Goal: Task Accomplishment & Management: Manage account settings

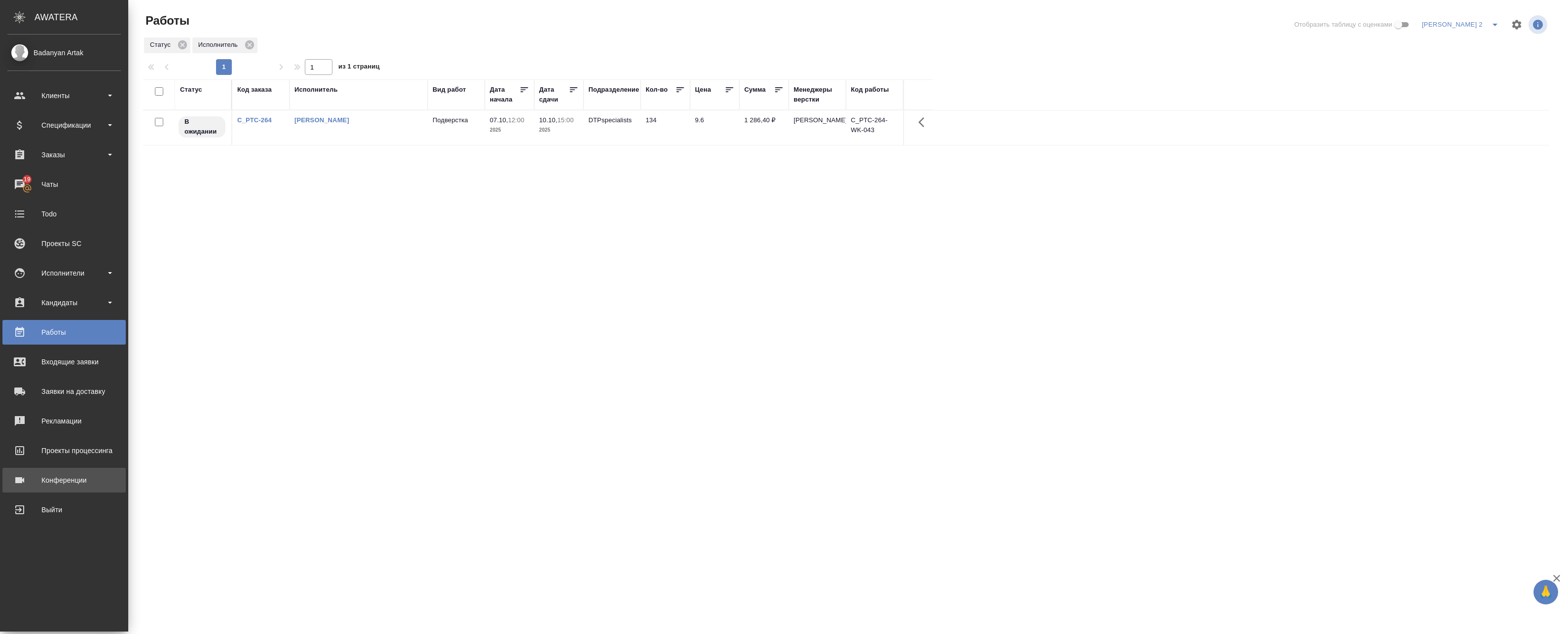
click div "Конференции"
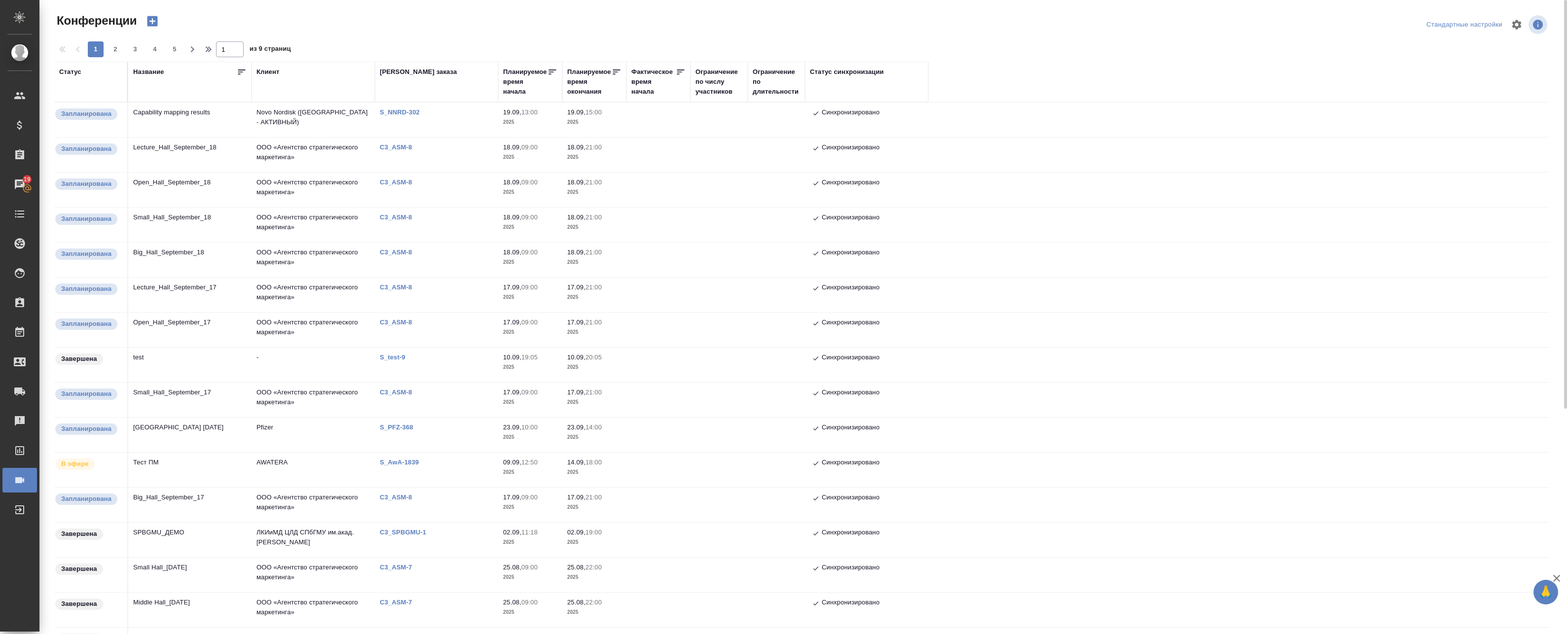
scroll to position [49, 0]
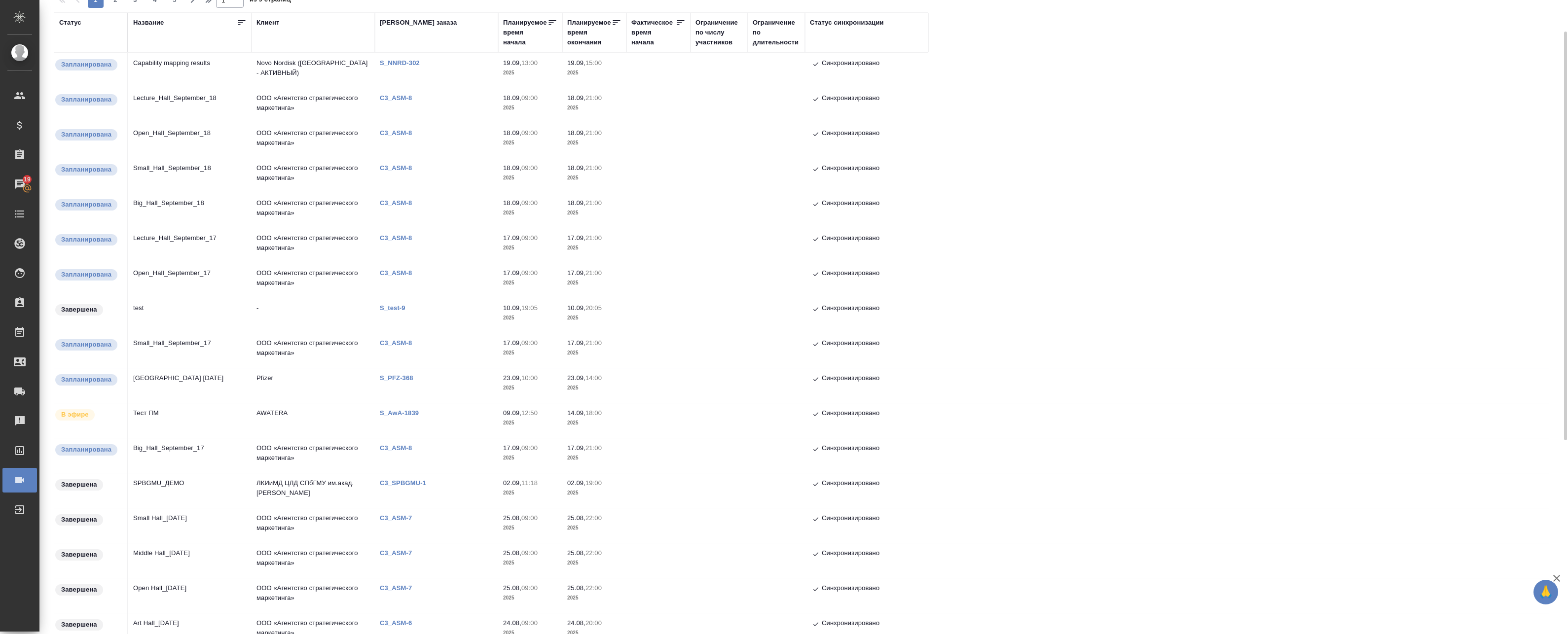
click td "ООО «Агентство стратегического маркетинга»"
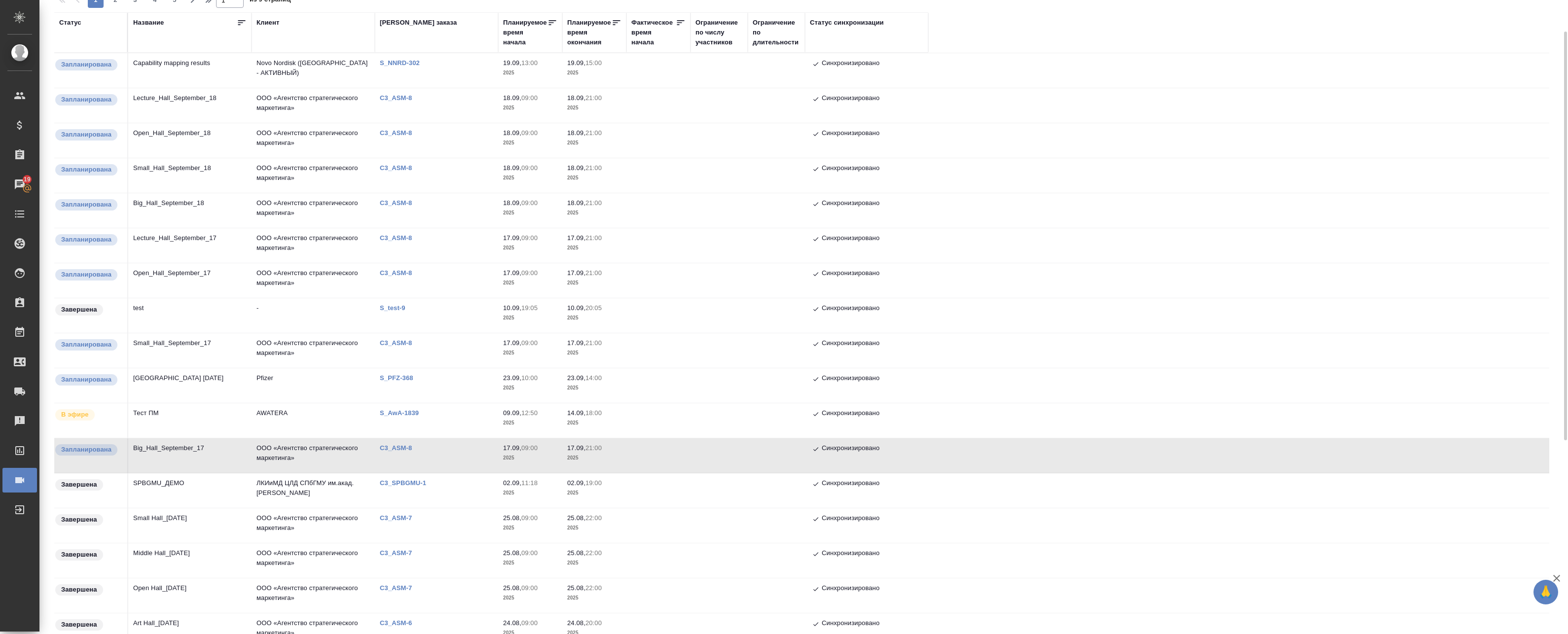
click td "ООО «Агентство стратегического маркетинга»"
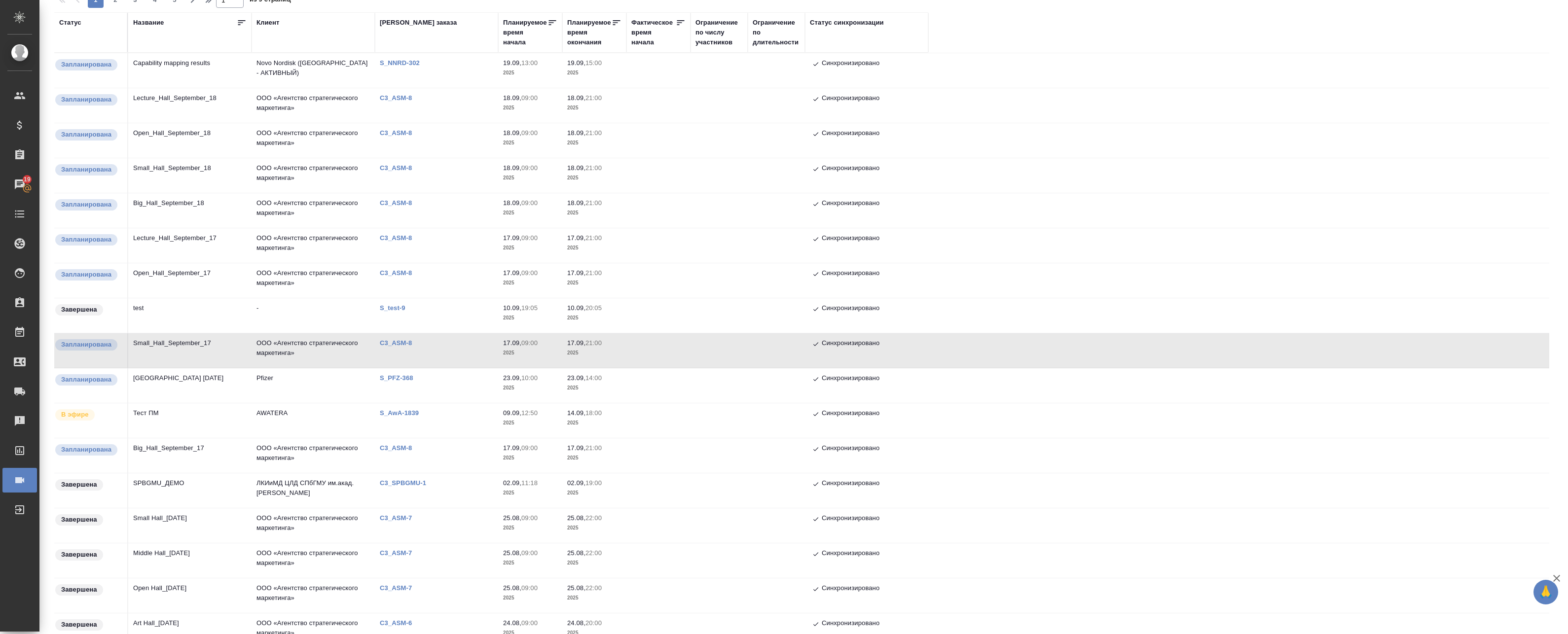
click td "ООО «Агентство стратегического маркетинга»"
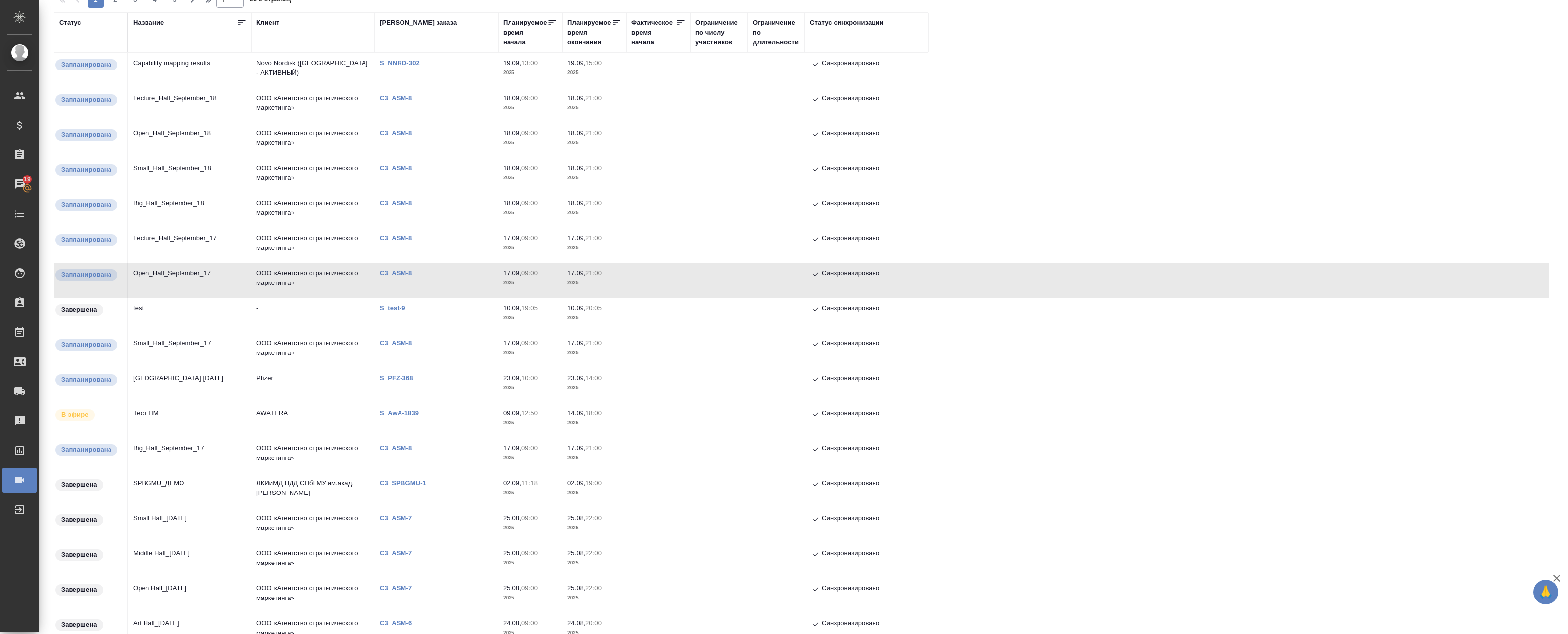
click td "ООО «Агентство стратегического маркетинга»"
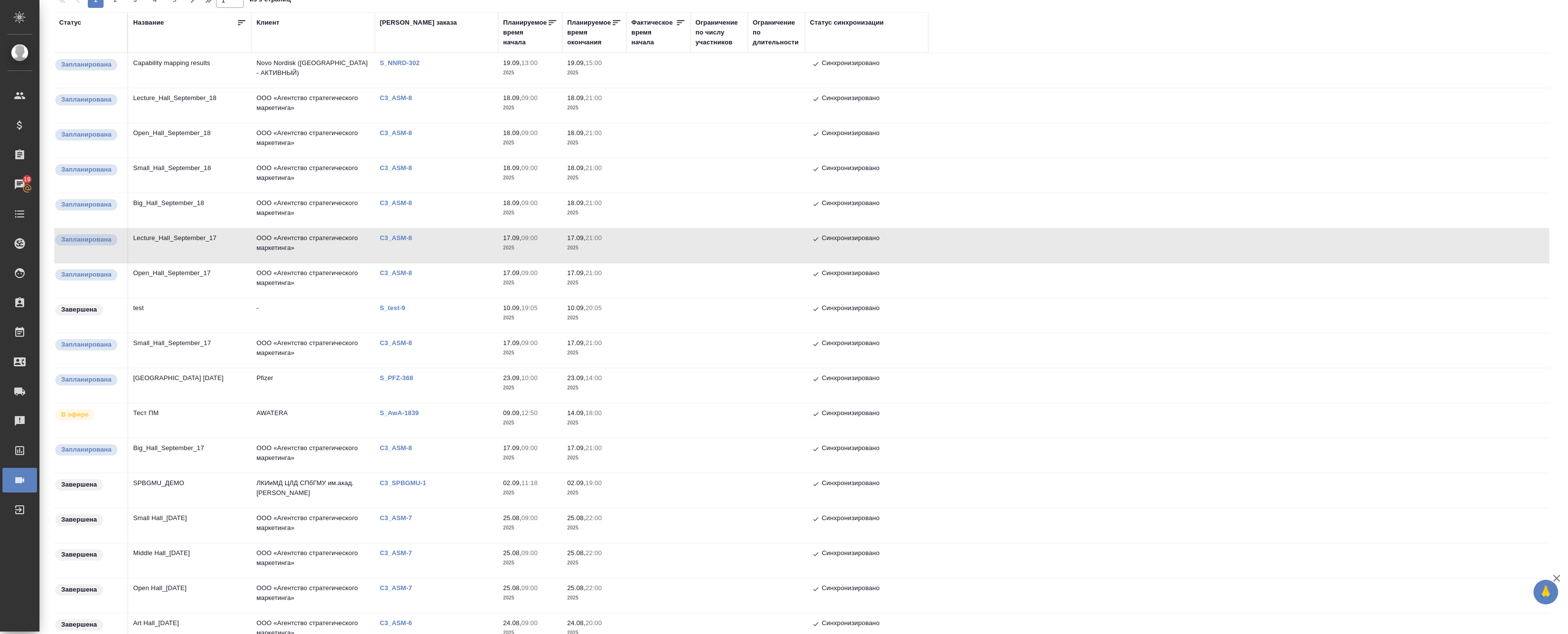
click td "ООО «Агентство стратегического маркетинга»"
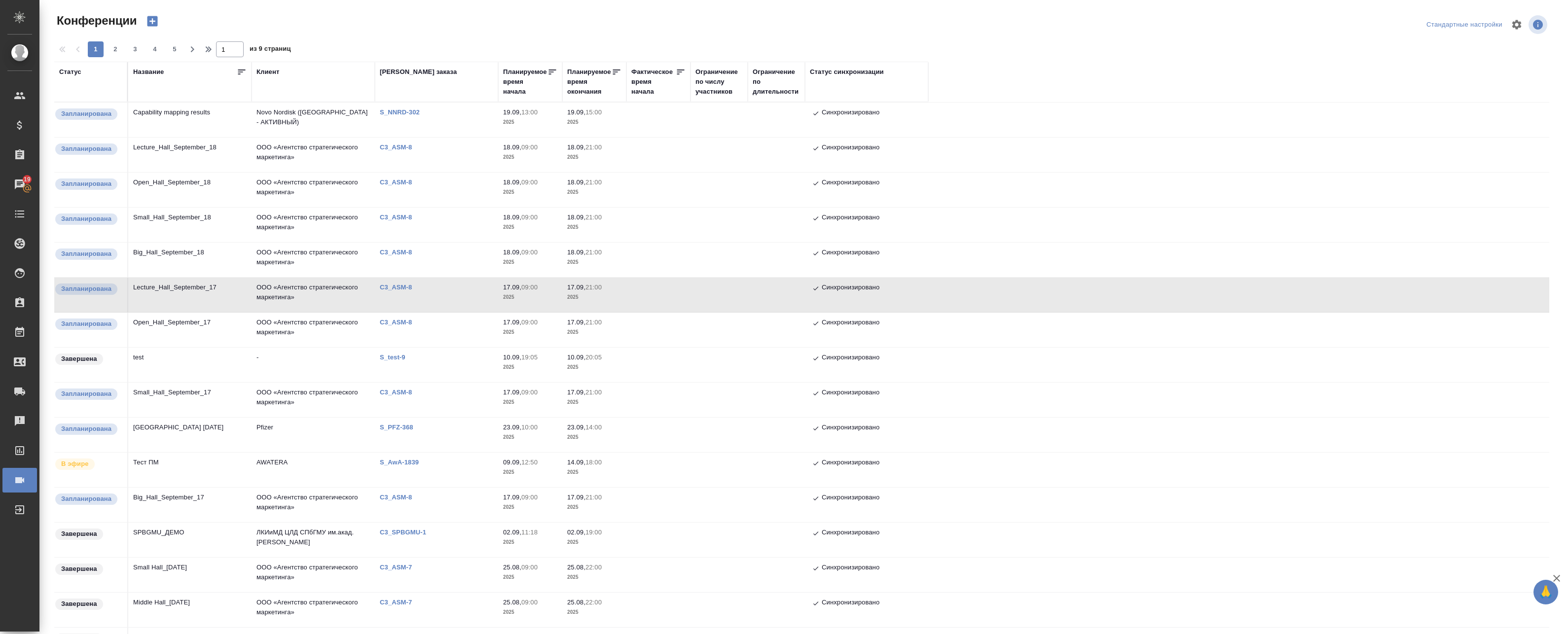
click td "ООО «Агентство стратегического маркетинга»"
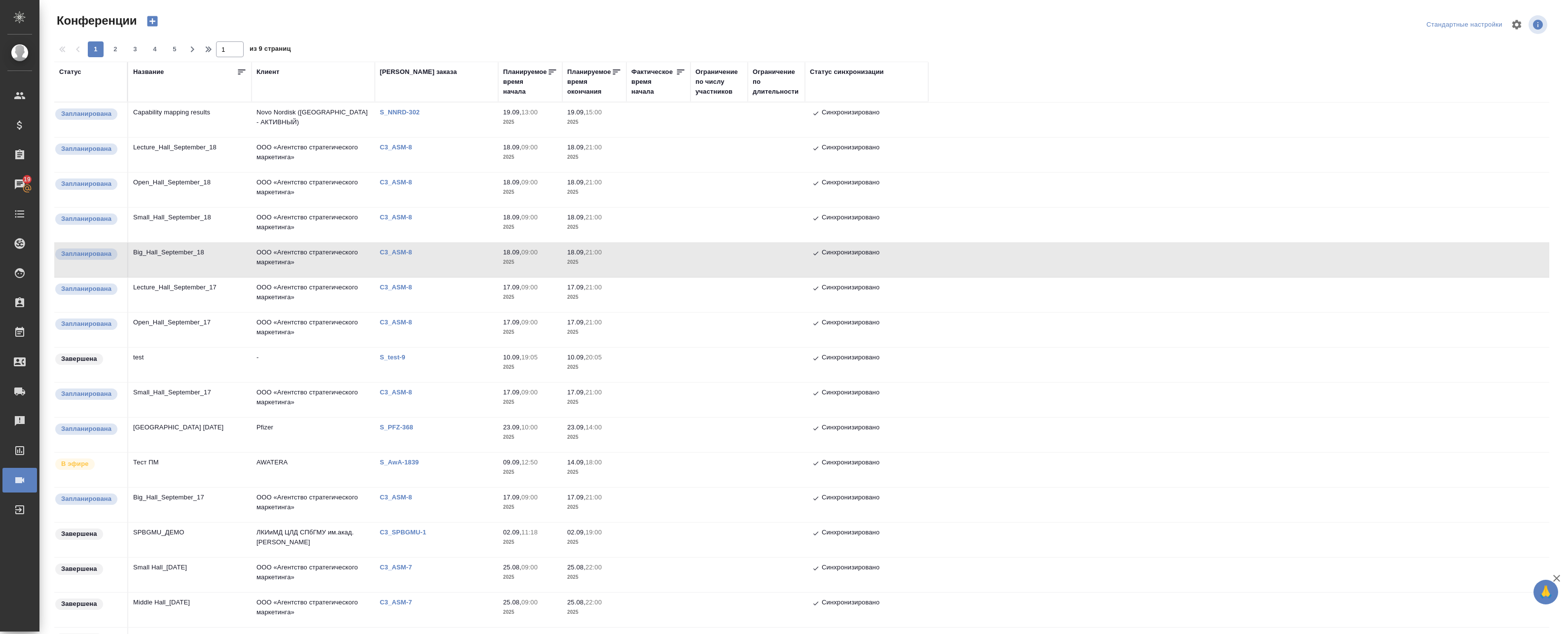
click td "ООО «Агентство стратегического маркетинга»"
click td "C3_ASM-8"
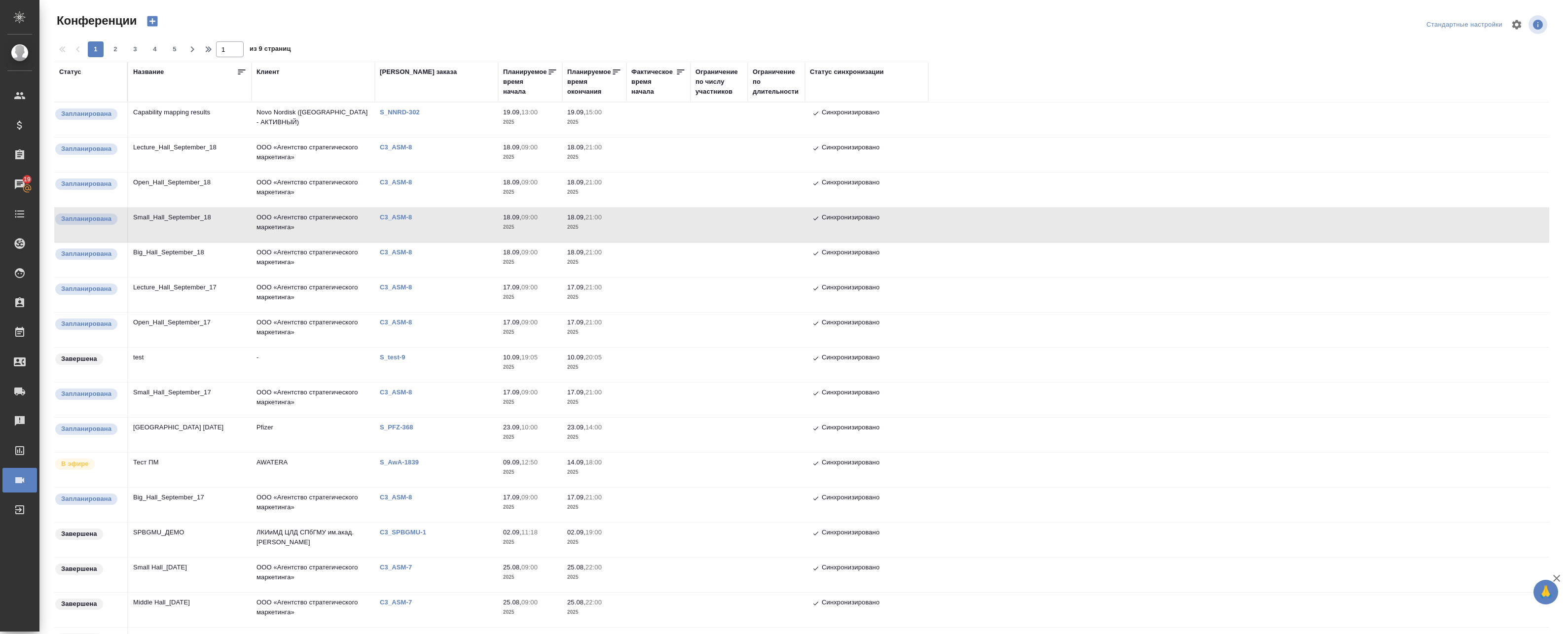
click td "C3_ASM-8"
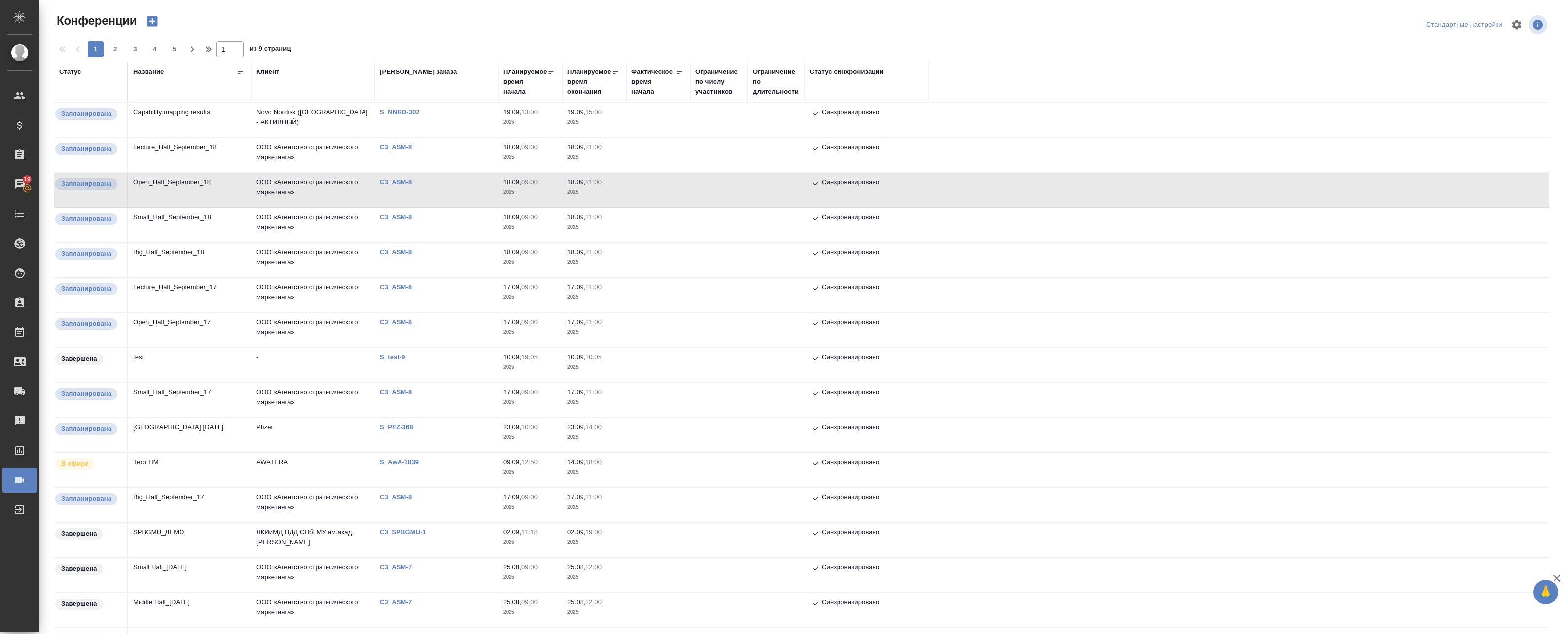
click td "C3_ASM-8"
click td "ООО «Агентство стратегического маркетинга»"
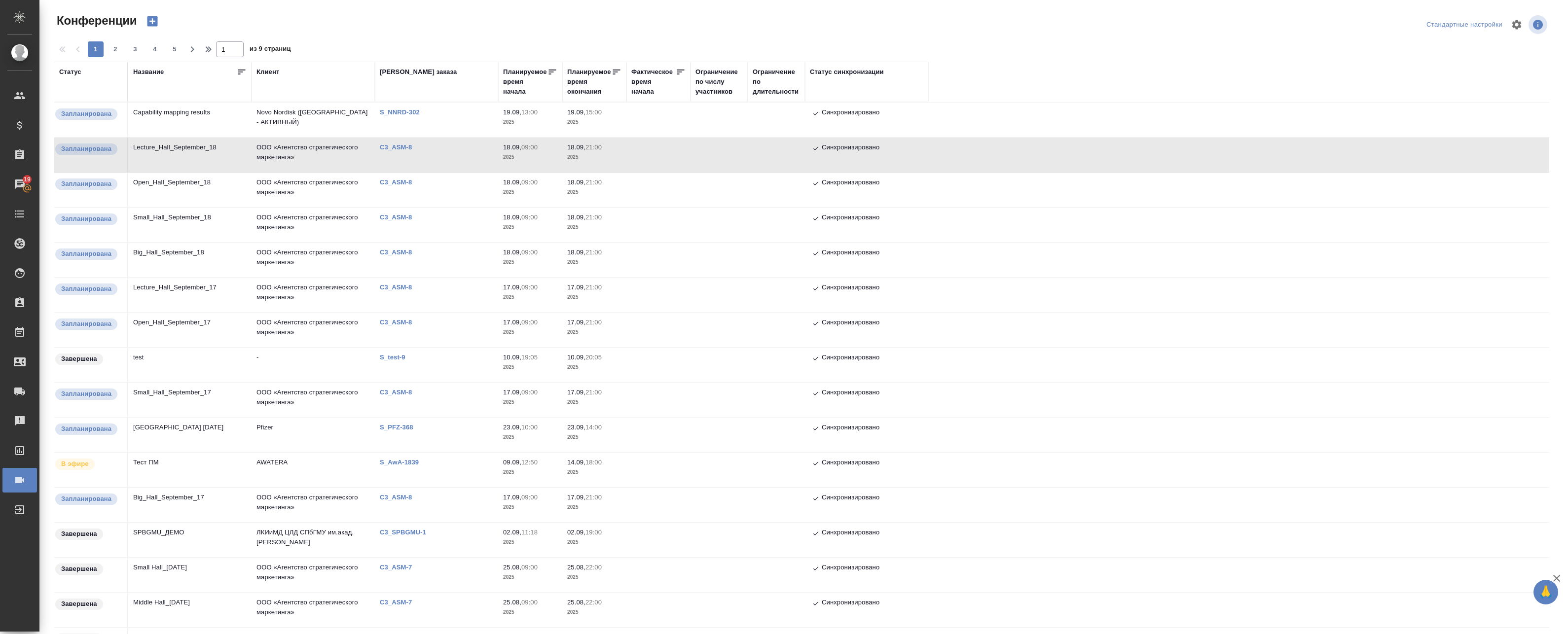
click td "ООО «Агентство стратегического маркетинга»"
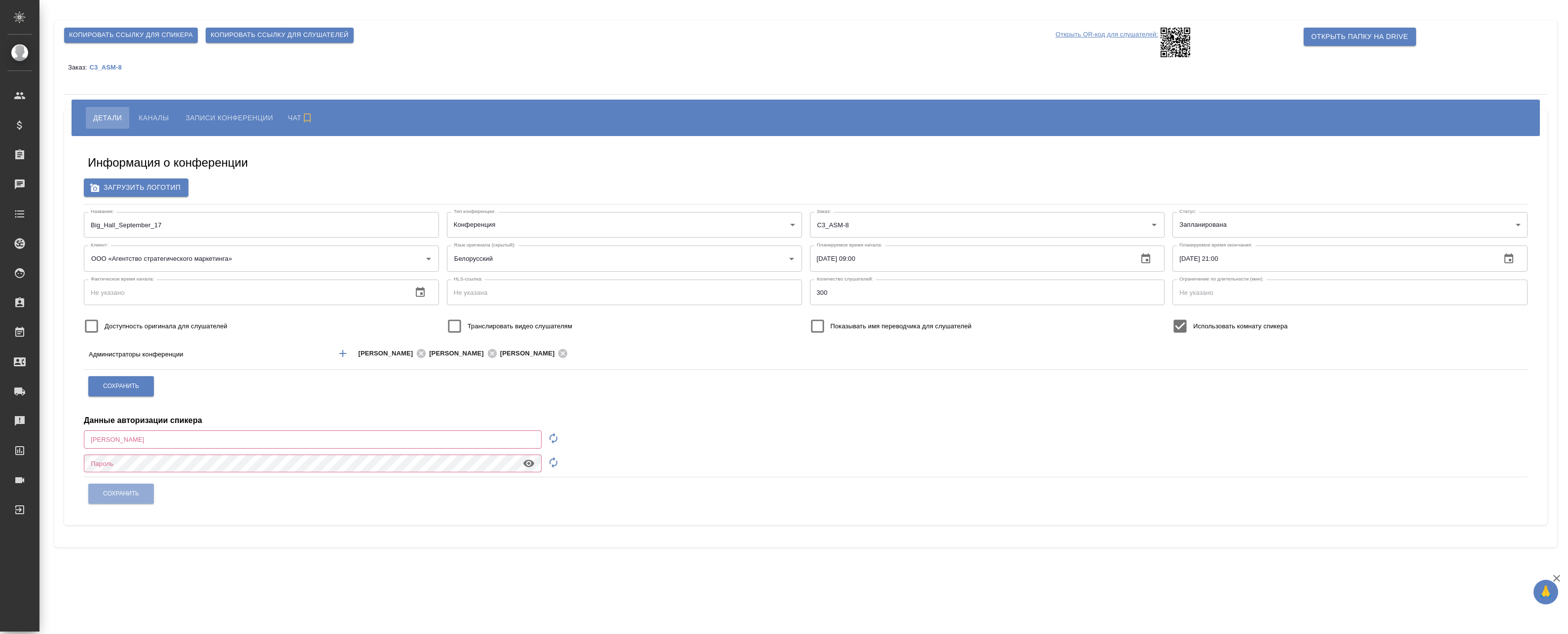
type input "ООО «Агентство стратегического маркетинга»"
type input "[EMAIL_ADDRESS][DOMAIN_NAME]"
click at [161, 120] on span "Каналы" at bounding box center [154, 118] width 30 height 12
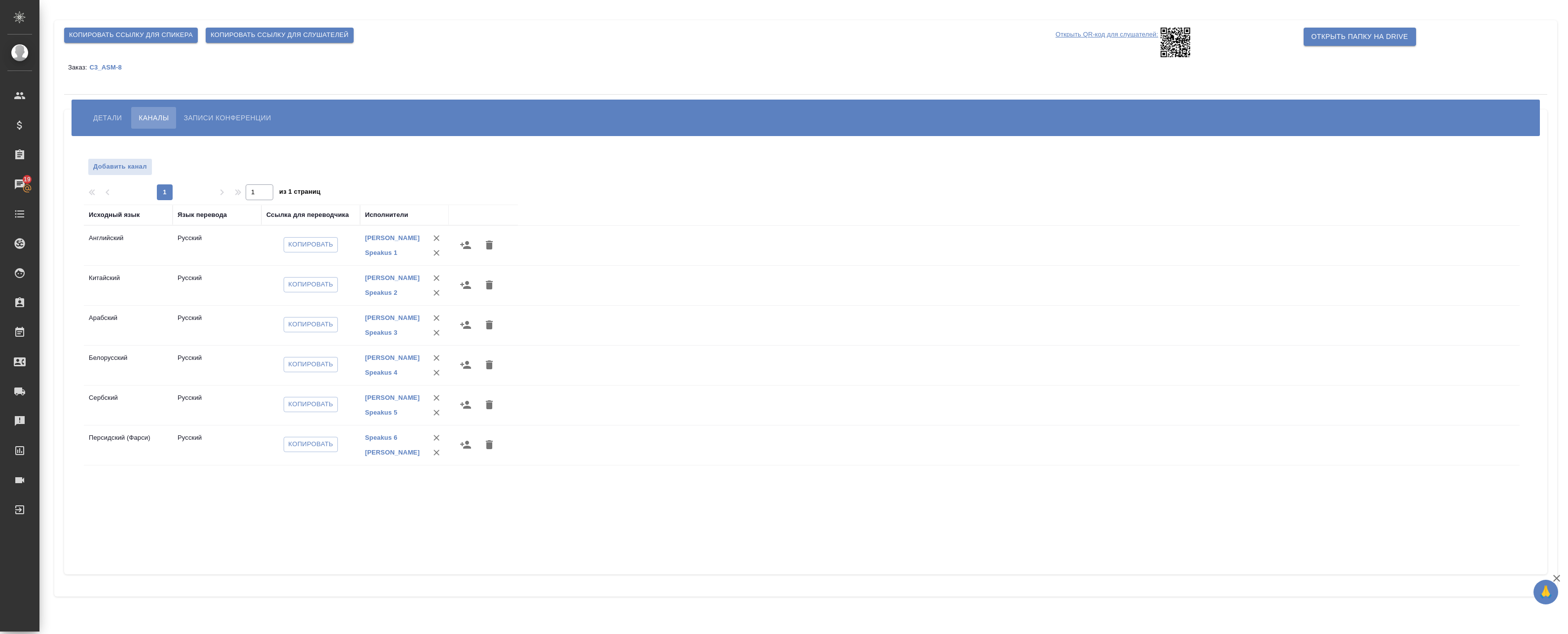
click at [462, 245] on icon "button" at bounding box center [465, 245] width 11 height 8
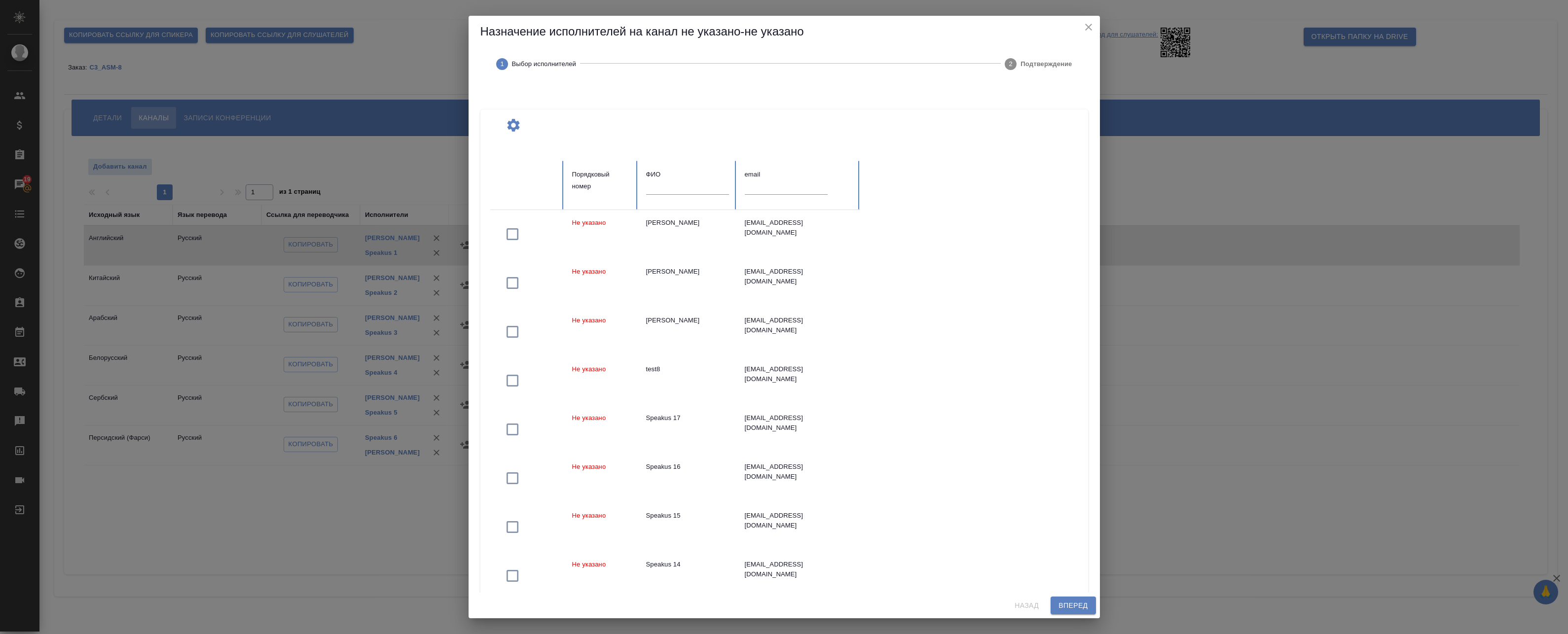
click at [689, 187] on input "text" at bounding box center [688, 187] width 83 height 14
drag, startPoint x: 643, startPoint y: 420, endPoint x: 671, endPoint y: 424, distance: 28.3
click at [671, 424] on td "Speakus 17" at bounding box center [687, 429] width 98 height 49
copy div "Speakus"
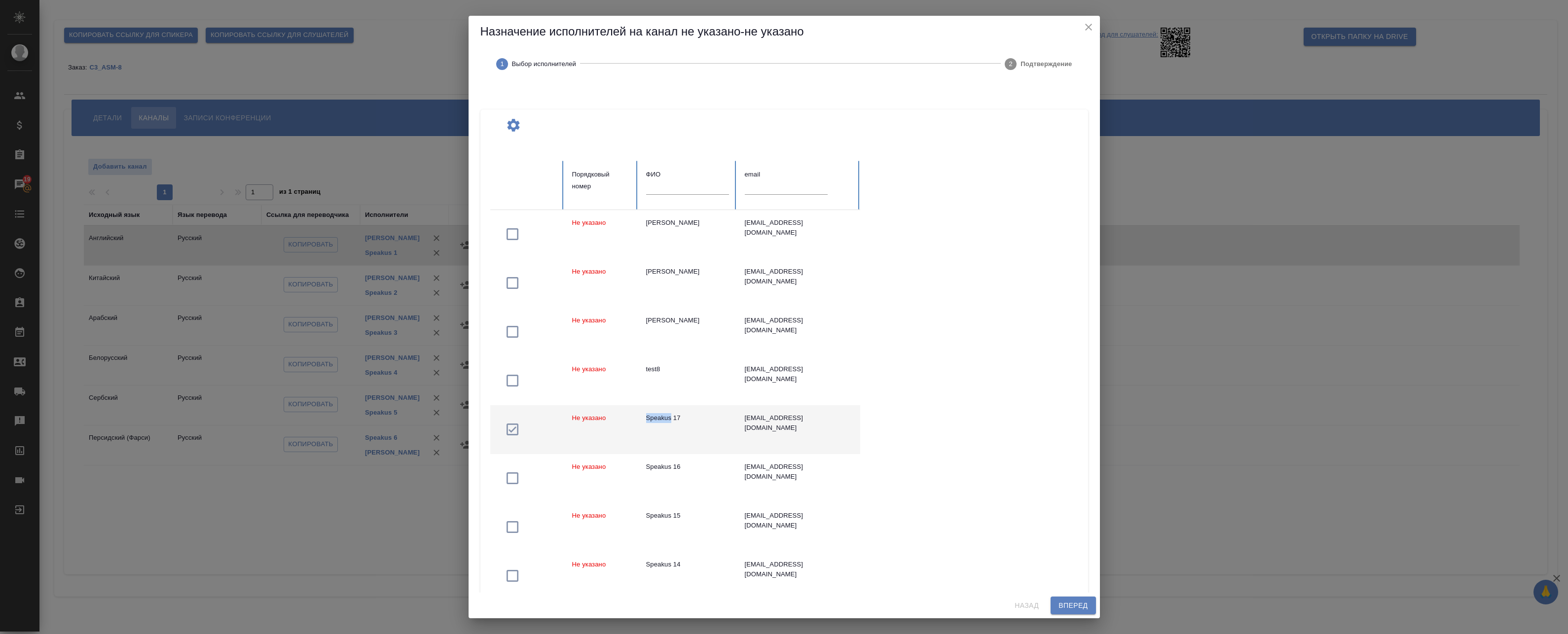
drag, startPoint x: 645, startPoint y: 418, endPoint x: 670, endPoint y: 423, distance: 25.5
click at [670, 423] on td "Speakus 17" at bounding box center [687, 429] width 98 height 49
click at [666, 189] on input "text" at bounding box center [688, 187] width 83 height 14
paste input "Speakus"
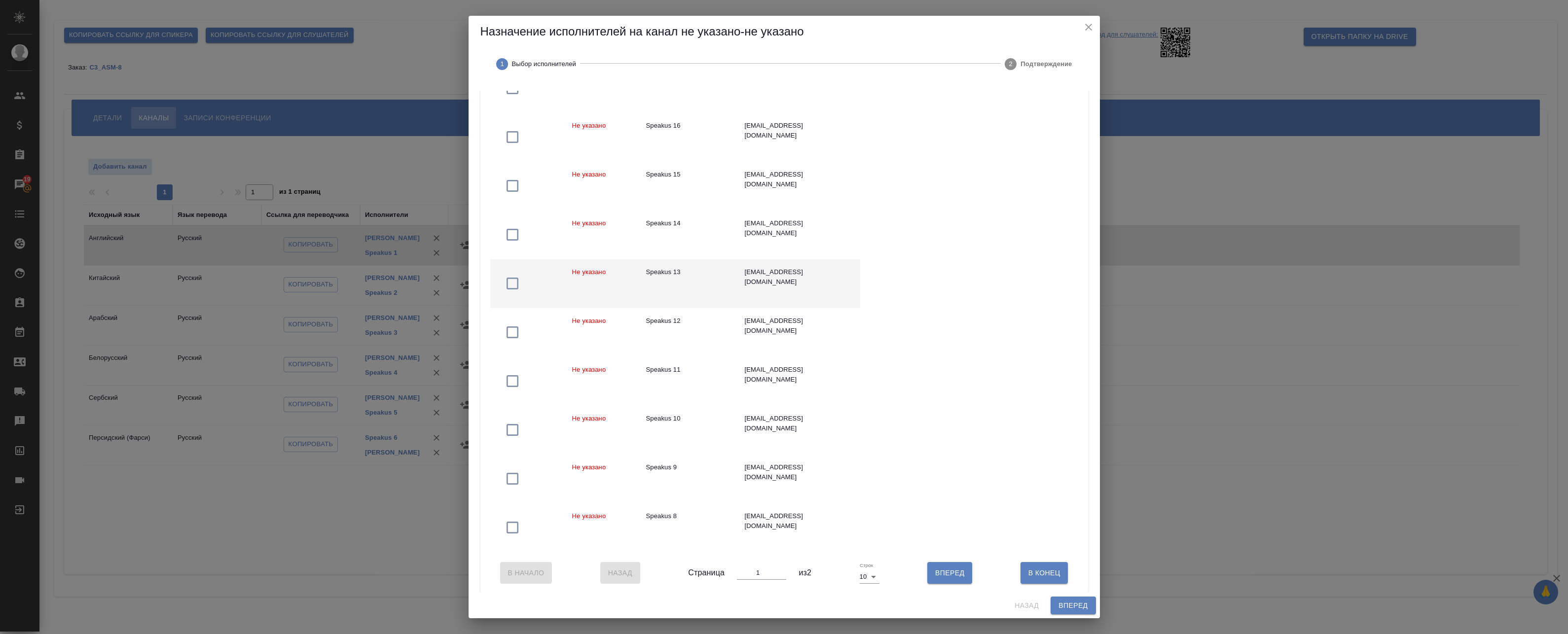
scroll to position [158, 0]
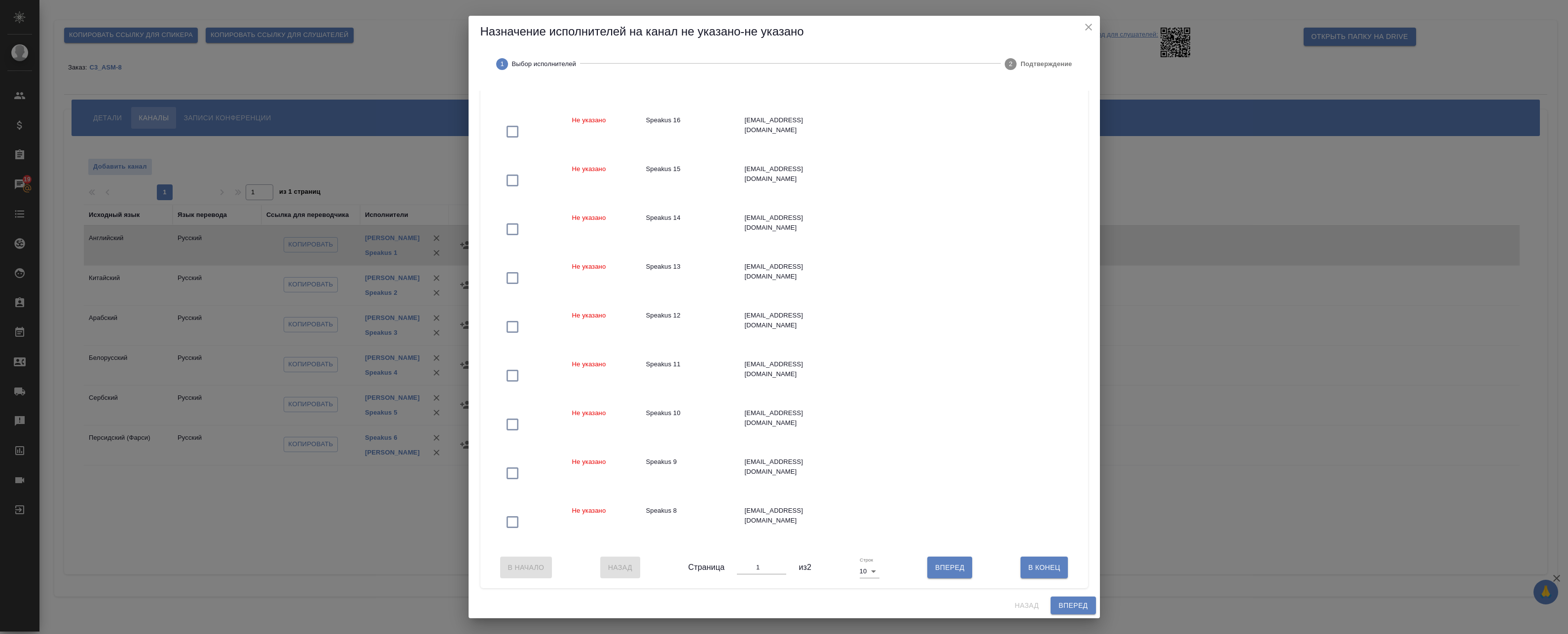
type input "Speakus"
click at [872, 575] on body "🙏 .cls-1 fill:#fff; AWATERA Badanyan Artak Клиенты Спецификации Заказы 19 Чаты …" at bounding box center [784, 317] width 1568 height 634
click at [861, 588] on li "25" at bounding box center [866, 588] width 23 height 16
type input "25"
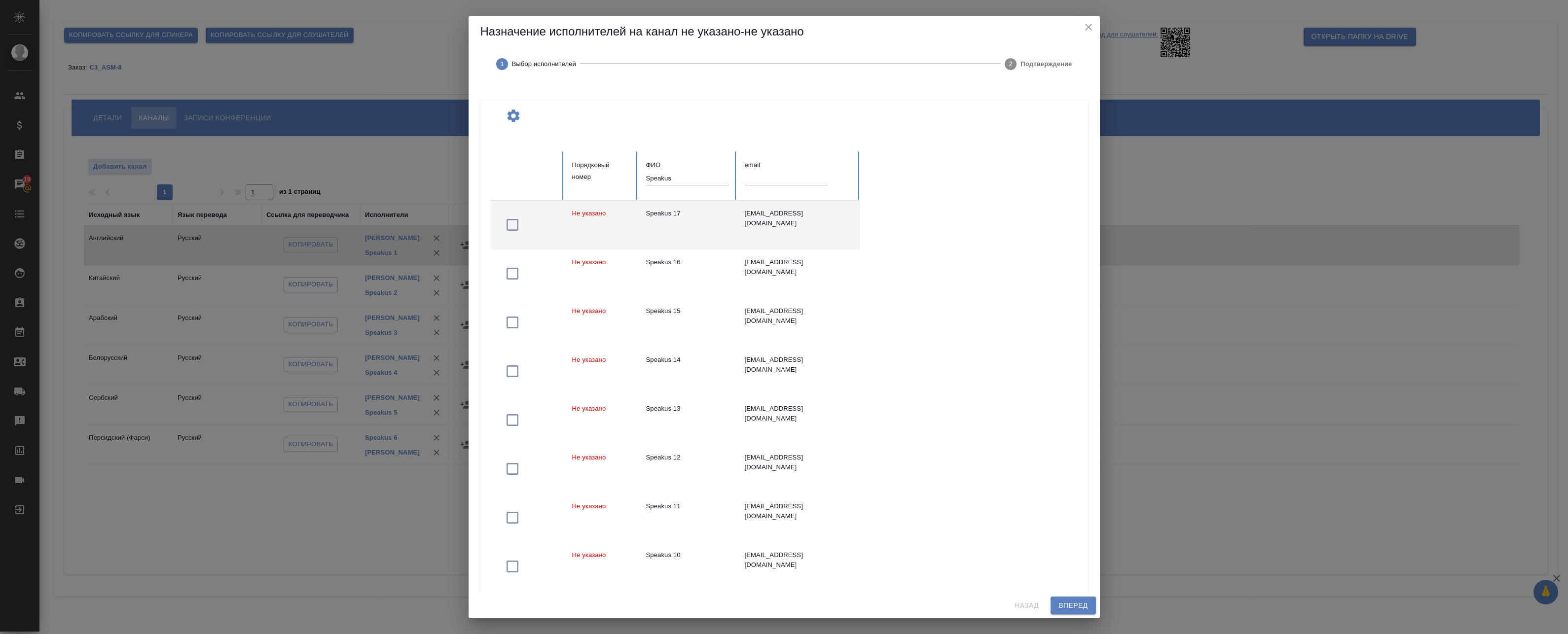
scroll to position [0, 0]
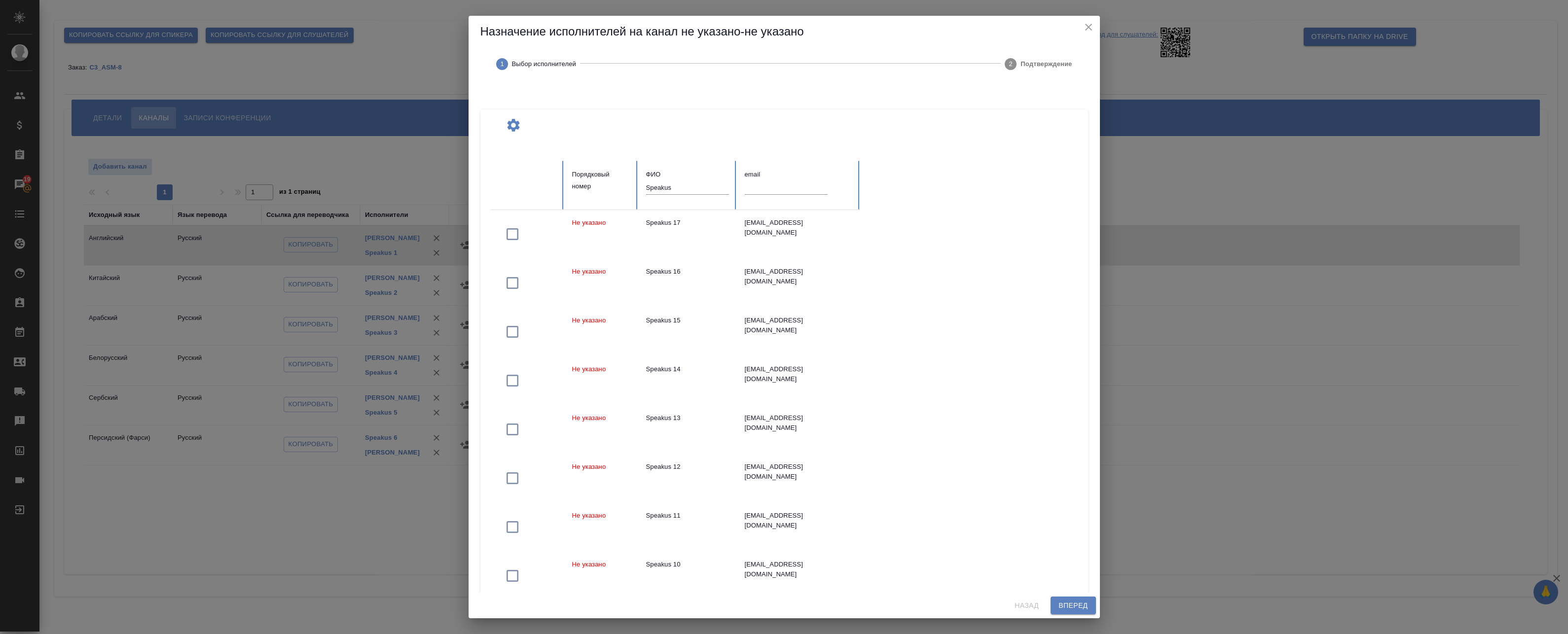
click at [682, 187] on input "Speakus" at bounding box center [688, 187] width 83 height 14
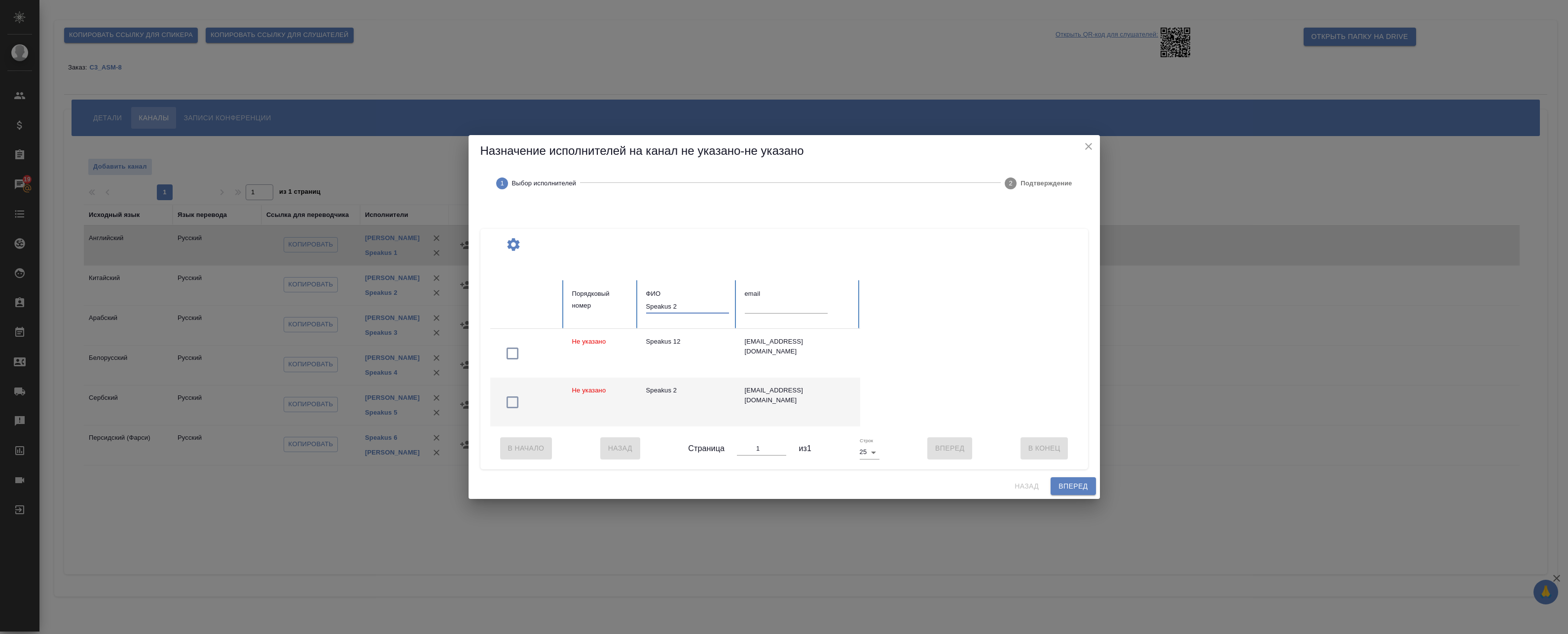
type input "Speakus 2"
click at [515, 399] on icon "button" at bounding box center [513, 402] width 16 height 16
click at [1075, 487] on span "Вперед" at bounding box center [1073, 486] width 29 height 13
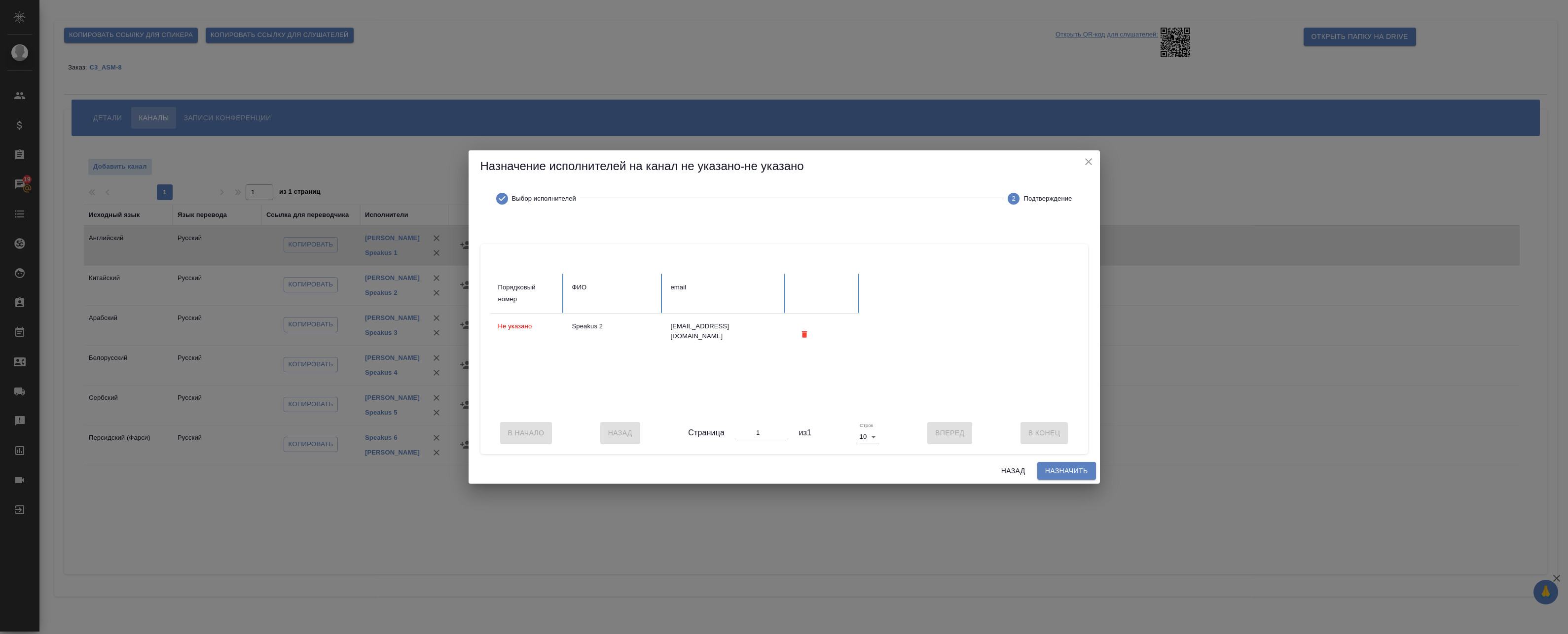
click at [608, 300] on th "ФИО" at bounding box center [613, 294] width 98 height 40
click at [539, 212] on button "Выбор исполнителей" at bounding box center [537, 199] width 96 height 36
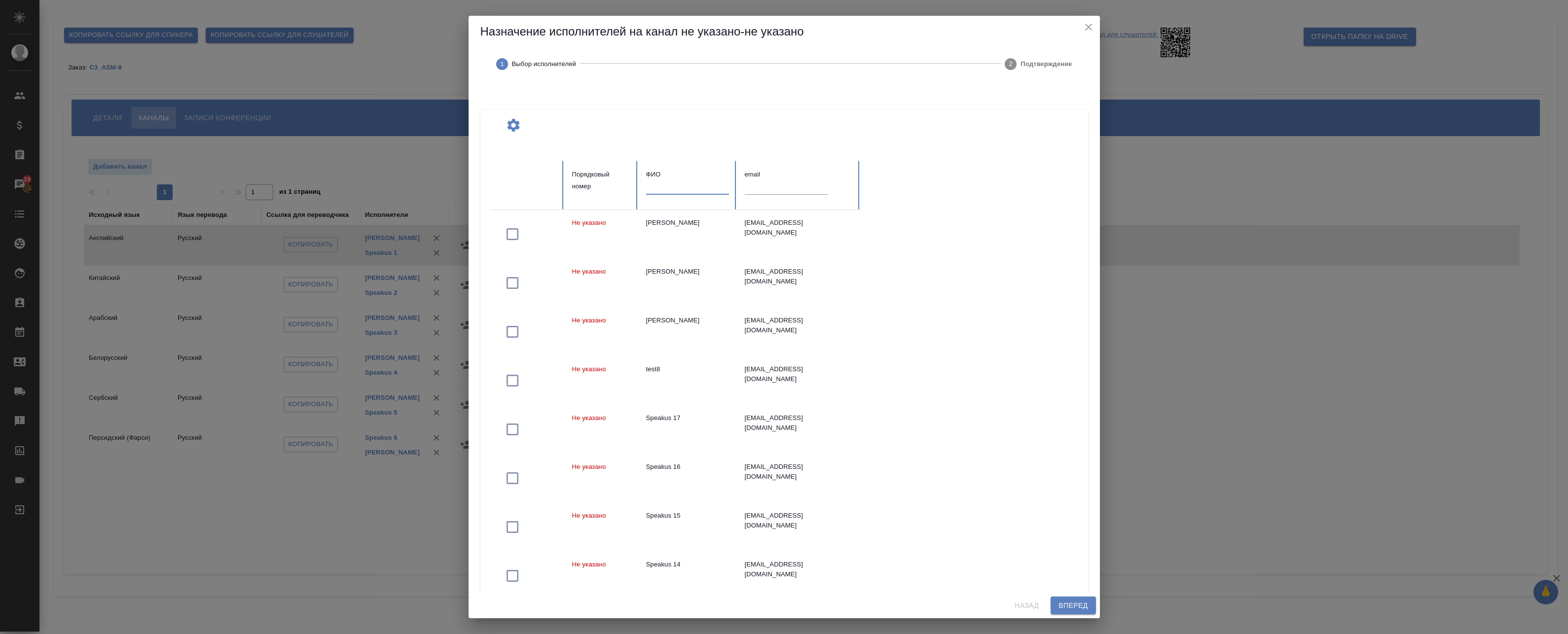
click at [684, 189] on input "text" at bounding box center [688, 187] width 83 height 14
paste input "Speakus"
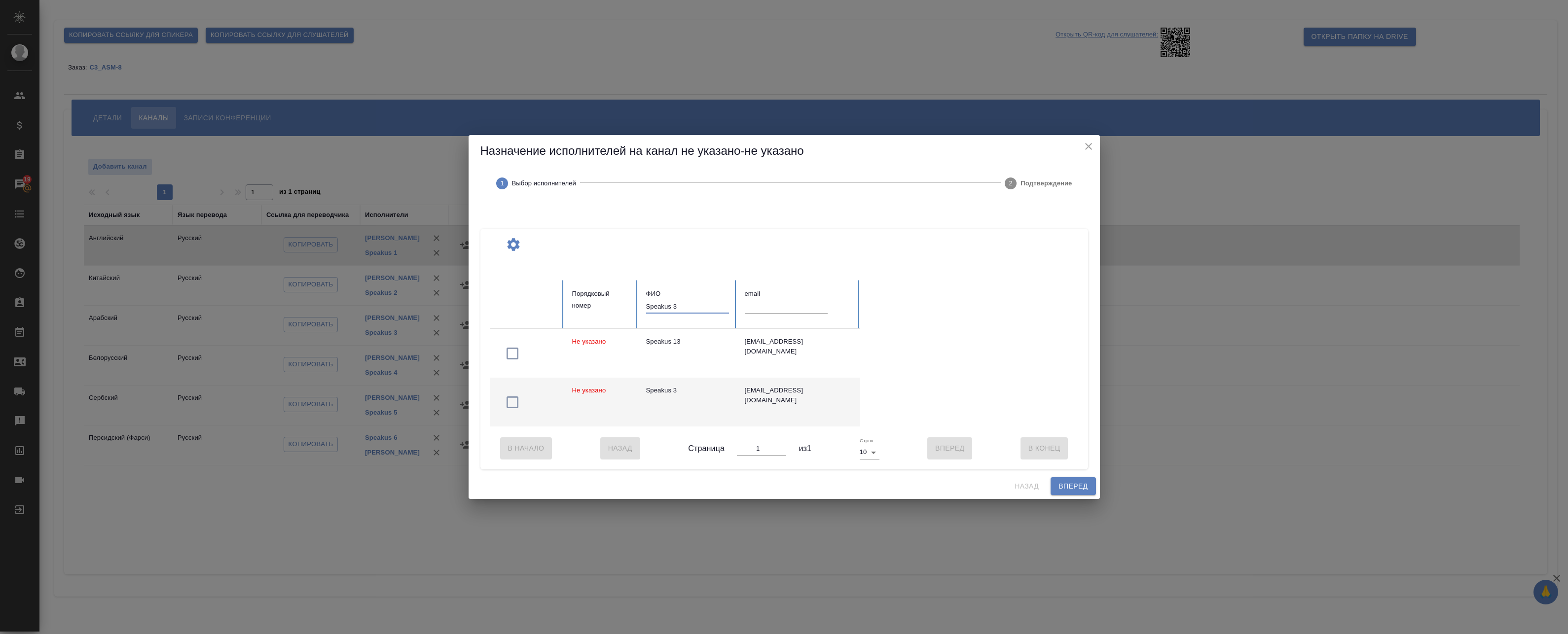
click at [510, 400] on icon "button" at bounding box center [513, 402] width 16 height 16
click at [698, 305] on input "Speakus 3" at bounding box center [688, 306] width 83 height 14
click at [510, 395] on icon "button" at bounding box center [513, 402] width 16 height 16
click at [512, 399] on icon "button" at bounding box center [513, 402] width 16 height 16
click at [696, 302] on input "Speakus 2" at bounding box center [688, 306] width 83 height 14
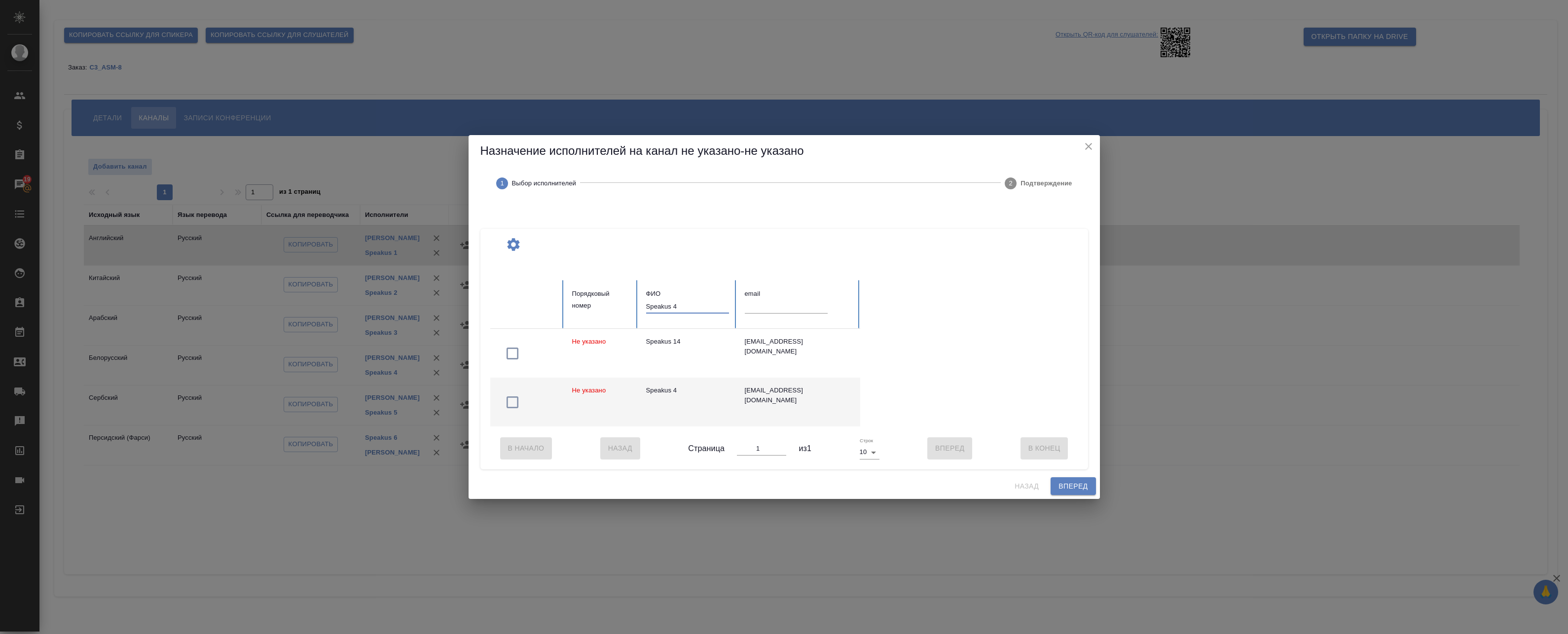
click at [511, 401] on icon "button" at bounding box center [513, 402] width 16 height 16
click at [705, 303] on input "Speakus 4" at bounding box center [688, 306] width 83 height 14
click at [511, 401] on icon "button" at bounding box center [513, 402] width 16 height 16
click at [694, 304] on input "Speakus 5" at bounding box center [688, 306] width 83 height 14
type input "Speakus 6"
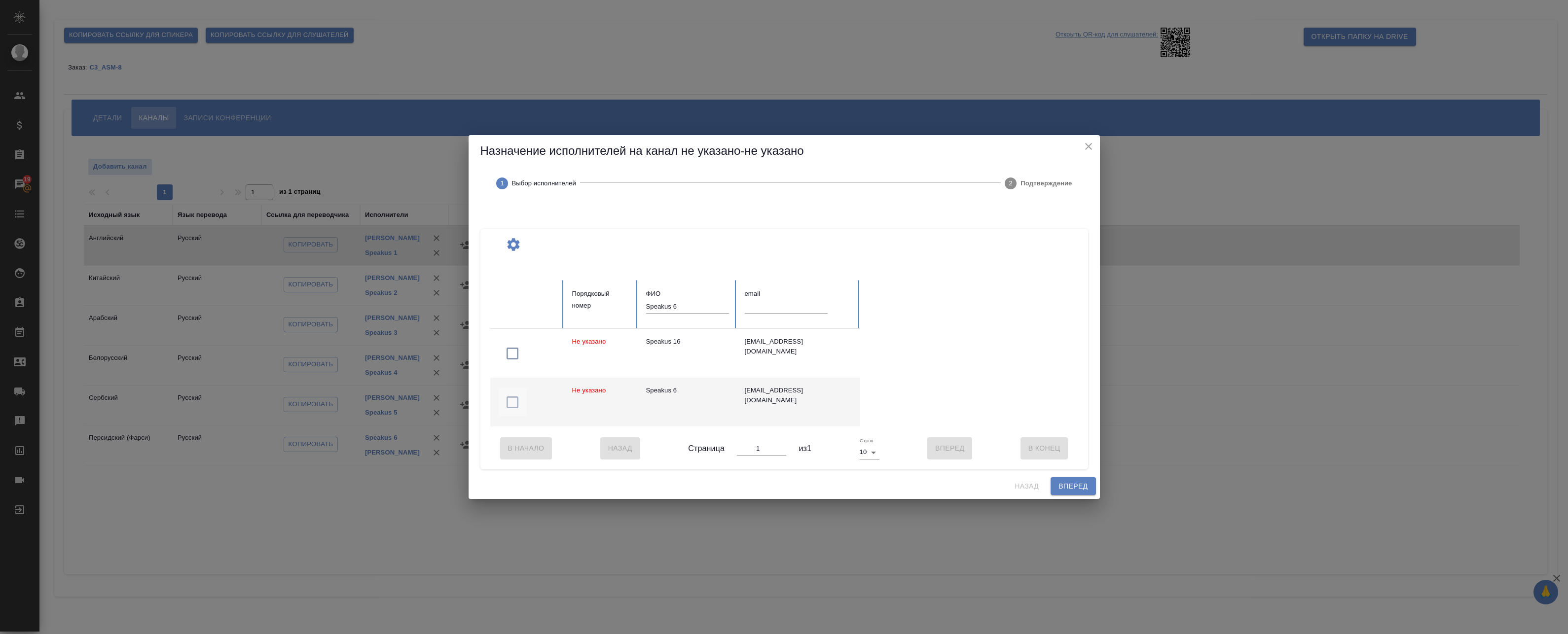
click at [514, 400] on icon "button" at bounding box center [513, 402] width 16 height 16
click at [1085, 493] on span "Вперед" at bounding box center [1073, 486] width 29 height 13
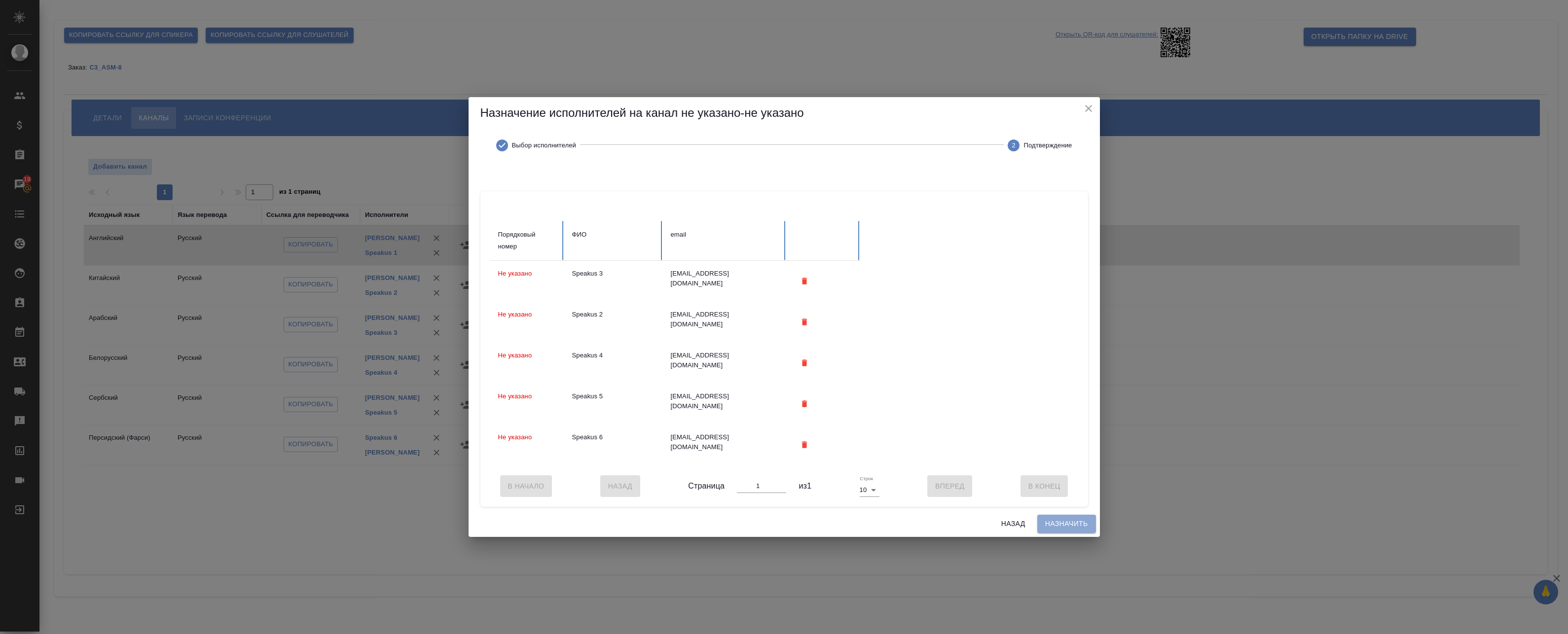
click at [1057, 528] on span "Назначить" at bounding box center [1066, 524] width 43 height 13
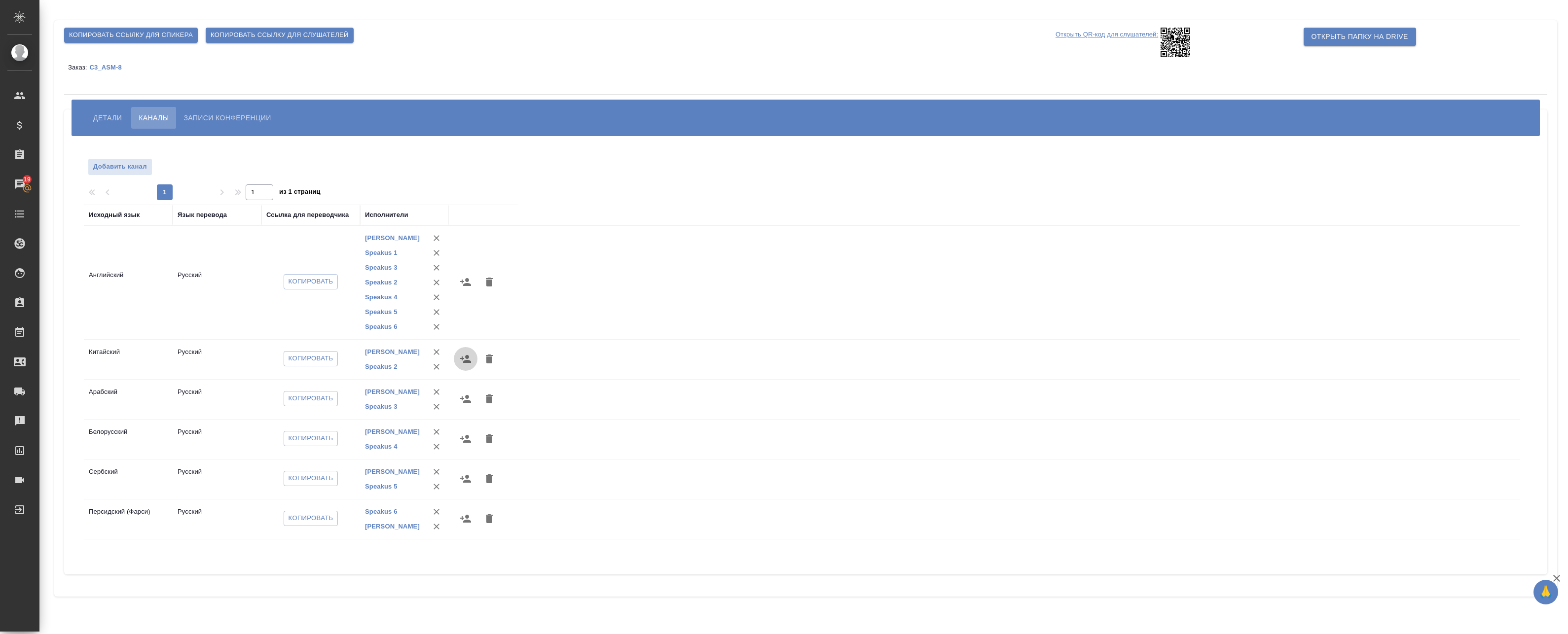
click at [469, 362] on icon "button" at bounding box center [465, 359] width 11 height 8
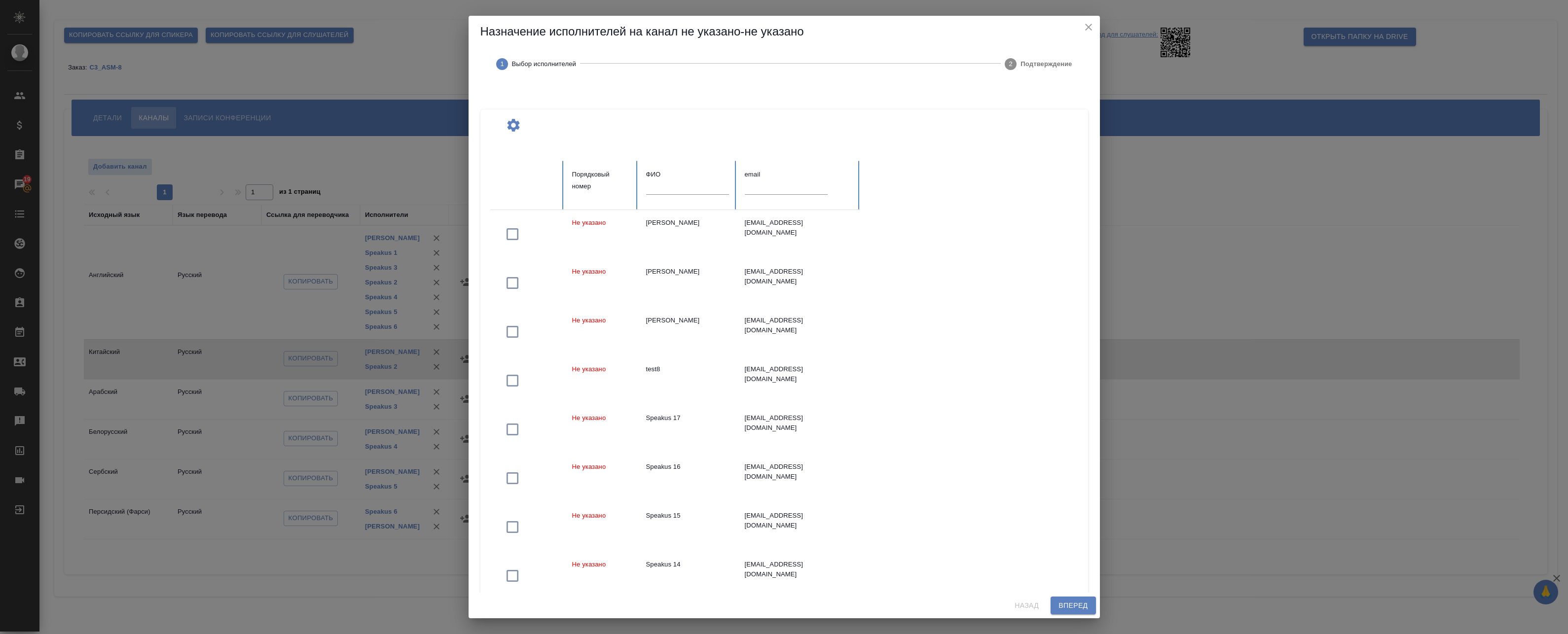
click at [678, 187] on input "text" at bounding box center [688, 187] width 83 height 14
paste input "Speakus"
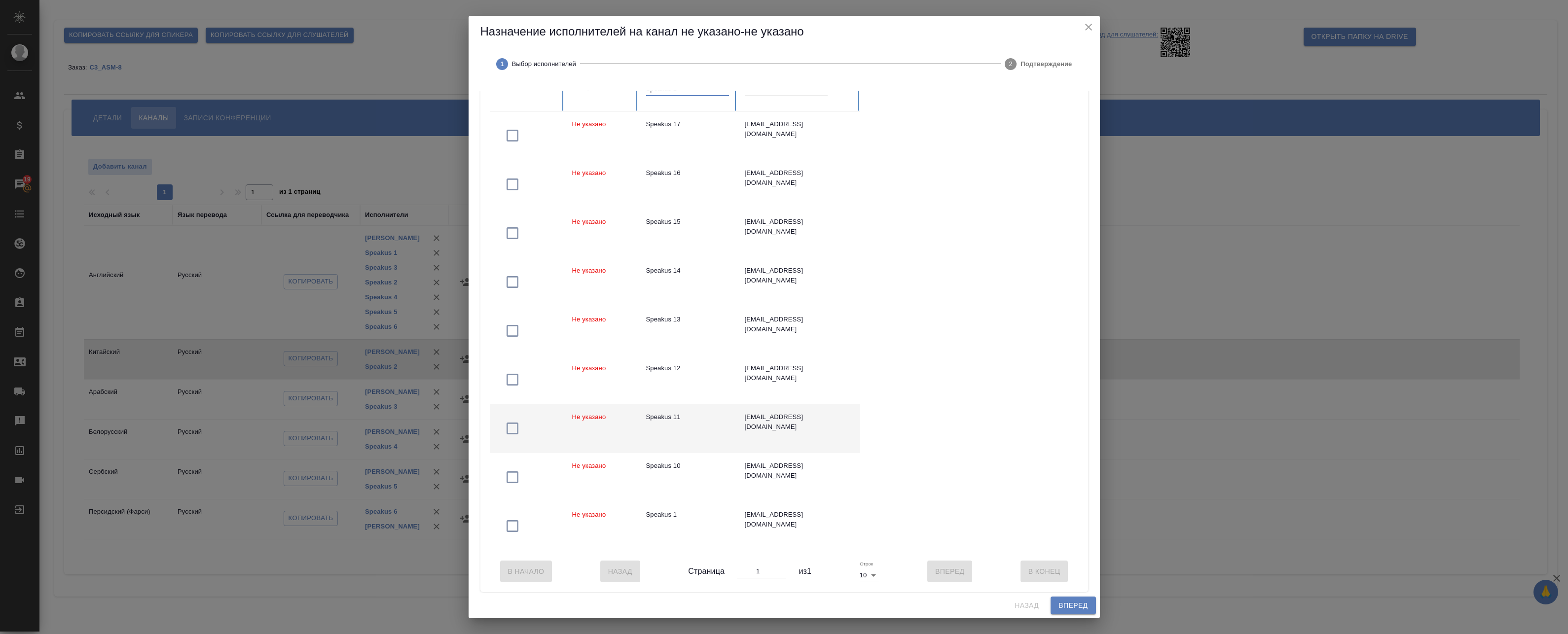
scroll to position [110, 0]
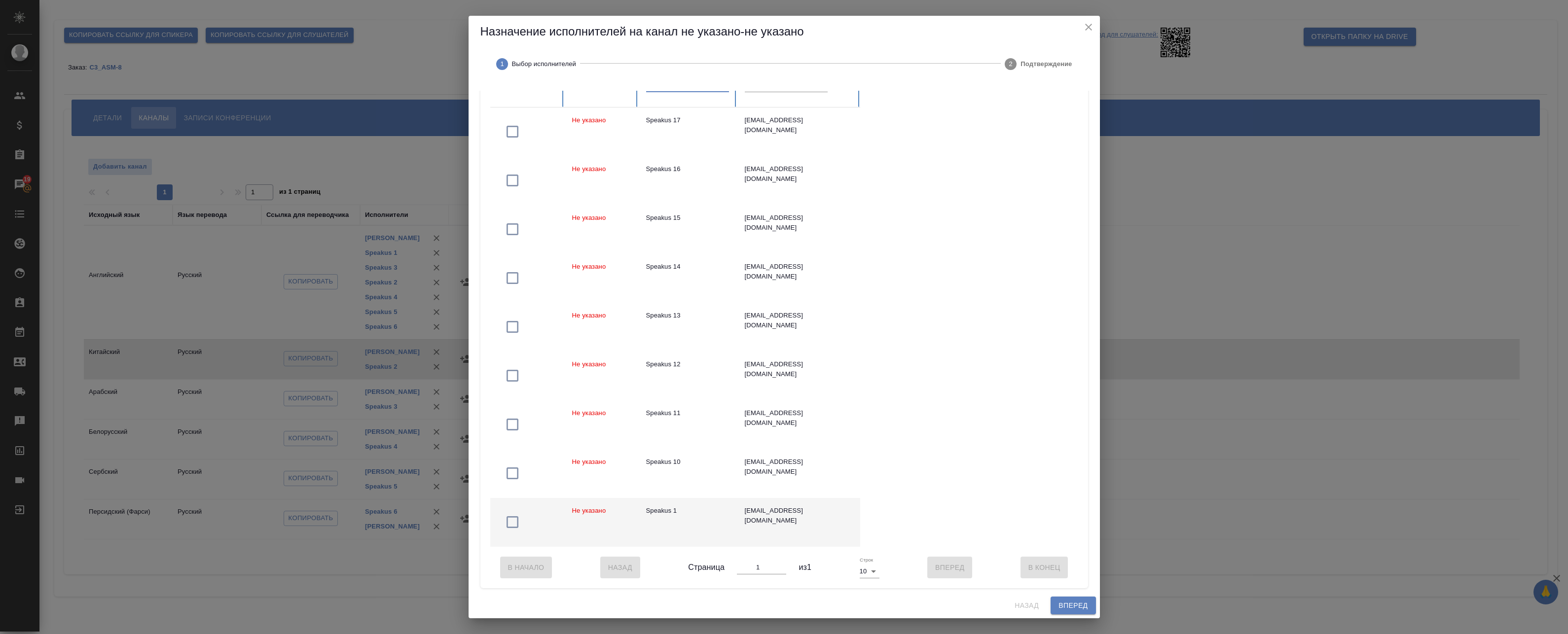
click at [511, 518] on icon "button" at bounding box center [513, 523] width 16 height 16
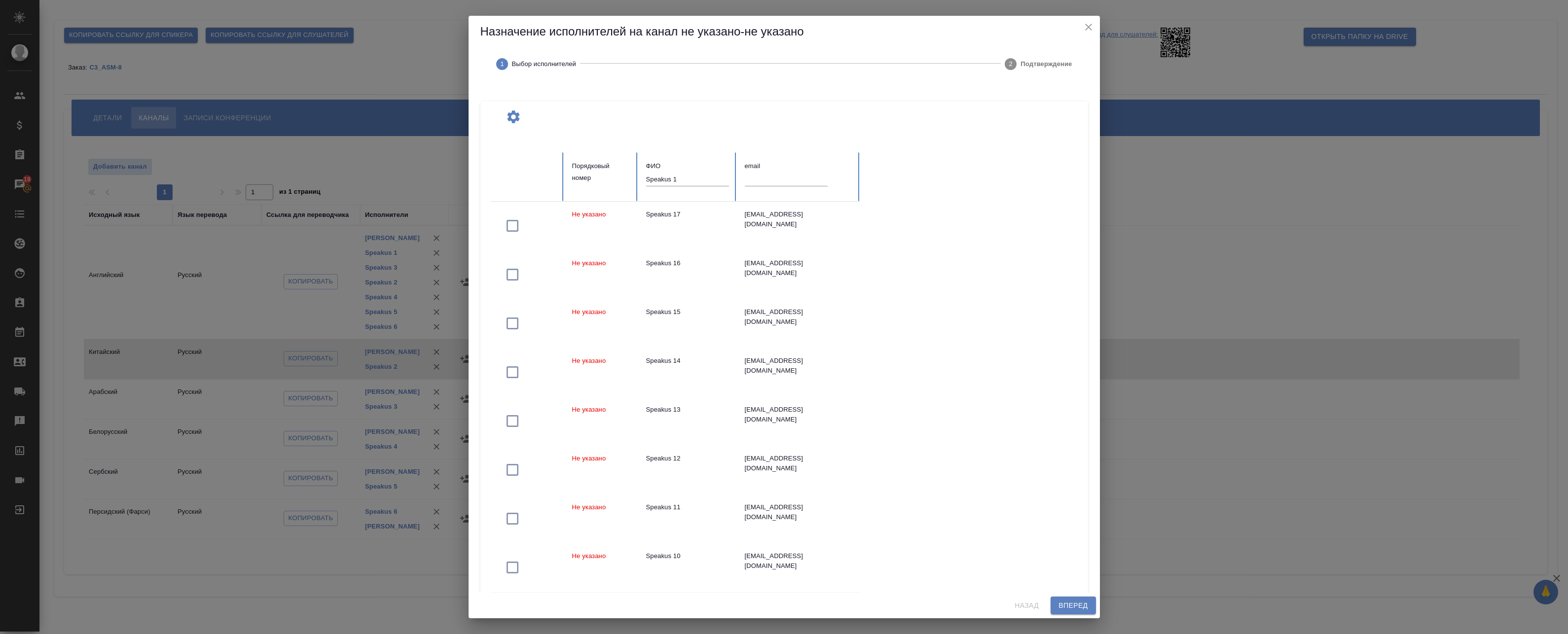
scroll to position [0, 0]
click at [680, 189] on input "Speakus 1" at bounding box center [688, 187] width 83 height 14
drag, startPoint x: 680, startPoint y: 189, endPoint x: 674, endPoint y: 189, distance: 6.0
click at [674, 189] on input "Speakus 1" at bounding box center [688, 187] width 83 height 14
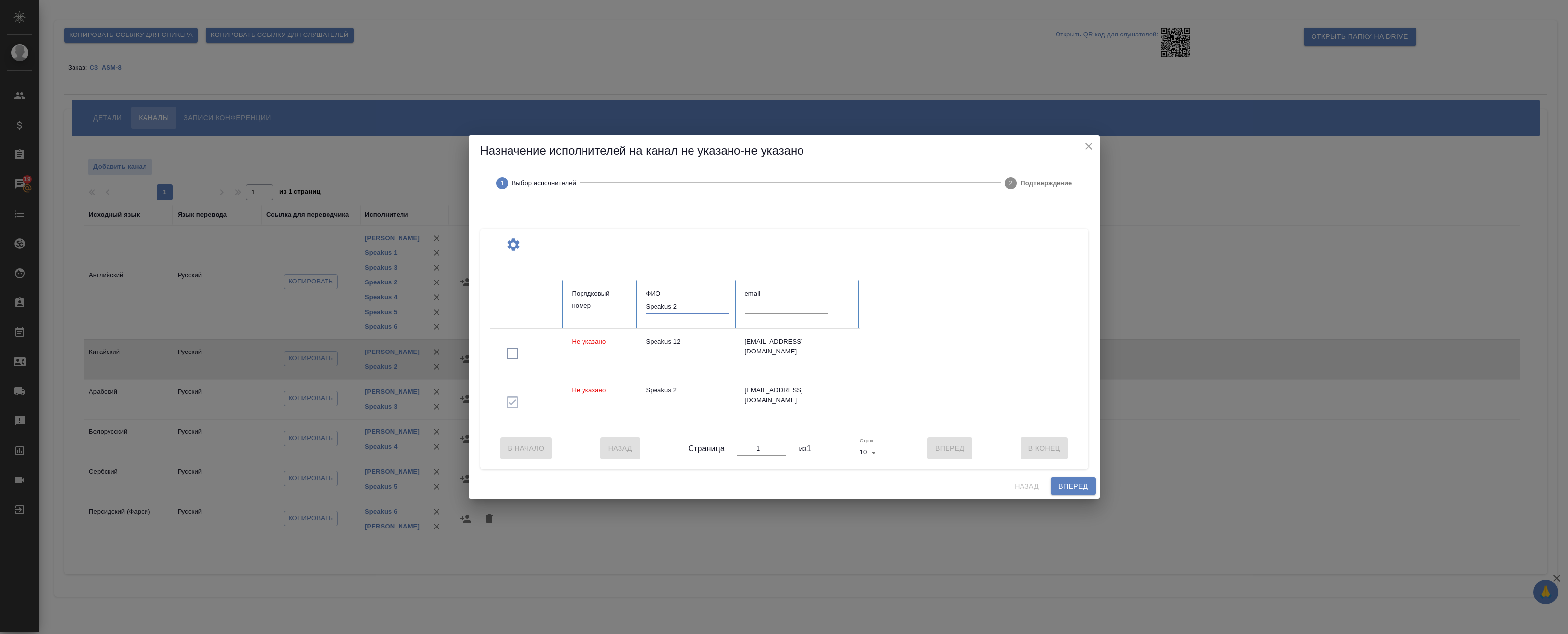
click at [673, 303] on input "Speakus 2" at bounding box center [688, 306] width 83 height 14
click at [515, 399] on icon "button" at bounding box center [513, 402] width 16 height 16
drag, startPoint x: 680, startPoint y: 305, endPoint x: 673, endPoint y: 306, distance: 7.1
click at [673, 306] on input "Speakus 3" at bounding box center [688, 306] width 83 height 14
click at [513, 398] on icon "button" at bounding box center [513, 402] width 16 height 16
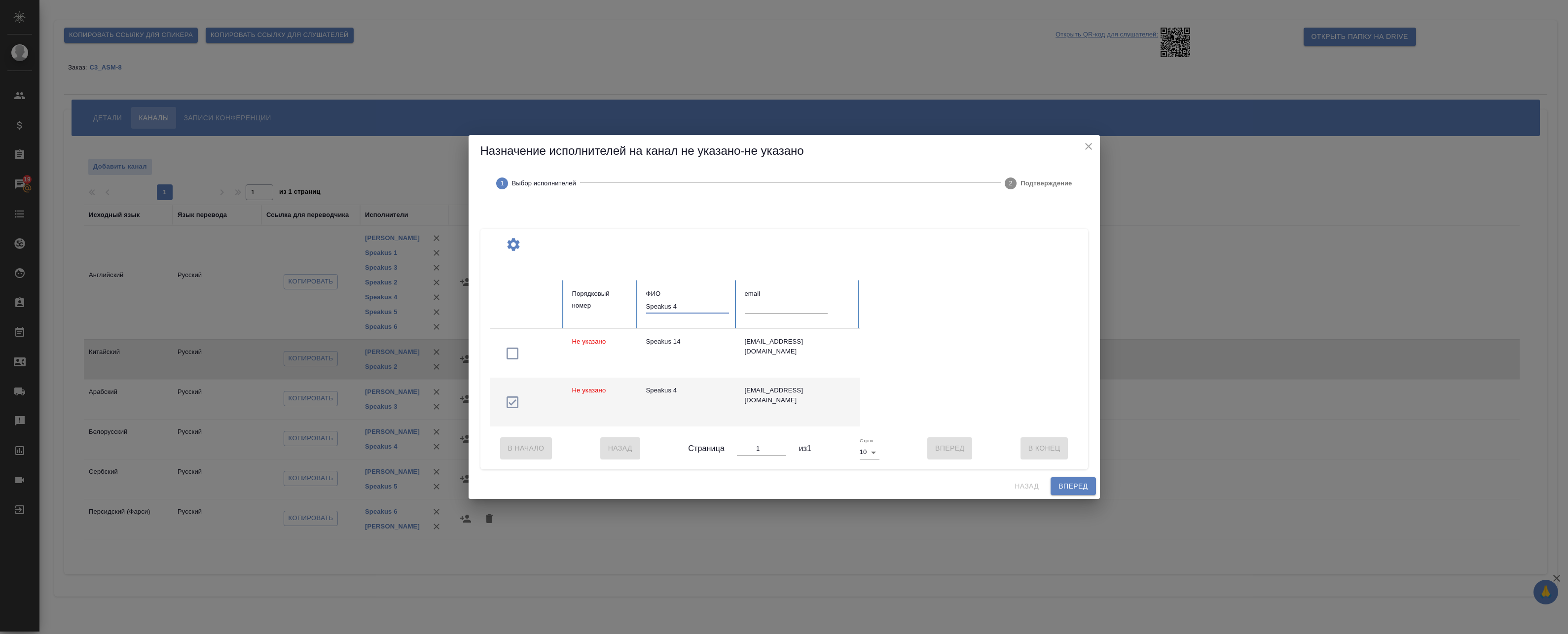
drag, startPoint x: 692, startPoint y: 306, endPoint x: 674, endPoint y: 307, distance: 18.0
click at [674, 307] on input "Speakus 4" at bounding box center [688, 306] width 83 height 14
click at [513, 401] on icon "button" at bounding box center [513, 402] width 16 height 16
drag, startPoint x: 696, startPoint y: 304, endPoint x: 671, endPoint y: 307, distance: 25.2
click at [671, 307] on input "Speakus 5" at bounding box center [688, 306] width 83 height 14
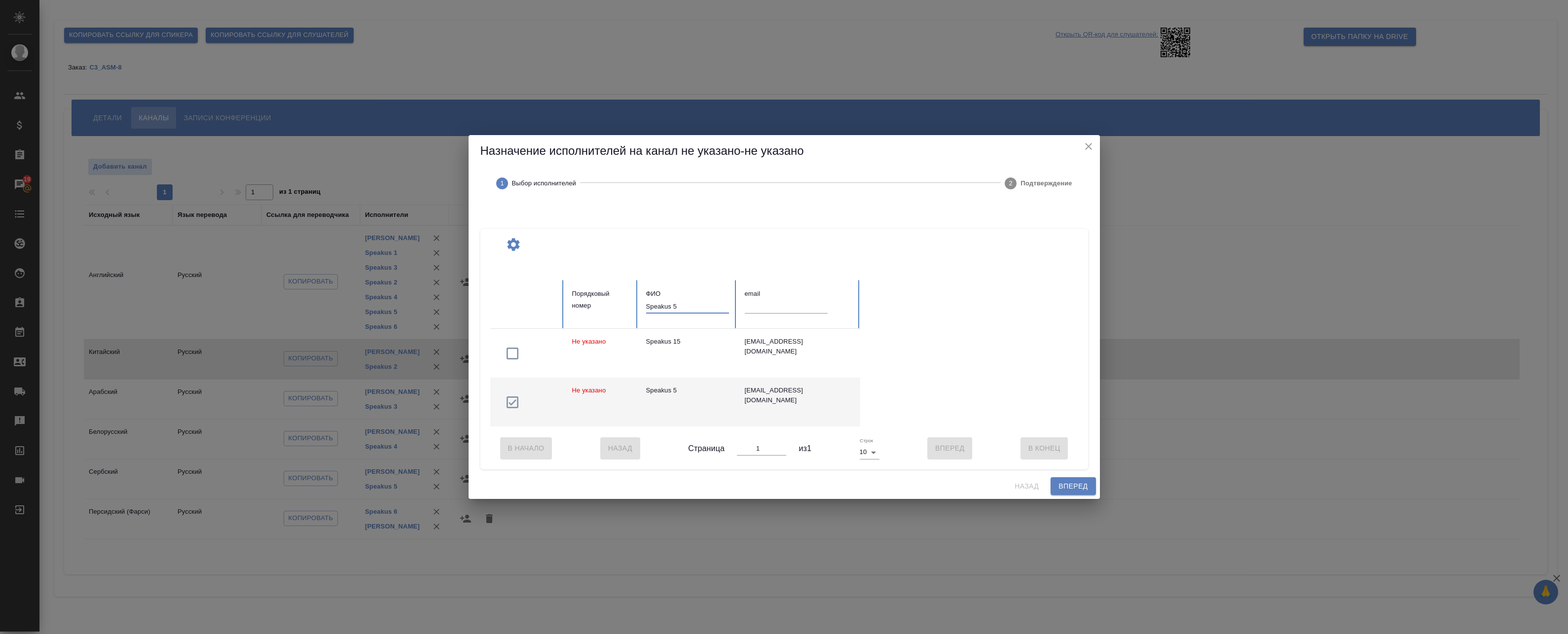
click at [682, 305] on input "Speakus 5" at bounding box center [688, 306] width 83 height 14
drag, startPoint x: 683, startPoint y: 301, endPoint x: 672, endPoint y: 301, distance: 11.0
click at [672, 301] on input "Speakus 5" at bounding box center [688, 306] width 83 height 14
type input "Speakus 6"
click at [513, 400] on icon "button" at bounding box center [513, 402] width 16 height 16
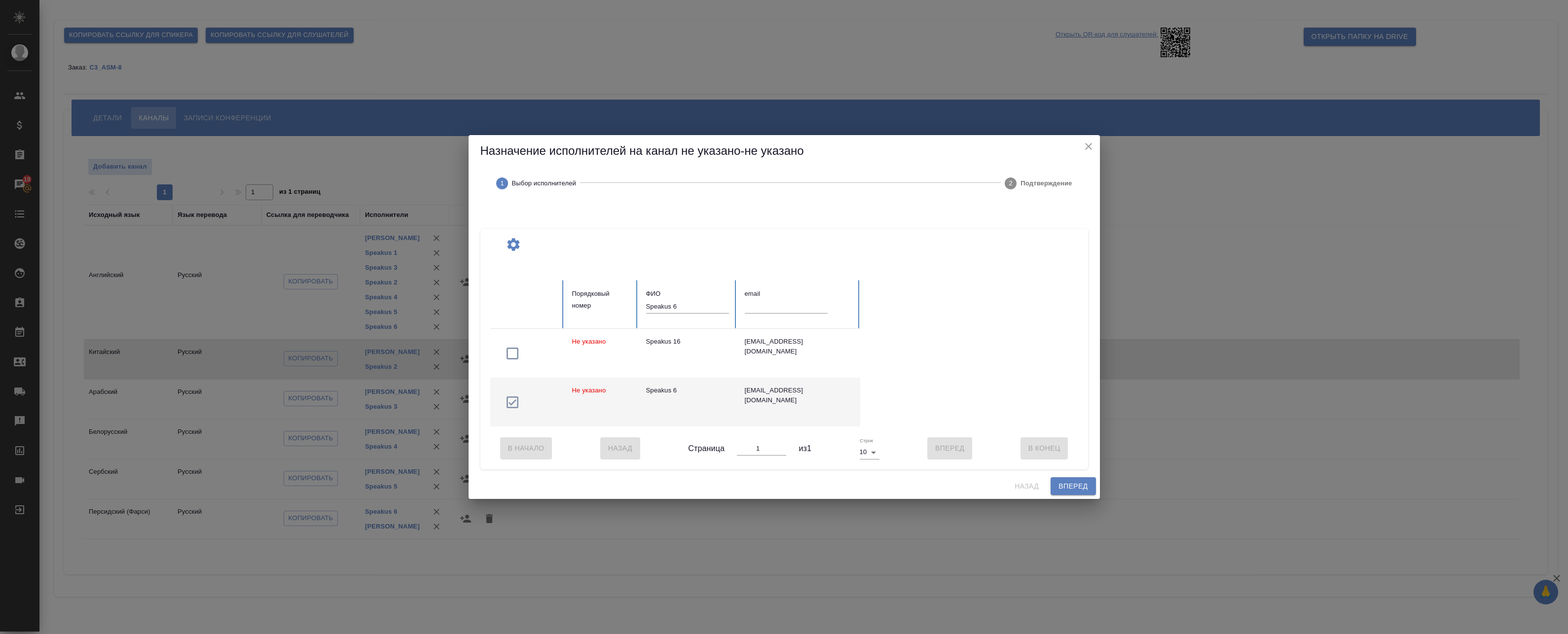
click at [1080, 488] on span "Вперед" at bounding box center [1073, 486] width 29 height 13
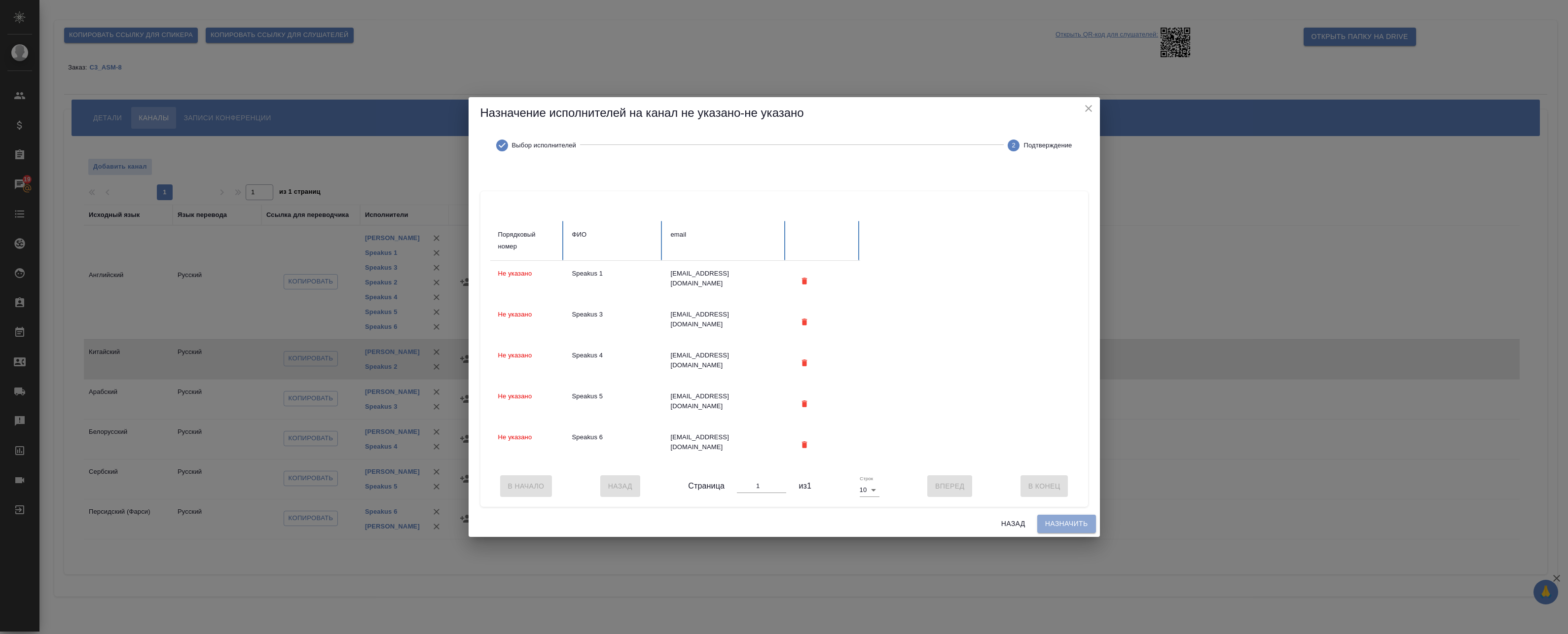
click at [1055, 530] on span "Назначить" at bounding box center [1066, 524] width 43 height 13
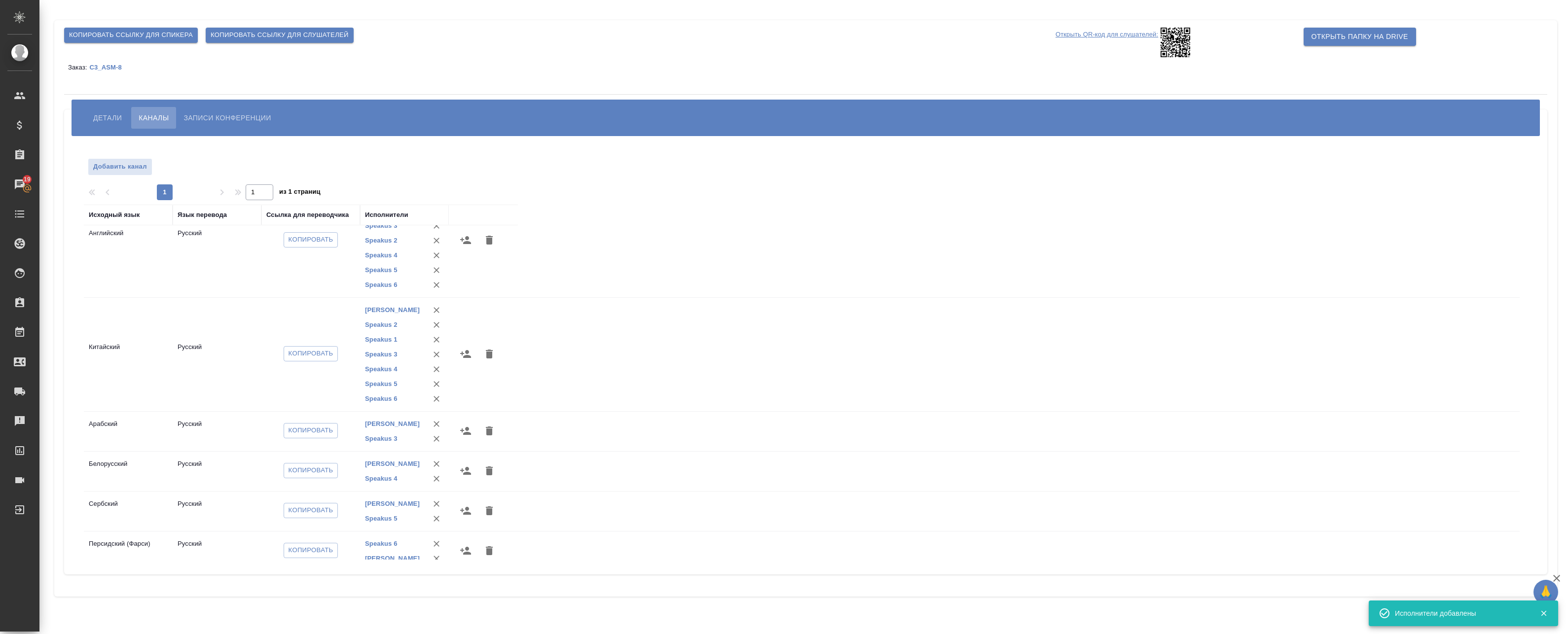
scroll to position [53, 0]
click at [467, 420] on icon "button" at bounding box center [465, 419] width 11 height 8
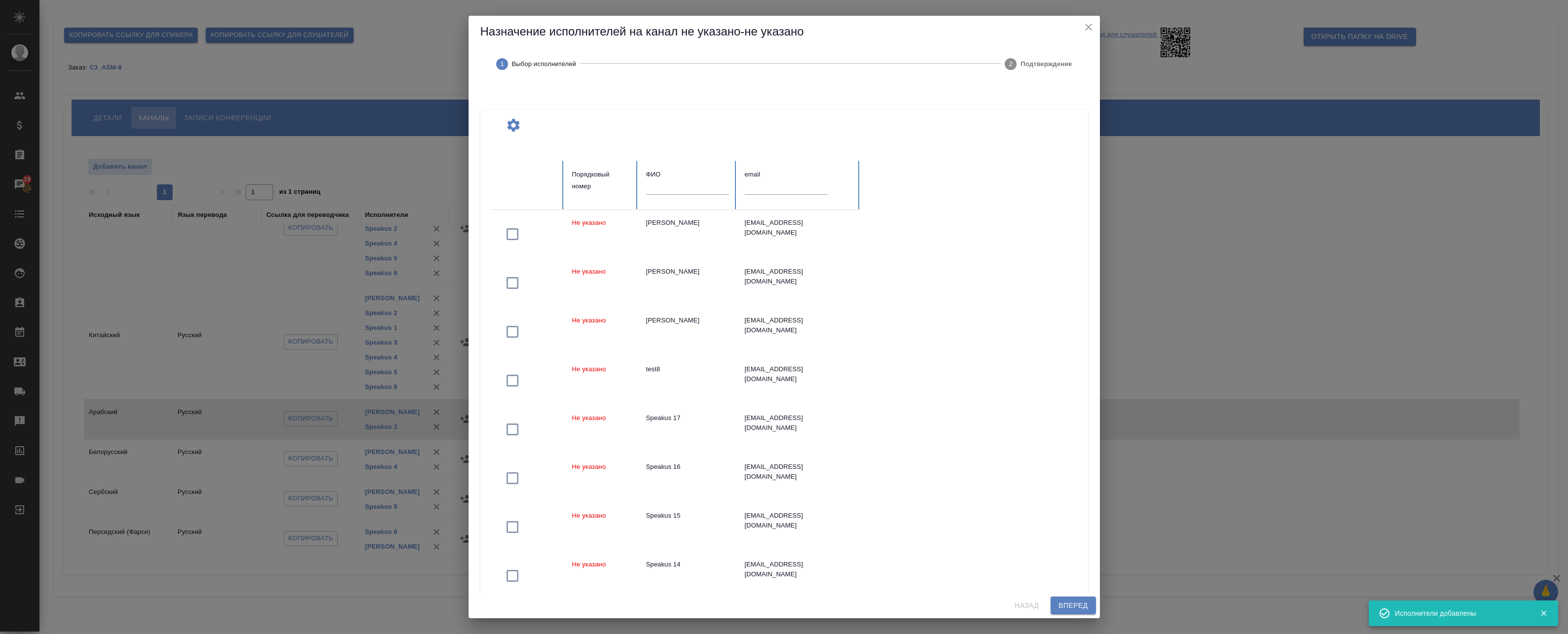
click at [672, 183] on input "text" at bounding box center [688, 187] width 83 height 14
paste input "Speakus"
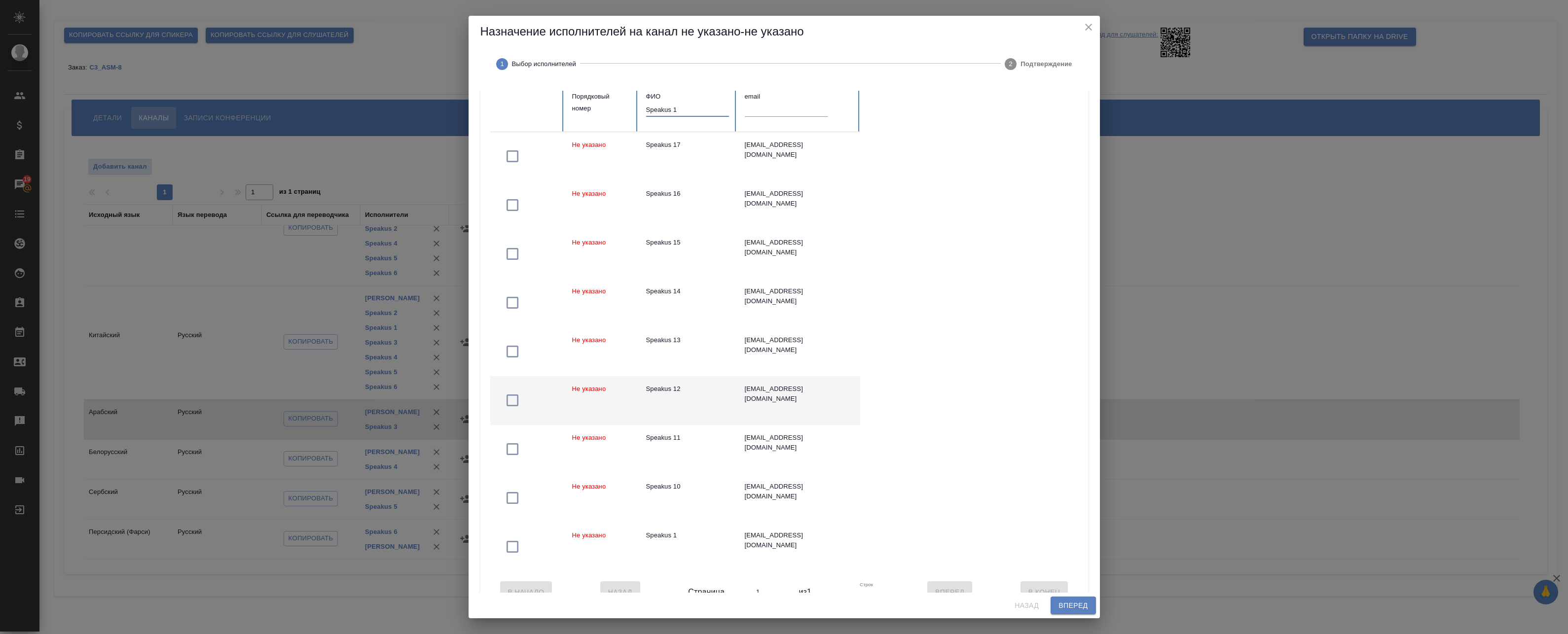
scroll to position [110, 0]
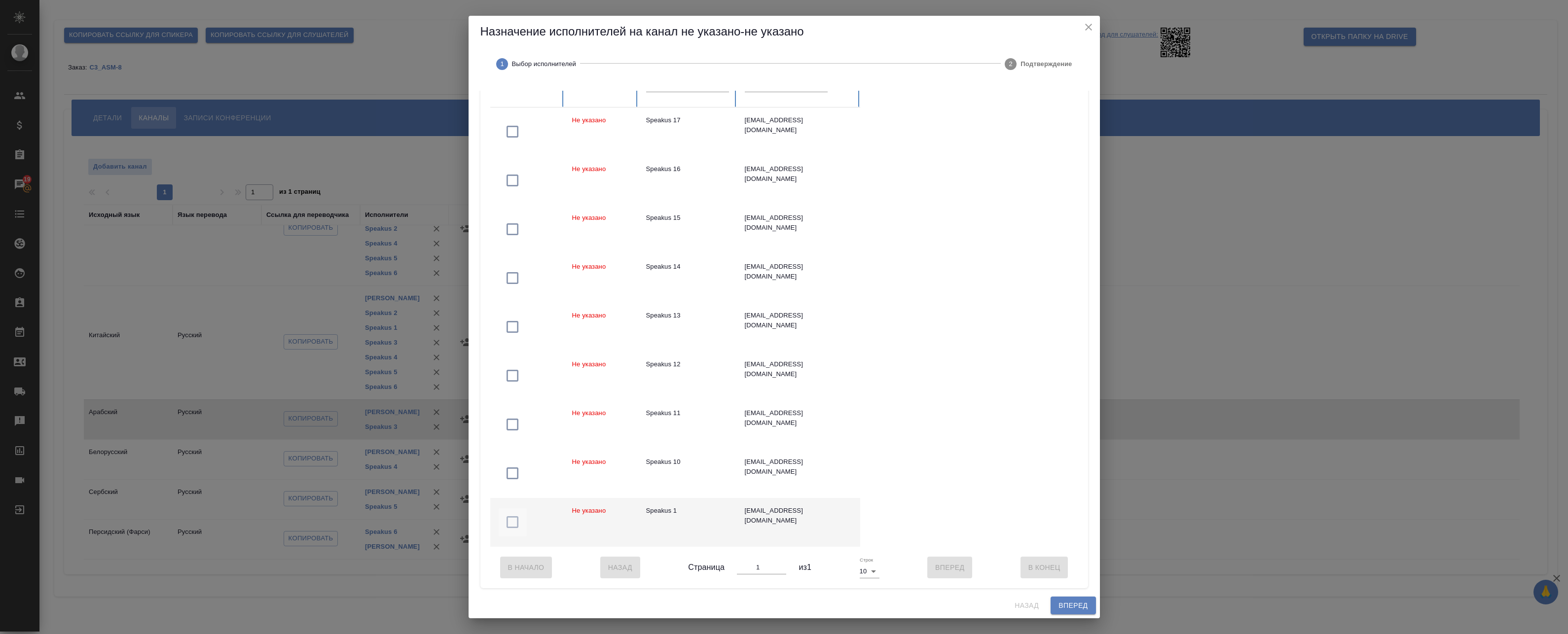
click at [511, 519] on icon "button" at bounding box center [513, 523] width 16 height 16
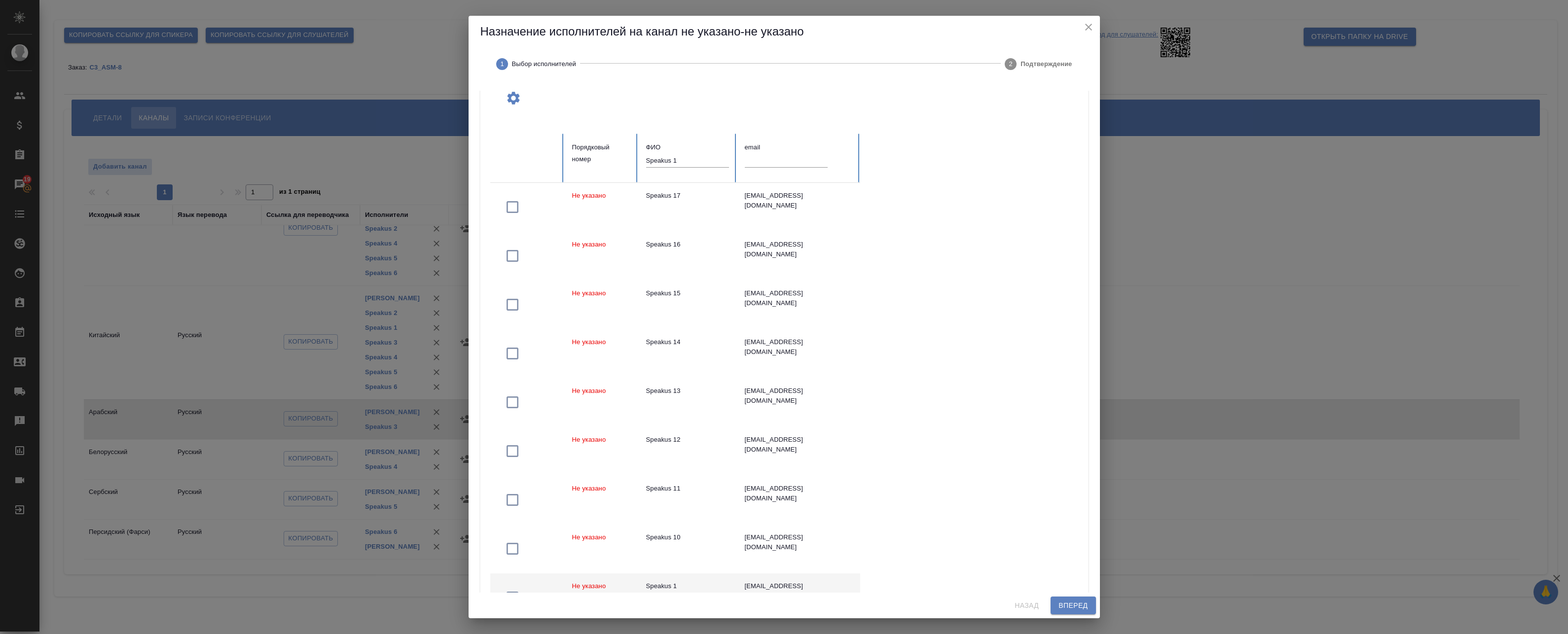
scroll to position [0, 0]
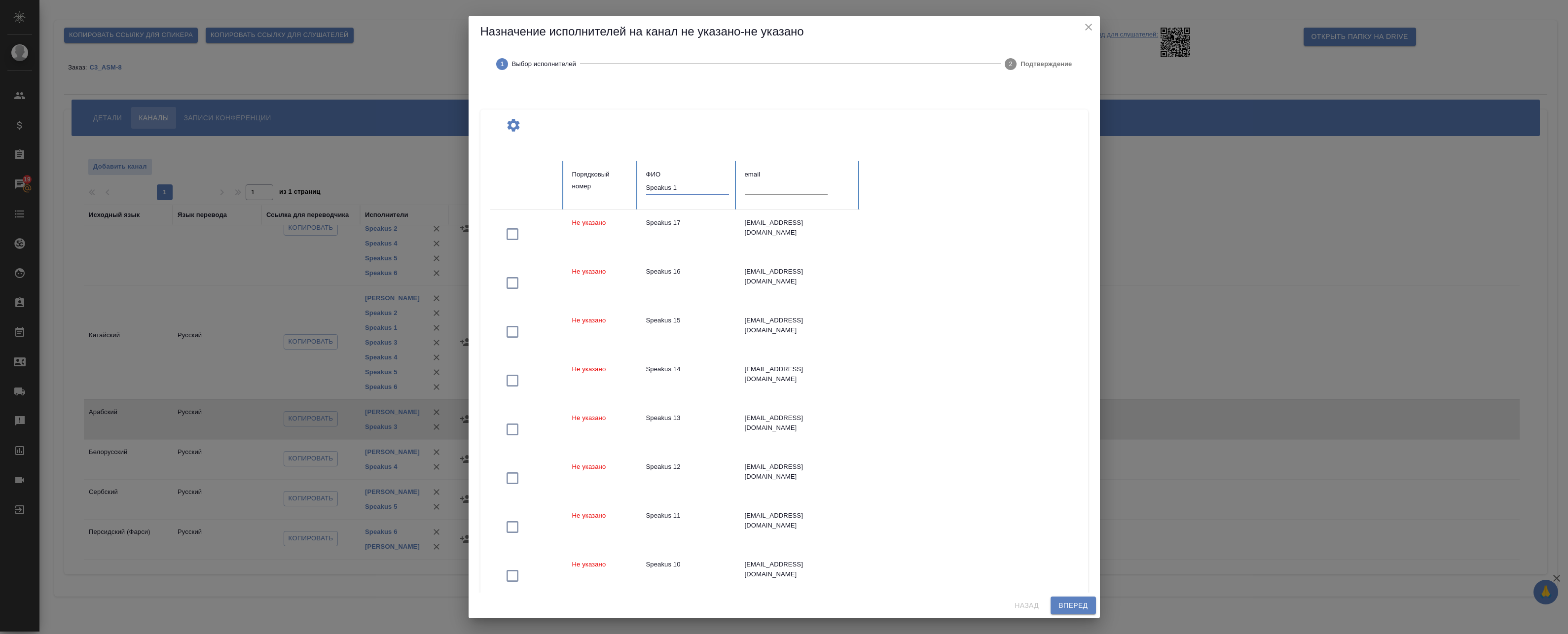
drag, startPoint x: 672, startPoint y: 193, endPoint x: 677, endPoint y: 193, distance: 5.0
click at [677, 193] on input "Speakus 1" at bounding box center [688, 187] width 83 height 14
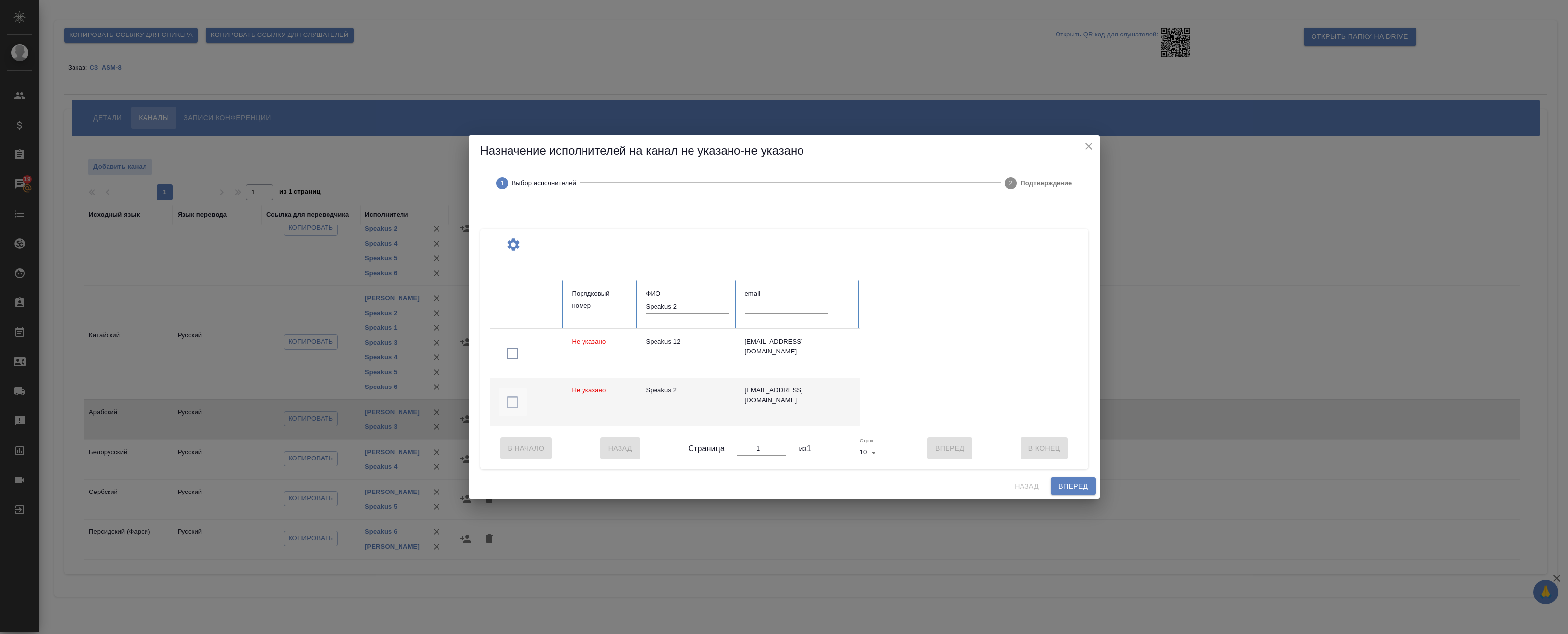
click at [511, 395] on icon "button" at bounding box center [513, 402] width 16 height 16
drag, startPoint x: 682, startPoint y: 303, endPoint x: 674, endPoint y: 304, distance: 8.1
click at [674, 304] on input "Speakus 2" at bounding box center [688, 306] width 83 height 14
drag, startPoint x: 680, startPoint y: 306, endPoint x: 672, endPoint y: 305, distance: 8.1
click at [672, 305] on input "Speakus 3" at bounding box center [688, 306] width 83 height 14
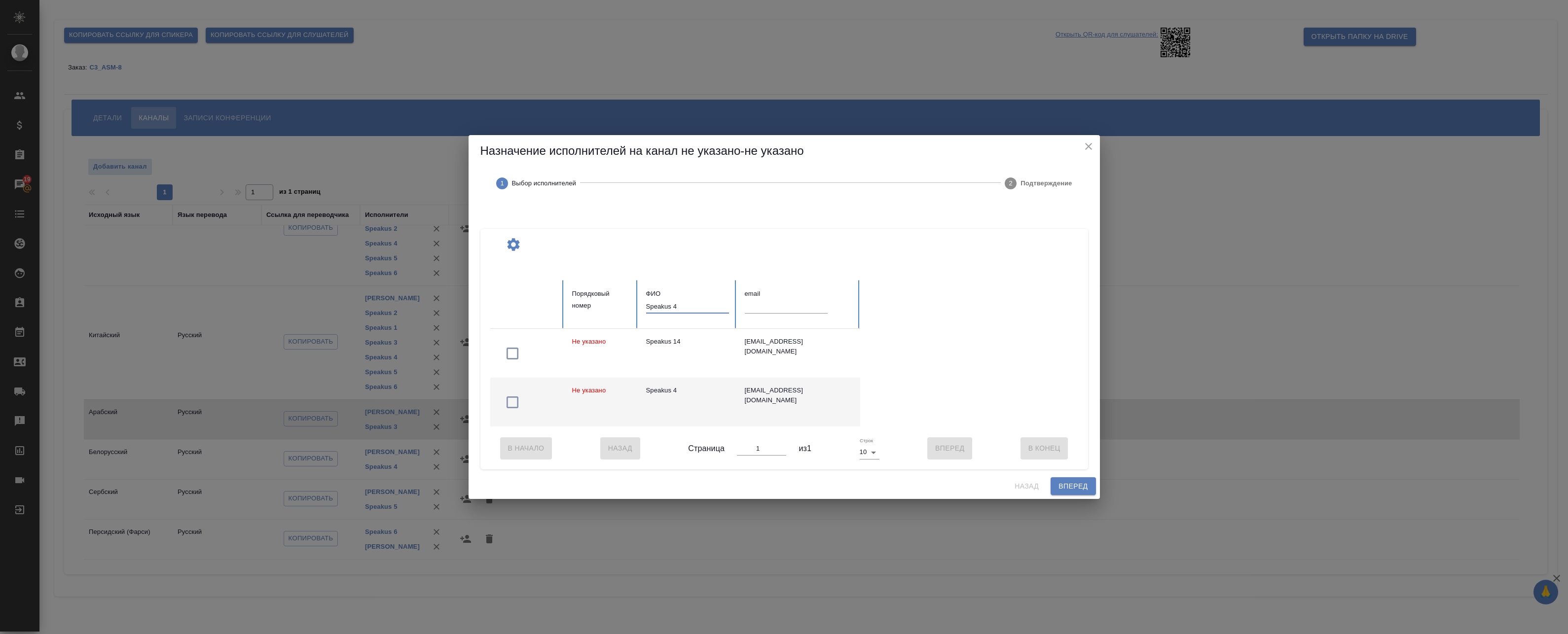
click at [517, 401] on icon "button" at bounding box center [513, 402] width 12 height 12
drag, startPoint x: 682, startPoint y: 305, endPoint x: 674, endPoint y: 305, distance: 8.0
click at [674, 305] on input "Speakus 4" at bounding box center [688, 306] width 83 height 14
click at [675, 303] on input "Speakus 5" at bounding box center [688, 306] width 83 height 14
click at [513, 398] on icon "button" at bounding box center [513, 402] width 16 height 16
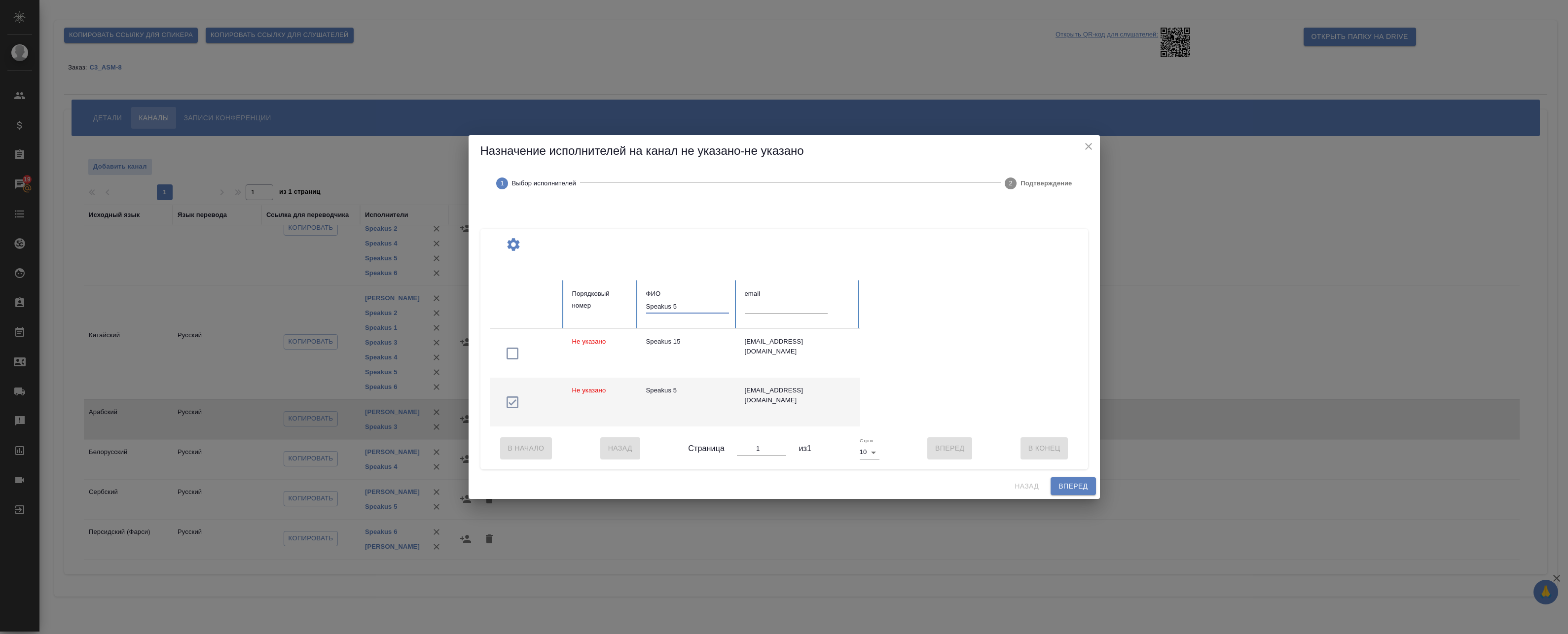
drag, startPoint x: 680, startPoint y: 307, endPoint x: 673, endPoint y: 305, distance: 7.3
click at [673, 306] on input "Speakus 5" at bounding box center [688, 306] width 83 height 14
type input "Speakus 6"
click at [519, 397] on icon "button" at bounding box center [513, 402] width 16 height 16
click at [1071, 489] on span "Вперед" at bounding box center [1073, 486] width 29 height 13
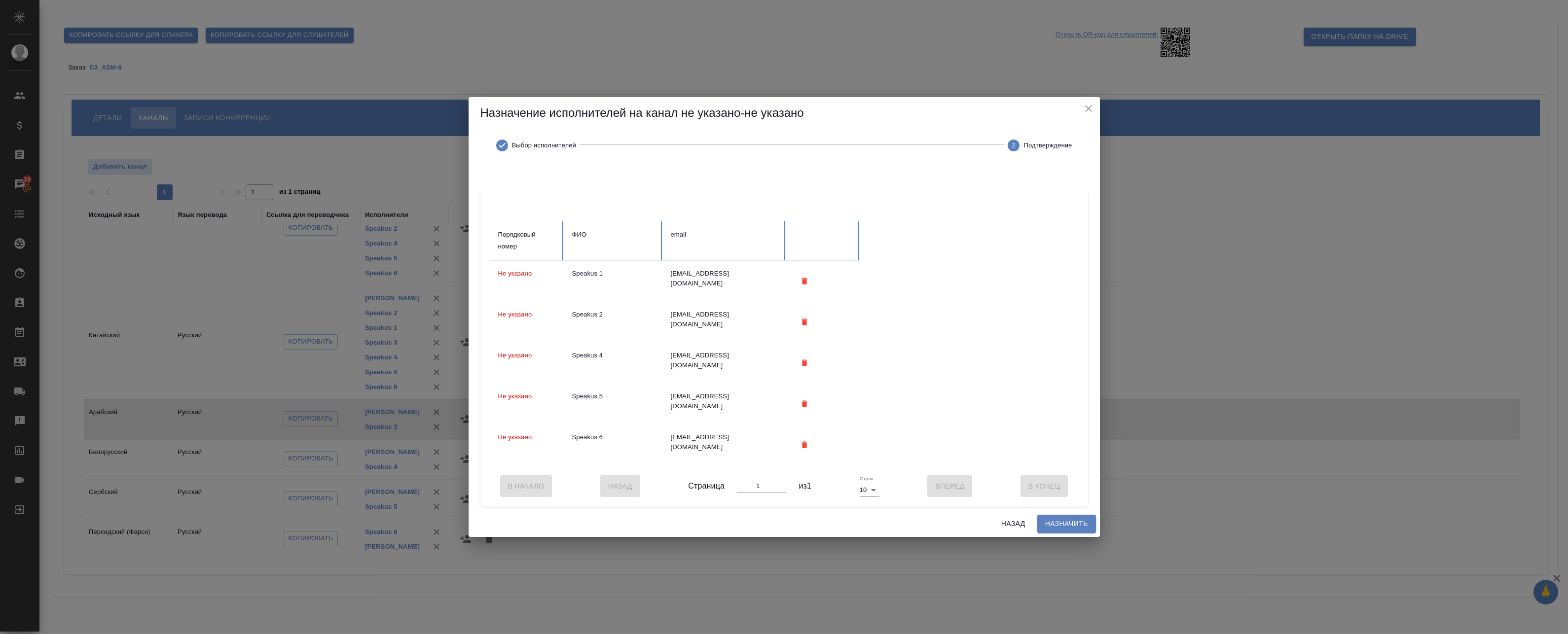
click at [1077, 502] on div "В Начало Назад Страница 1 из 1 Строк 10 10 Вперед В Конец" at bounding box center [784, 486] width 588 height 42
click at [1077, 526] on span "Назначить" at bounding box center [1066, 524] width 43 height 13
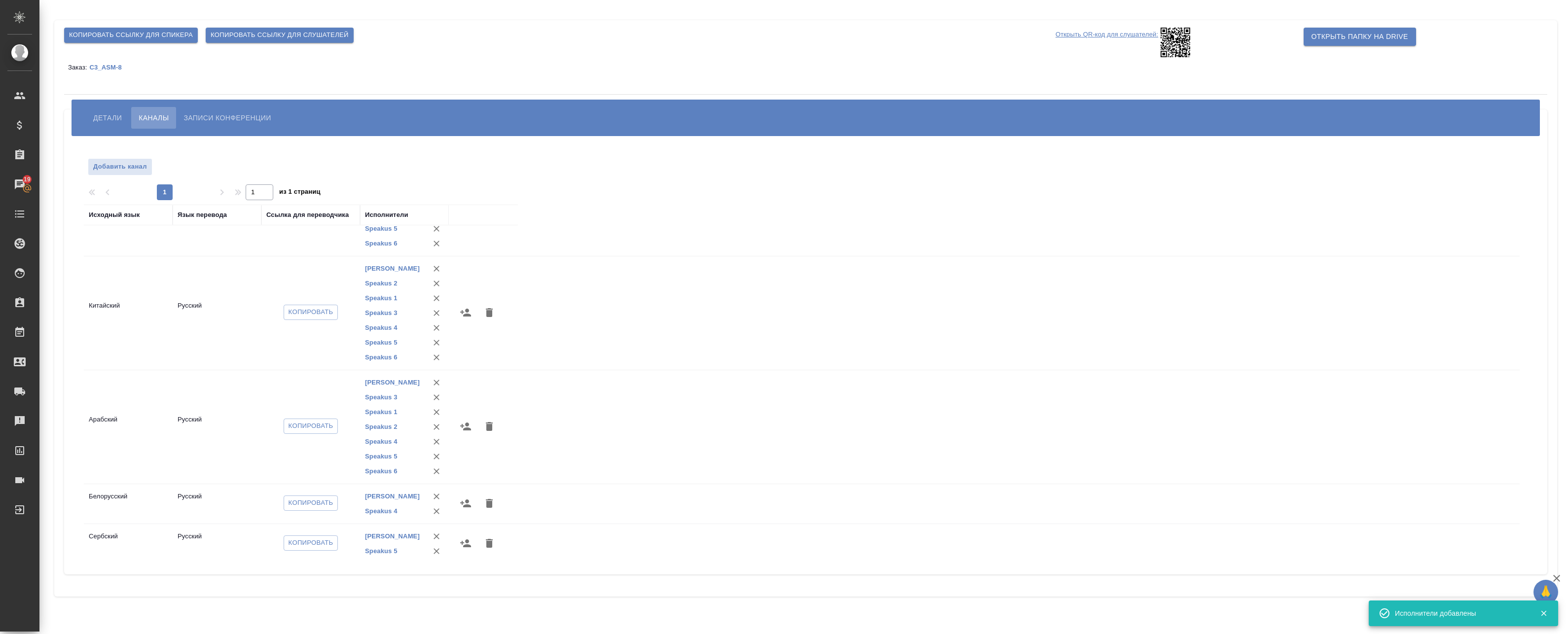
scroll to position [128, 0]
click at [465, 460] on icon "button" at bounding box center [465, 459] width 11 height 8
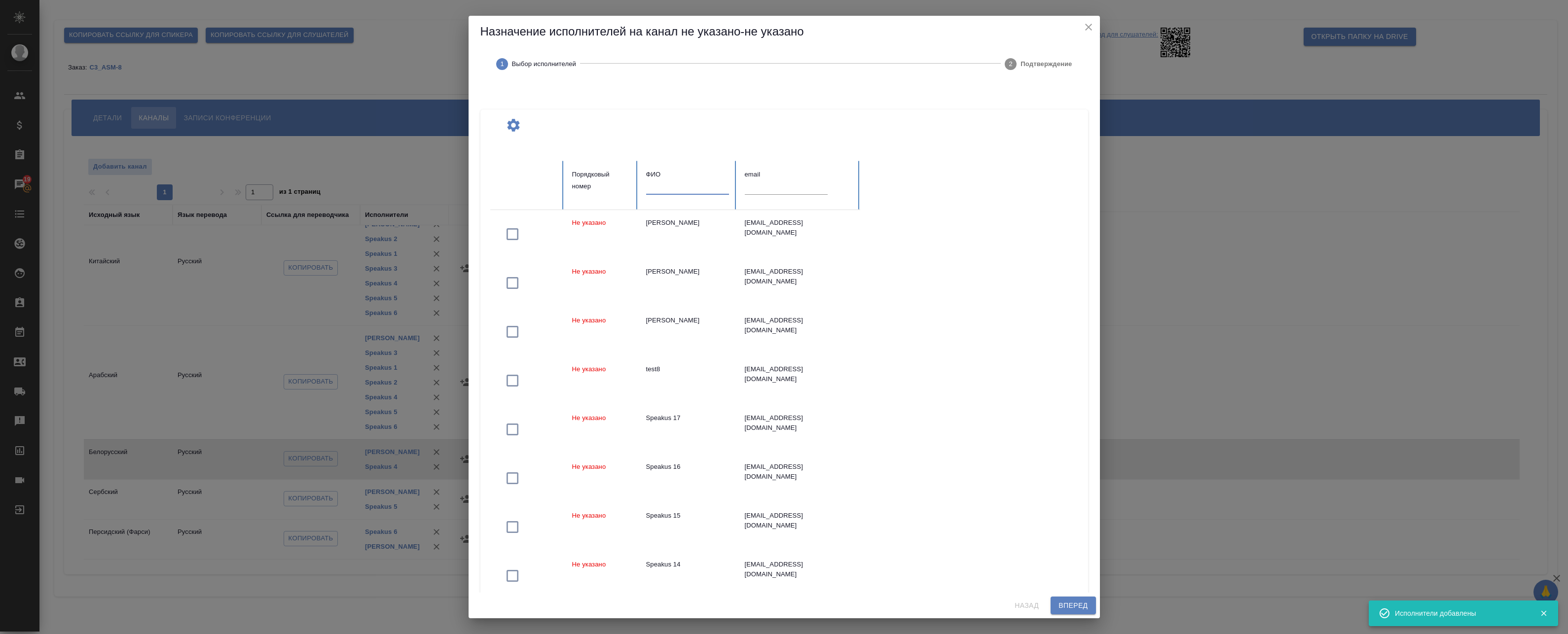
click at [669, 192] on input "text" at bounding box center [688, 187] width 83 height 14
paste input "Speakus"
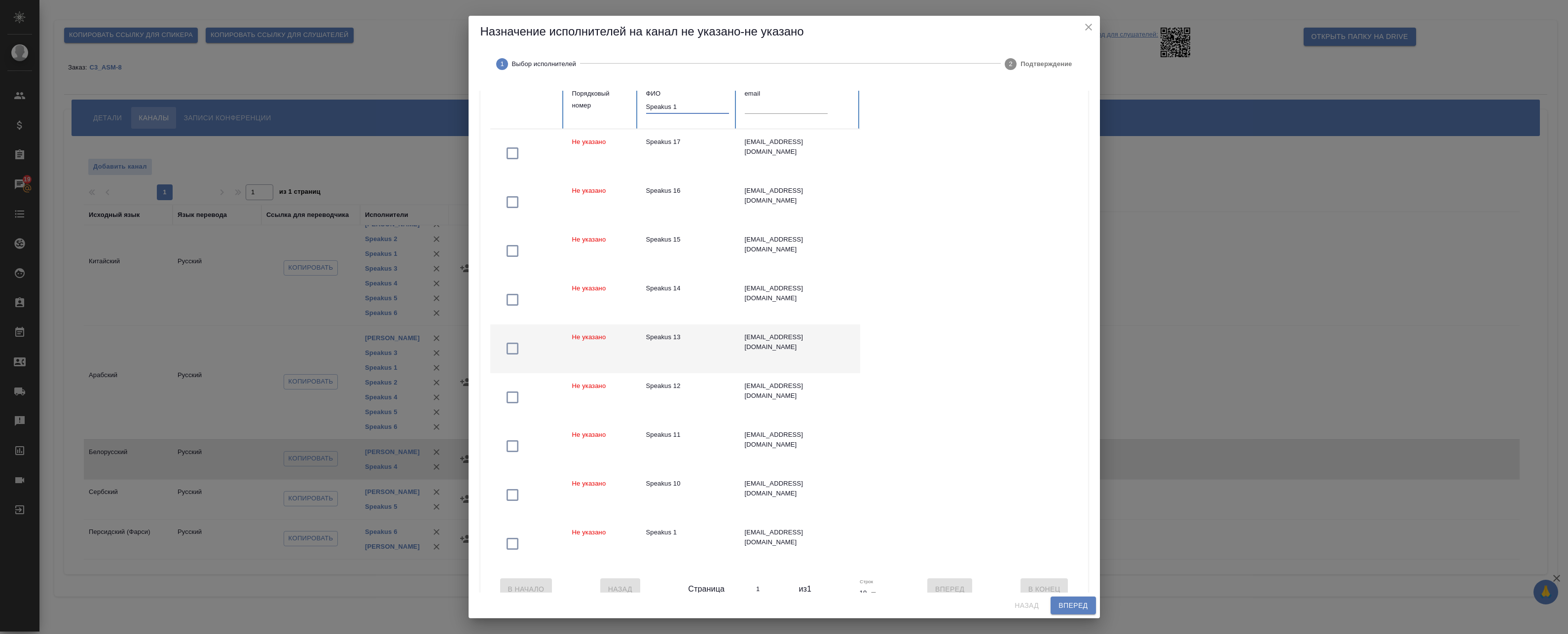
scroll to position [110, 0]
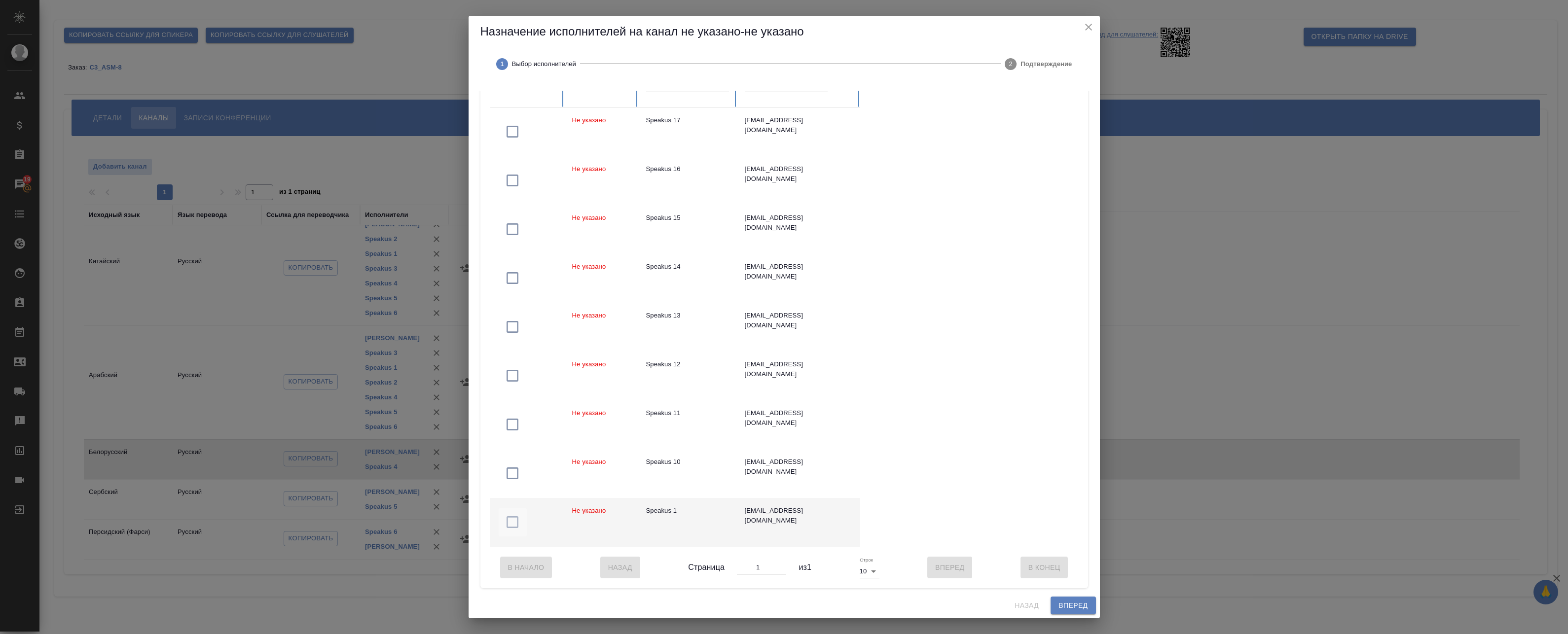
click at [511, 517] on icon "button" at bounding box center [513, 523] width 16 height 16
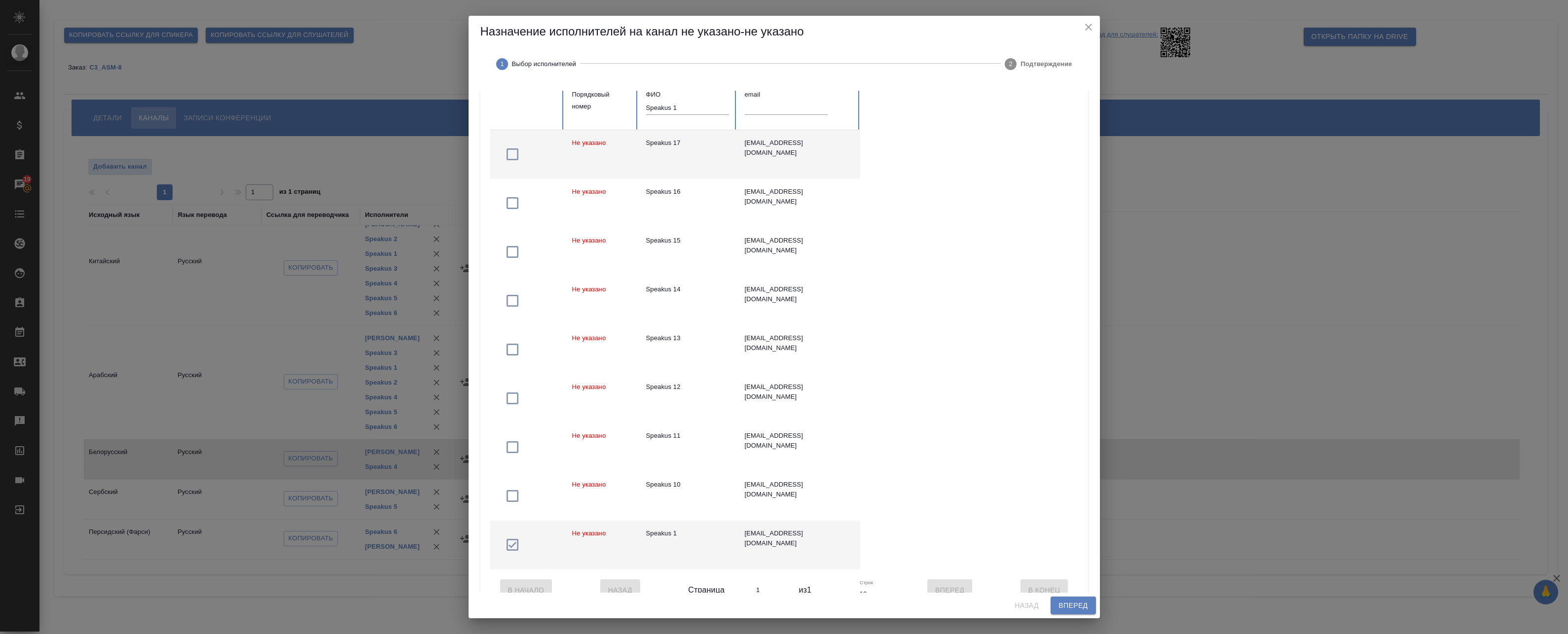
scroll to position [0, 0]
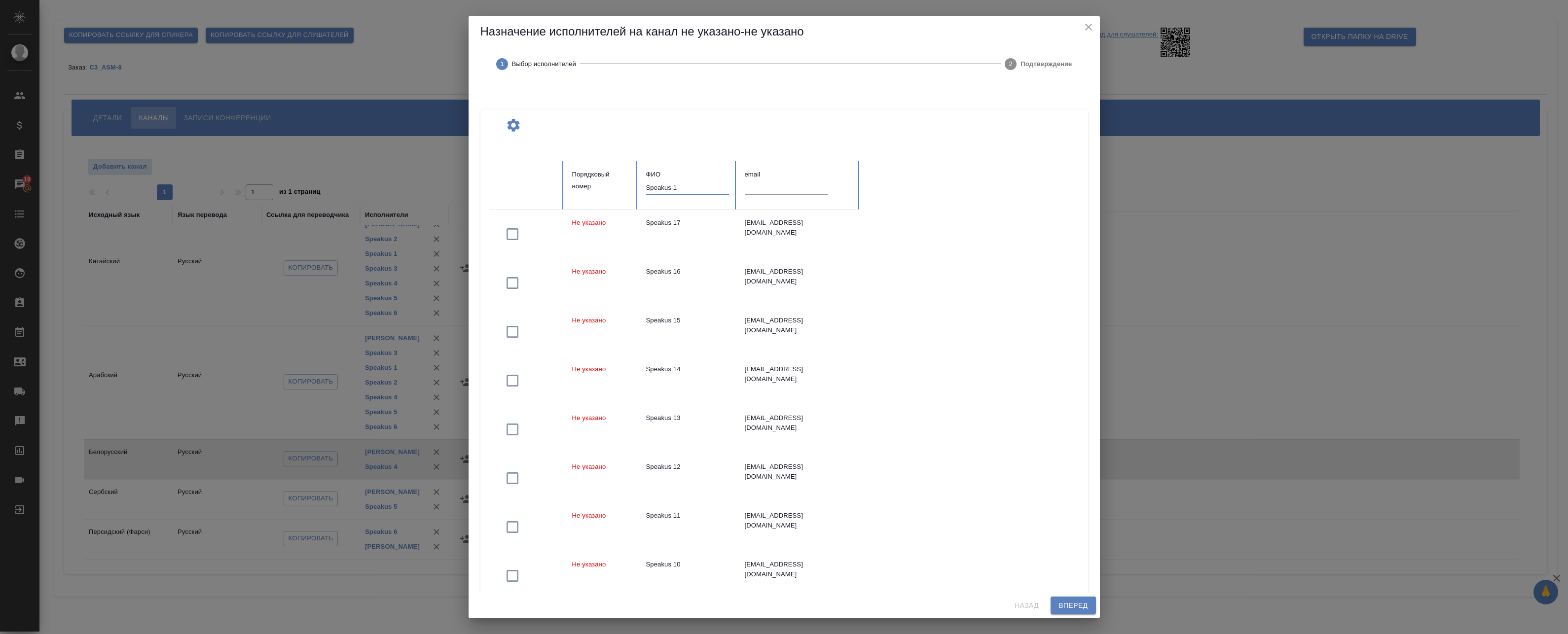
drag, startPoint x: 684, startPoint y: 187, endPoint x: 672, endPoint y: 187, distance: 12.0
click at [672, 187] on input "Speakus 1" at bounding box center [688, 187] width 83 height 14
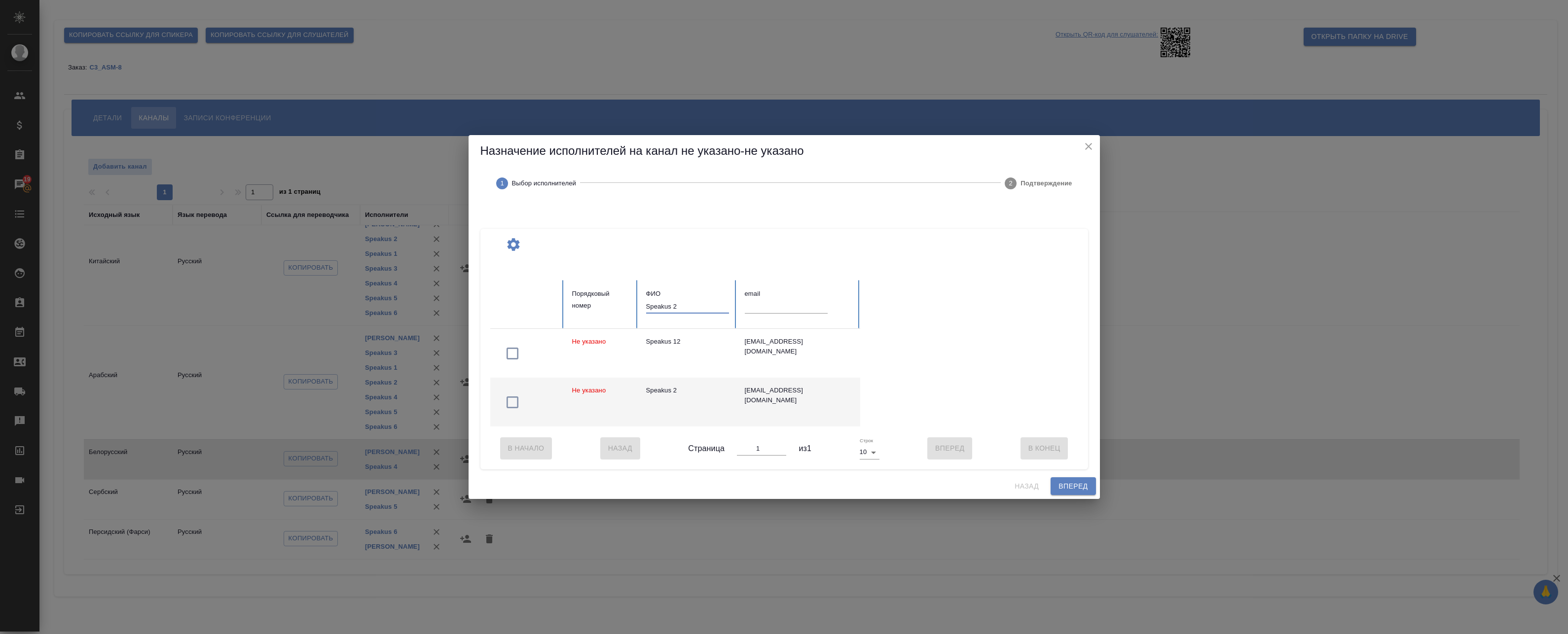
click at [513, 399] on icon "button" at bounding box center [513, 402] width 16 height 16
drag, startPoint x: 682, startPoint y: 298, endPoint x: 672, endPoint y: 300, distance: 10.2
click at [672, 300] on input "Speakus 2" at bounding box center [688, 306] width 83 height 14
click at [513, 403] on icon "button" at bounding box center [513, 402] width 16 height 16
click at [674, 307] on input "Speakus 3" at bounding box center [688, 306] width 83 height 14
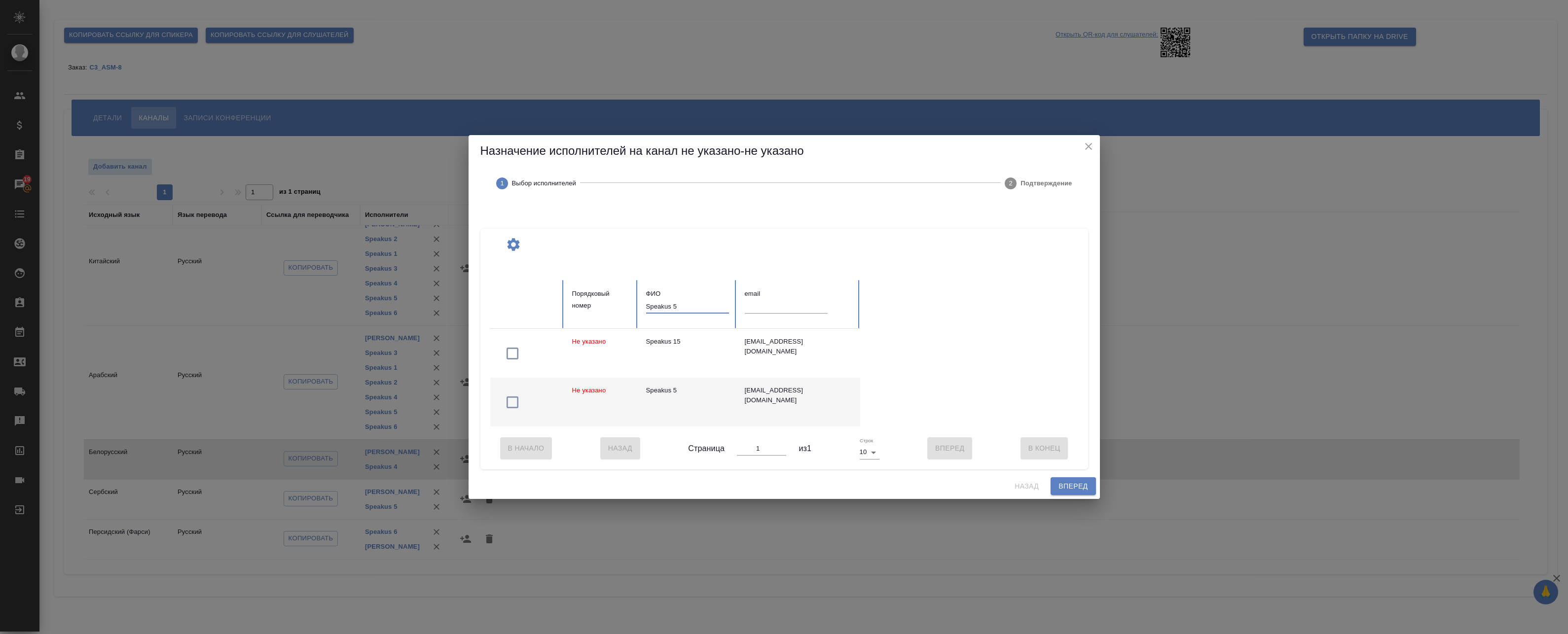
click at [515, 403] on icon "button" at bounding box center [513, 402] width 16 height 16
drag, startPoint x: 682, startPoint y: 303, endPoint x: 674, endPoint y: 303, distance: 8.0
click at [674, 303] on input "Speakus 5" at bounding box center [688, 306] width 83 height 14
type input "Speakus 6"
click at [511, 400] on icon "button" at bounding box center [513, 402] width 16 height 16
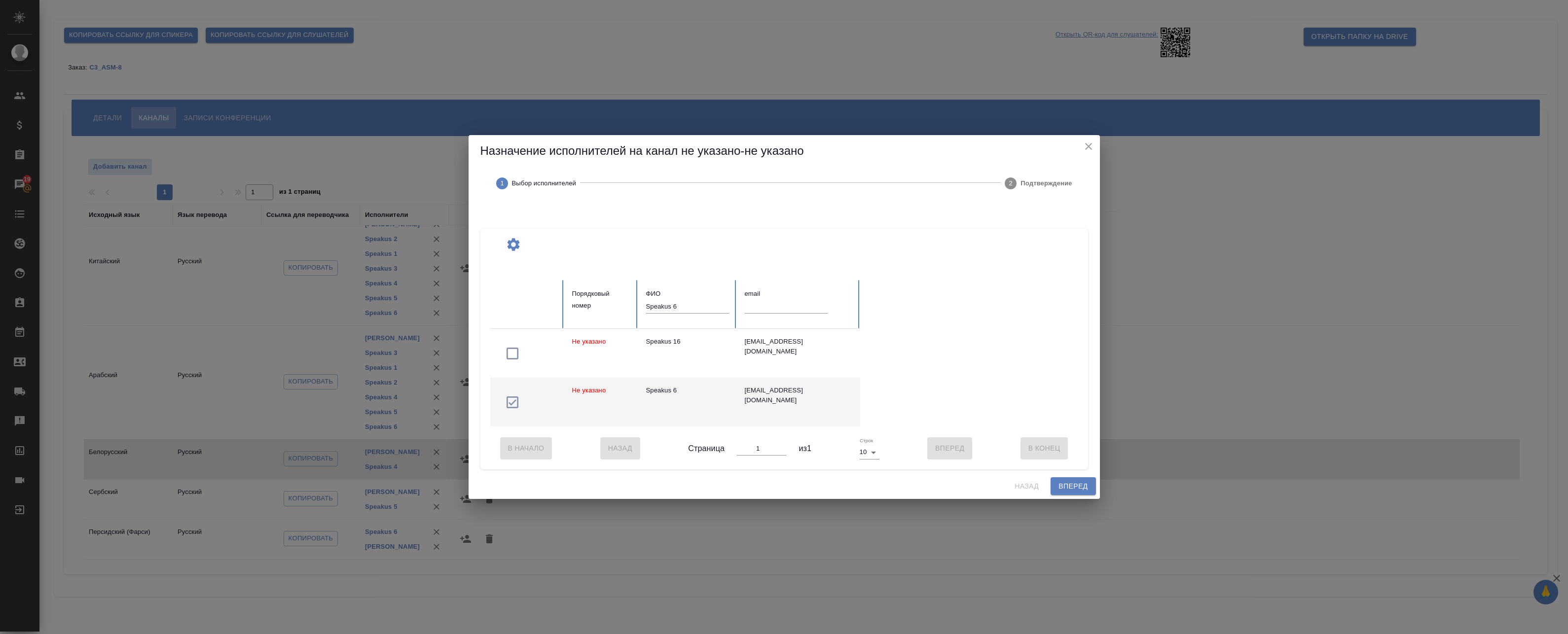
click at [1069, 486] on span "Вперед" at bounding box center [1073, 486] width 29 height 13
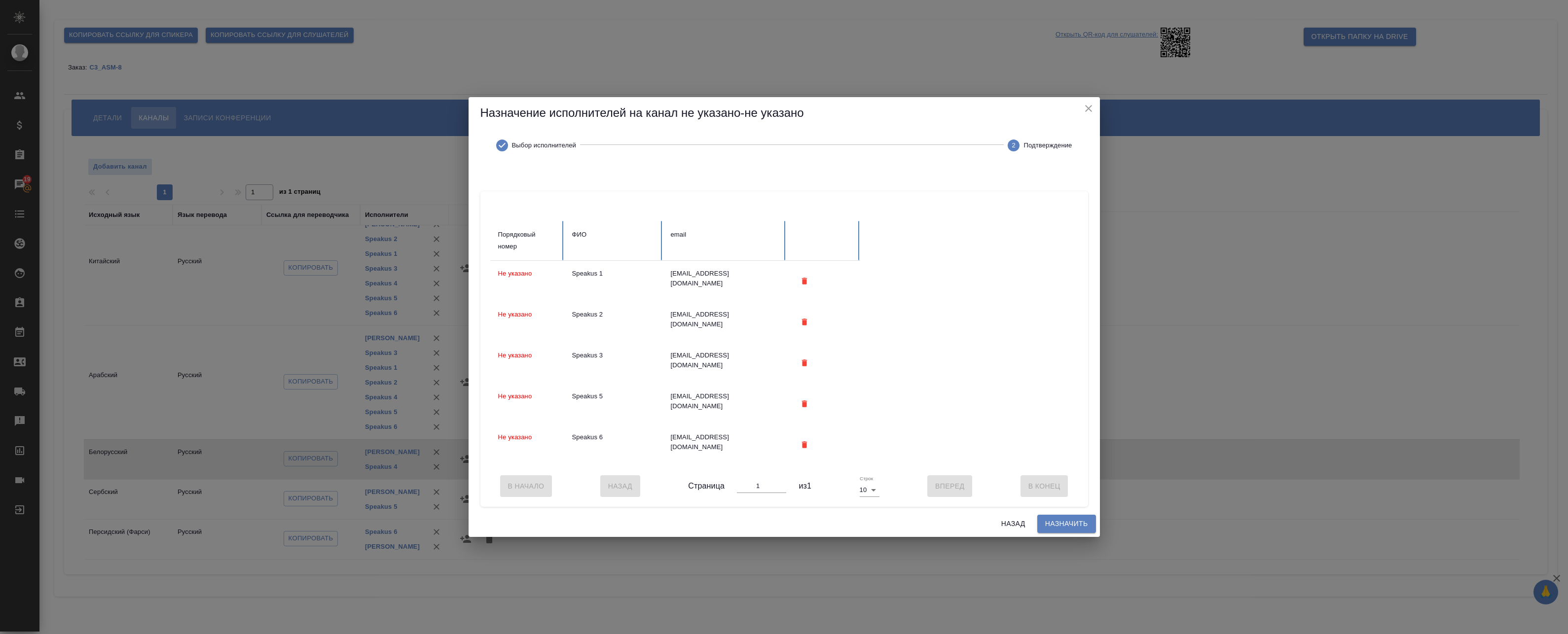
click at [1071, 530] on span "Назначить" at bounding box center [1066, 524] width 43 height 13
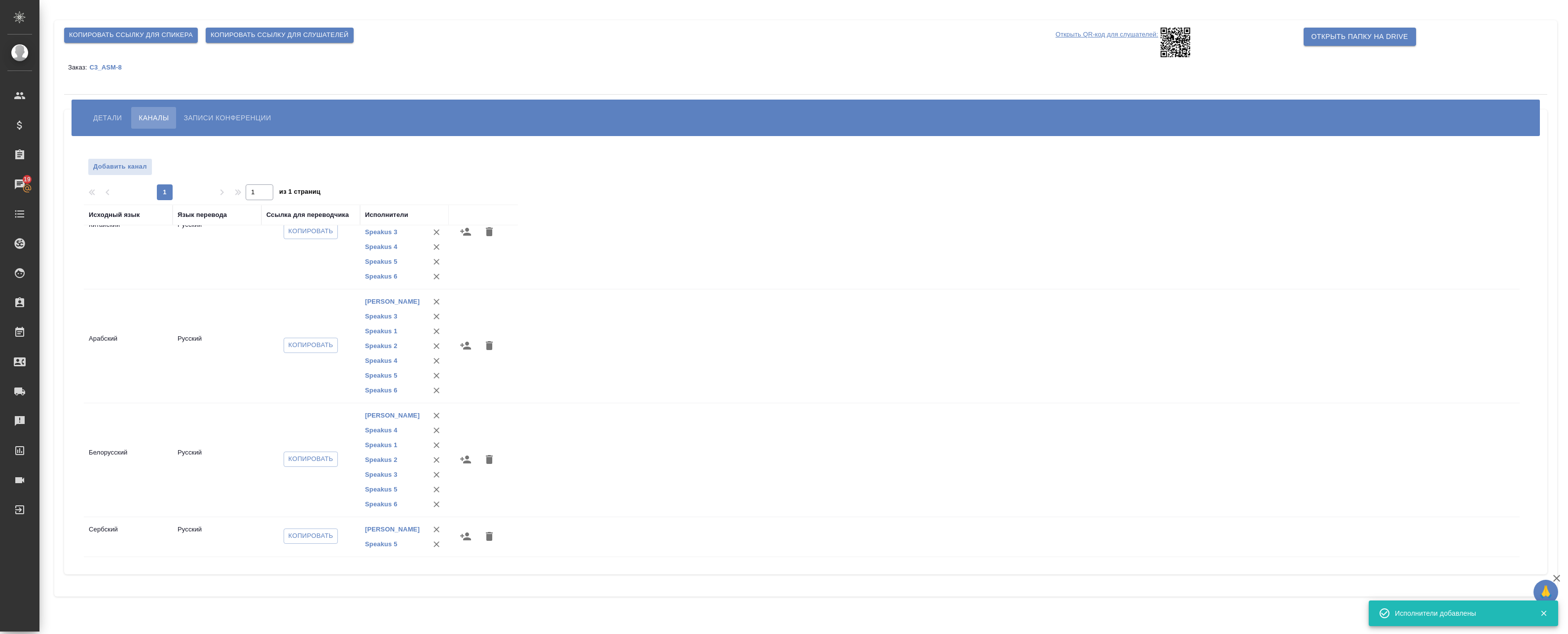
scroll to position [202, 0]
click at [469, 499] on icon "button" at bounding box center [466, 499] width 12 height 12
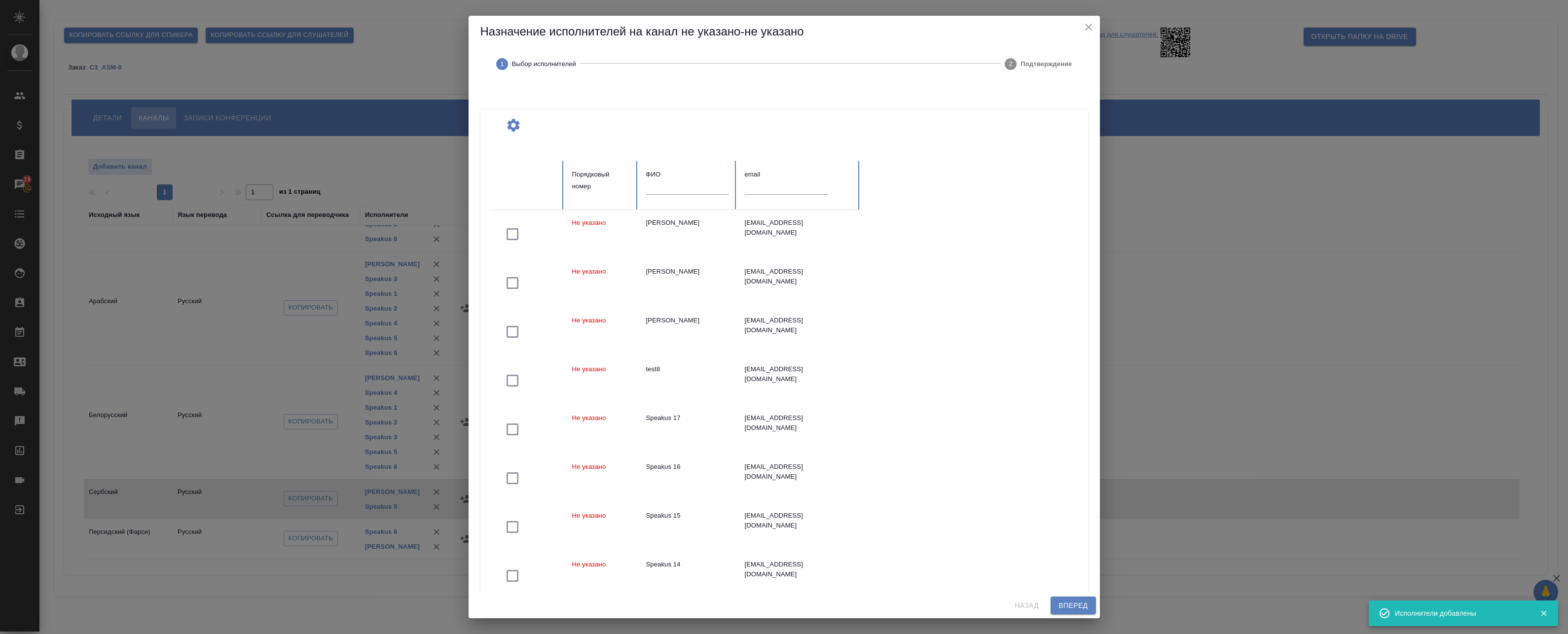
click at [684, 194] on input "text" at bounding box center [688, 187] width 83 height 14
paste input "Speakus"
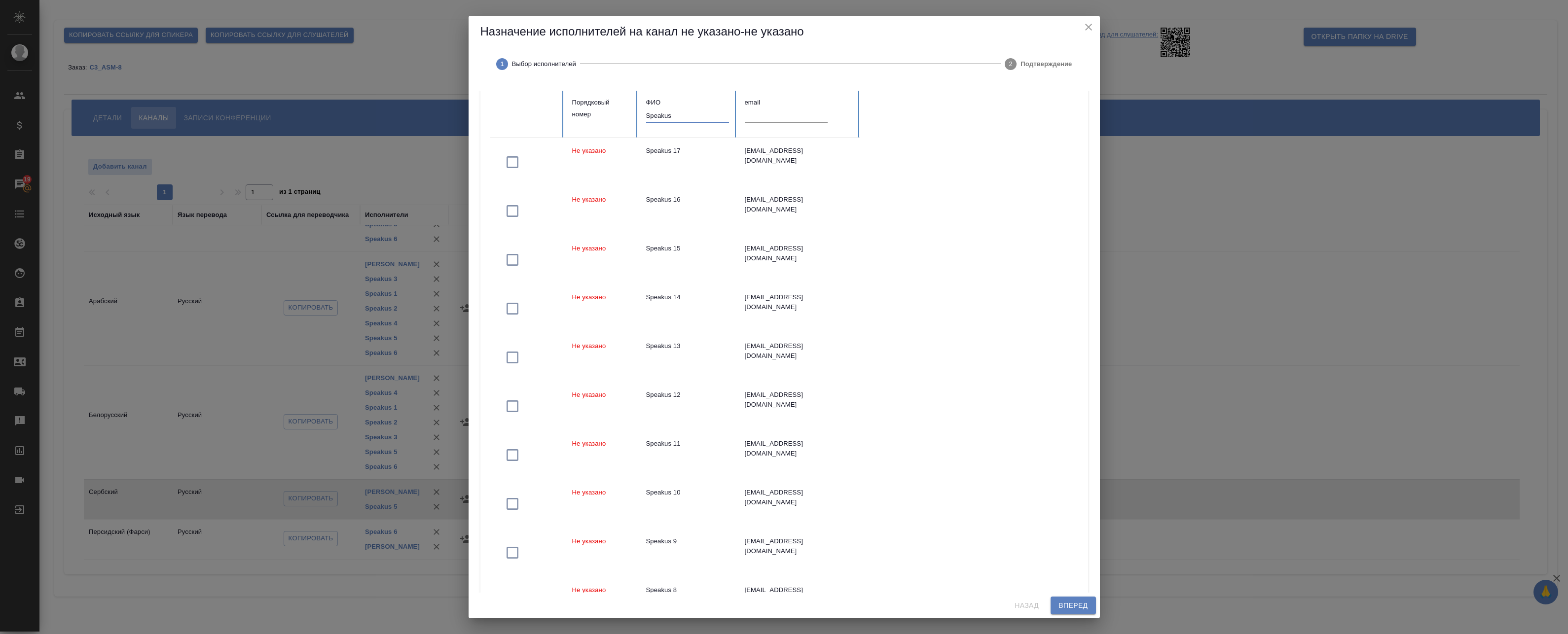
scroll to position [158, 0]
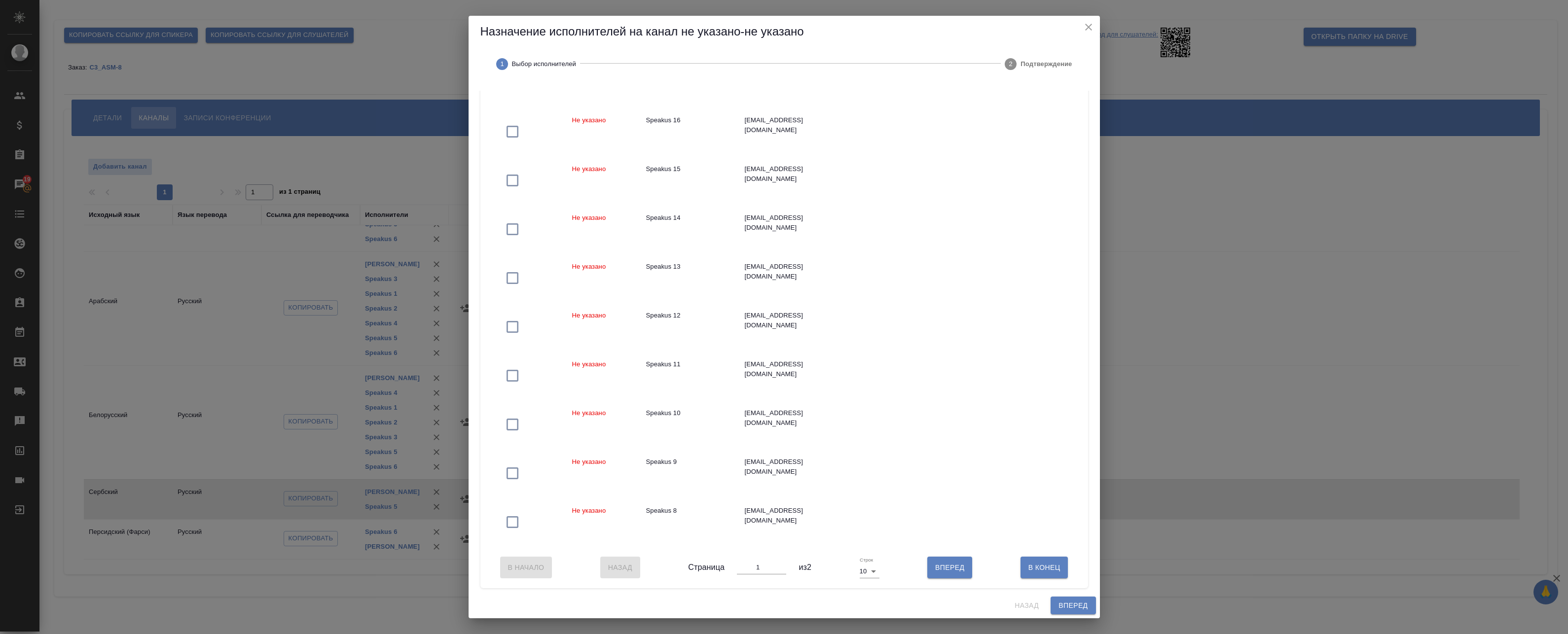
type input "Speakus"
click at [872, 573] on body "🙏 .cls-1 fill:#fff; AWATERA Badanyan Artak Клиенты Спецификации Заказы 19 Чаты …" at bounding box center [784, 317] width 1568 height 634
click at [866, 592] on li "25" at bounding box center [866, 588] width 23 height 16
type input "25"
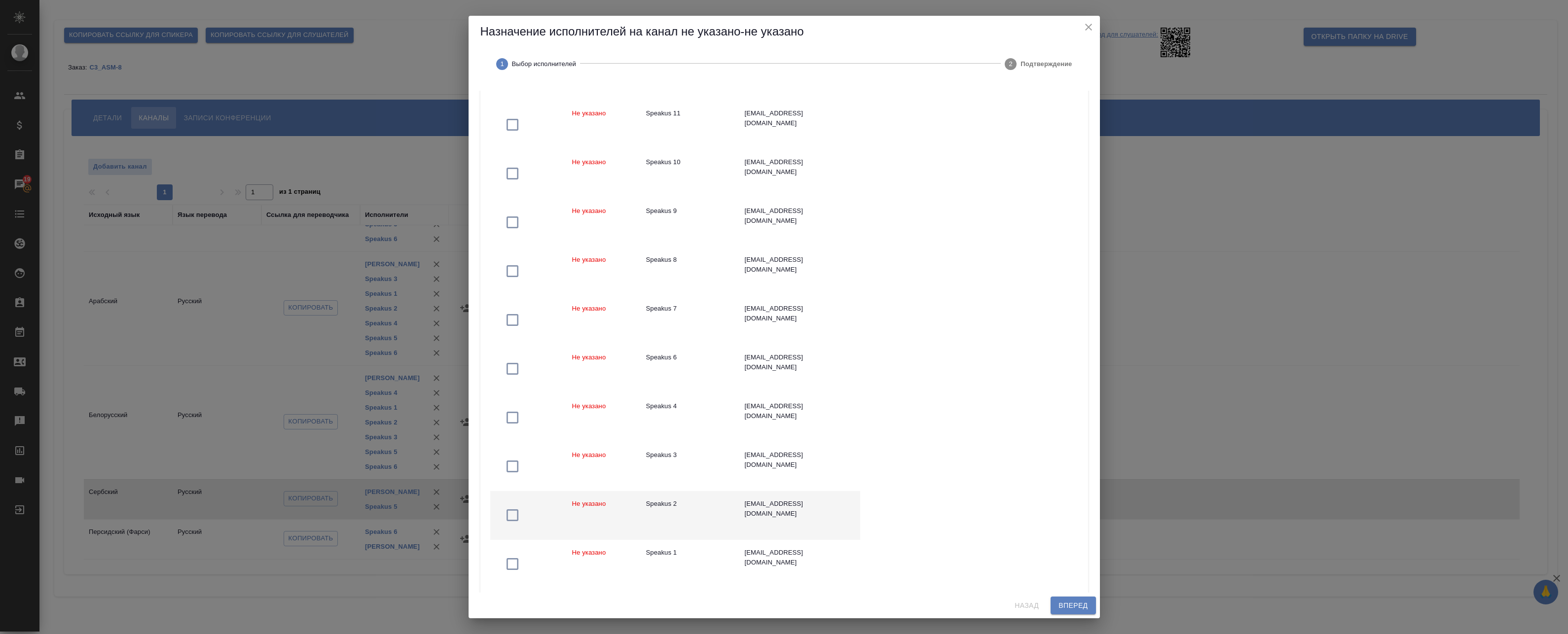
scroll to position [405, 0]
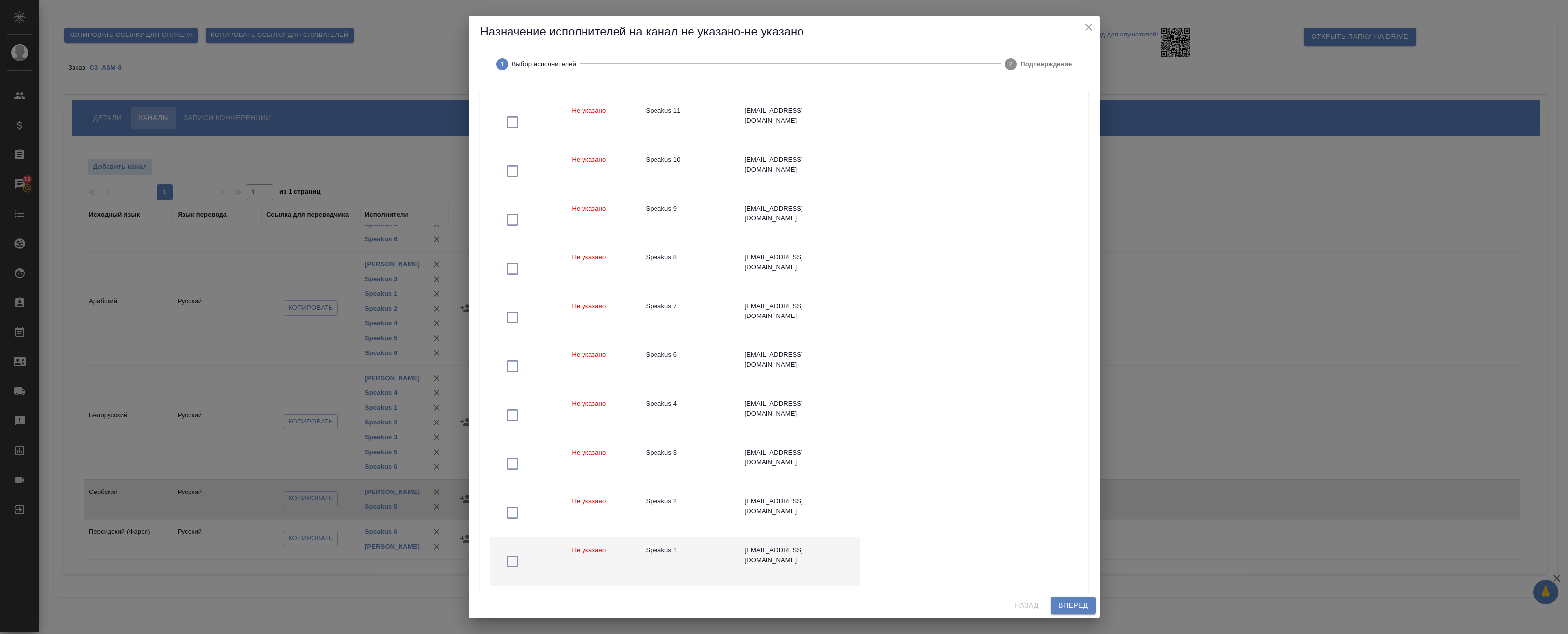
click at [511, 562] on icon "button" at bounding box center [513, 561] width 16 height 16
click at [510, 520] on icon "button" at bounding box center [513, 513] width 16 height 16
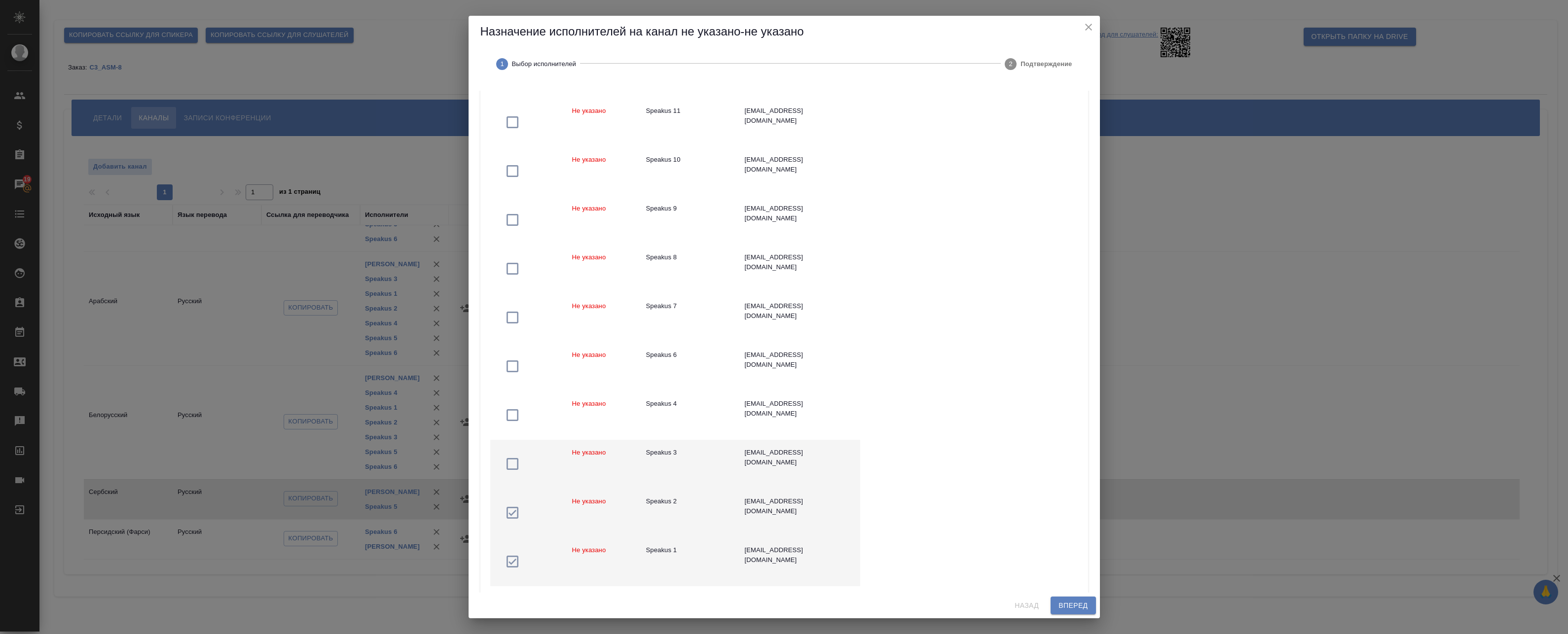
click at [515, 460] on icon "button" at bounding box center [513, 464] width 12 height 12
click at [521, 412] on span "button" at bounding box center [513, 415] width 28 height 16
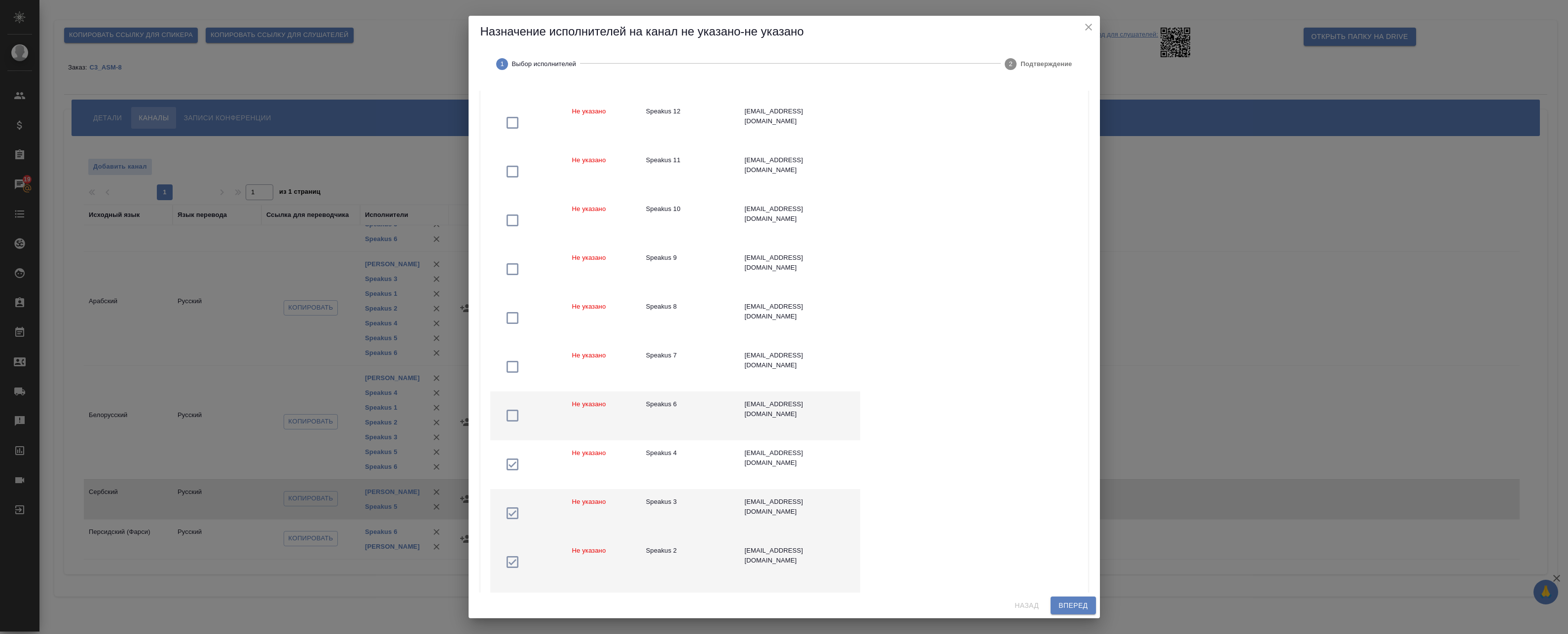
click at [509, 417] on icon "button" at bounding box center [513, 416] width 16 height 16
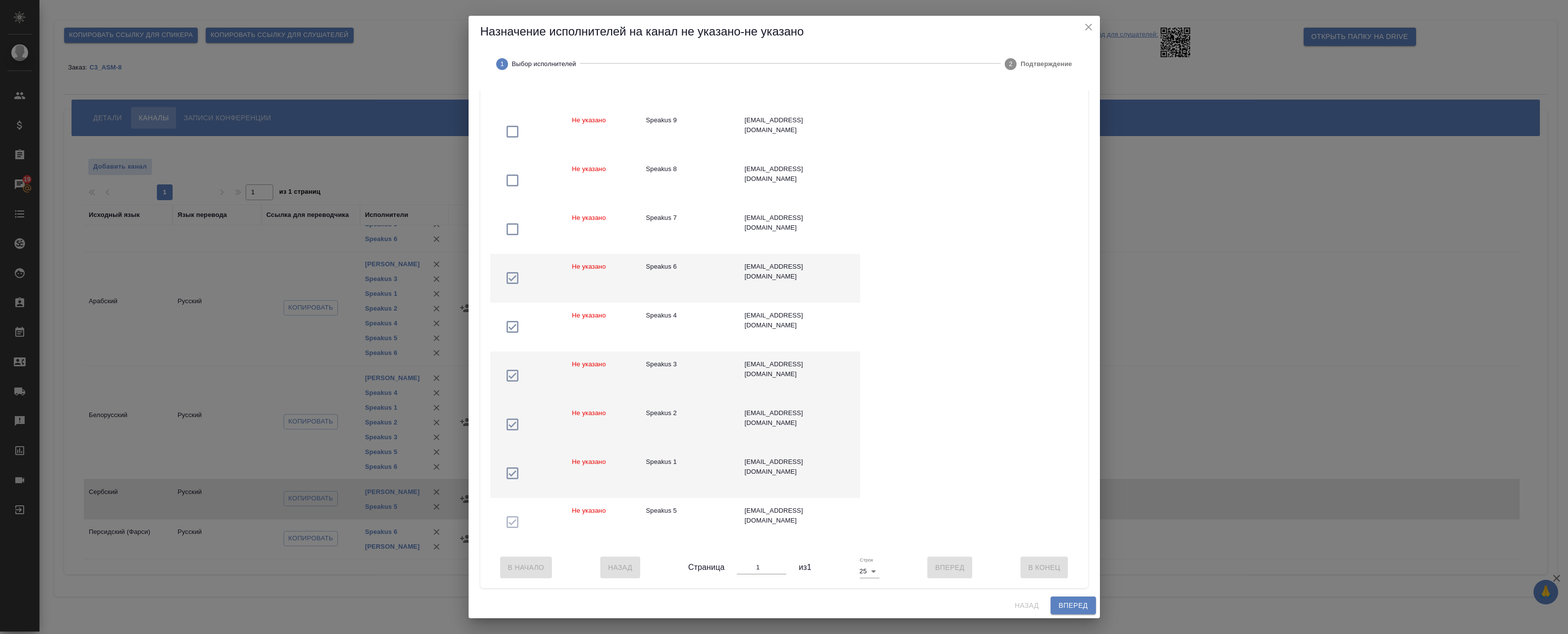
click at [1078, 604] on span "Вперед" at bounding box center [1073, 606] width 29 height 13
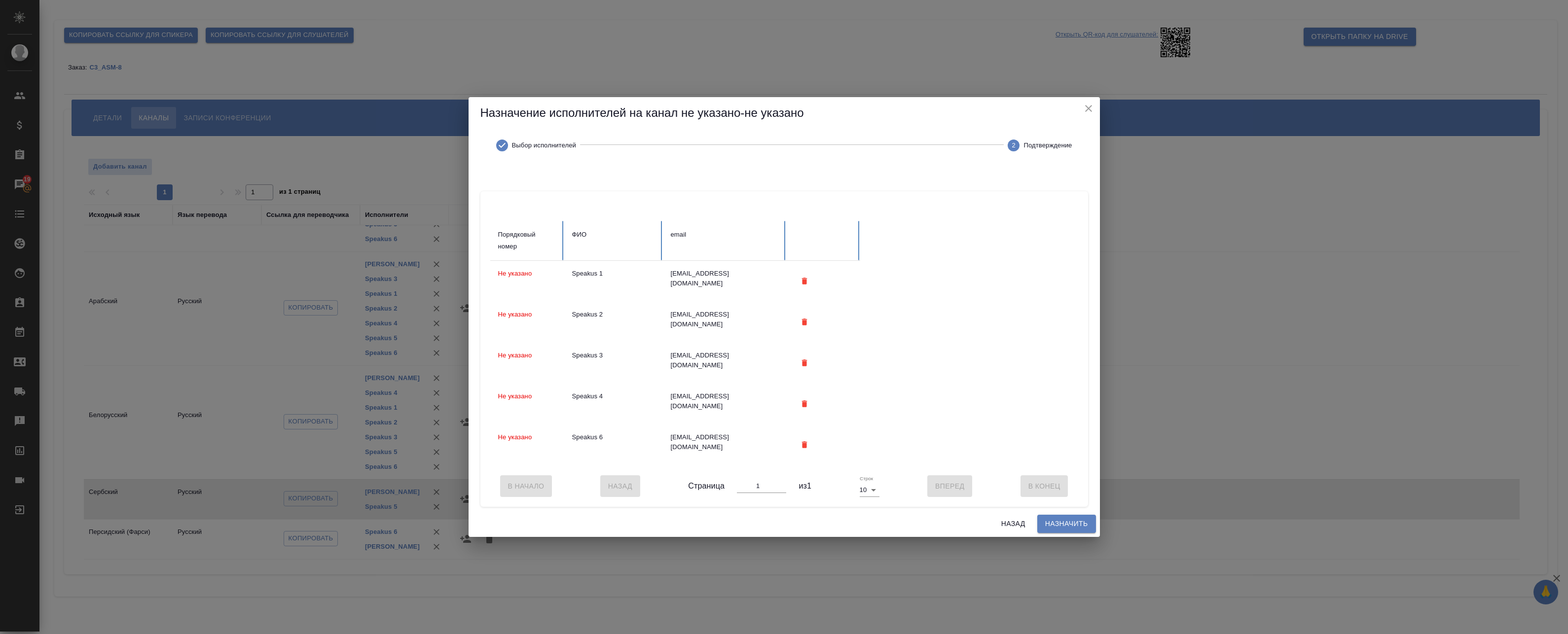
click at [1055, 530] on span "Назначить" at bounding box center [1066, 524] width 43 height 13
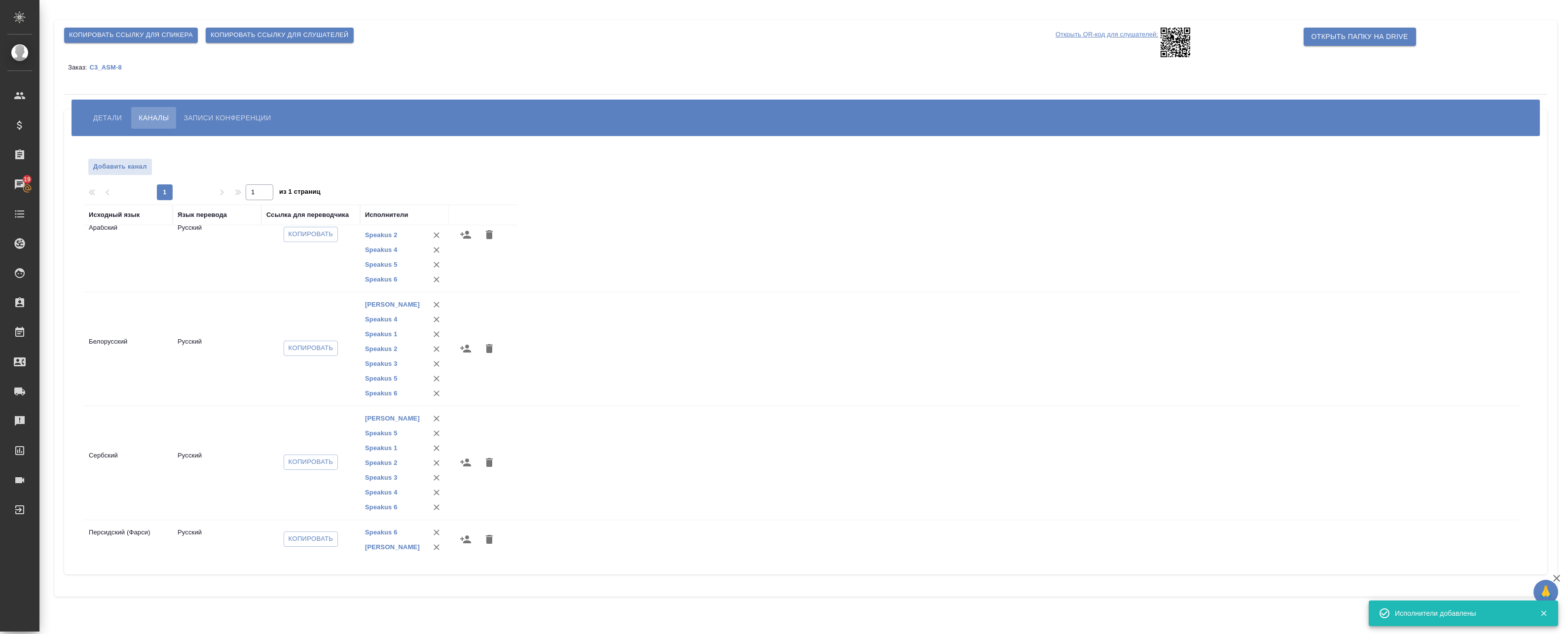
scroll to position [276, 0]
click at [464, 542] on icon "button" at bounding box center [465, 539] width 11 height 8
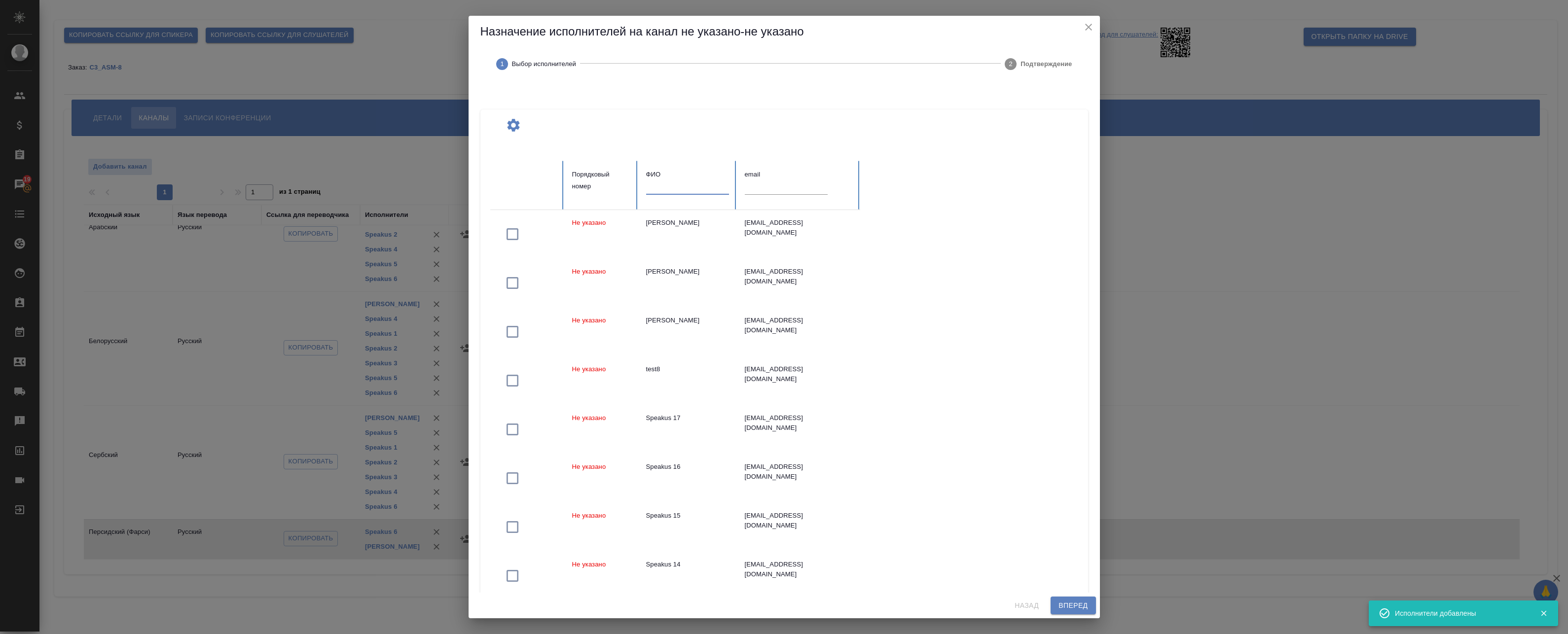
click at [687, 190] on input "text" at bounding box center [688, 187] width 83 height 14
paste input "Speakus"
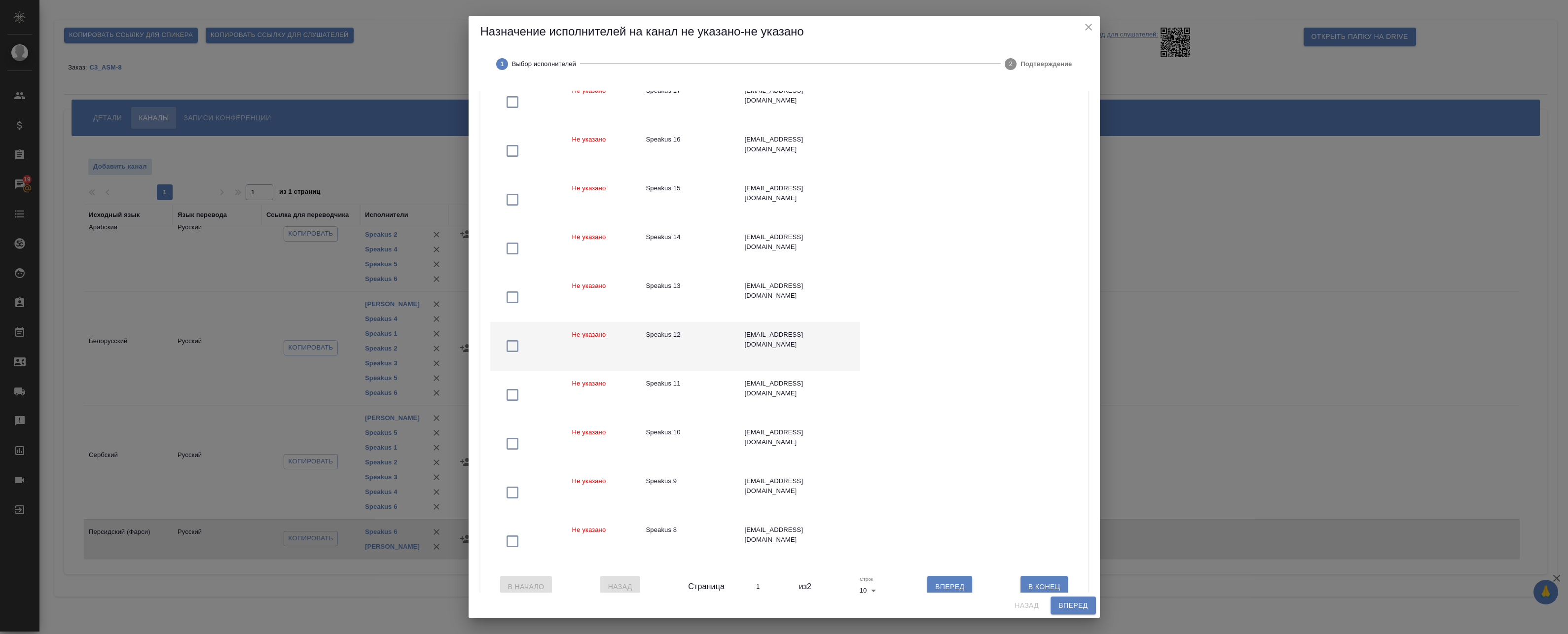
scroll to position [158, 0]
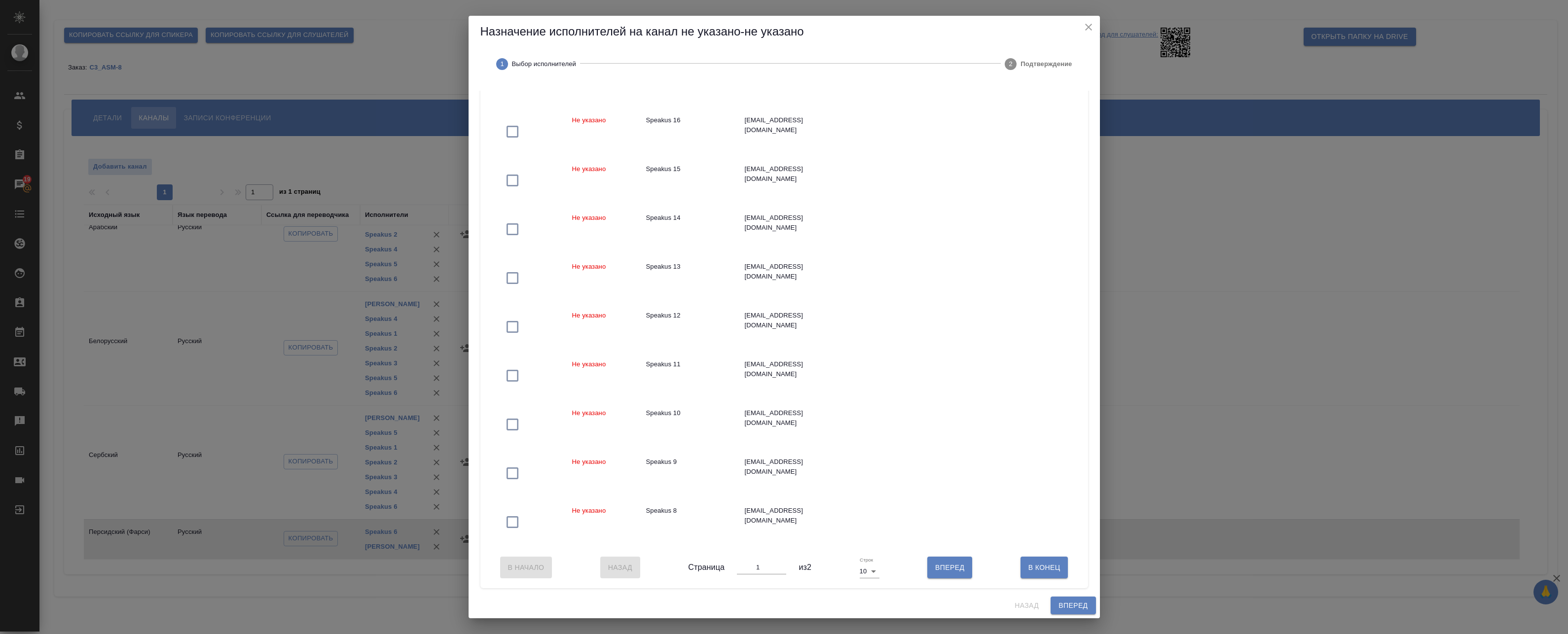
type input "Speakus"
click at [862, 573] on body "🙏 .cls-1 fill:#fff; AWATERA Badanyan Artak Клиенты Спецификации Заказы 19 Чаты …" at bounding box center [784, 317] width 1568 height 634
click at [863, 596] on li "50" at bounding box center [866, 604] width 23 height 16
type input "50"
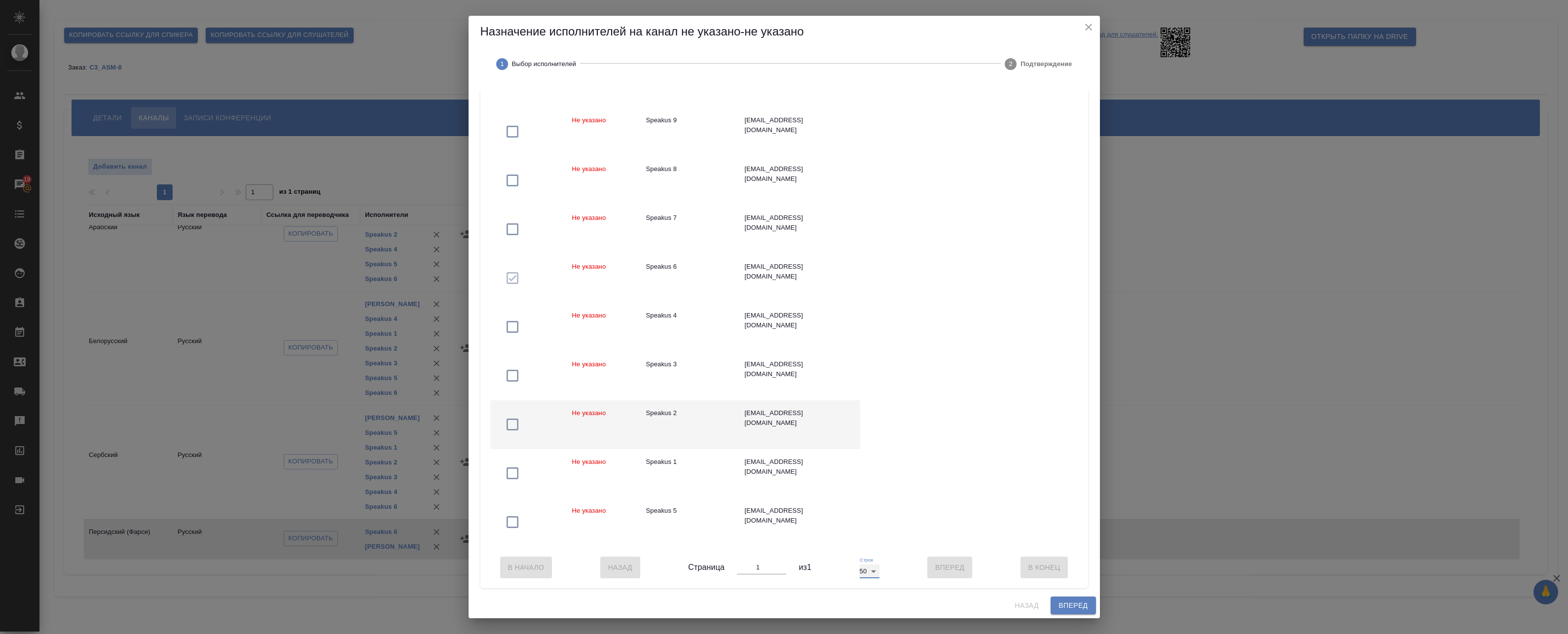
scroll to position [500, 0]
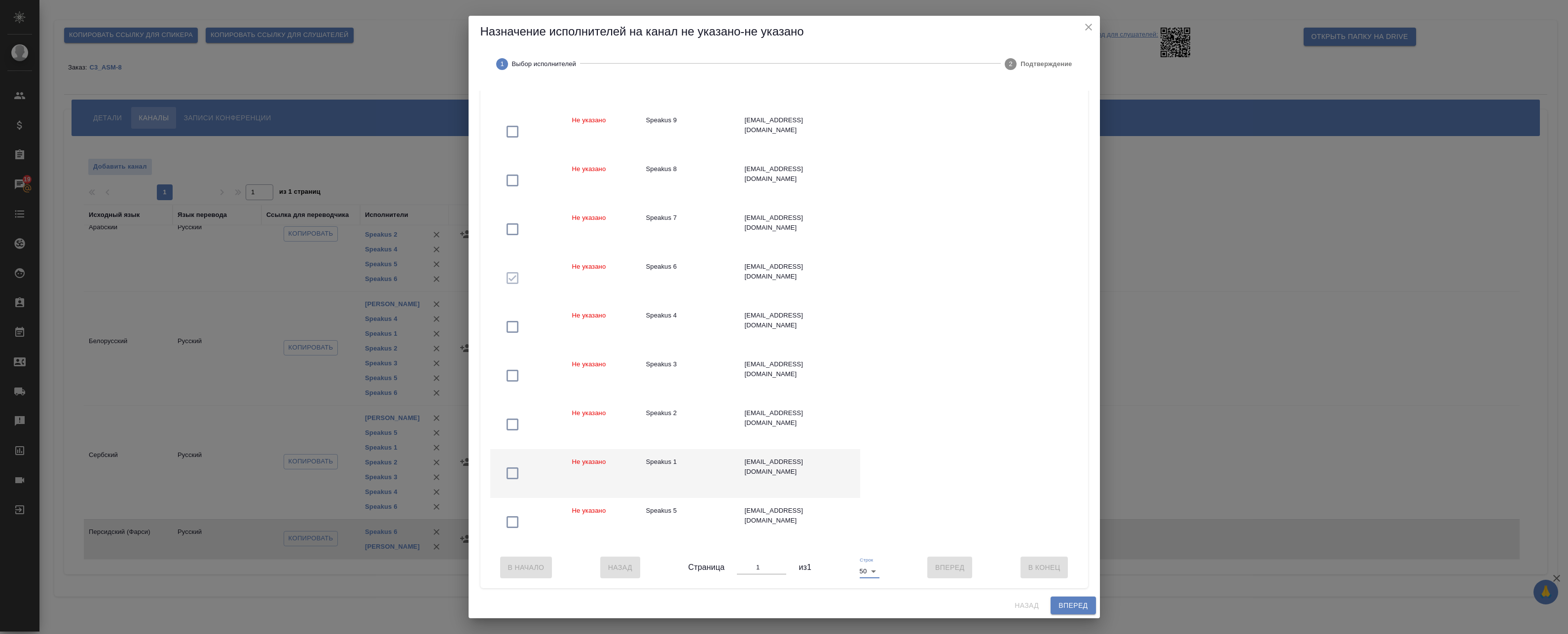
click at [511, 469] on icon "button" at bounding box center [513, 474] width 16 height 16
click at [502, 426] on button "button" at bounding box center [513, 425] width 28 height 28
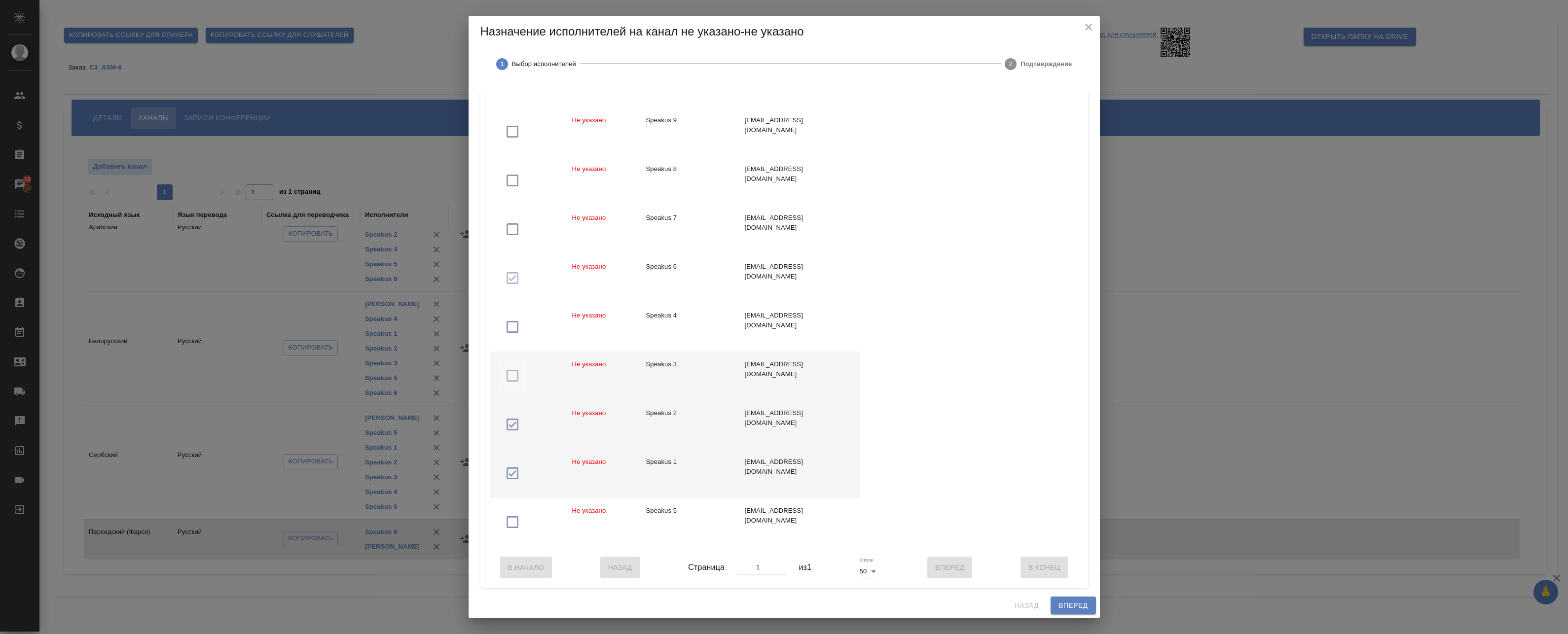
click at [516, 373] on icon "button" at bounding box center [513, 376] width 16 height 16
click at [508, 331] on button "button" at bounding box center [513, 327] width 28 height 28
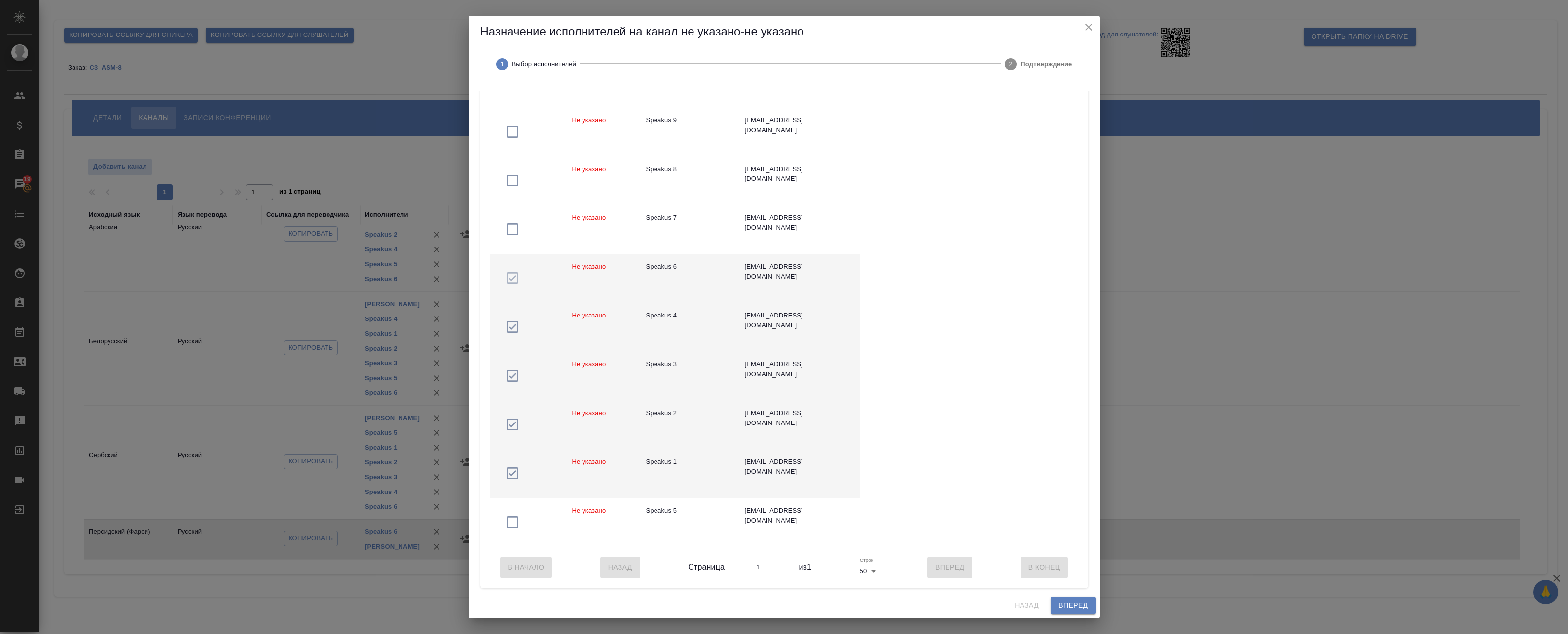
click at [523, 263] on td at bounding box center [527, 278] width 74 height 49
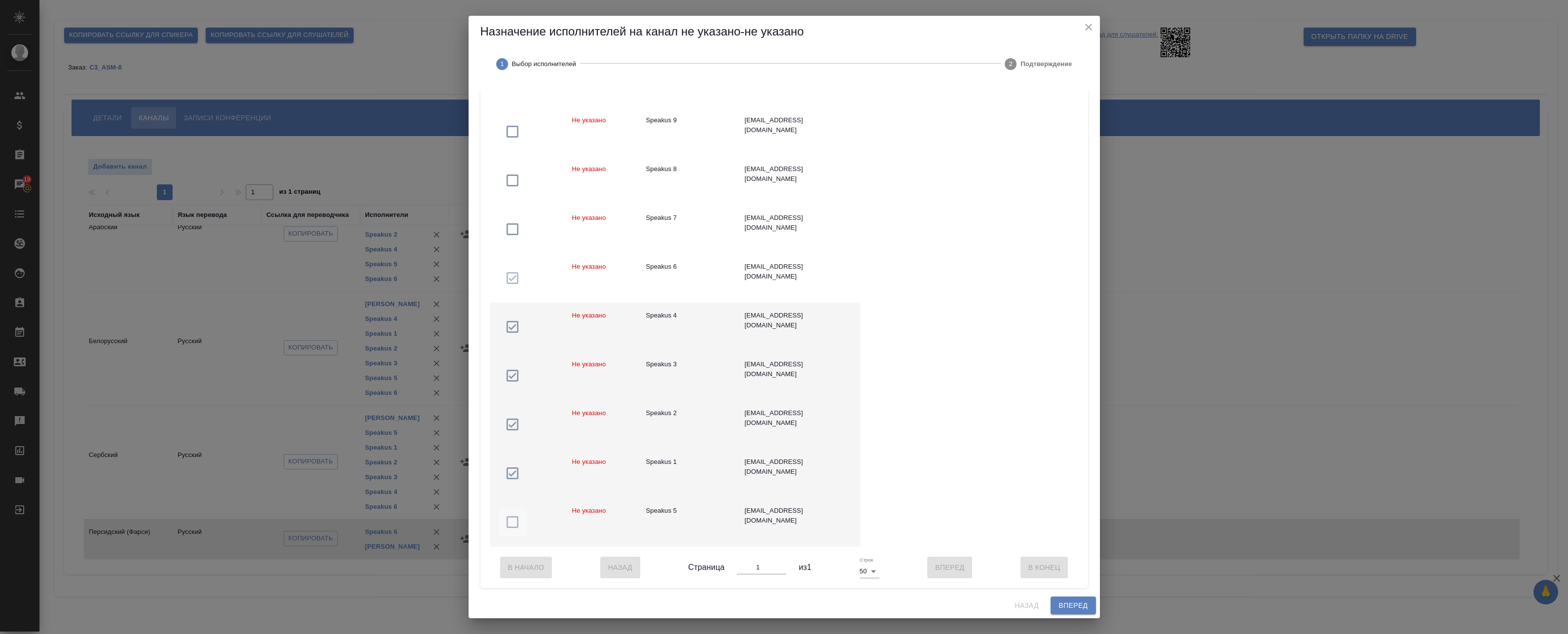
click at [517, 509] on button "button" at bounding box center [513, 523] width 28 height 28
click at [1067, 608] on span "Вперед" at bounding box center [1073, 606] width 29 height 13
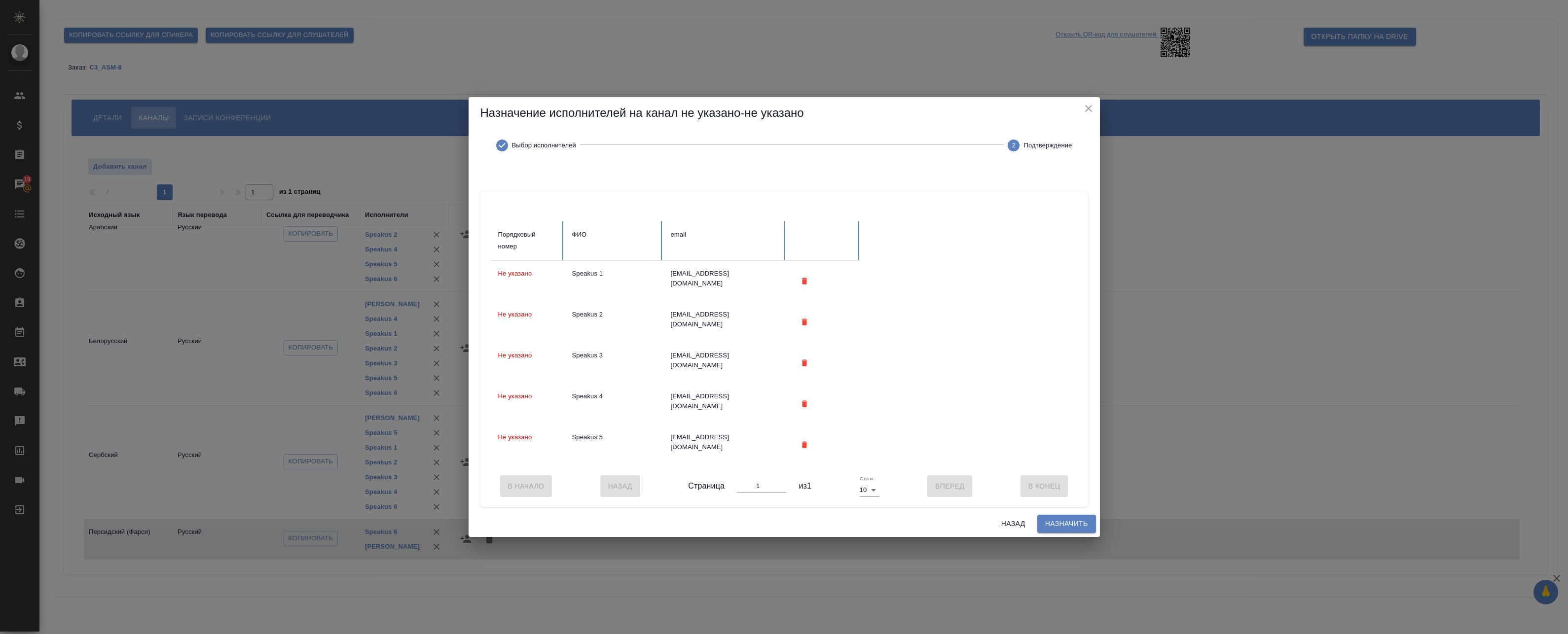
click at [1053, 528] on span "Назначить" at bounding box center [1066, 524] width 43 height 13
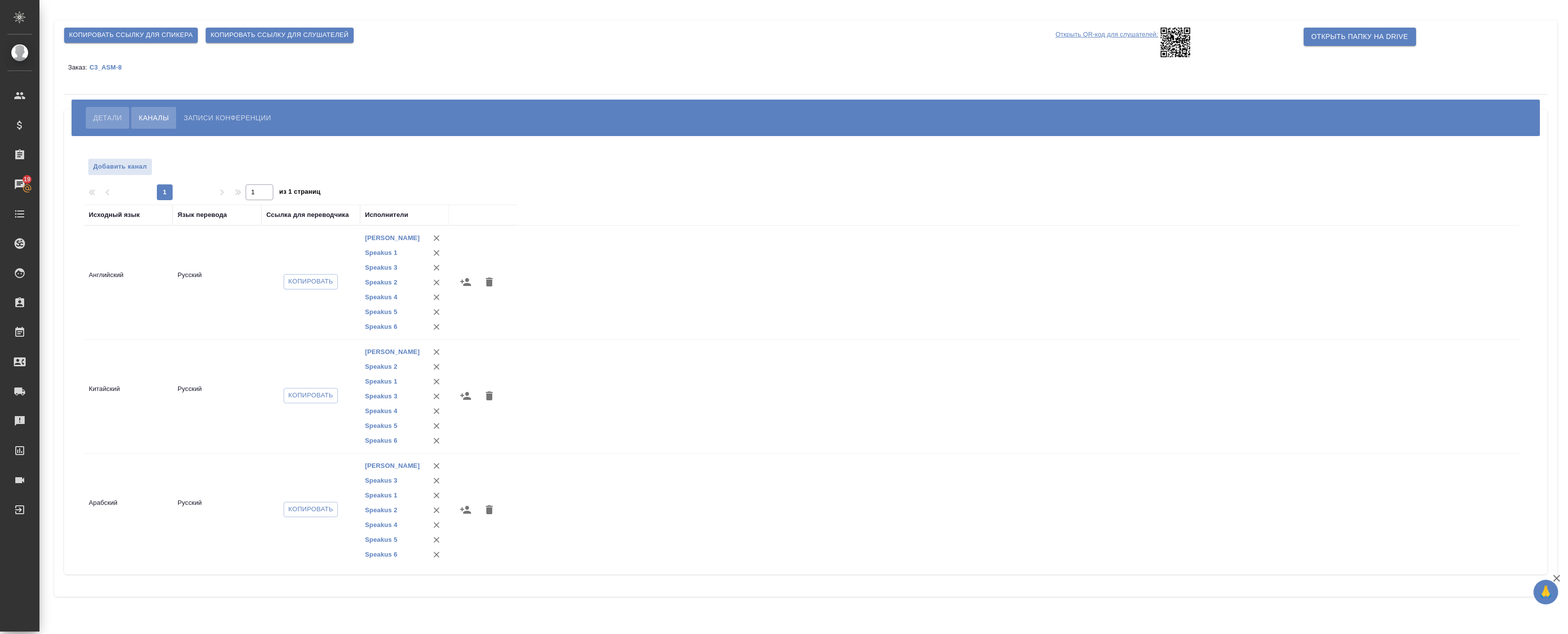
click at [95, 122] on span "Детали" at bounding box center [107, 118] width 28 height 12
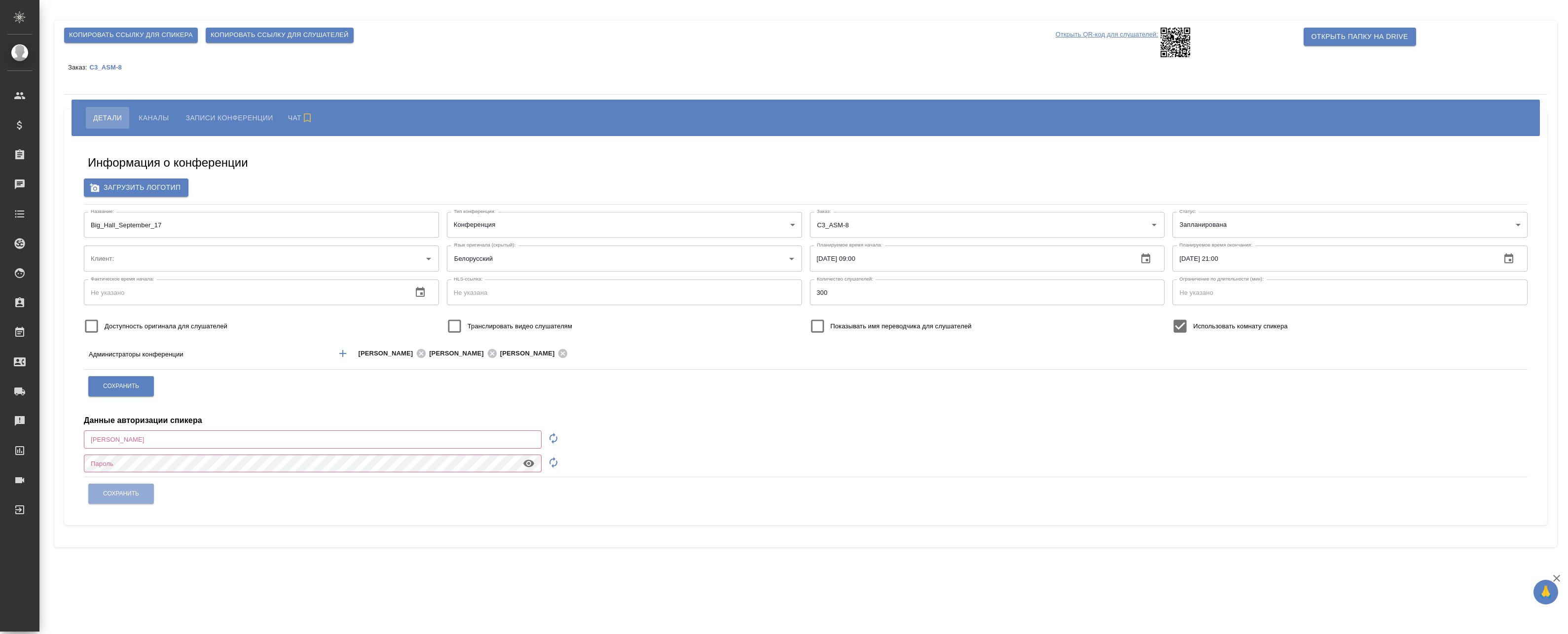
type input "ООО «Агентство стратегического маркетинга»"
type input "[EMAIL_ADDRESS][DOMAIN_NAME]"
click at [148, 116] on span "Каналы" at bounding box center [154, 118] width 30 height 12
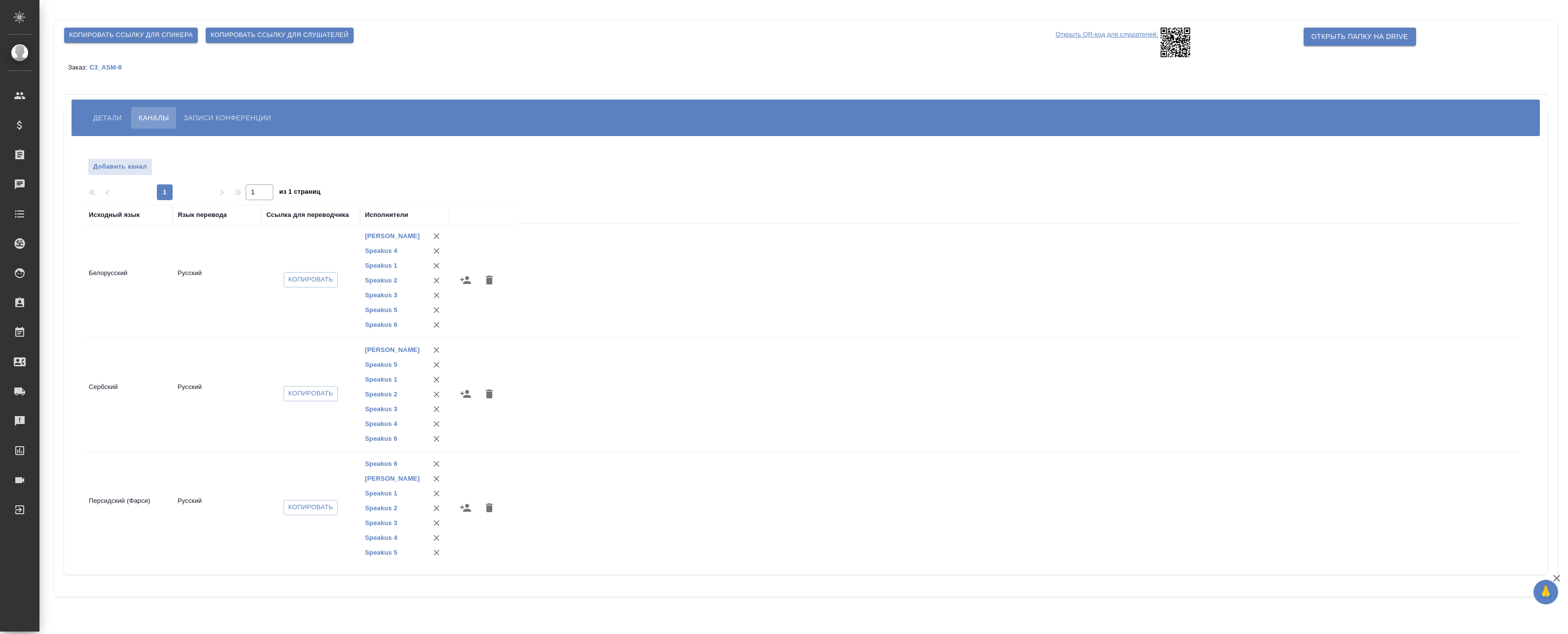
scroll to position [350, 0]
click at [461, 80] on div "Копировать ссылку для спикера Копировать ссылку для слушателей Открыть QR-код д…" at bounding box center [805, 309] width 1503 height 577
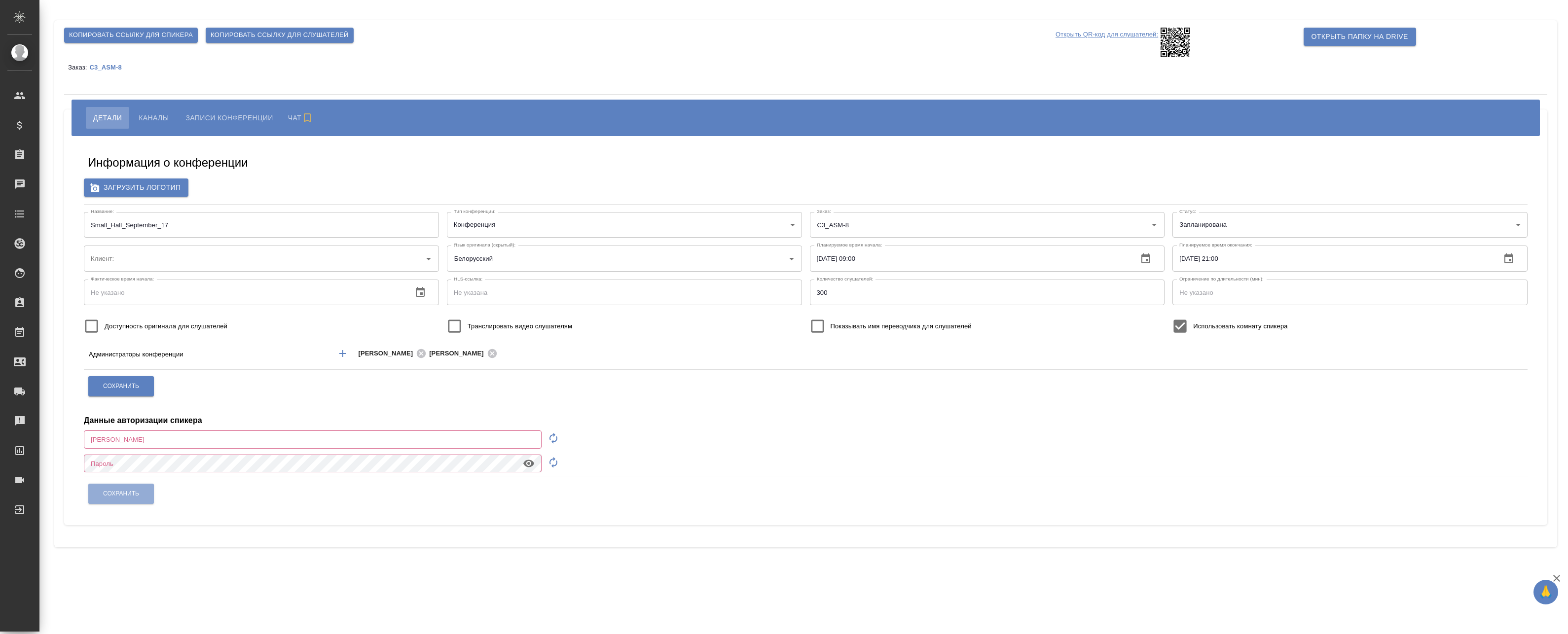
type input "ООО «Агентство стратегического маркетинга»"
type input "[EMAIL_ADDRESS][DOMAIN_NAME]"
click at [152, 122] on span "Каналы" at bounding box center [154, 118] width 30 height 12
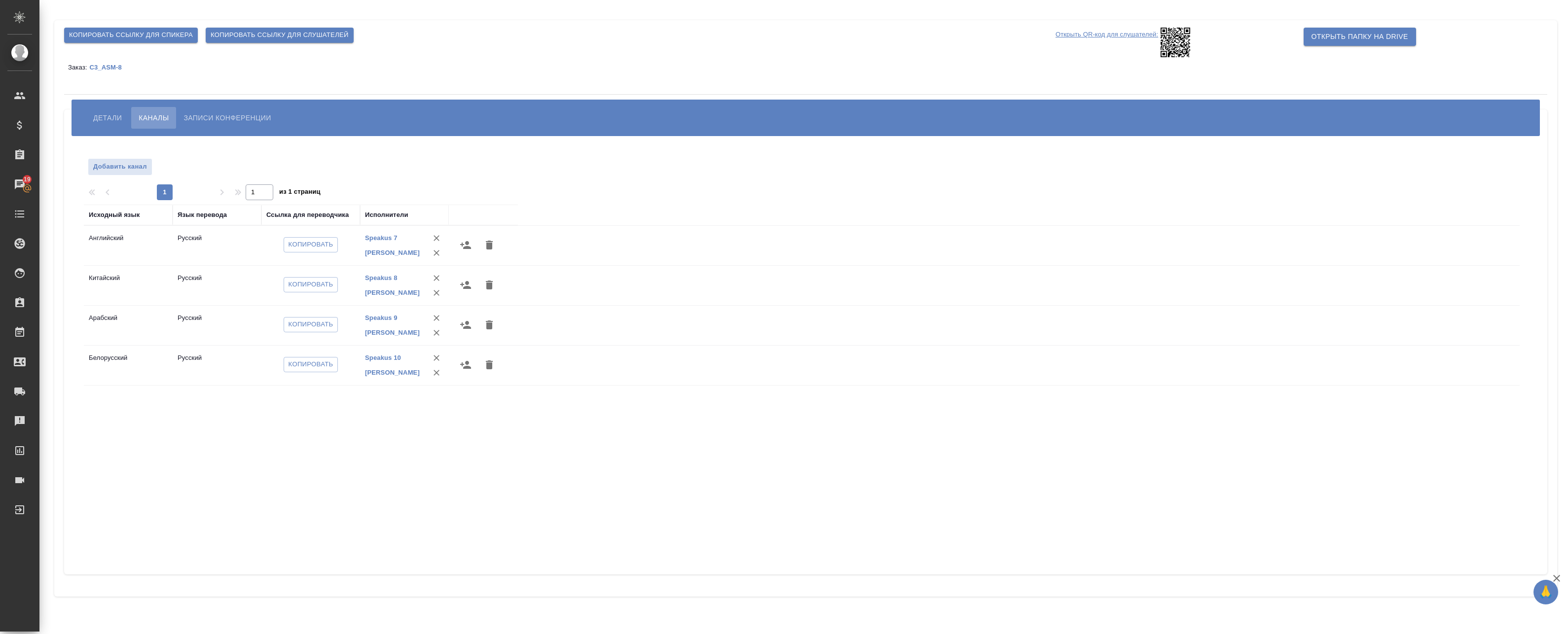
drag, startPoint x: 391, startPoint y: 477, endPoint x: 397, endPoint y: 467, distance: 11.7
click at [391, 477] on div "Исходный язык Язык перевода Ссылка для переводчика Исполнители Английский Русск…" at bounding box center [802, 382] width 1436 height 355
click at [466, 245] on icon "button" at bounding box center [466, 245] width 12 height 12
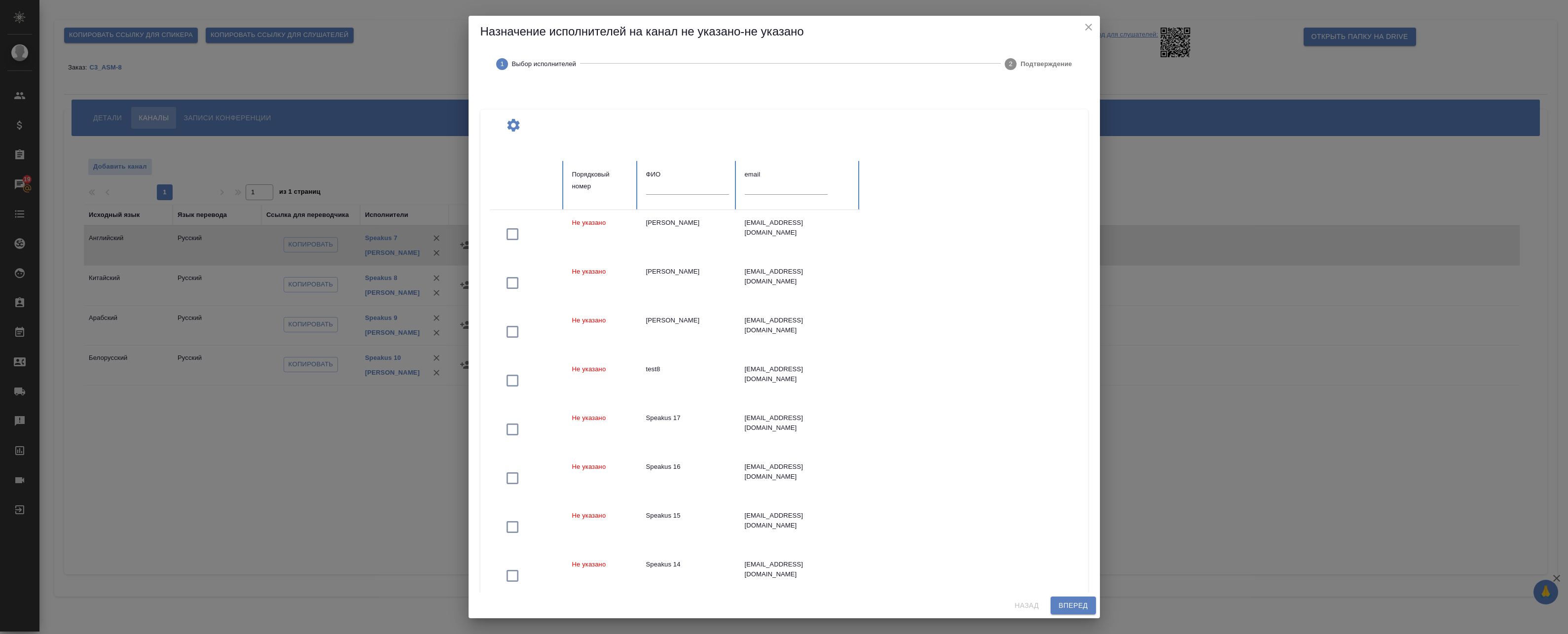
click at [690, 197] on div at bounding box center [688, 191] width 83 height 20
click at [692, 191] on input "text" at bounding box center [688, 187] width 83 height 14
paste input "https://tera.awatera.com/conference/68bff395832e1c617cb5be44/channels"
type input "https://tera.awatera.com/conference/68bff395832e1c617cb5be44/channels"
type input "ы"
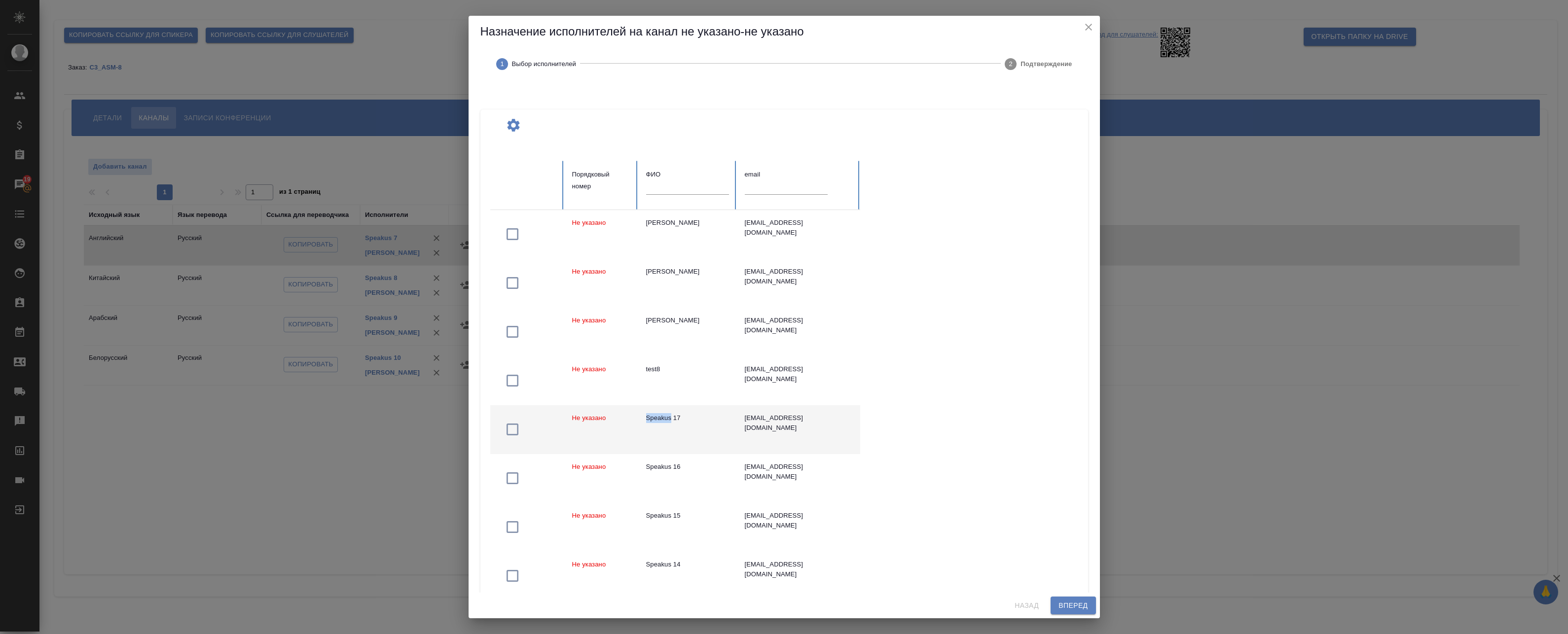
copy div "Speakus"
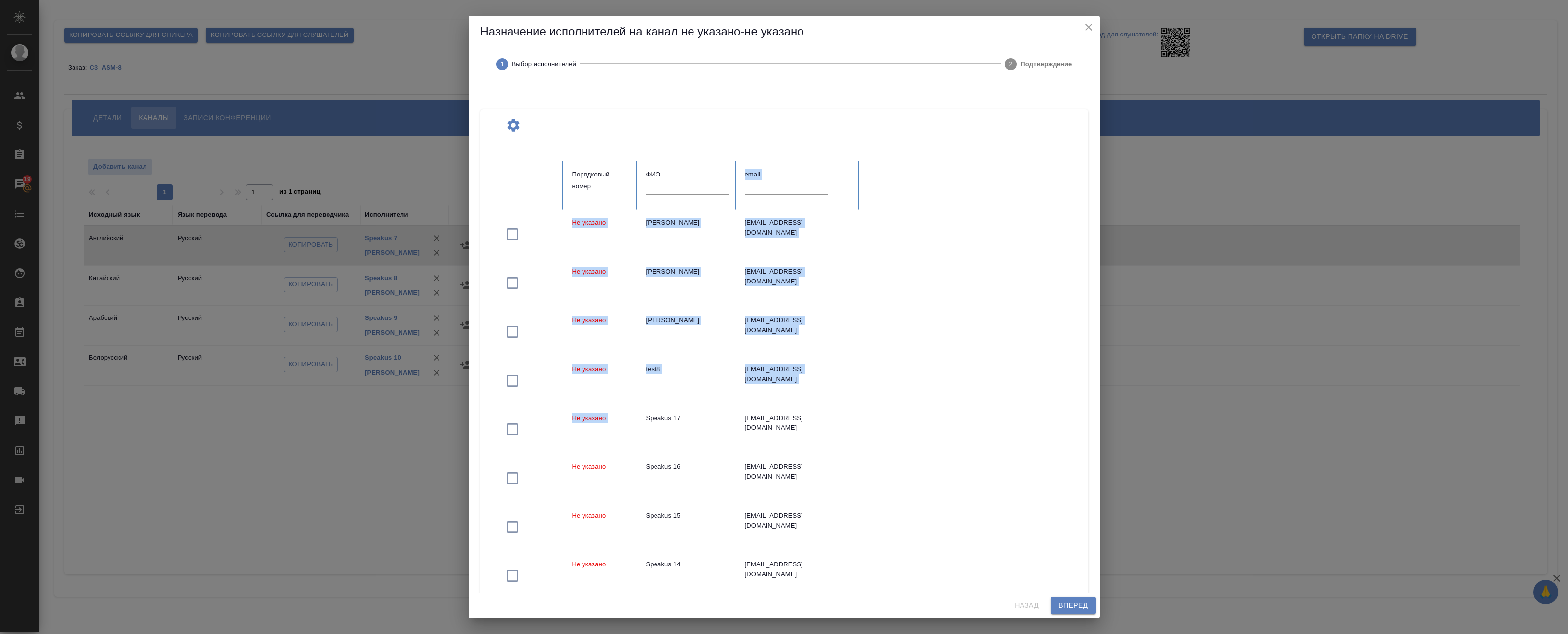
drag, startPoint x: 650, startPoint y: 419, endPoint x: 669, endPoint y: 192, distance: 227.8
click at [669, 193] on table "Порядковый номер ФИО email Не указано Ямада Норико yamada@pjl-inc.co.jp Не указ…" at bounding box center [786, 429] width 592 height 537
click at [669, 189] on input "text" at bounding box center [688, 187] width 83 height 14
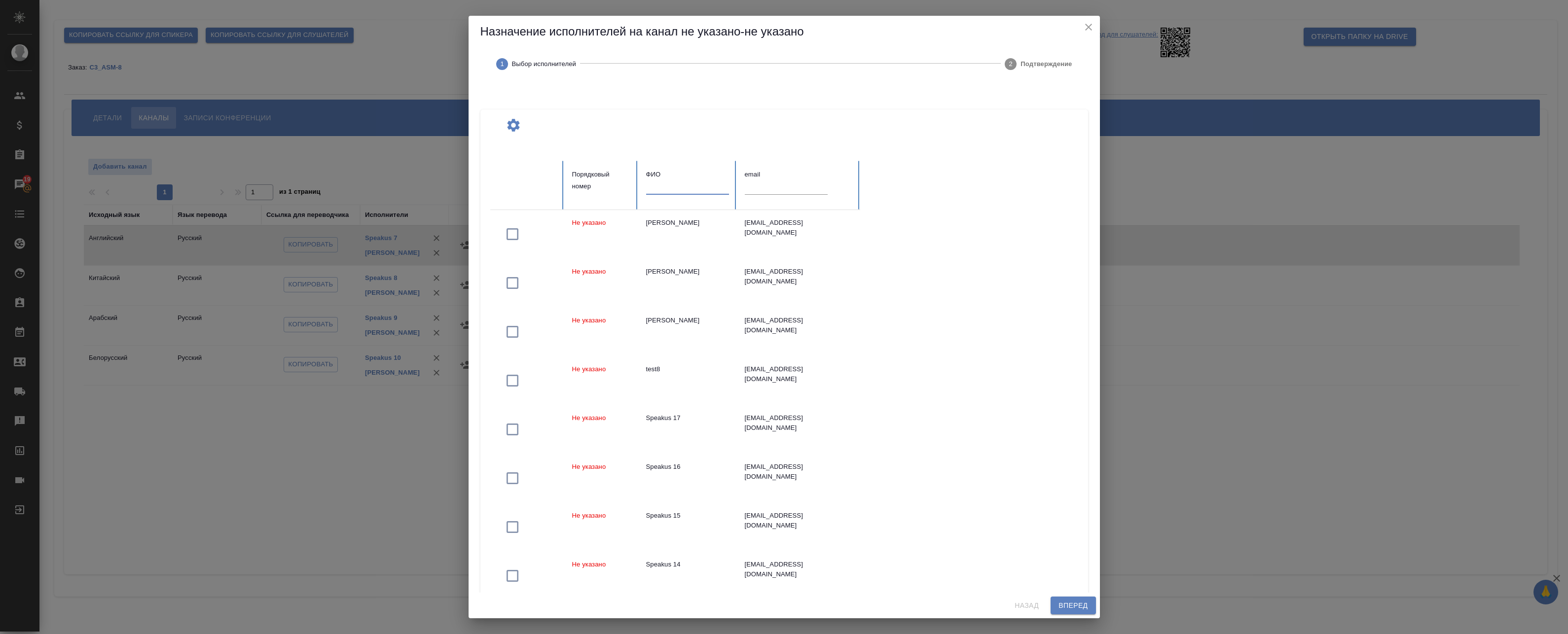
paste input "Speakus"
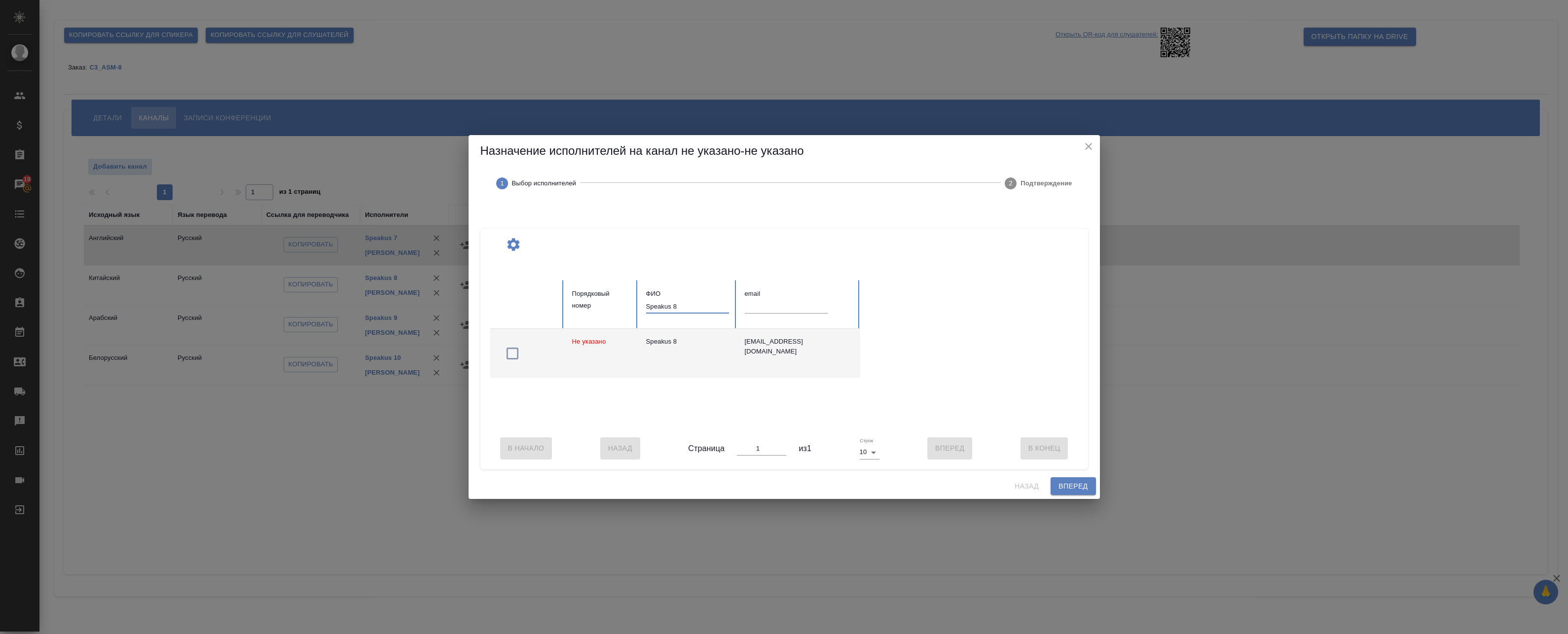
click at [512, 356] on icon "button" at bounding box center [513, 354] width 12 height 12
click at [694, 303] on input "Speakus 8" at bounding box center [688, 306] width 83 height 14
click at [518, 350] on icon "button" at bounding box center [513, 354] width 12 height 12
click at [684, 307] on input "Speakus 9" at bounding box center [688, 306] width 83 height 14
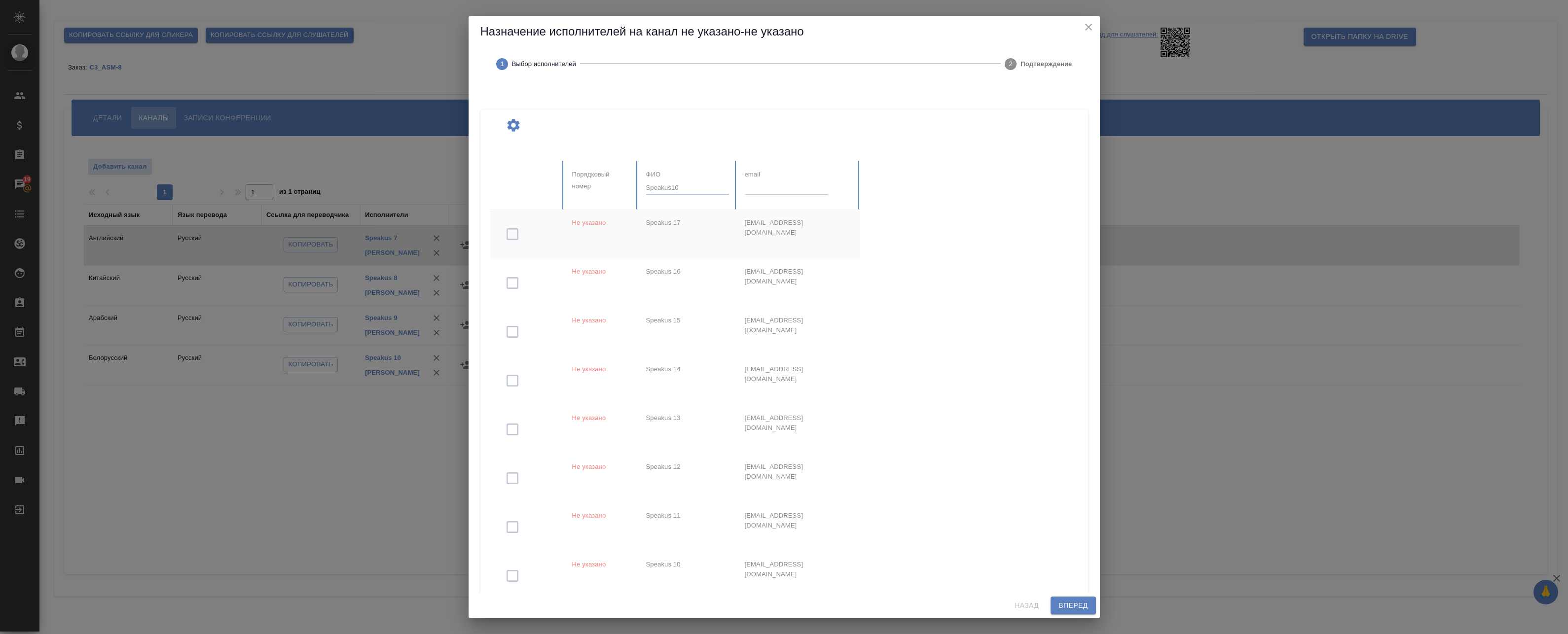
click at [672, 187] on div at bounding box center [786, 429] width 592 height 537
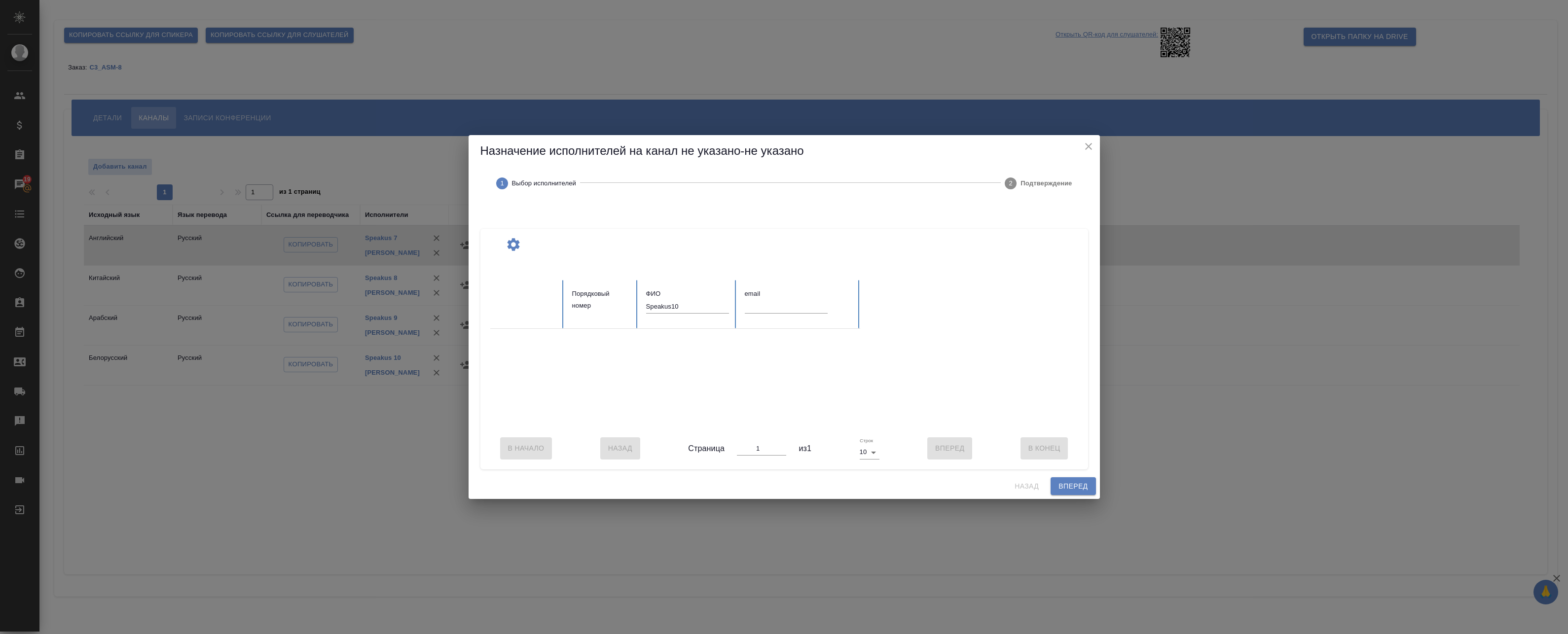
click at [670, 301] on input "Speakus10" at bounding box center [688, 306] width 83 height 14
type input "Speakus 10"
click at [512, 352] on icon "button" at bounding box center [513, 354] width 16 height 16
click at [1080, 491] on span "Вперед" at bounding box center [1073, 486] width 29 height 13
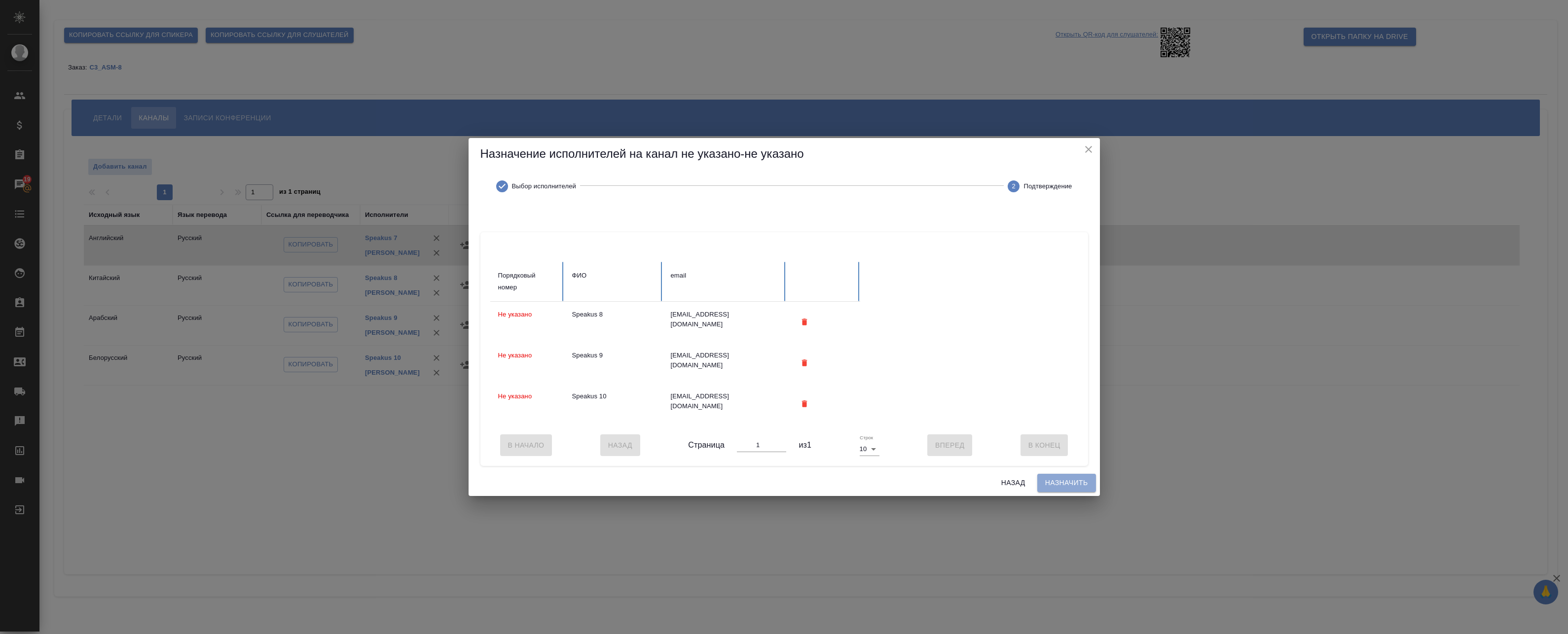
click at [1077, 482] on span "Назначить" at bounding box center [1066, 483] width 43 height 13
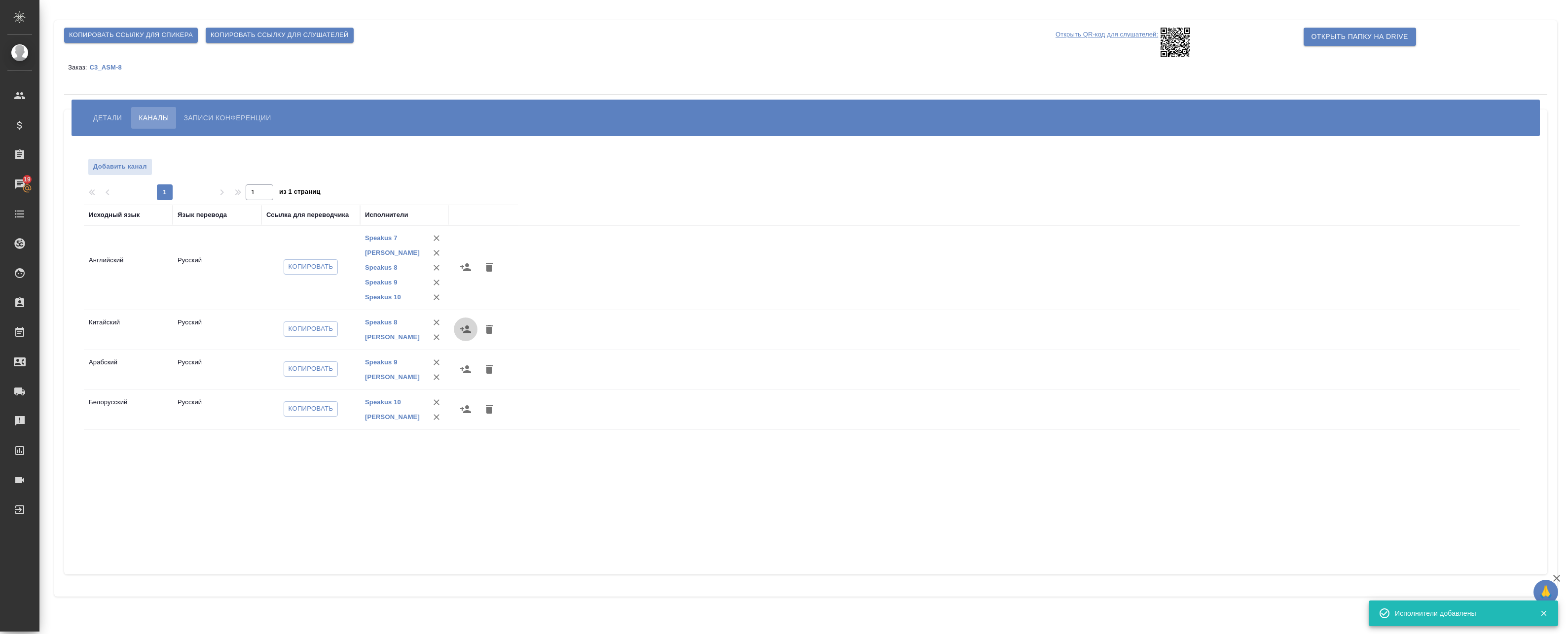
click at [472, 331] on button "button" at bounding box center [466, 329] width 24 height 24
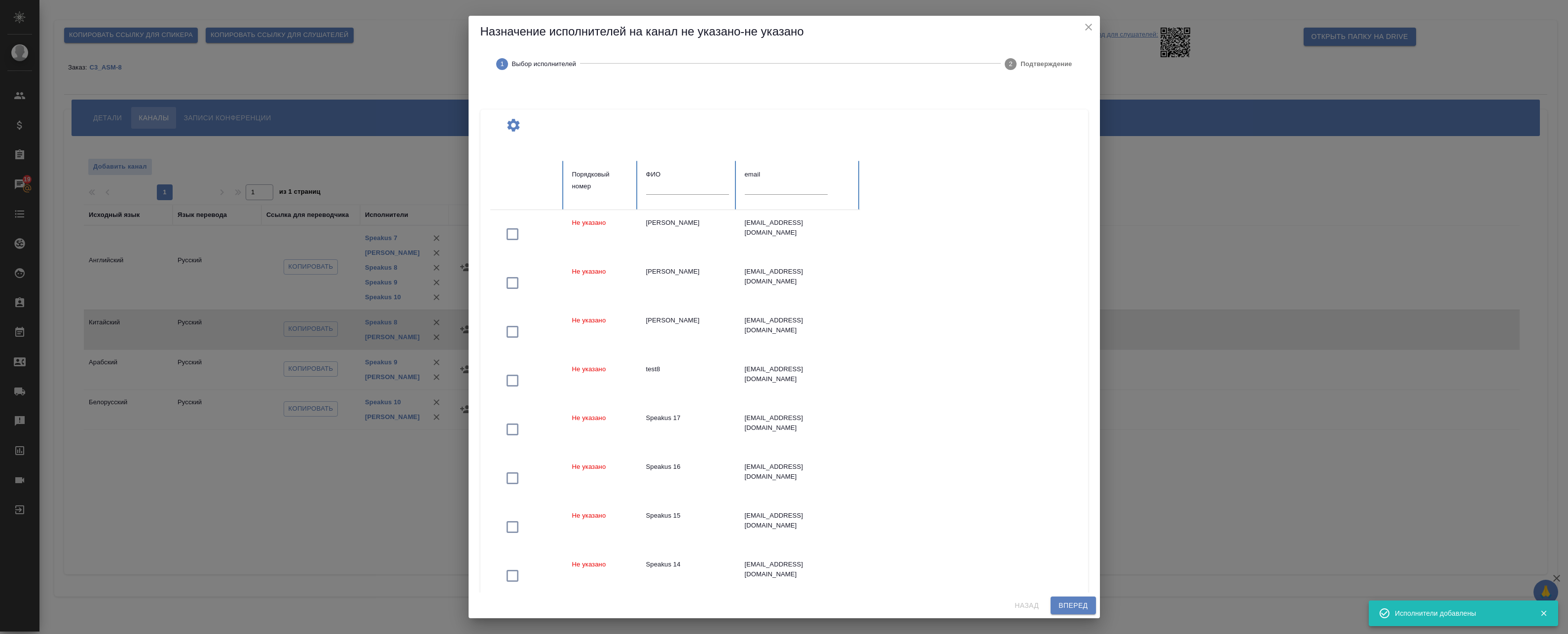
click at [663, 189] on input "text" at bounding box center [688, 187] width 83 height 14
paste input "Speakus"
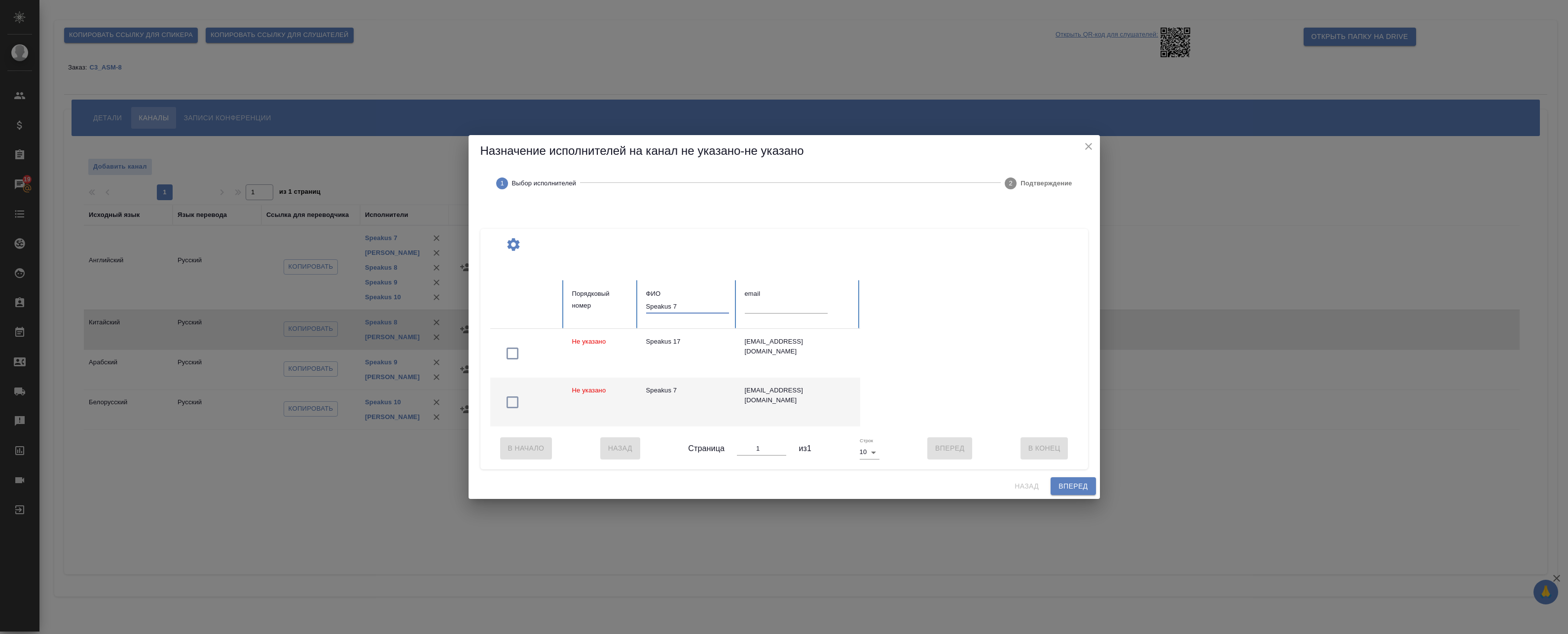
click at [511, 398] on icon "button" at bounding box center [513, 402] width 16 height 16
click at [702, 300] on input "Speakus 7" at bounding box center [688, 306] width 83 height 14
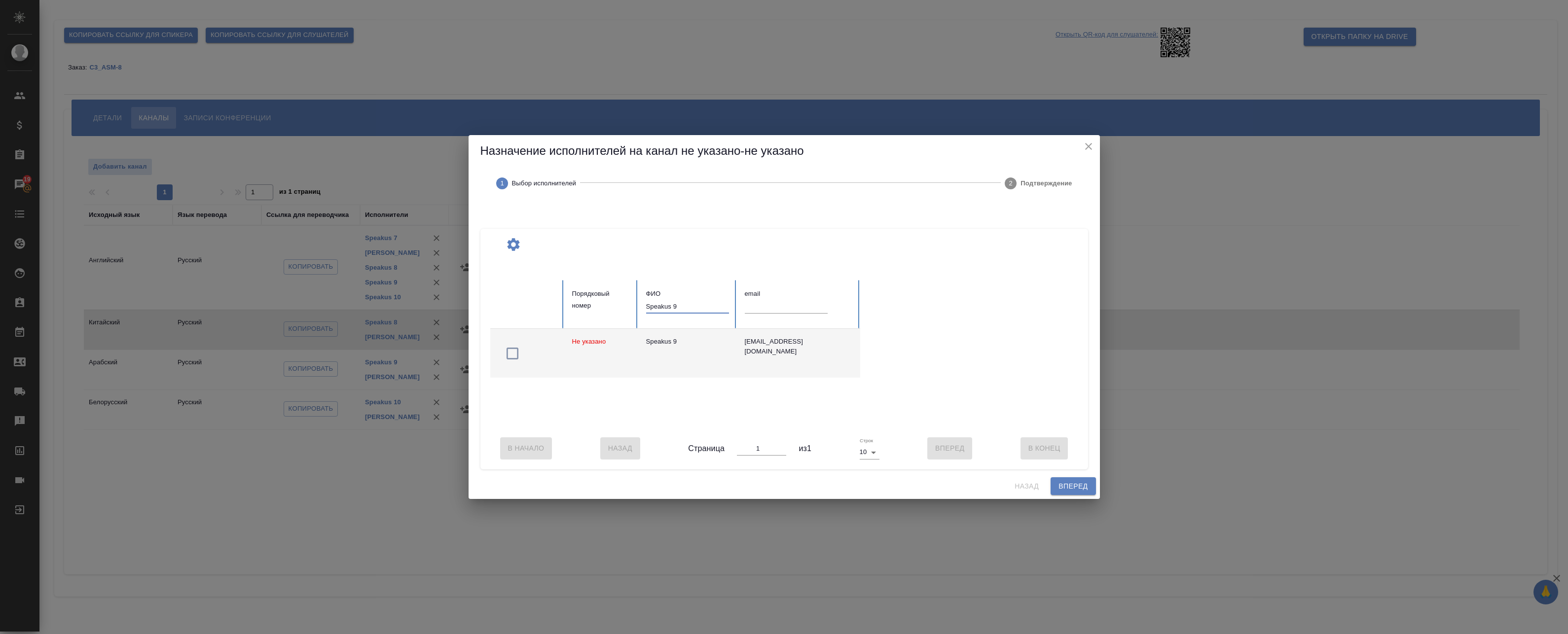
click at [516, 348] on icon "button" at bounding box center [513, 354] width 16 height 16
click at [686, 304] on input "Speakus 9" at bounding box center [688, 306] width 83 height 14
click at [670, 307] on input "Speakus10" at bounding box center [688, 306] width 83 height 14
type input "Speakus 10"
click at [503, 349] on span "button" at bounding box center [513, 354] width 28 height 16
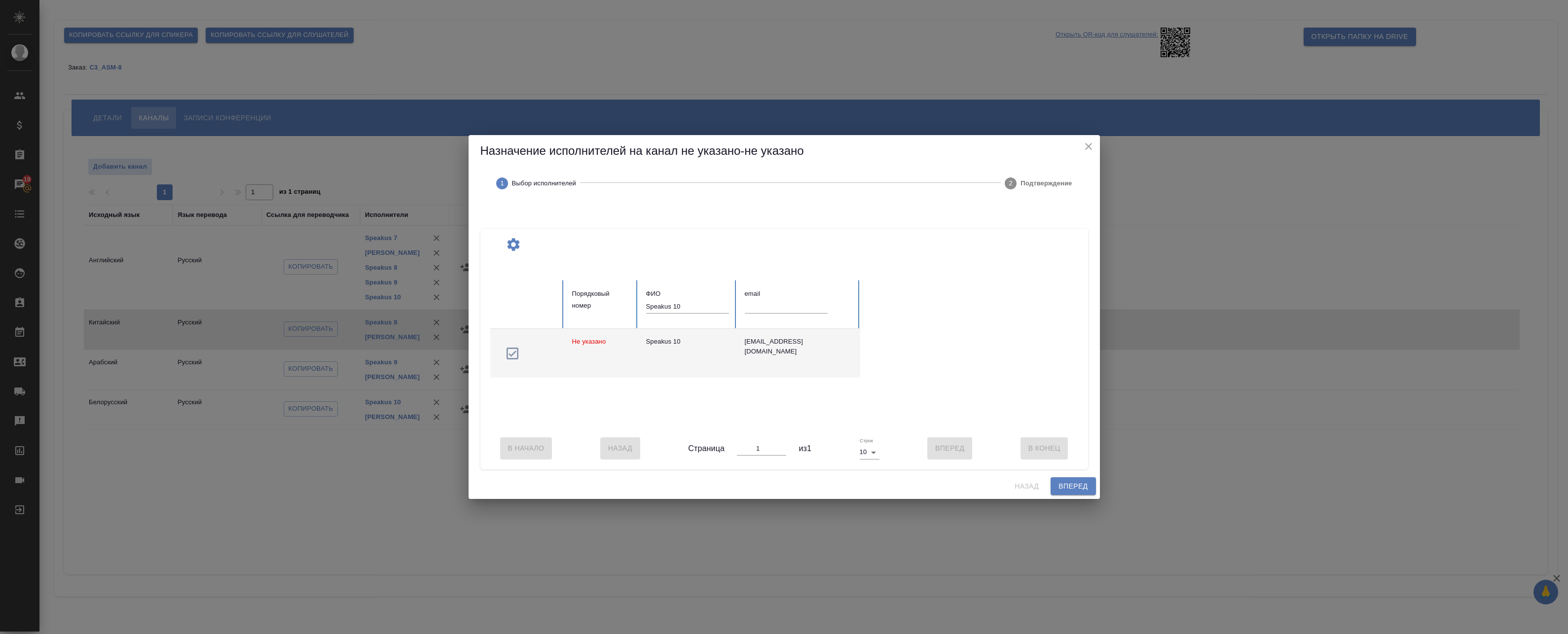
click at [1070, 487] on span "Вперед" at bounding box center [1073, 486] width 29 height 13
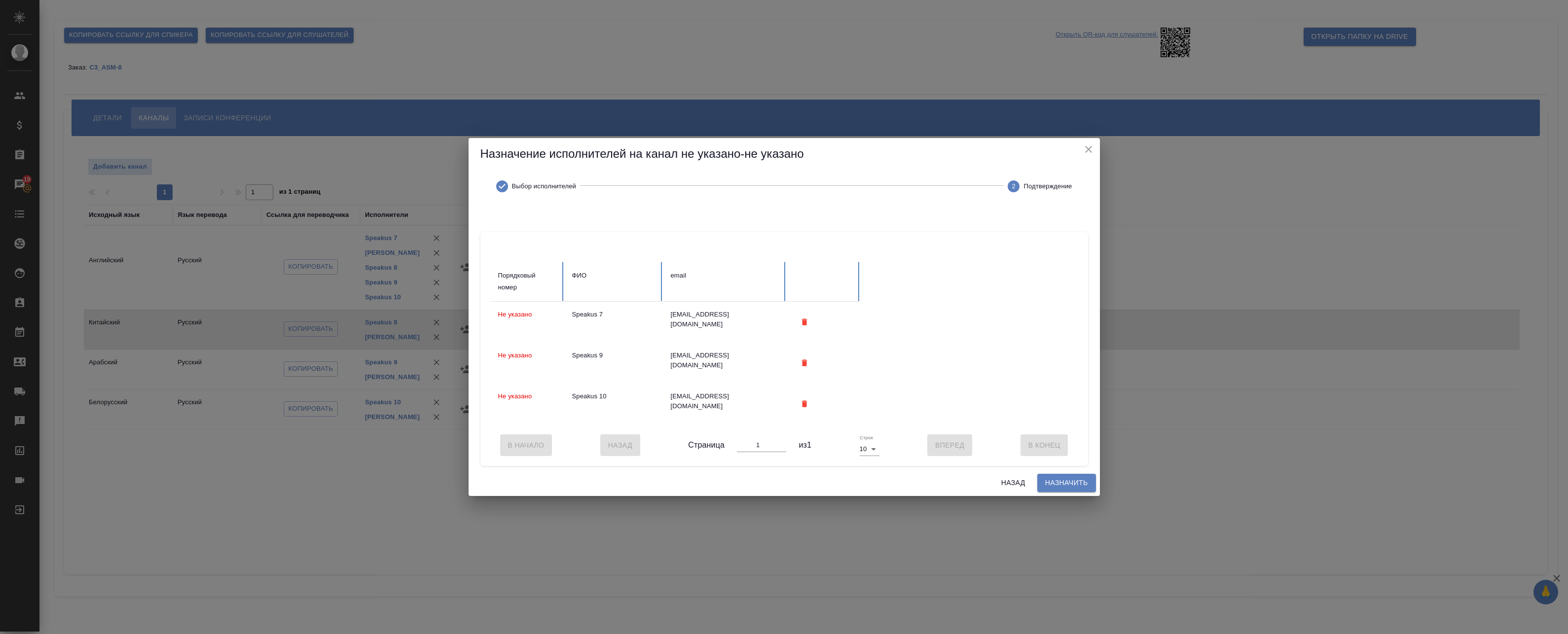
click at [1077, 489] on span "Назначить" at bounding box center [1066, 483] width 43 height 13
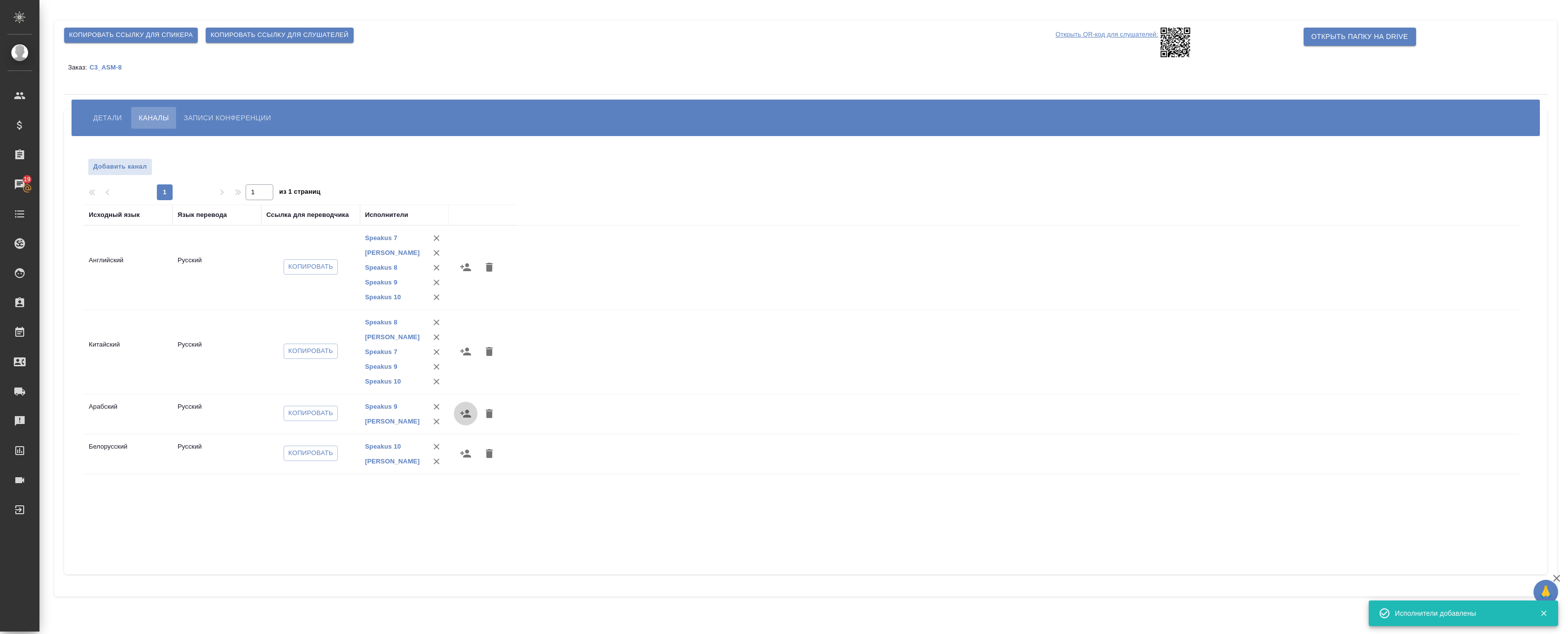
click at [466, 418] on icon "button" at bounding box center [466, 414] width 12 height 12
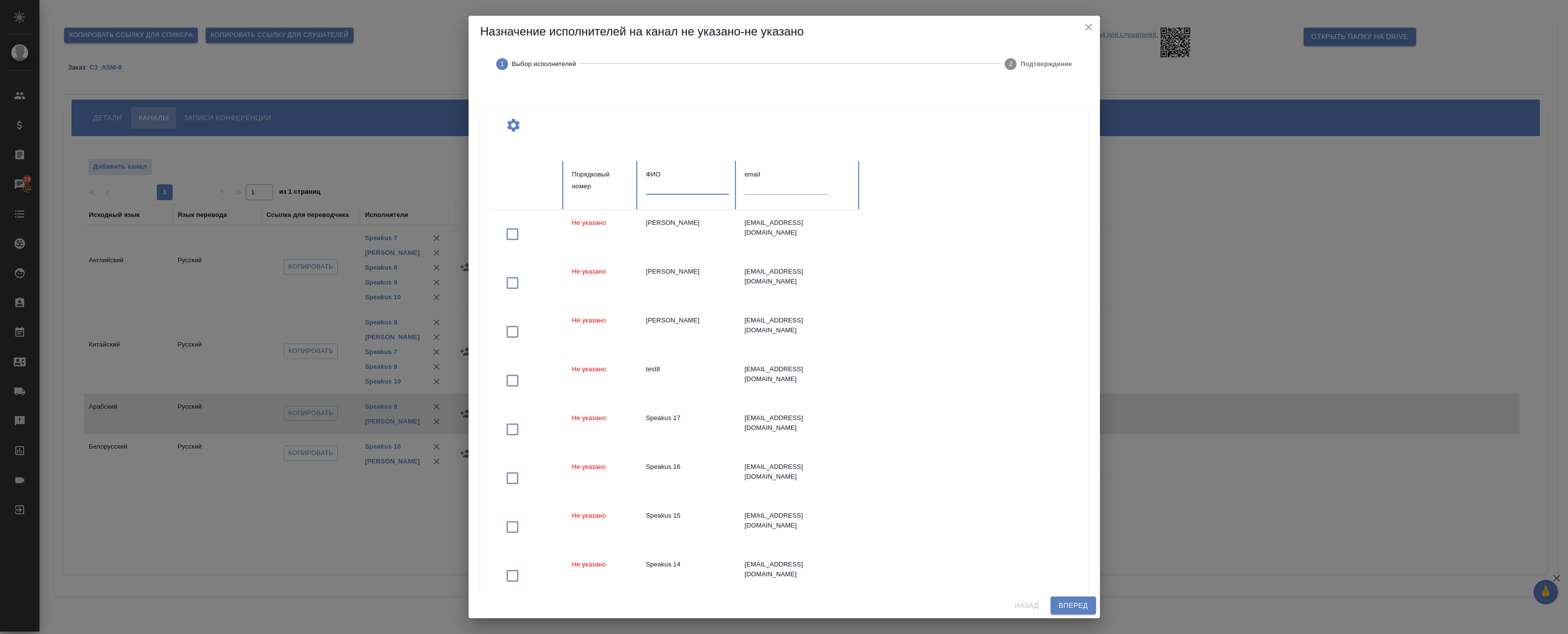
click at [682, 189] on input "text" at bounding box center [688, 187] width 83 height 14
paste input "Speakus"
click at [738, 120] on div at bounding box center [784, 125] width 588 height 32
click at [694, 190] on input "Speakus" at bounding box center [688, 187] width 83 height 14
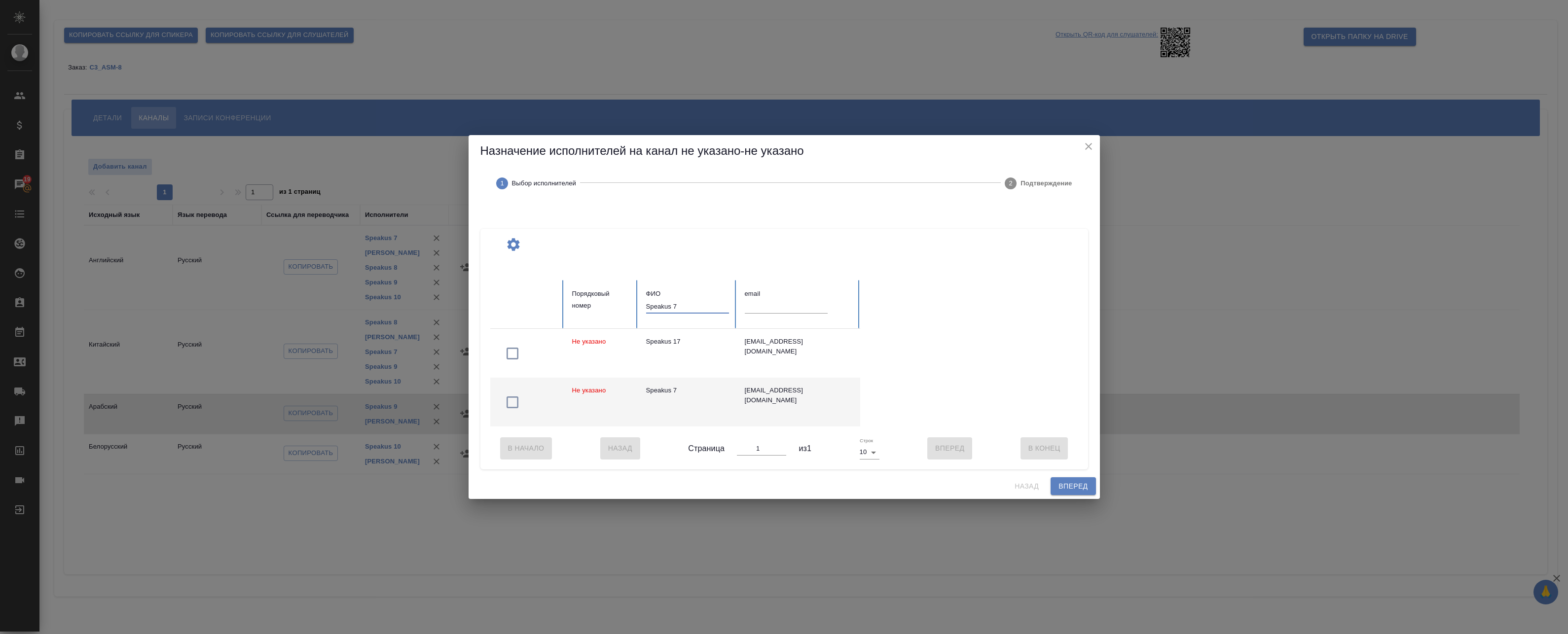
click at [509, 390] on button "button" at bounding box center [513, 402] width 28 height 28
click at [688, 303] on input "Speakus 7" at bounding box center [688, 306] width 83 height 14
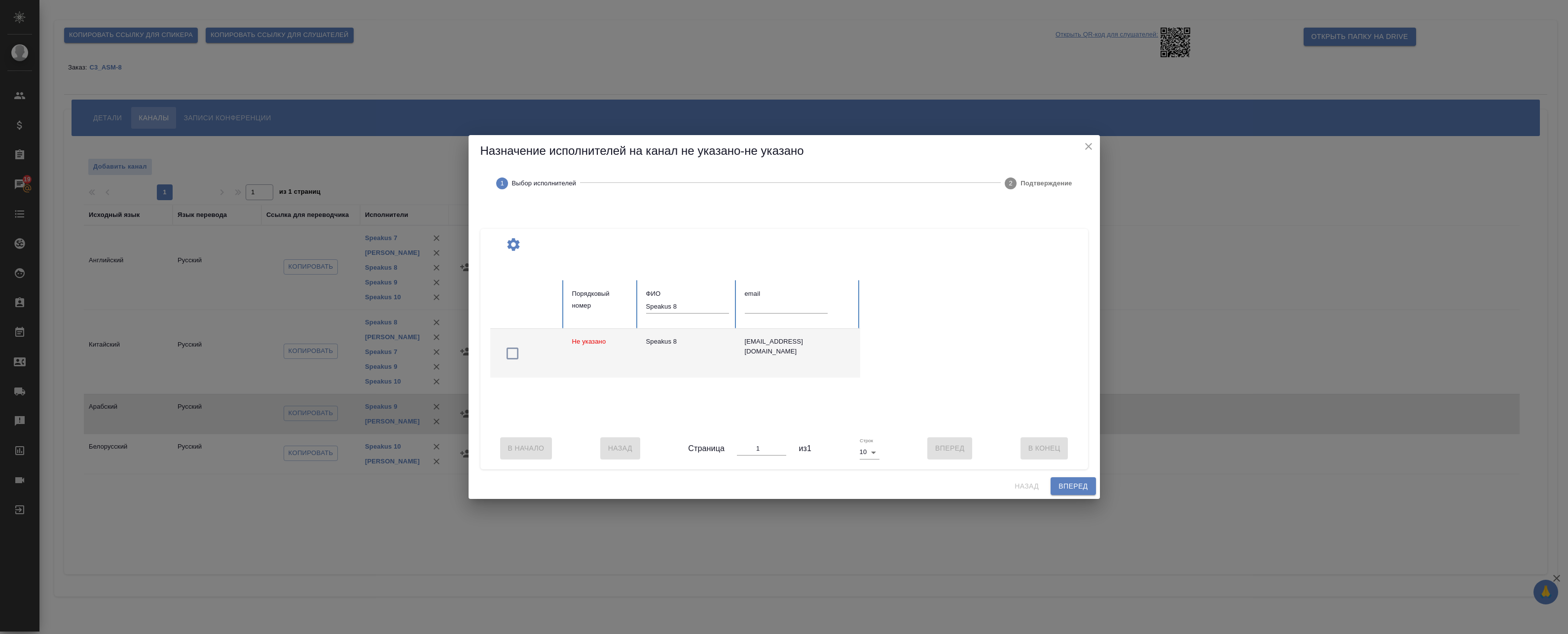
click at [529, 355] on td at bounding box center [527, 354] width 74 height 49
drag, startPoint x: 690, startPoint y: 311, endPoint x: 700, endPoint y: 305, distance: 11.7
click at [692, 310] on div "Speakus 8" at bounding box center [688, 309] width 83 height 20
click at [707, 301] on input "Speakus 8" at bounding box center [688, 306] width 83 height 14
type input "Speakus 10"
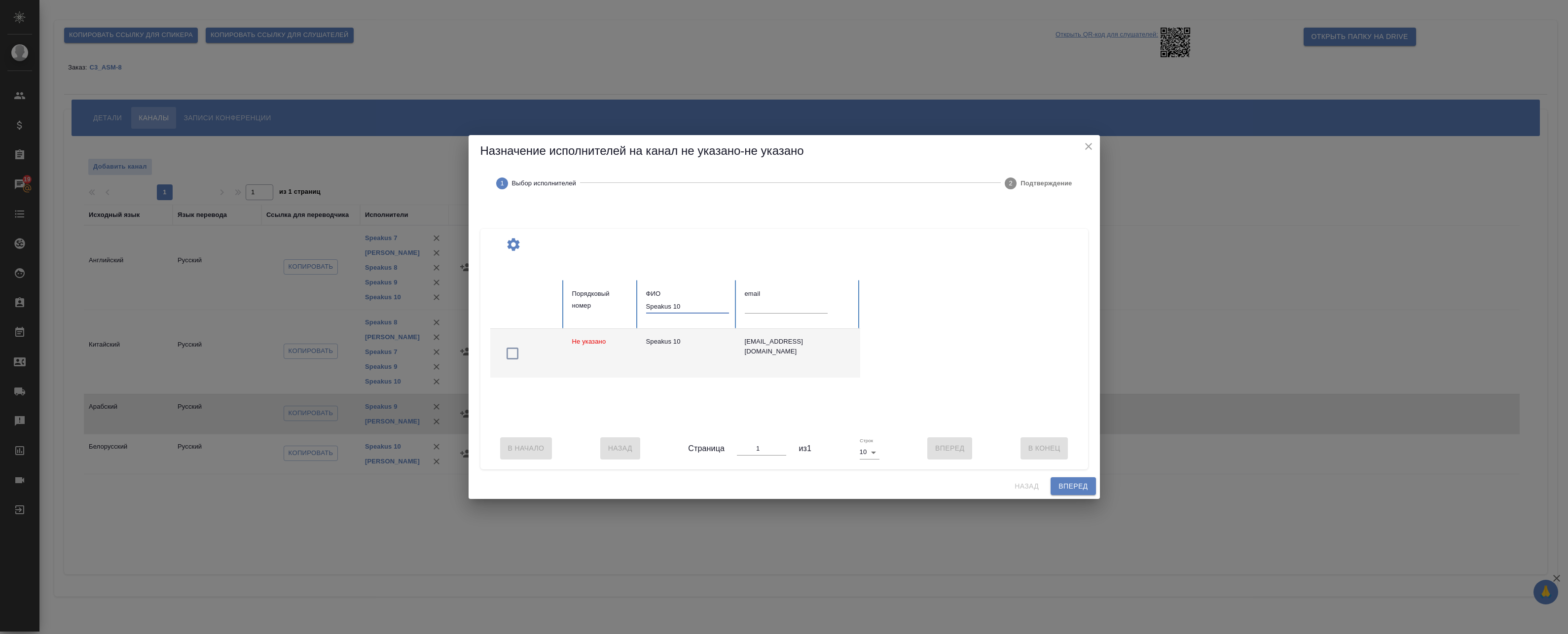
click at [549, 348] on td at bounding box center [527, 354] width 74 height 49
click at [1068, 493] on span "Вперед" at bounding box center [1073, 486] width 29 height 13
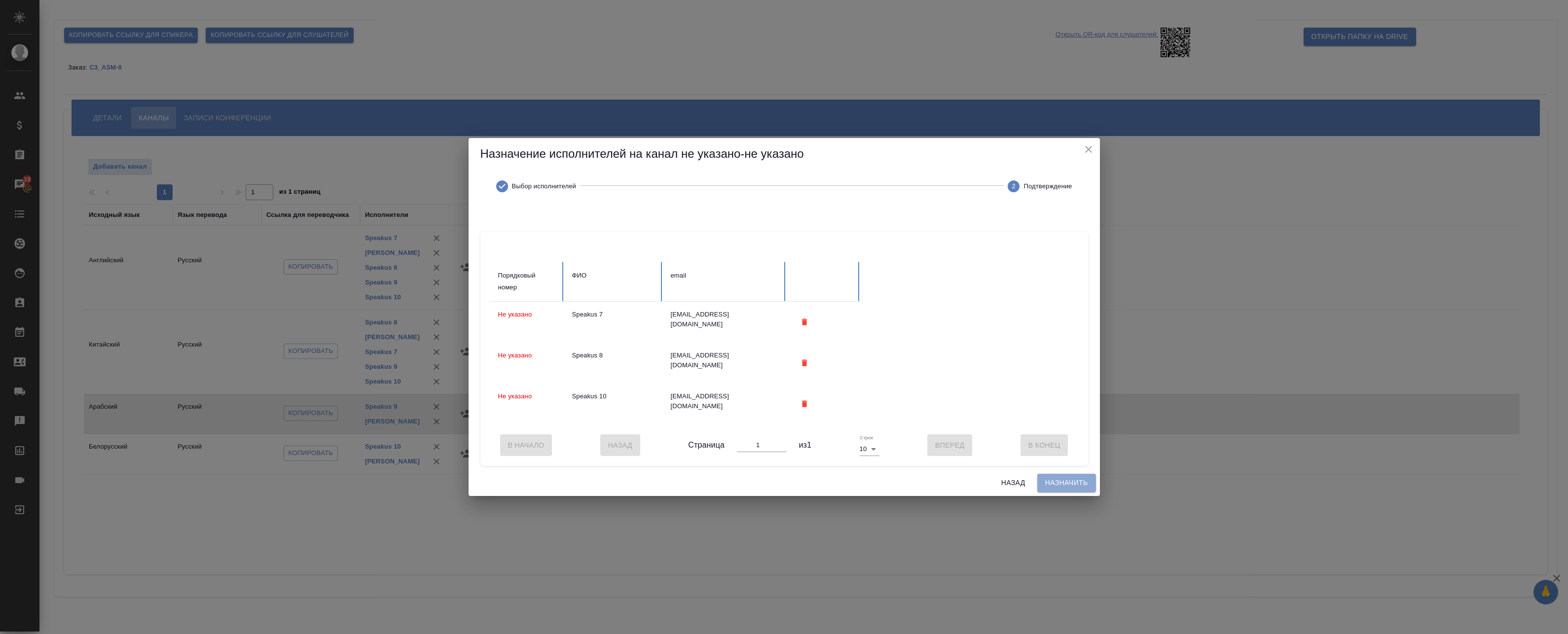
click at [1071, 488] on span "Назначить" at bounding box center [1066, 483] width 43 height 13
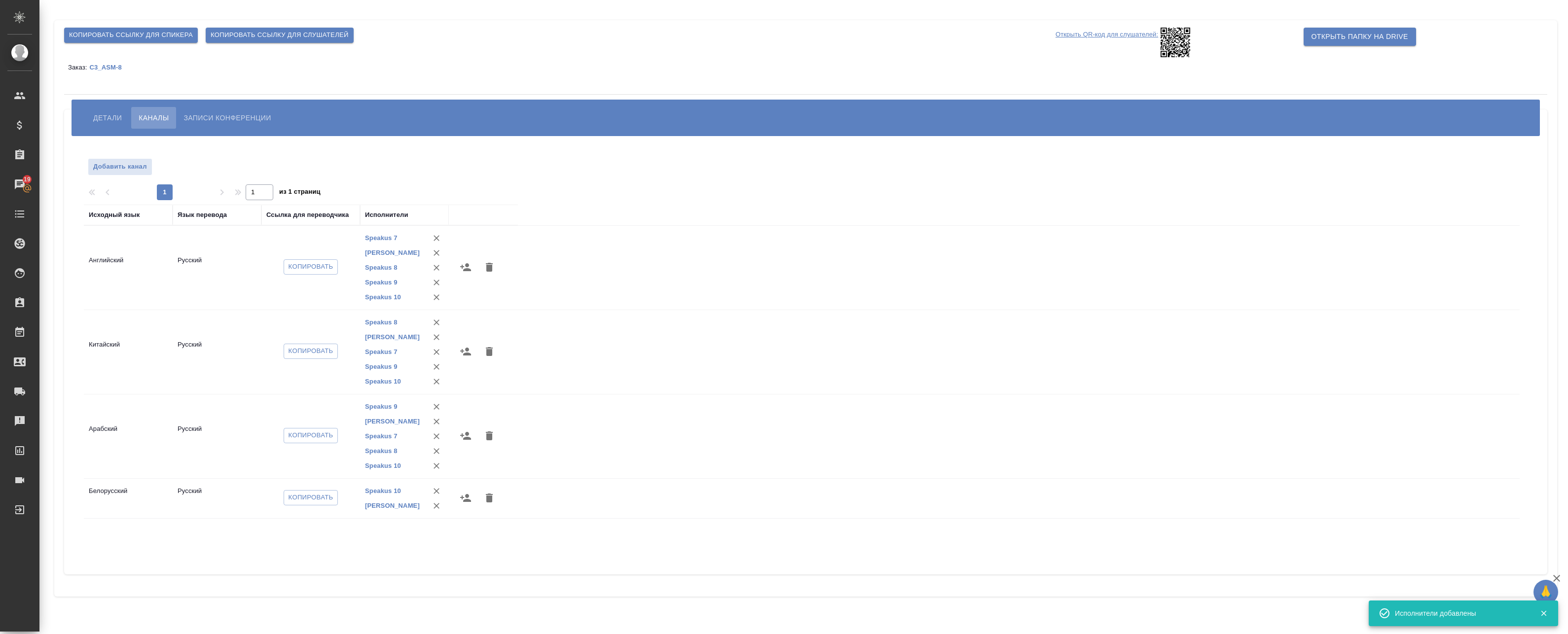
click at [469, 500] on icon "button" at bounding box center [465, 498] width 11 height 8
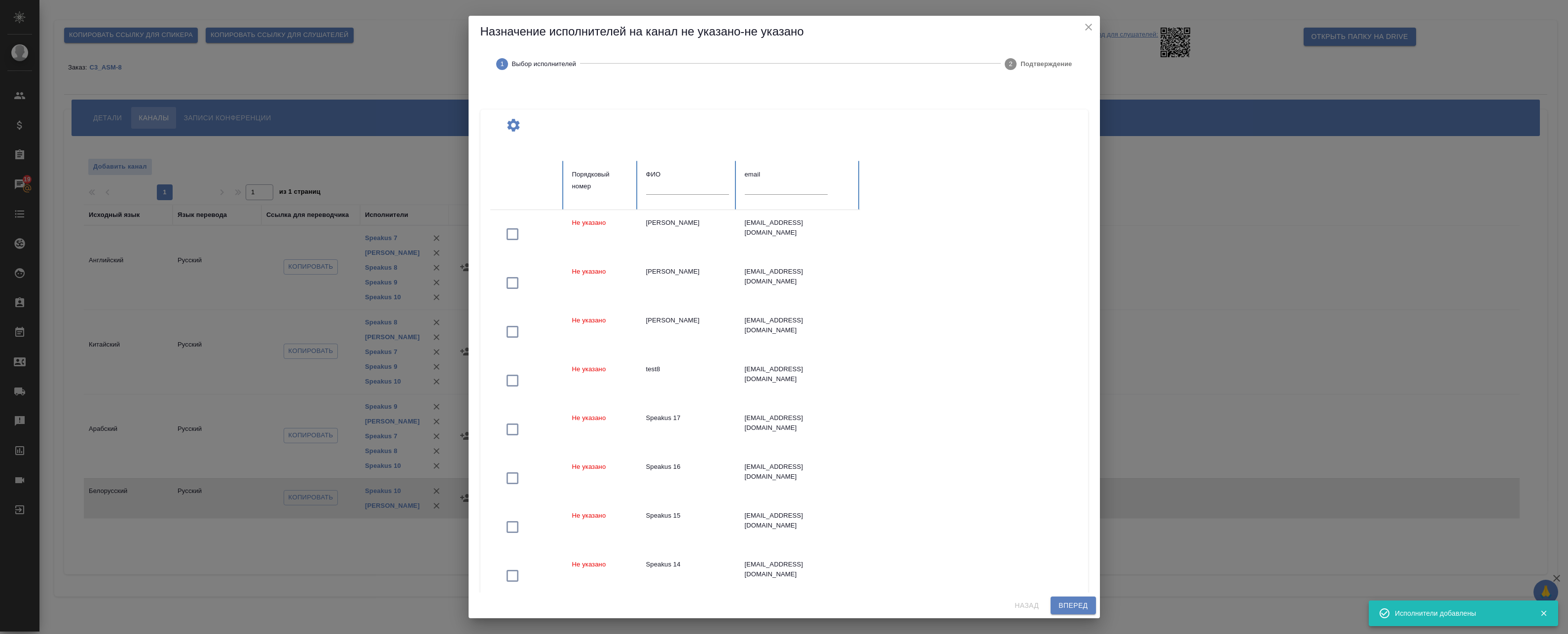
click at [690, 196] on div at bounding box center [688, 191] width 83 height 20
click at [690, 185] on input "text" at bounding box center [688, 187] width 83 height 14
paste input "Speakus"
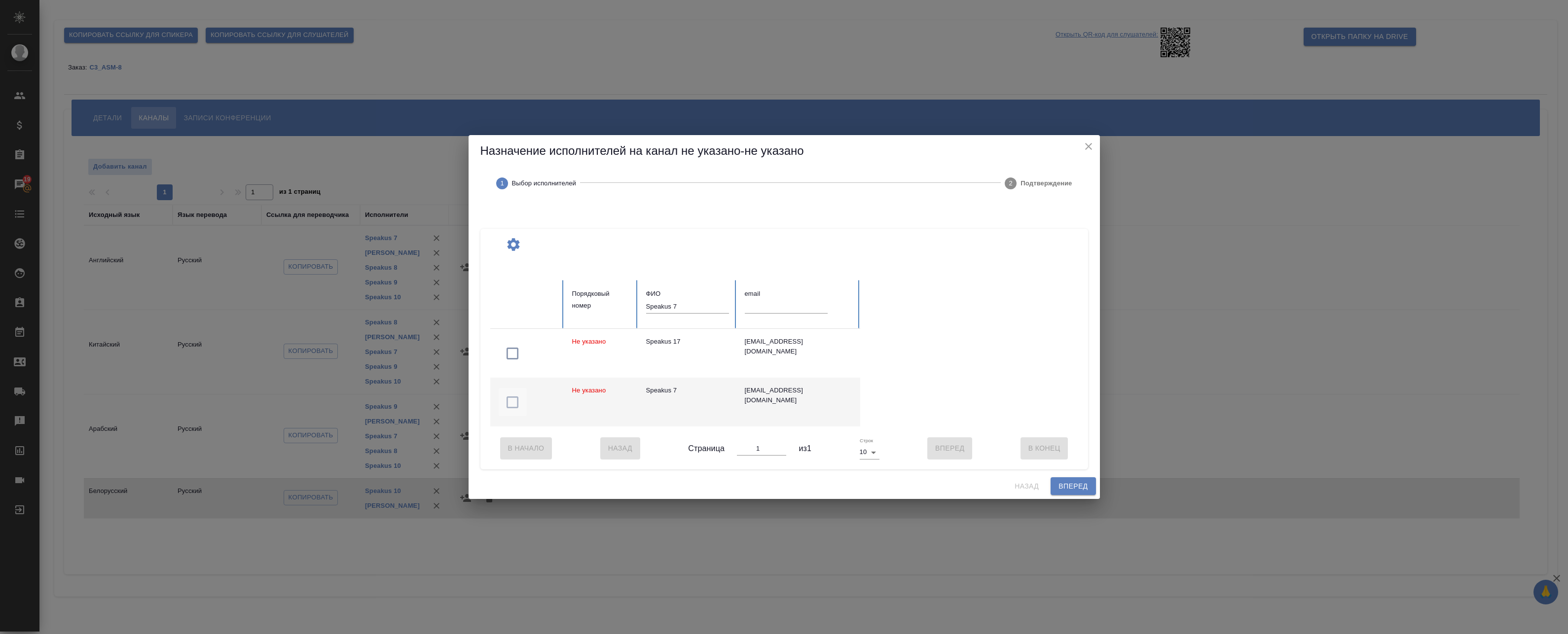
click at [513, 403] on icon "button" at bounding box center [513, 402] width 16 height 16
click at [706, 301] on input "Speakus 7" at bounding box center [688, 306] width 83 height 14
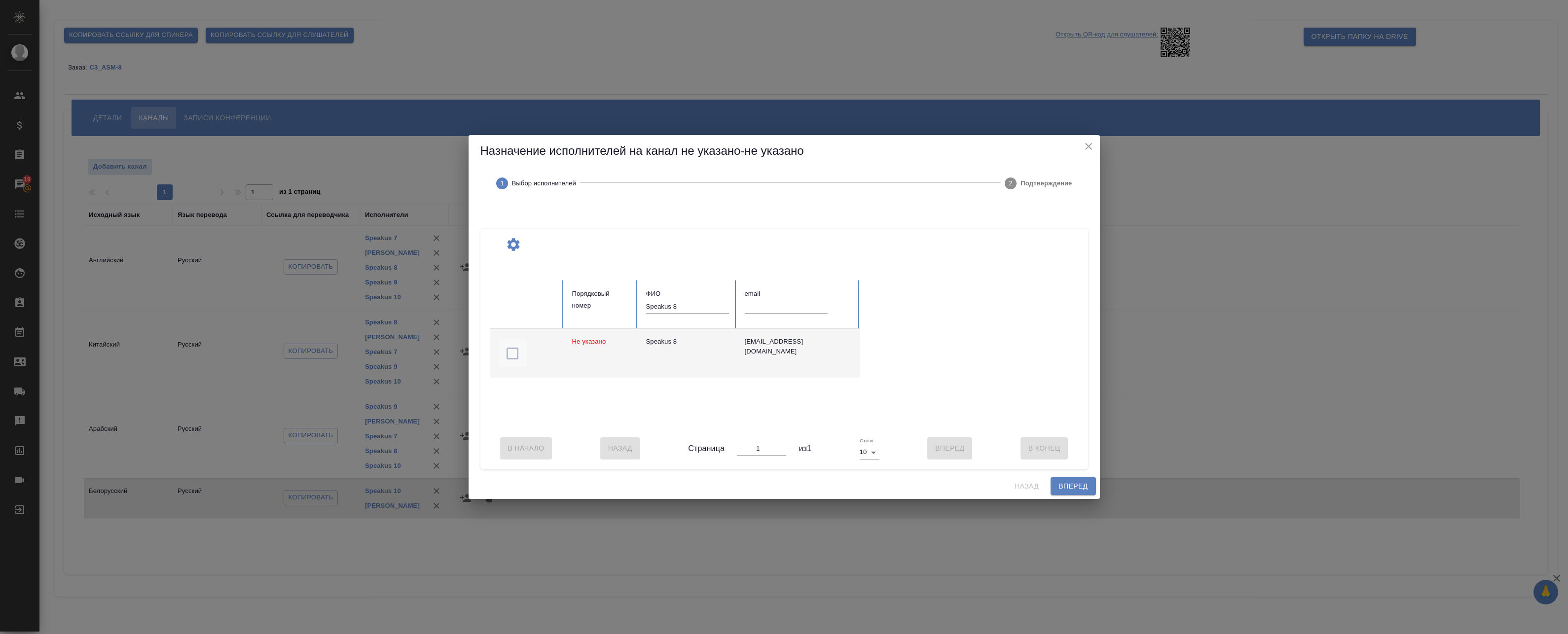
drag, startPoint x: 511, startPoint y: 348, endPoint x: 575, endPoint y: 327, distance: 67.4
click at [511, 348] on icon "button" at bounding box center [513, 354] width 16 height 16
click at [684, 303] on input "Speakus 8" at bounding box center [688, 306] width 83 height 14
type input "Speakus 9"
click at [515, 356] on icon "button" at bounding box center [513, 354] width 16 height 16
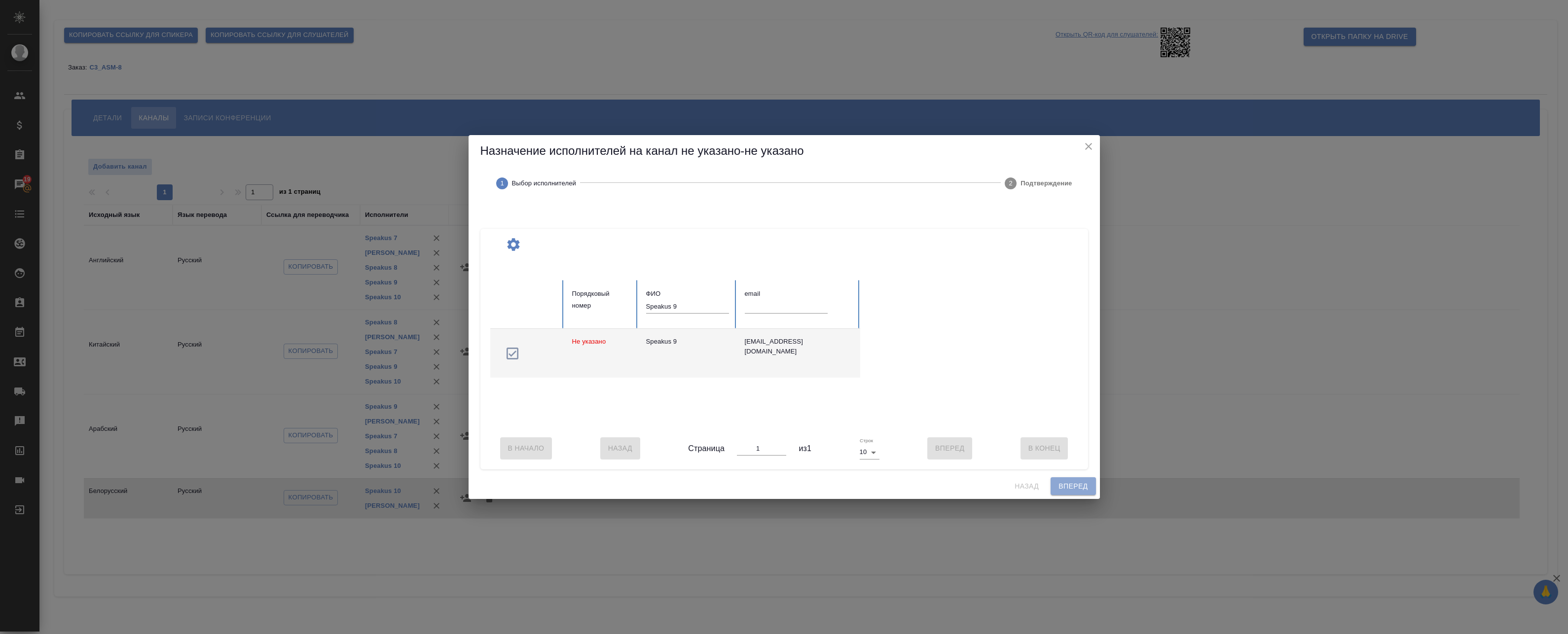
click at [1065, 493] on span "Вперед" at bounding box center [1073, 486] width 29 height 13
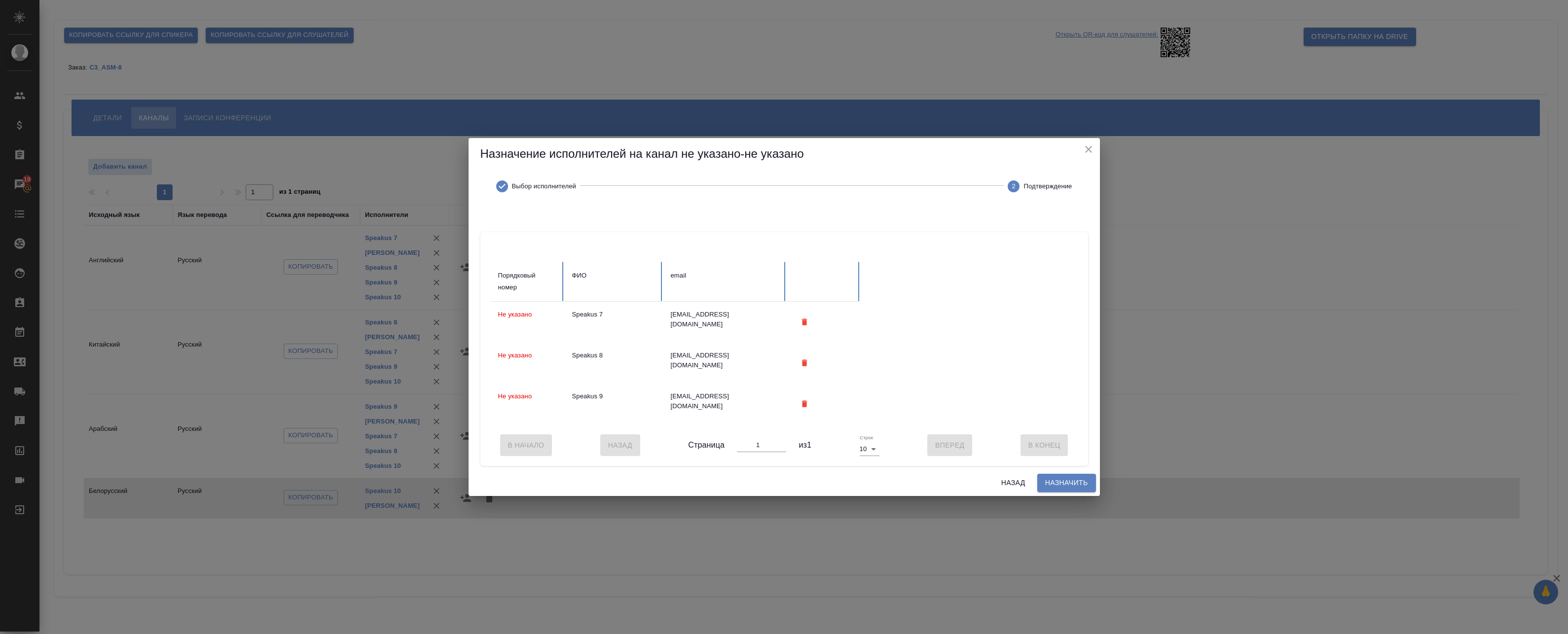
click at [1056, 482] on span "Назначить" at bounding box center [1066, 483] width 43 height 13
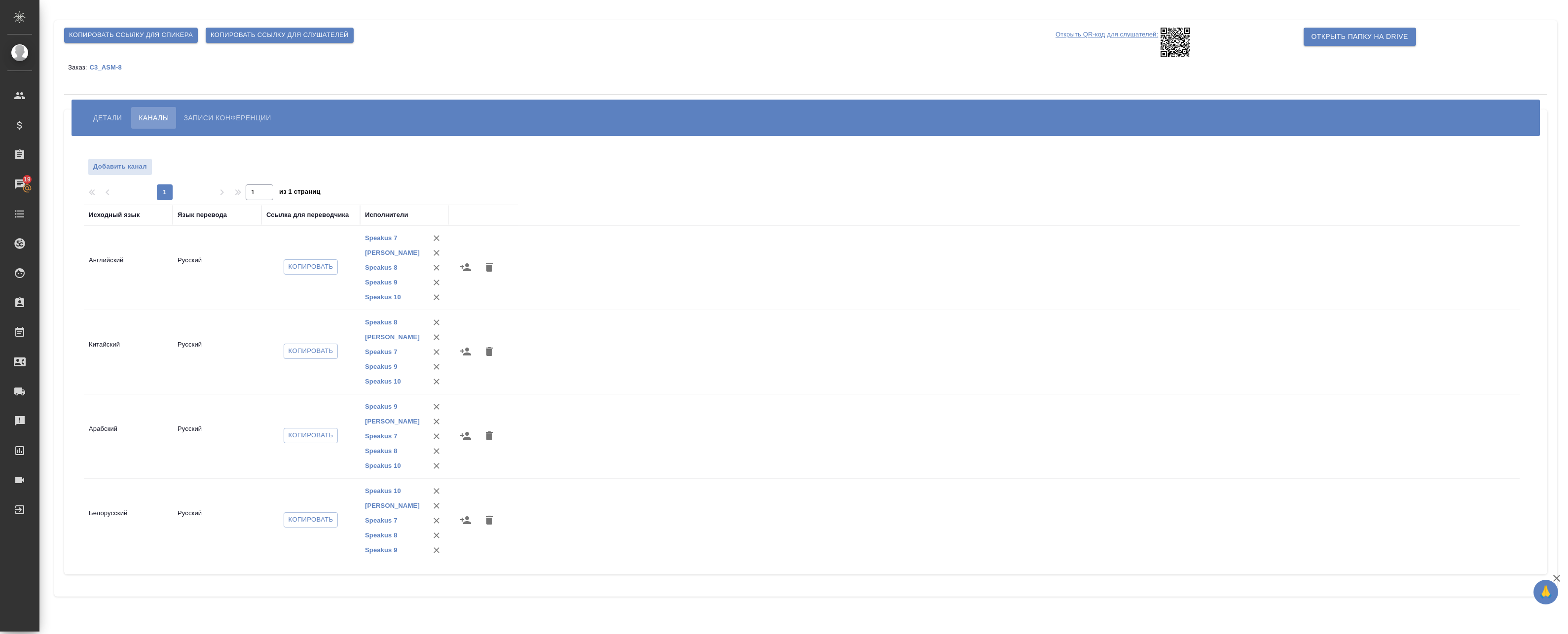
scroll to position [3, 0]
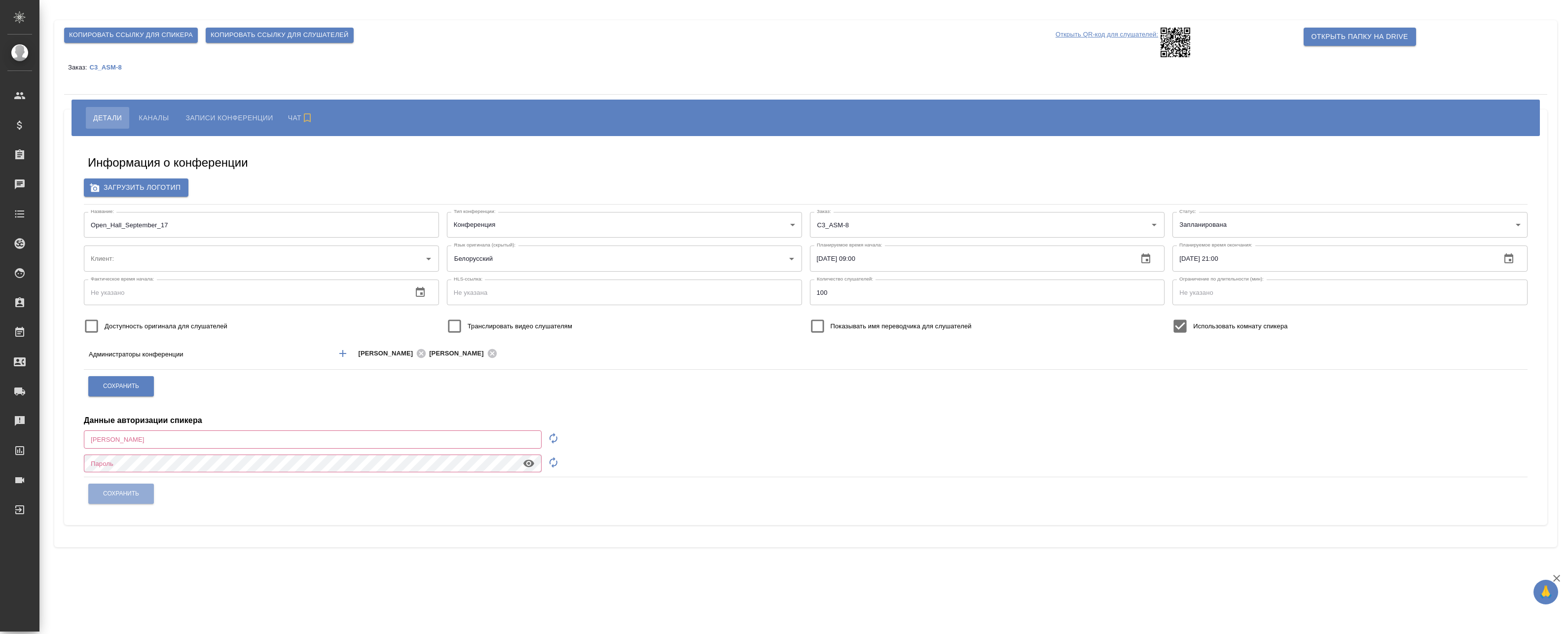
type input "ООО «Агентство стратегического маркетинга»"
type input "[EMAIL_ADDRESS][DOMAIN_NAME]"
click at [159, 115] on span "Каналы" at bounding box center [154, 118] width 30 height 12
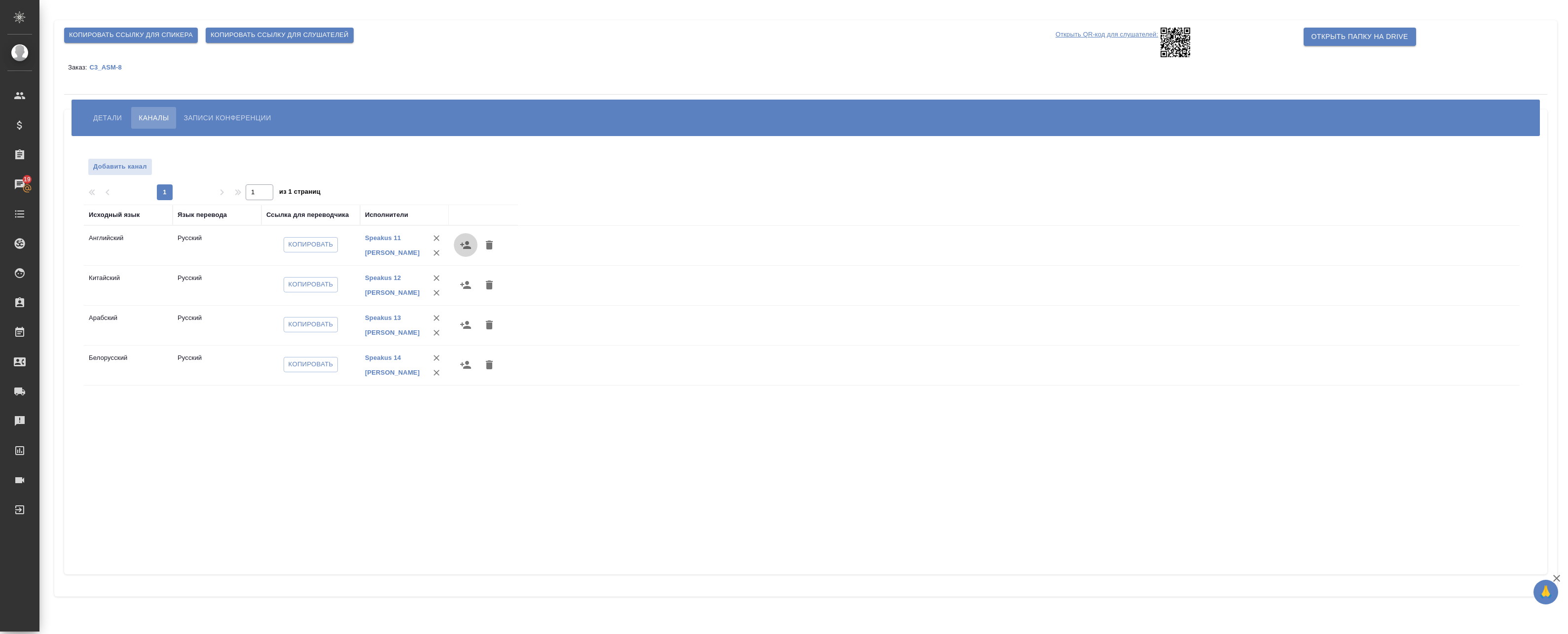
click at [465, 245] on icon "button" at bounding box center [466, 245] width 12 height 12
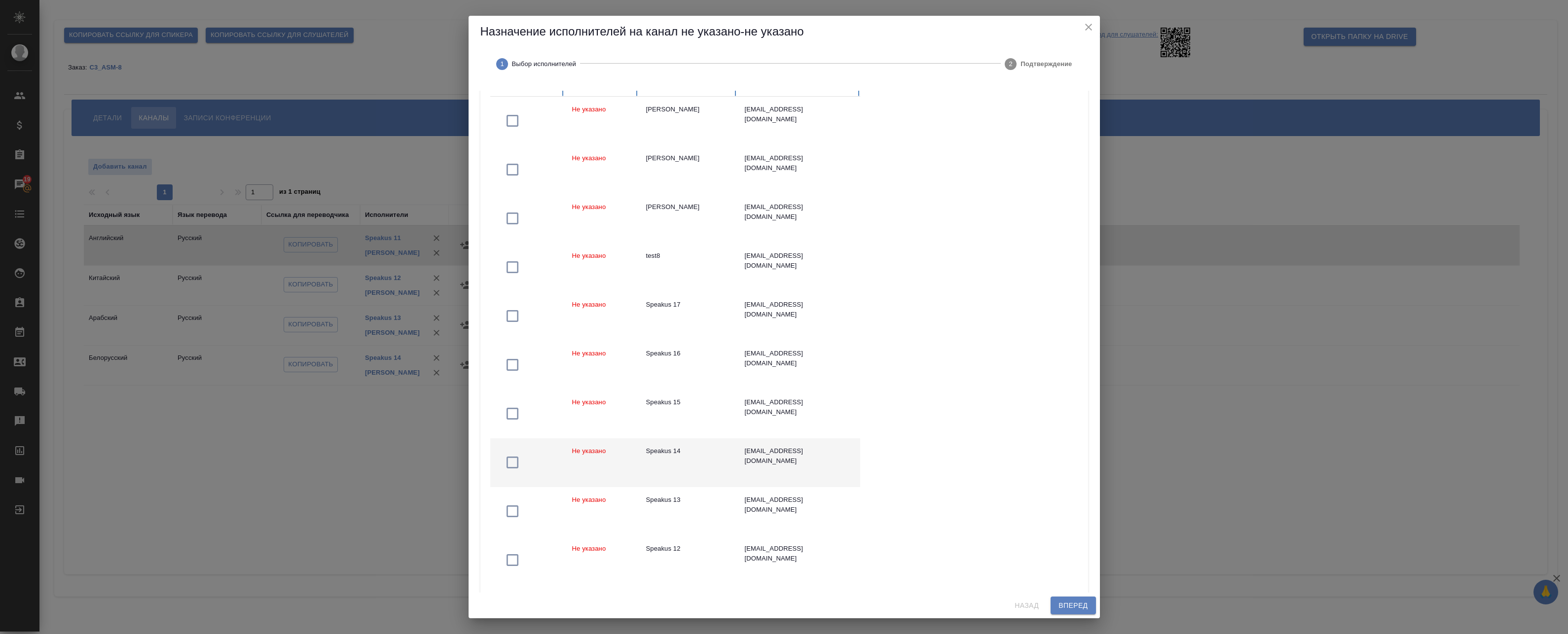
scroll to position [158, 0]
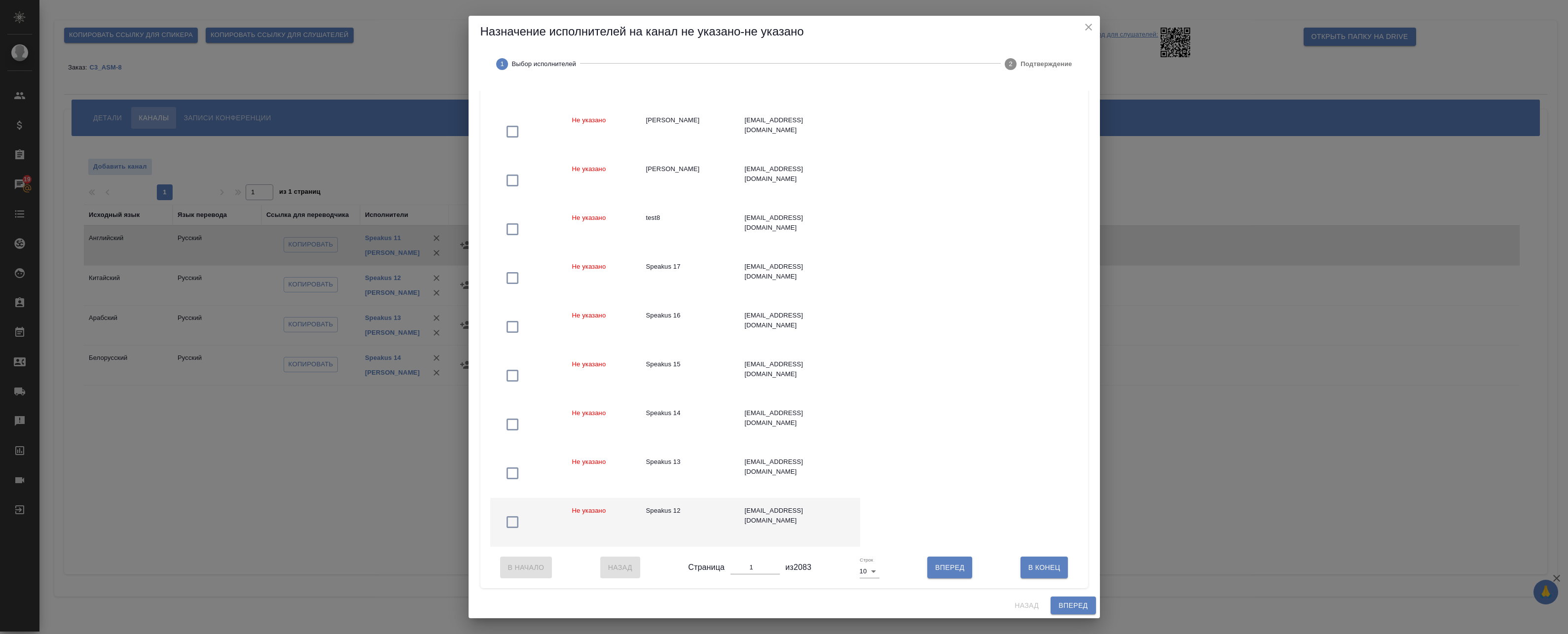
click at [515, 515] on icon "button" at bounding box center [513, 523] width 16 height 16
click at [509, 466] on icon "button" at bounding box center [513, 474] width 16 height 16
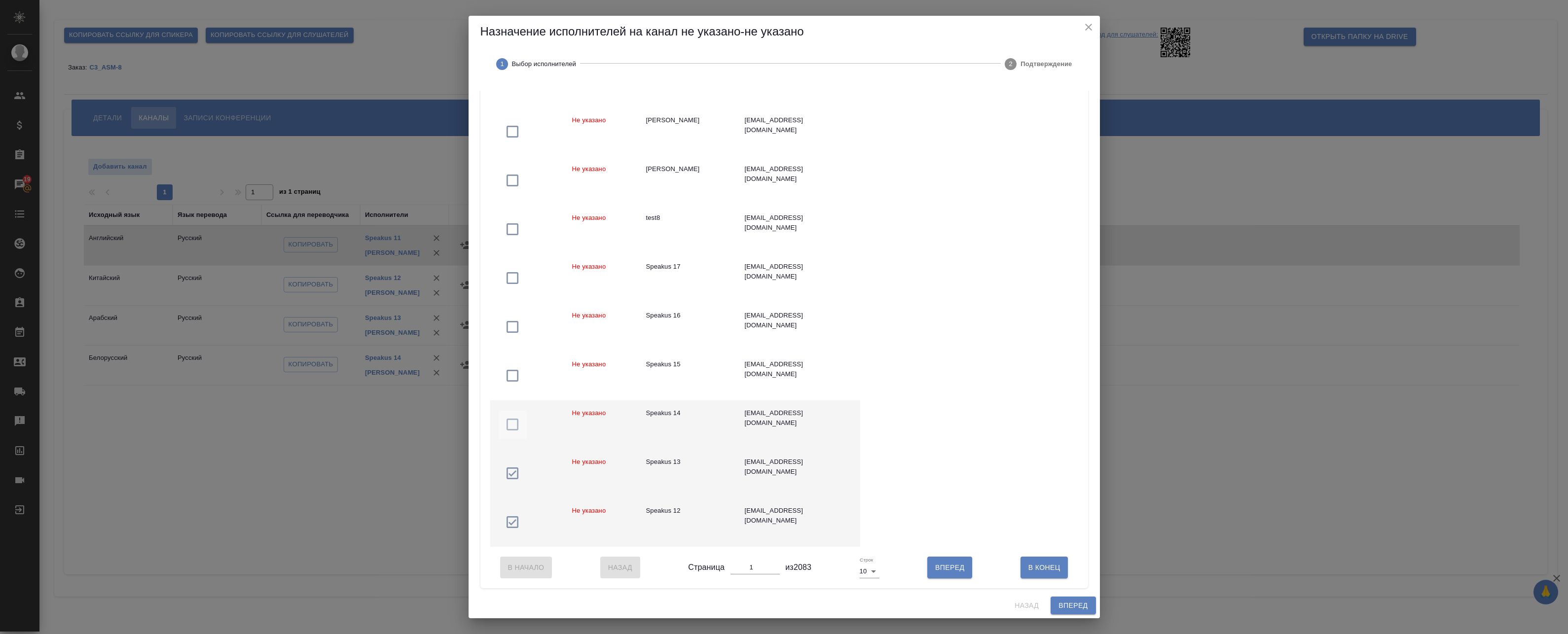
click at [511, 418] on icon "button" at bounding box center [513, 425] width 16 height 16
click at [1069, 606] on span "Вперед" at bounding box center [1073, 606] width 29 height 13
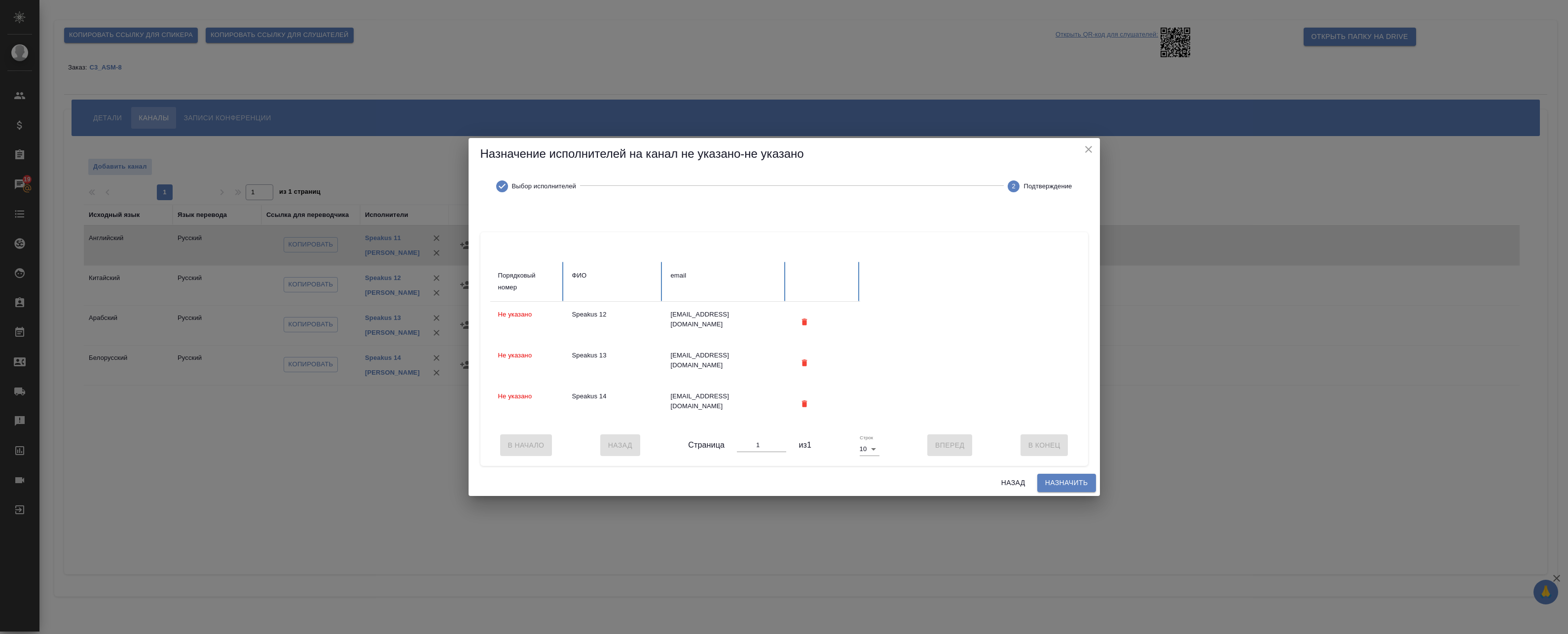
click at [1072, 481] on span "Назначить" at bounding box center [1066, 483] width 43 height 13
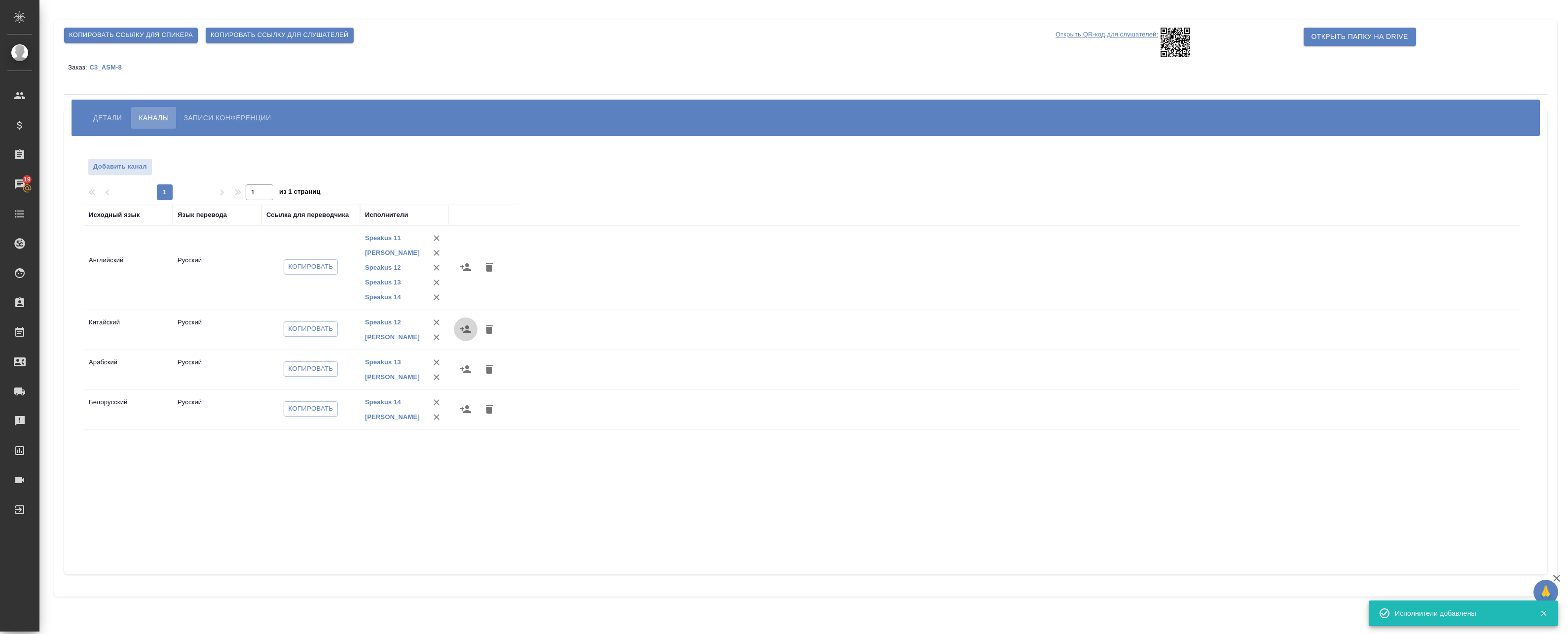
click at [465, 331] on icon "button" at bounding box center [465, 329] width 11 height 8
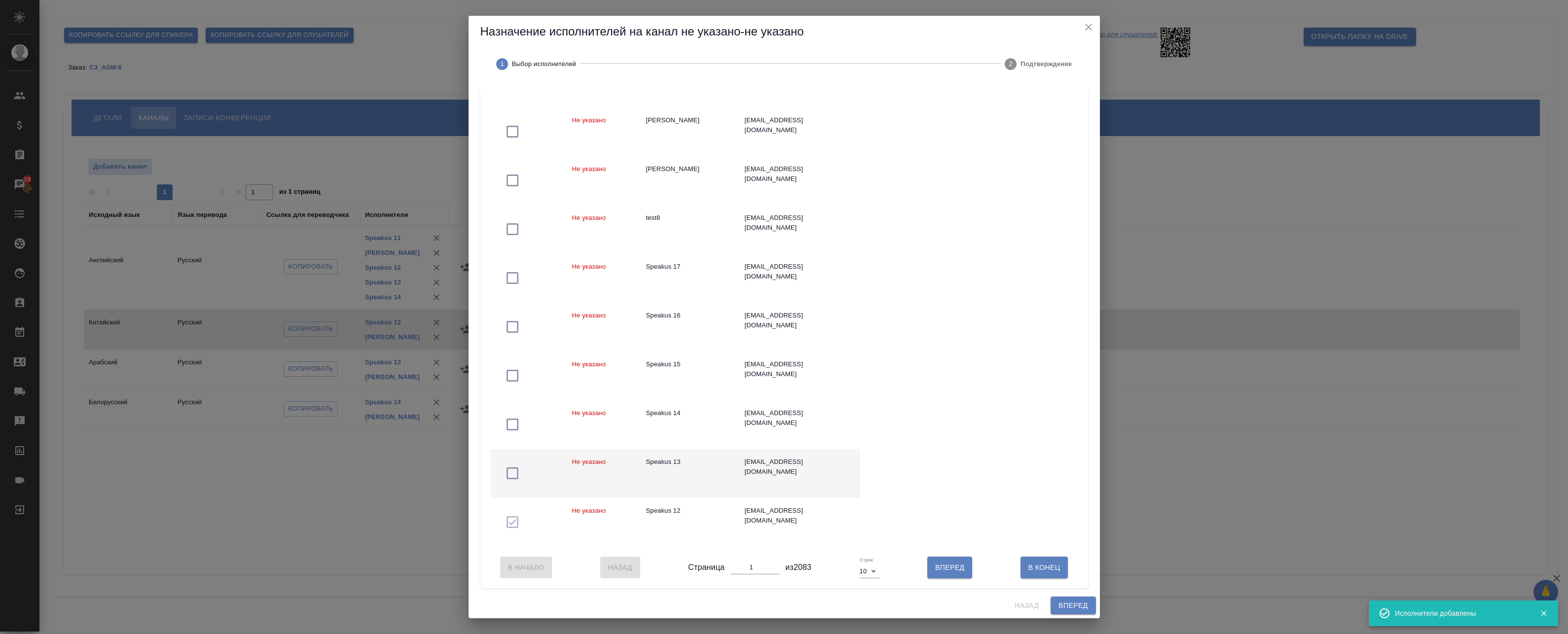
scroll to position [158, 0]
click at [543, 460] on td at bounding box center [527, 474] width 74 height 49
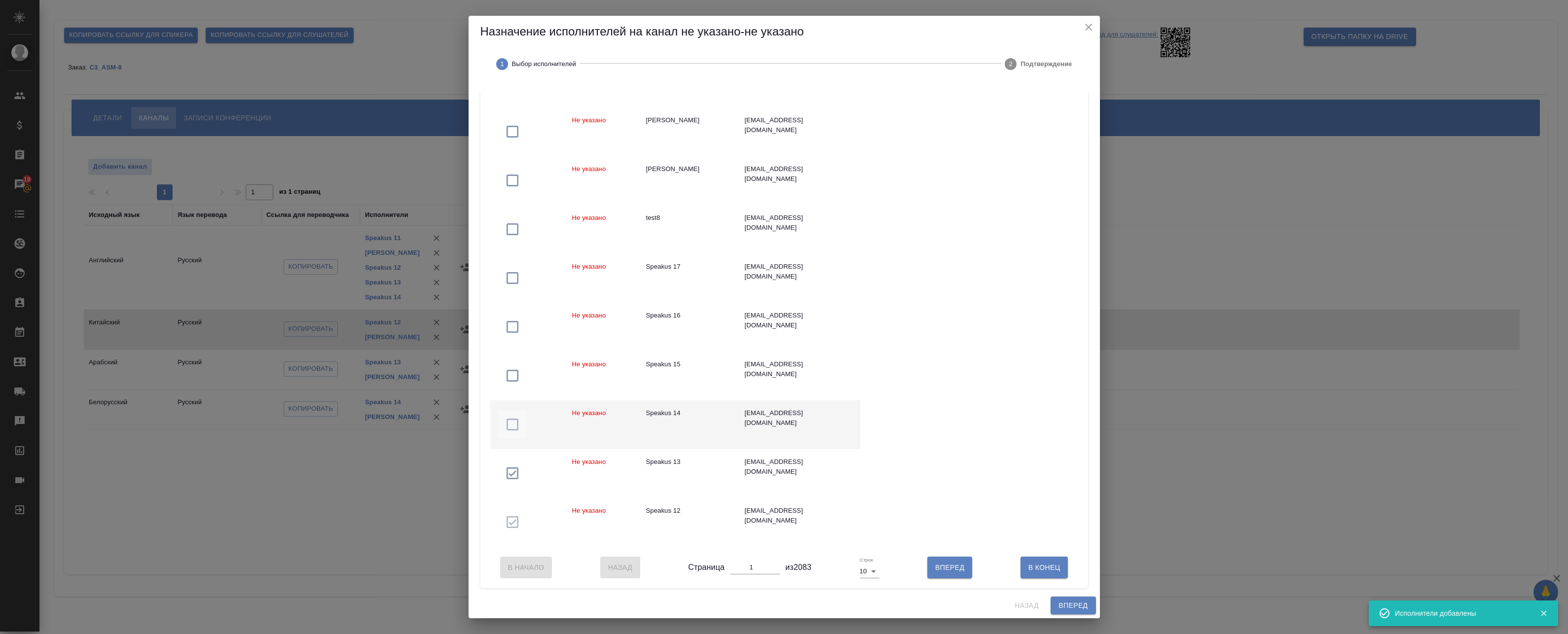
click at [524, 417] on span "button" at bounding box center [513, 425] width 28 height 16
click at [866, 573] on body "🙏 .cls-1 fill:#fff; AWATERA Badanyan Artak Клиенты Спецификации Заказы 19 Чаты …" at bounding box center [784, 317] width 1568 height 634
click at [872, 586] on li "25" at bounding box center [866, 588] width 23 height 16
type input "25"
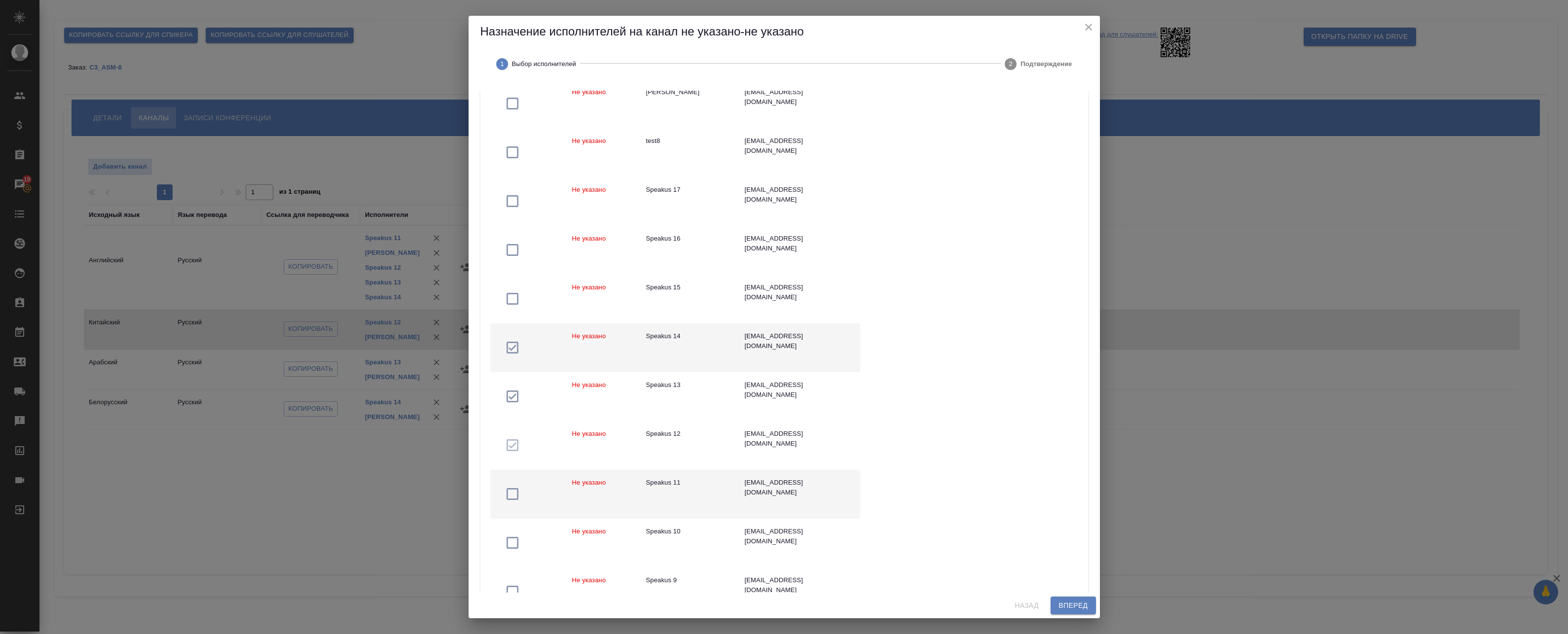
scroll to position [257, 0]
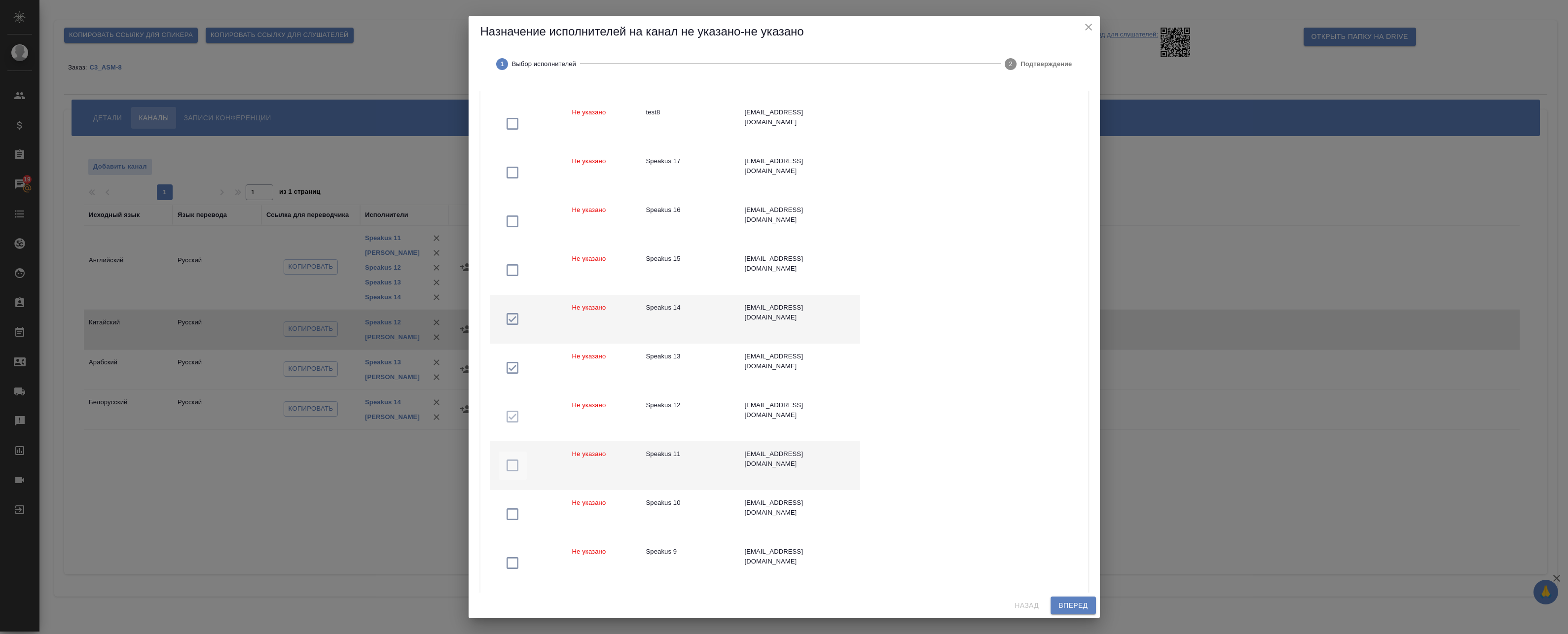
click at [513, 464] on icon "button" at bounding box center [513, 466] width 16 height 16
drag, startPoint x: 1059, startPoint y: 598, endPoint x: 1067, endPoint y: 604, distance: 10.0
click at [1063, 602] on div "Назад Вперед" at bounding box center [784, 606] width 632 height 26
click at [1067, 604] on span "Вперед" at bounding box center [1073, 606] width 29 height 13
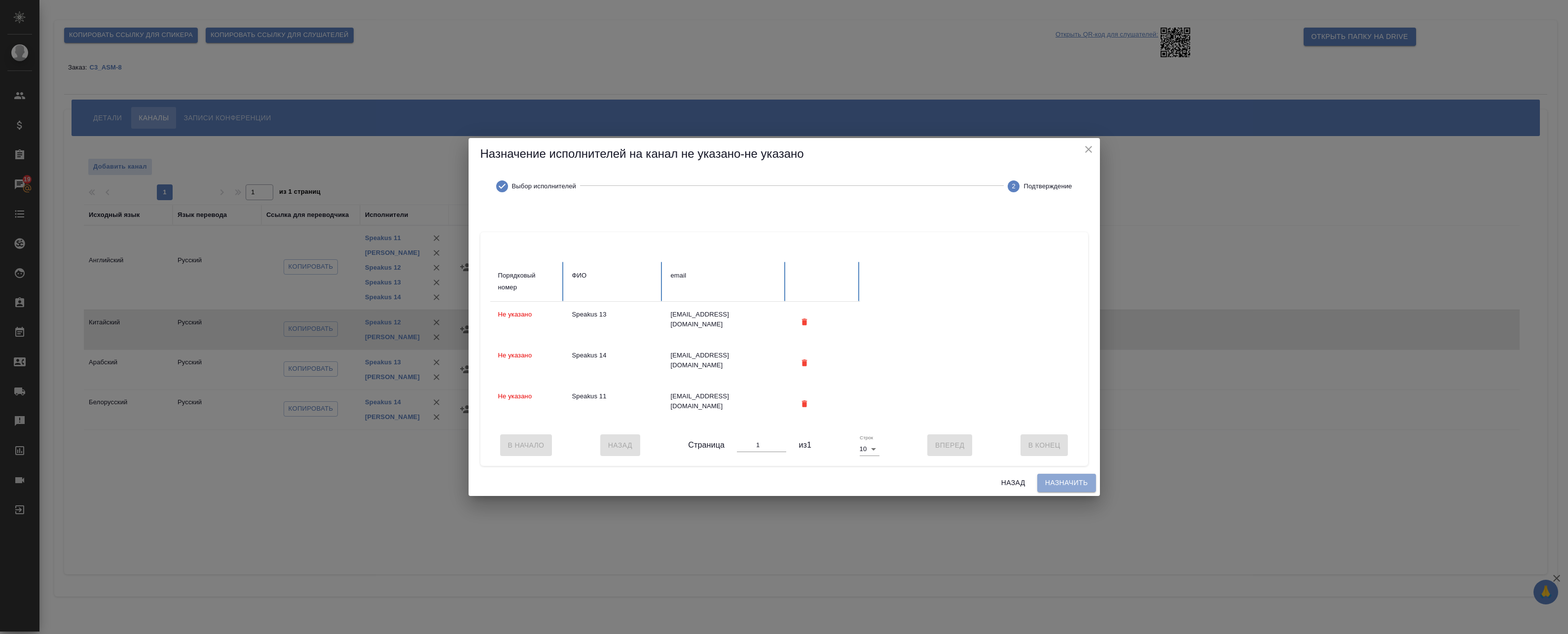
click at [1059, 483] on span "Назначить" at bounding box center [1066, 483] width 43 height 13
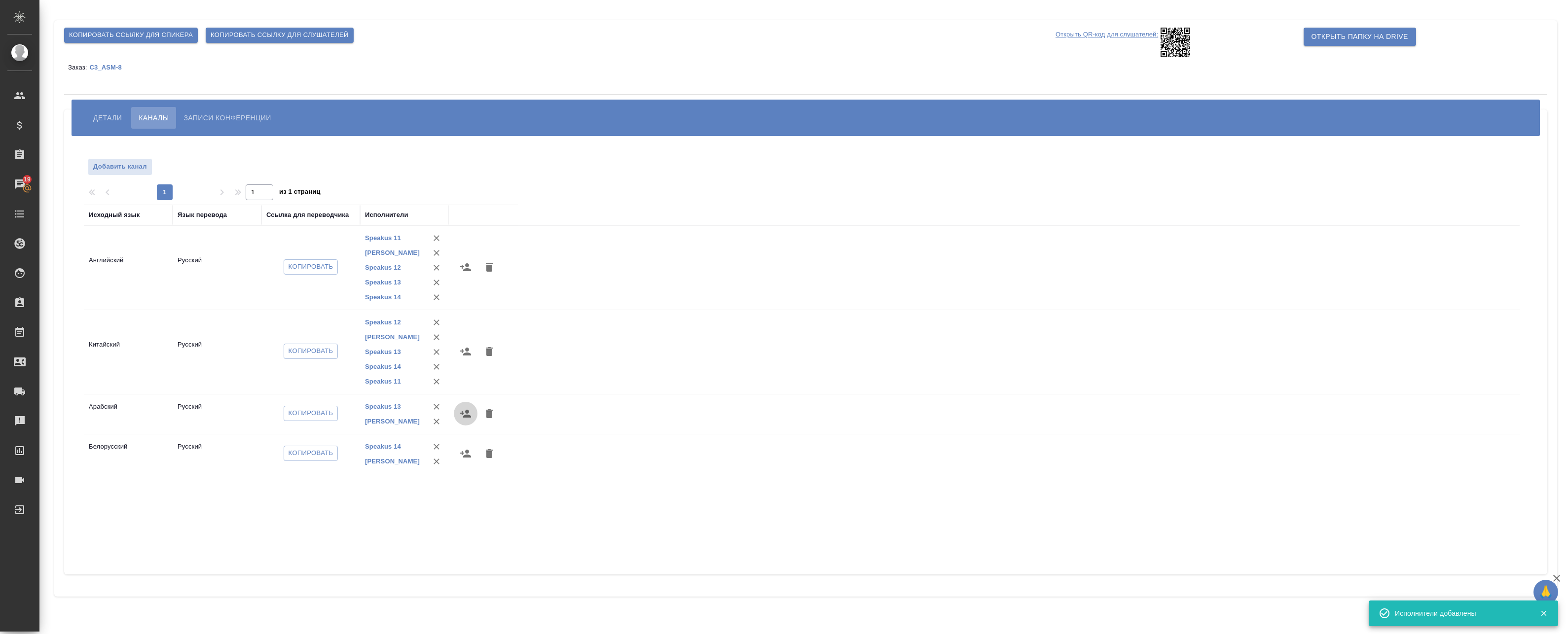
click at [461, 415] on icon "button" at bounding box center [466, 414] width 12 height 12
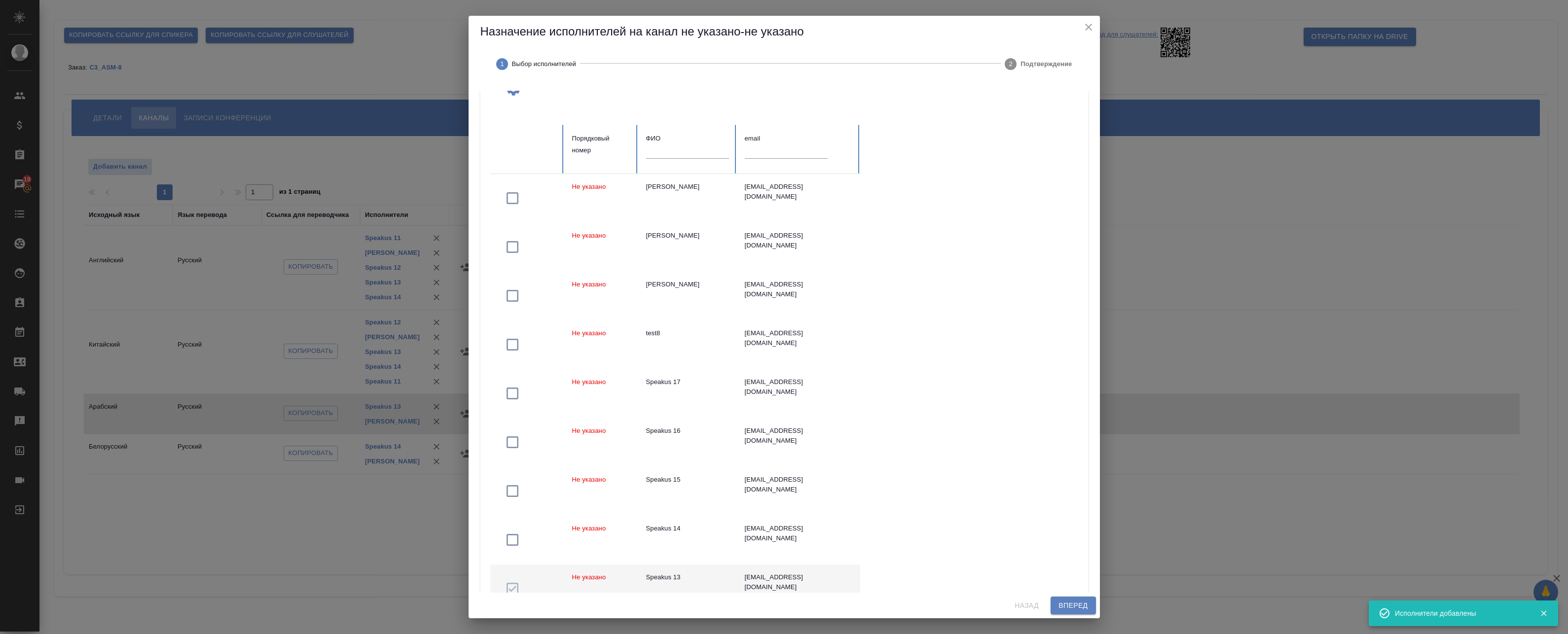
scroll to position [158, 0]
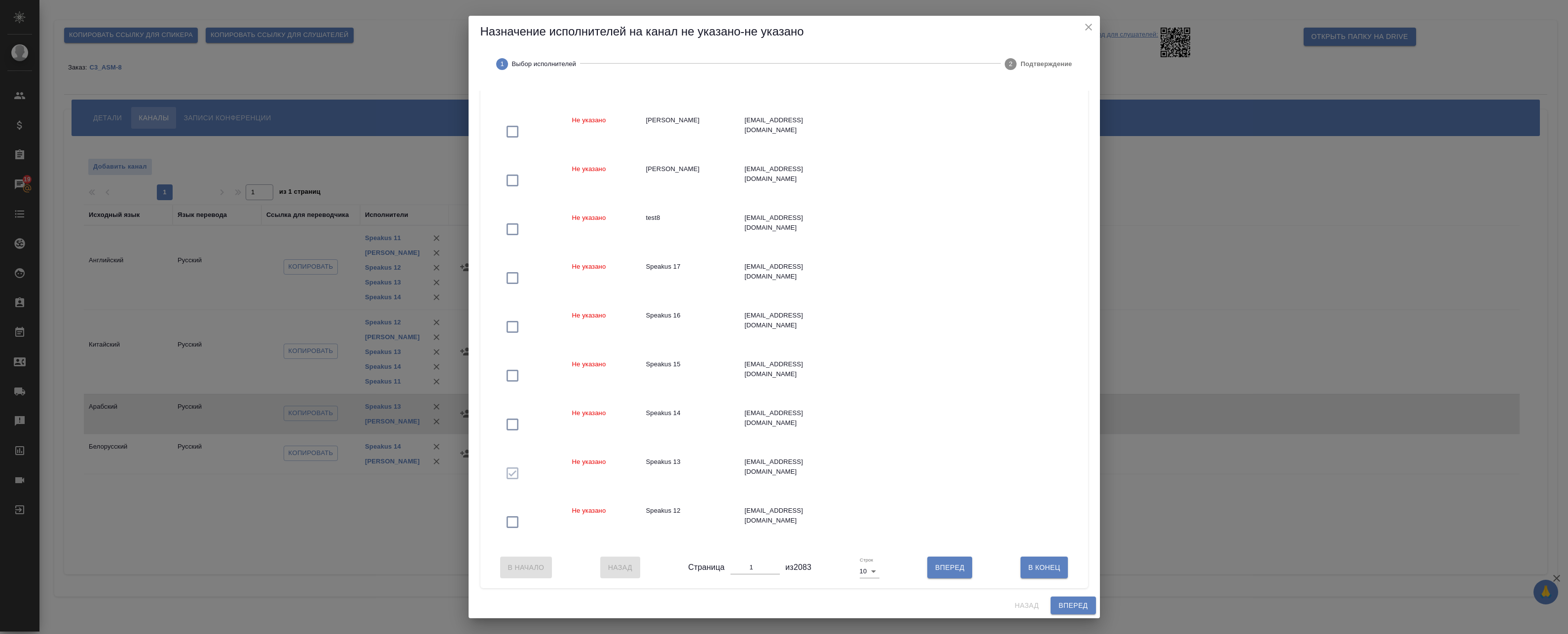
click at [865, 575] on body "🙏 .cls-1 fill:#fff; AWATERA Badanyan Artak Клиенты Спецификации Заказы 19 Чаты …" at bounding box center [784, 317] width 1568 height 634
click at [865, 591] on li "25" at bounding box center [866, 588] width 23 height 16
type input "25"
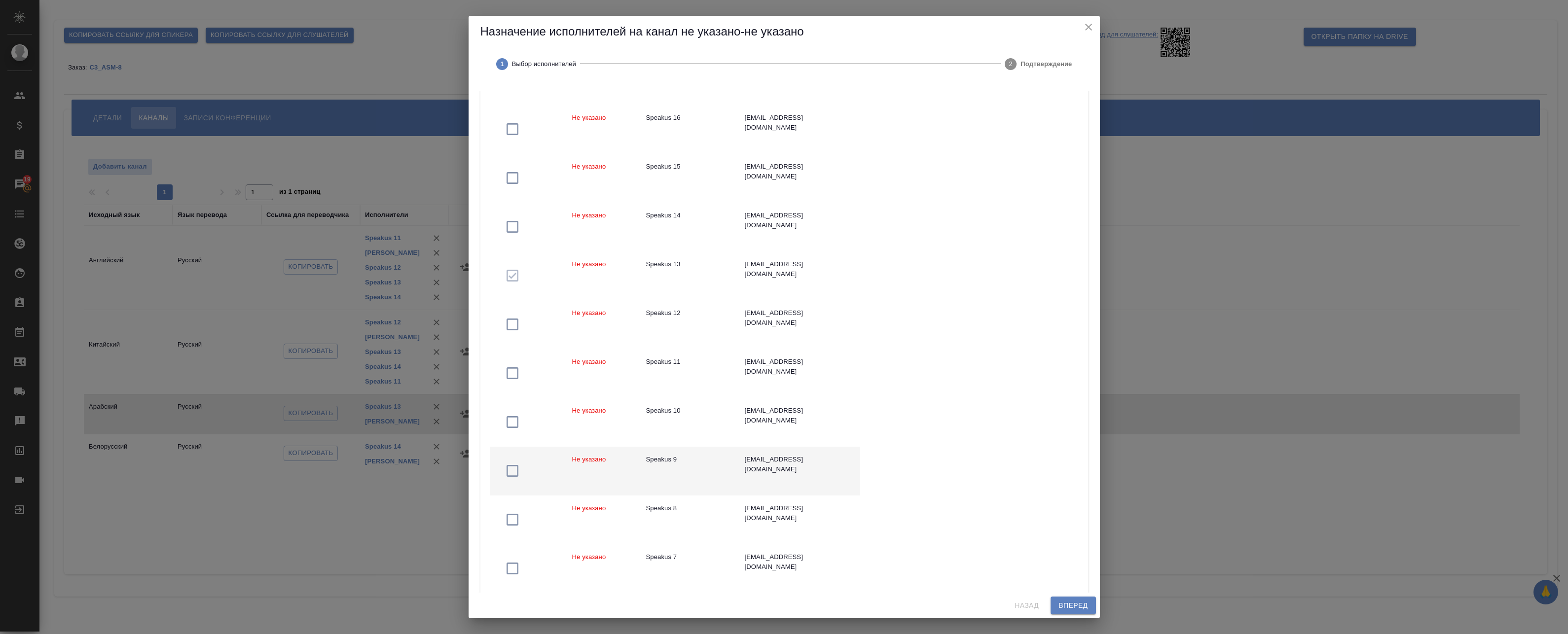
scroll to position [356, 0]
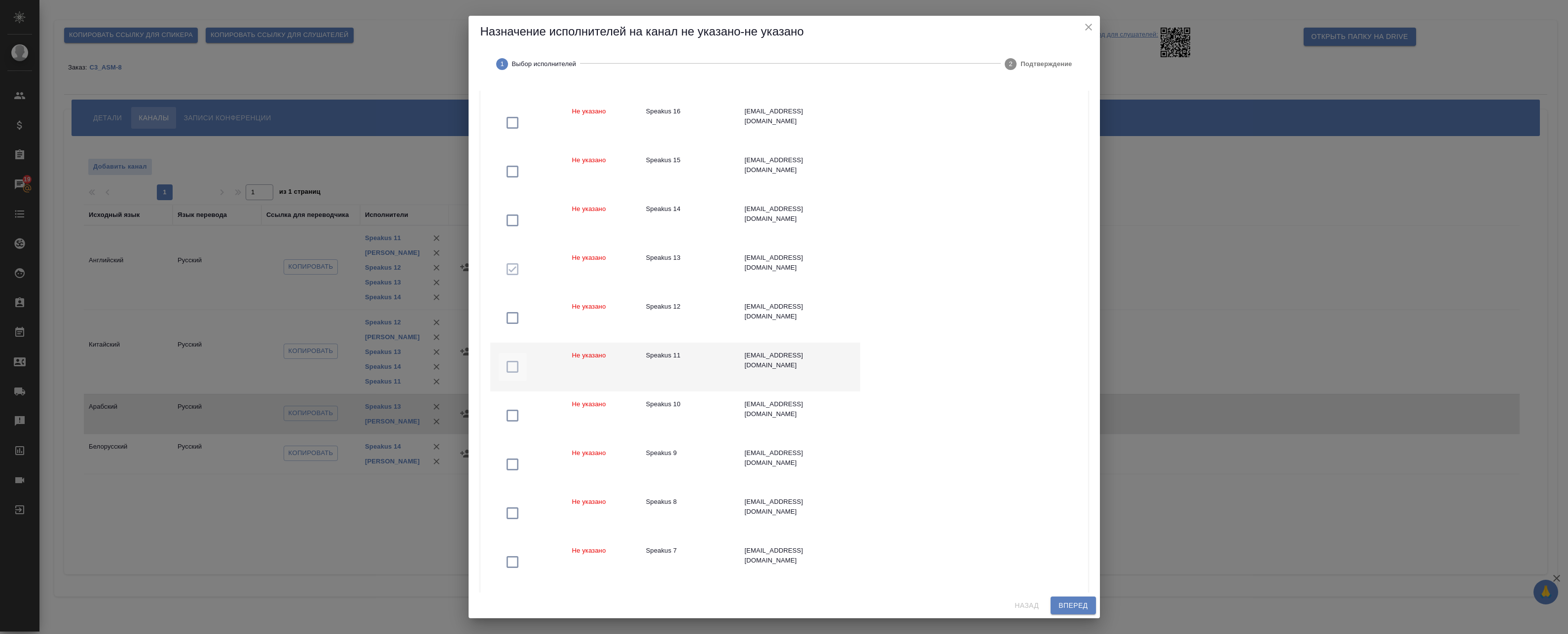
click at [514, 366] on icon "button" at bounding box center [513, 367] width 16 height 16
click at [509, 321] on icon "button" at bounding box center [513, 318] width 16 height 16
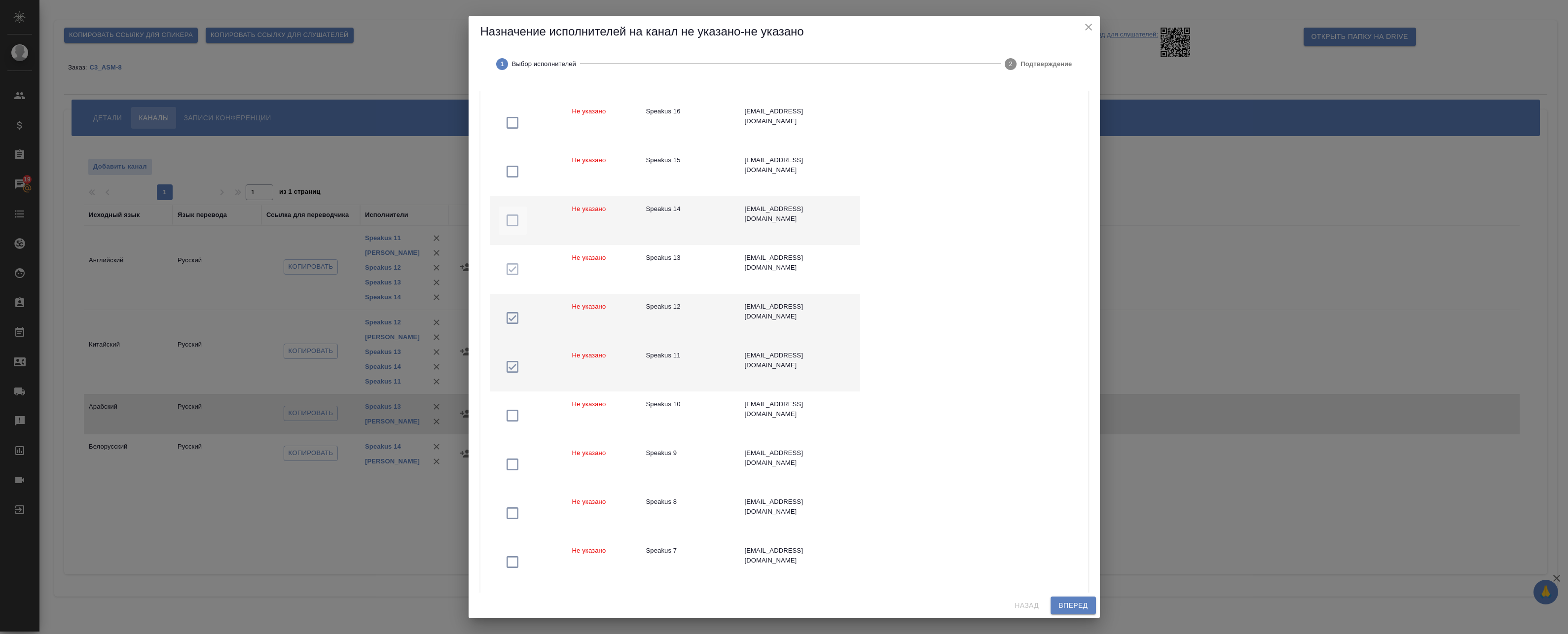
click at [522, 229] on button "button" at bounding box center [513, 220] width 28 height 28
click at [1062, 607] on span "Вперед" at bounding box center [1073, 606] width 29 height 13
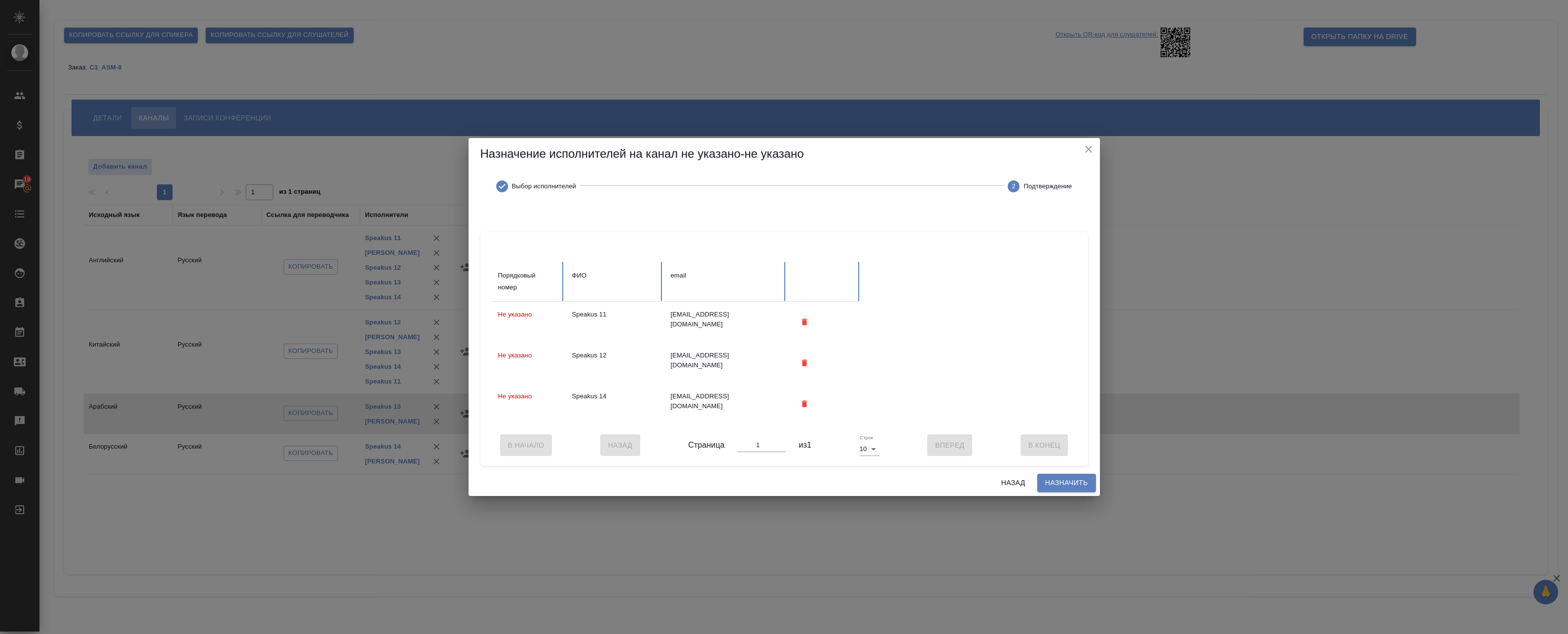
click at [1063, 486] on span "Назначить" at bounding box center [1066, 483] width 43 height 13
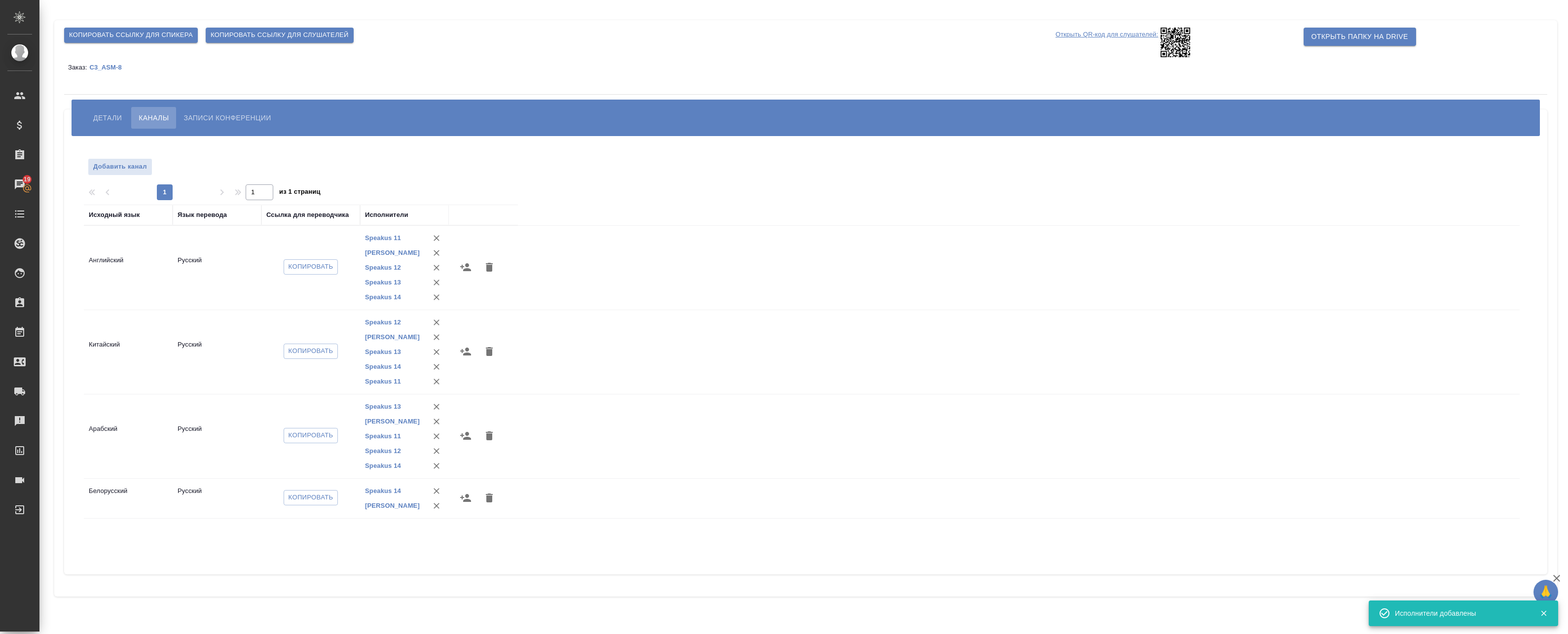
click at [467, 499] on icon "button" at bounding box center [465, 498] width 11 height 8
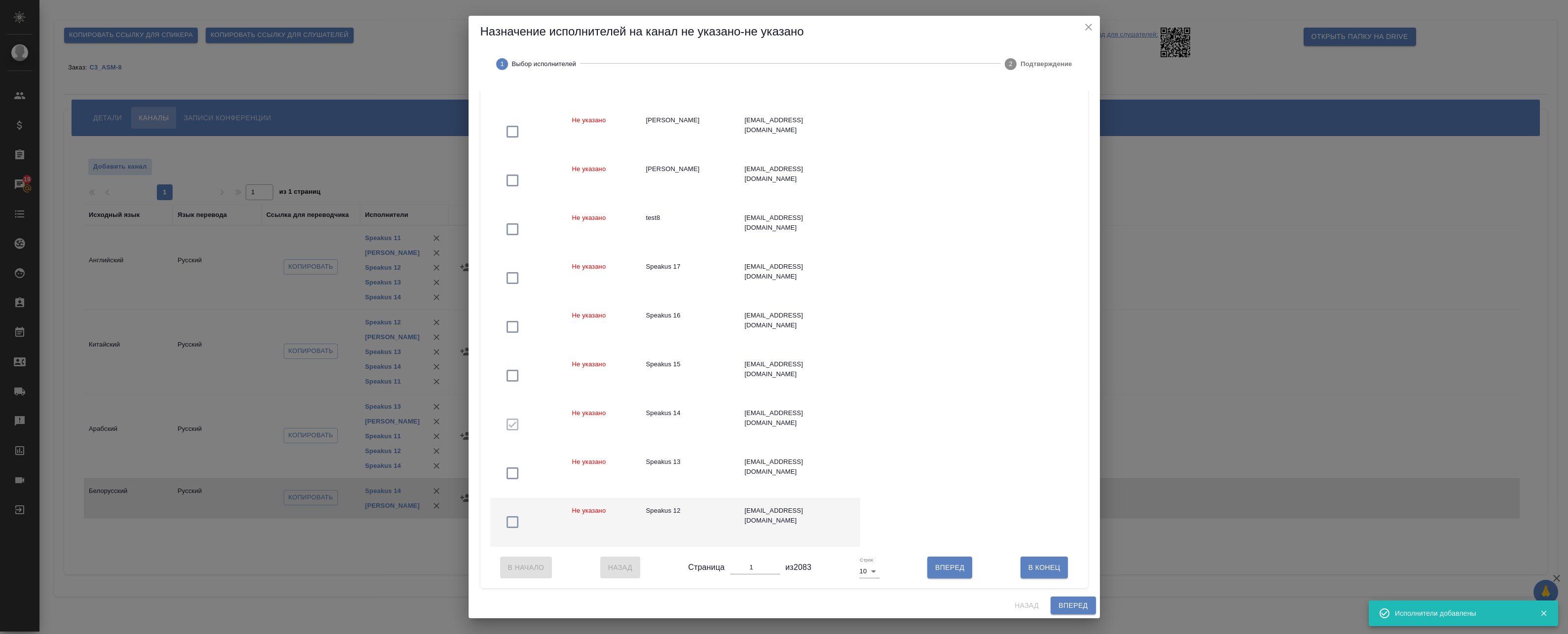
scroll to position [158, 0]
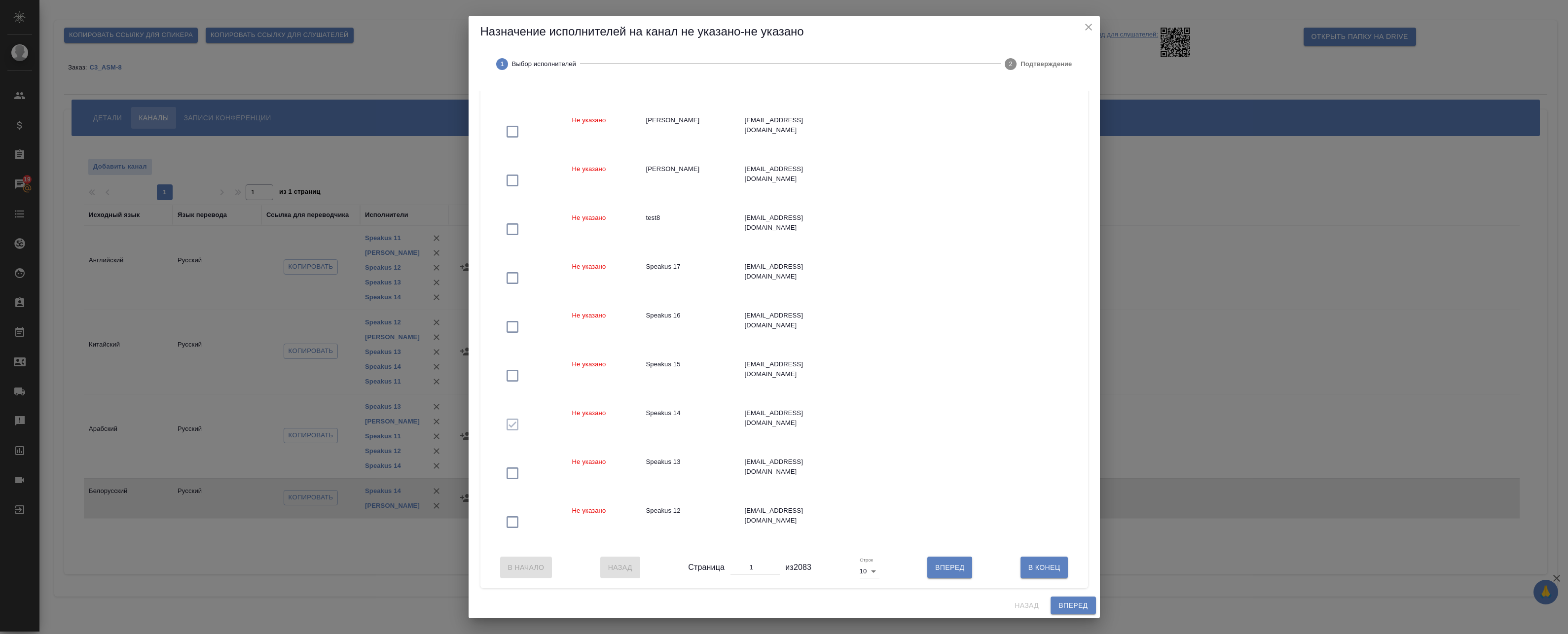
click at [866, 573] on body "🙏 .cls-1 fill:#fff; AWATERA Badanyan Artak Клиенты Спецификации Заказы 19 Чаты …" at bounding box center [784, 317] width 1568 height 634
click at [868, 592] on li "25" at bounding box center [866, 588] width 23 height 16
type input "25"
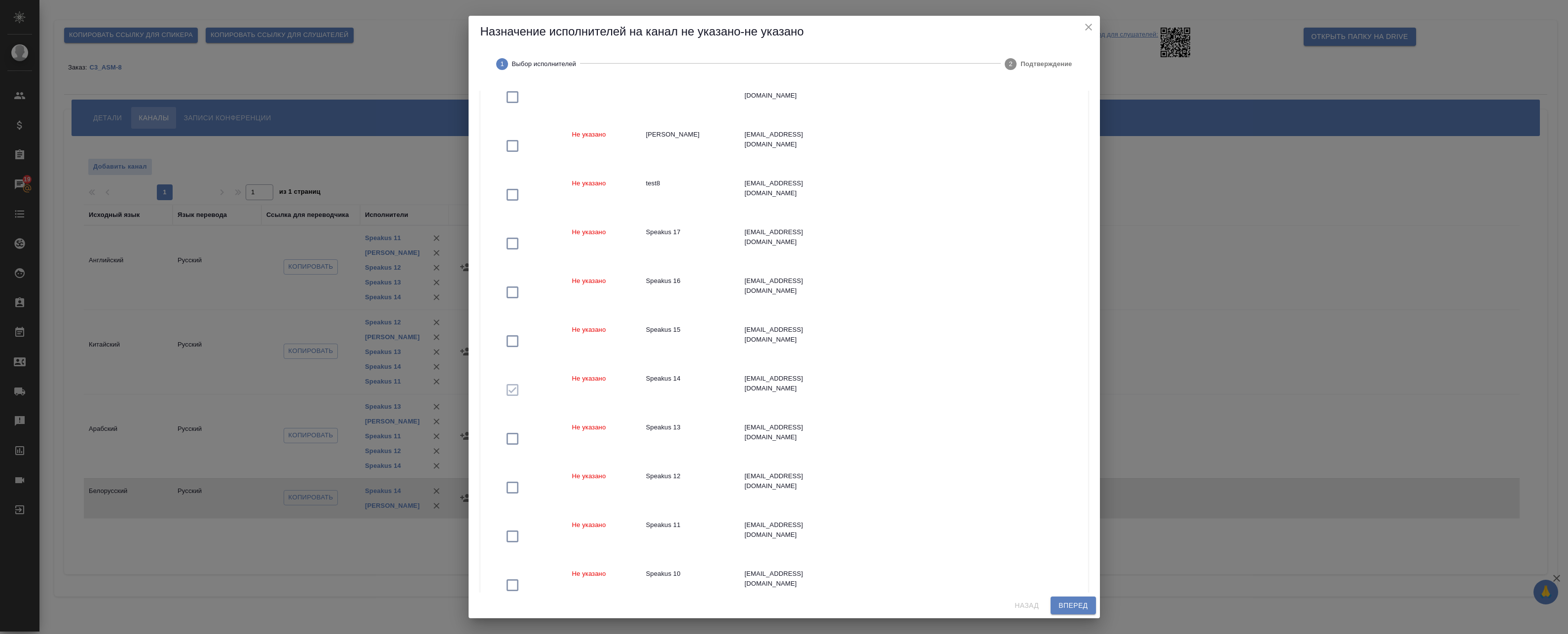
scroll to position [306, 0]
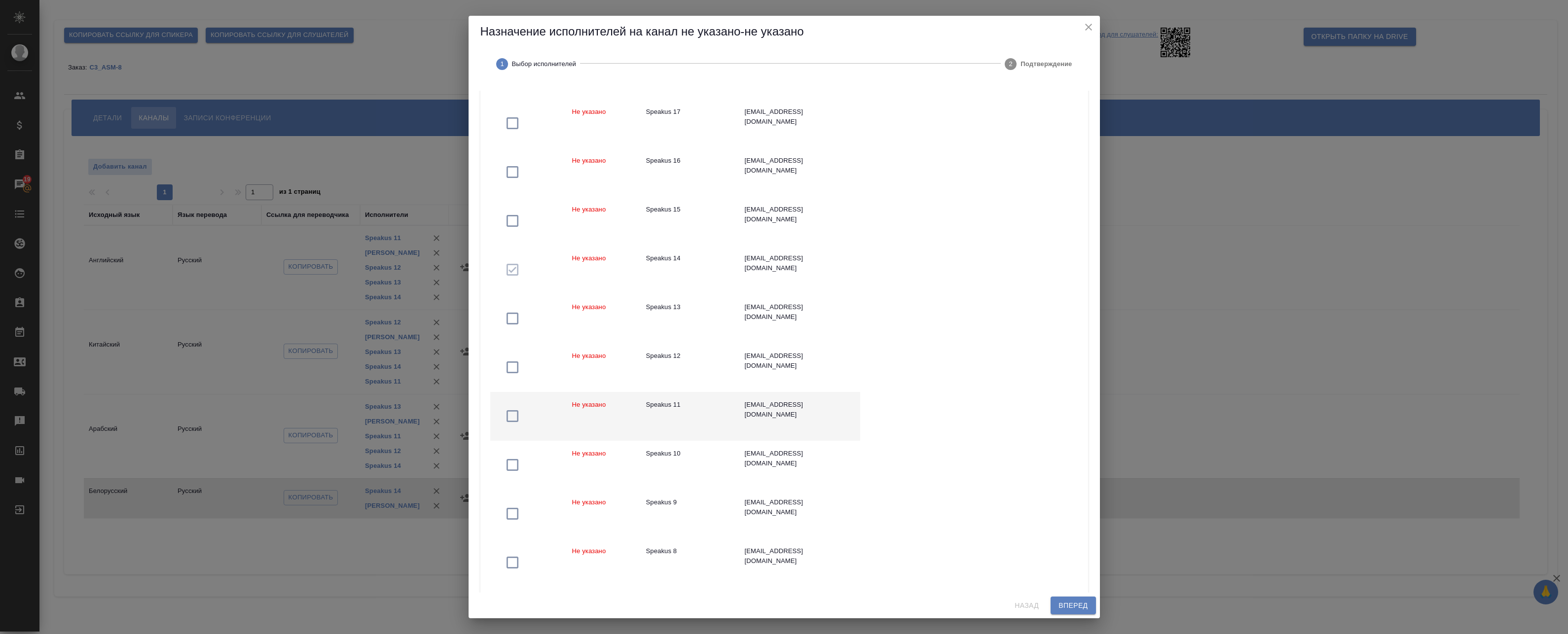
click at [519, 418] on icon "button" at bounding box center [513, 416] width 16 height 16
click at [511, 362] on icon "button" at bounding box center [513, 367] width 12 height 12
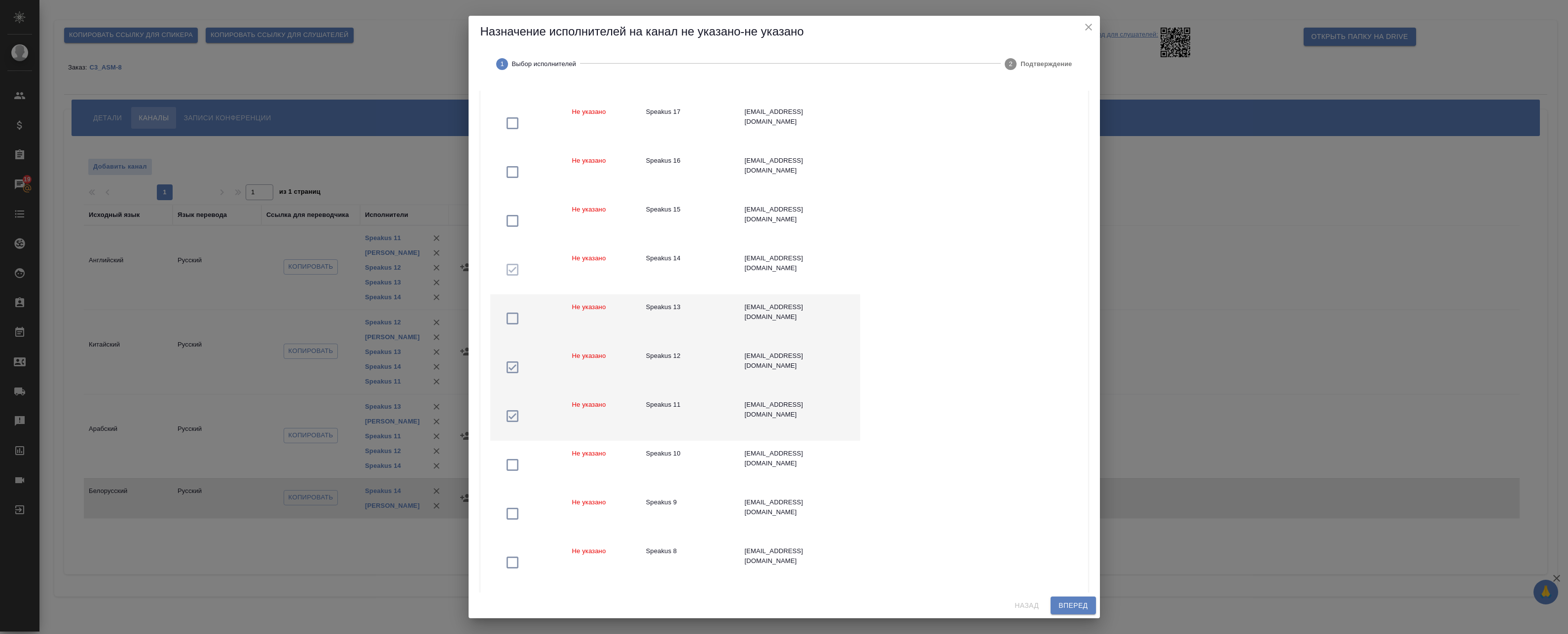
click at [510, 317] on icon "button" at bounding box center [513, 319] width 16 height 16
click at [1072, 604] on span "Вперед" at bounding box center [1073, 606] width 29 height 13
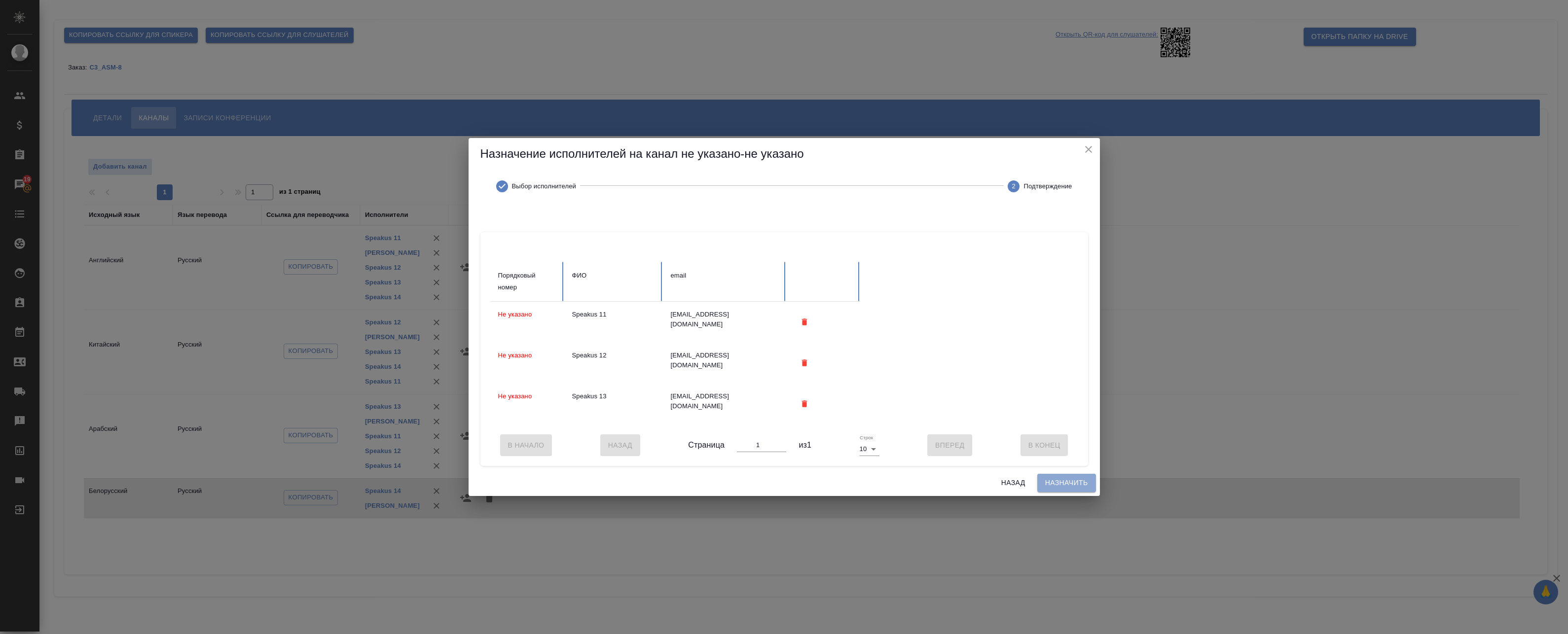
click at [1059, 486] on span "Назначить" at bounding box center [1066, 483] width 43 height 13
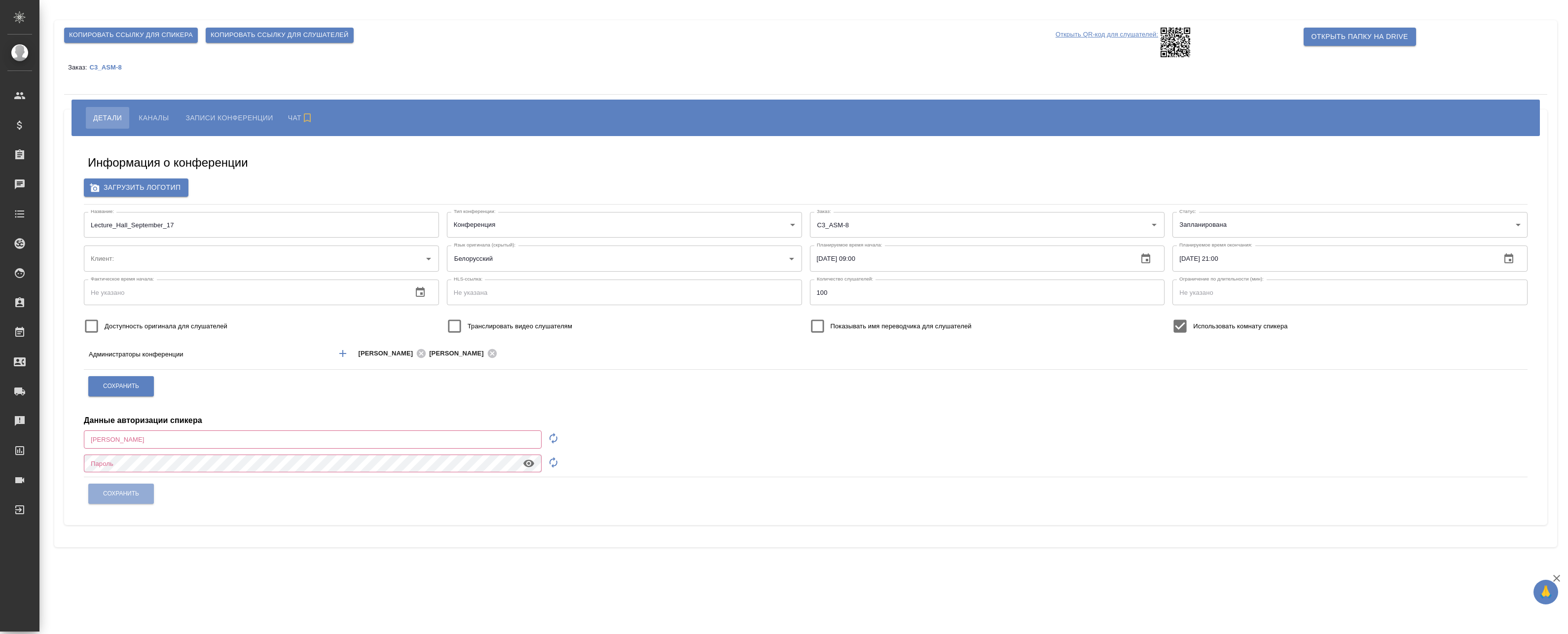
type input "ООО «Агентство стратегического маркетинга»"
type input "[EMAIL_ADDRESS][DOMAIN_NAME]"
drag, startPoint x: 152, startPoint y: 120, endPoint x: 160, endPoint y: 119, distance: 8.1
click at [152, 120] on span "Каналы" at bounding box center [154, 118] width 30 height 12
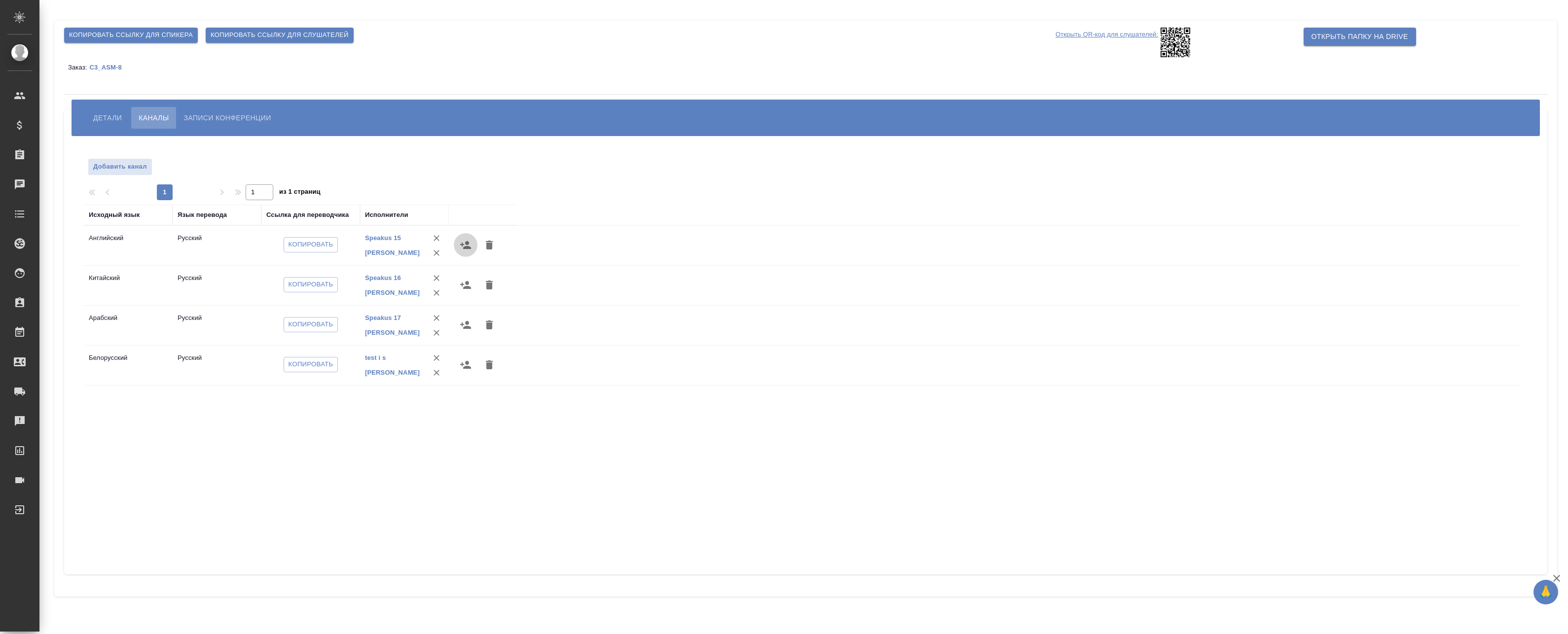
click at [467, 245] on icon "button" at bounding box center [465, 245] width 11 height 8
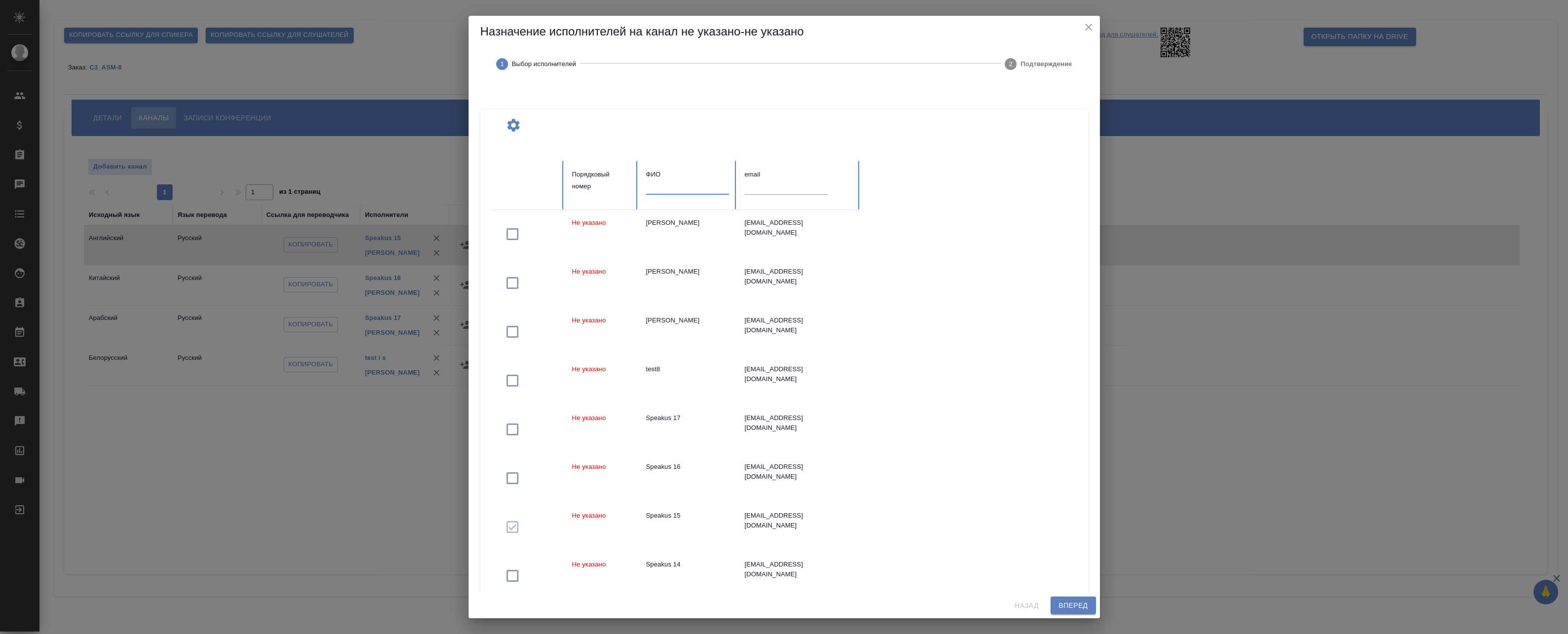
click at [676, 191] on input "text" at bounding box center [688, 187] width 83 height 14
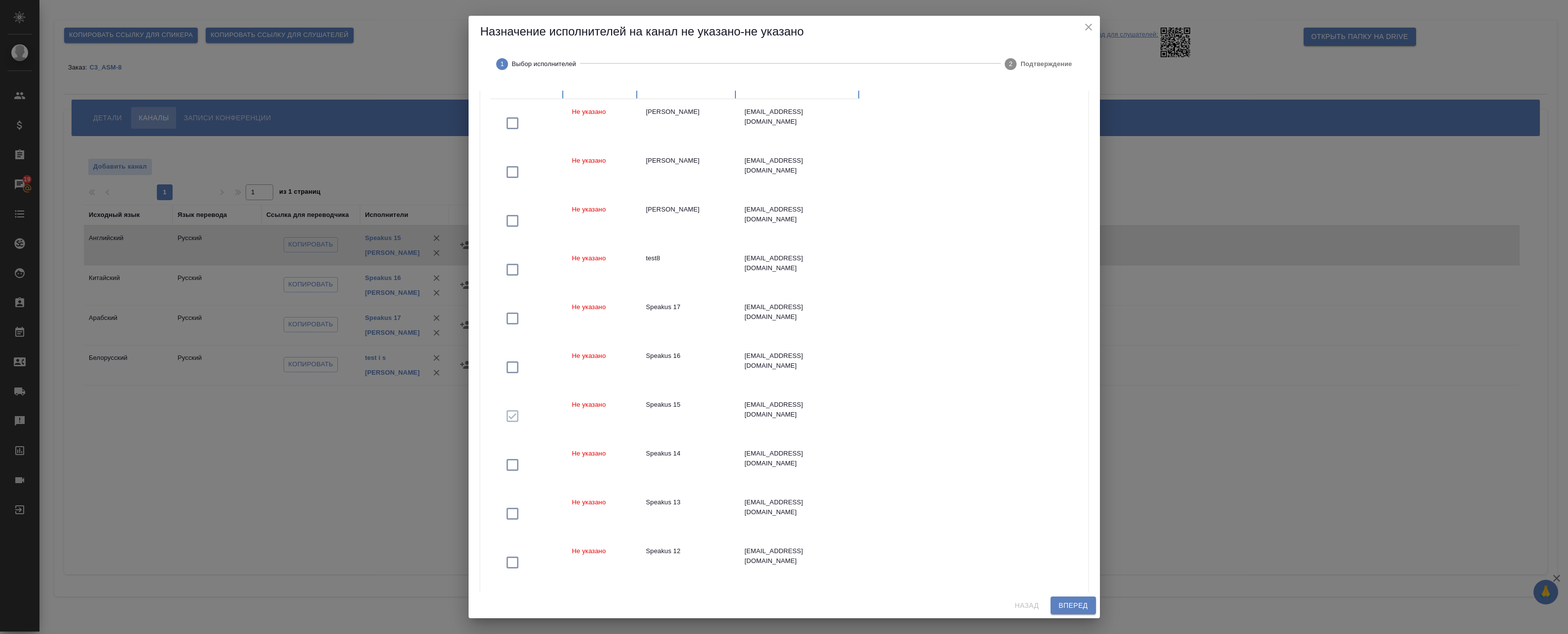
scroll to position [158, 0]
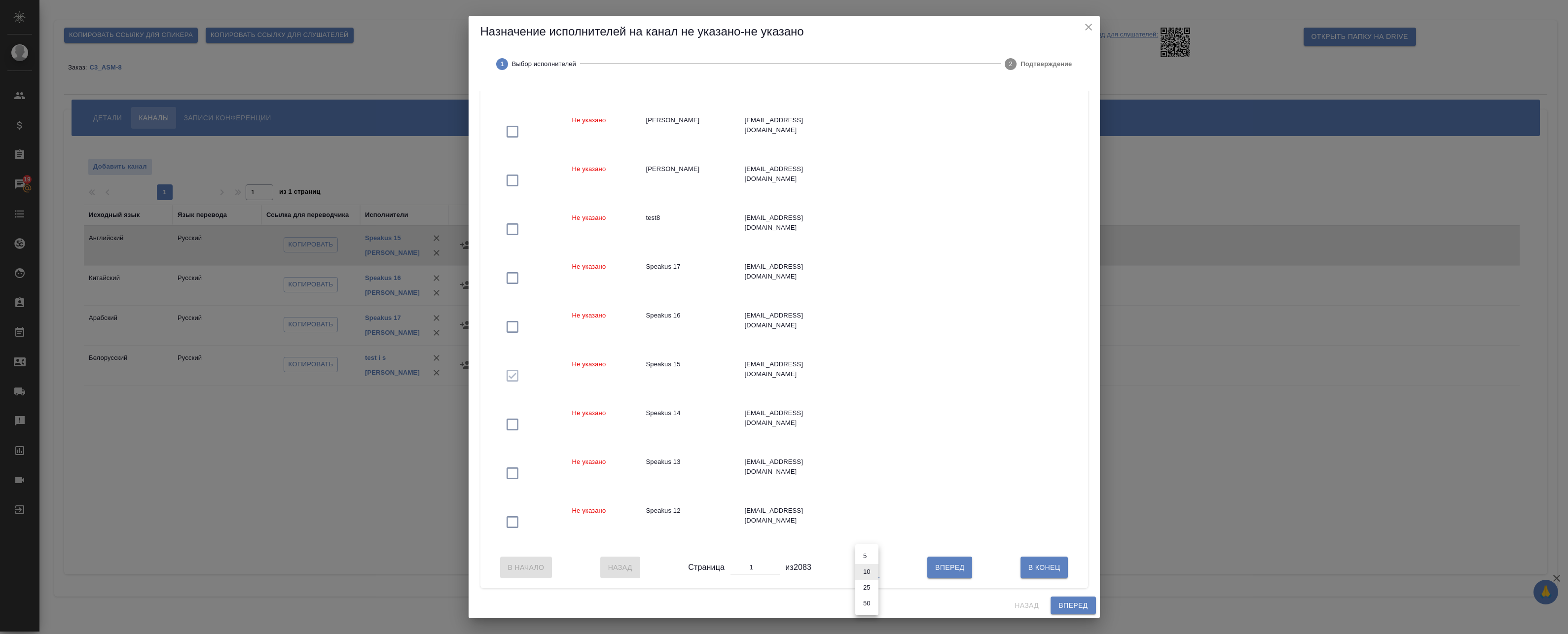
click at [860, 571] on body "🙏 .cls-1 fill:#fff; AWATERA Badanyan Artak Клиенты Спецификации Заказы 19 Чаты …" at bounding box center [784, 317] width 1568 height 634
click at [867, 588] on li "25" at bounding box center [866, 588] width 23 height 16
type input "25"
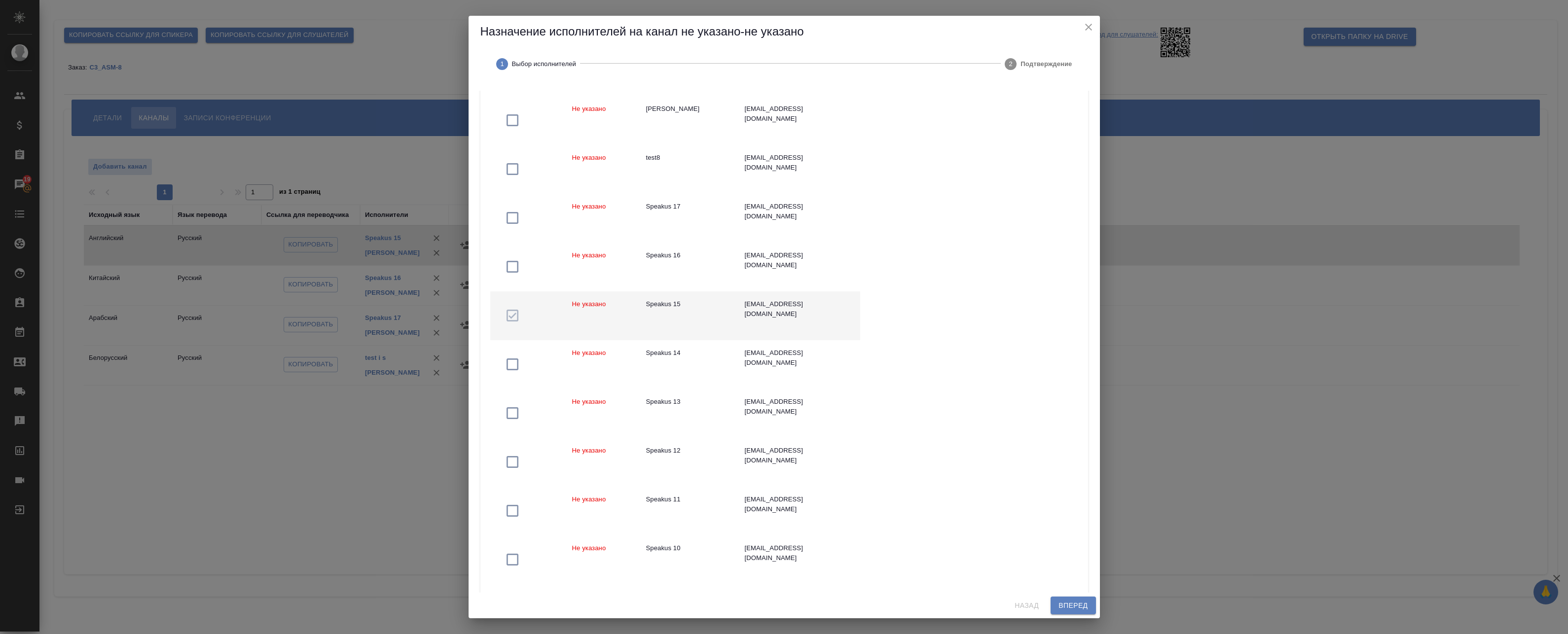
scroll to position [208, 0]
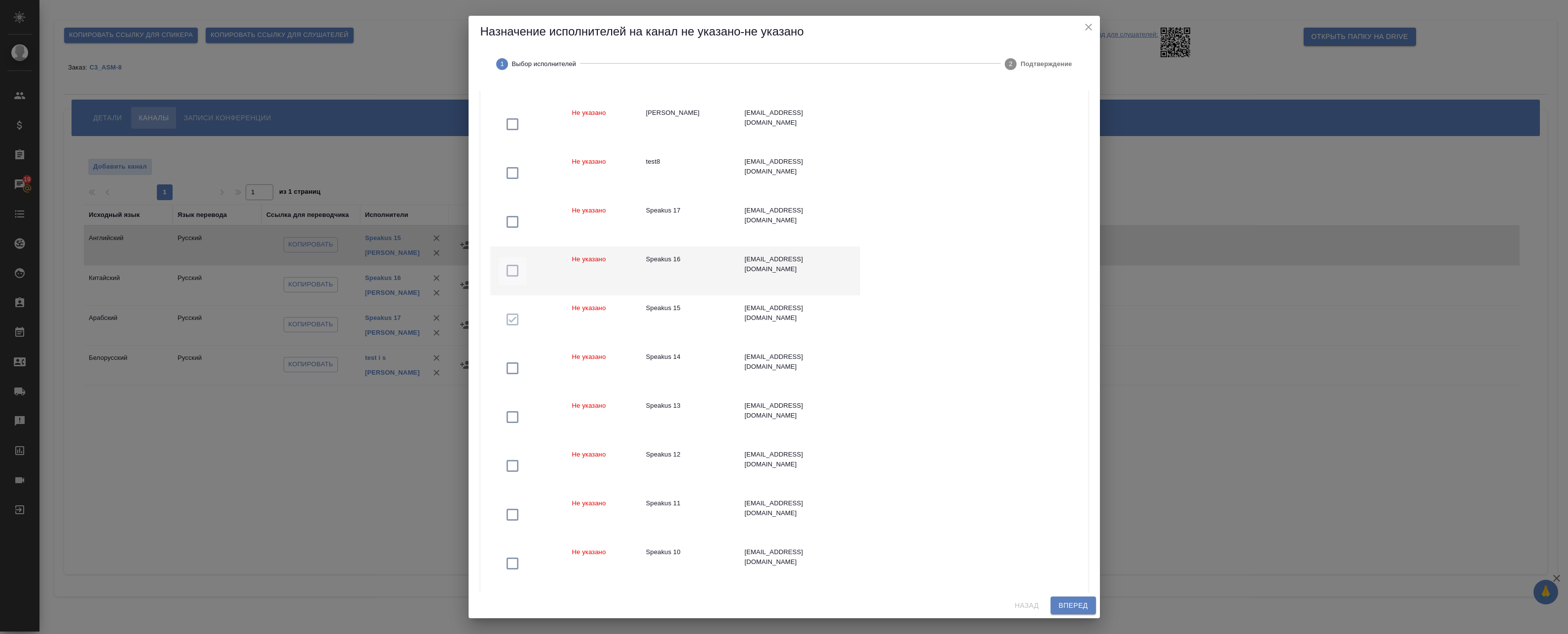
click at [520, 270] on icon "button" at bounding box center [513, 270] width 16 height 16
click at [500, 218] on span "button" at bounding box center [513, 222] width 28 height 16
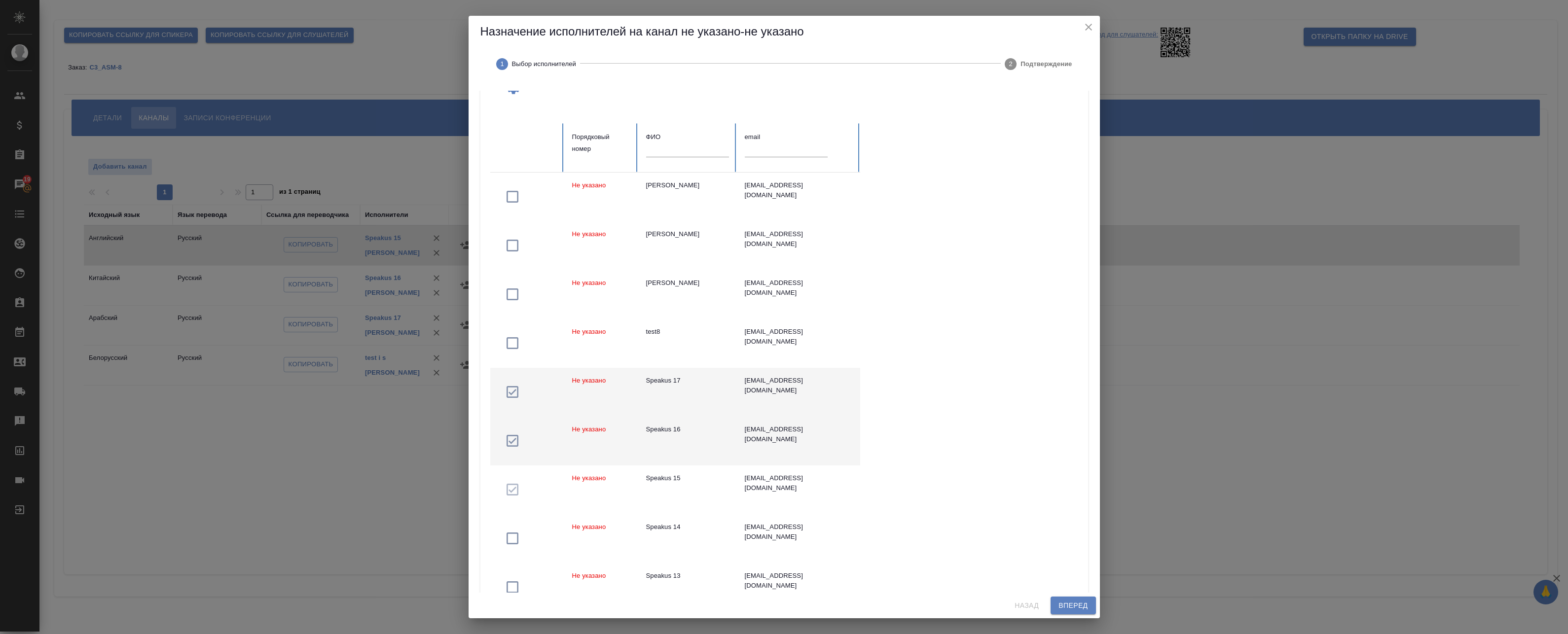
scroll to position [0, 0]
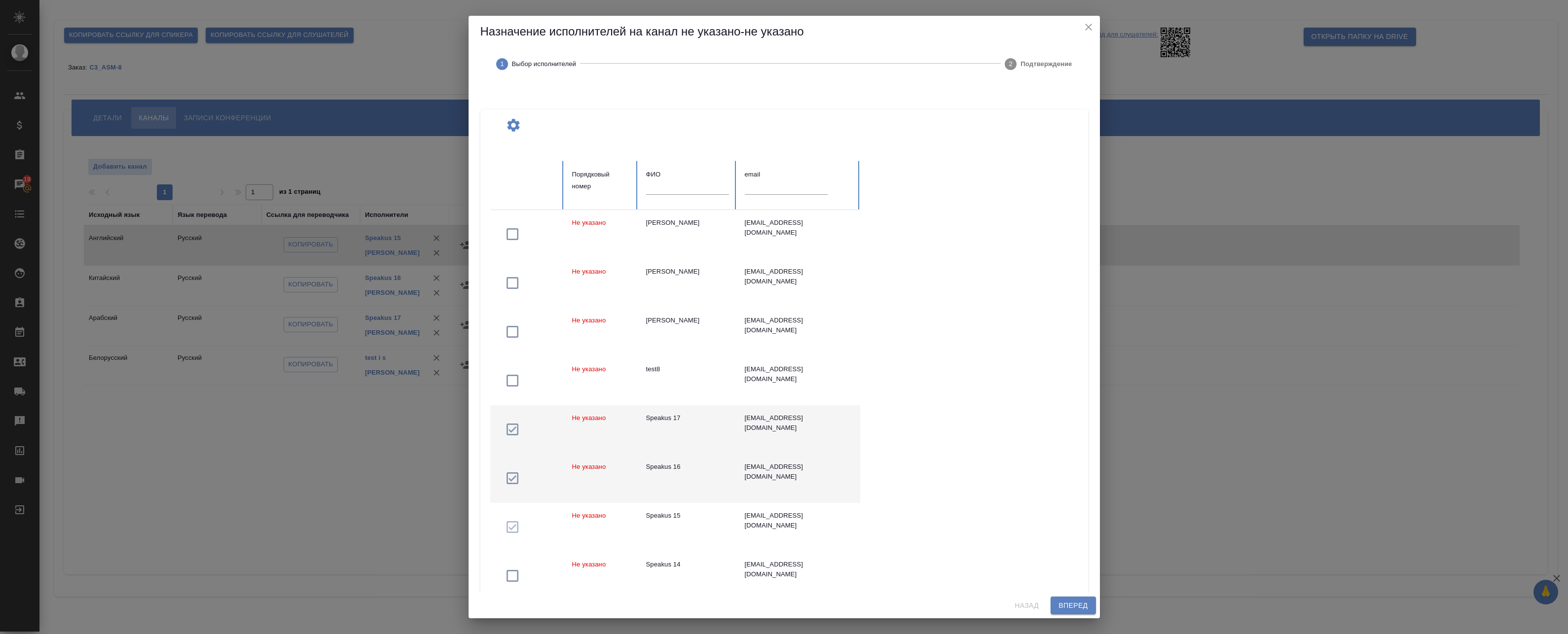
click at [678, 196] on div at bounding box center [688, 191] width 83 height 20
click at [676, 189] on input "text" at bounding box center [688, 187] width 83 height 14
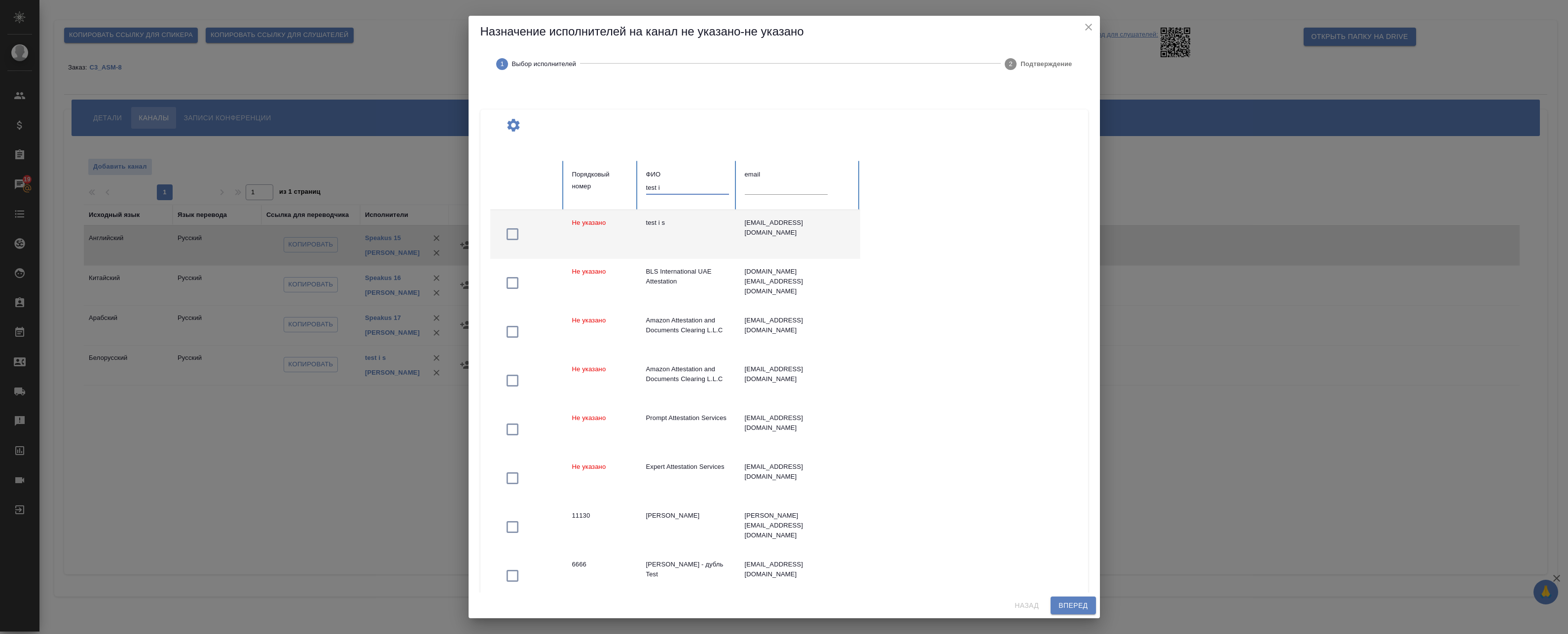
type input "test i"
click at [674, 239] on td "test i s" at bounding box center [687, 234] width 98 height 49
click at [1070, 602] on span "Вперед" at bounding box center [1073, 606] width 29 height 13
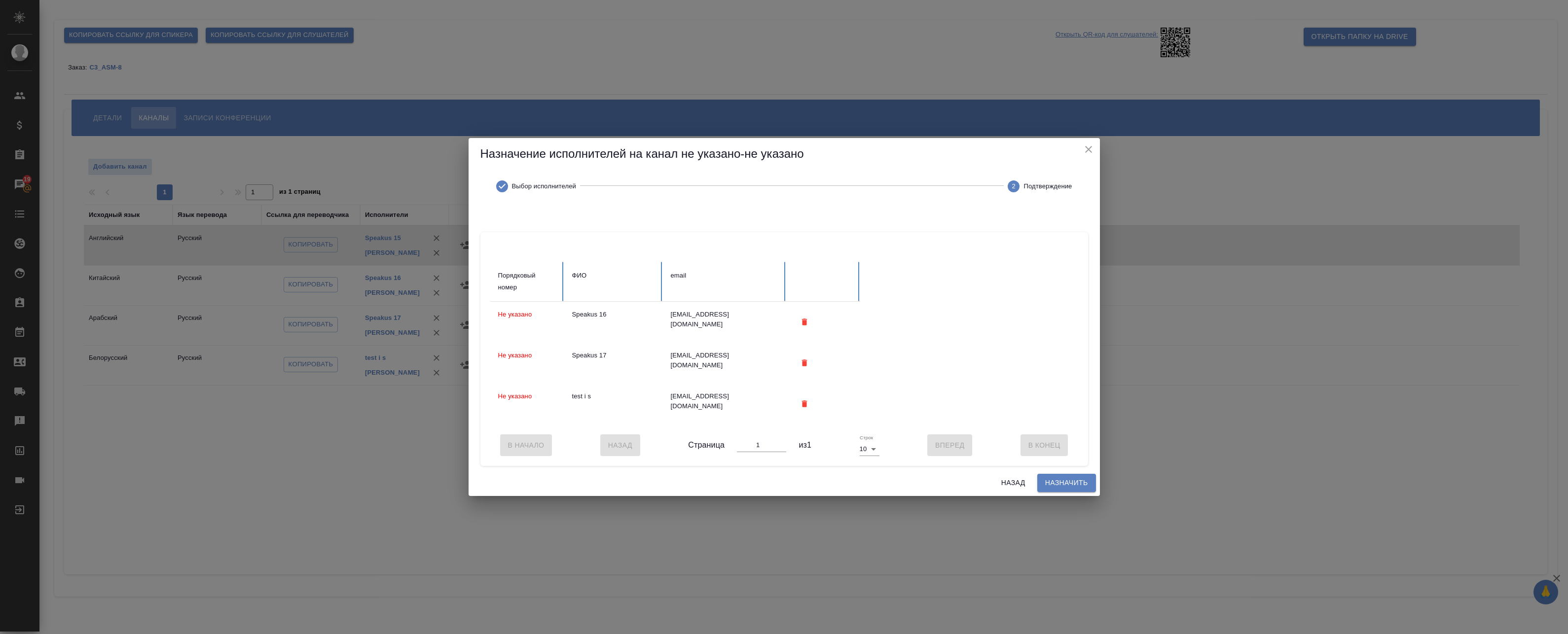
click at [1056, 492] on button "Назначить" at bounding box center [1066, 483] width 59 height 18
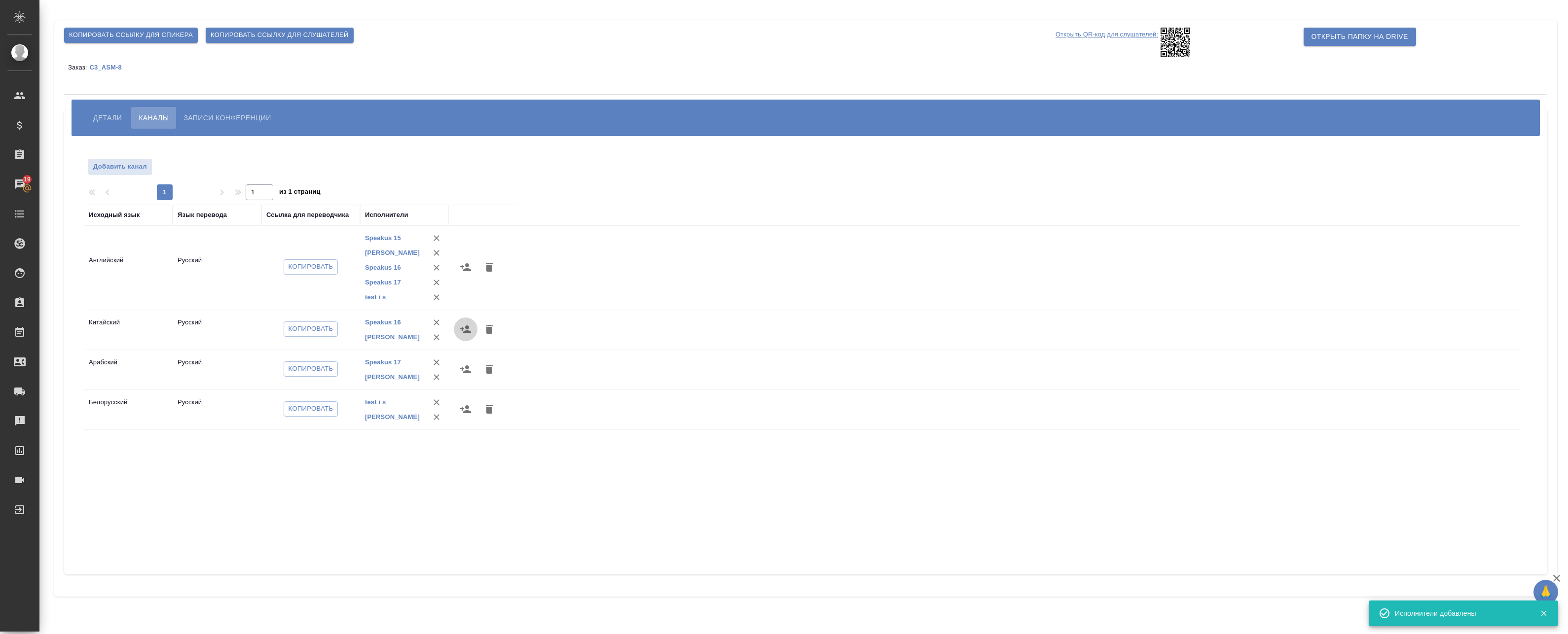
click at [466, 331] on icon "button" at bounding box center [465, 329] width 11 height 8
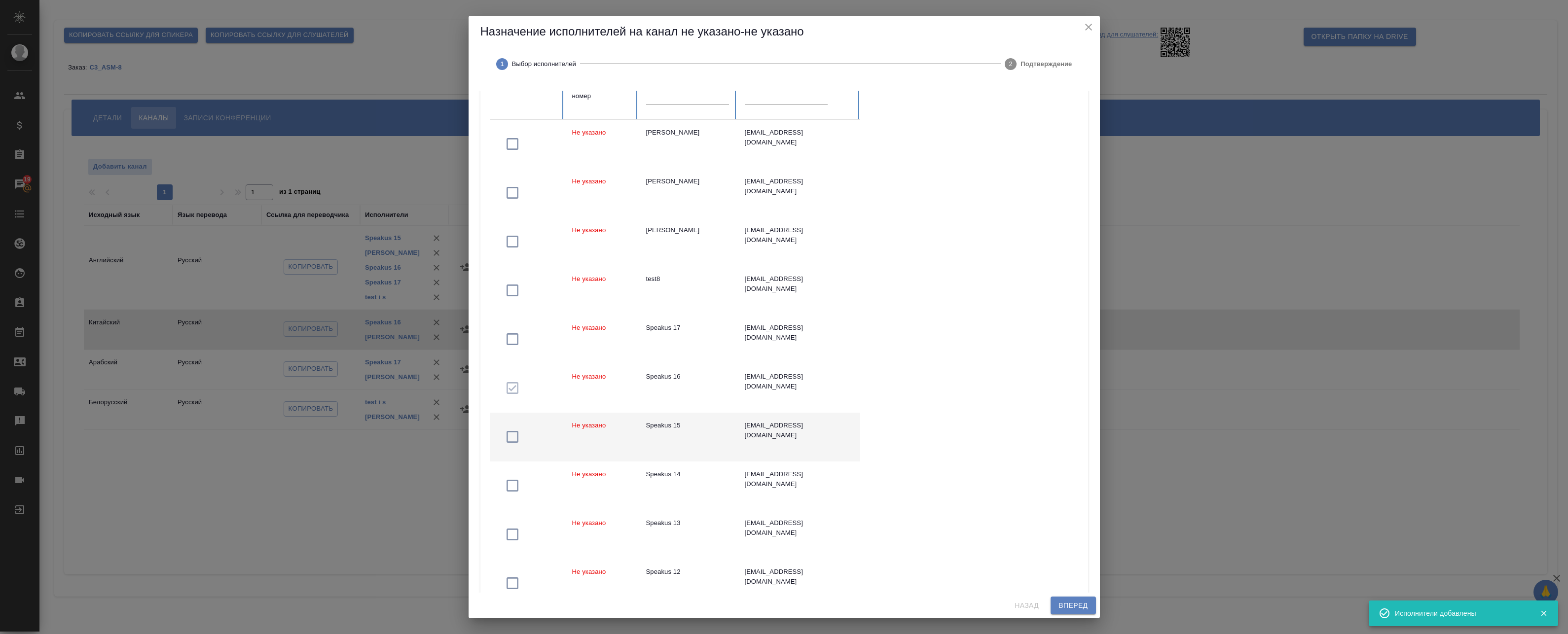
scroll to position [158, 0]
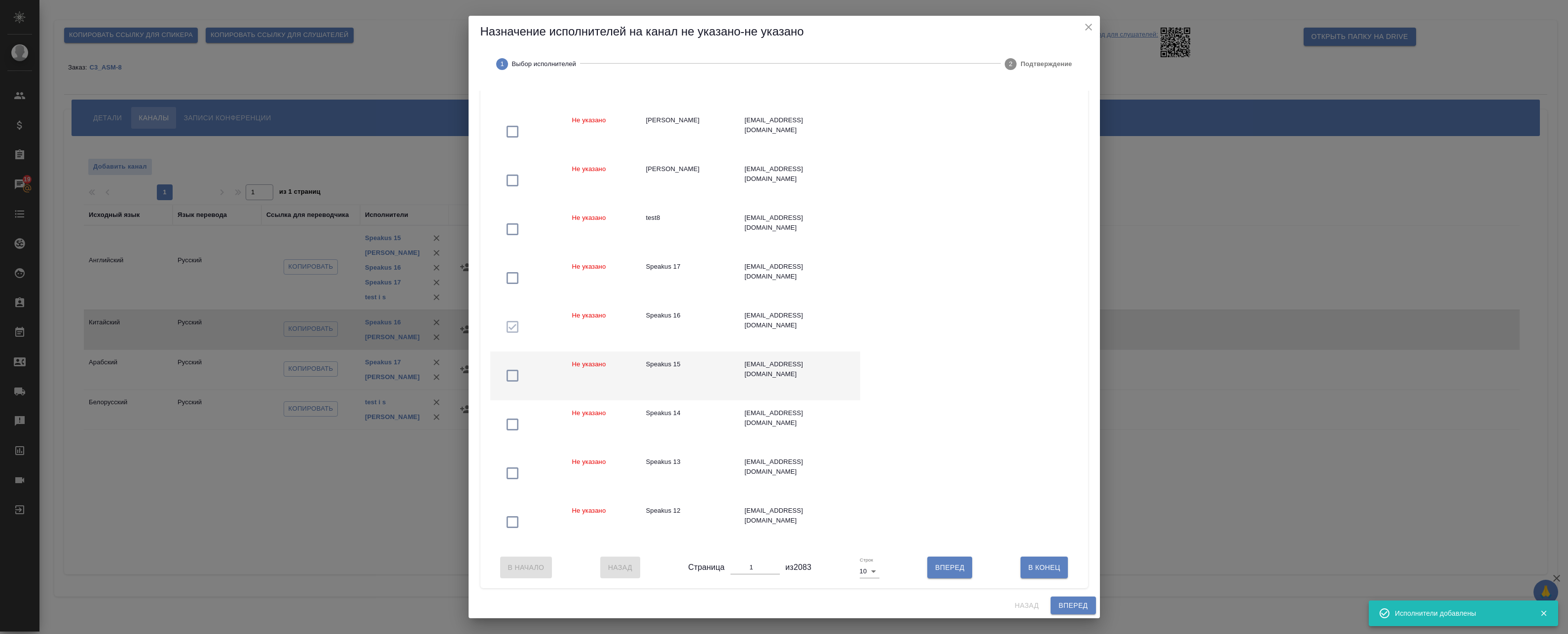
click at [593, 369] on td "Не указано" at bounding box center [601, 376] width 74 height 49
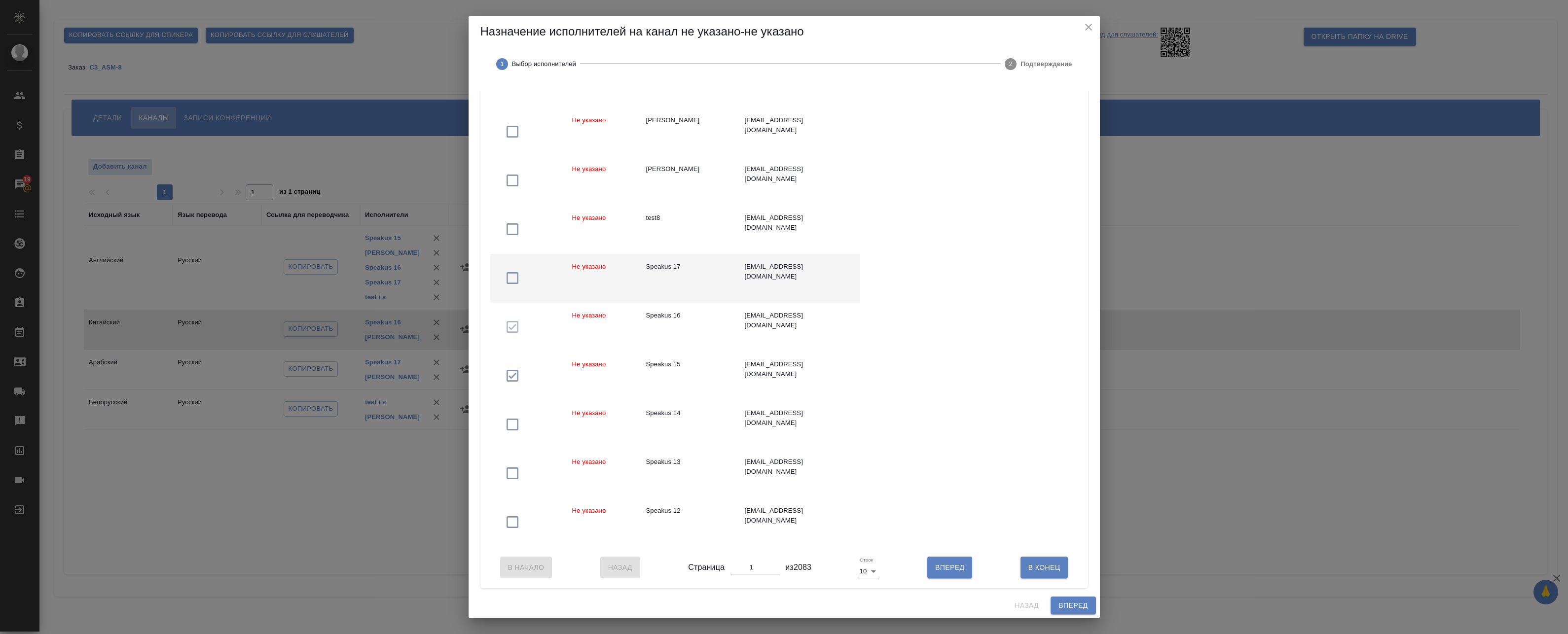
click at [610, 268] on td "Не указано" at bounding box center [601, 278] width 74 height 49
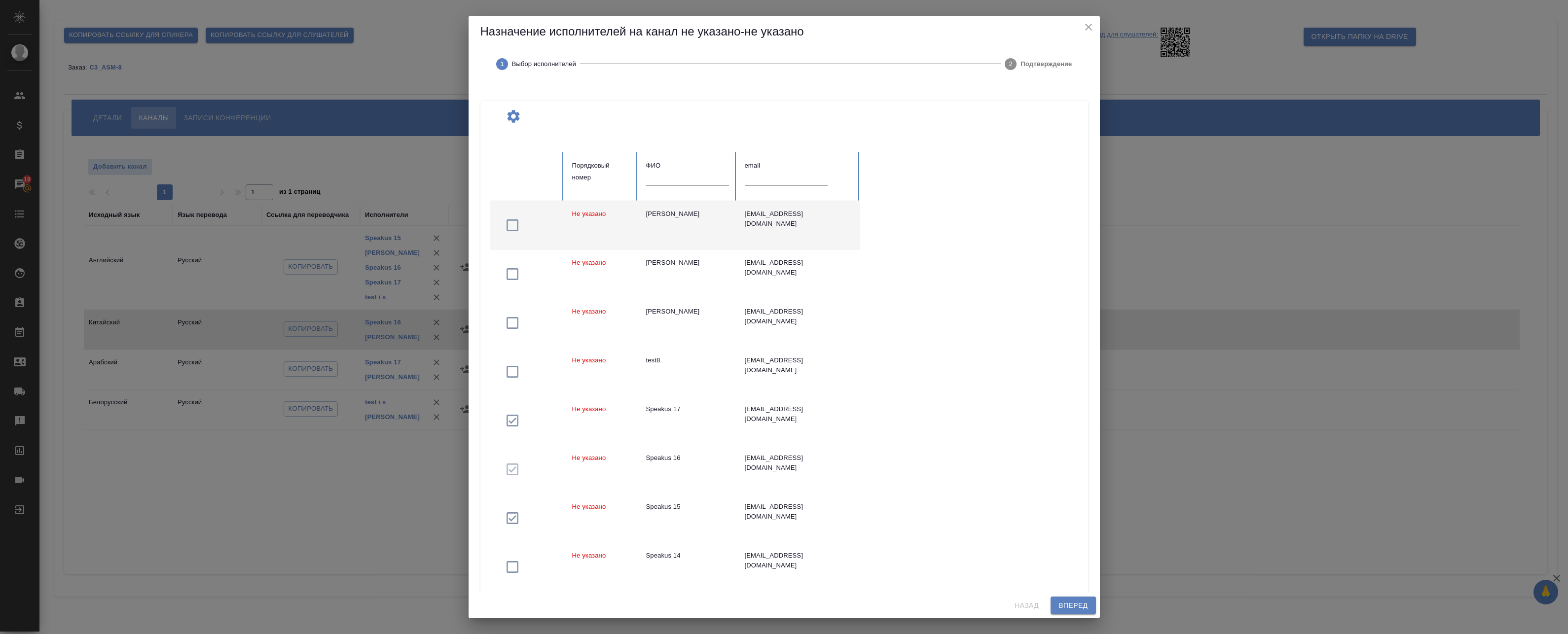
scroll to position [0, 0]
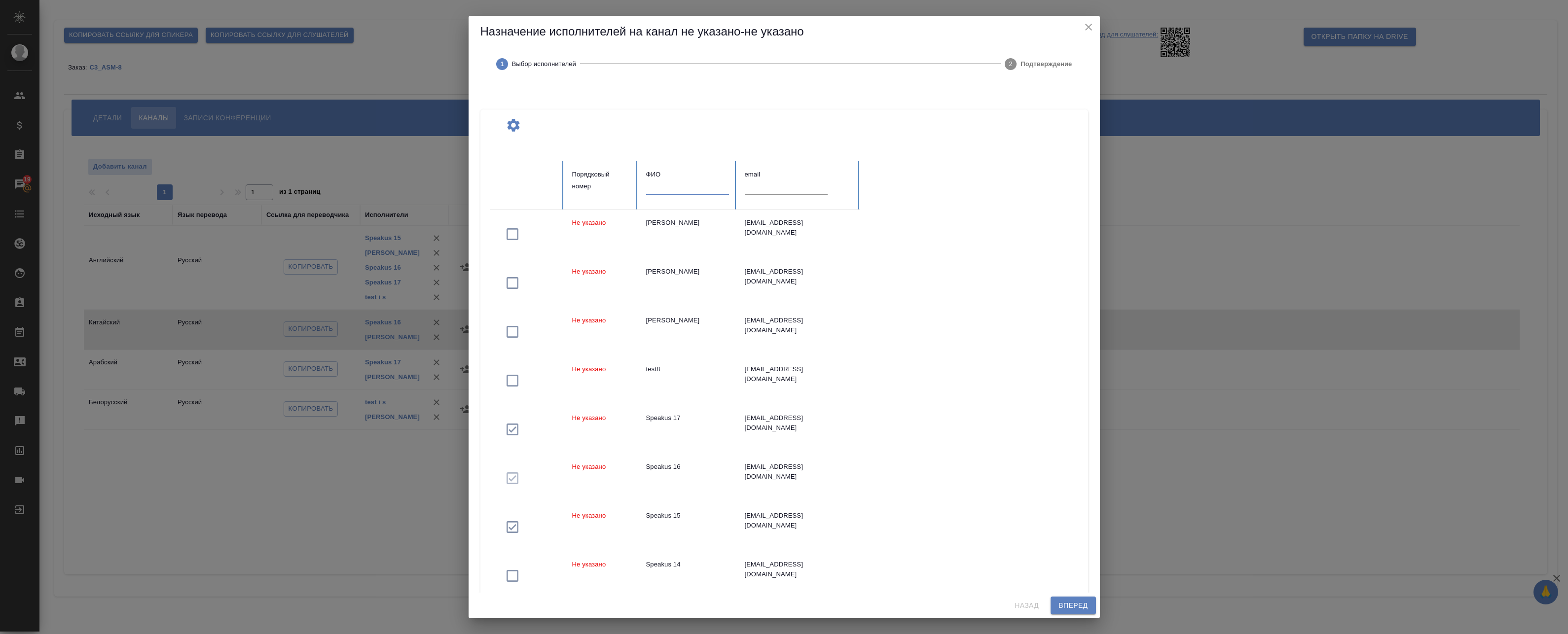
click at [678, 194] on input "text" at bounding box center [688, 187] width 83 height 14
click at [606, 189] on table "Порядковый номер ФИО u email Не указано Ямада Норико yamada@pjl-inc.co.jp Не ук…" at bounding box center [786, 429] width 592 height 537
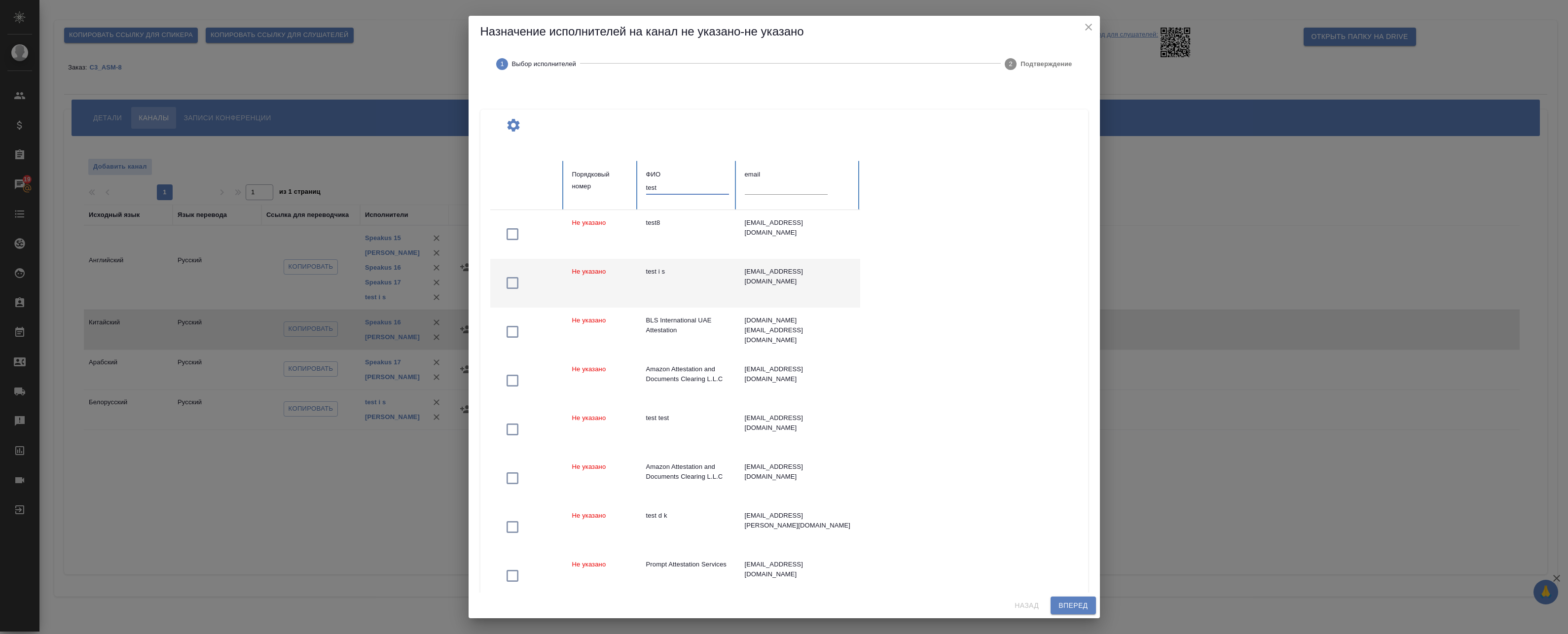
type input "test"
click at [671, 276] on td "test i s" at bounding box center [687, 283] width 98 height 49
click at [1076, 608] on span "Вперед" at bounding box center [1073, 606] width 29 height 13
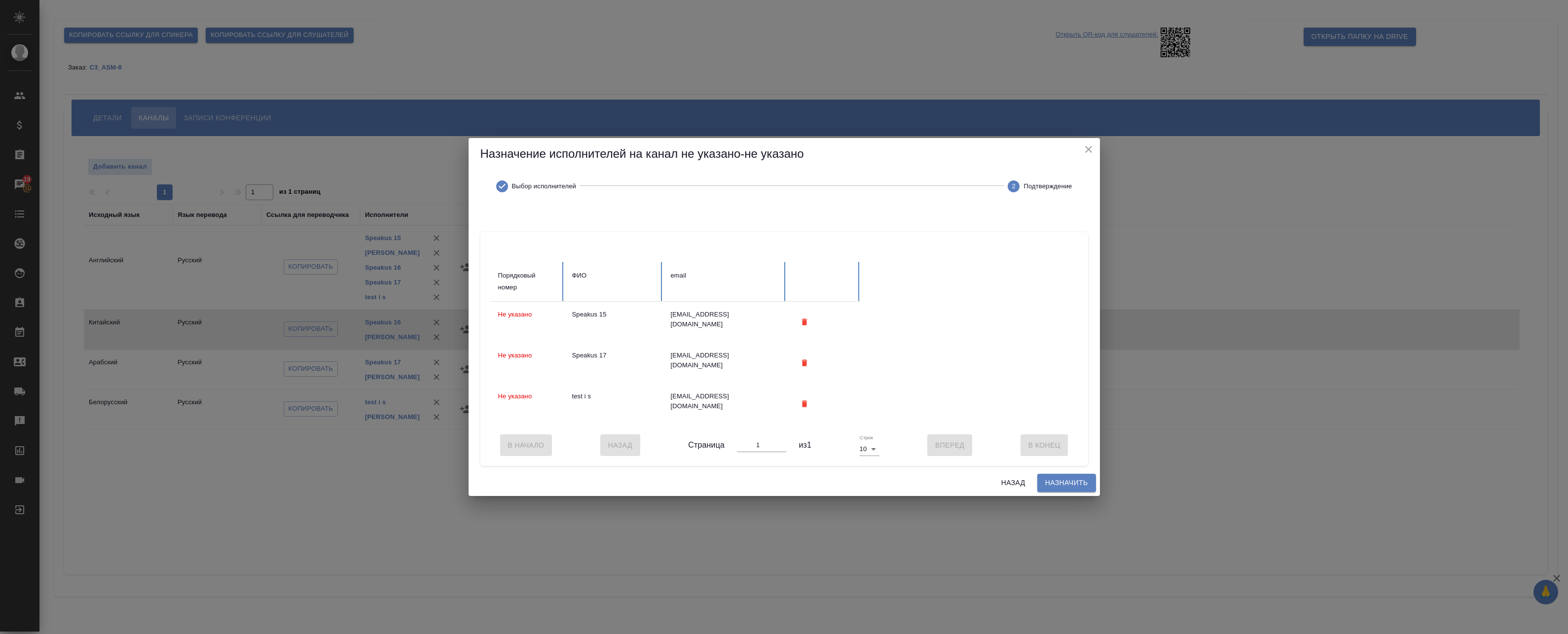
click at [1069, 489] on span "Назначить" at bounding box center [1066, 483] width 43 height 13
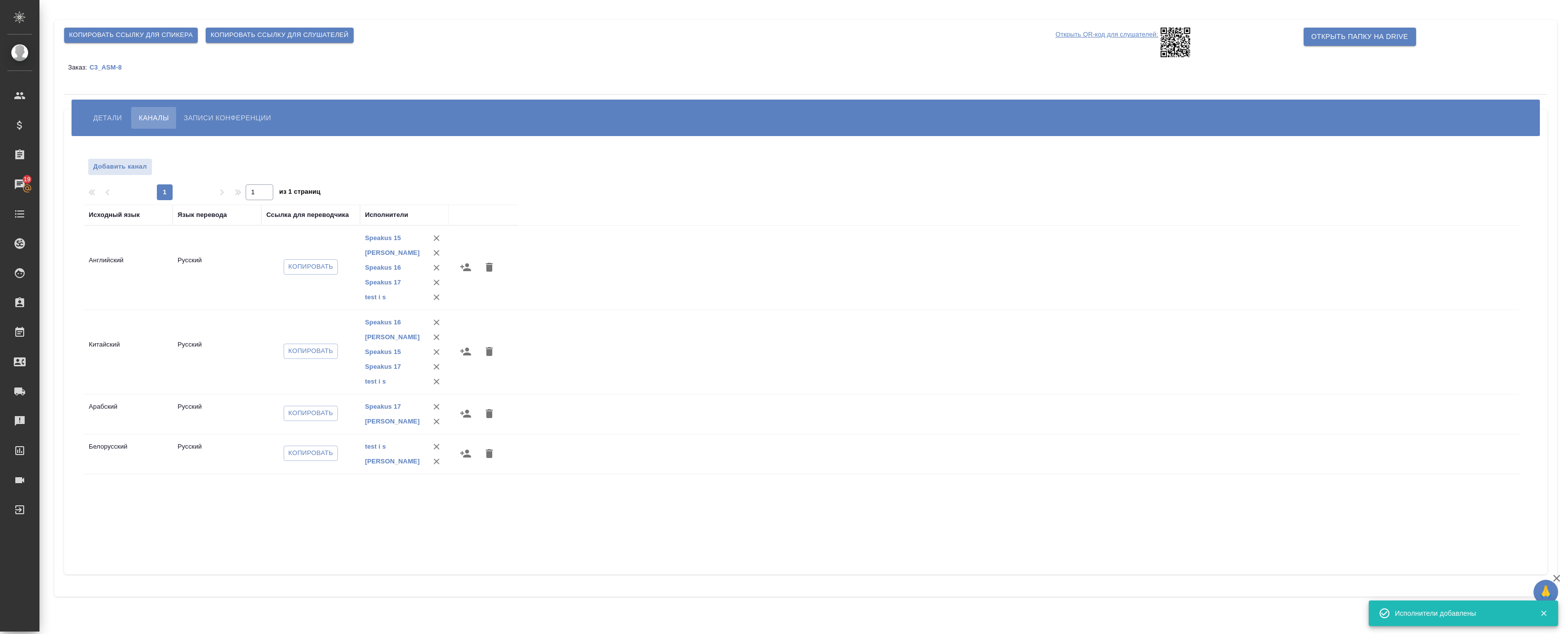
click at [465, 413] on icon "button" at bounding box center [466, 414] width 12 height 12
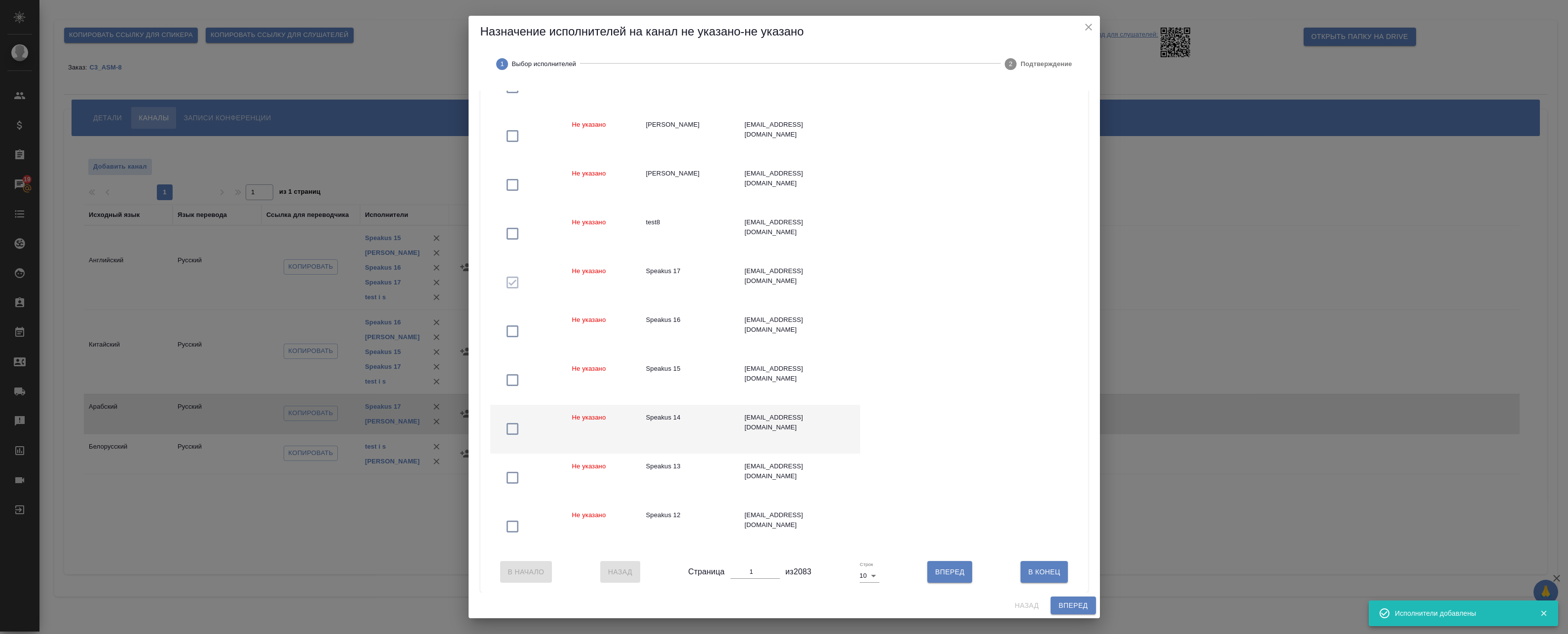
scroll to position [148, 0]
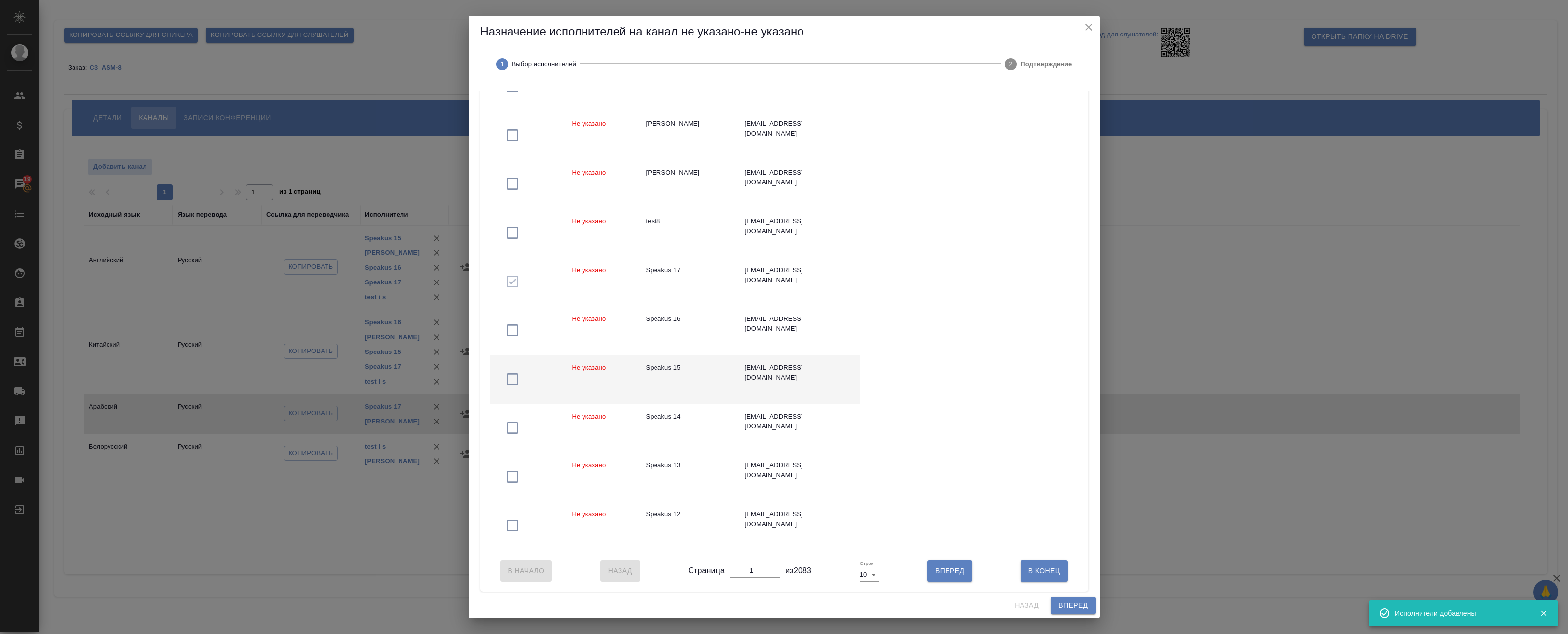
click at [575, 376] on td "Не указано" at bounding box center [601, 379] width 74 height 49
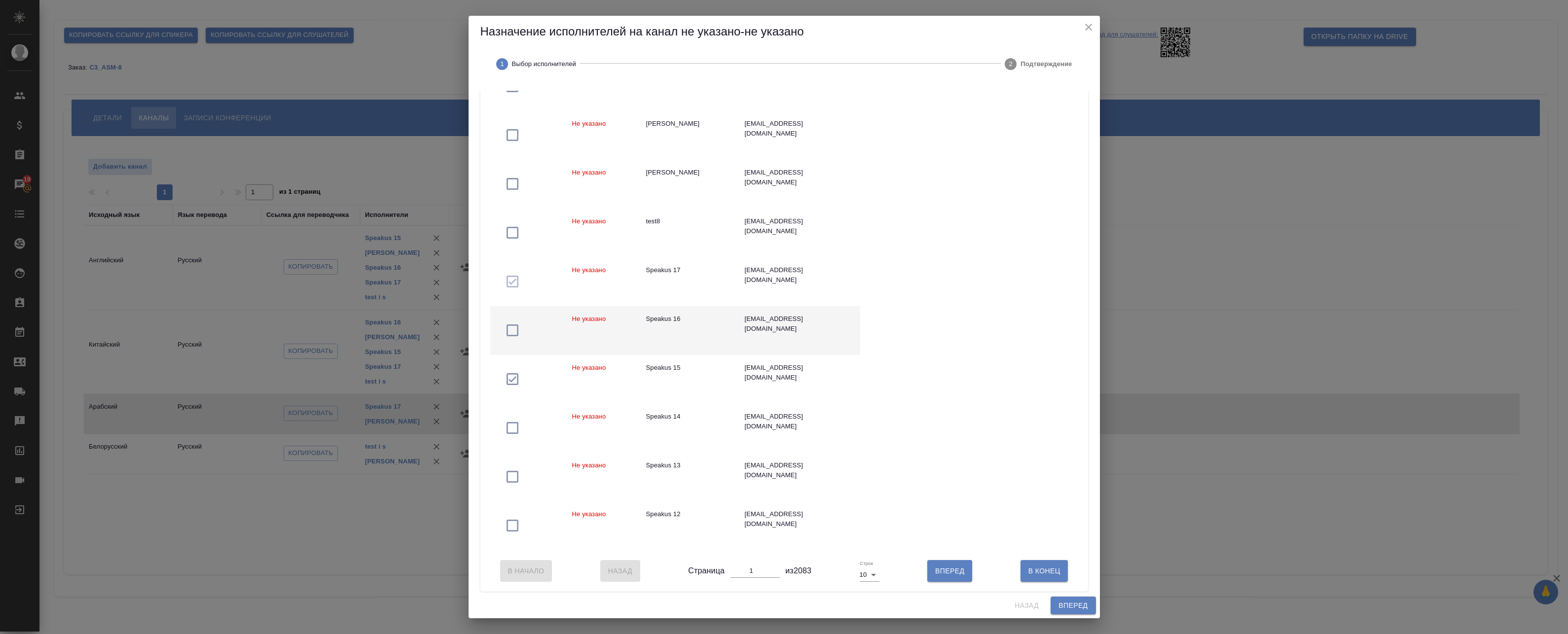
click at [581, 317] on span "Не указано" at bounding box center [589, 319] width 34 height 7
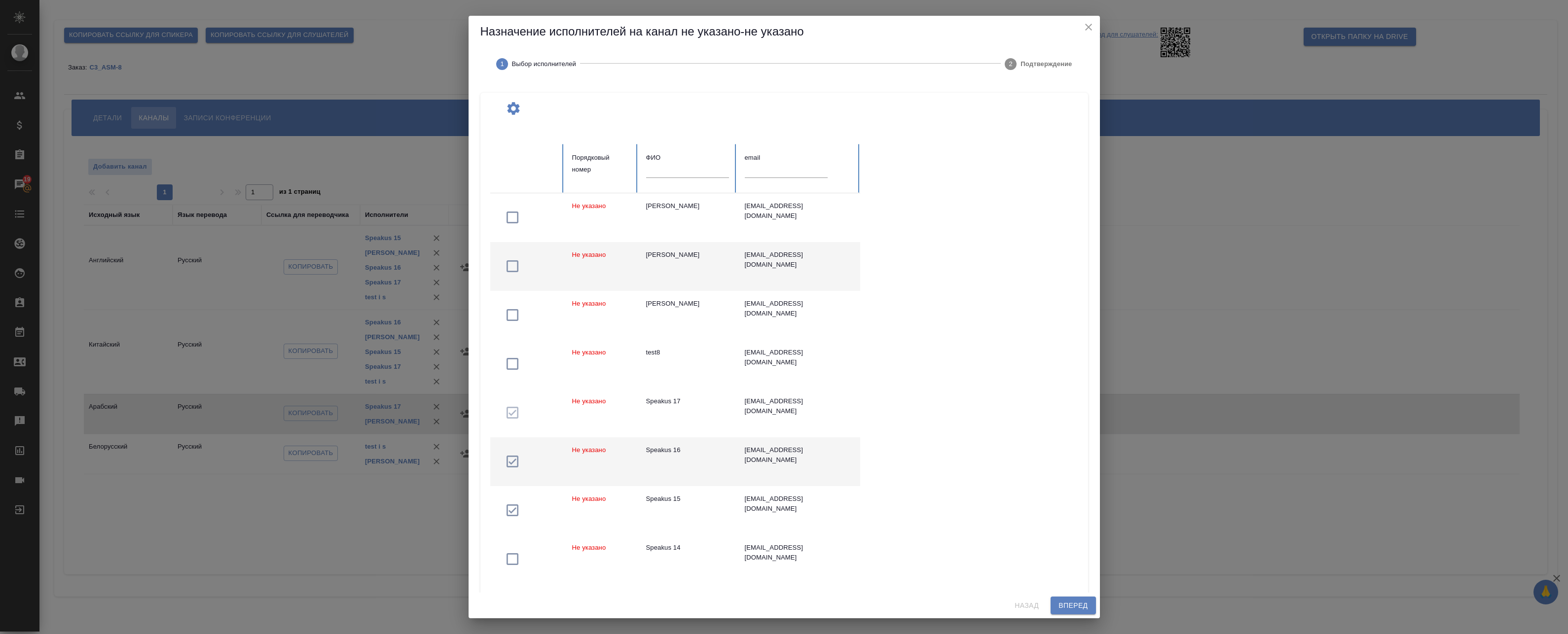
scroll to position [0, 0]
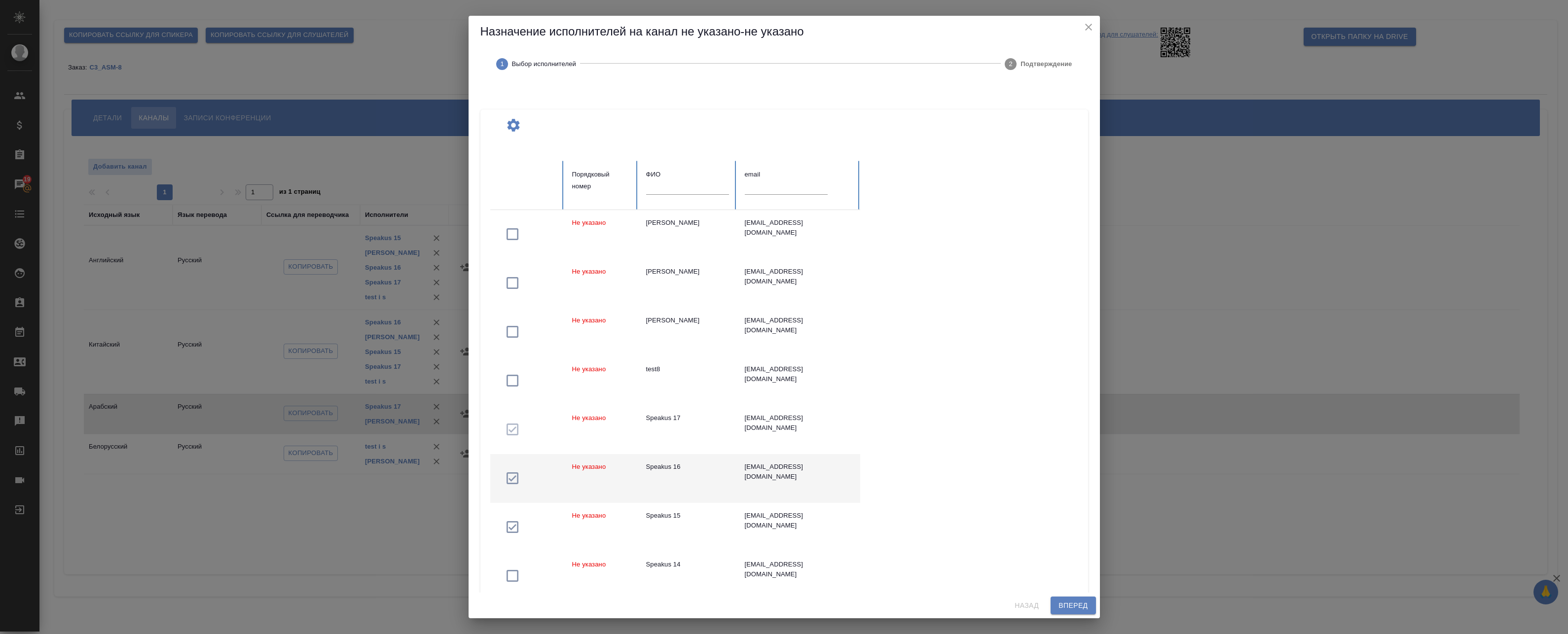
click at [677, 191] on input "text" at bounding box center [688, 187] width 83 height 14
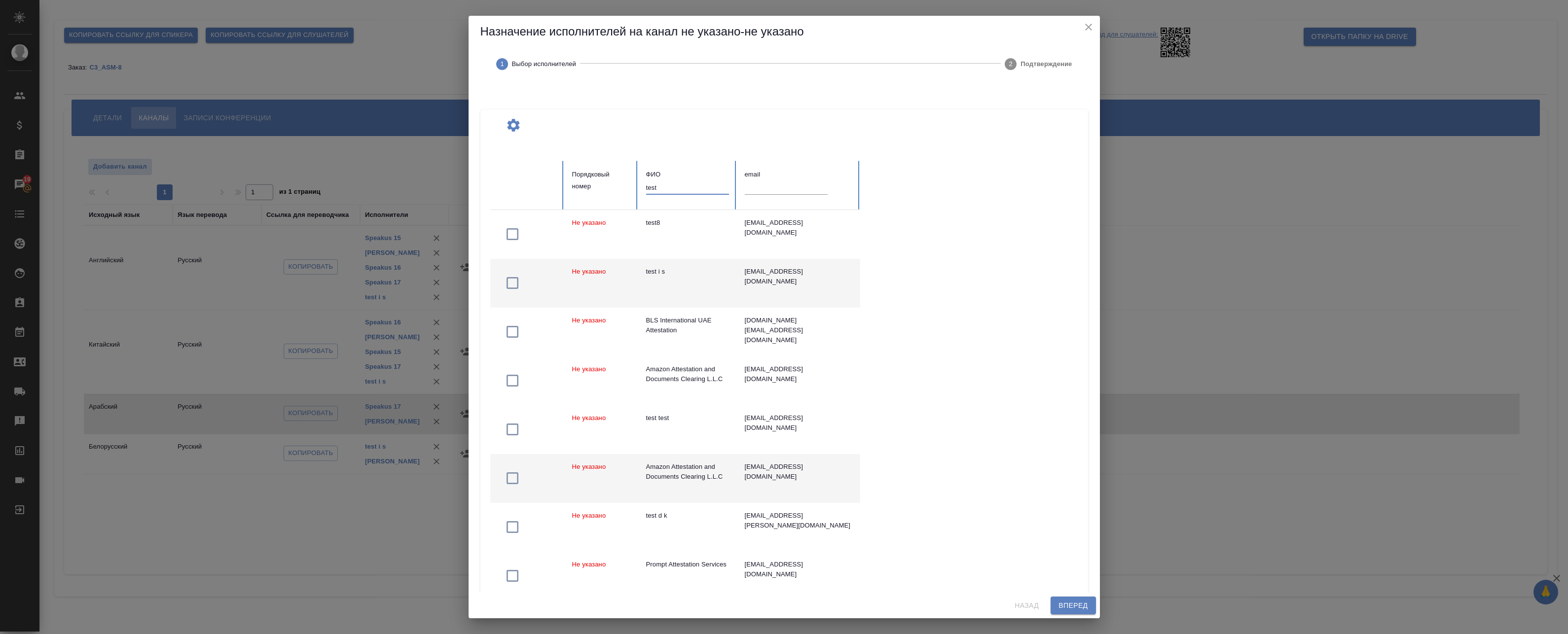
type input "test"
click at [653, 272] on div "test i s" at bounding box center [688, 271] width 83 height 10
click at [1077, 605] on span "Вперед" at bounding box center [1073, 606] width 29 height 13
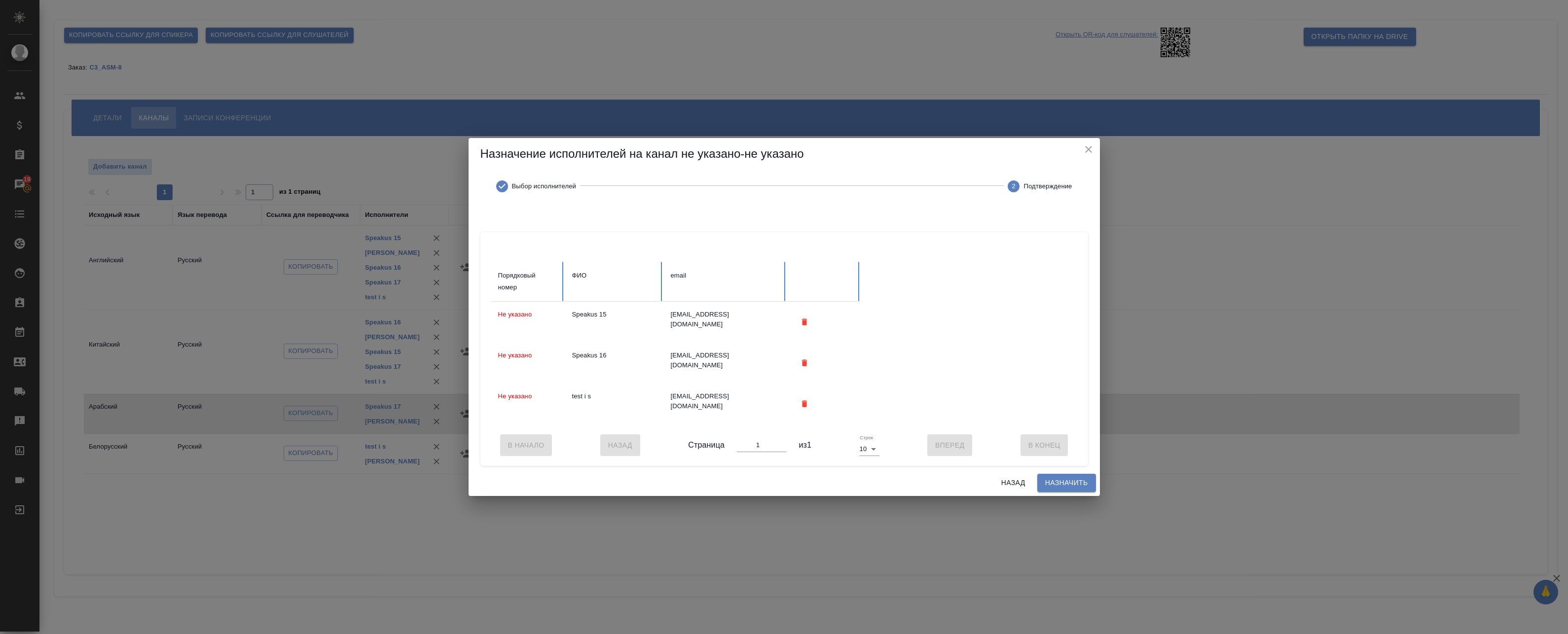
click at [1078, 489] on span "Назначить" at bounding box center [1066, 483] width 43 height 13
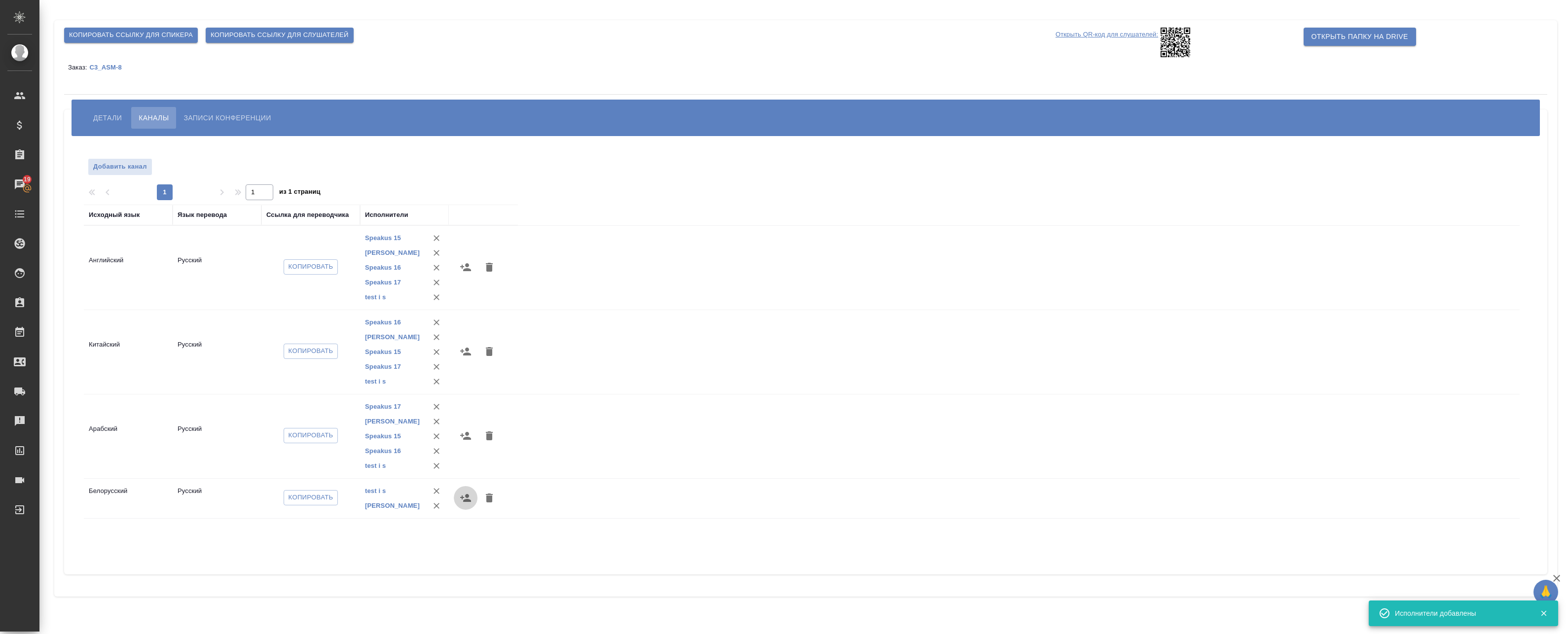
click at [461, 501] on icon "button" at bounding box center [466, 498] width 12 height 12
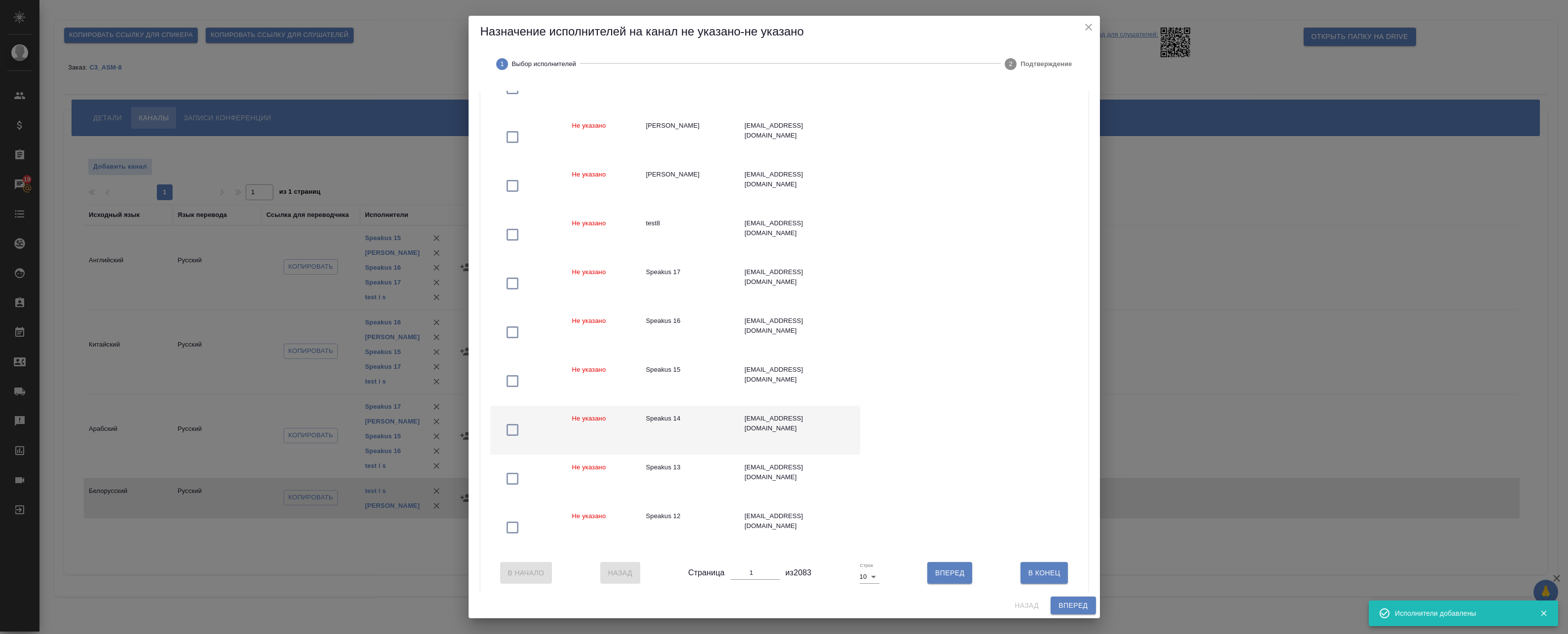
scroll to position [148, 0]
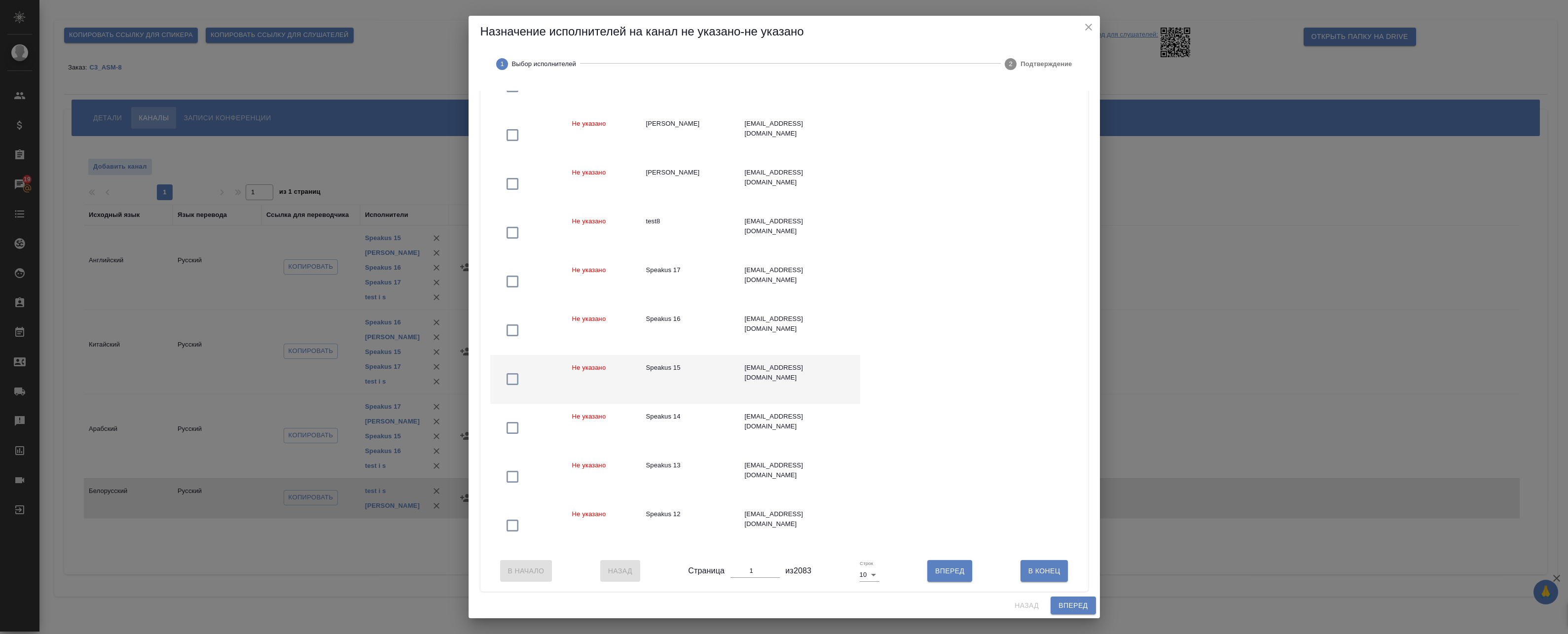
click at [610, 368] on td "Не указано" at bounding box center [601, 379] width 74 height 49
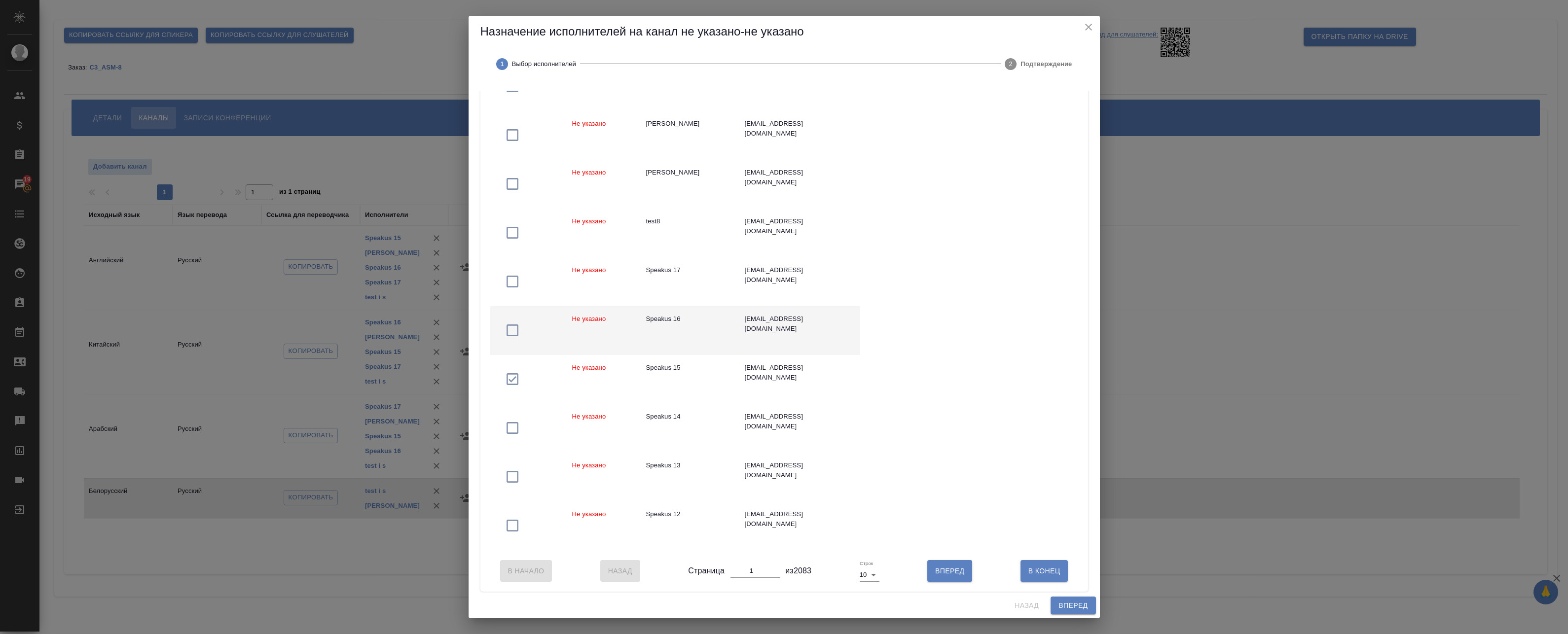
click at [613, 329] on td "Не указано" at bounding box center [601, 331] width 74 height 49
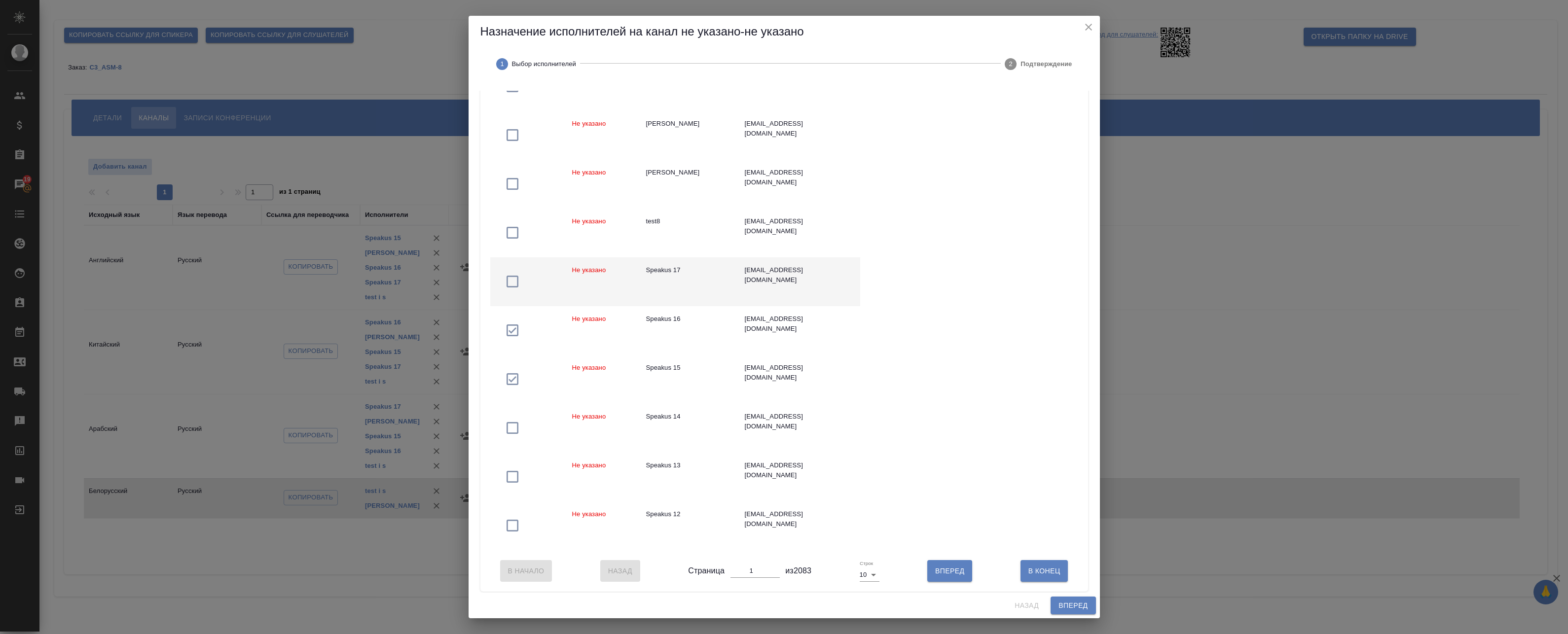
click at [607, 276] on td "Не указано" at bounding box center [601, 282] width 74 height 49
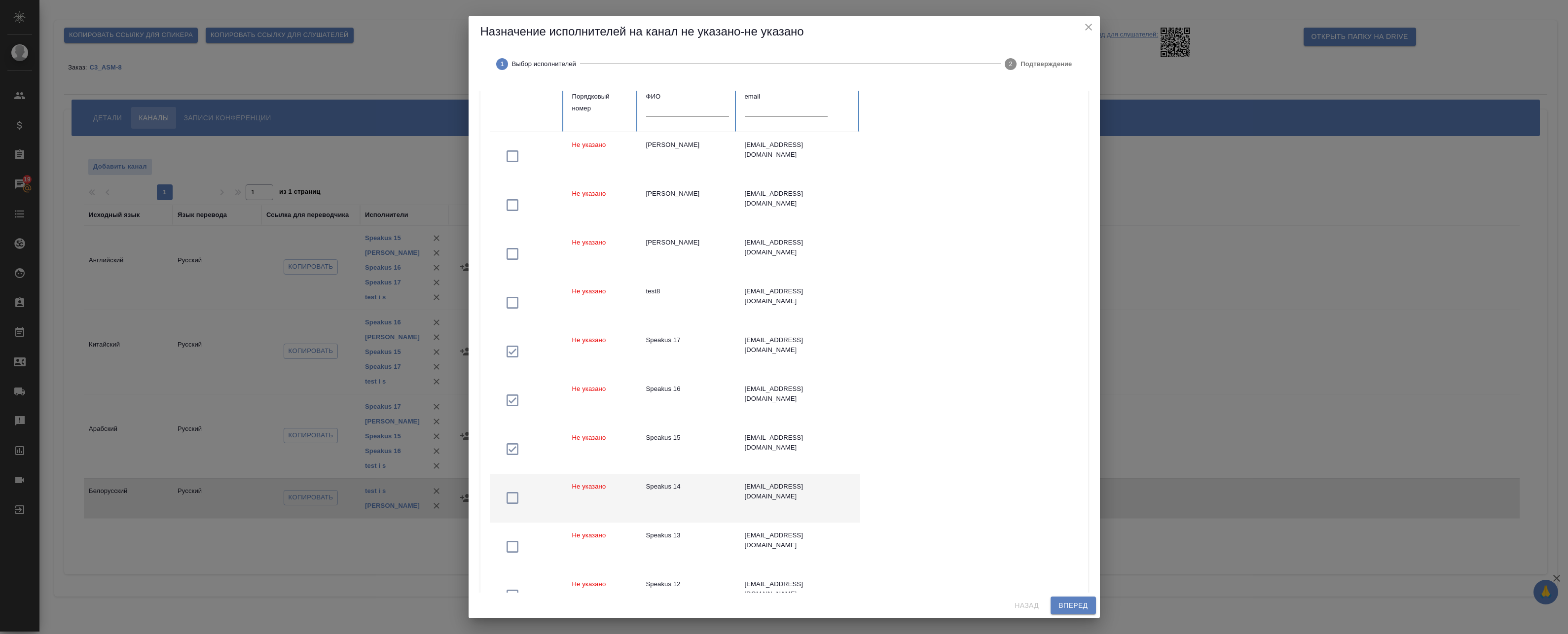
scroll to position [49, 0]
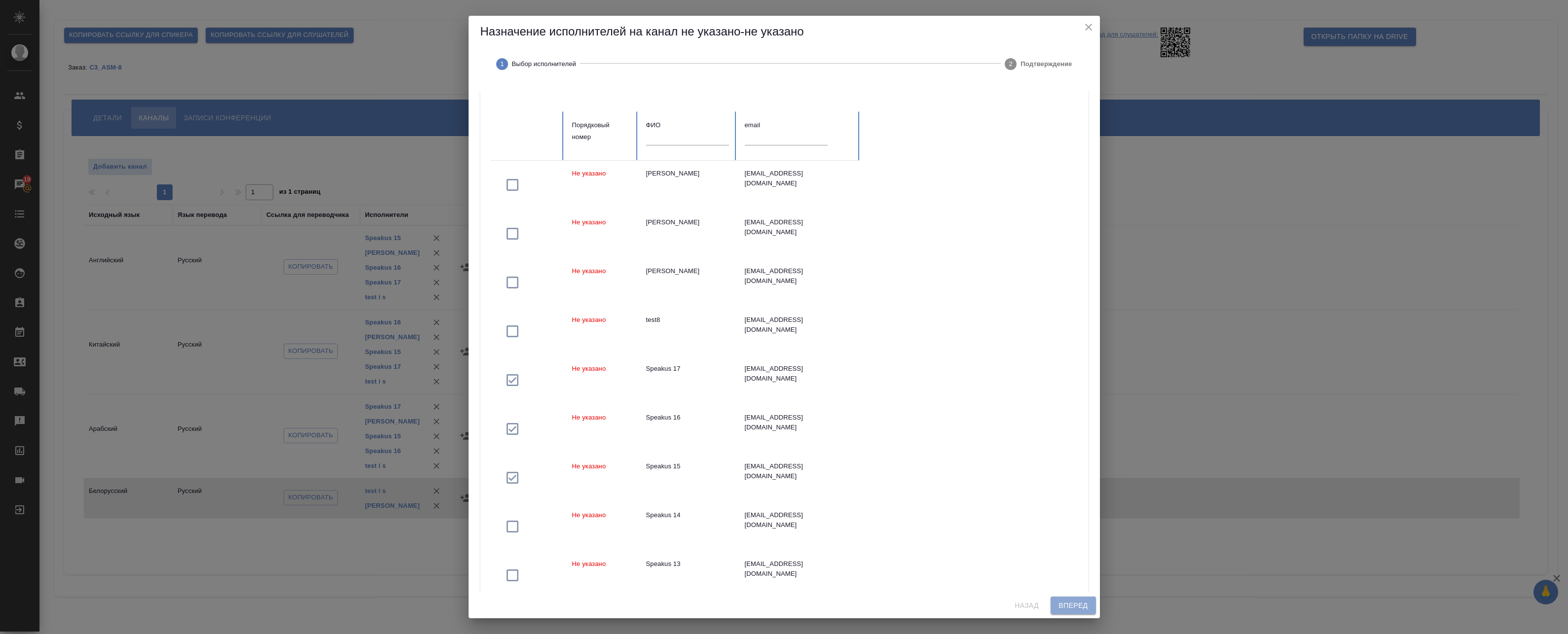
click at [1082, 612] on button "Вперед" at bounding box center [1073, 606] width 45 height 18
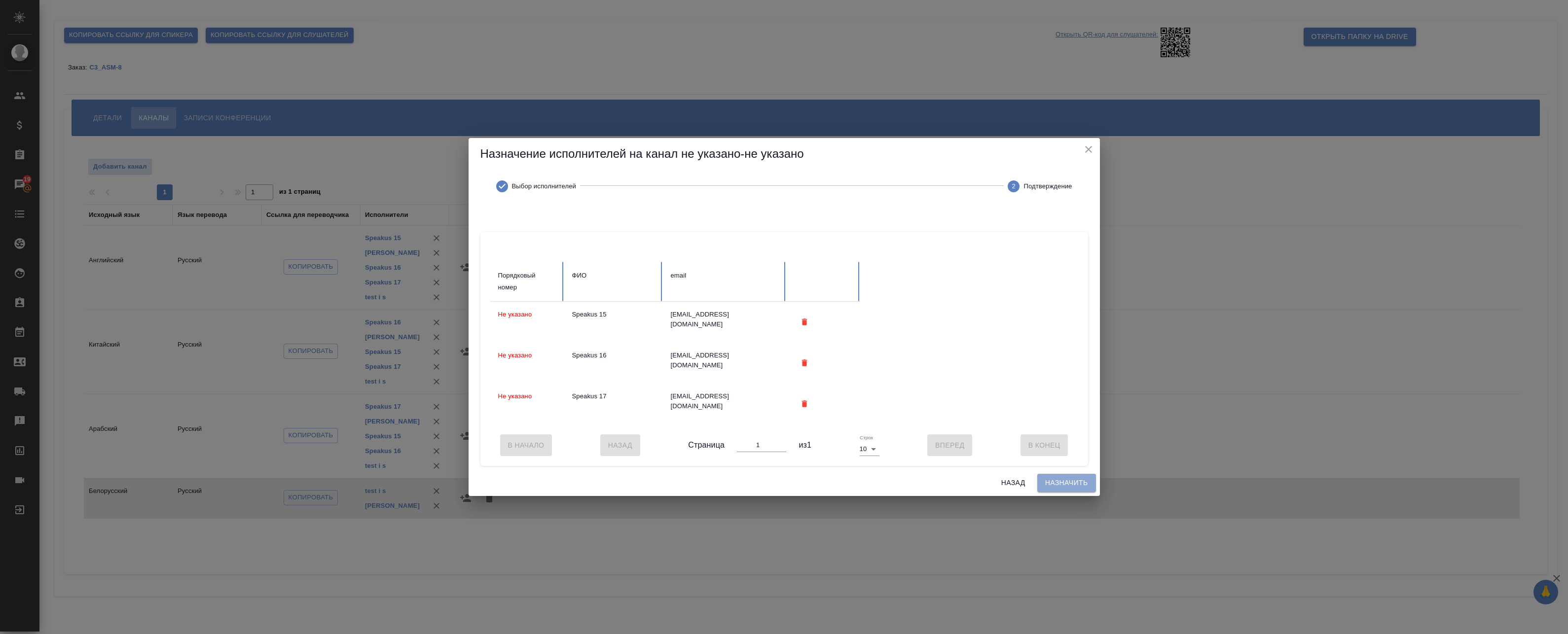
click at [1069, 487] on span "Назначить" at bounding box center [1066, 483] width 43 height 13
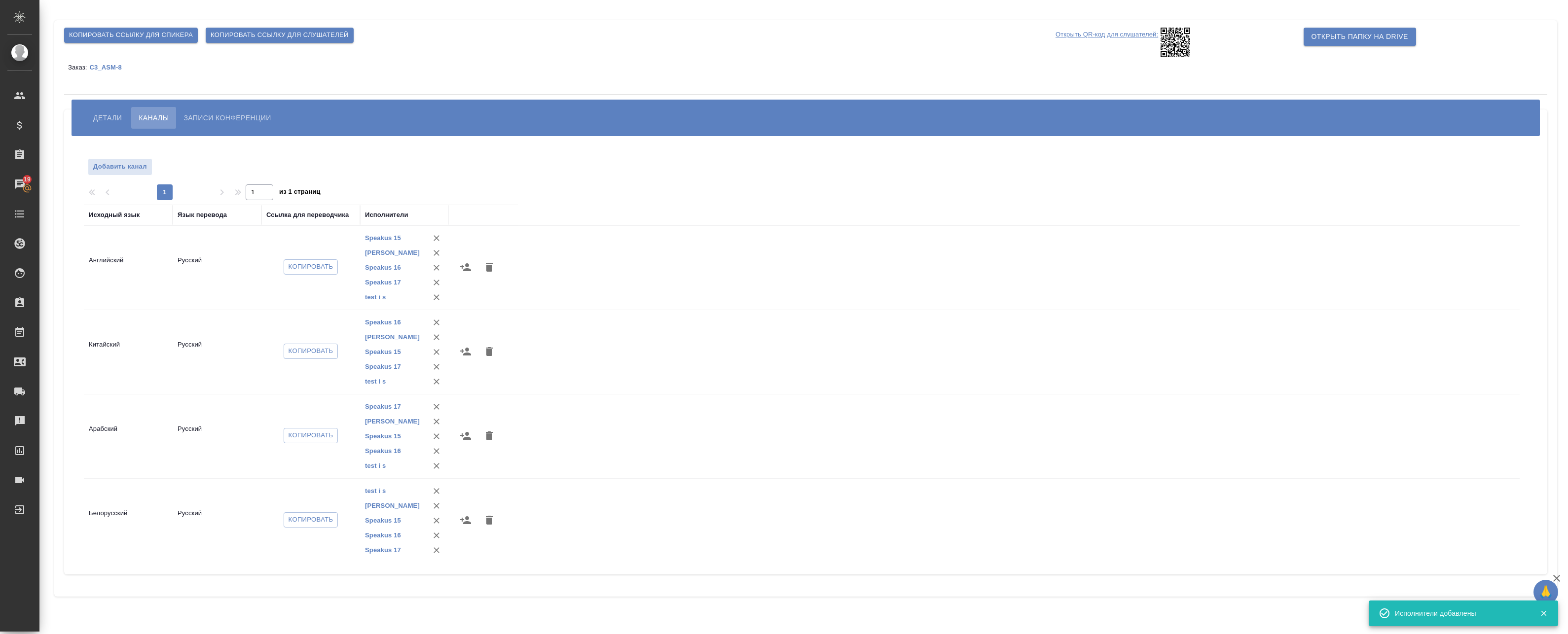
scroll to position [3, 0]
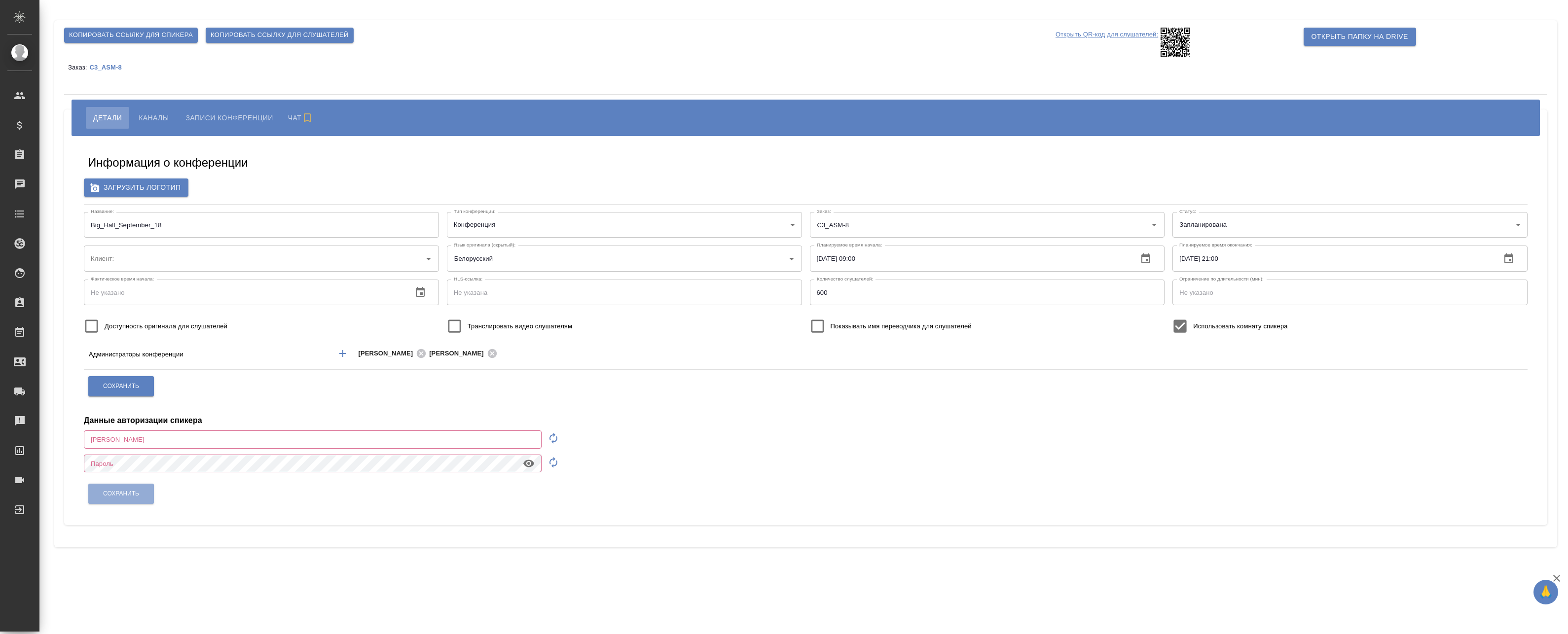
type input "ООО «Агентство стратегического маркетинга»"
type input "[EMAIL_ADDRESS][DOMAIN_NAME]"
click at [166, 115] on span "Каналы" at bounding box center [154, 118] width 30 height 12
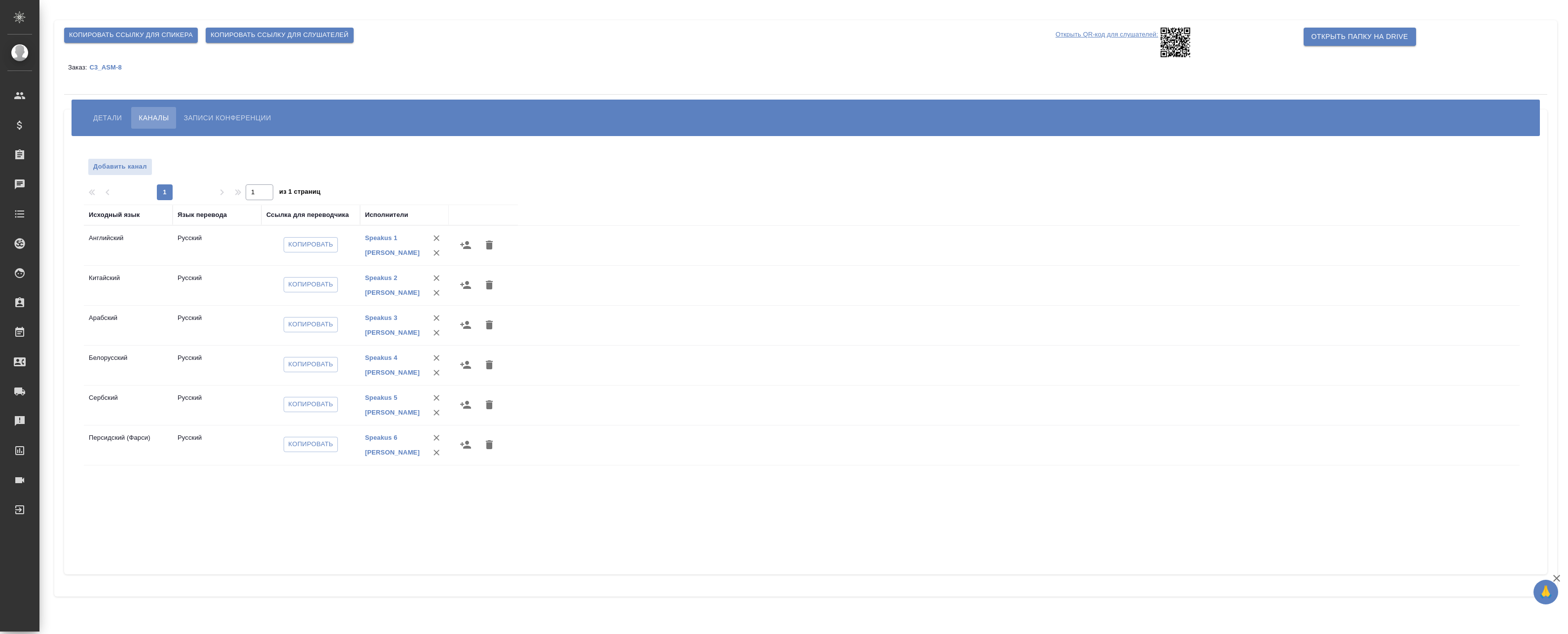
click at [469, 245] on icon "button" at bounding box center [466, 245] width 12 height 12
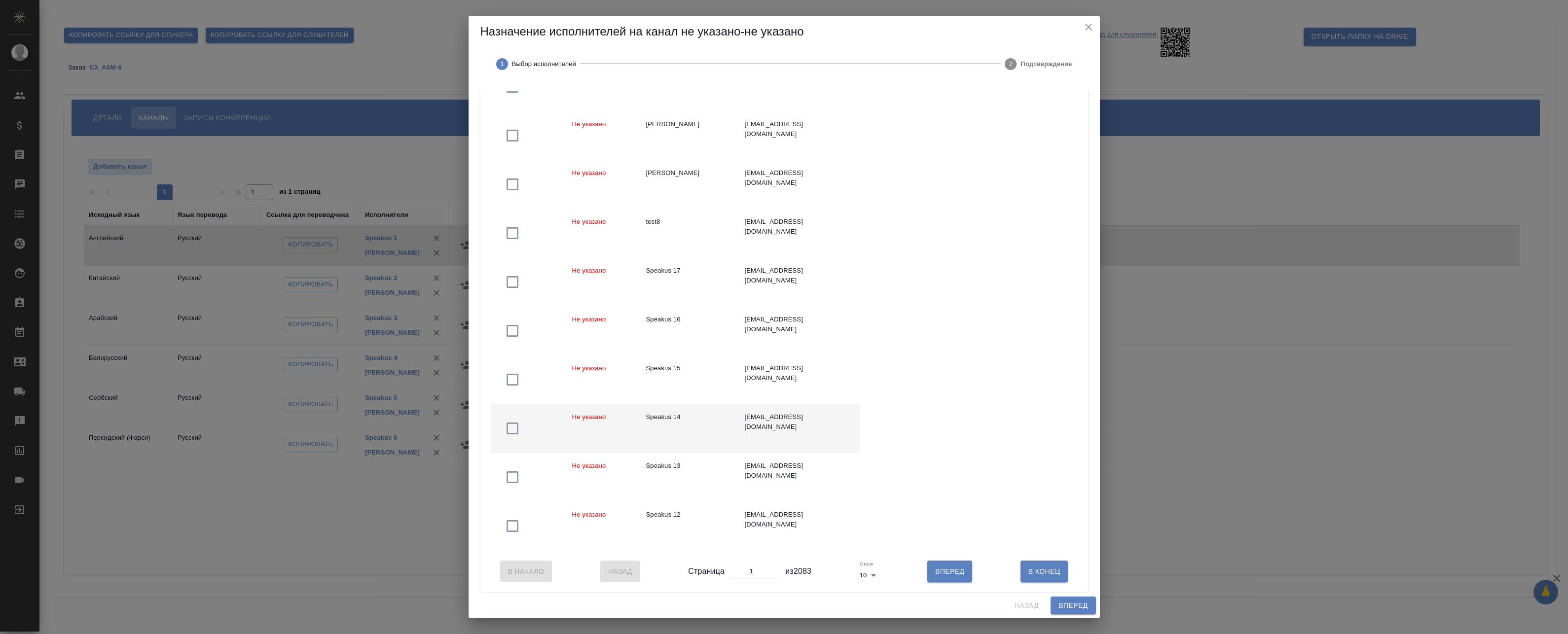
scroll to position [158, 0]
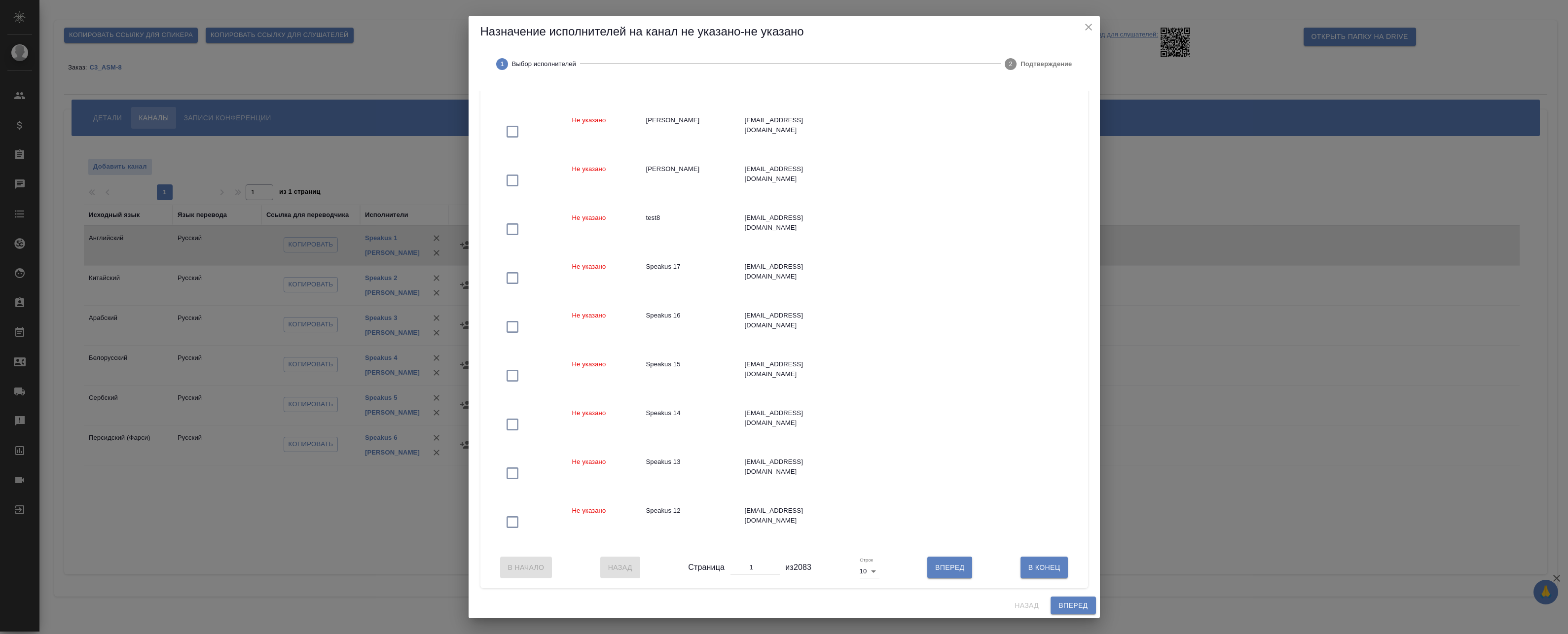
click at [874, 572] on body "🙏 .cls-1 fill:#fff; AWATERA Badanyan Artak Клиенты Спецификации Заказы Чаты Tod…" at bounding box center [784, 317] width 1568 height 634
click at [870, 588] on li "25" at bounding box center [866, 588] width 23 height 16
type input "25"
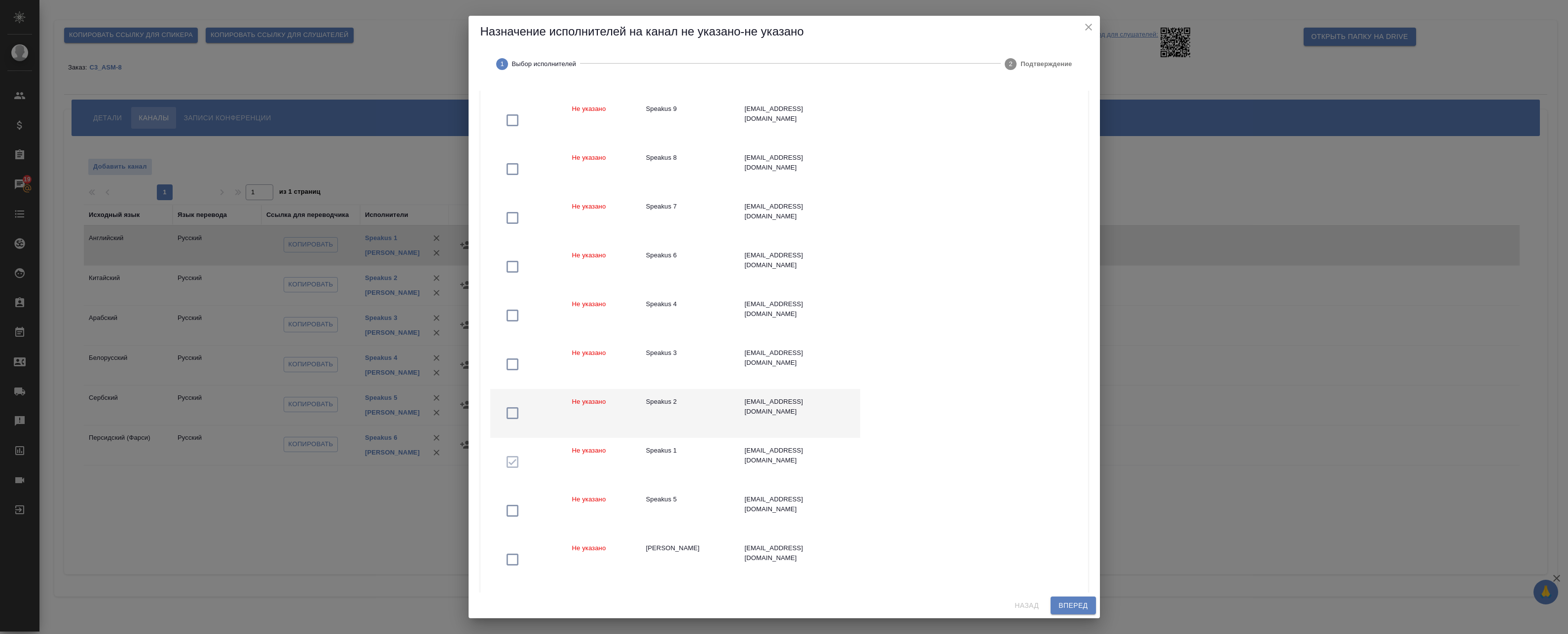
scroll to position [701, 0]
click at [688, 412] on td "Speakus 2" at bounding box center [687, 412] width 98 height 49
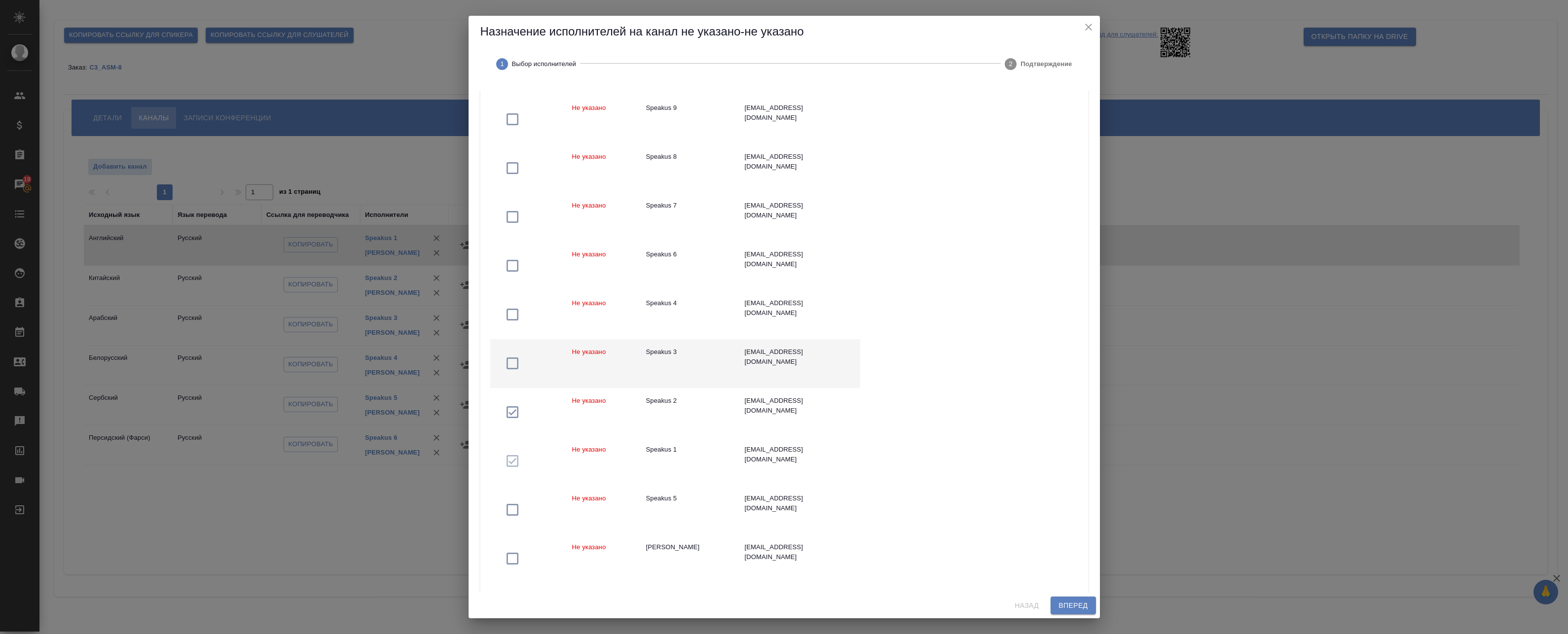
click at [686, 369] on td "Speakus 3" at bounding box center [687, 364] width 98 height 49
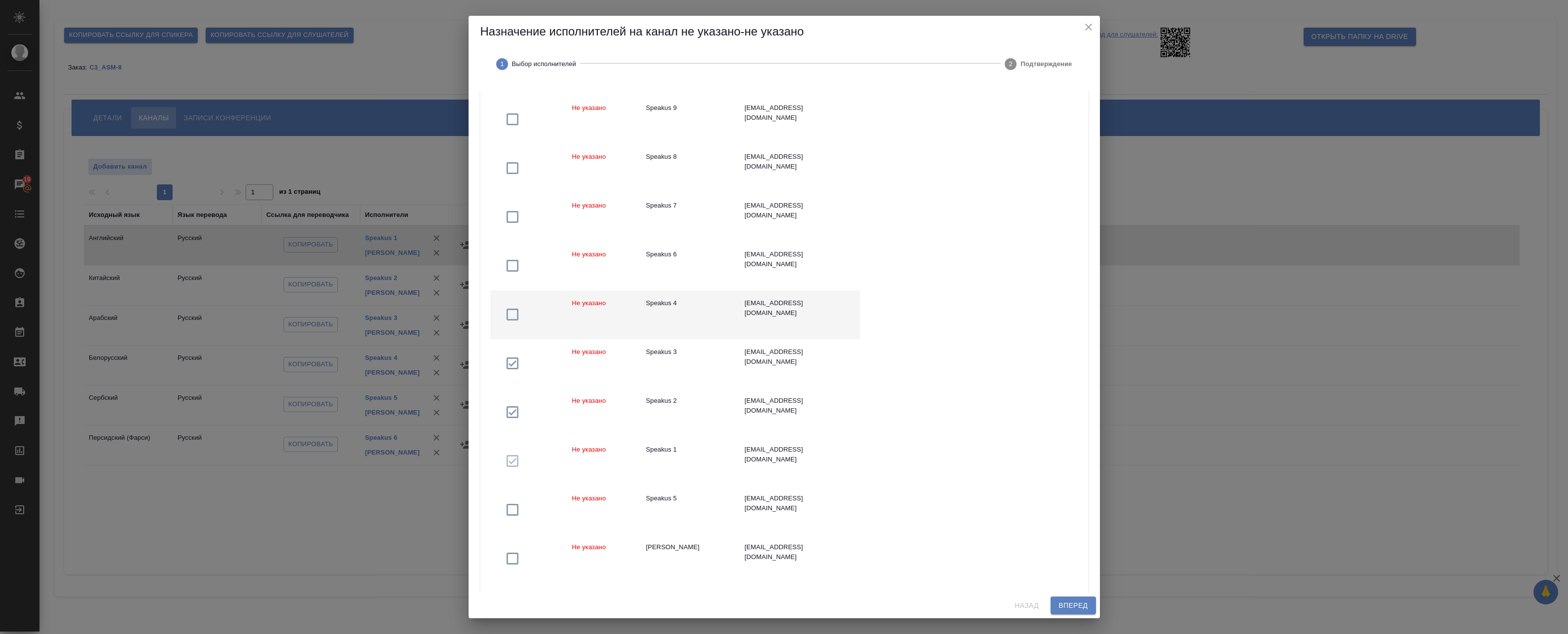
click at [676, 304] on div "Speakus 4" at bounding box center [688, 303] width 83 height 10
click at [672, 261] on td "Speakus 6" at bounding box center [687, 266] width 98 height 49
click at [1065, 604] on span "Вперед" at bounding box center [1073, 606] width 29 height 13
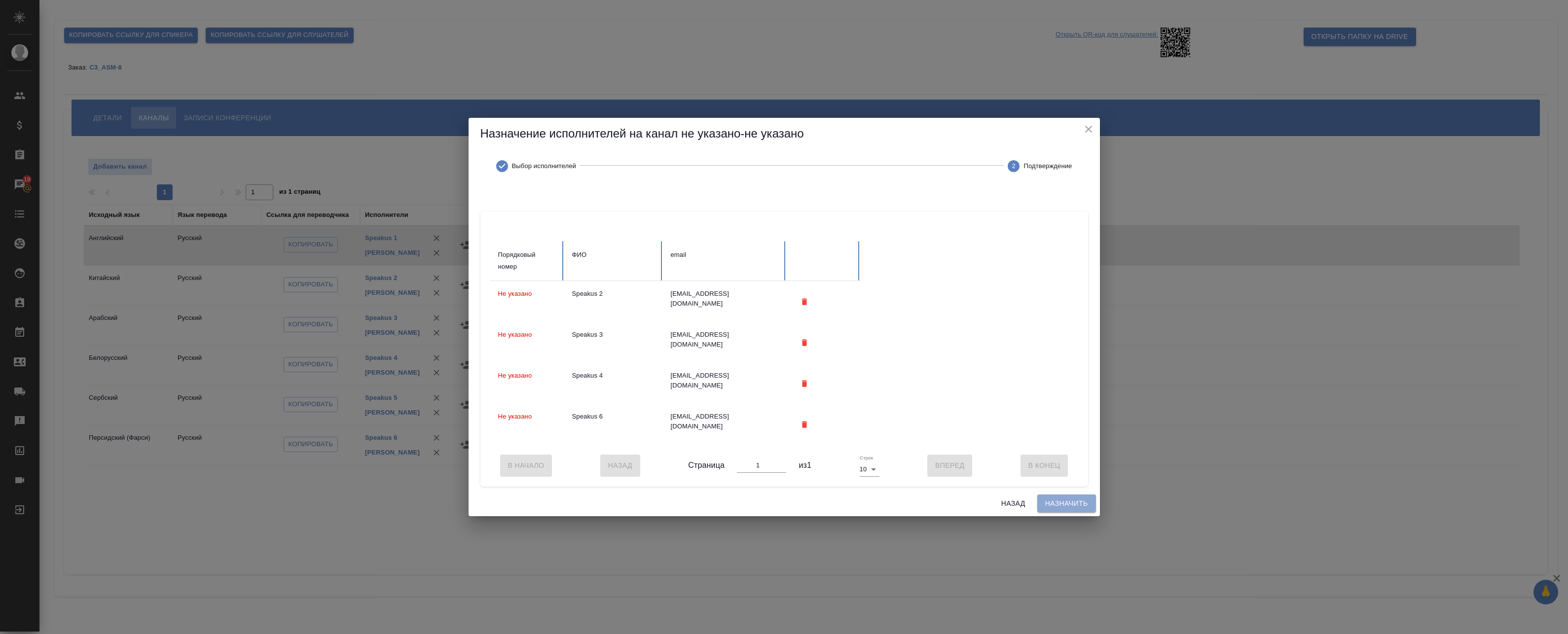
click at [1072, 513] on button "Назначить" at bounding box center [1066, 504] width 59 height 18
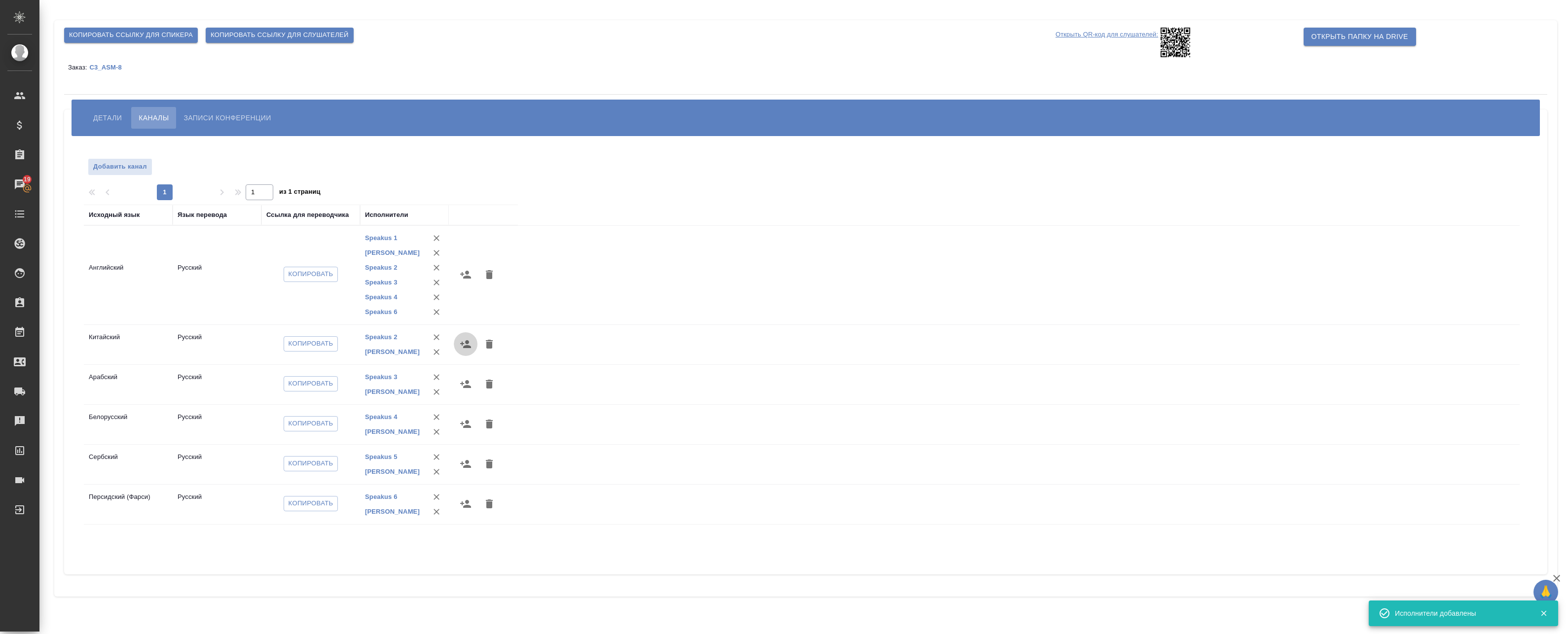
click at [465, 340] on icon "button" at bounding box center [466, 344] width 12 height 12
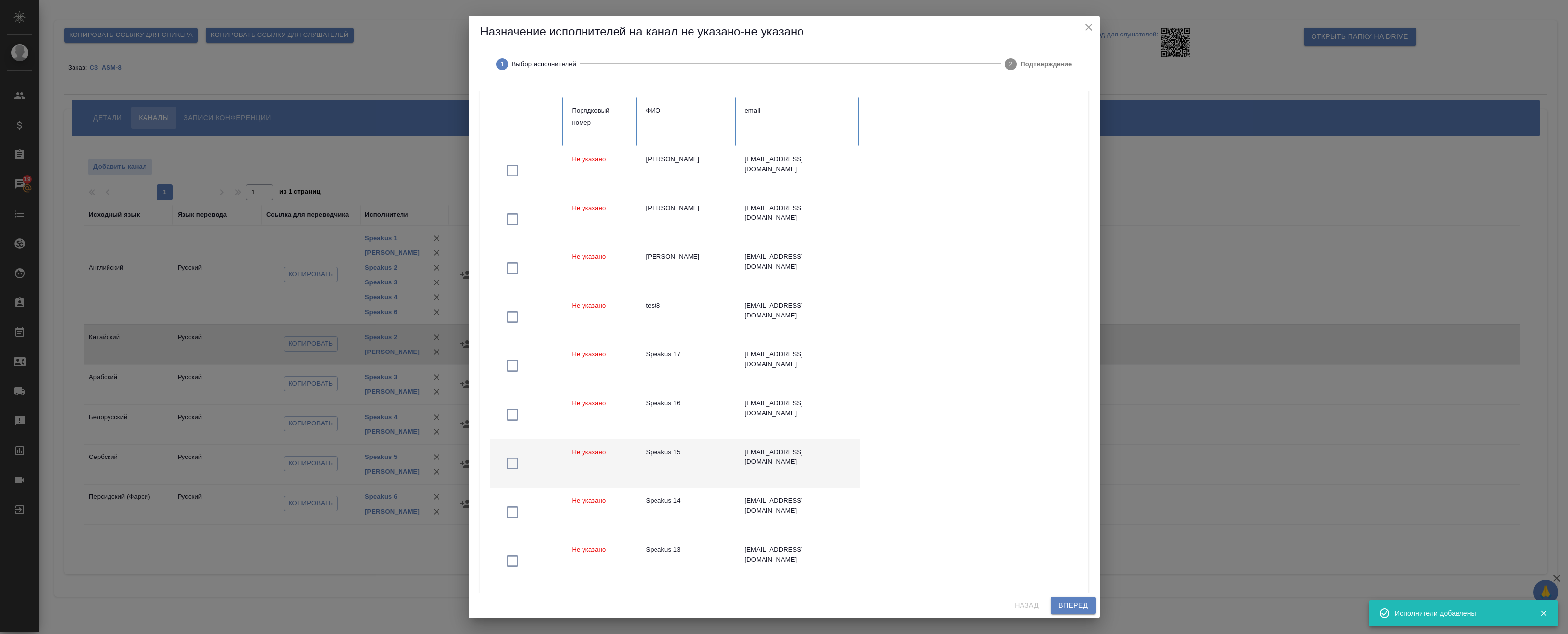
scroll to position [158, 0]
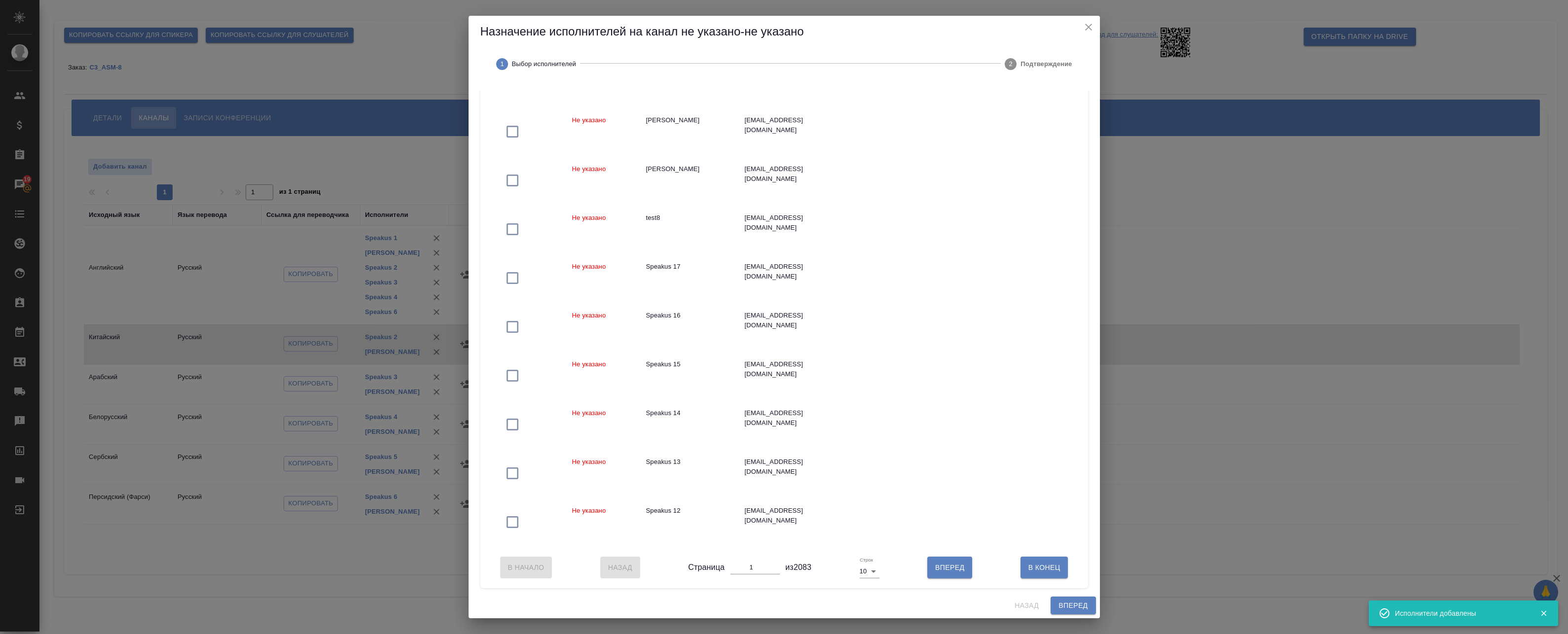
click at [874, 575] on div "В Начало Назад Страница 1 из 2083 Строк 10 10 Вперед В Конец" at bounding box center [784, 567] width 588 height 42
click at [870, 571] on body "🙏 .cls-1 fill:#fff; AWATERA Badanyan Artak Клиенты Спецификации Заказы 19 Чаты …" at bounding box center [784, 317] width 1568 height 634
click at [870, 588] on li "25" at bounding box center [866, 588] width 23 height 16
type input "25"
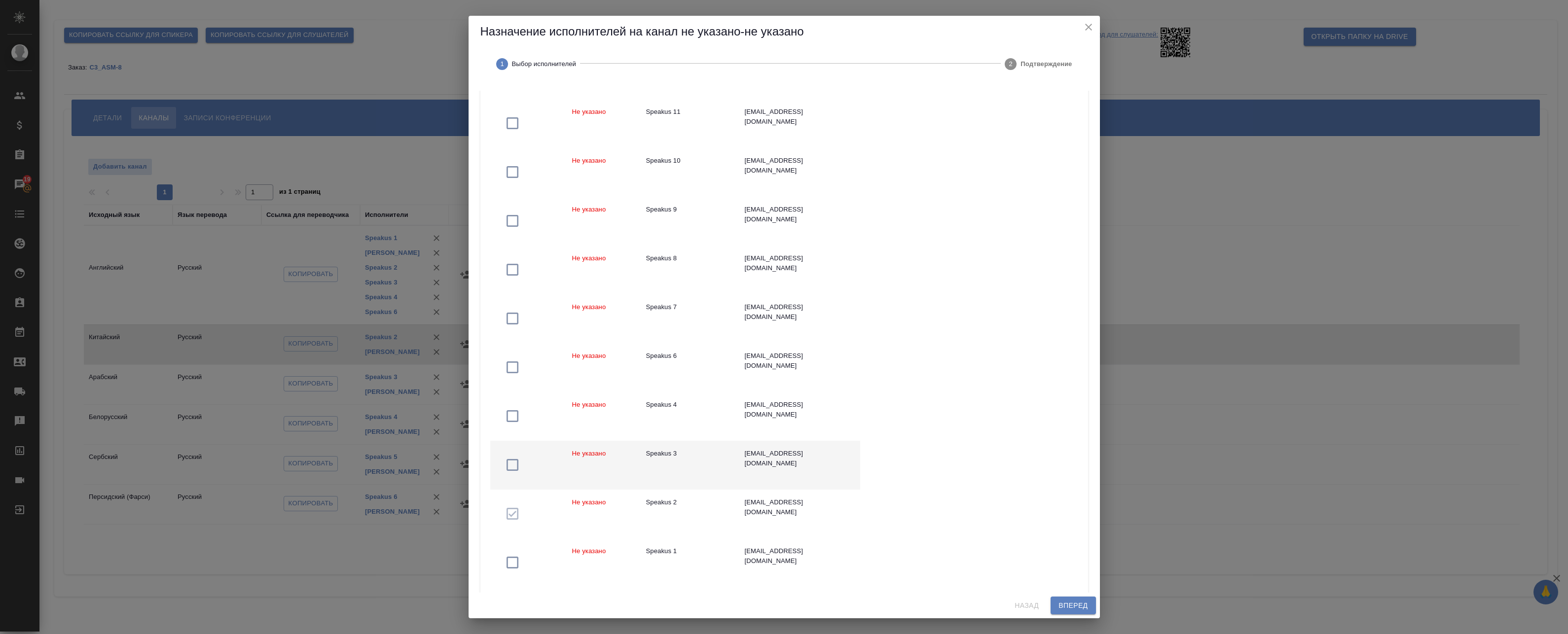
scroll to position [602, 0]
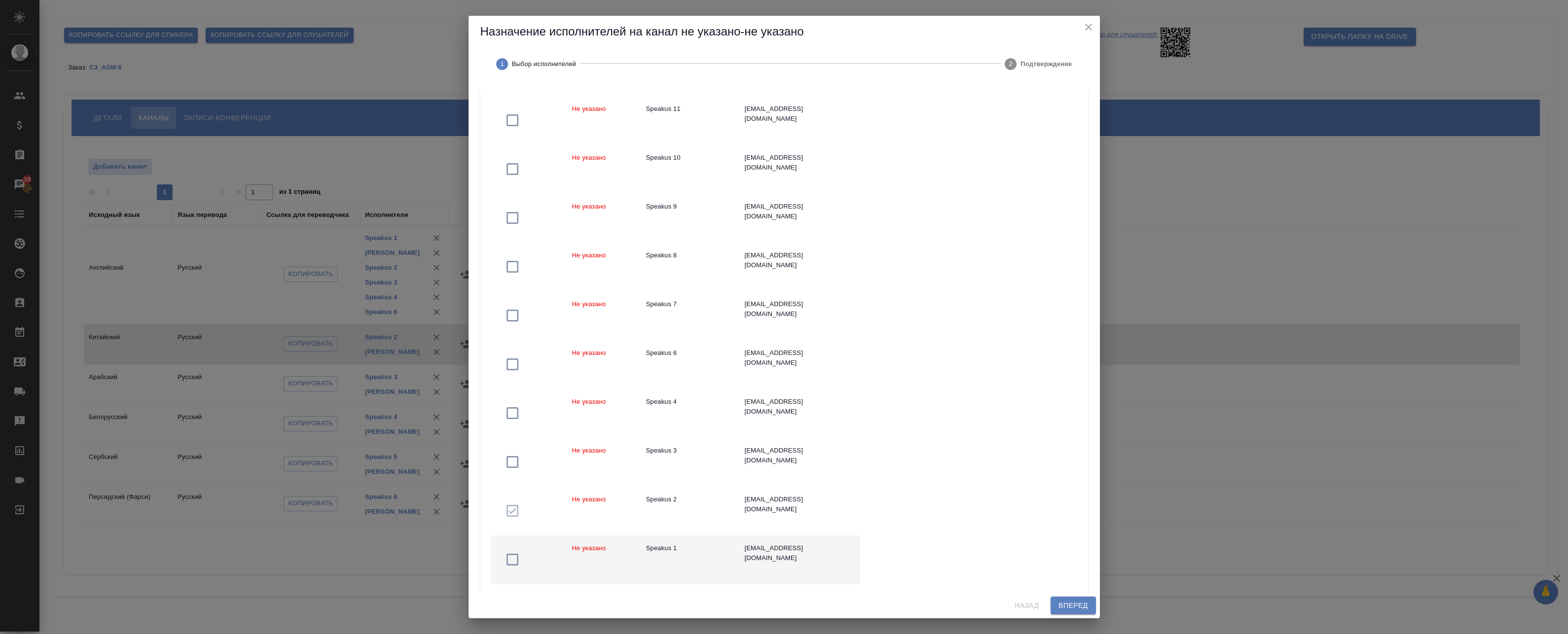
click at [686, 554] on td "Speakus 1" at bounding box center [687, 560] width 98 height 49
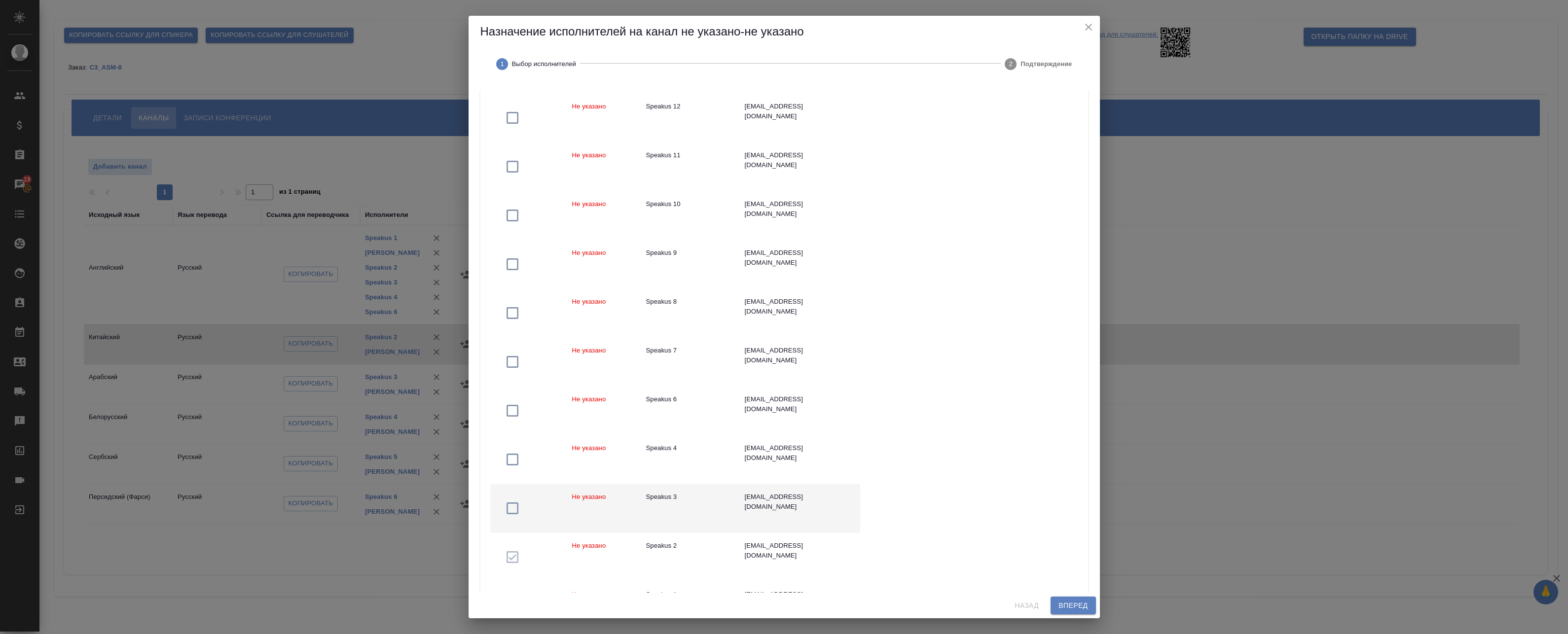
scroll to position [553, 0]
click at [686, 501] on div "Speakus 3" at bounding box center [688, 499] width 83 height 10
click at [681, 460] on td "Speakus 4" at bounding box center [687, 462] width 98 height 49
click at [677, 417] on td "Speakus 6" at bounding box center [687, 414] width 98 height 49
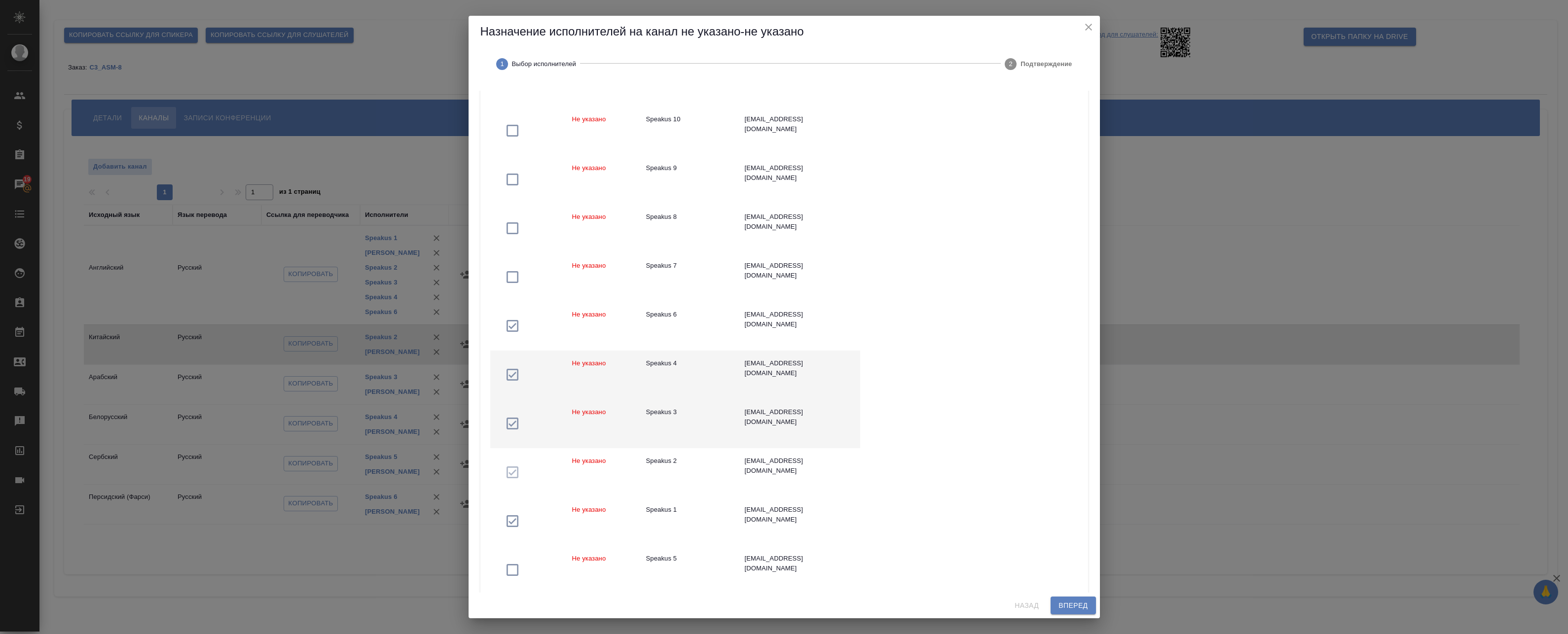
scroll to position [701, 0]
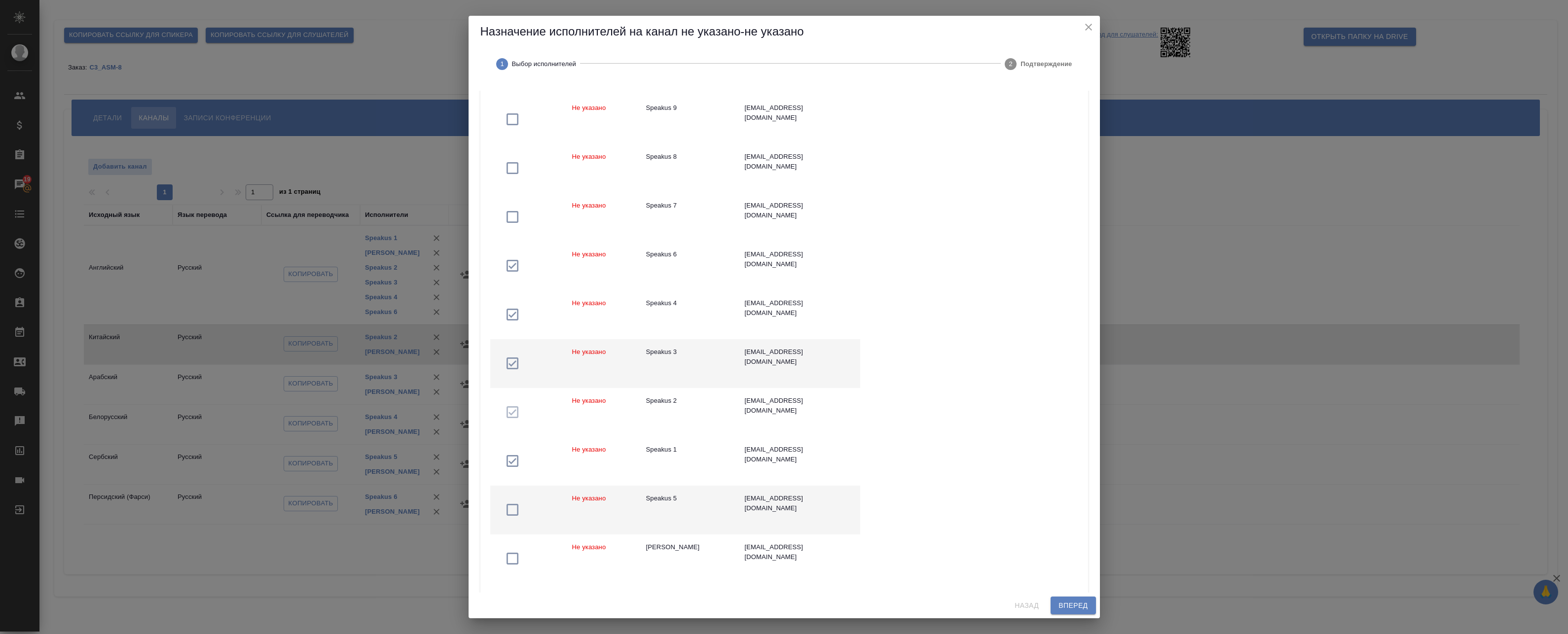
click at [721, 506] on td "Speakus 5" at bounding box center [687, 510] width 98 height 49
click at [1078, 604] on span "Вперед" at bounding box center [1073, 606] width 29 height 13
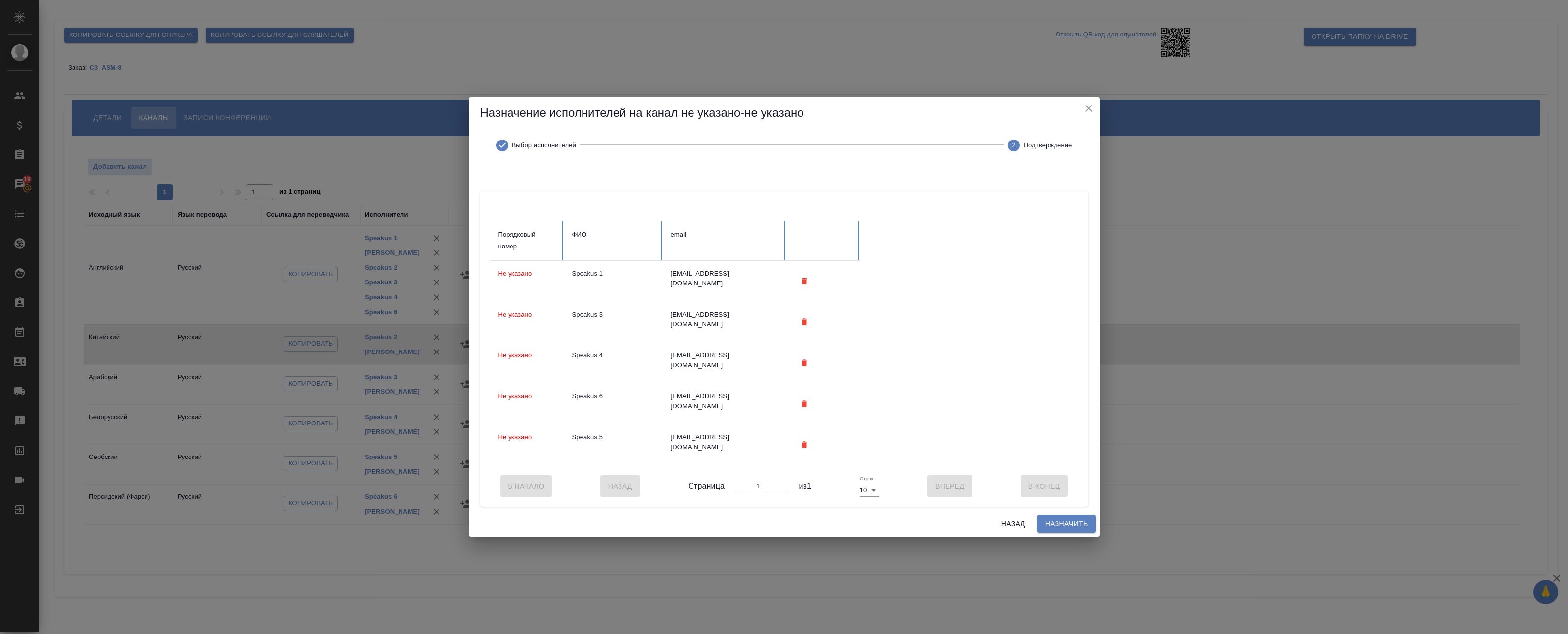
scroll to position [0, 0]
click at [1075, 521] on span "Назначить" at bounding box center [1066, 524] width 43 height 13
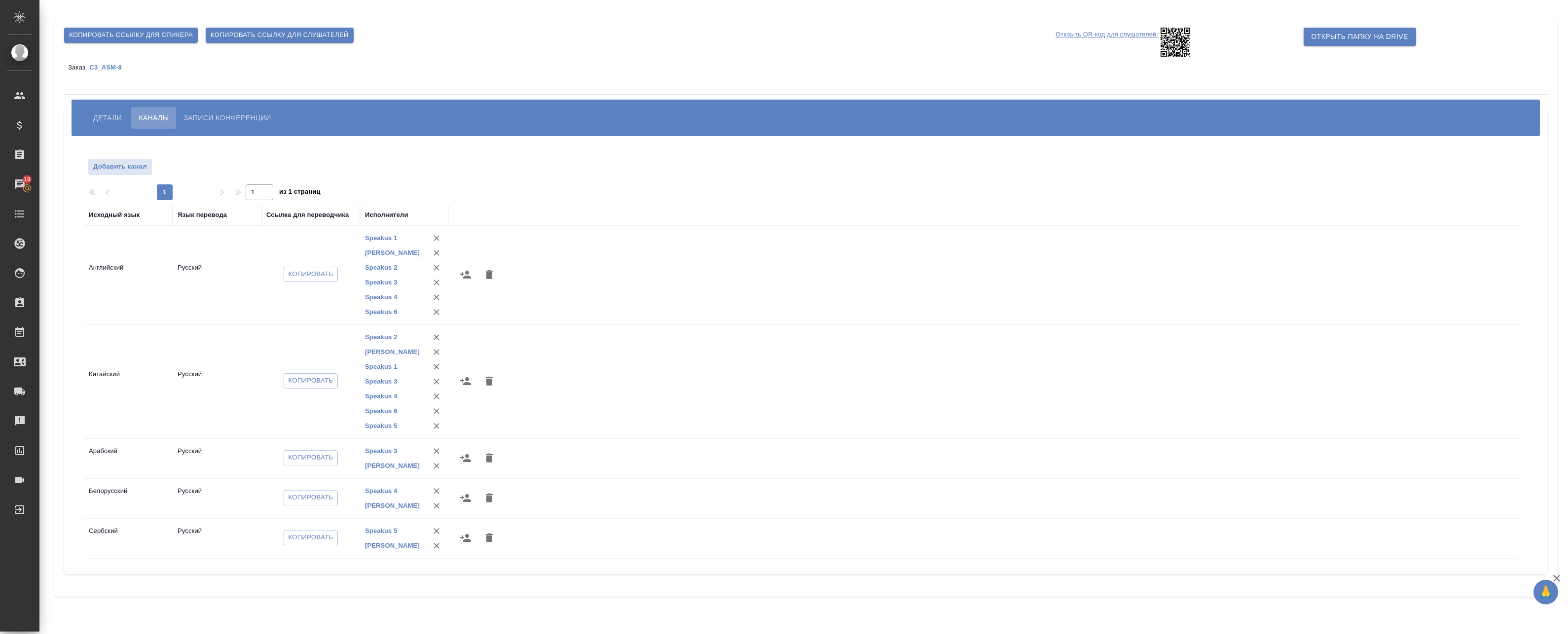
click at [464, 463] on icon "button" at bounding box center [466, 458] width 12 height 12
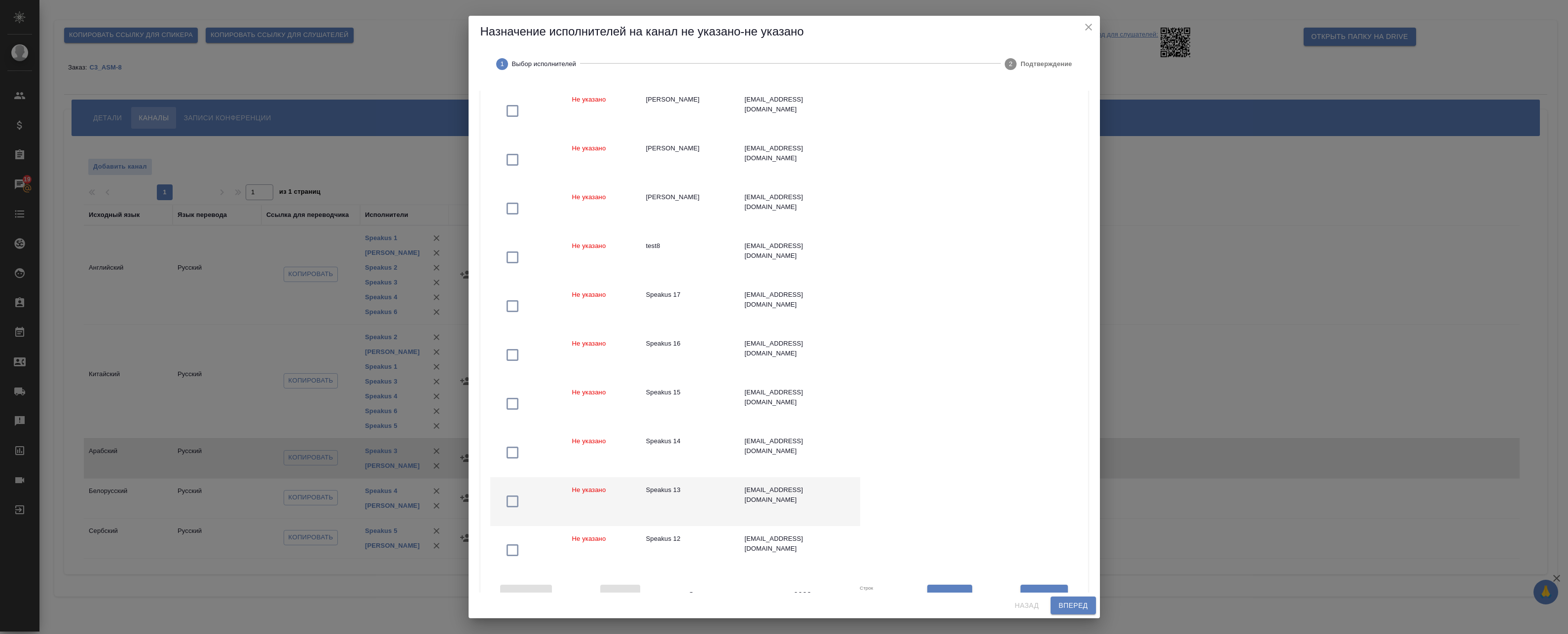
scroll to position [158, 0]
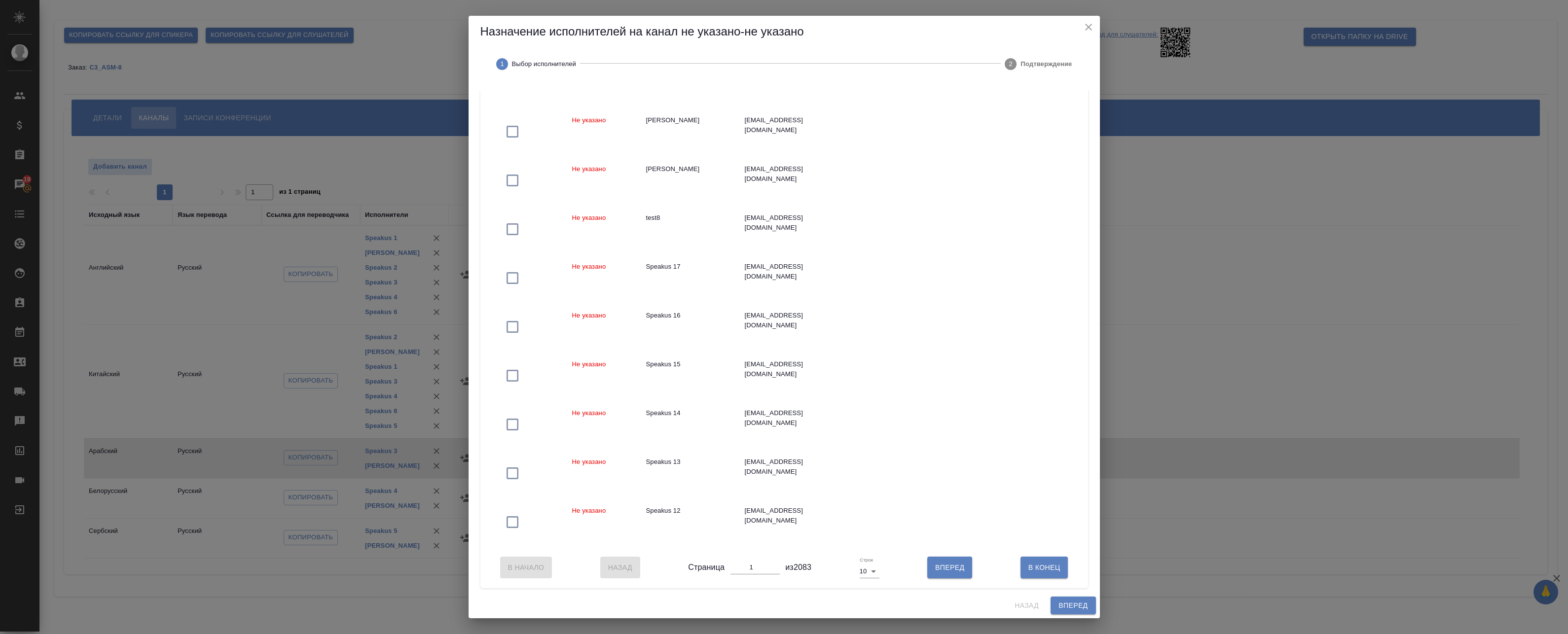
click at [864, 574] on body "🙏 .cls-1 fill:#fff; AWATERA Badanyan Artak Клиенты Спецификации Заказы 19 Чаты …" at bounding box center [784, 317] width 1568 height 634
click at [866, 592] on li "25" at bounding box center [866, 588] width 23 height 16
type input "25"
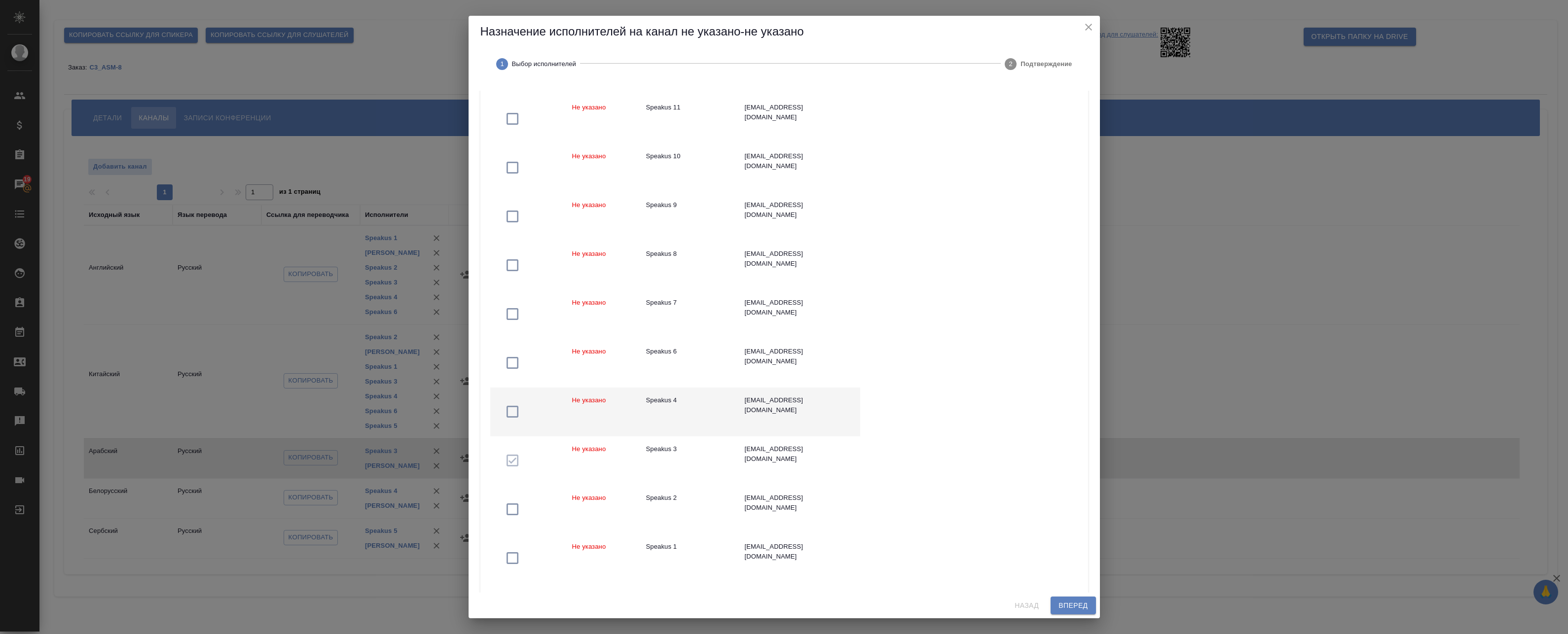
scroll to position [651, 0]
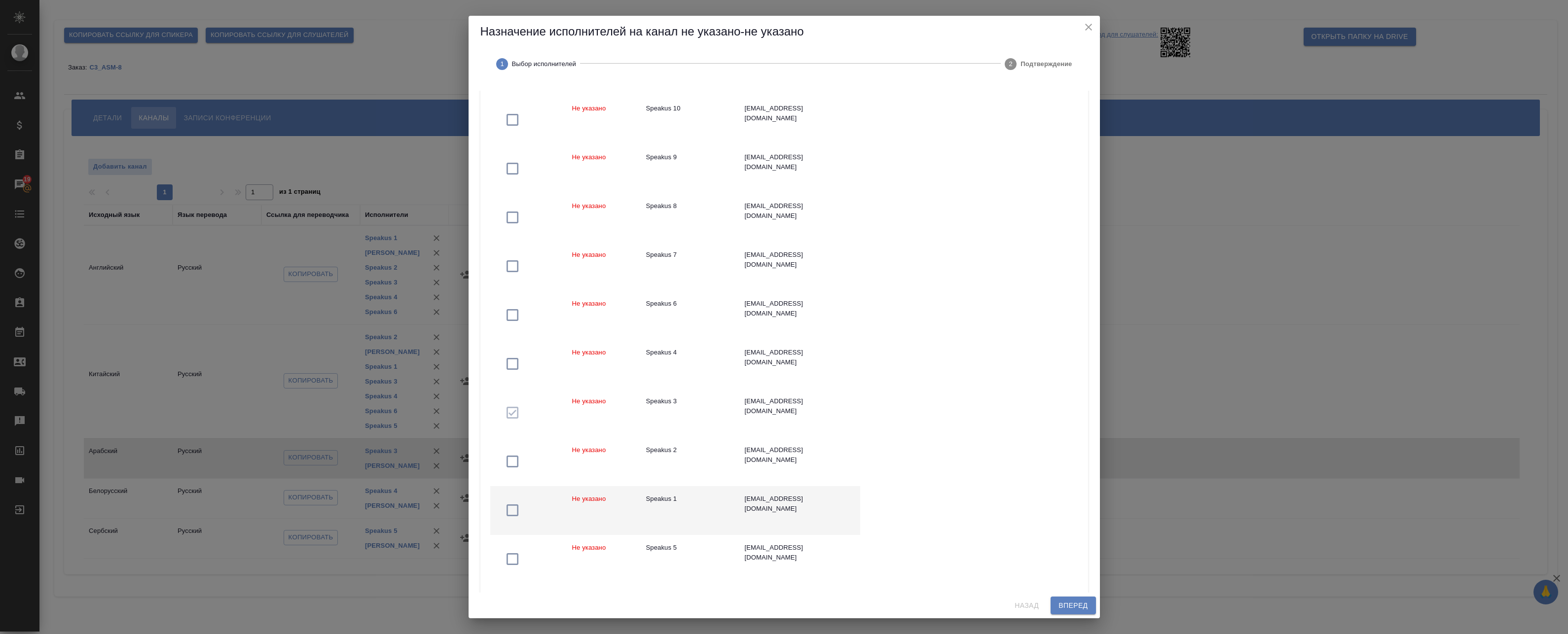
click at [682, 497] on div "Speakus 1" at bounding box center [688, 499] width 83 height 10
click at [676, 455] on td "Speakus 2" at bounding box center [687, 462] width 98 height 49
click at [675, 360] on td "Speakus 4" at bounding box center [687, 364] width 98 height 49
click at [674, 315] on td "Speakus 6" at bounding box center [687, 315] width 98 height 49
click at [1059, 606] on span "Вперед" at bounding box center [1073, 606] width 29 height 13
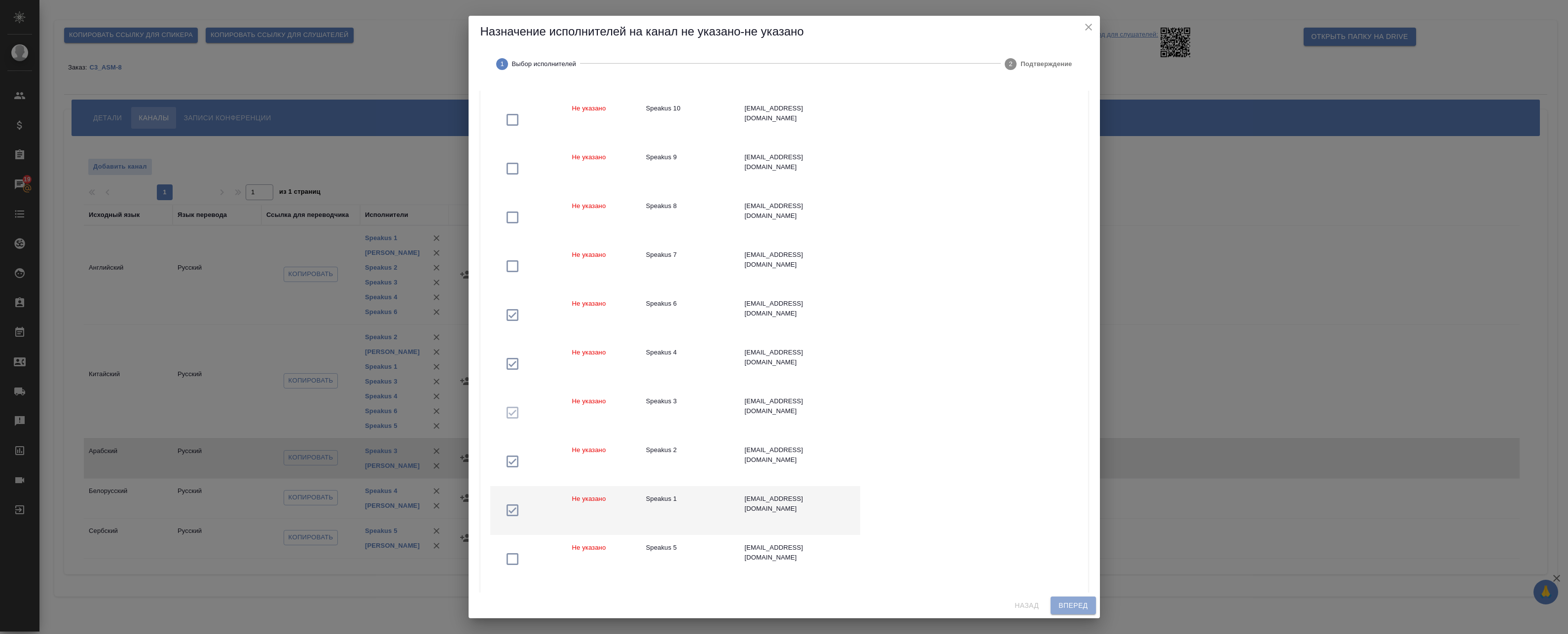
scroll to position [0, 0]
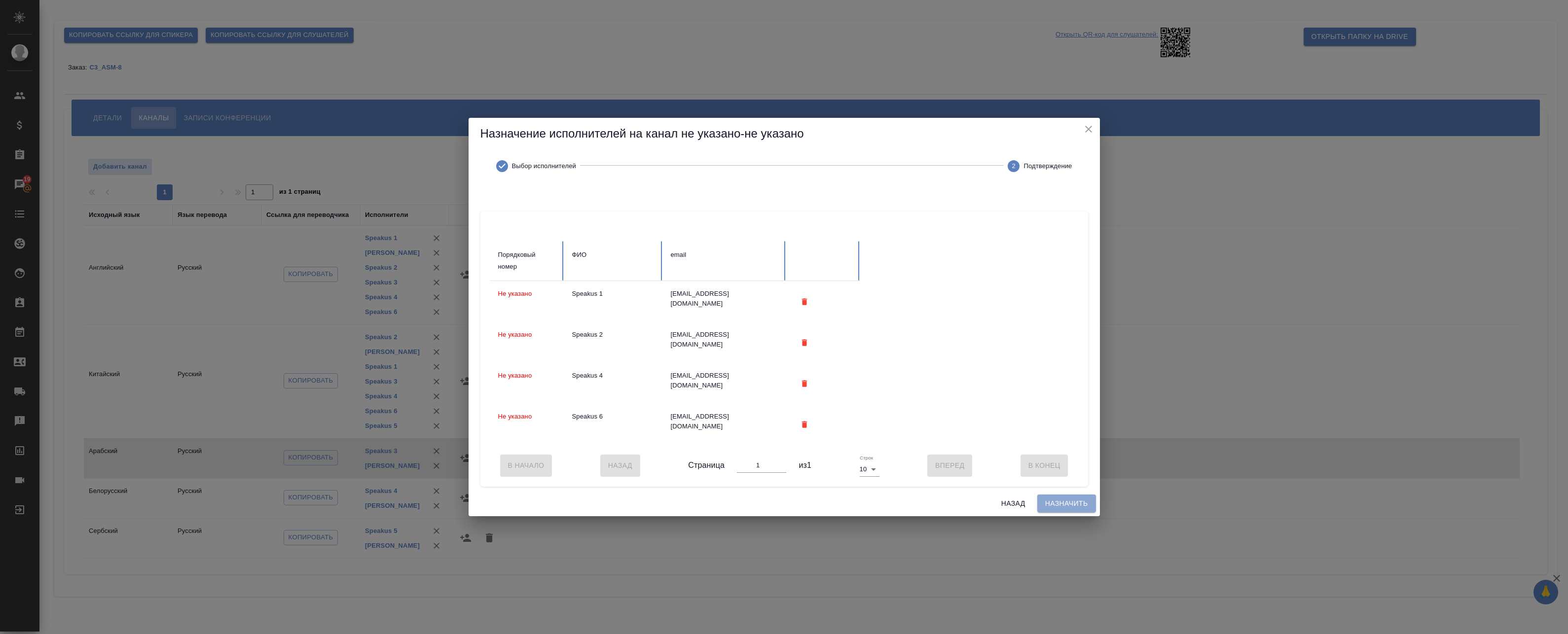
click at [1055, 509] on span "Назначить" at bounding box center [1066, 503] width 43 height 13
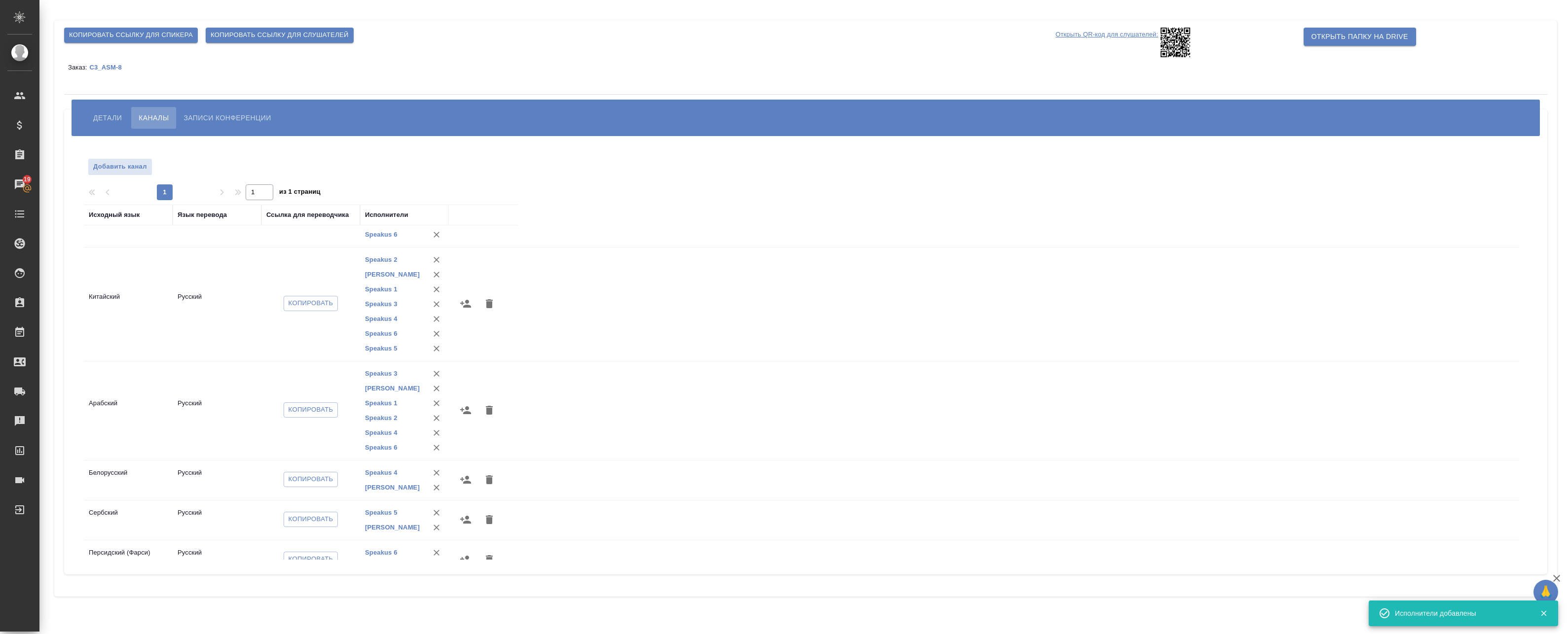
scroll to position [98, 0]
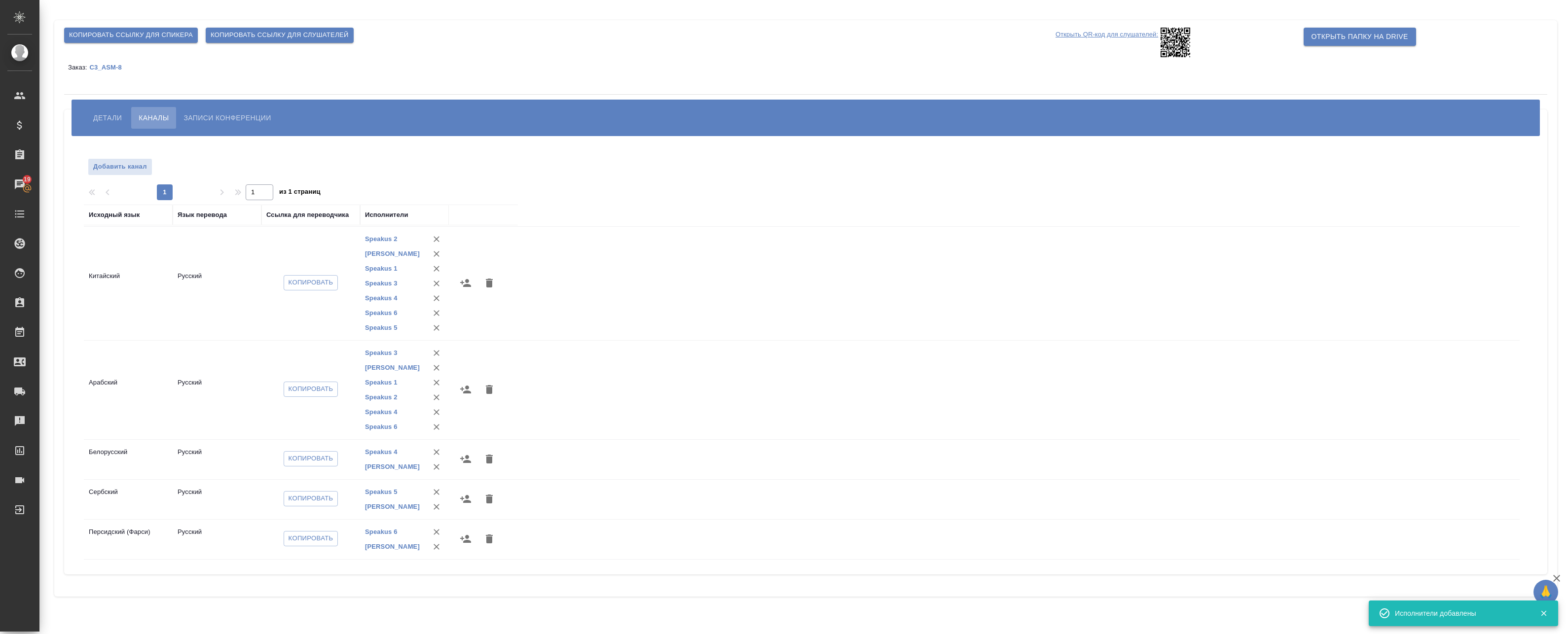
click at [467, 466] on button "button" at bounding box center [466, 459] width 24 height 24
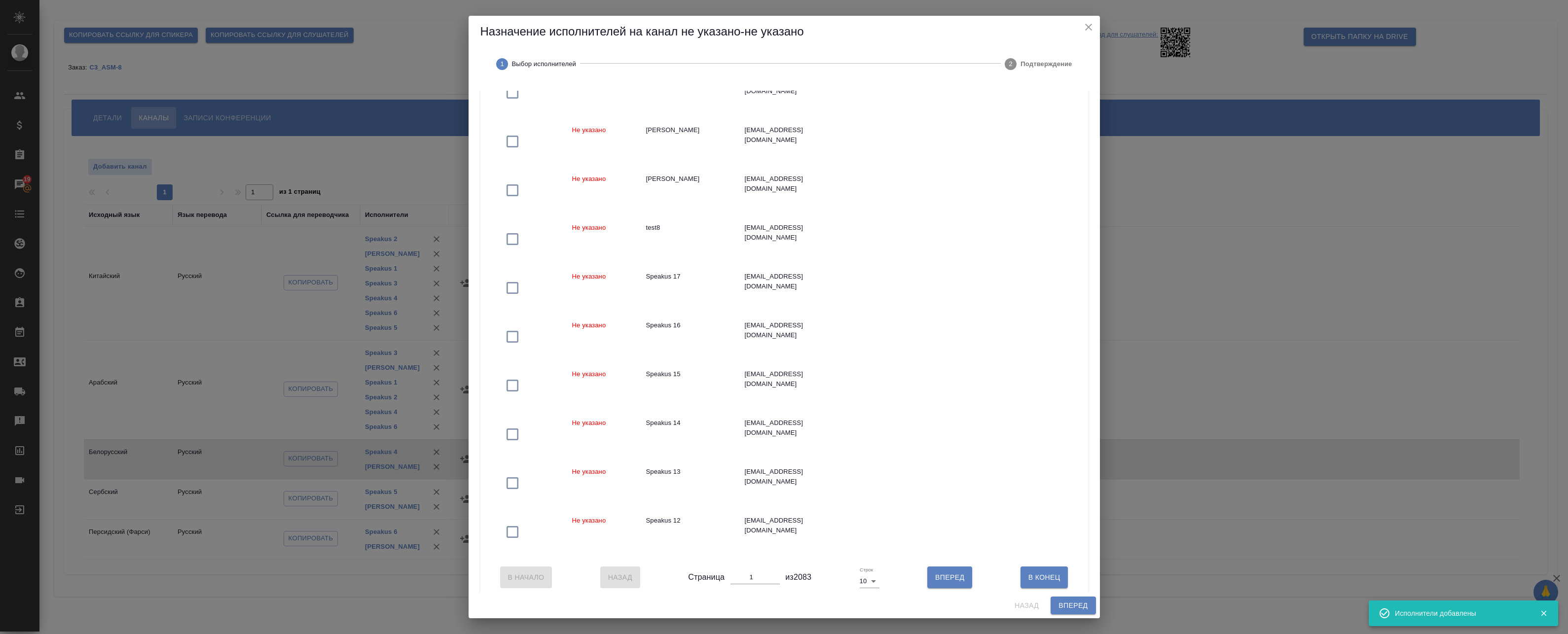
scroll to position [158, 0]
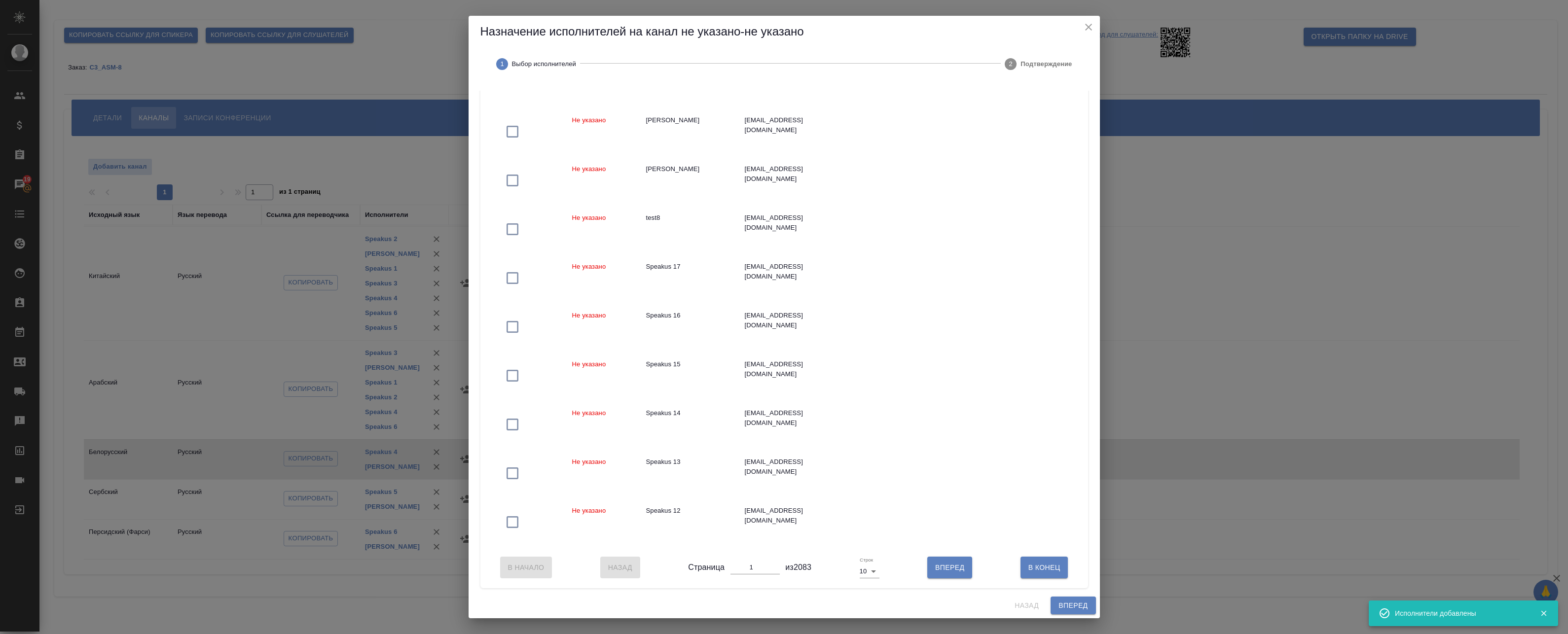
click at [870, 574] on body "🙏 .cls-1 fill:#fff; AWATERA Badanyan Artak Клиенты Спецификации Заказы 19 Чаты …" at bounding box center [784, 317] width 1568 height 634
click at [865, 592] on li "25" at bounding box center [866, 588] width 23 height 16
type input "25"
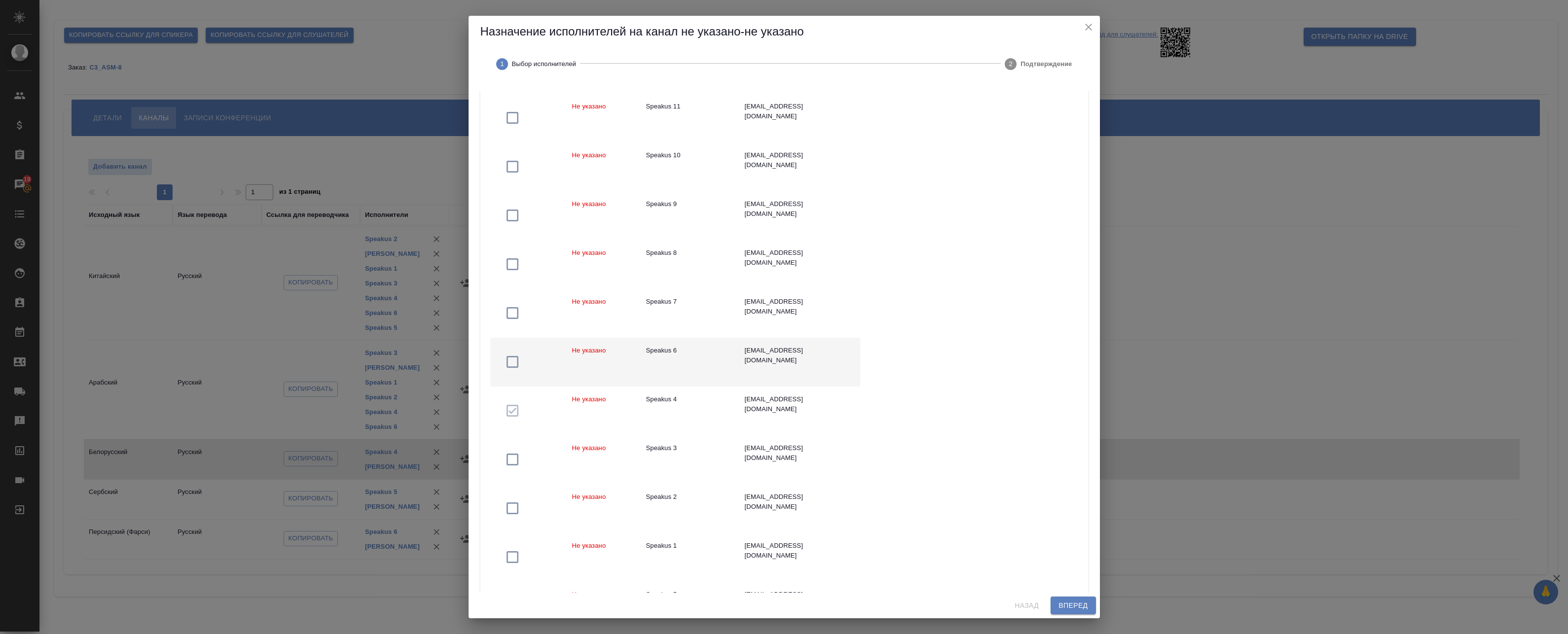
scroll to position [651, 0]
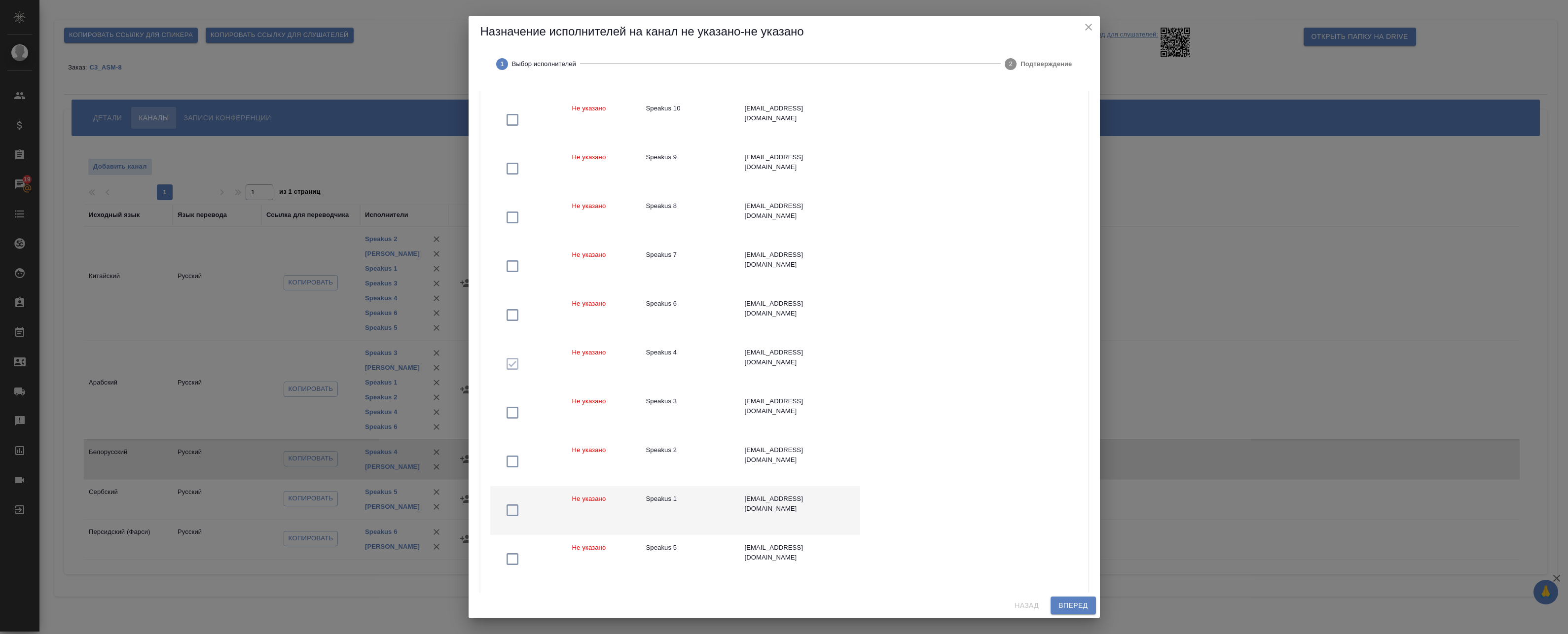
click at [665, 494] on div "Speakus 1" at bounding box center [688, 499] width 83 height 10
click at [661, 456] on td "Speakus 2" at bounding box center [687, 462] width 98 height 49
click at [655, 395] on td "Speakus 3" at bounding box center [687, 413] width 98 height 49
click at [650, 352] on div "Speakus 4" at bounding box center [688, 352] width 83 height 10
click at [636, 313] on td "Не указано" at bounding box center [601, 315] width 74 height 49
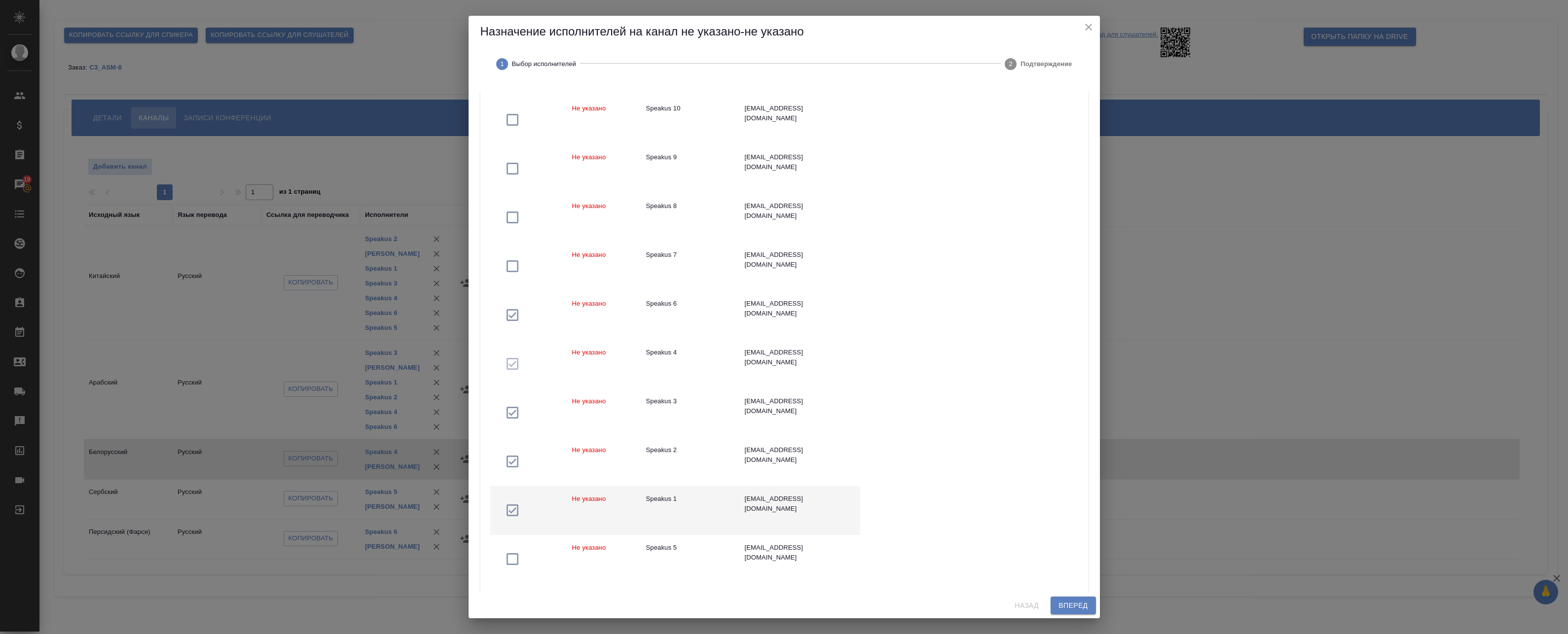
click at [1080, 610] on span "Вперед" at bounding box center [1073, 606] width 29 height 13
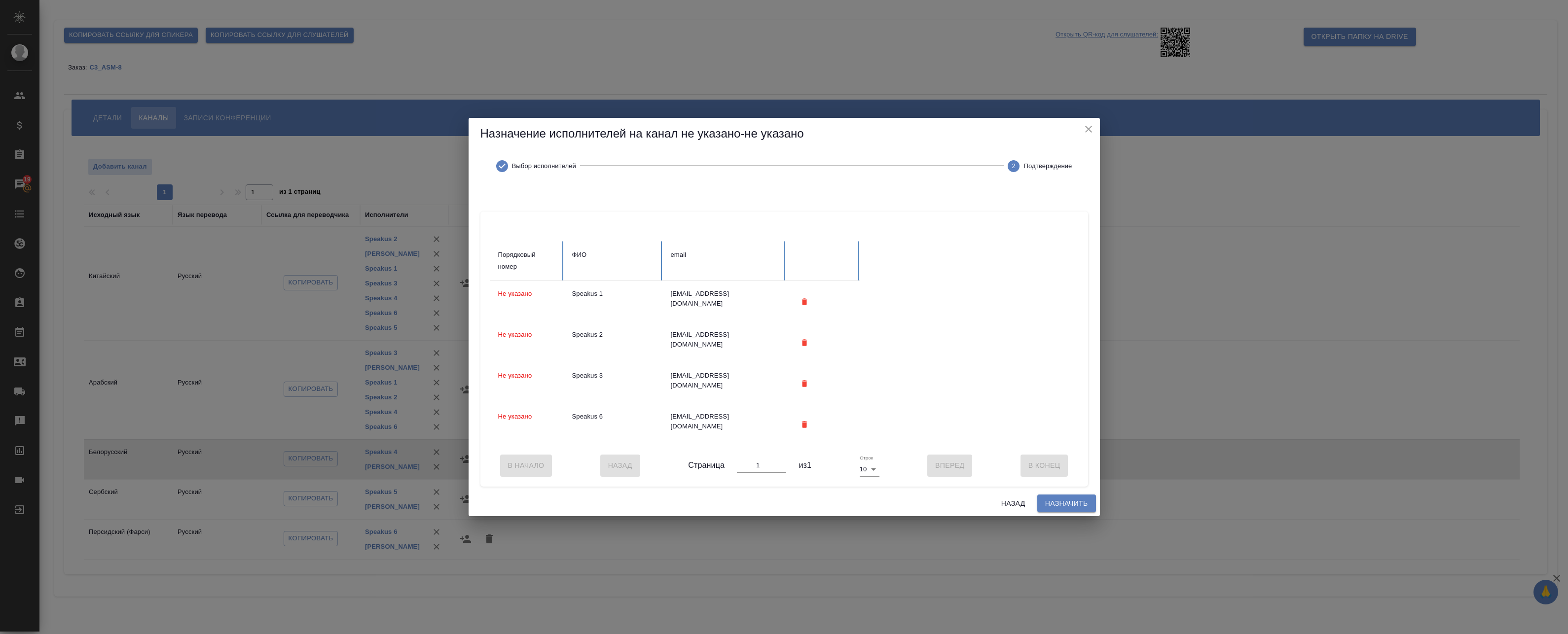
scroll to position [0, 0]
click at [1074, 510] on span "Назначить" at bounding box center [1066, 503] width 43 height 13
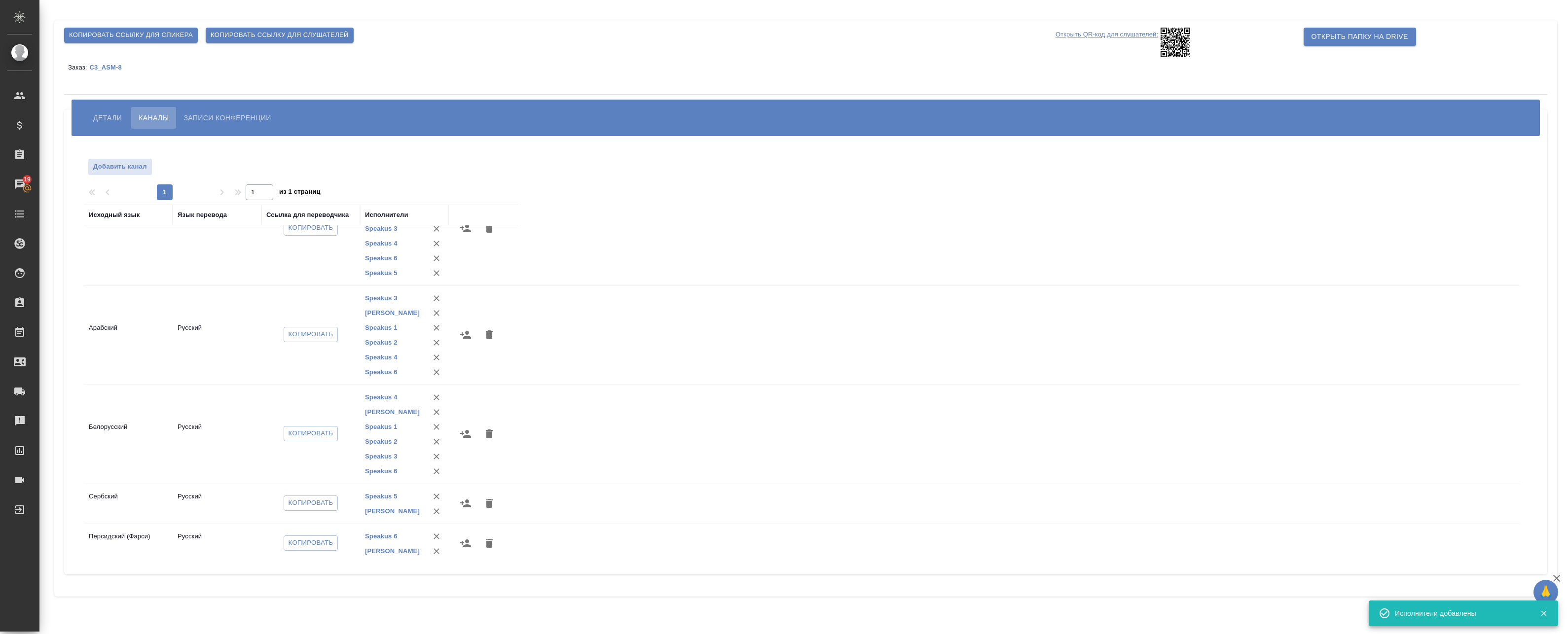
scroll to position [157, 0]
click at [466, 503] on icon "button" at bounding box center [466, 499] width 12 height 12
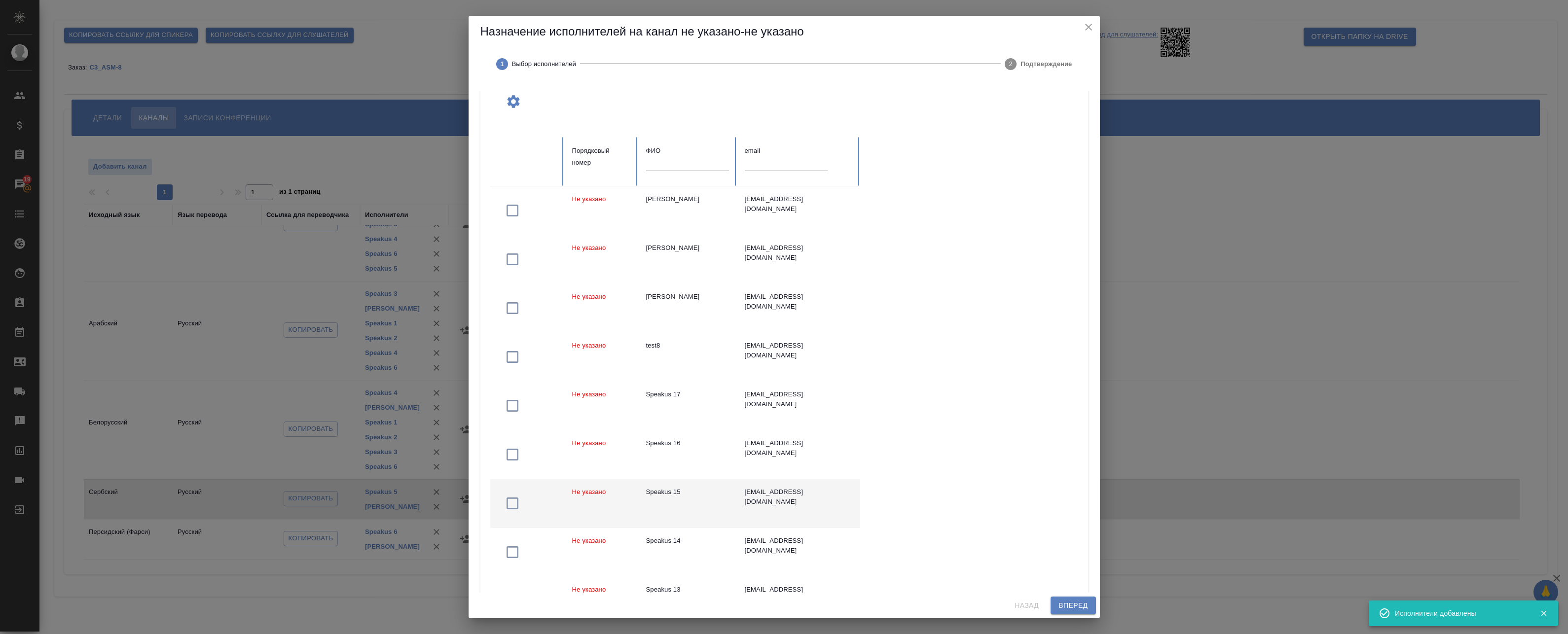
scroll to position [158, 0]
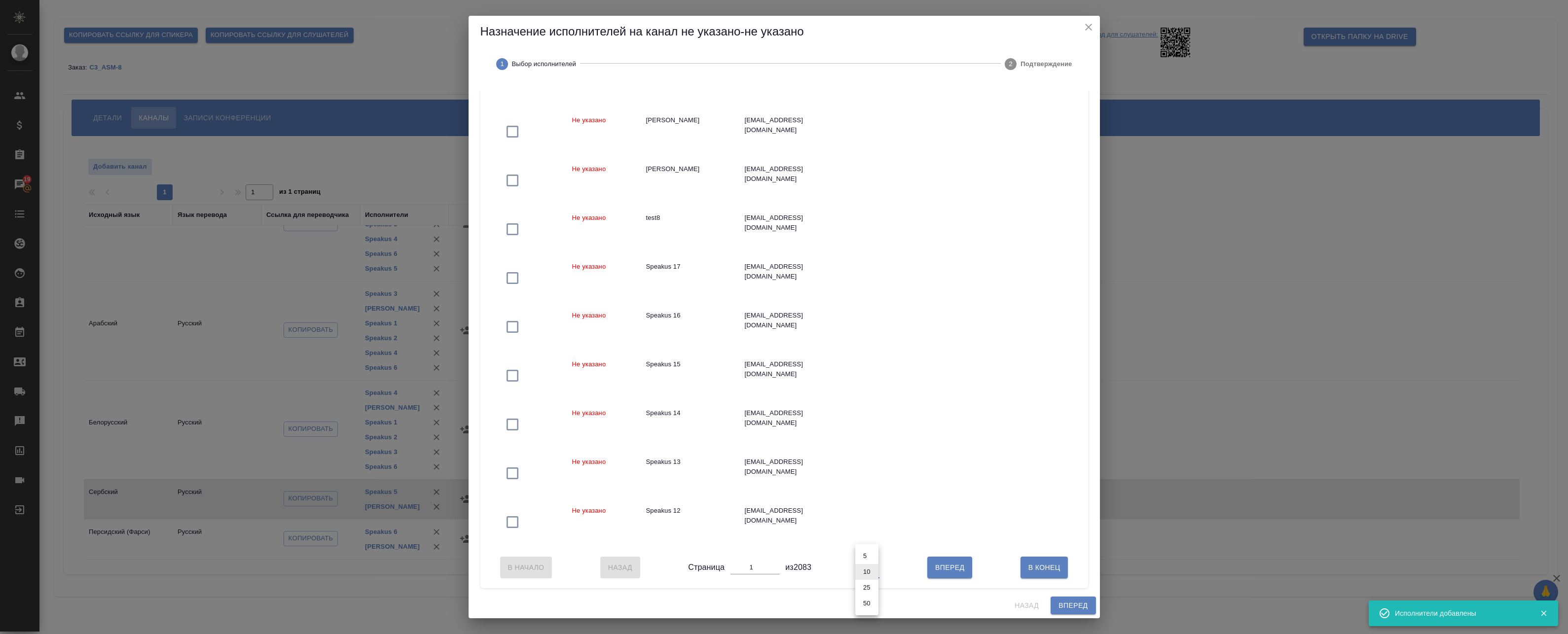
click at [865, 573] on body "🙏 .cls-1 fill:#fff; AWATERA Badanyan Artak Клиенты Спецификации Заказы 19 Чаты …" at bounding box center [784, 317] width 1568 height 634
click at [870, 591] on li "25" at bounding box center [866, 588] width 23 height 16
type input "25"
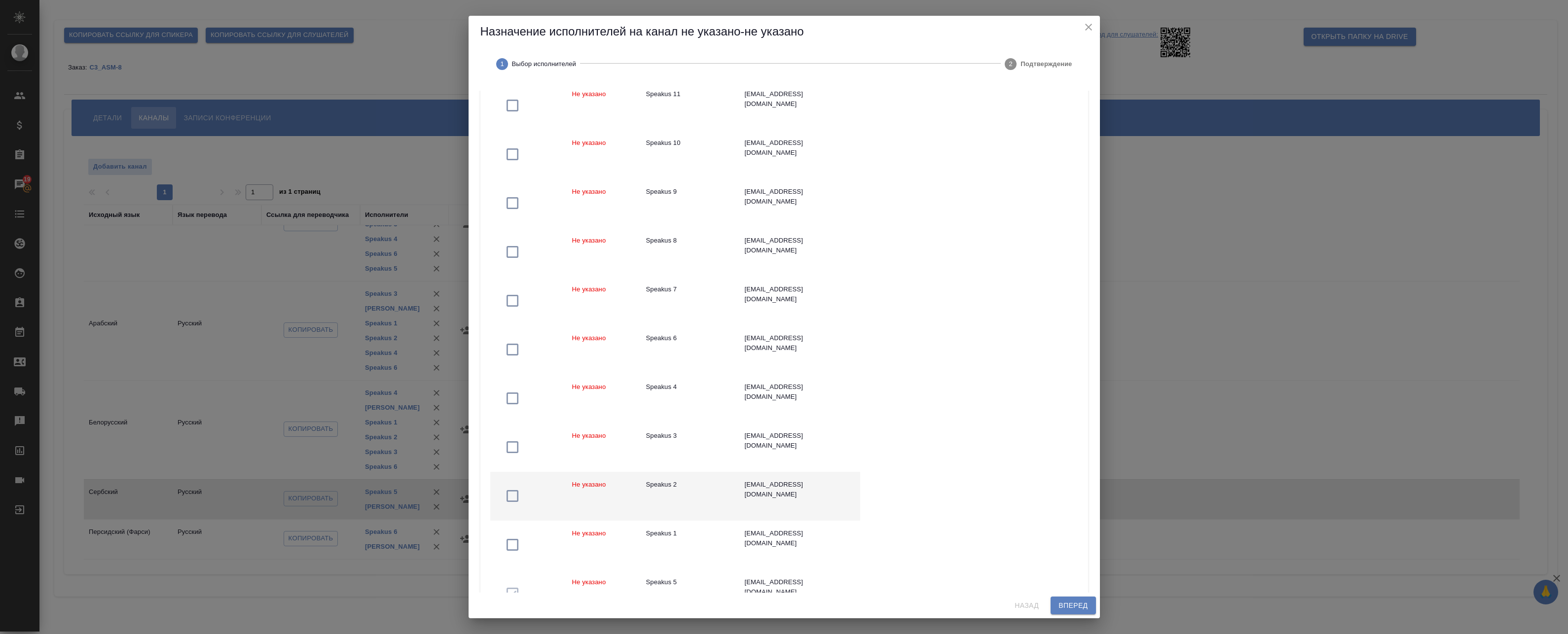
scroll to position [651, 0]
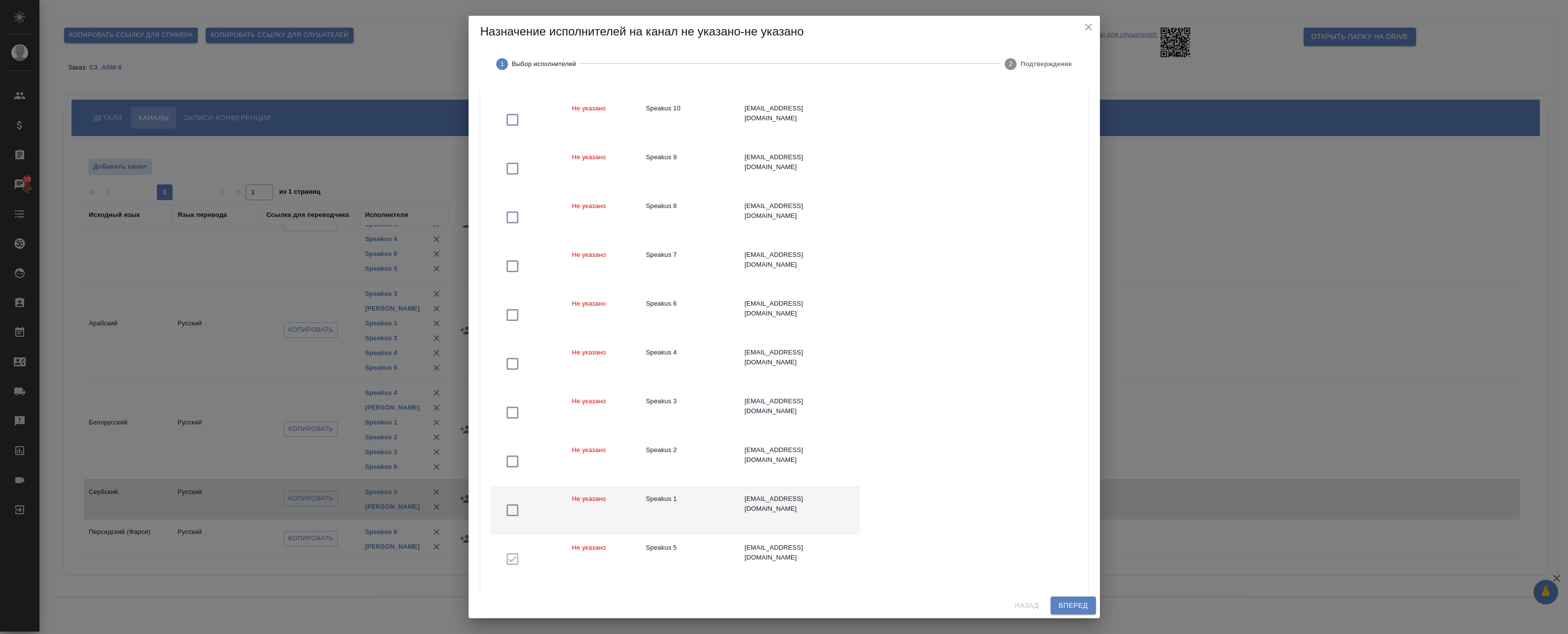
click at [698, 489] on td "Speakus 1" at bounding box center [687, 511] width 98 height 49
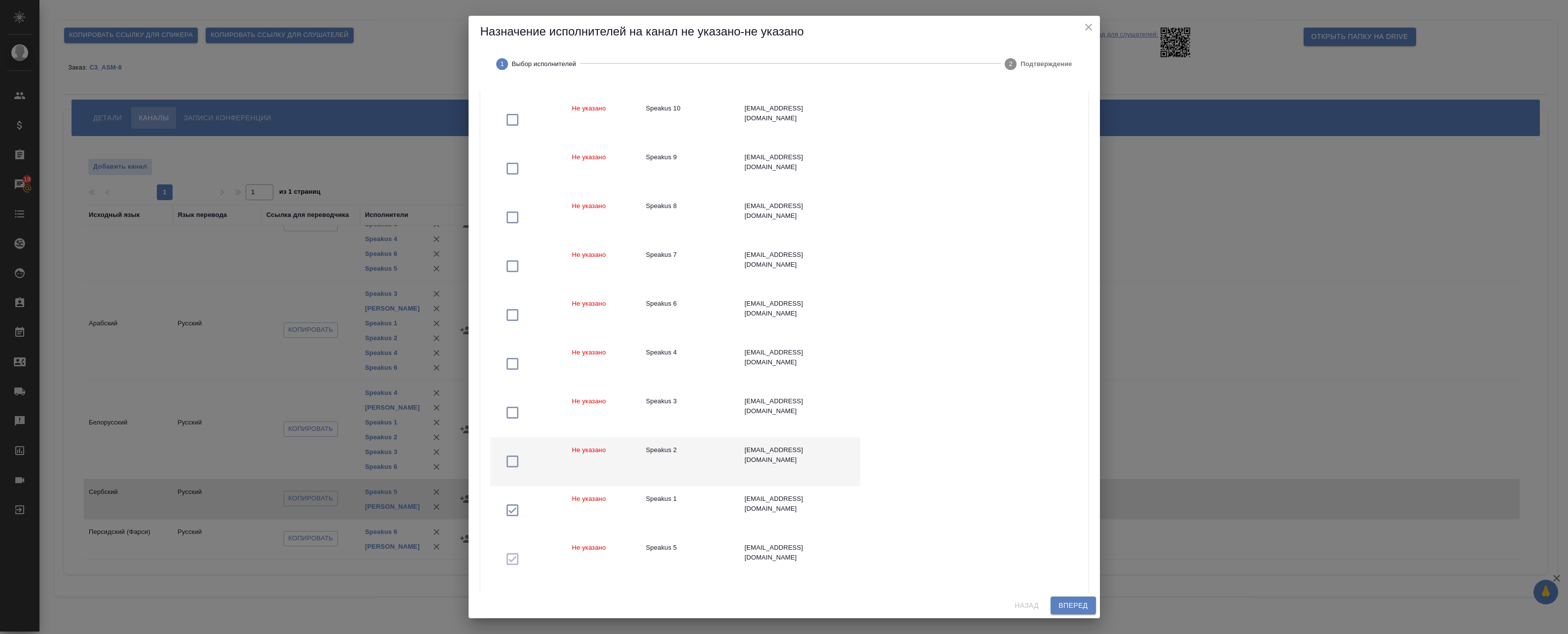
click at [694, 464] on td "Speakus 2" at bounding box center [687, 462] width 98 height 49
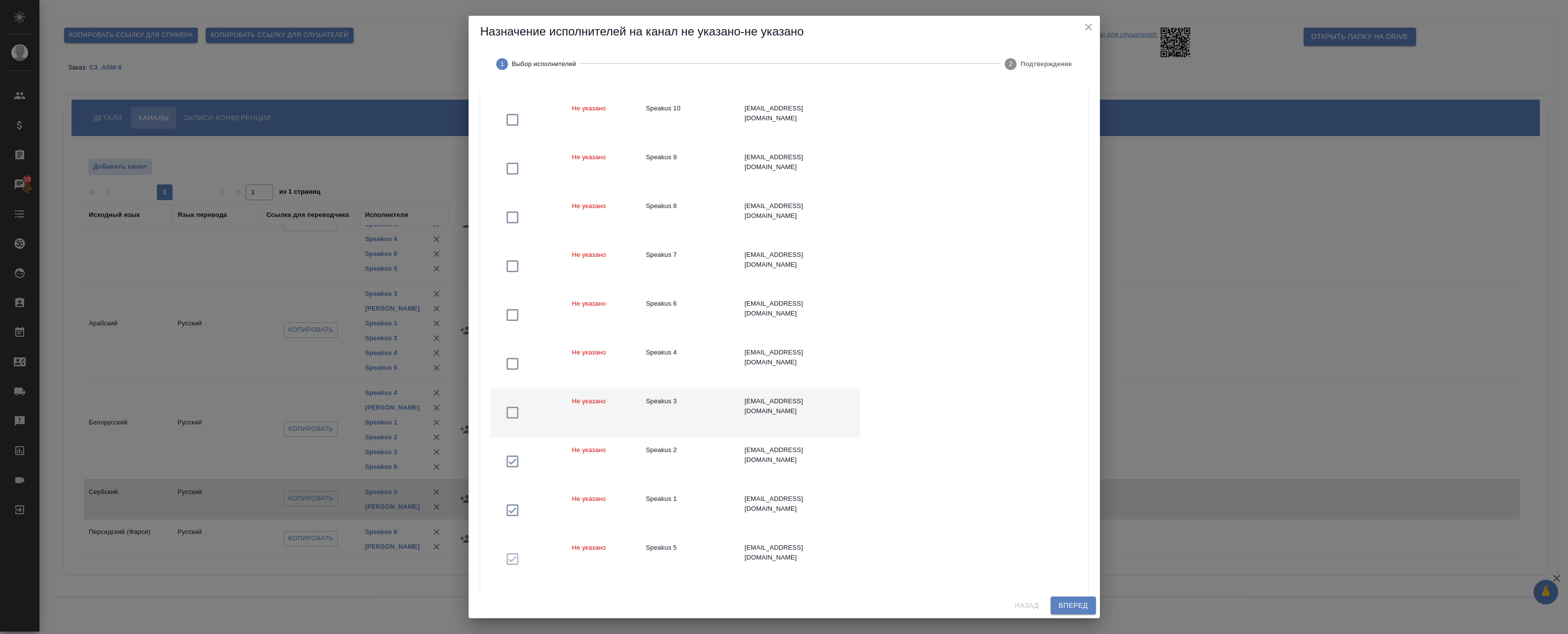
click at [680, 403] on div "Speakus 3" at bounding box center [688, 401] width 83 height 10
click at [690, 349] on div "Speakus 4" at bounding box center [688, 352] width 83 height 10
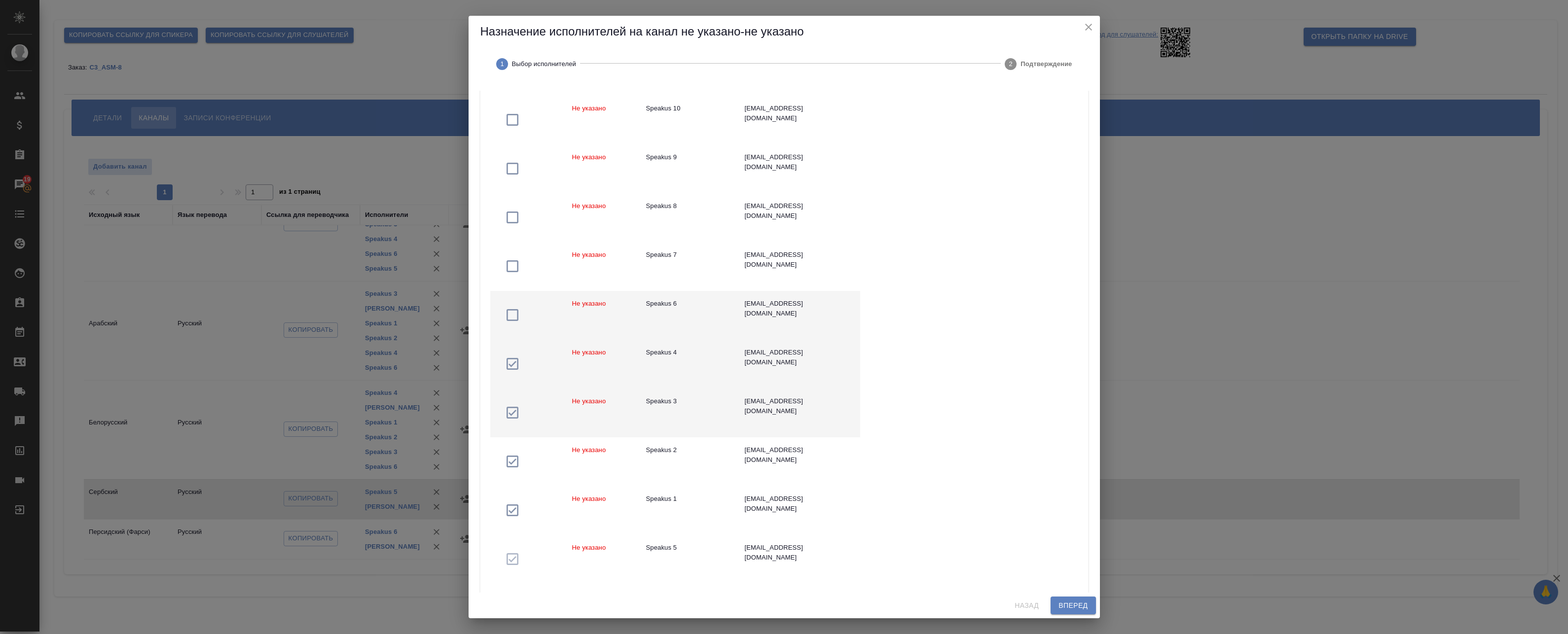
click at [689, 315] on td "Speakus 6" at bounding box center [687, 315] width 98 height 49
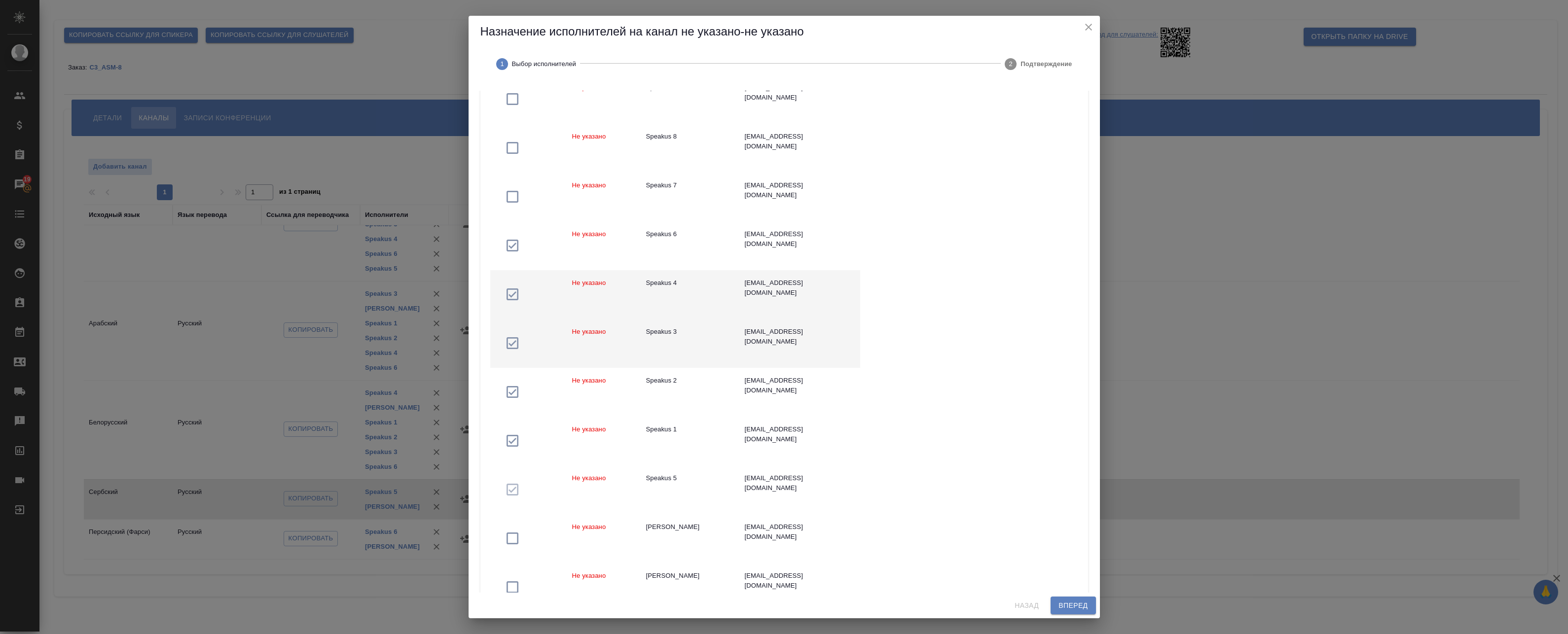
scroll to position [750, 0]
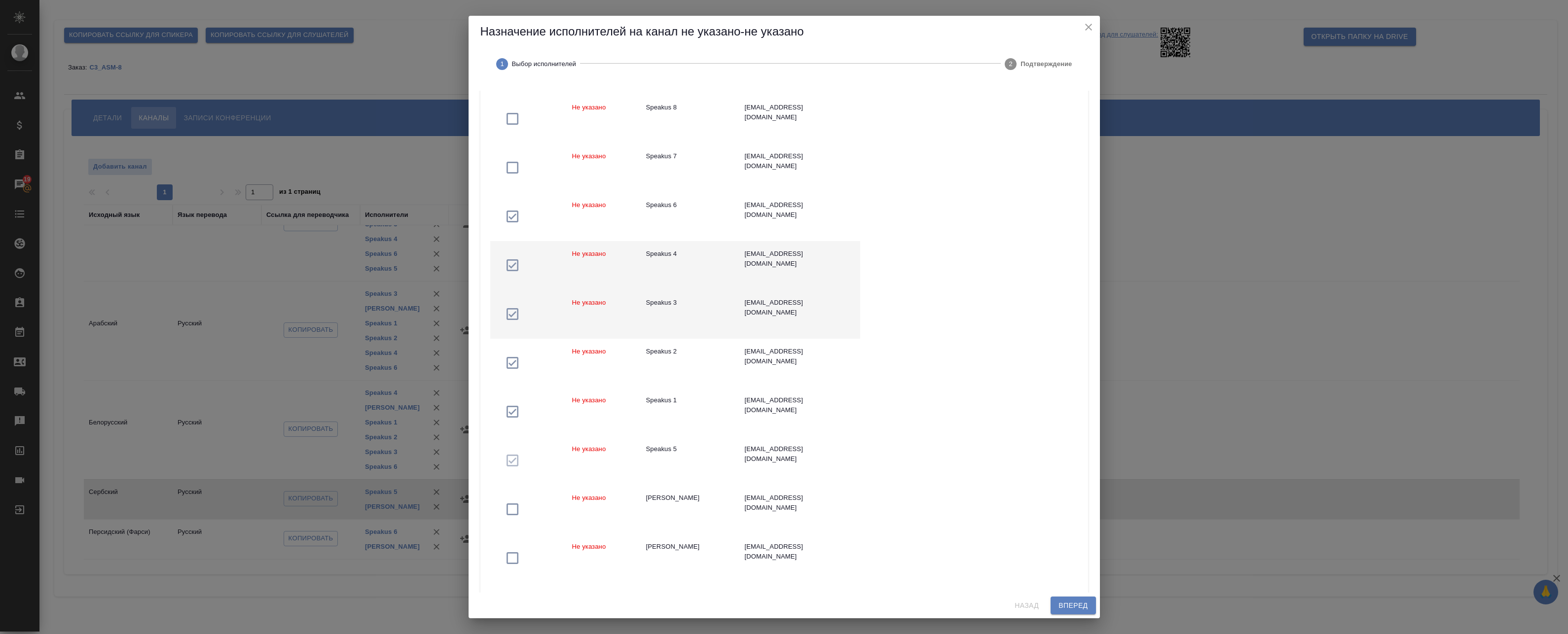
click at [1071, 604] on span "Вперед" at bounding box center [1073, 606] width 29 height 13
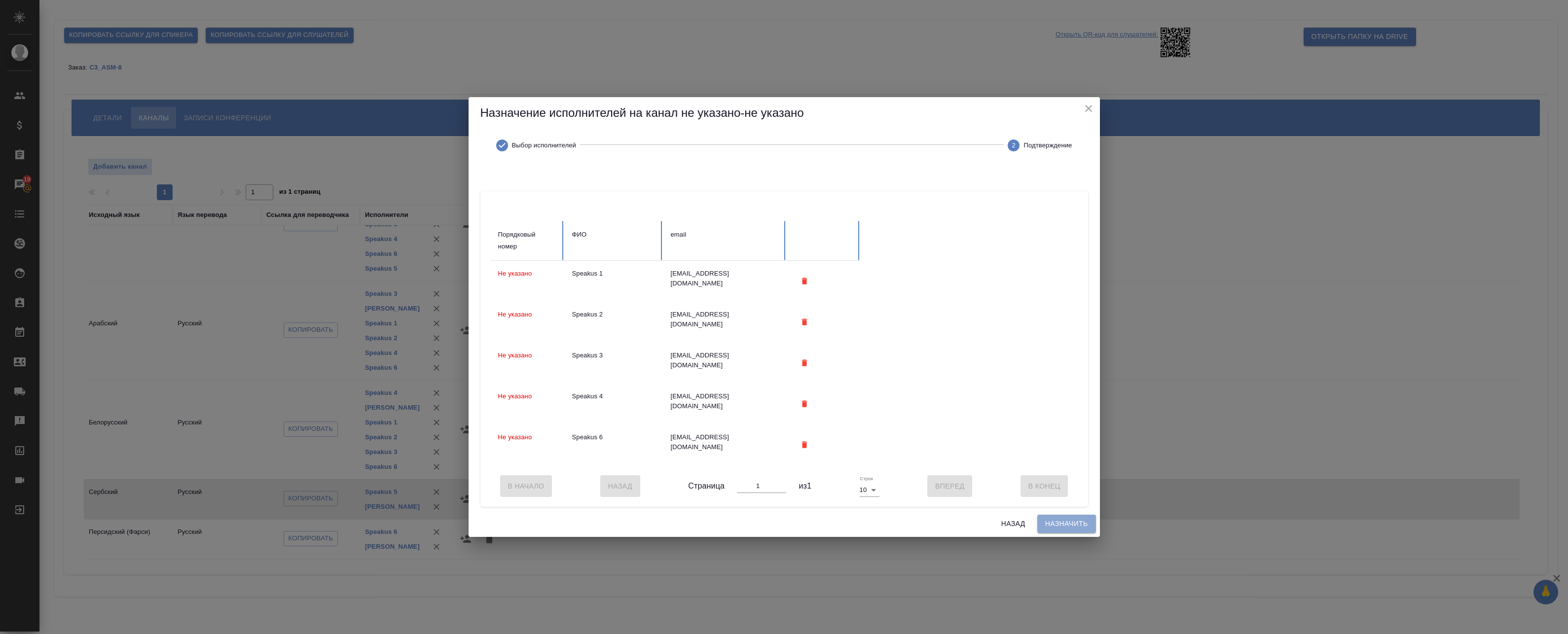
click at [1064, 533] on button "Назначить" at bounding box center [1066, 524] width 59 height 18
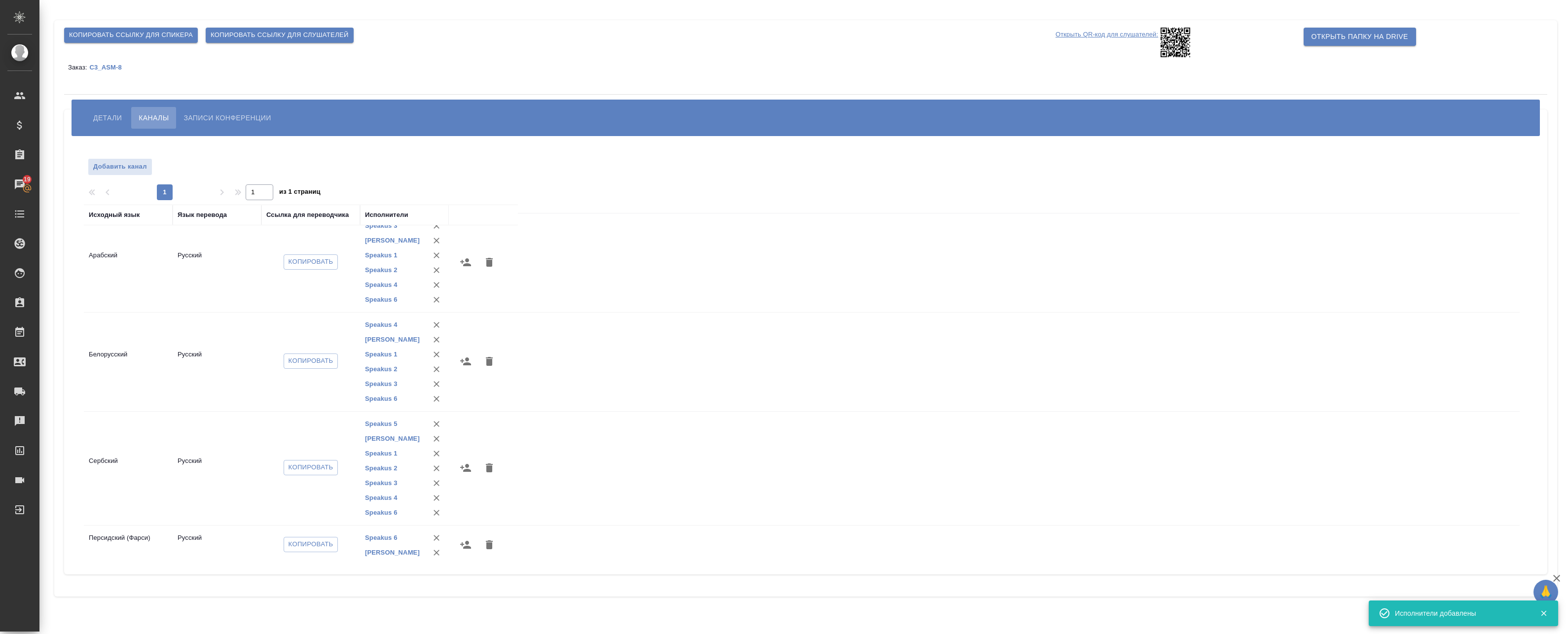
scroll to position [232, 0]
click at [469, 536] on icon "button" at bounding box center [465, 539] width 11 height 8
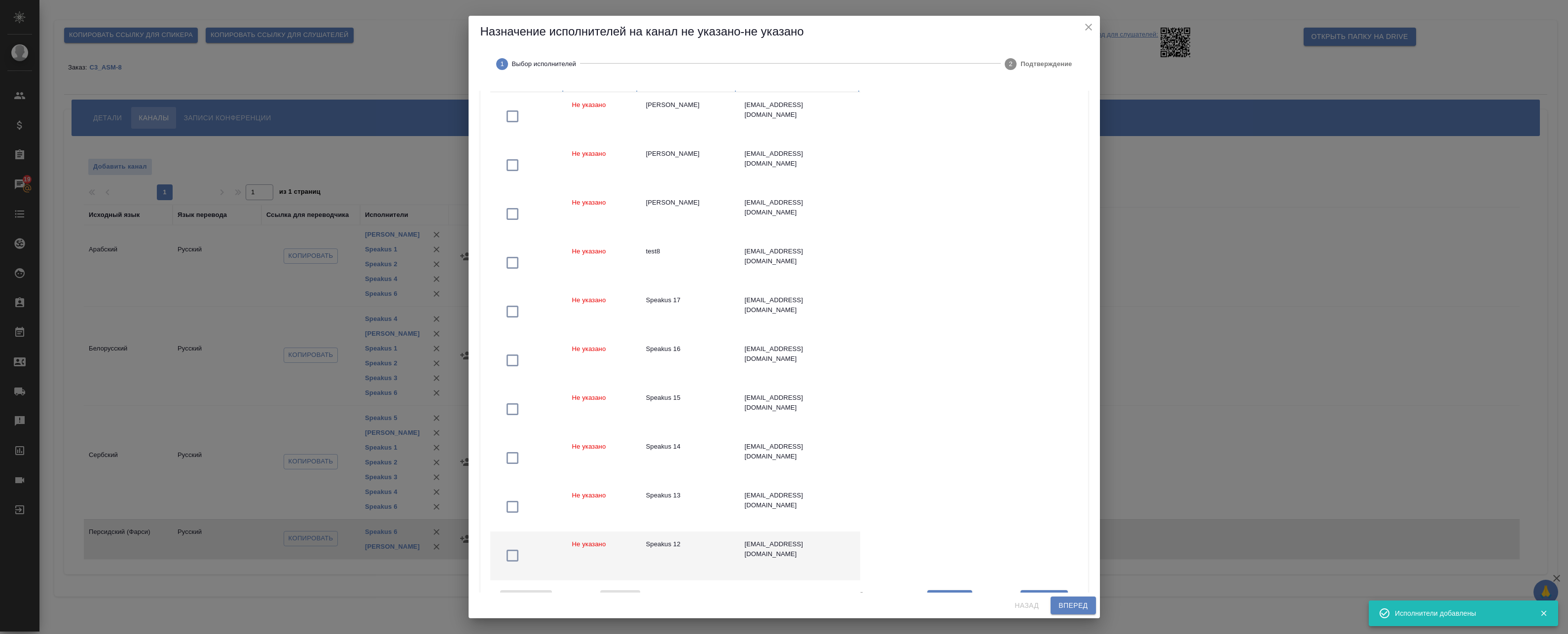
scroll to position [158, 0]
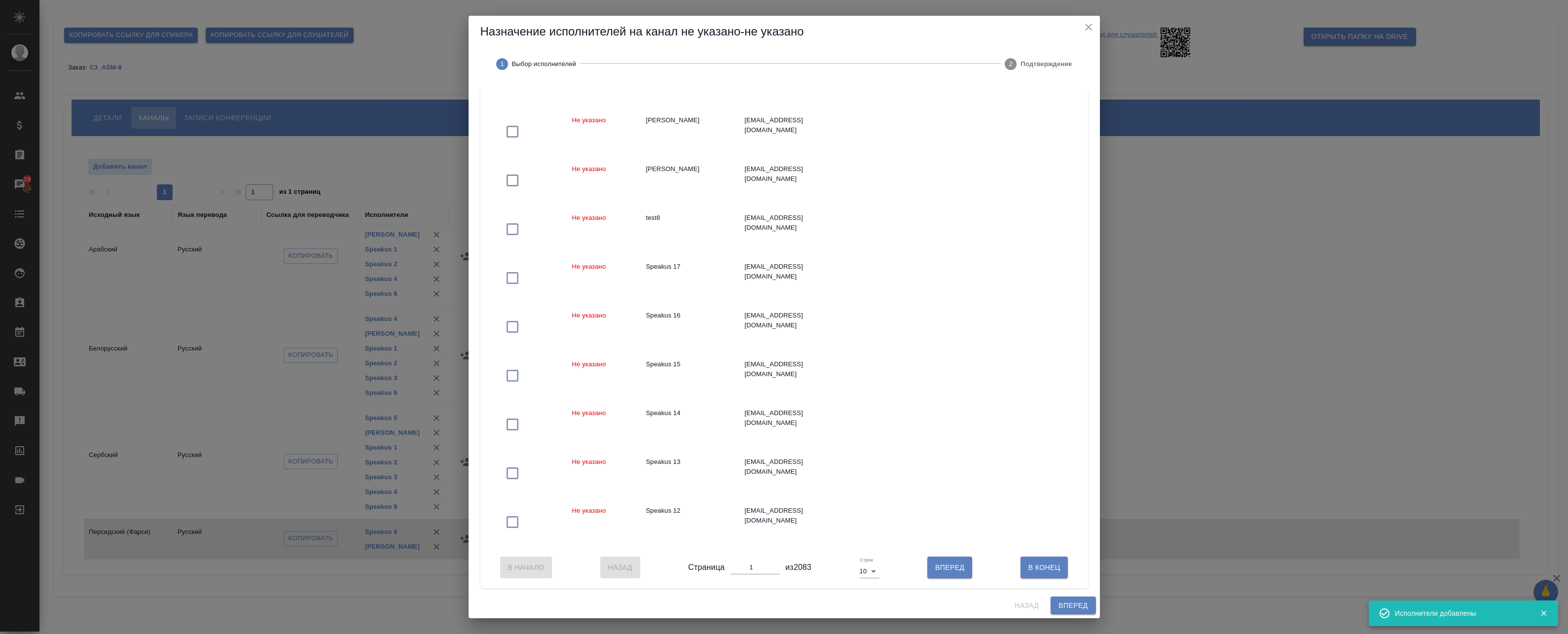
click at [875, 569] on div "В Начало Назад Страница 1 из 2083 Строк 10 10 Вперед В Конец" at bounding box center [784, 567] width 588 height 42
click at [861, 570] on body "🙏 .cls-1 fill:#fff; AWATERA Badanyan Artak Клиенты Спецификации Заказы 19 Чаты …" at bounding box center [784, 317] width 1568 height 634
click at [866, 589] on li "25" at bounding box center [866, 588] width 23 height 16
type input "25"
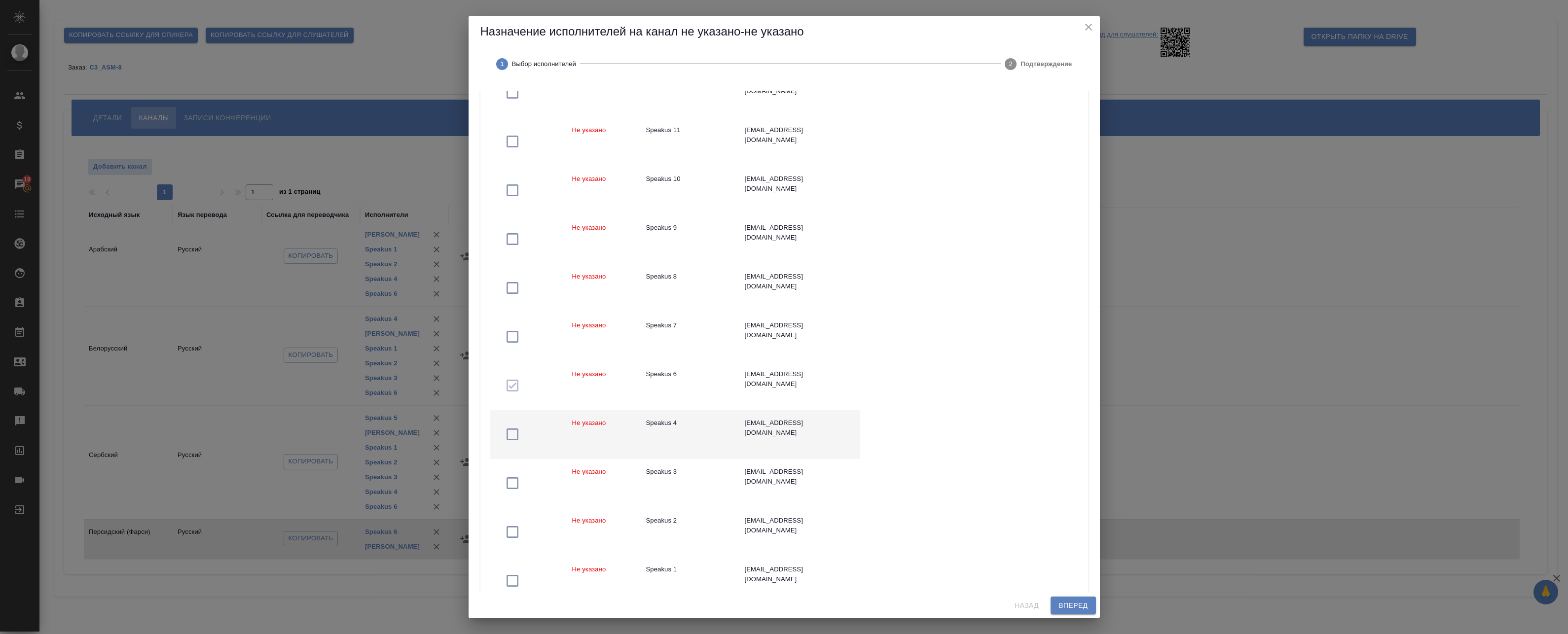
scroll to position [602, 0]
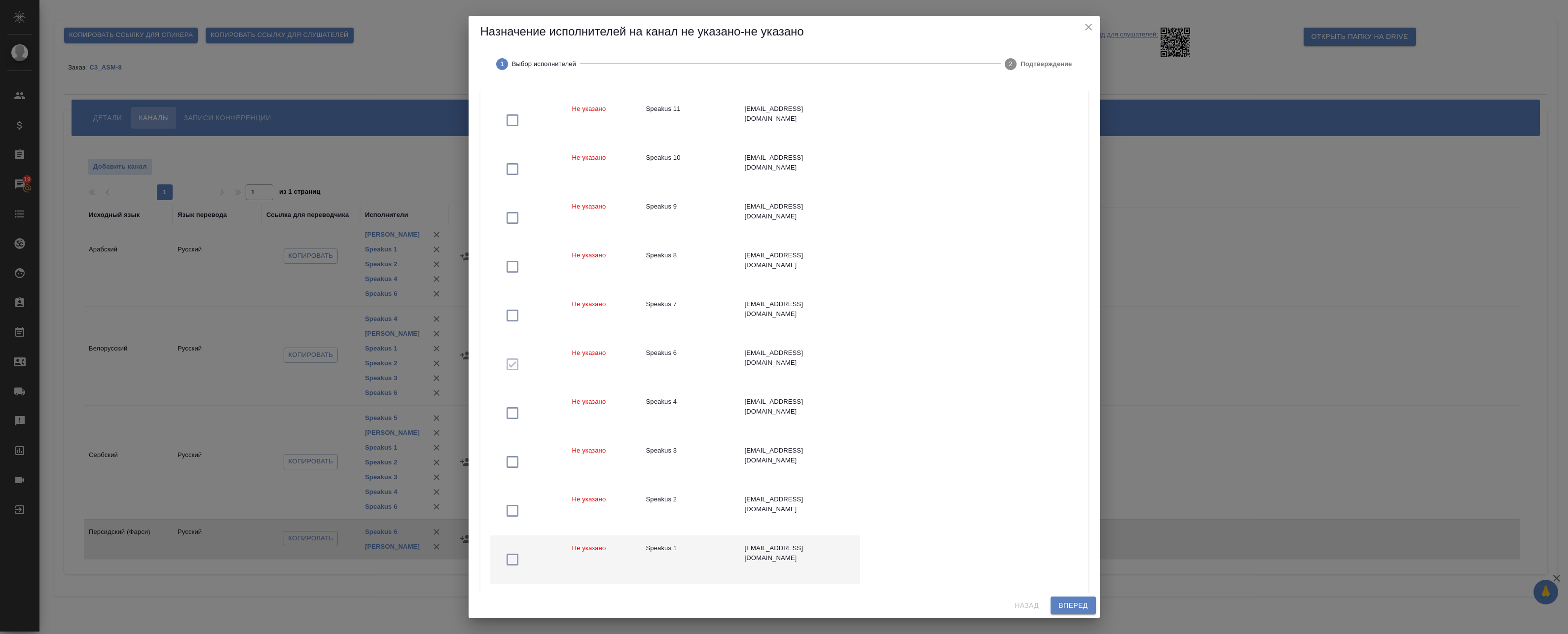
click at [665, 545] on div "Speakus 1" at bounding box center [688, 548] width 83 height 10
click at [659, 513] on td "Speakus 2" at bounding box center [687, 511] width 98 height 49
click at [659, 465] on td "Speakus 3" at bounding box center [687, 462] width 98 height 49
click at [656, 428] on td "Speakus 4" at bounding box center [687, 414] width 98 height 49
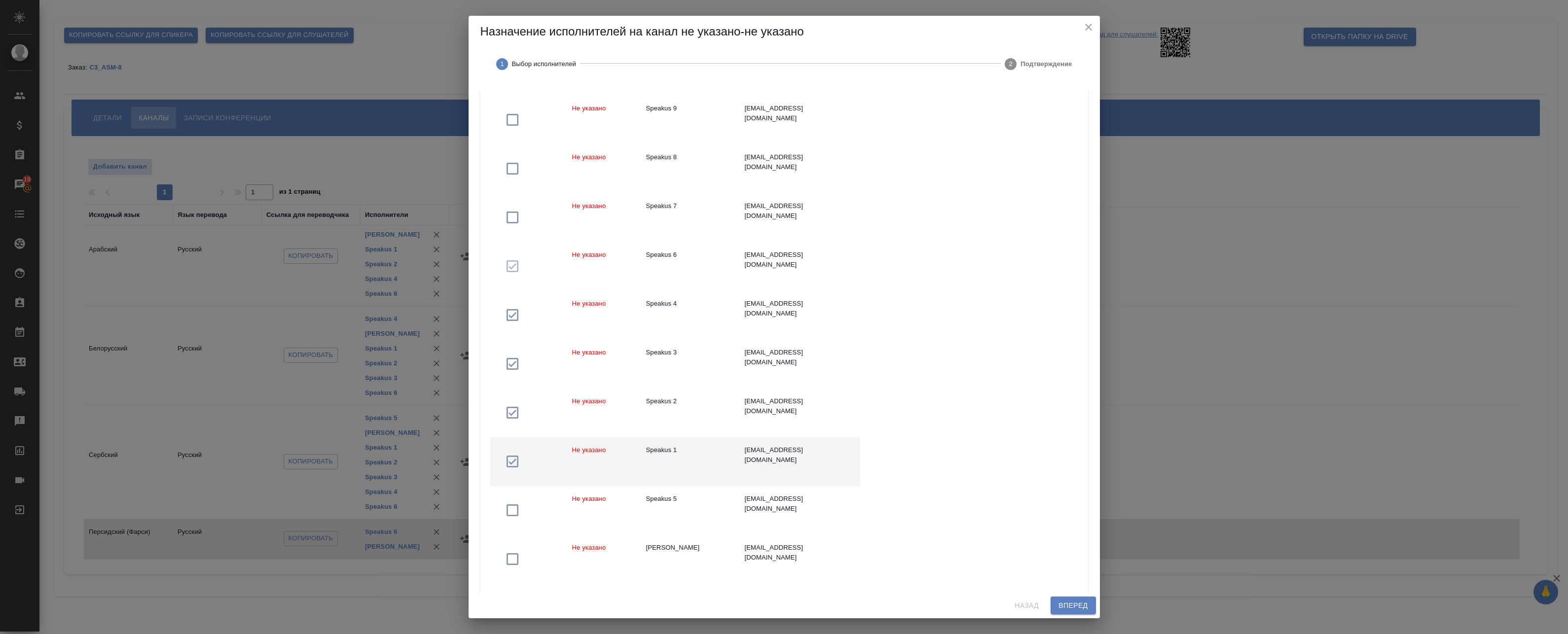
scroll to position [701, 0]
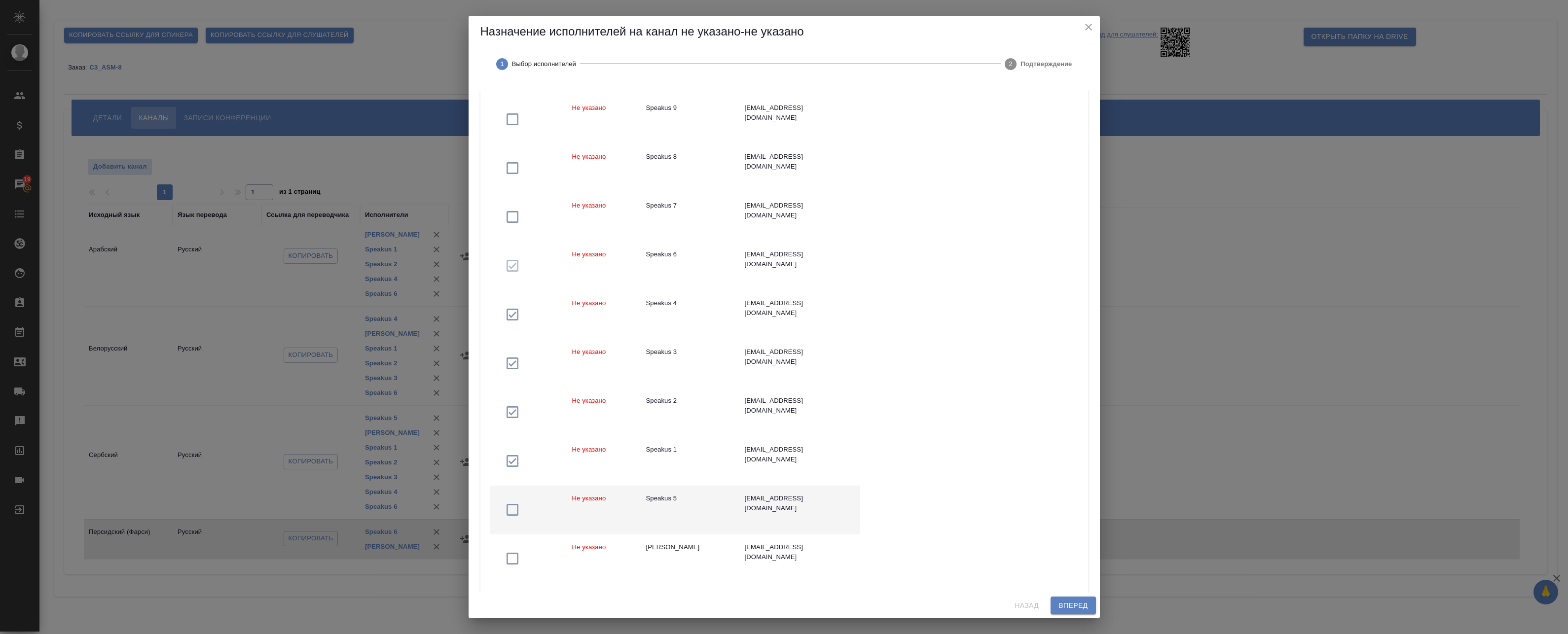
click at [692, 515] on td "Speakus 5" at bounding box center [687, 510] width 98 height 49
click at [1080, 608] on span "Вперед" at bounding box center [1073, 606] width 29 height 13
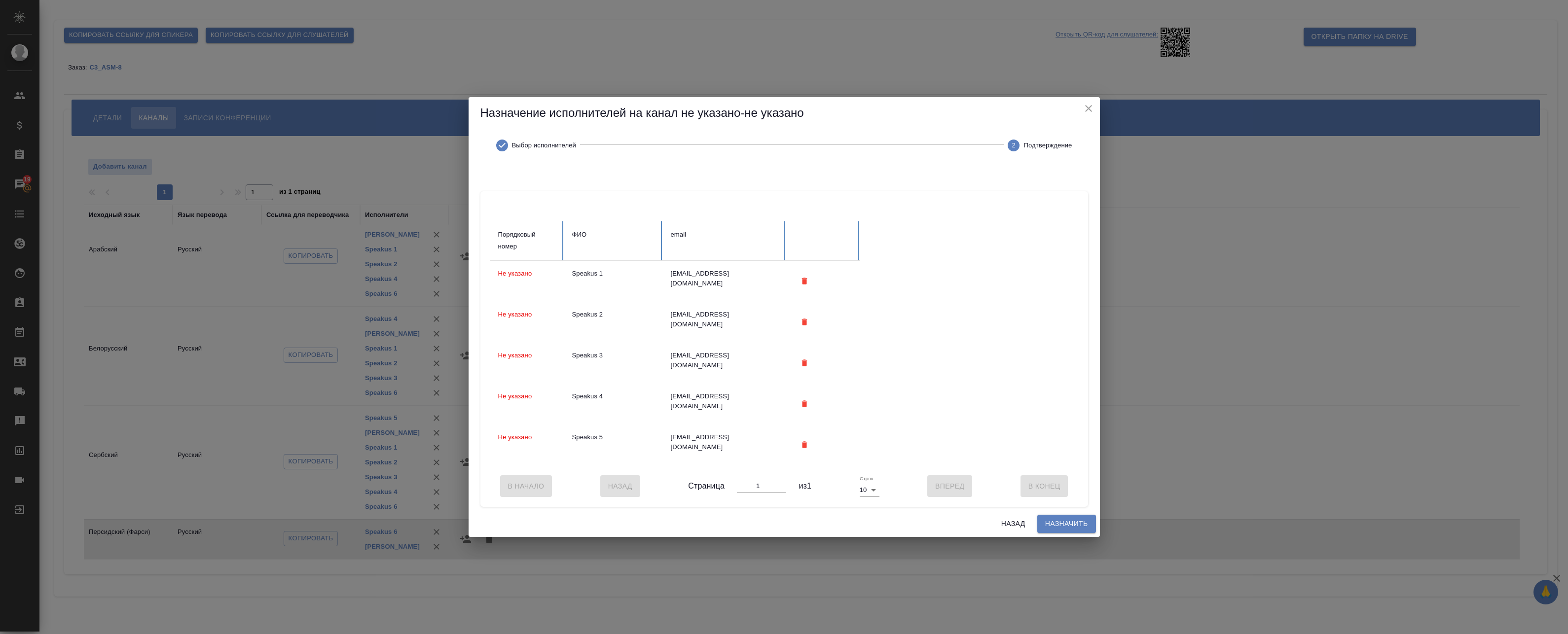
click at [1059, 526] on span "Назначить" at bounding box center [1066, 524] width 43 height 13
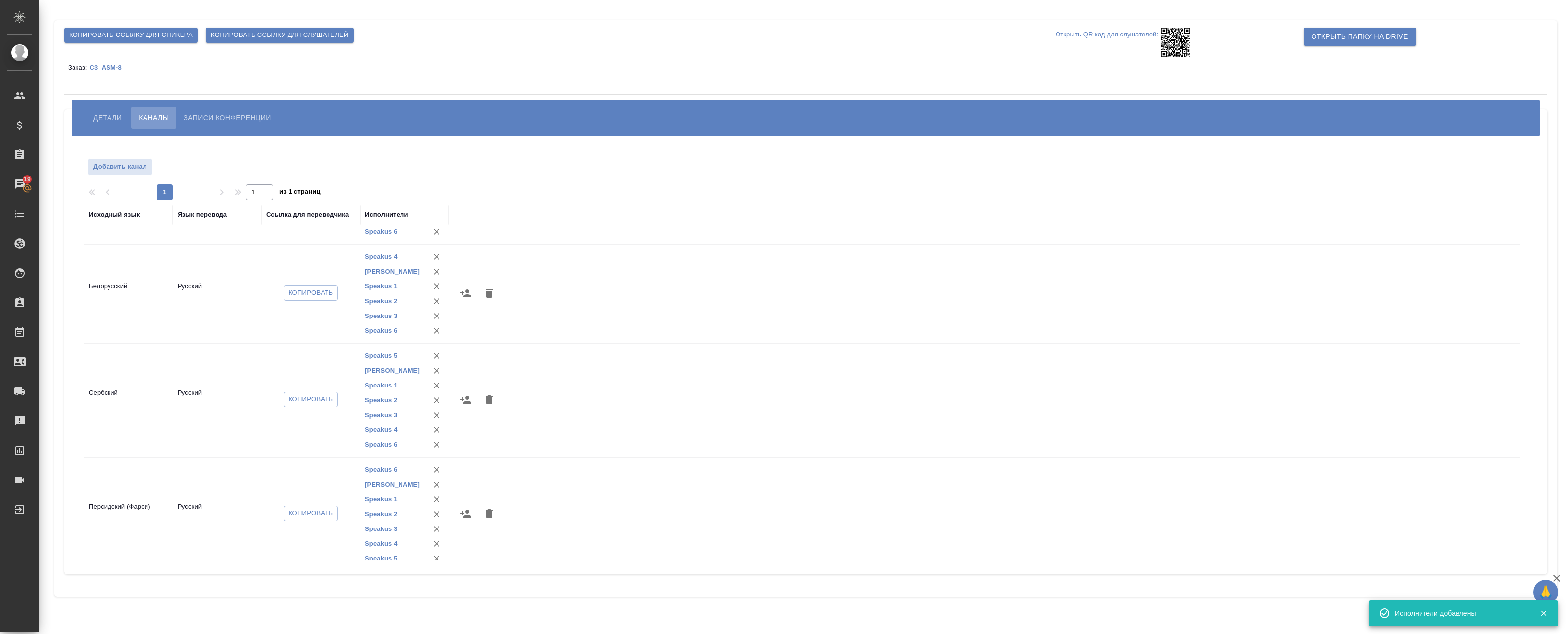
scroll to position [305, 0]
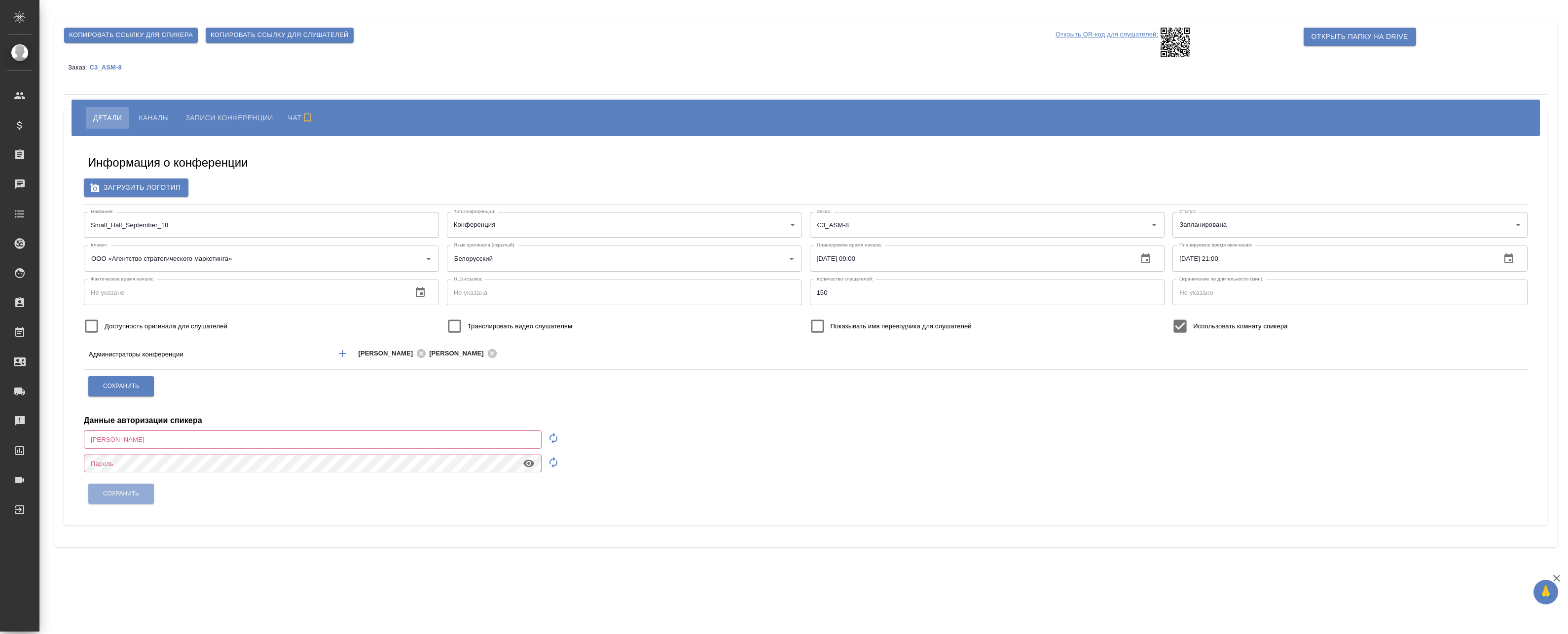
click at [154, 112] on span "Каналы" at bounding box center [154, 118] width 30 height 12
type input "[EMAIL_ADDRESS][DOMAIN_NAME]"
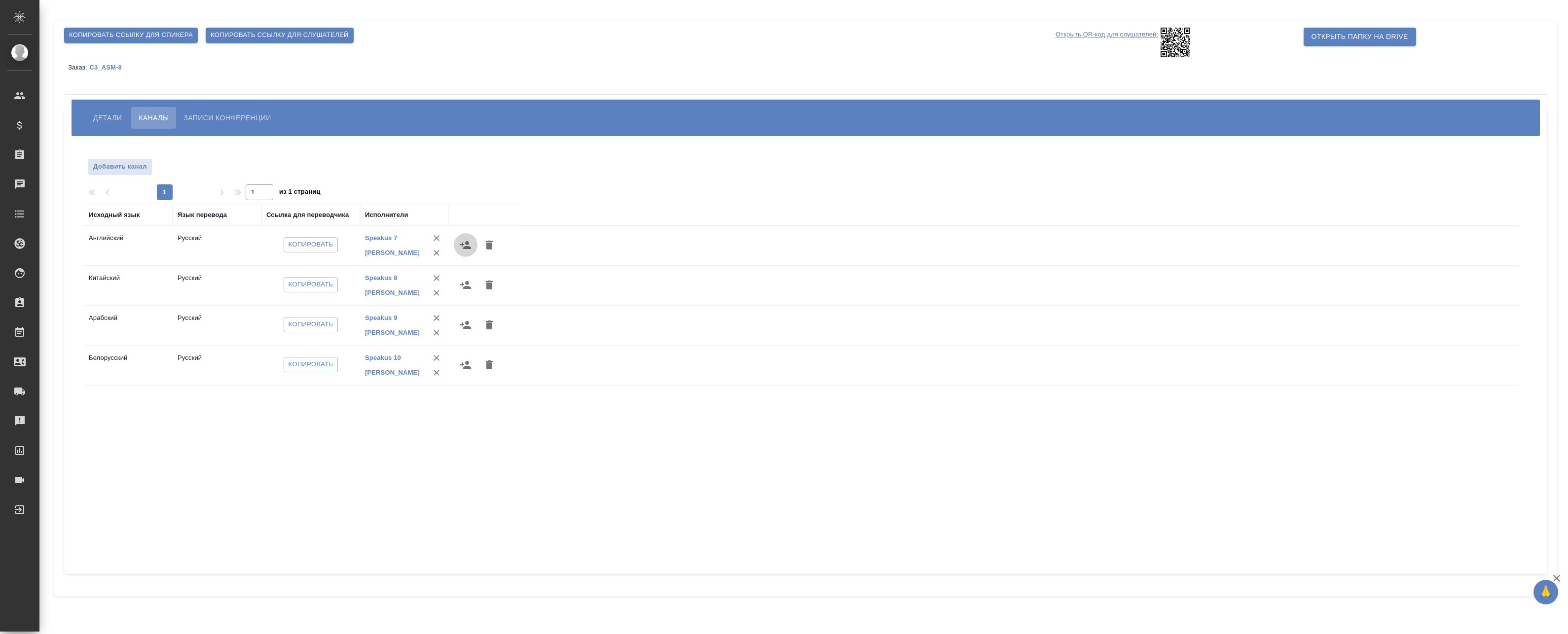
click at [471, 246] on icon "button" at bounding box center [466, 245] width 12 height 12
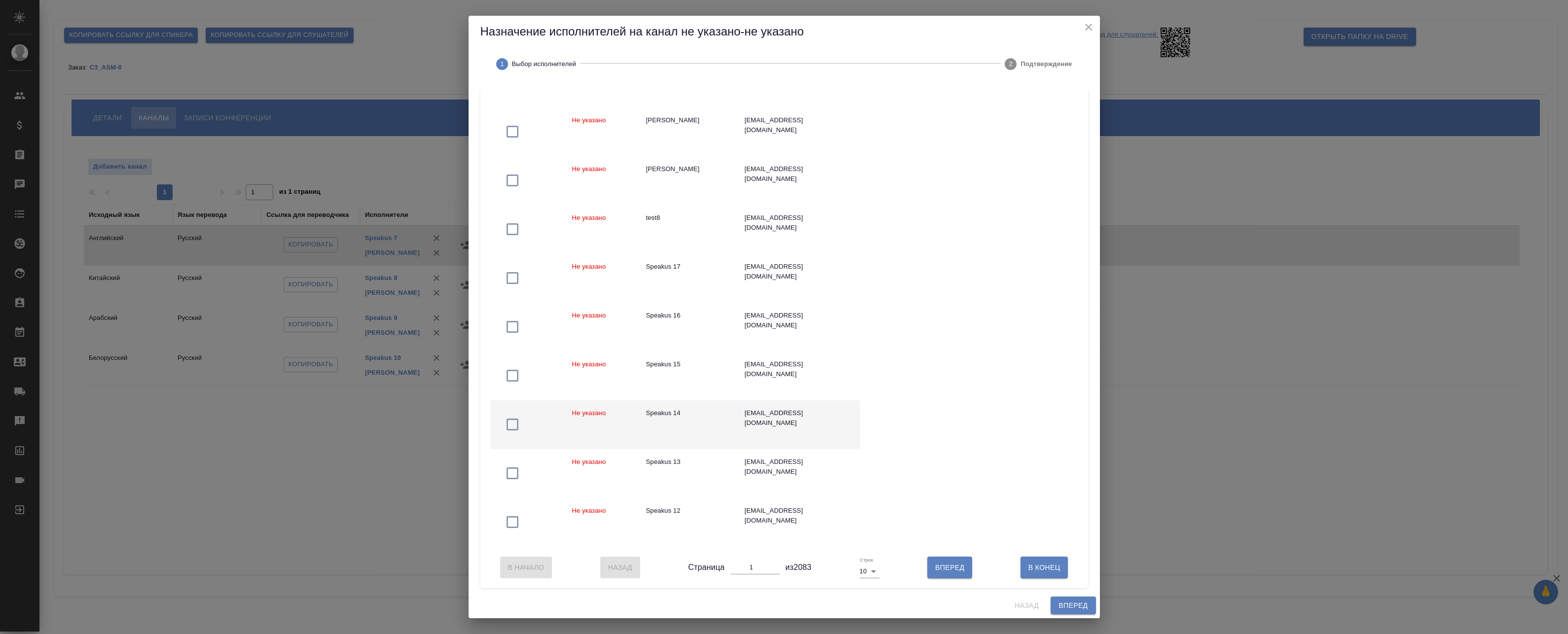
scroll to position [158, 0]
click at [864, 573] on body "🙏 .cls-1 fill:#fff; AWATERA Badanyan Artak Клиенты Спецификации Заказы 19 Чаты …" at bounding box center [784, 317] width 1568 height 634
click at [866, 589] on li "25" at bounding box center [866, 588] width 23 height 16
type input "25"
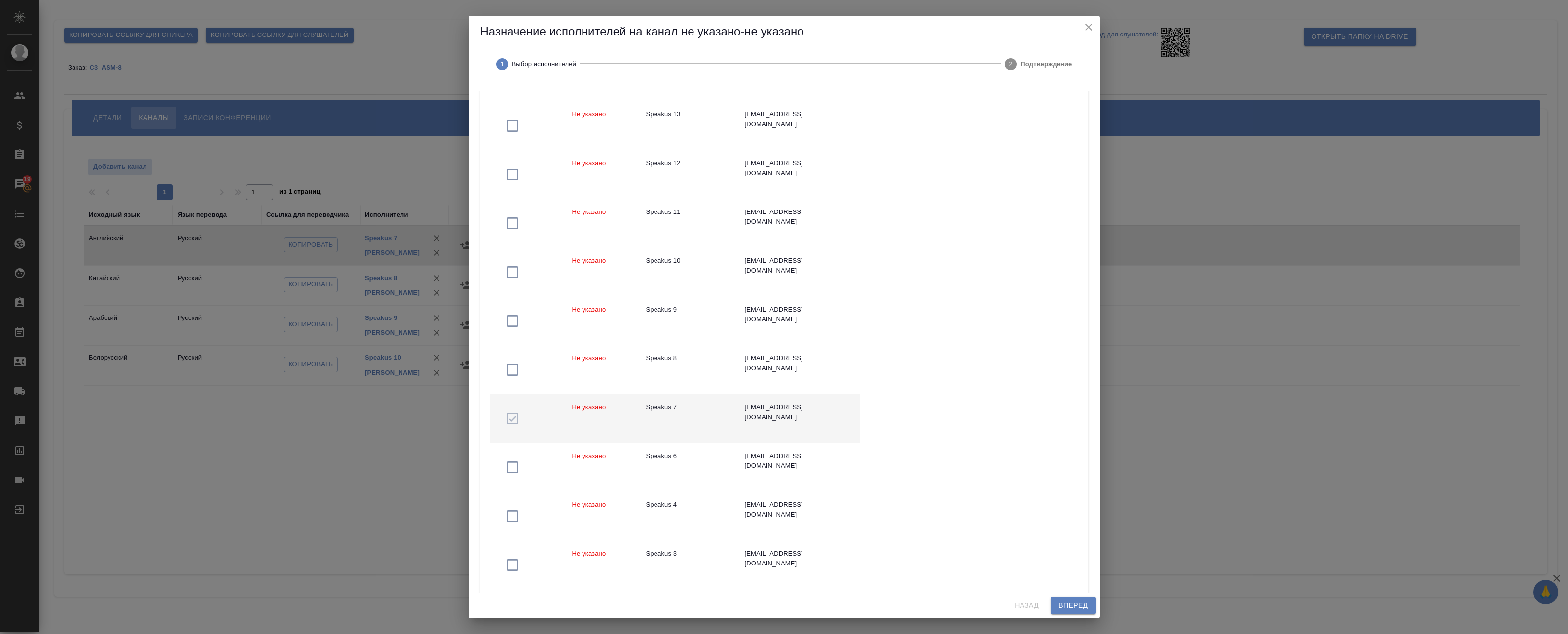
scroll to position [503, 0]
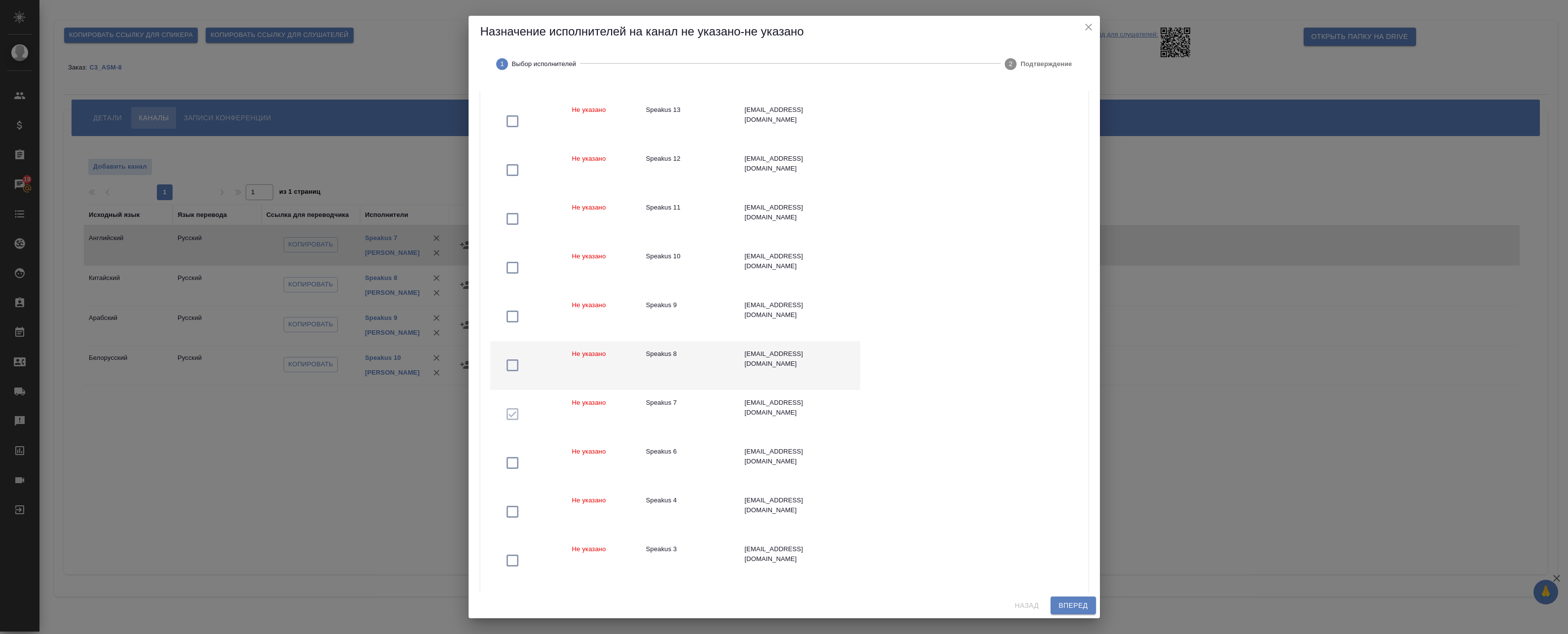
click at [607, 367] on td "Не указано" at bounding box center [601, 365] width 74 height 49
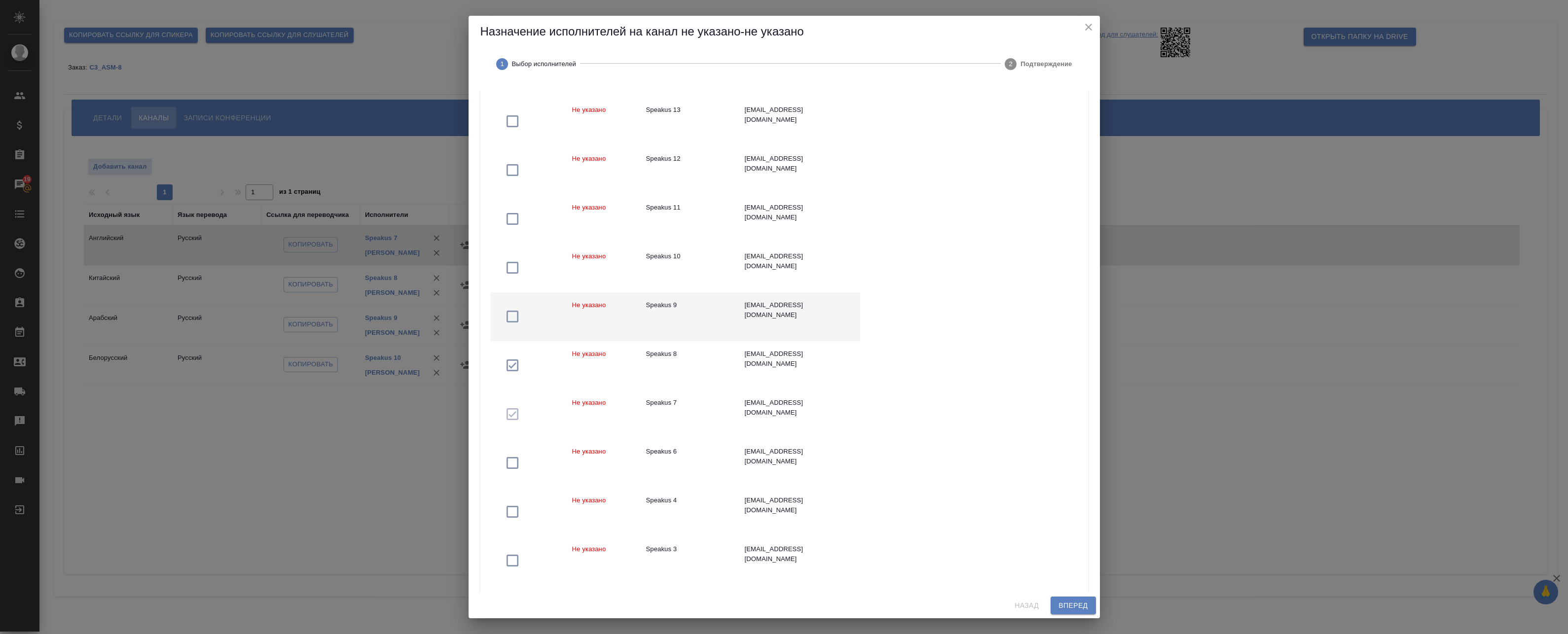
click at [591, 309] on td "Не указано" at bounding box center [601, 317] width 74 height 49
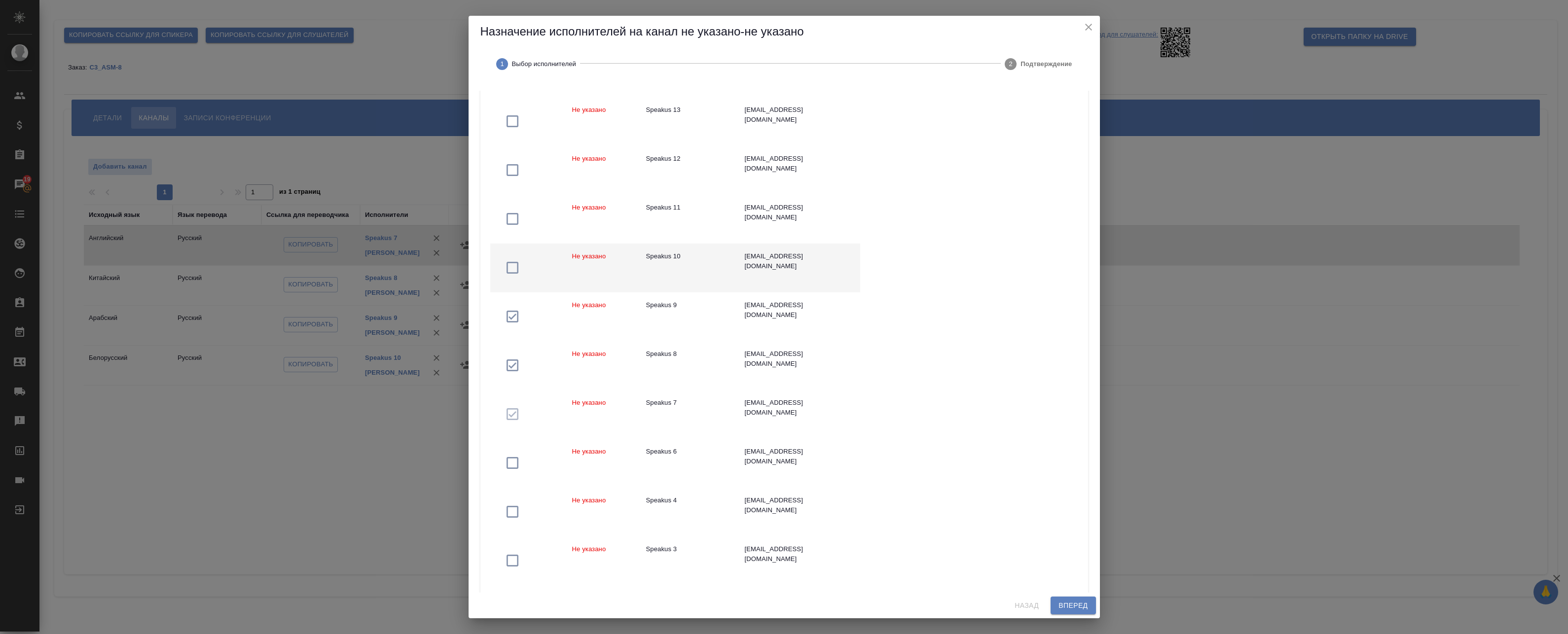
click at [583, 265] on td "Не указано" at bounding box center [601, 268] width 74 height 49
click at [1066, 607] on span "Вперед" at bounding box center [1073, 606] width 29 height 13
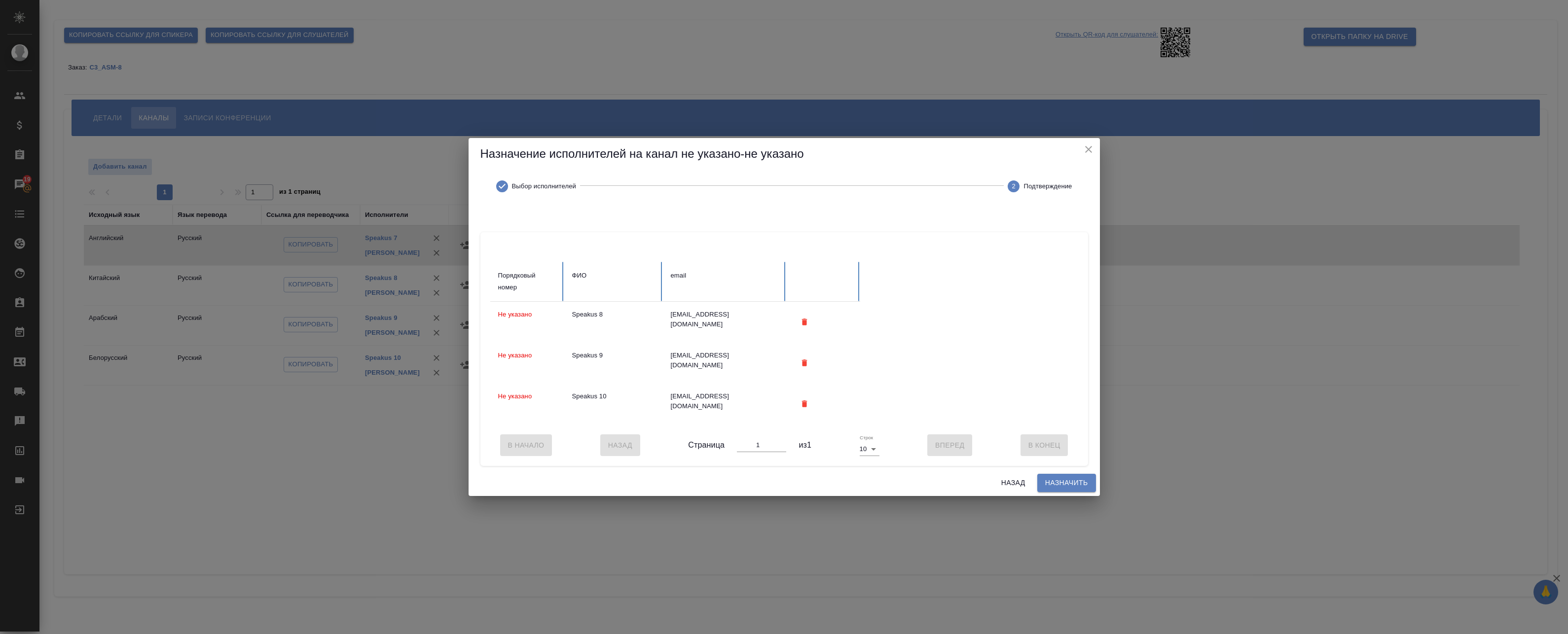
scroll to position [0, 0]
click at [1075, 481] on span "Назначить" at bounding box center [1066, 483] width 43 height 13
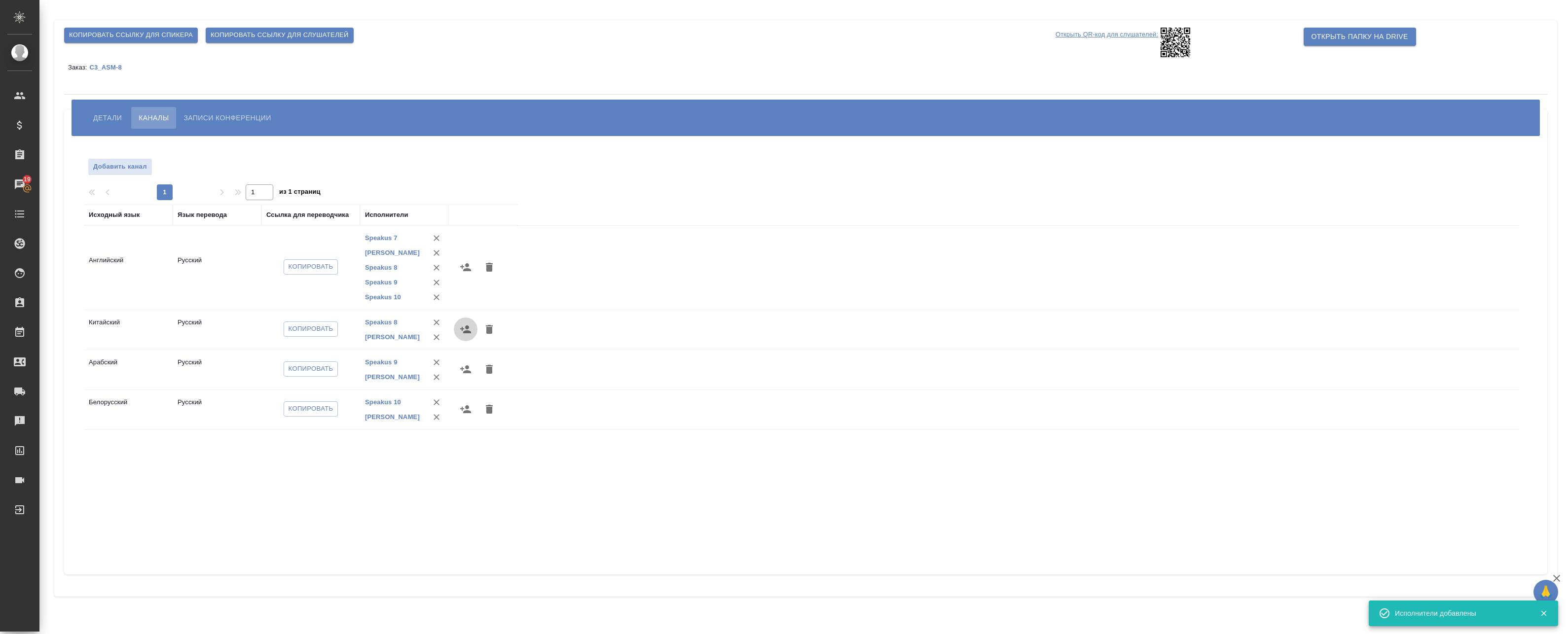
click at [464, 329] on icon "button" at bounding box center [465, 329] width 11 height 8
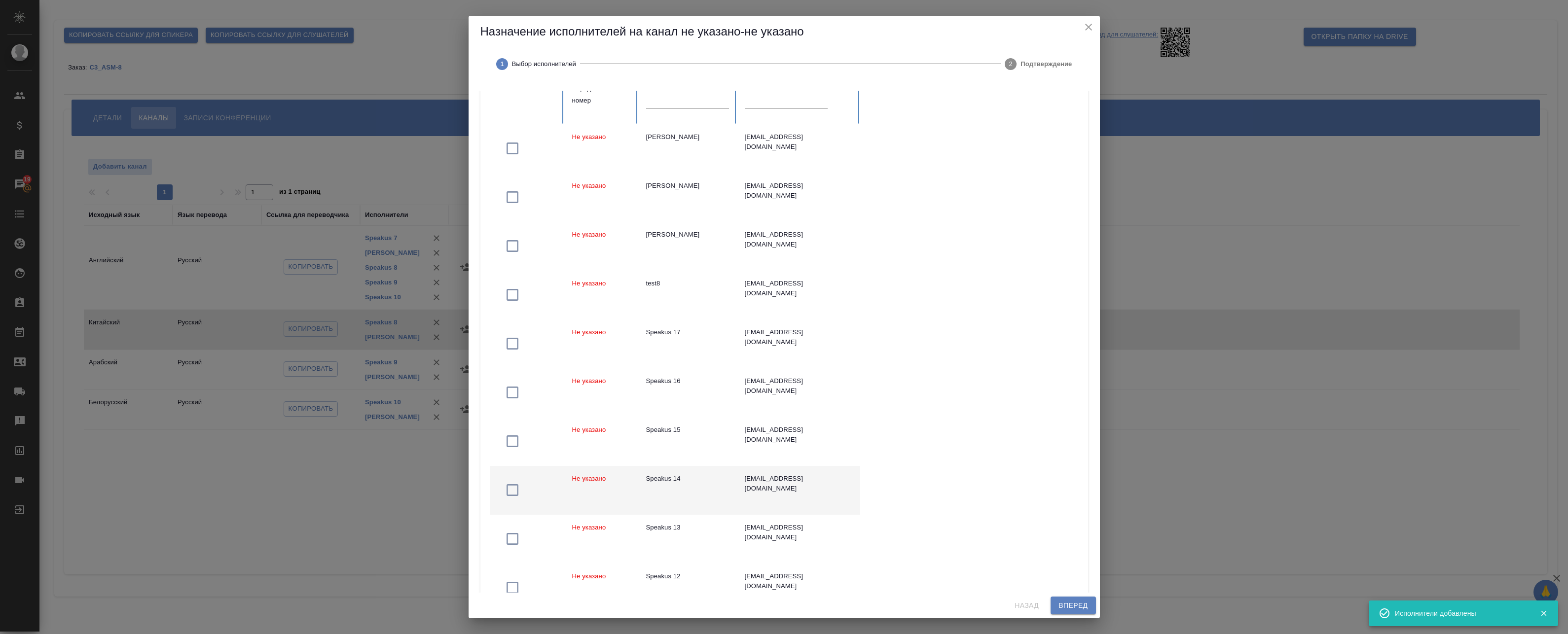
scroll to position [148, 0]
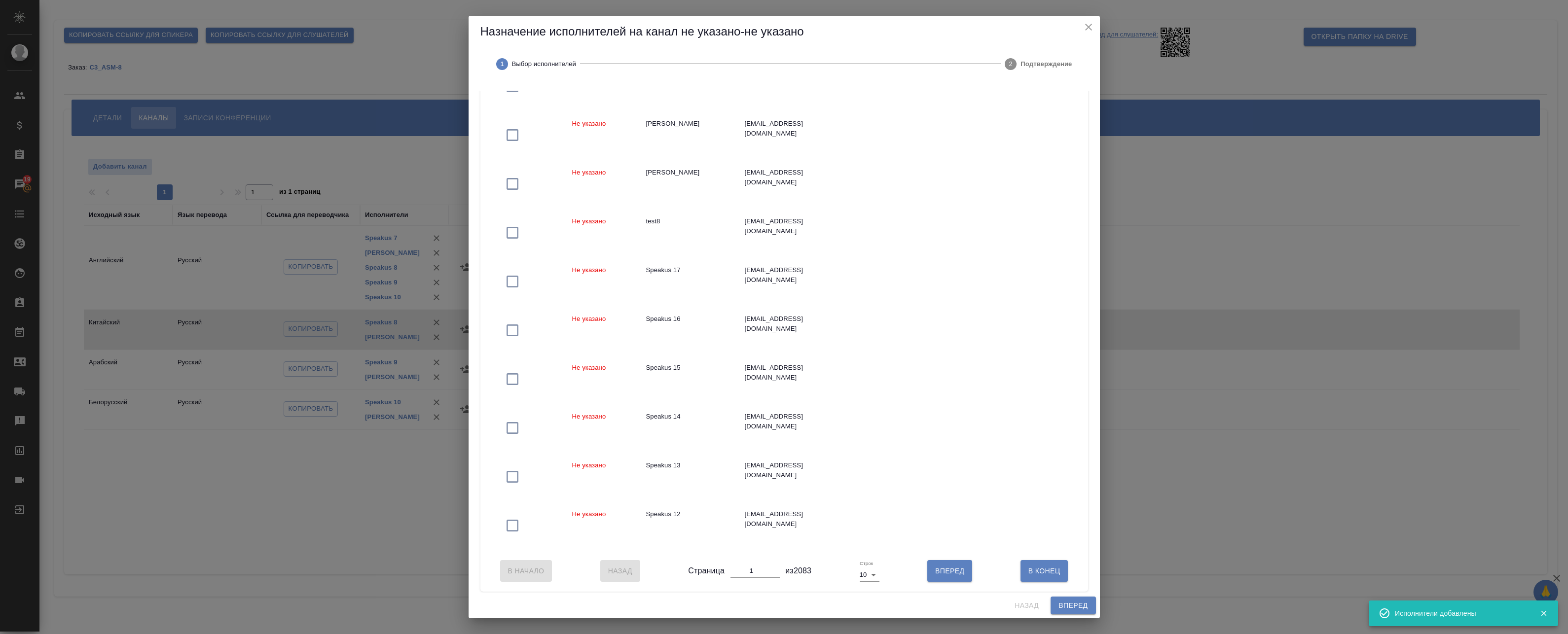
click at [857, 588] on body "🙏 .cls-1 fill:#fff; AWATERA Badanyan Artak Клиенты Спецификации Заказы 19 Чаты …" at bounding box center [784, 317] width 1568 height 634
click at [862, 604] on li "25" at bounding box center [866, 598] width 23 height 16
type input "25"
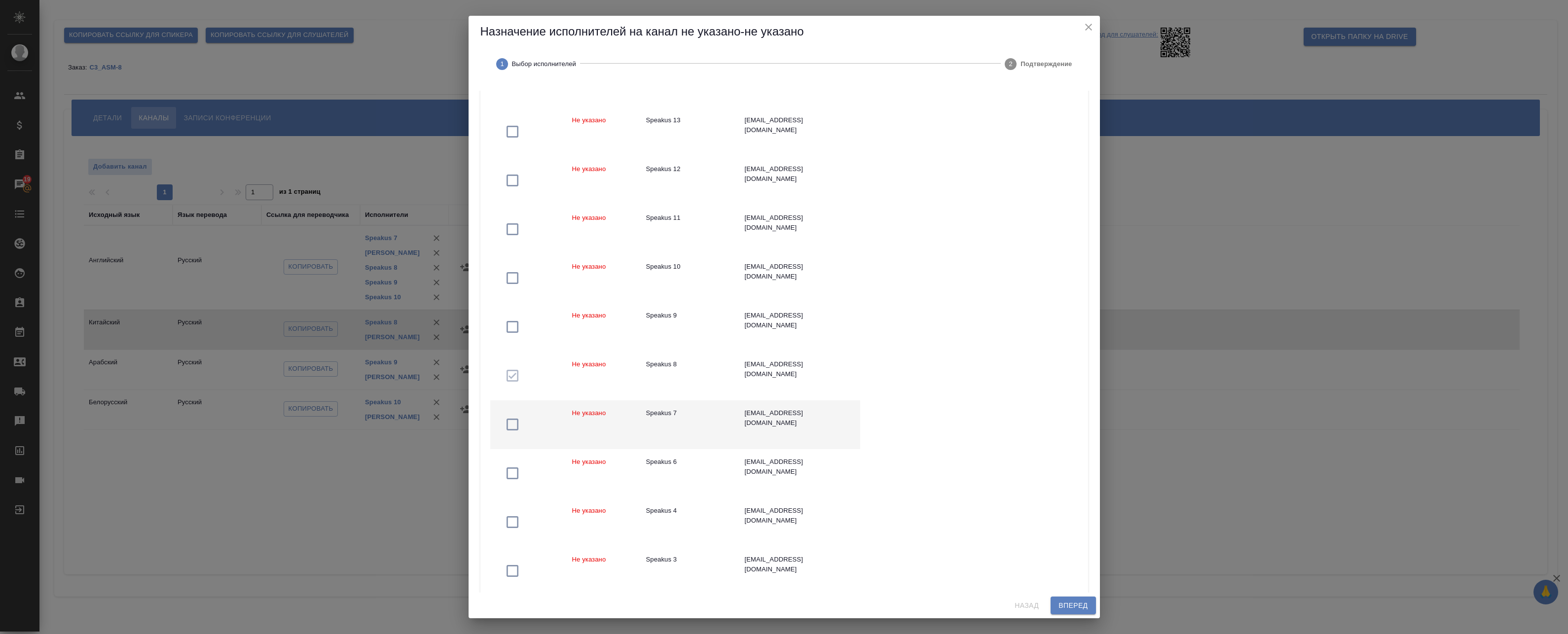
click at [649, 422] on td "Speakus 7" at bounding box center [687, 425] width 98 height 49
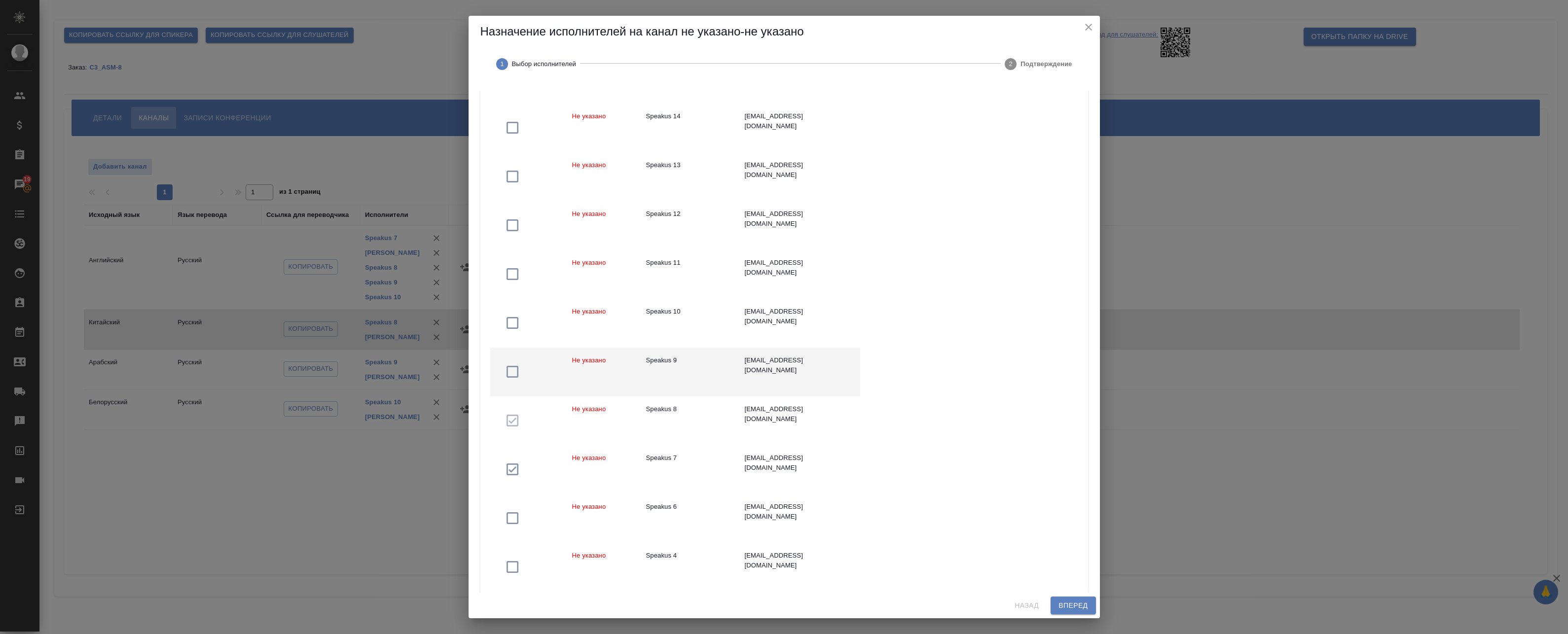
scroll to position [444, 0]
click at [636, 379] on td "Не указано" at bounding box center [601, 377] width 74 height 49
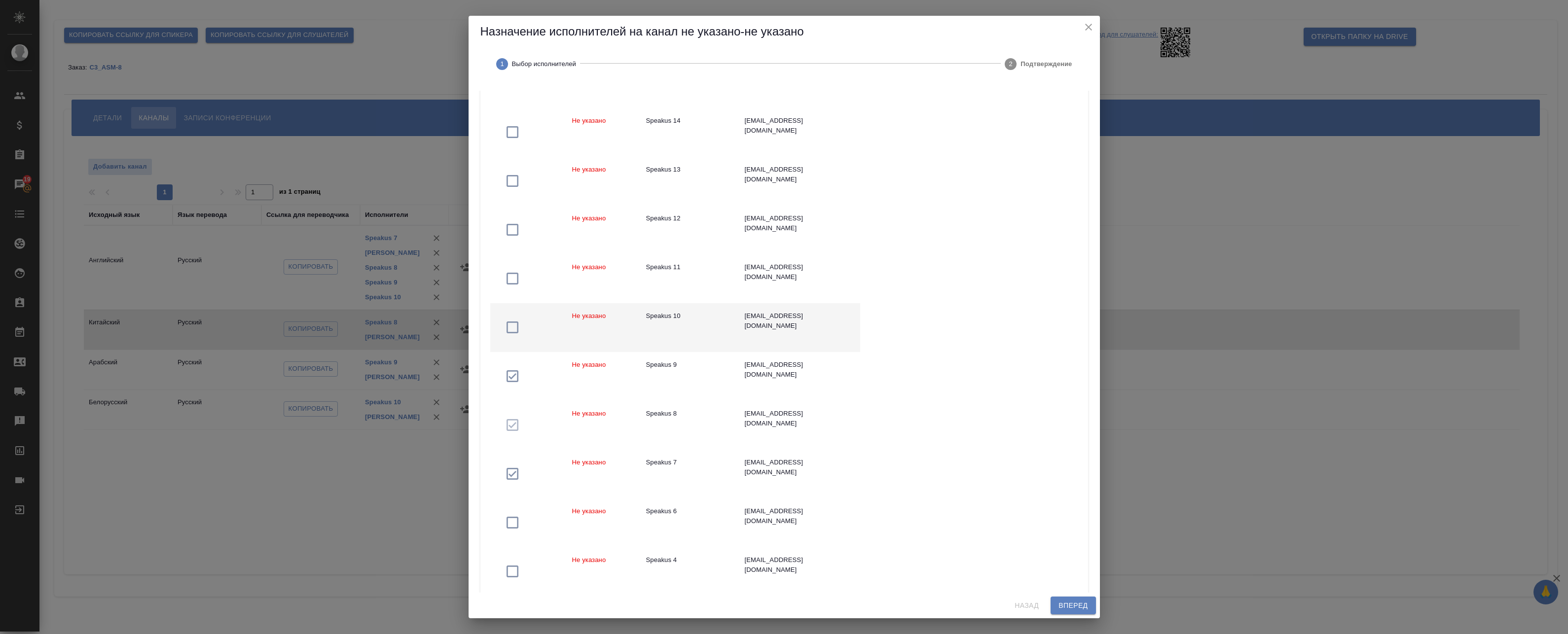
click at [628, 323] on td "Не указано" at bounding box center [601, 328] width 74 height 49
click at [1065, 604] on span "Вперед" at bounding box center [1073, 606] width 29 height 13
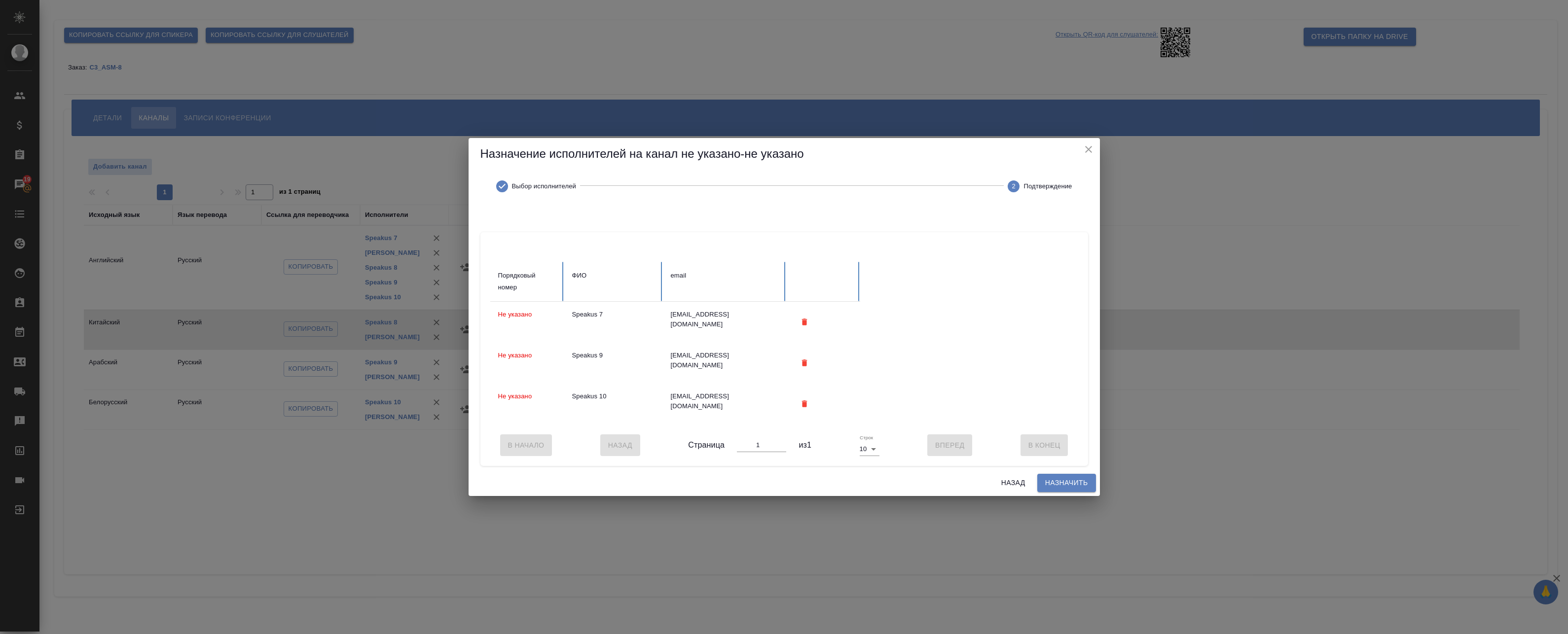
scroll to position [0, 0]
click at [1055, 485] on span "Назначить" at bounding box center [1066, 483] width 43 height 13
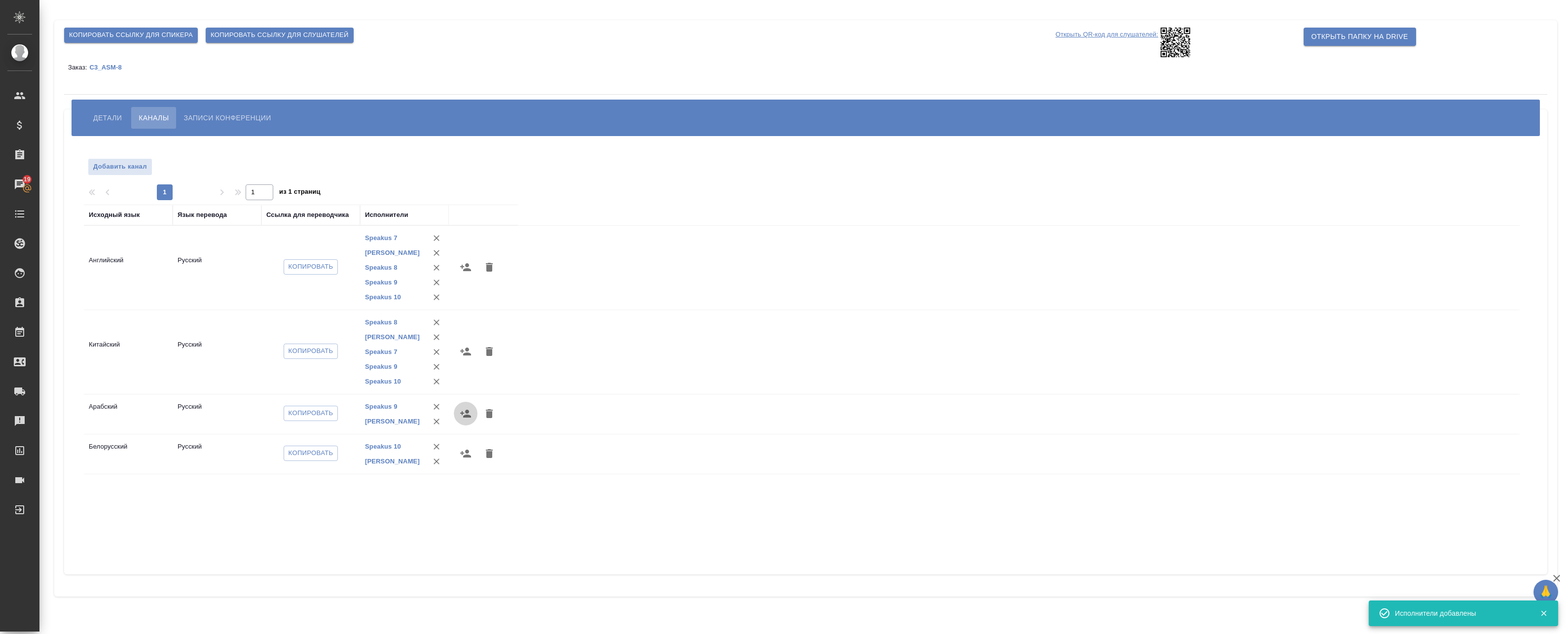
click at [466, 416] on icon "button" at bounding box center [465, 414] width 11 height 8
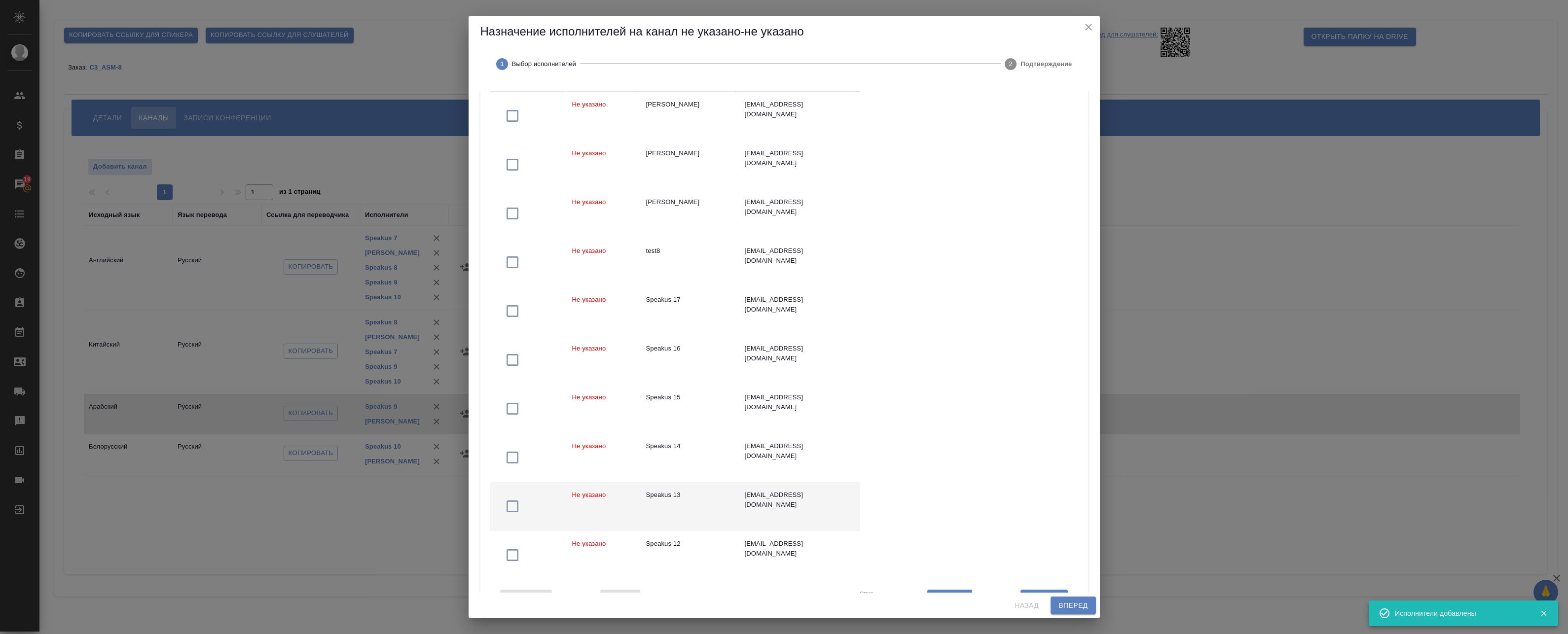
scroll to position [158, 0]
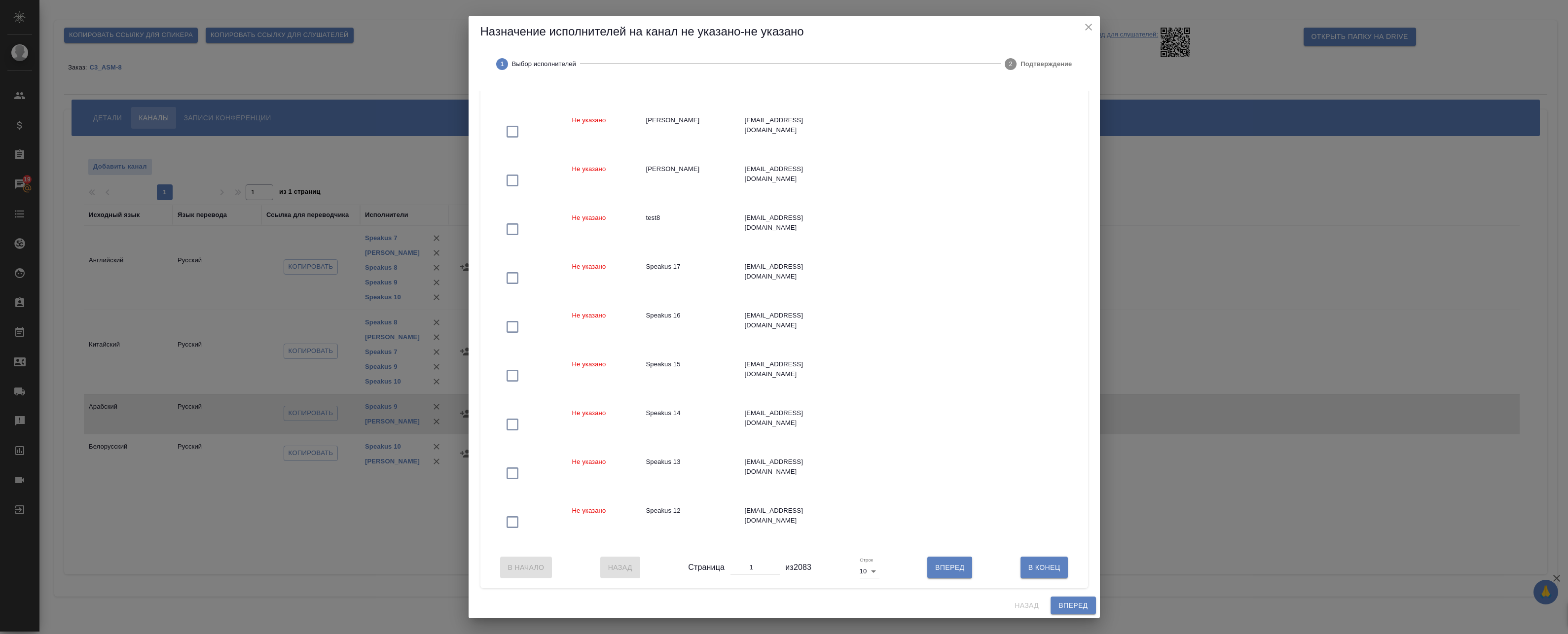
click at [859, 572] on body "🙏 .cls-1 fill:#fff; AWATERA Badanyan Artak Клиенты Спецификации Заказы 19 Чаты …" at bounding box center [784, 317] width 1568 height 634
click at [866, 590] on li "25" at bounding box center [866, 588] width 23 height 16
type input "25"
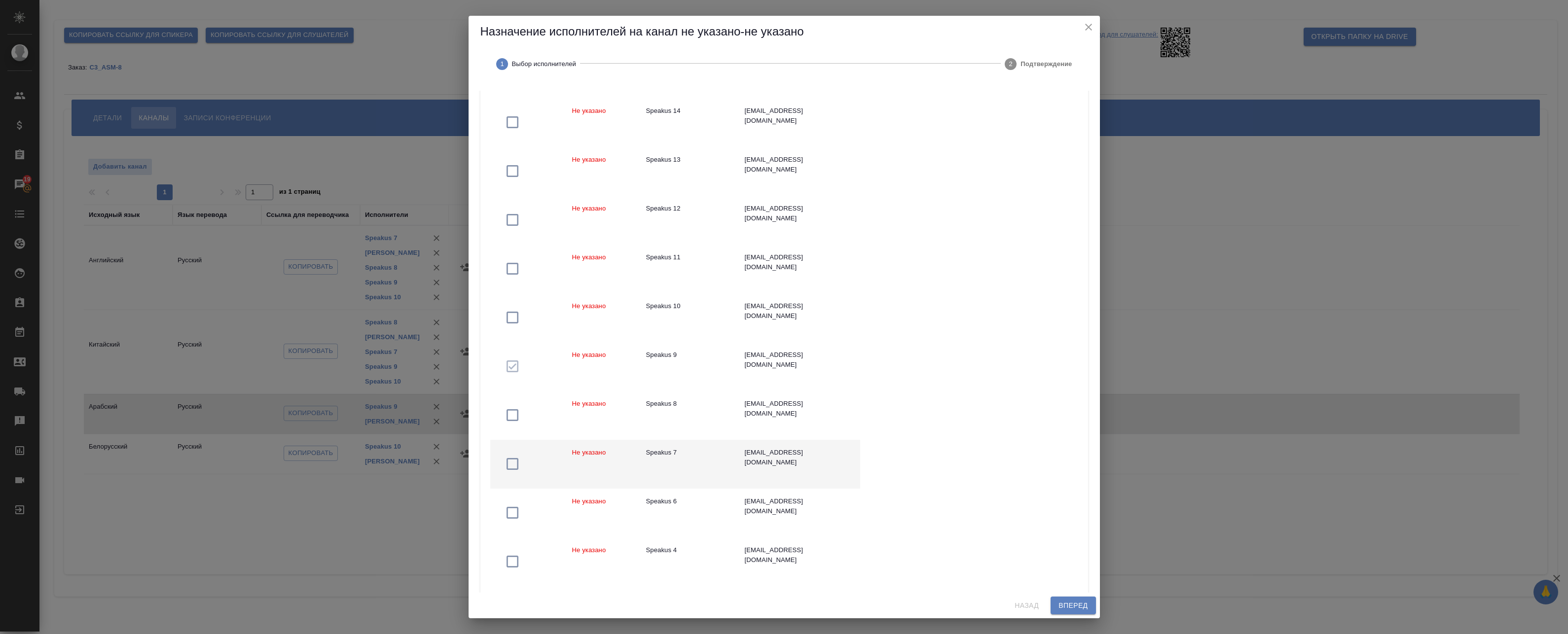
scroll to position [454, 0]
click at [706, 459] on td "Speakus 7" at bounding box center [687, 464] width 98 height 49
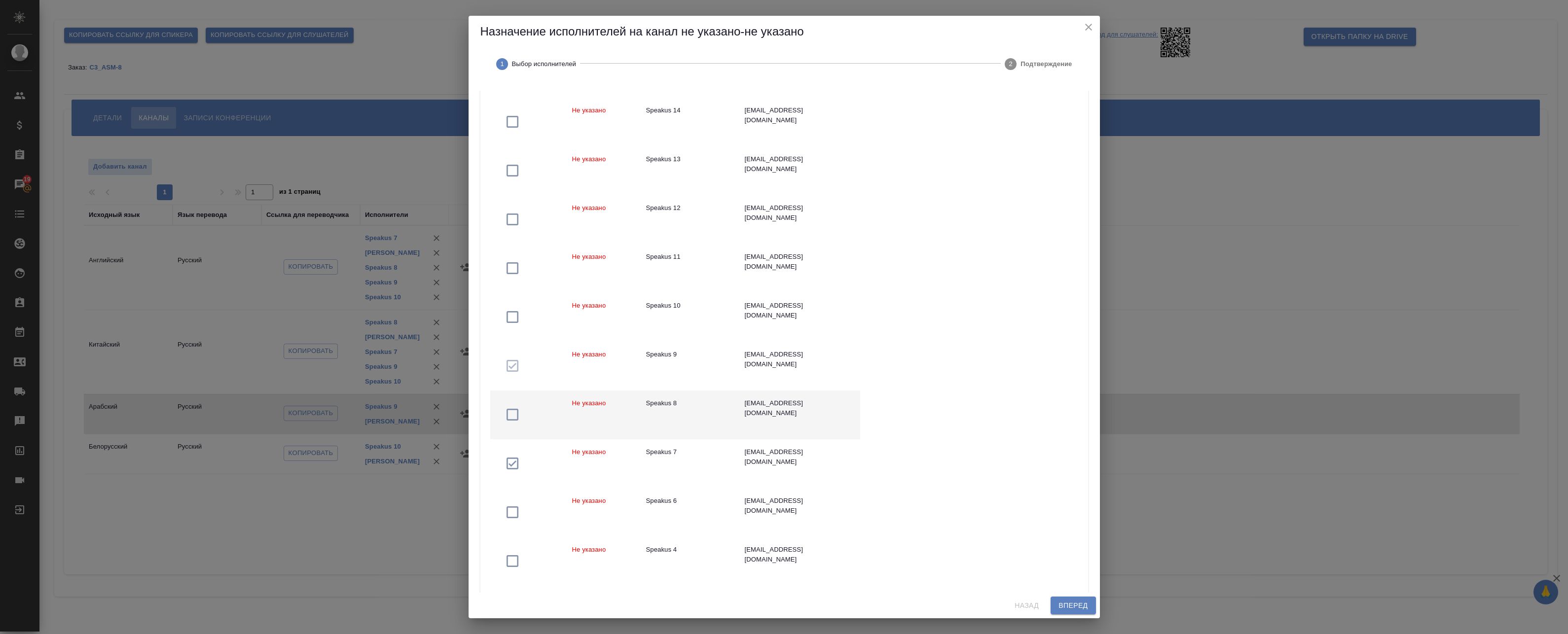
click at [681, 412] on td "Speakus 8" at bounding box center [687, 415] width 98 height 49
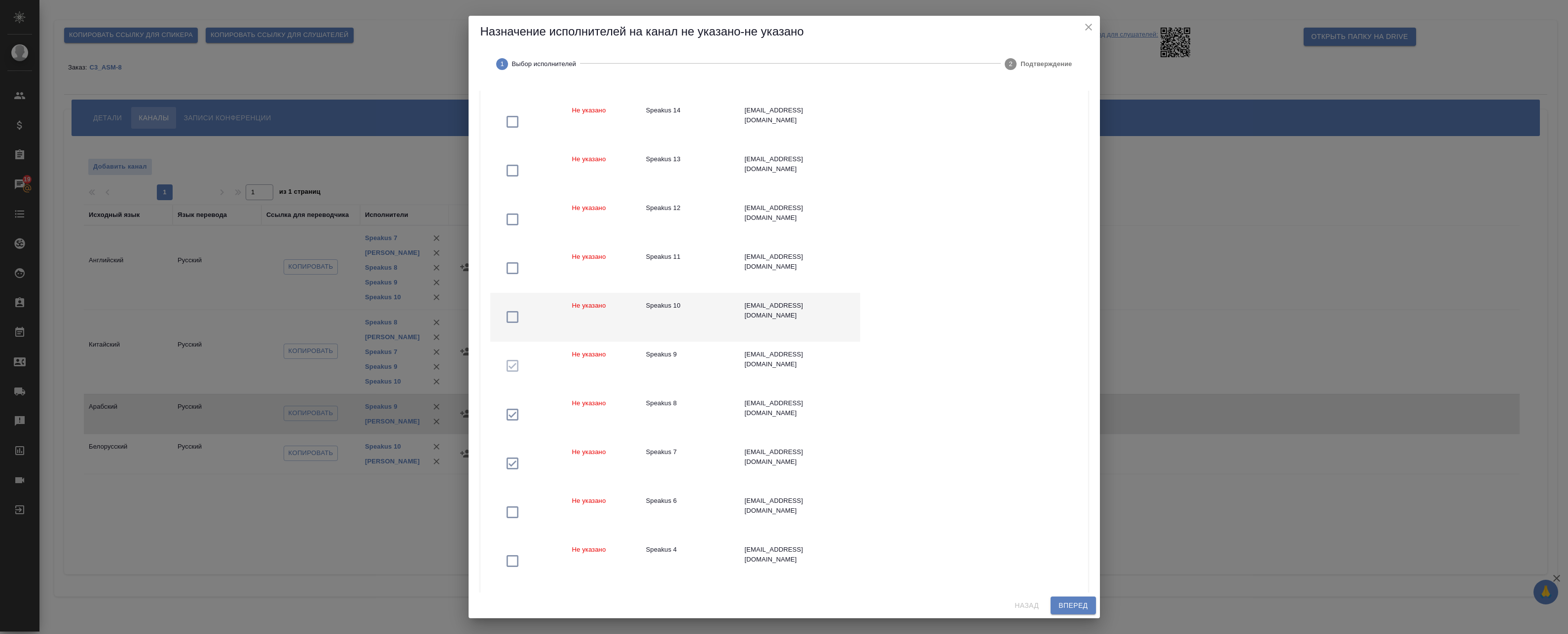
click at [667, 326] on td "Speakus 10" at bounding box center [687, 317] width 98 height 49
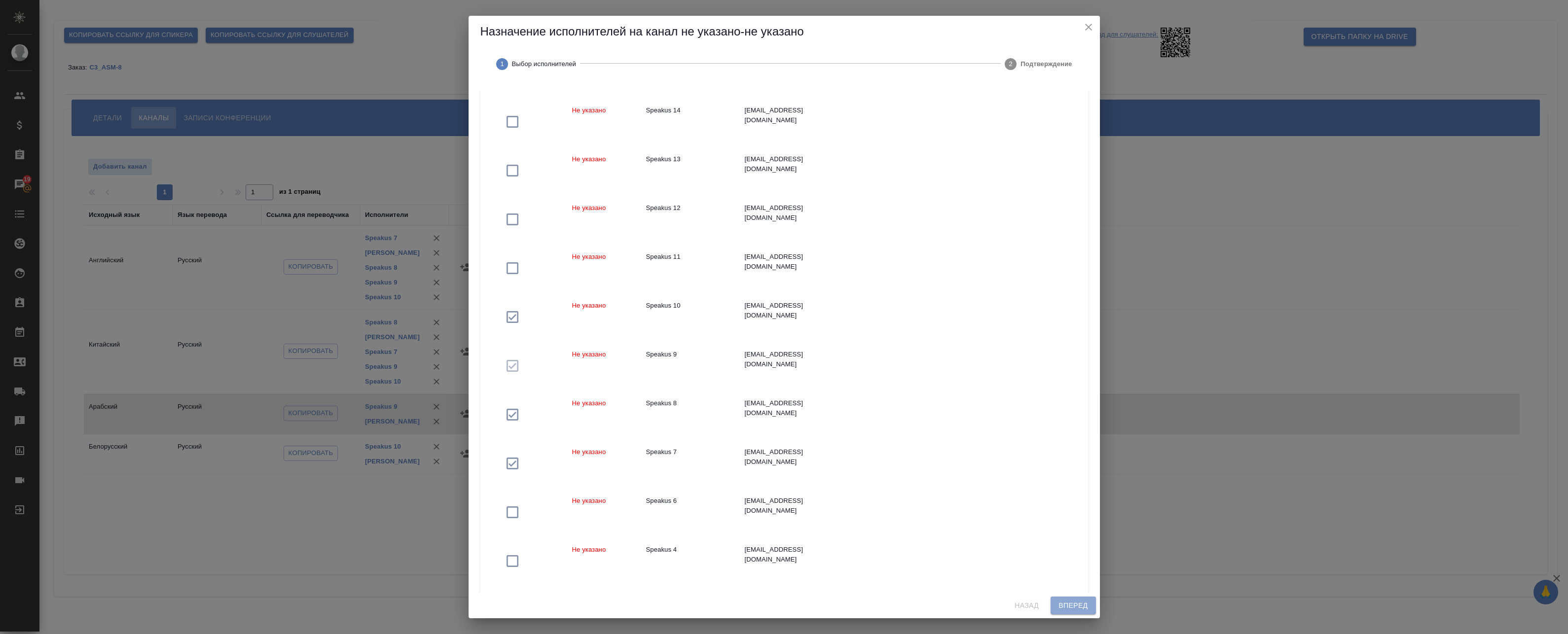
click at [1079, 604] on span "Вперед" at bounding box center [1073, 606] width 29 height 13
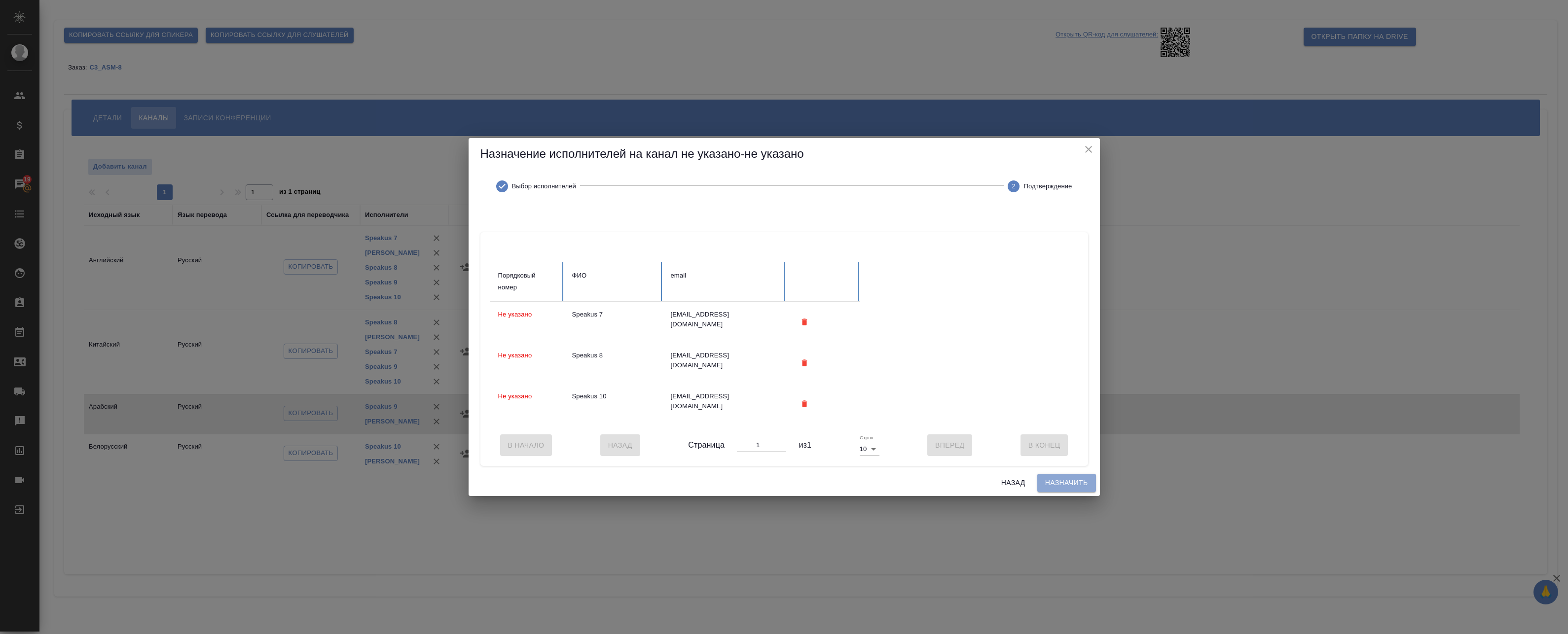
click at [1057, 480] on span "Назначить" at bounding box center [1066, 483] width 43 height 13
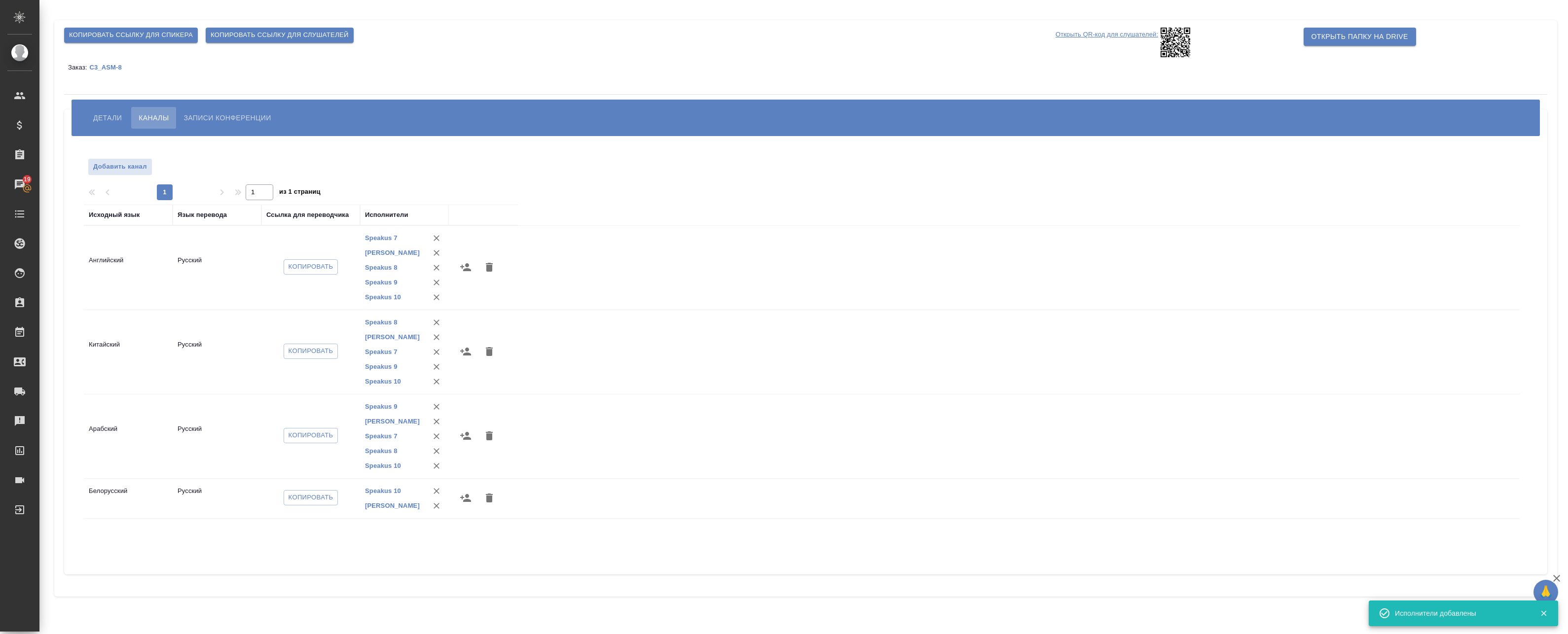
click at [464, 498] on icon "button" at bounding box center [466, 498] width 12 height 12
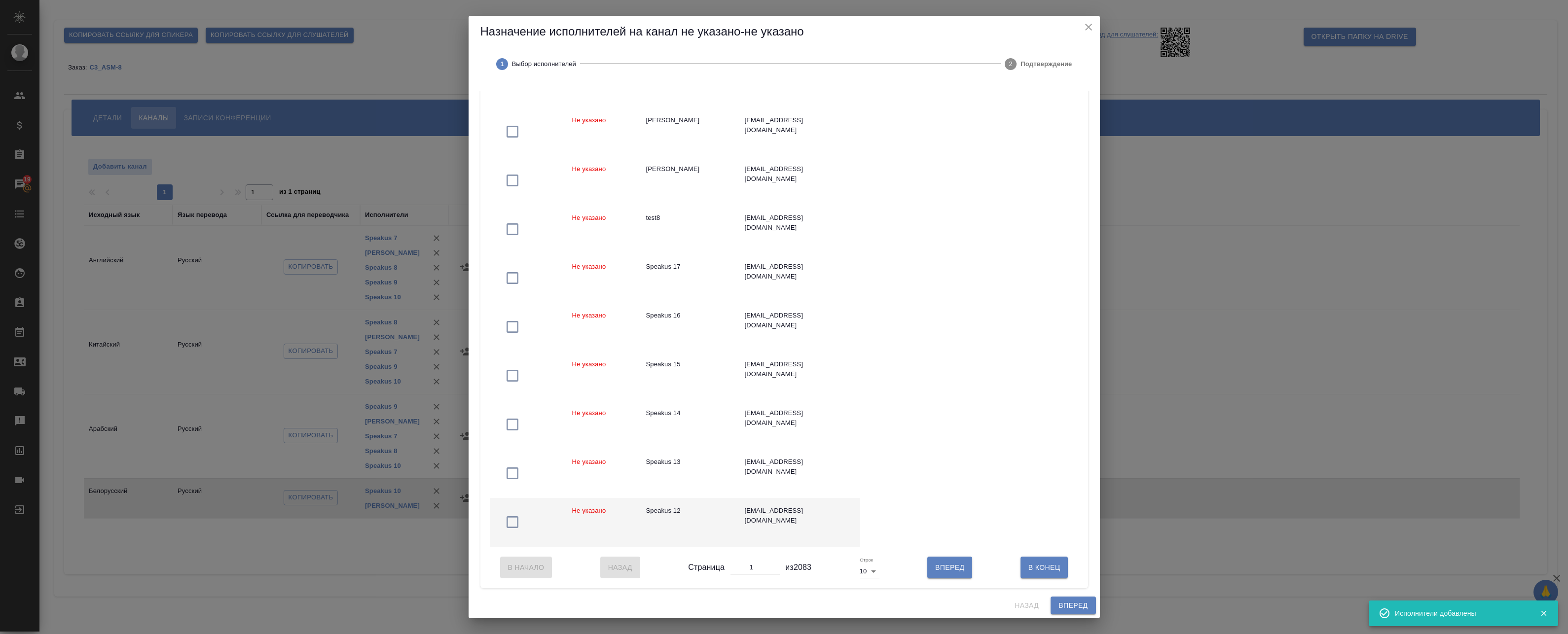
scroll to position [158, 0]
click at [864, 573] on body "🙏 .cls-1 fill:#fff; AWATERA Badanyan Artak Клиенты Спецификации Заказы 19 Чаты …" at bounding box center [784, 317] width 1568 height 634
click at [868, 591] on li "25" at bounding box center [866, 588] width 23 height 16
type input "25"
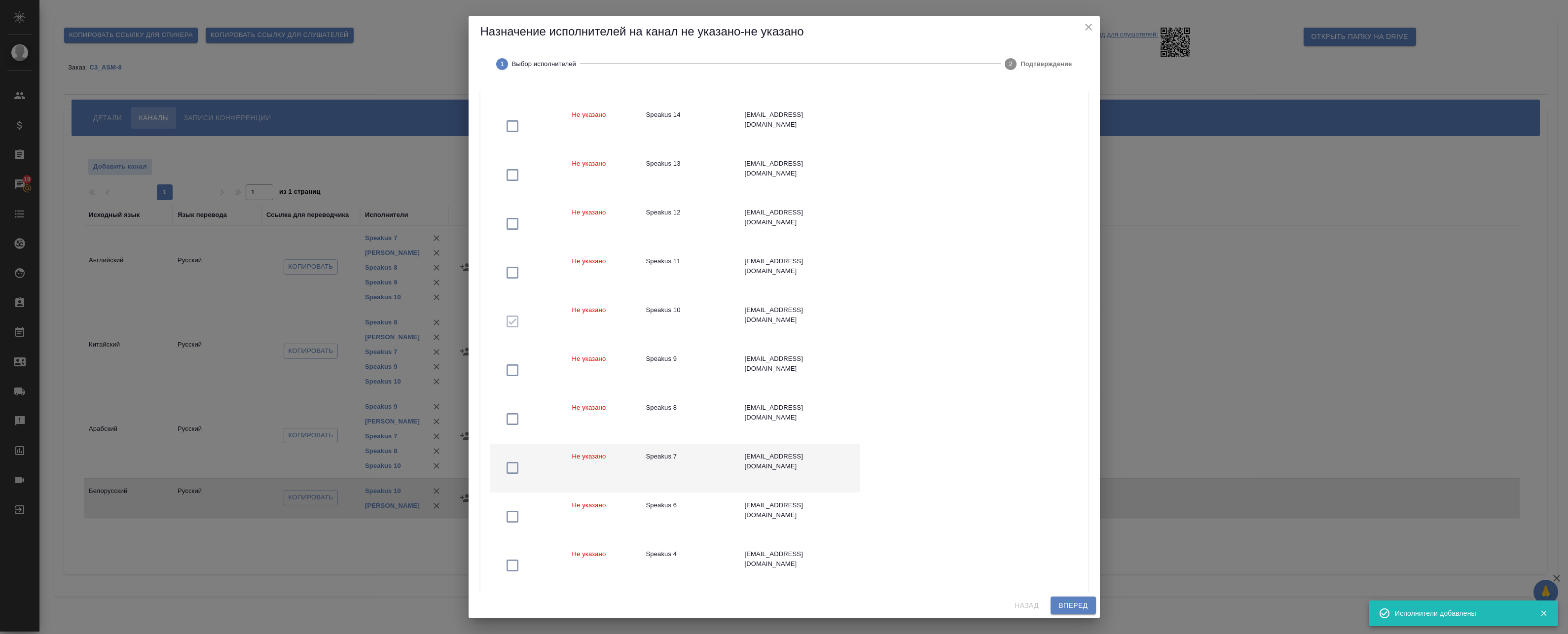
scroll to position [454, 0]
click at [707, 454] on div "Speakus 7" at bounding box center [688, 452] width 83 height 10
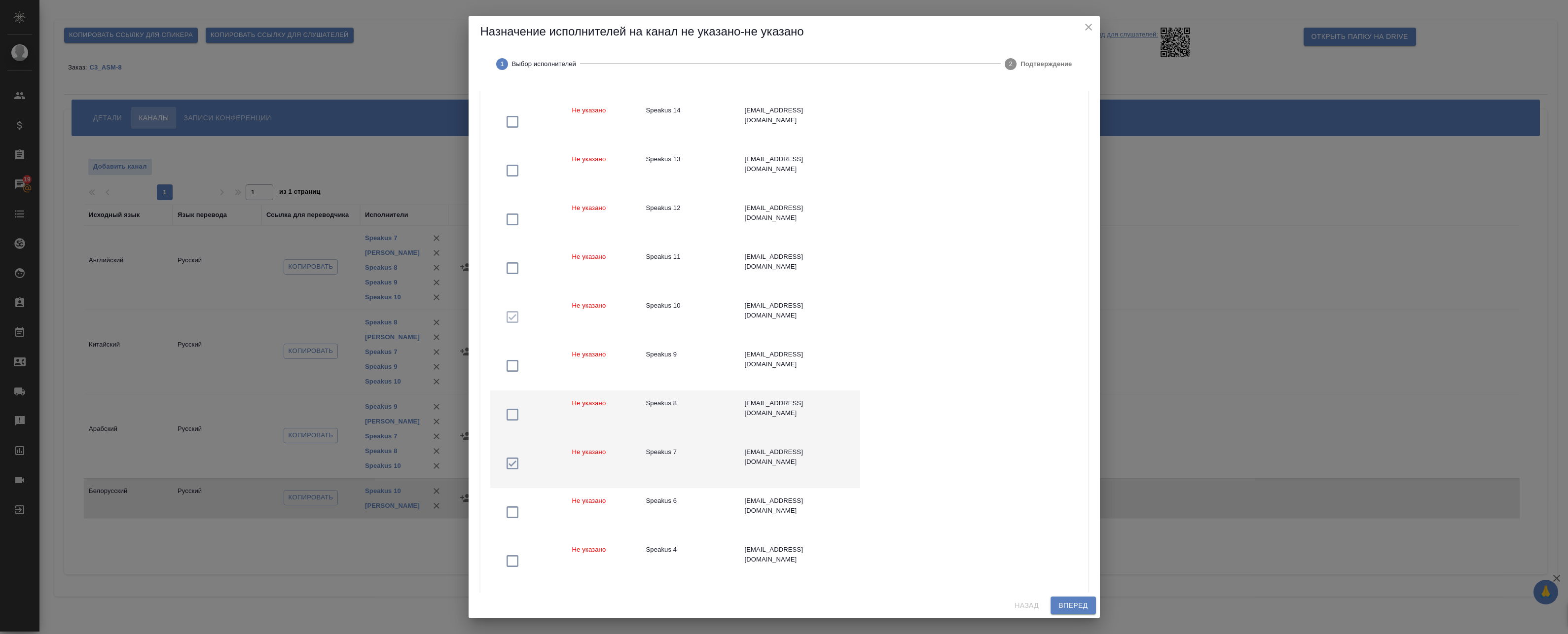
click at [696, 415] on td "Speakus 8" at bounding box center [687, 415] width 98 height 49
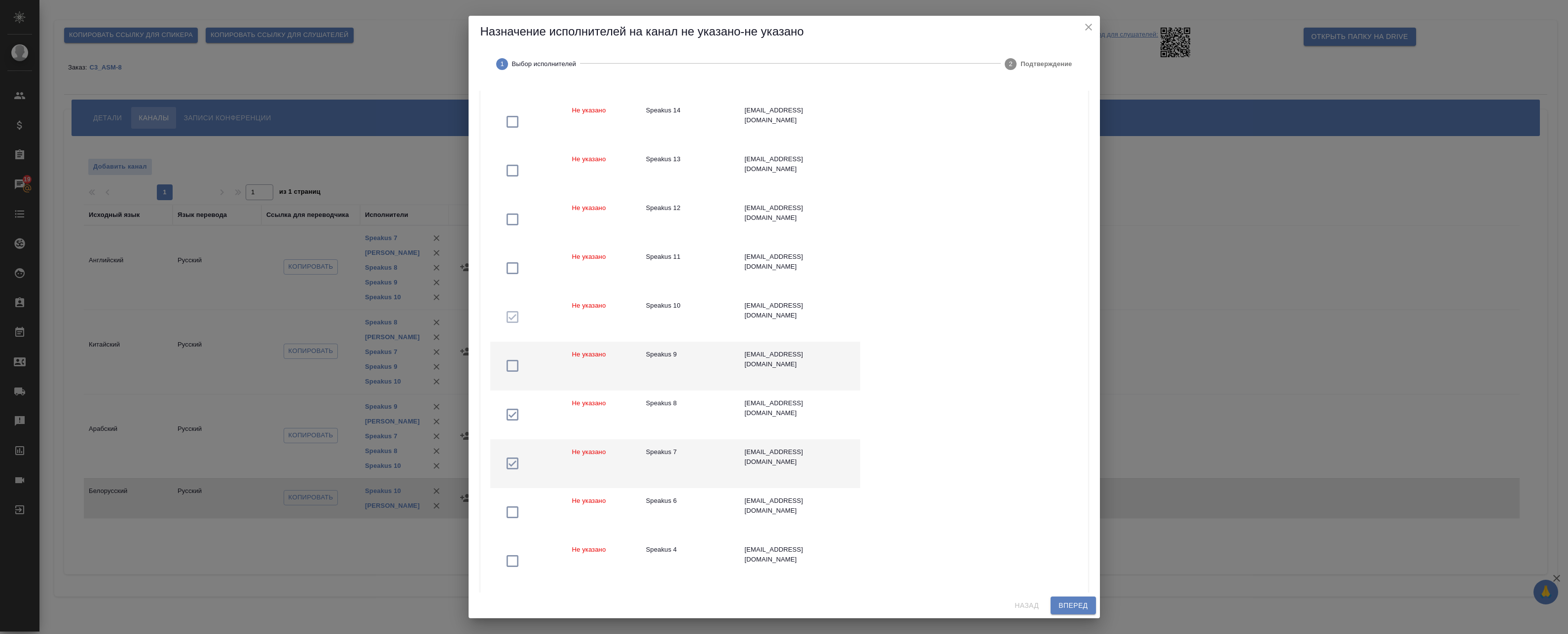
click at [666, 362] on td "Speakus 9" at bounding box center [687, 366] width 98 height 49
click at [1075, 606] on span "Вперед" at bounding box center [1073, 606] width 29 height 13
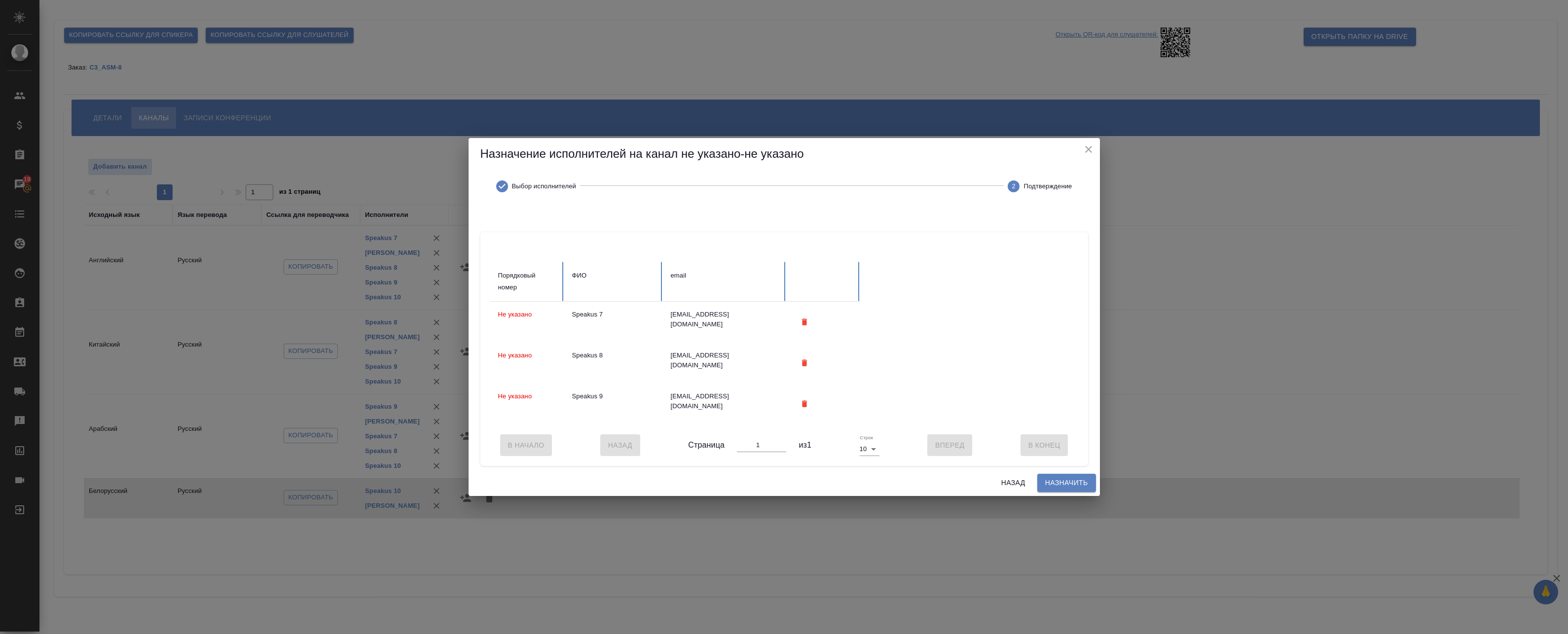
scroll to position [0, 0]
click at [1061, 489] on span "Назначить" at bounding box center [1066, 483] width 43 height 13
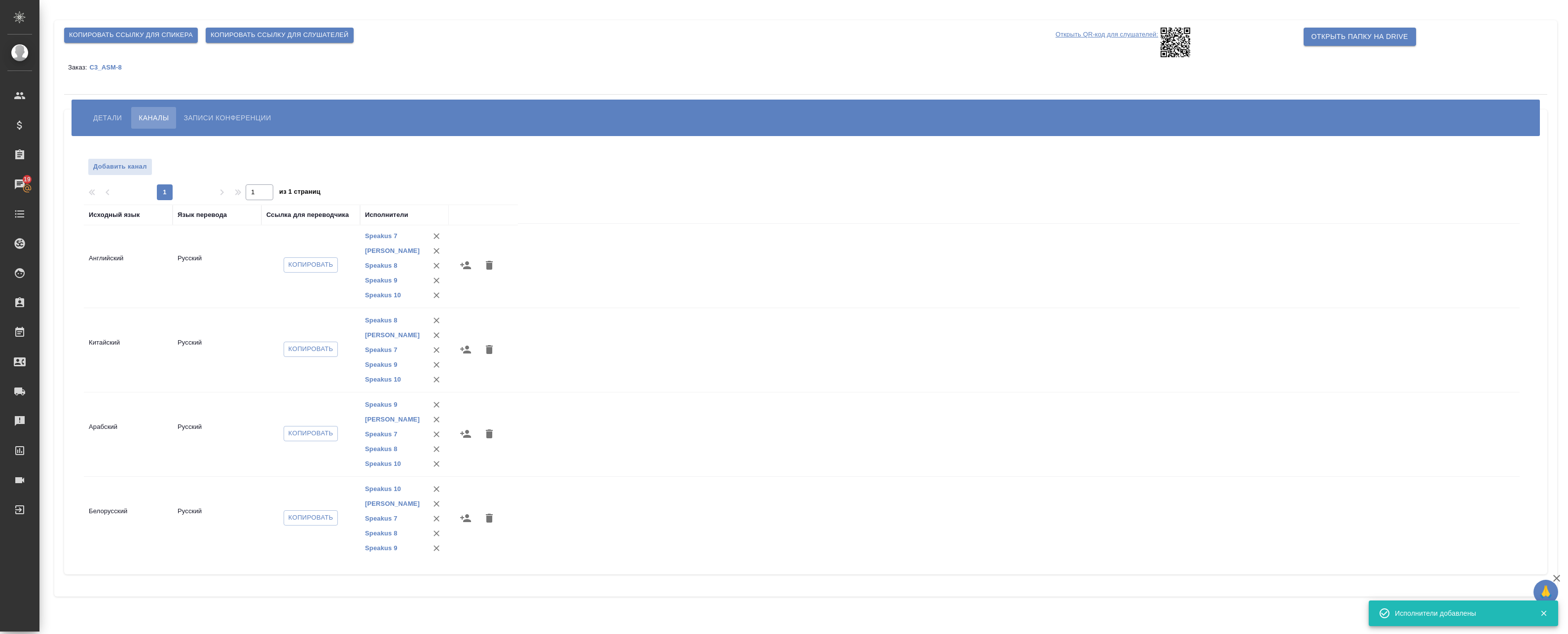
scroll to position [3, 0]
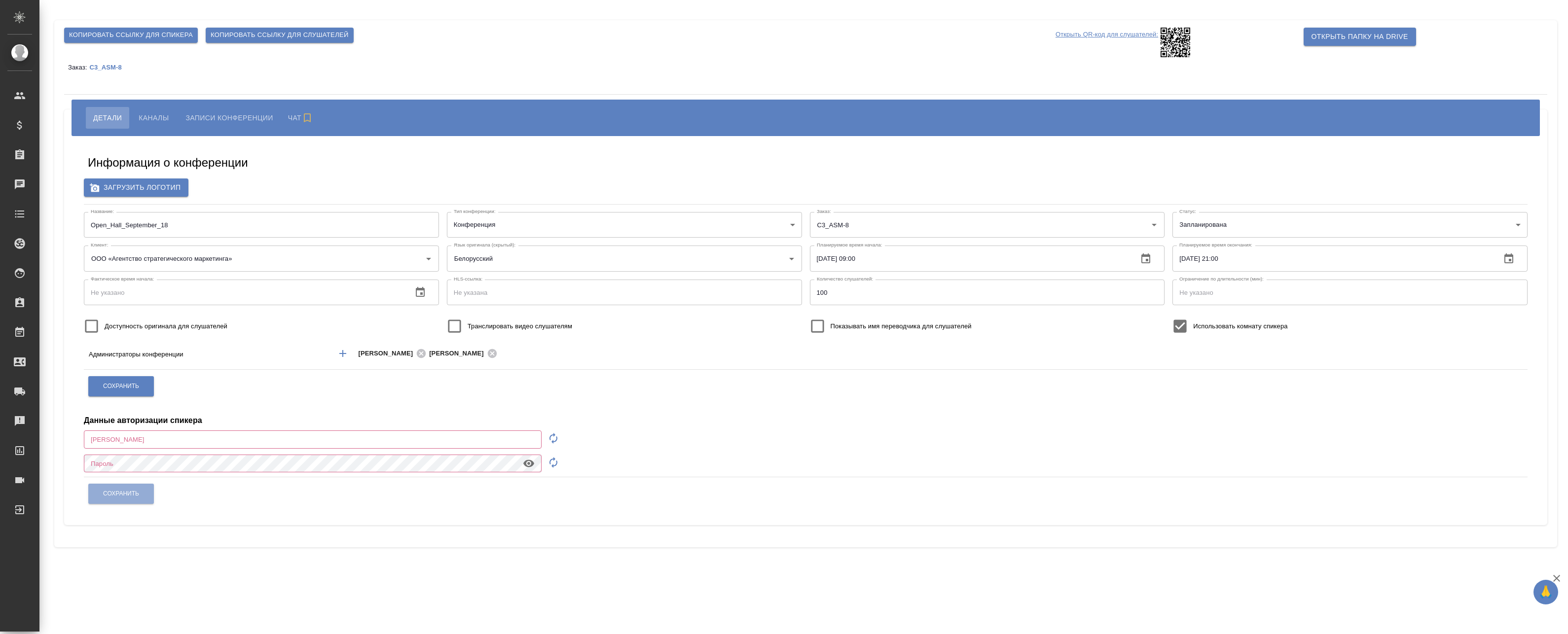
type input "[EMAIL_ADDRESS][DOMAIN_NAME]"
click at [153, 112] on span "Каналы" at bounding box center [154, 118] width 30 height 12
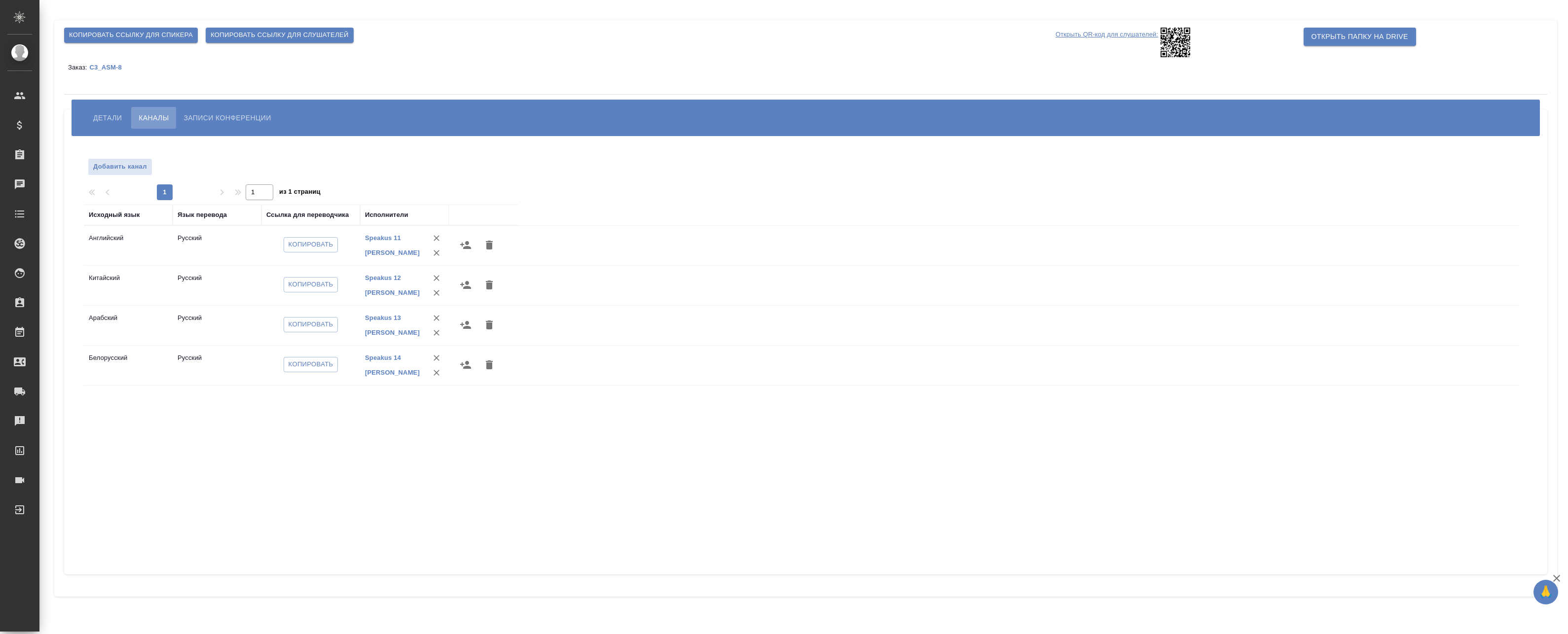
click at [470, 247] on icon "button" at bounding box center [465, 245] width 11 height 8
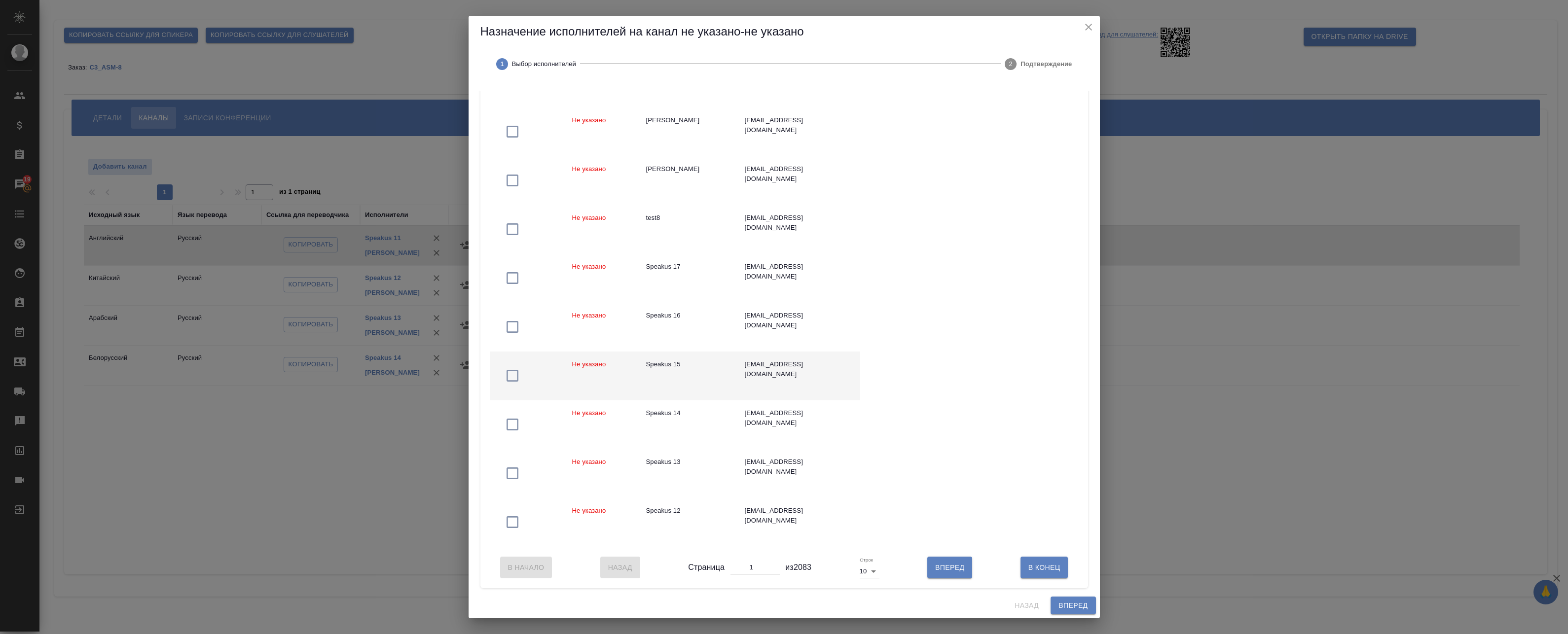
scroll to position [158, 0]
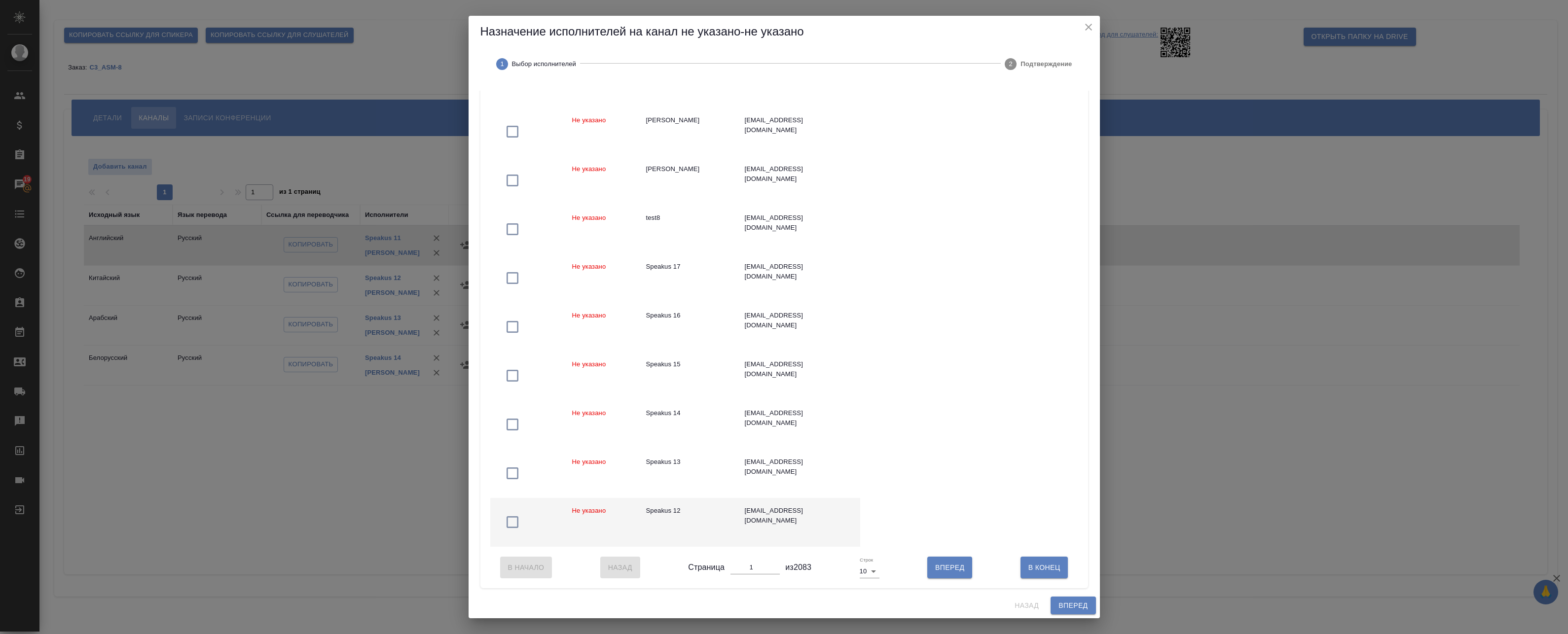
click at [540, 508] on td at bounding box center [527, 523] width 74 height 49
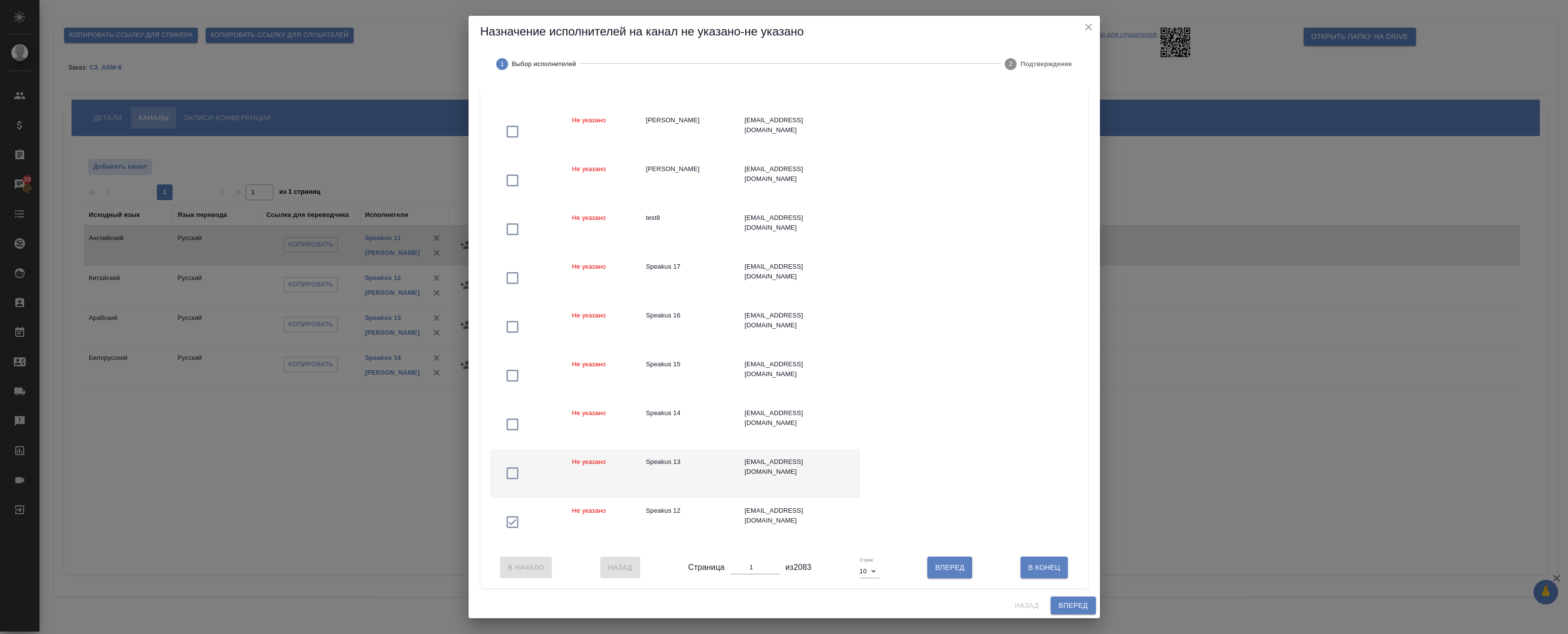
click at [549, 453] on td at bounding box center [527, 474] width 74 height 49
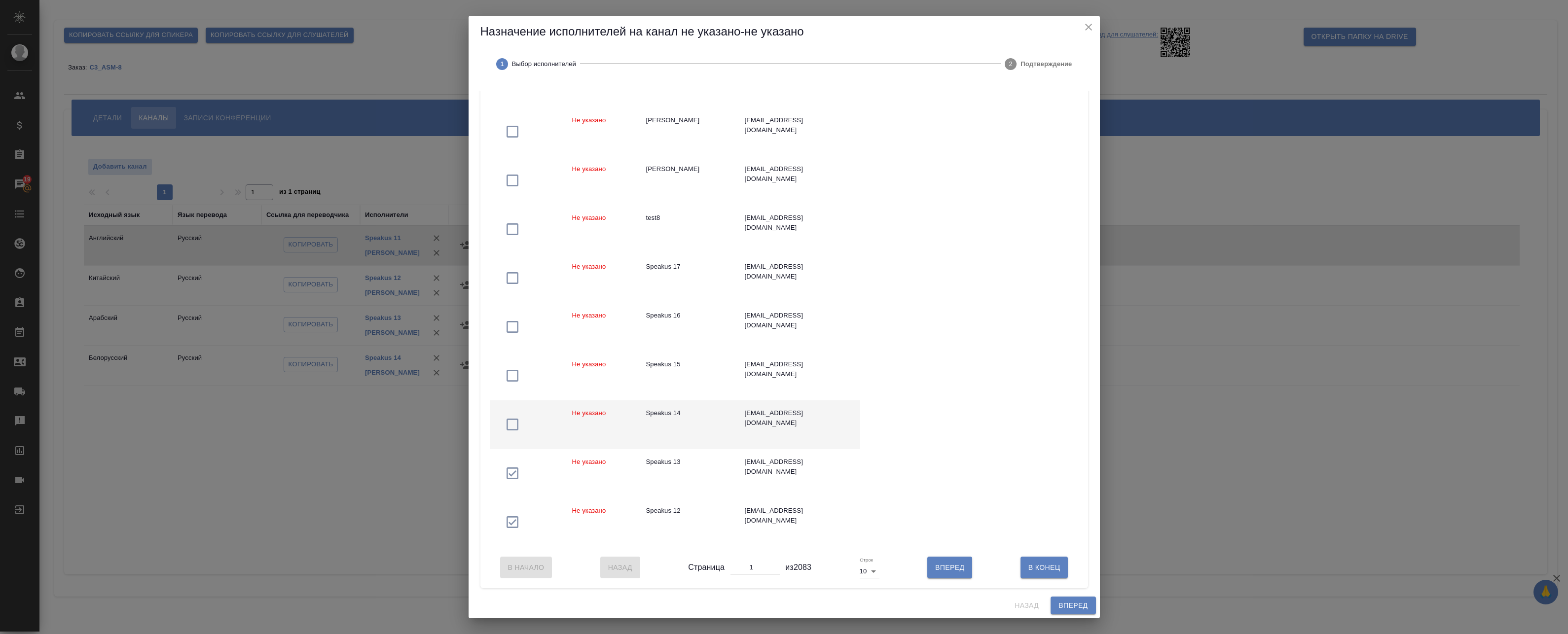
click at [546, 411] on td at bounding box center [527, 425] width 74 height 49
click at [1072, 608] on span "Вперед" at bounding box center [1073, 606] width 29 height 13
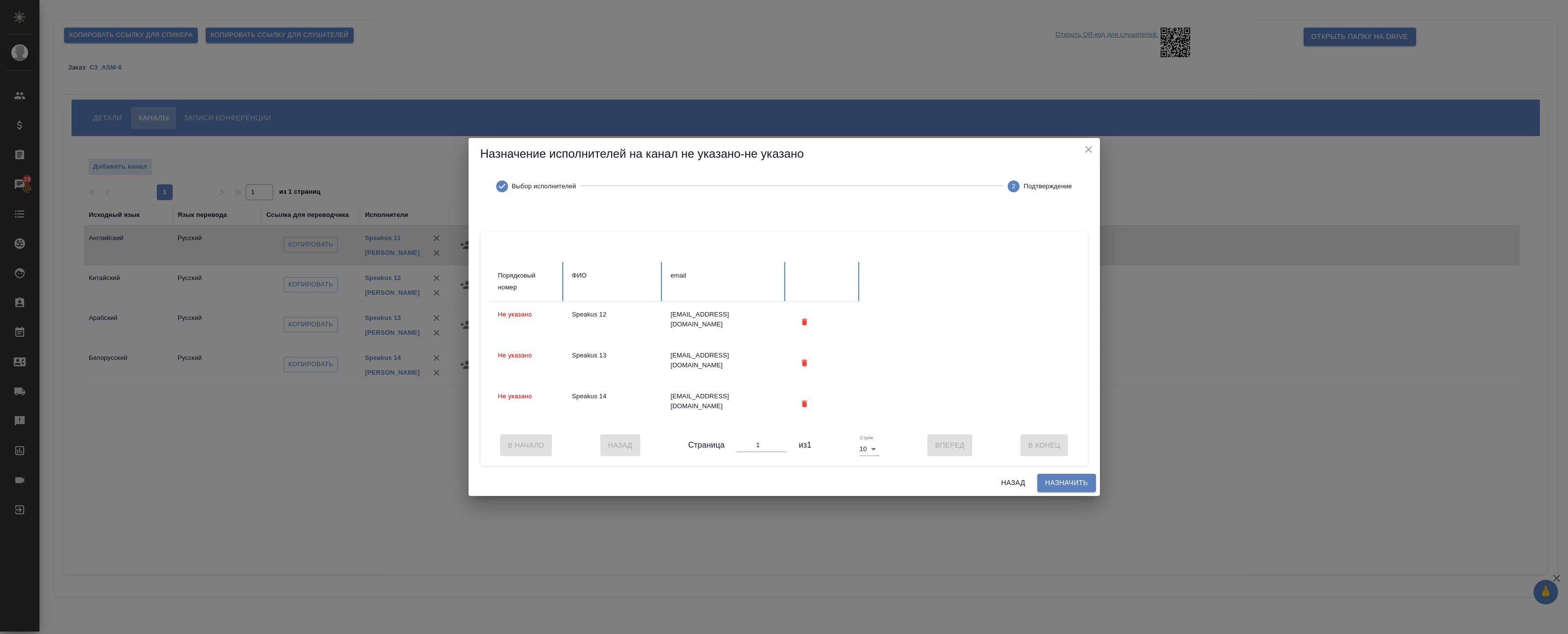
scroll to position [0, 0]
click at [1067, 476] on div "Назад Назначить" at bounding box center [784, 483] width 632 height 26
click at [1068, 487] on span "Назначить" at bounding box center [1066, 483] width 43 height 13
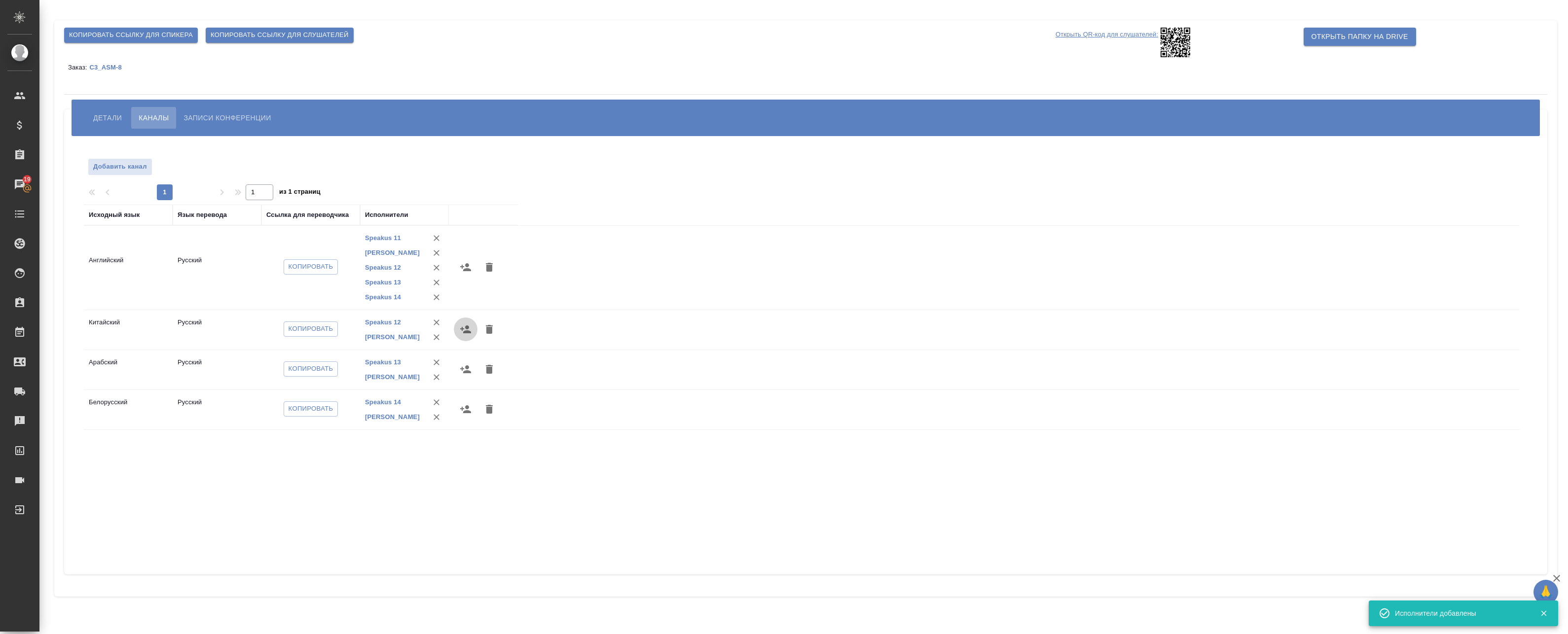
click at [470, 330] on icon "button" at bounding box center [466, 329] width 12 height 12
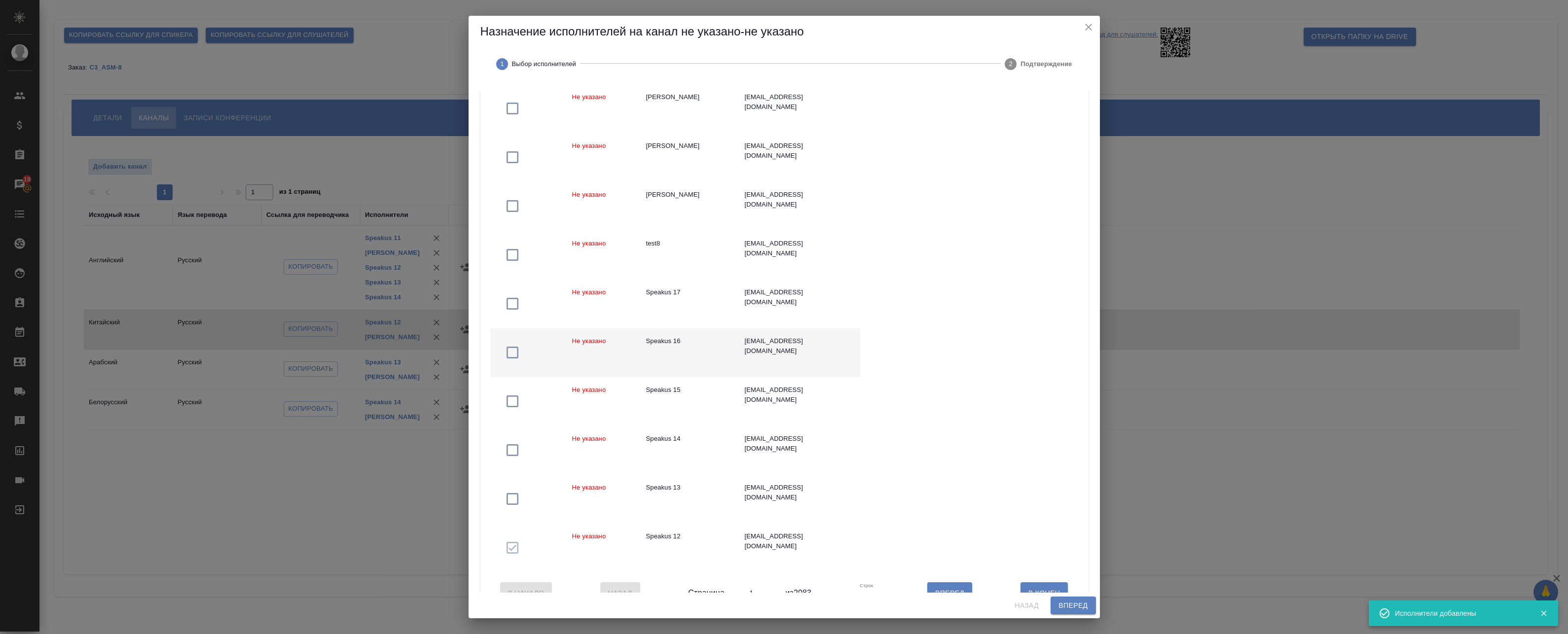
scroll to position [158, 0]
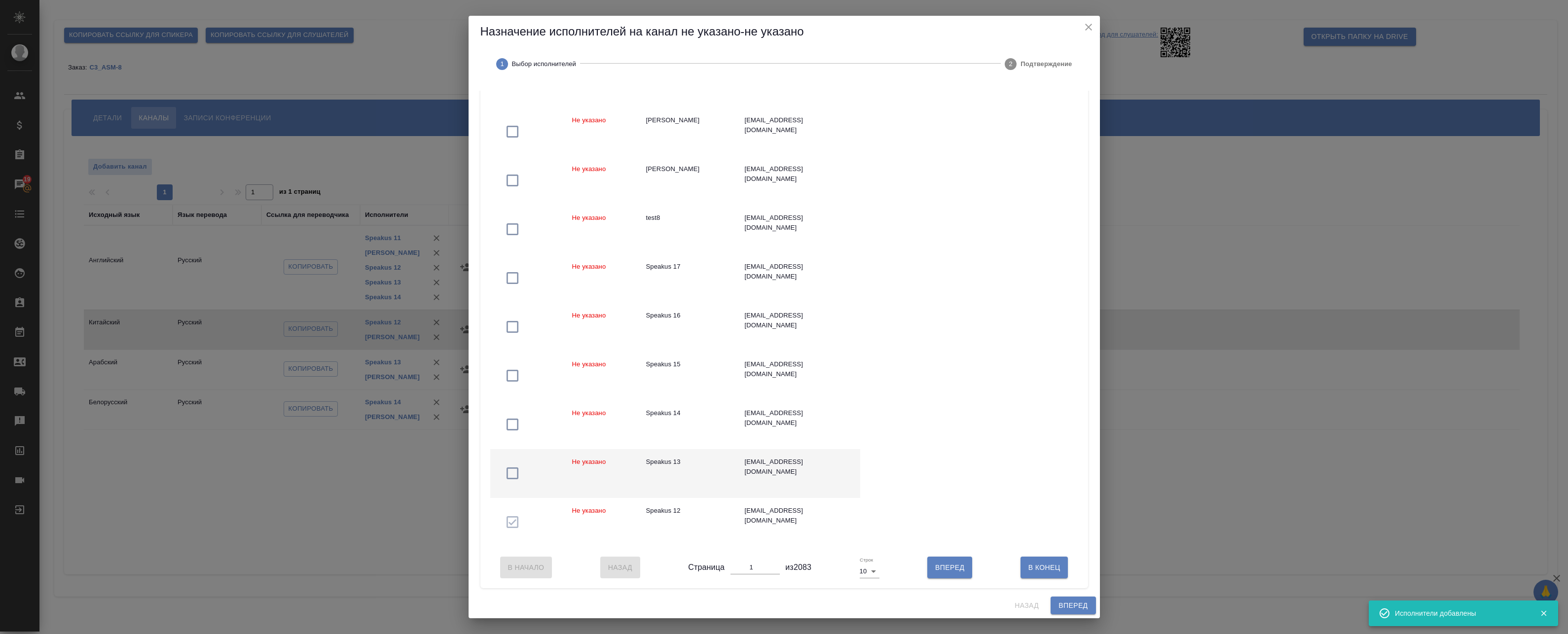
click at [688, 472] on td "Speakus 13" at bounding box center [687, 474] width 98 height 49
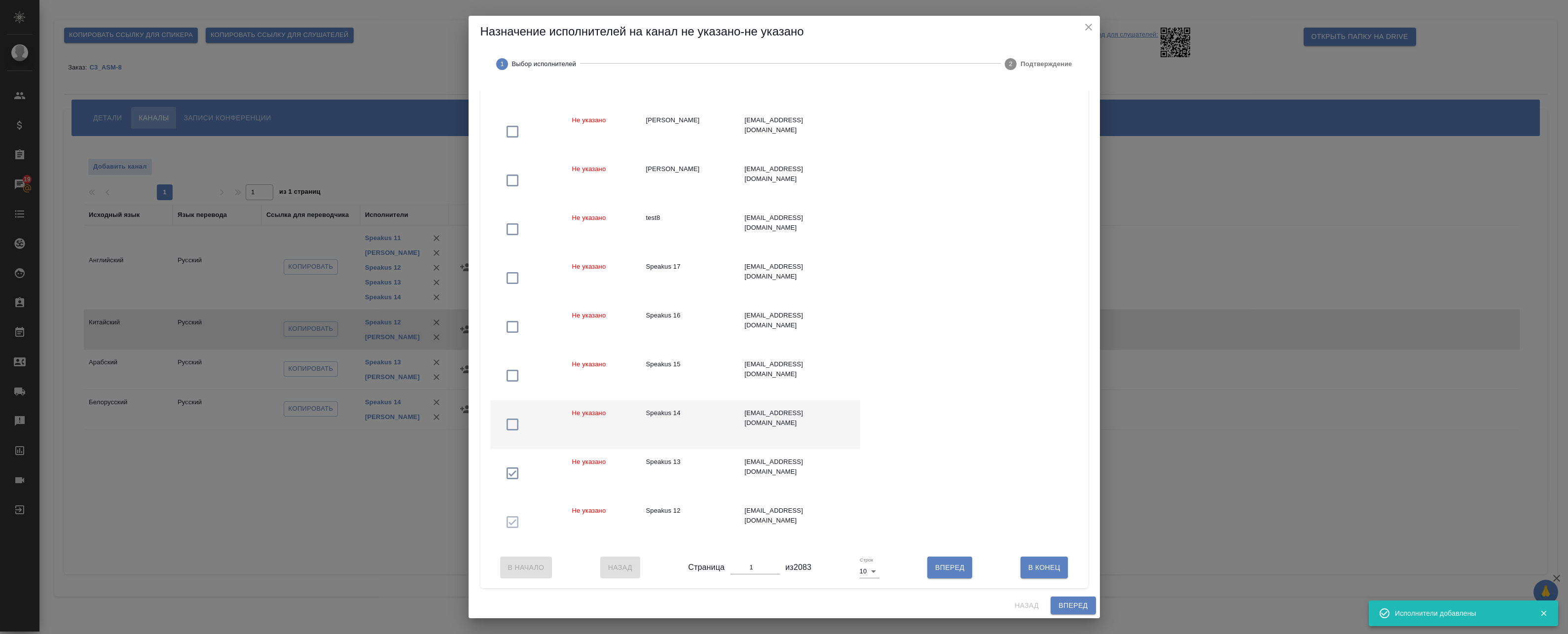
click at [692, 421] on td "Speakus 14" at bounding box center [687, 425] width 98 height 49
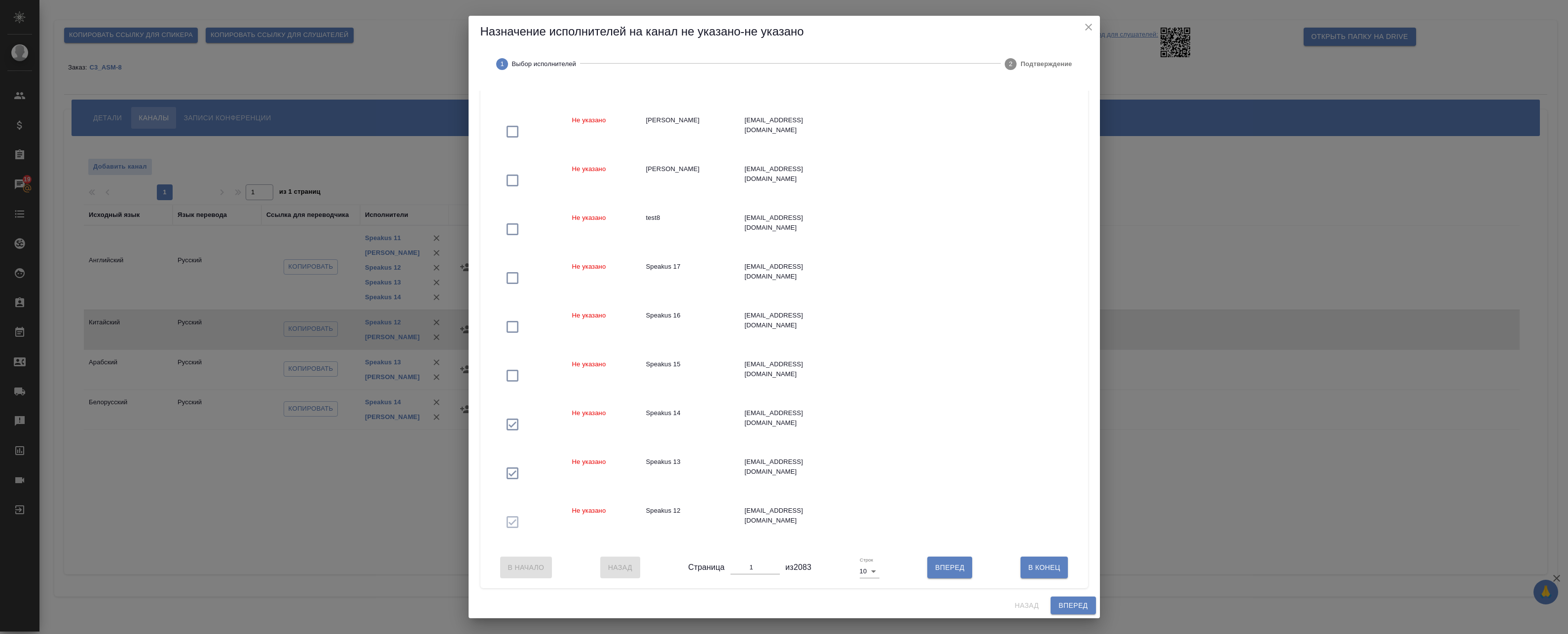
click at [954, 569] on span "Вперед" at bounding box center [950, 567] width 29 height 13
type input "2"
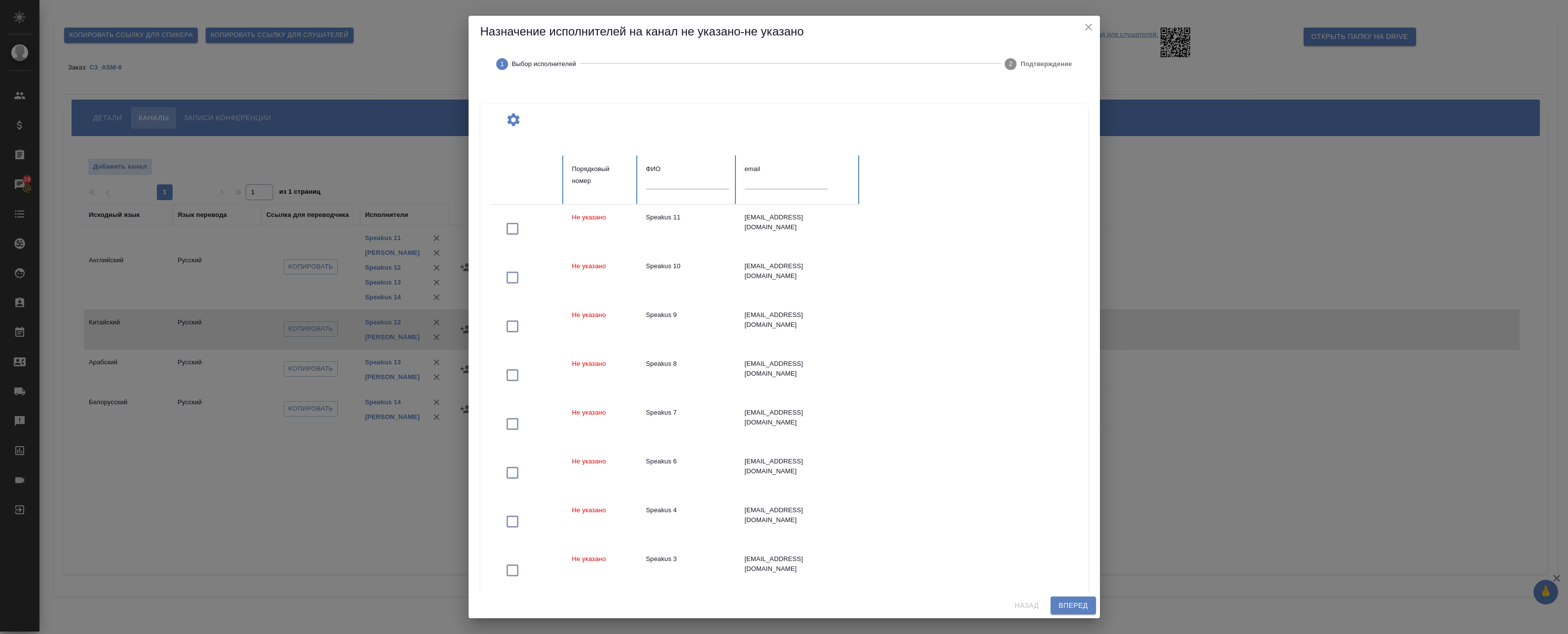
scroll to position [0, 0]
click at [645, 234] on td "Speakus 11" at bounding box center [687, 234] width 98 height 49
click at [1063, 605] on span "Вперед" at bounding box center [1073, 606] width 29 height 13
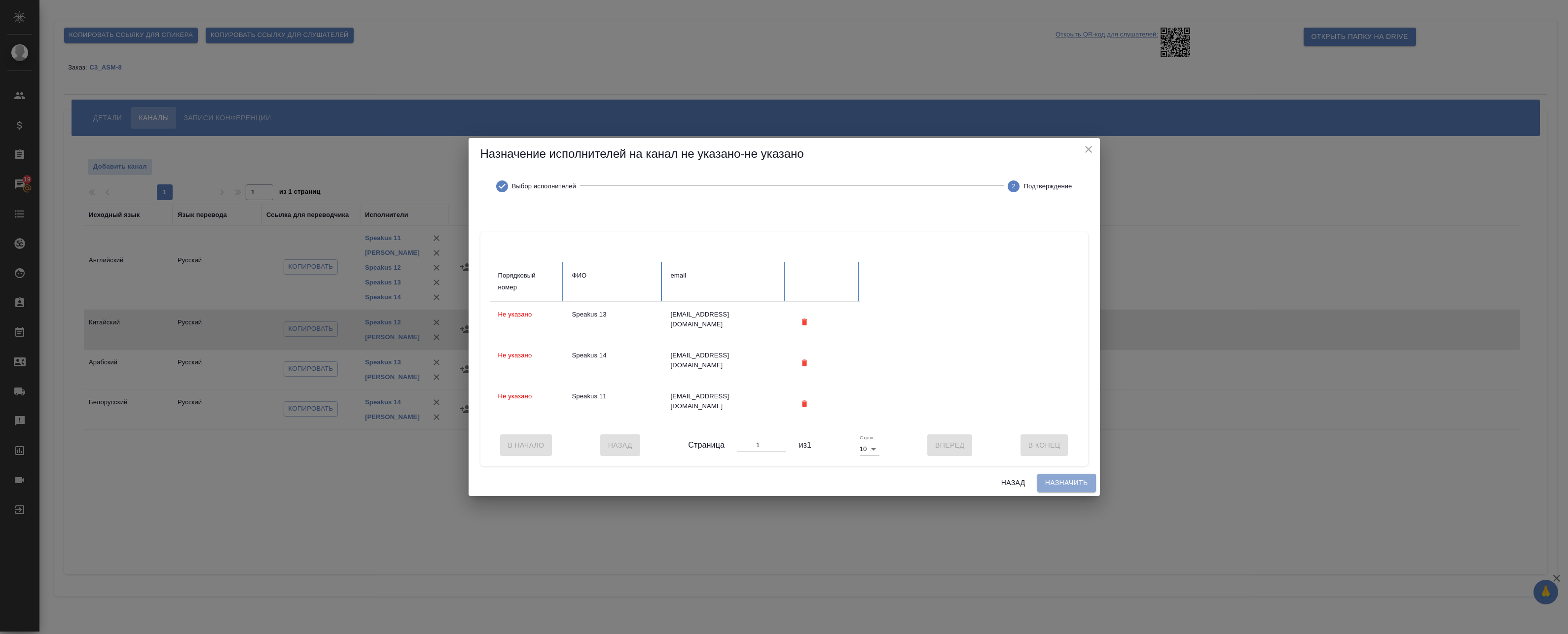
click at [1053, 482] on span "Назначить" at bounding box center [1066, 483] width 43 height 13
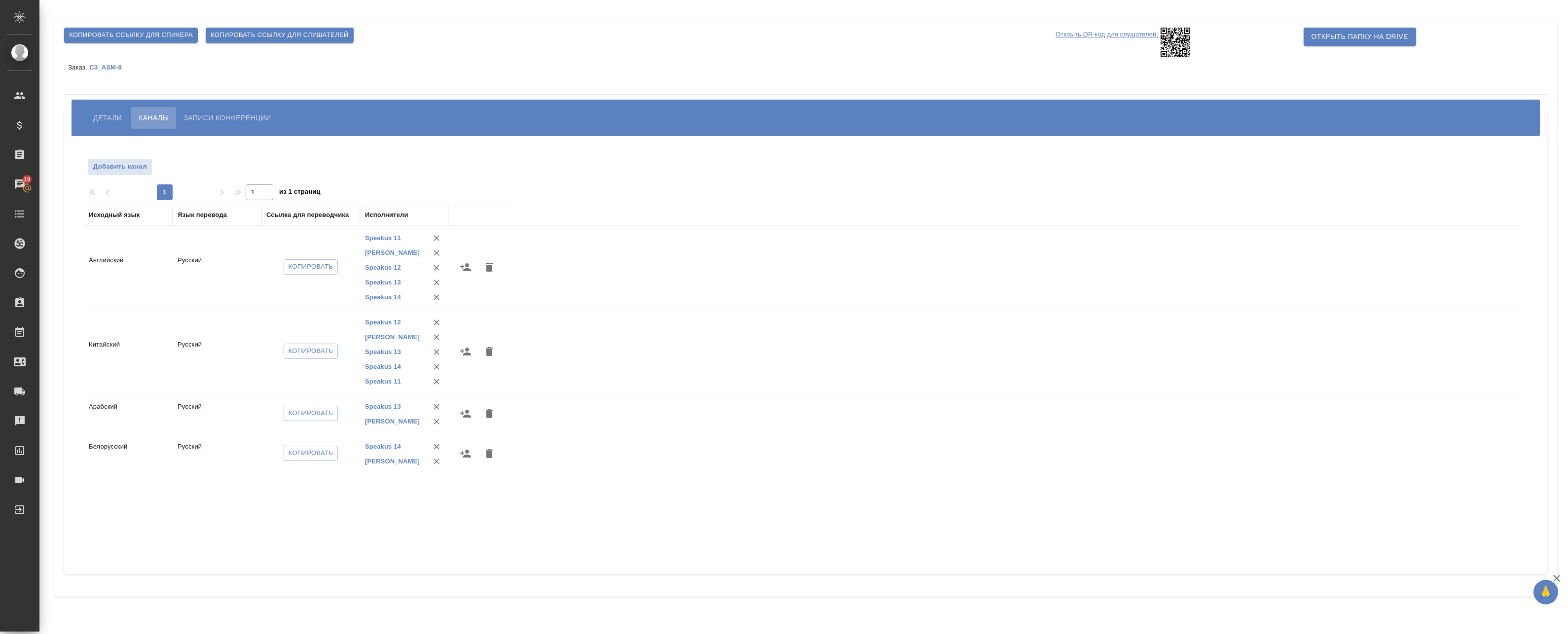
click at [462, 417] on icon "button" at bounding box center [466, 414] width 12 height 12
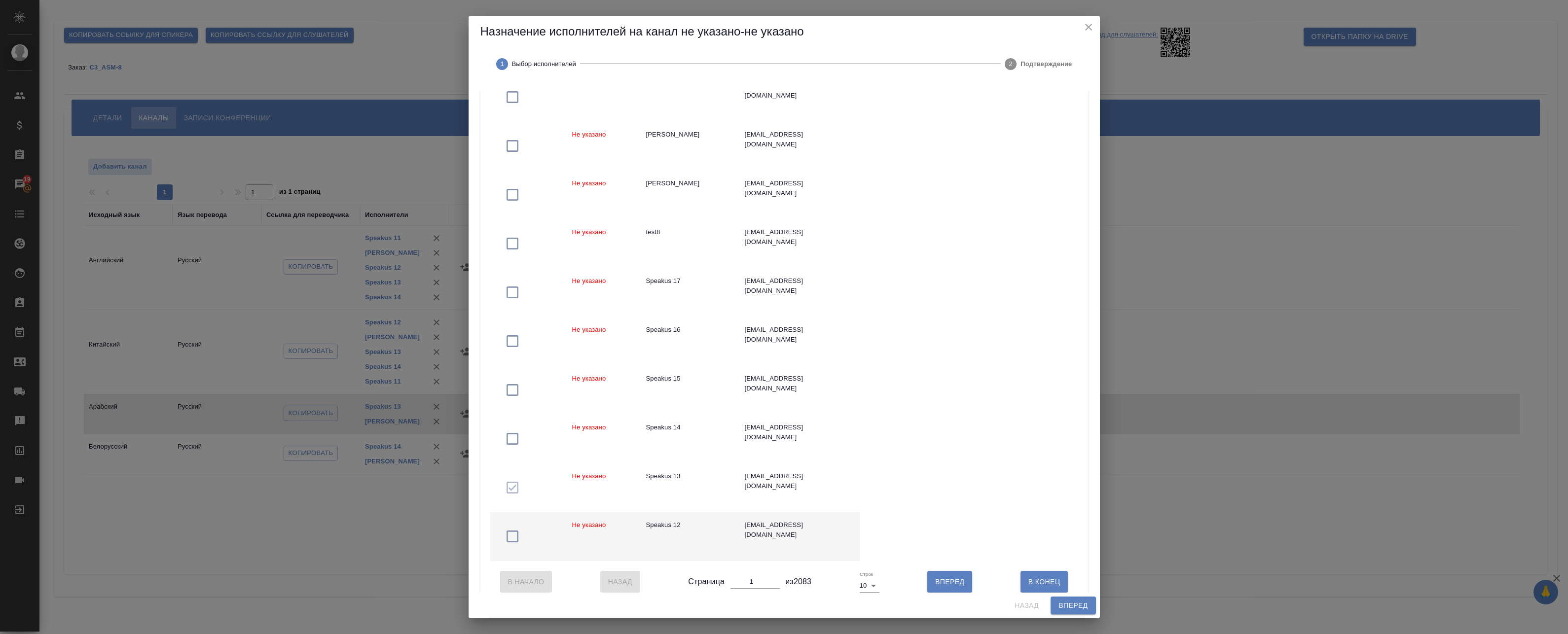
scroll to position [158, 0]
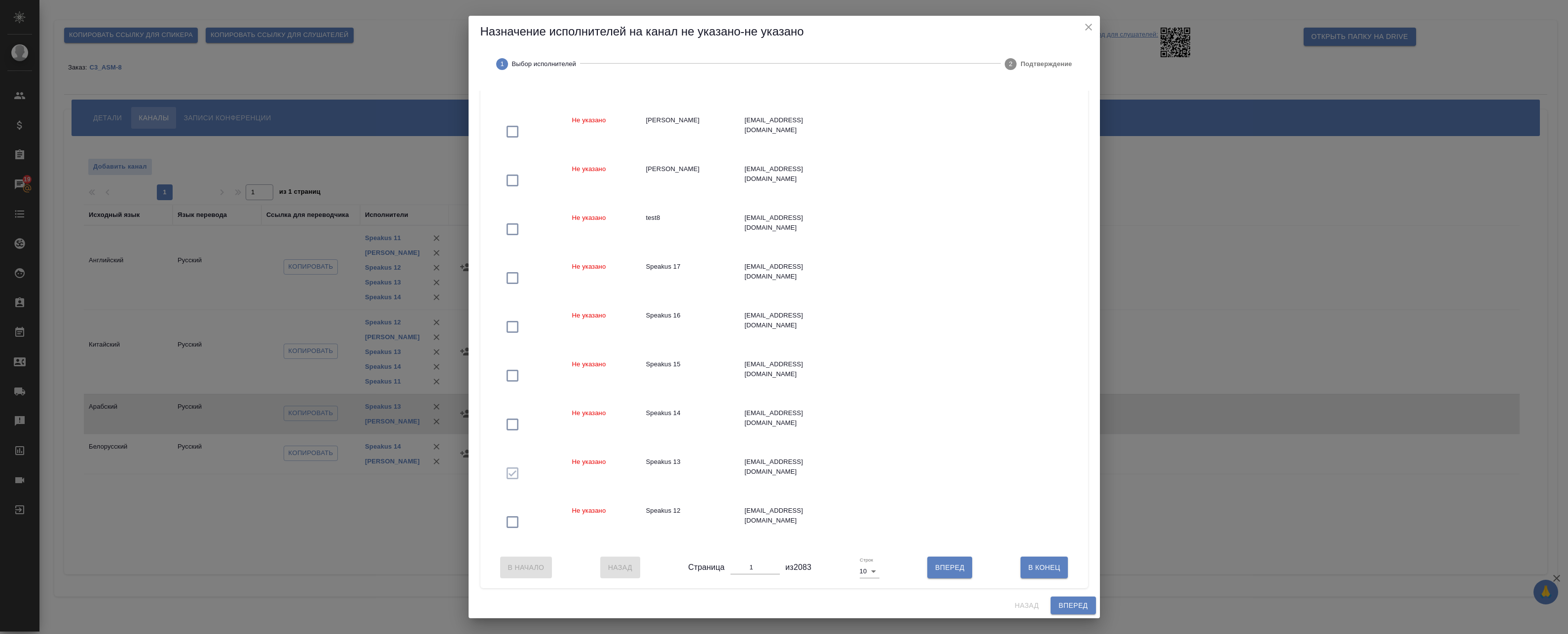
click at [863, 573] on body "🙏 .cls-1 fill:#fff; AWATERA Badanyan Artak Клиенты Спецификации Заказы 19 Чаты …" at bounding box center [784, 317] width 1568 height 634
click at [869, 585] on li "25" at bounding box center [866, 588] width 23 height 16
type input "25"
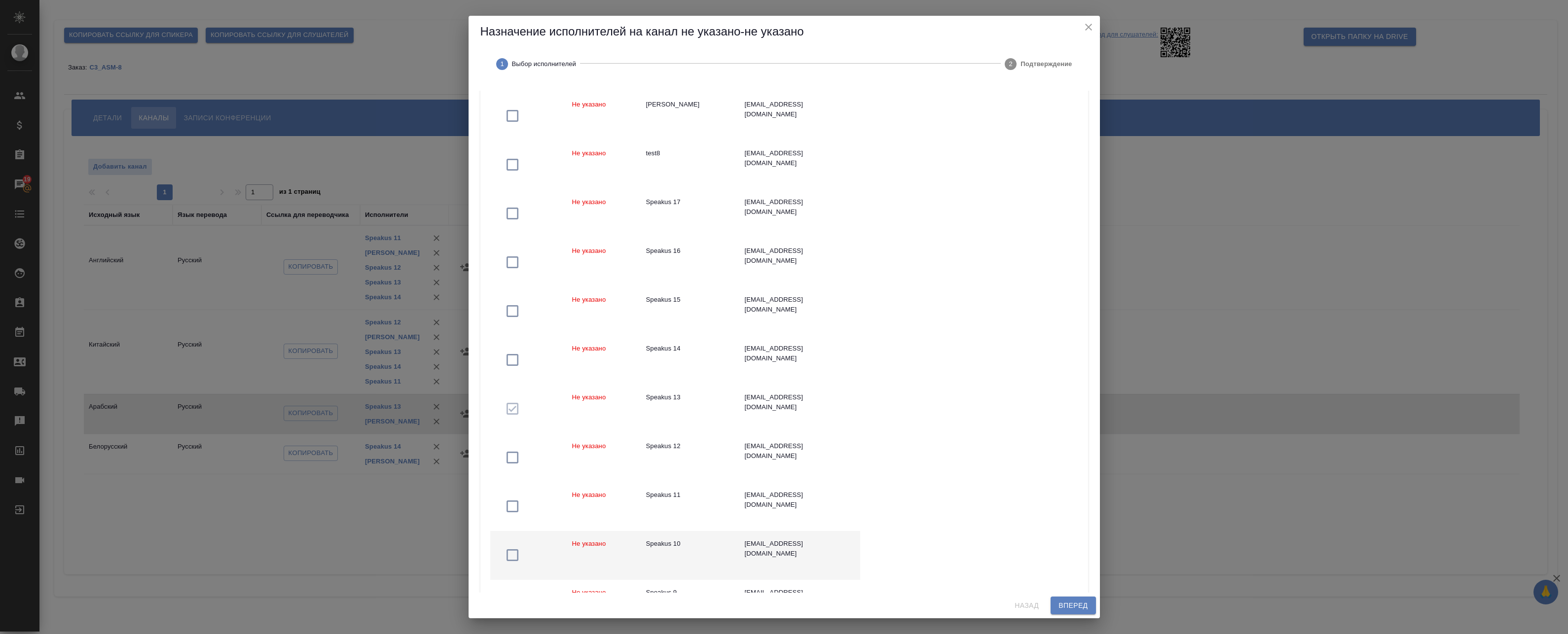
scroll to position [257, 0]
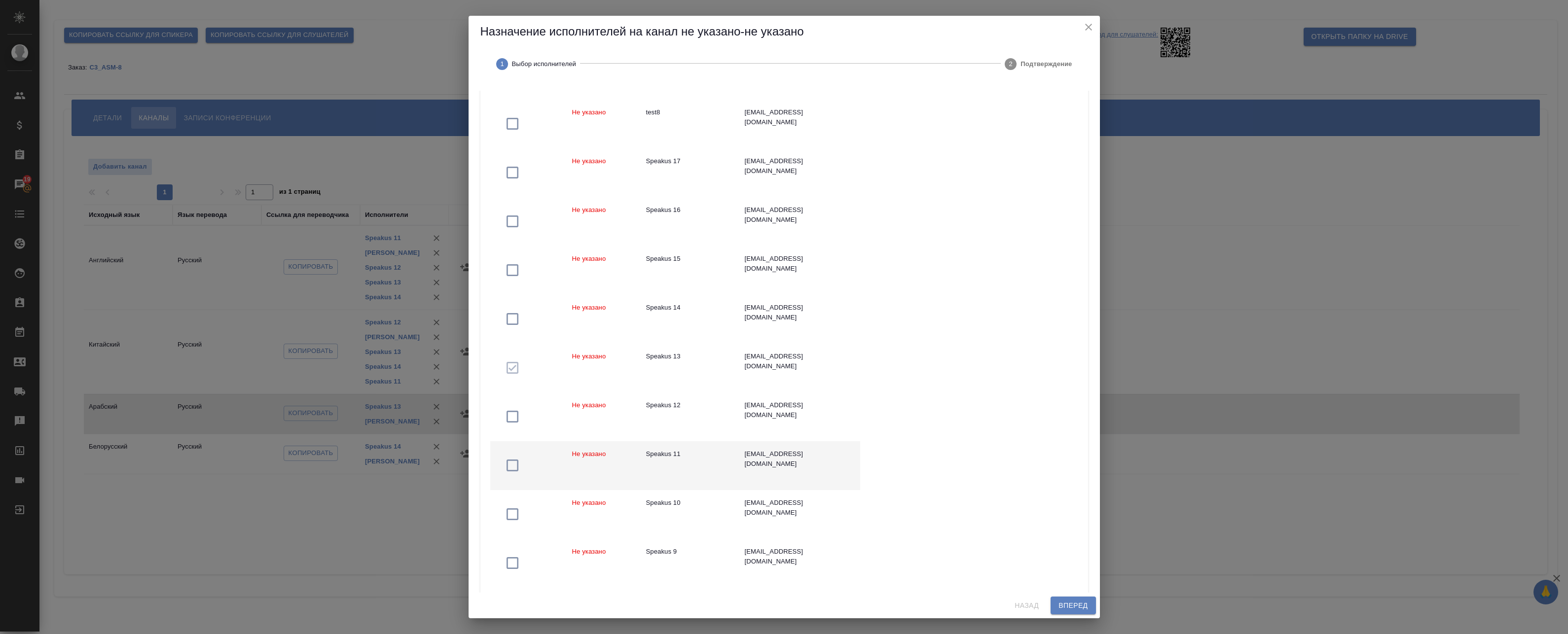
click at [629, 459] on td "Не указано" at bounding box center [601, 466] width 74 height 49
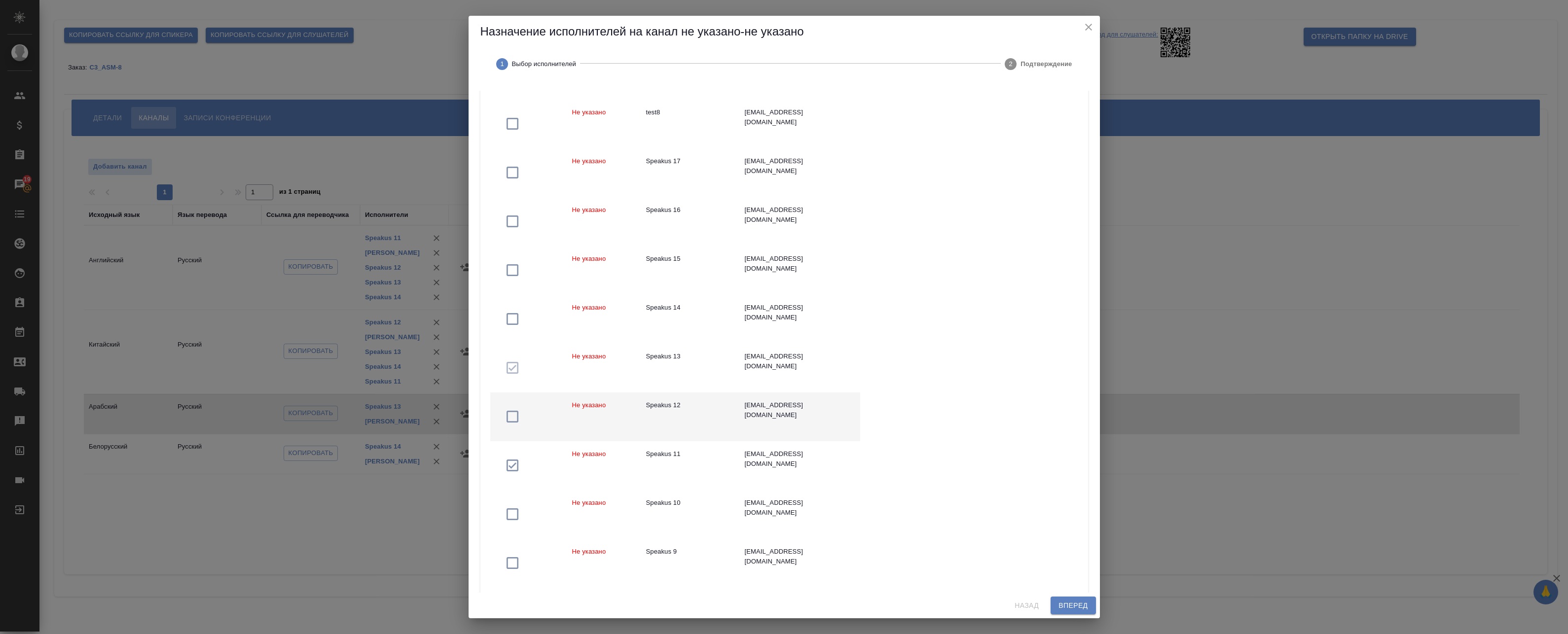
click at [634, 407] on td "Не указано" at bounding box center [601, 417] width 74 height 49
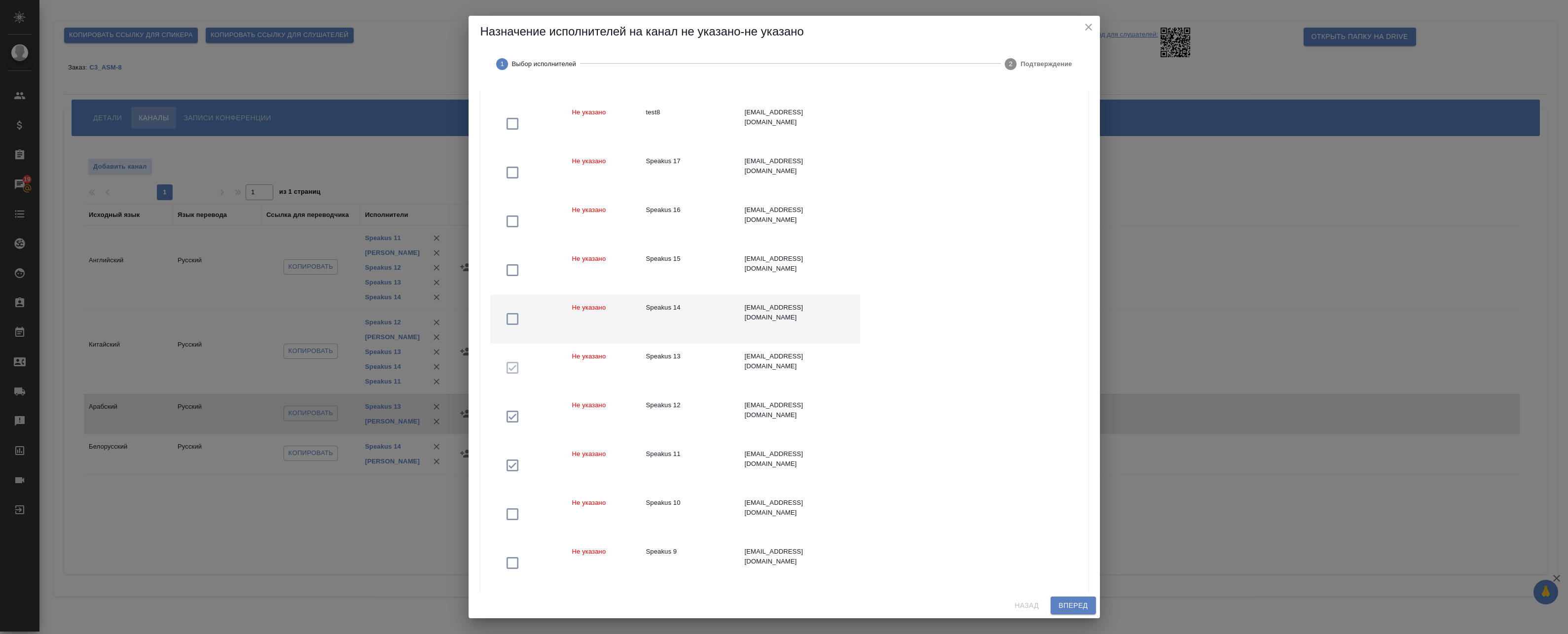
click at [646, 307] on div "Speakus 14" at bounding box center [688, 307] width 83 height 10
click at [651, 267] on td "Speakus 15" at bounding box center [687, 270] width 98 height 49
click at [663, 280] on td "Speakus 15" at bounding box center [687, 270] width 98 height 49
click at [1065, 602] on span "Вперед" at bounding box center [1073, 606] width 29 height 13
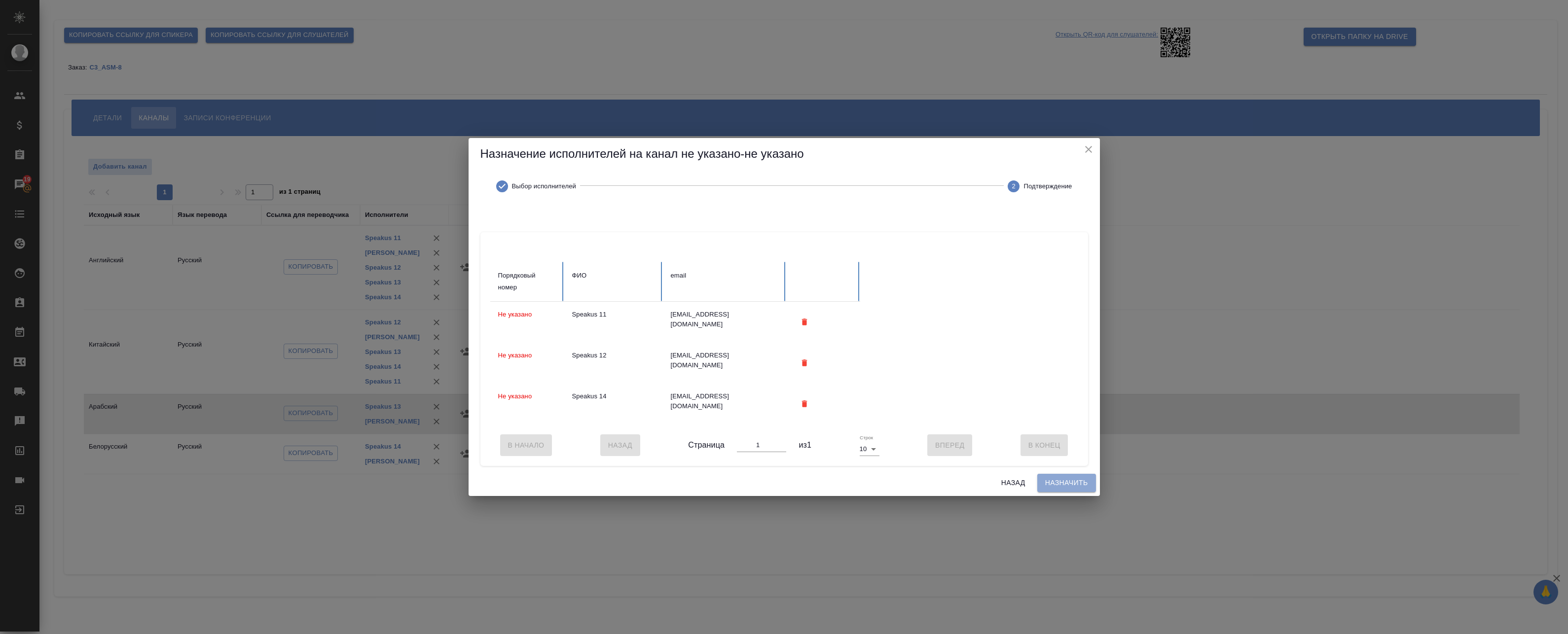
click at [1084, 486] on span "Назначить" at bounding box center [1066, 483] width 43 height 13
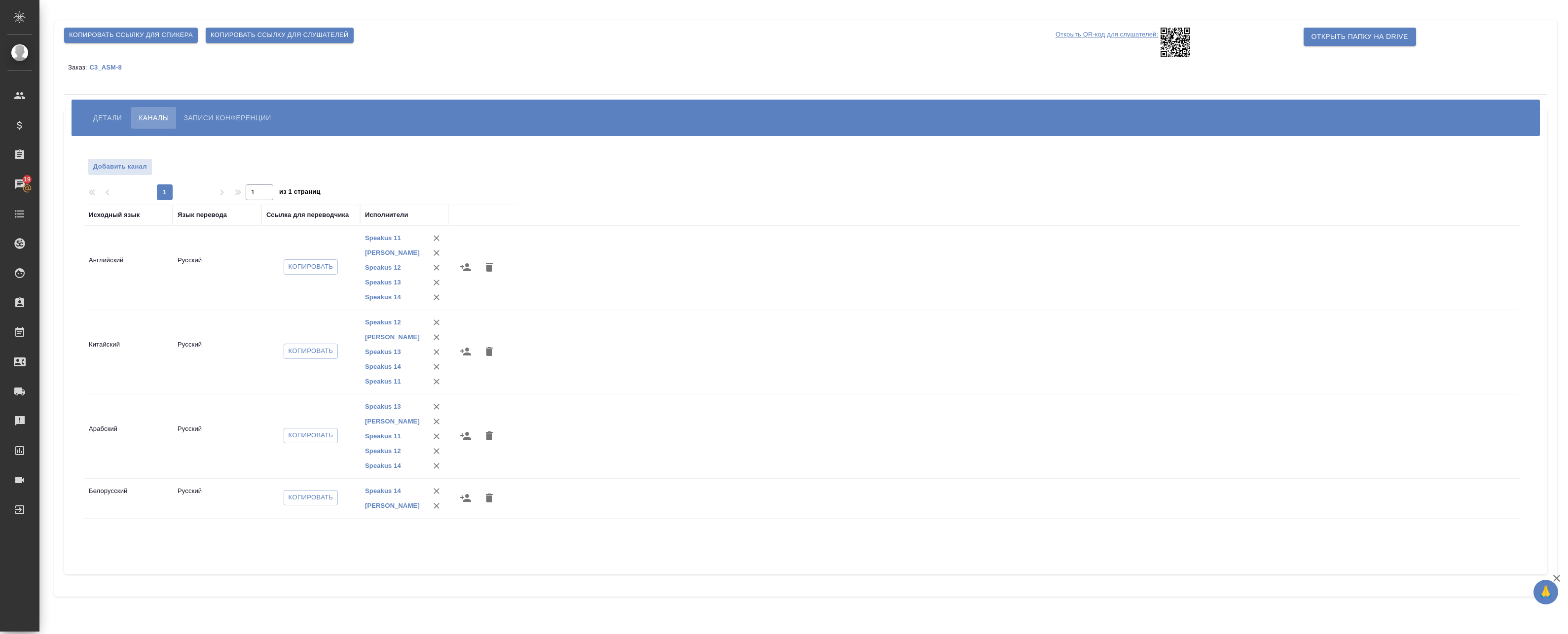
click at [465, 499] on icon "button" at bounding box center [466, 498] width 12 height 12
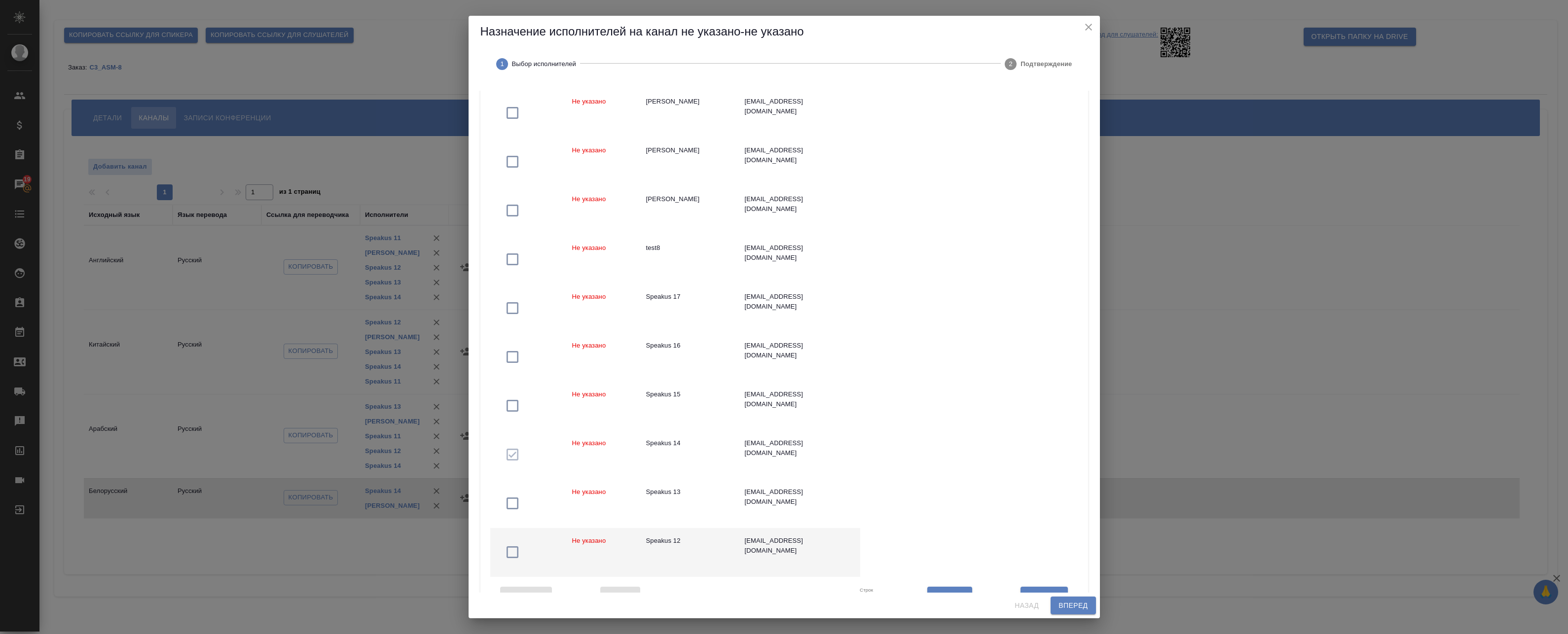
scroll to position [158, 0]
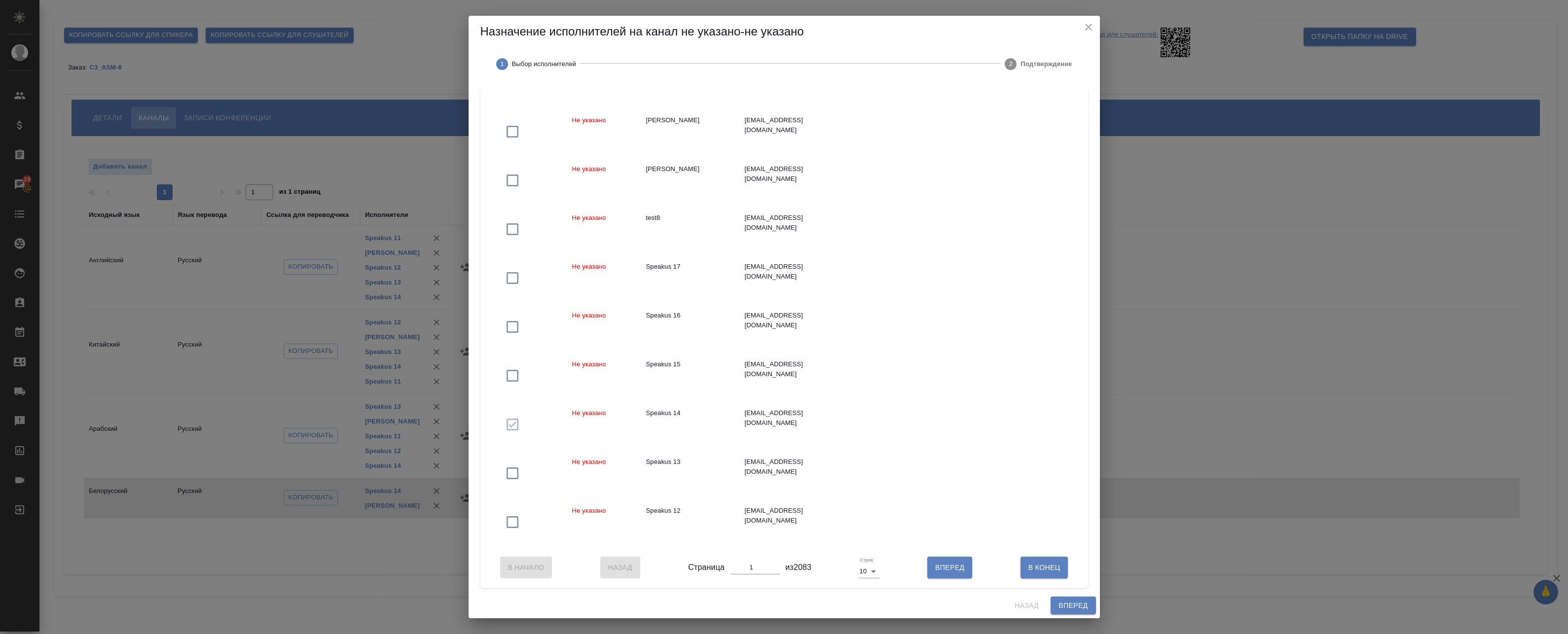
click at [874, 575] on body "🙏 .cls-1 fill:#fff; AWATERA Badanyan Artak Клиенты Спецификации Заказы 19 Чаты …" at bounding box center [784, 317] width 1568 height 634
click at [868, 586] on li "25" at bounding box center [866, 588] width 23 height 16
type input "25"
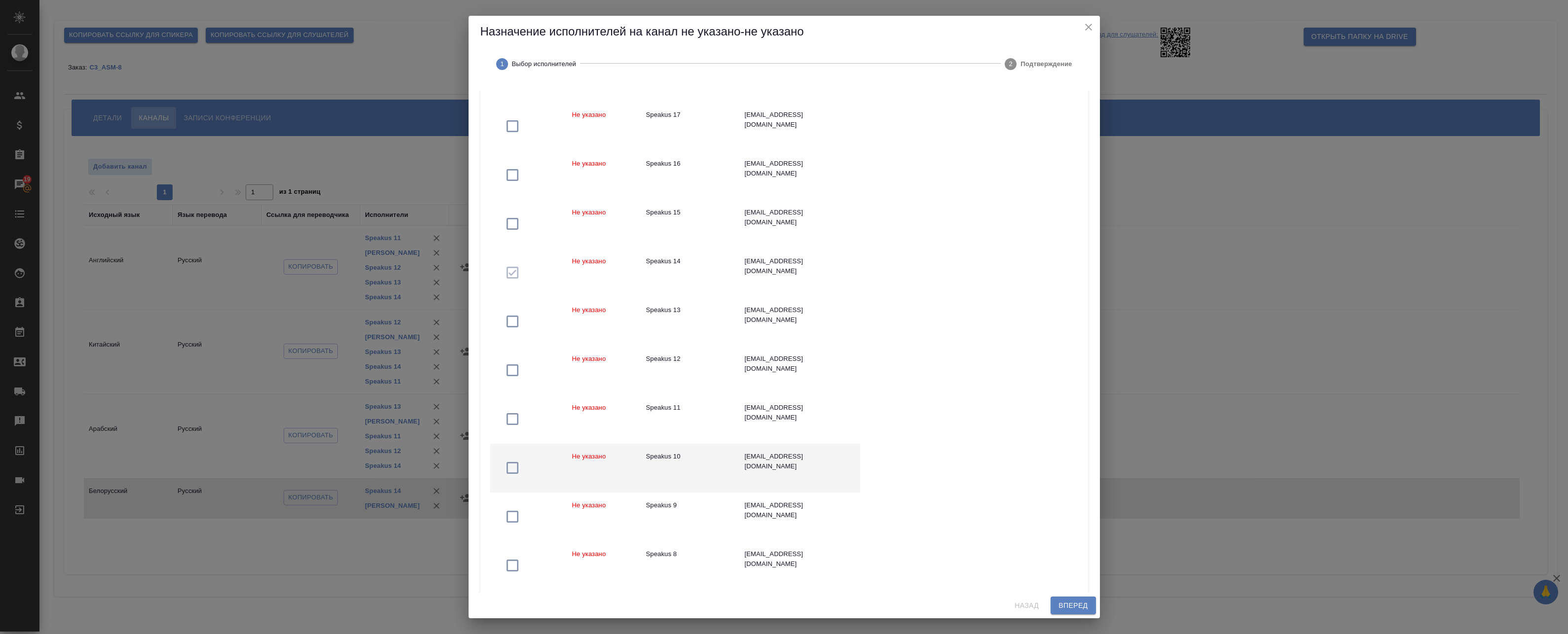
scroll to position [306, 0]
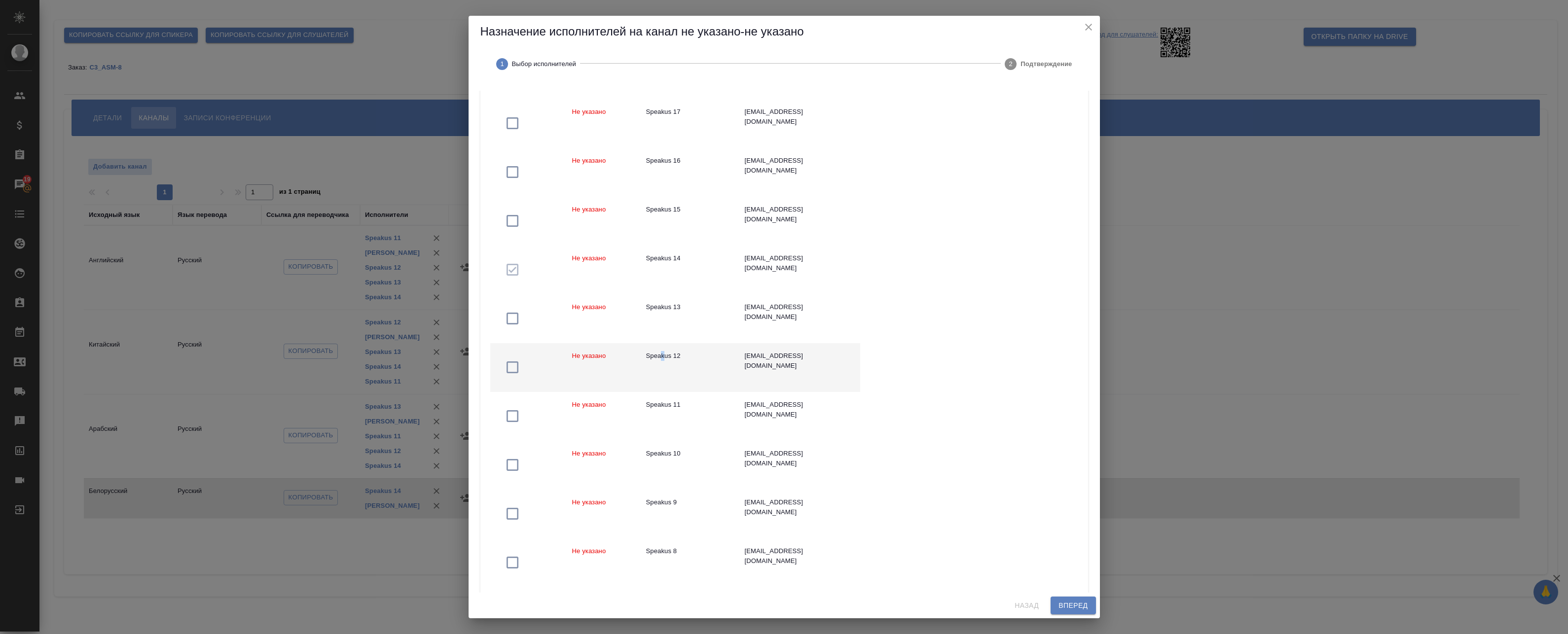
click at [661, 378] on td "Speakus 12" at bounding box center [687, 367] width 98 height 49
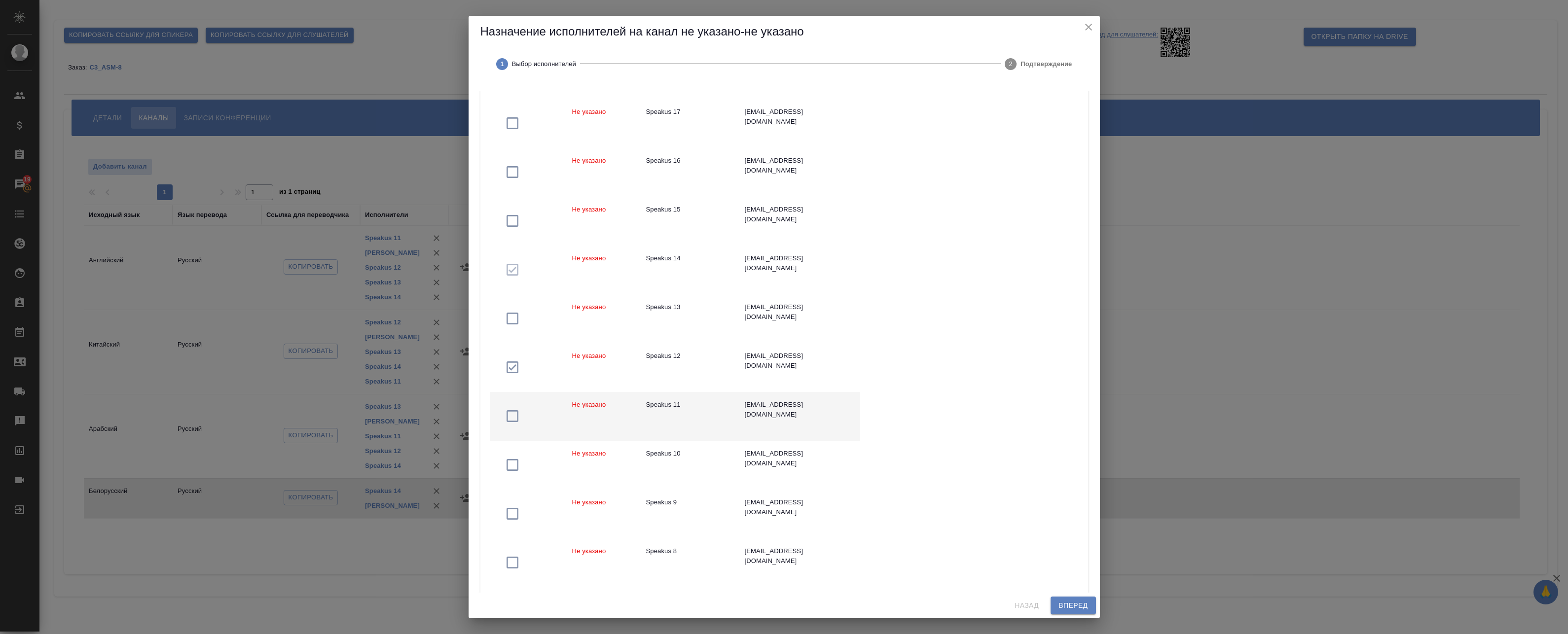
click at [661, 398] on td "Speakus 11" at bounding box center [687, 416] width 98 height 49
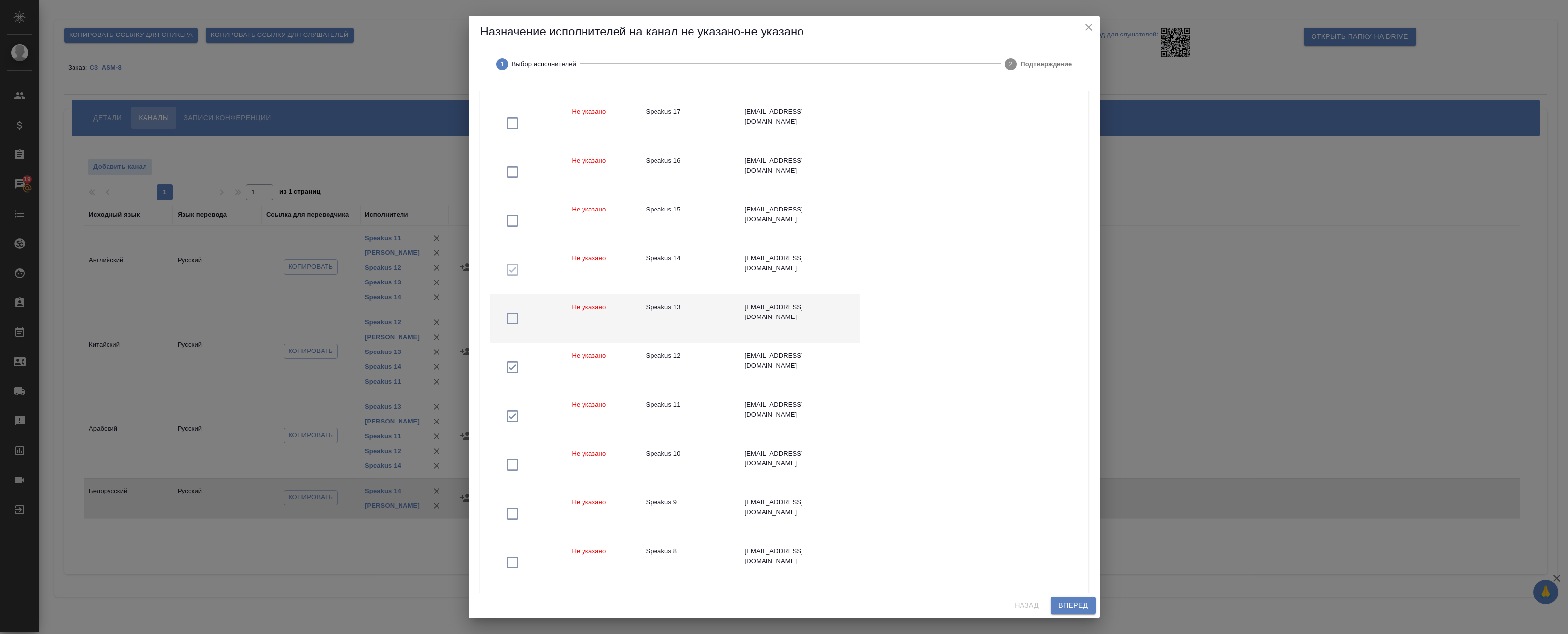
click at [698, 301] on td "Speakus 13" at bounding box center [687, 319] width 98 height 49
click at [1064, 607] on span "Вперед" at bounding box center [1073, 606] width 29 height 13
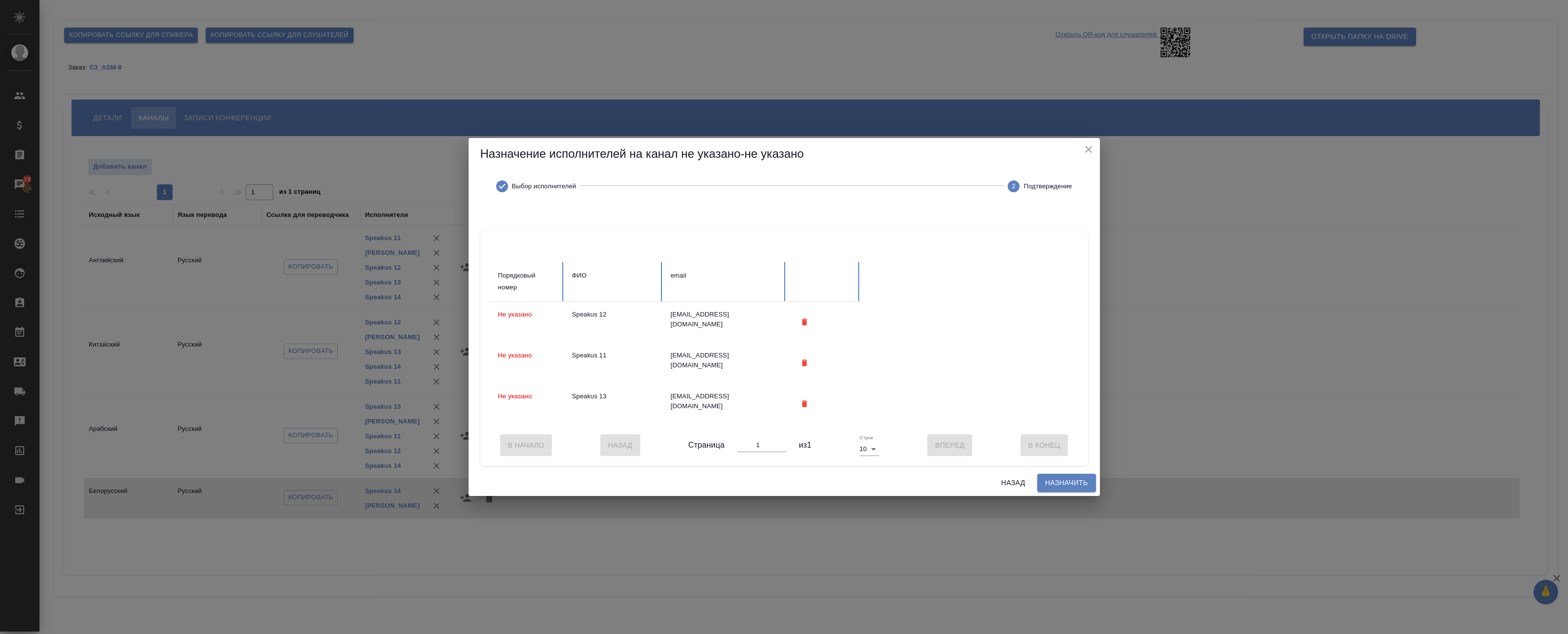
scroll to position [0, 0]
click at [1066, 492] on button "Назначить" at bounding box center [1066, 483] width 59 height 18
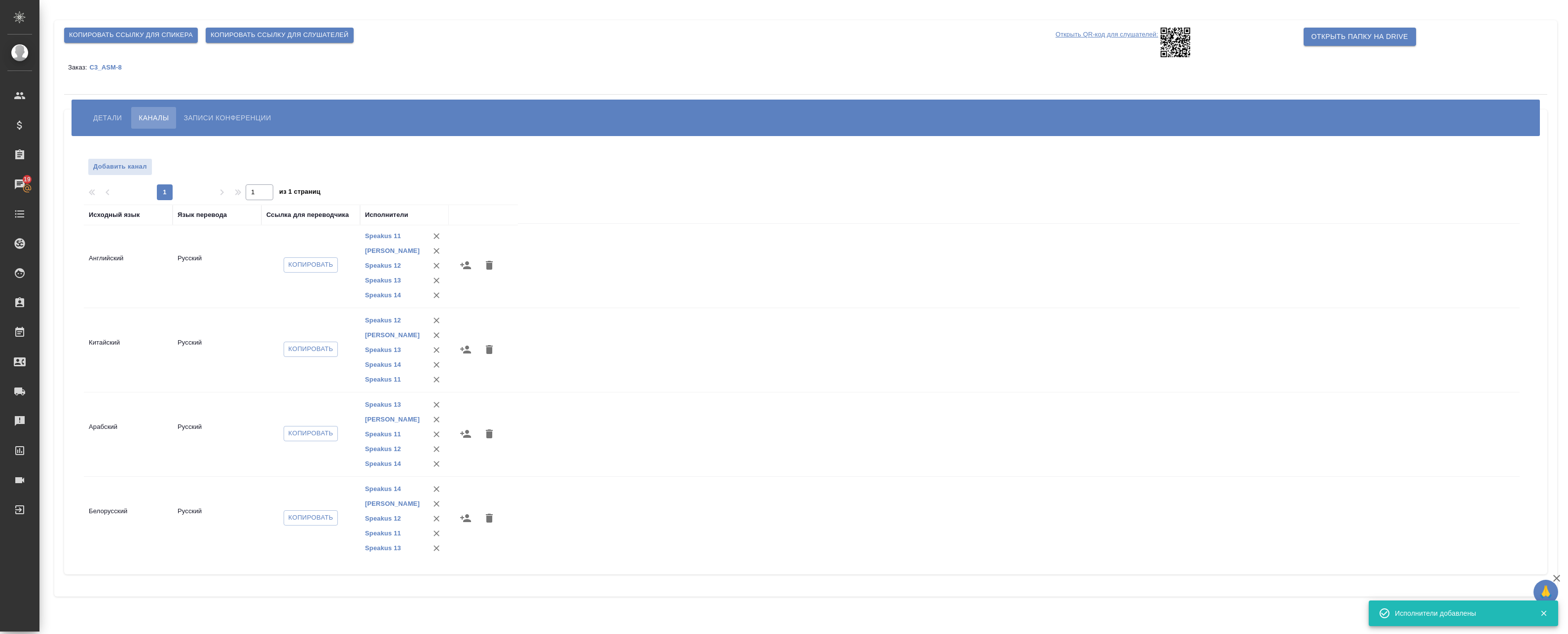
scroll to position [3, 0]
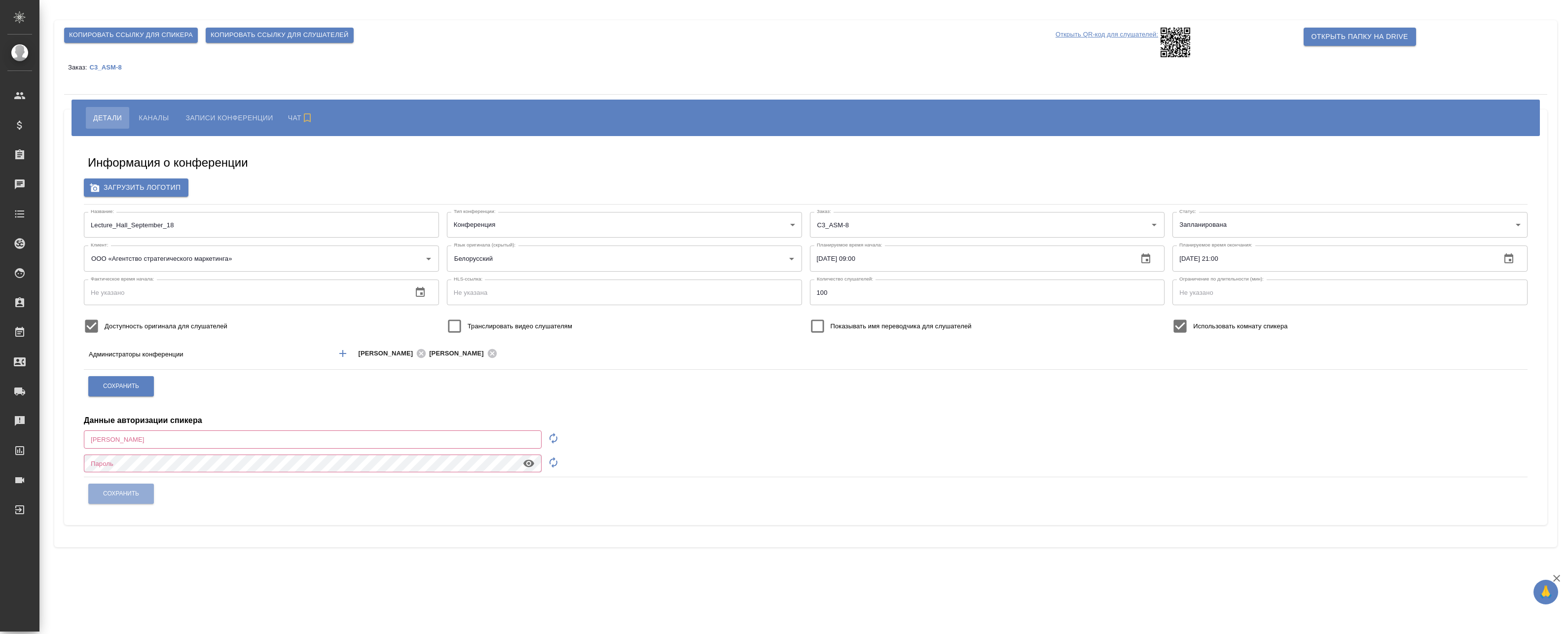
type input "a.badanyan@awatera.com"
click at [149, 114] on span "Каналы" at bounding box center [154, 118] width 30 height 12
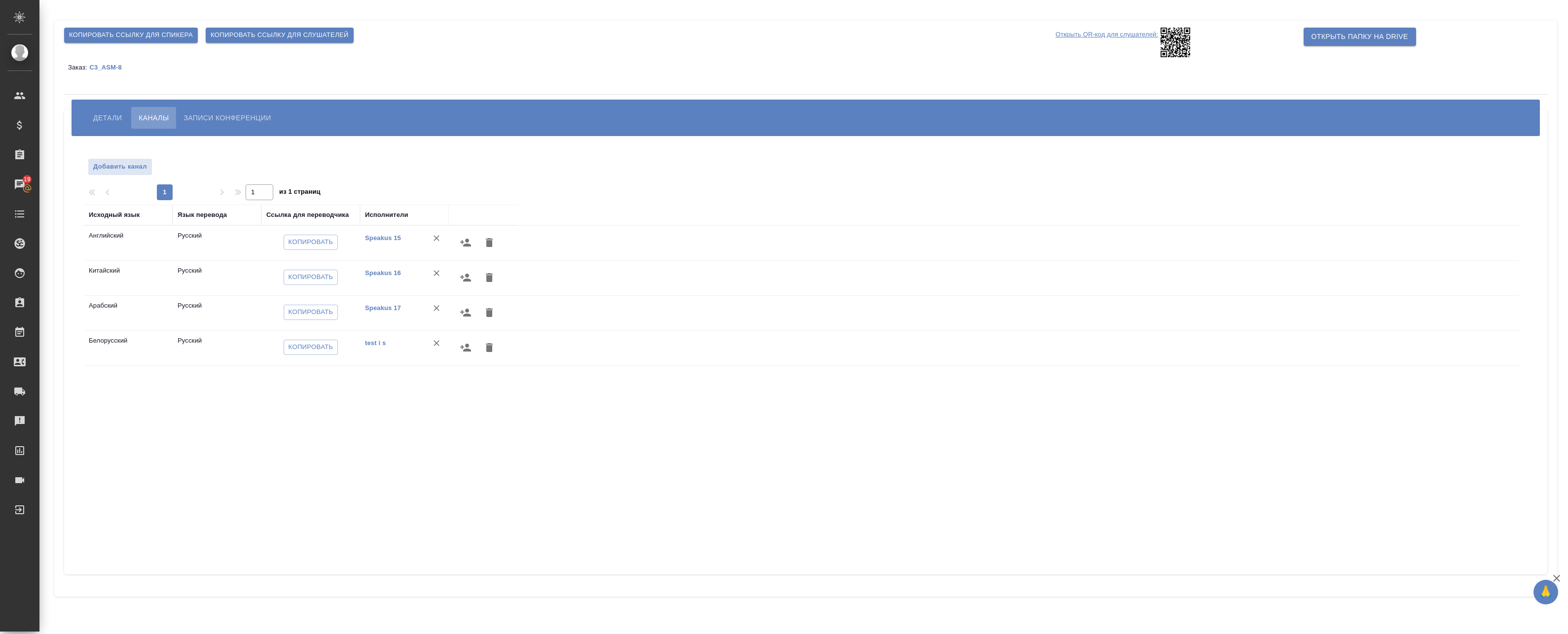
drag, startPoint x: 368, startPoint y: 345, endPoint x: 389, endPoint y: 343, distance: 21.1
click at [392, 345] on td "test i s" at bounding box center [405, 348] width 89 height 34
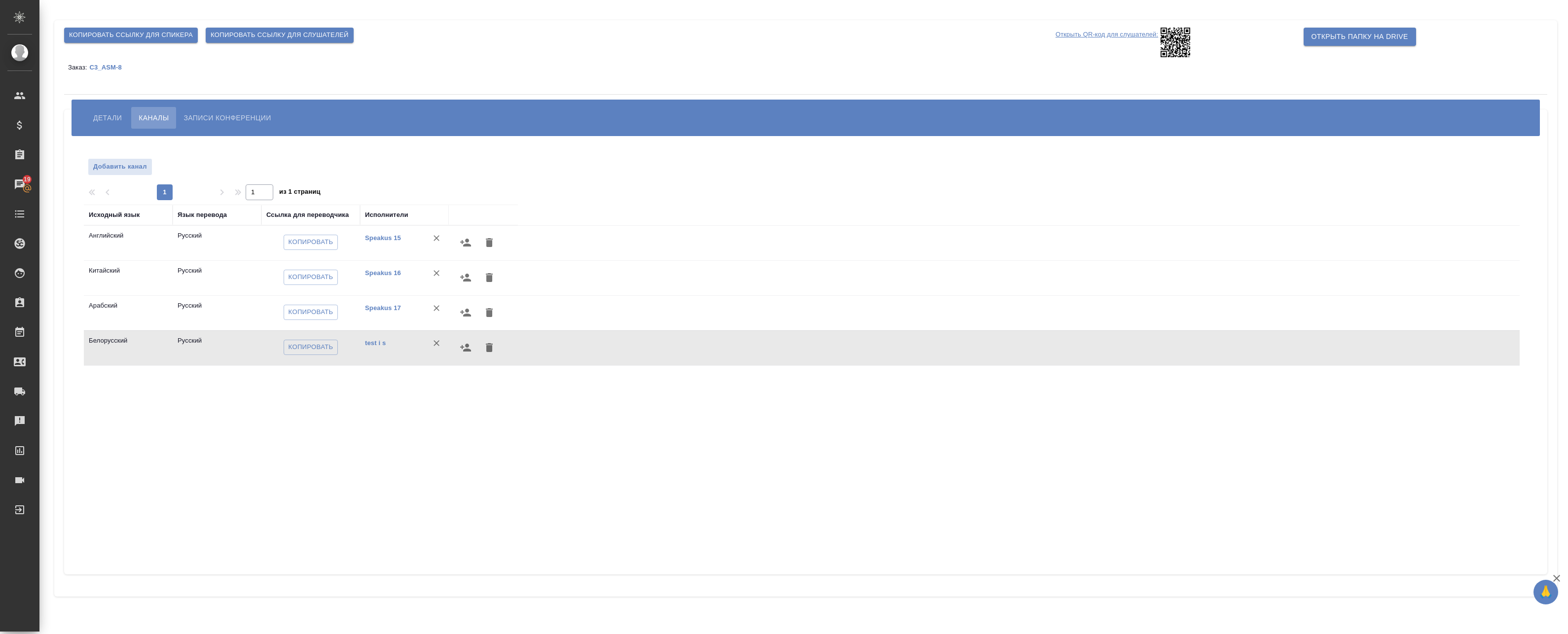
drag, startPoint x: 367, startPoint y: 340, endPoint x: 434, endPoint y: 305, distance: 75.6
click at [430, 309] on tbody "Английский Русский Копировать Speakus 15 Китайский Русский Копировать Speakus 1…" at bounding box center [802, 296] width 1436 height 140
click at [463, 248] on icon "button" at bounding box center [466, 243] width 12 height 12
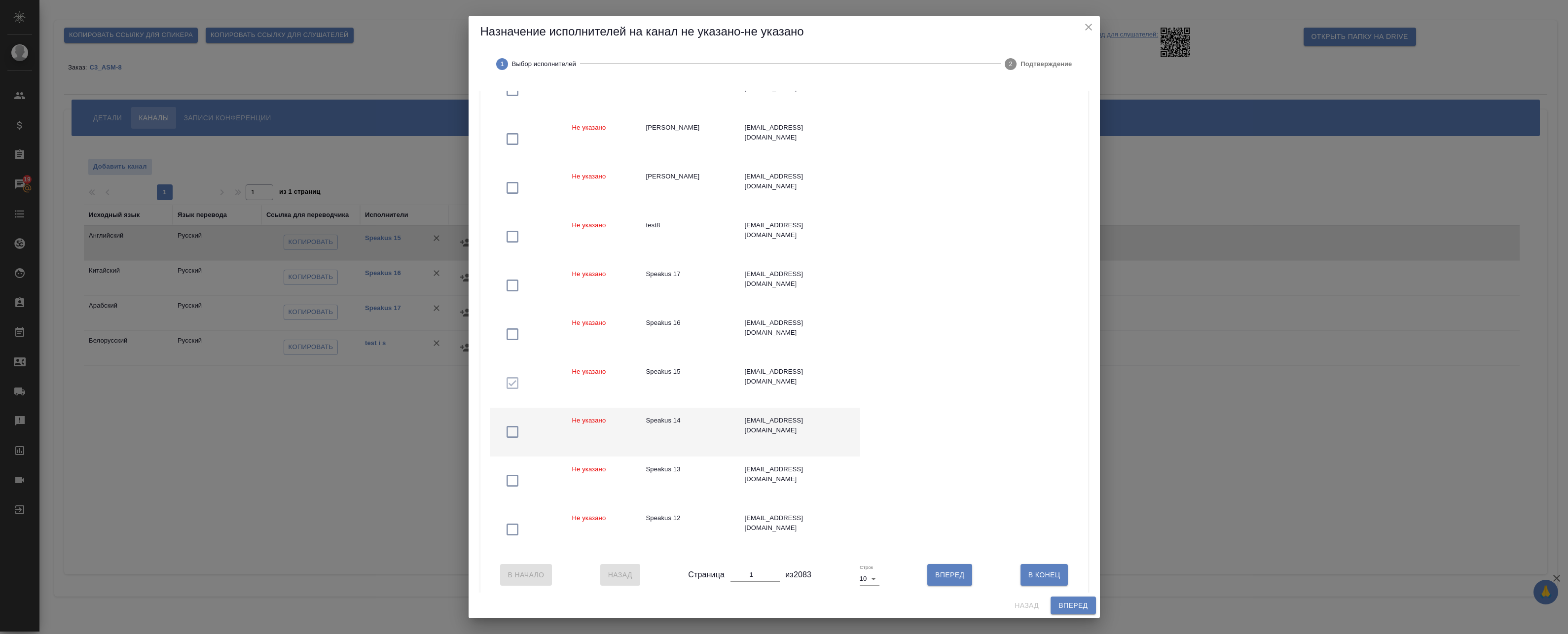
scroll to position [148, 0]
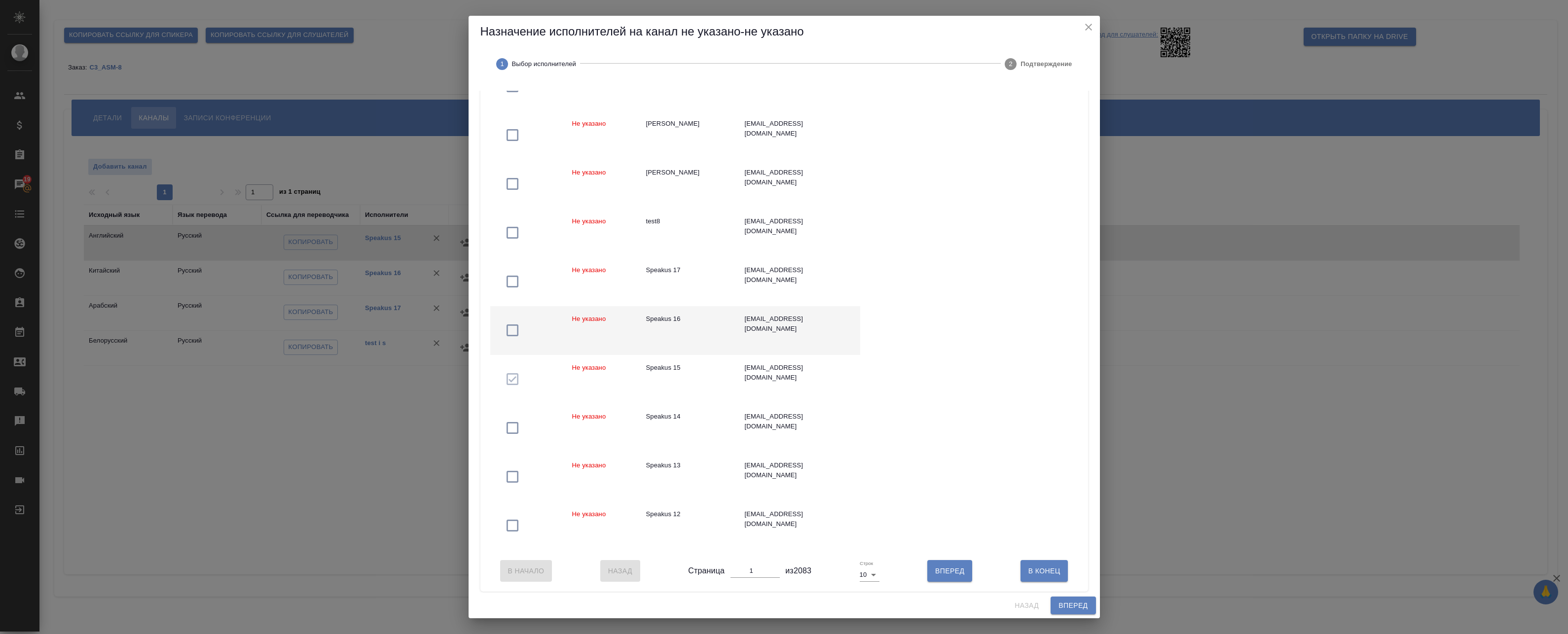
click at [552, 333] on td at bounding box center [527, 331] width 74 height 49
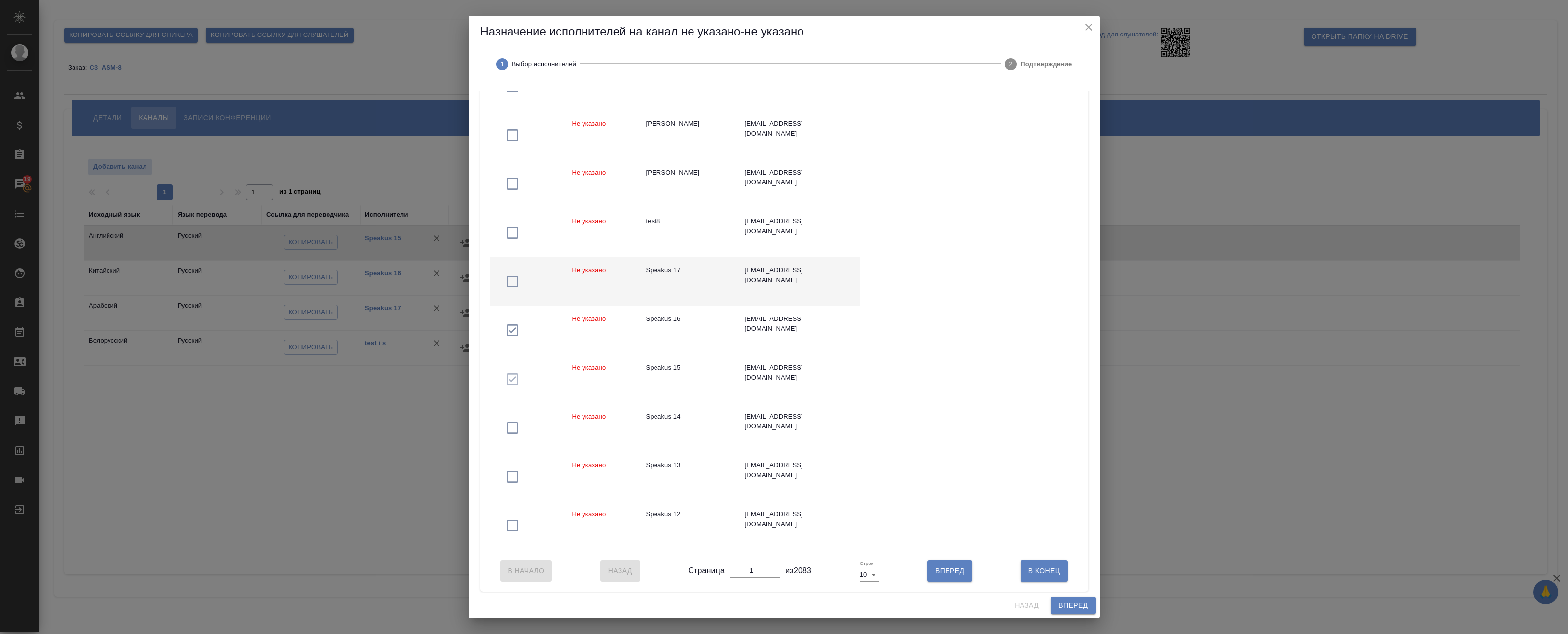
click at [550, 274] on td at bounding box center [527, 282] width 74 height 49
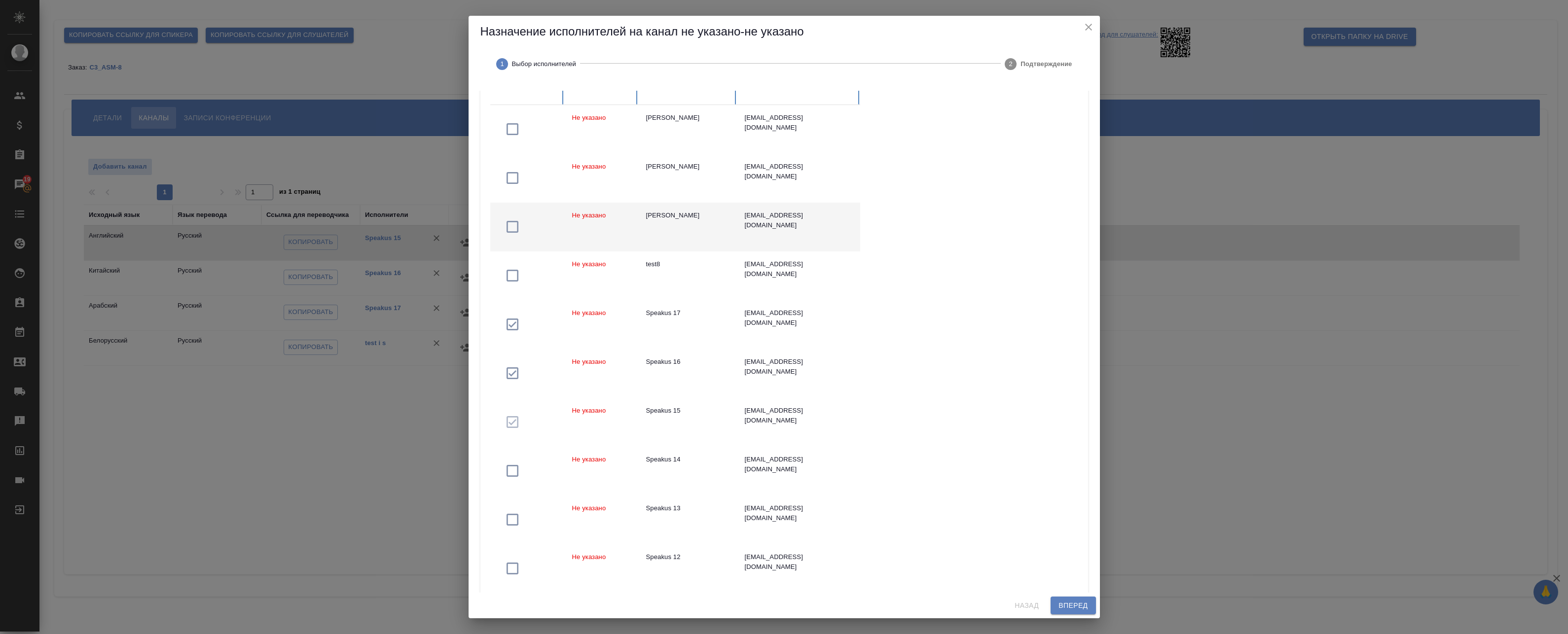
scroll to position [0, 0]
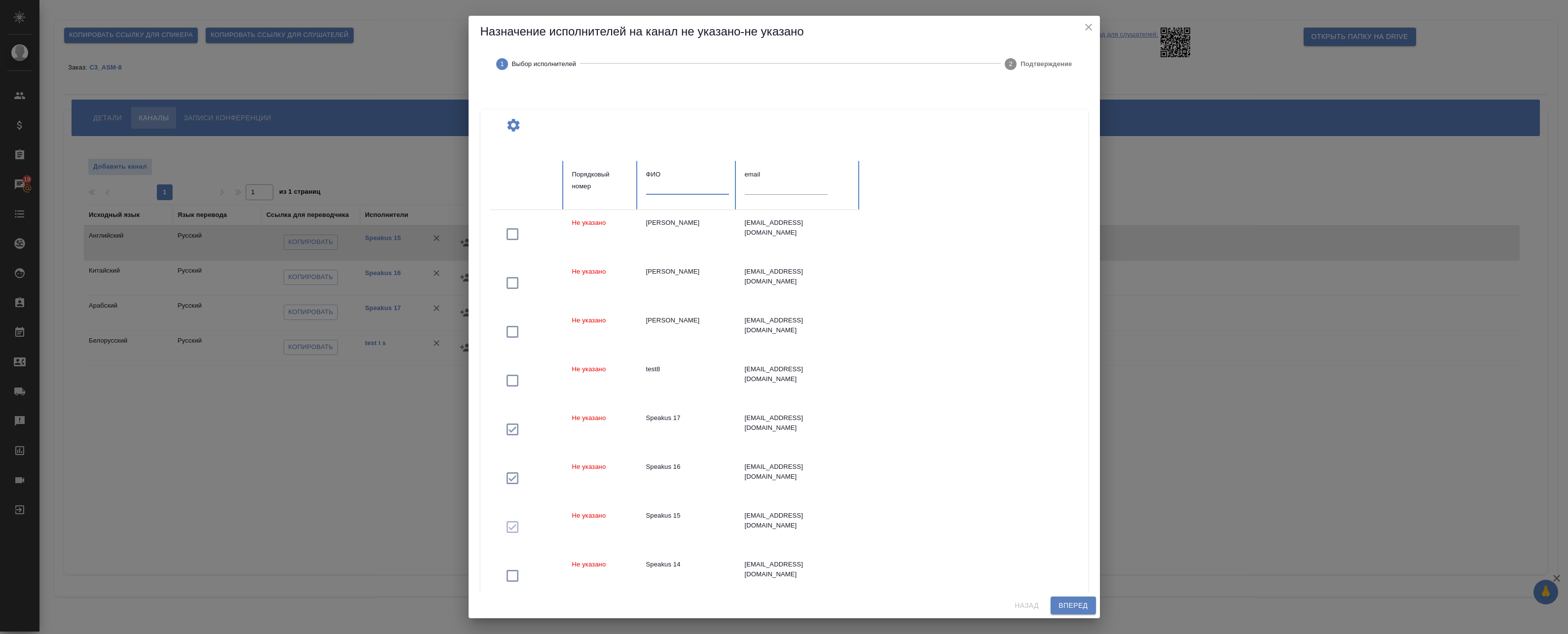
click at [670, 193] on input "text" at bounding box center [688, 187] width 83 height 14
drag, startPoint x: 667, startPoint y: 190, endPoint x: 601, endPoint y: 183, distance: 66.4
click at [603, 183] on tr "Порядковый номер ФИО еуы email" at bounding box center [675, 185] width 370 height 49
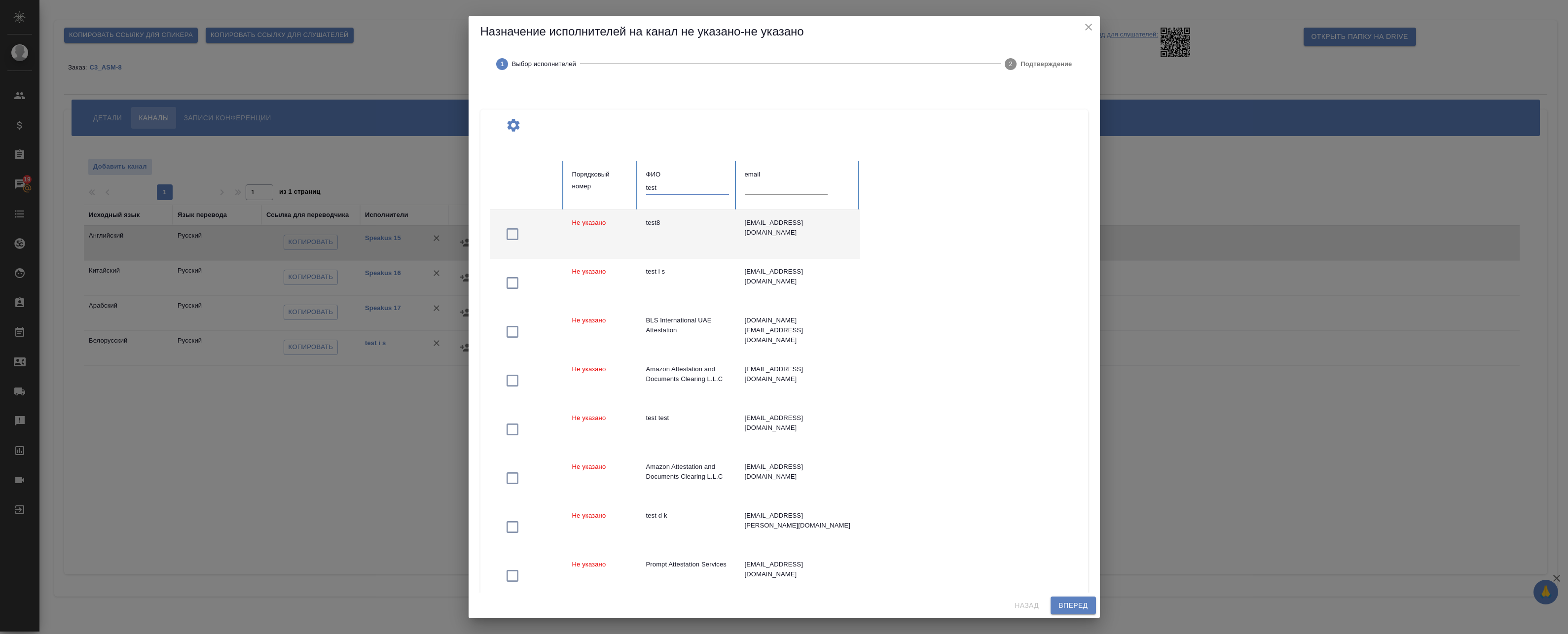
type input "test"
click at [672, 237] on td "test8" at bounding box center [687, 234] width 98 height 49
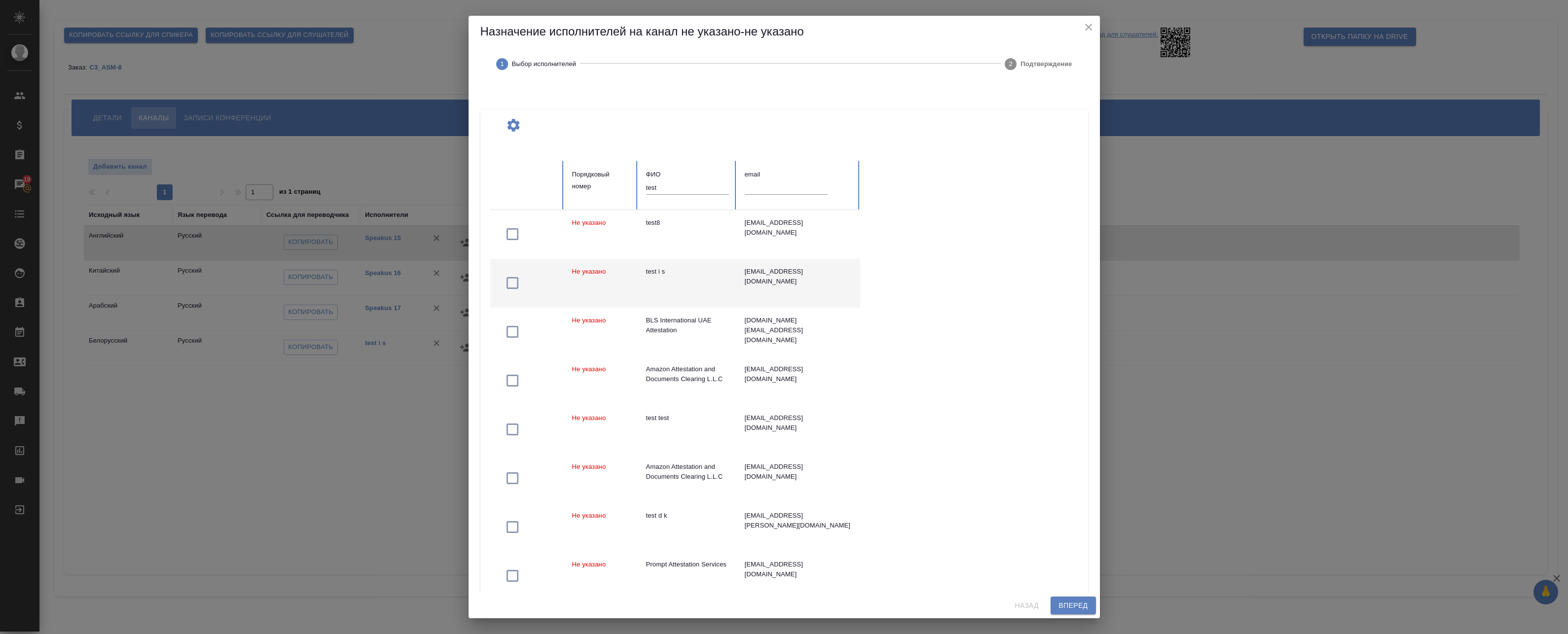
click at [691, 284] on td "test i s" at bounding box center [687, 283] width 98 height 49
click at [1088, 602] on button "Вперед" at bounding box center [1073, 606] width 45 height 18
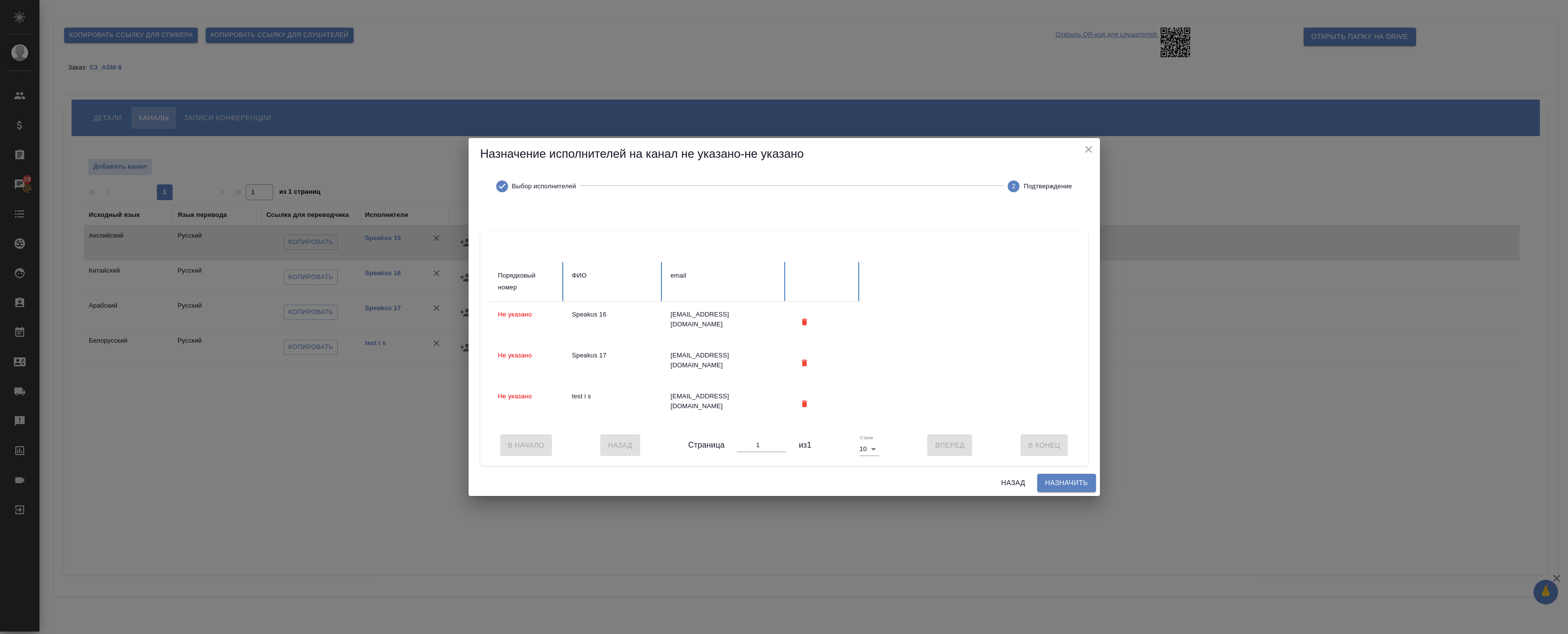
click at [1068, 482] on span "Назначить" at bounding box center [1066, 483] width 43 height 13
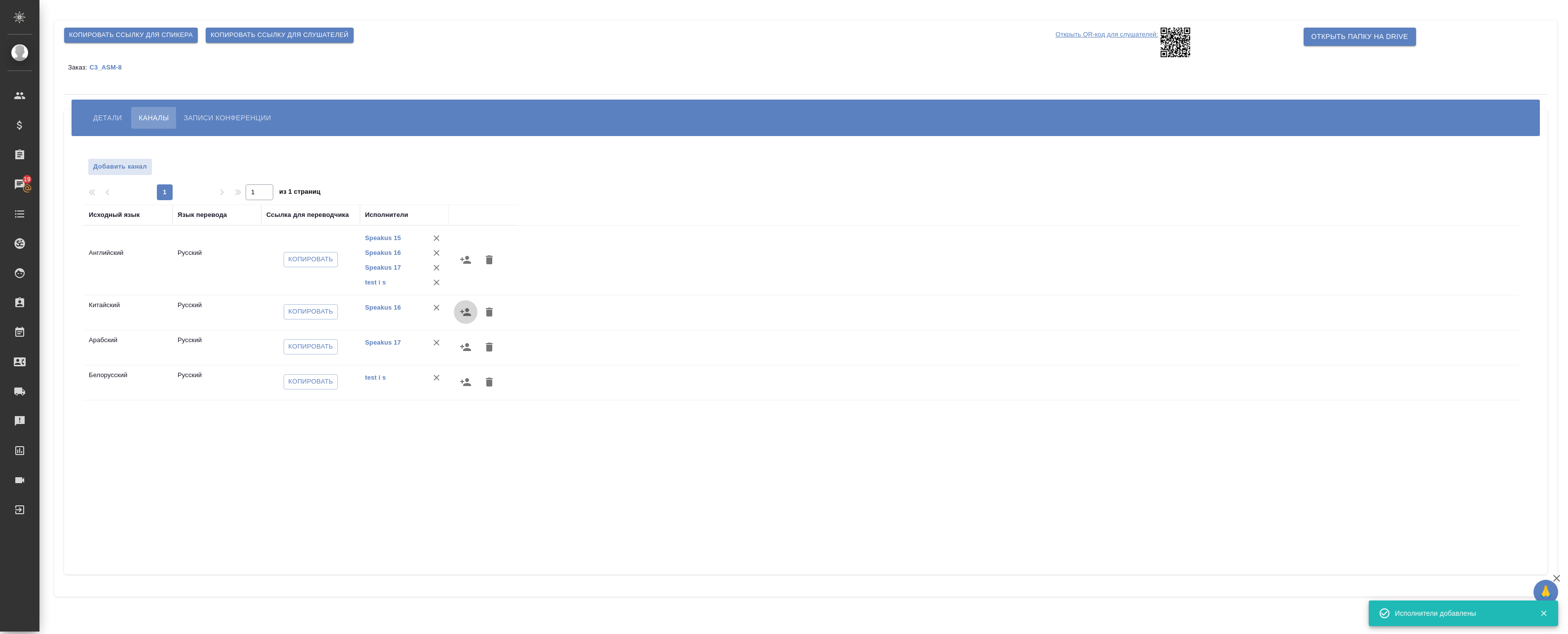
click at [467, 309] on icon "button" at bounding box center [465, 312] width 11 height 8
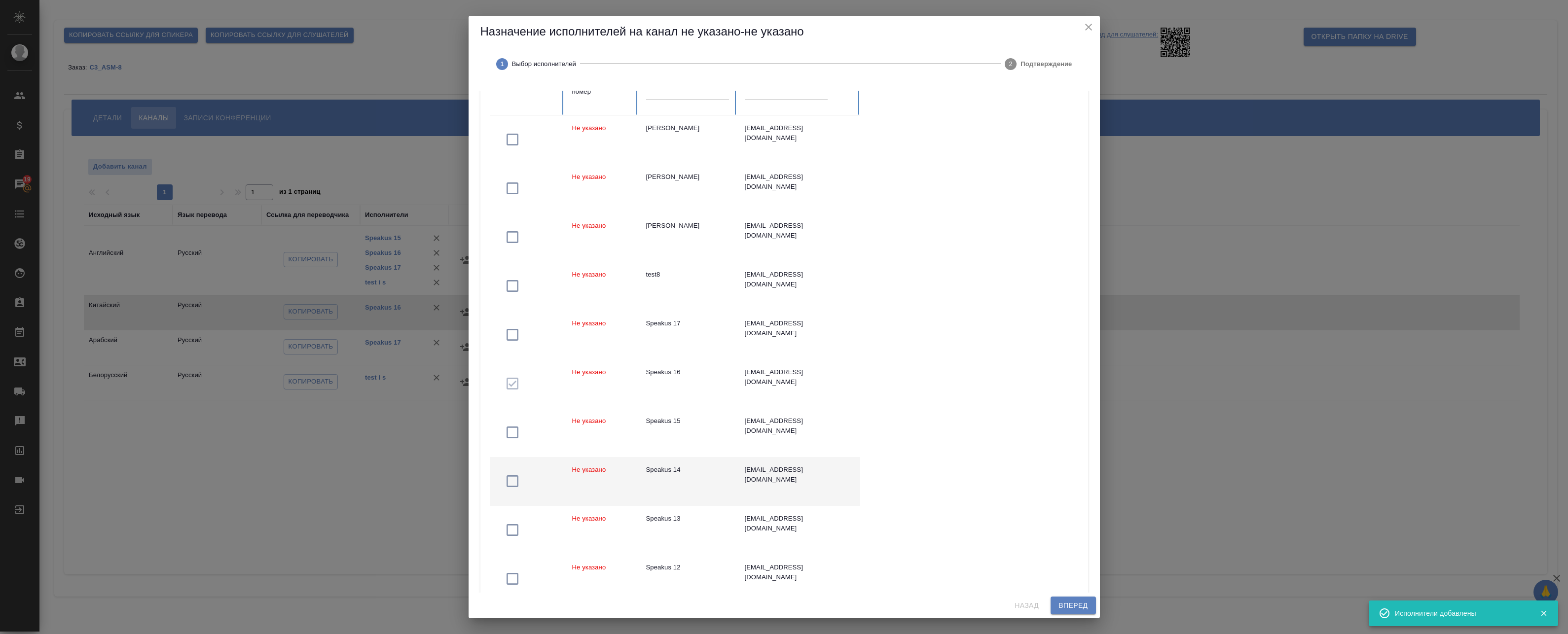
scroll to position [98, 0]
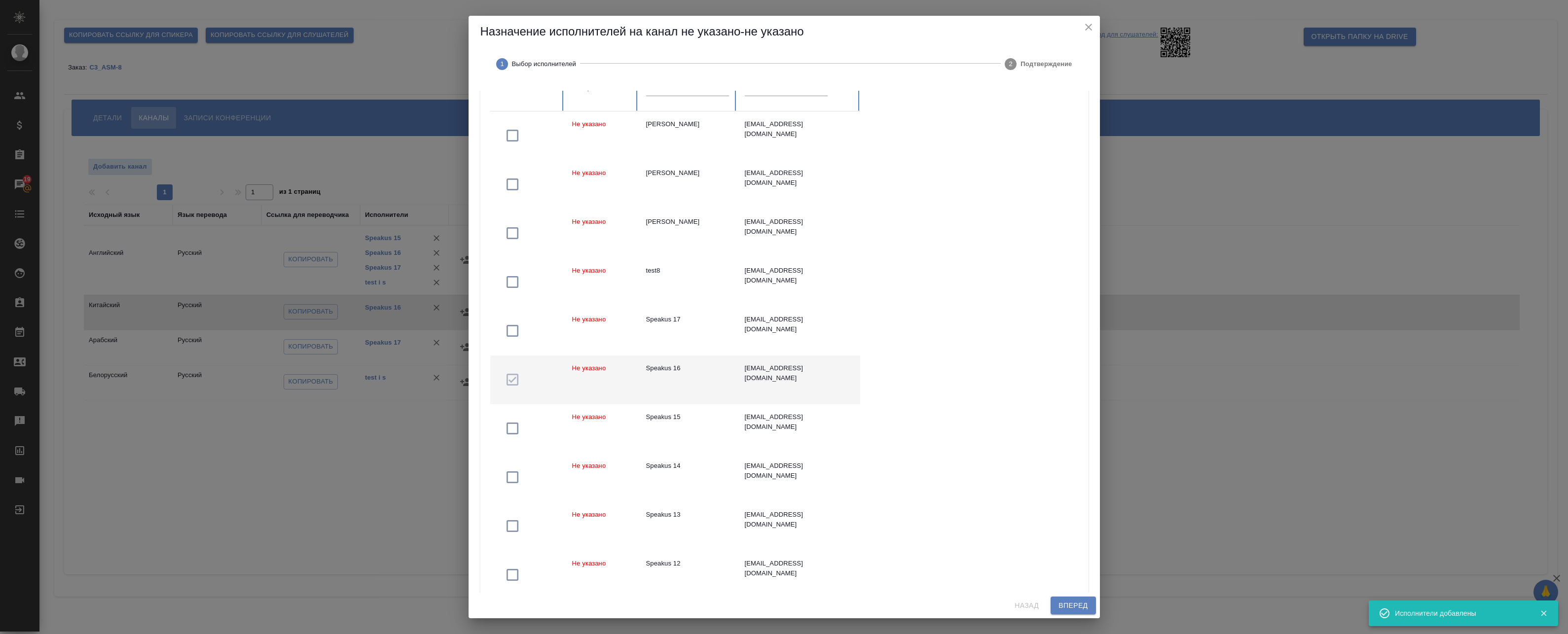
click at [595, 380] on td "Не указано" at bounding box center [601, 380] width 74 height 49
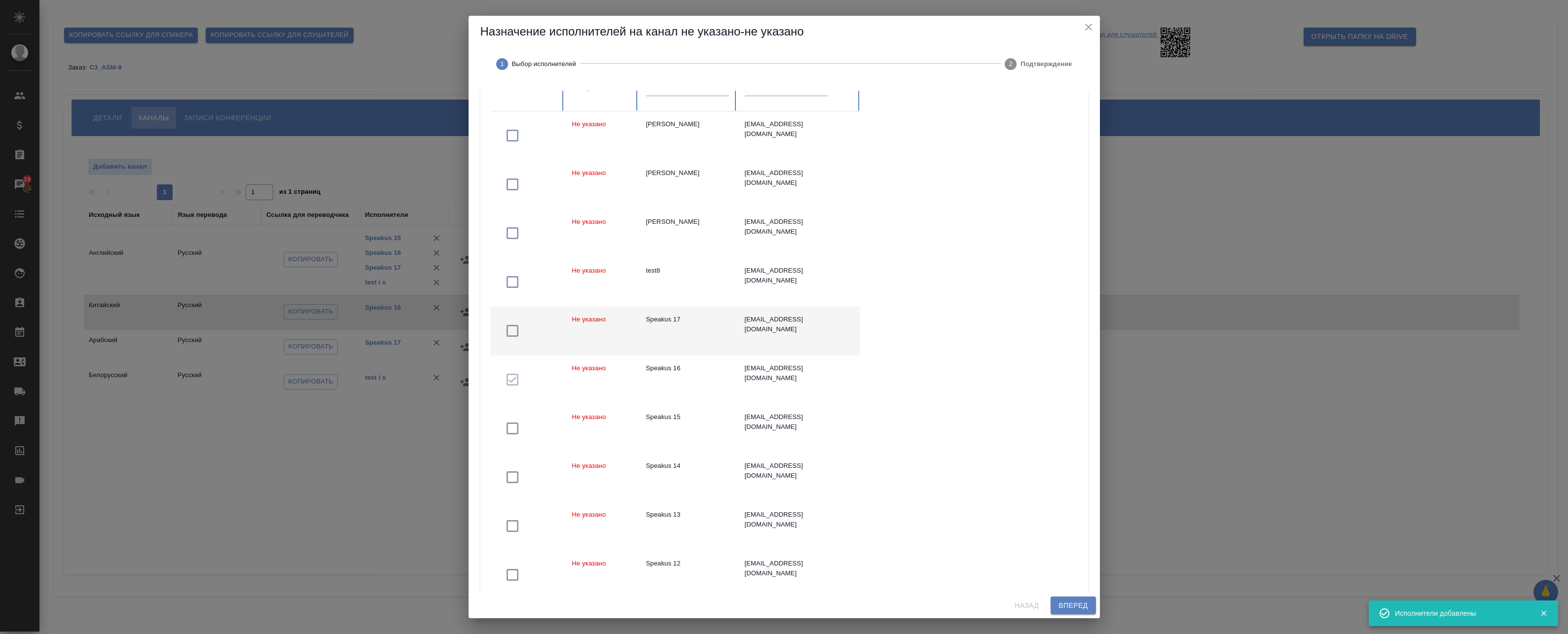
click at [606, 337] on td "Не указано" at bounding box center [601, 331] width 74 height 49
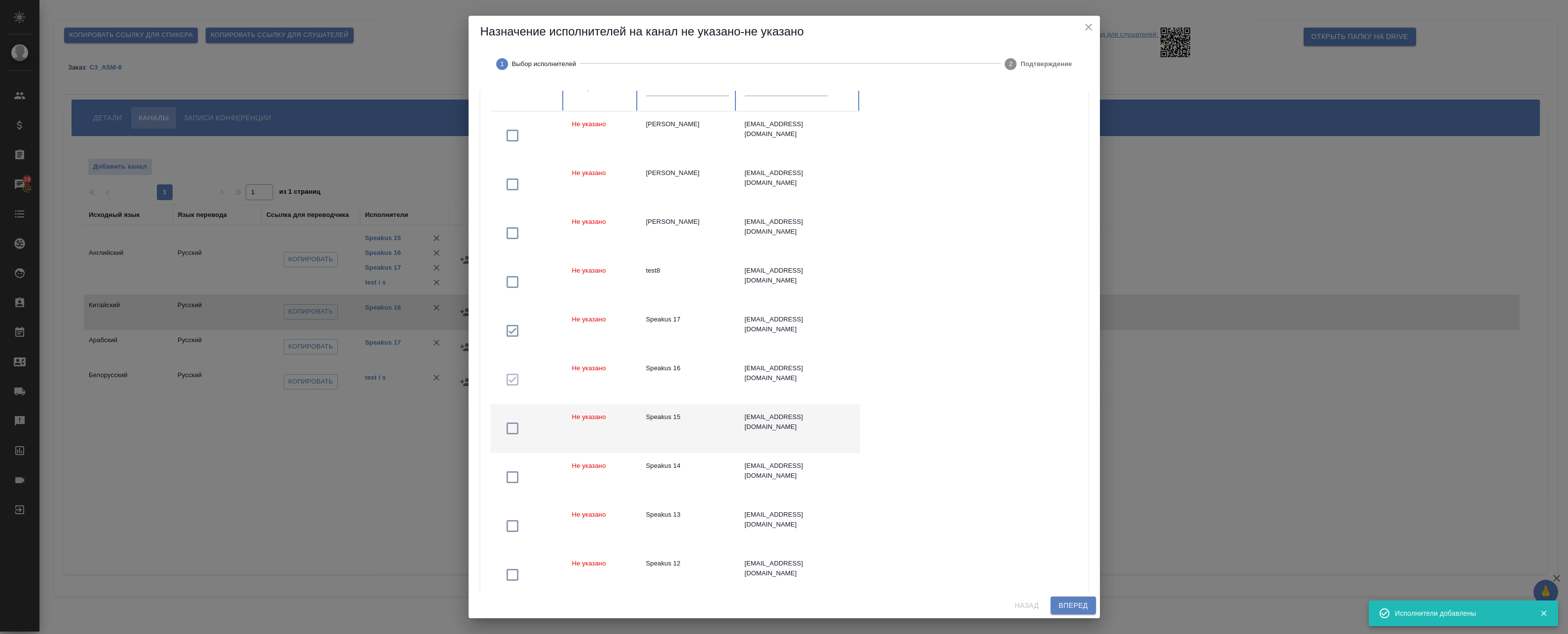
click at [624, 430] on td "Не указано" at bounding box center [601, 429] width 74 height 49
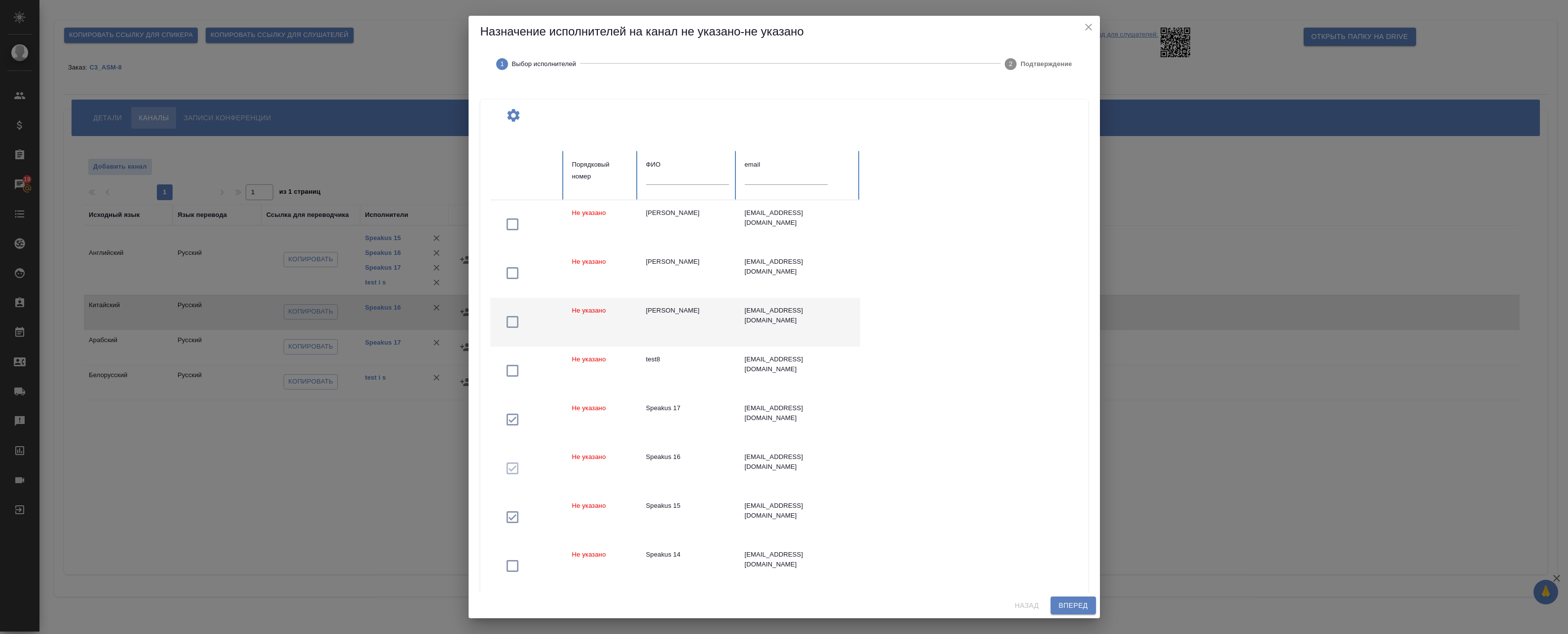
scroll to position [0, 0]
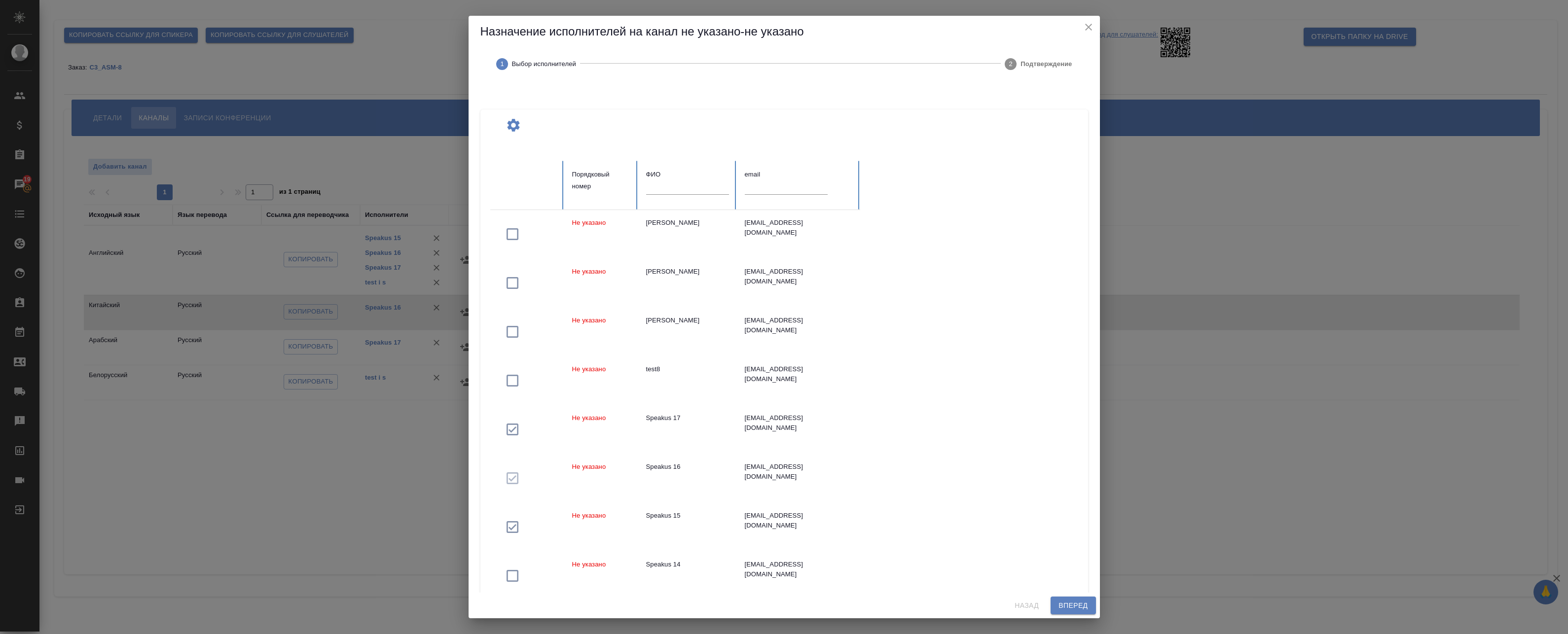
click at [669, 197] on div at bounding box center [688, 191] width 83 height 20
click at [669, 193] on input "text" at bounding box center [688, 187] width 83 height 14
click at [669, 193] on input "tesy" at bounding box center [688, 187] width 83 height 14
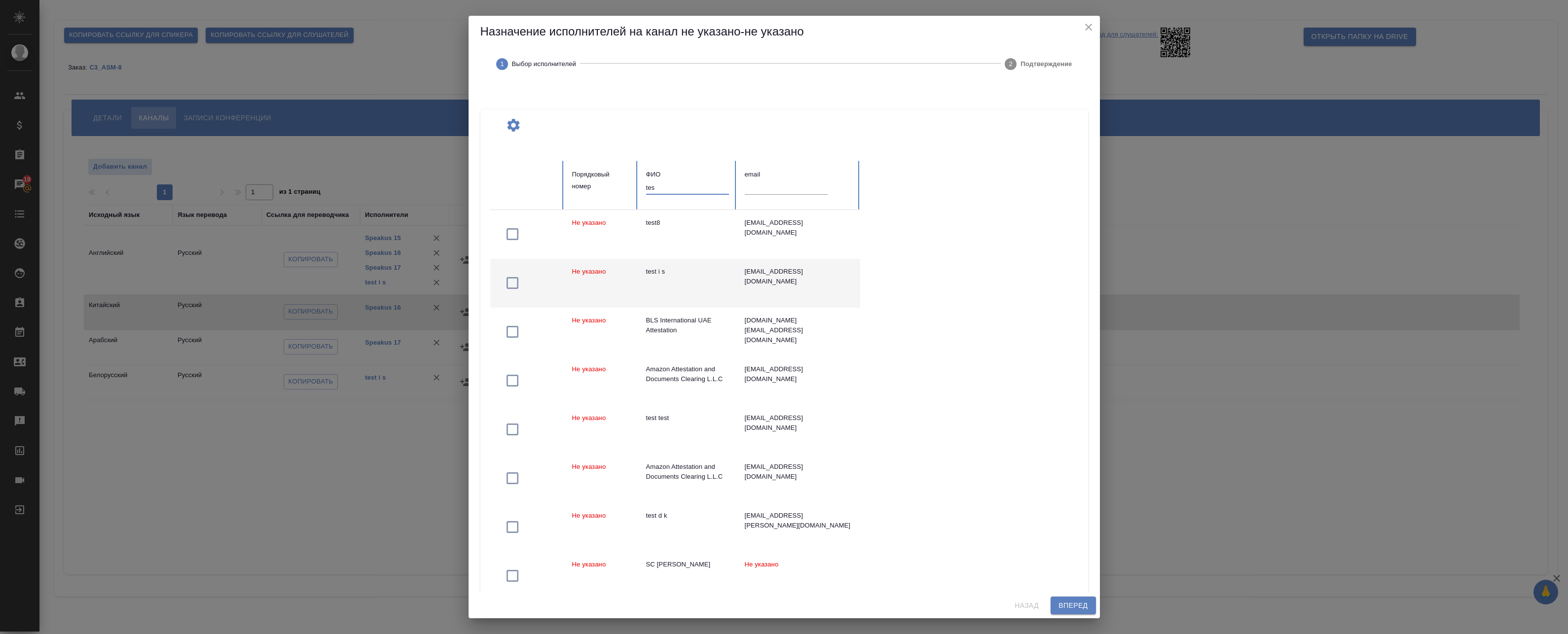
type input "tes"
click at [700, 275] on div "test i s" at bounding box center [688, 271] width 83 height 10
click at [1079, 608] on span "Вперед" at bounding box center [1073, 606] width 29 height 13
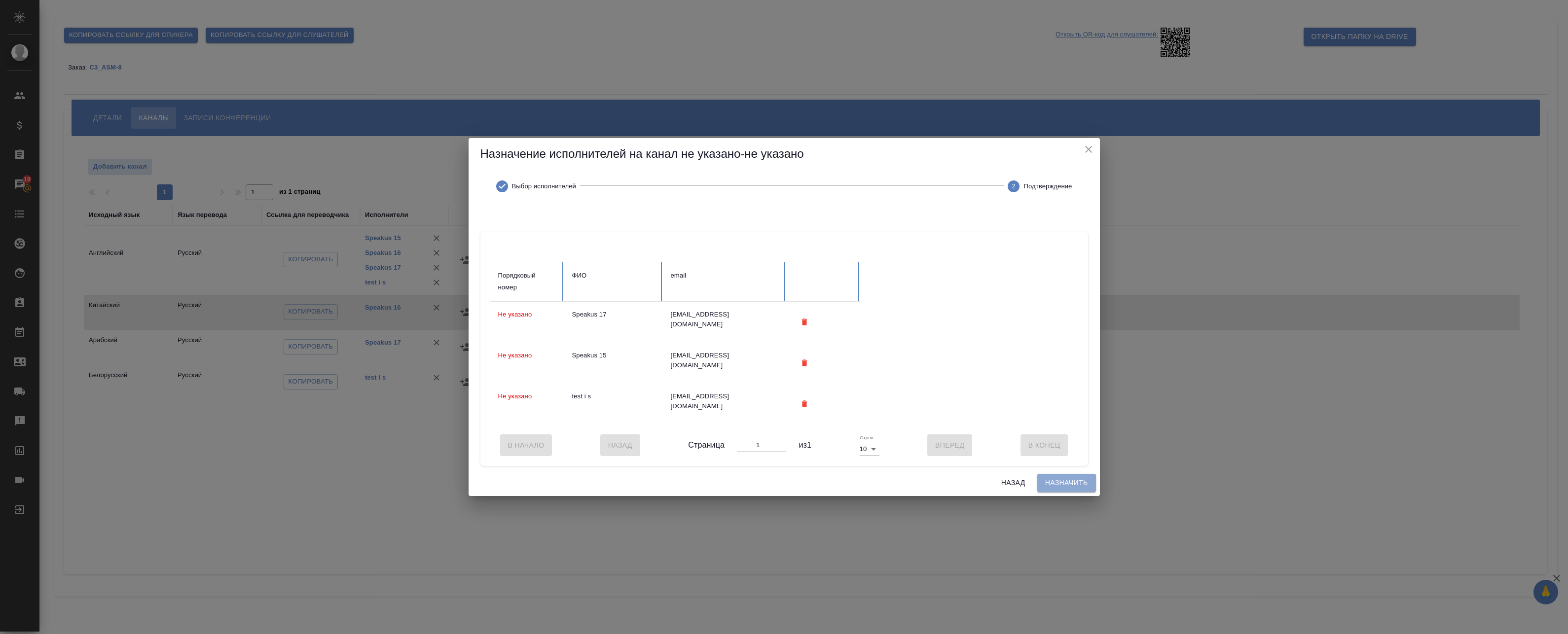
click at [1051, 486] on span "Назначить" at bounding box center [1066, 483] width 43 height 13
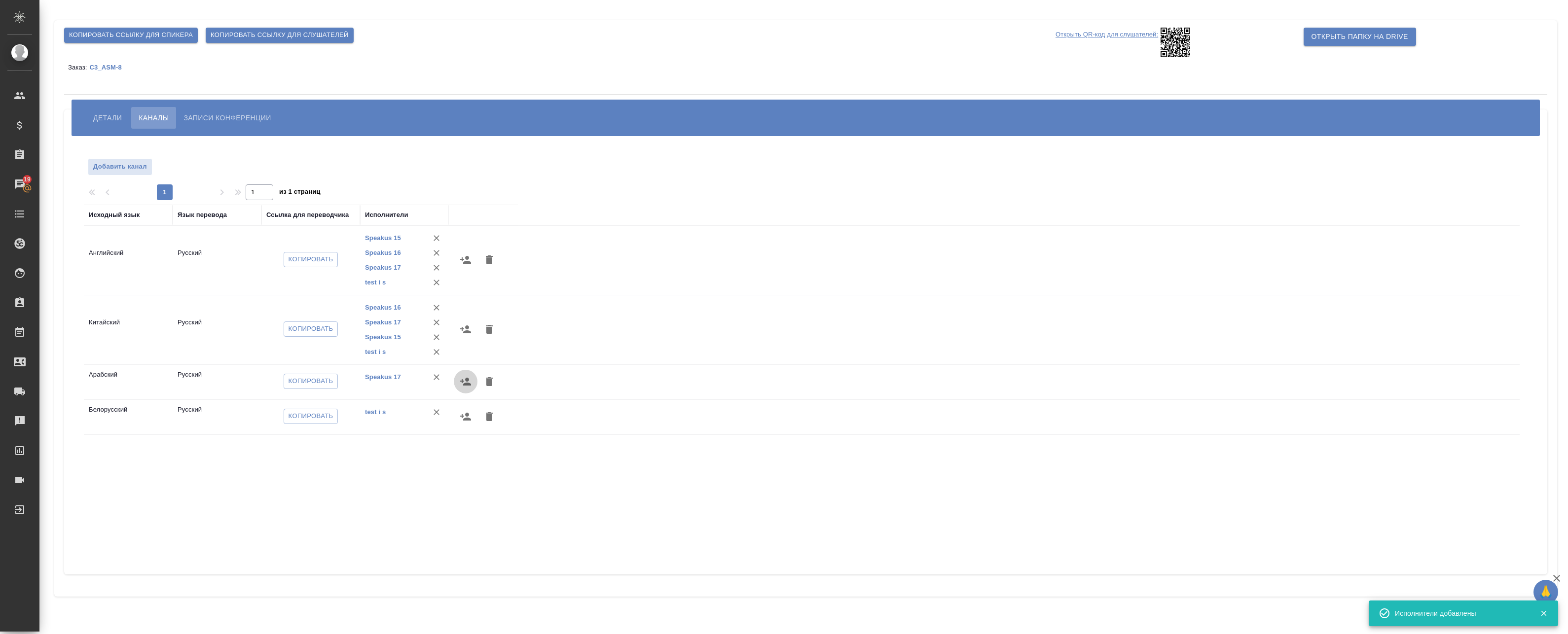
click at [469, 383] on icon "button" at bounding box center [465, 382] width 11 height 8
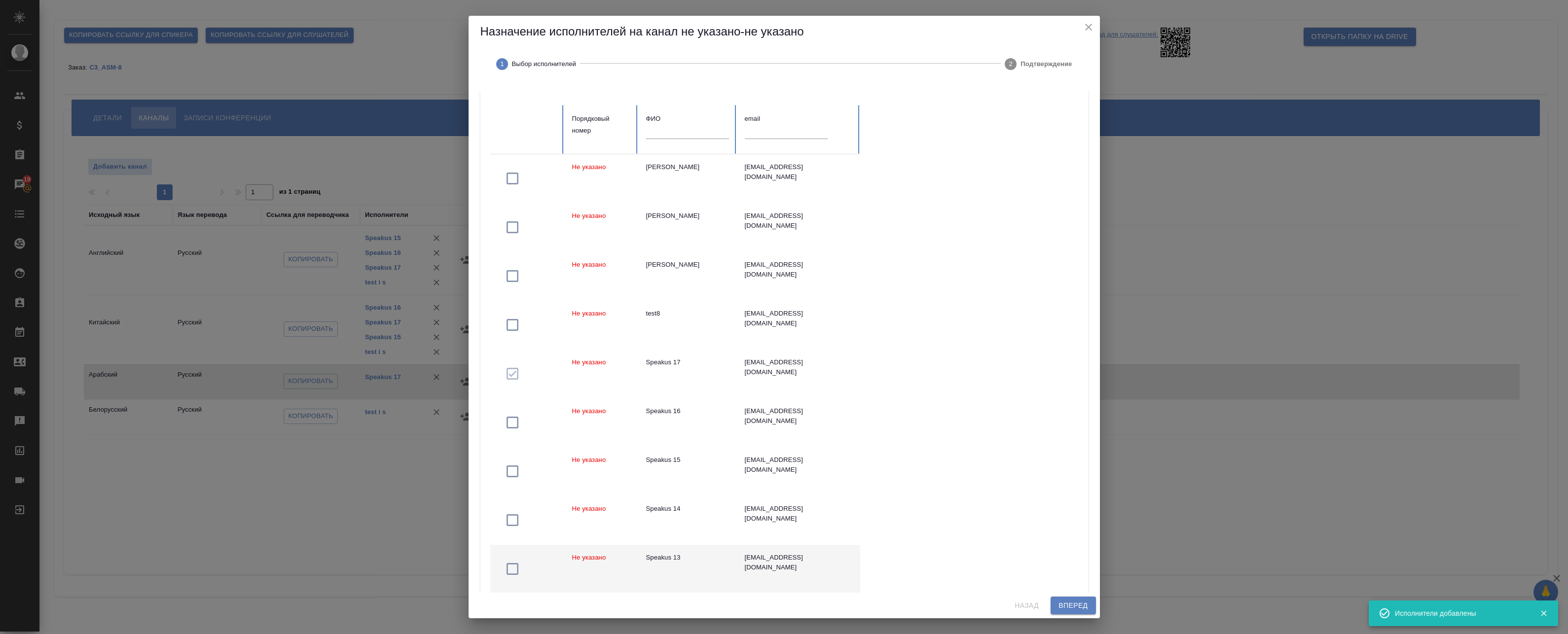
scroll to position [98, 0]
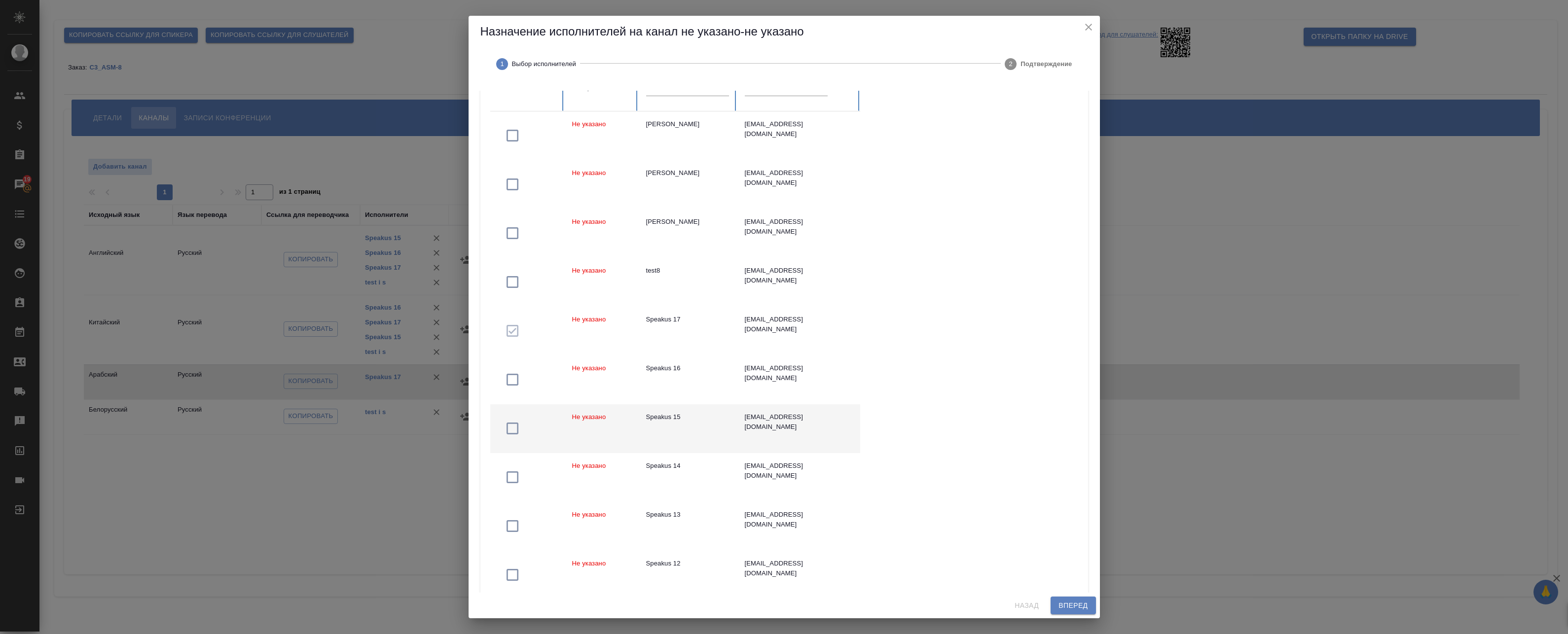
click at [674, 433] on td "Speakus 15" at bounding box center [687, 429] width 98 height 49
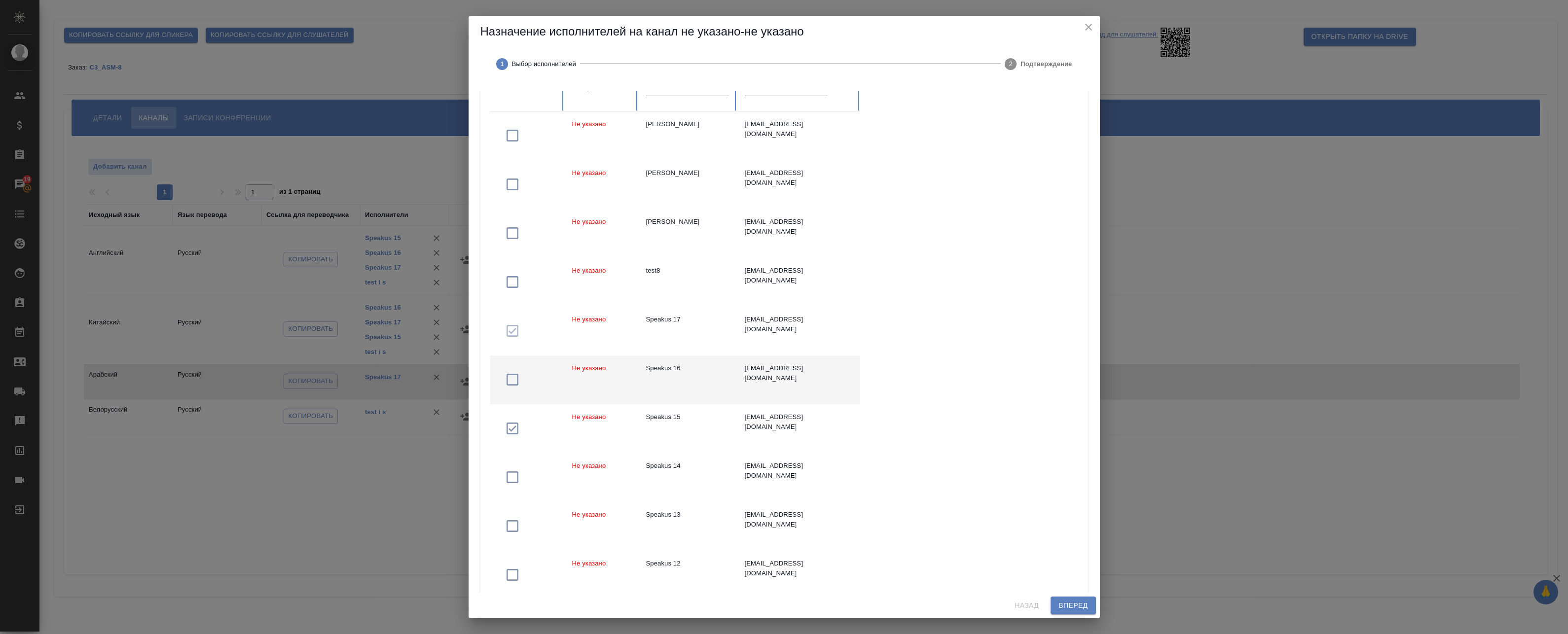
click at [666, 370] on div "Speakus 16" at bounding box center [688, 368] width 83 height 10
click at [676, 325] on td "Speakus 17" at bounding box center [687, 331] width 98 height 49
click at [678, 95] on input "text" at bounding box center [688, 88] width 83 height 14
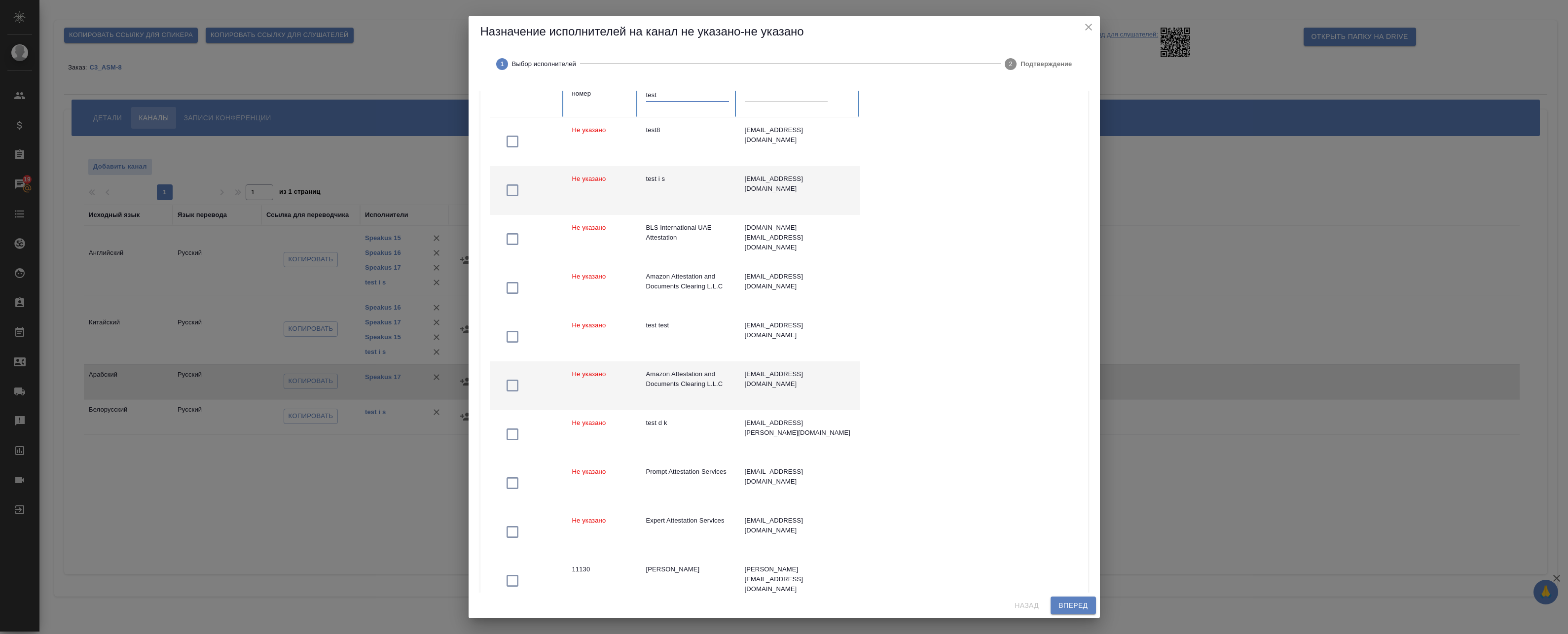
type input "test"
click at [674, 177] on div "test i s" at bounding box center [688, 179] width 83 height 10
click at [1077, 605] on span "Вперед" at bounding box center [1073, 606] width 29 height 13
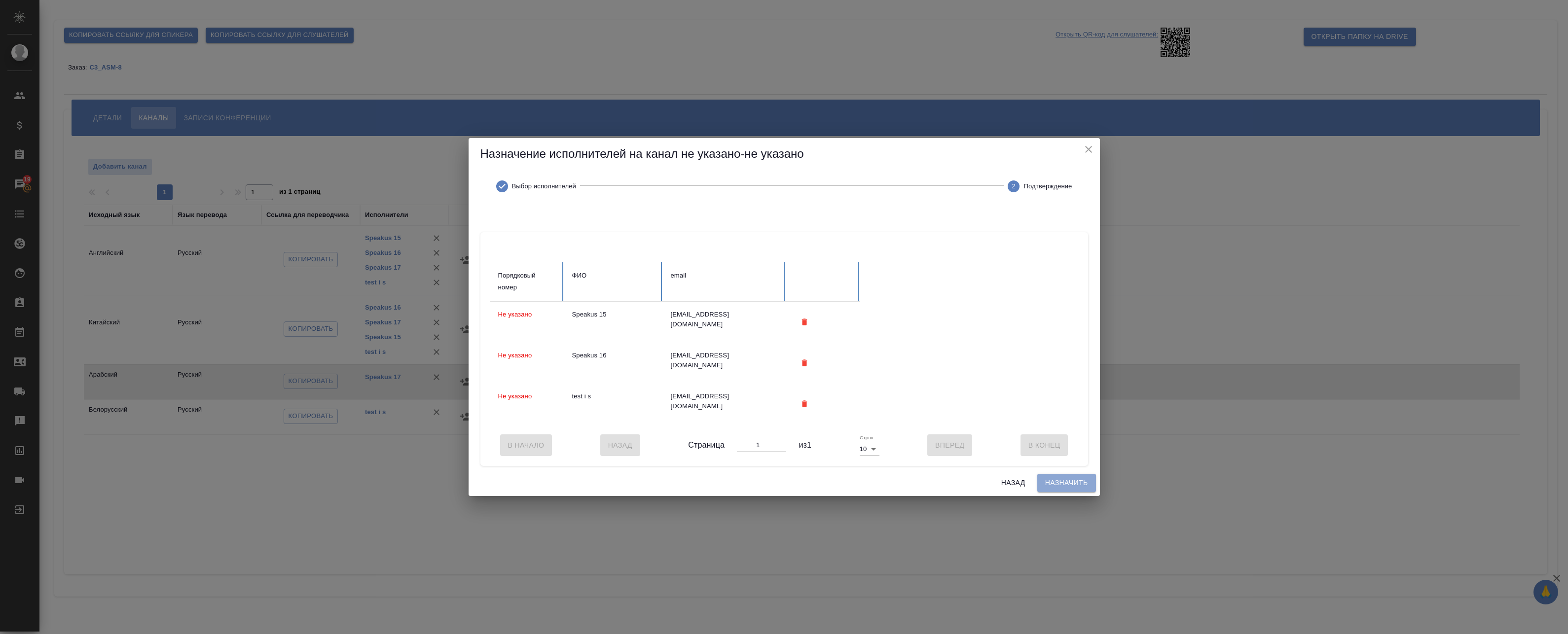
click at [1075, 481] on span "Назначить" at bounding box center [1066, 483] width 43 height 13
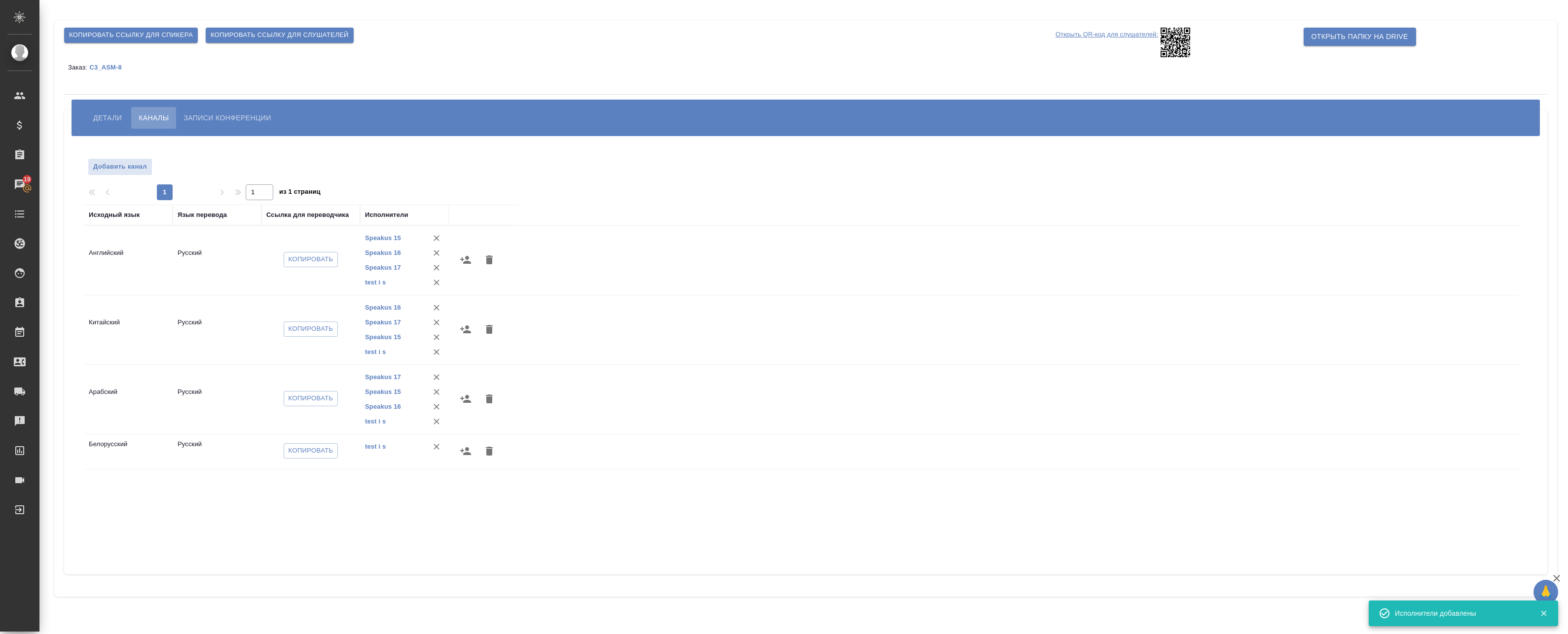
click at [459, 452] on button "button" at bounding box center [466, 451] width 24 height 24
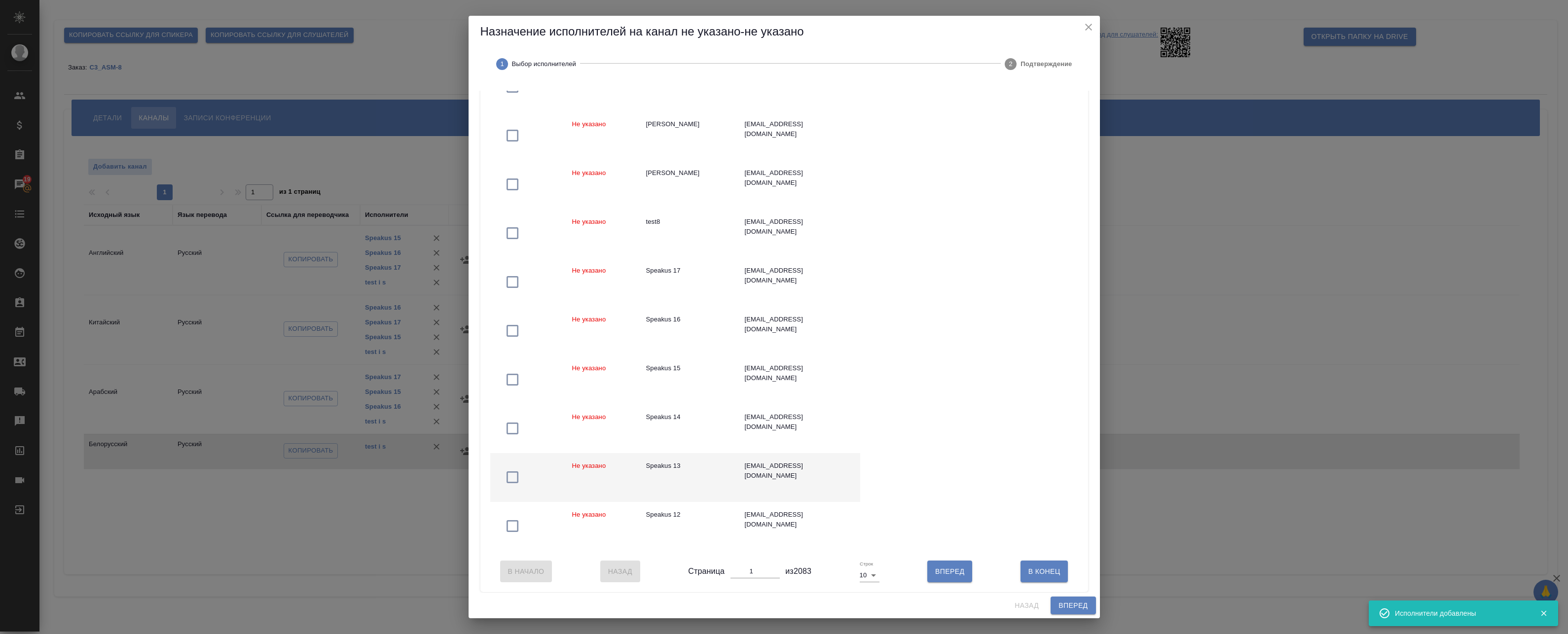
scroll to position [148, 0]
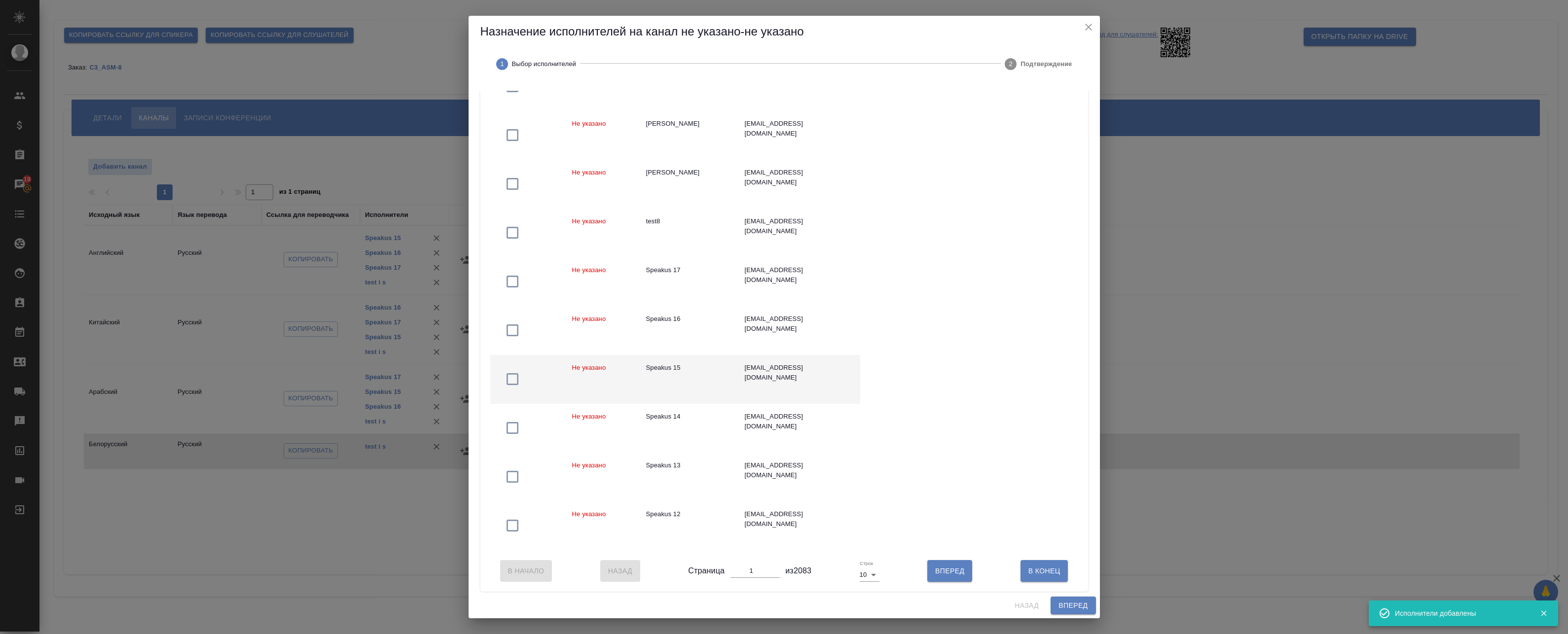
click at [682, 364] on div "Speakus 15" at bounding box center [688, 367] width 83 height 10
drag, startPoint x: 694, startPoint y: 330, endPoint x: 703, endPoint y: 288, distance: 43.0
click at [694, 329] on td "Speakus 16" at bounding box center [687, 331] width 98 height 49
click at [705, 269] on div "Speakus 17" at bounding box center [688, 270] width 83 height 10
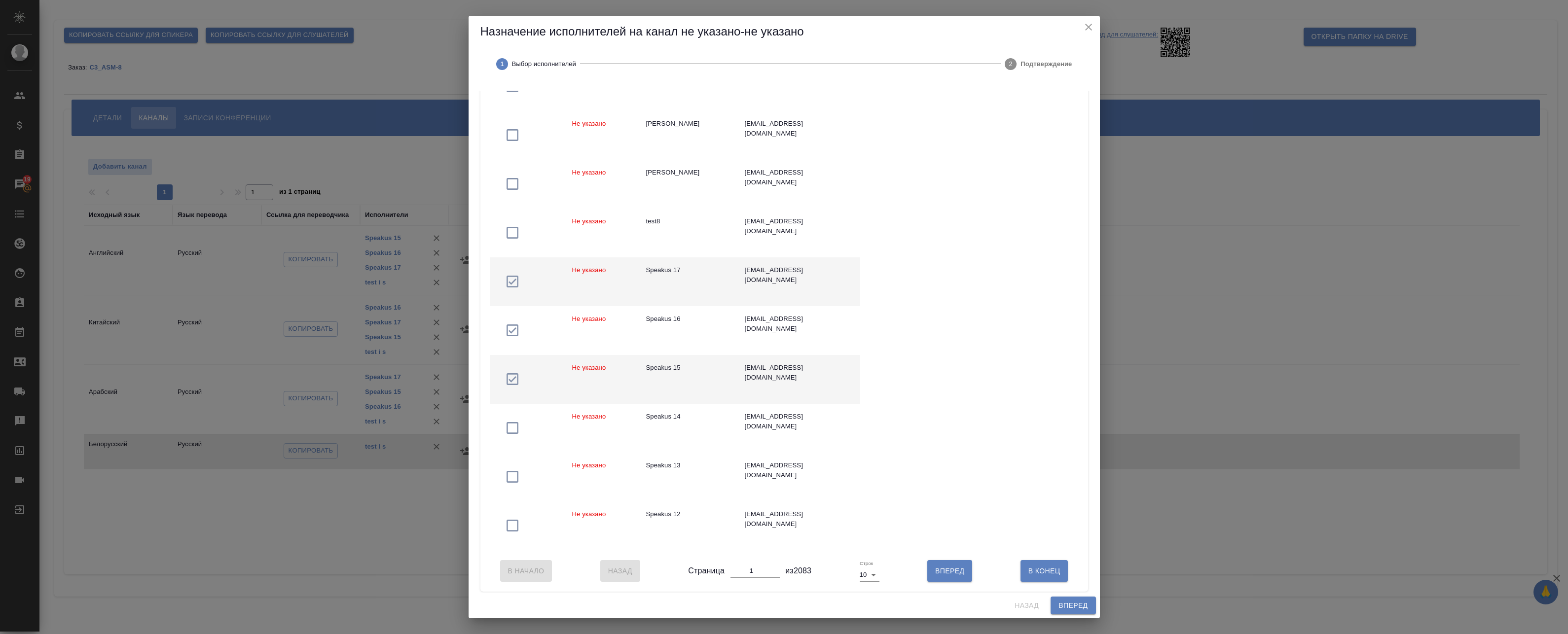
click at [1073, 605] on span "Вперед" at bounding box center [1073, 606] width 29 height 13
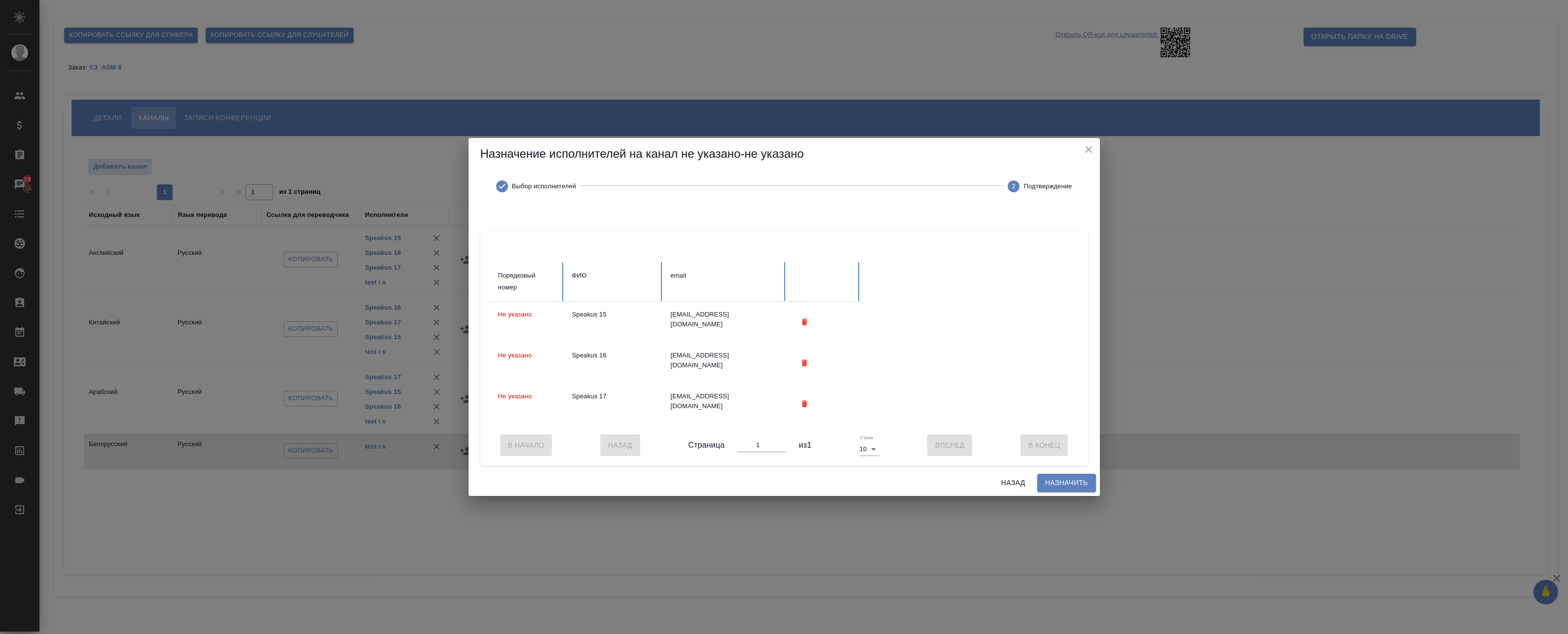
scroll to position [0, 0]
click at [1041, 481] on button "Назначить" at bounding box center [1066, 483] width 59 height 18
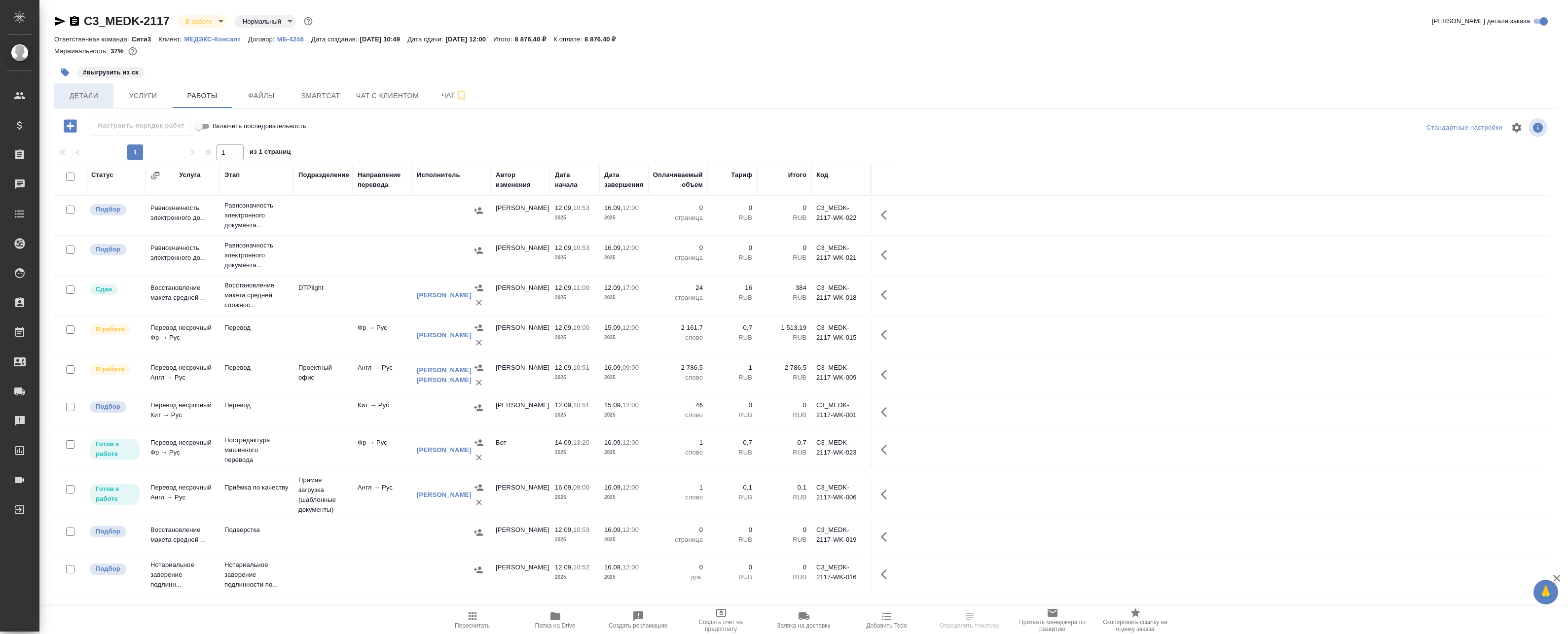
click at [82, 98] on span "Детали" at bounding box center [84, 96] width 48 height 13
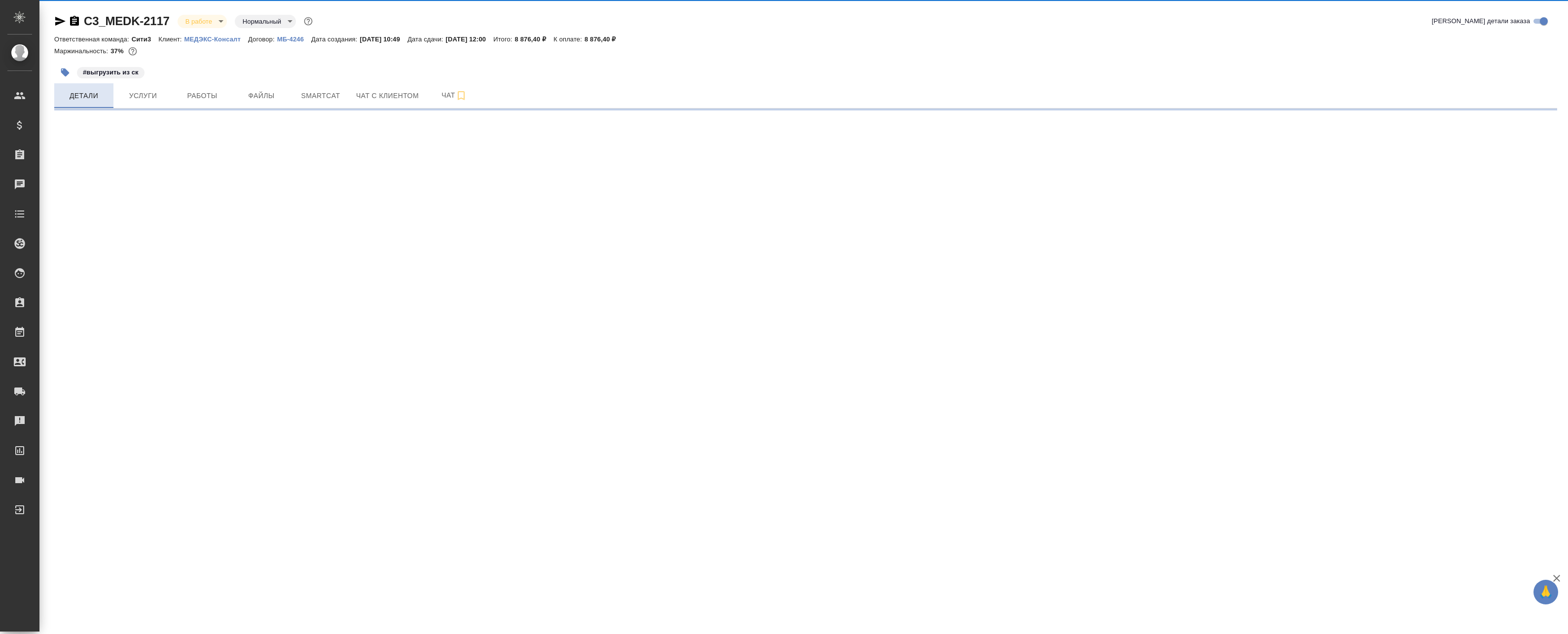
select select "RU"
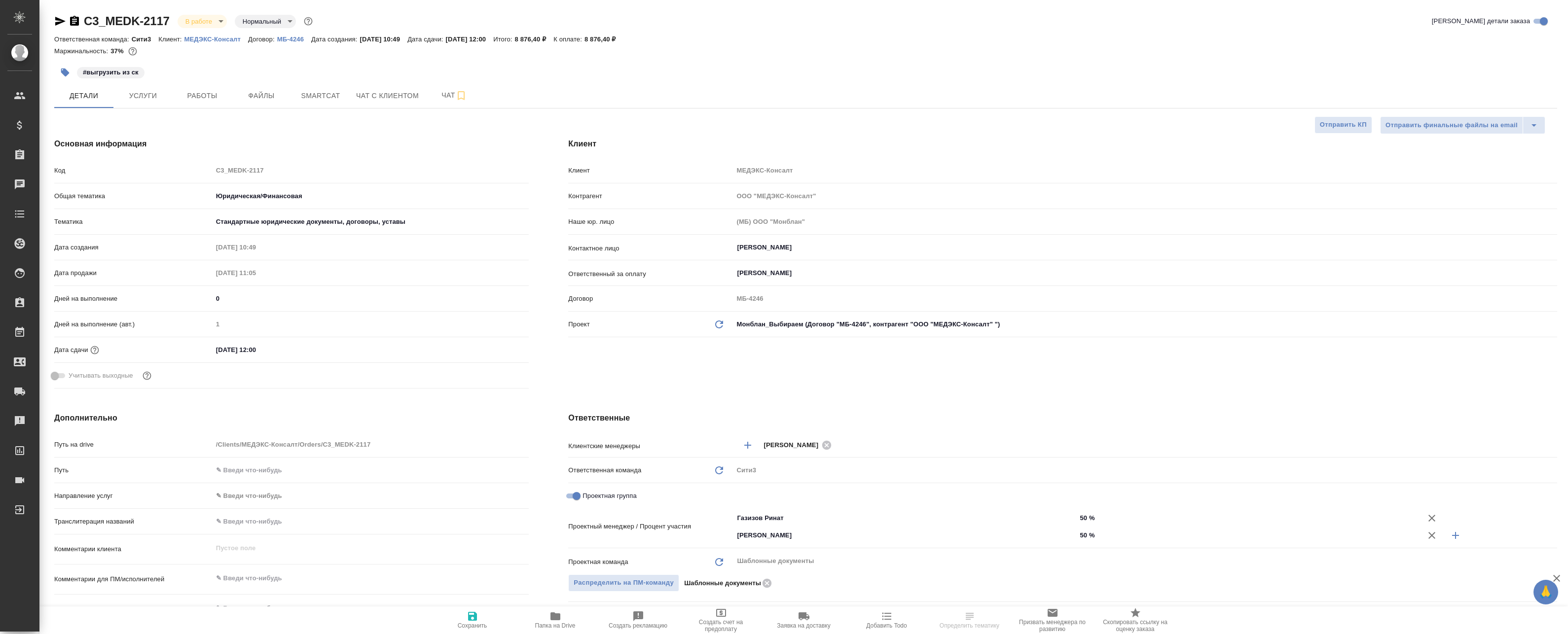
type textarea "x"
click at [183, 84] on button "Работы" at bounding box center [203, 95] width 59 height 24
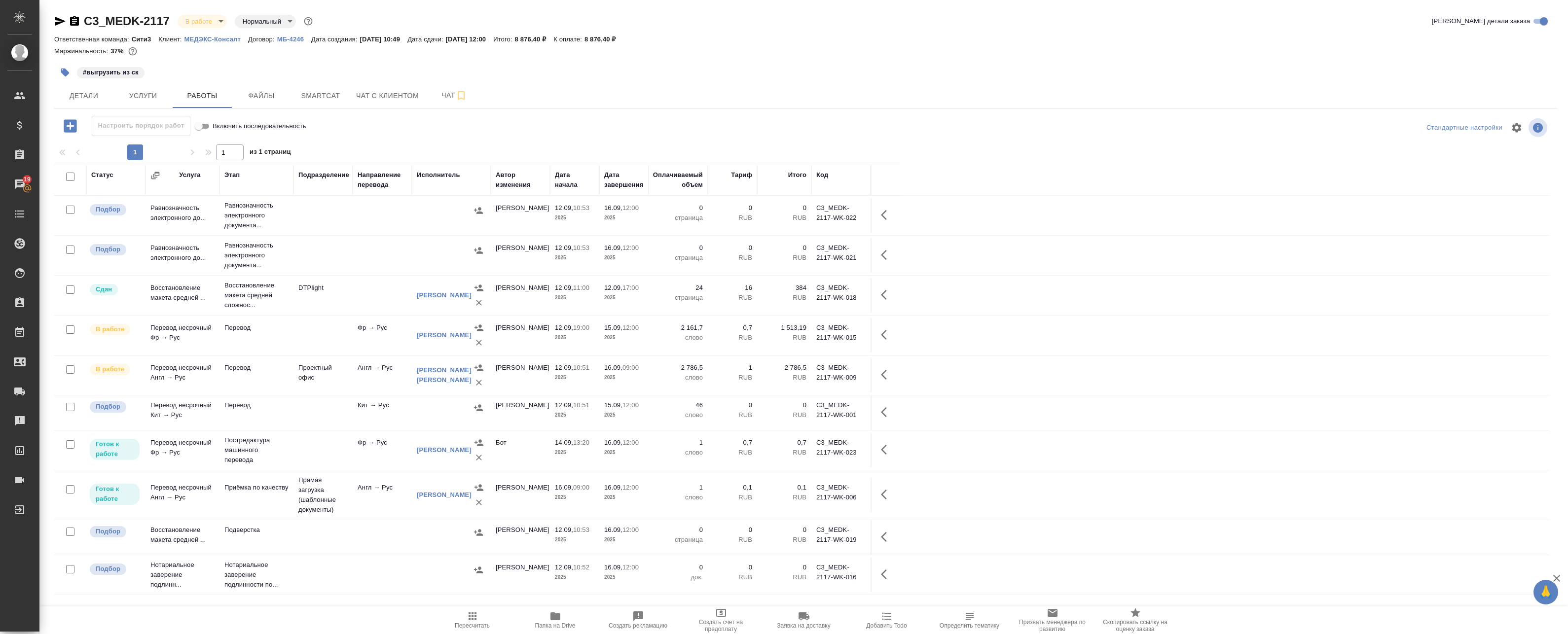
click at [405, 410] on td "Кит → Рус" at bounding box center [382, 412] width 59 height 34
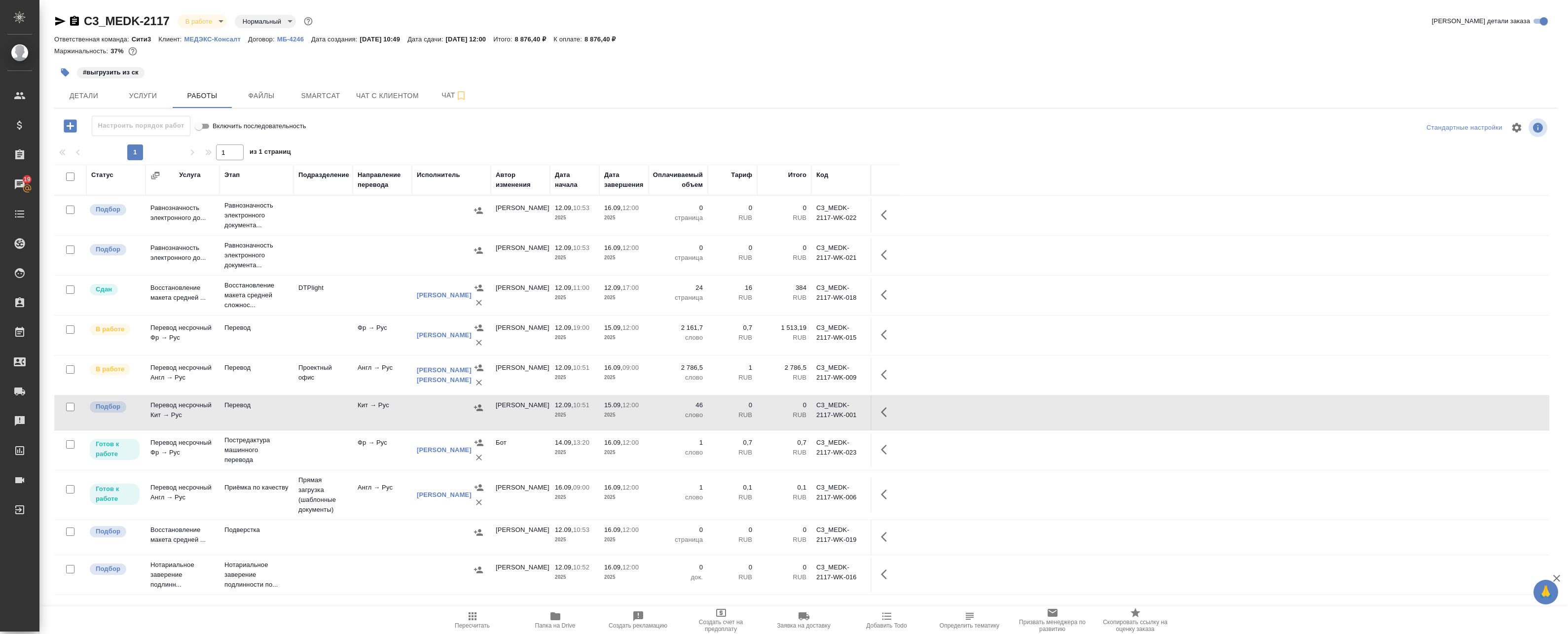
click at [405, 410] on td "Кит → Рус" at bounding box center [382, 412] width 59 height 34
click at [880, 418] on button "button" at bounding box center [887, 412] width 24 height 24
click at [802, 411] on icon "button" at bounding box center [797, 412] width 9 height 10
click at [136, 608] on div "Пересчитать Папка на Drive Создать рекламацию Создать счет на предоплату Заявка…" at bounding box center [804, 620] width 1528 height 28
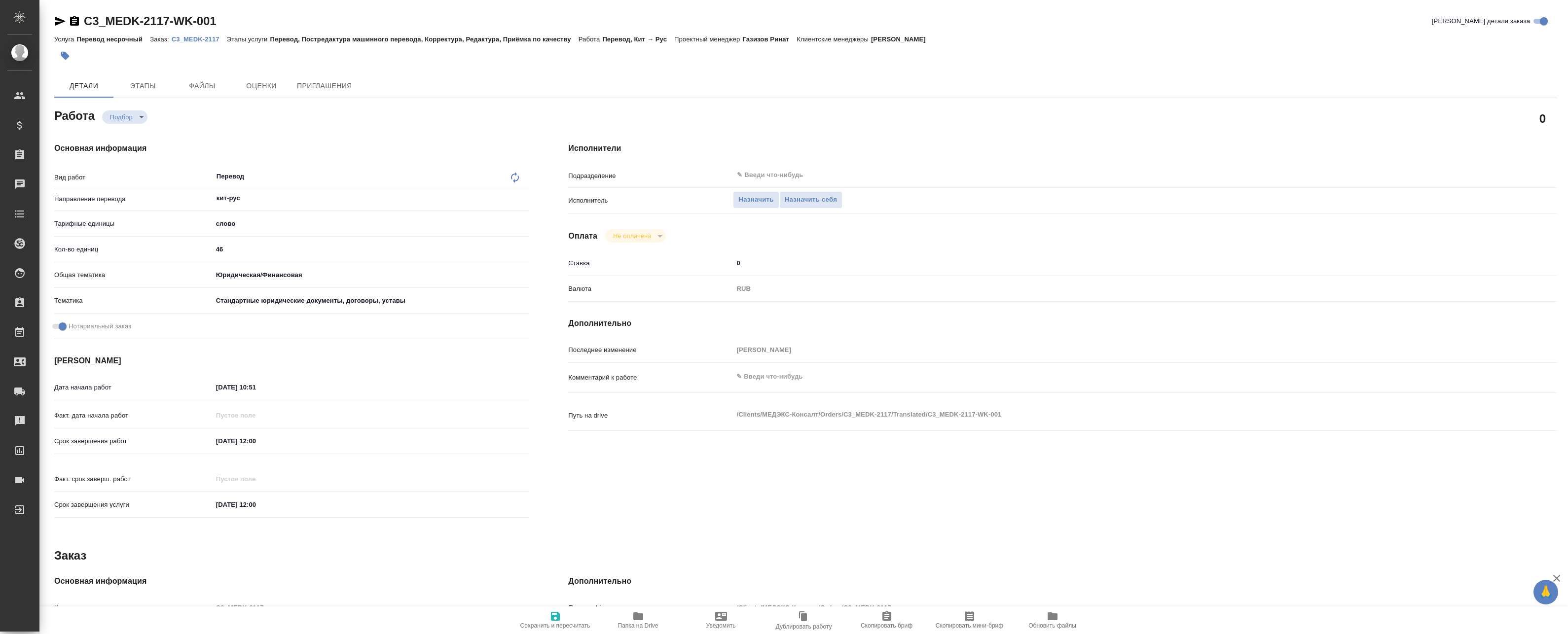
type textarea "x"
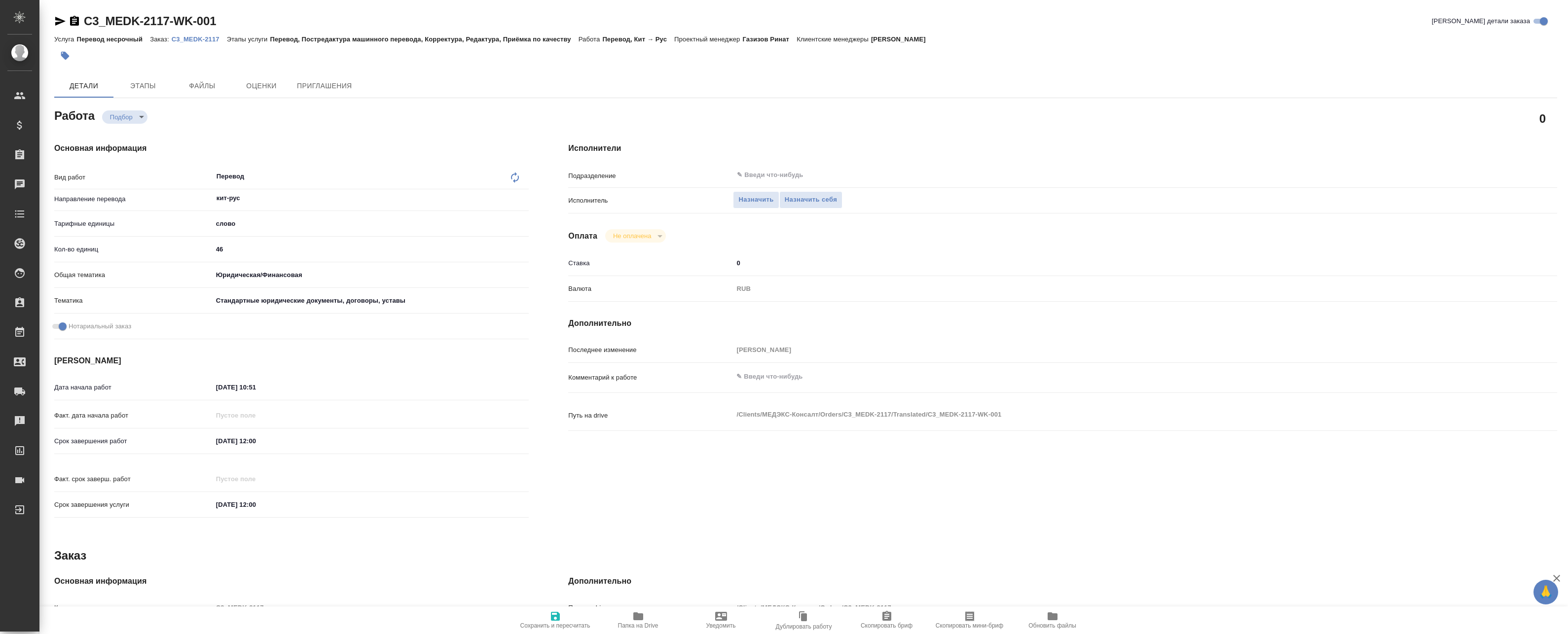
type textarea "x"
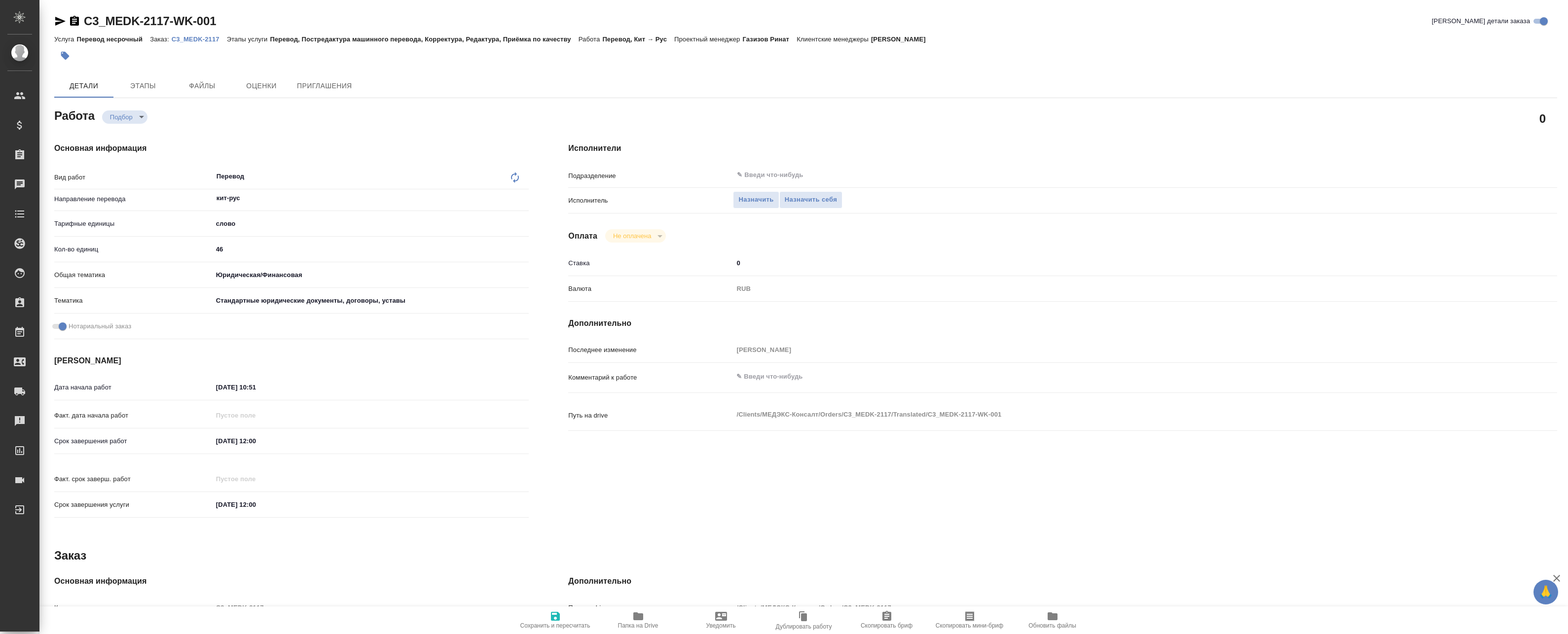
type textarea "x"
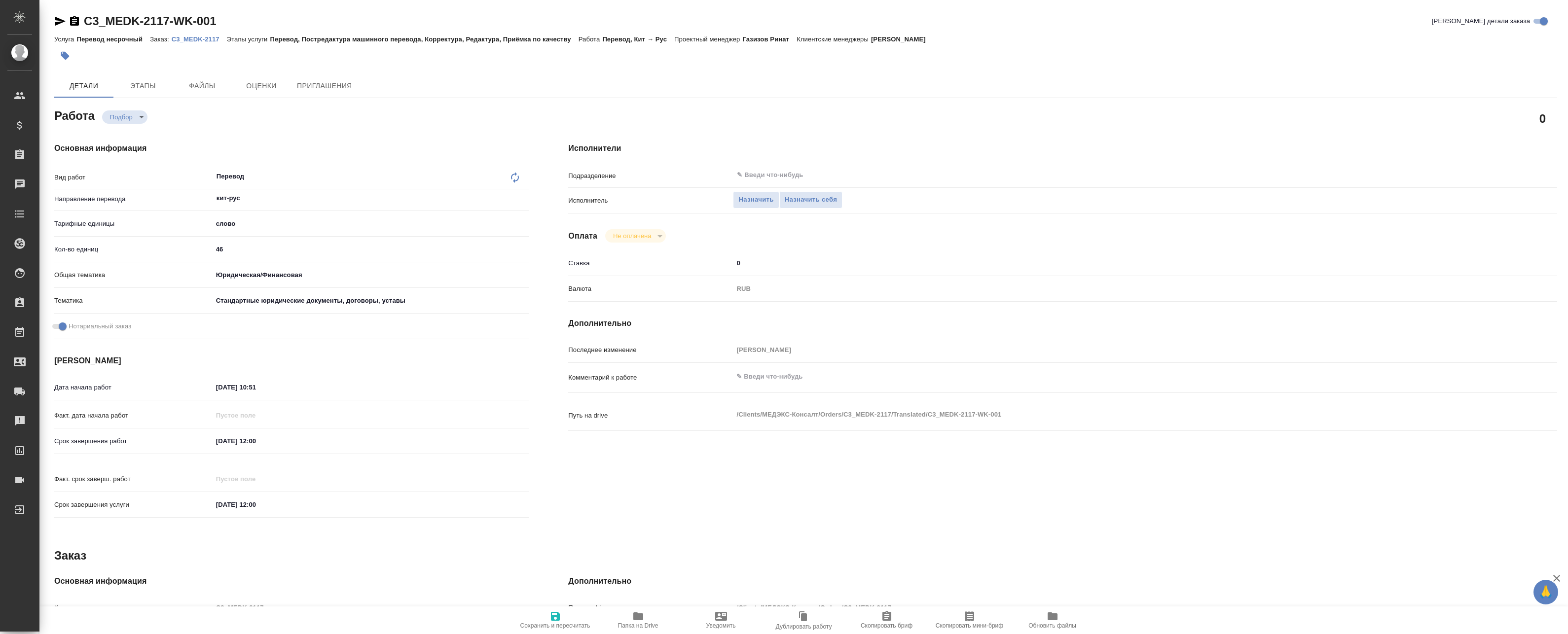
type textarea "x"
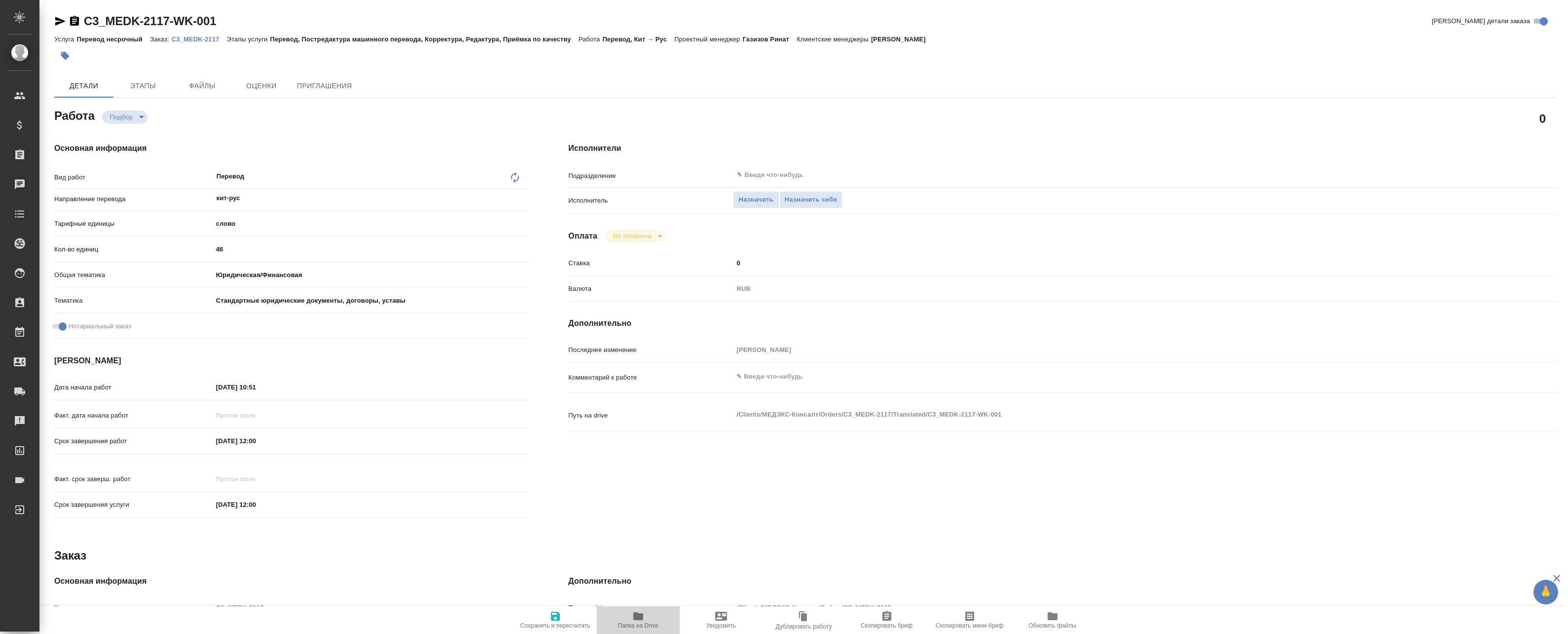
type textarea "x"
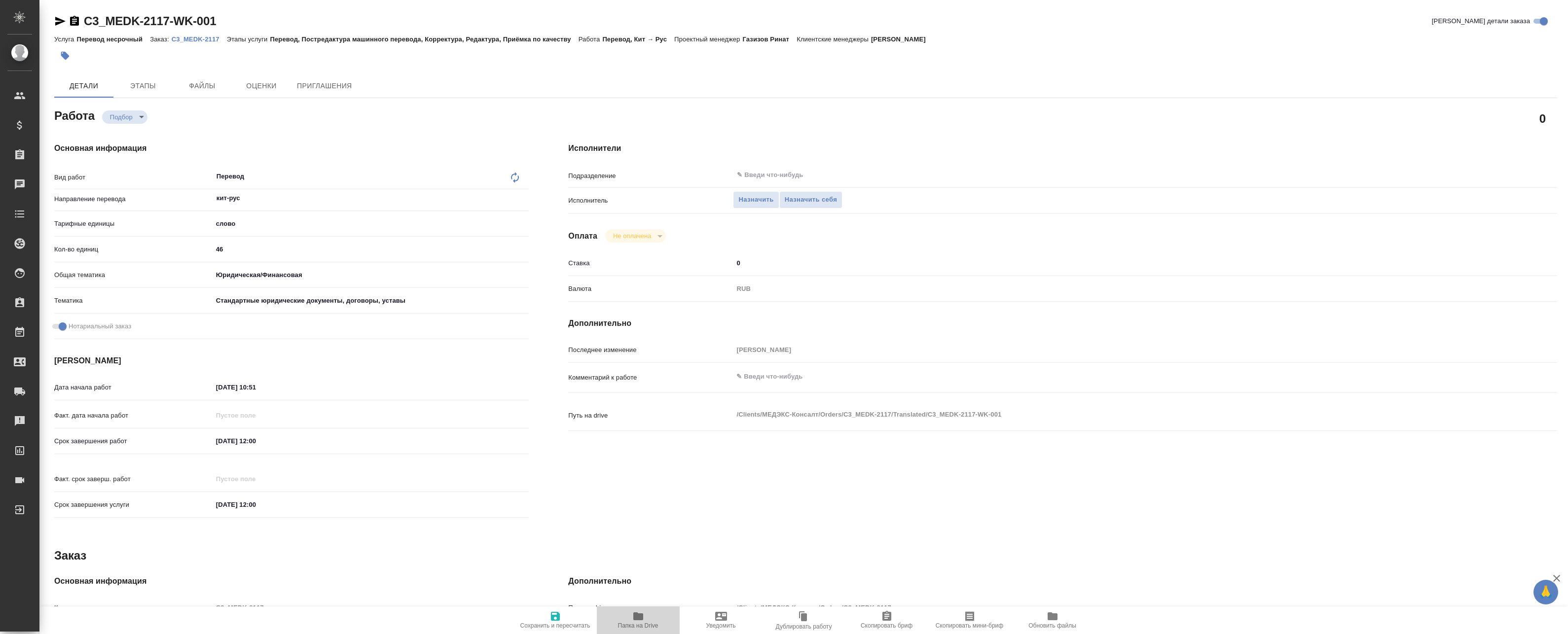
click at [637, 618] on icon "button" at bounding box center [638, 616] width 10 height 8
type textarea "x"
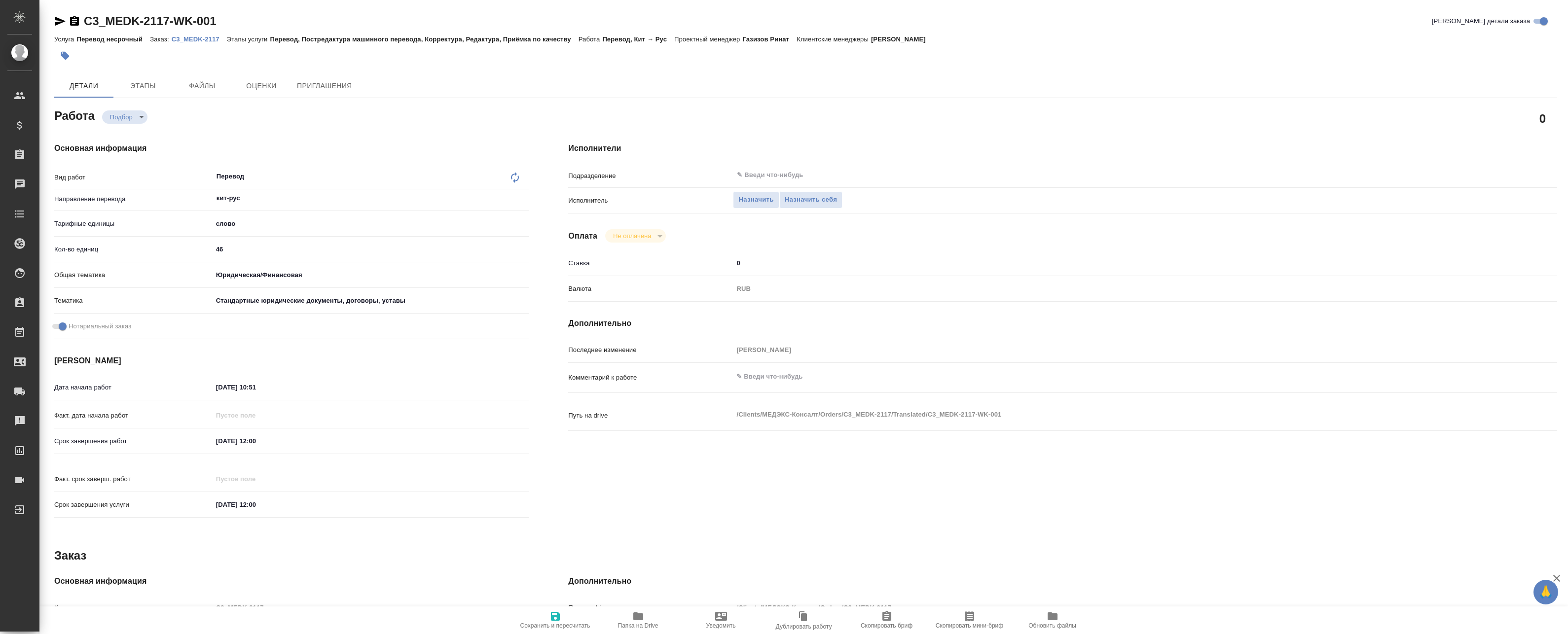
type textarea "x"
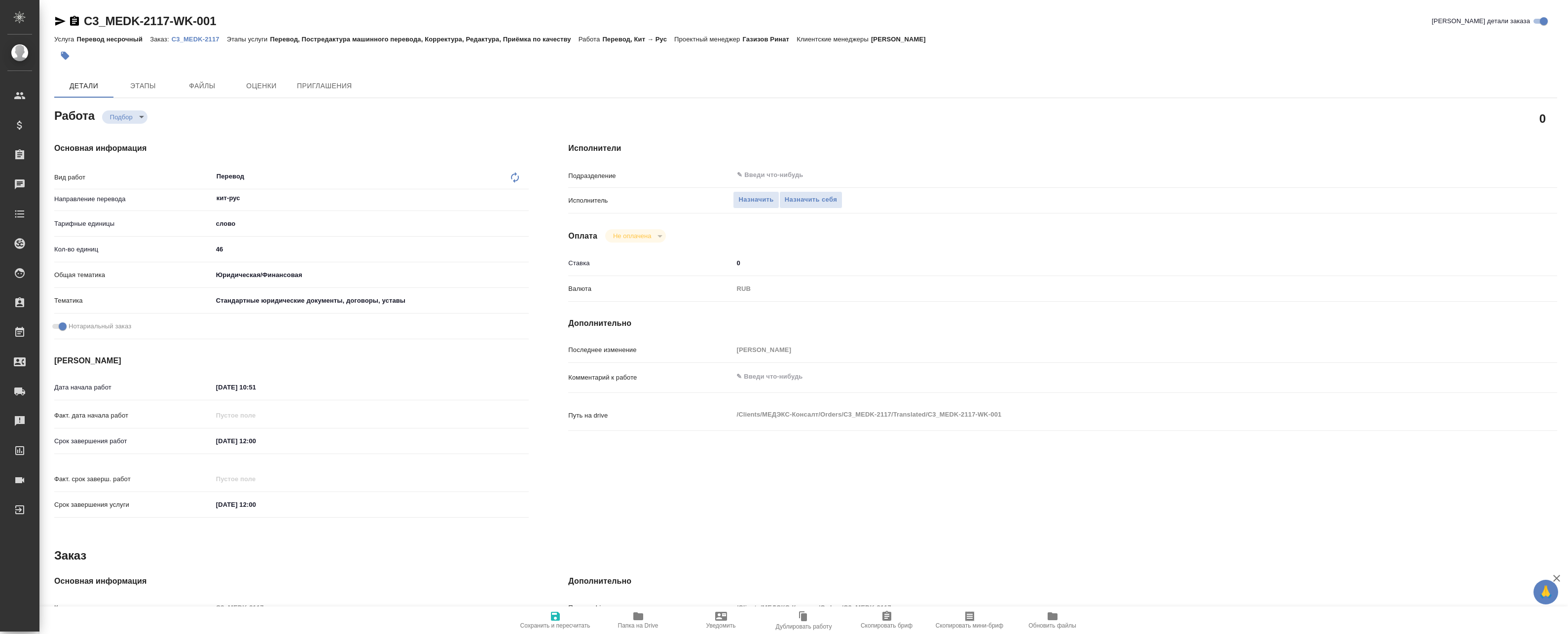
type textarea "x"
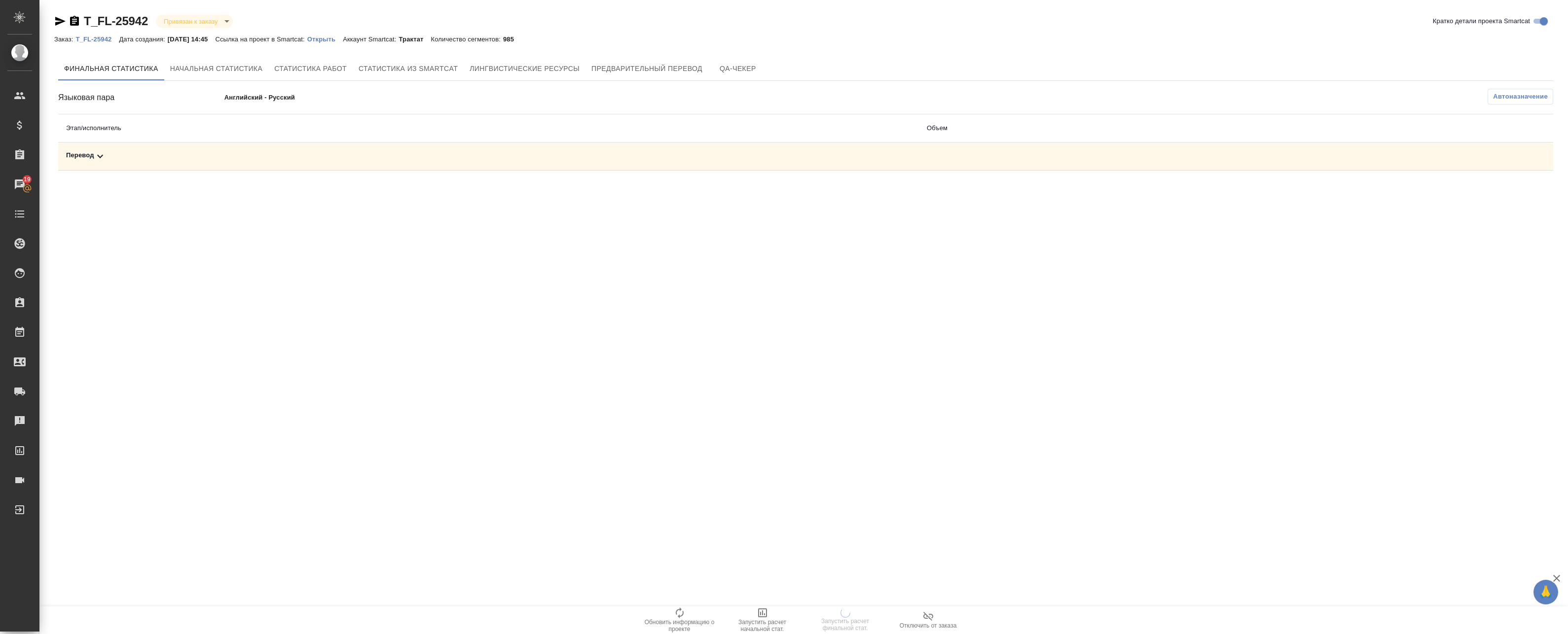
click at [540, 106] on div ".cls-1 fill:#fff; AWATERA Badanyan Artak Клиенты Спецификации Заказы 19 Чаты To…" at bounding box center [784, 317] width 1568 height 634
click at [190, 149] on td "Перевод" at bounding box center [488, 156] width 861 height 28
click at [189, 168] on td "Перевод" at bounding box center [488, 156] width 861 height 28
click at [659, 190] on div ".cls-1 fill:#fff; AWATERA Badanyan Artak Клиенты Спецификации Заказы 19 Чаты To…" at bounding box center [784, 317] width 1568 height 634
click at [657, 176] on div "T_FL-25942 Привязан к заказу linkedToOrder Кратко детали проекта Smartcat Заказ…" at bounding box center [806, 94] width 1514 height 188
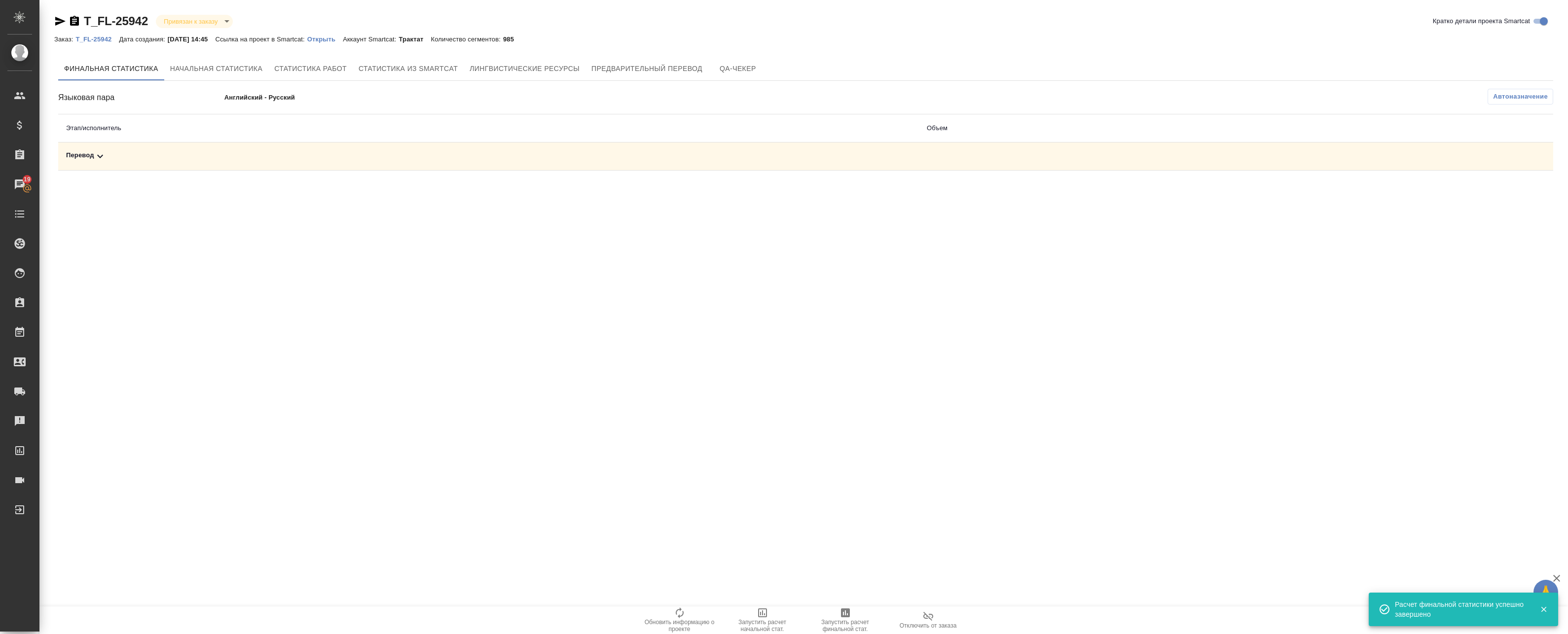
click at [676, 165] on td "Перевод" at bounding box center [488, 156] width 861 height 28
click at [422, 153] on div "Перевод" at bounding box center [488, 156] width 845 height 12
click at [1511, 189] on icon "button" at bounding box center [1510, 191] width 12 height 12
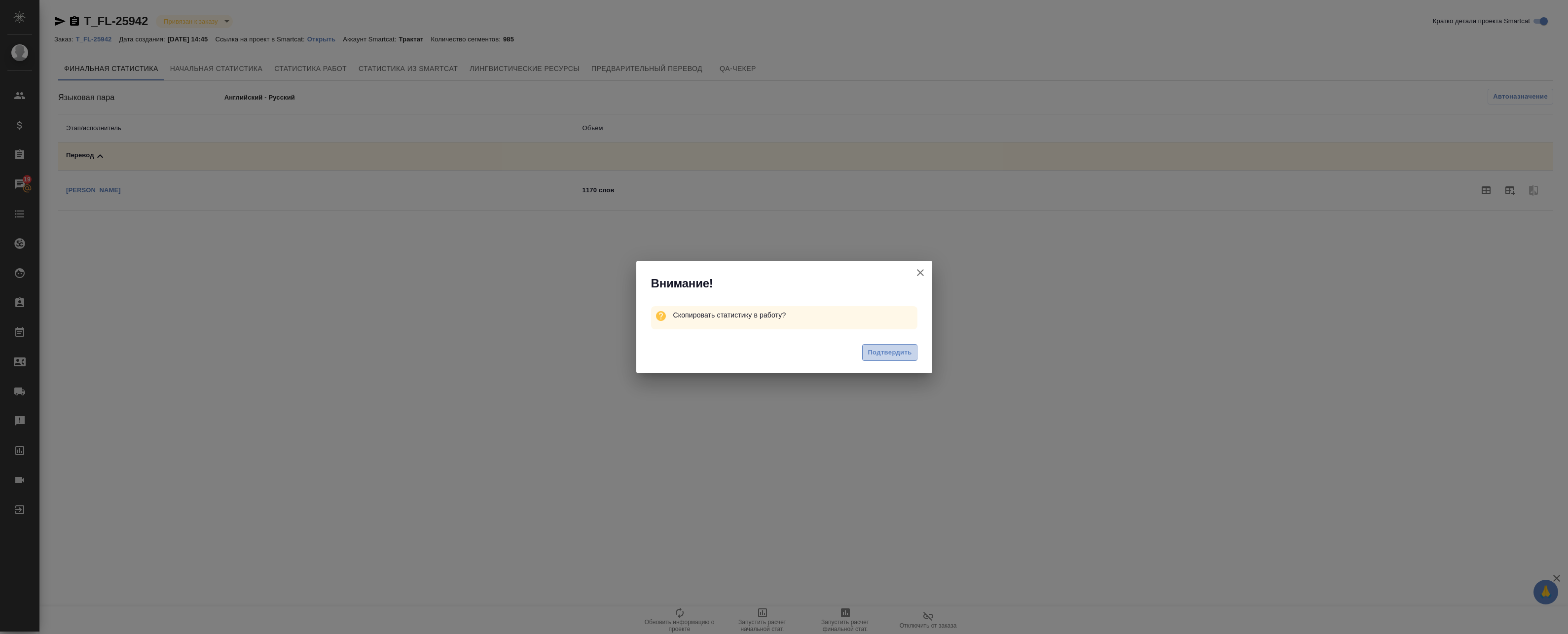
click at [896, 351] on span "Подтвердить" at bounding box center [890, 352] width 44 height 11
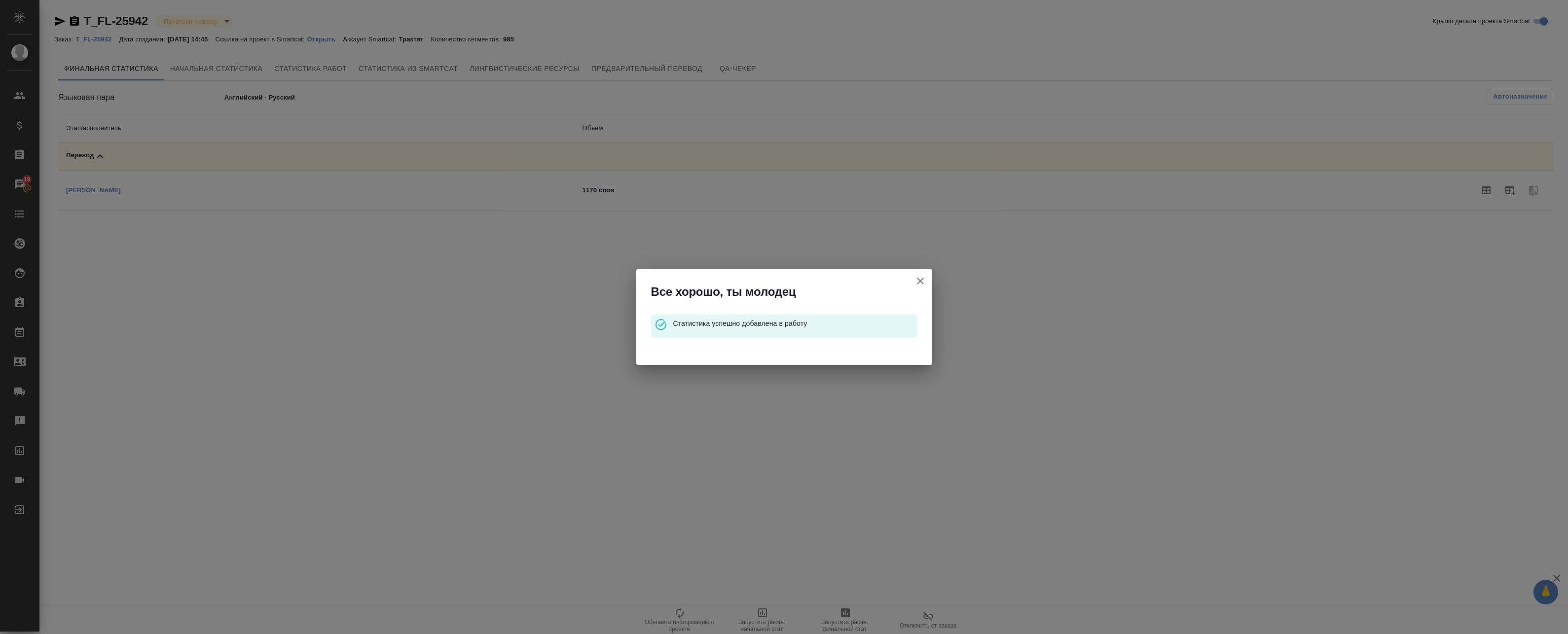
drag, startPoint x: 920, startPoint y: 283, endPoint x: 882, endPoint y: 282, distance: 38.0
click at [919, 283] on icon "button" at bounding box center [921, 281] width 12 height 12
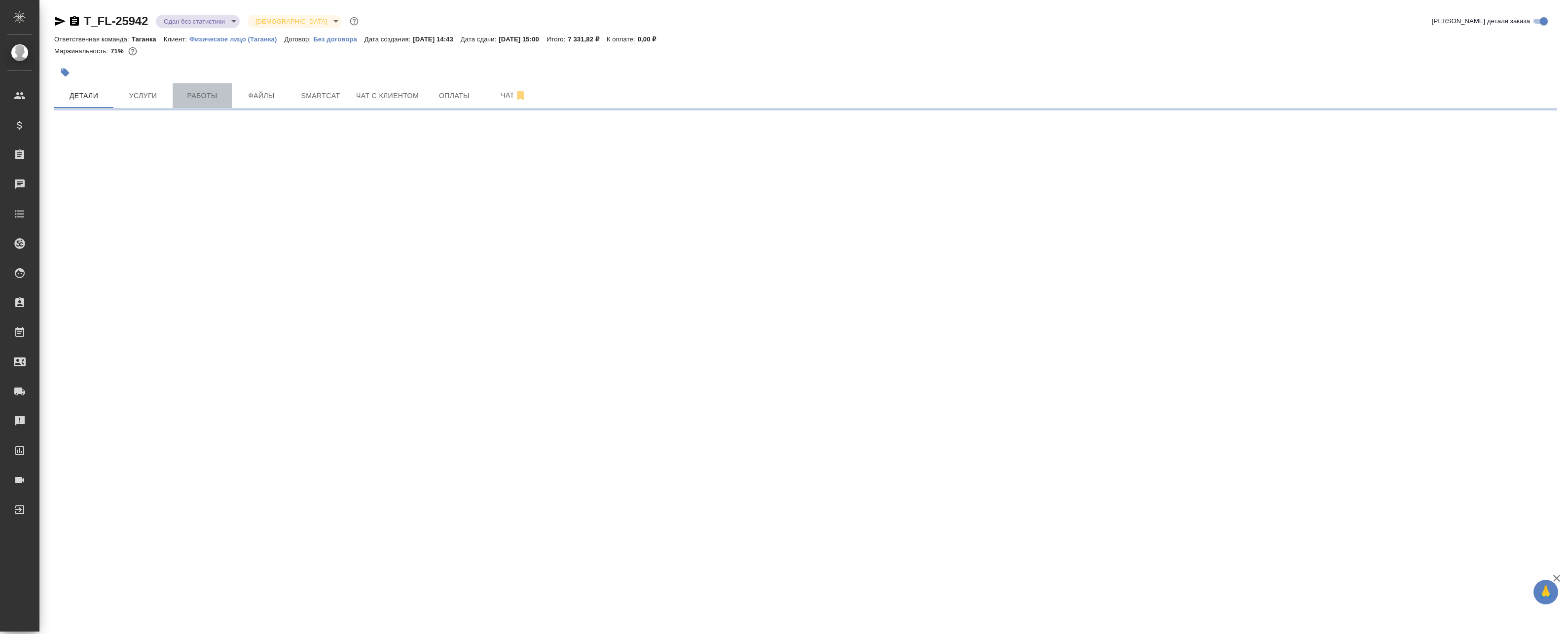
click at [196, 92] on span "Работы" at bounding box center [203, 96] width 48 height 13
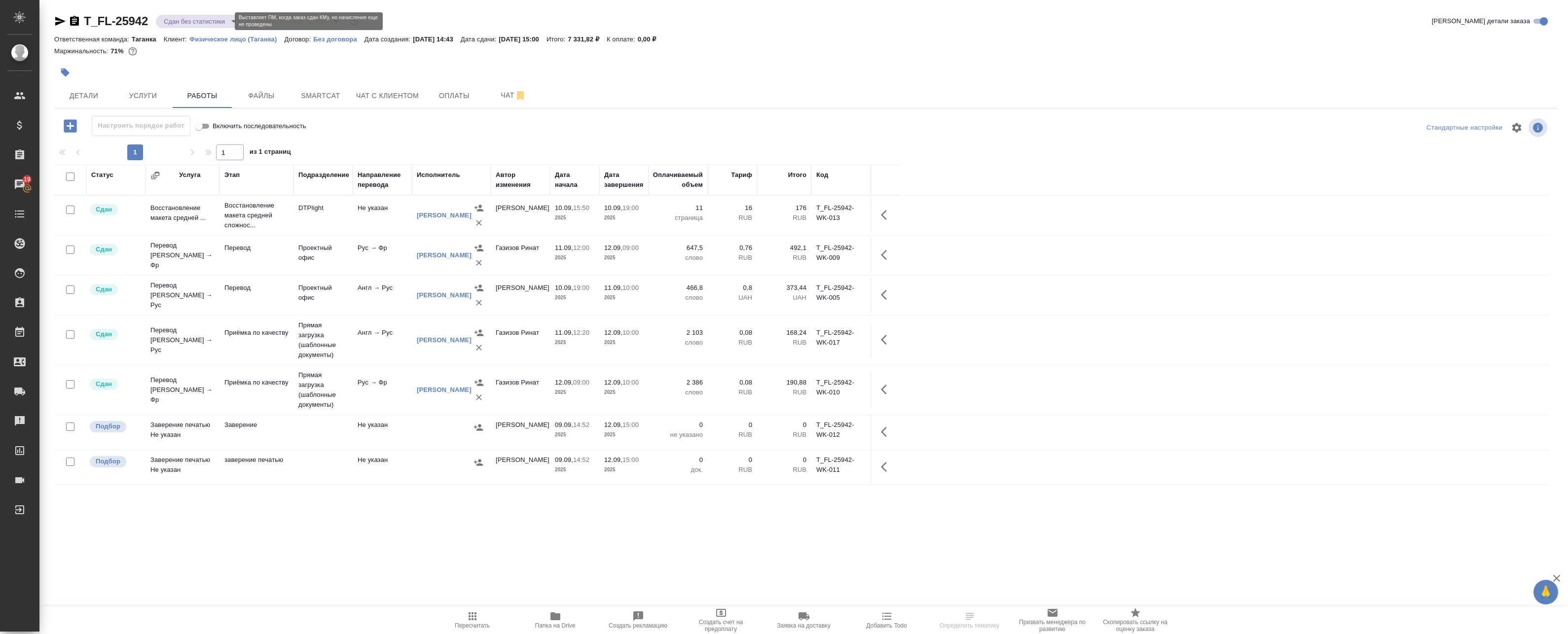
click at [207, 18] on body "🙏 .cls-1 fill:#fff; AWATERA Badanyan Artak Клиенты Спецификации Заказы 19 Чаты …" at bounding box center [784, 317] width 1568 height 634
click at [473, 621] on div at bounding box center [784, 317] width 1568 height 634
click at [478, 619] on icon "button" at bounding box center [473, 616] width 12 height 12
click at [199, 18] on body "🙏 .cls-1 fill:#fff; AWATERA Badanyan Artak Клиенты Спецификации Заказы 19 Чаты …" at bounding box center [784, 317] width 1568 height 634
click at [204, 136] on li "Выполнен" at bounding box center [201, 137] width 90 height 16
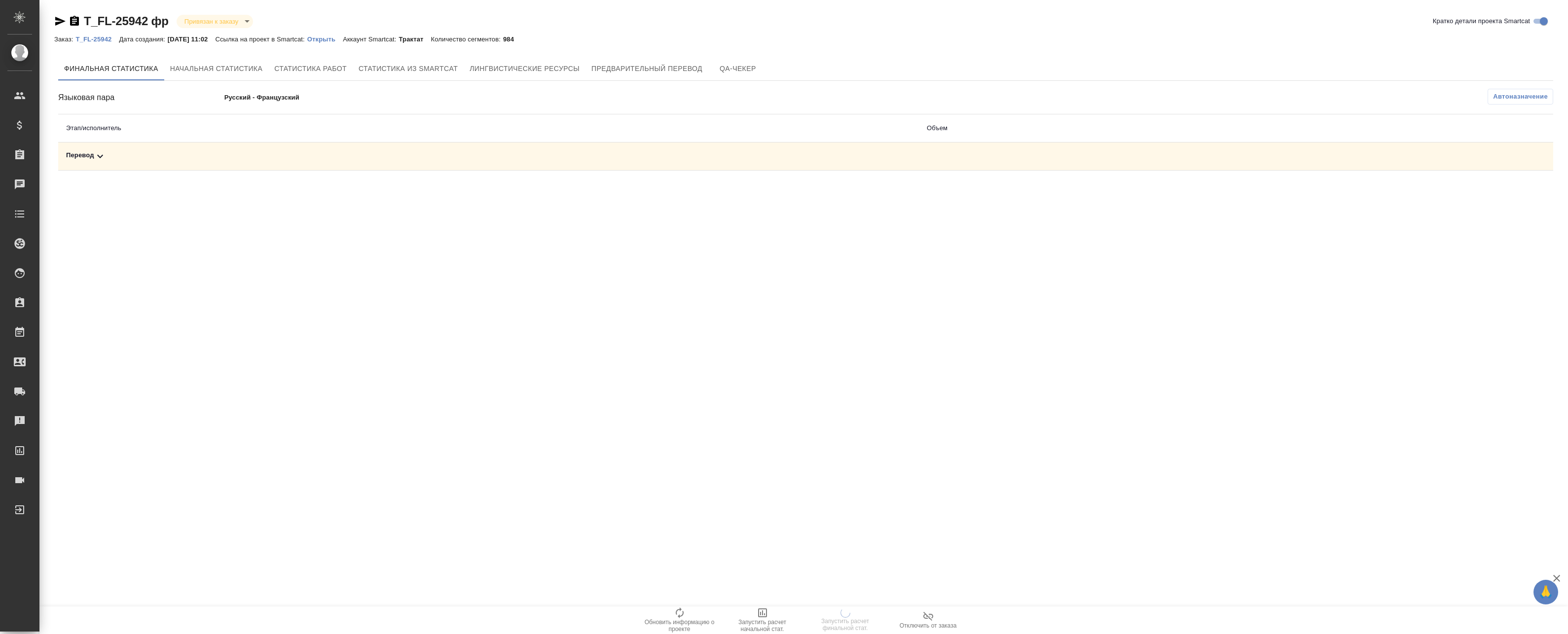
click at [396, 155] on div "Перевод" at bounding box center [488, 156] width 845 height 12
click at [538, 165] on td "Перевод" at bounding box center [488, 156] width 861 height 28
click at [523, 156] on div "Перевод" at bounding box center [488, 156] width 845 height 12
click at [1507, 189] on icon "button" at bounding box center [1510, 191] width 10 height 9
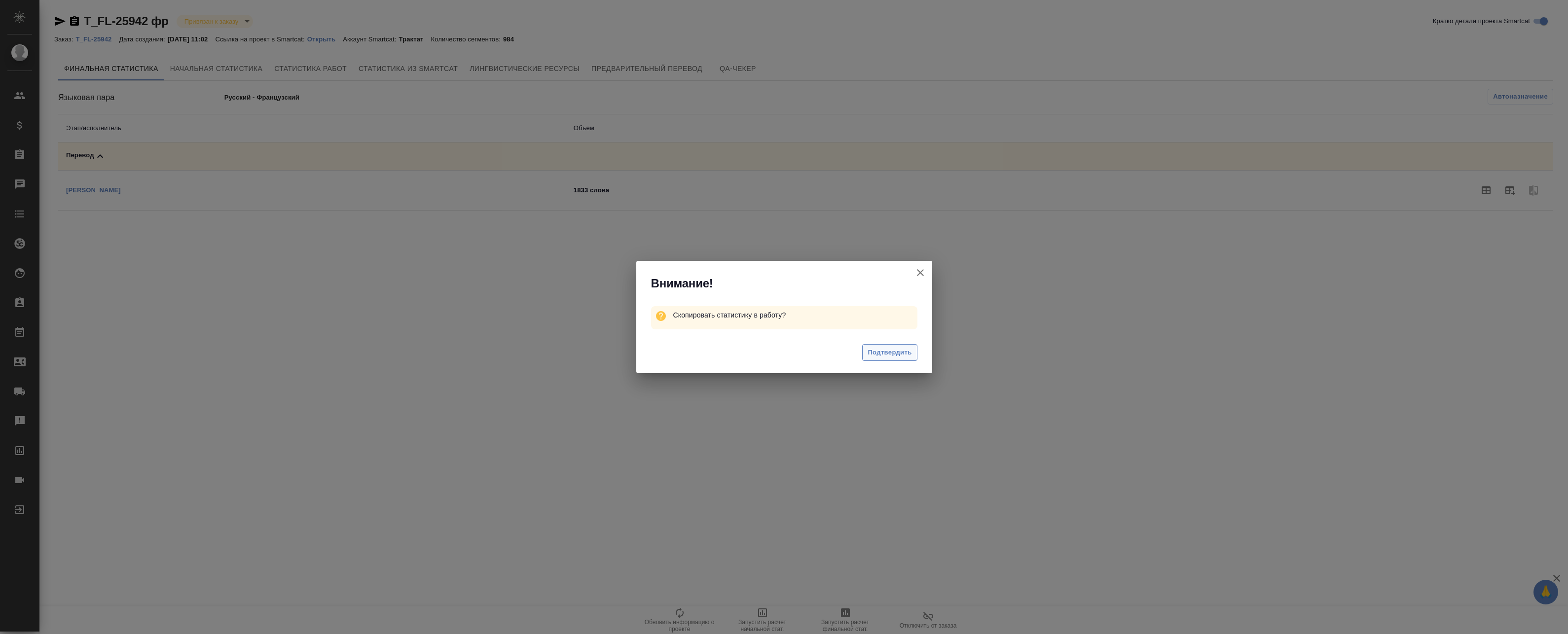
click at [899, 359] on button "Подтвердить" at bounding box center [889, 353] width 55 height 17
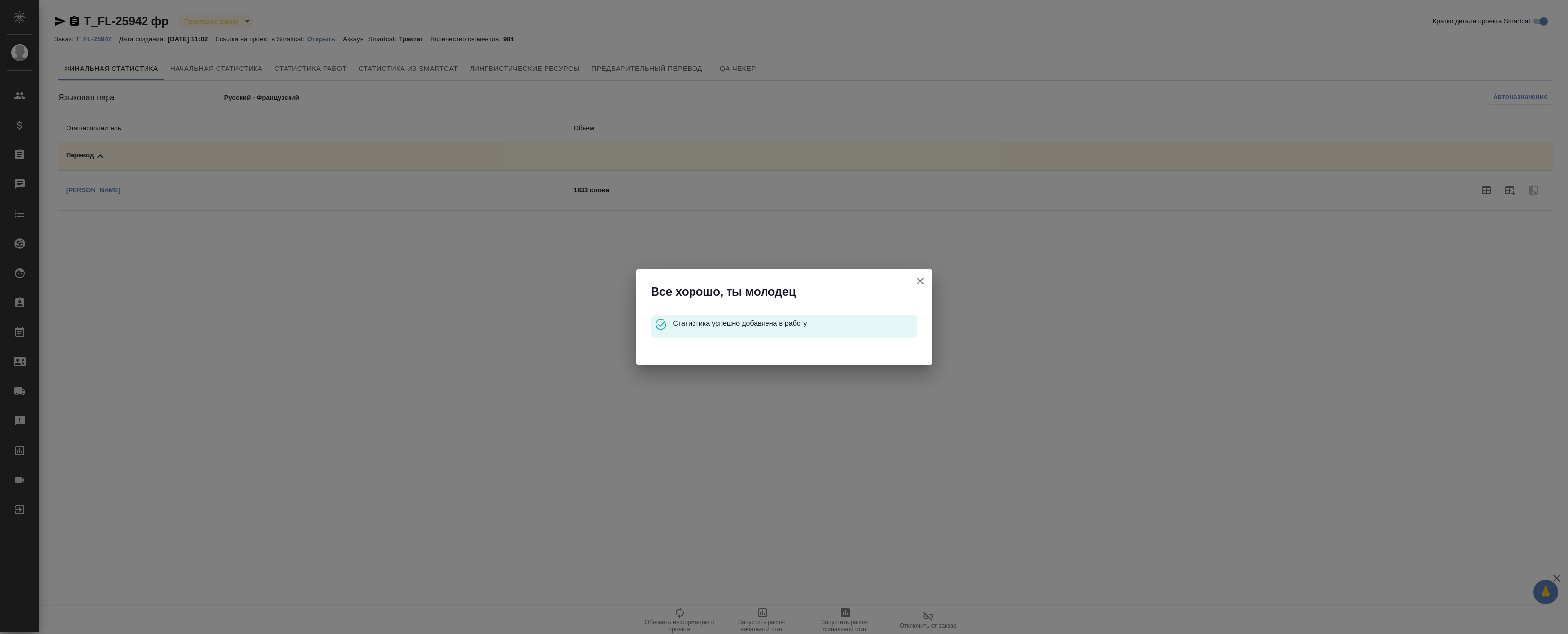
click at [917, 284] on icon "button" at bounding box center [921, 281] width 12 height 12
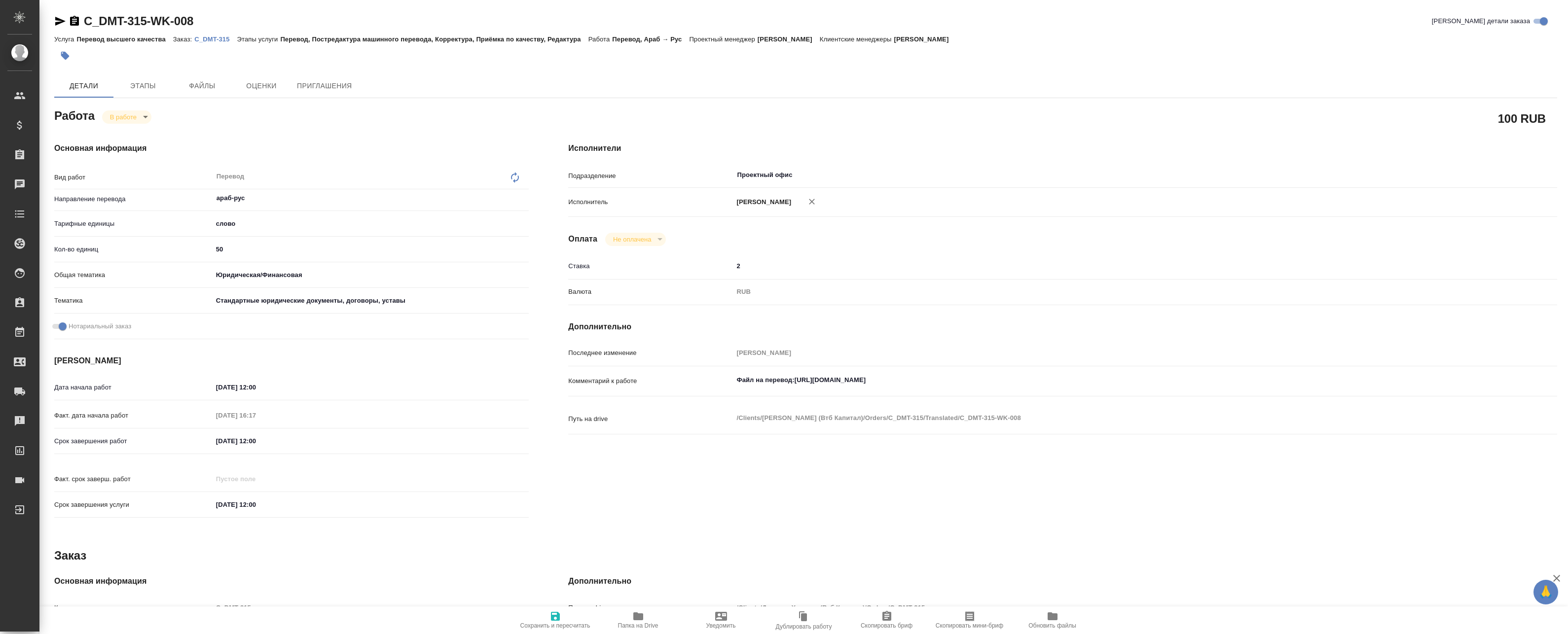
type textarea "x"
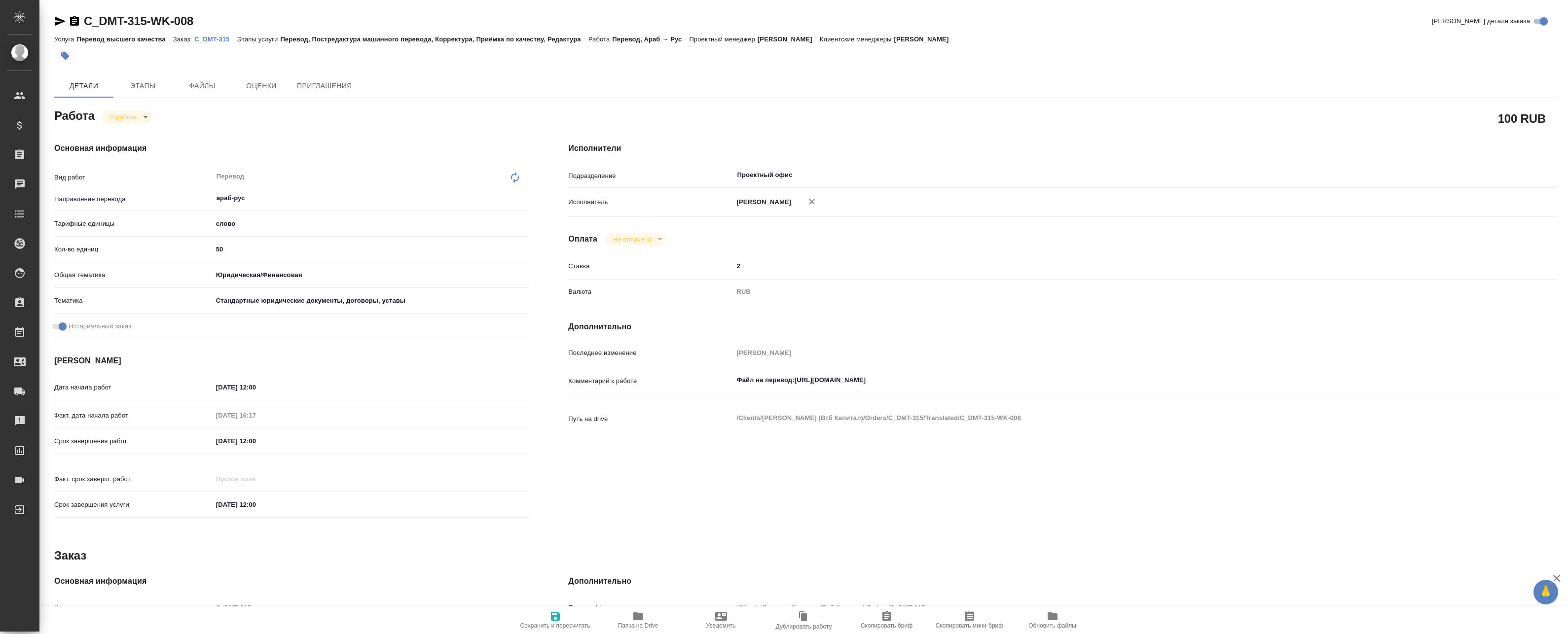
type textarea "x"
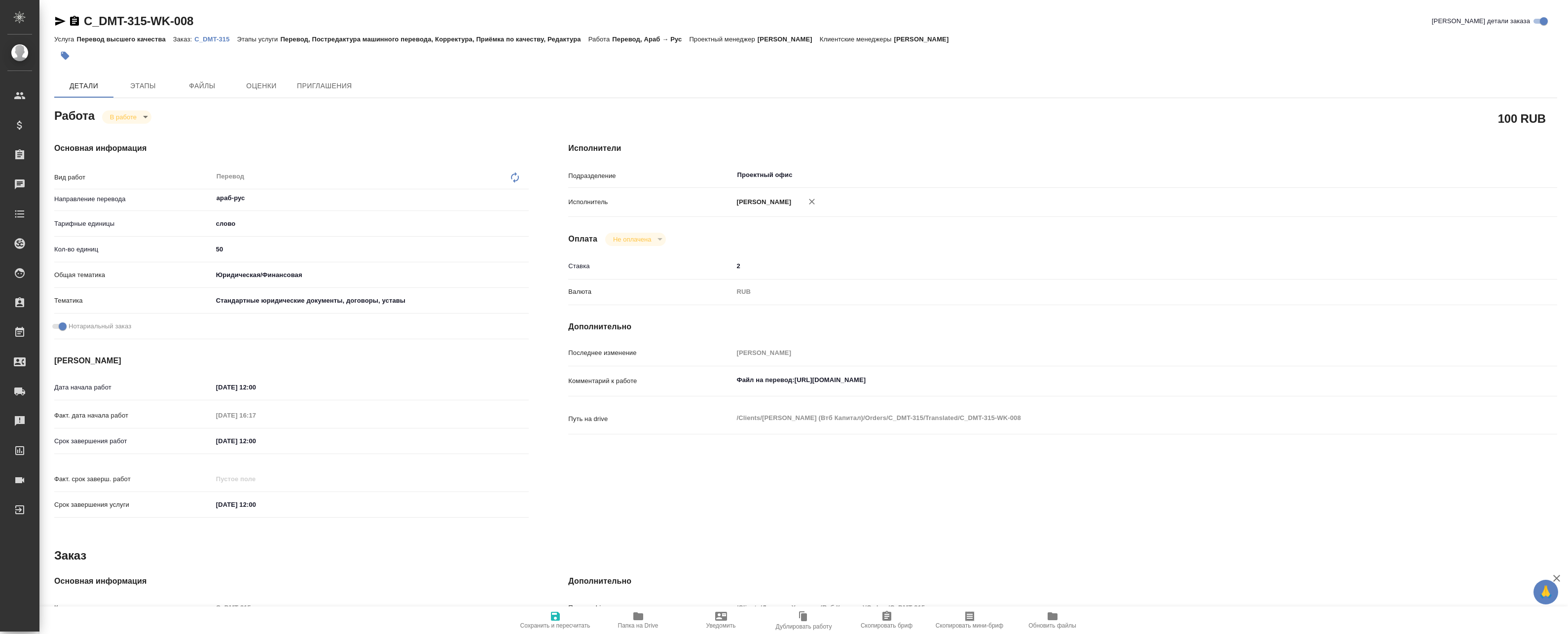
type textarea "x"
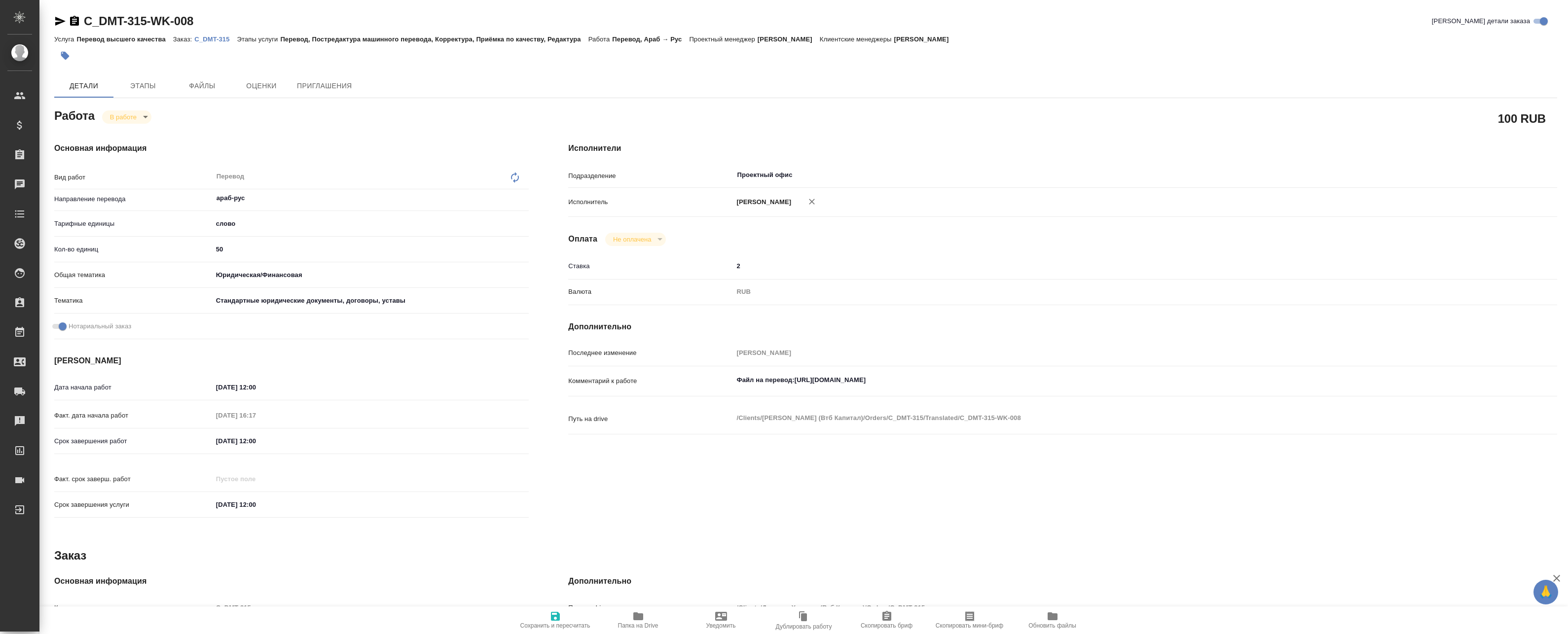
type textarea "x"
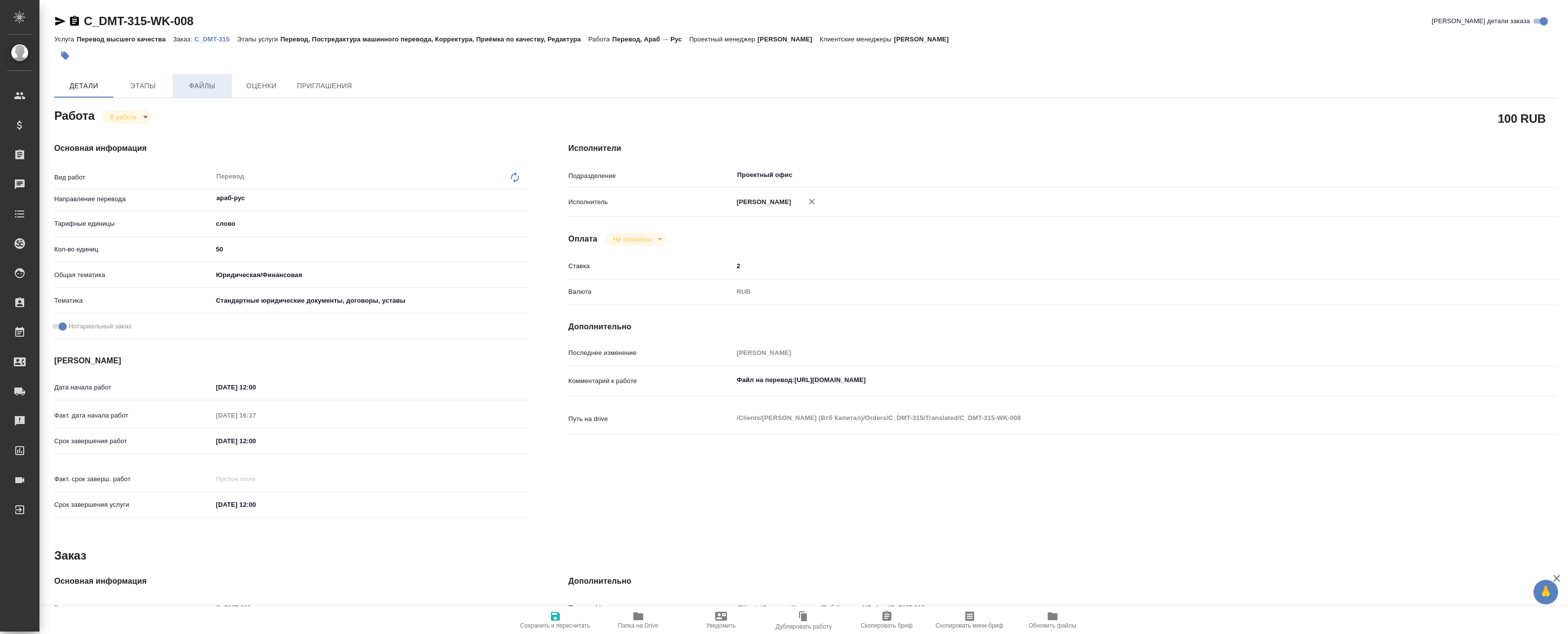
type textarea "x"
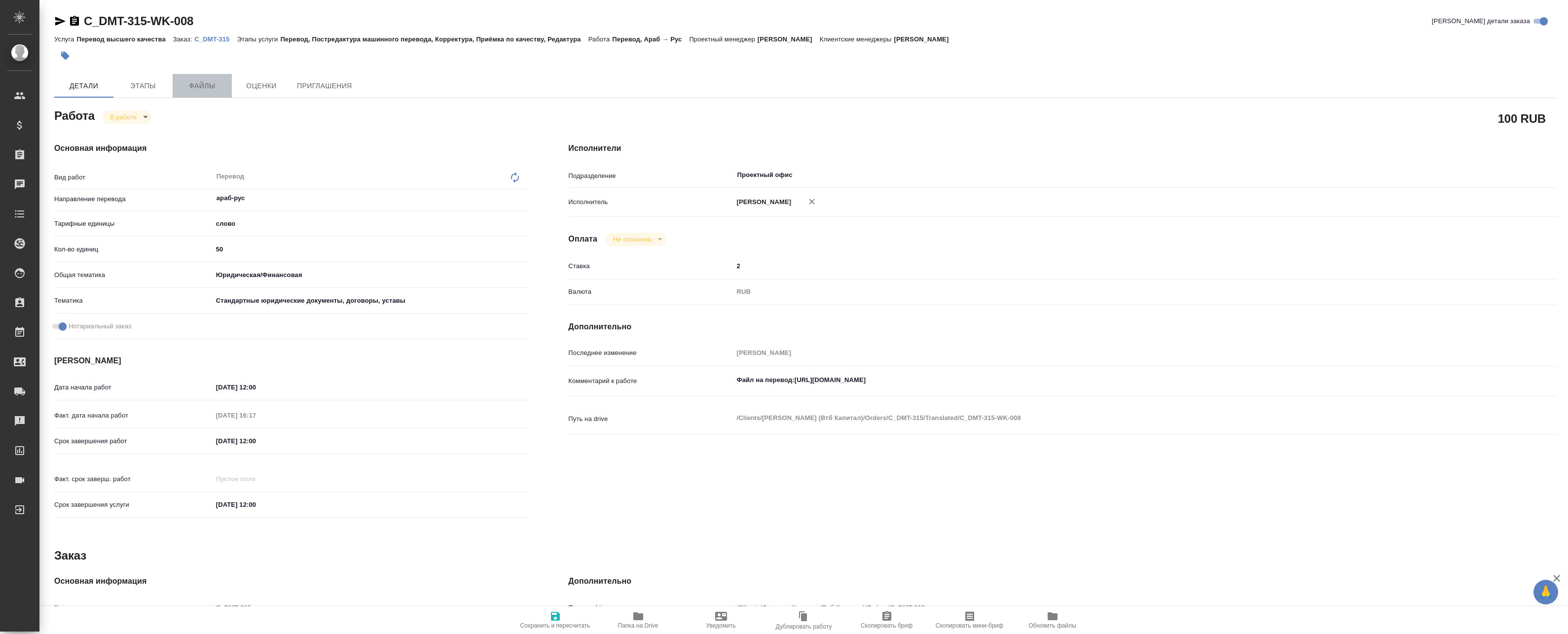
click at [180, 86] on span "Файлы" at bounding box center [203, 86] width 48 height 13
type textarea "x"
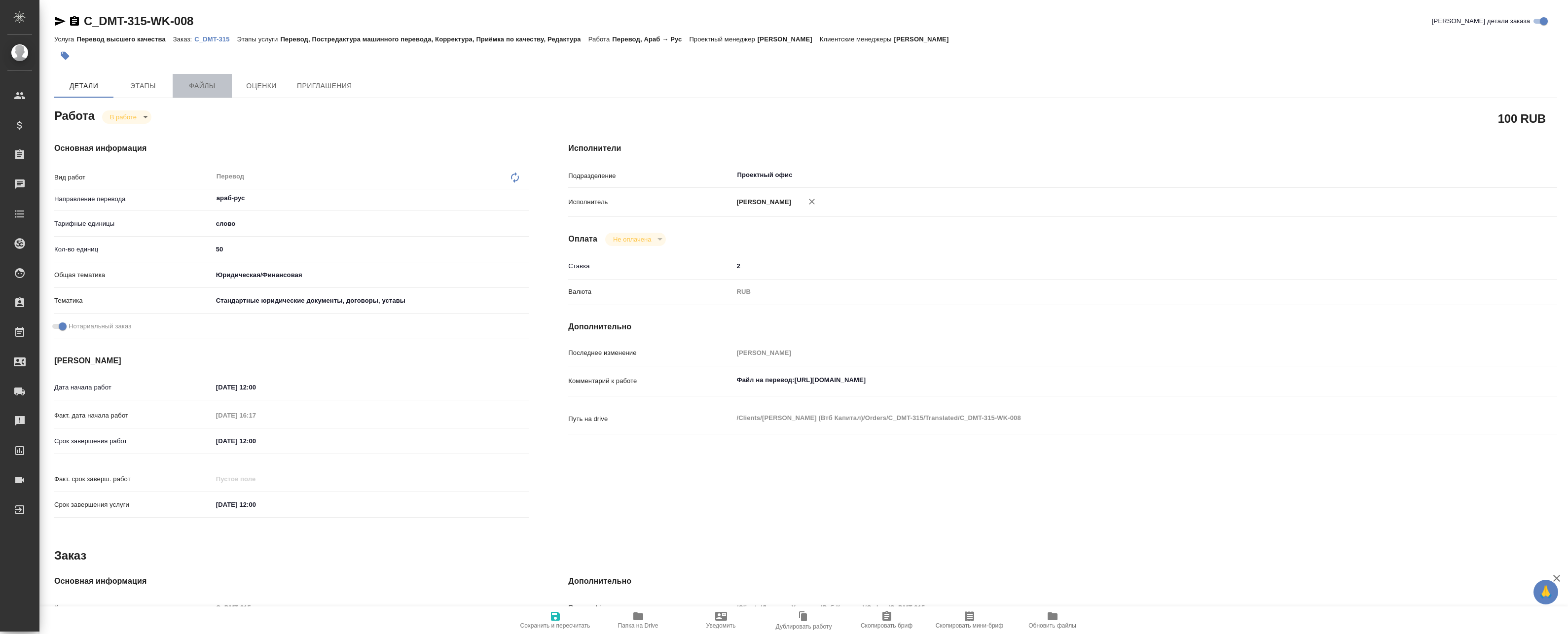
type textarea "x"
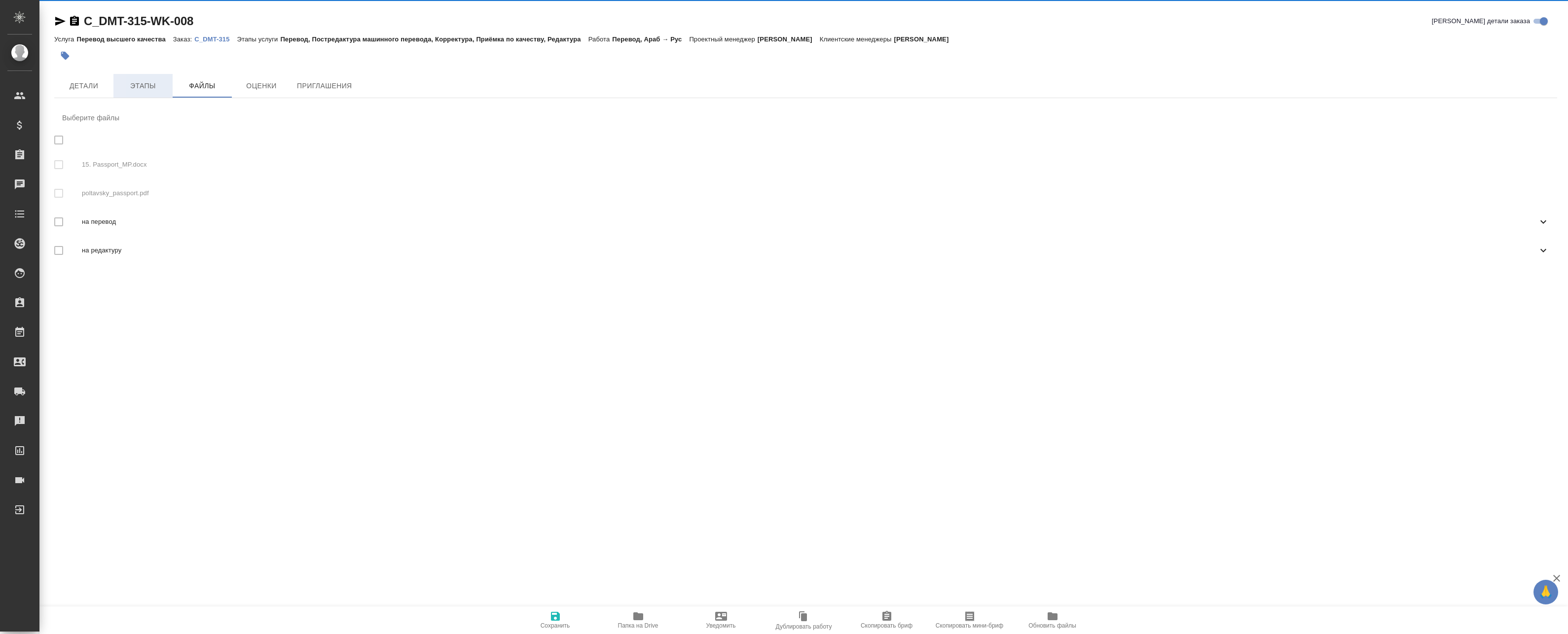
click at [150, 85] on span "Этапы" at bounding box center [143, 86] width 48 height 13
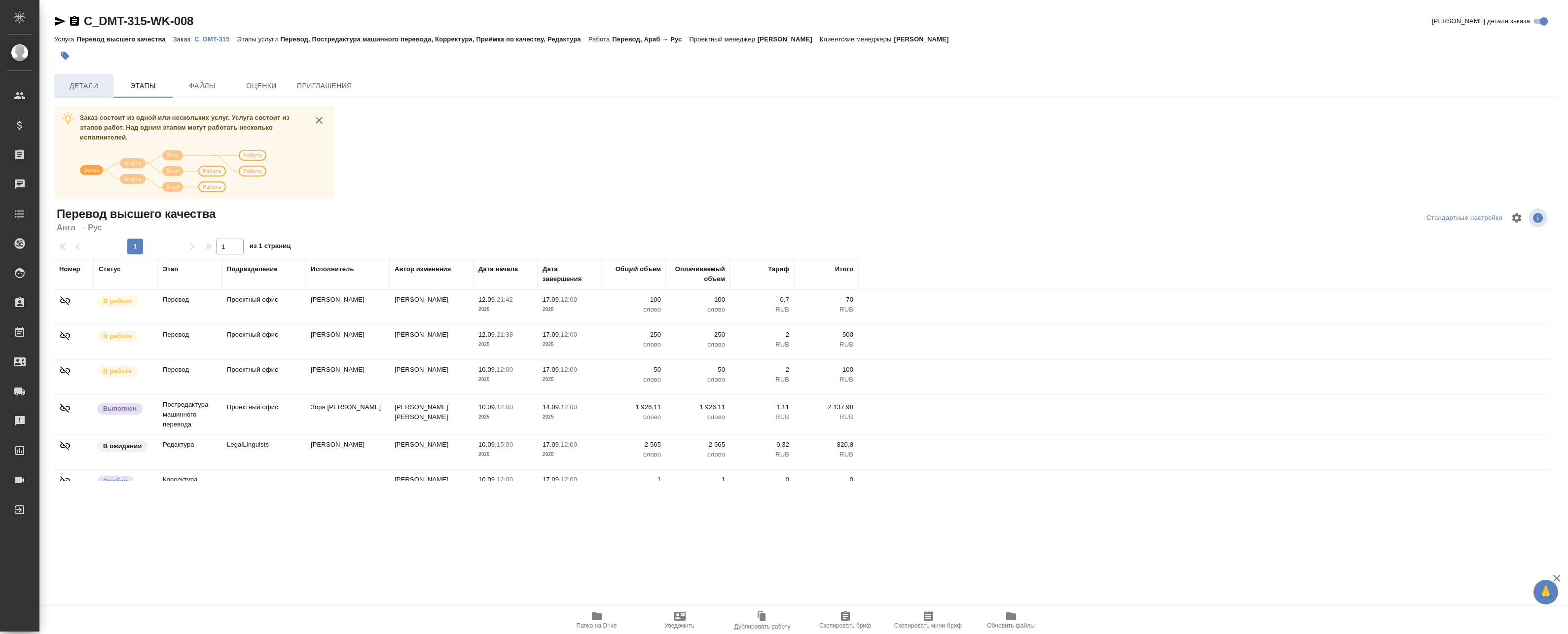
click at [92, 86] on span "Детали" at bounding box center [84, 86] width 48 height 13
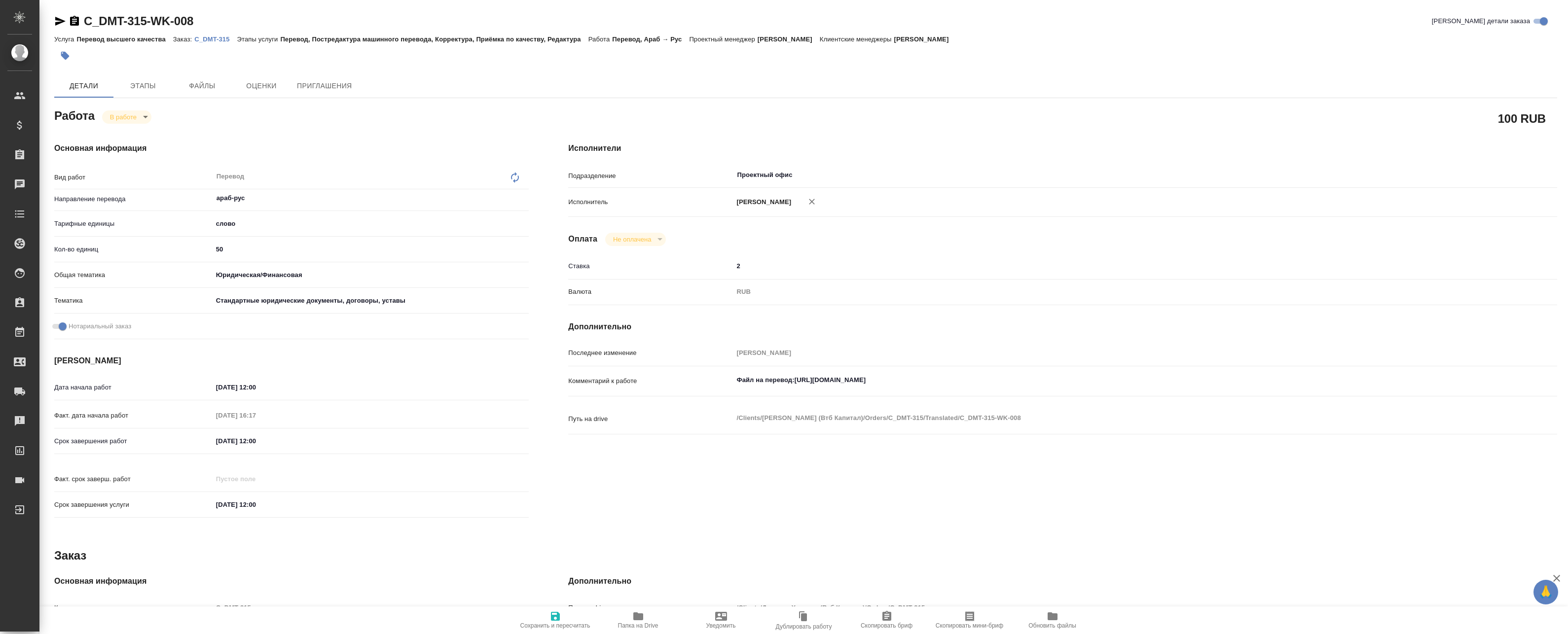
type textarea "x"
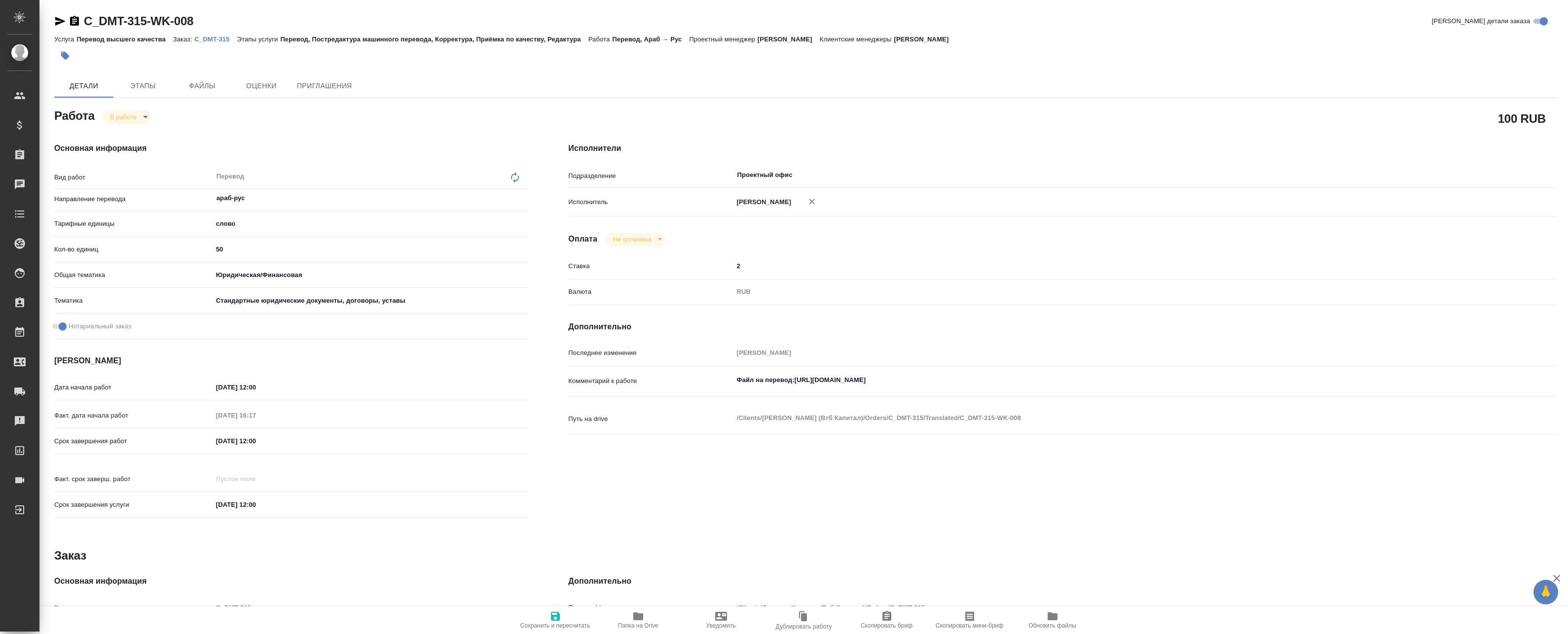
type textarea "x"
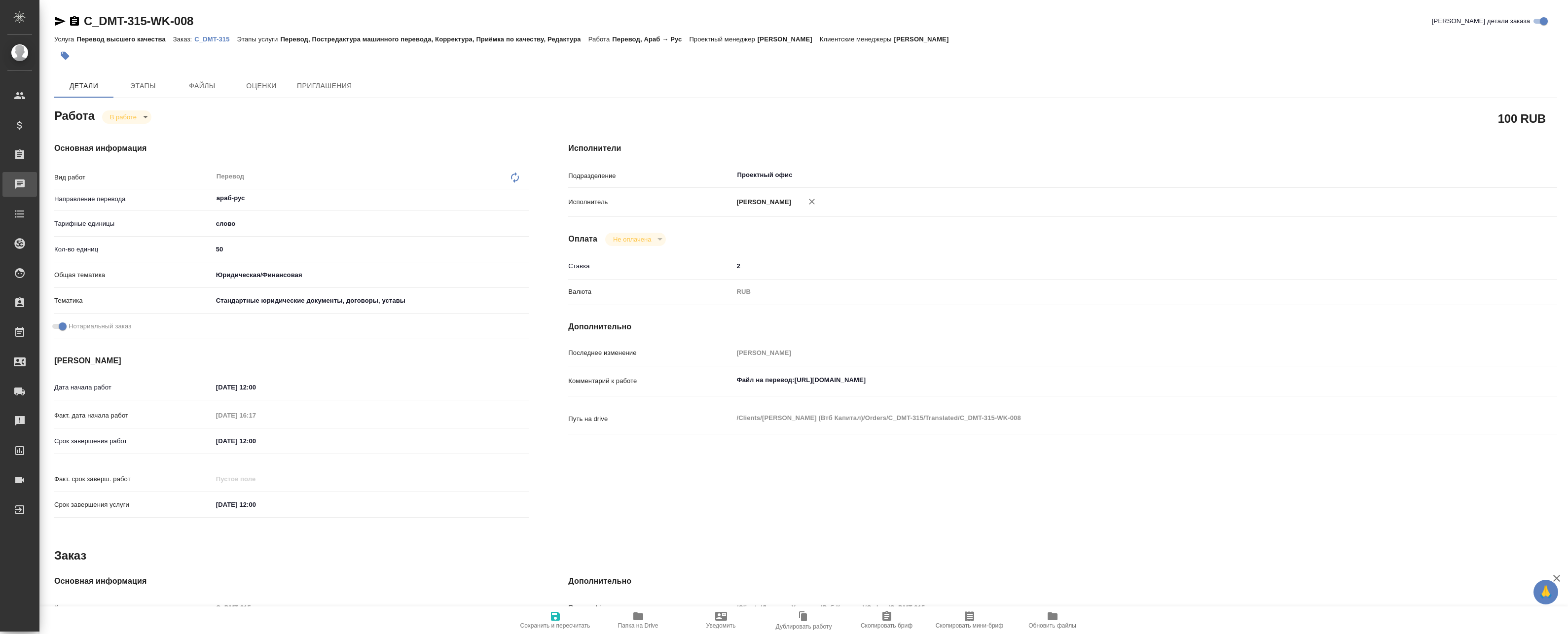
type textarea "x"
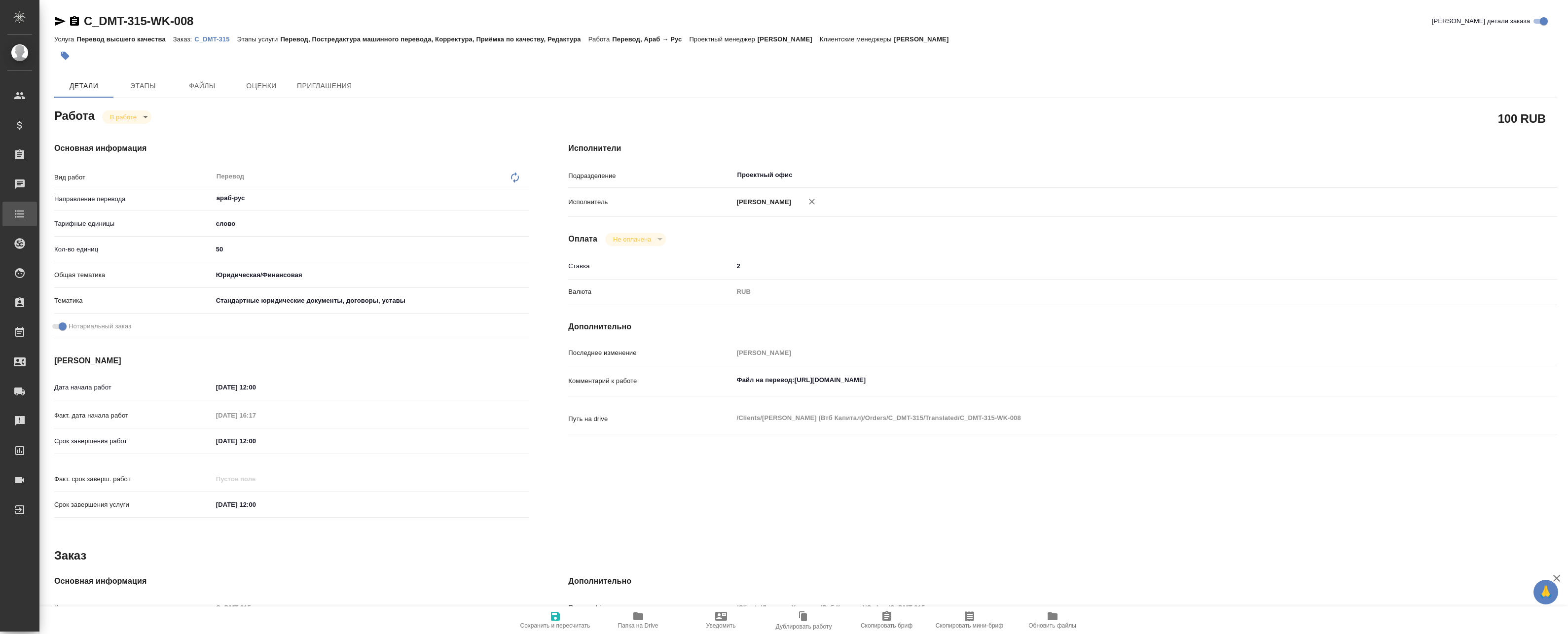
type textarea "x"
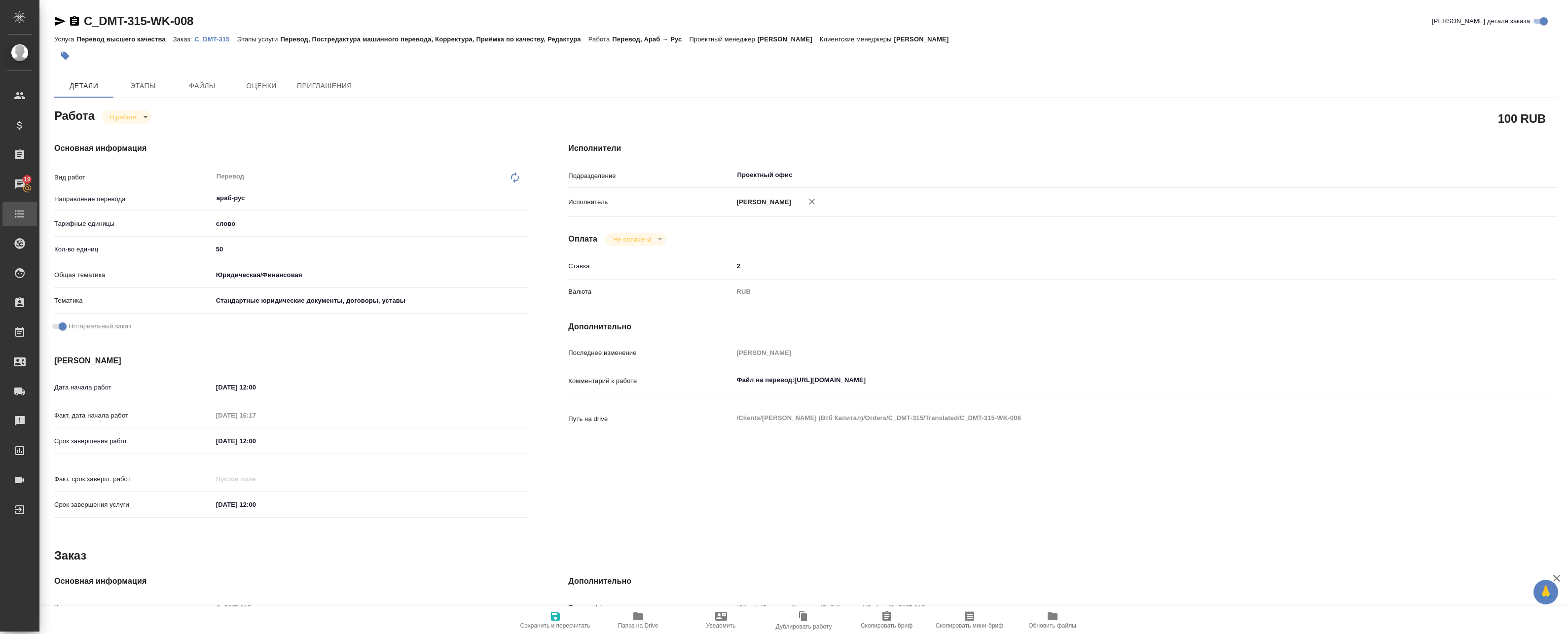
type textarea "x"
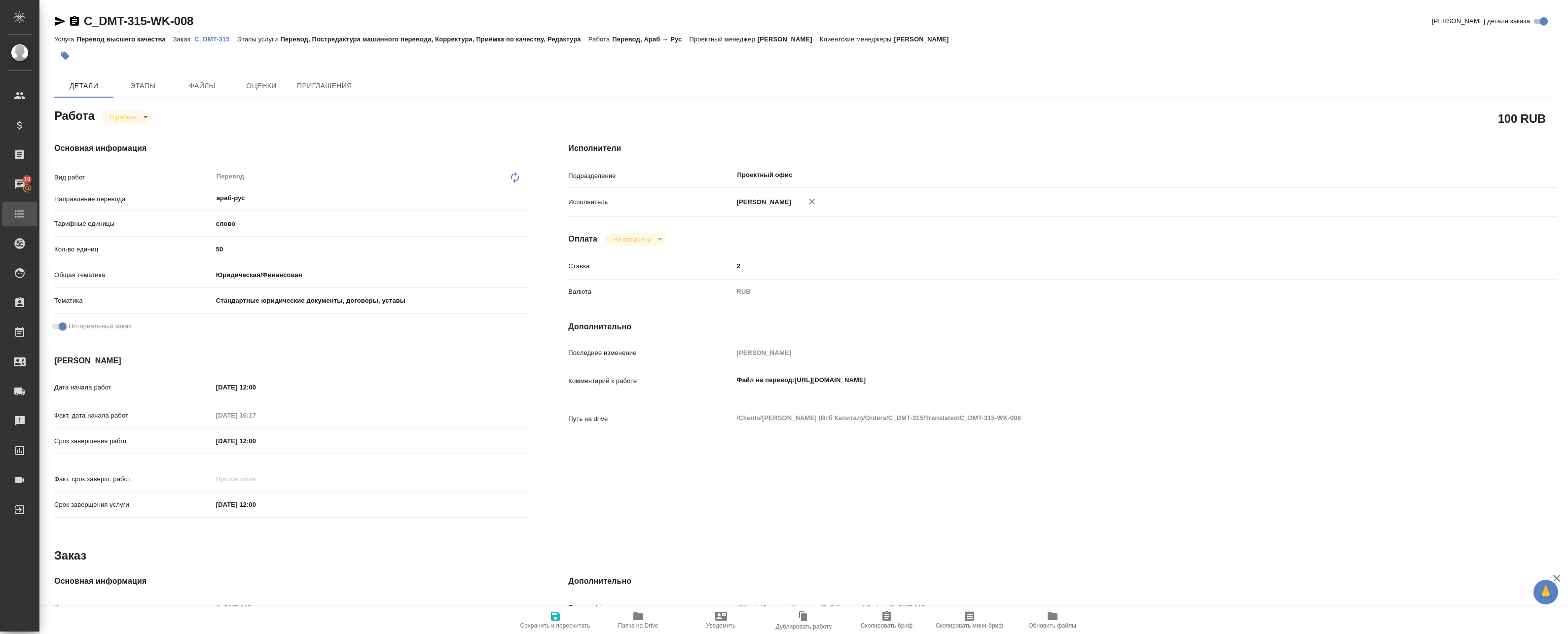
type textarea "x"
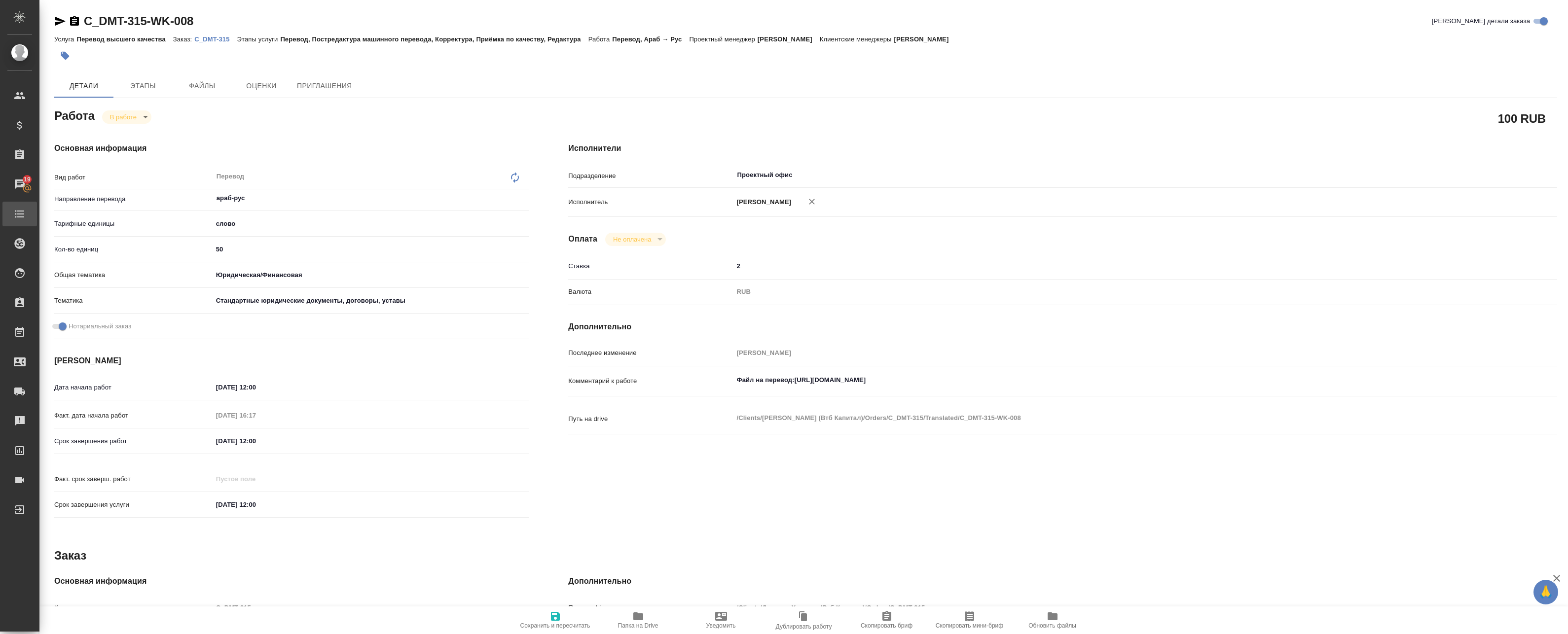
type textarea "x"
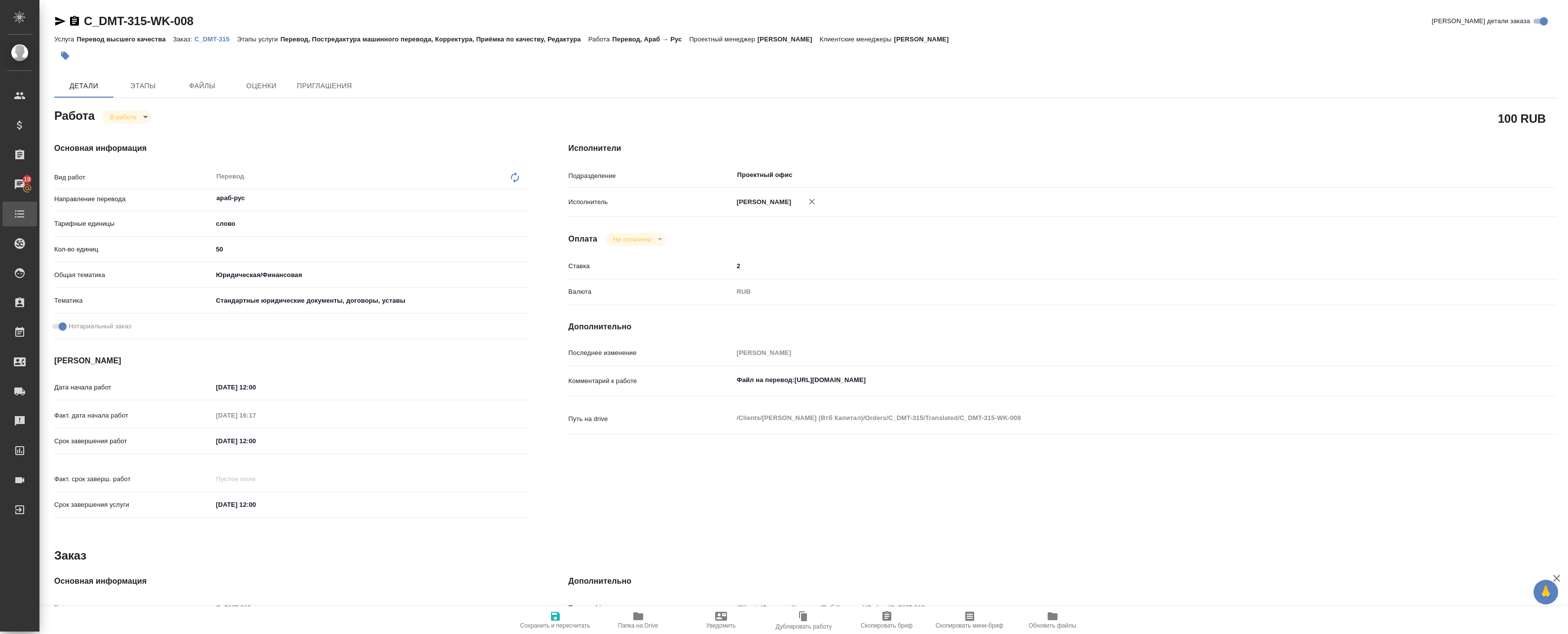
type textarea "x"
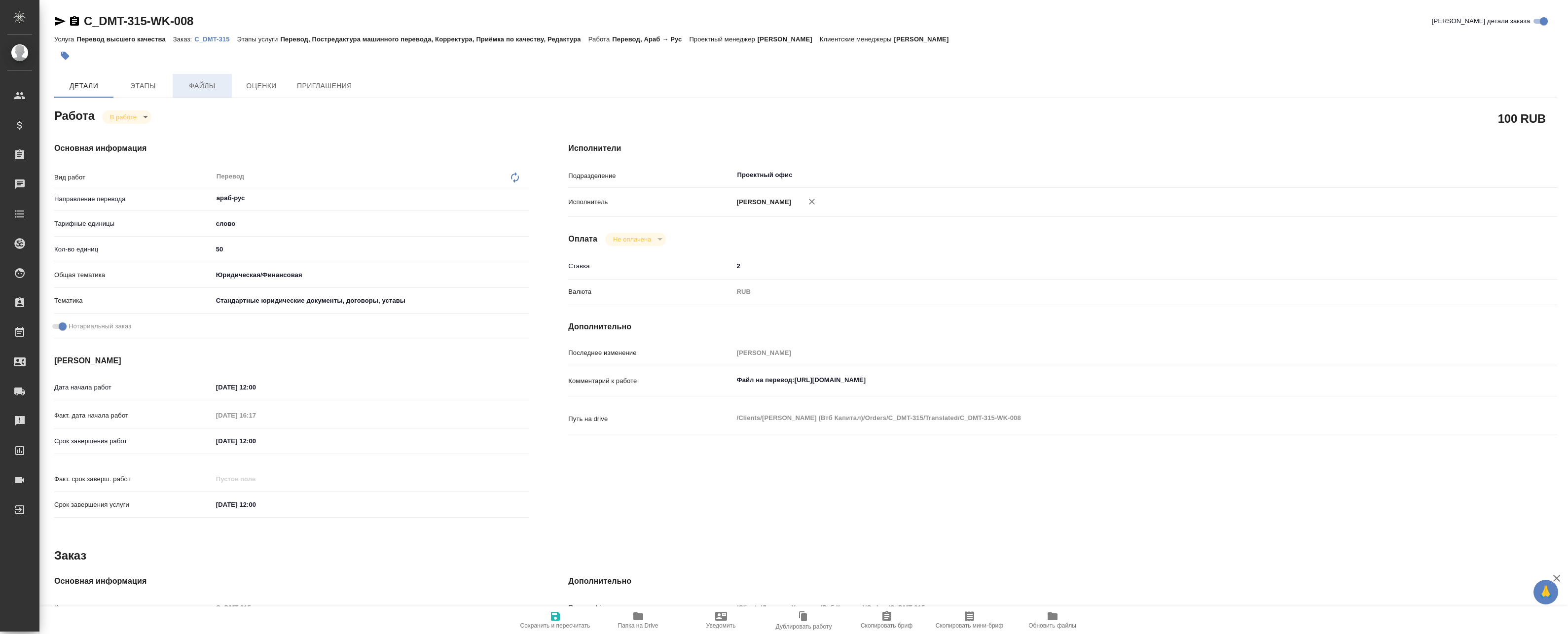
type textarea "x"
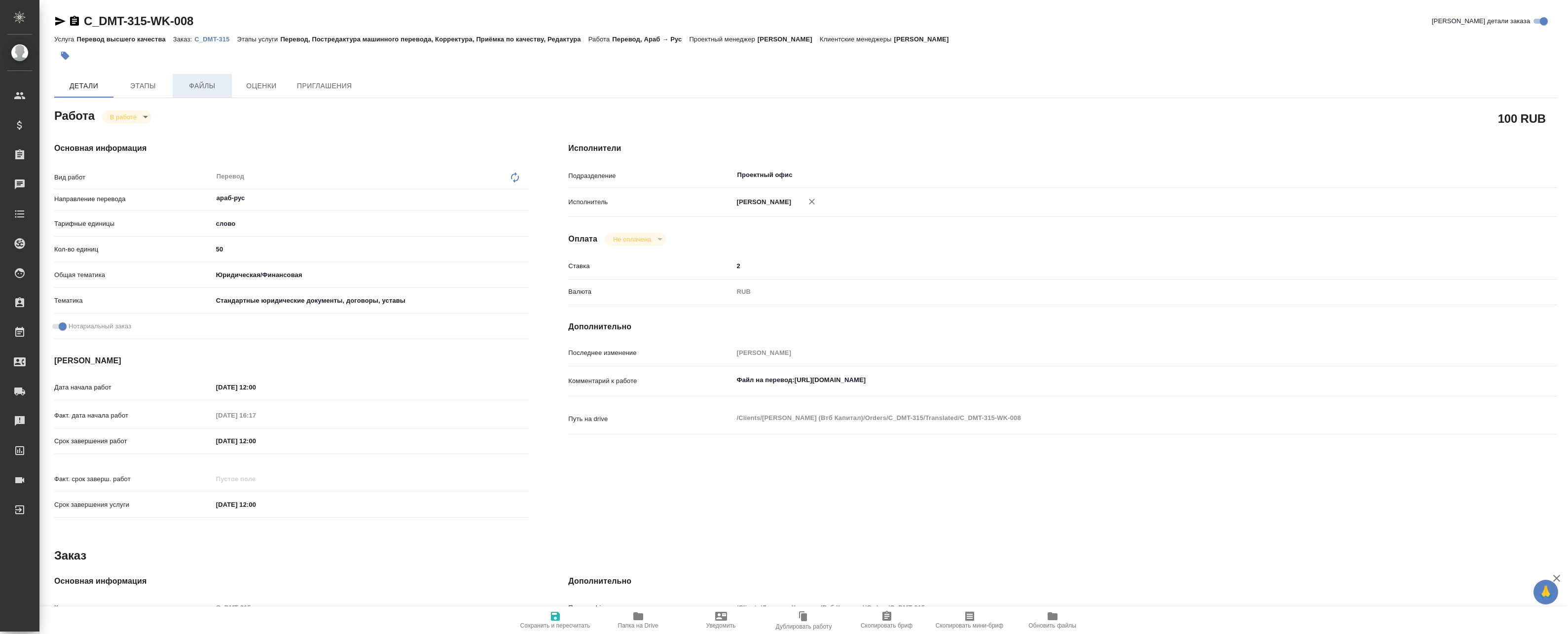
type textarea "x"
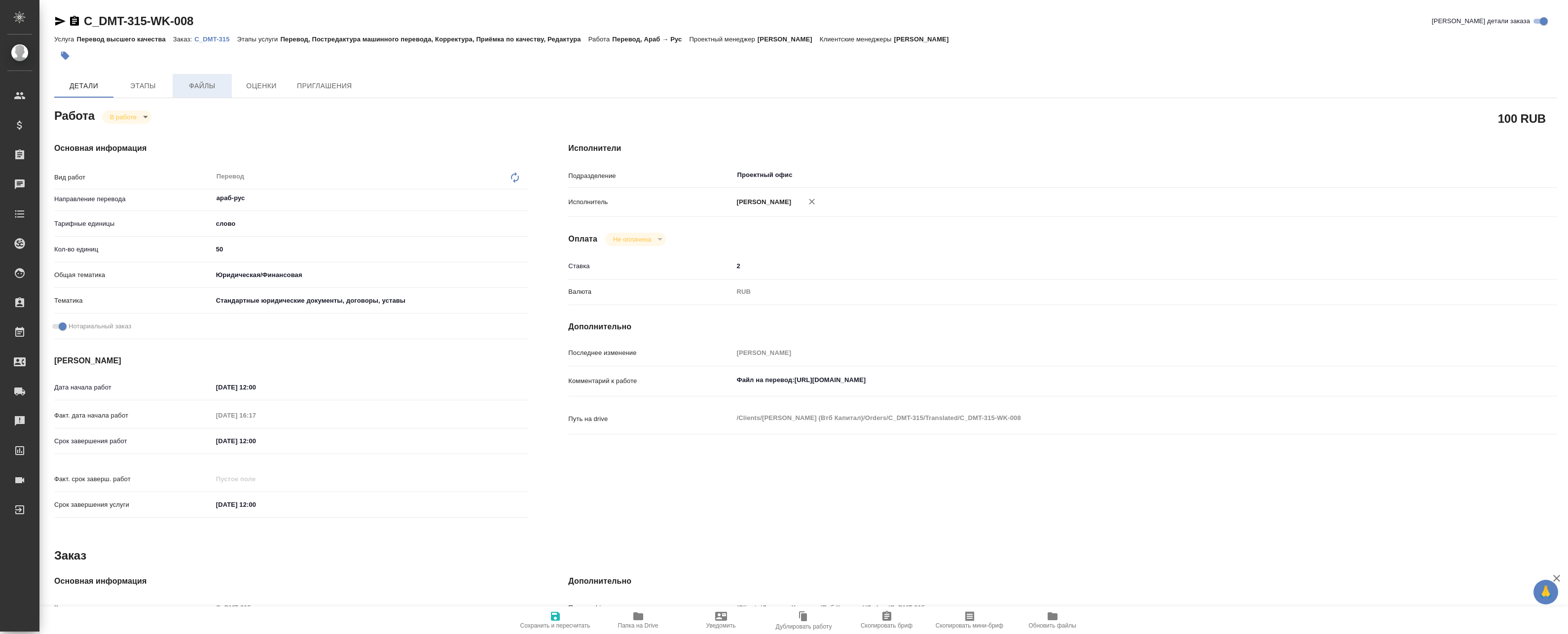
type textarea "x"
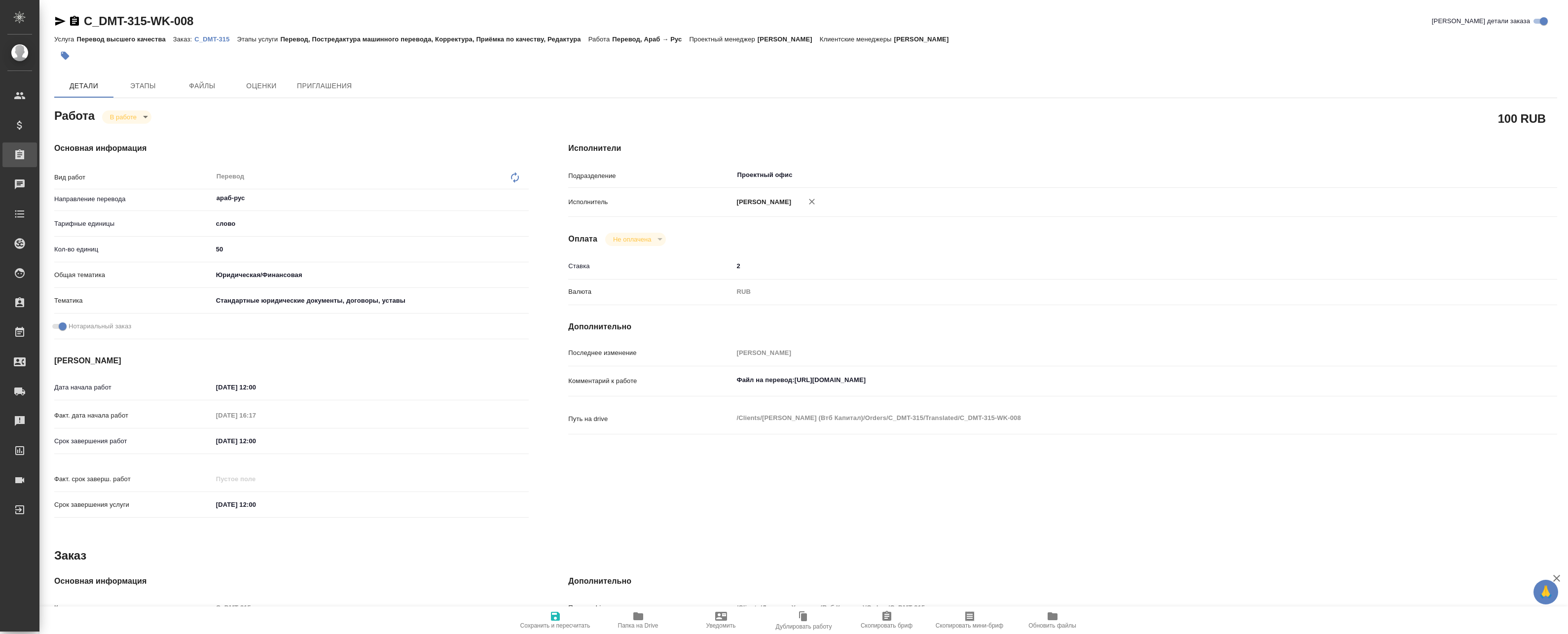
type textarea "x"
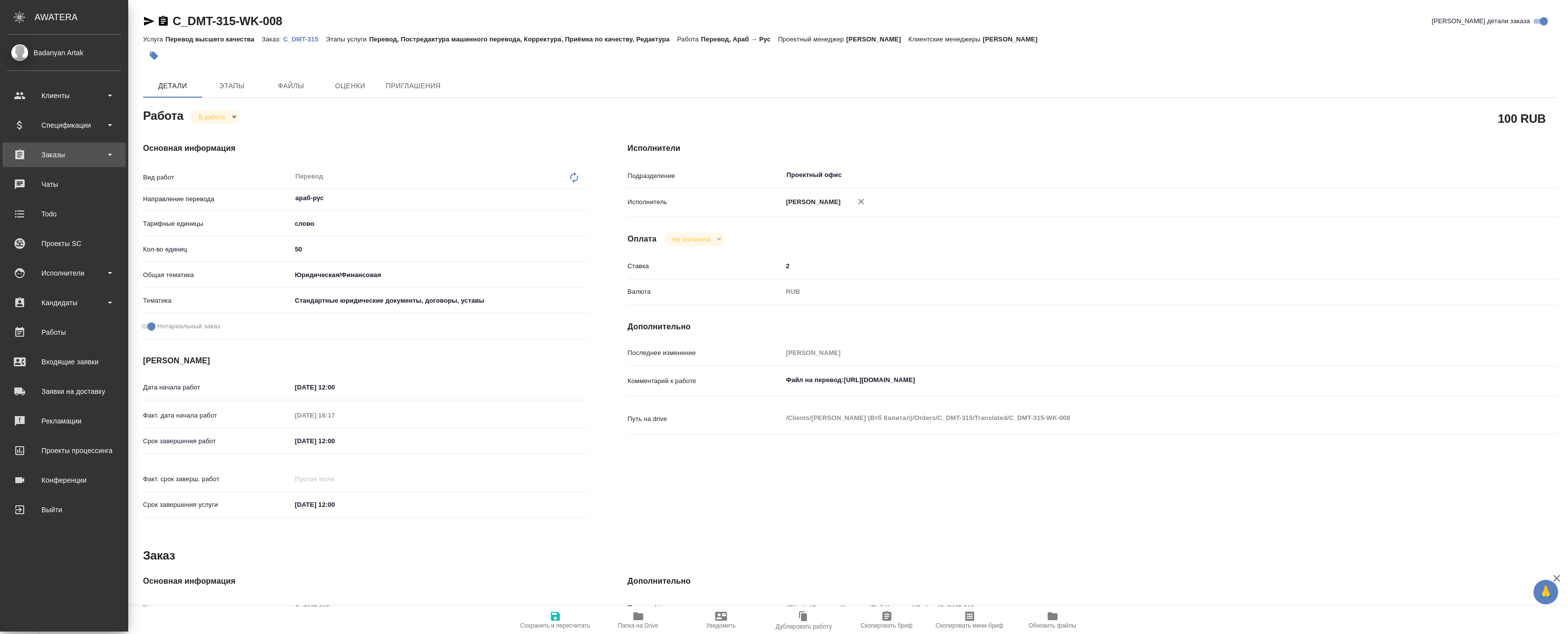
type textarea "x"
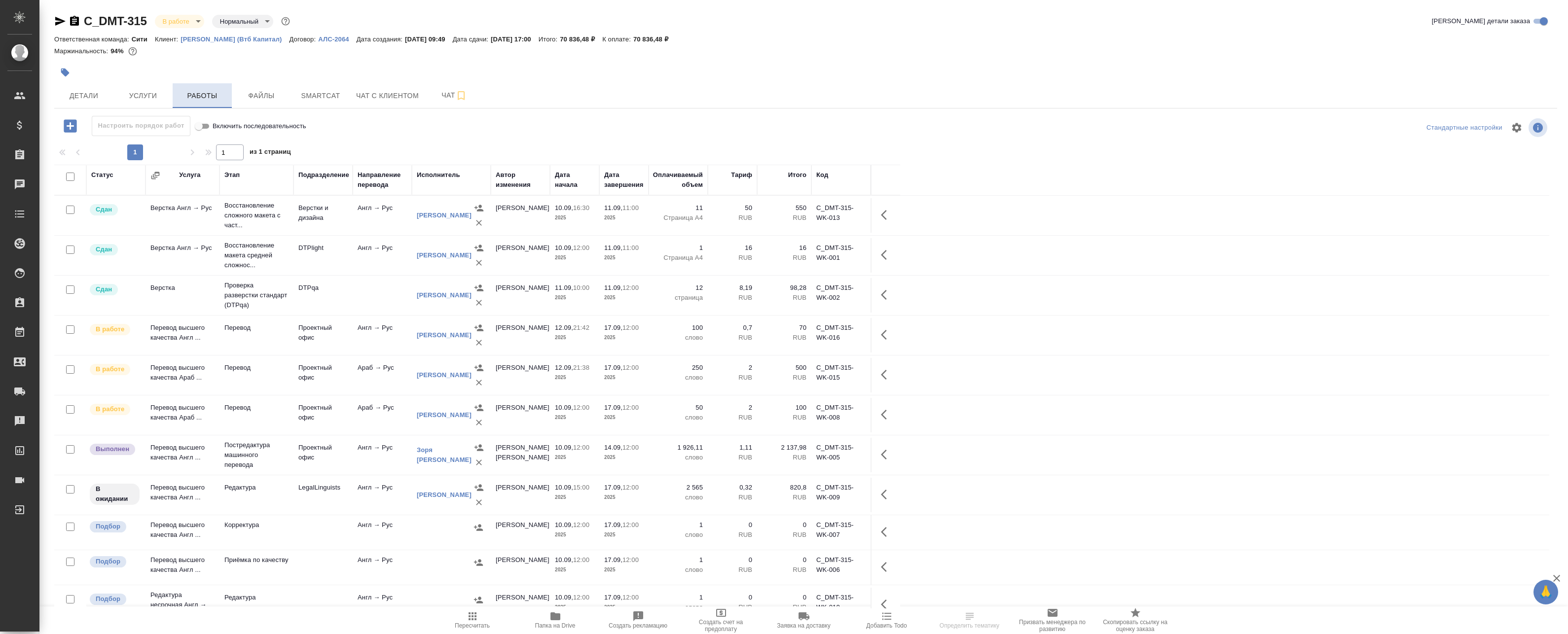
click at [189, 104] on button "Работы" at bounding box center [203, 95] width 59 height 24
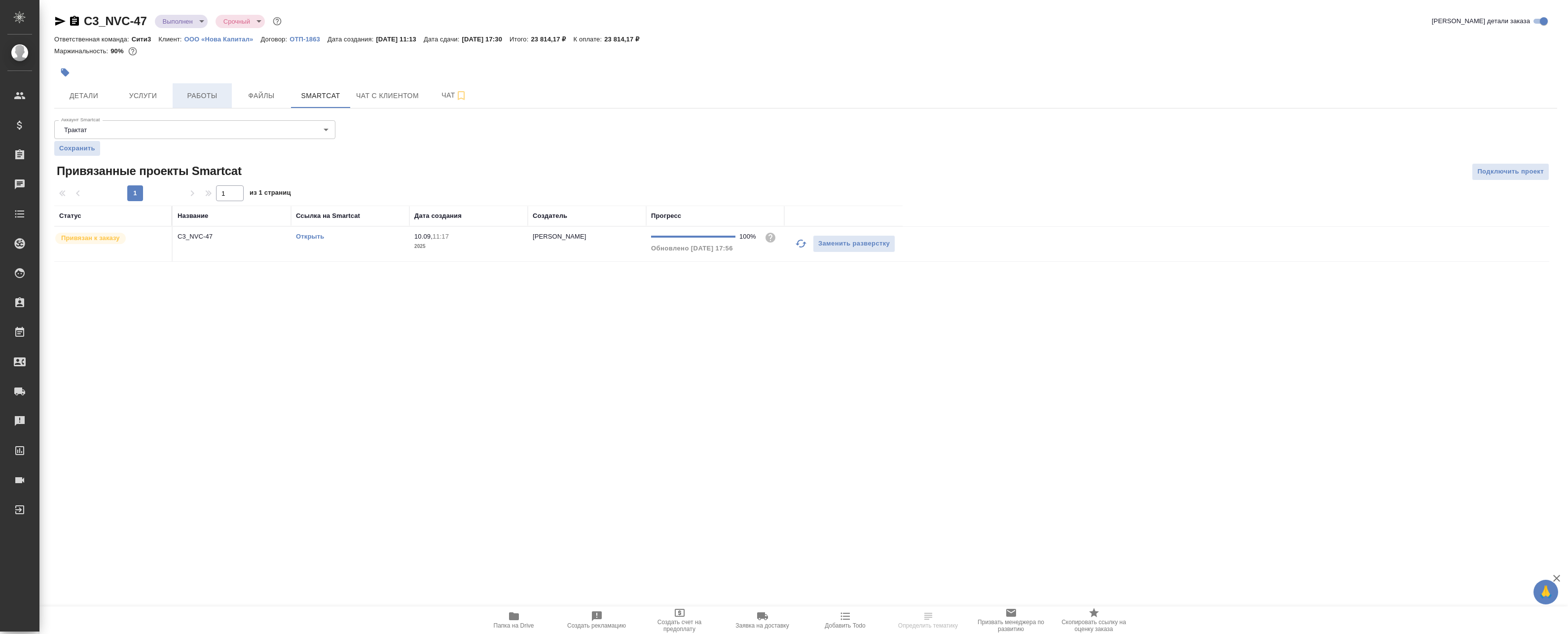
click at [193, 91] on span "Работы" at bounding box center [203, 96] width 48 height 13
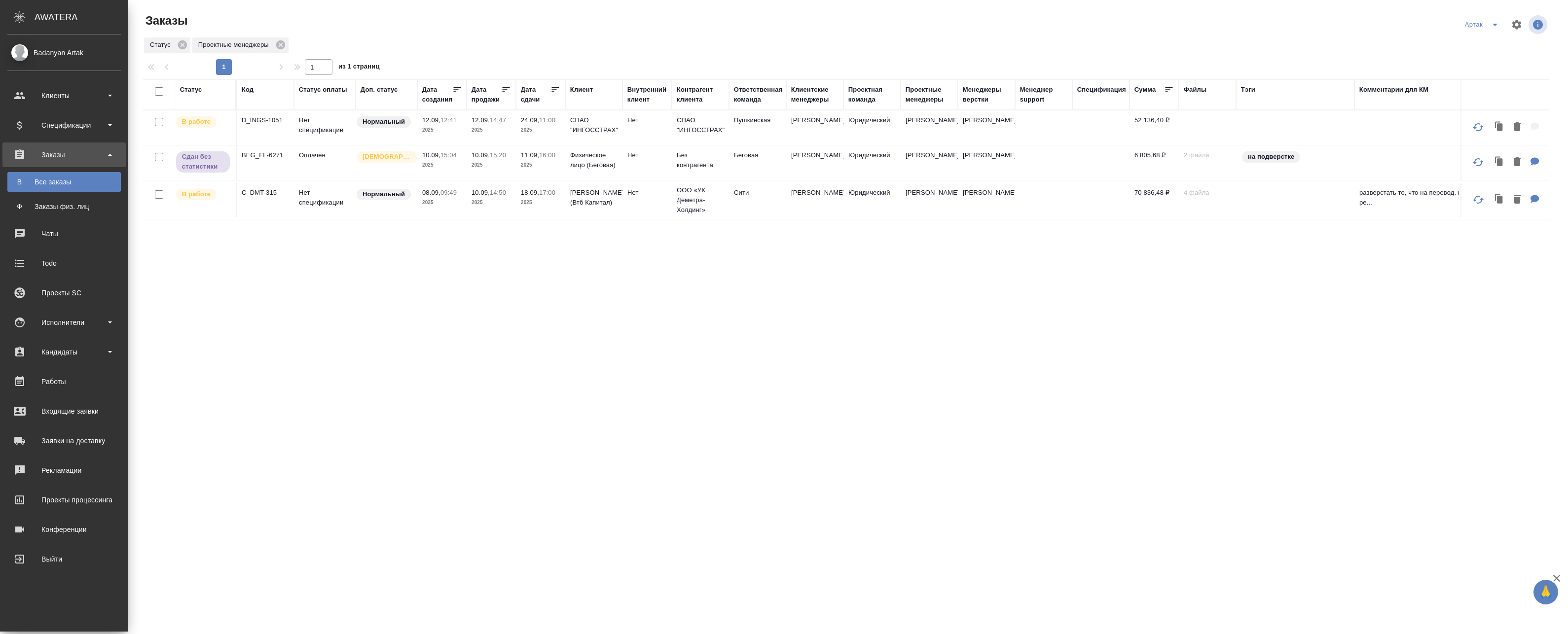
click at [447, 133] on p "2025" at bounding box center [442, 130] width 40 height 10
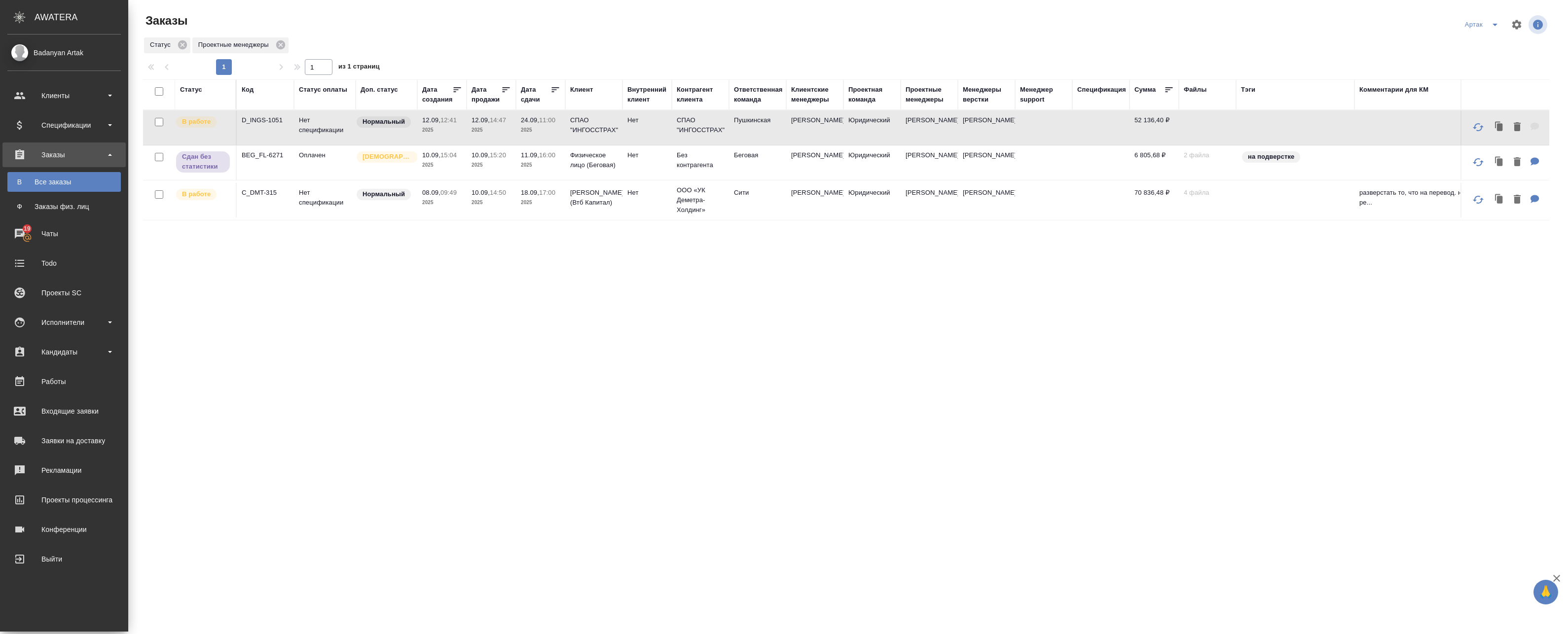
click at [452, 126] on p "2025" at bounding box center [442, 130] width 40 height 10
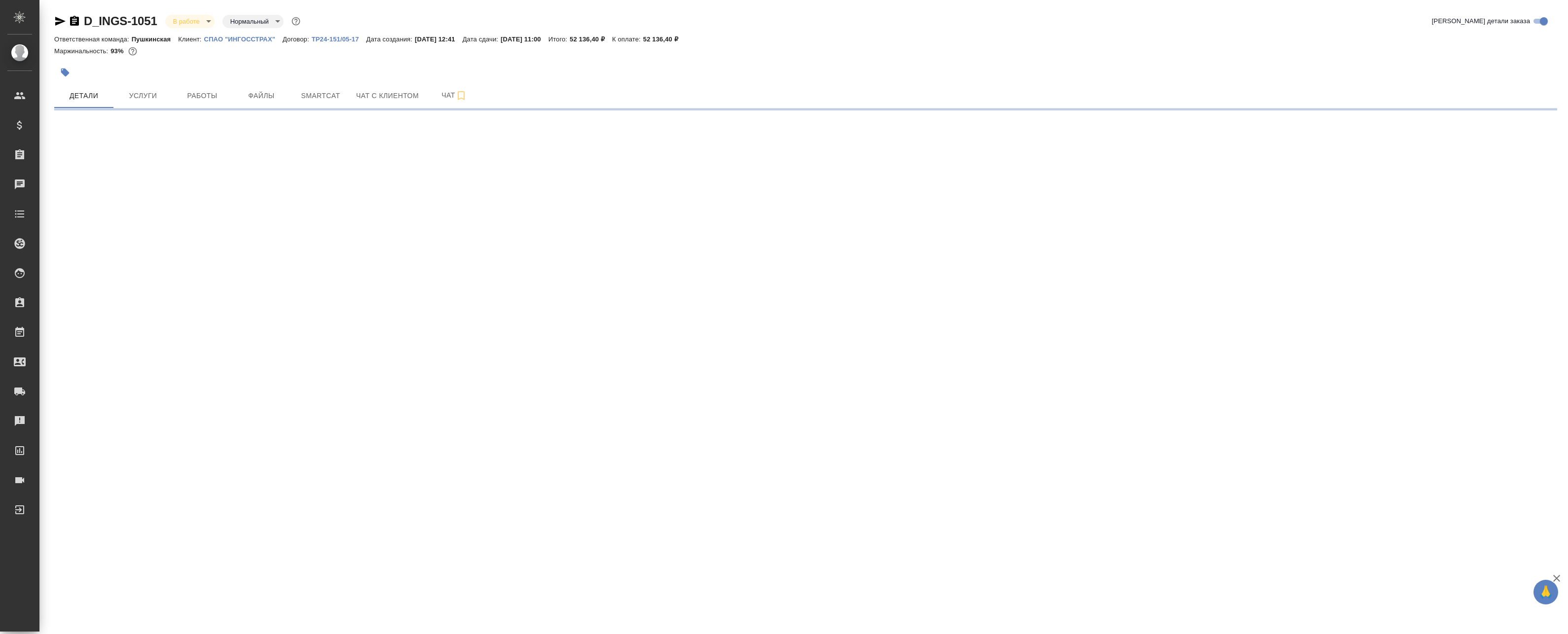
select select "RU"
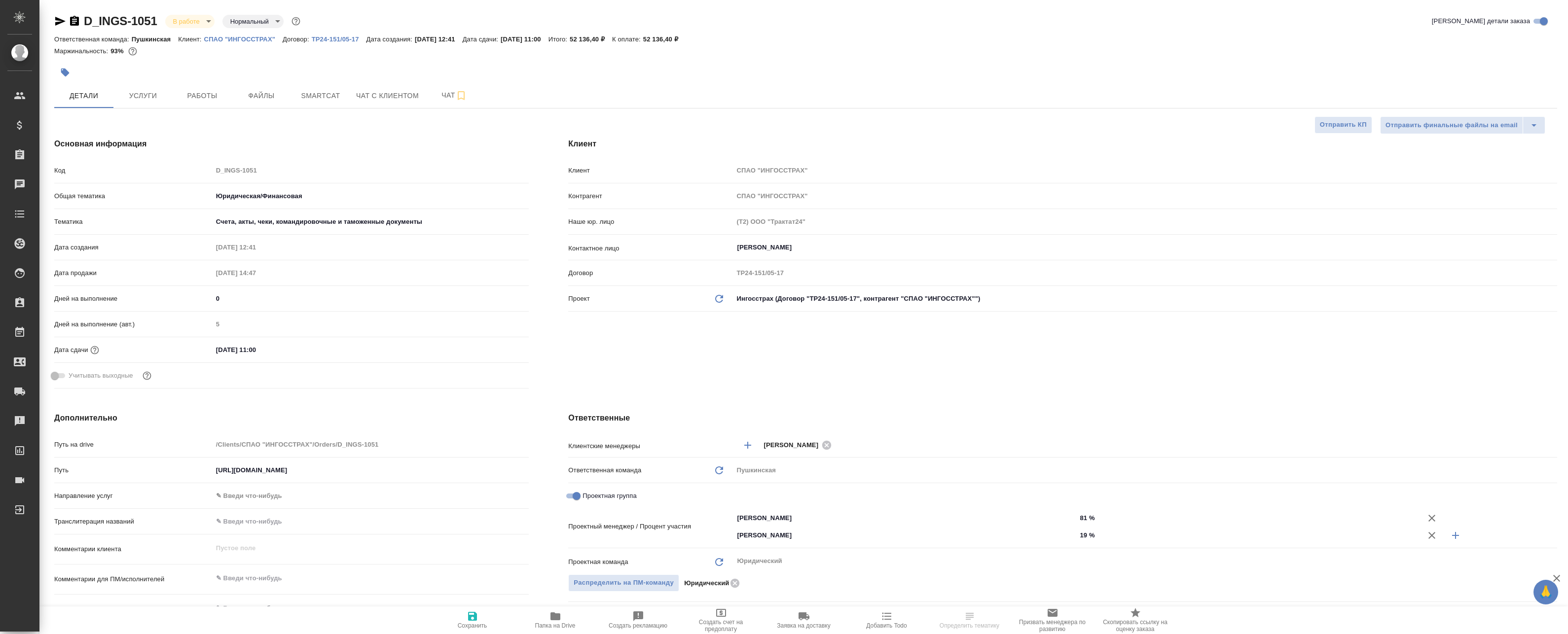
type textarea "x"
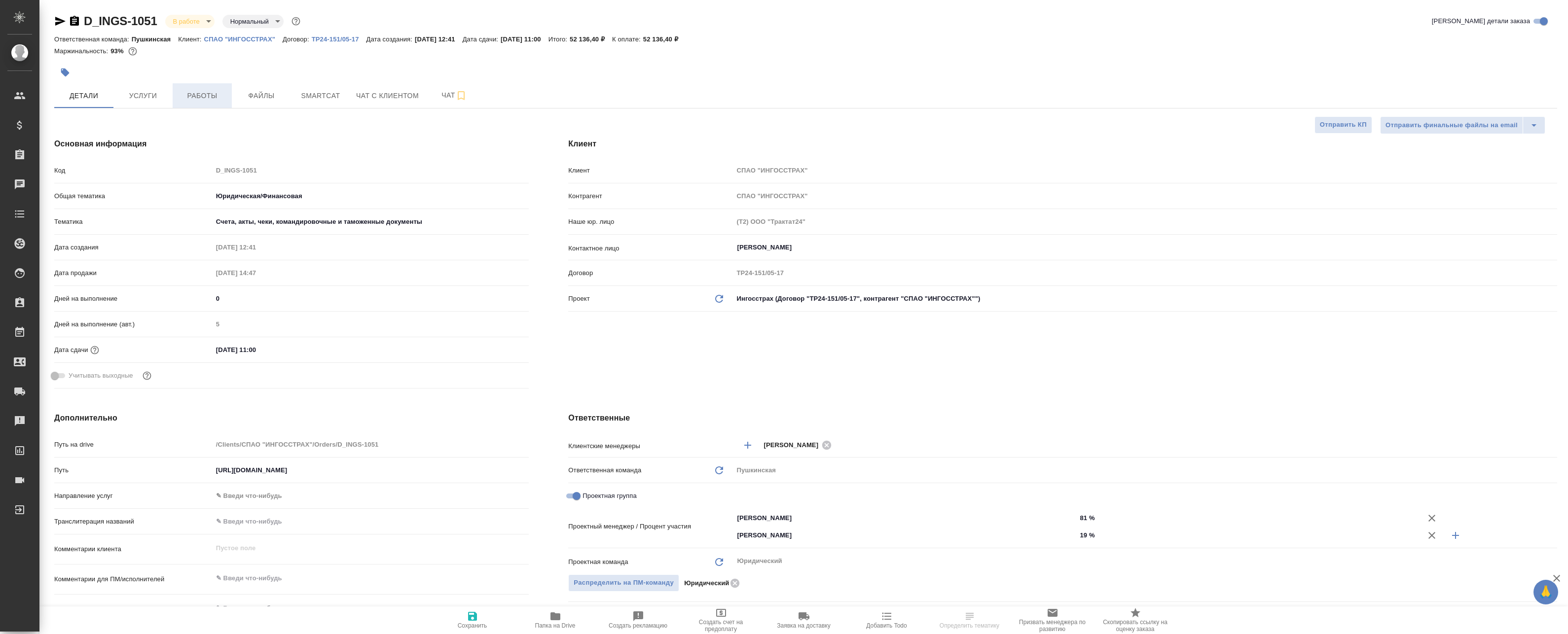
type textarea "x"
click at [198, 99] on span "Работы" at bounding box center [203, 96] width 48 height 13
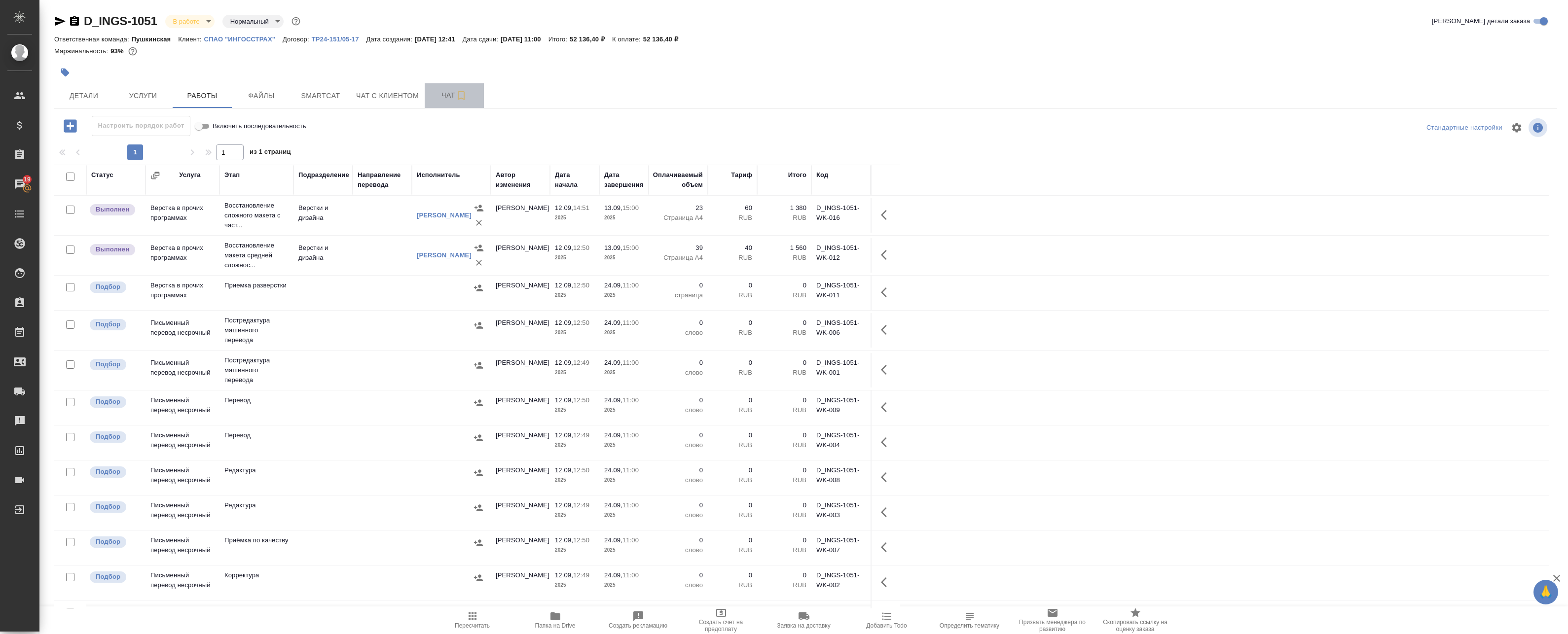
click at [452, 95] on span "Чат" at bounding box center [454, 95] width 48 height 13
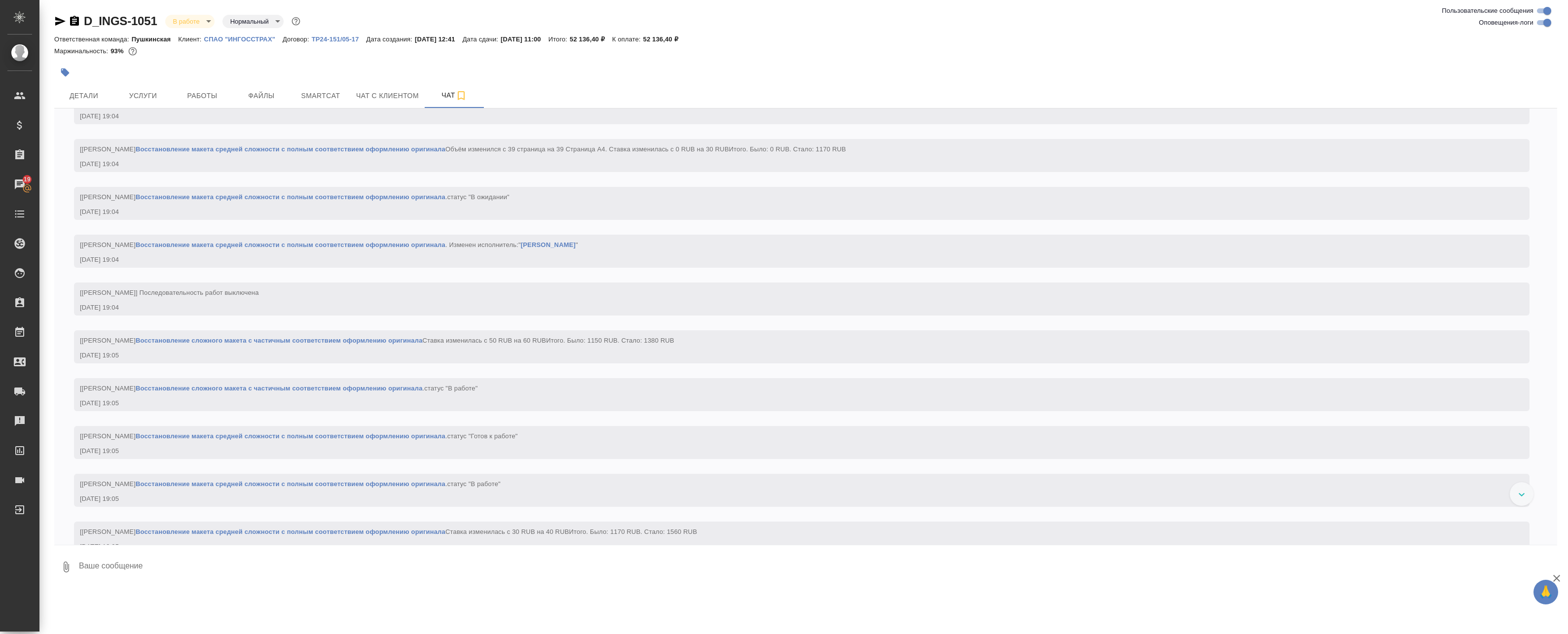
scroll to position [2498, 0]
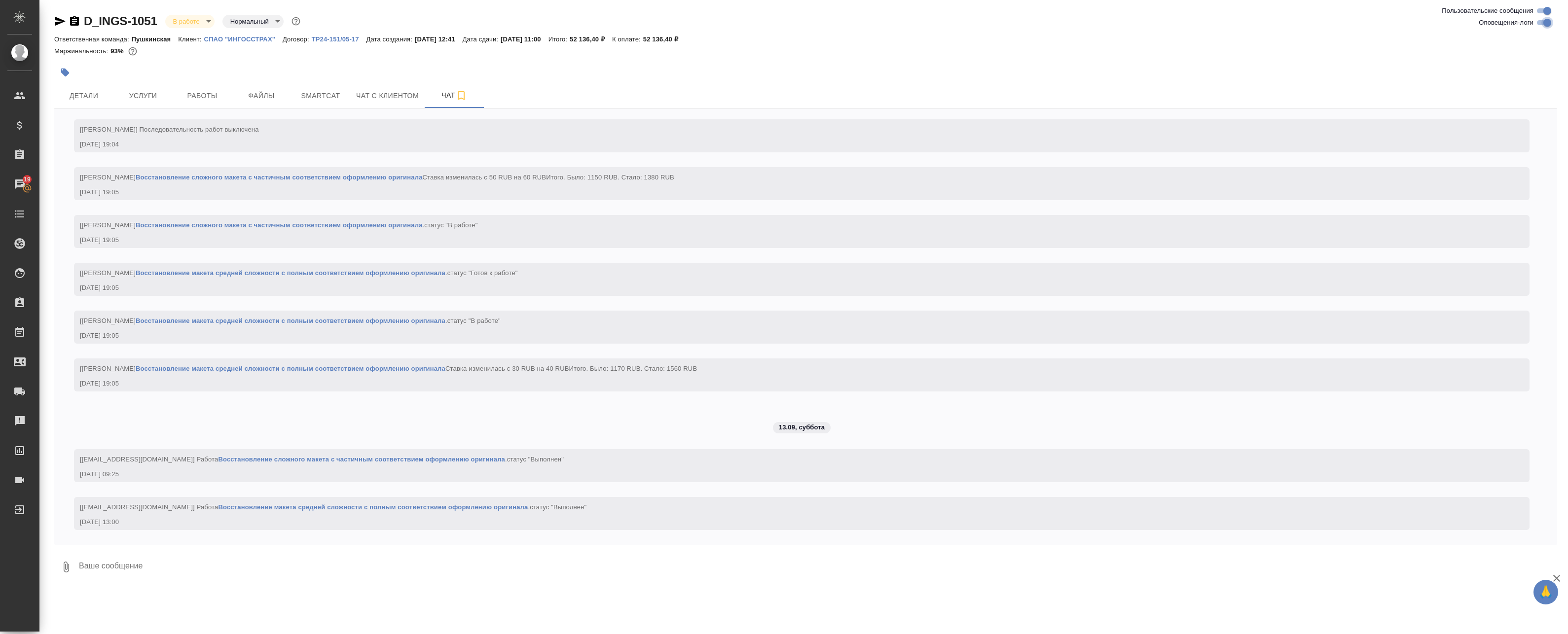
click at [1543, 24] on input "Оповещения-логи" at bounding box center [1548, 22] width 36 height 12
checkbox input "false"
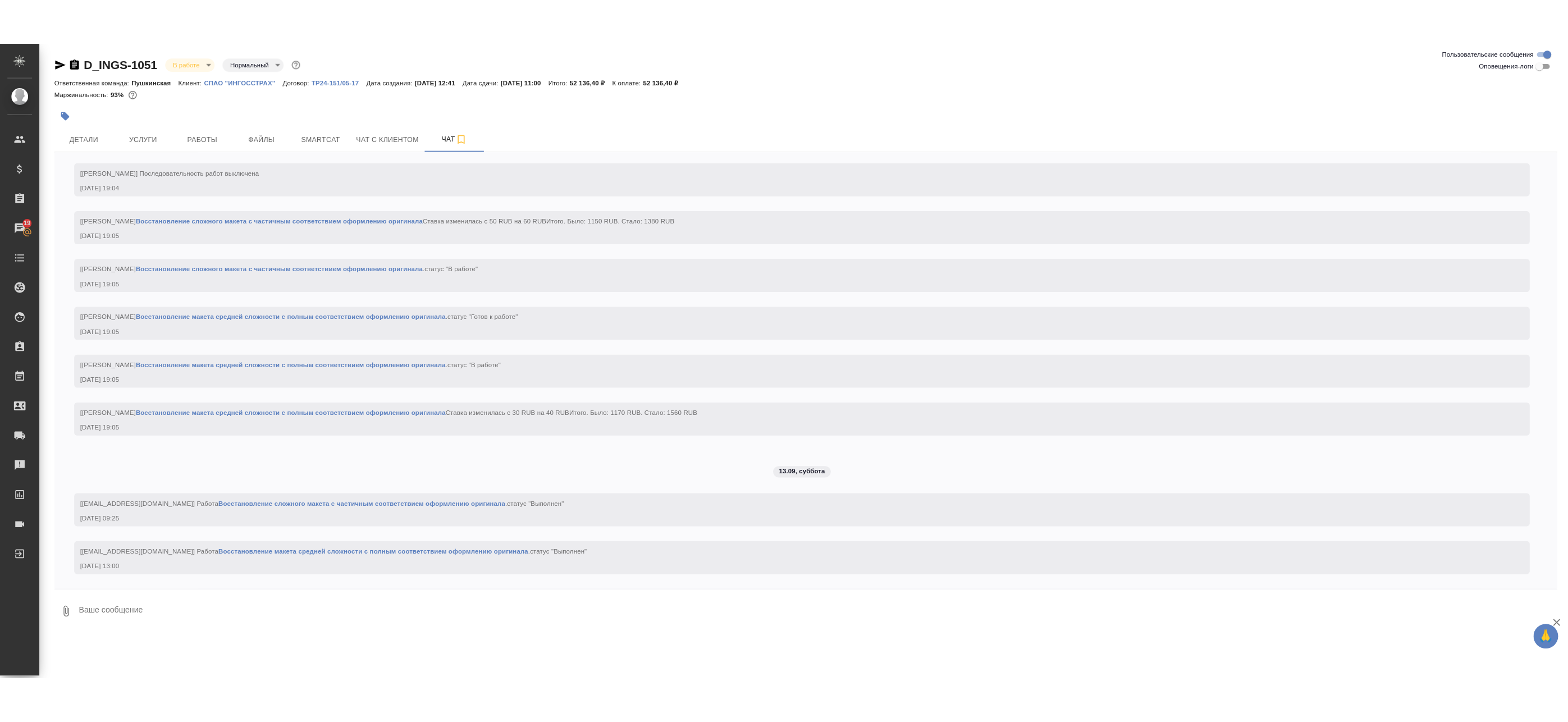
scroll to position [386, 0]
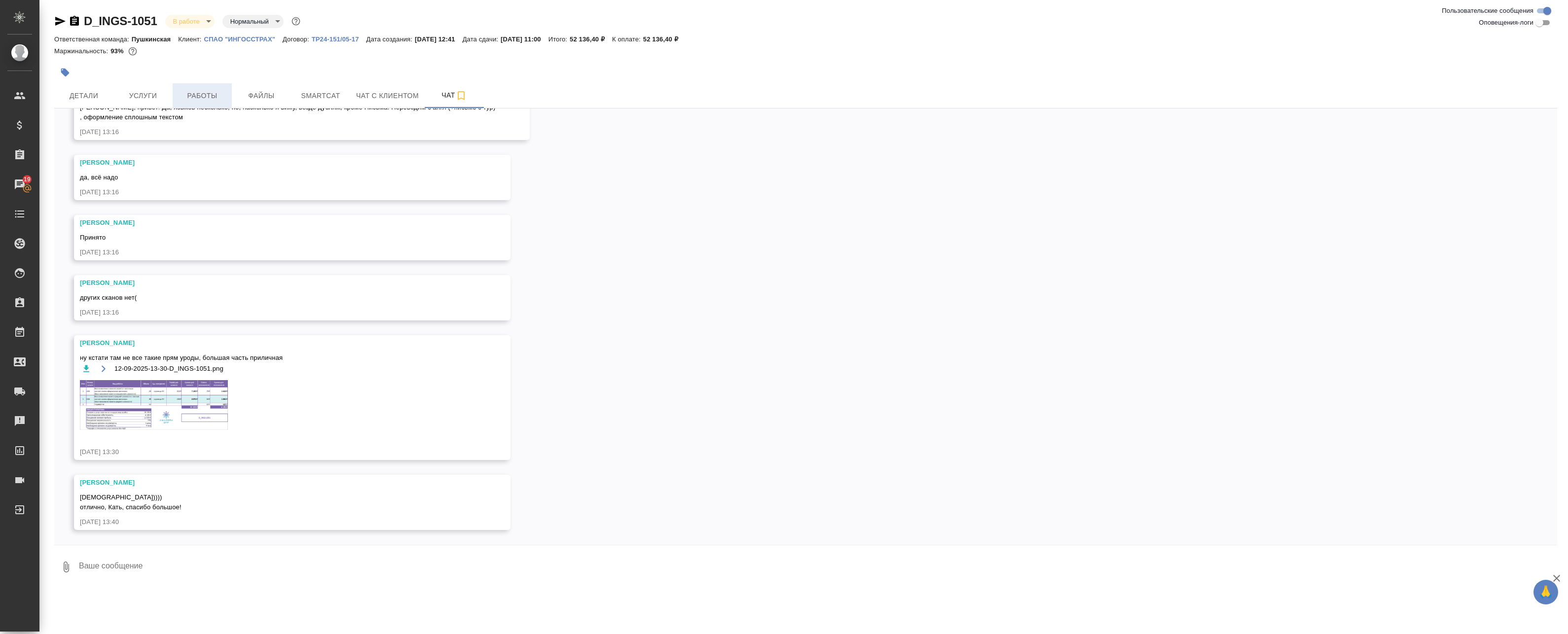
click at [223, 96] on span "Работы" at bounding box center [203, 96] width 48 height 13
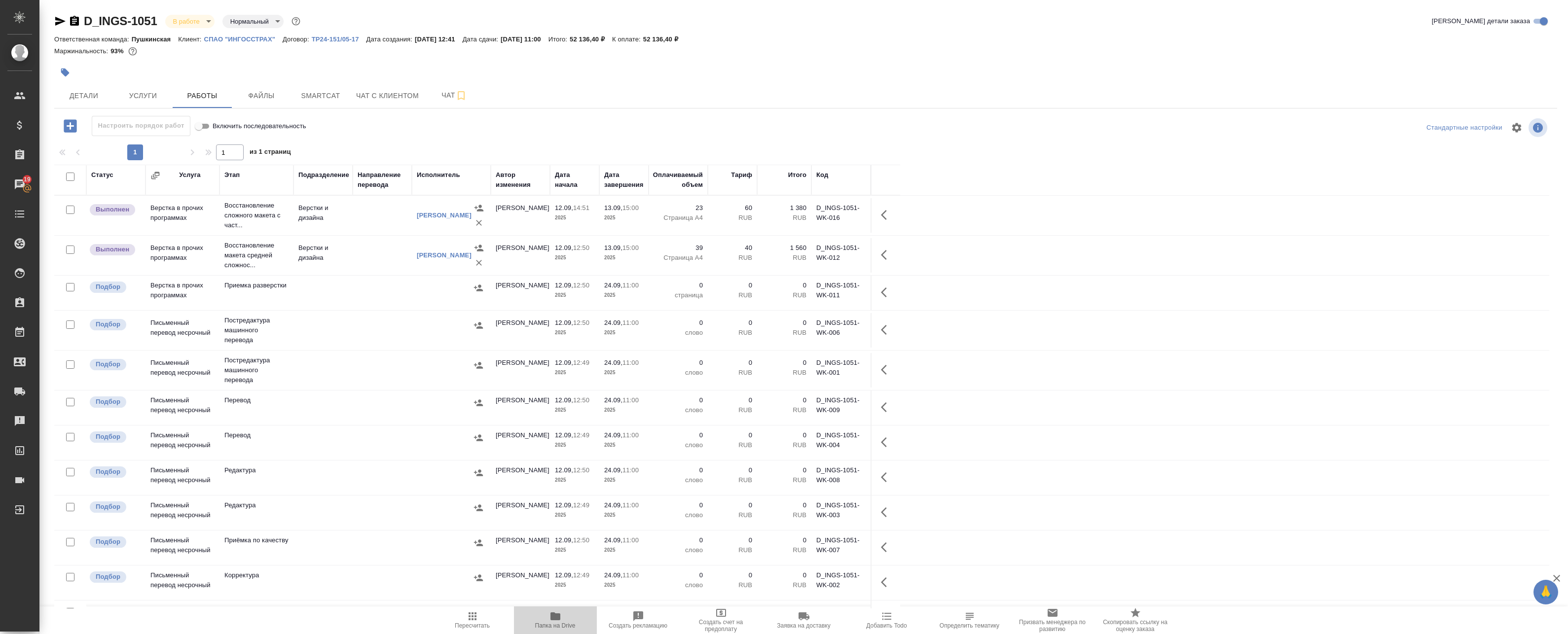
click at [552, 614] on icon "button" at bounding box center [555, 616] width 10 height 8
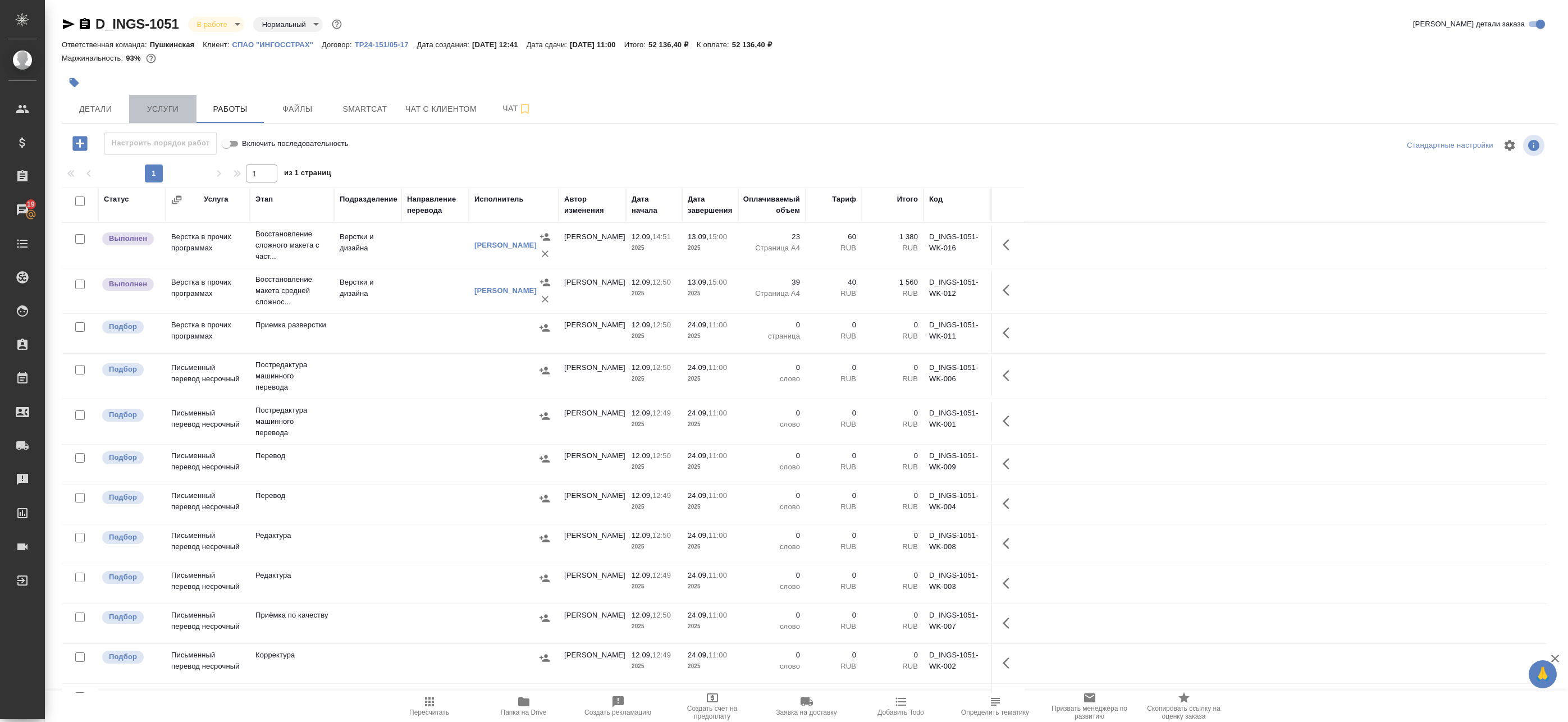
click at [163, 110] on span "Услуги" at bounding box center [163, 109] width 54 height 14
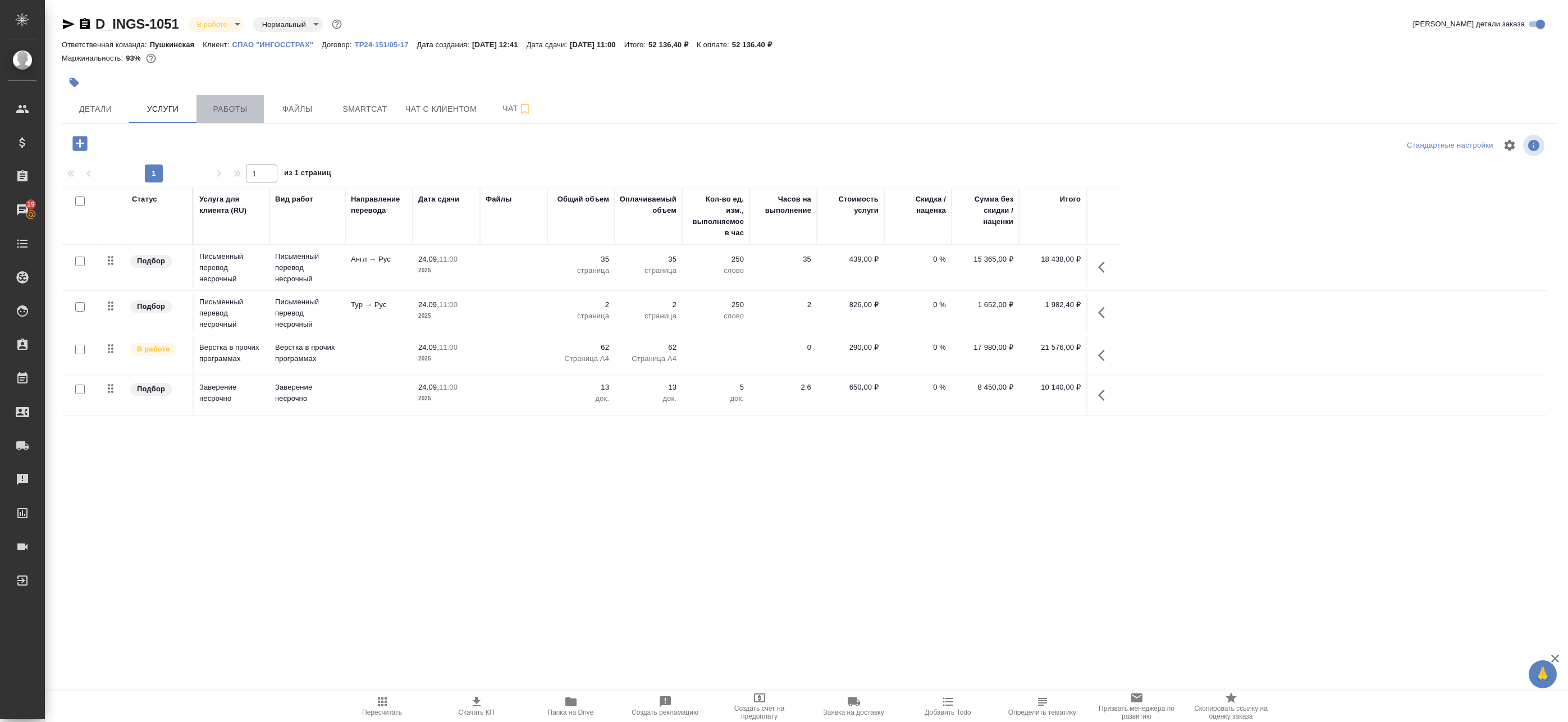
click at [218, 108] on span "Работы" at bounding box center [231, 109] width 54 height 14
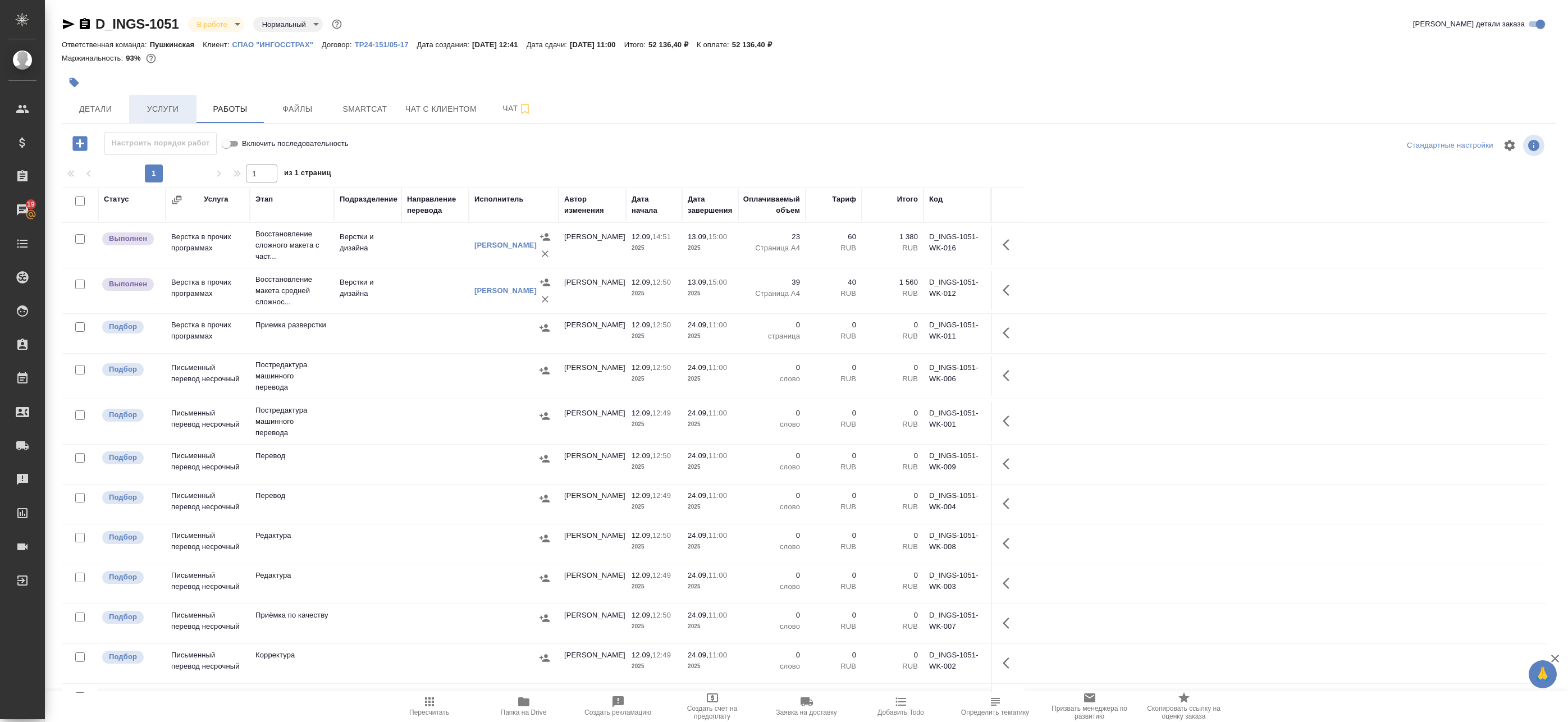
click at [157, 113] on span "Услуги" at bounding box center [163, 109] width 54 height 14
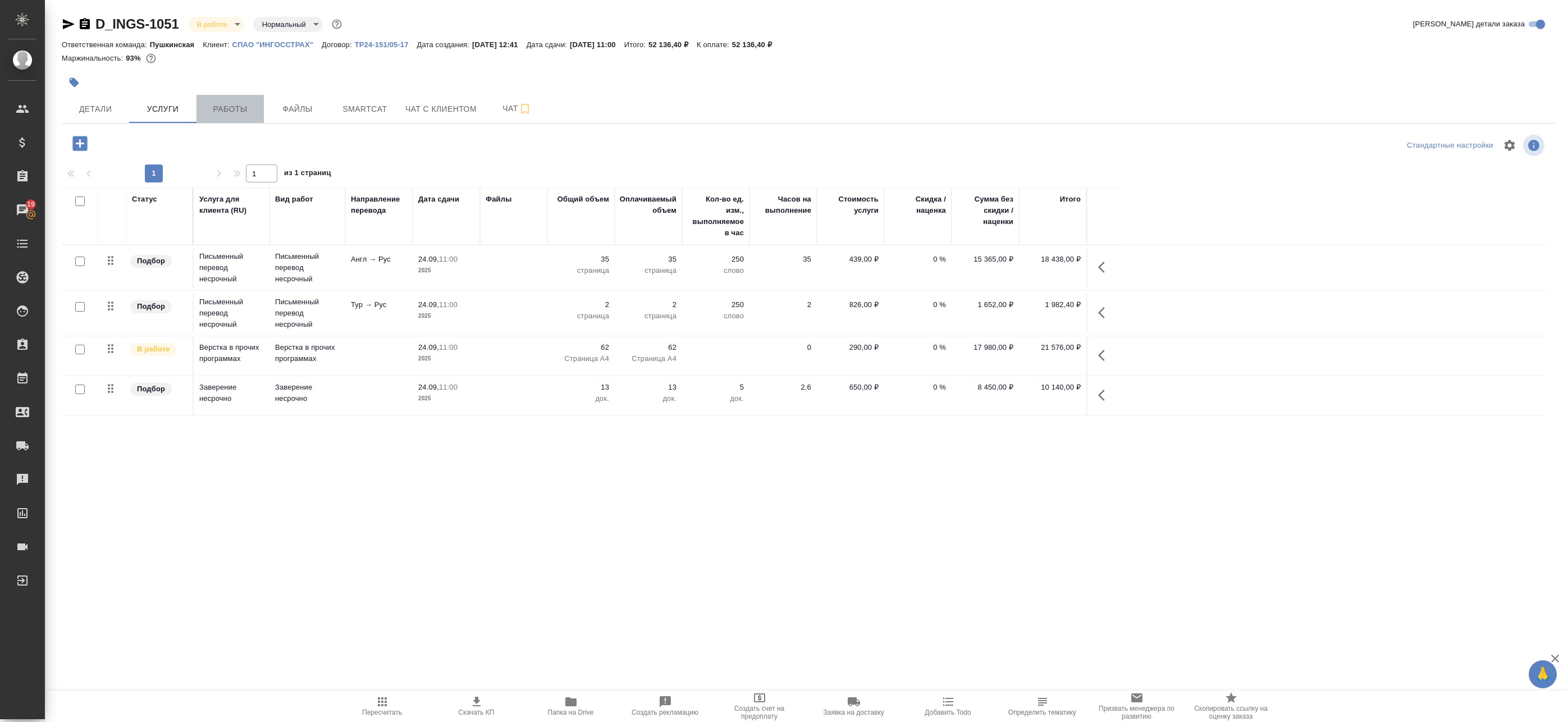
click at [227, 107] on span "Работы" at bounding box center [231, 109] width 54 height 14
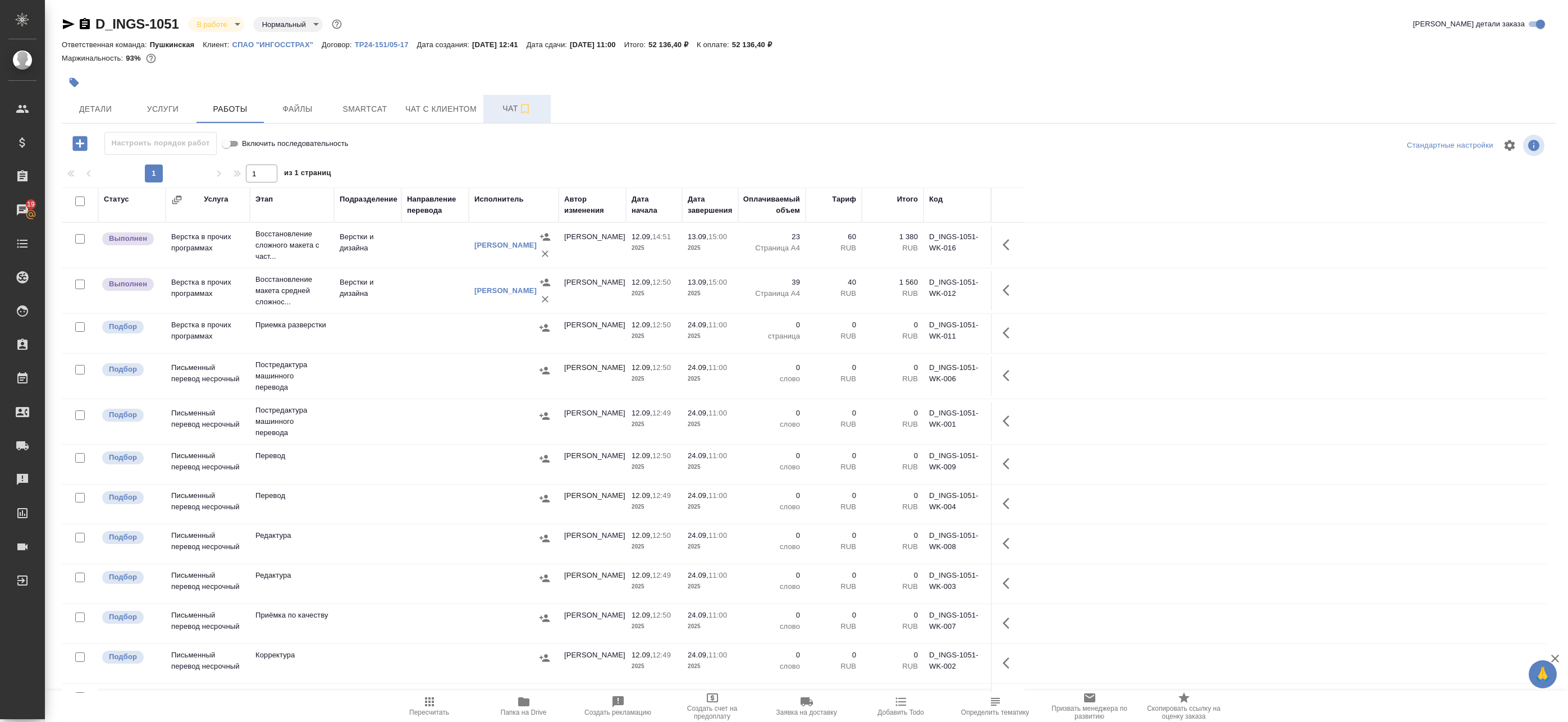
click at [503, 111] on span "Чат" at bounding box center [517, 108] width 54 height 14
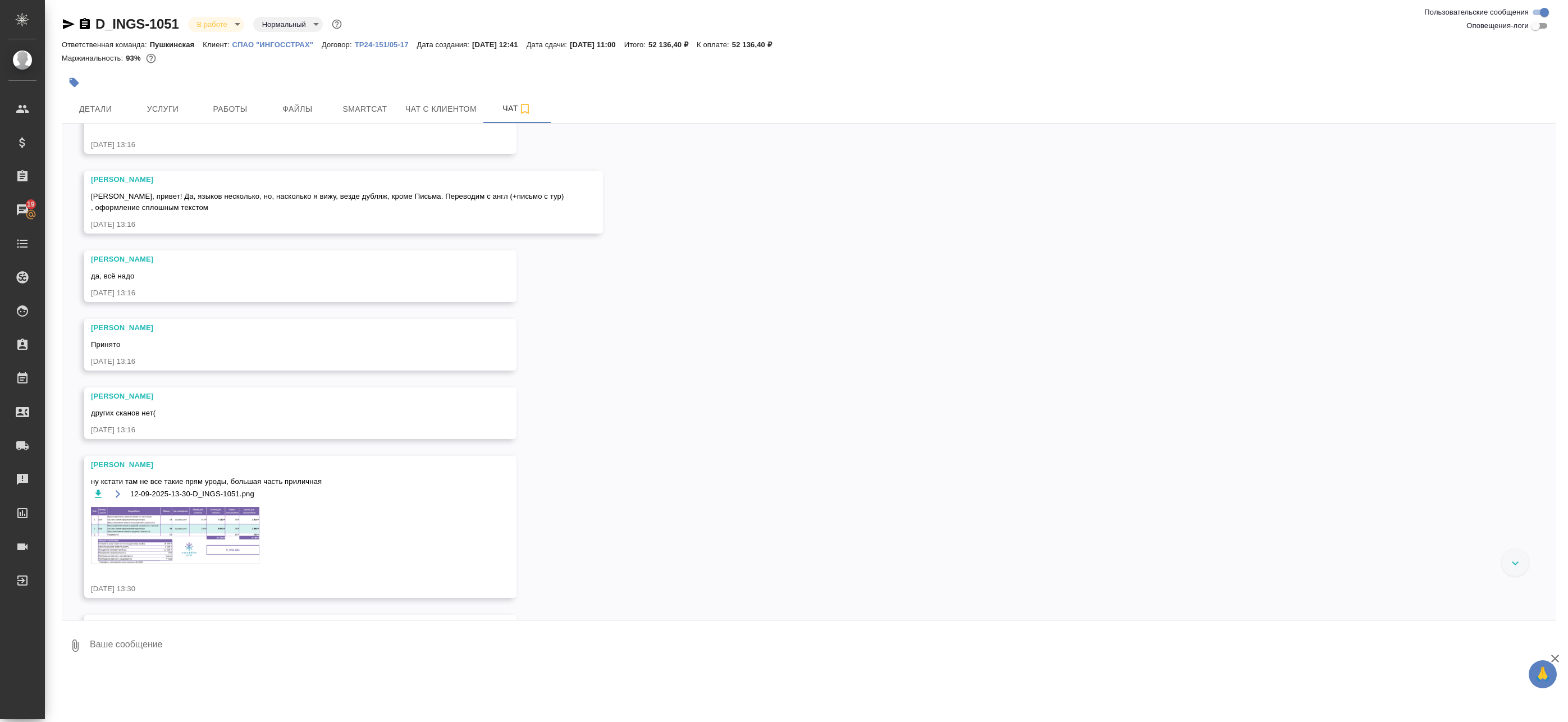
scroll to position [386, 0]
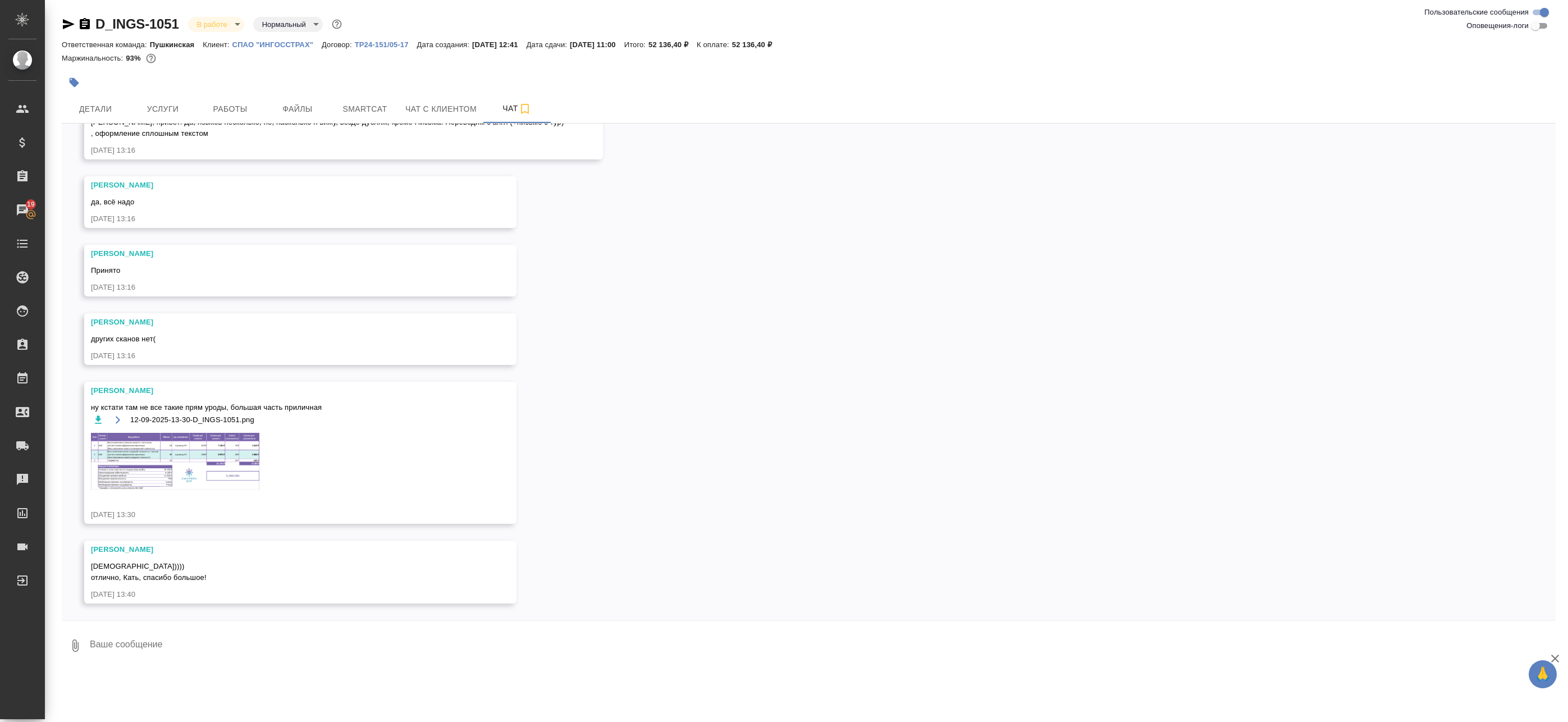
click at [144, 468] on img at bounding box center [175, 461] width 168 height 57
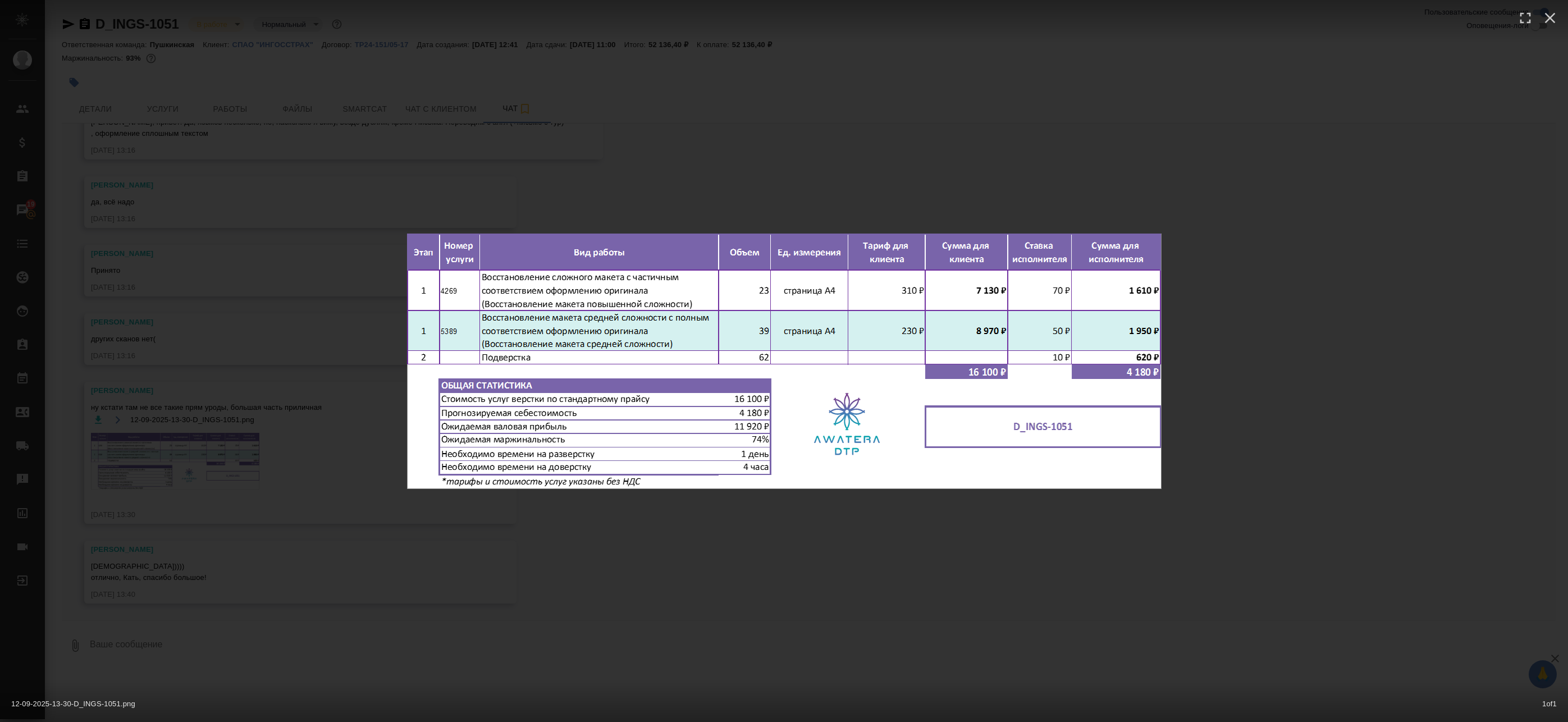
click at [241, 408] on div "12-09-2025-13-30-D_INGS-1051.png 1 of 1" at bounding box center [784, 361] width 1568 height 722
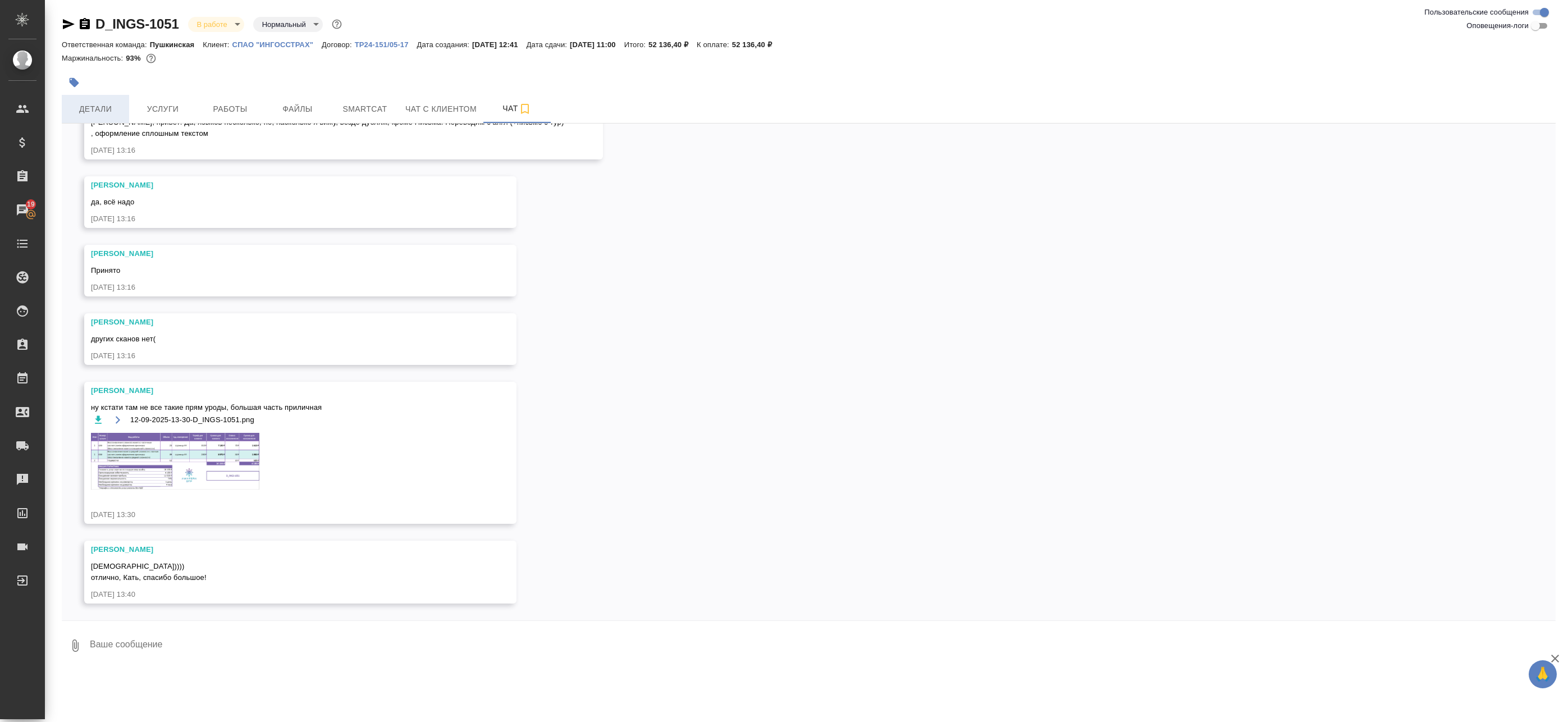
click at [88, 106] on span "Детали" at bounding box center [95, 109] width 54 height 14
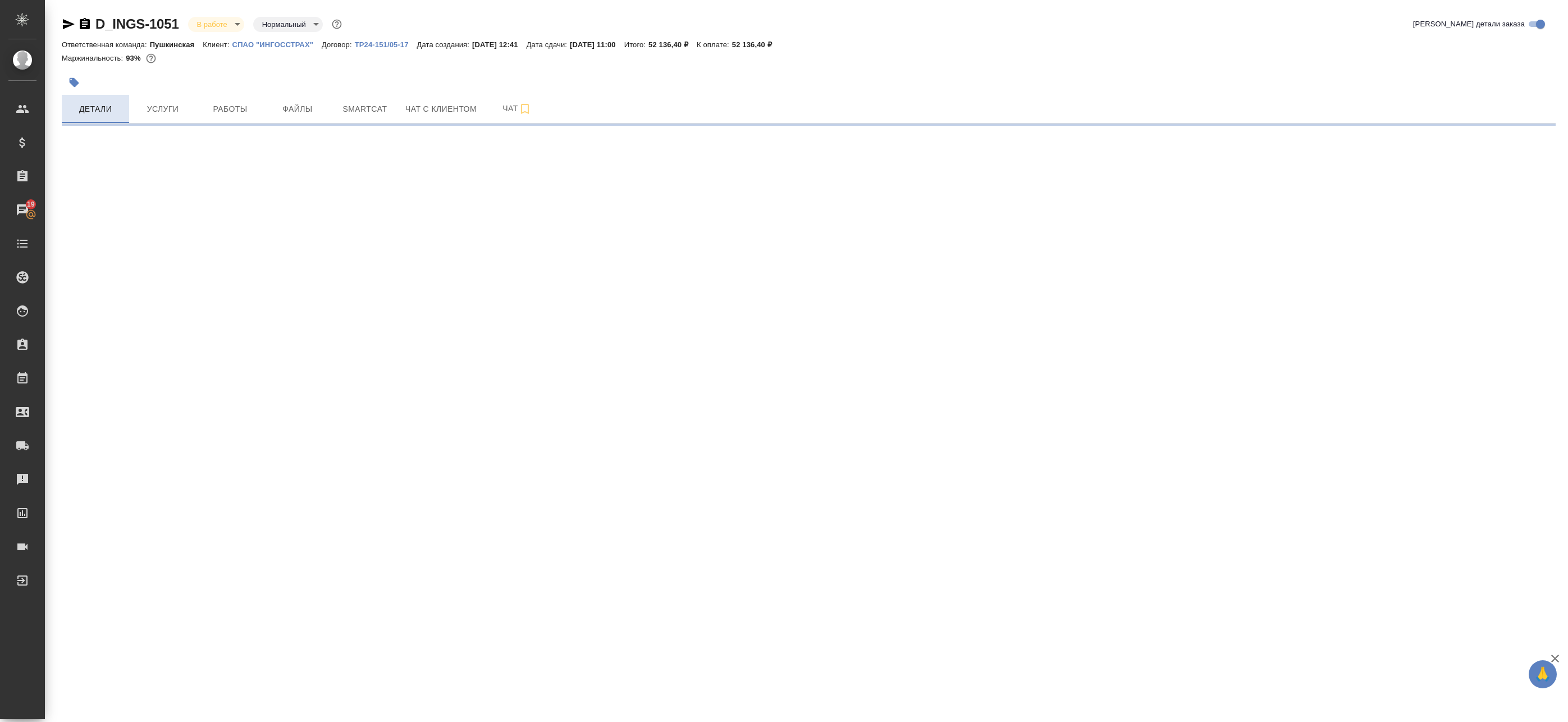
select select "RU"
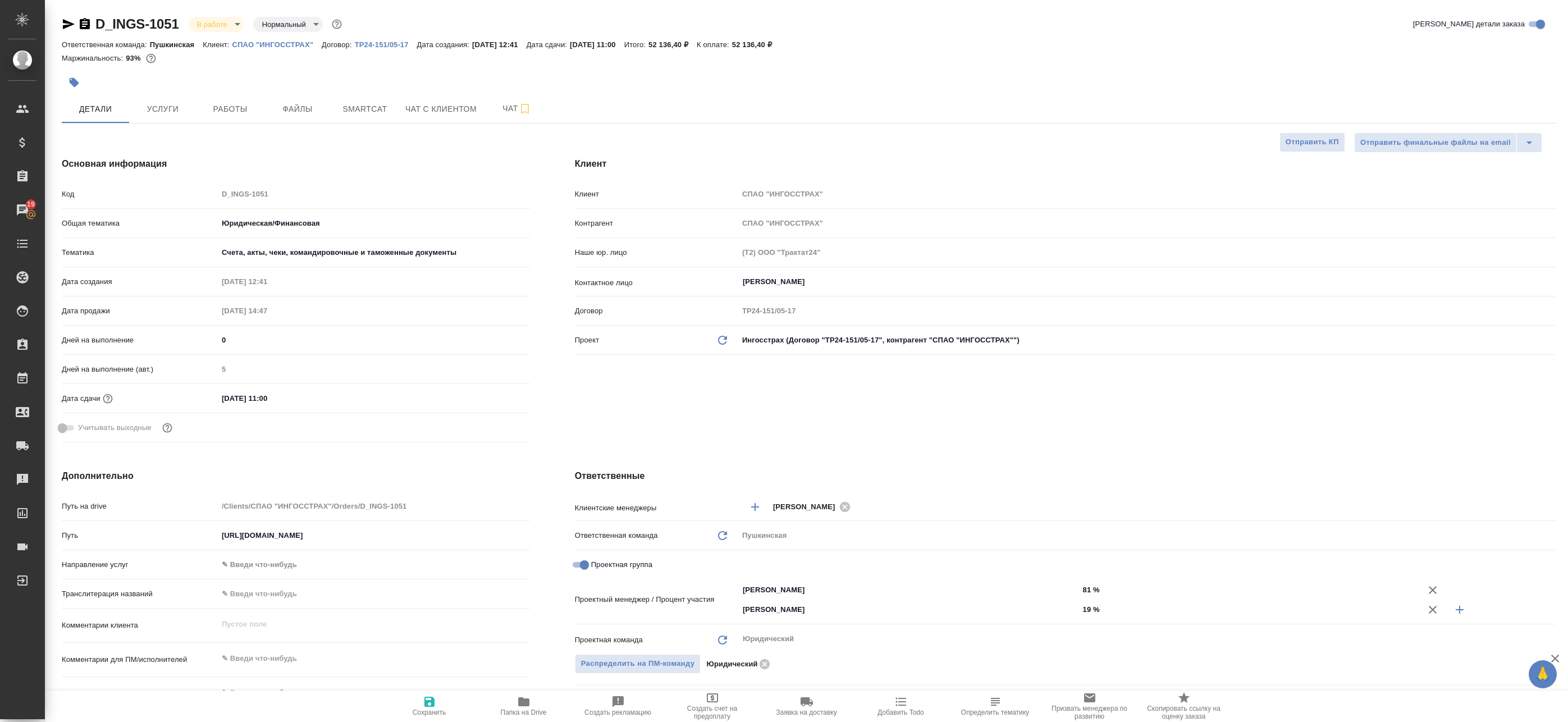
type textarea "x"
click at [497, 108] on span "Чат" at bounding box center [517, 108] width 54 height 14
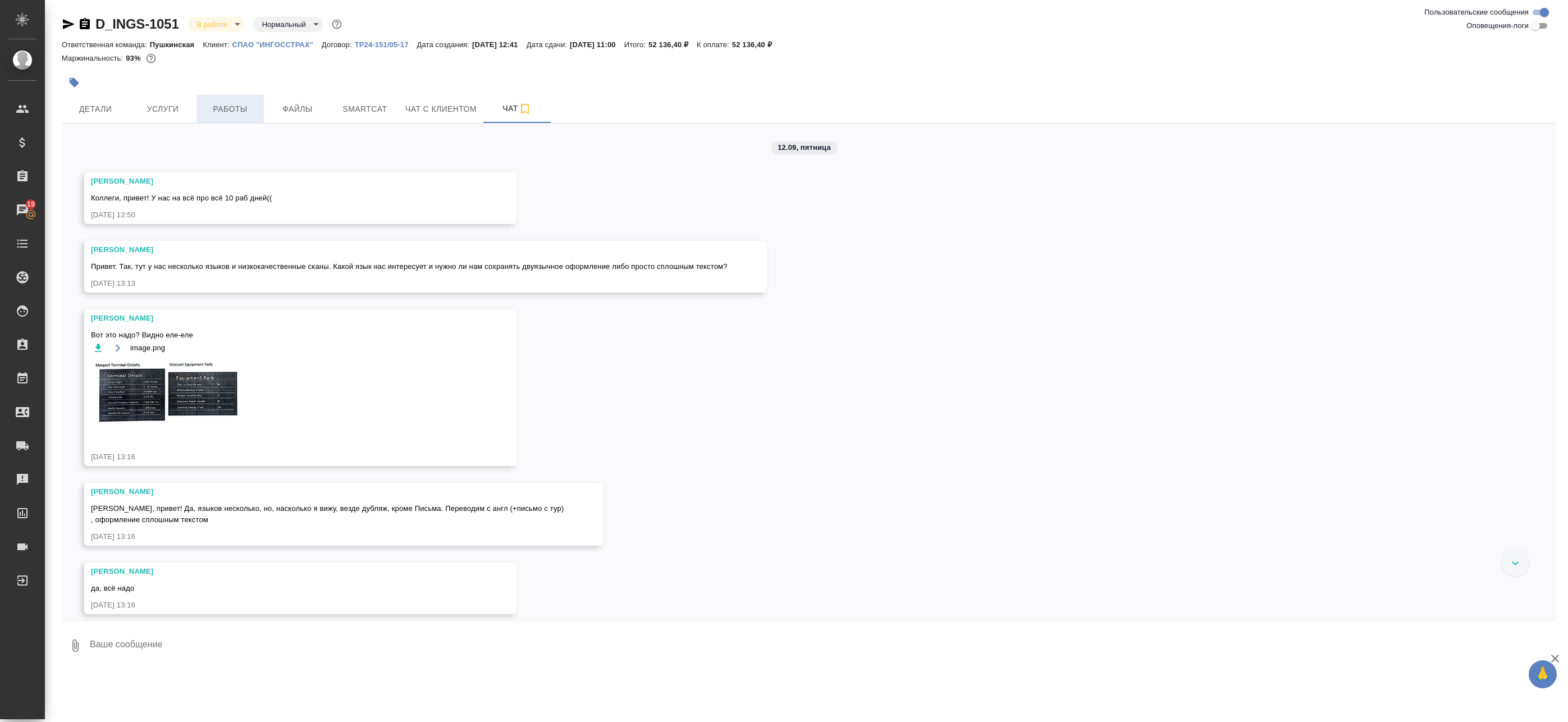
click at [234, 108] on span "Работы" at bounding box center [231, 109] width 54 height 14
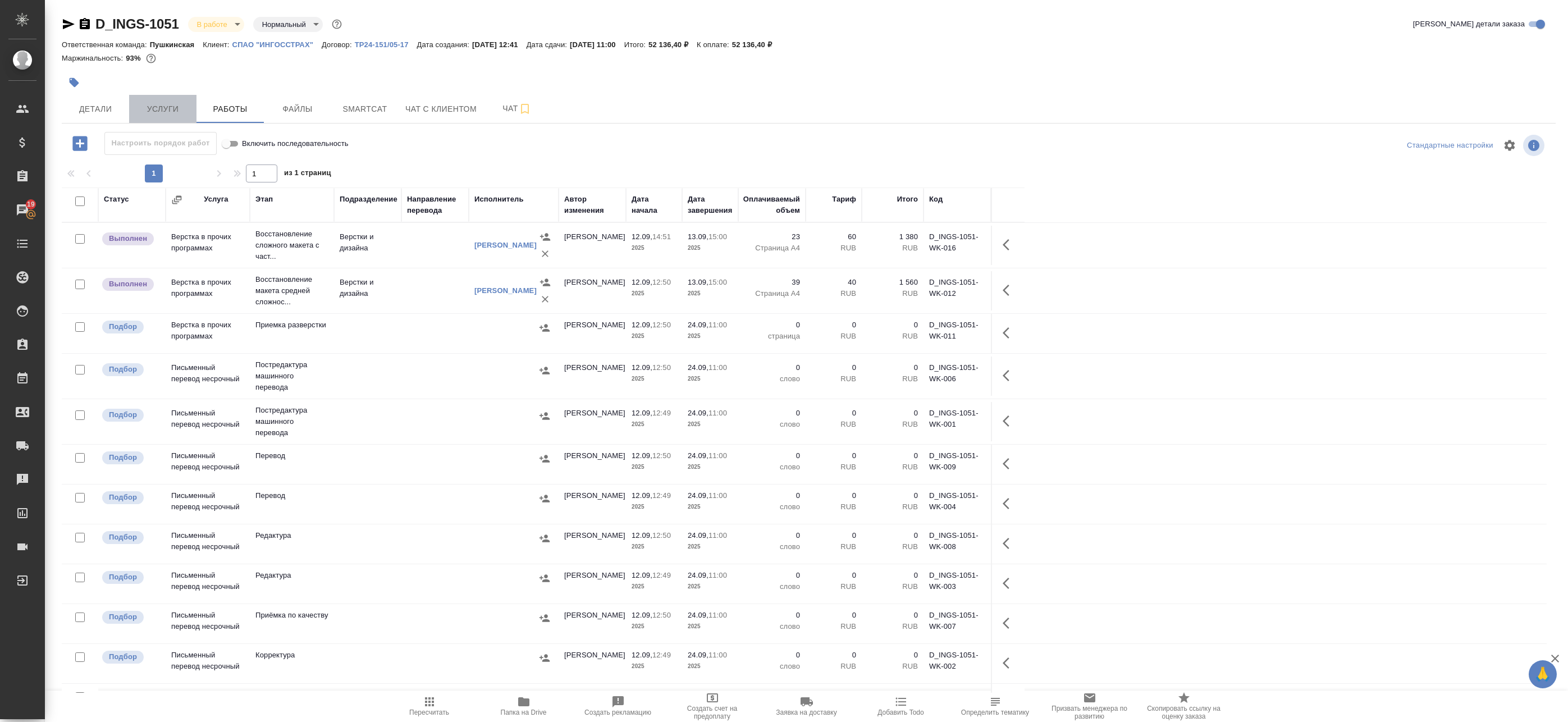
click at [196, 106] on button "Услуги" at bounding box center [163, 108] width 68 height 28
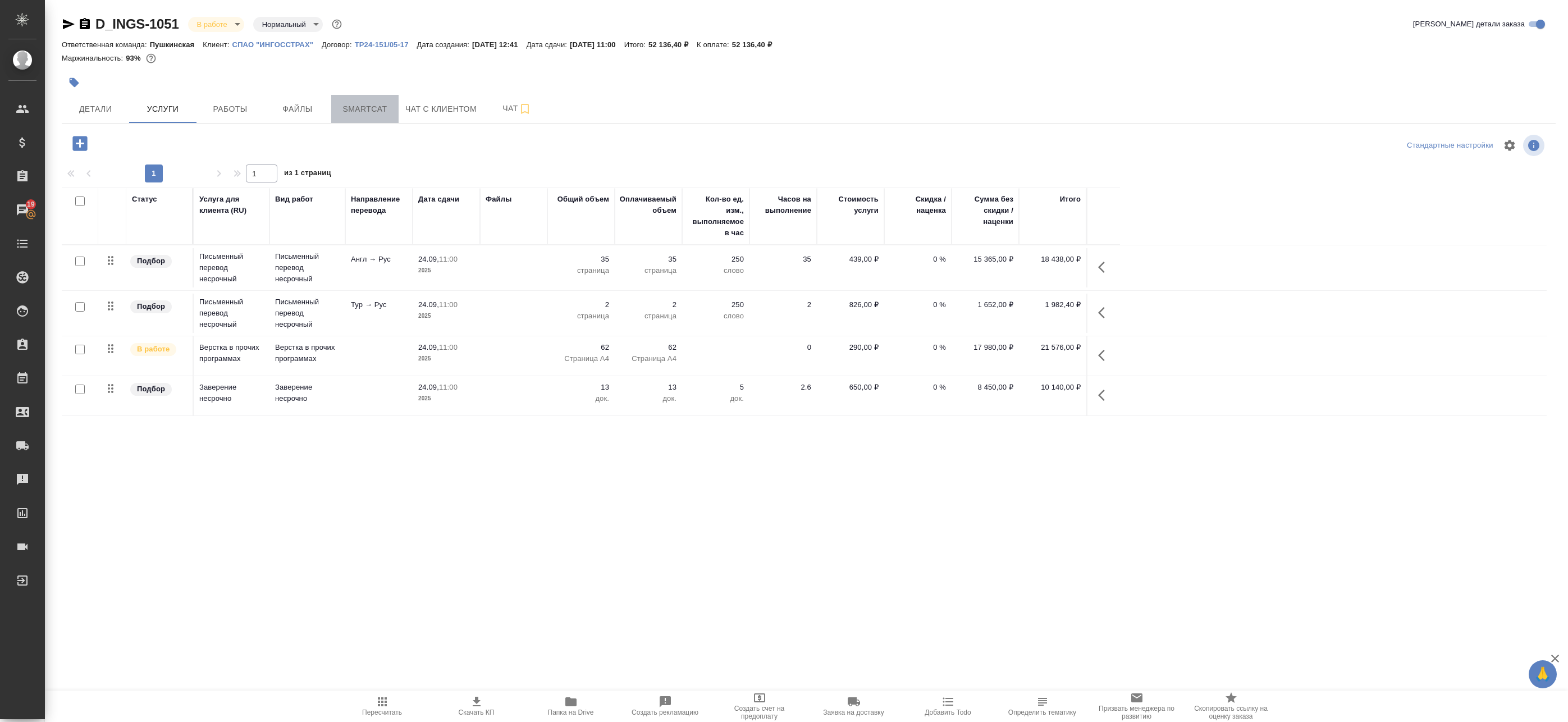
click at [381, 104] on span "Smartcat" at bounding box center [365, 109] width 54 height 14
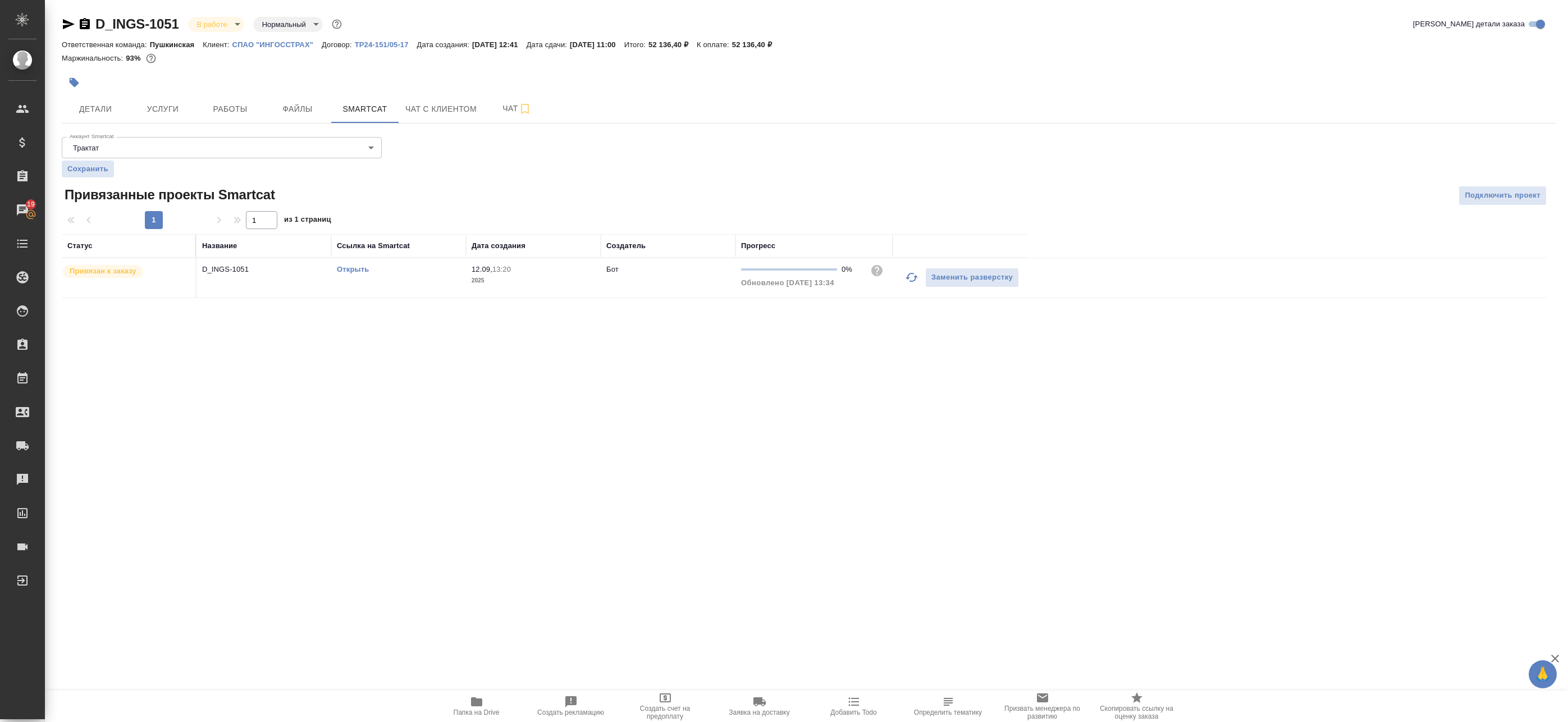
click at [360, 270] on link "Открыть" at bounding box center [352, 269] width 32 height 8
click at [245, 46] on p "СПАО "ИНГОССТРАХ"" at bounding box center [276, 44] width 89 height 8
click at [155, 111] on span "Услуги" at bounding box center [163, 109] width 54 height 14
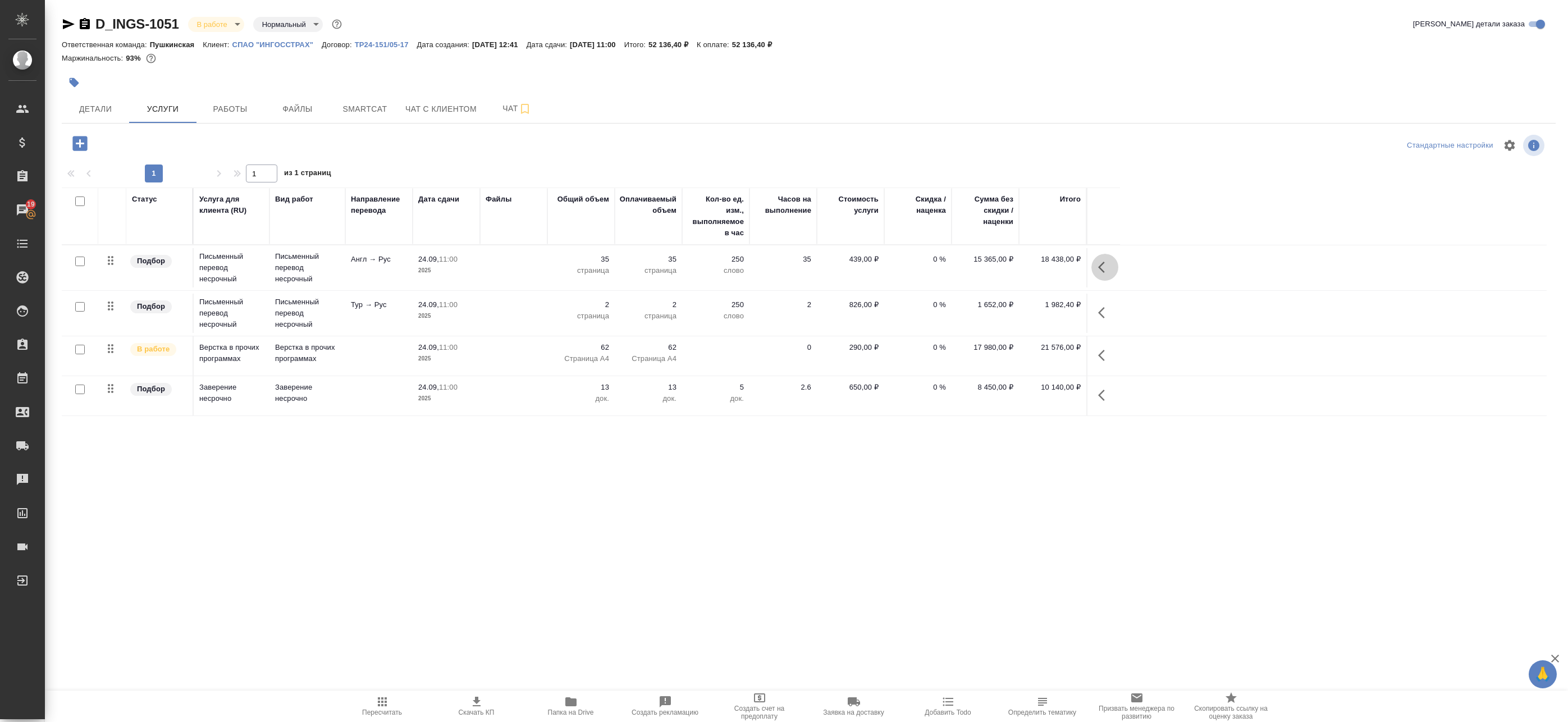
click at [1104, 266] on icon "button" at bounding box center [1105, 267] width 14 height 14
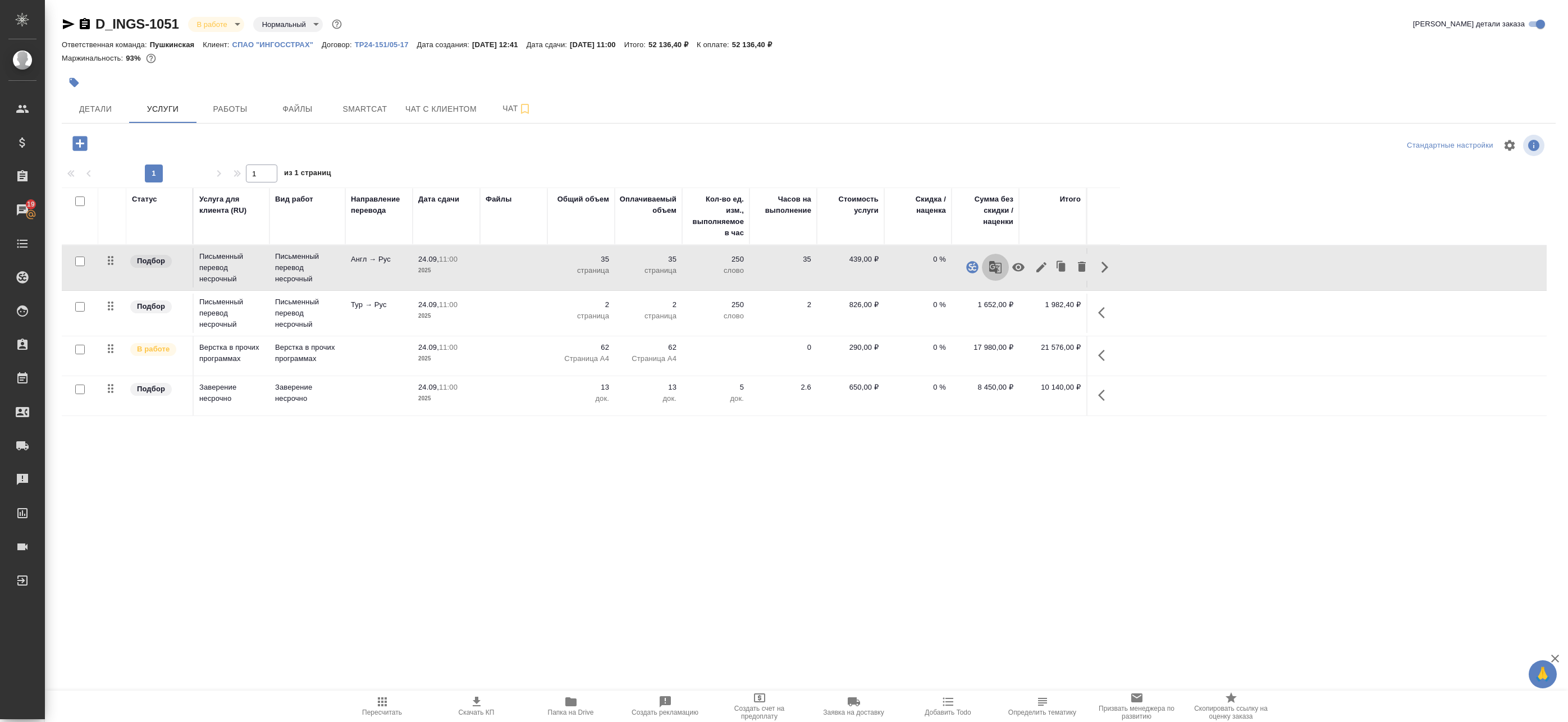
click at [994, 267] on icon "button" at bounding box center [995, 267] width 14 height 14
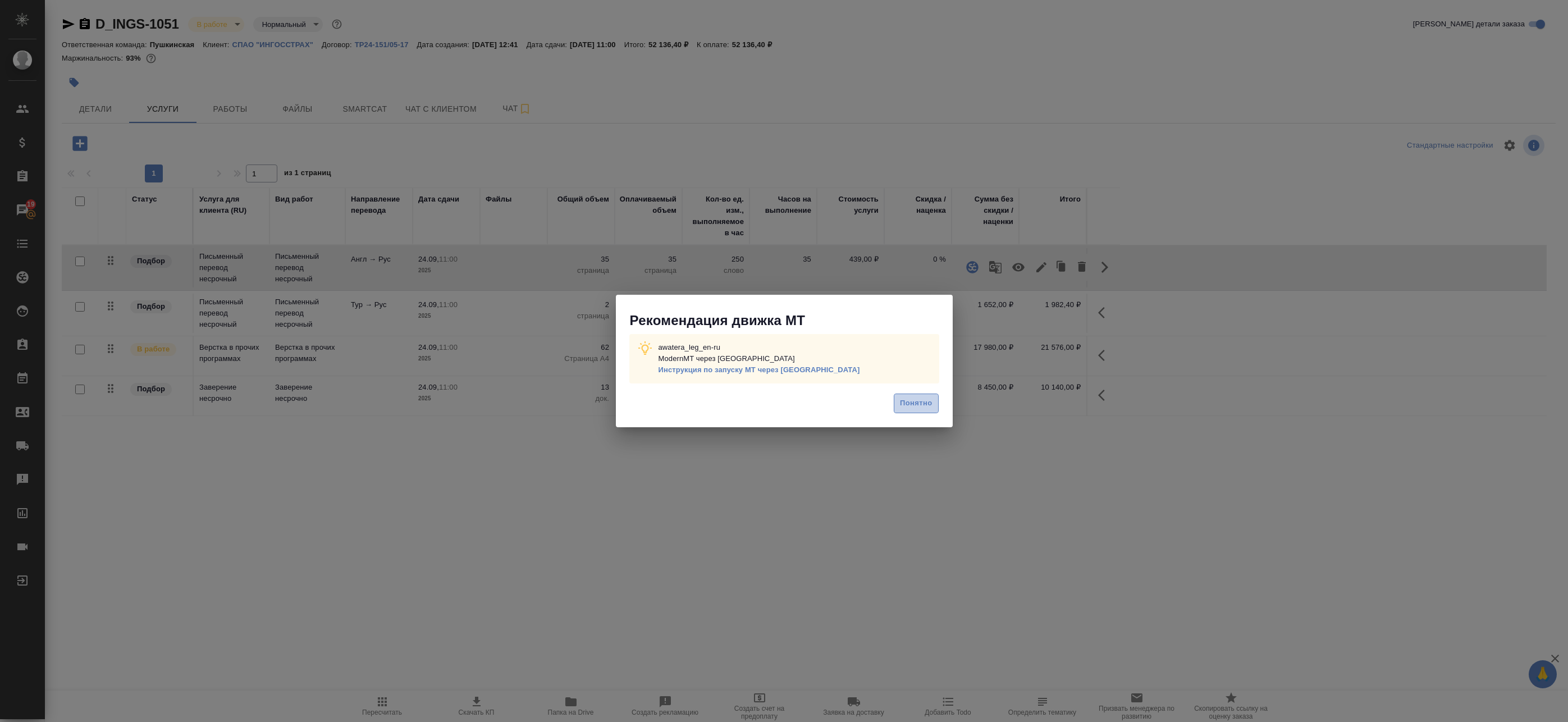
click at [923, 410] on span "Понятно" at bounding box center [916, 403] width 32 height 13
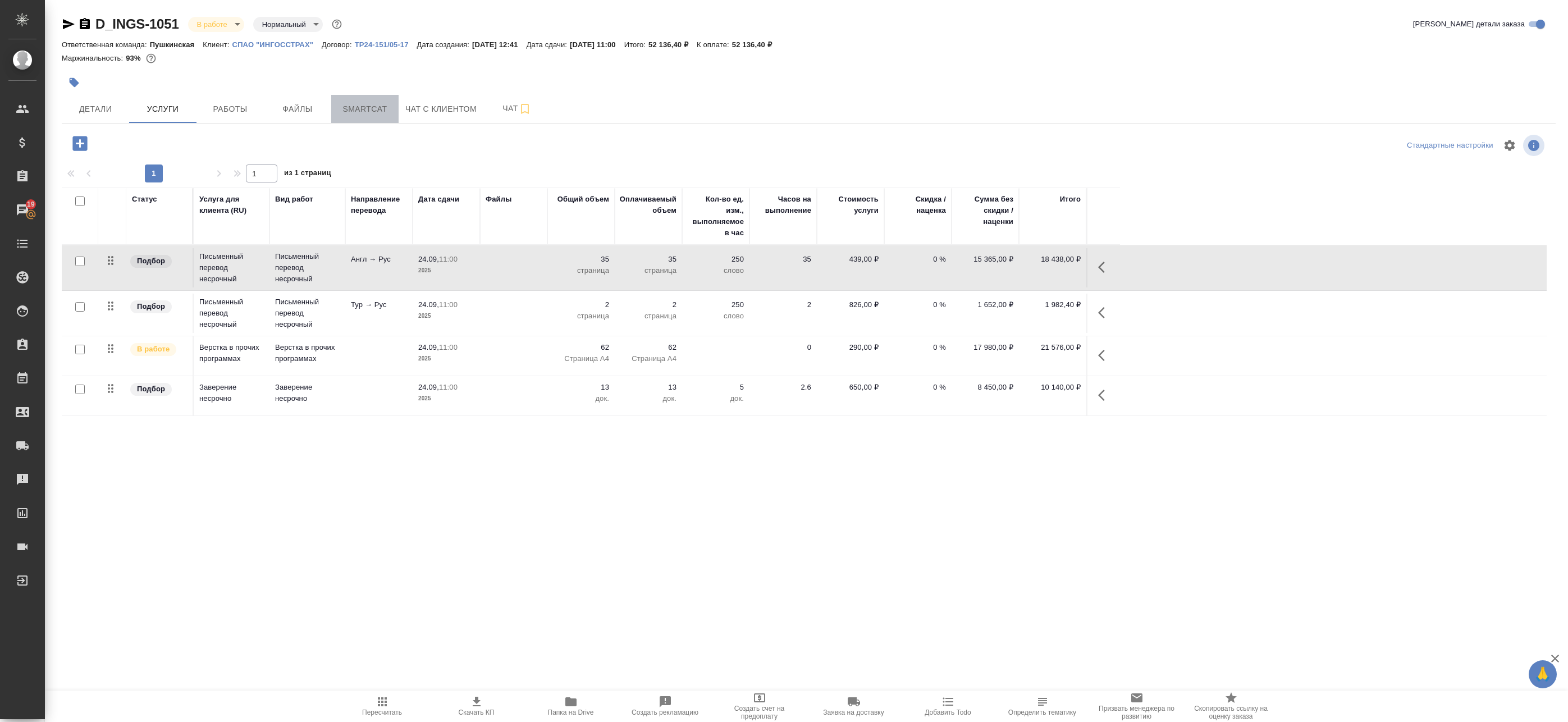
click at [365, 106] on span "Smartcat" at bounding box center [365, 109] width 54 height 14
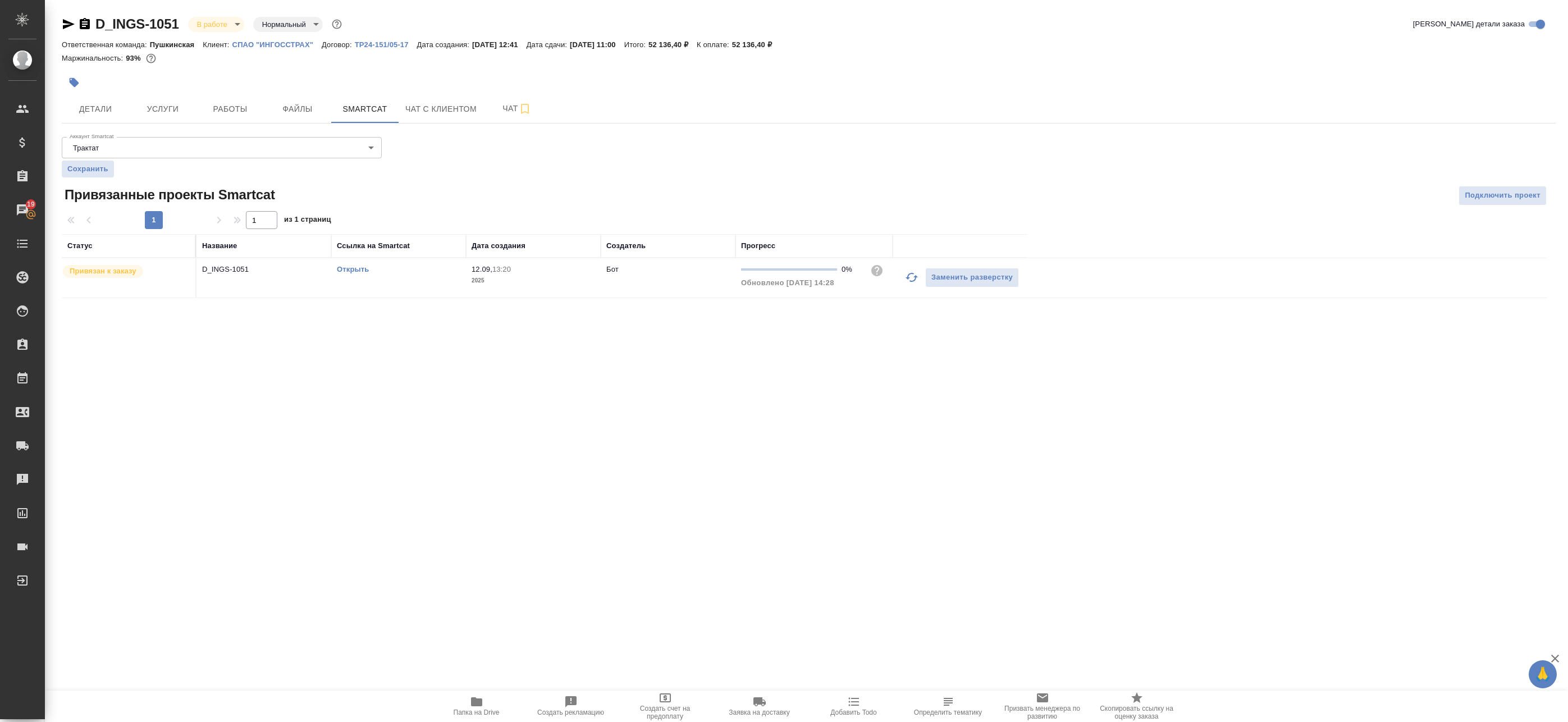
click at [266, 273] on p "D_INGS-1051" at bounding box center [264, 269] width 123 height 11
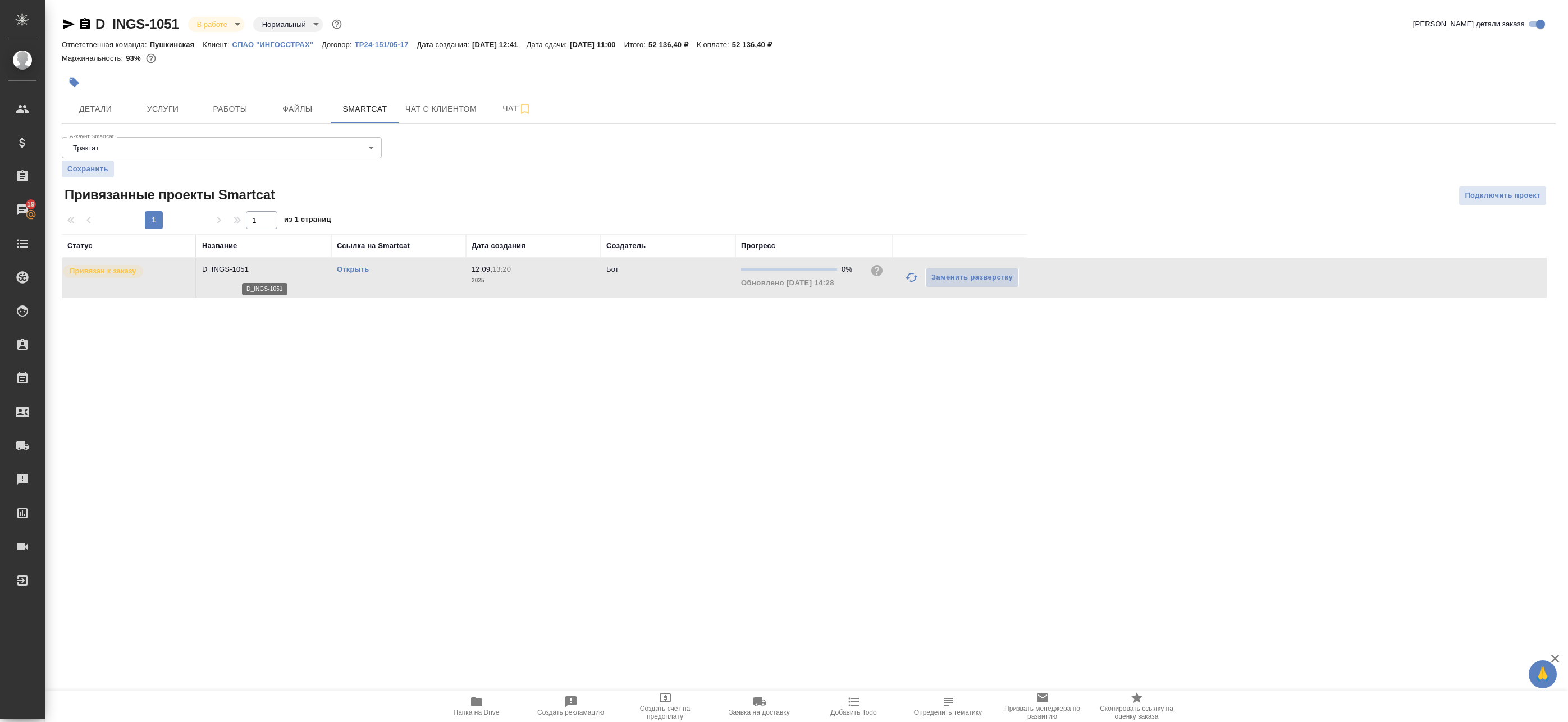
click at [266, 273] on p "D_INGS-1051" at bounding box center [264, 269] width 123 height 11
click at [98, 110] on span "Детали" at bounding box center [95, 109] width 54 height 14
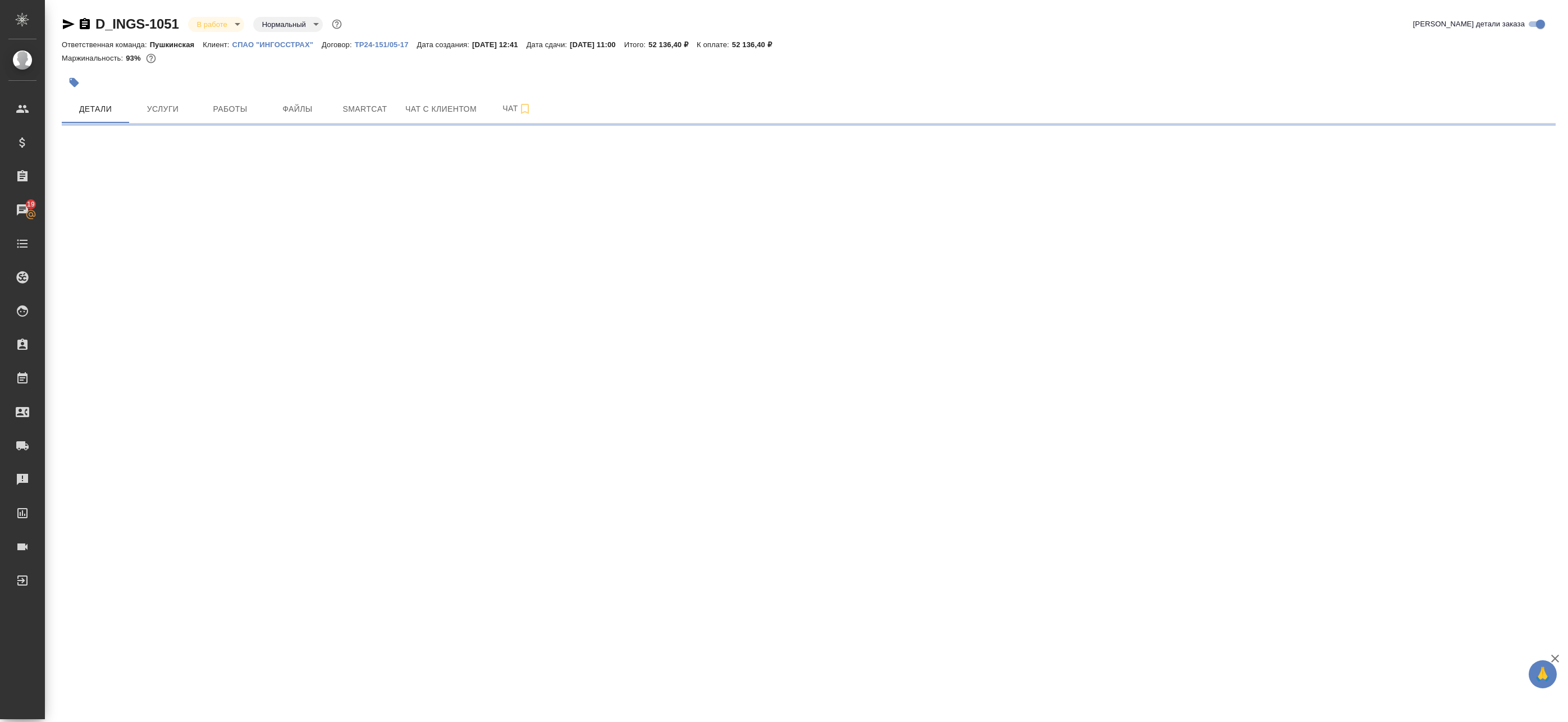
select select "RU"
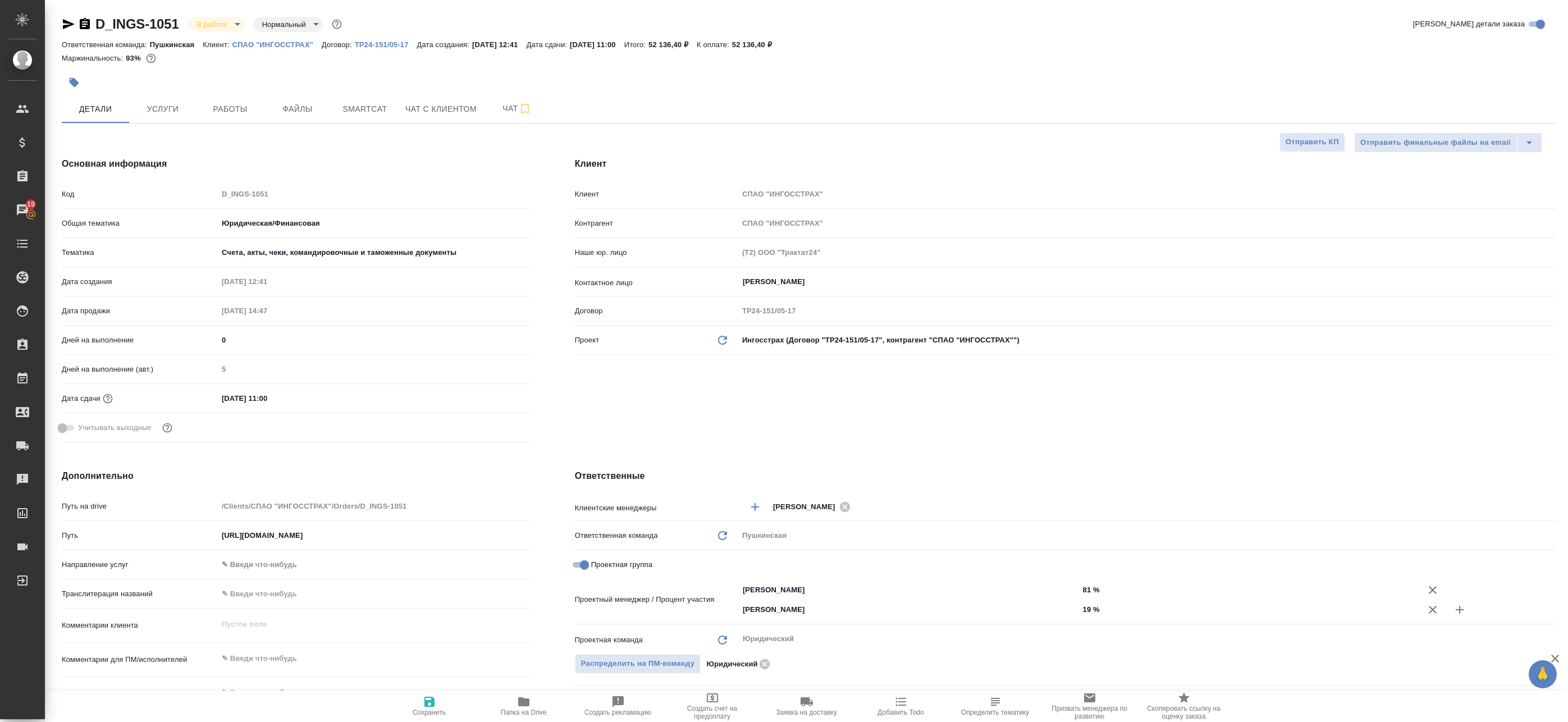
type textarea "x"
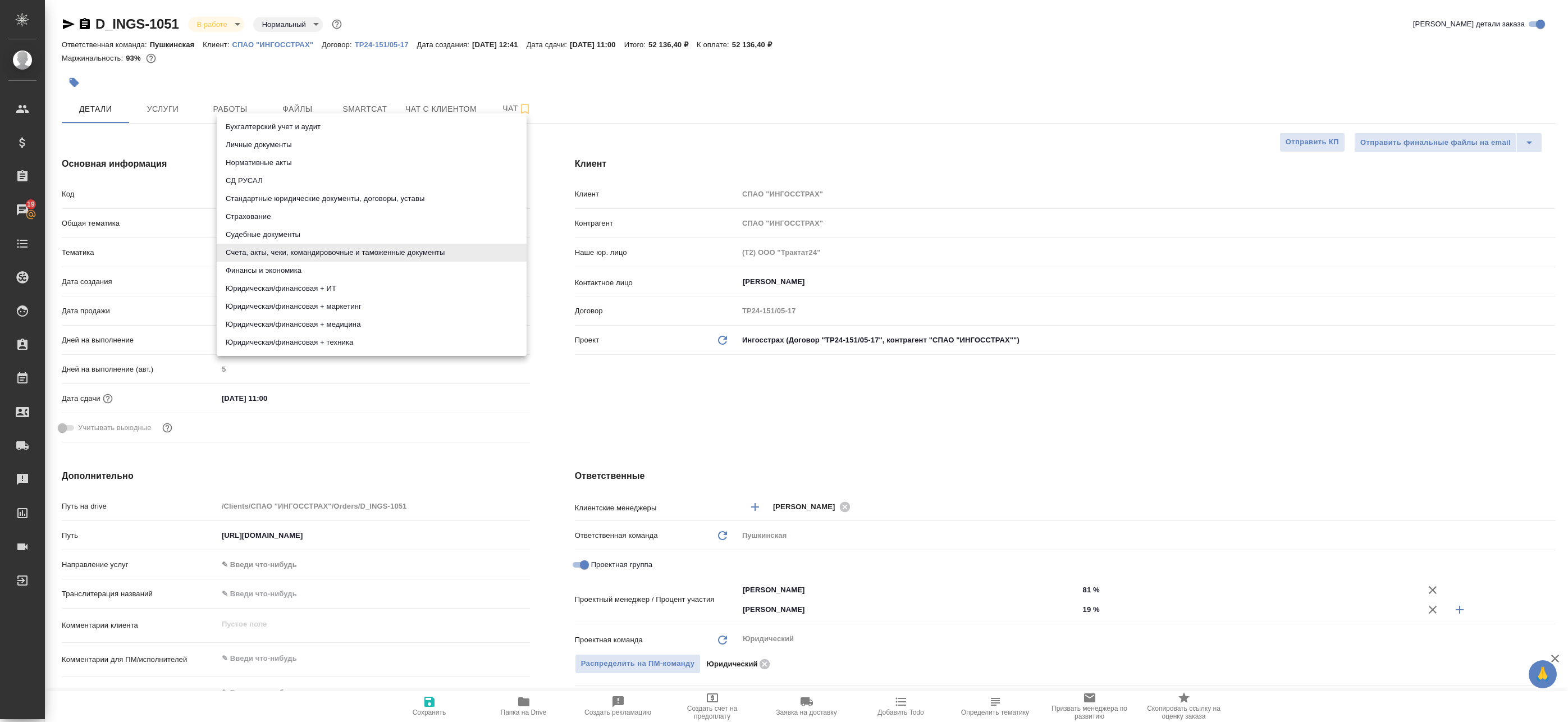
click at [292, 255] on body "🙏 .cls-1 fill:#fff; AWATERA Badanyan [PERSON_NAME] Спецификации Заказы 19 Чаты …" at bounding box center [784, 361] width 1568 height 722
click at [328, 147] on li "Личные документы" at bounding box center [371, 145] width 310 height 18
type input "5a8b8b956a9677013d343cfe"
type textarea "x"
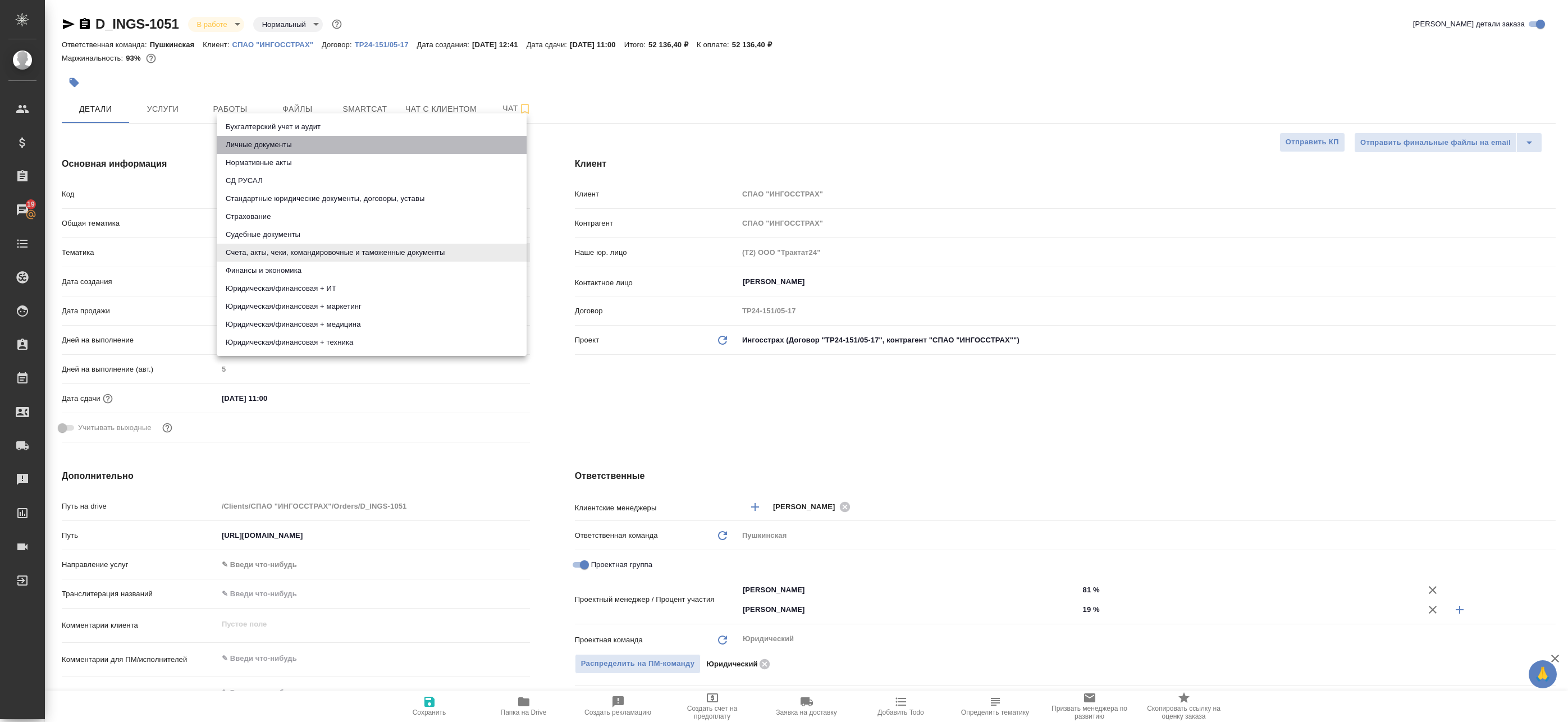
type textarea "x"
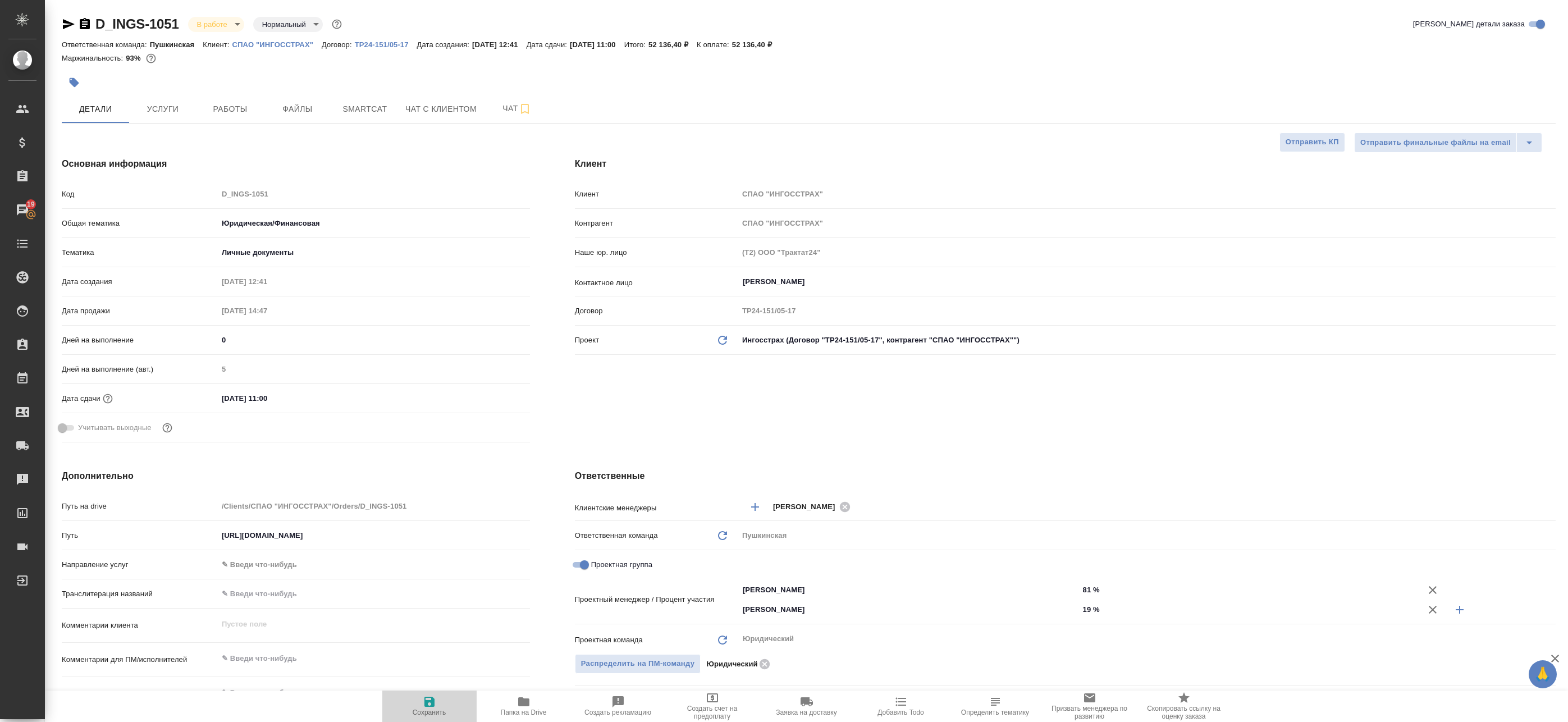
click at [446, 702] on span "Сохранить" at bounding box center [430, 705] width 81 height 21
type textarea "x"
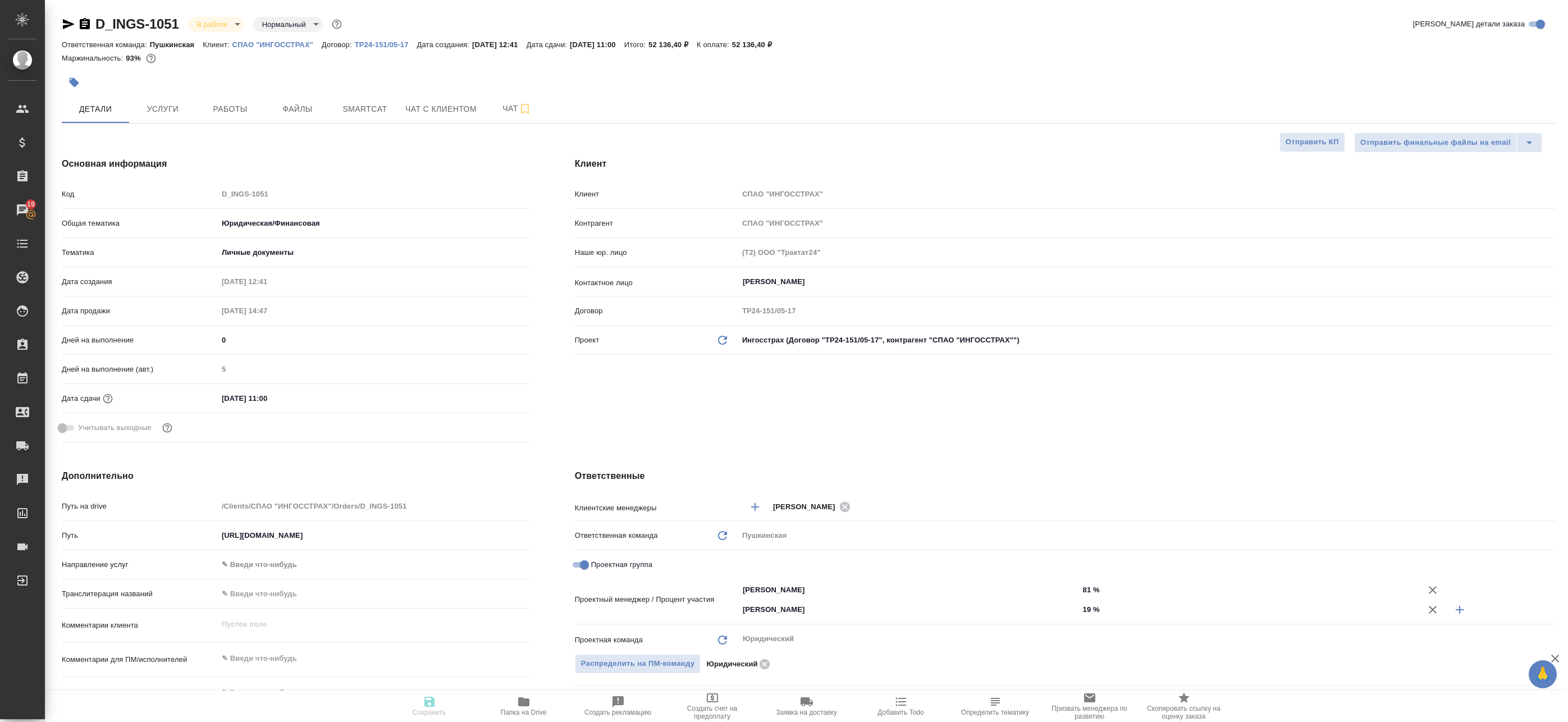
type textarea "x"
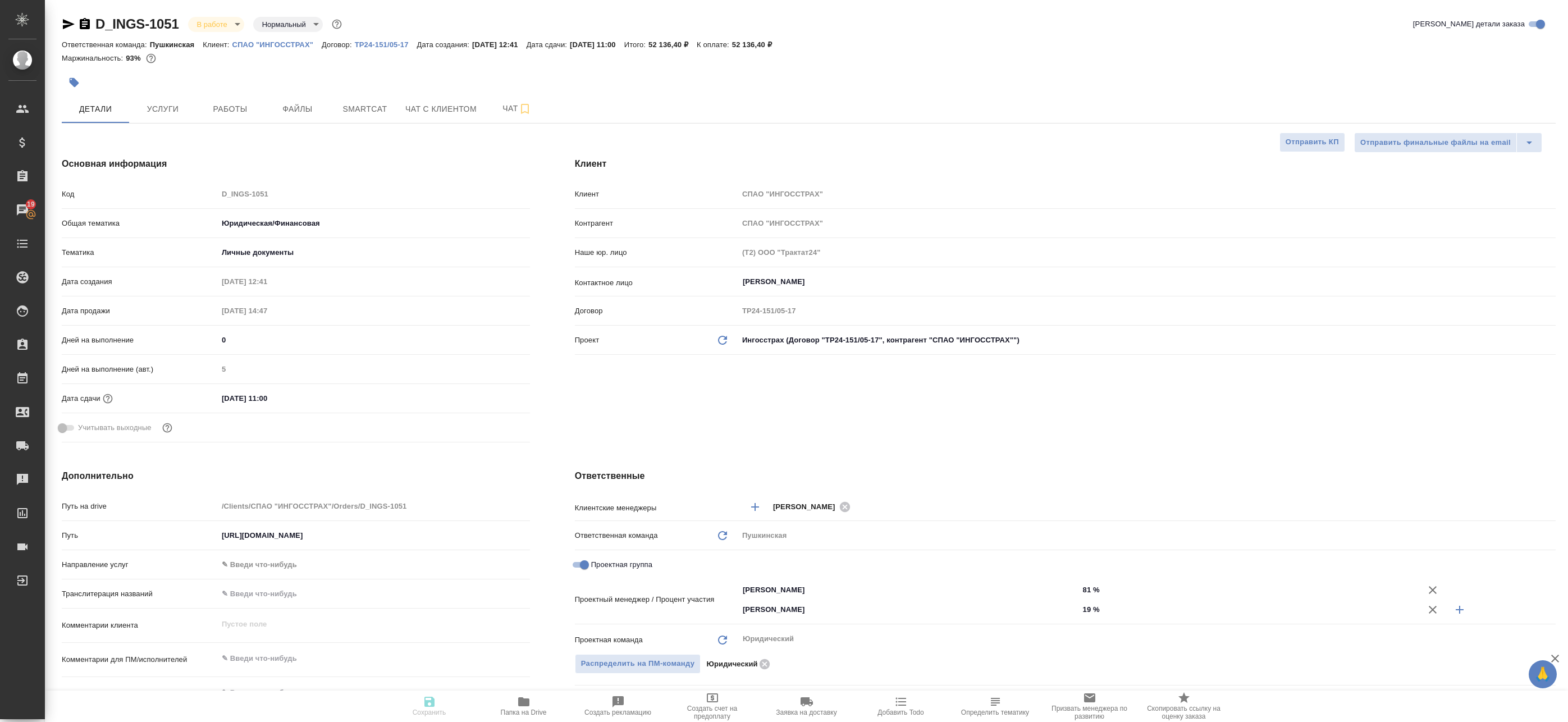
type textarea "x"
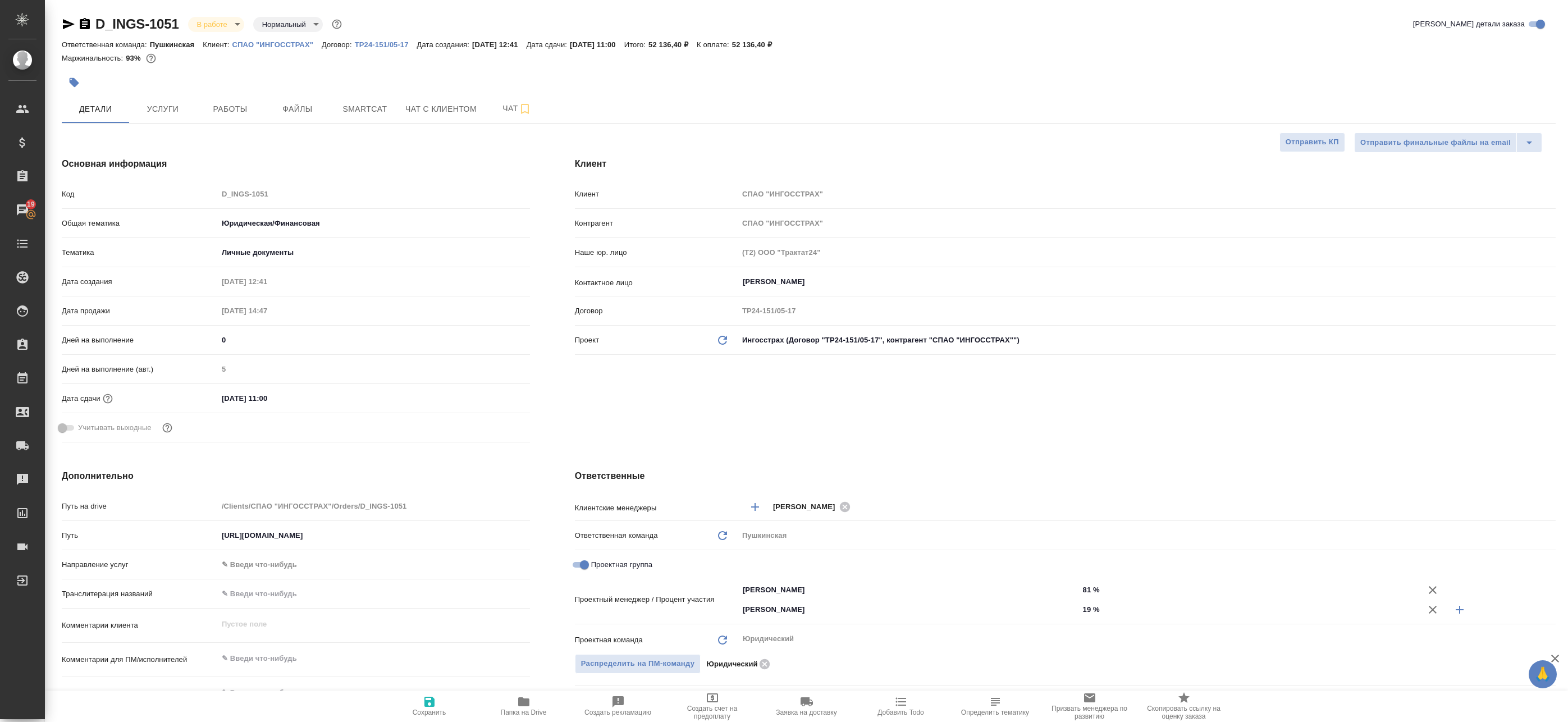
type textarea "x"
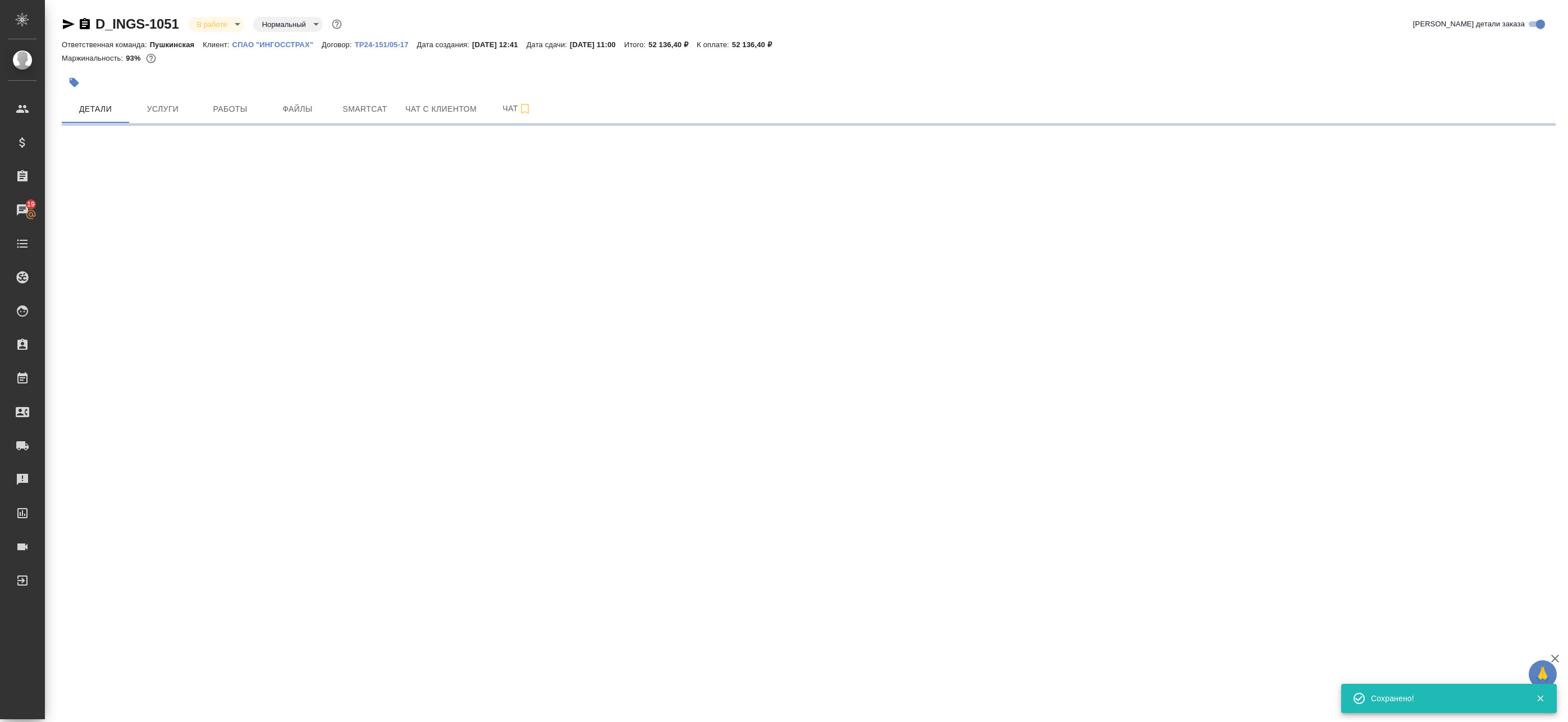
select select "RU"
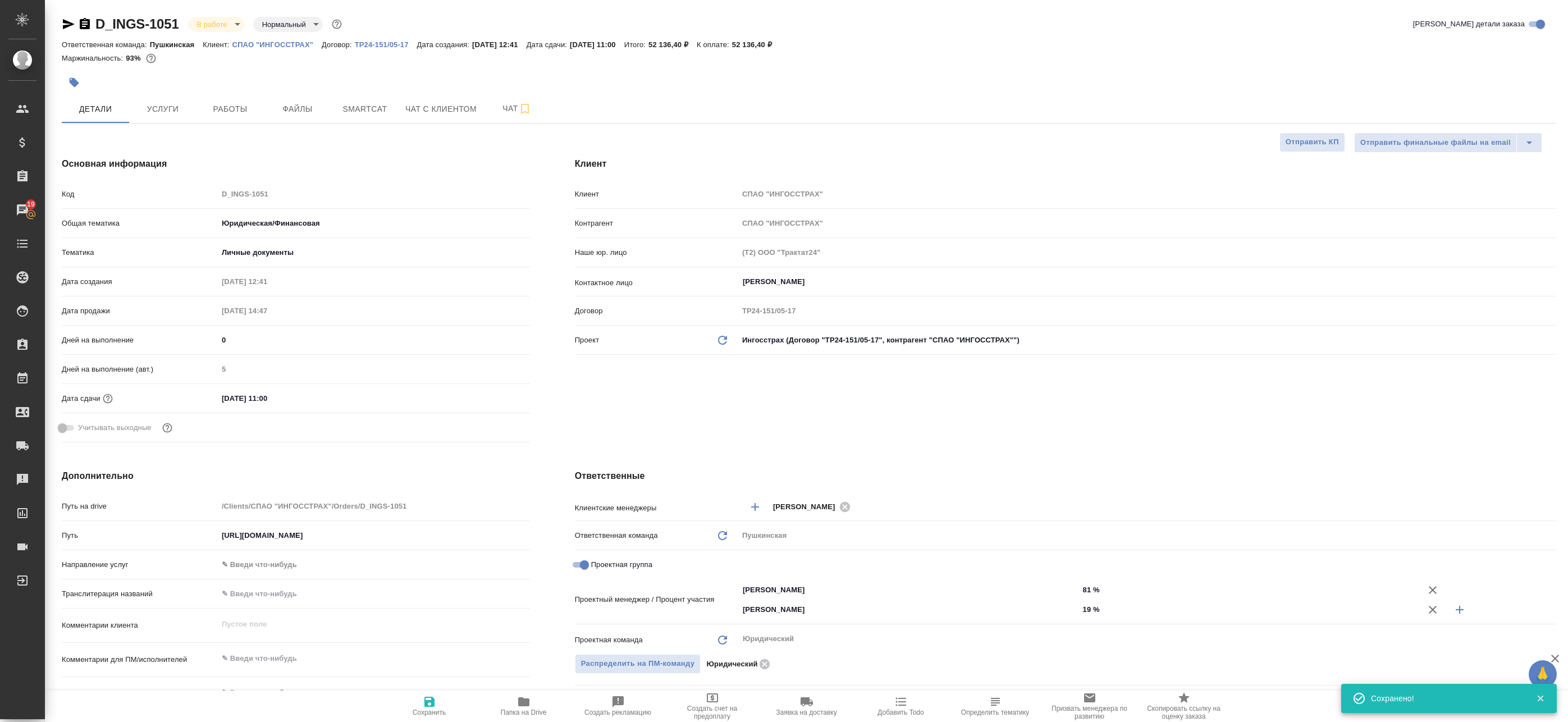
type textarea "x"
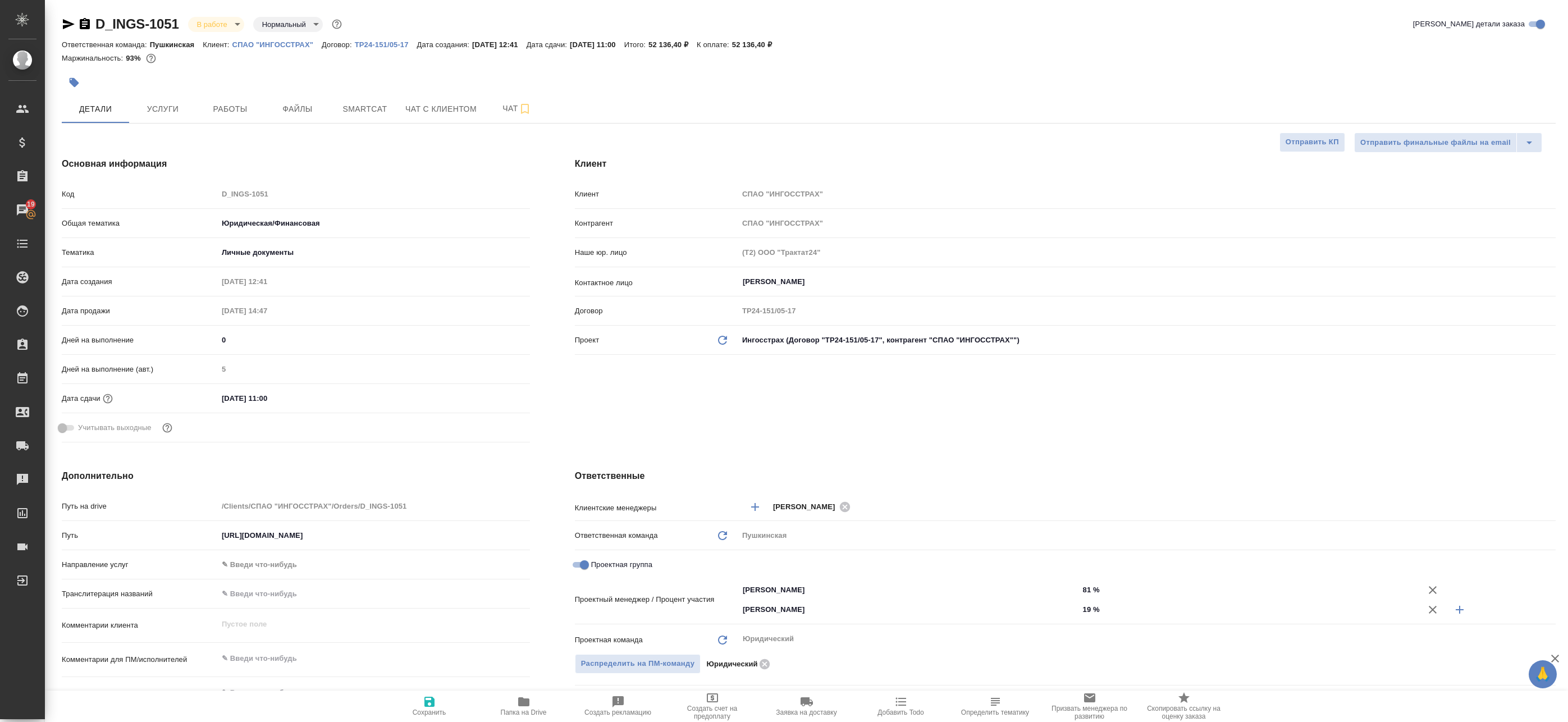
type textarea "x"
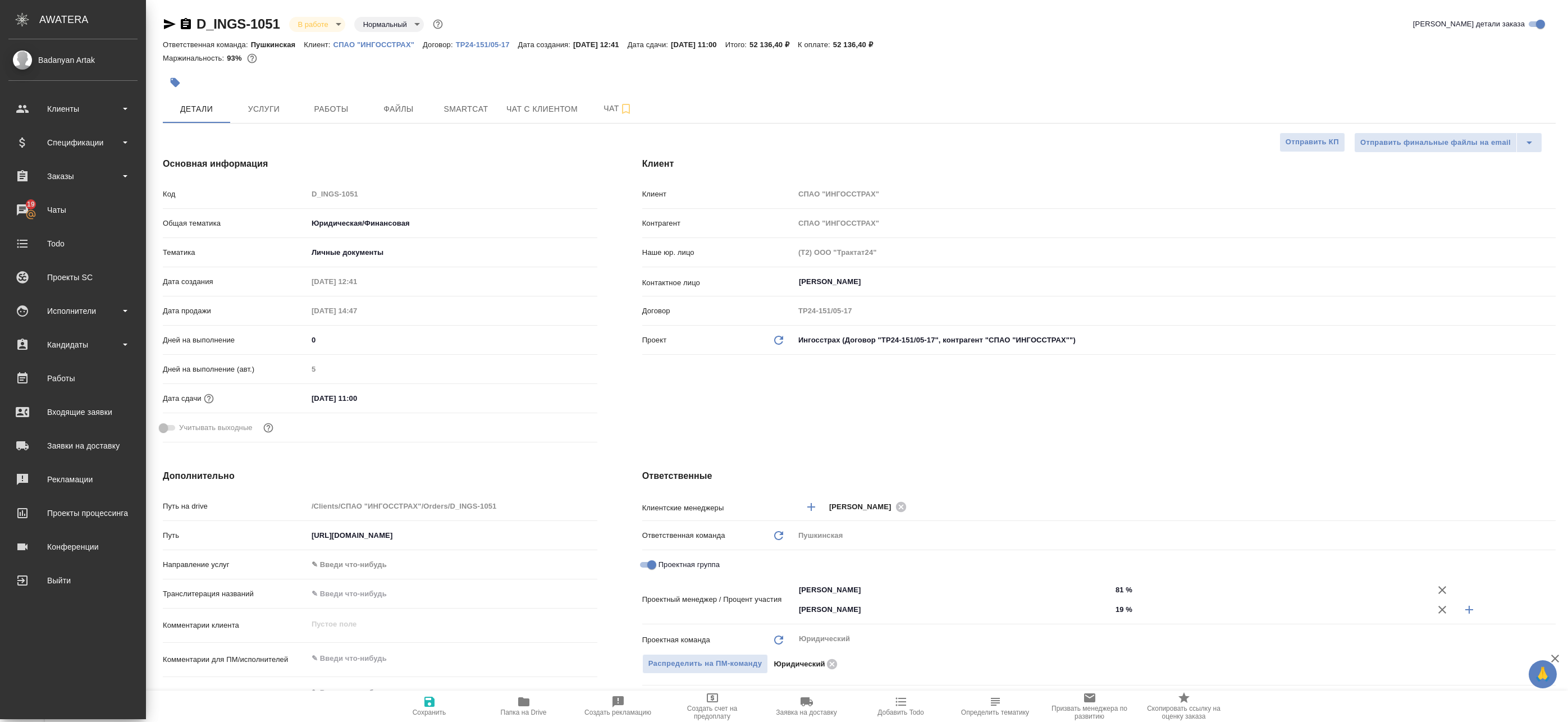
type textarea "x"
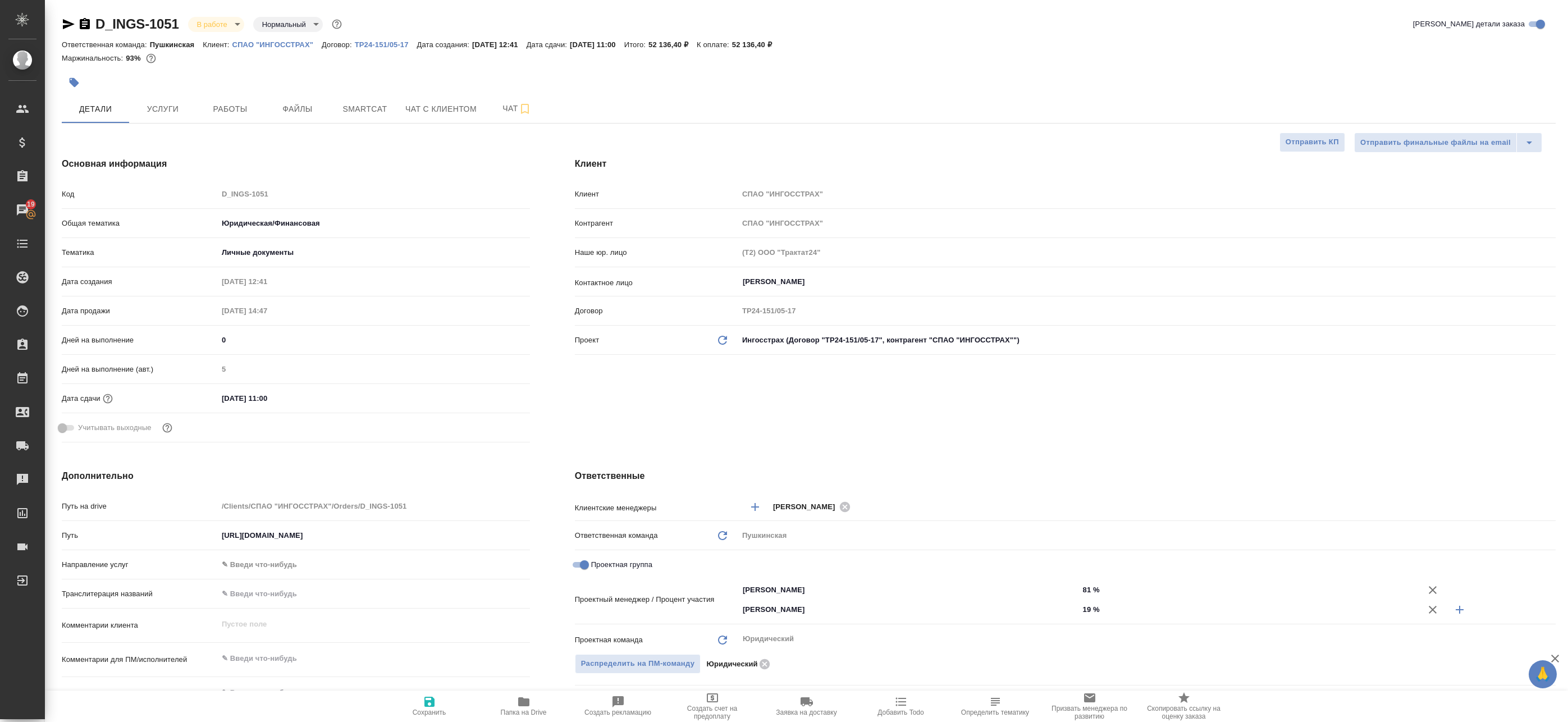
type textarea "x"
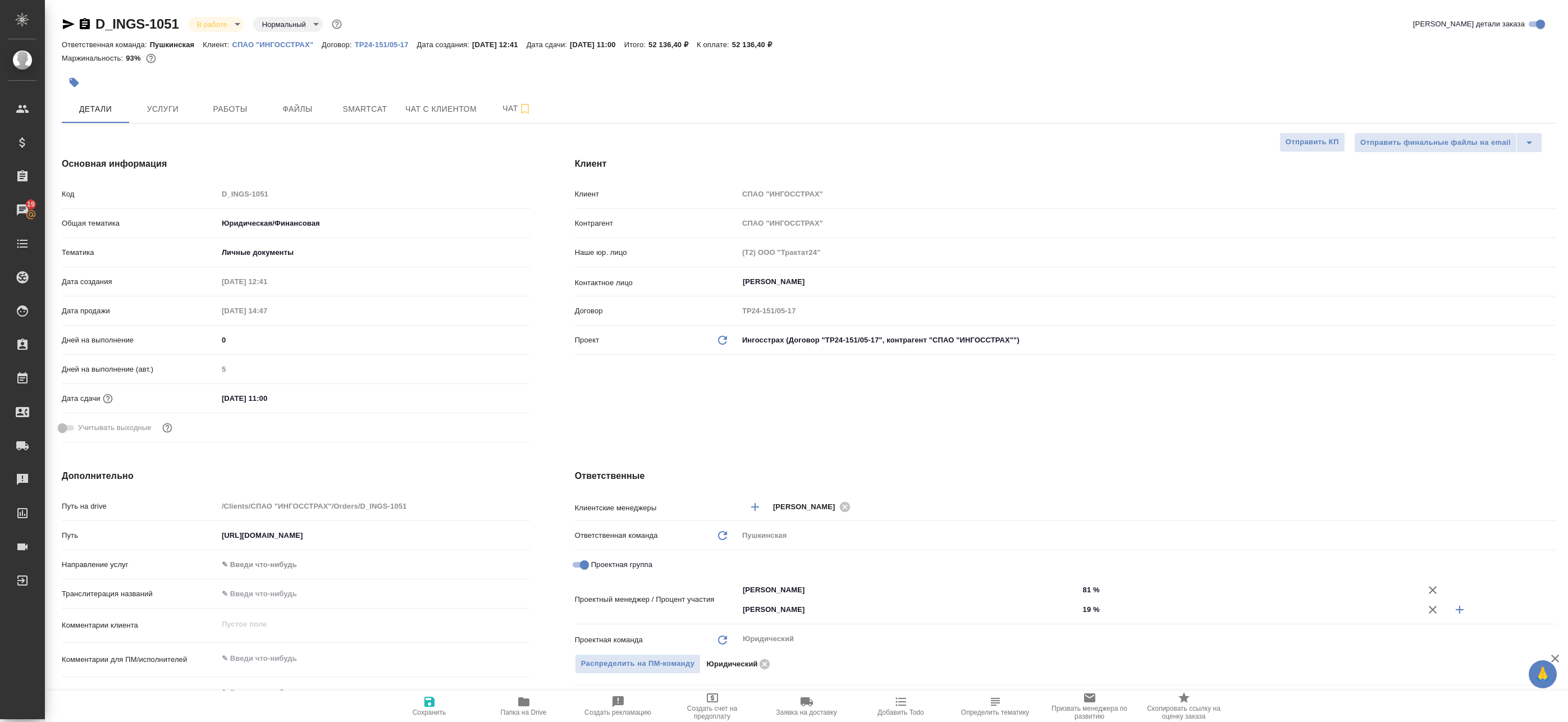
type textarea "x"
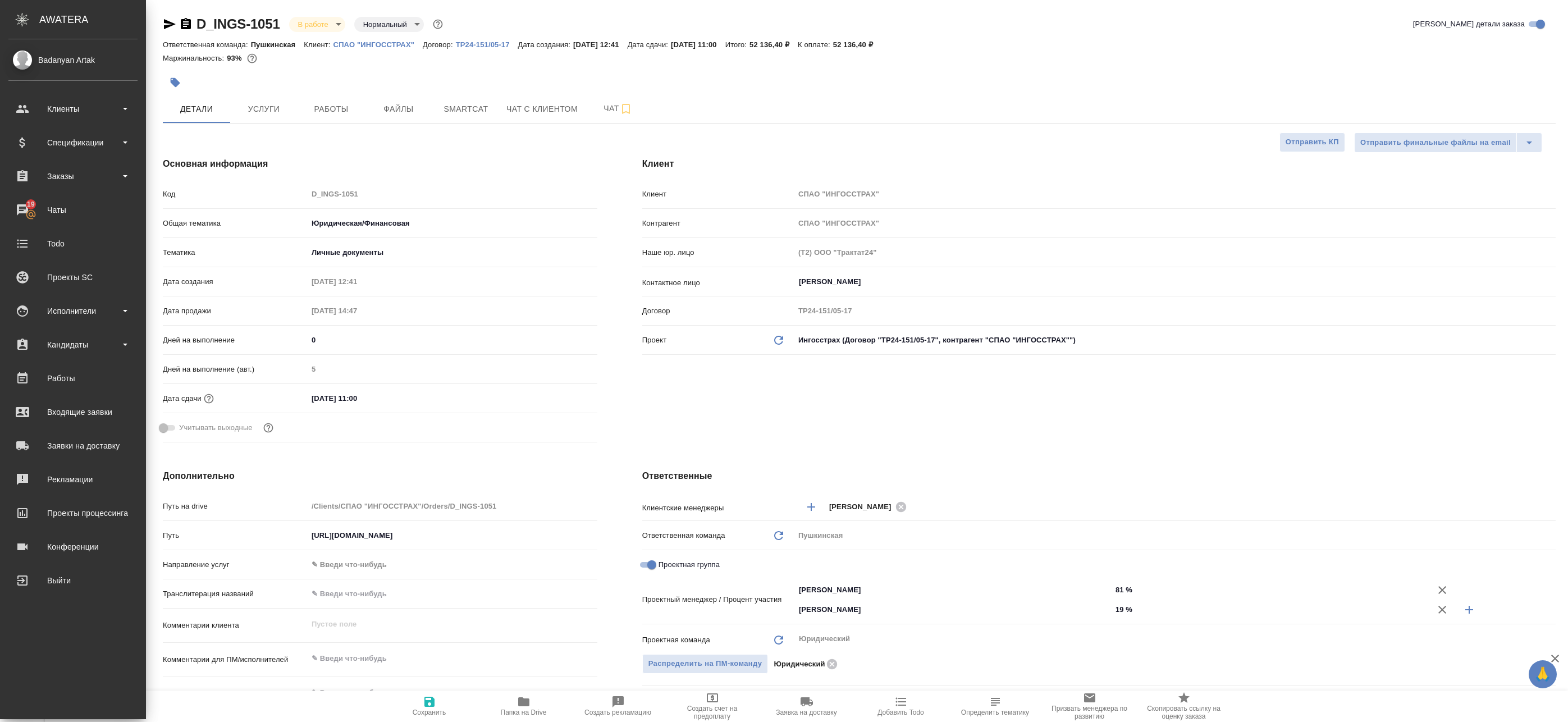
type textarea "x"
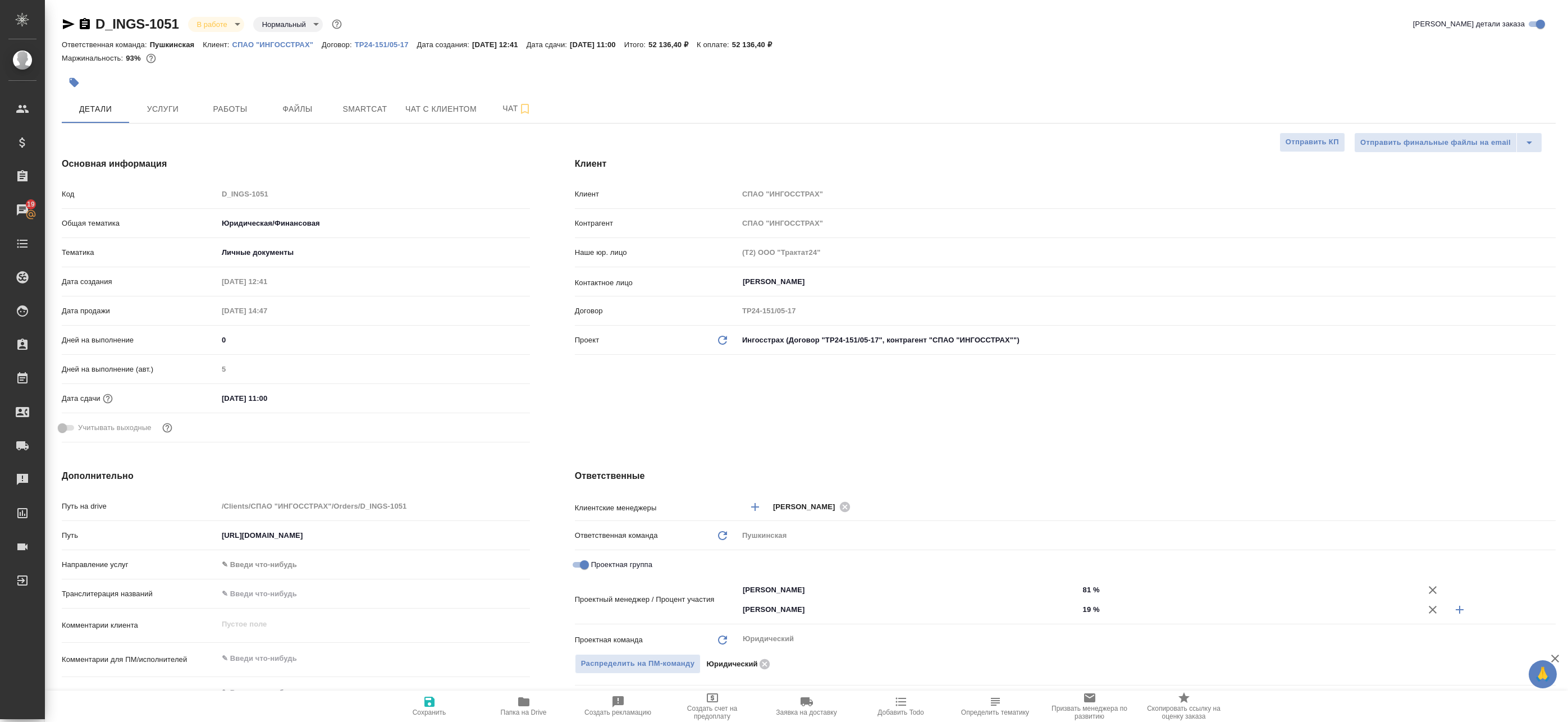
click at [229, 123] on hr at bounding box center [808, 123] width 1494 height 1
click at [228, 113] on span "Работы" at bounding box center [231, 109] width 54 height 14
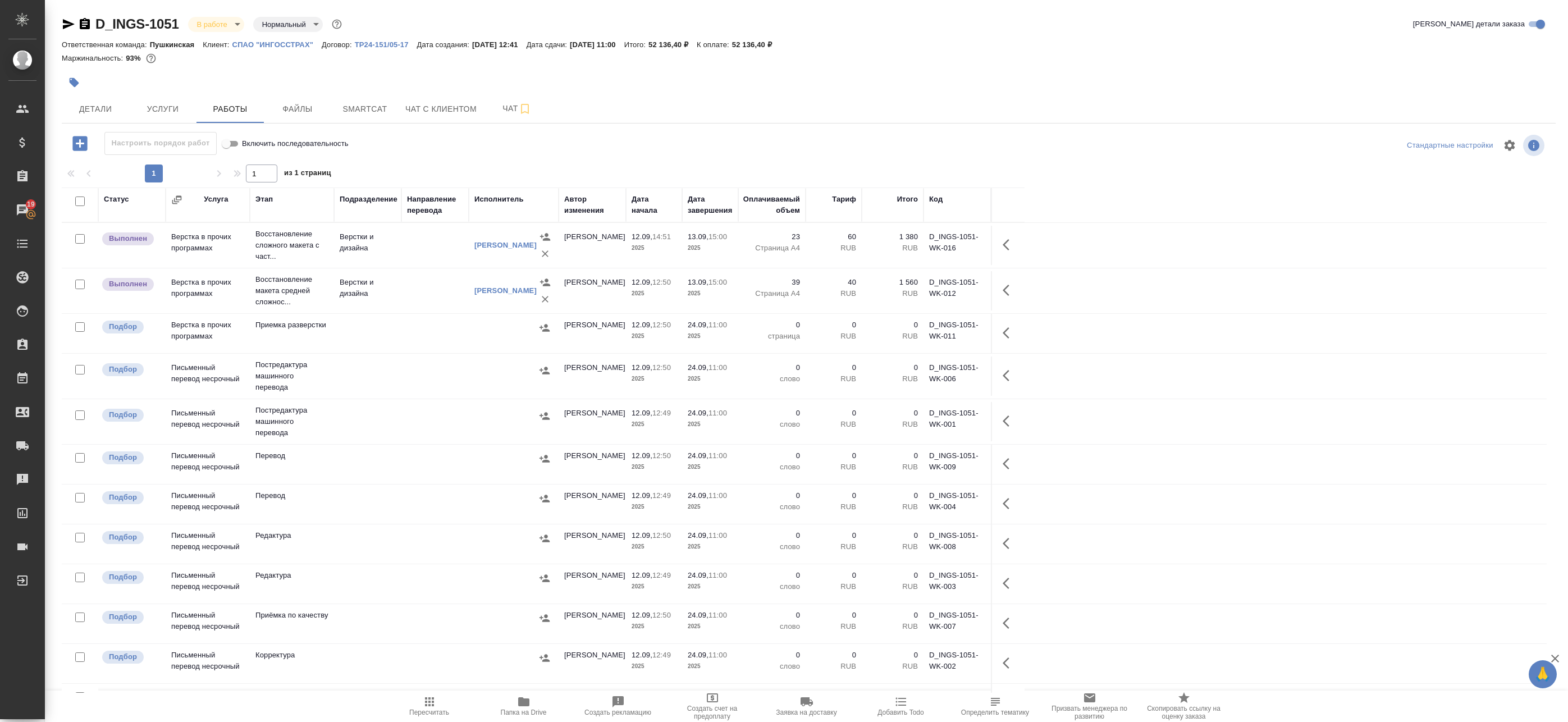
drag, startPoint x: 494, startPoint y: 382, endPoint x: 504, endPoint y: 382, distance: 10.0
click at [494, 382] on td at bounding box center [514, 376] width 90 height 39
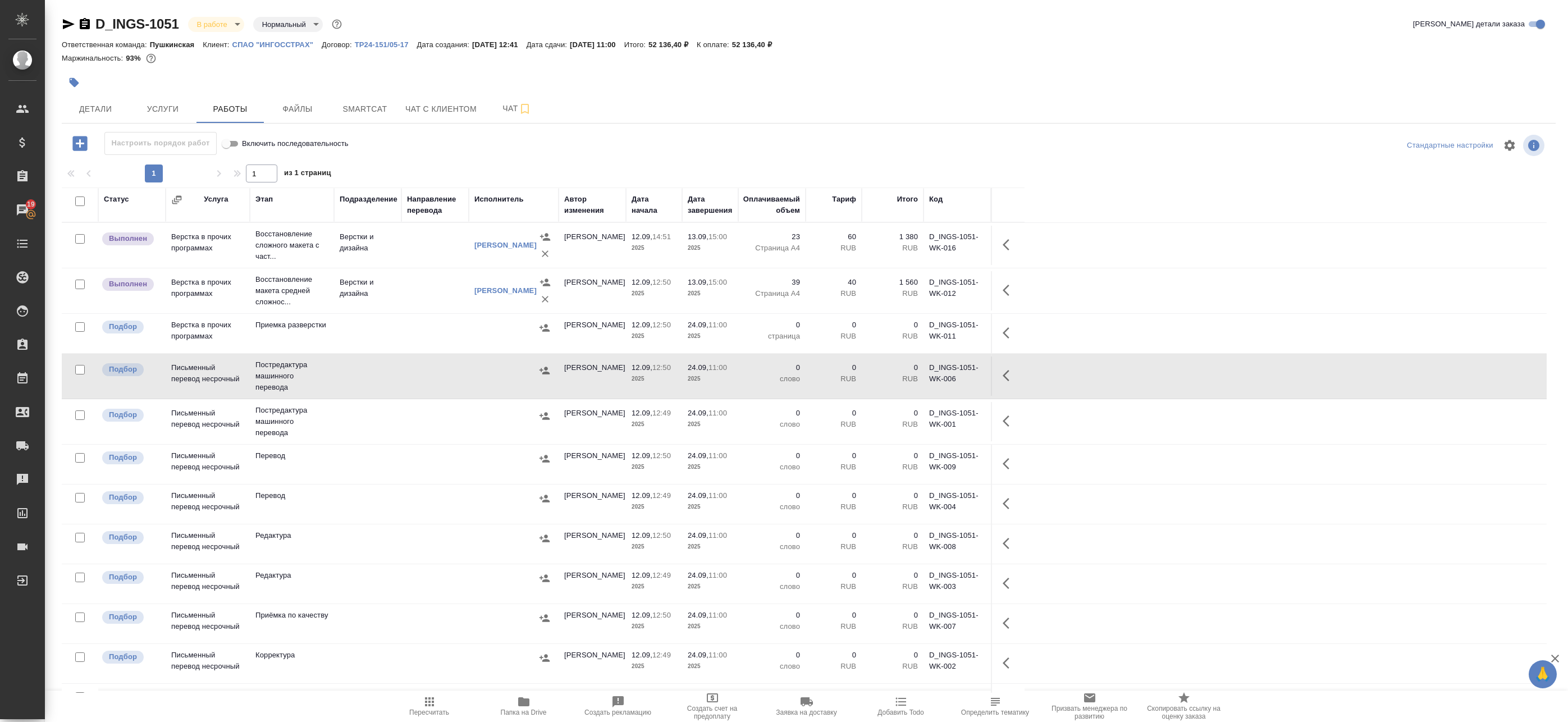
click at [1013, 376] on icon "button" at bounding box center [1010, 376] width 14 height 14
click at [932, 376] on icon "button" at bounding box center [927, 376] width 14 height 14
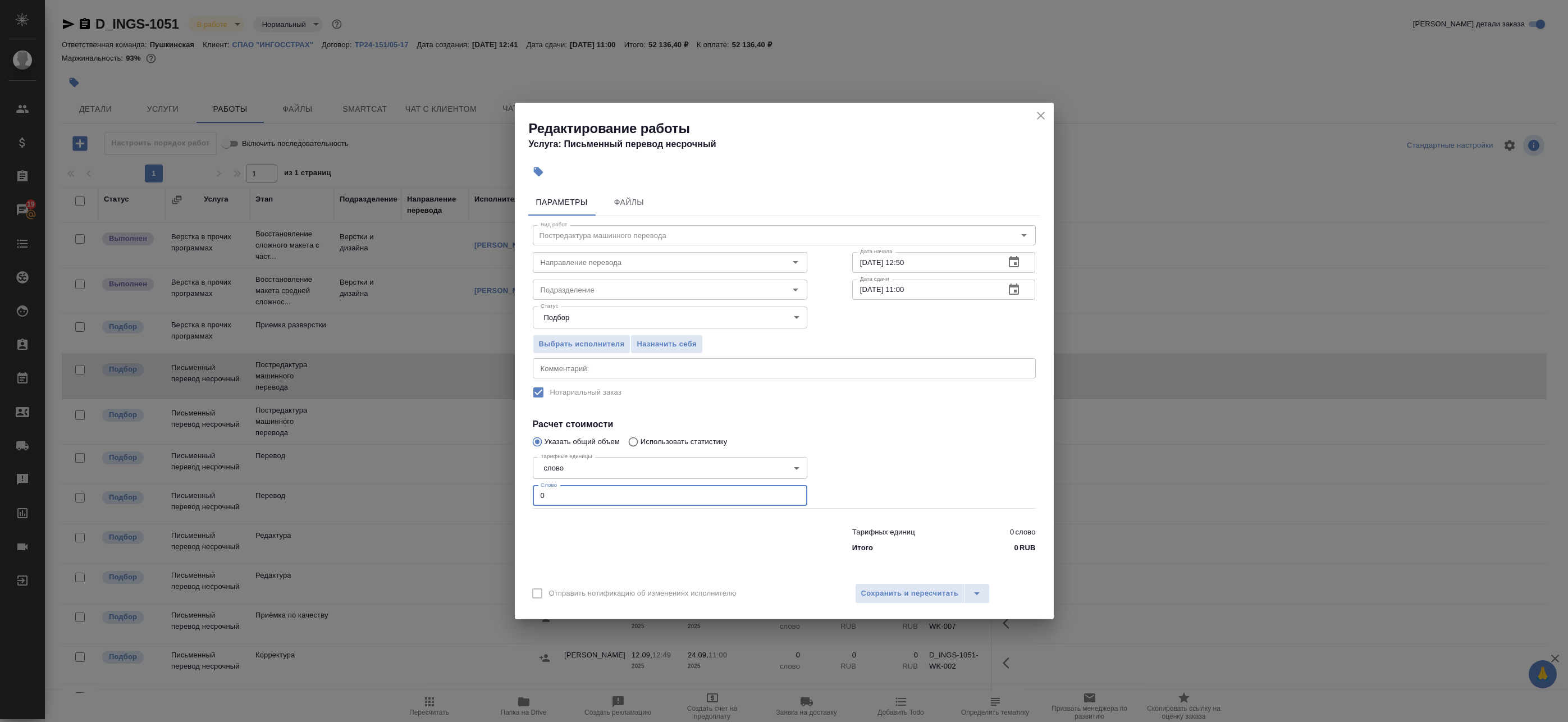
drag, startPoint x: 556, startPoint y: 486, endPoint x: 509, endPoint y: 485, distance: 47.0
click at [512, 485] on div "Редактирование работы Услуга: Письменный перевод несрочный Параметры Файлы Вид …" at bounding box center [784, 361] width 1568 height 722
paste input "590"
type input "5900"
click at [600, 370] on textarea at bounding box center [784, 368] width 488 height 8
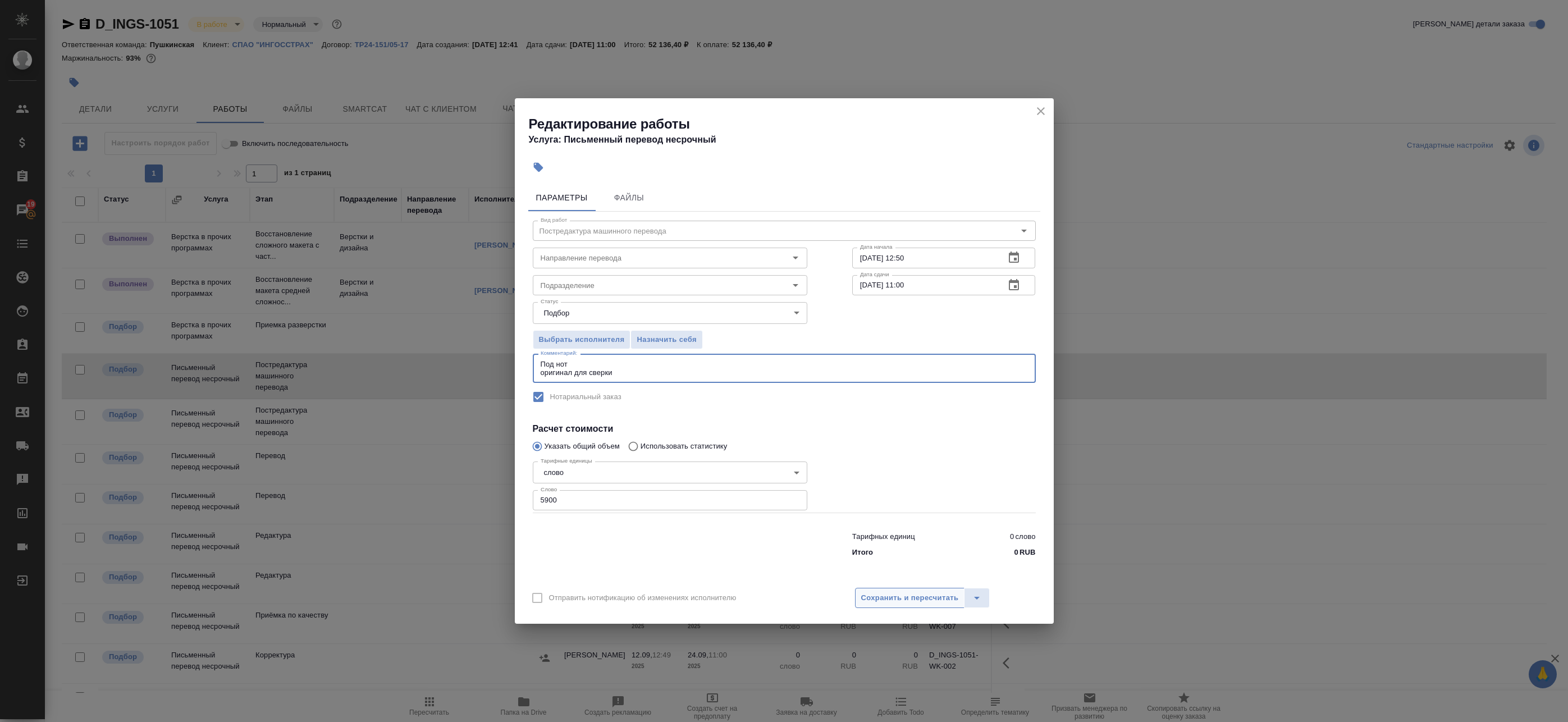
type textarea "Под нот оригинал для сверки"
click at [907, 606] on button "Сохранить и пересчитать" at bounding box center [910, 598] width 110 height 20
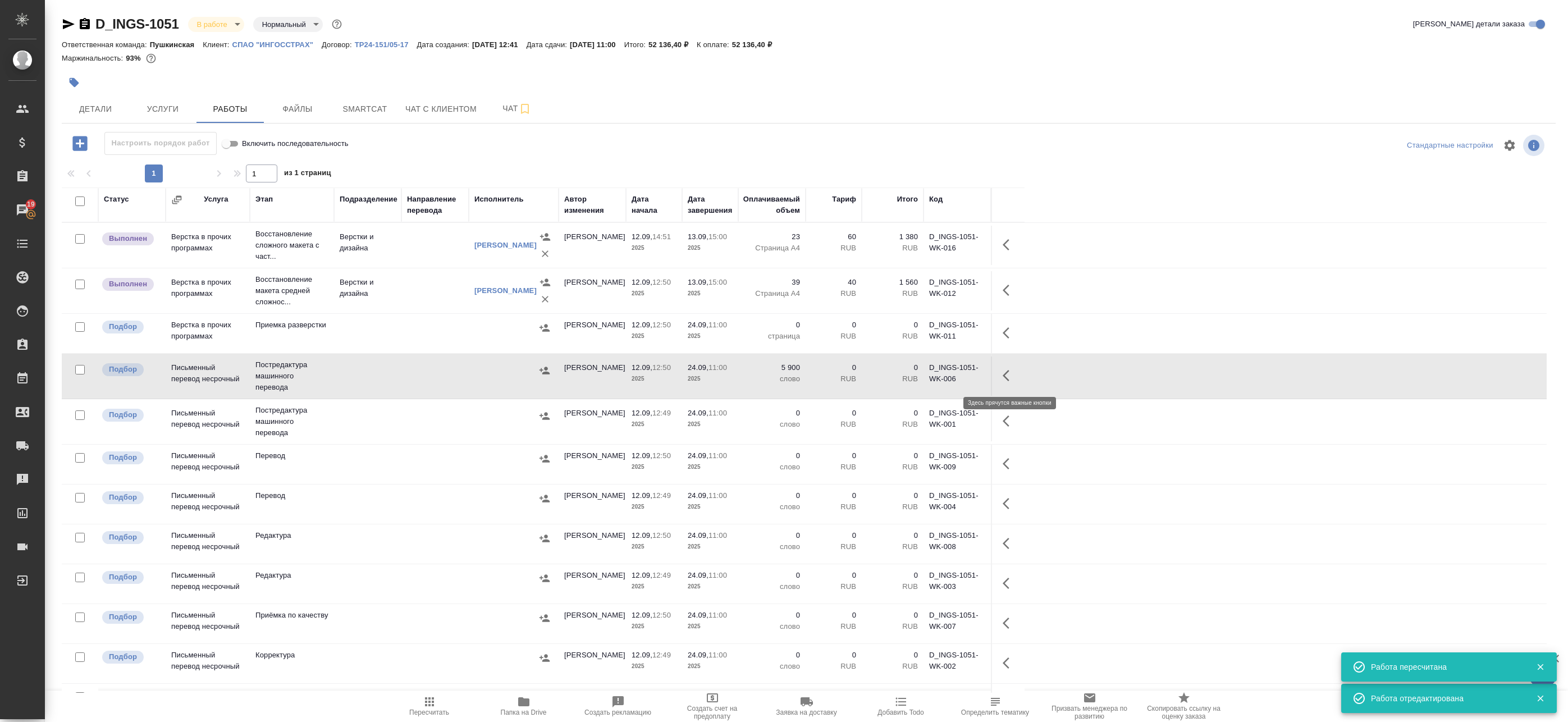
click at [1009, 372] on icon "button" at bounding box center [1010, 376] width 14 height 14
click at [932, 374] on icon "button" at bounding box center [927, 376] width 14 height 14
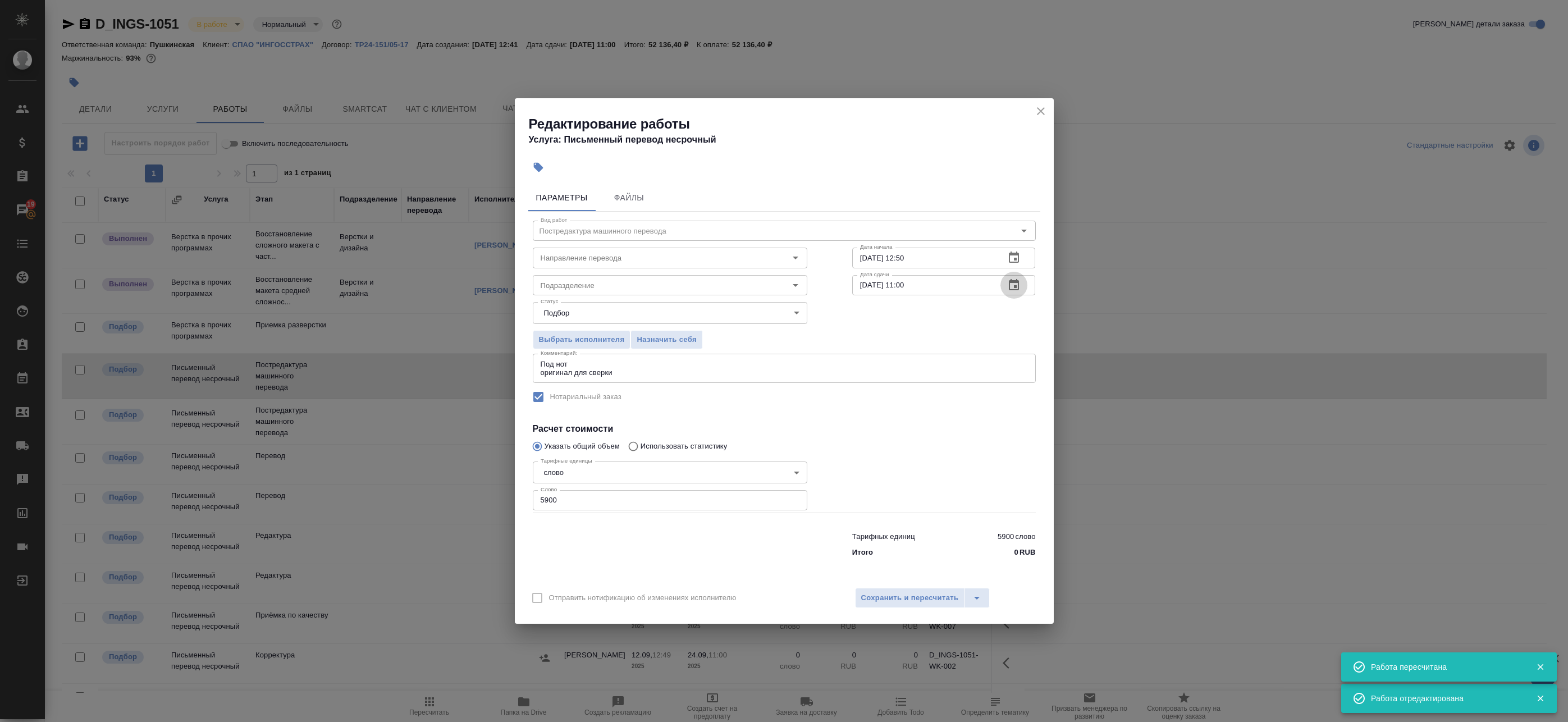
click at [1015, 287] on icon "button" at bounding box center [1014, 284] width 10 height 11
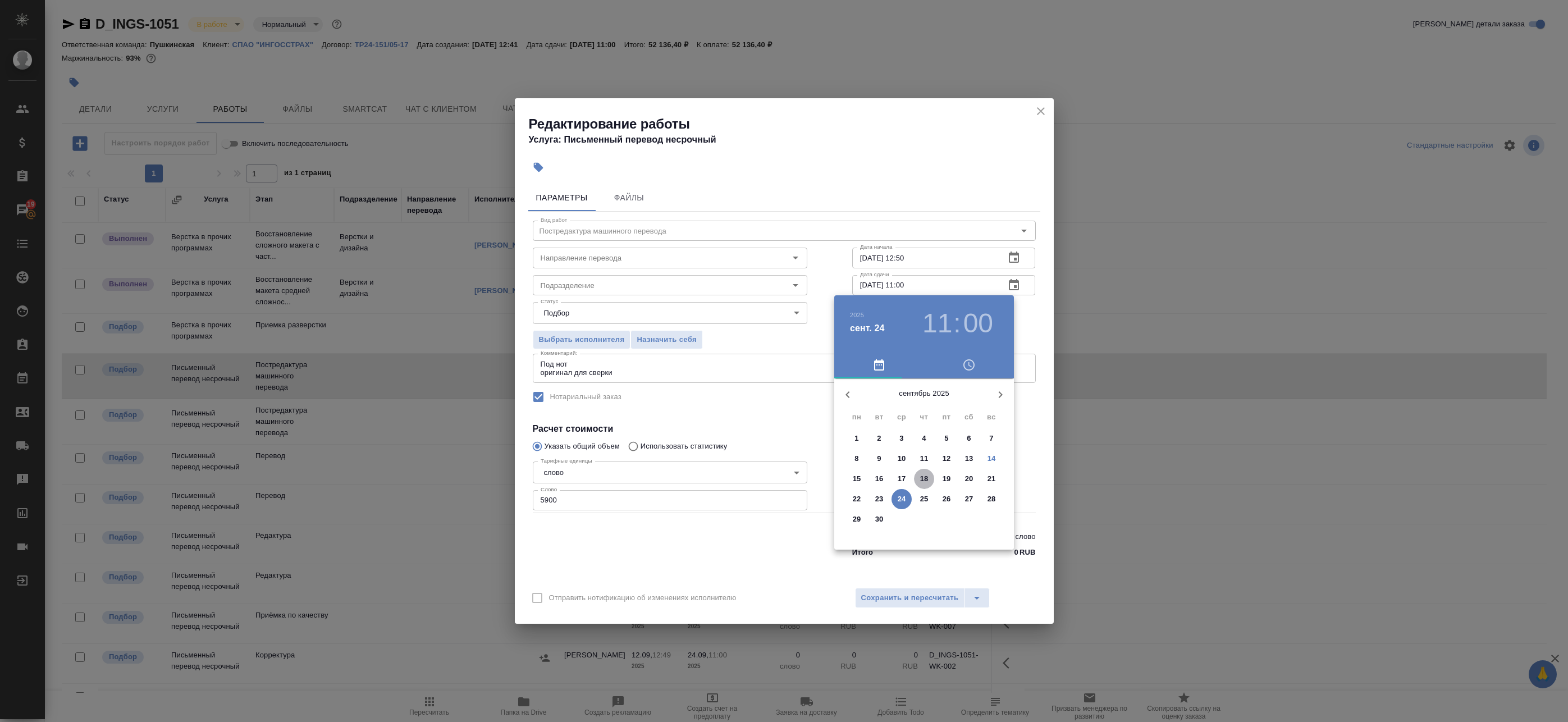
click at [932, 478] on span "18" at bounding box center [924, 479] width 20 height 11
click at [925, 405] on div at bounding box center [924, 467] width 146 height 146
type input "[DATE] 12:00"
click at [925, 405] on div at bounding box center [924, 467] width 146 height 146
click at [1040, 313] on div at bounding box center [784, 361] width 1568 height 722
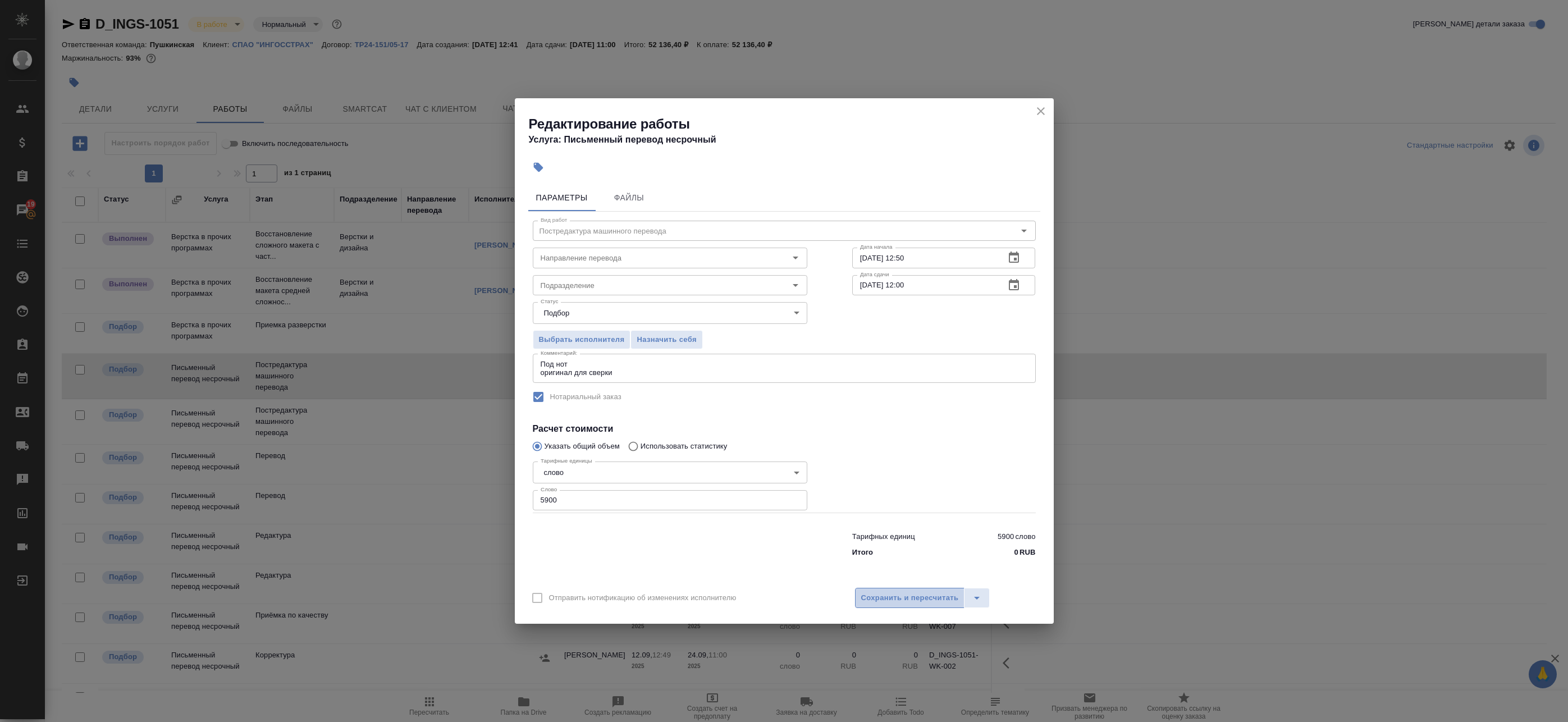
click at [913, 594] on span "Сохранить и пересчитать" at bounding box center [911, 598] width 98 height 13
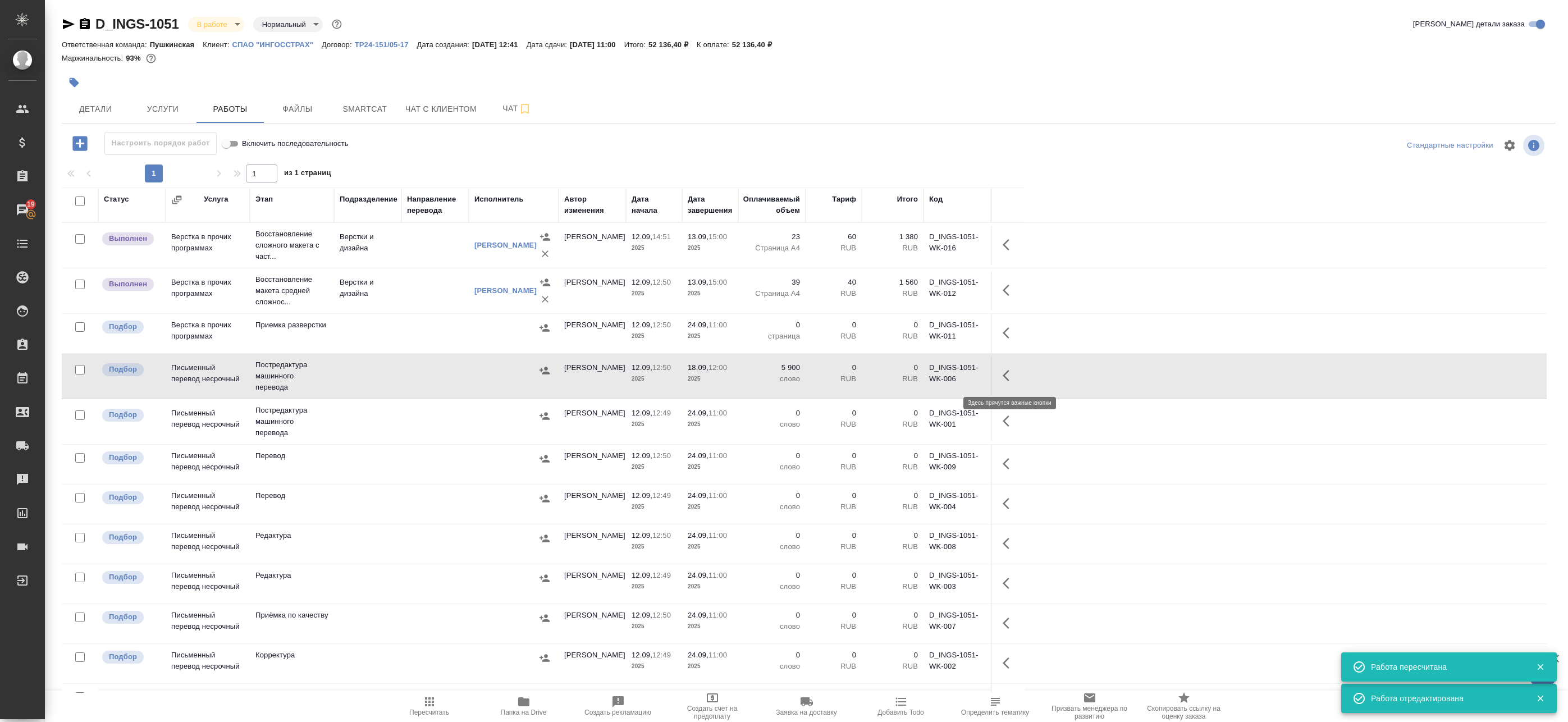
click at [1008, 370] on icon "button" at bounding box center [1006, 376] width 7 height 11
click at [930, 377] on icon "button" at bounding box center [927, 376] width 14 height 14
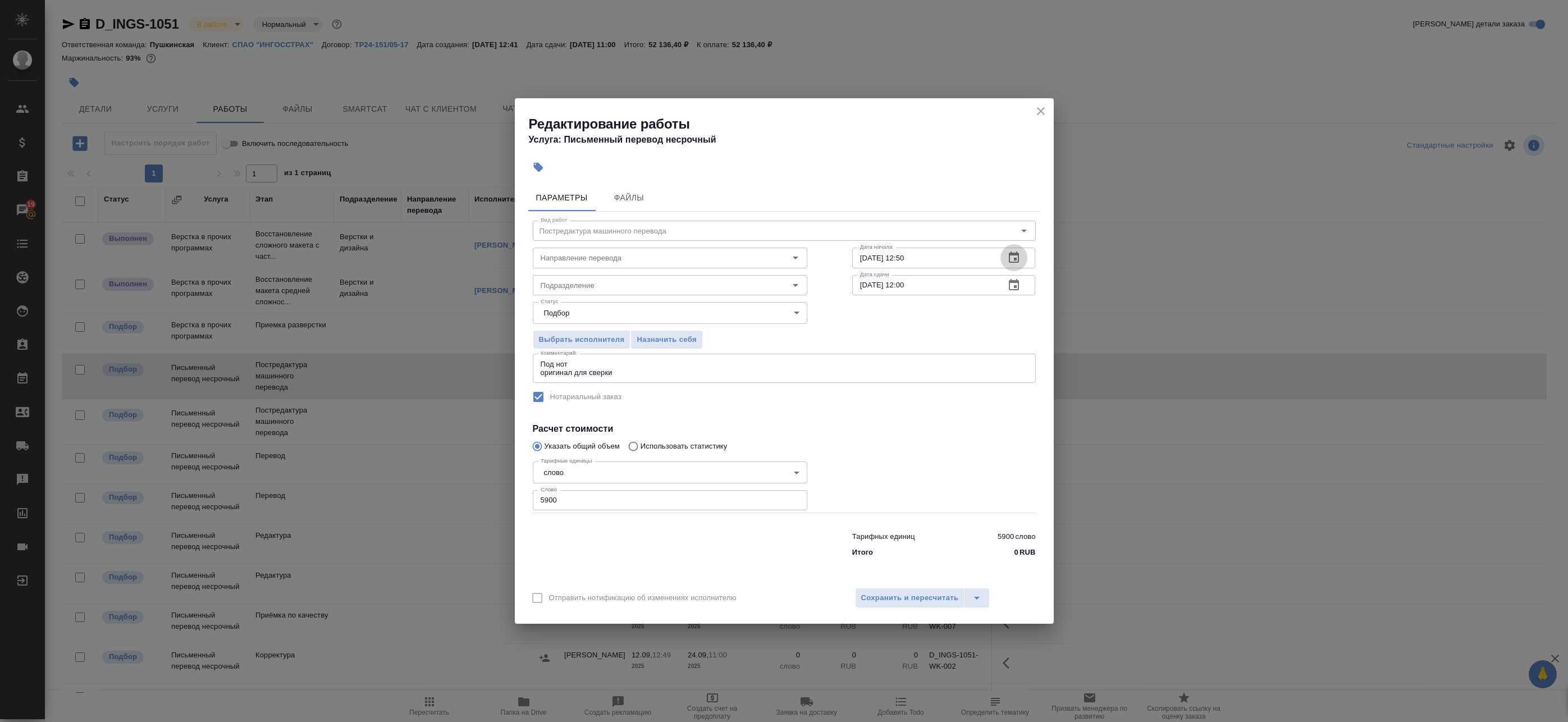
click at [1017, 256] on icon "button" at bounding box center [1014, 258] width 14 height 14
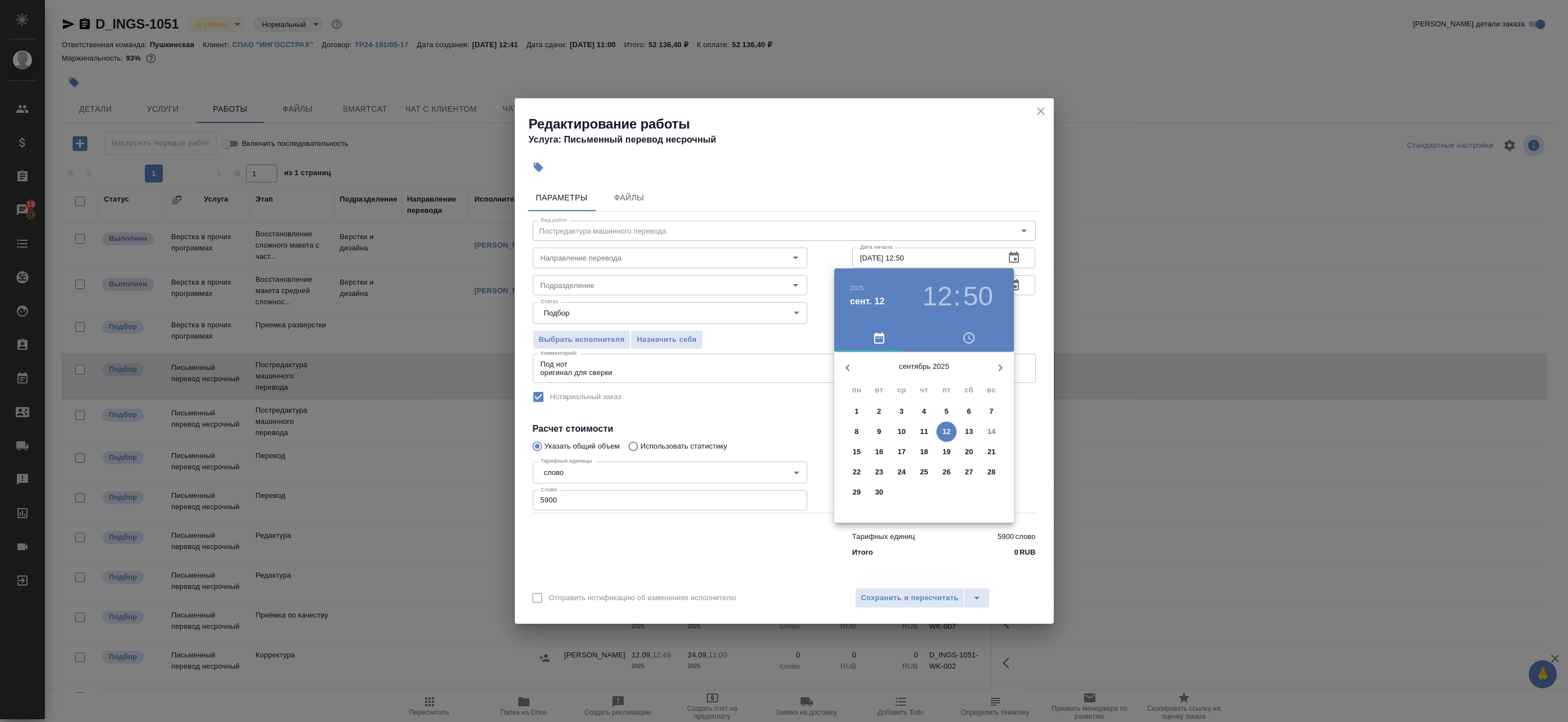
click at [993, 433] on p "14" at bounding box center [992, 431] width 8 height 11
click at [964, 432] on div at bounding box center [924, 440] width 146 height 146
click at [925, 376] on div at bounding box center [924, 440] width 146 height 146
type input "[DATE] 15:00"
click at [1028, 309] on div at bounding box center [784, 361] width 1568 height 722
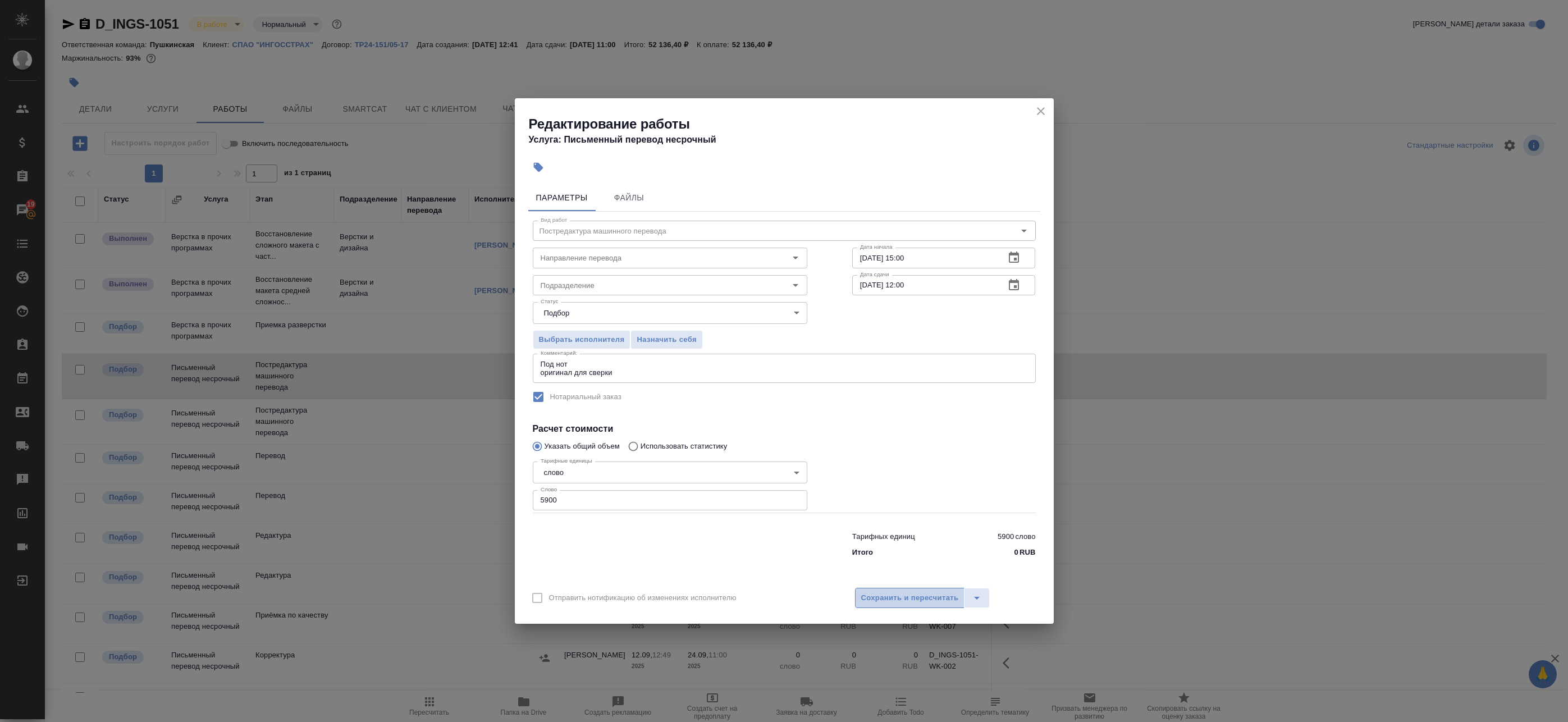
click at [910, 596] on span "Сохранить и пересчитать" at bounding box center [911, 598] width 98 height 13
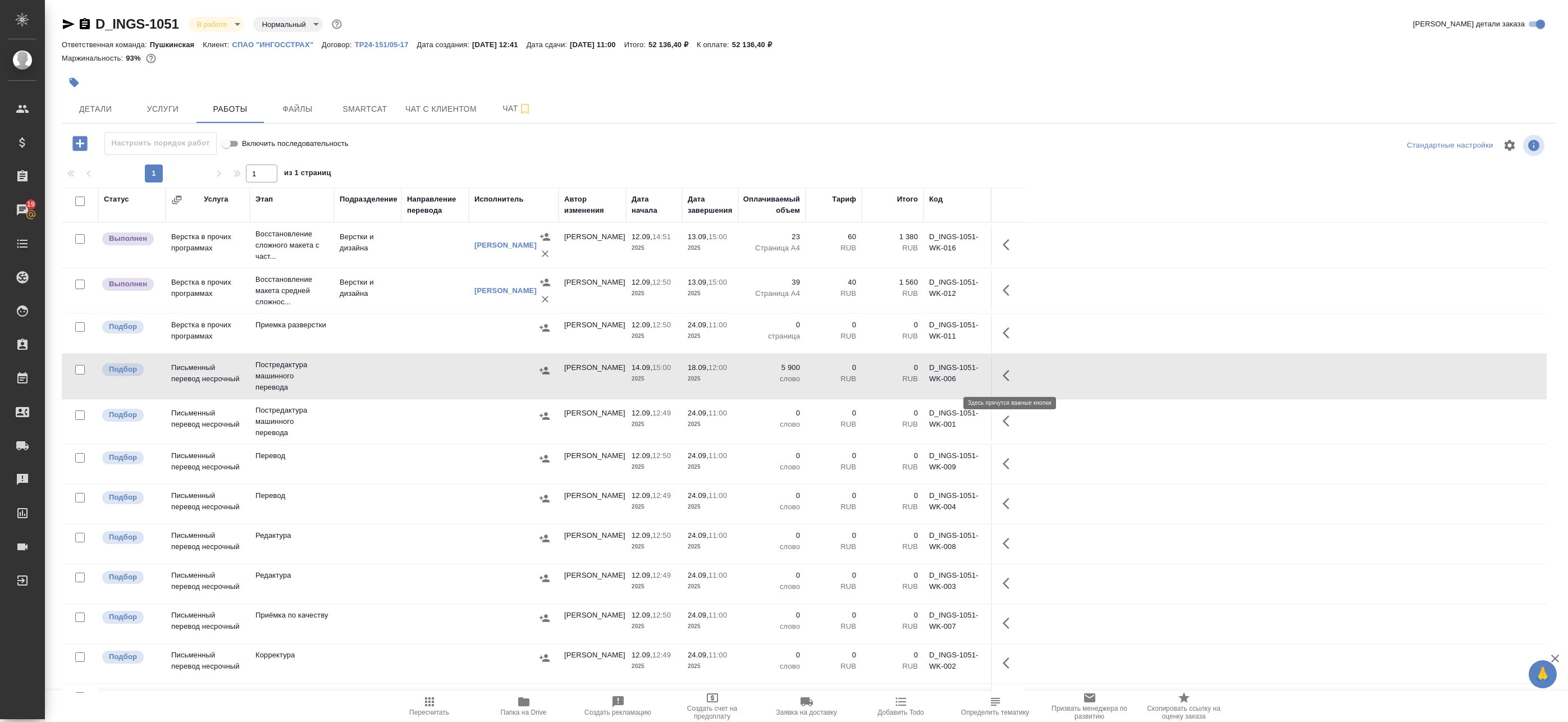
click at [1011, 379] on icon "button" at bounding box center [1010, 376] width 14 height 14
click at [930, 370] on icon "button" at bounding box center [927, 376] width 14 height 14
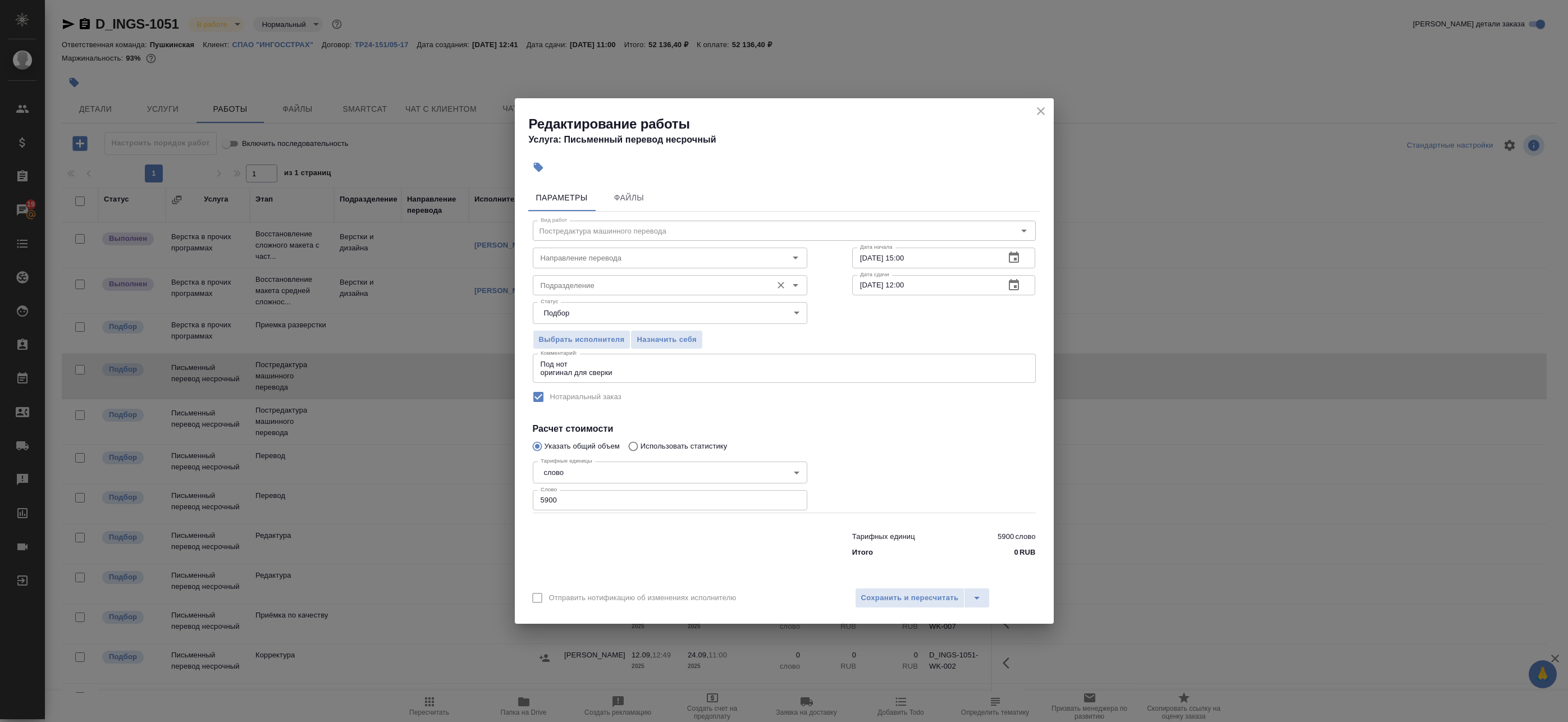
click at [657, 279] on input "Подразделение" at bounding box center [651, 285] width 230 height 14
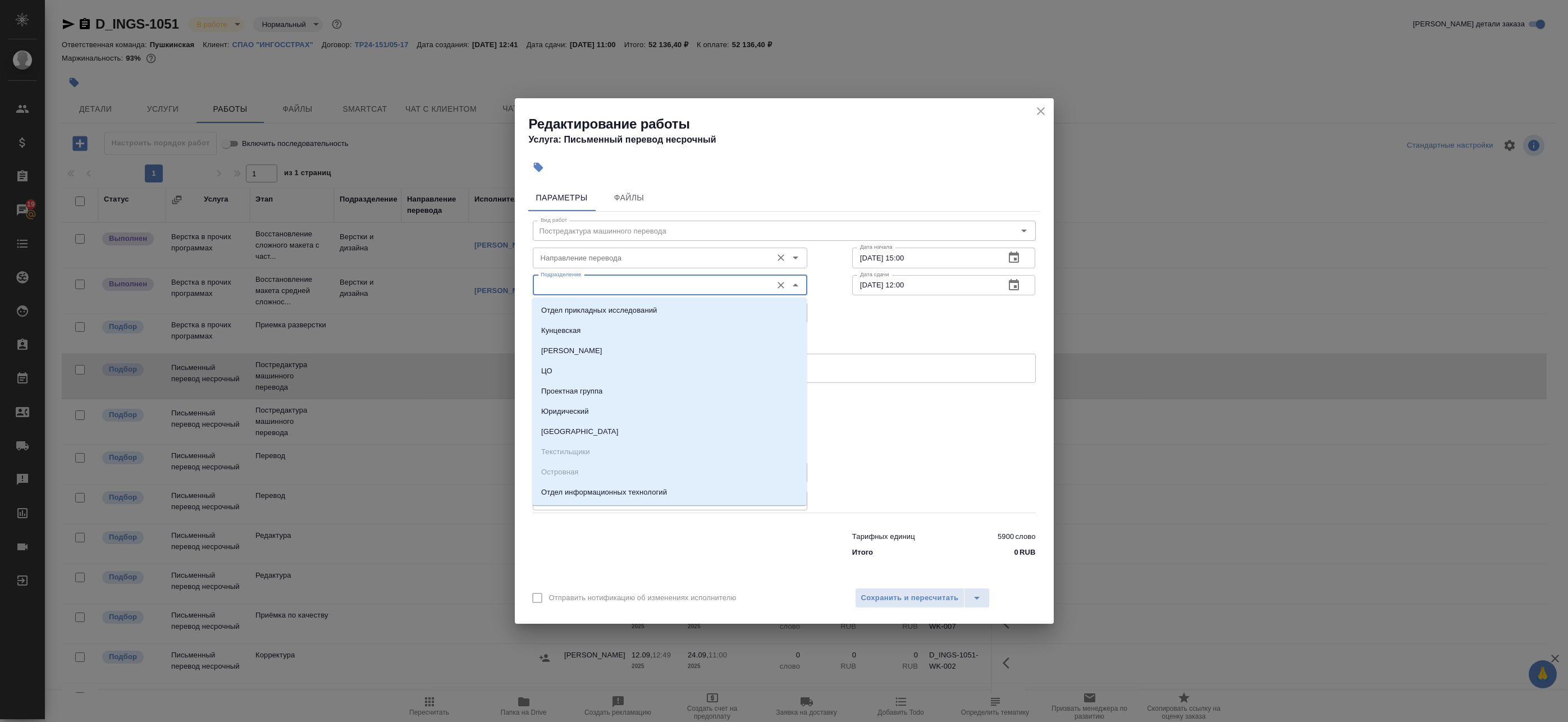
click at [645, 264] on input "Направление перевода" at bounding box center [651, 258] width 230 height 14
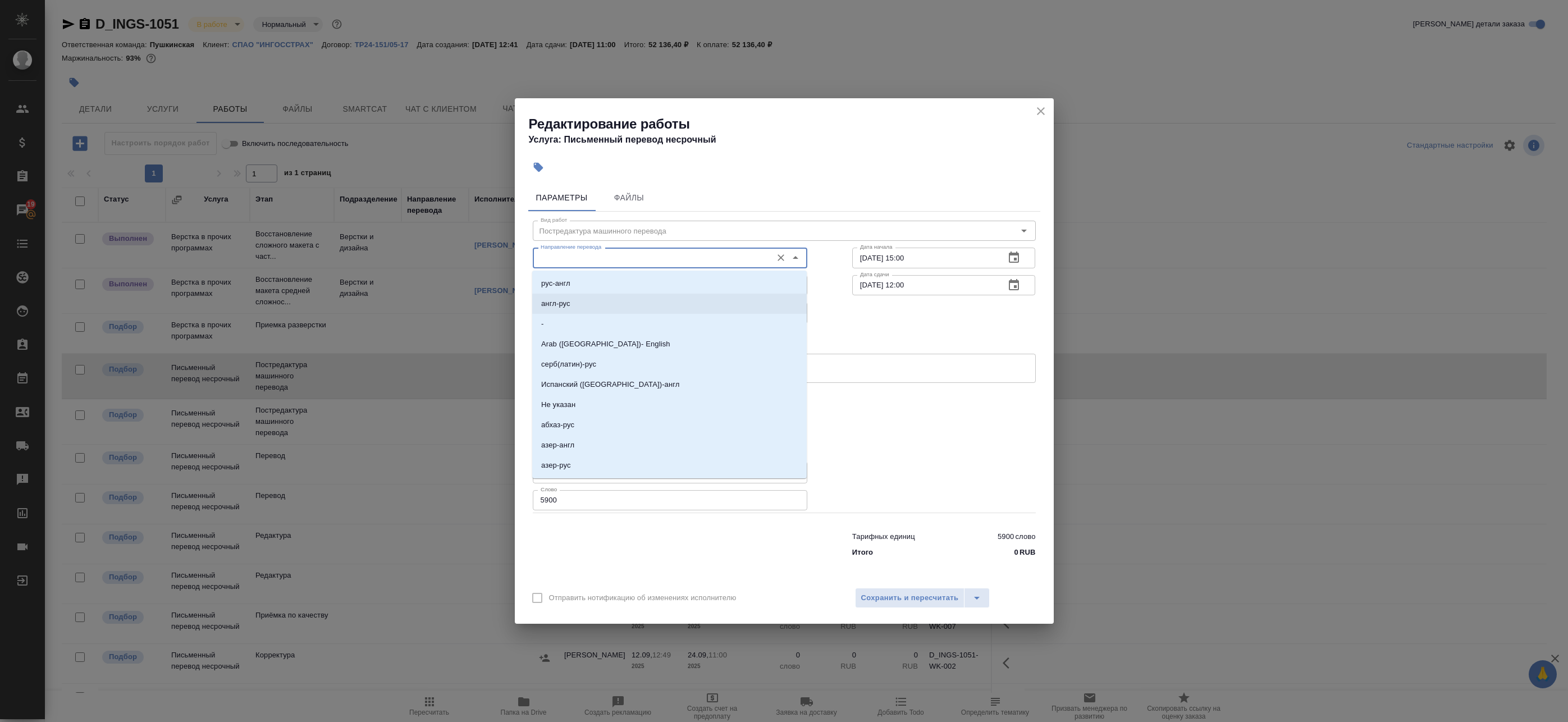
click at [609, 300] on li "англ-рус" at bounding box center [669, 304] width 274 height 20
type input "англ-рус"
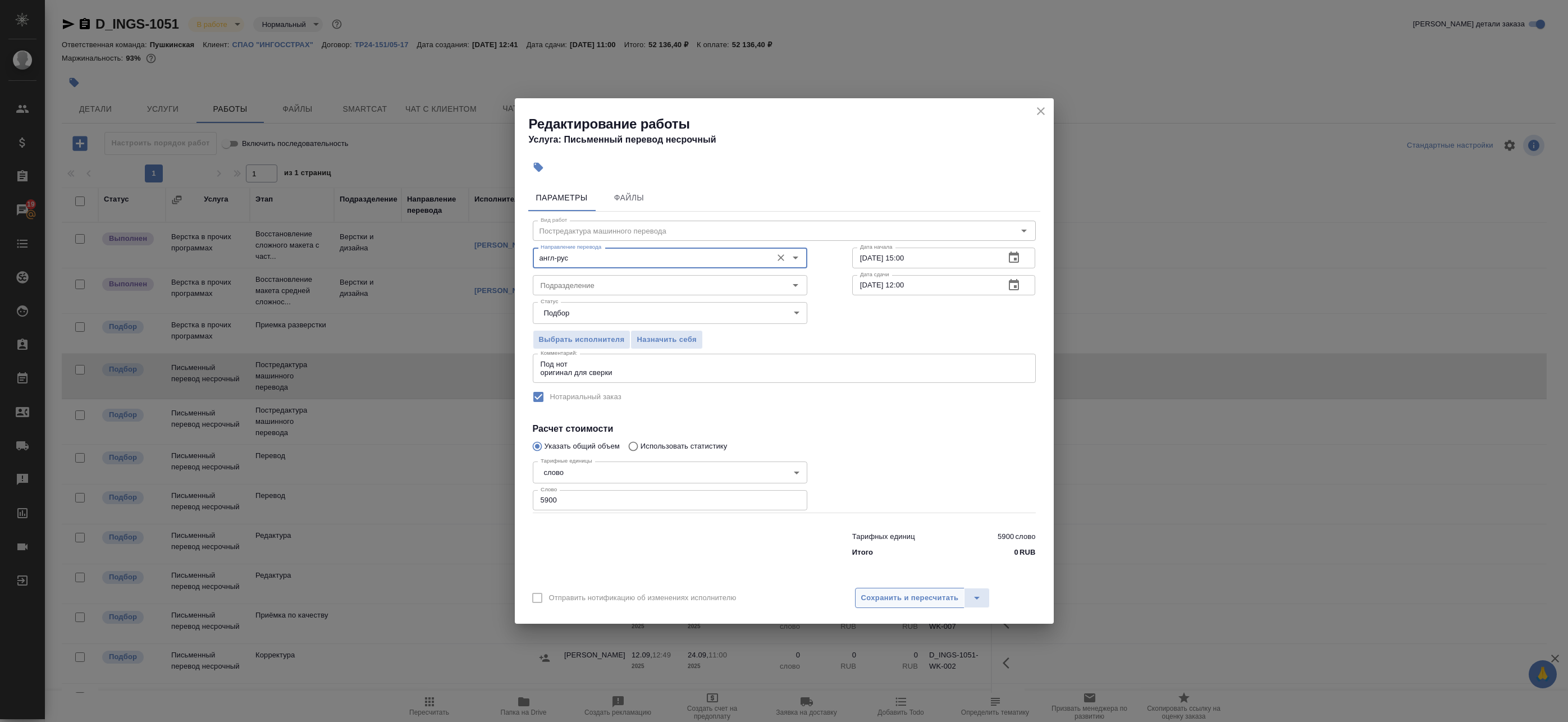
click at [900, 606] on button "Сохранить и пересчитать" at bounding box center [910, 598] width 110 height 20
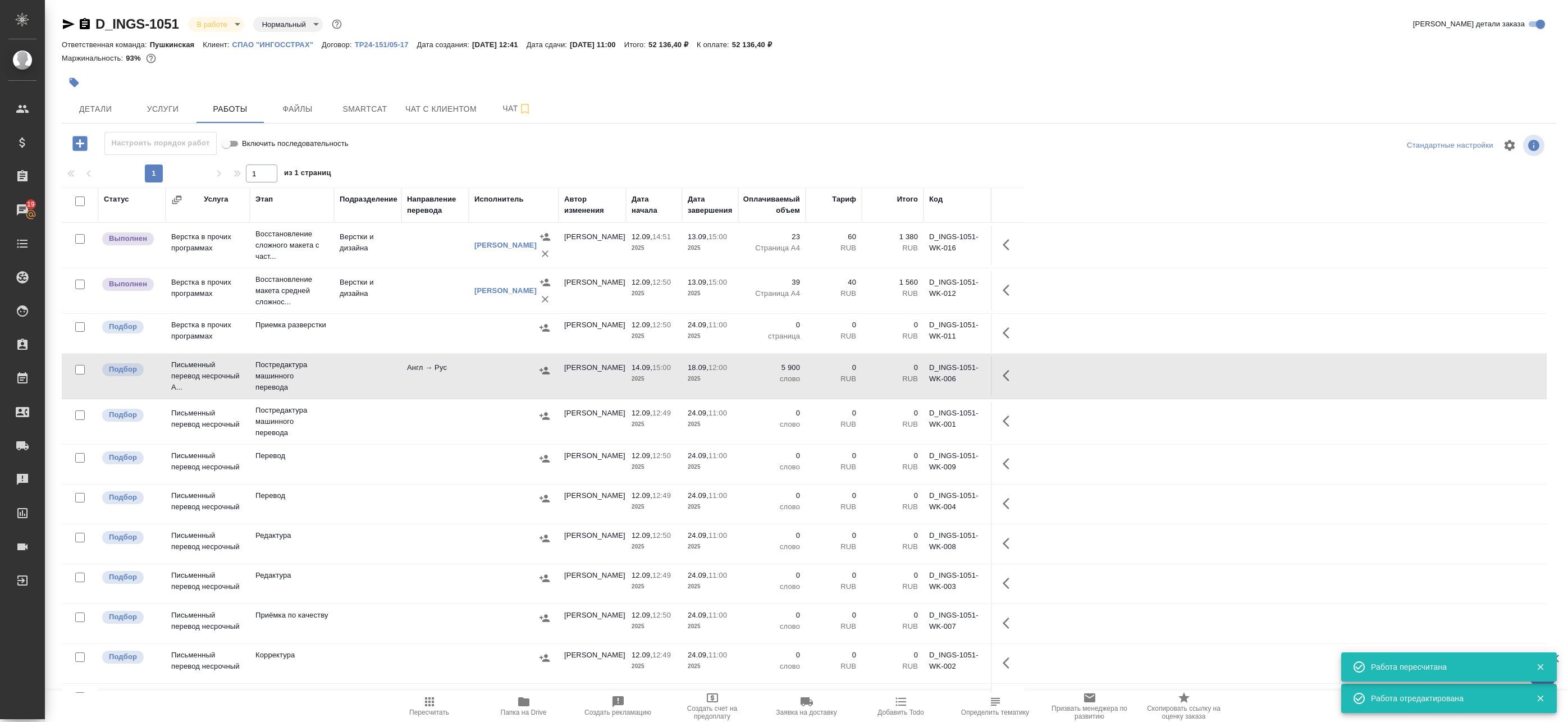
click at [1005, 425] on icon "button" at bounding box center [1010, 421] width 14 height 14
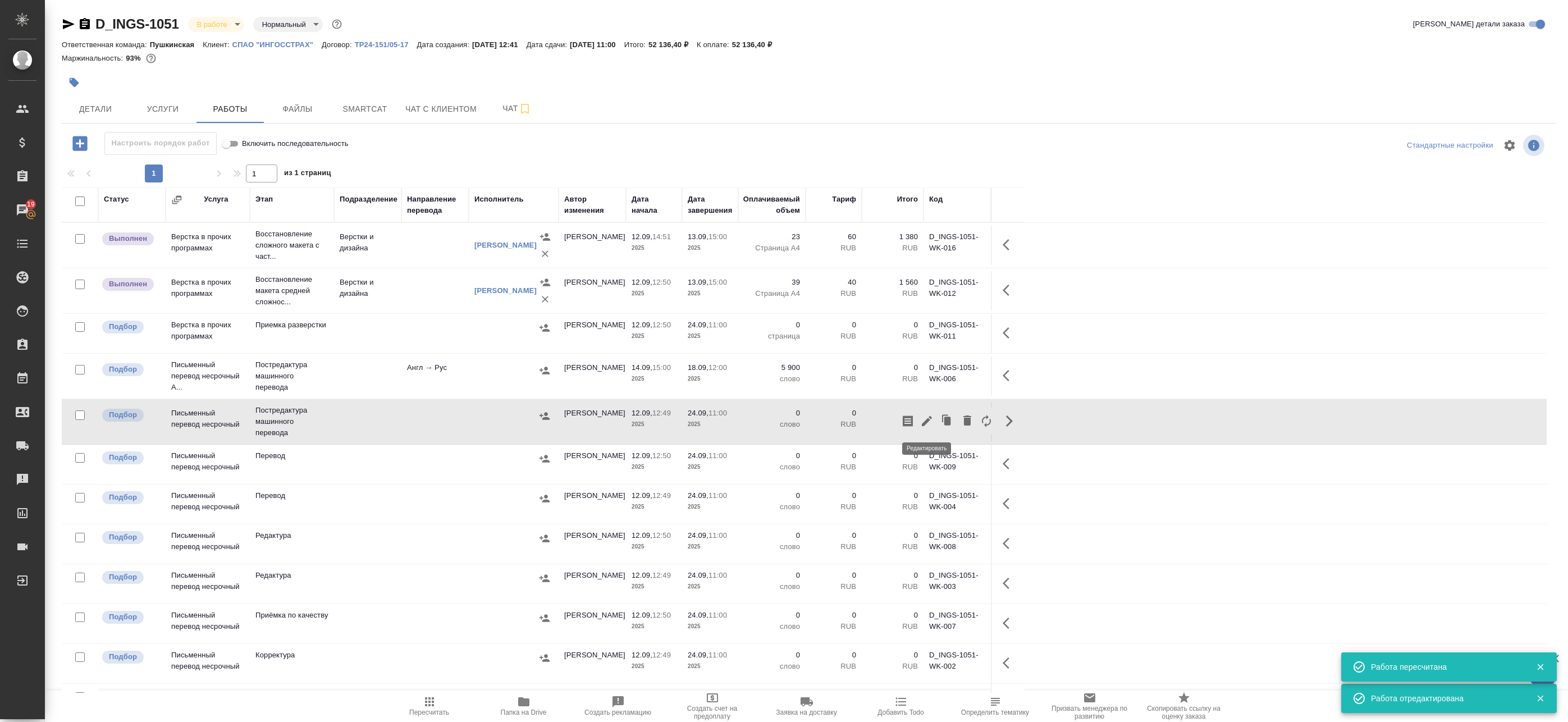
click at [926, 426] on icon "button" at bounding box center [927, 421] width 14 height 14
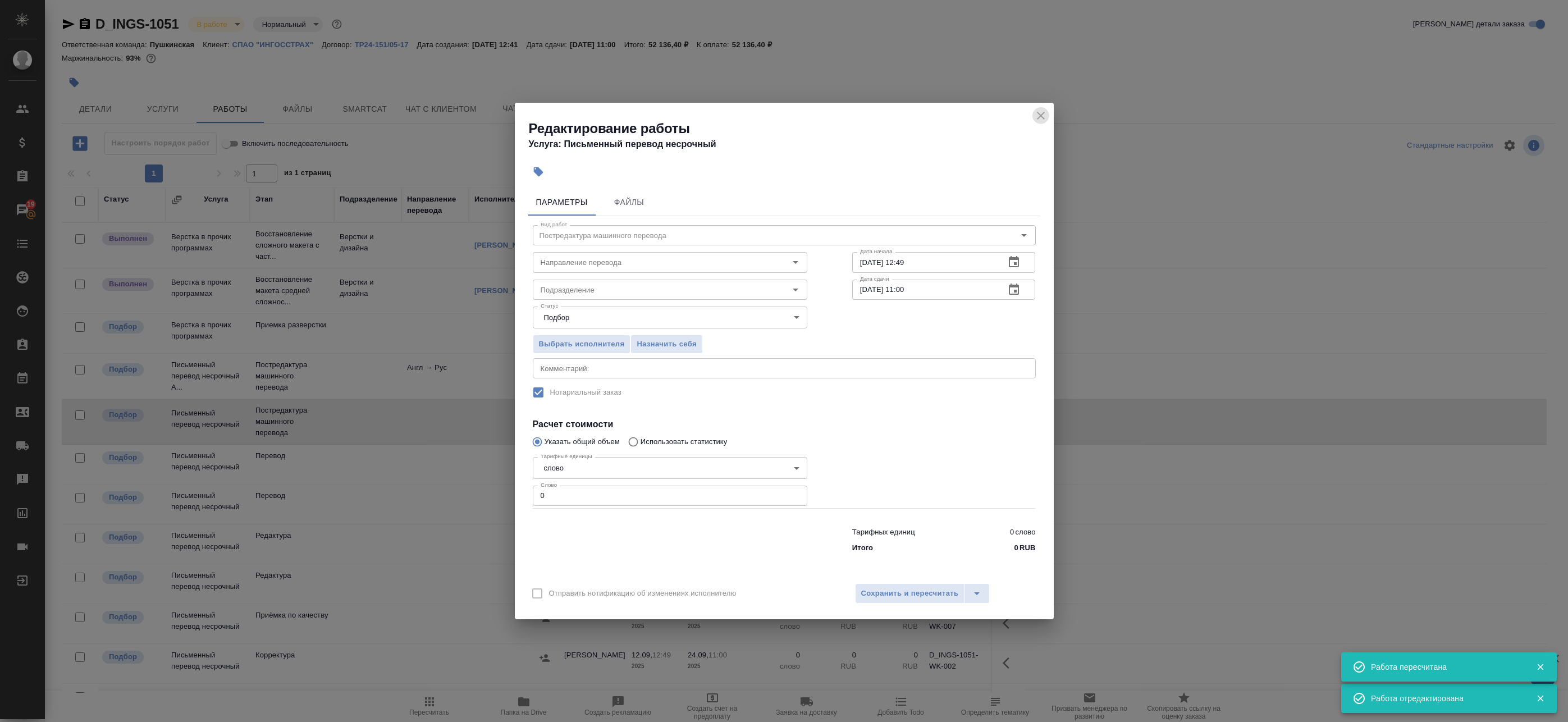
click at [1047, 110] on icon "close" at bounding box center [1041, 116] width 14 height 14
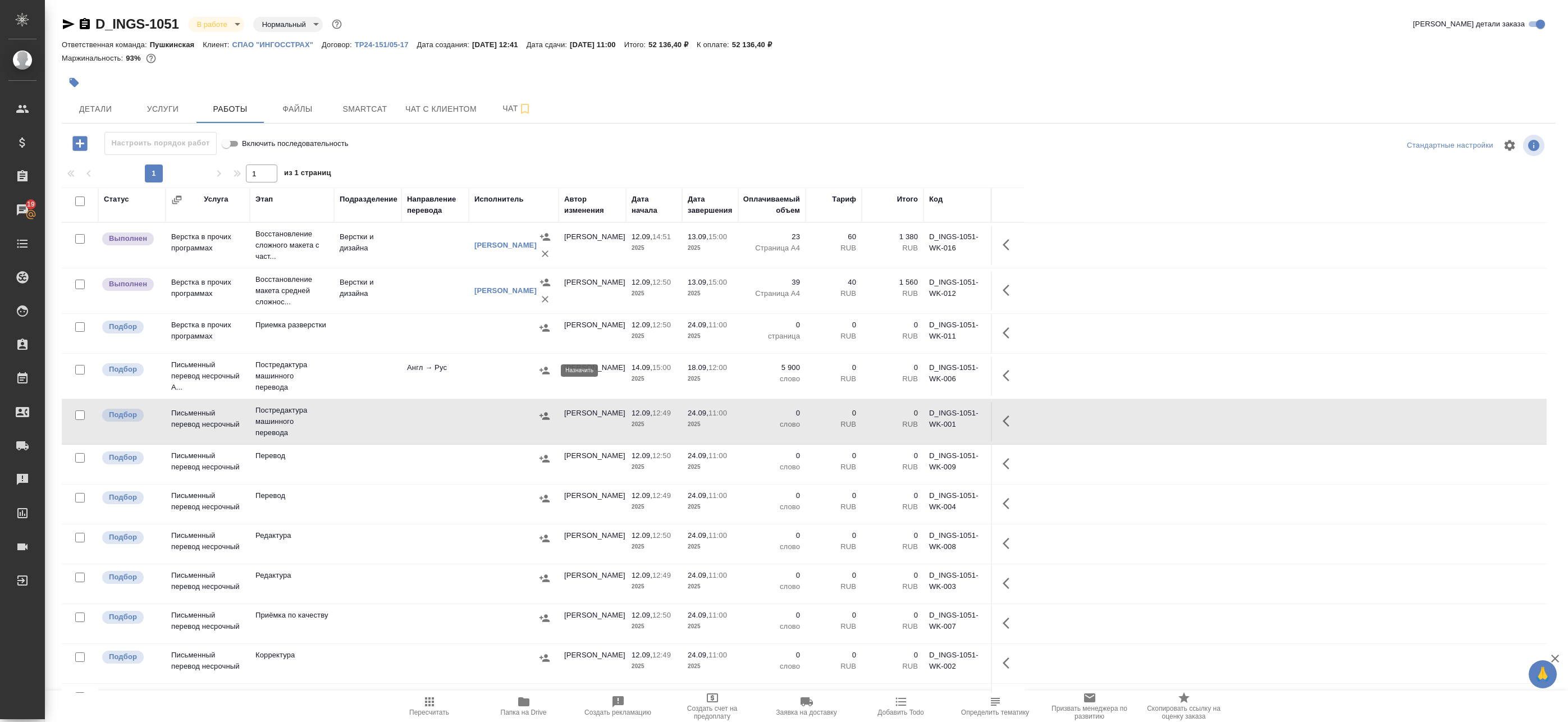
click at [545, 372] on icon "button" at bounding box center [544, 370] width 10 height 8
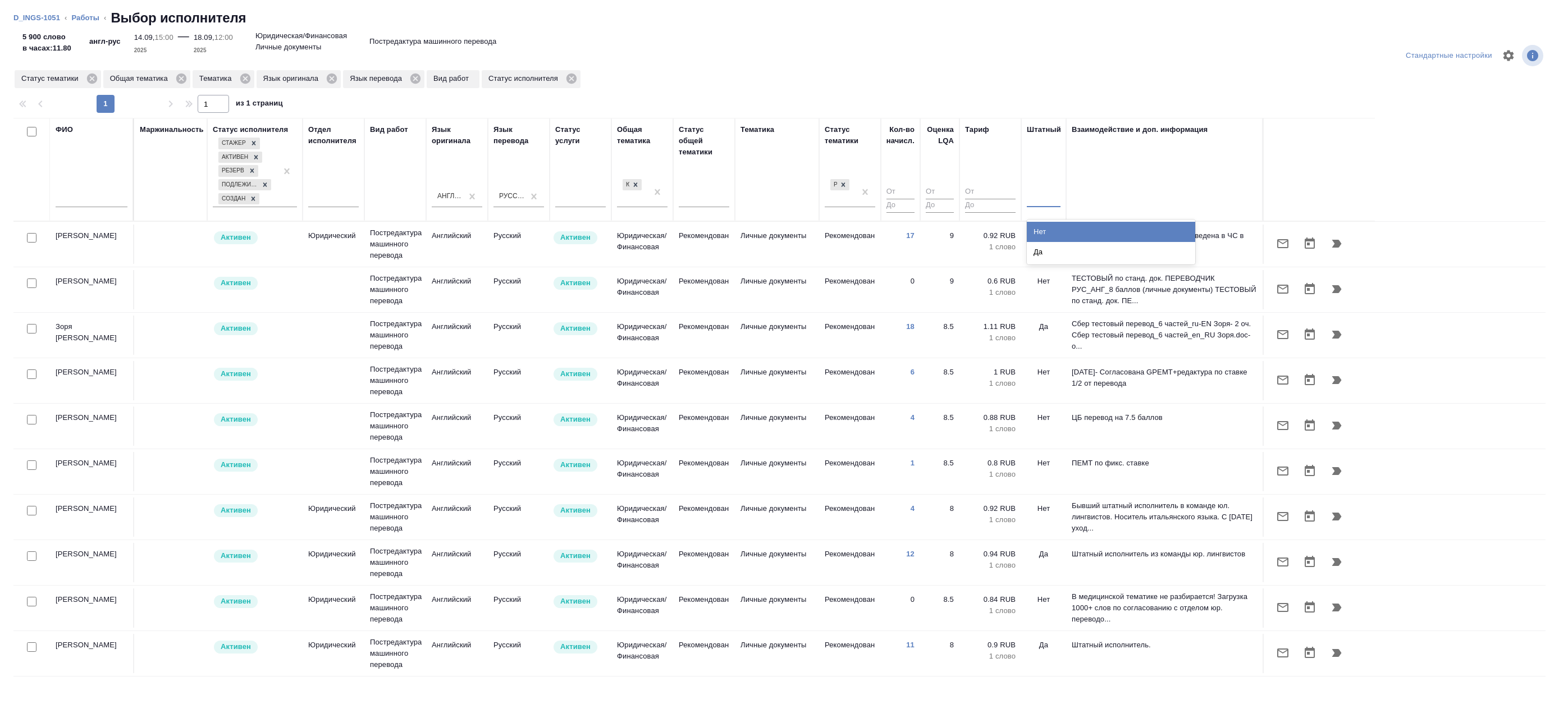
click at [1042, 202] on div at bounding box center [1044, 196] width 34 height 17
click at [44, 18] on link "D_INGS-1051" at bounding box center [37, 17] width 47 height 8
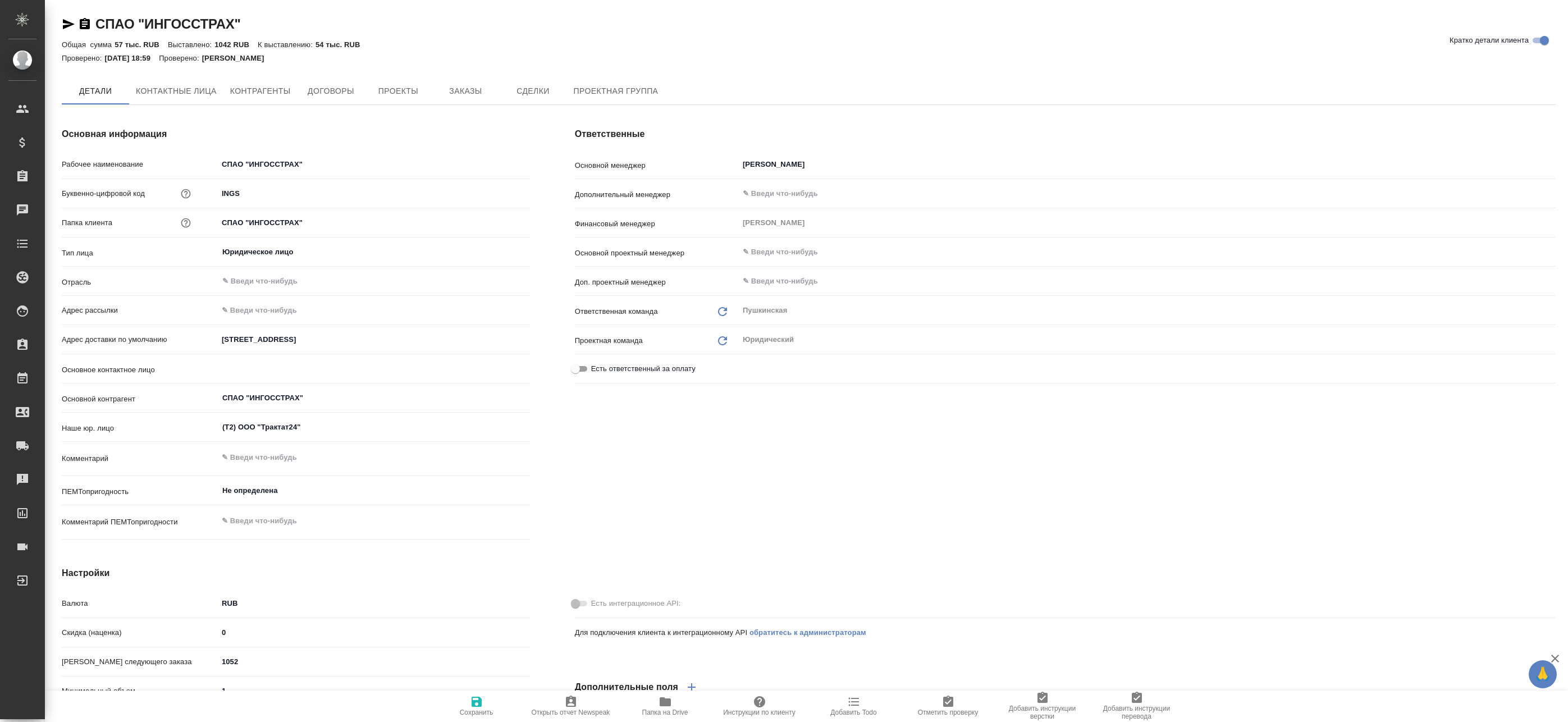
type textarea "x"
click at [252, 165] on input "СПАО "ИНГОССТРАХ"" at bounding box center [374, 165] width 313 height 17
type textarea "x"
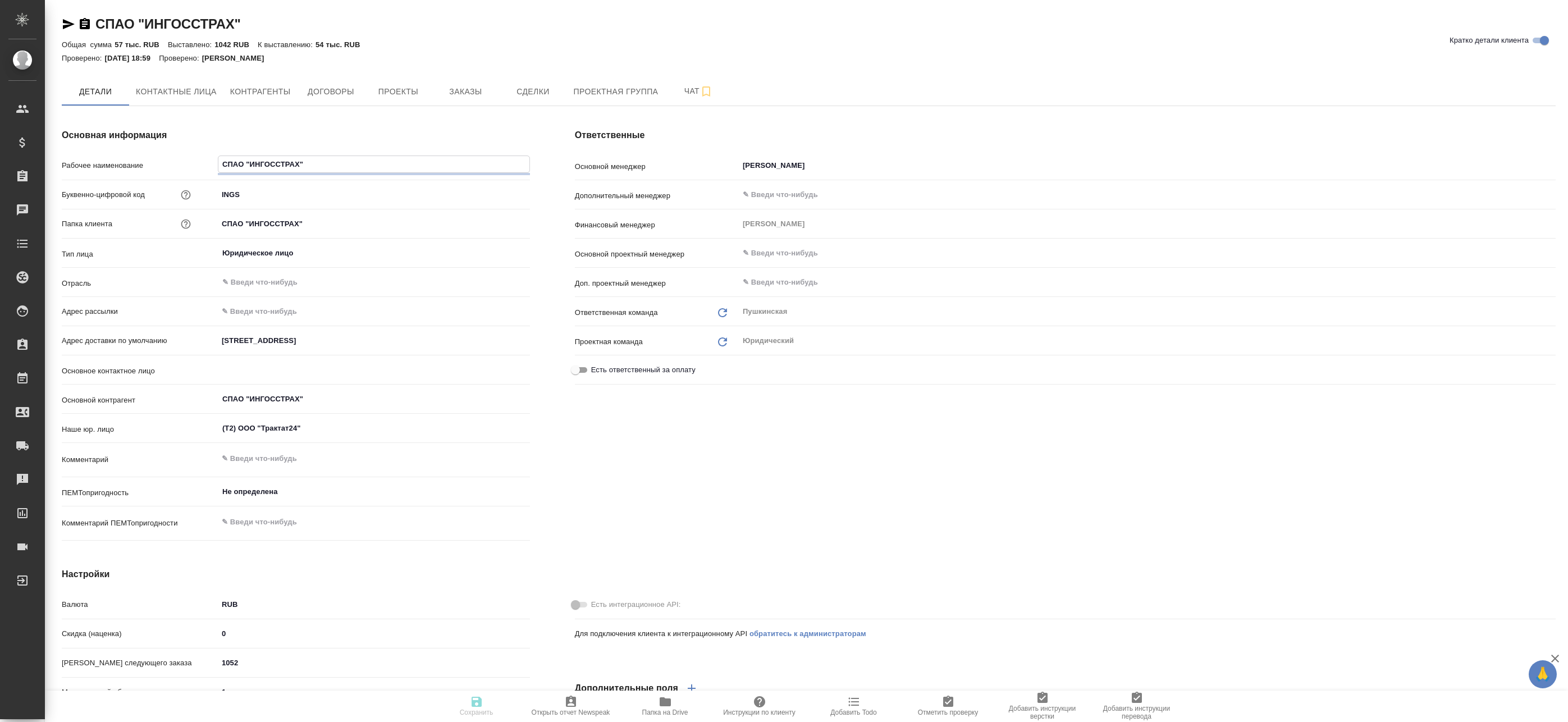
click at [252, 165] on input "СПАО "ИНГОССТРАХ"" at bounding box center [374, 165] width 311 height 17
type textarea "x"
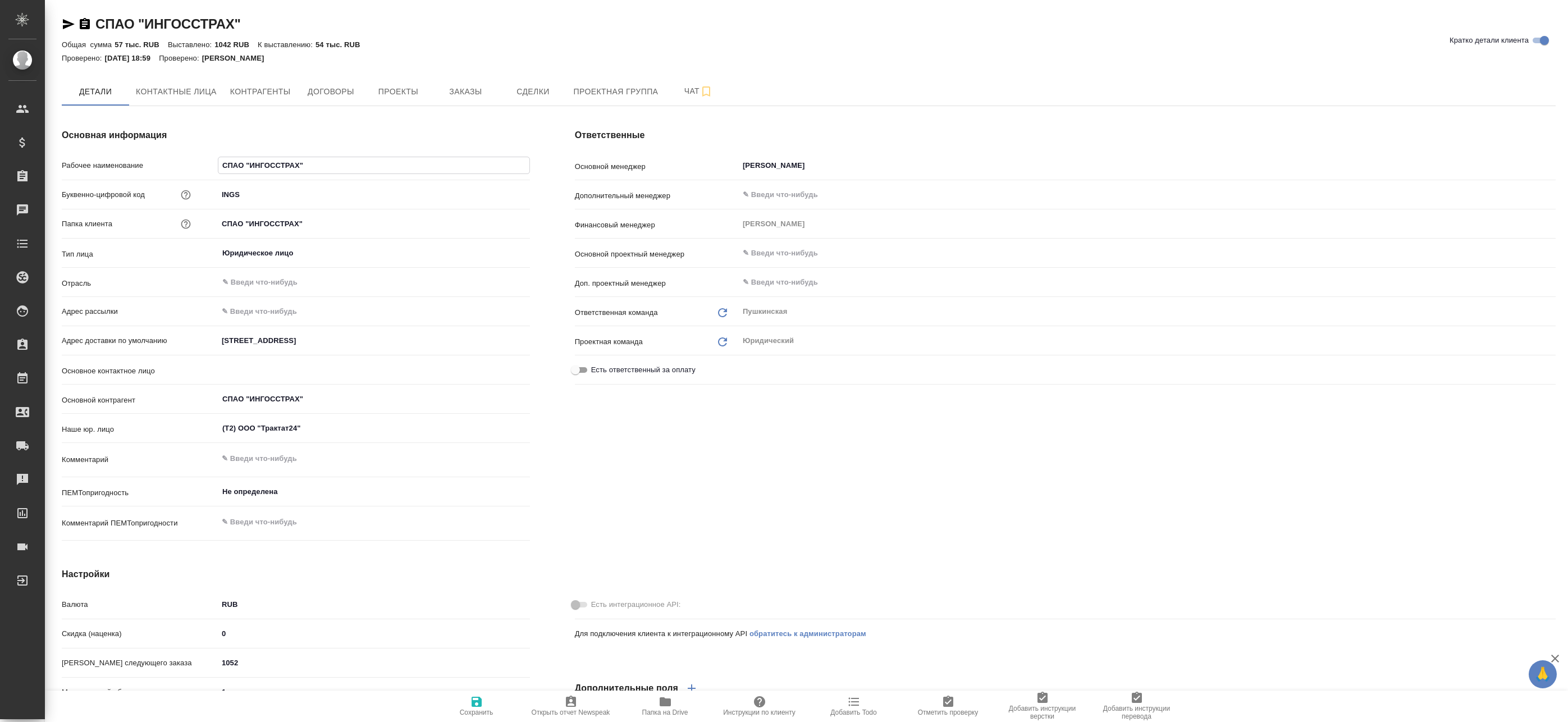
type textarea "x"
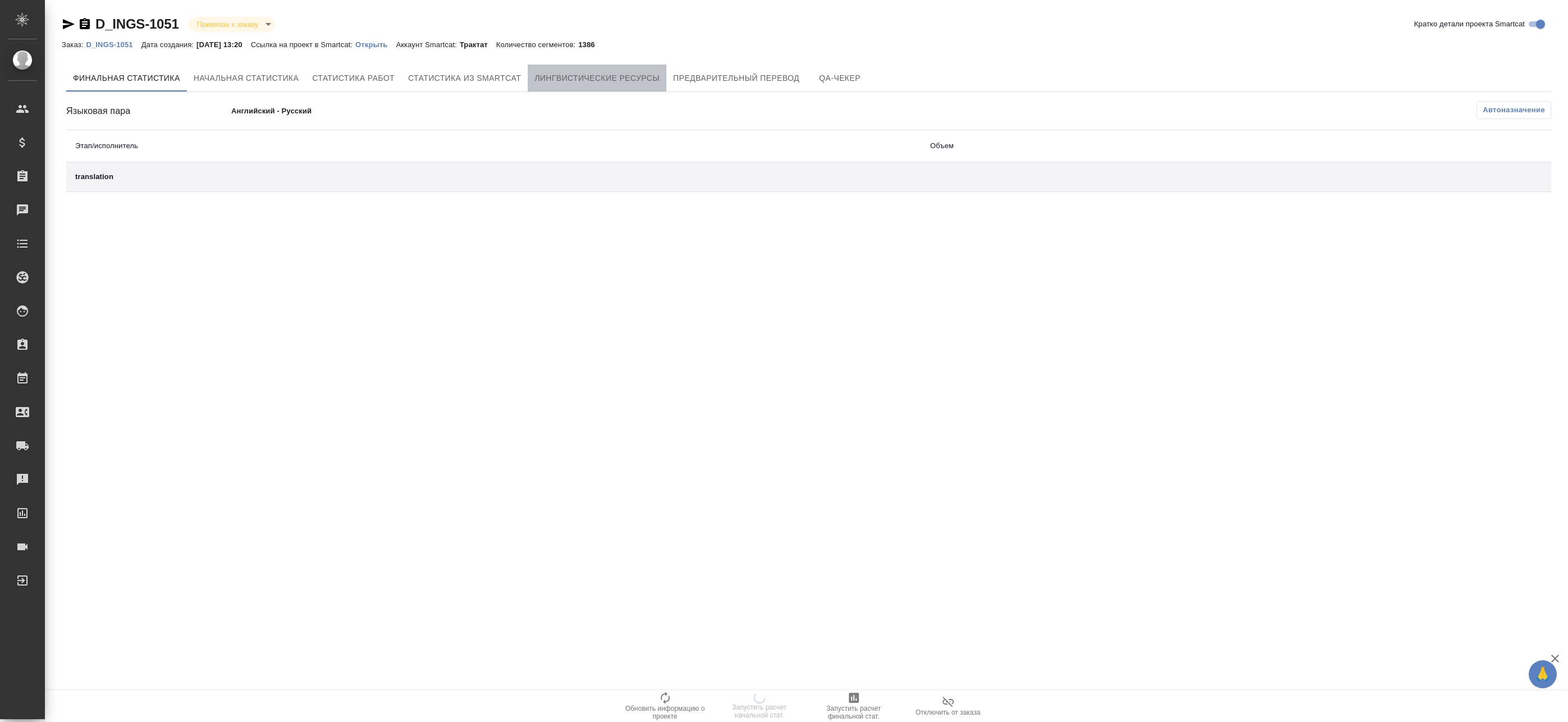
click at [586, 74] on span "Лингвистические ресурсы" at bounding box center [597, 78] width 125 height 14
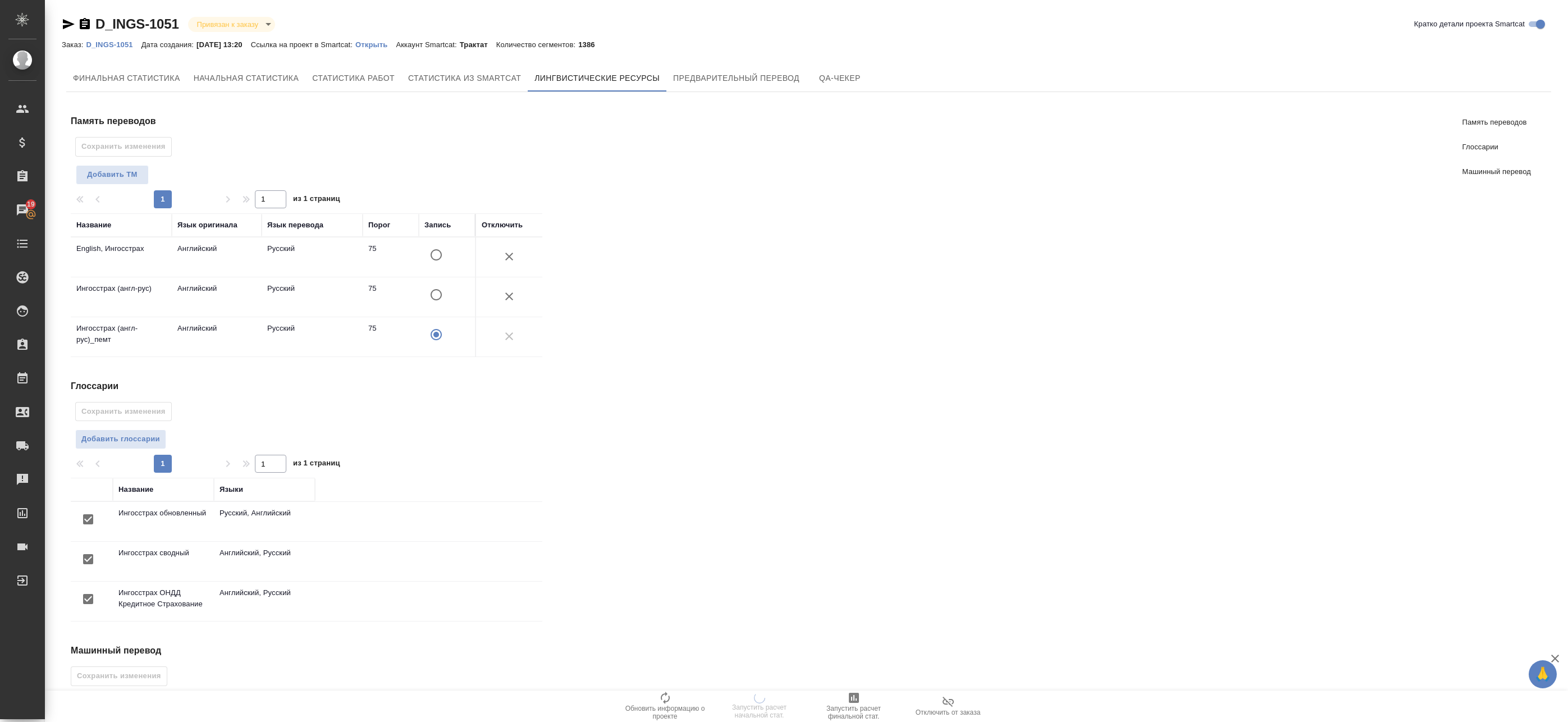
scroll to position [112, 0]
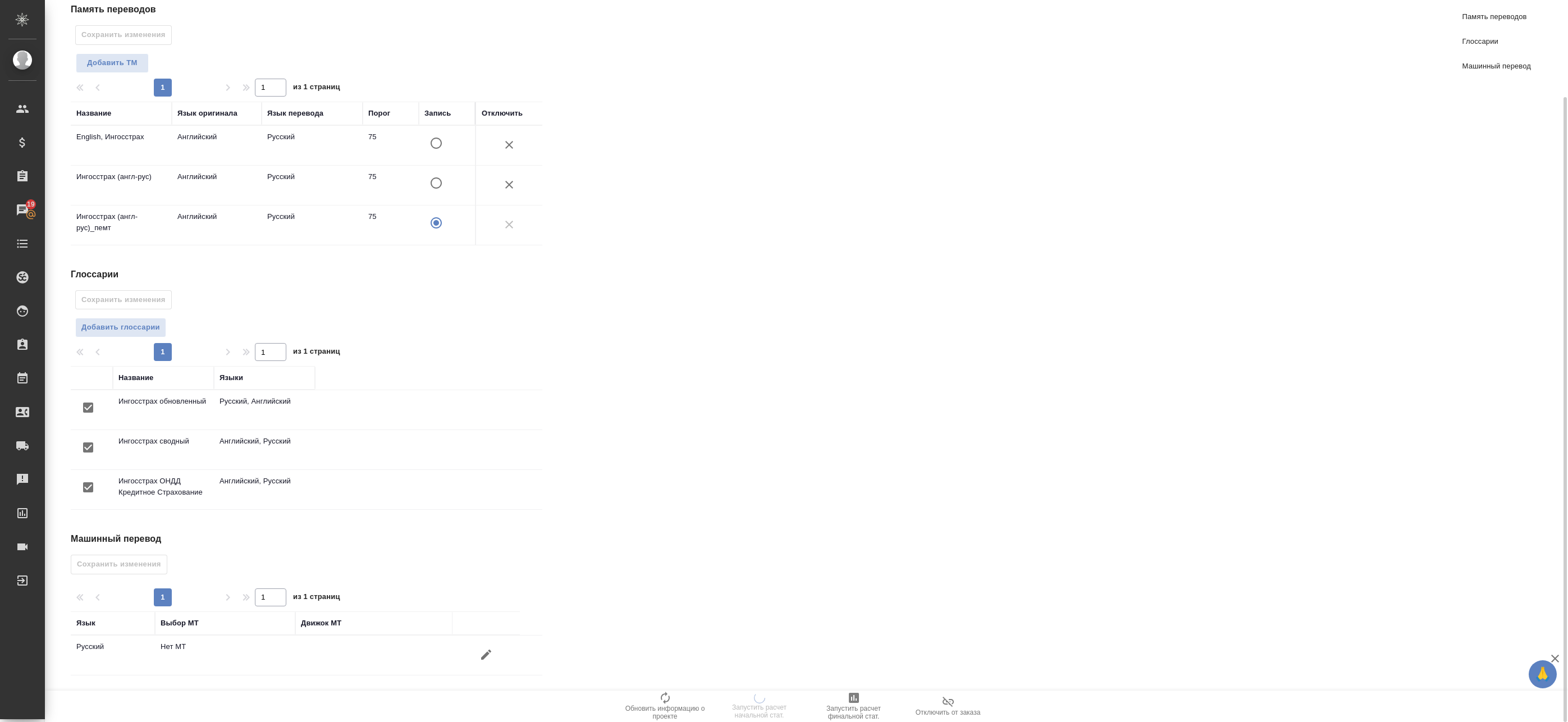
click at [484, 657] on icon "button" at bounding box center [486, 654] width 10 height 10
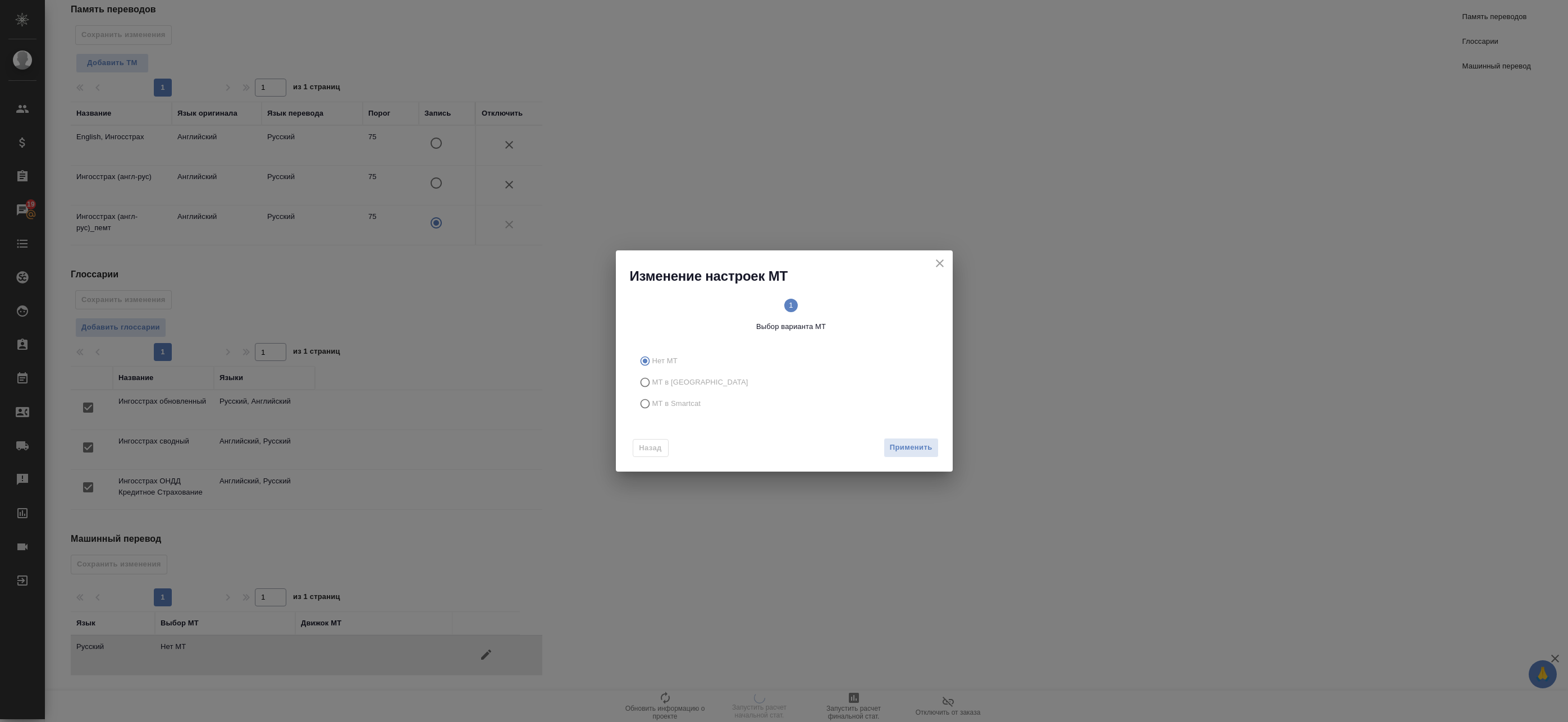
click at [685, 403] on span "МТ в Smartcat" at bounding box center [676, 403] width 49 height 11
click at [652, 403] on input "МТ в Smartcat" at bounding box center [644, 403] width 18 height 21
radio input "true"
click at [935, 443] on button "Вперед" at bounding box center [918, 448] width 41 height 20
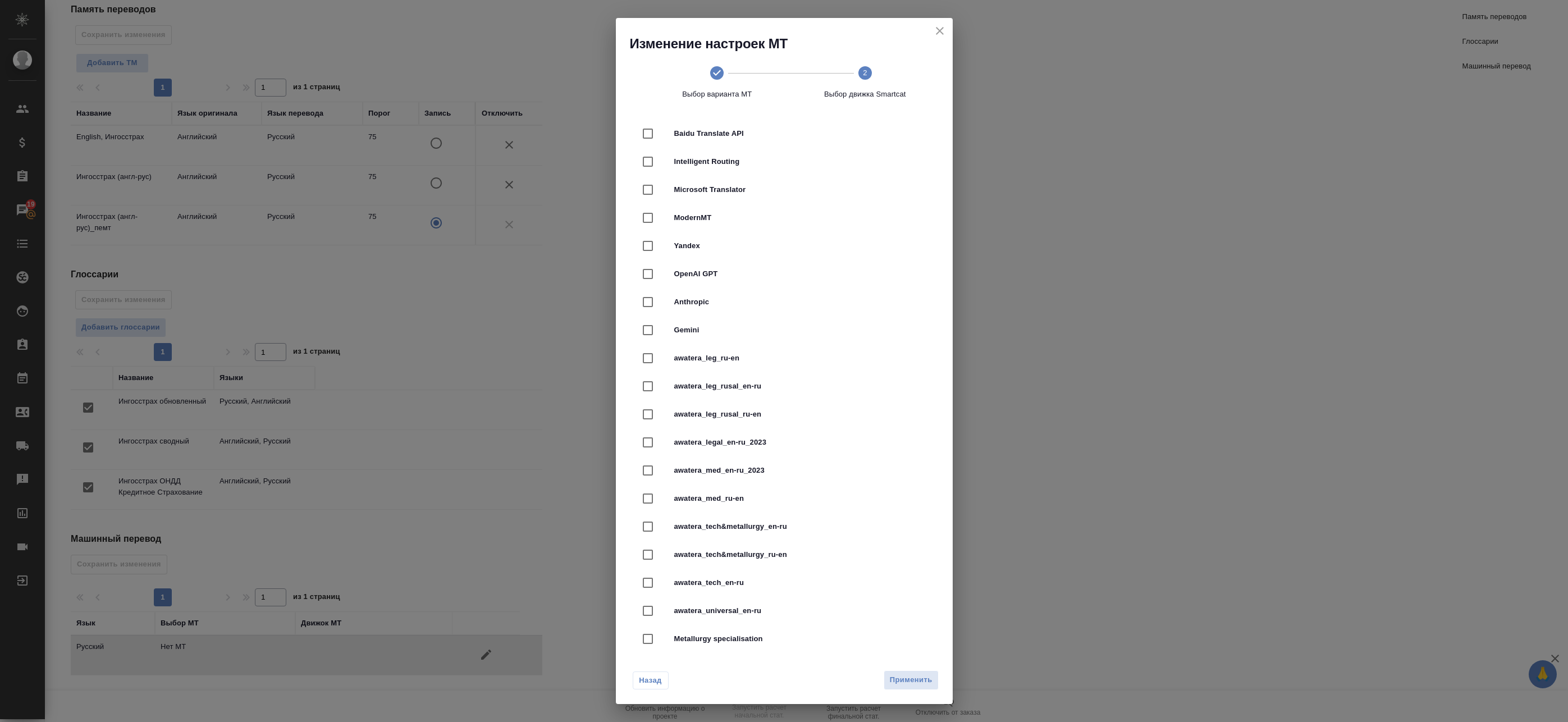
scroll to position [163, 0]
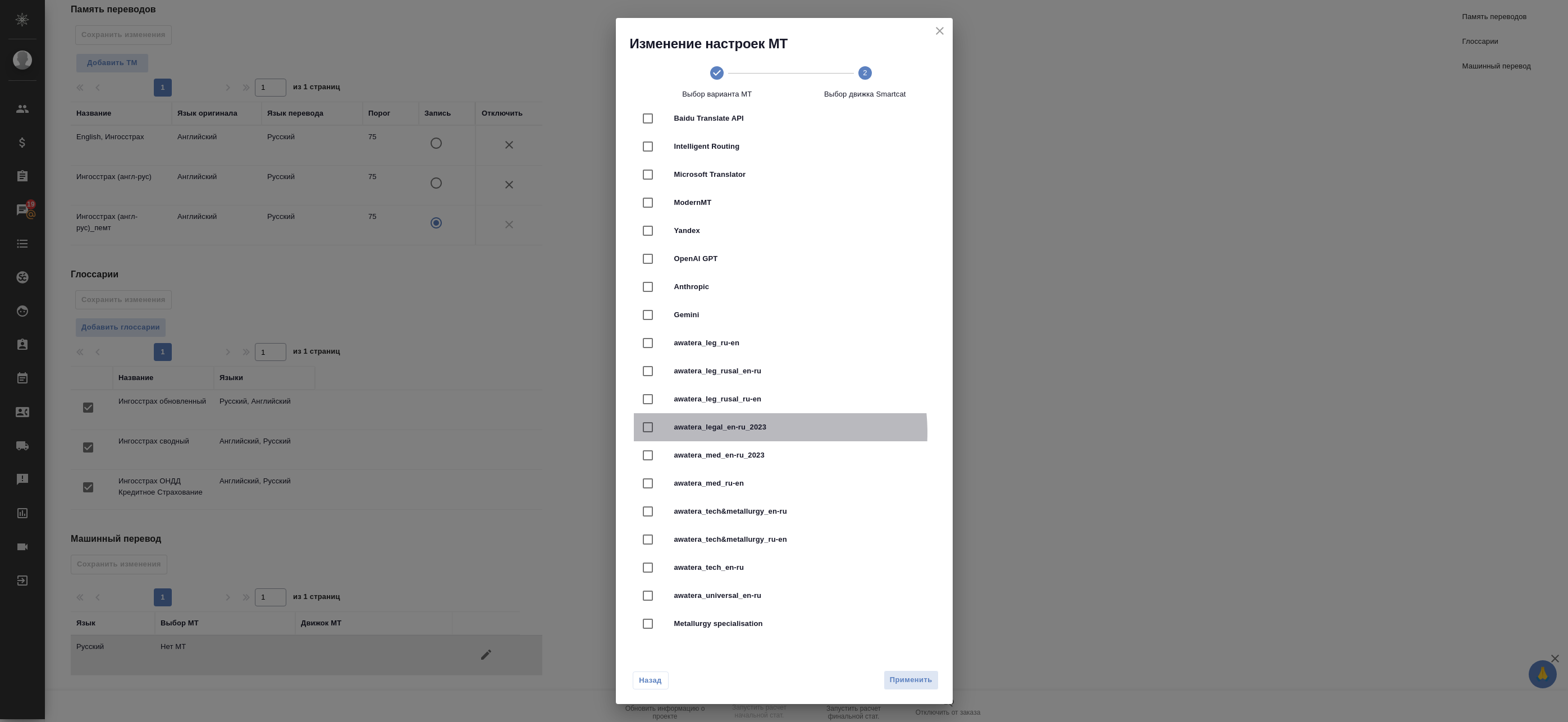
click at [739, 432] on span "awatera_legal_en-ru_2023" at bounding box center [800, 427] width 252 height 11
checkbox input "true"
click at [920, 686] on span "Применить" at bounding box center [911, 680] width 43 height 13
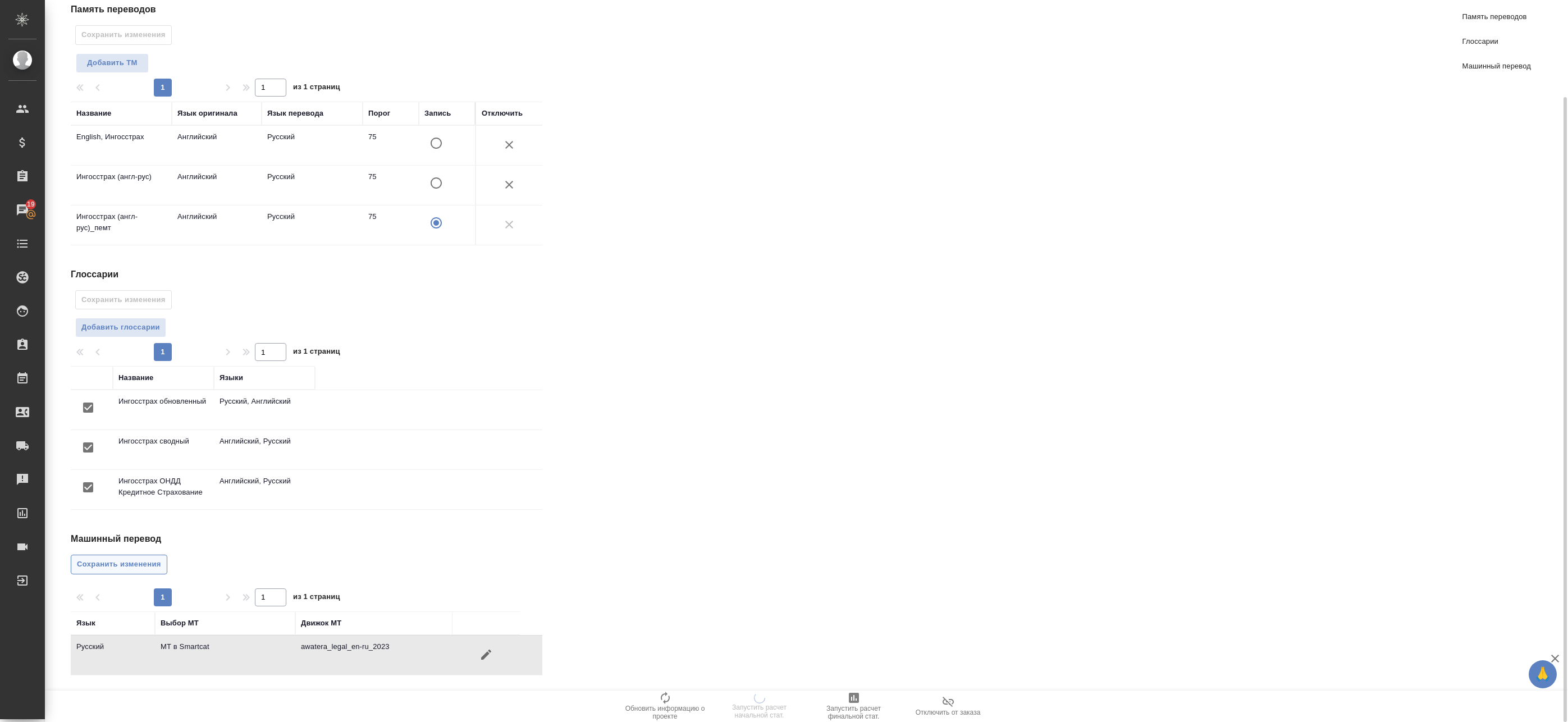
click at [88, 566] on span "Сохранить изменения" at bounding box center [119, 564] width 84 height 13
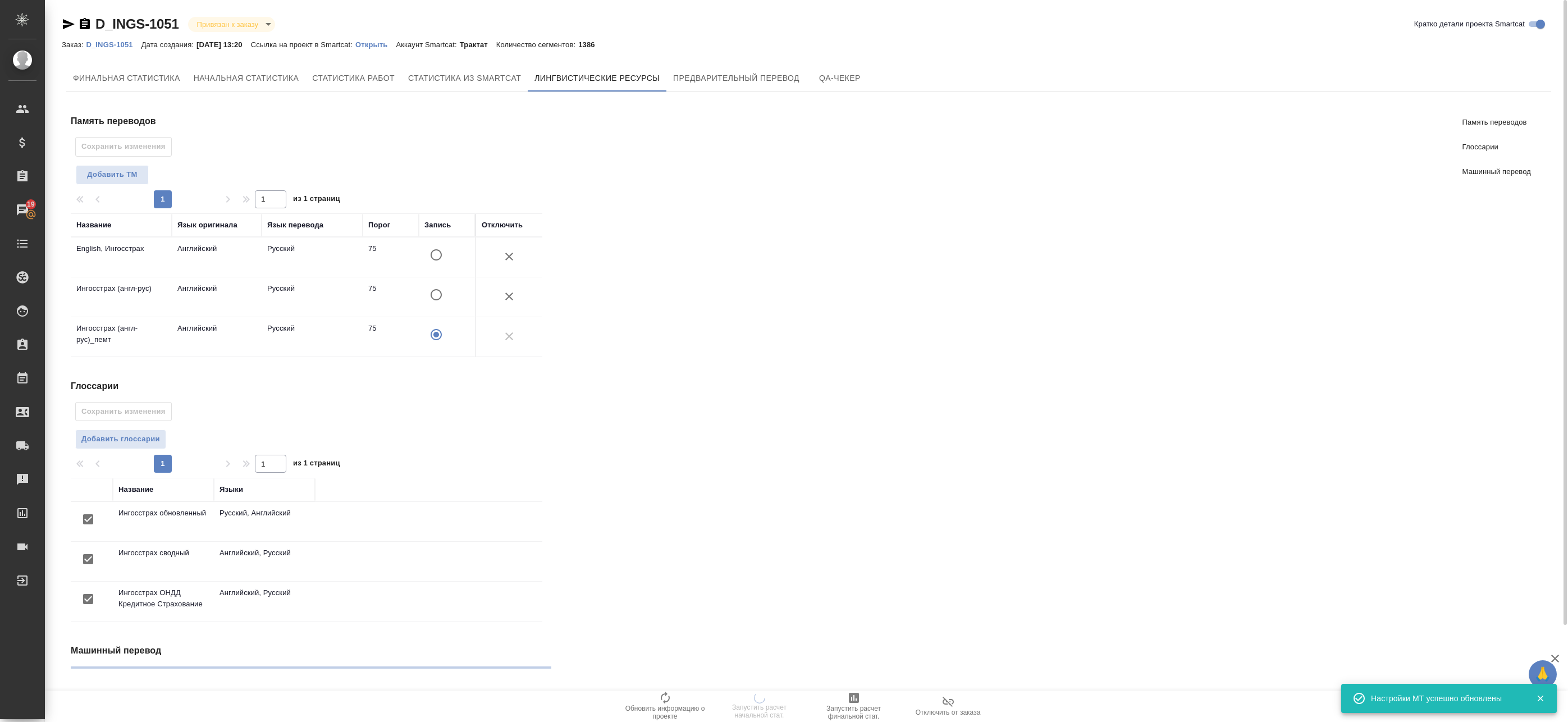
drag, startPoint x: 741, startPoint y: 77, endPoint x: 993, endPoint y: 39, distance: 254.8
click at [742, 77] on span "Предварительный перевод" at bounding box center [736, 78] width 126 height 14
click at [140, 165] on button "Добавить TM" at bounding box center [112, 175] width 73 height 20
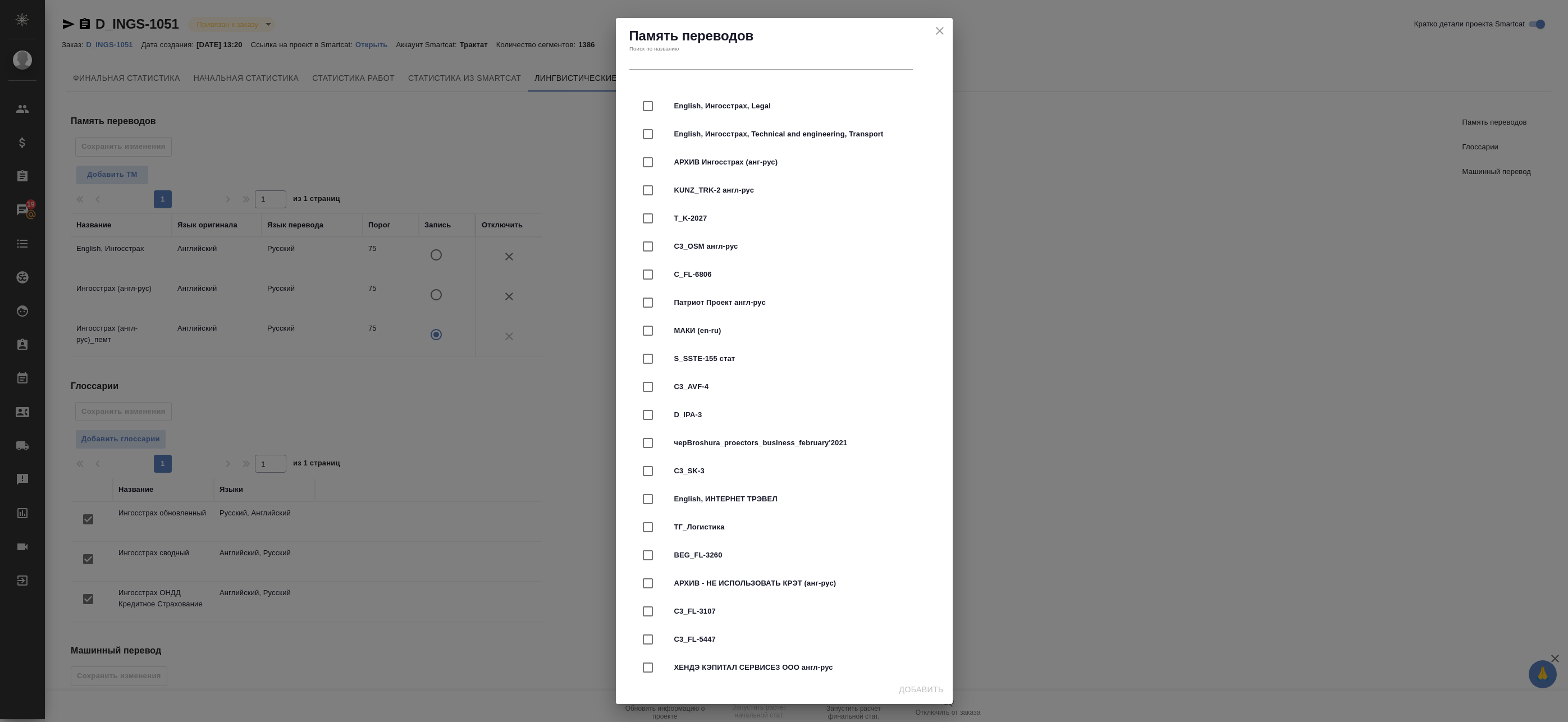
click at [730, 59] on input "text" at bounding box center [771, 62] width 283 height 16
paste input "СПАО "ИНГОССТРАХ""
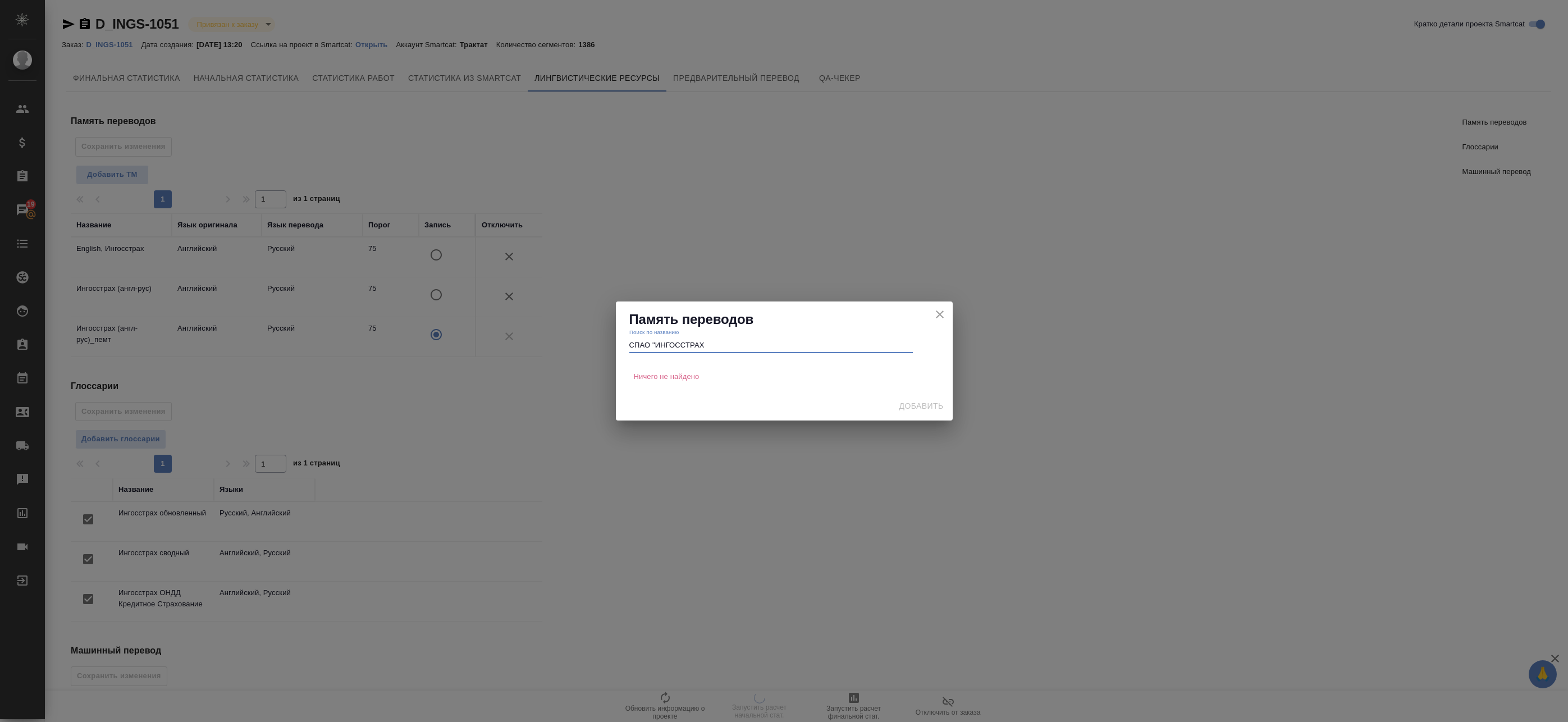
click at [656, 341] on input "СПАО "ИНГОССТРАХ" at bounding box center [771, 345] width 283 height 16
type input "ИНГОССТРАХ"
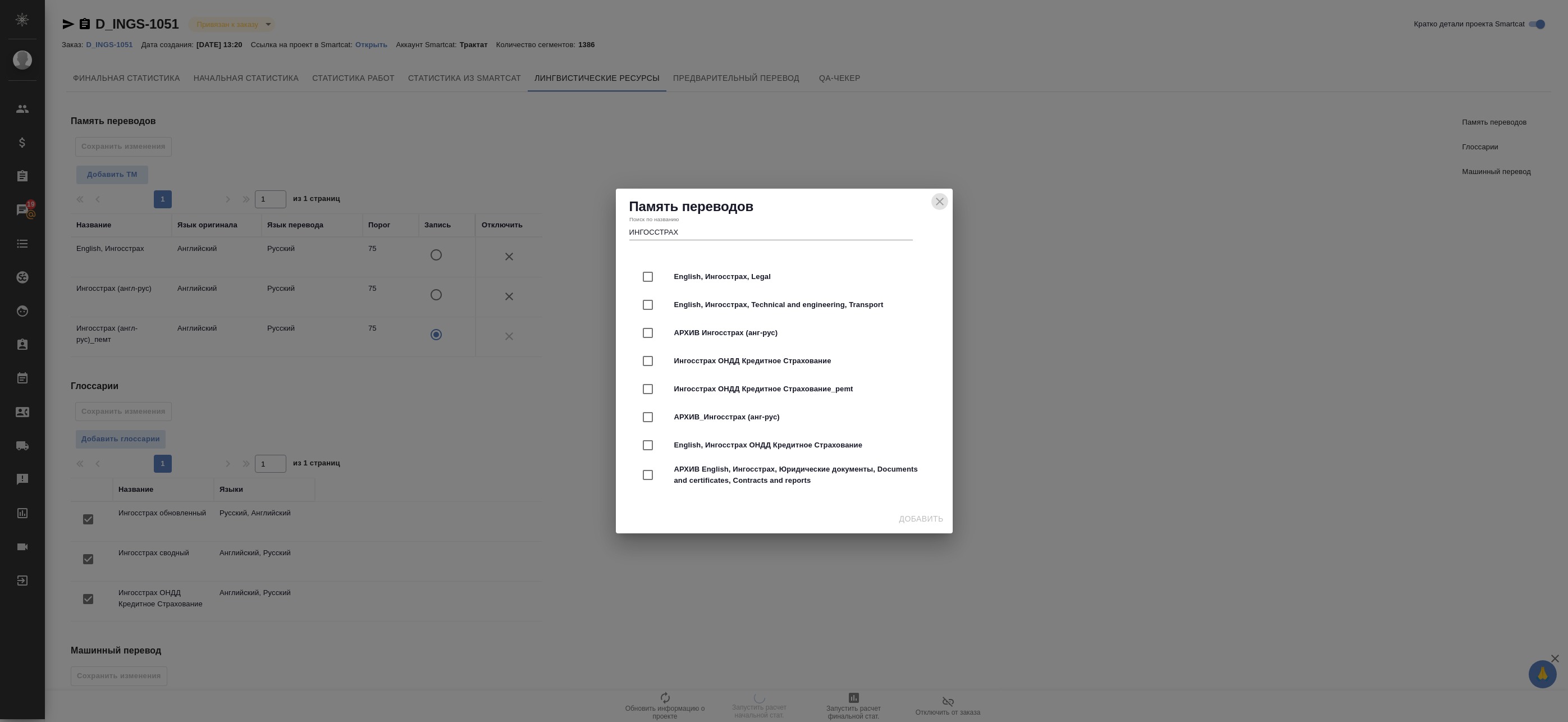
click at [939, 204] on icon "close" at bounding box center [940, 201] width 14 height 14
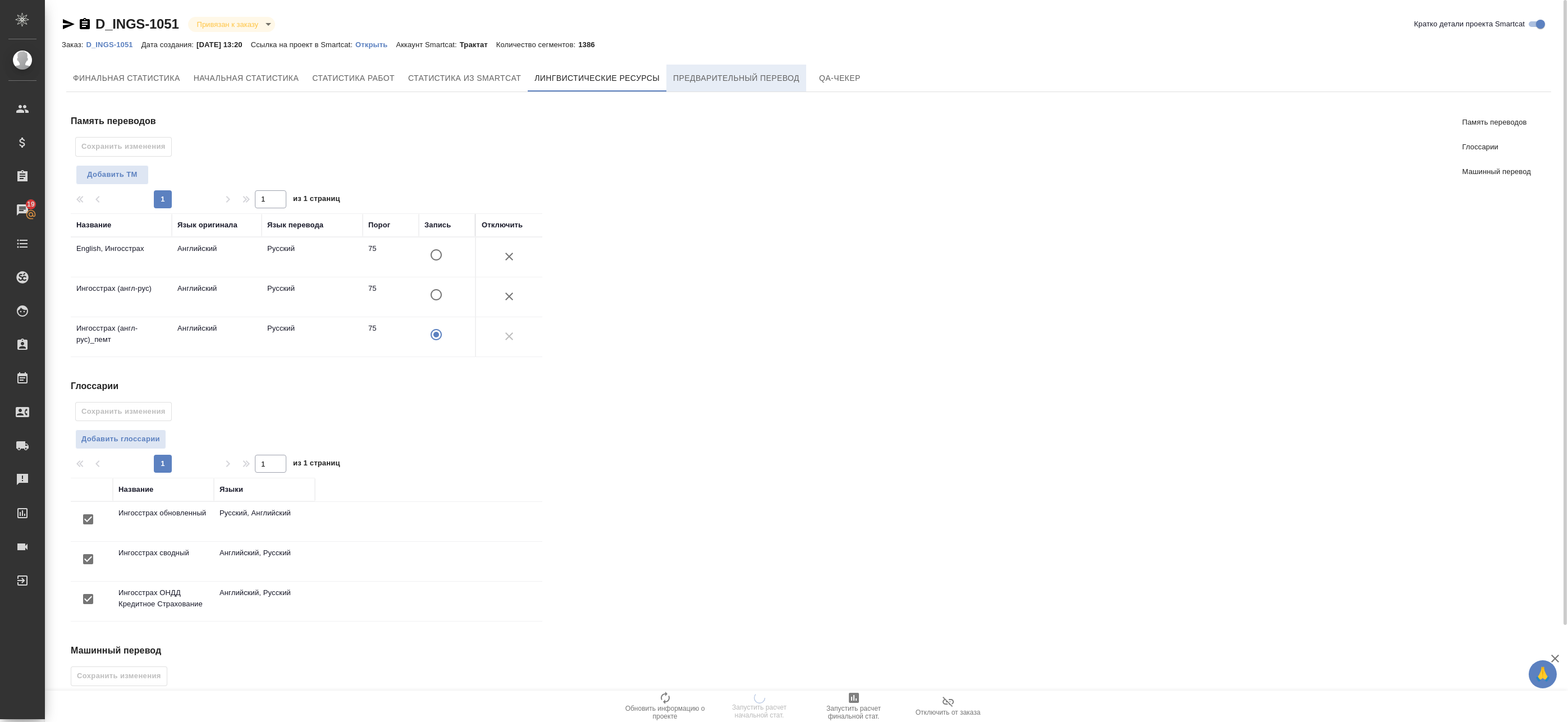
click at [740, 75] on span "Предварительный перевод" at bounding box center [736, 78] width 126 height 14
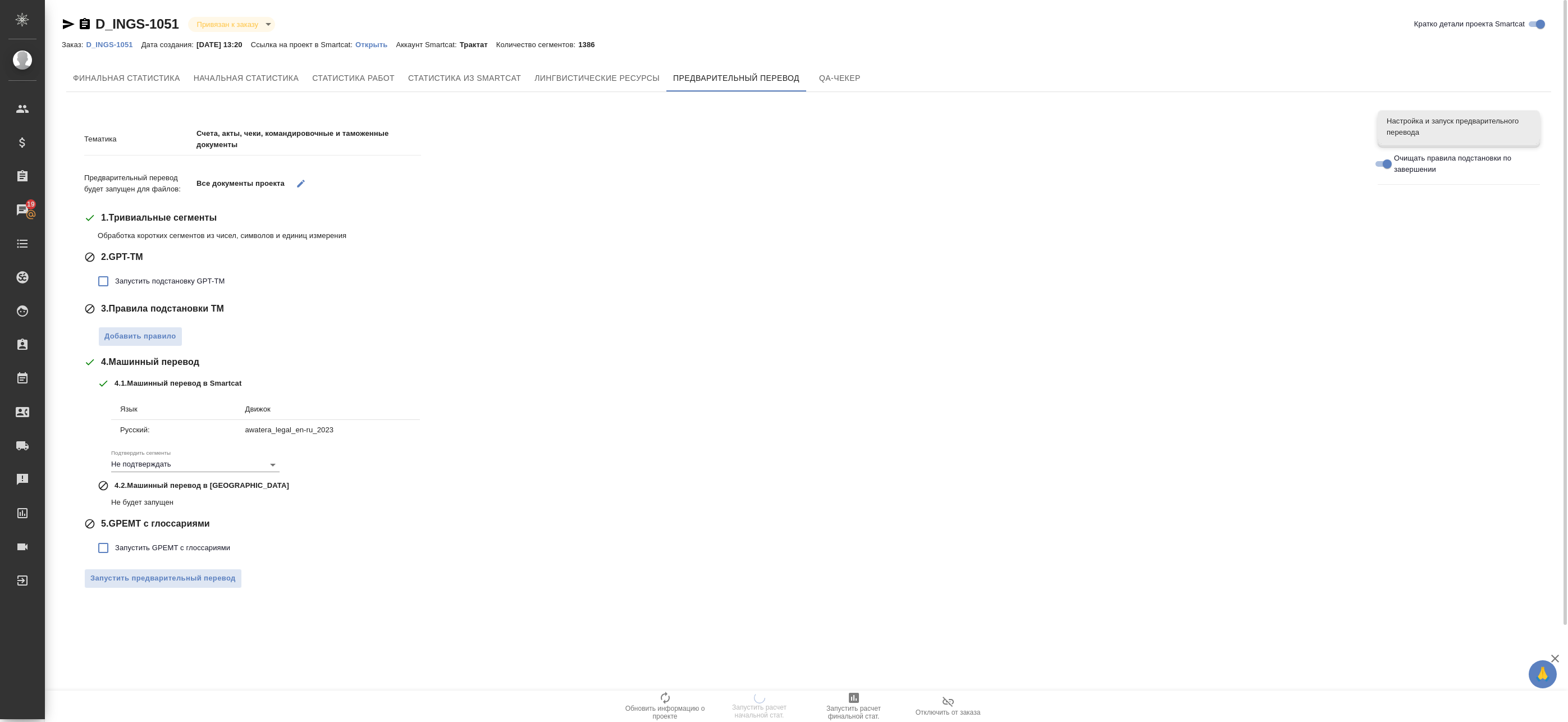
click at [119, 280] on span "Запустить подстановку GPT-TM" at bounding box center [170, 281] width 110 height 11
click at [115, 280] on input "Запустить подстановку GPT-TM" at bounding box center [103, 281] width 23 height 23
checkbox input "true"
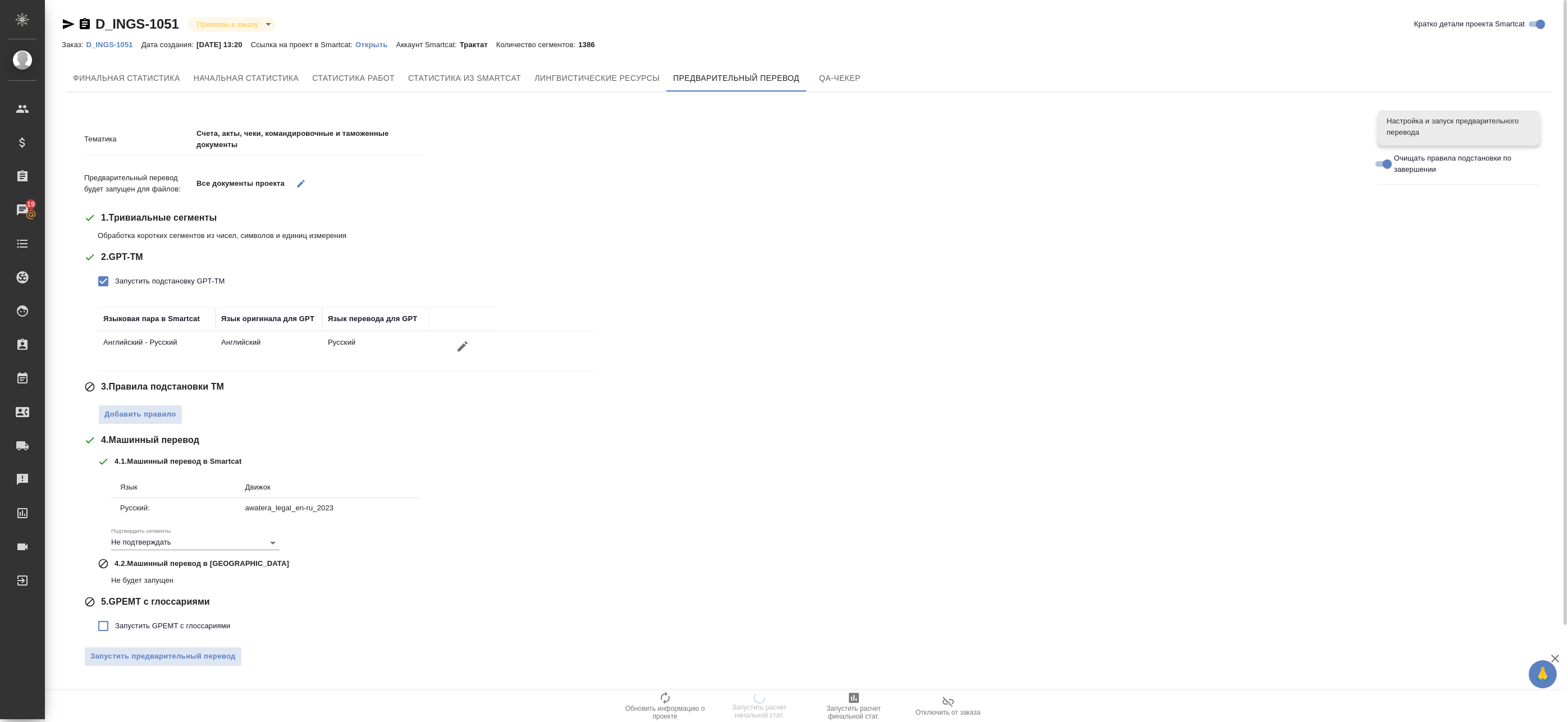
scroll to position [9, 0]
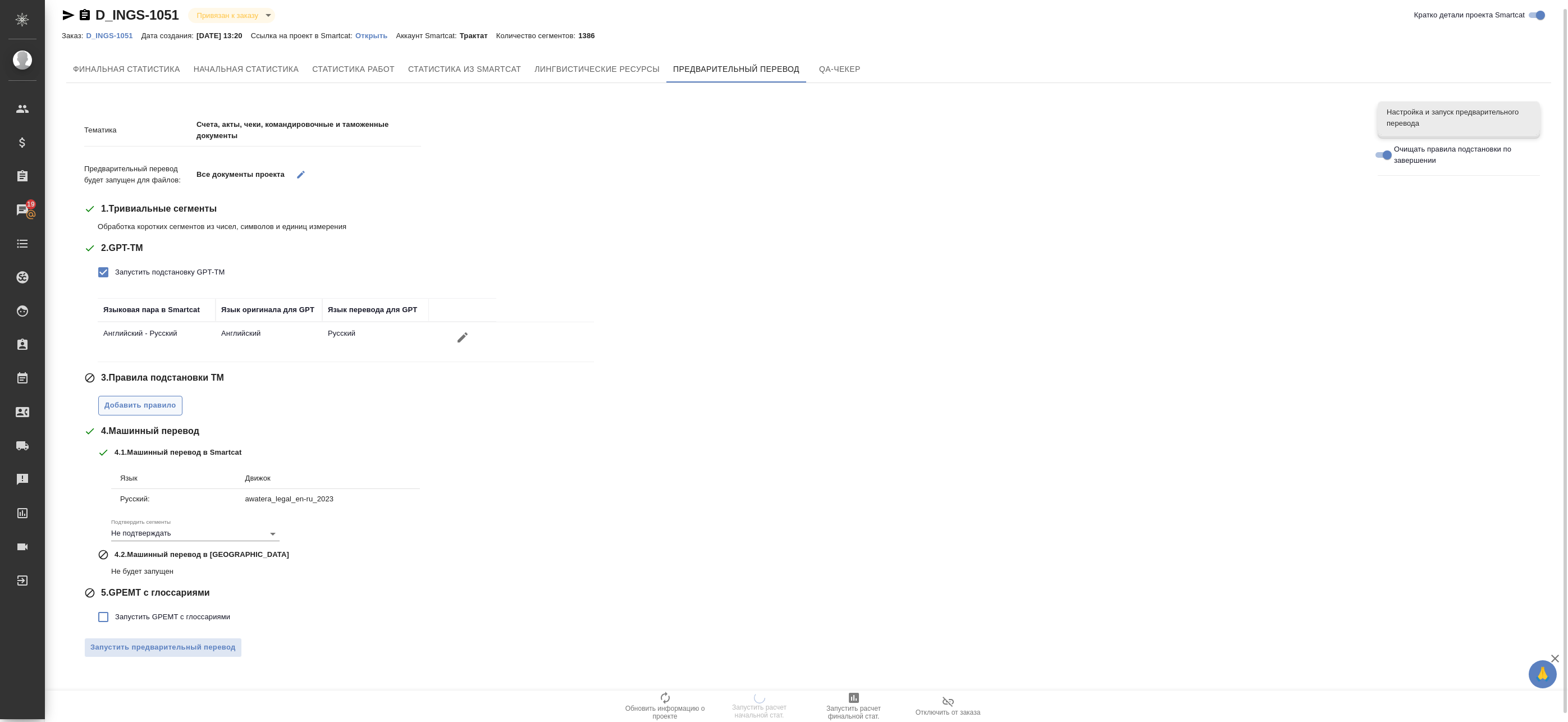
click at [165, 411] on span "Добавить правило" at bounding box center [140, 405] width 72 height 13
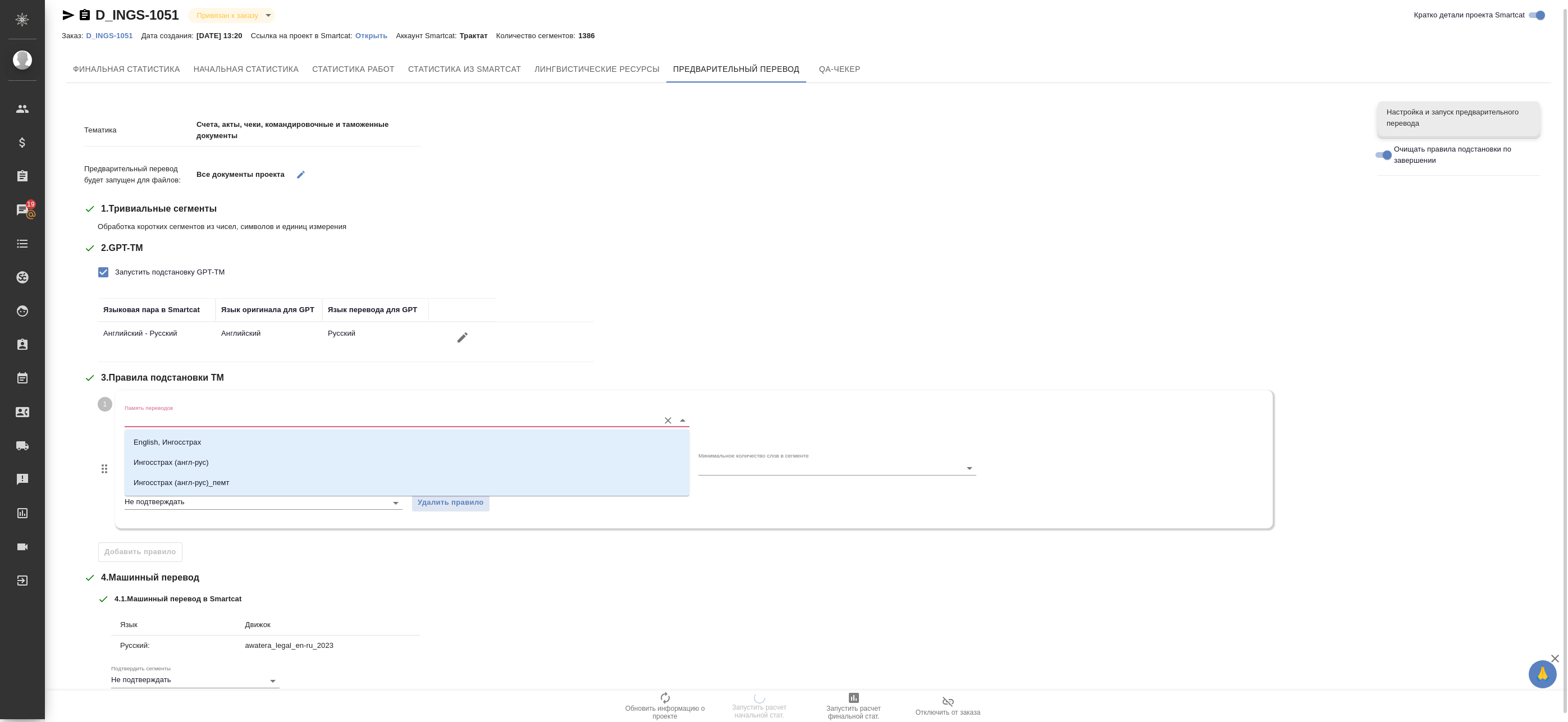
click at [182, 422] on input "Память переводов" at bounding box center [389, 420] width 529 height 14
click at [177, 446] on p "English, Ингосстрах" at bounding box center [168, 442] width 68 height 11
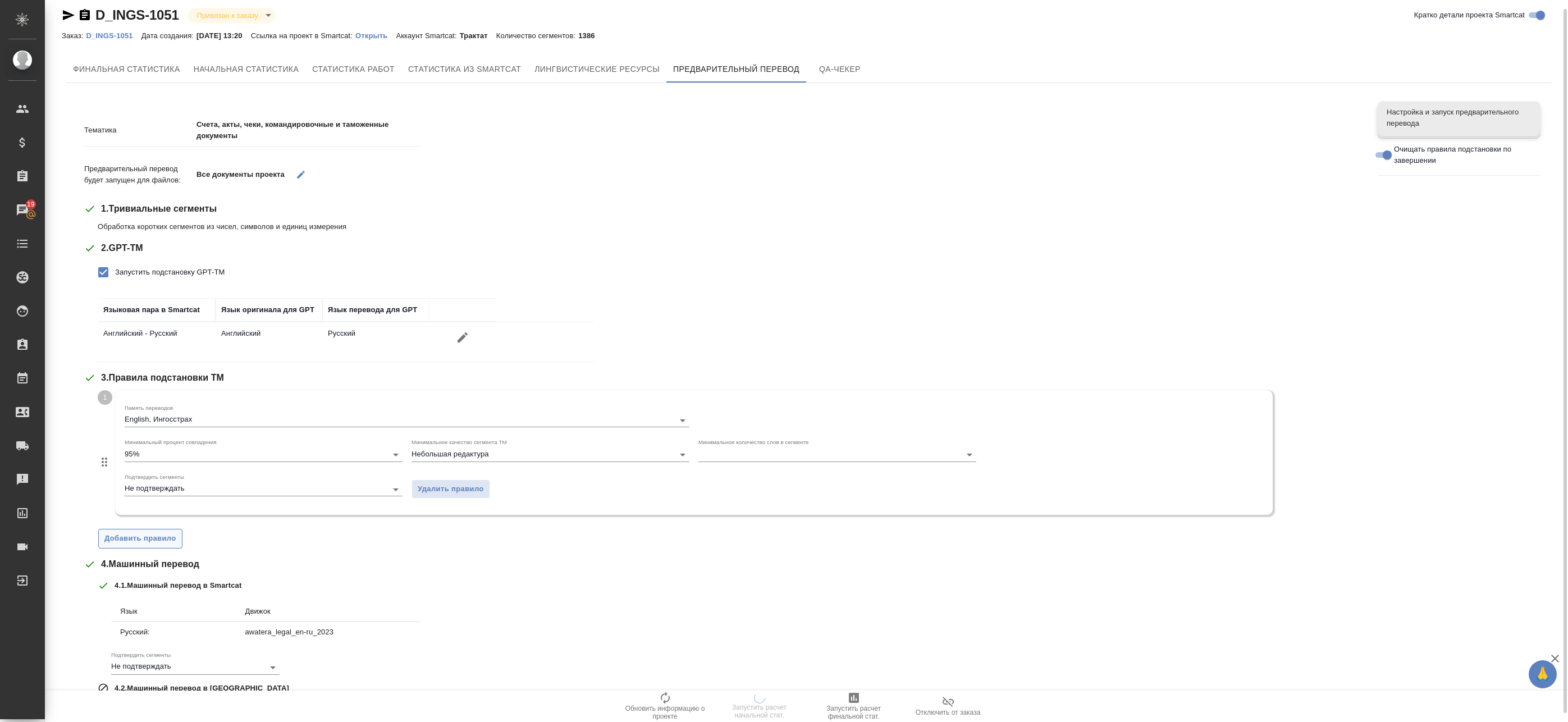
click at [153, 542] on span "Добавить правило" at bounding box center [140, 539] width 72 height 13
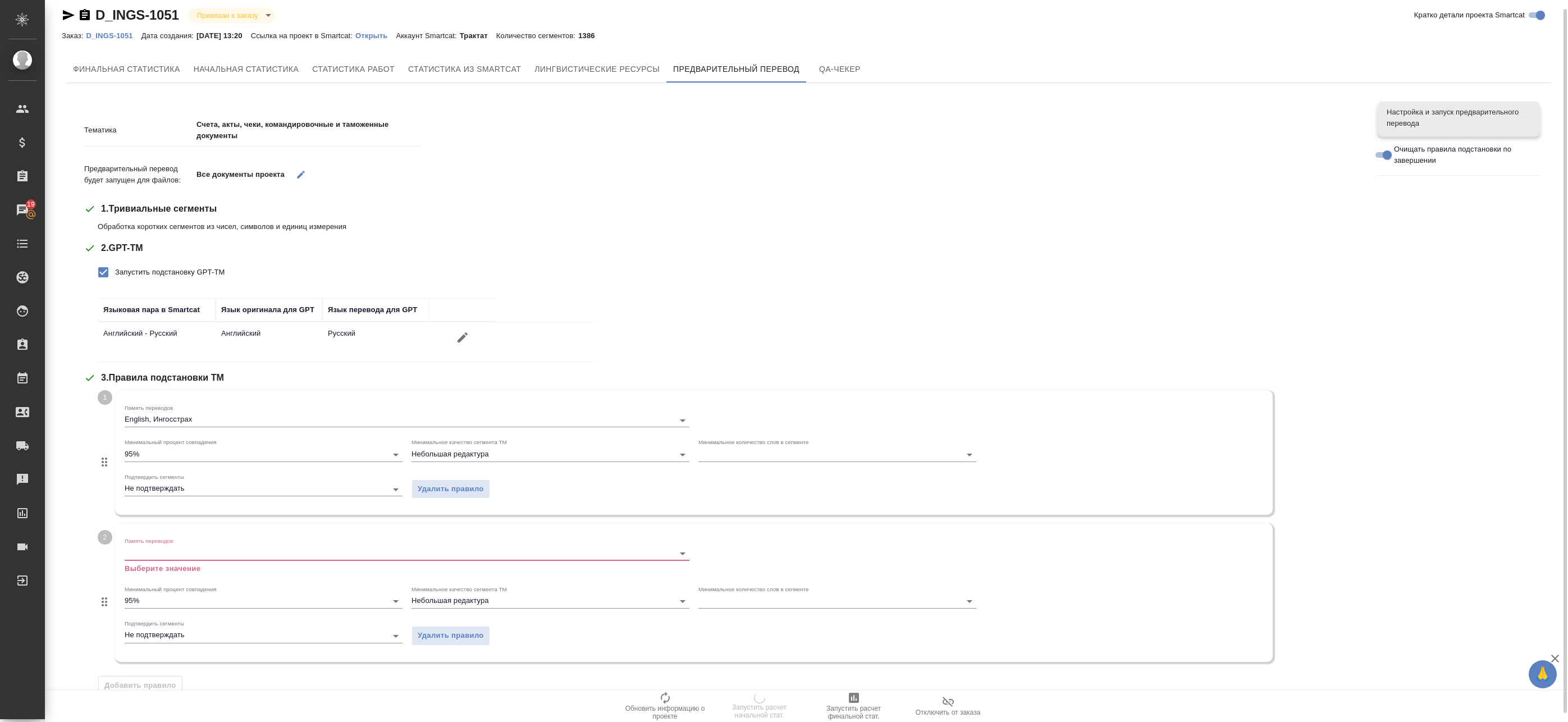
drag, startPoint x: 192, startPoint y: 561, endPoint x: 180, endPoint y: 579, distance: 21.6
click at [192, 561] on div "Память переводов Выберите значение" at bounding box center [407, 555] width 565 height 37
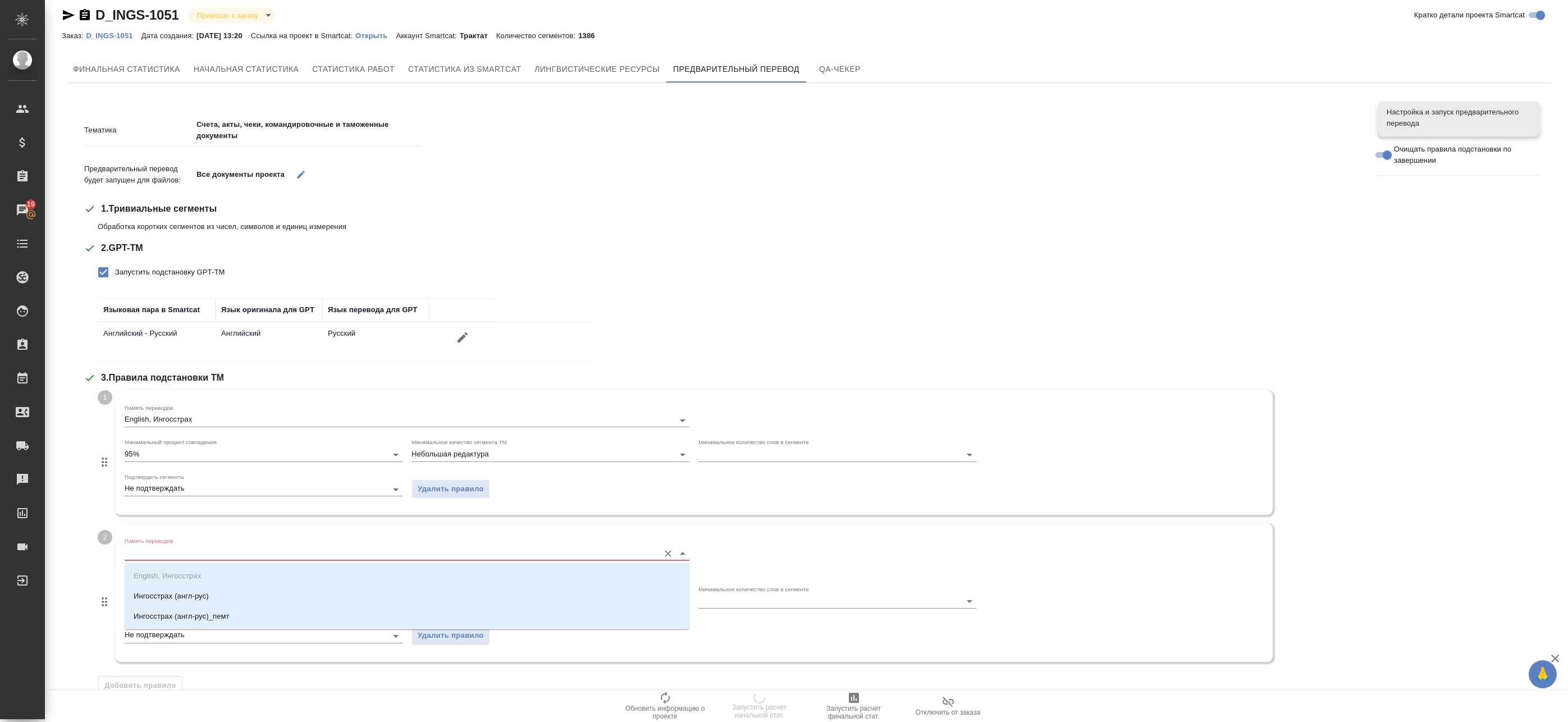
drag, startPoint x: 176, startPoint y: 554, endPoint x: 165, endPoint y: 582, distance: 30.1
click at [176, 555] on input "Память переводов" at bounding box center [389, 553] width 529 height 14
click at [159, 597] on p "Ингосстрах (англ-рус)" at bounding box center [171, 596] width 75 height 11
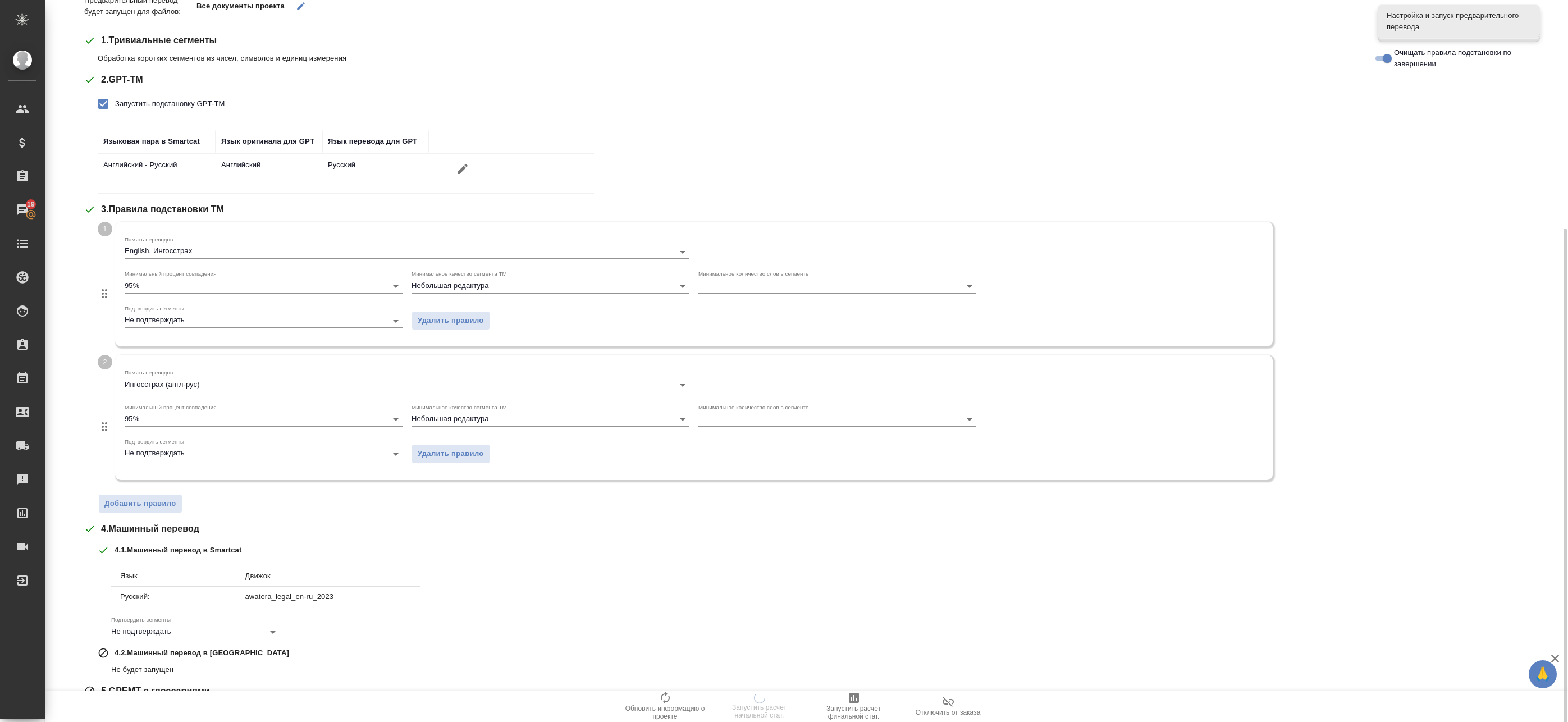
scroll to position [234, 0]
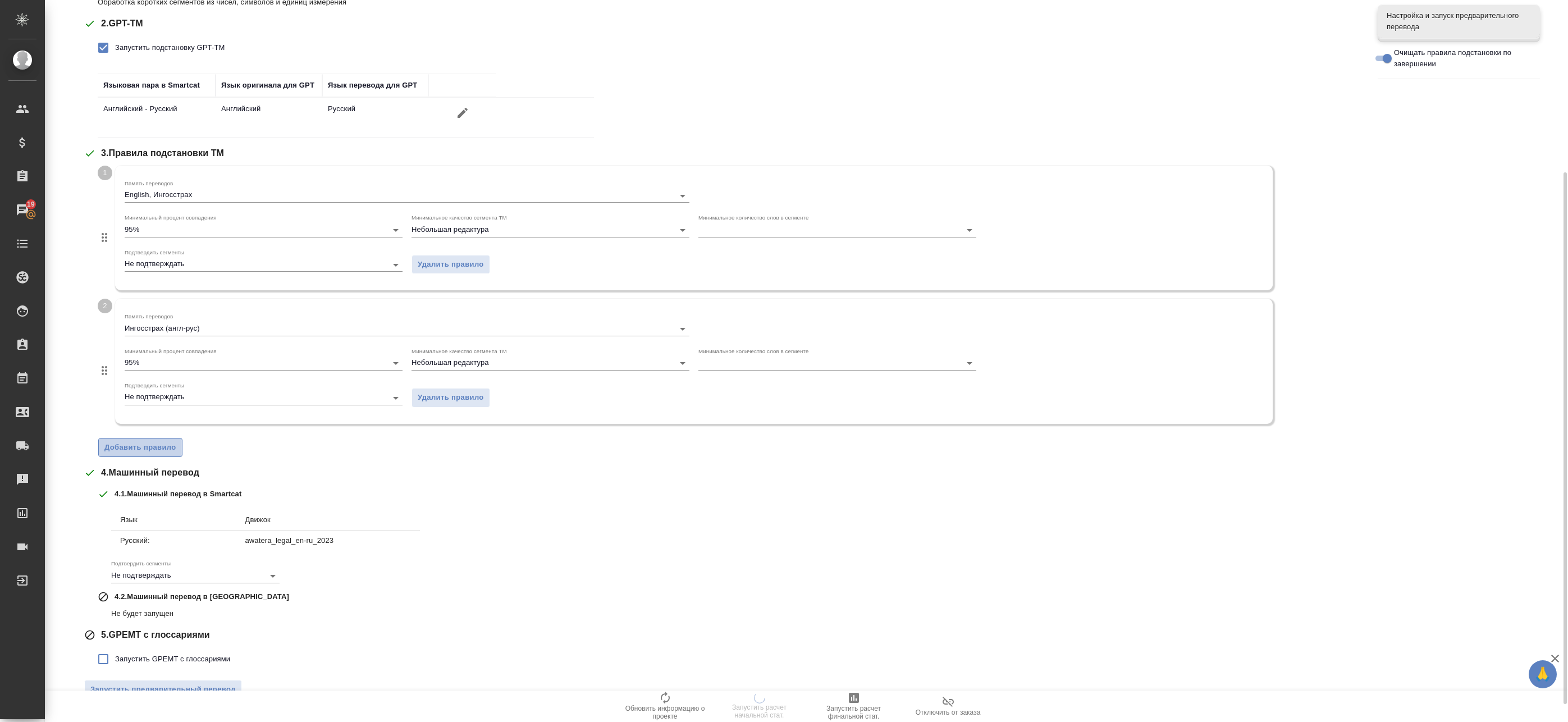
click at [150, 446] on span "Добавить правило" at bounding box center [140, 447] width 72 height 13
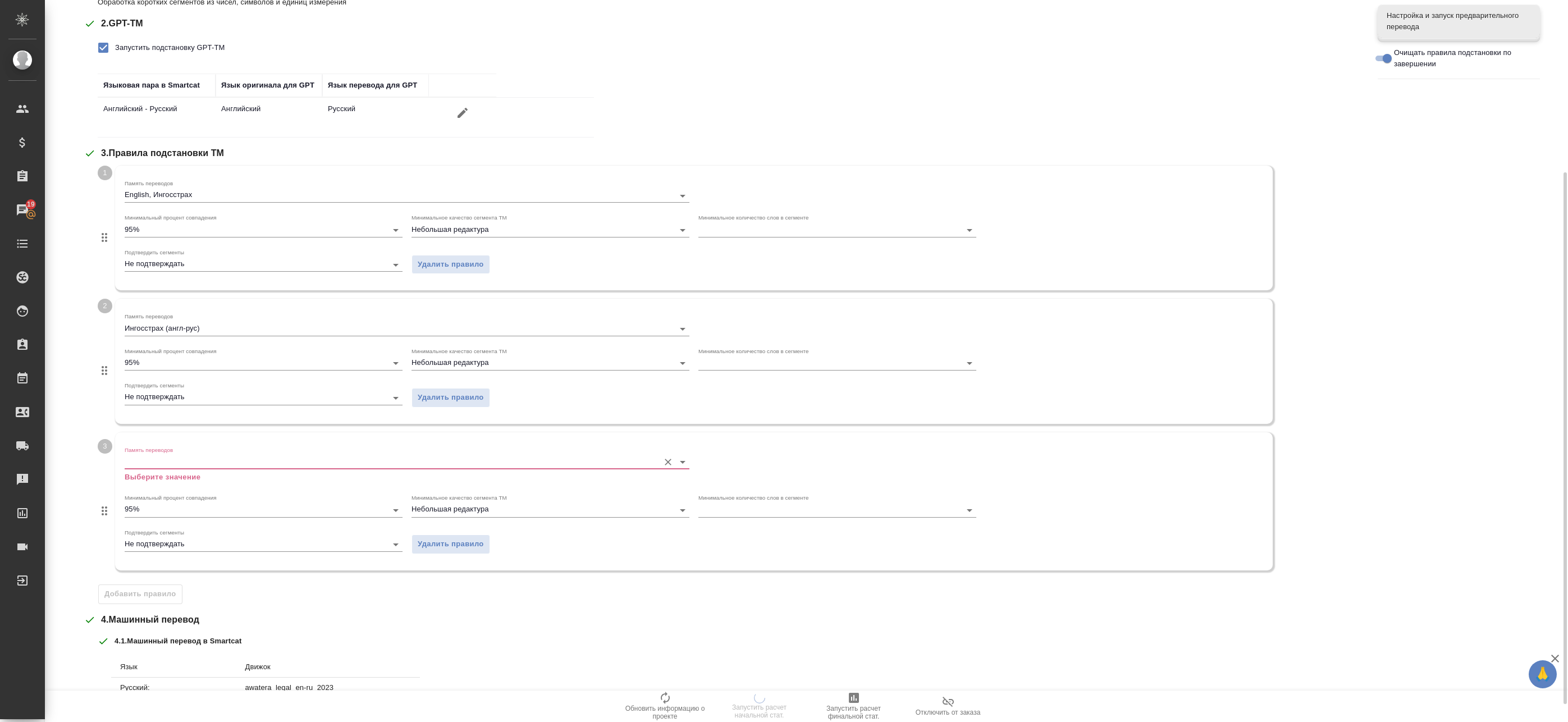
click at [193, 462] on input "Память переводов" at bounding box center [389, 462] width 529 height 14
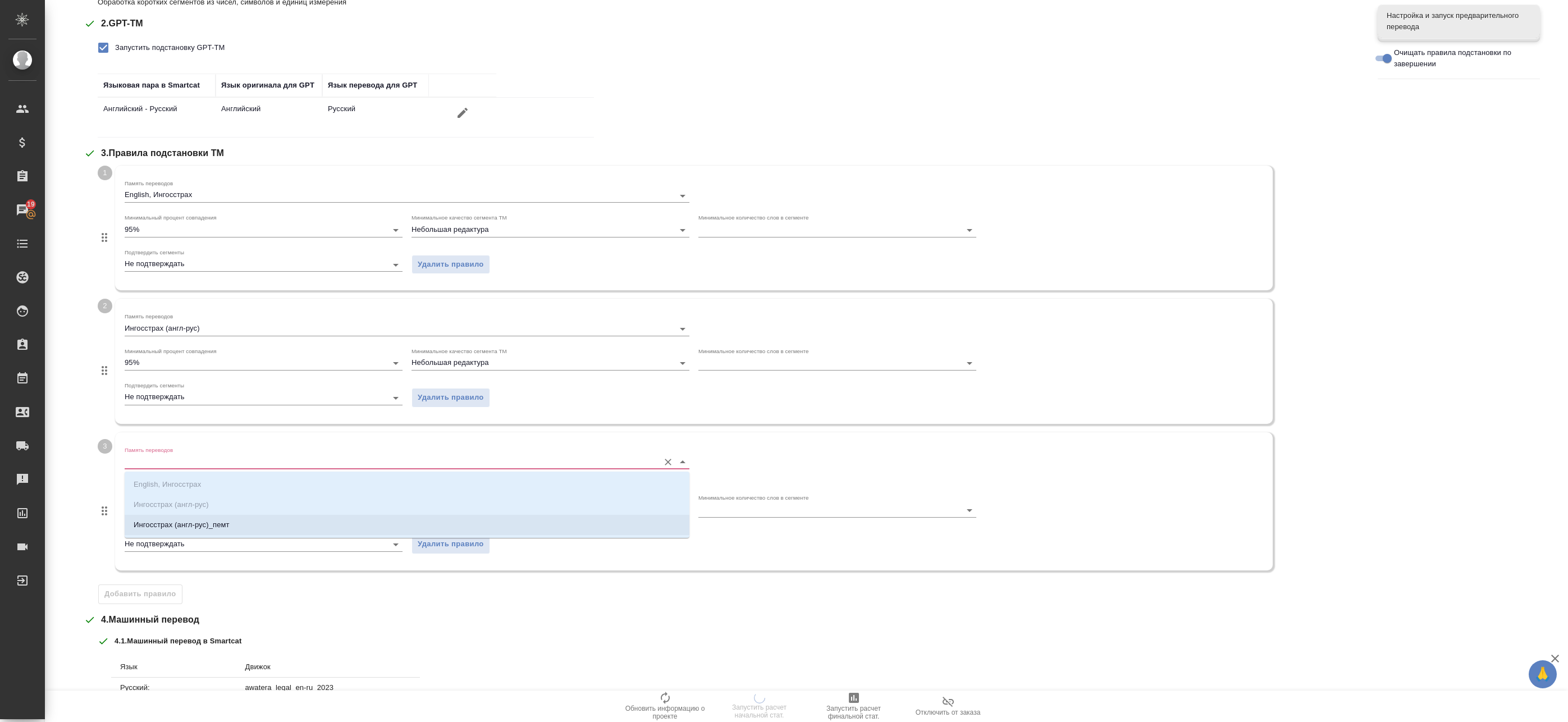
click at [176, 533] on li "Ингосстрах (англ-рус)_пемт" at bounding box center [407, 524] width 565 height 20
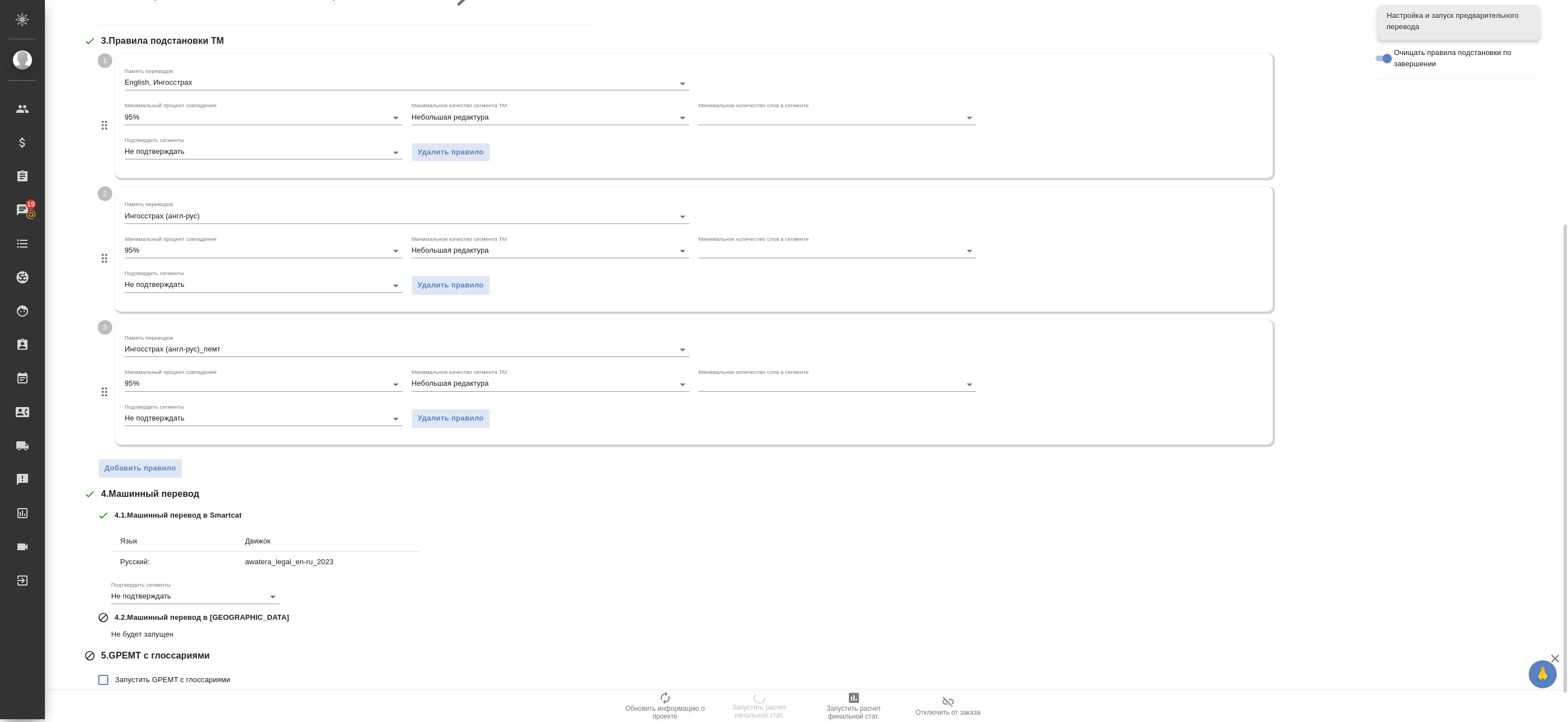
scroll to position [391, 0]
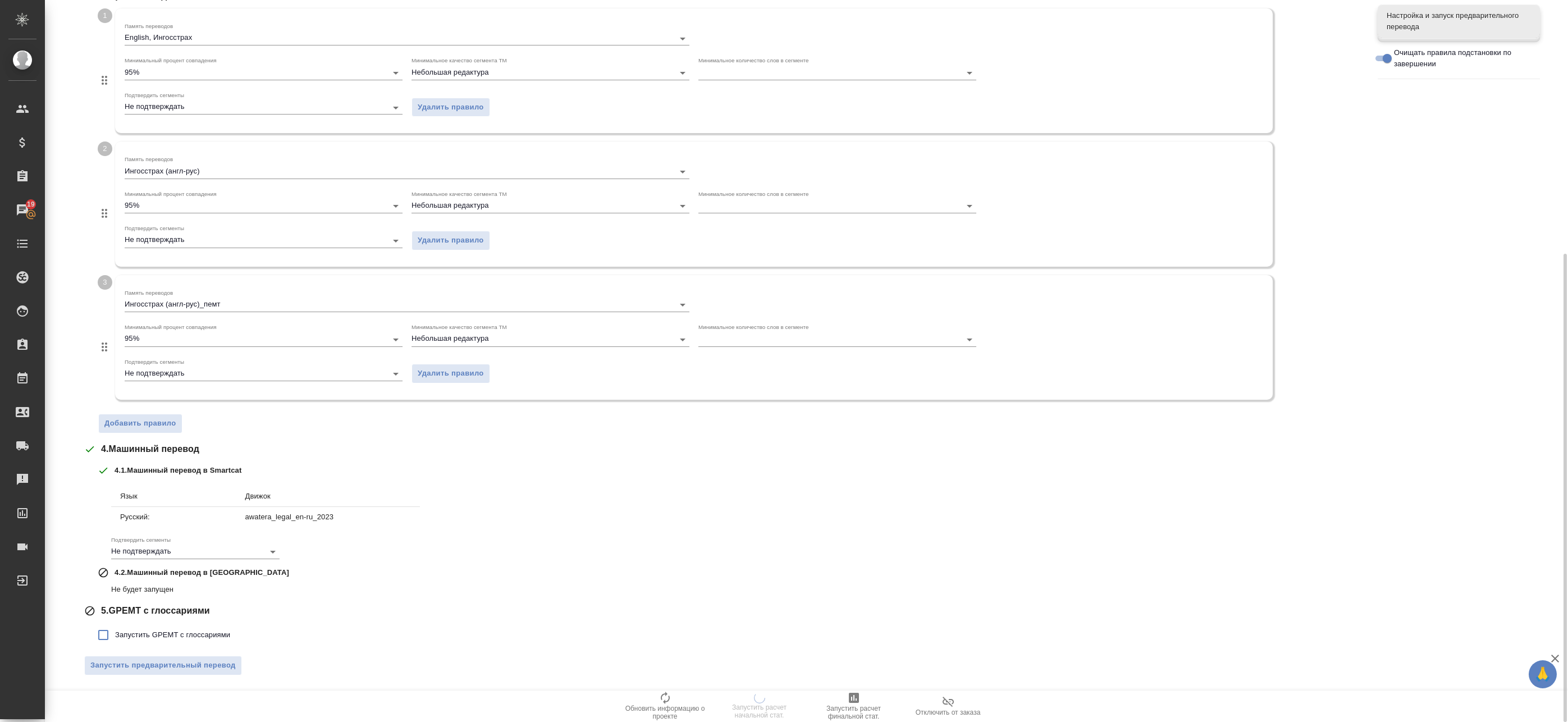
click at [140, 633] on span "Запустить GPEMT с глоссариями" at bounding box center [172, 635] width 115 height 11
click at [115, 633] on input "Запустить GPEMT с глоссариями" at bounding box center [103, 635] width 23 height 23
checkbox input "true"
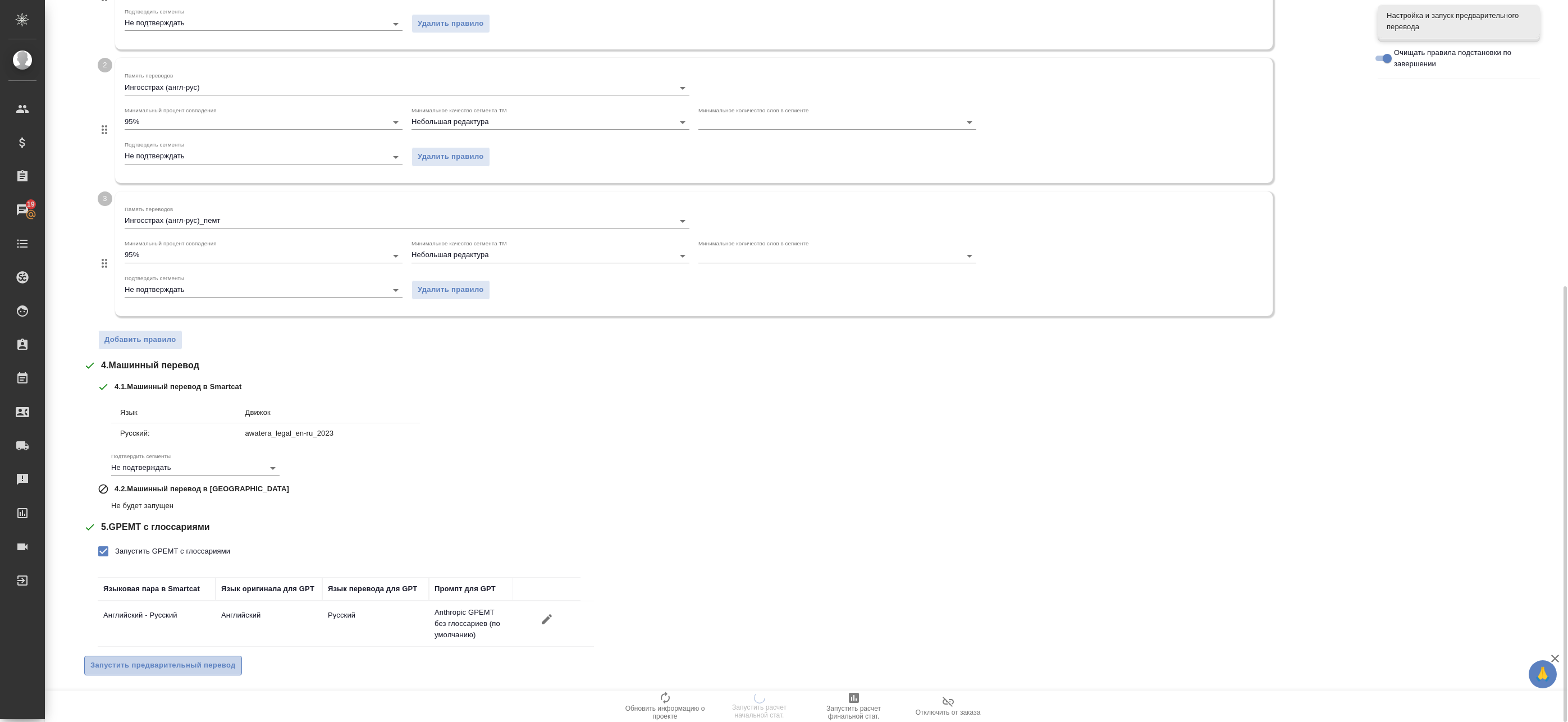
click at [190, 666] on span "Запустить предварительный перевод" at bounding box center [163, 665] width 146 height 13
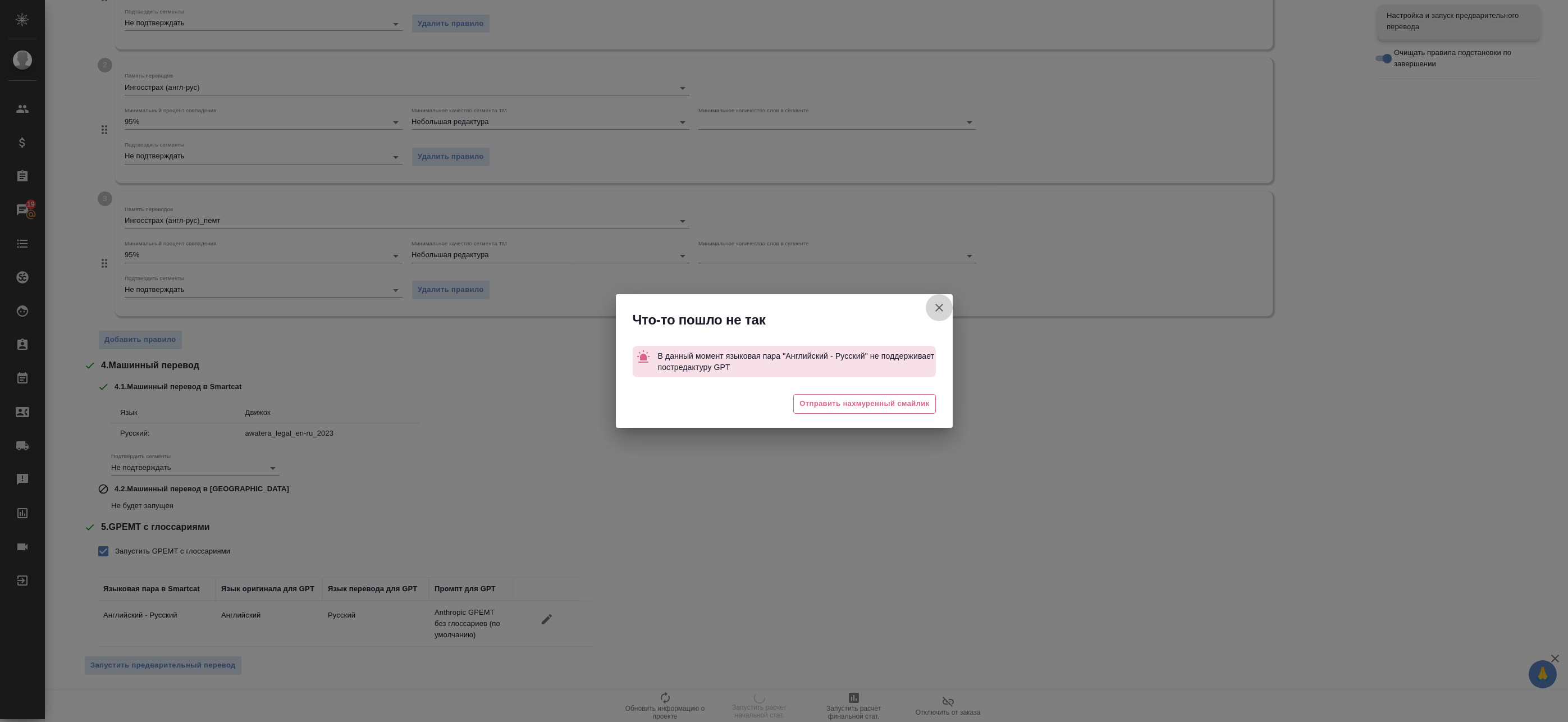
click at [944, 299] on button "Кратко детали проекта Smartcat" at bounding box center [939, 308] width 27 height 27
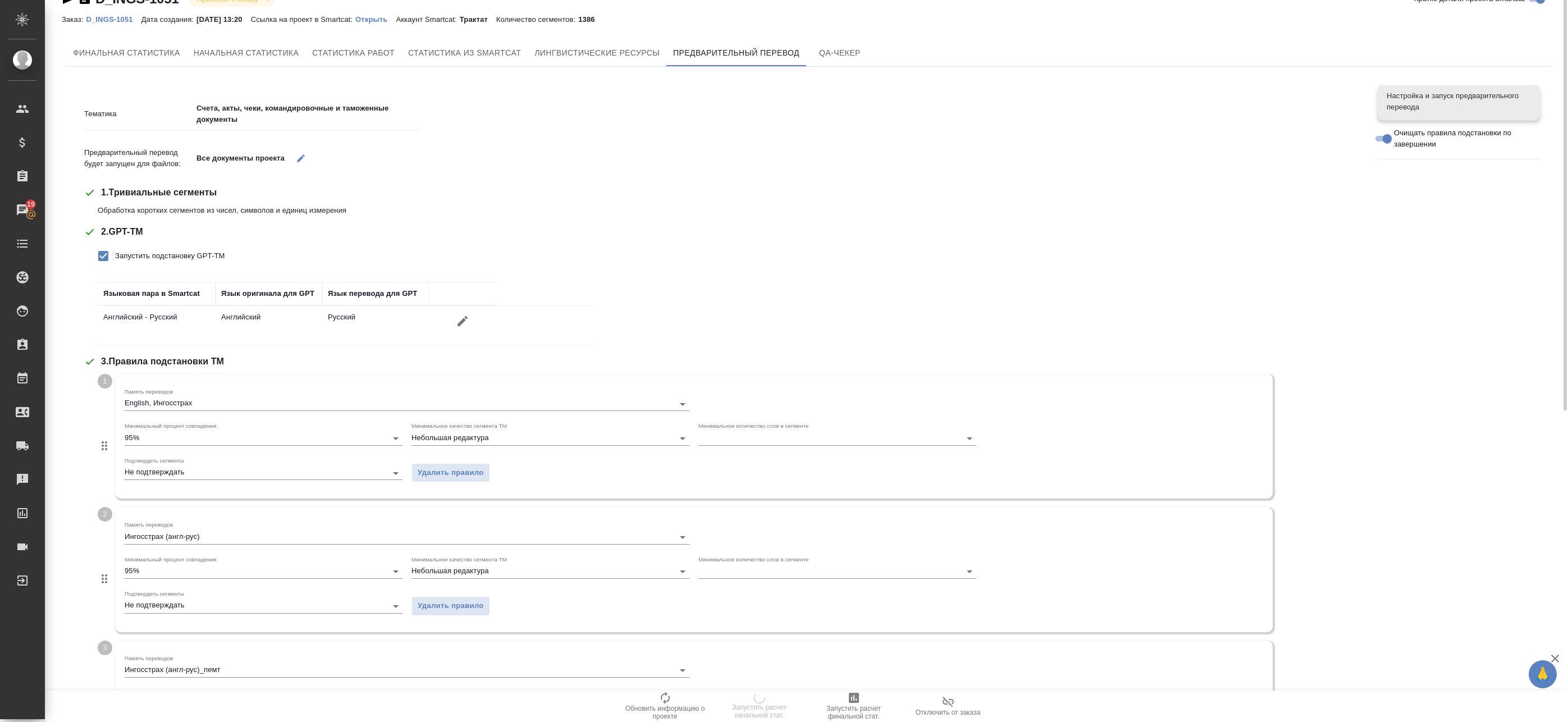
scroll to position [0, 0]
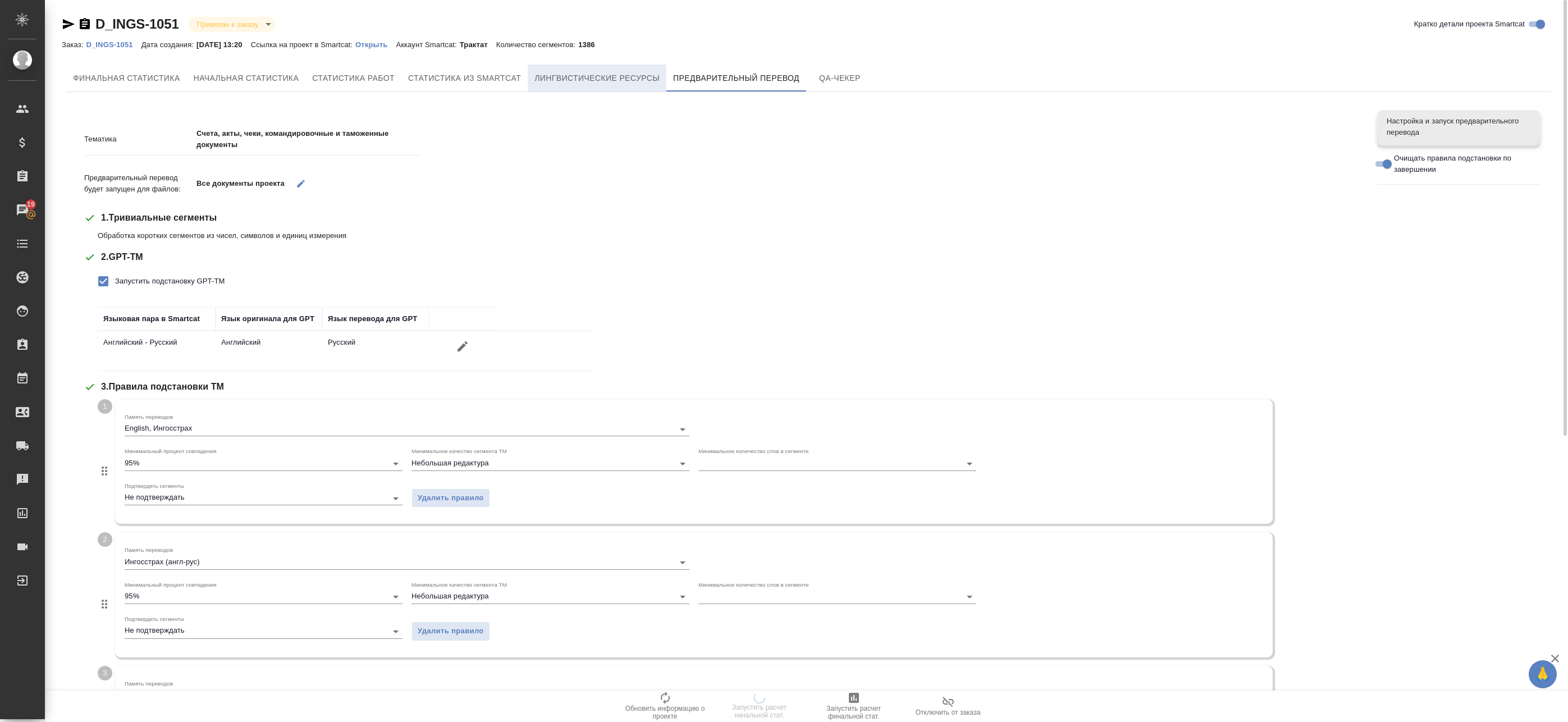
click at [634, 77] on span "Лингвистические ресурсы" at bounding box center [597, 78] width 125 height 14
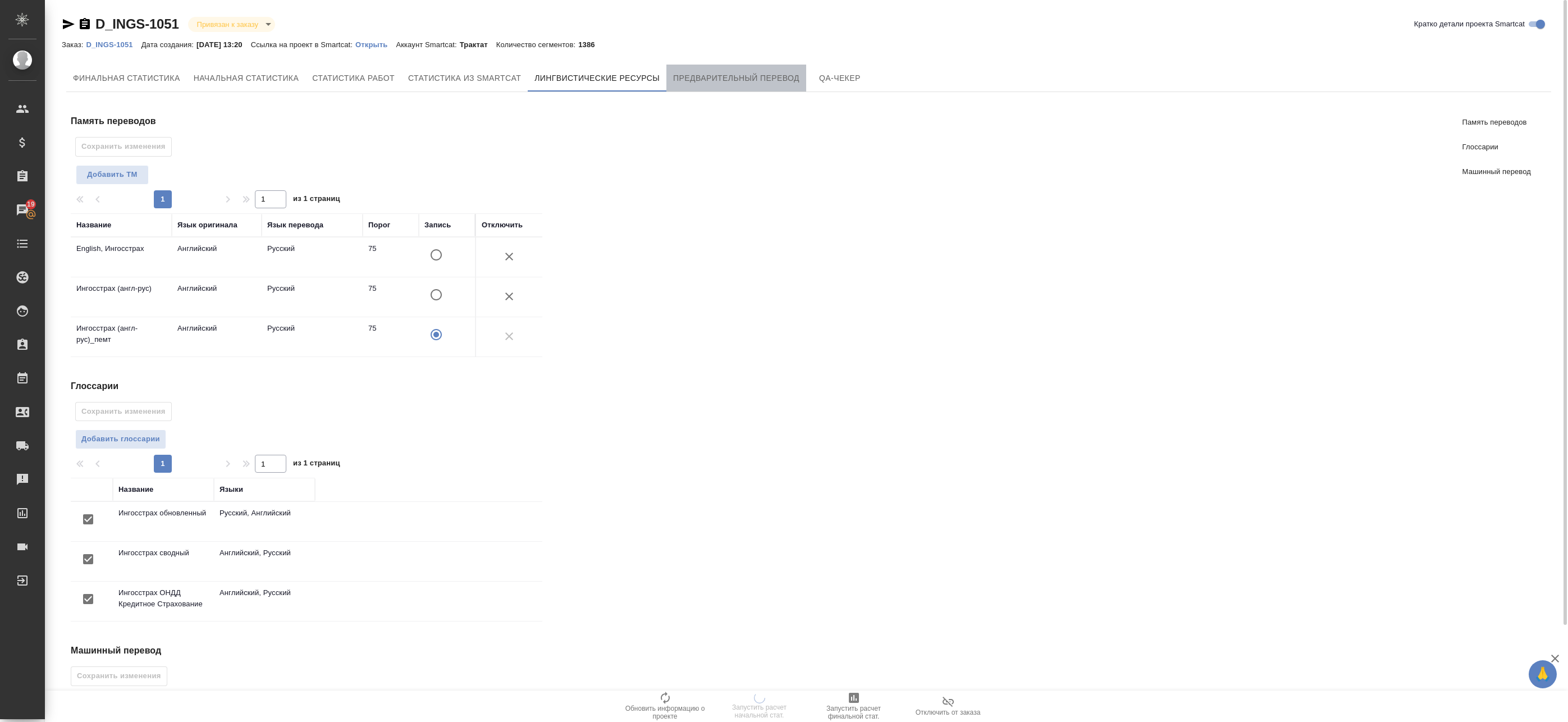
click at [690, 70] on button "Предварительный перевод" at bounding box center [736, 78] width 140 height 27
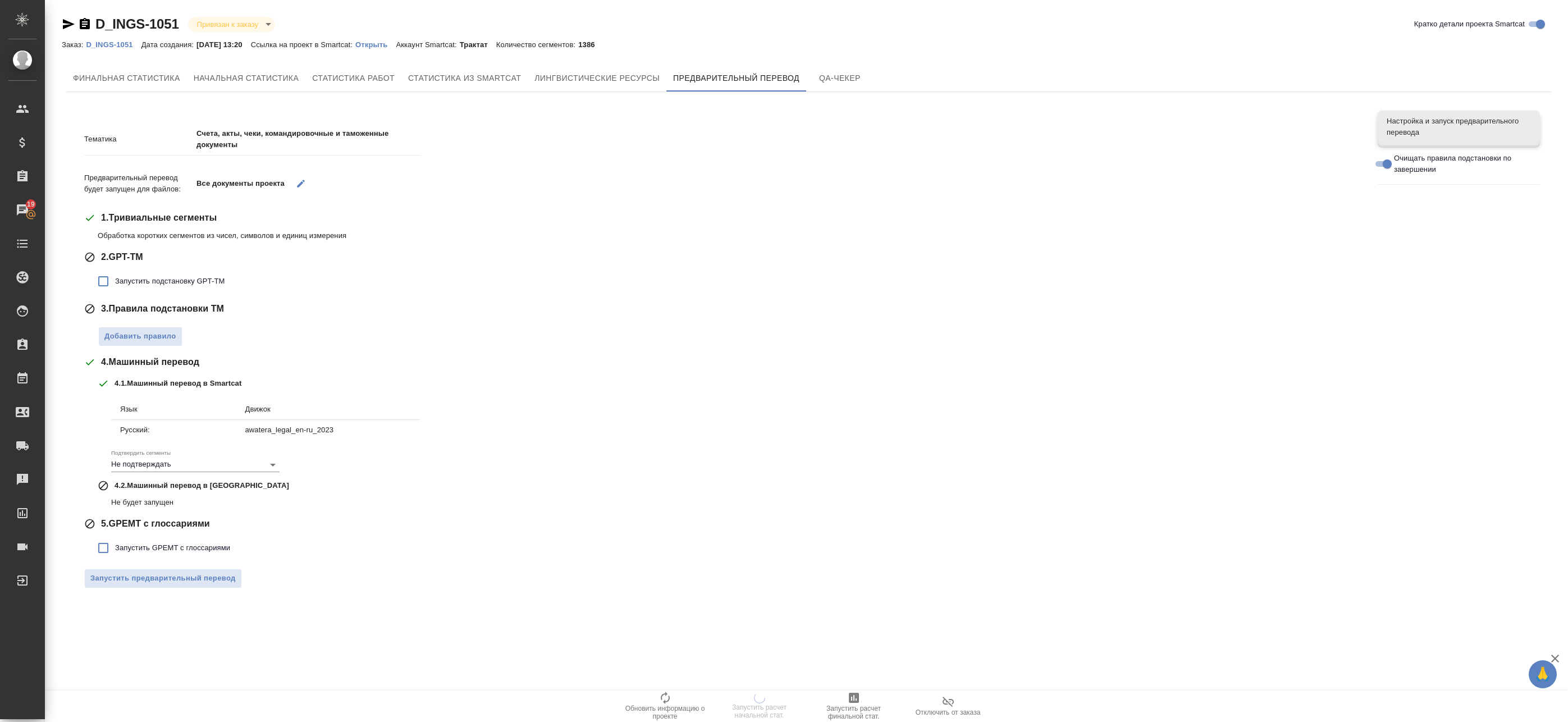
click at [144, 549] on span "Запустить GPEMT с глоссариями" at bounding box center [172, 548] width 115 height 11
click at [115, 549] on input "Запустить GPEMT с глоссариями" at bounding box center [103, 548] width 23 height 23
checkbox input "true"
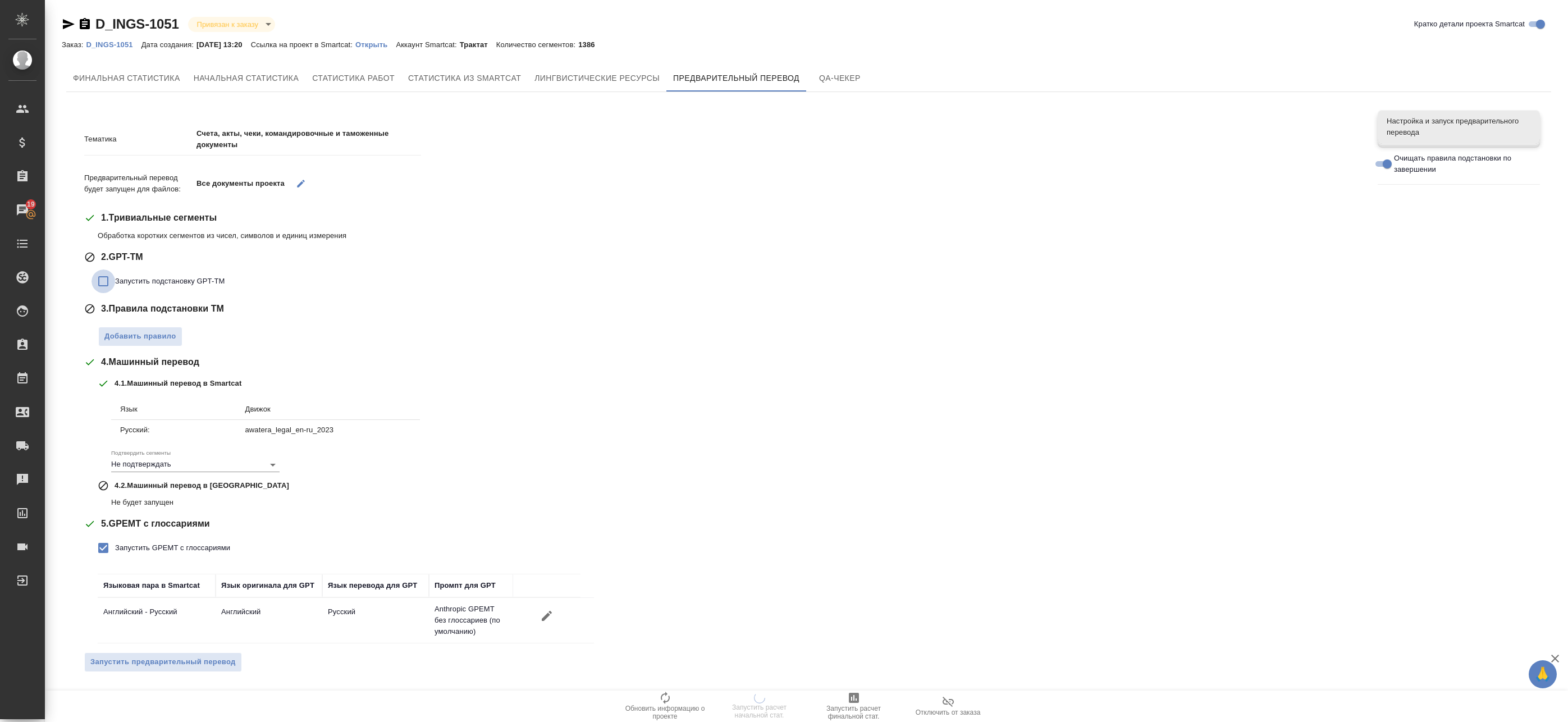
click at [113, 279] on input "Запустить подстановку GPT-TM" at bounding box center [103, 281] width 23 height 23
checkbox input "true"
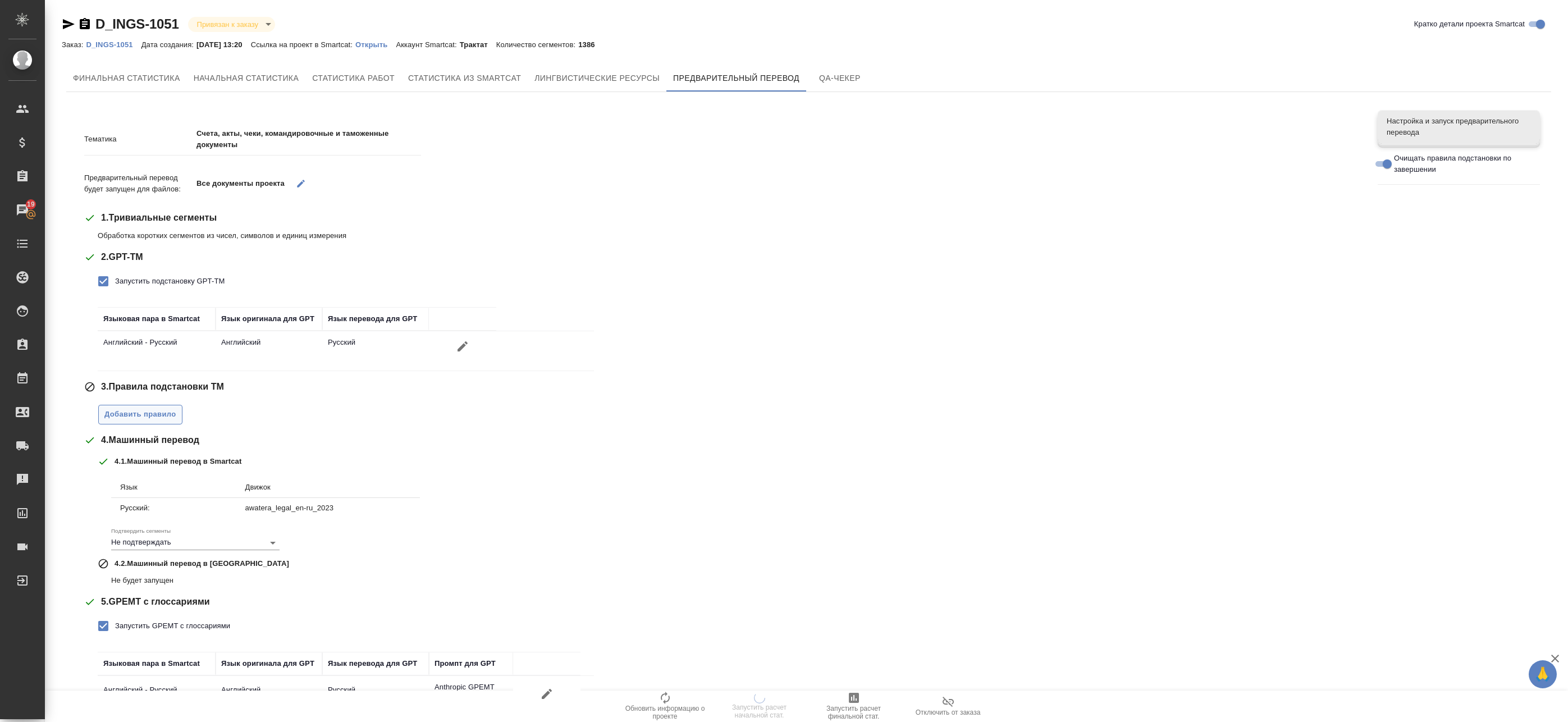
click at [155, 423] on button "Добавить правило" at bounding box center [140, 415] width 84 height 20
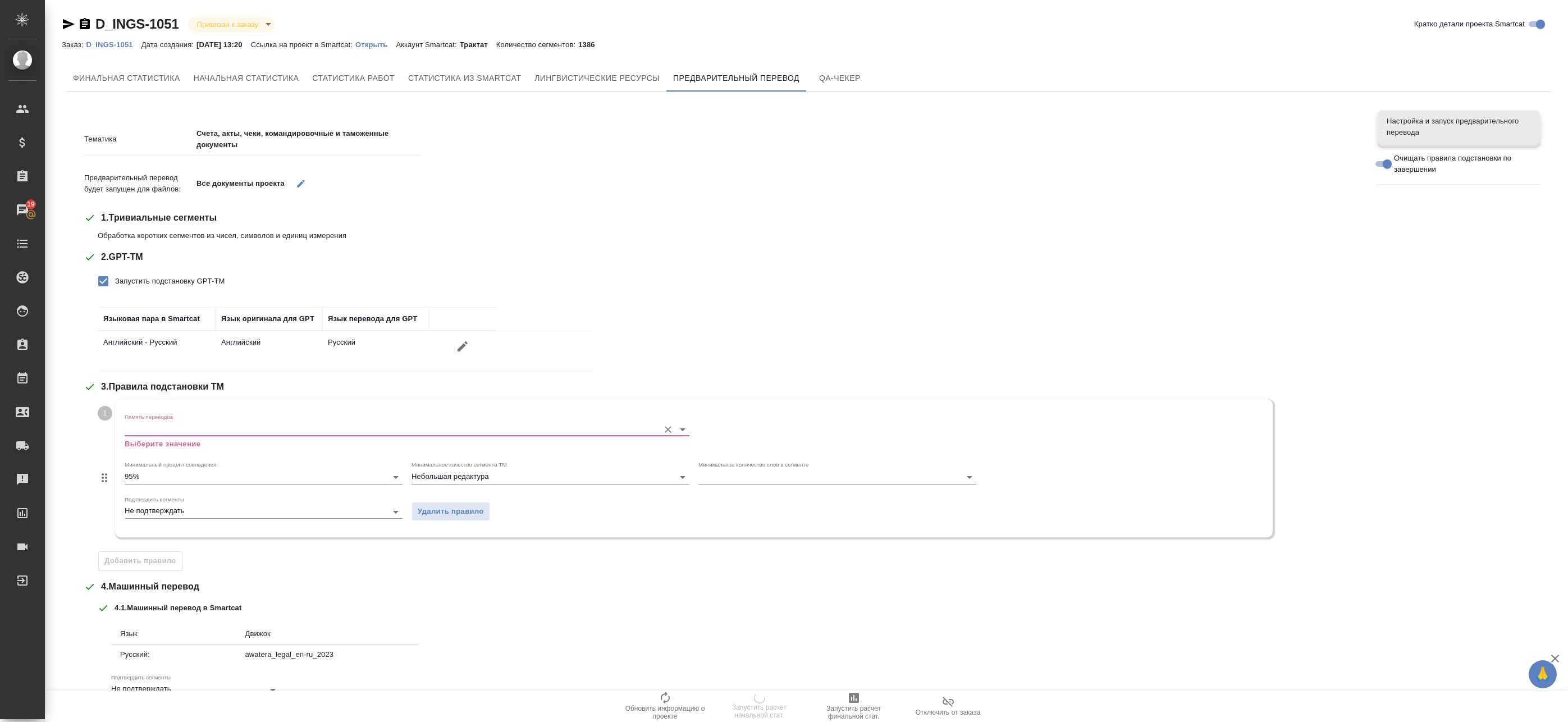
click at [179, 433] on input "Память переводов" at bounding box center [389, 429] width 529 height 14
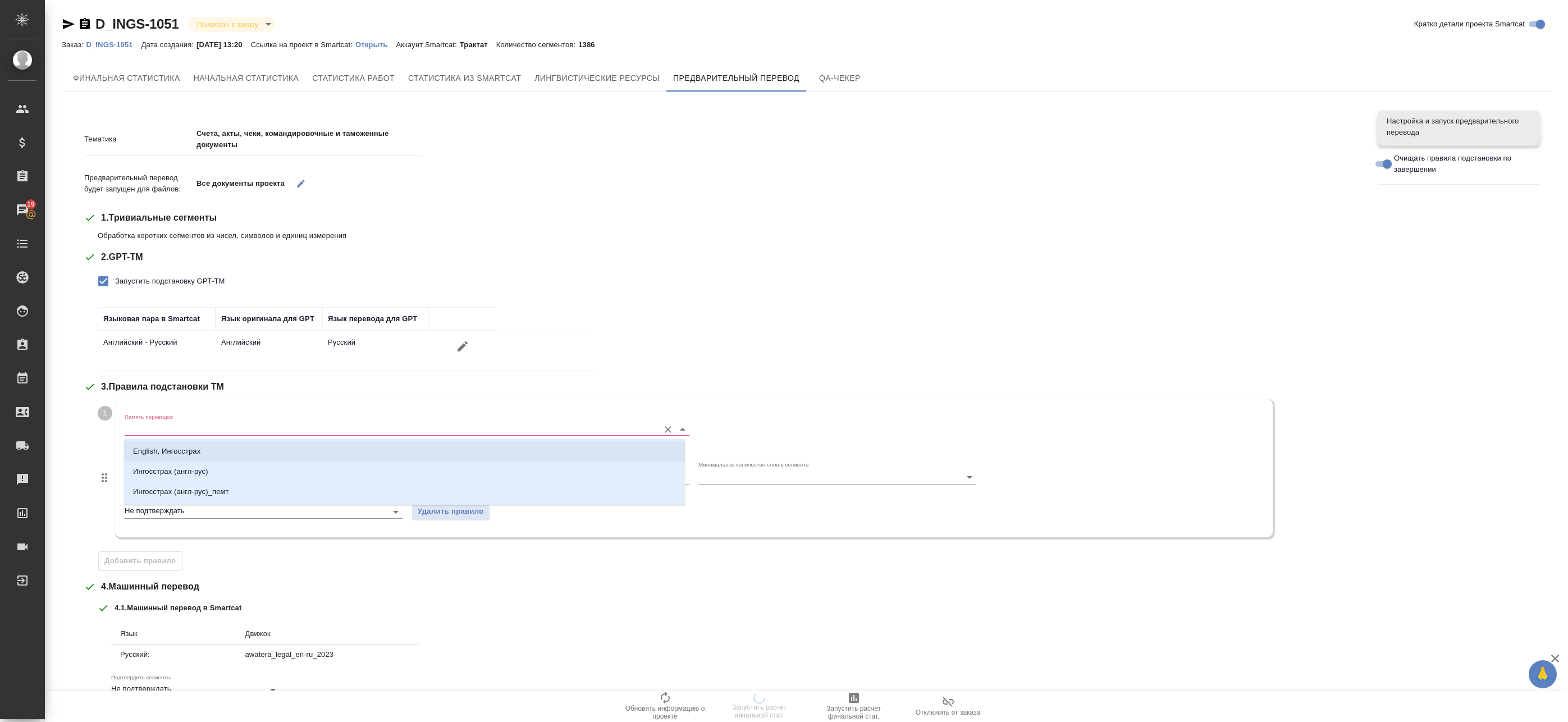
click at [176, 457] on p "English, Ингосстрах" at bounding box center [167, 451] width 68 height 11
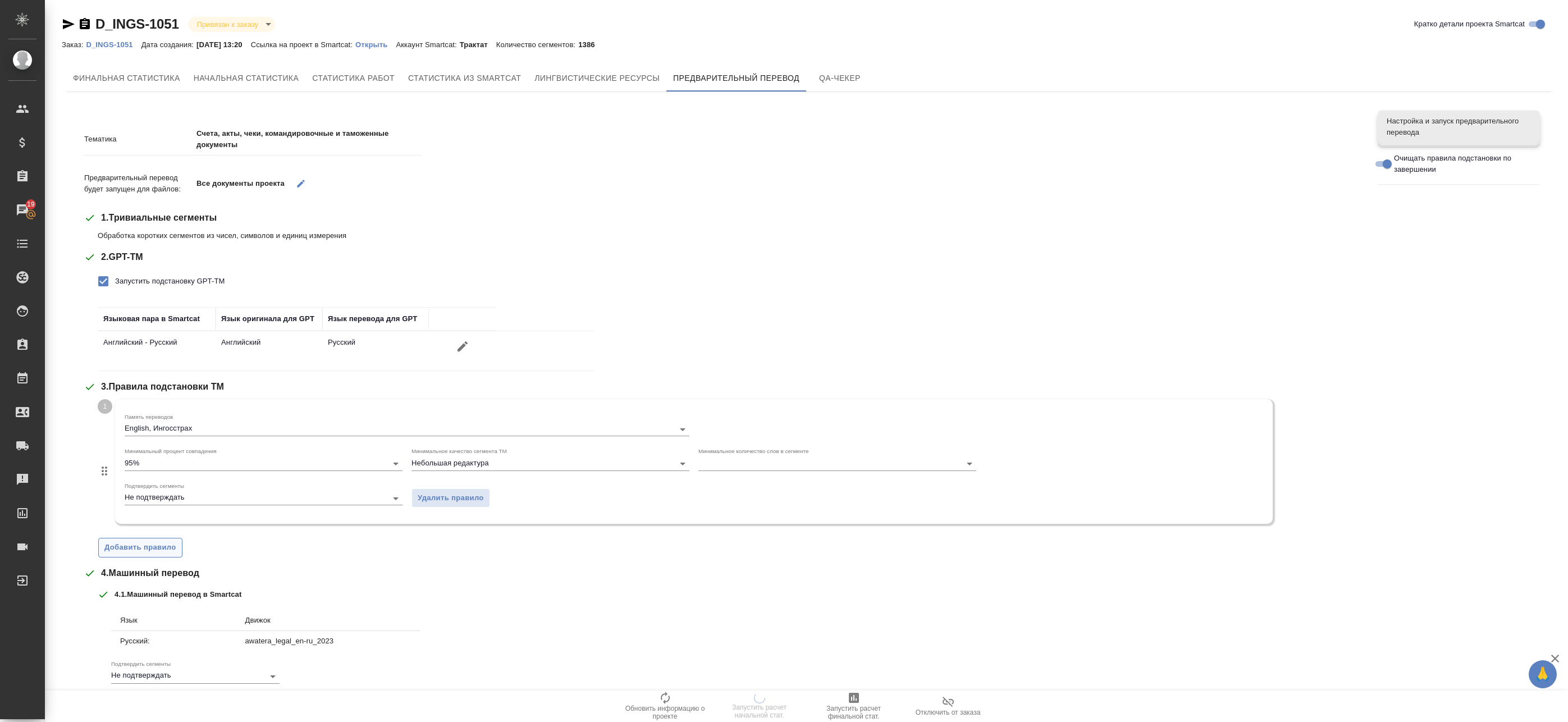
click at [156, 539] on button "Добавить правило" at bounding box center [140, 548] width 84 height 20
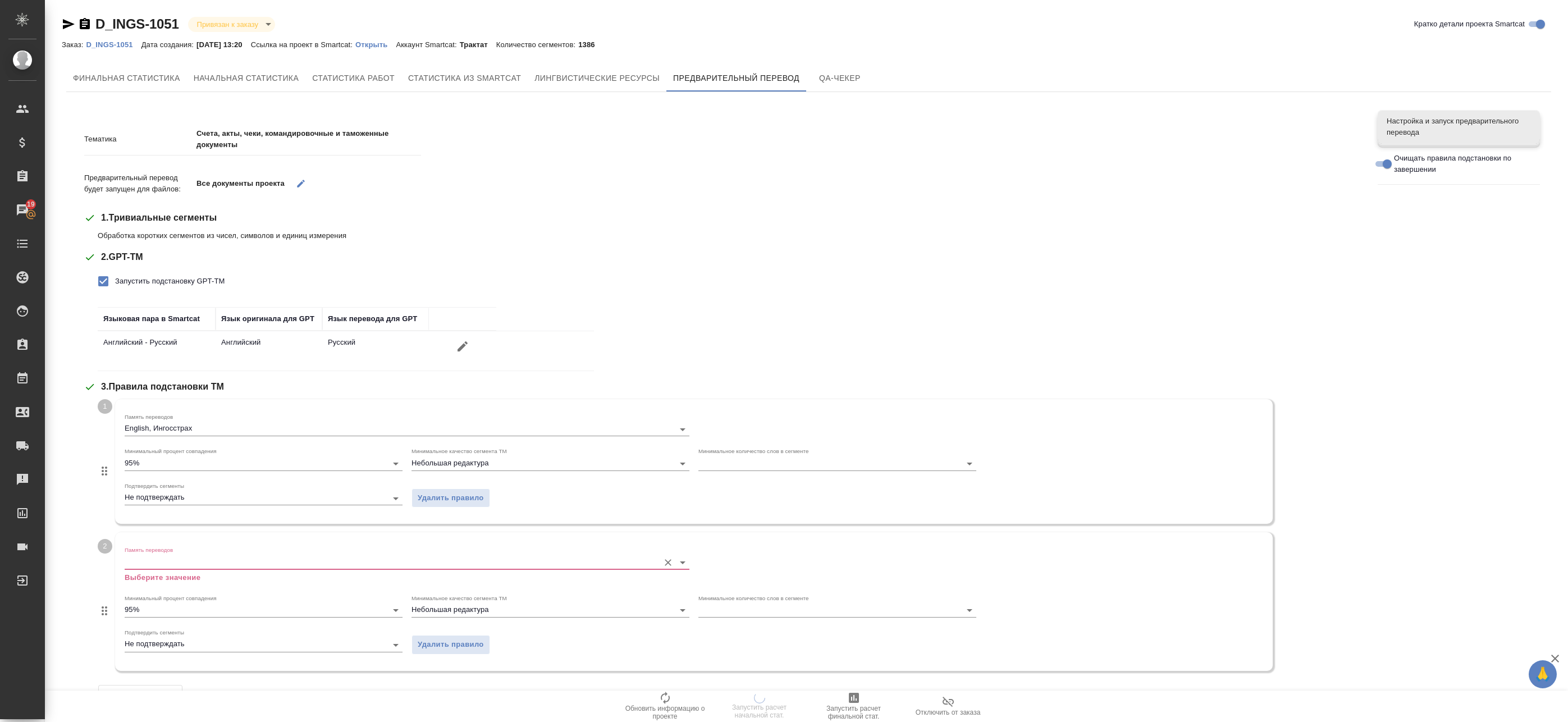
click at [165, 566] on input "Память переводов" at bounding box center [389, 562] width 529 height 14
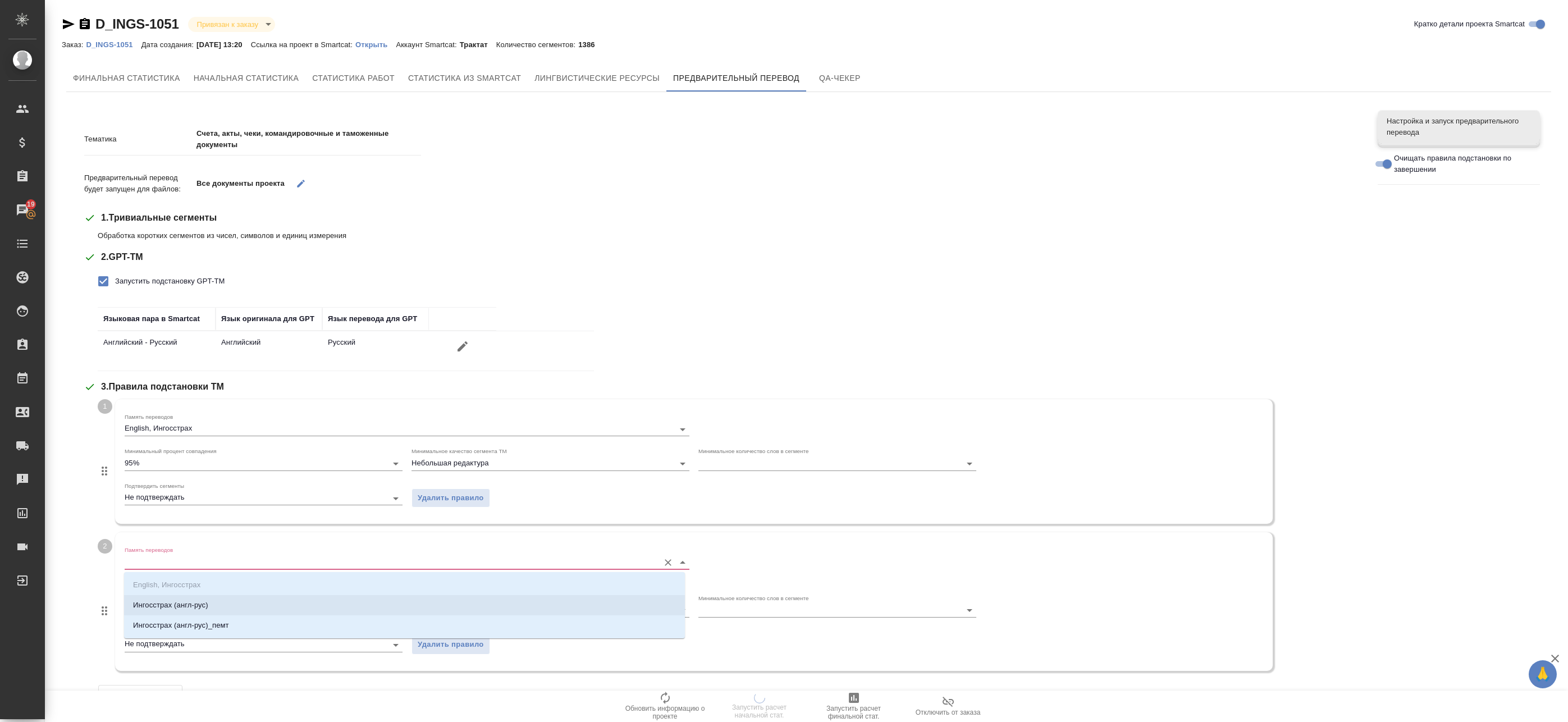
click at [162, 603] on p "Ингосстрах (англ-рус)" at bounding box center [171, 605] width 75 height 11
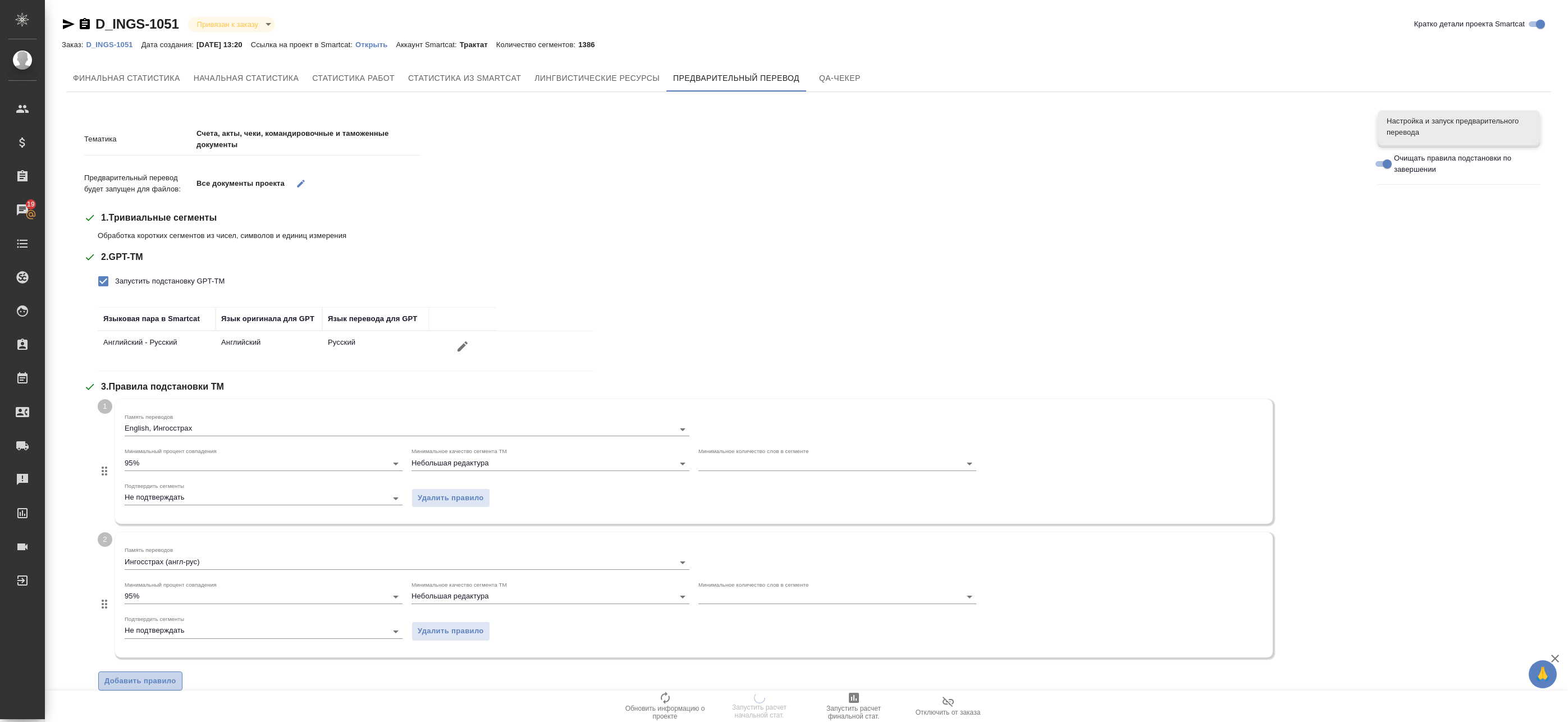
click at [137, 672] on button "Добавить правило" at bounding box center [140, 681] width 84 height 20
click at [180, 566] on input "Ингосстрах (англ-рус)" at bounding box center [389, 562] width 529 height 14
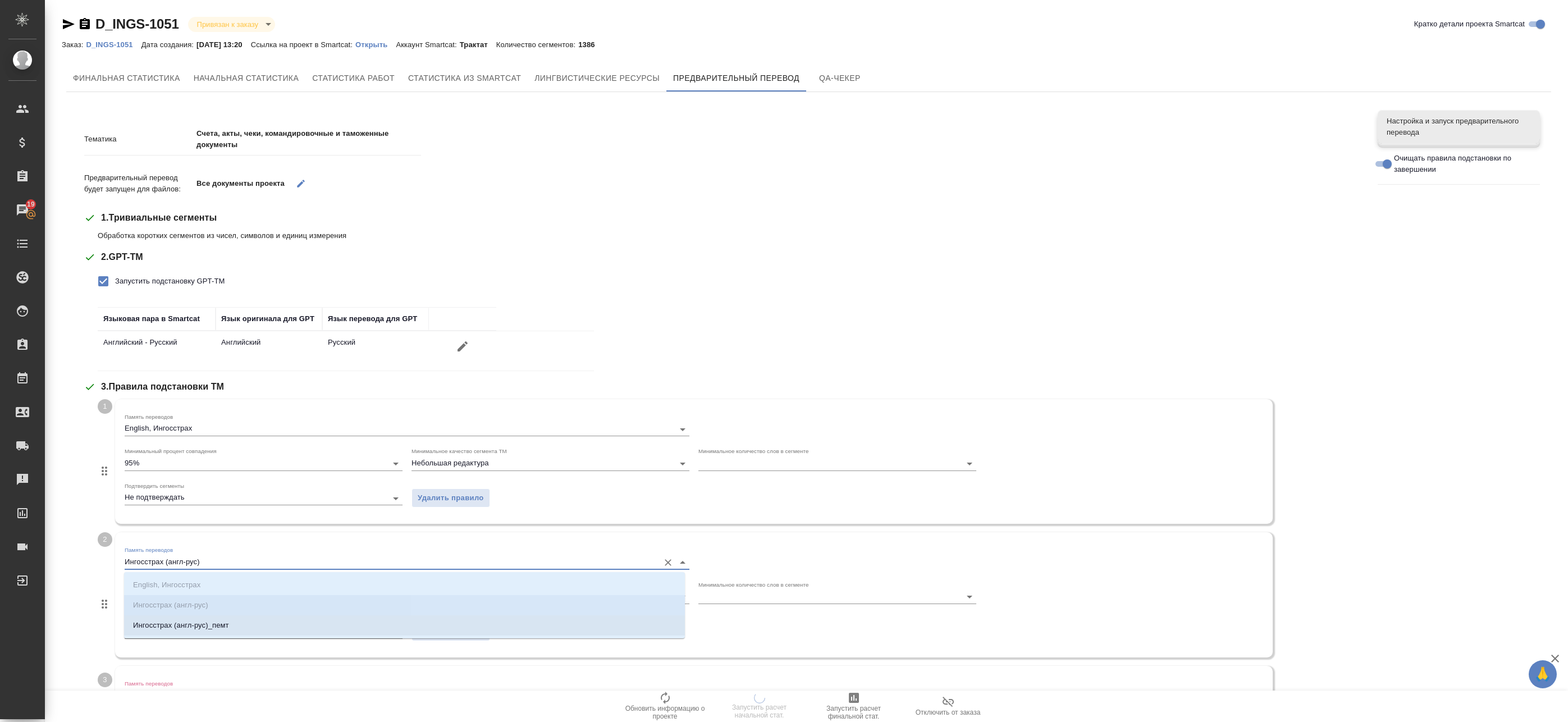
click at [183, 626] on p "Ингосстрах (англ-рус)_пемт" at bounding box center [181, 625] width 96 height 11
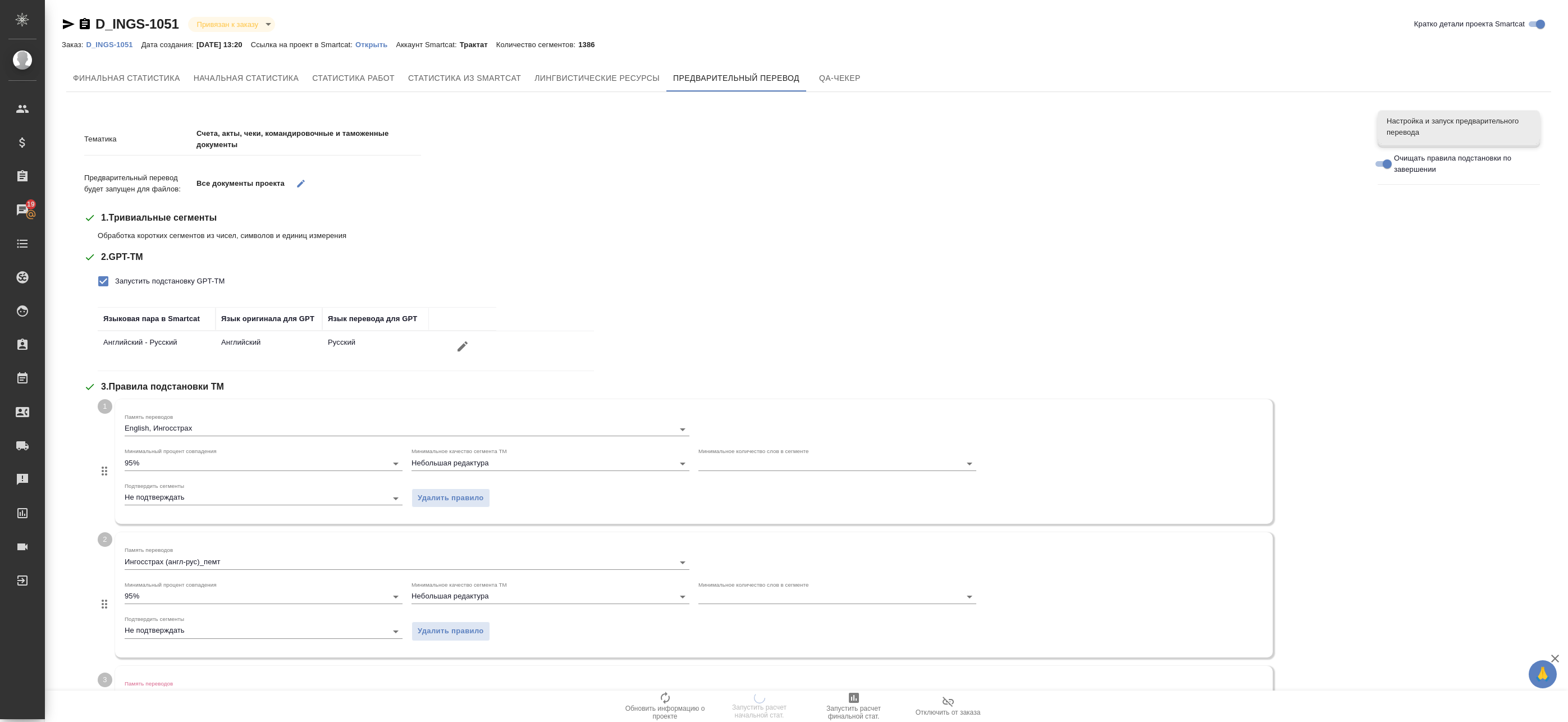
scroll to position [112, 0]
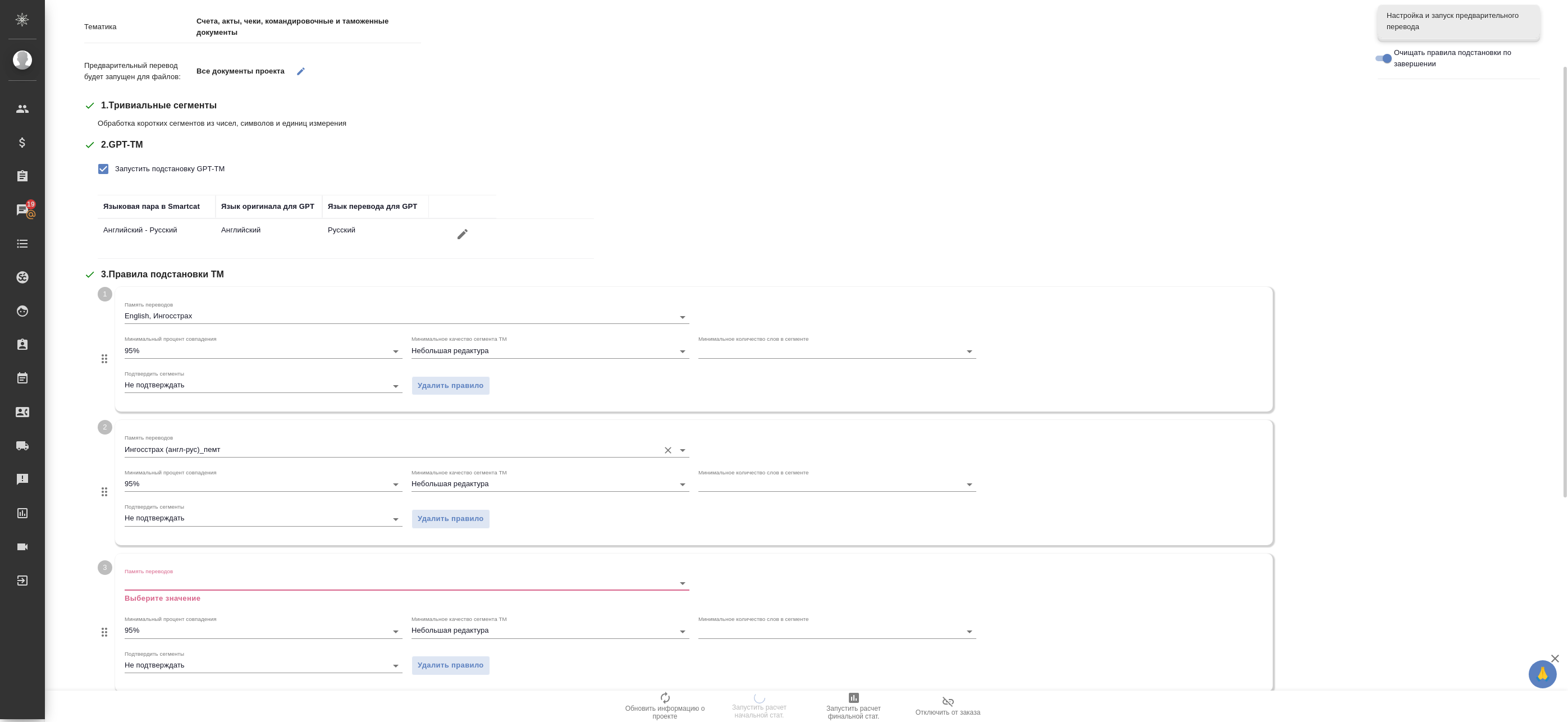
click at [176, 447] on input "Ингосстрах (англ-рус)_пемт" at bounding box center [389, 450] width 529 height 14
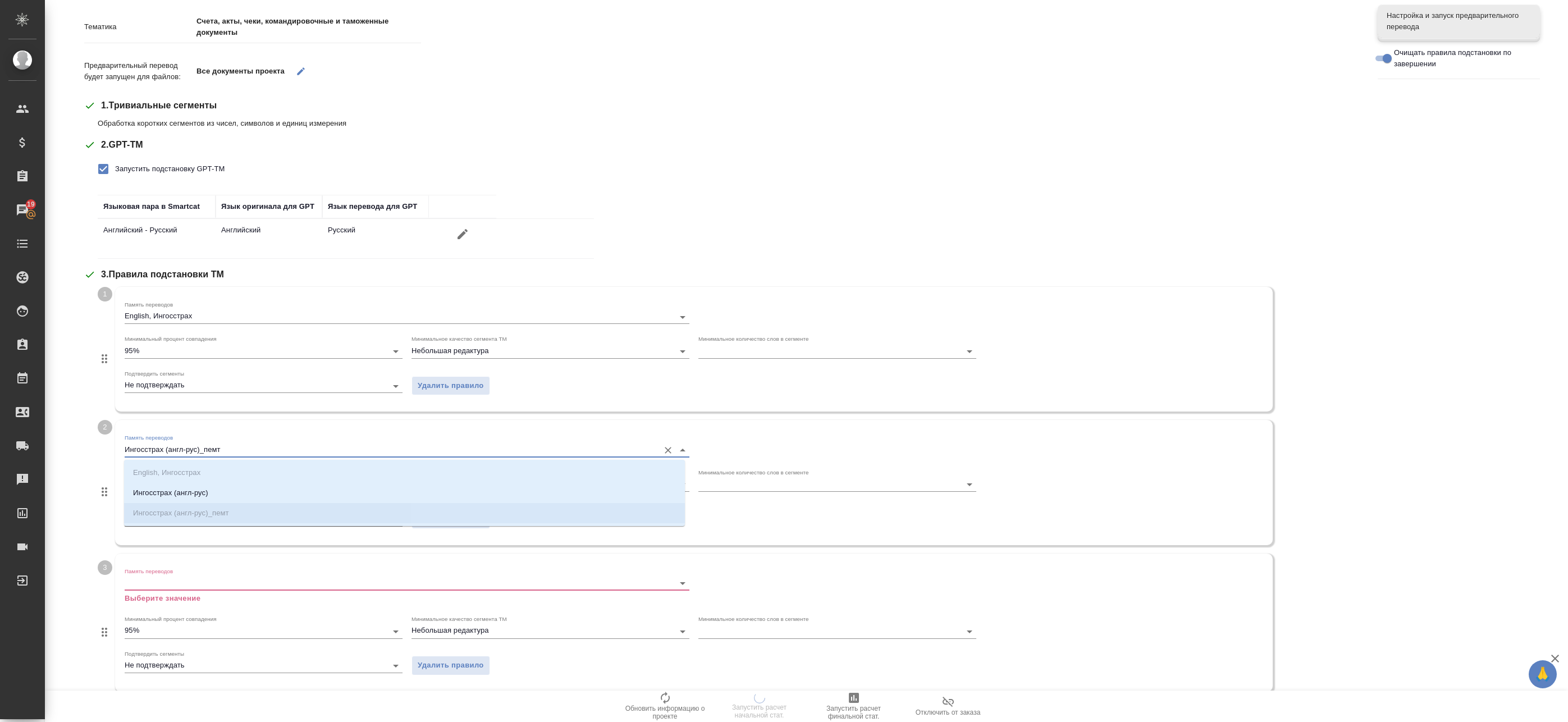
click at [180, 467] on div "English, Ингосстрах Ингосстрах (англ-рус) Ингосстрах (англ-рус)_пемт" at bounding box center [404, 493] width 561 height 66
click at [171, 504] on ul "English, Ингосстрах Ингосстрах (англ-рус) Ингосстрах (англ-рус)_пемт" at bounding box center [404, 502] width 561 height 61
click at [173, 494] on p "Ингосстрах (англ-рус)" at bounding box center [171, 493] width 75 height 11
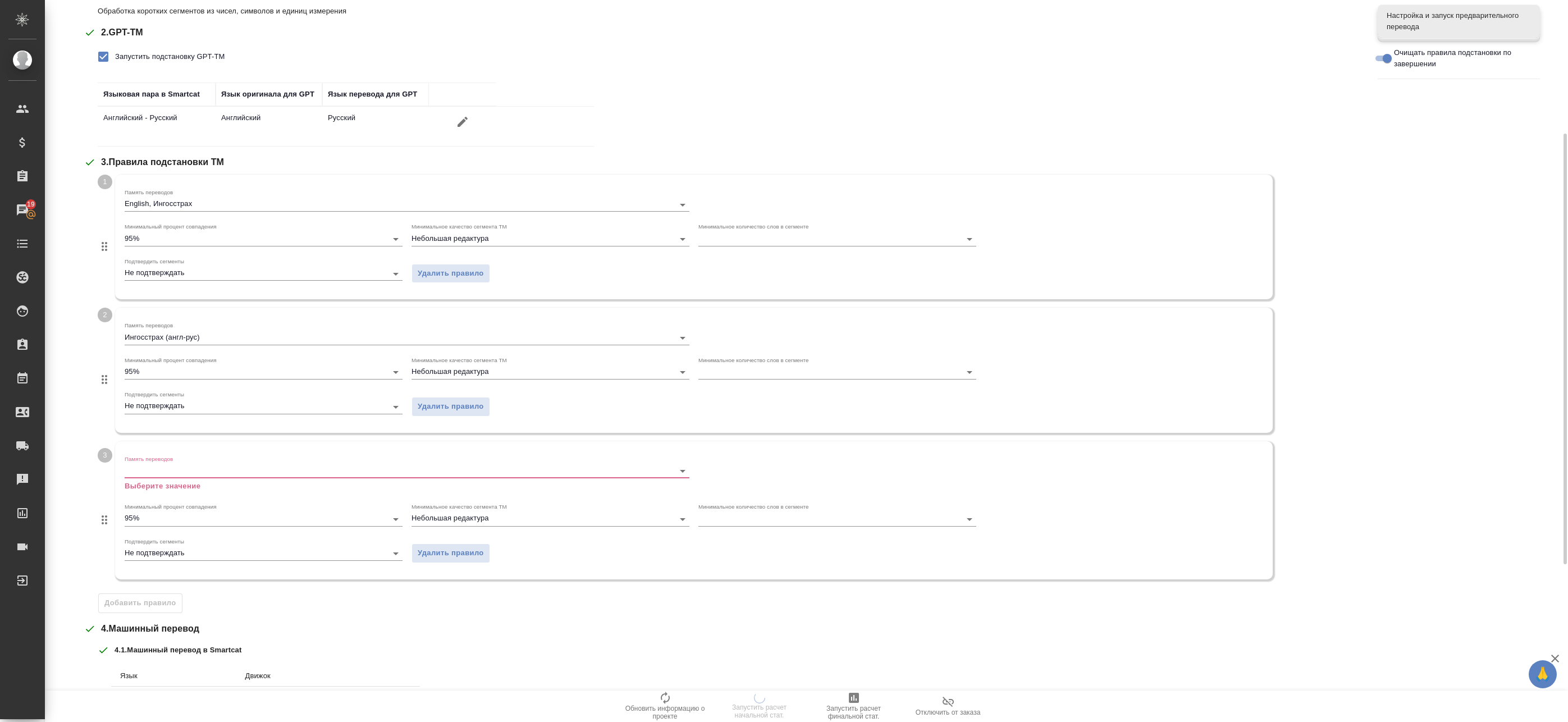
scroll to position [281, 0]
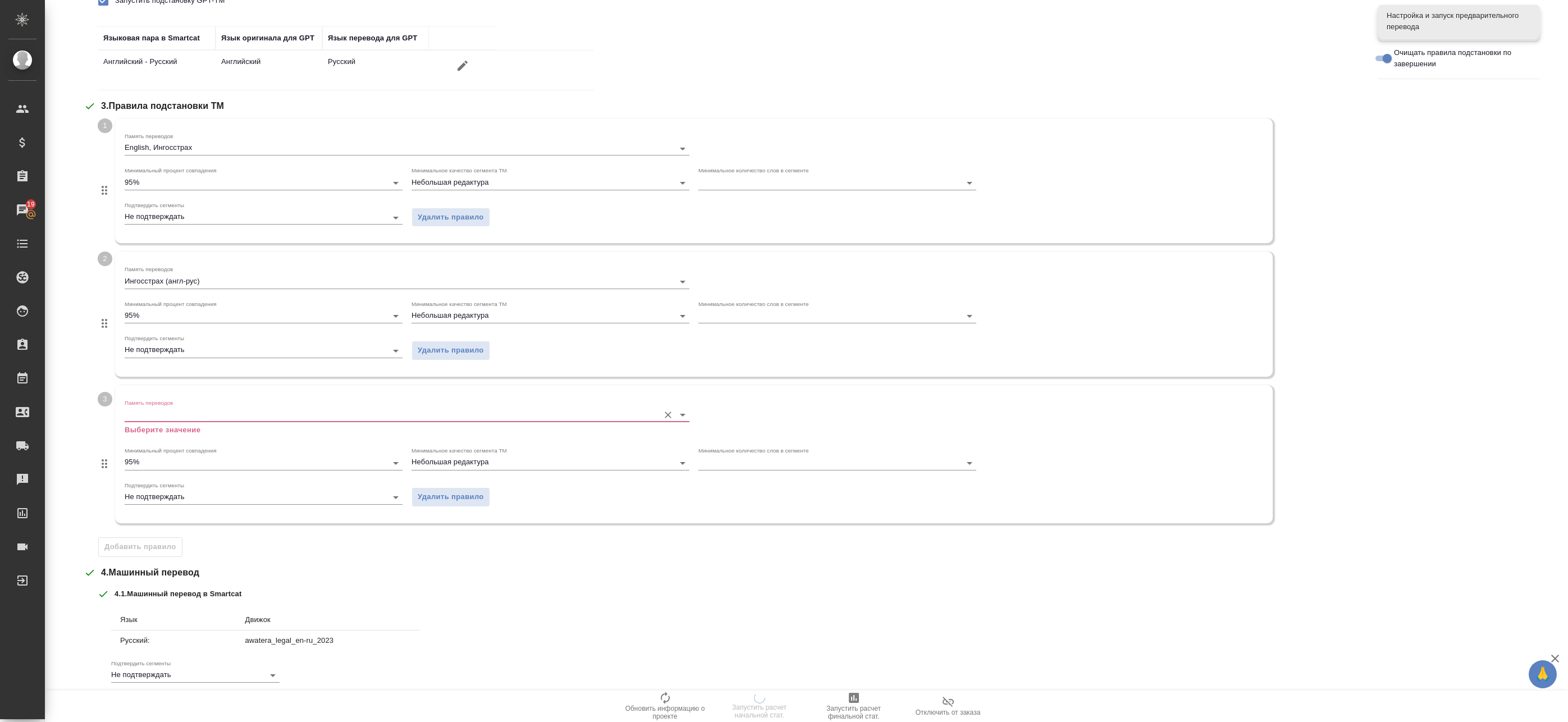
click at [187, 417] on input "Память переводов" at bounding box center [389, 415] width 529 height 14
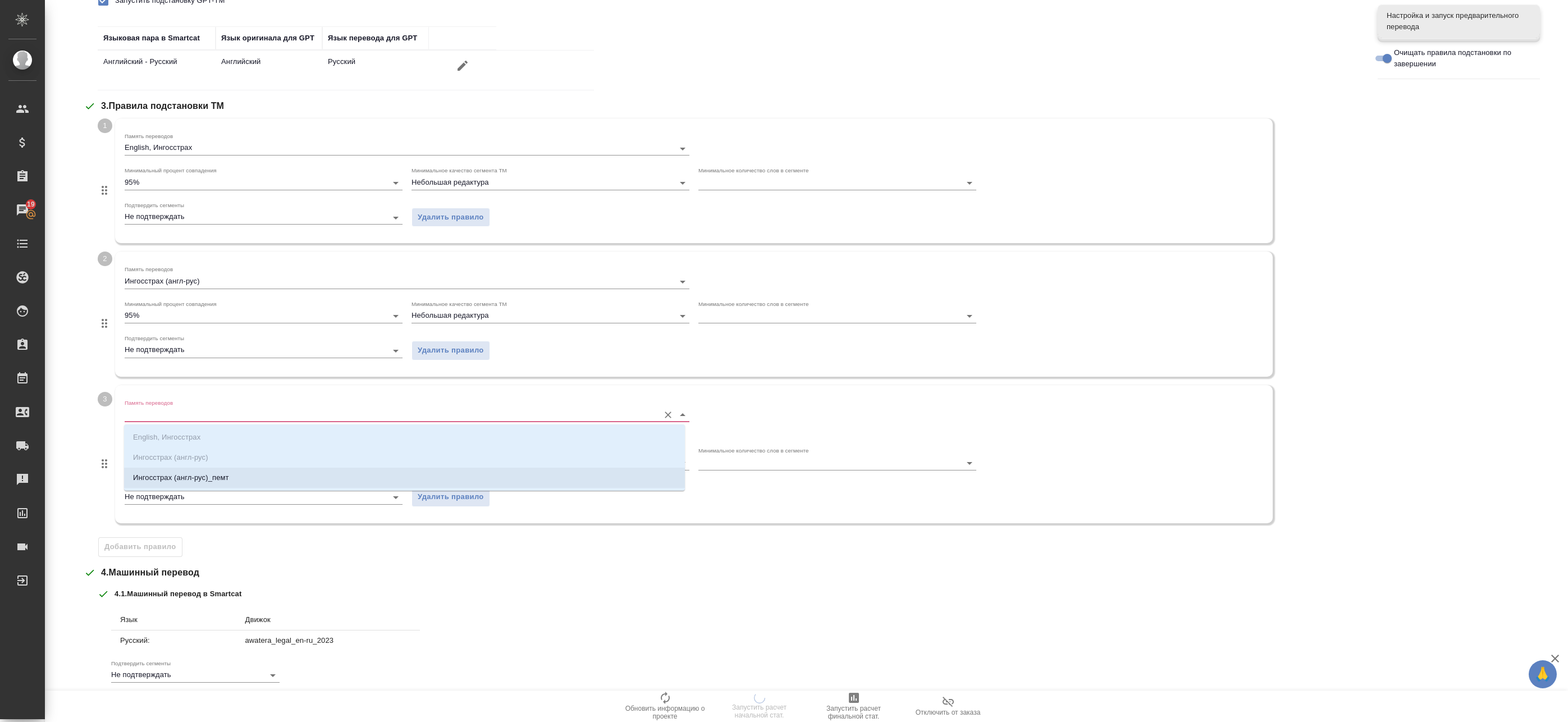
click at [186, 486] on li "Ингосстрах (англ-рус)_пемт" at bounding box center [404, 478] width 561 height 20
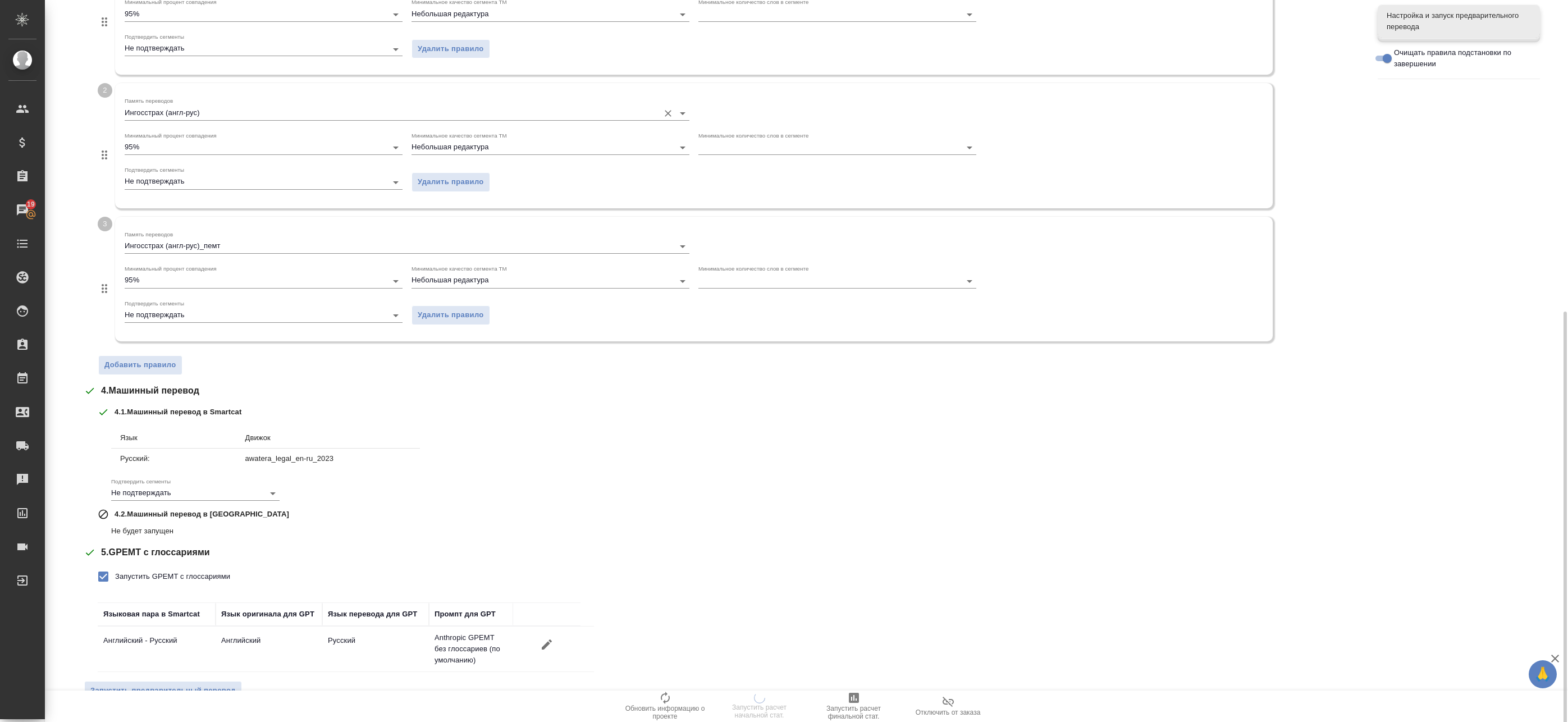
scroll to position [475, 0]
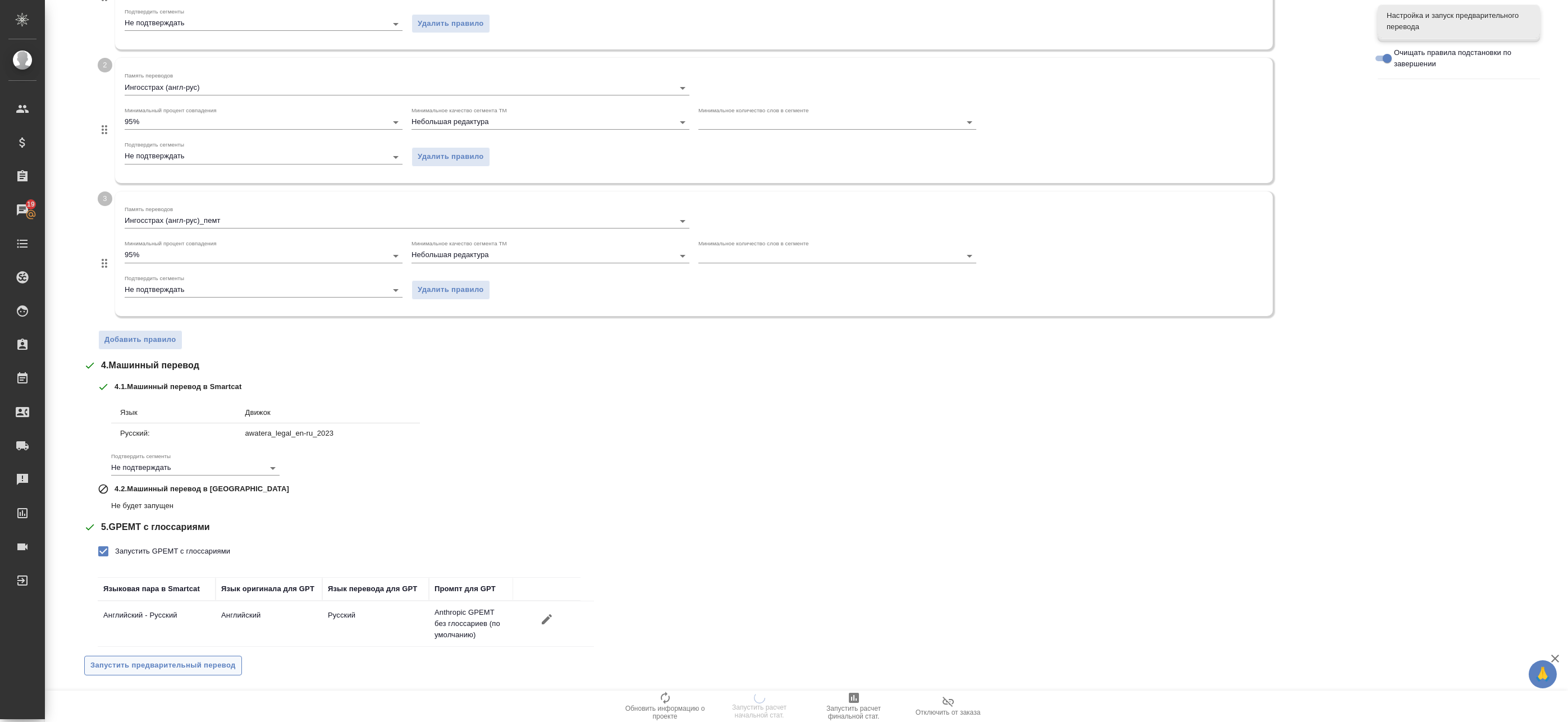
click at [174, 663] on span "Запустить предварительный перевод" at bounding box center [163, 665] width 146 height 13
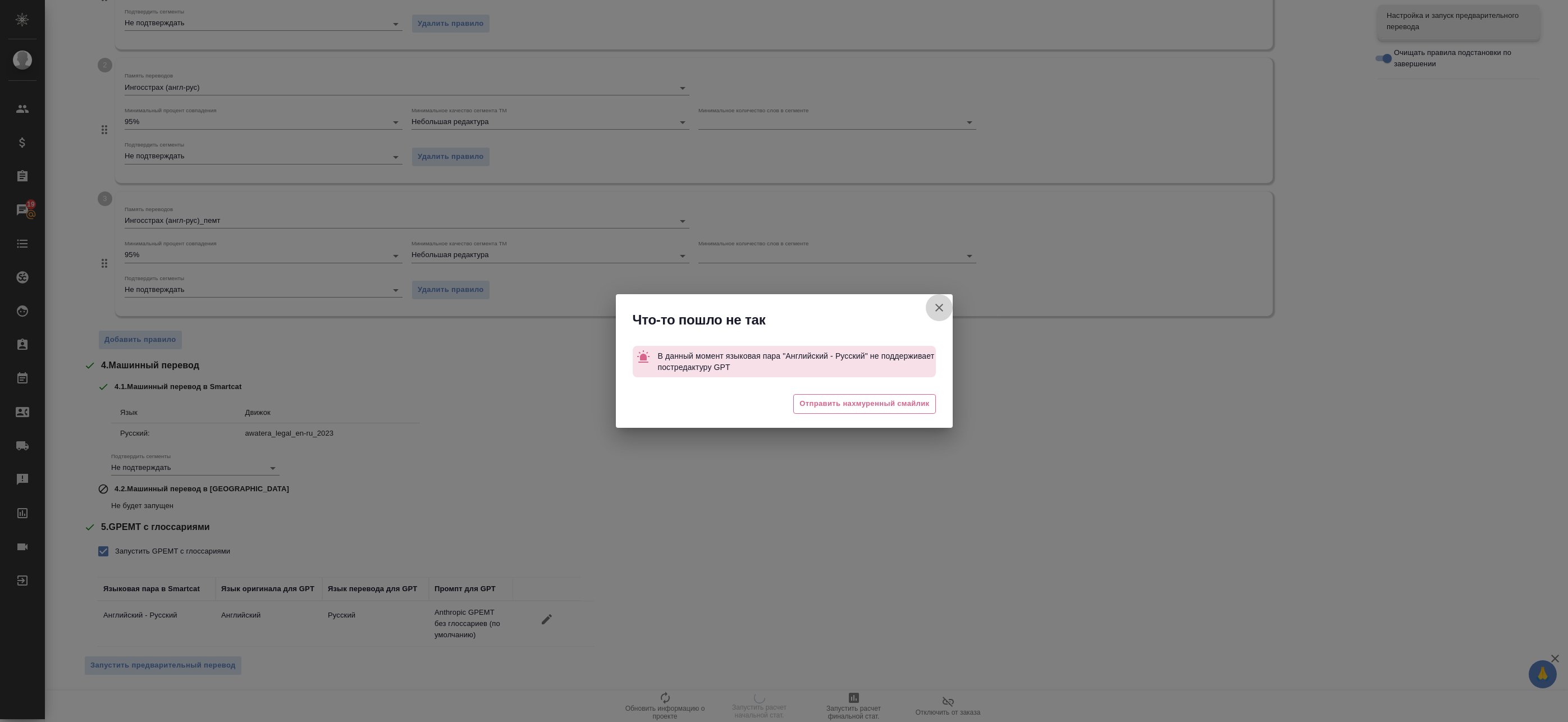
click at [939, 304] on icon "button" at bounding box center [939, 308] width 14 height 14
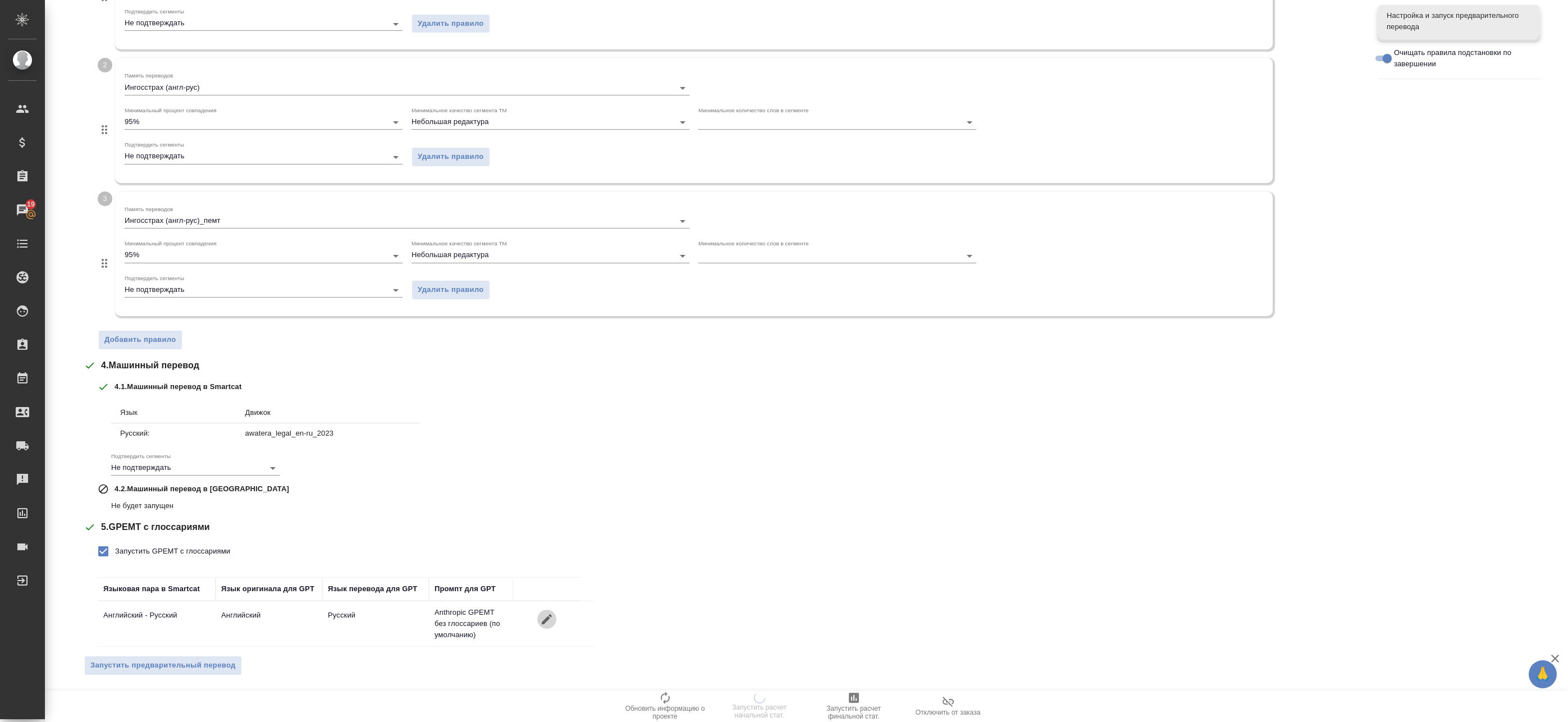
click at [543, 624] on icon "button" at bounding box center [546, 619] width 10 height 10
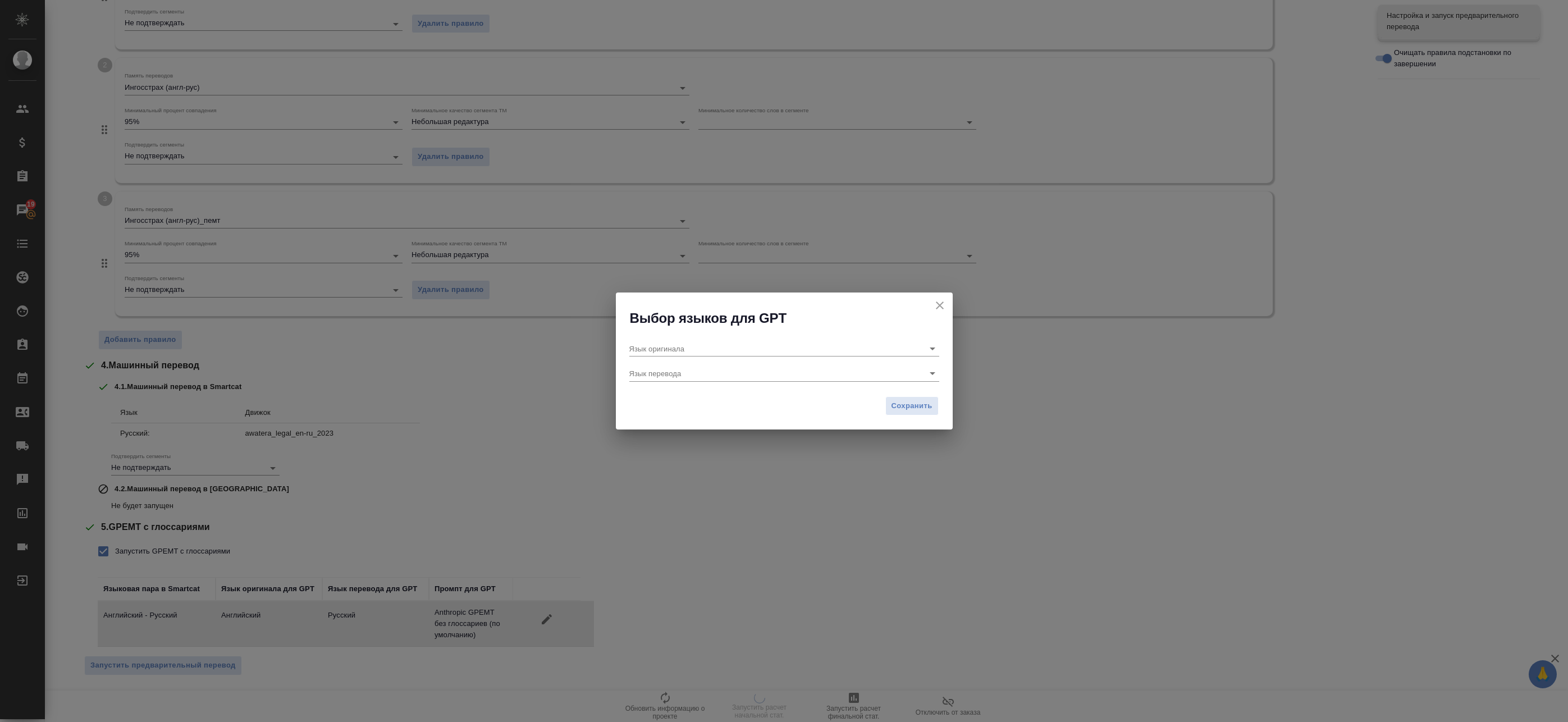
type input "Английский"
type input "Русский"
click at [946, 301] on icon "close" at bounding box center [940, 306] width 14 height 14
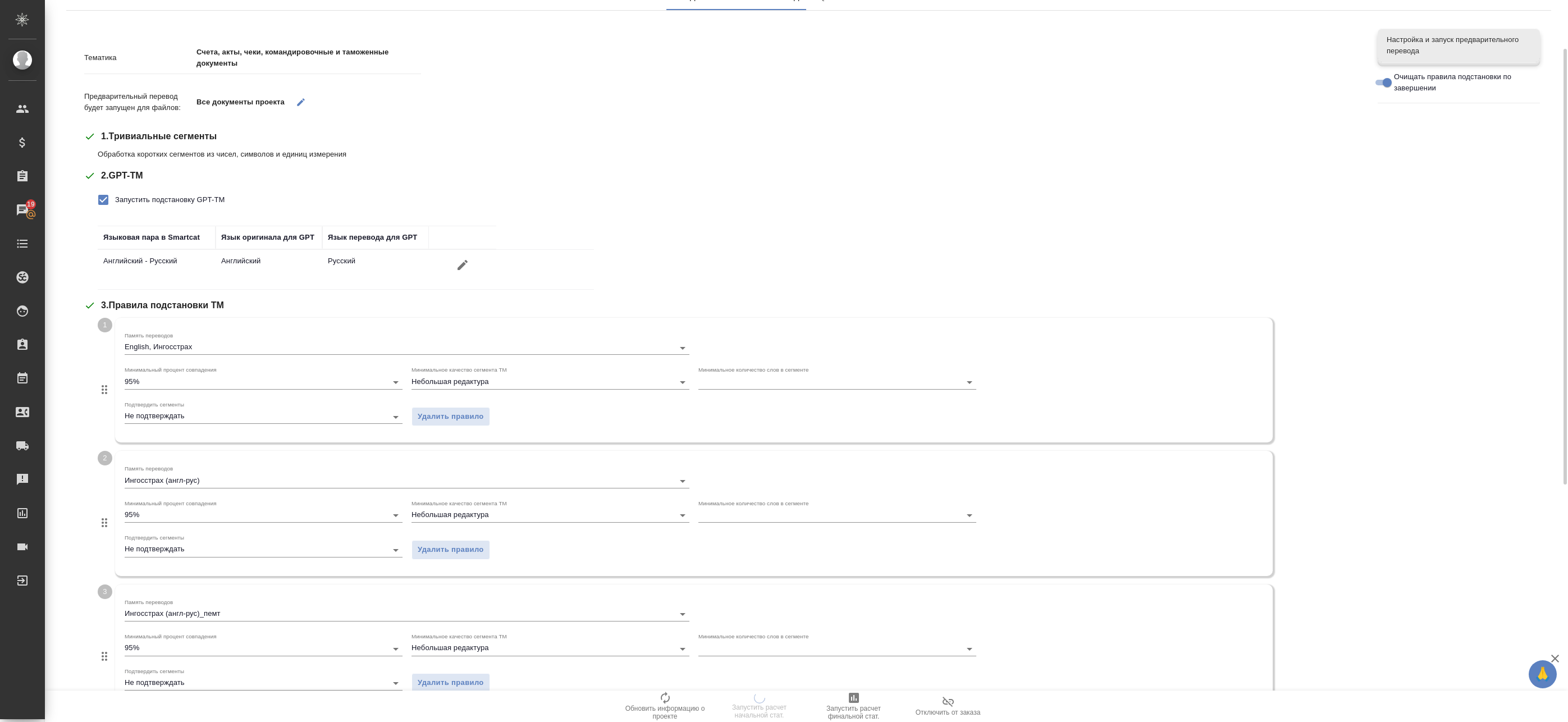
scroll to position [0, 0]
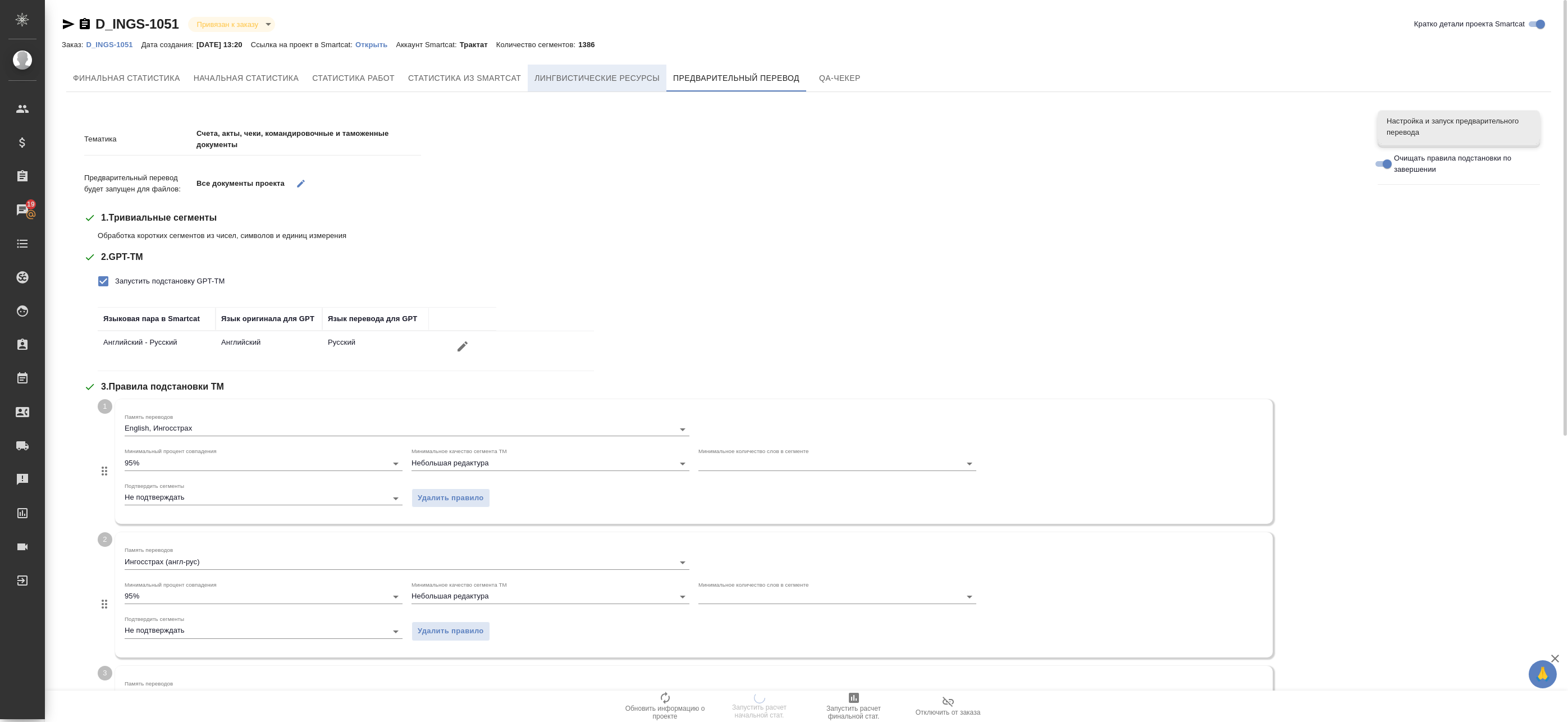
click at [642, 81] on span "Лингвистические ресурсы" at bounding box center [597, 78] width 125 height 14
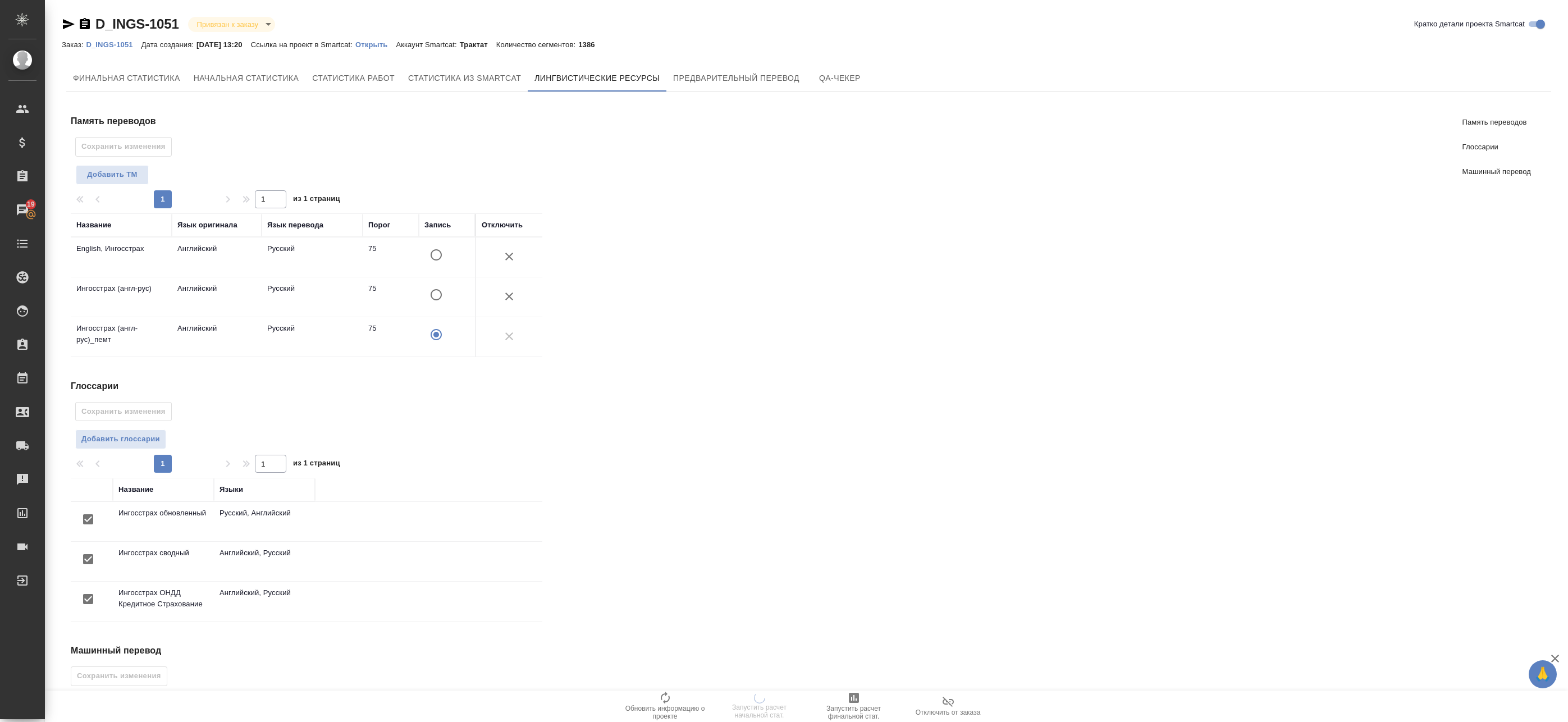
scroll to position [112, 0]
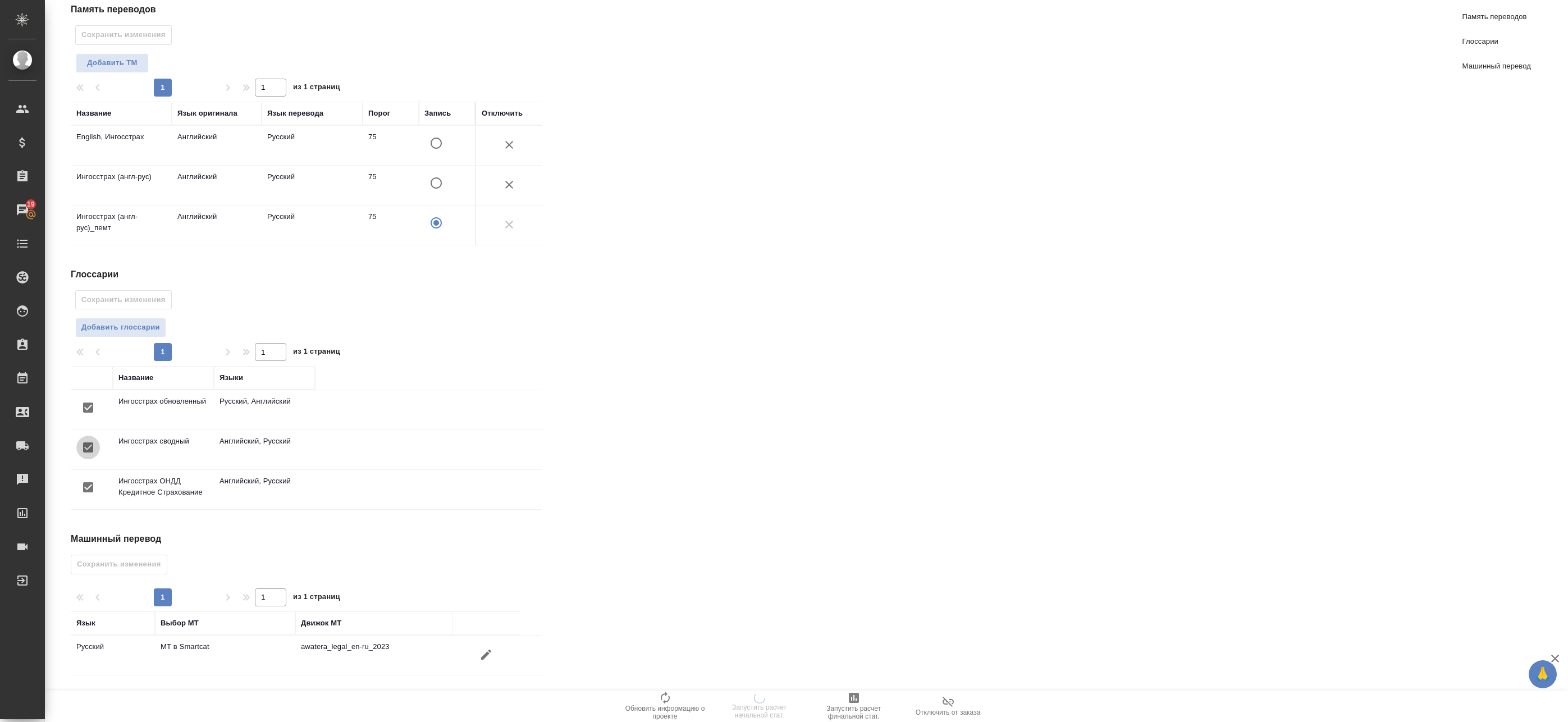
drag, startPoint x: 86, startPoint y: 446, endPoint x: 95, endPoint y: 467, distance: 22.8
click at [86, 446] on input "checkbox" at bounding box center [88, 447] width 23 height 23
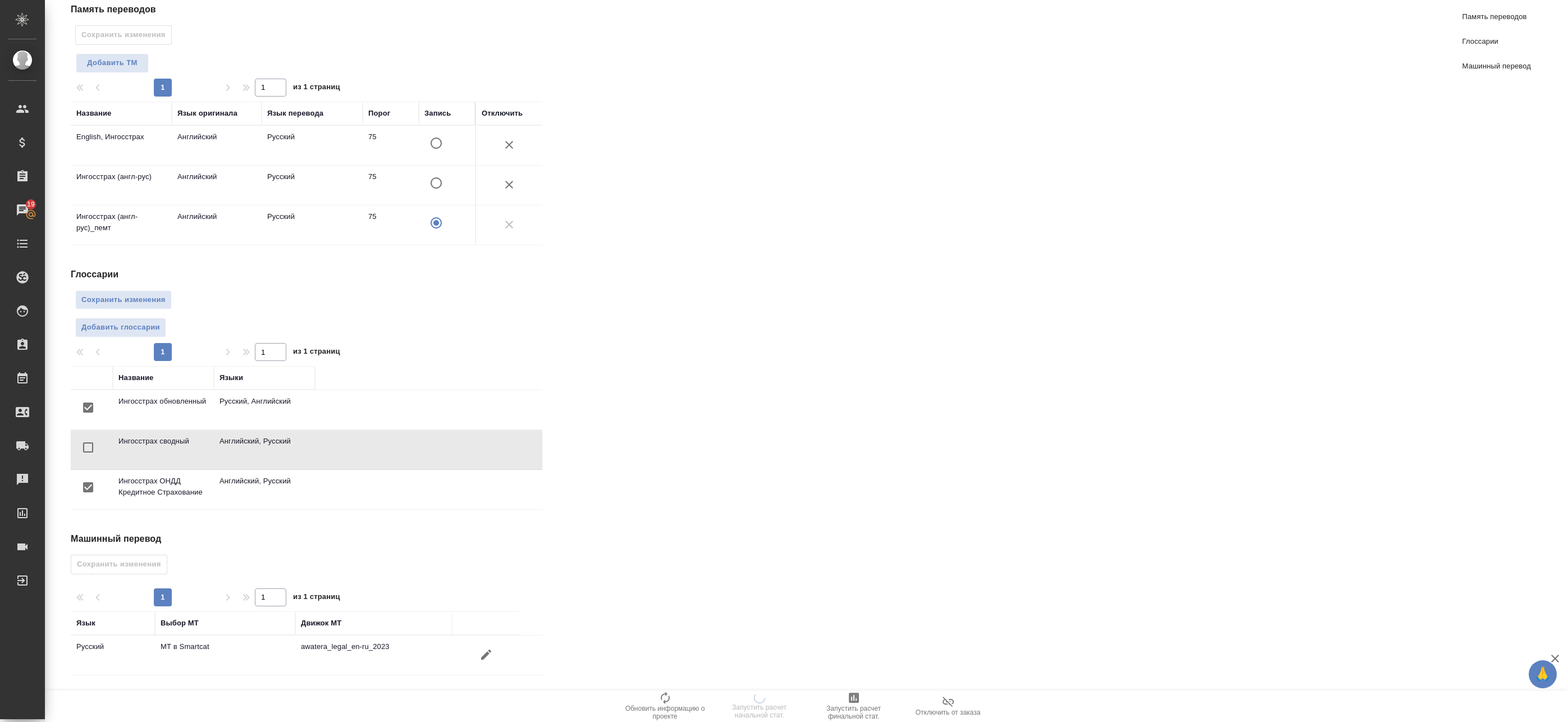
click at [85, 488] on input "checkbox" at bounding box center [88, 487] width 23 height 23
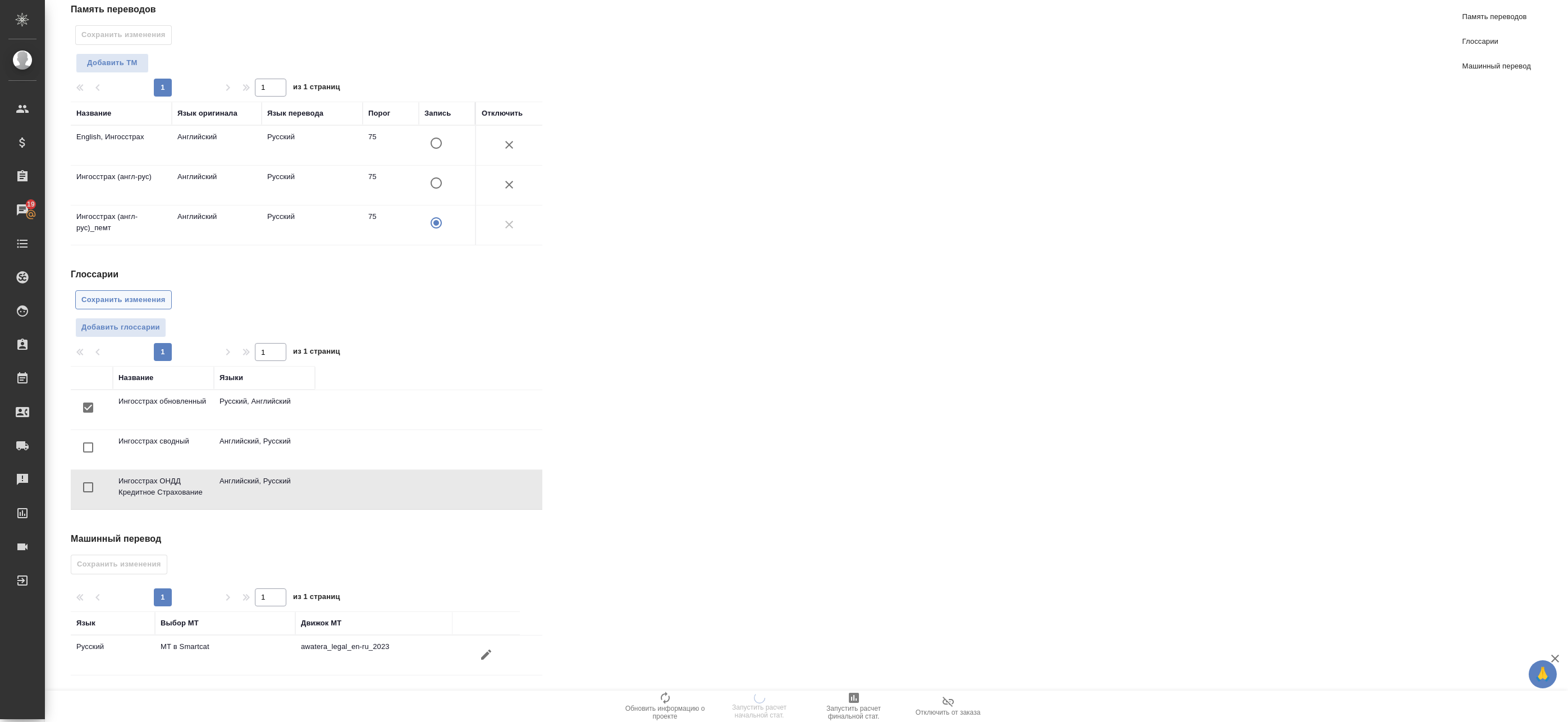
click at [125, 302] on span "Сохранить изменения" at bounding box center [123, 300] width 84 height 13
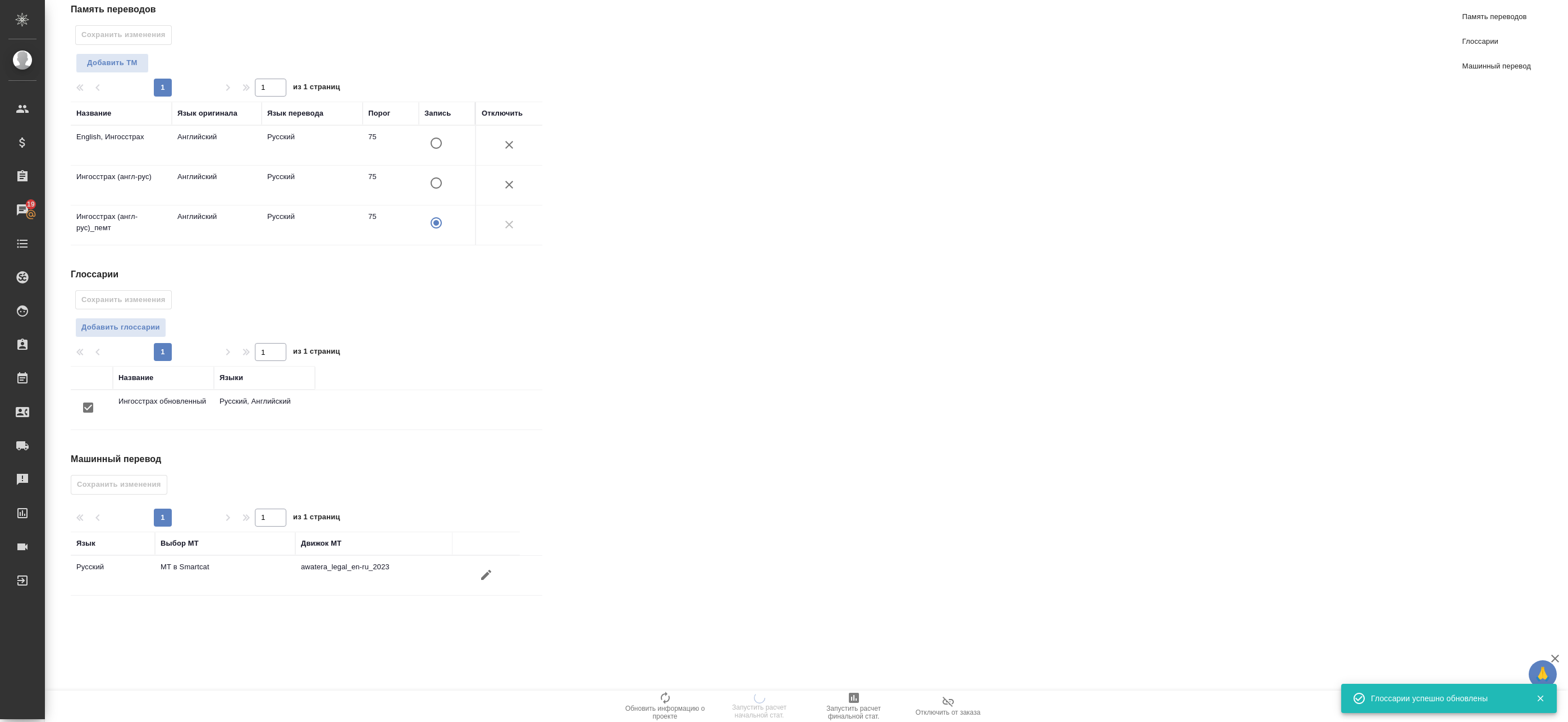
scroll to position [0, 0]
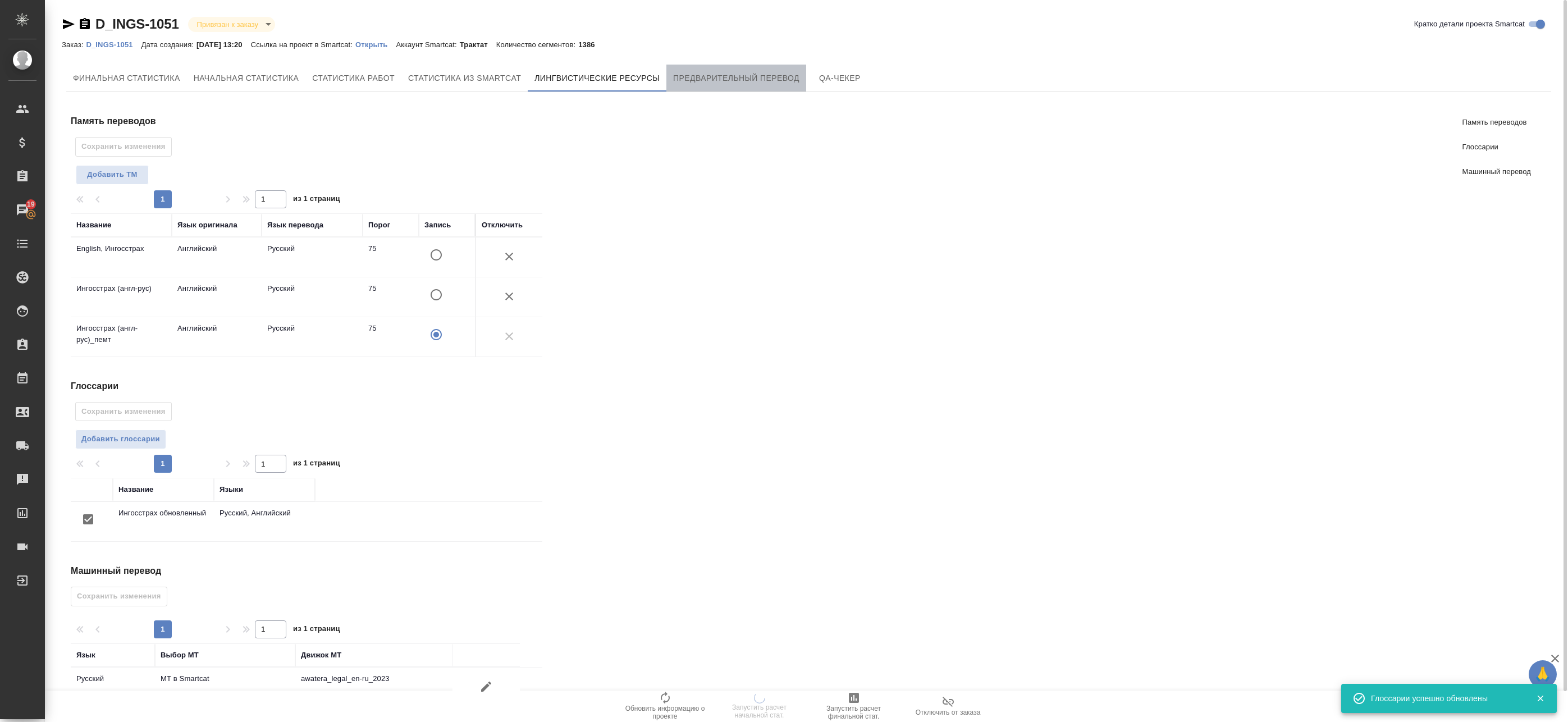
click at [712, 70] on button "Предварительный перевод" at bounding box center [736, 78] width 140 height 27
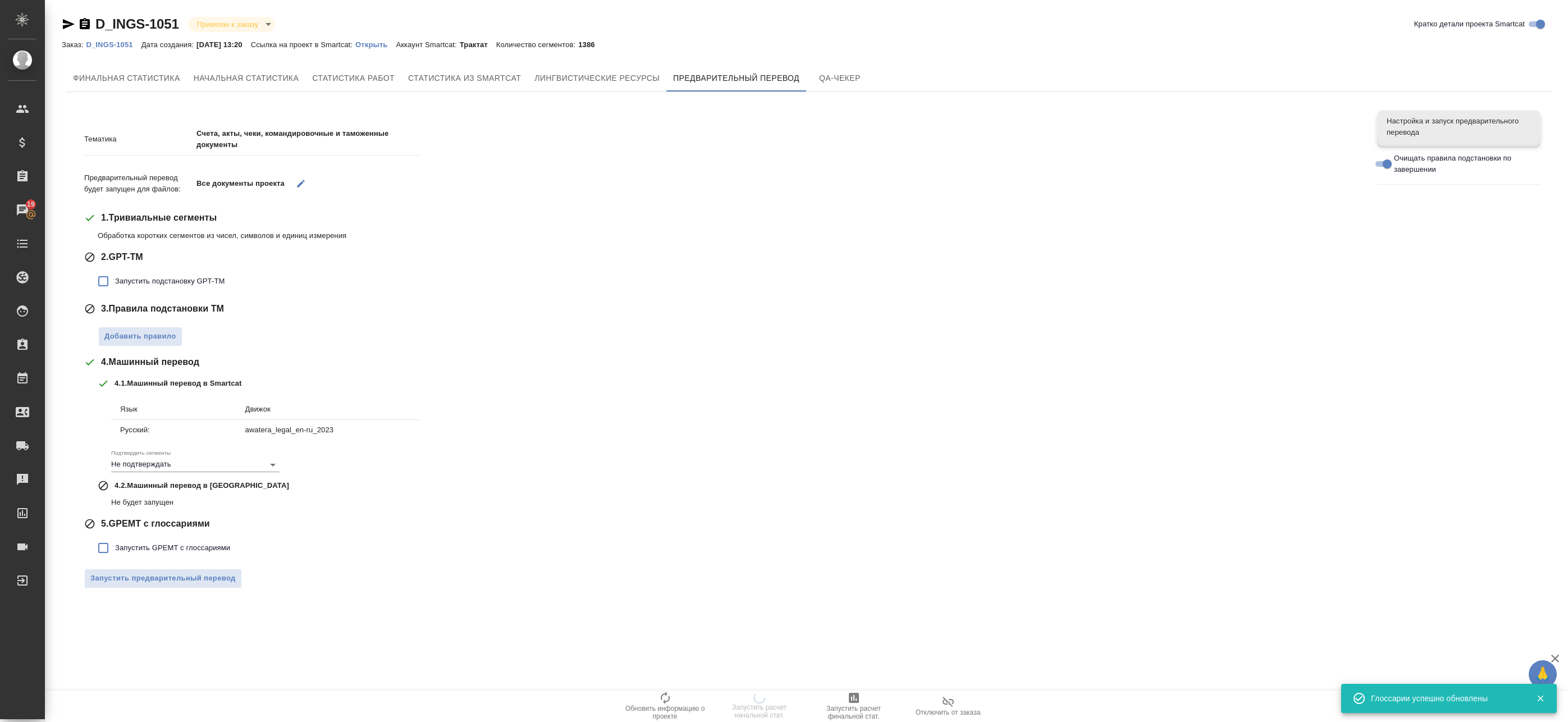
click at [104, 285] on input "Запустить подстановку GPT-TM" at bounding box center [103, 281] width 23 height 23
checkbox input "true"
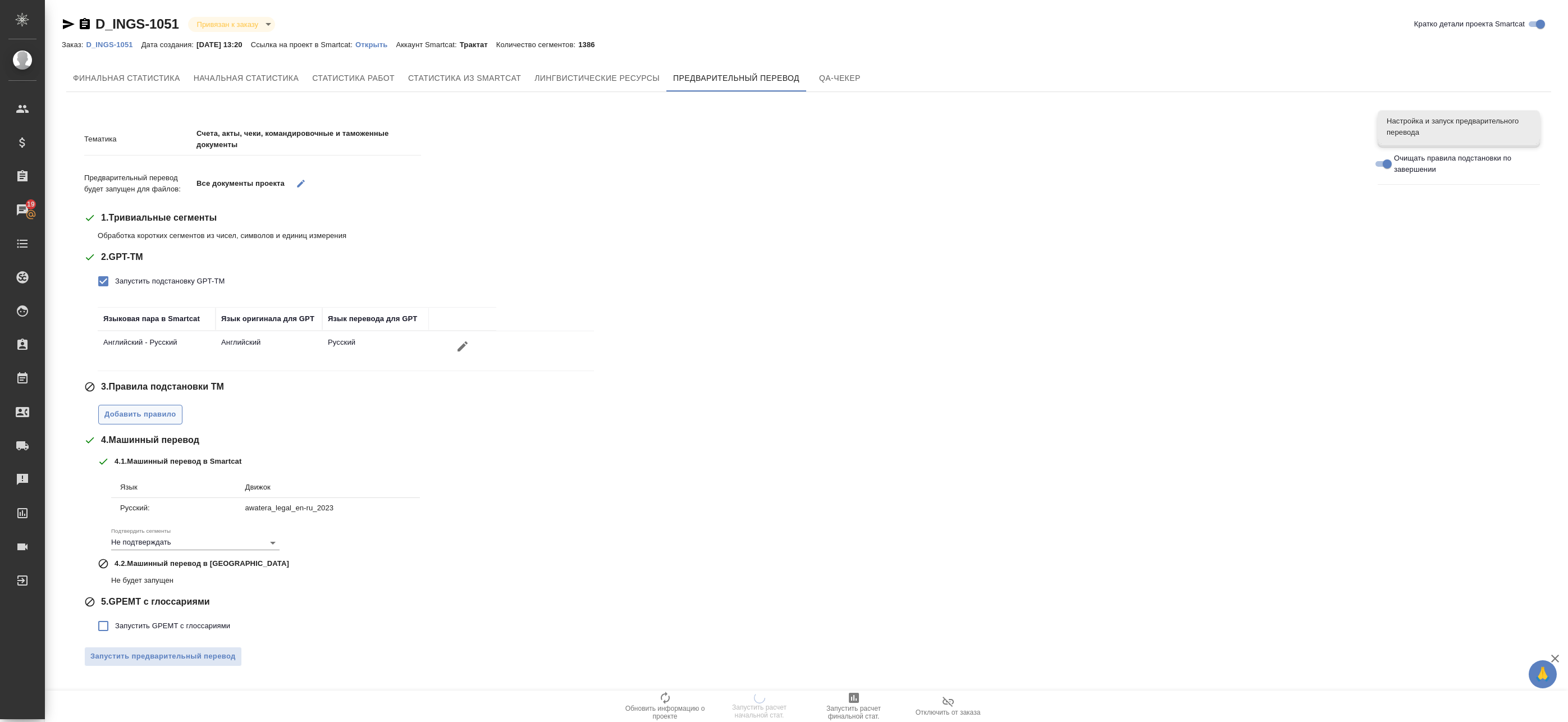
click at [125, 418] on span "Добавить правило" at bounding box center [140, 414] width 72 height 13
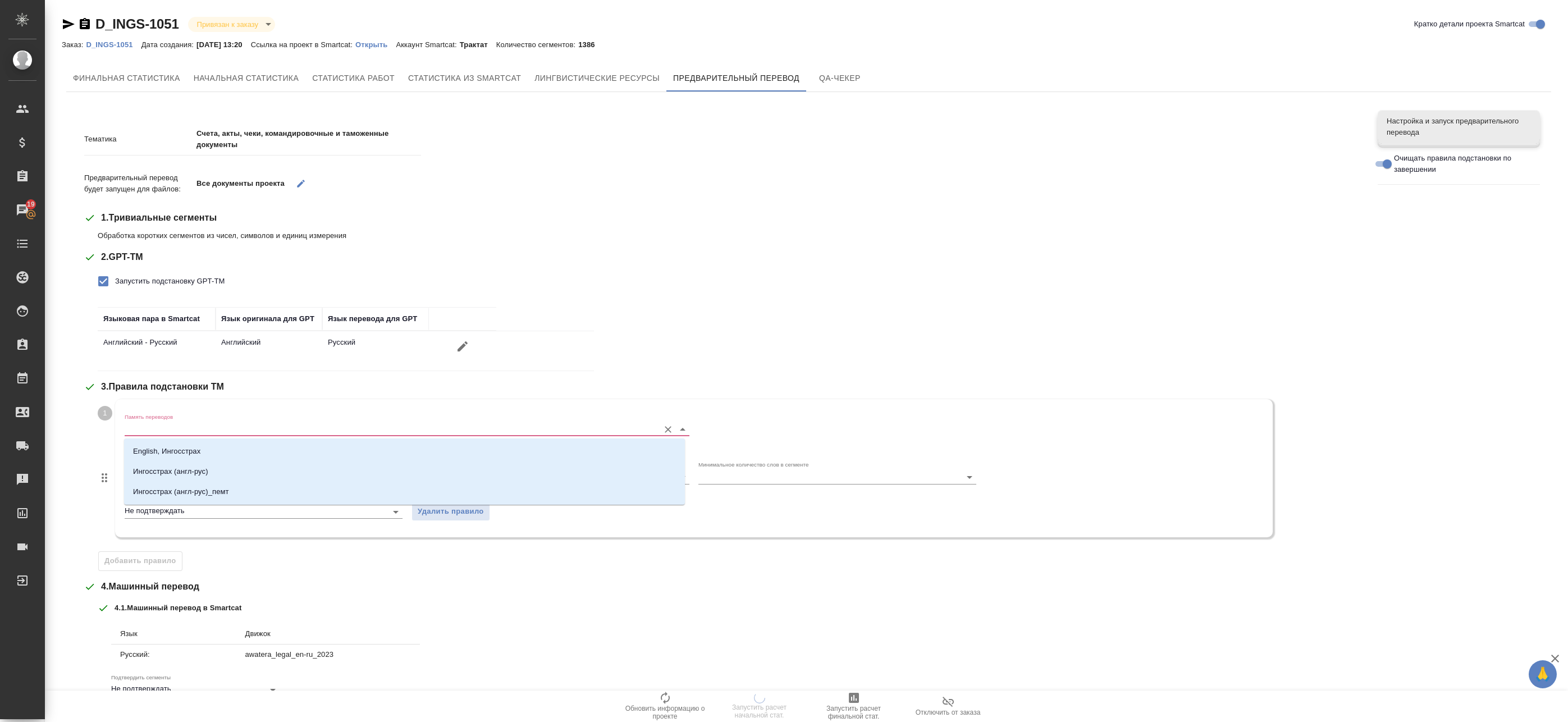
drag, startPoint x: 147, startPoint y: 432, endPoint x: 152, endPoint y: 453, distance: 21.6
click at [147, 433] on input "Память переводов" at bounding box center [389, 429] width 529 height 14
click at [152, 455] on p "English, Ингосстрах" at bounding box center [167, 451] width 68 height 11
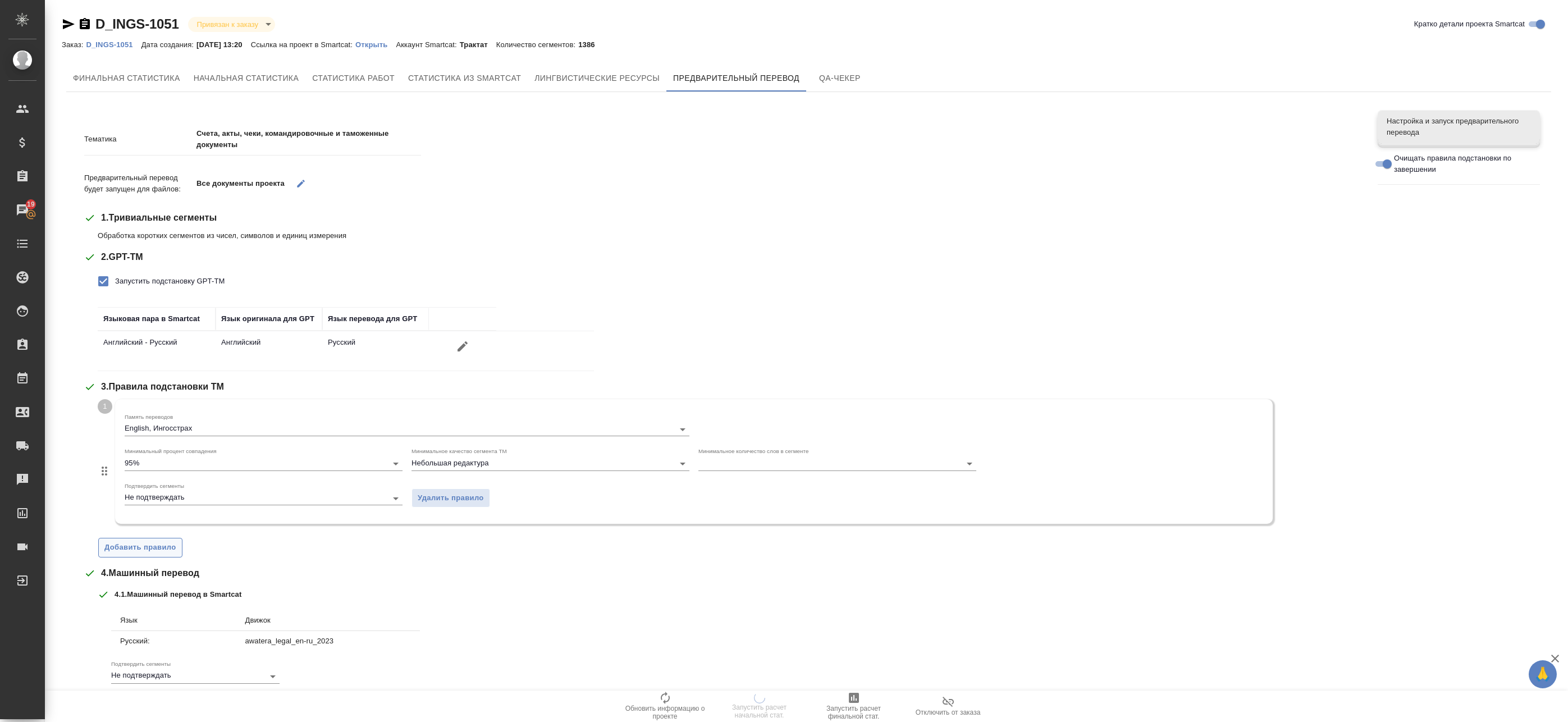
click at [134, 543] on span "Добавить правило" at bounding box center [140, 547] width 72 height 13
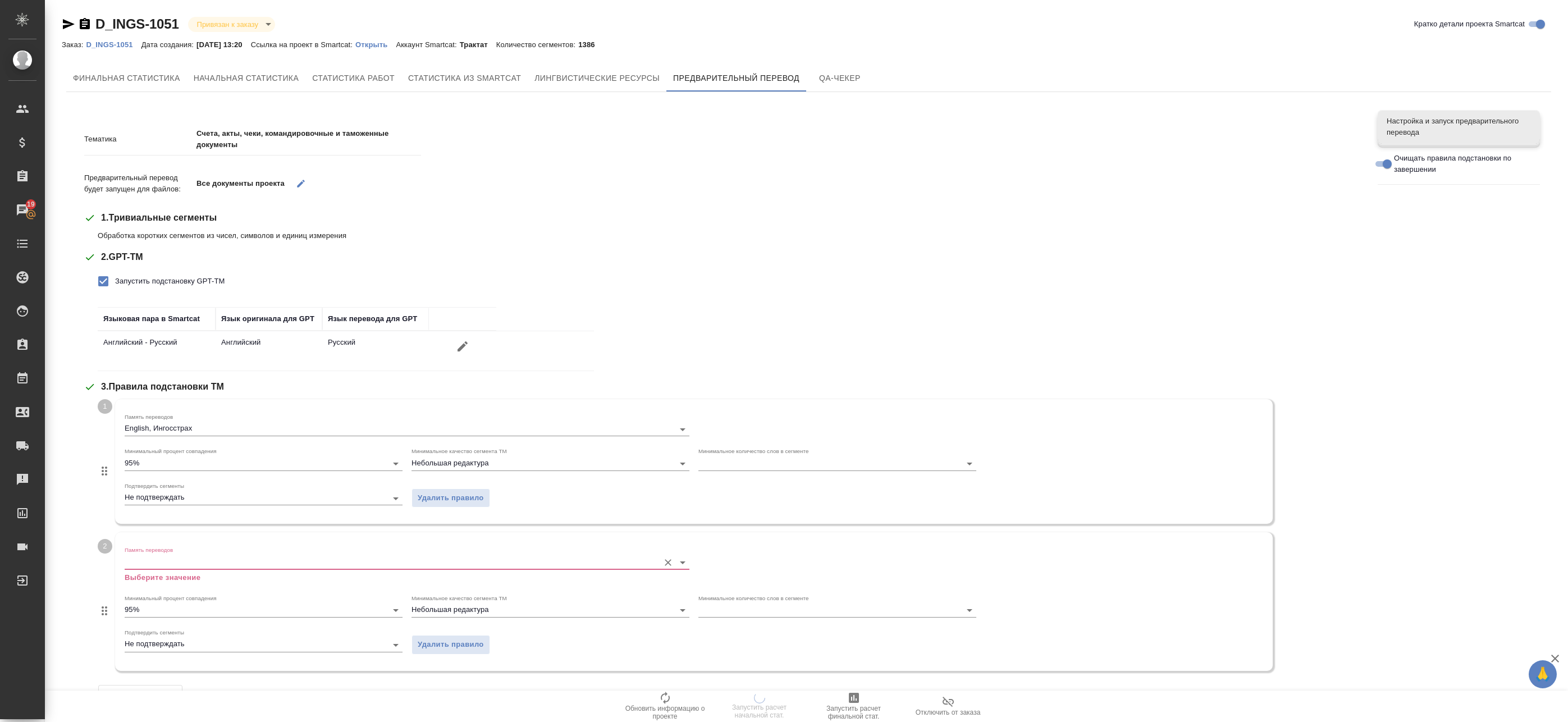
click at [156, 568] on input "Память переводов" at bounding box center [389, 562] width 529 height 14
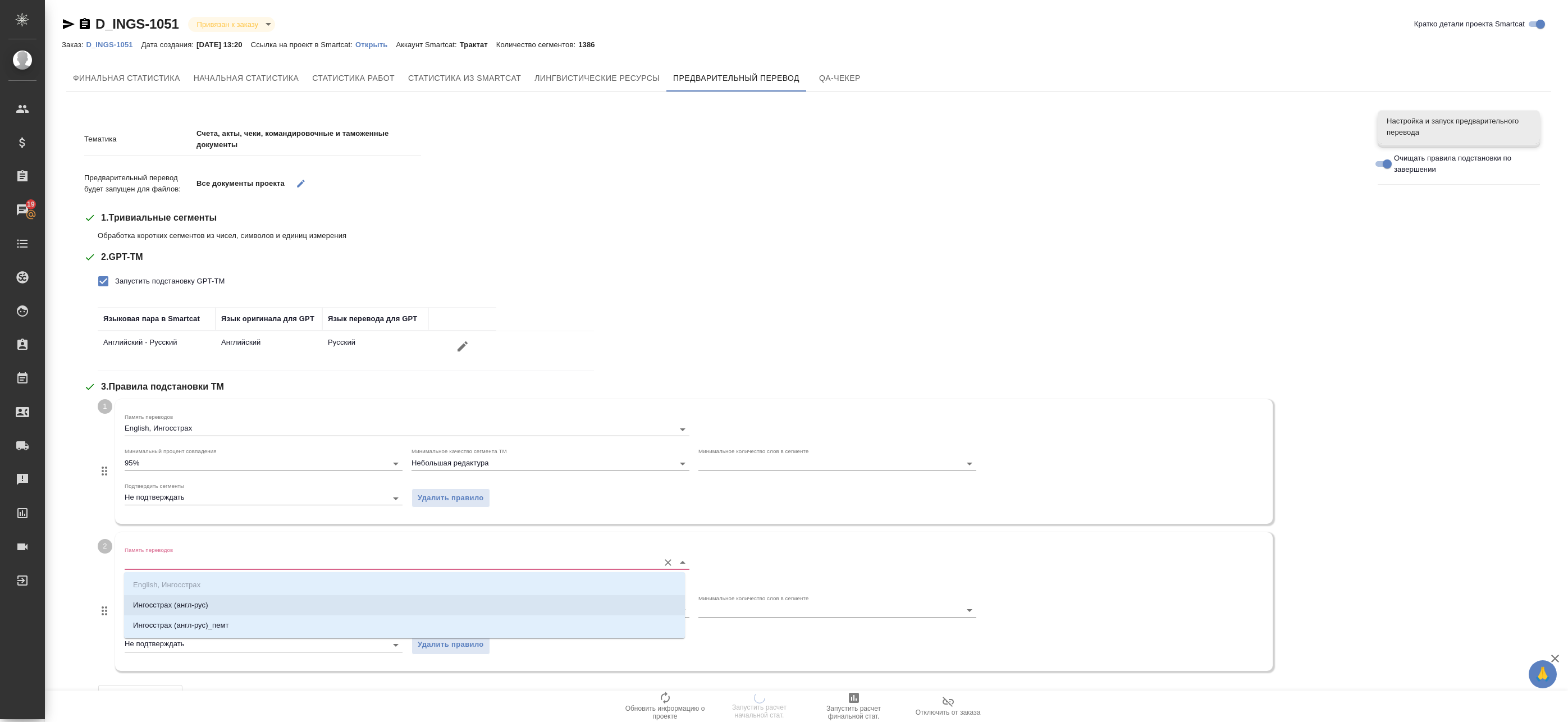
click at [158, 600] on p "Ингосстрах (англ-рус)" at bounding box center [171, 605] width 75 height 11
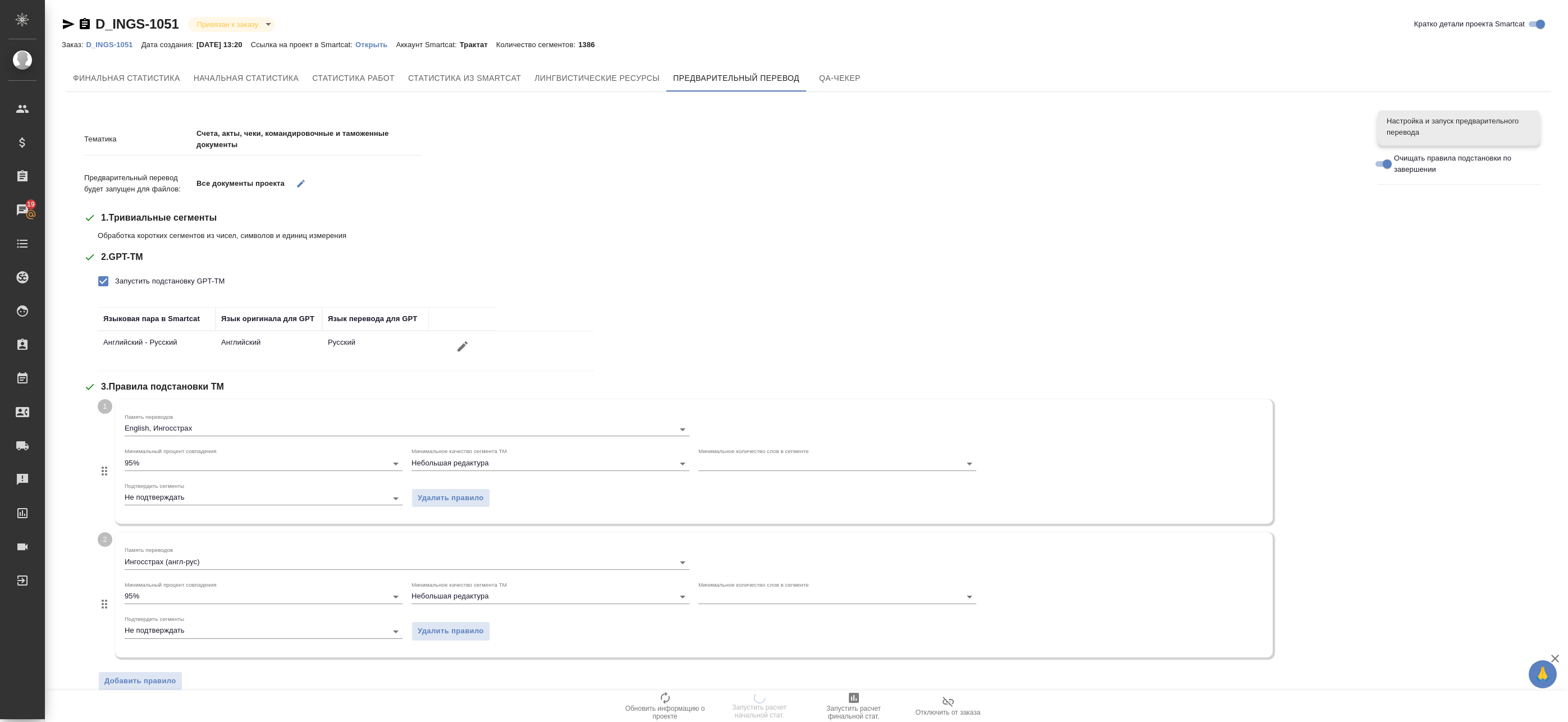
scroll to position [168, 0]
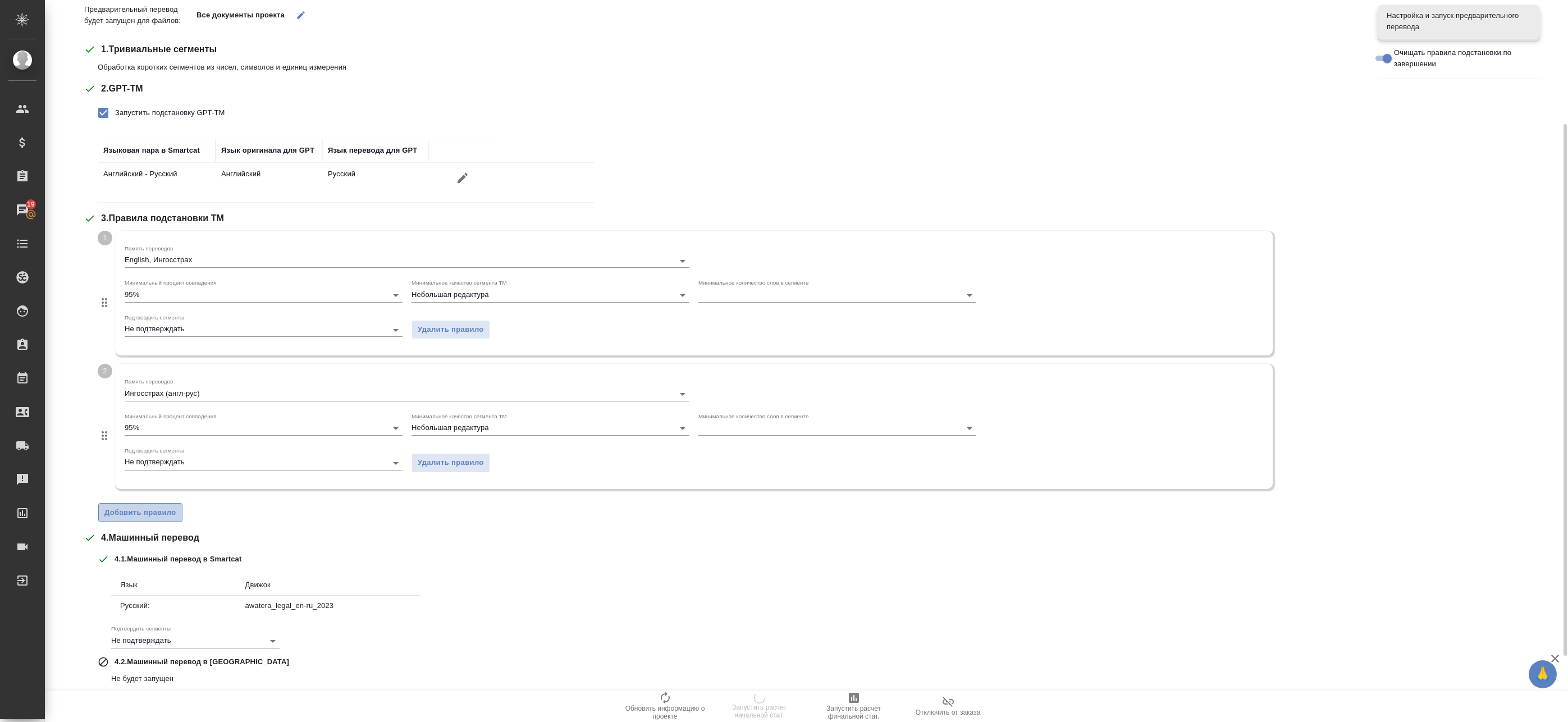
click at [154, 512] on span "Добавить правило" at bounding box center [140, 512] width 72 height 13
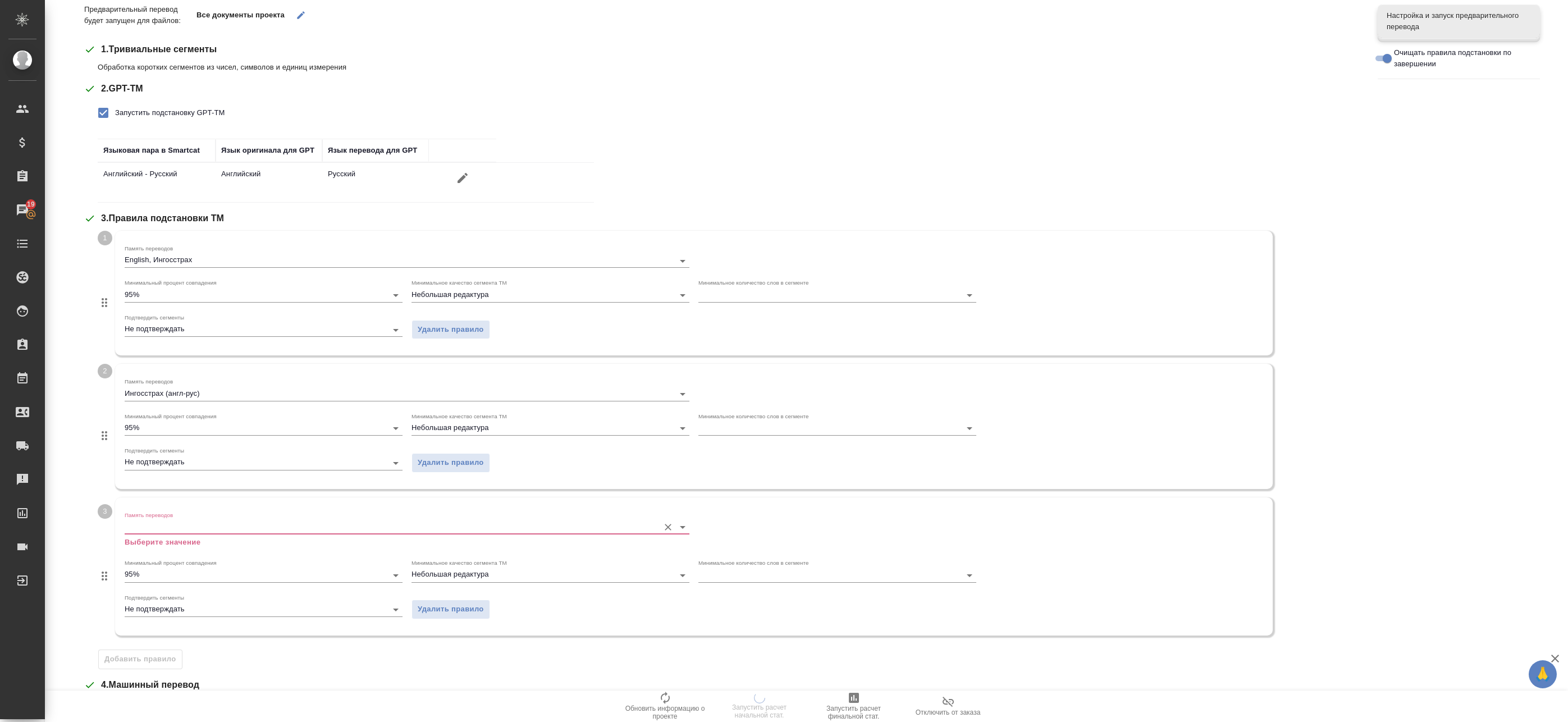
click at [178, 535] on div "Память переводов Выберите значение" at bounding box center [407, 530] width 565 height 37
click at [174, 536] on div "Память переводов Выберите значение" at bounding box center [407, 530] width 565 height 37
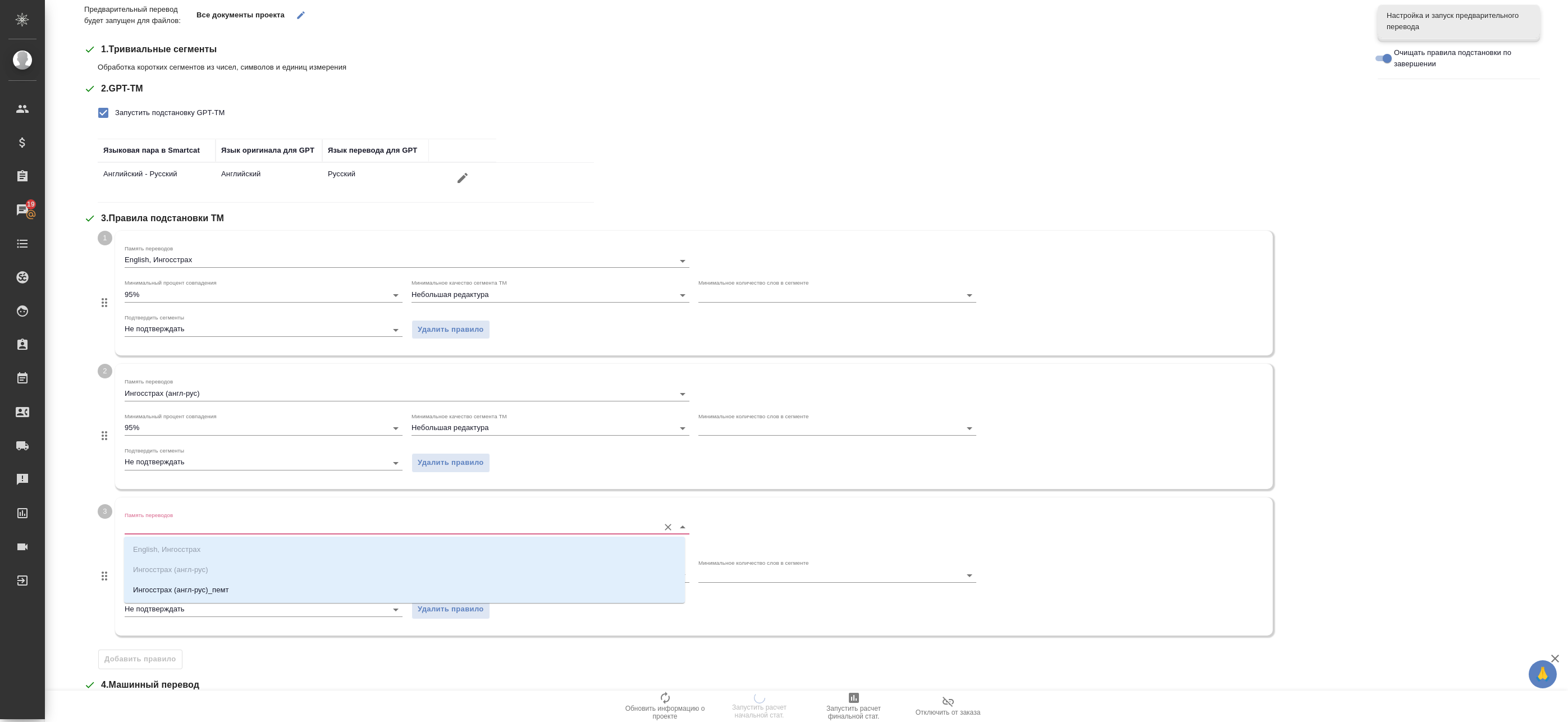
click at [174, 533] on input "Память переводов" at bounding box center [389, 527] width 529 height 14
click at [180, 588] on p "Ингосстрах (англ-рус)_пемт" at bounding box center [181, 590] width 96 height 11
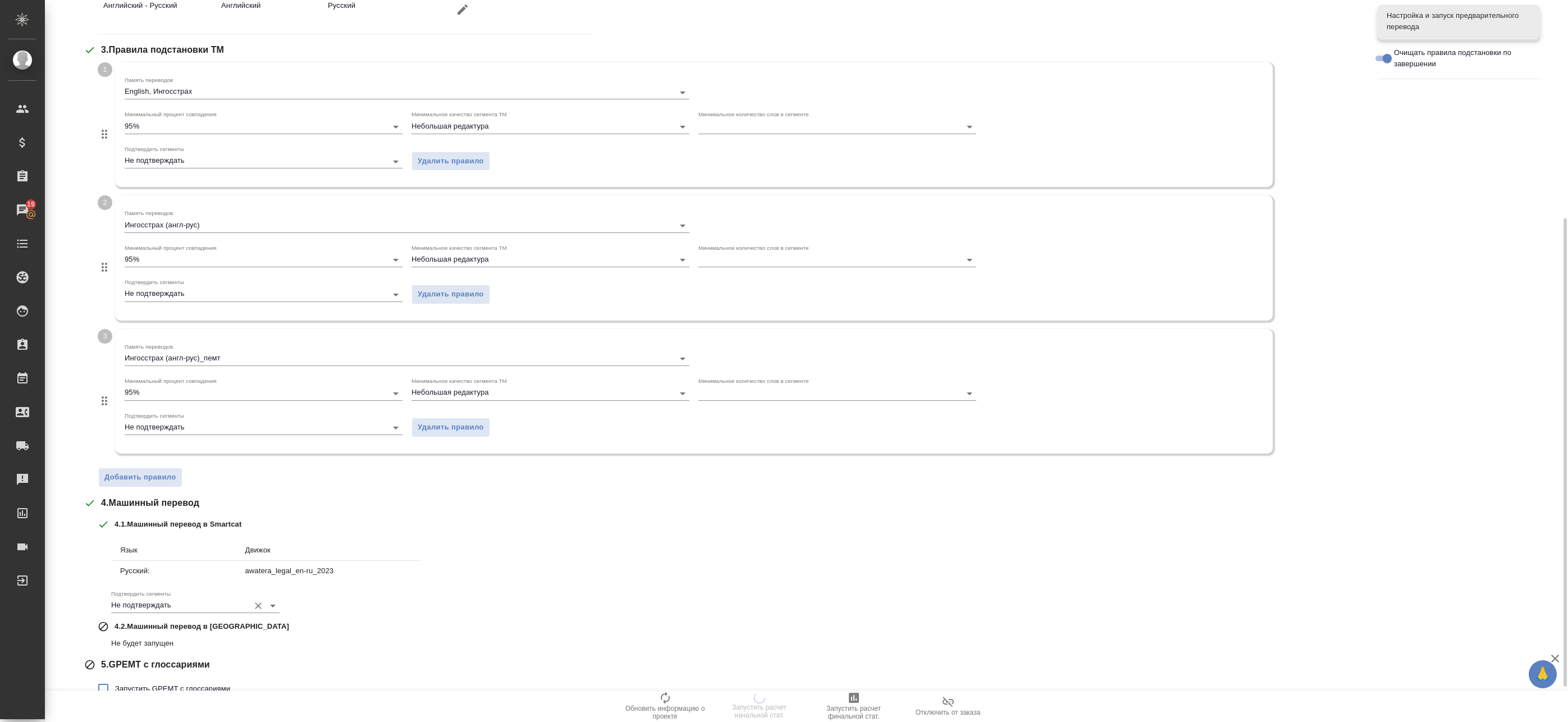
scroll to position [391, 0]
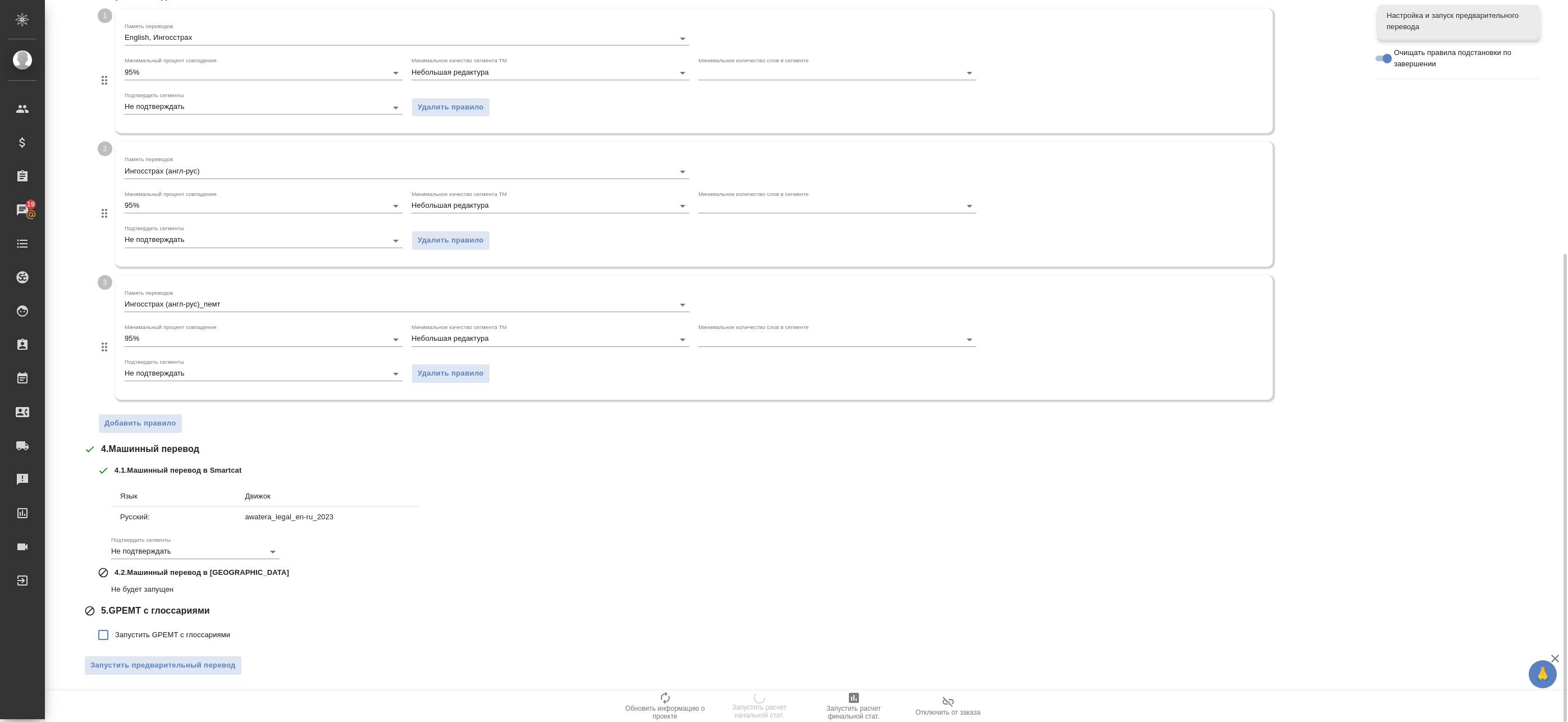
click at [119, 635] on span "Запустить GPEMT с глоссариями" at bounding box center [172, 635] width 115 height 11
click at [115, 635] on input "Запустить GPEMT с глоссариями" at bounding box center [103, 635] width 23 height 23
checkbox input "true"
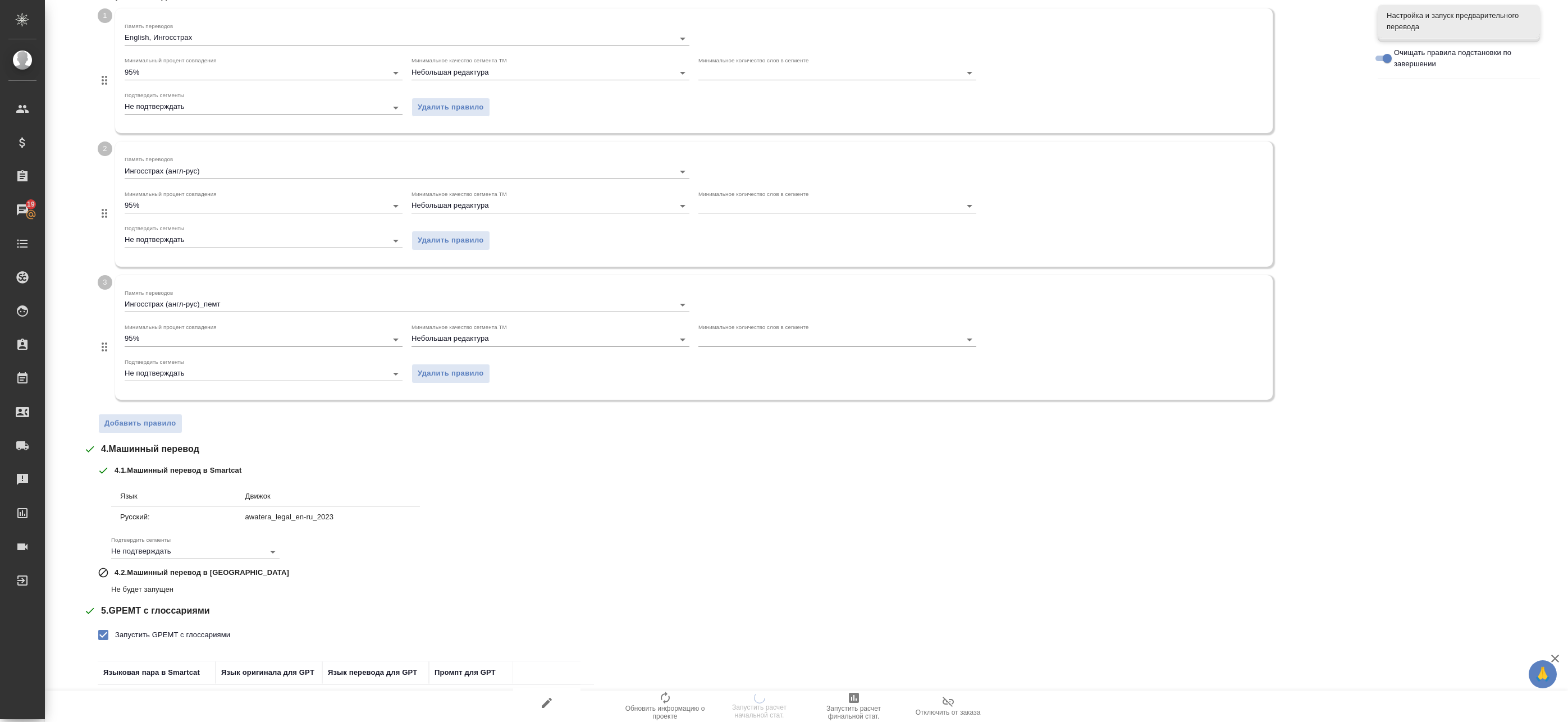
scroll to position [475, 0]
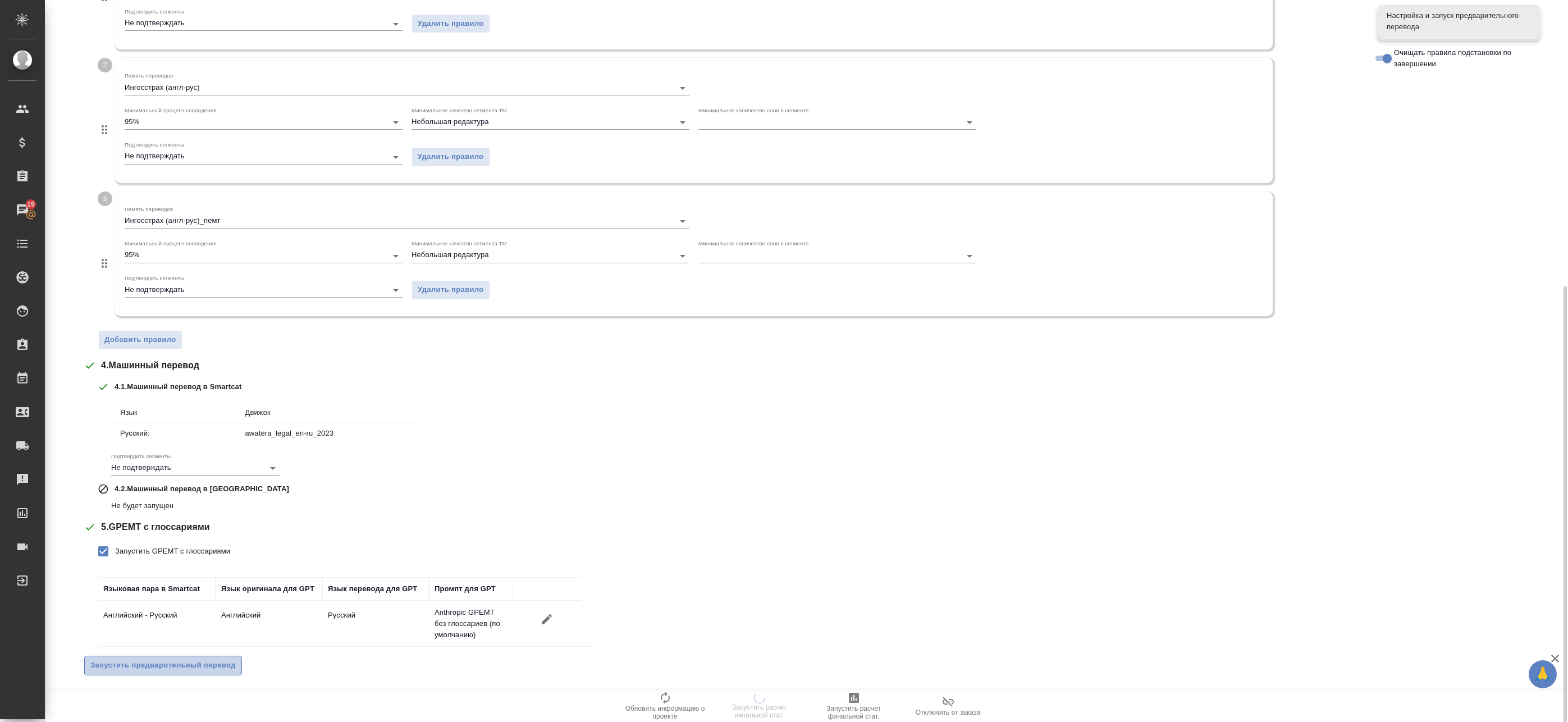
click at [169, 666] on span "Запустить предварительный перевод" at bounding box center [163, 665] width 146 height 13
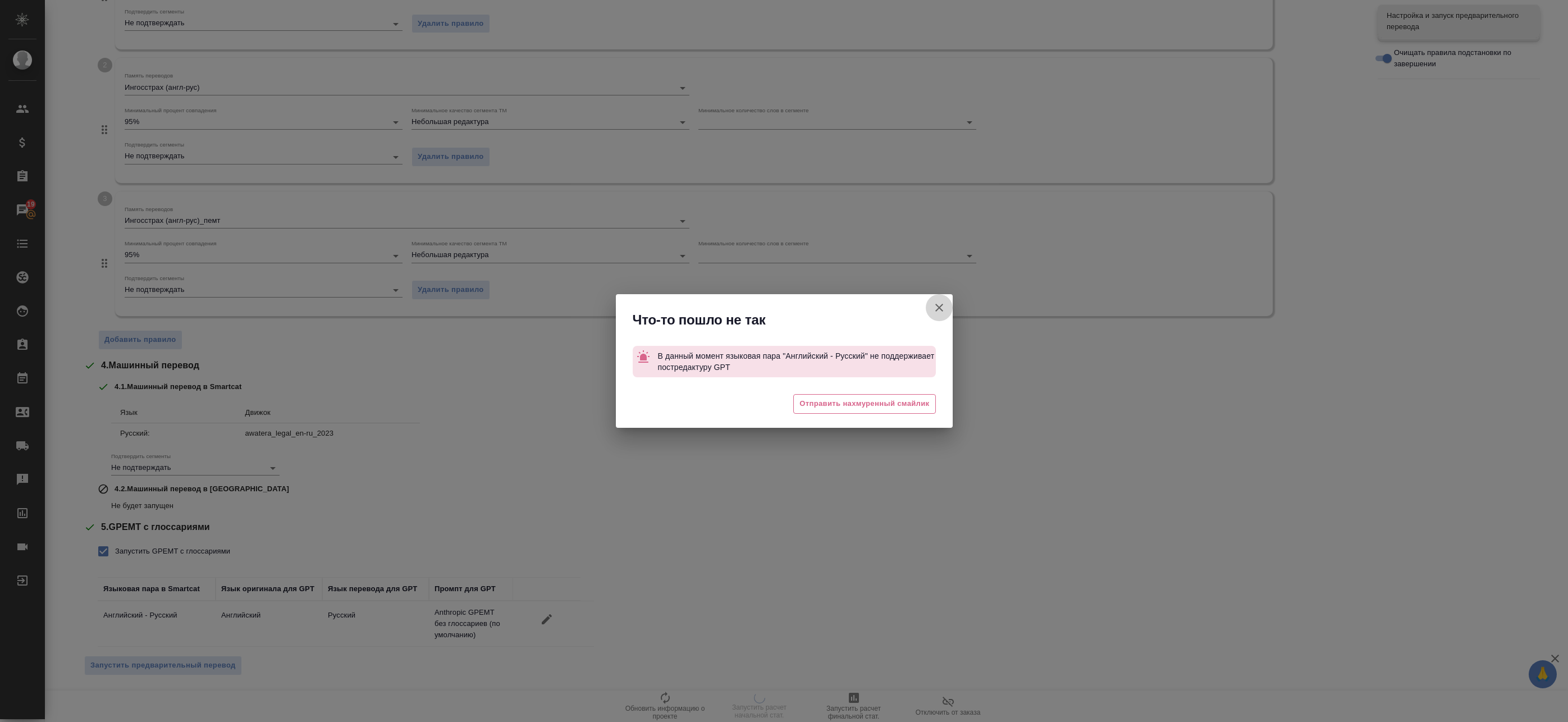
click at [944, 304] on icon "button" at bounding box center [939, 308] width 14 height 14
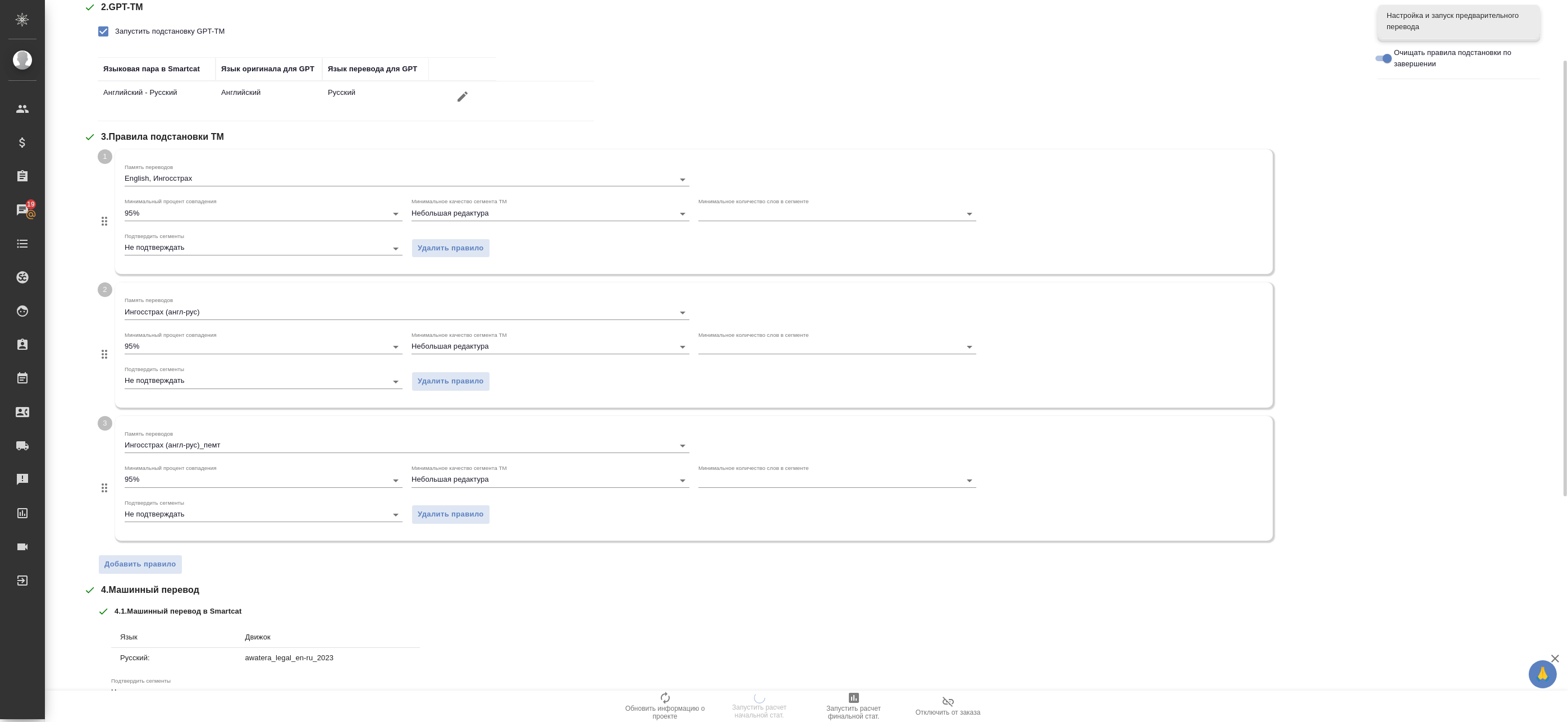
scroll to position [0, 0]
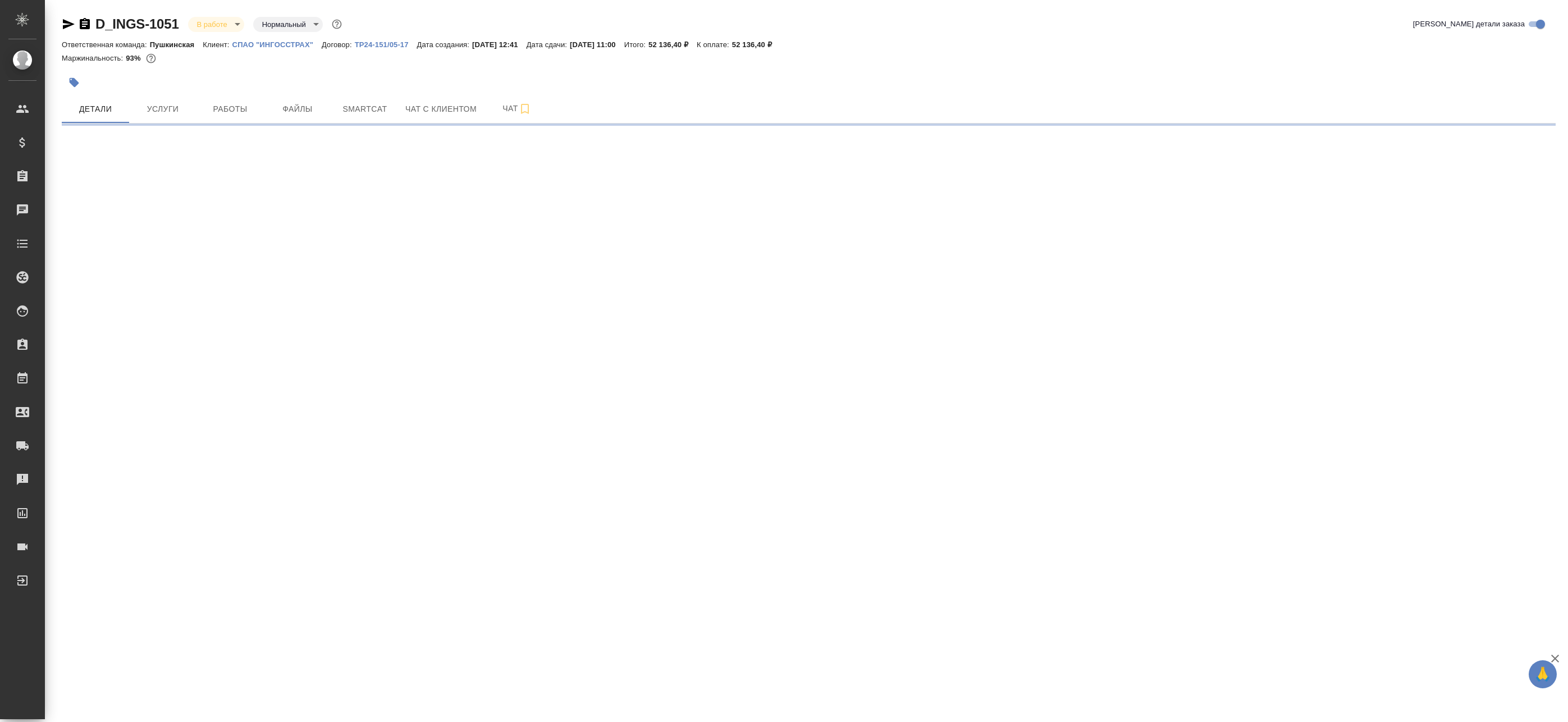
select select "RU"
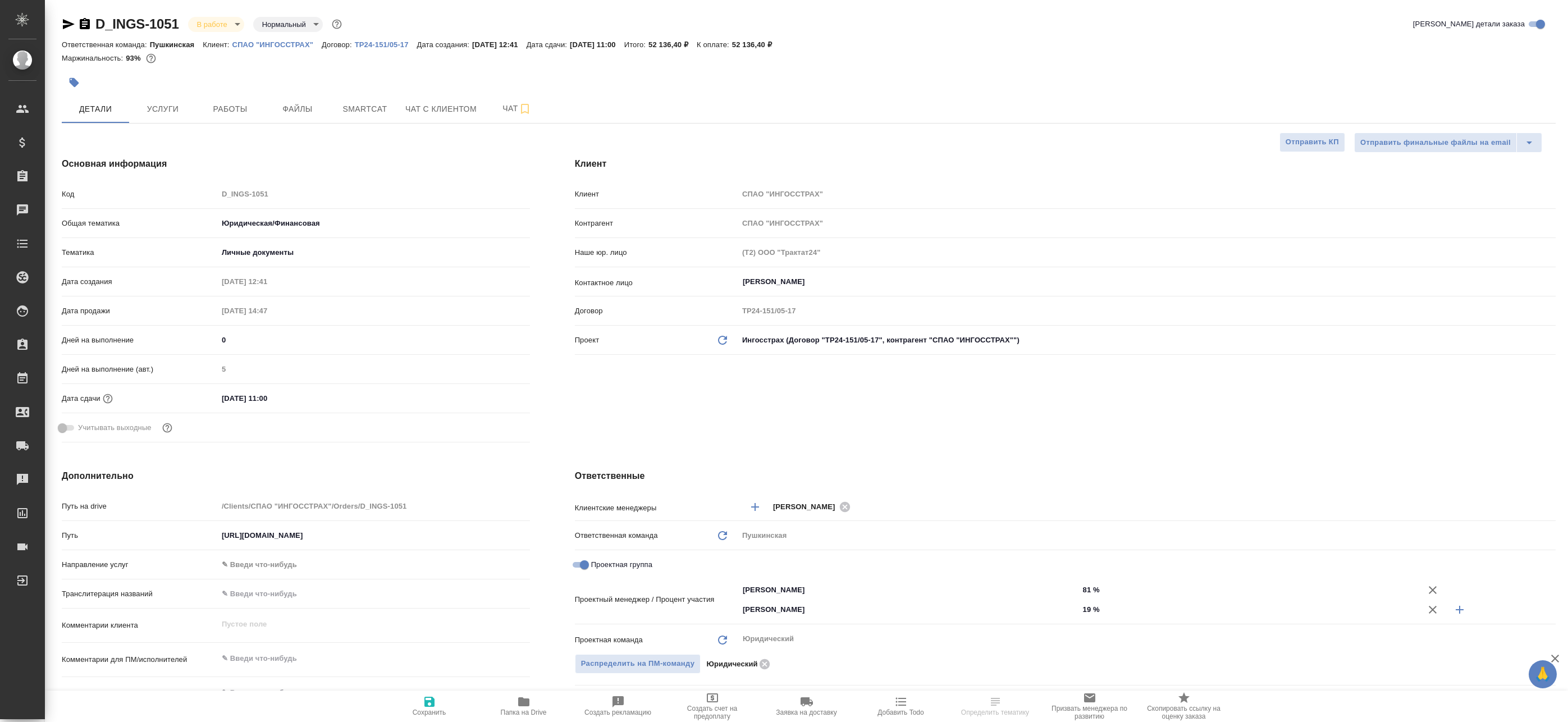
type textarea "x"
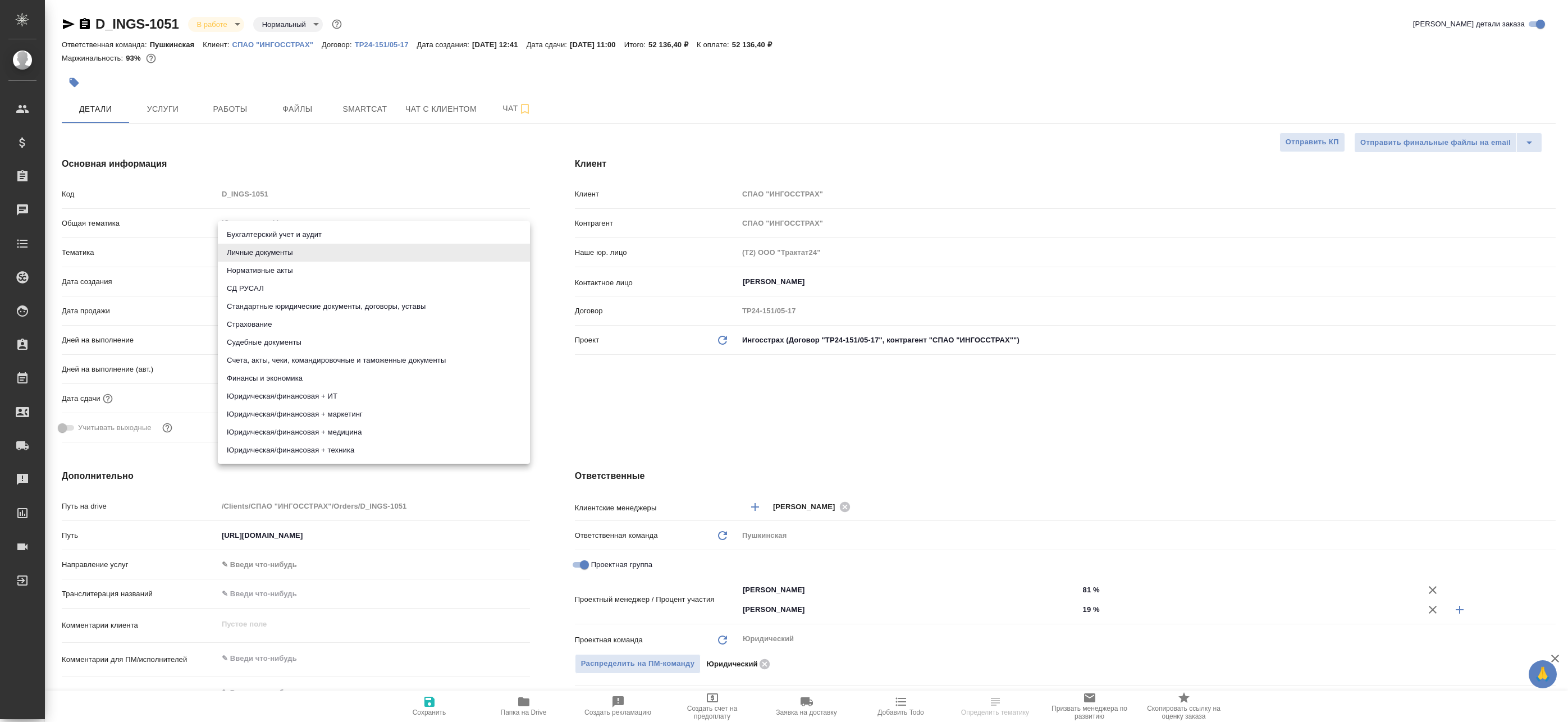
click at [265, 259] on body "🙏 .cls-1 fill:#fff; AWATERA Badanyan [PERSON_NAME] Спецификации Заказы Чаты Tod…" at bounding box center [784, 361] width 1568 height 722
click at [317, 364] on li "Счета, акты, чеки, командировочные и таможенные документы" at bounding box center [374, 361] width 313 height 18
type input "5f647205b73bc97568ca66c0"
type textarea "x"
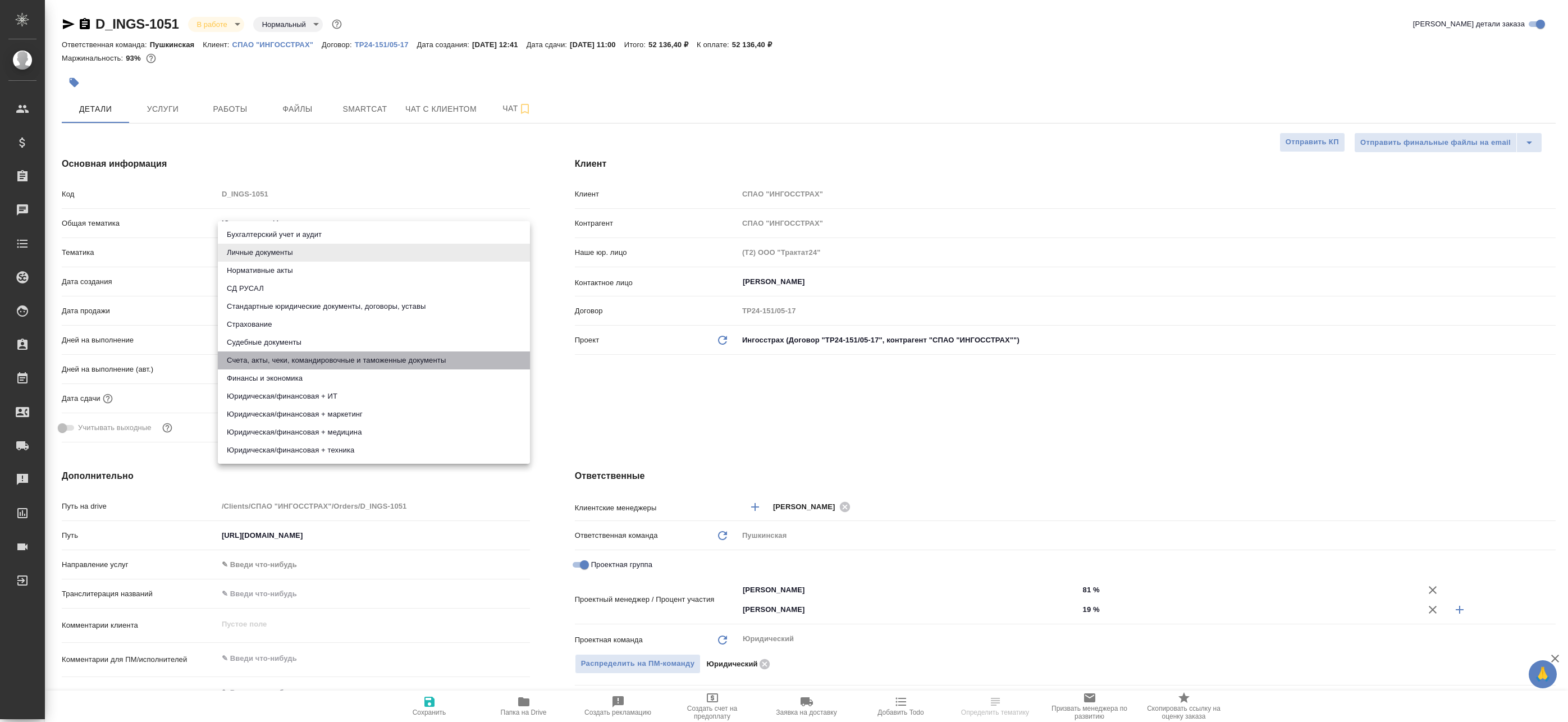
type textarea "x"
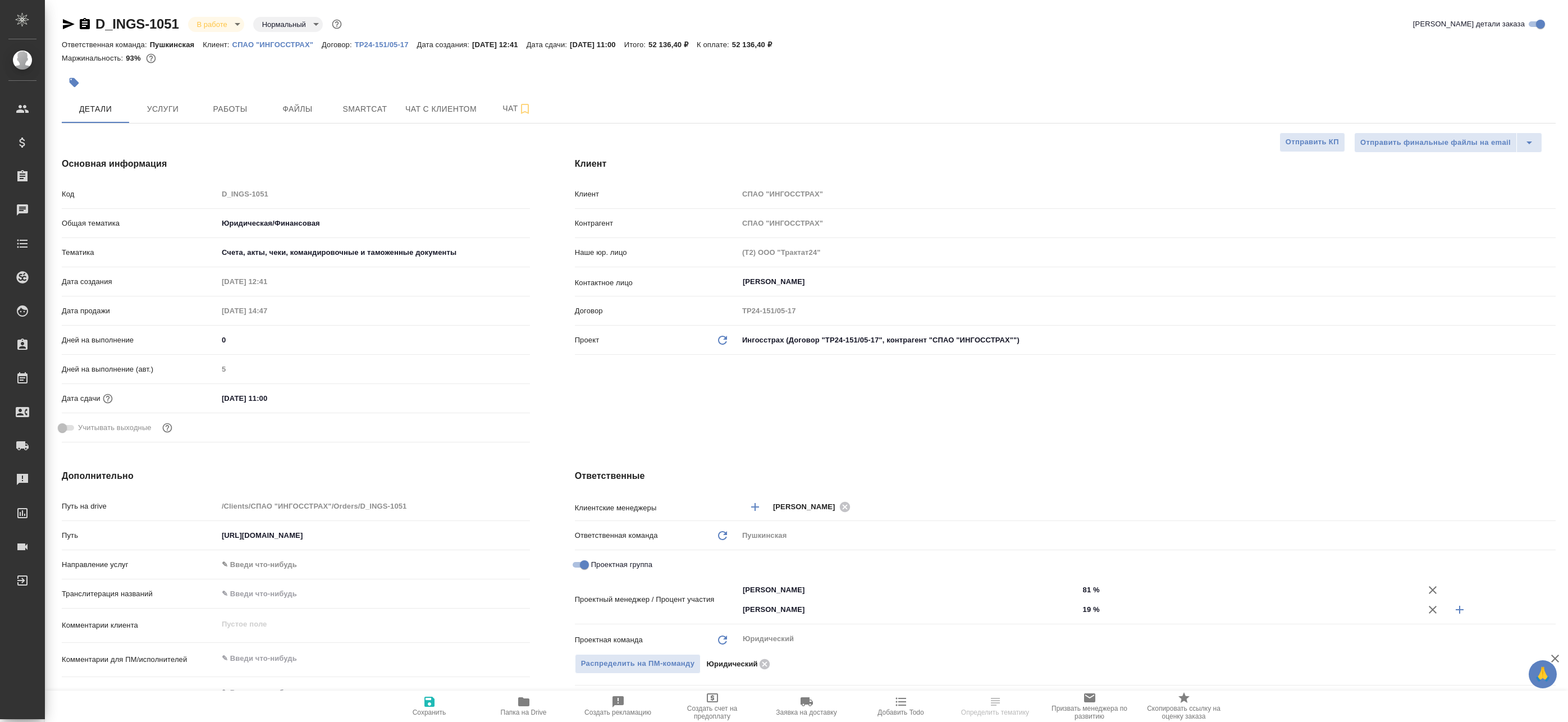
click at [448, 714] on span "Сохранить" at bounding box center [430, 705] width 81 height 21
type textarea "x"
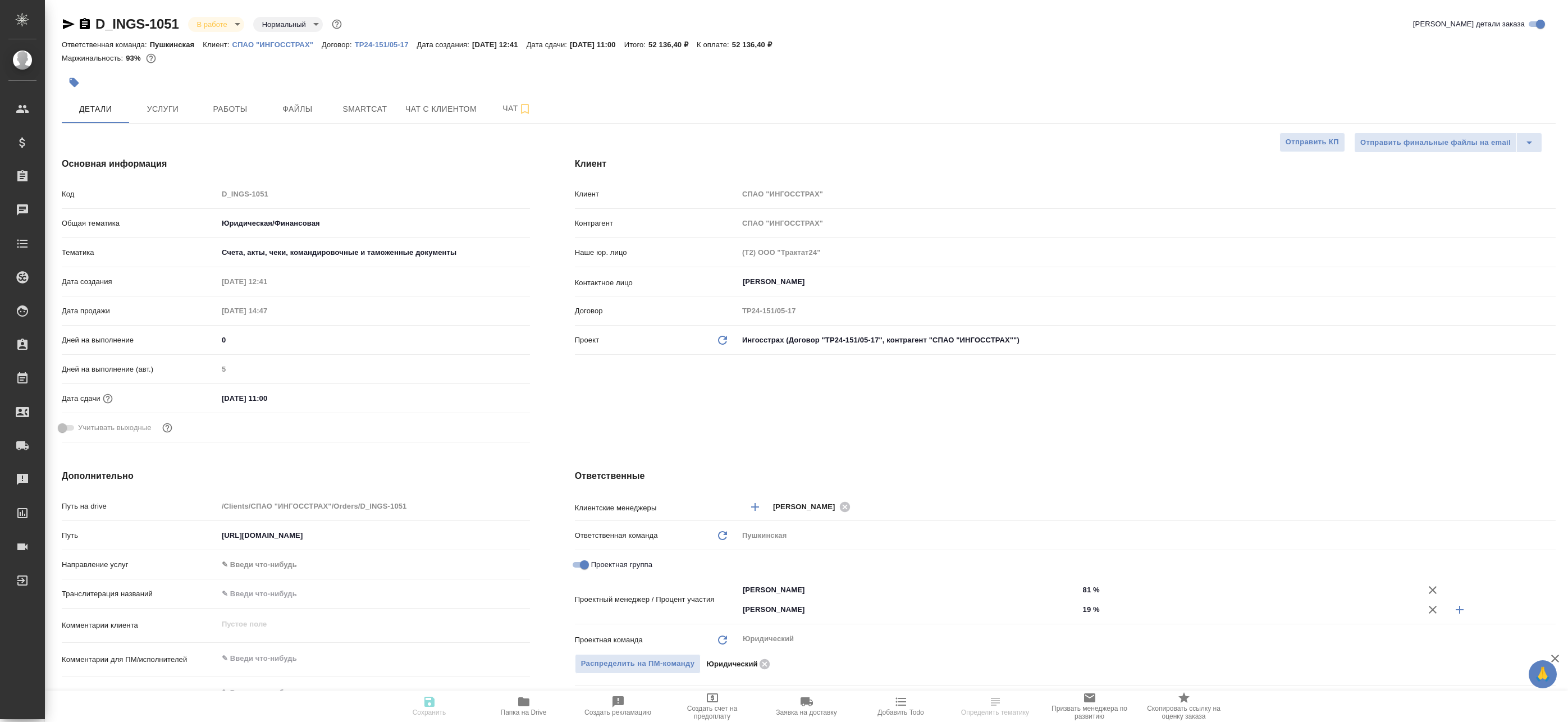
type textarea "x"
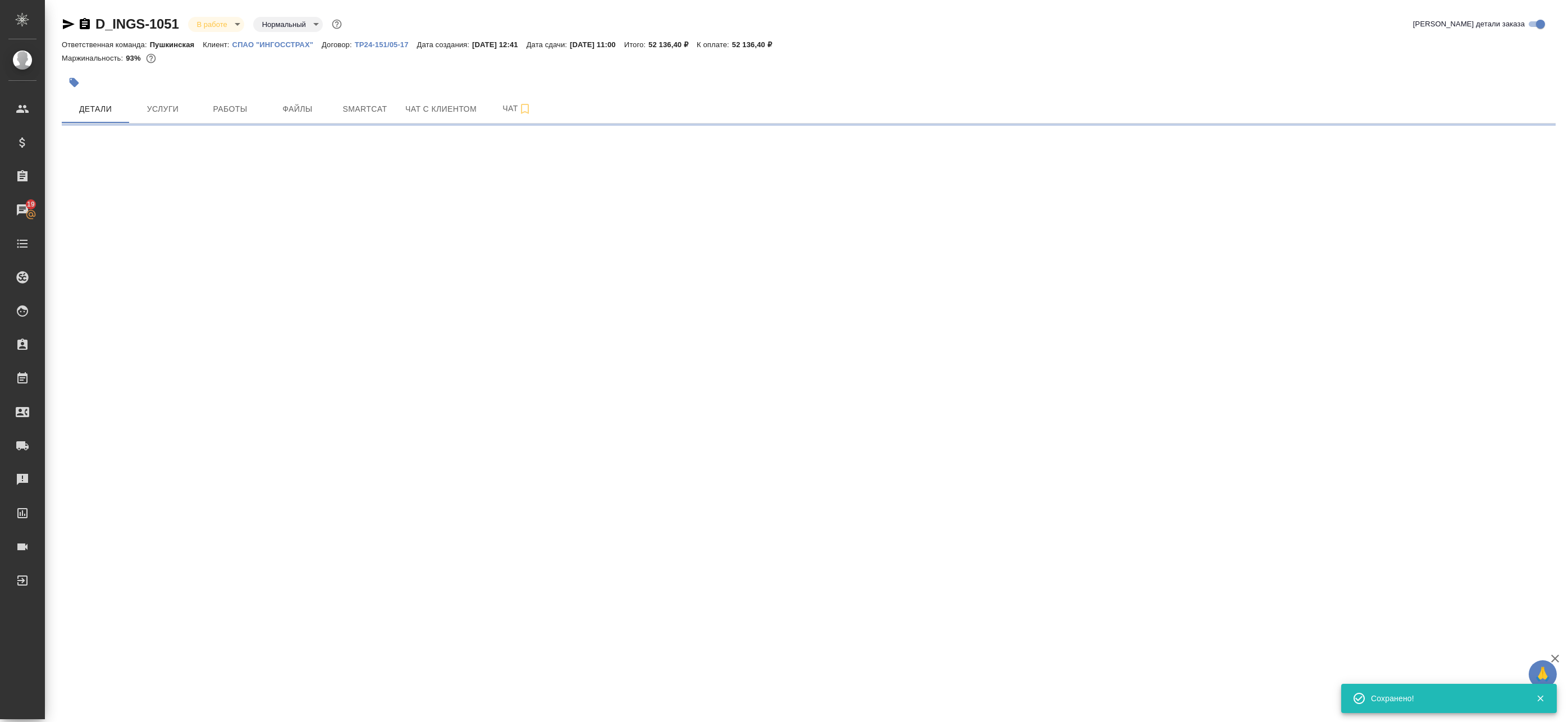
select select "RU"
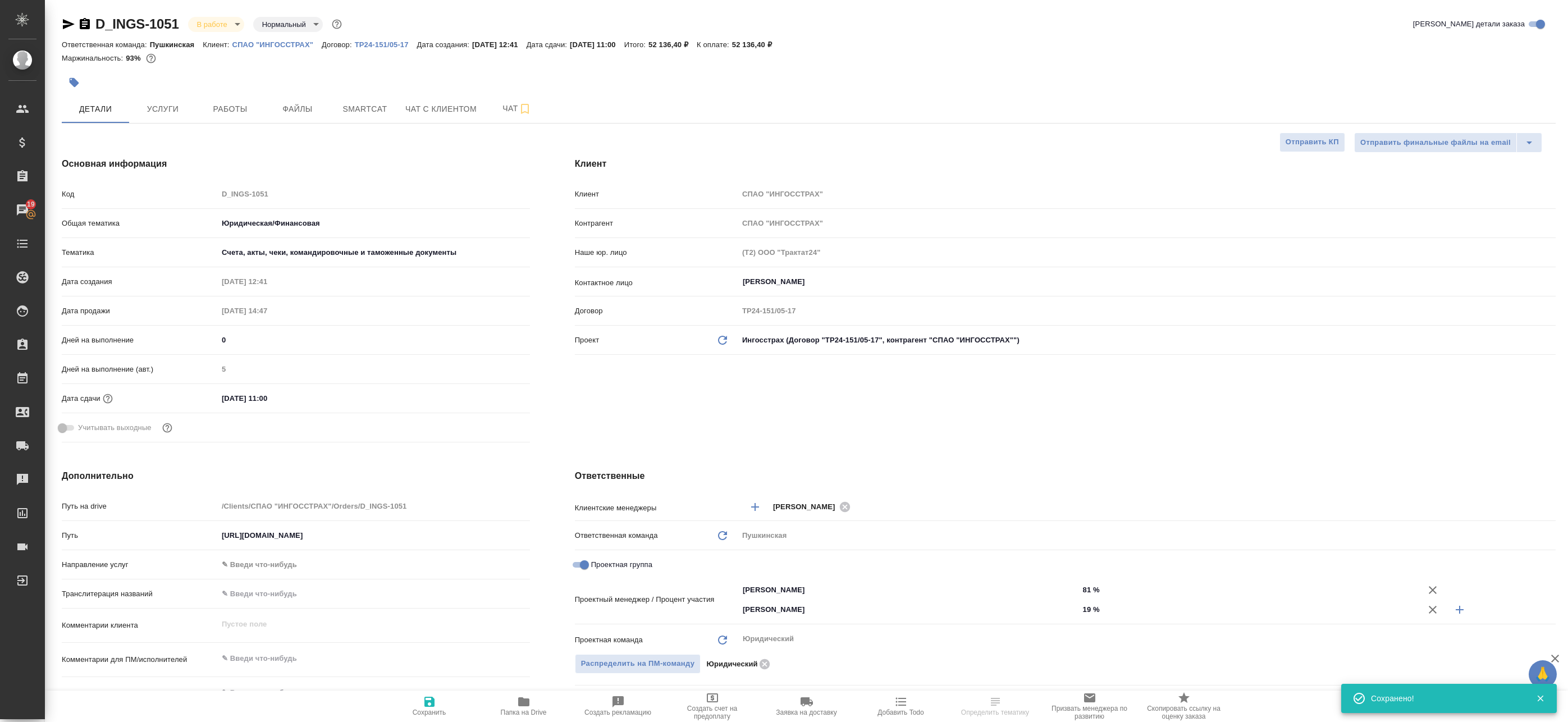
type textarea "x"
click at [303, 253] on body "🙏 .cls-1 fill:#fff; AWATERA Badanyan [PERSON_NAME] Спецификации Заказы 19 Чаты …" at bounding box center [784, 361] width 1568 height 722
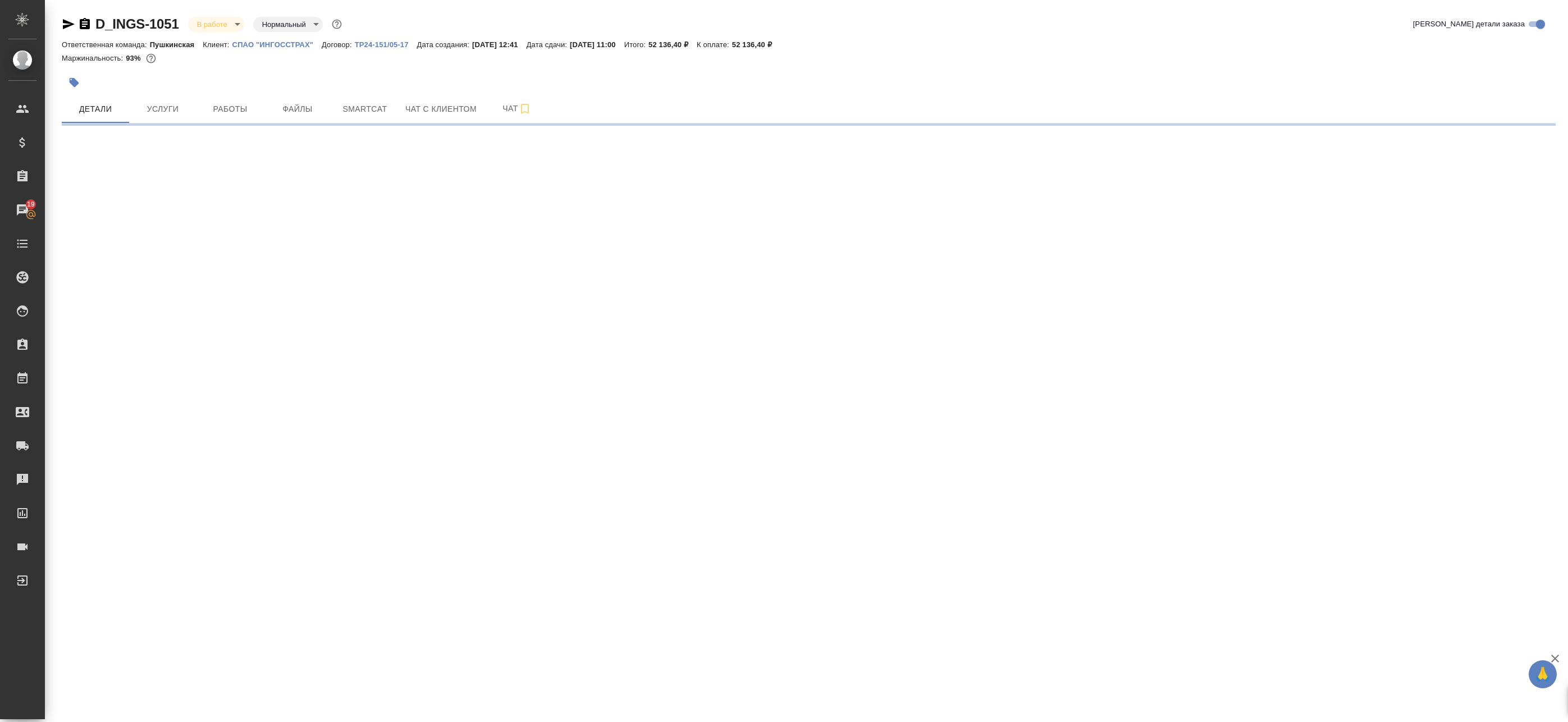
select select "RU"
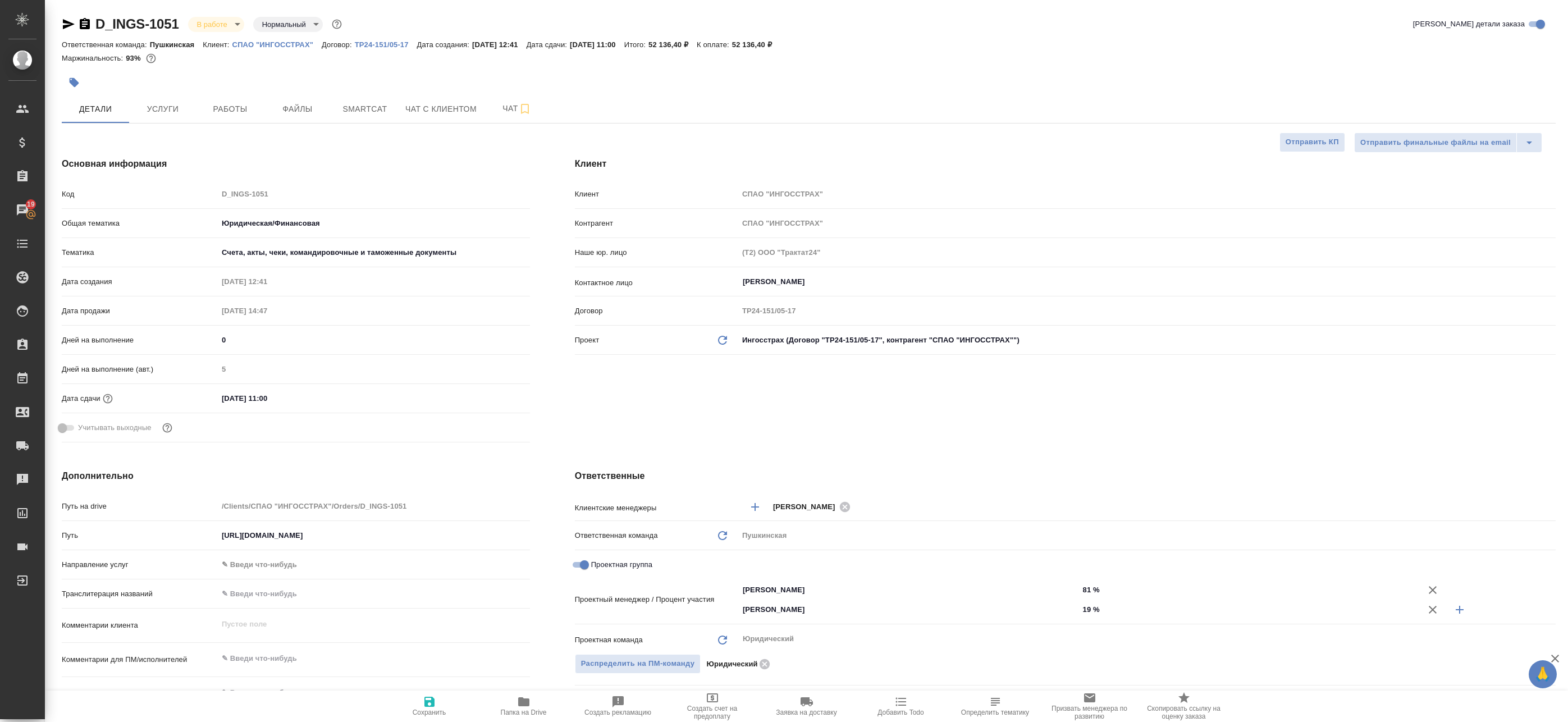
type textarea "x"
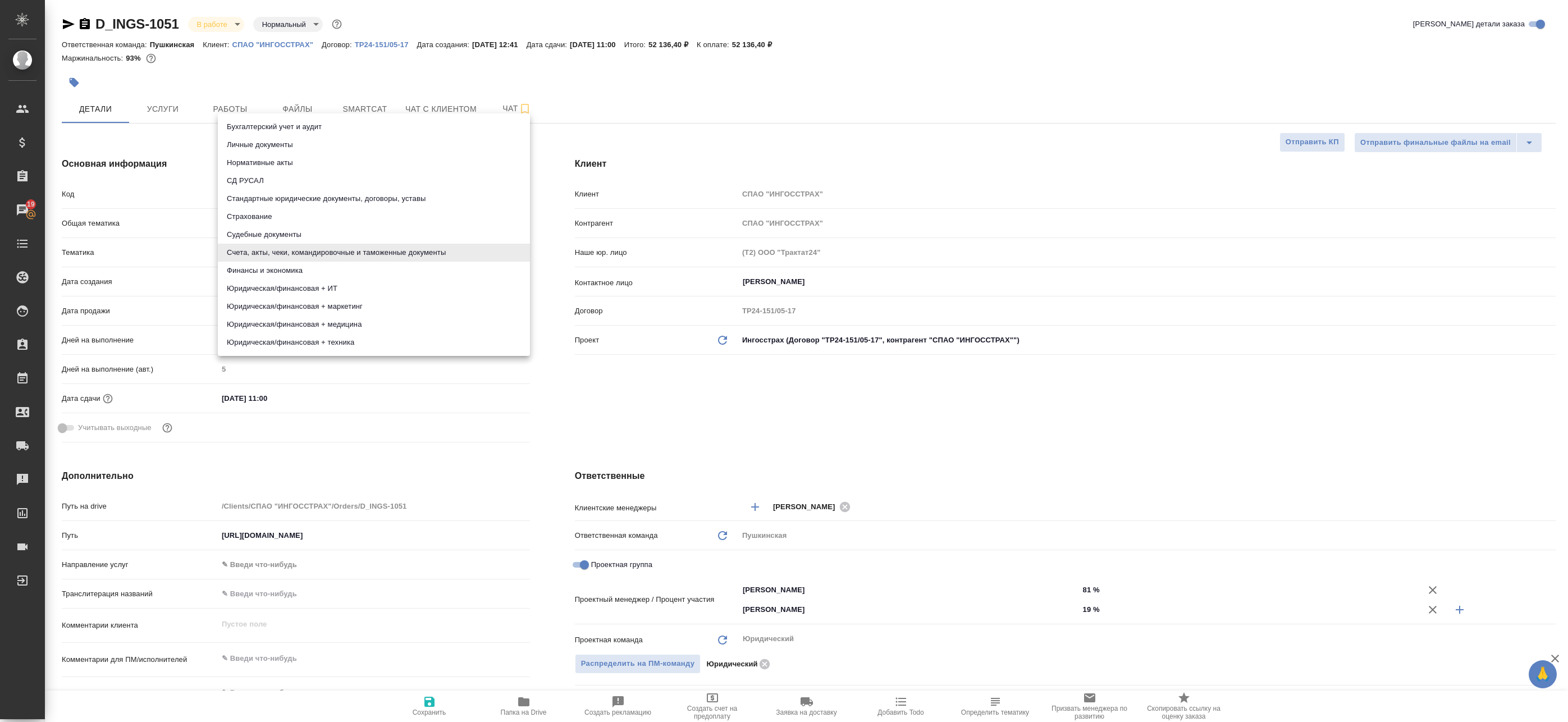
click at [261, 252] on body "🙏 .cls-1 fill:#fff; AWATERA Badanyan [PERSON_NAME] Спецификации Заказы 19 Чаты …" at bounding box center [784, 361] width 1568 height 722
type textarea "x"
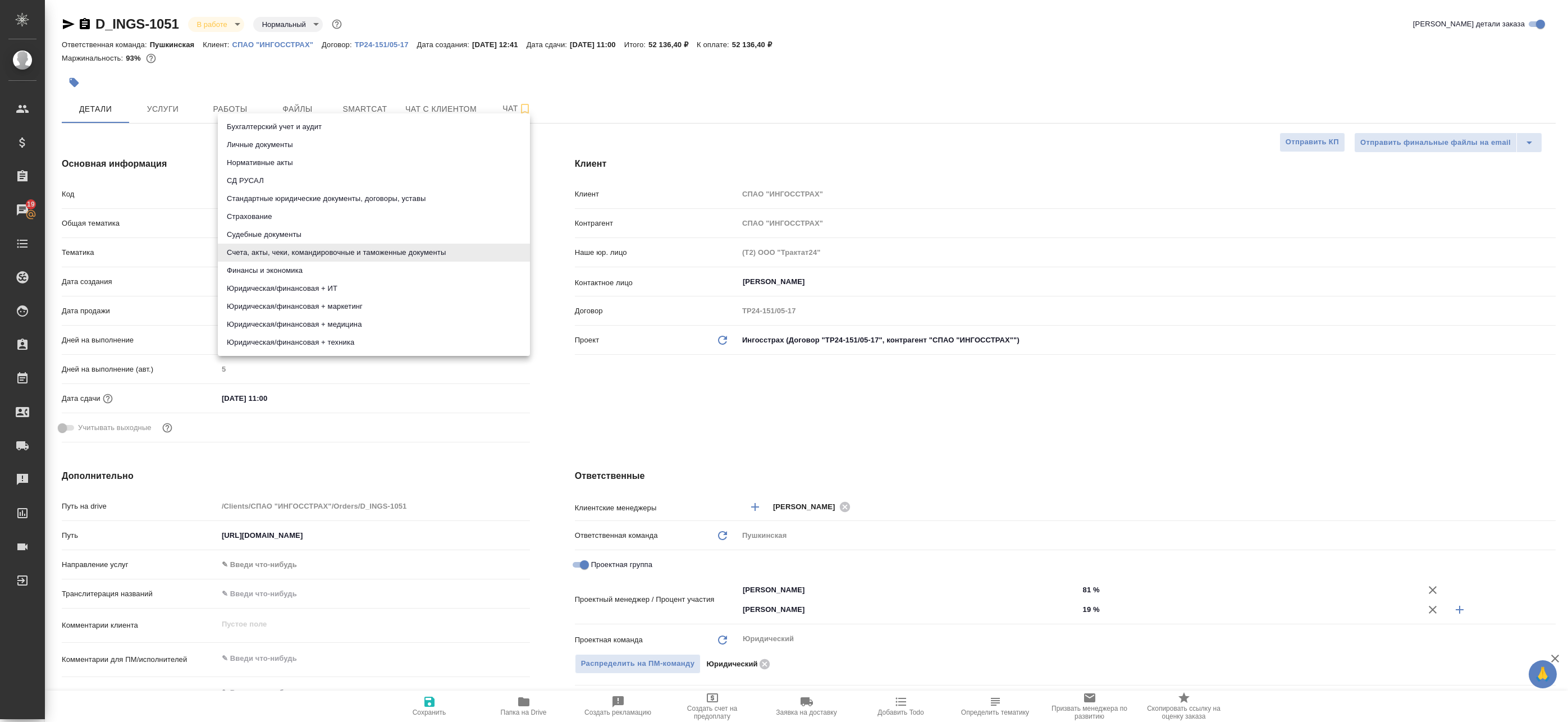
type textarea "x"
click at [219, 104] on div at bounding box center [784, 361] width 1568 height 722
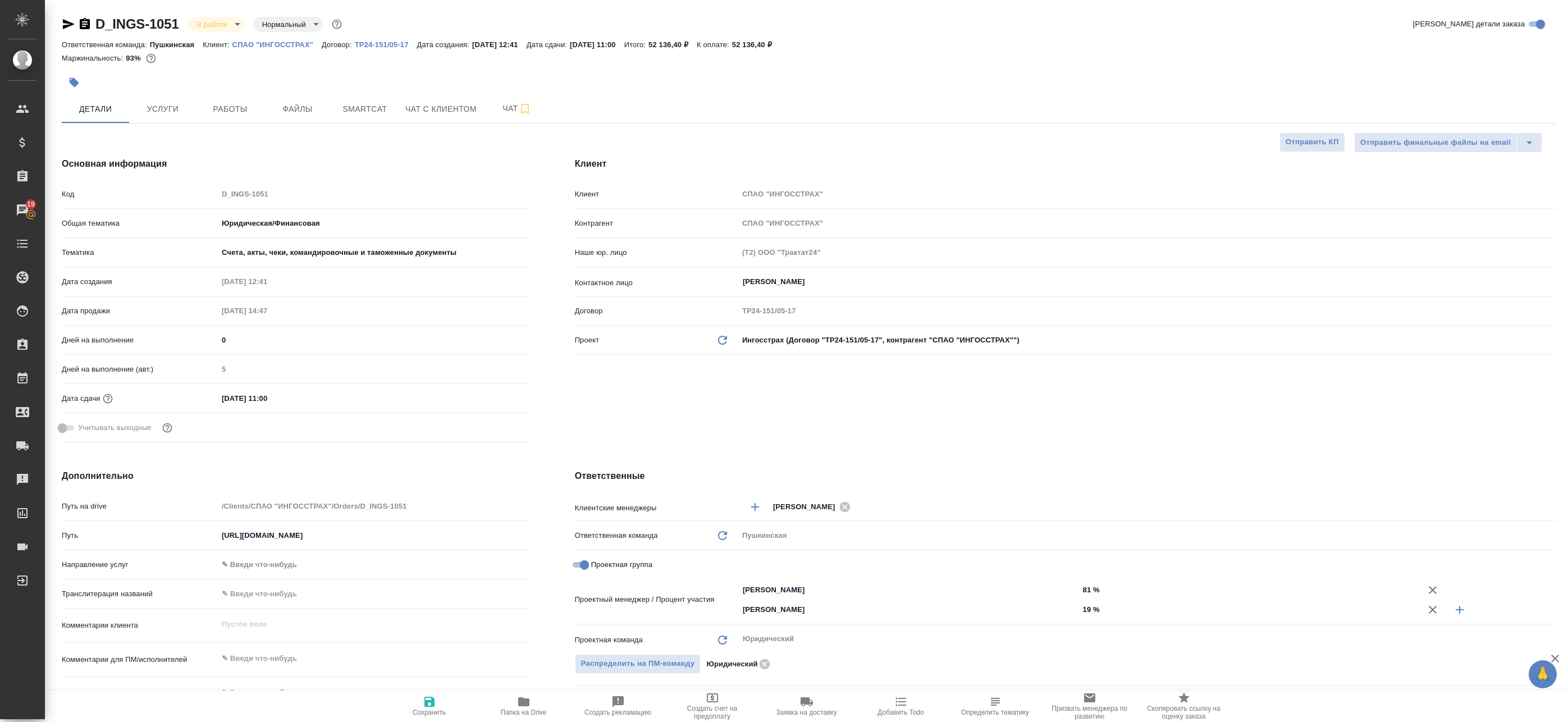
click at [254, 103] on div "Бухгалтерский учет и аудит Личные документы Нормативные акты СД РУСАЛ Стандартн…" at bounding box center [784, 361] width 1568 height 722
click at [234, 101] on button "Работы" at bounding box center [231, 108] width 68 height 28
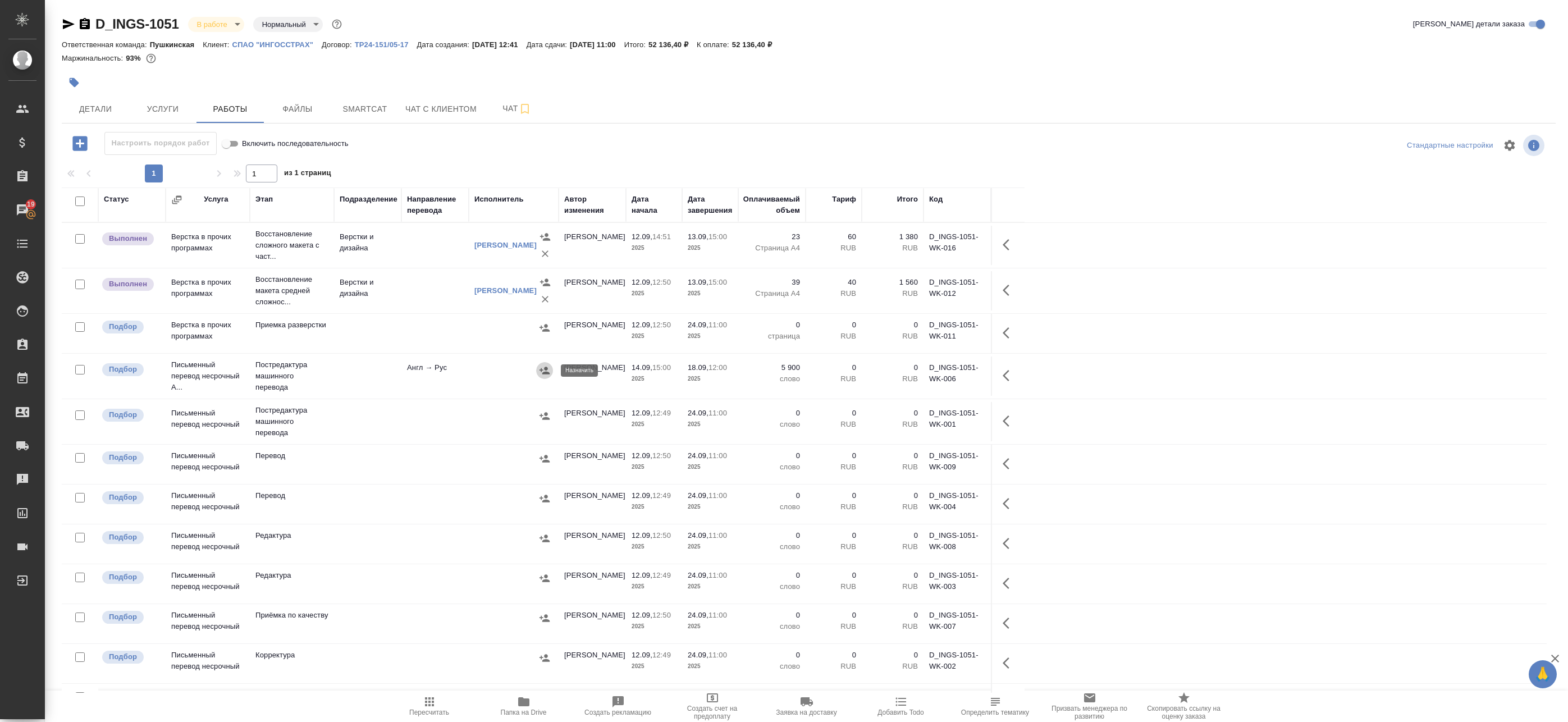
click at [543, 376] on icon "button" at bounding box center [545, 370] width 11 height 11
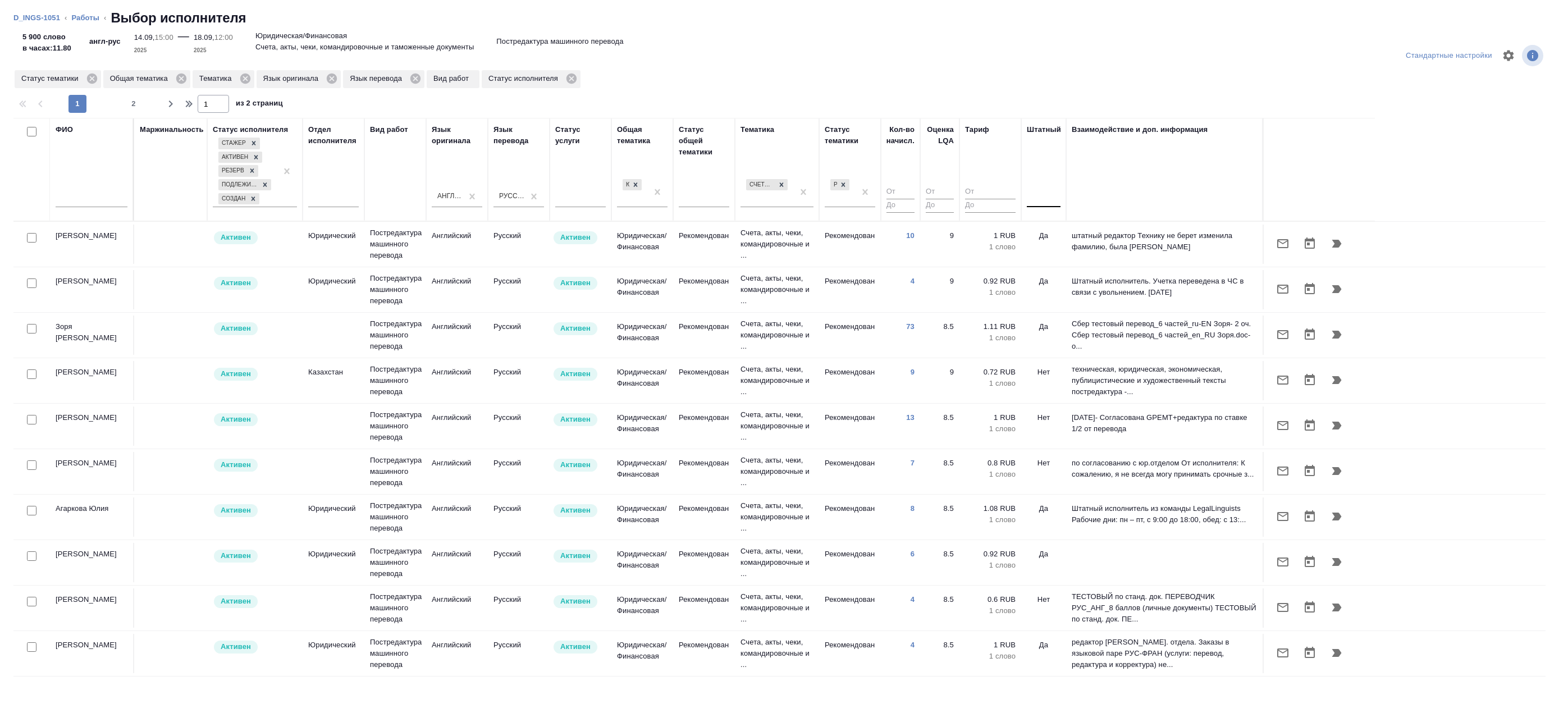
click at [1054, 200] on div at bounding box center [1044, 196] width 34 height 17
click at [1053, 238] on div "Нет" at bounding box center [1111, 231] width 168 height 20
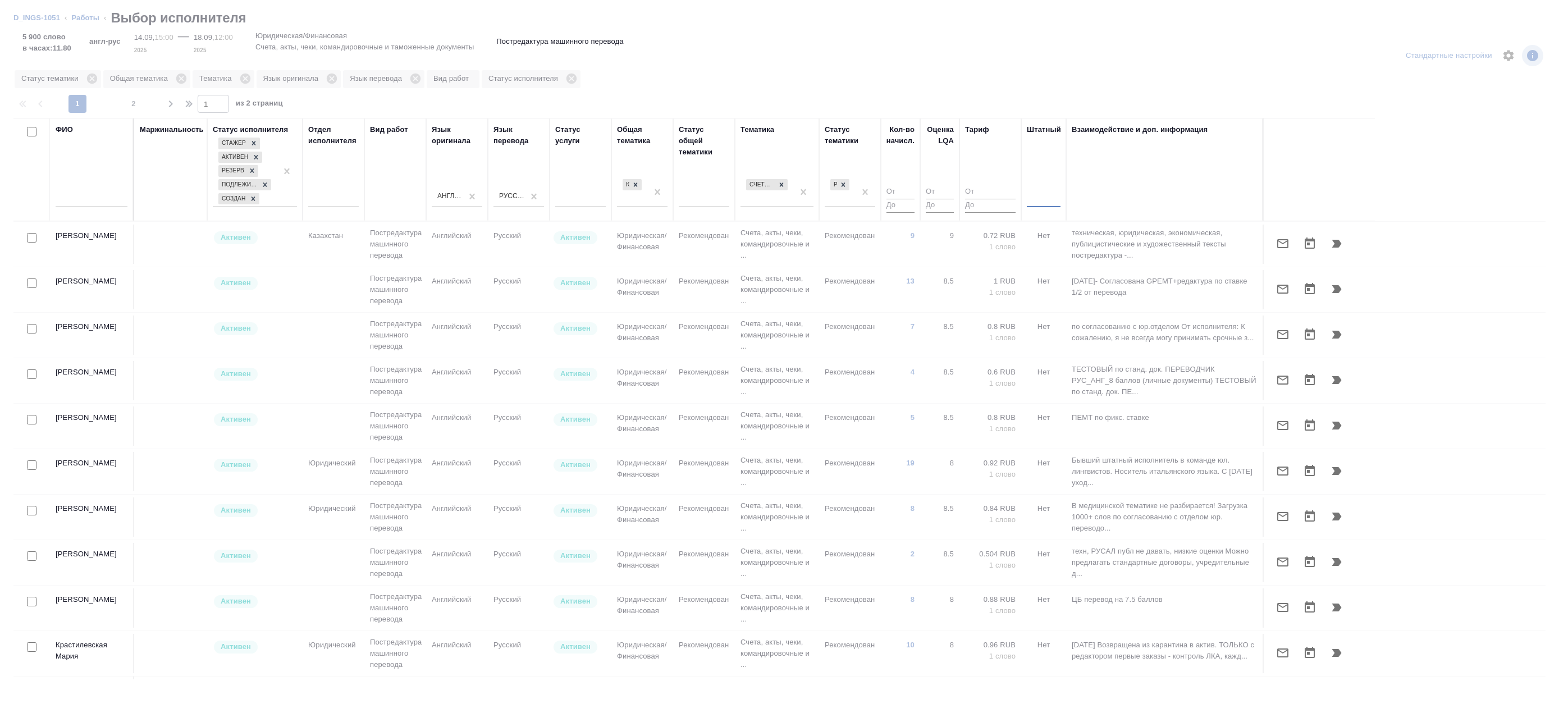
click at [1044, 198] on div at bounding box center [1044, 196] width 34 height 17
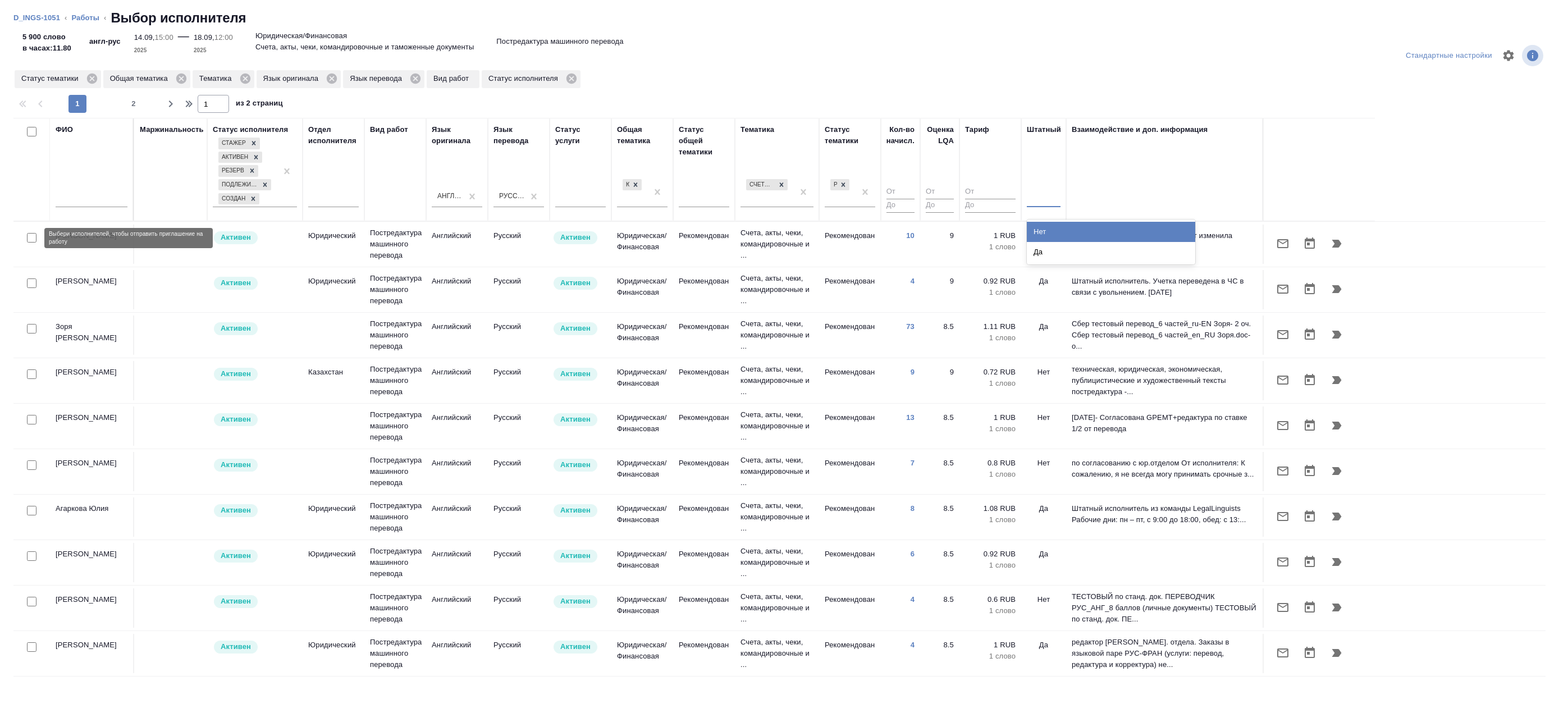
click at [32, 237] on input "checkbox" at bounding box center [32, 237] width 10 height 10
checkbox input "true"
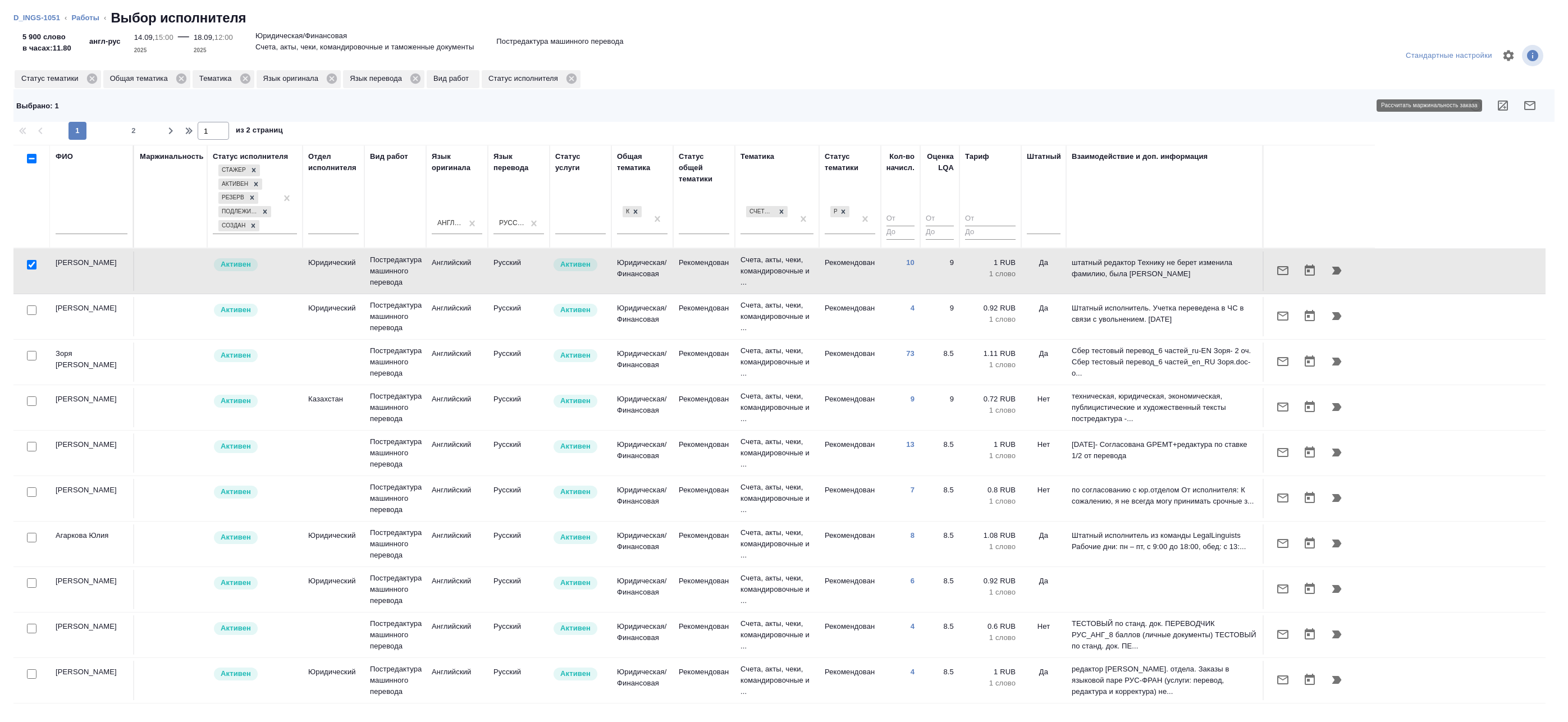
click at [1503, 106] on icon "button" at bounding box center [1503, 105] width 10 height 10
click at [32, 357] on input "checkbox" at bounding box center [32, 355] width 10 height 10
checkbox input "true"
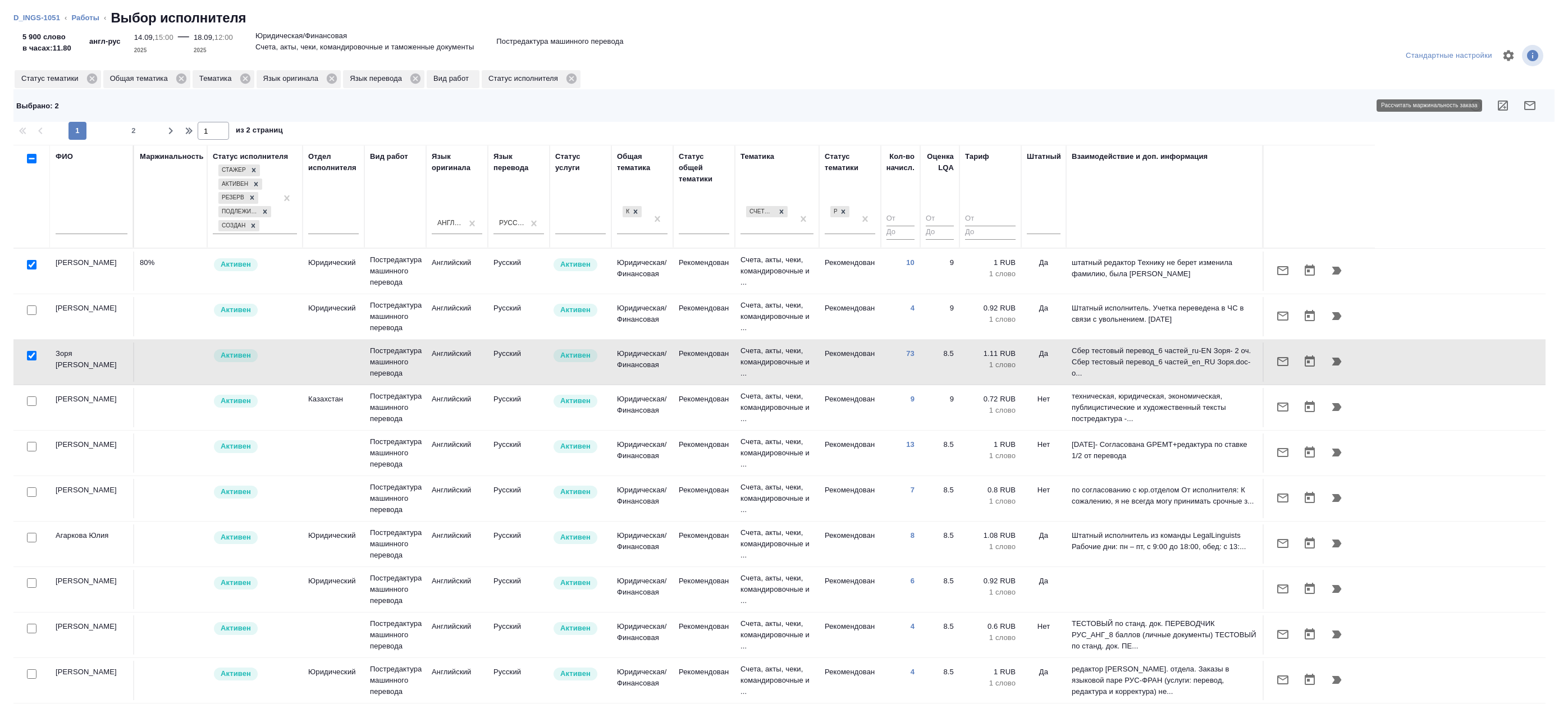
click at [1508, 108] on icon "button" at bounding box center [1503, 105] width 10 height 10
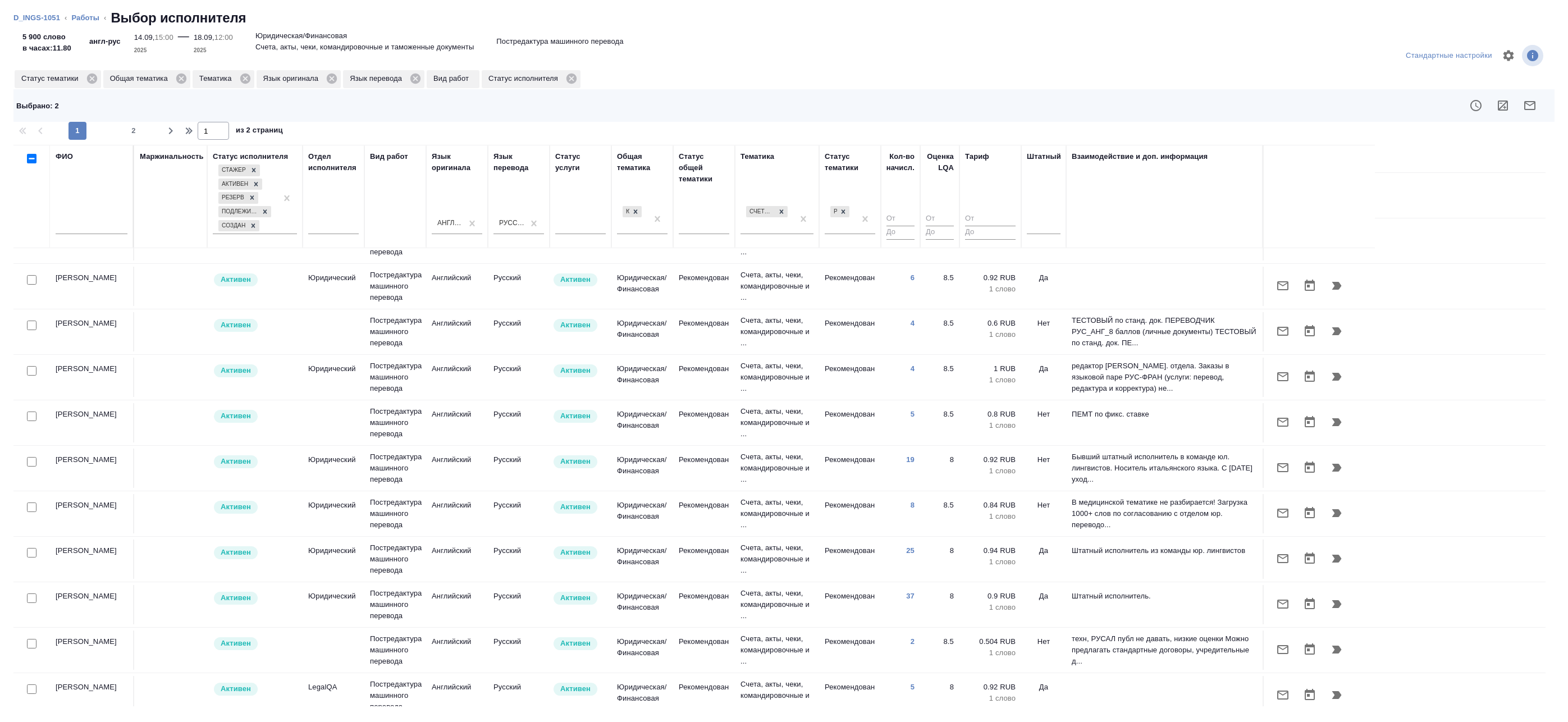
scroll to position [337, 0]
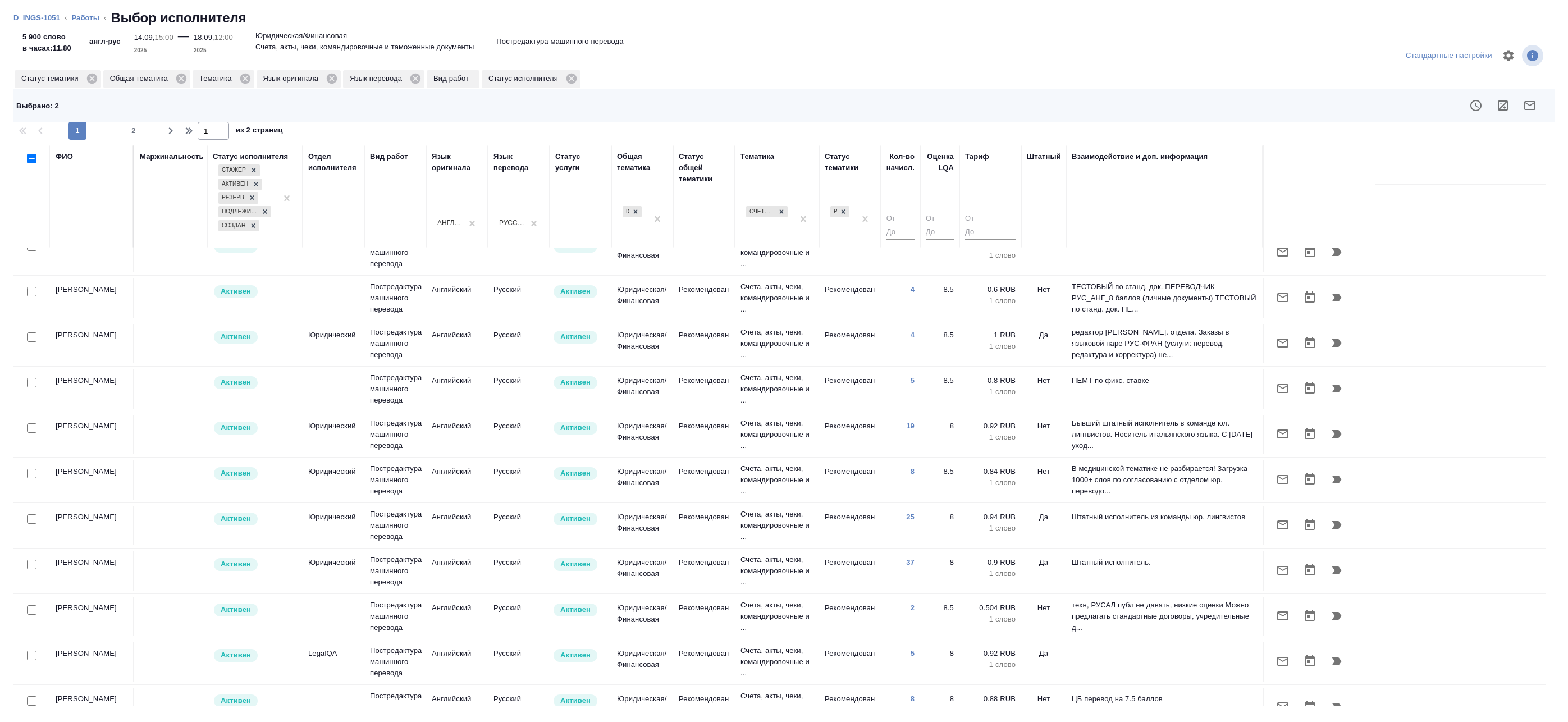
click at [29, 430] on input "checkbox" at bounding box center [32, 428] width 10 height 10
checkbox input "true"
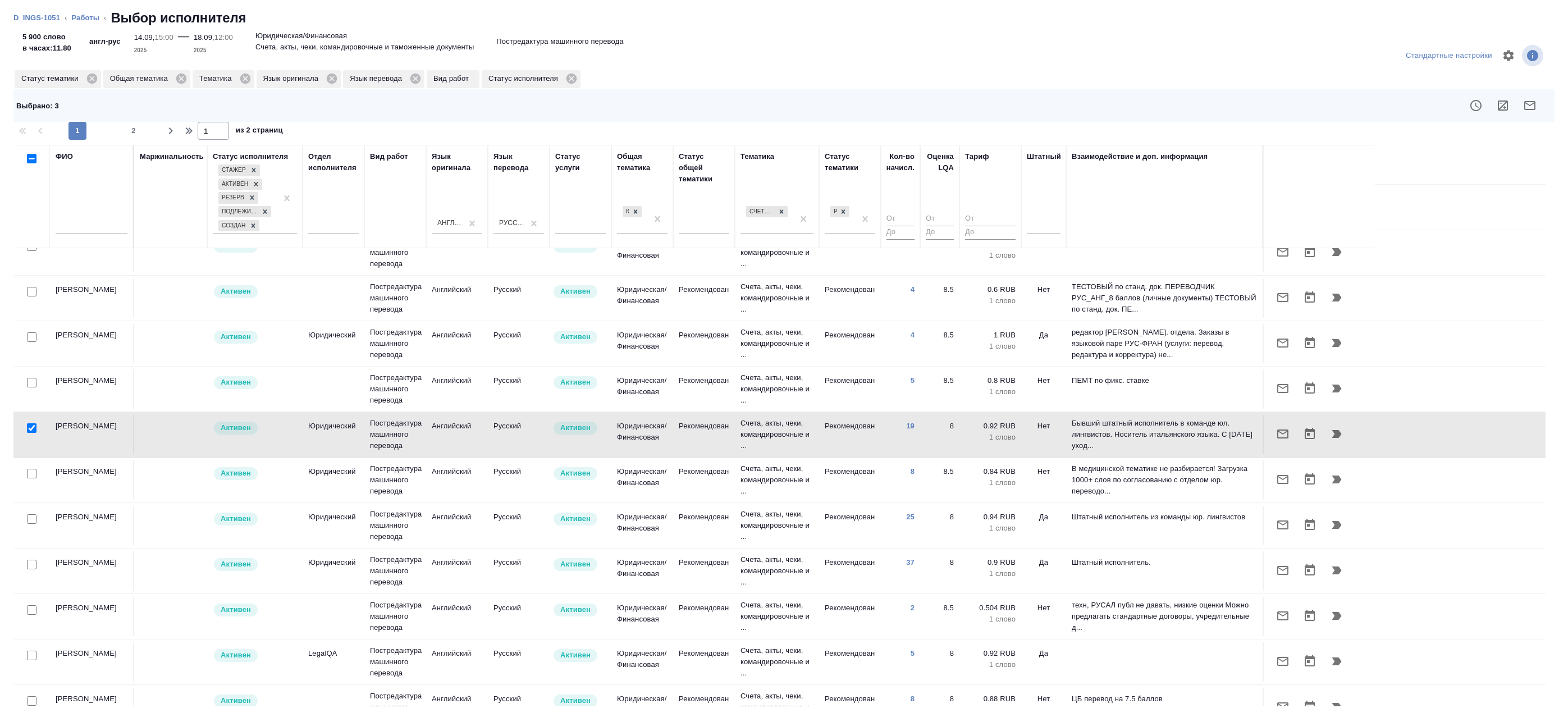
click at [524, 116] on div at bounding box center [938, 106] width 1228 height 27
click at [106, 229] on input "text" at bounding box center [92, 227] width 72 height 14
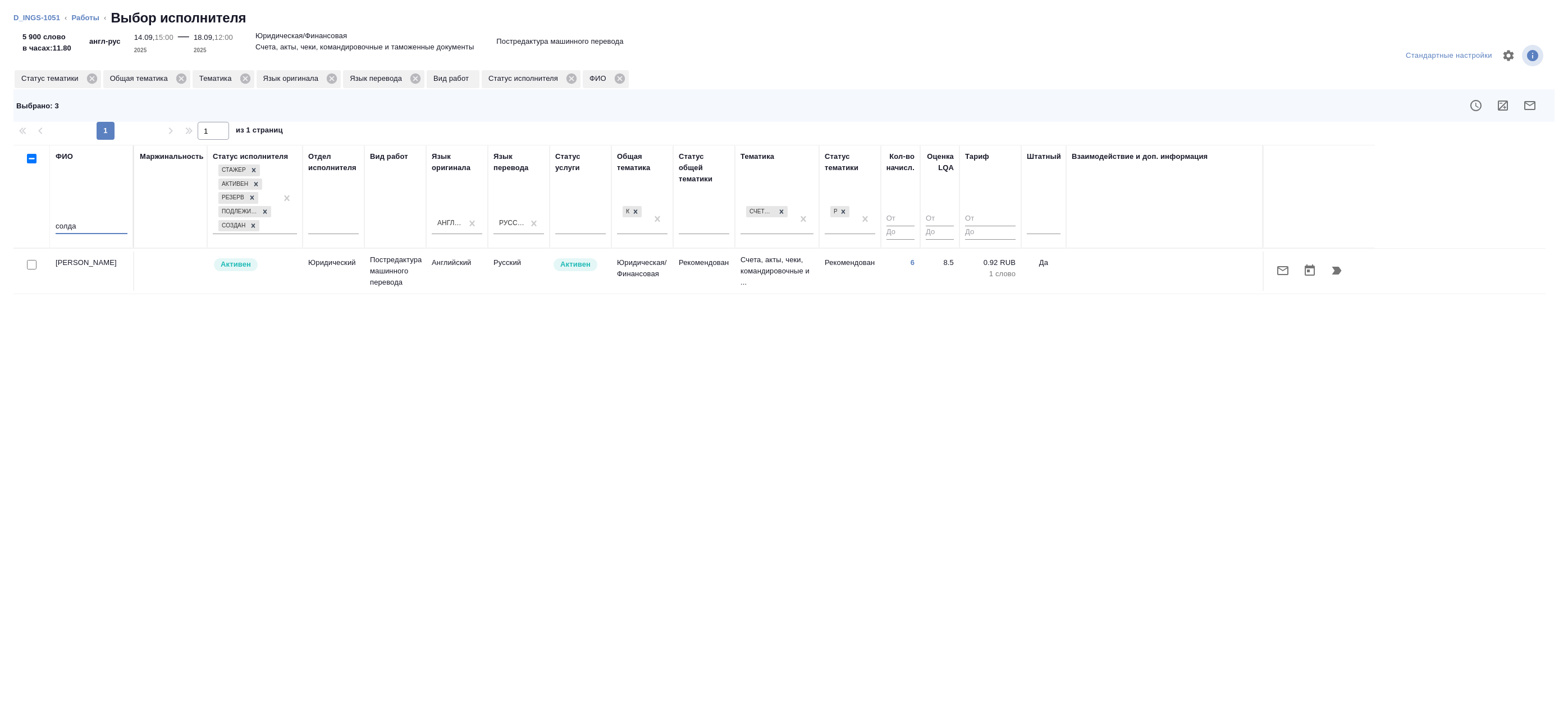
scroll to position [0, 0]
type input "солда"
click at [27, 268] on input "checkbox" at bounding box center [32, 264] width 10 height 10
checkbox input "true"
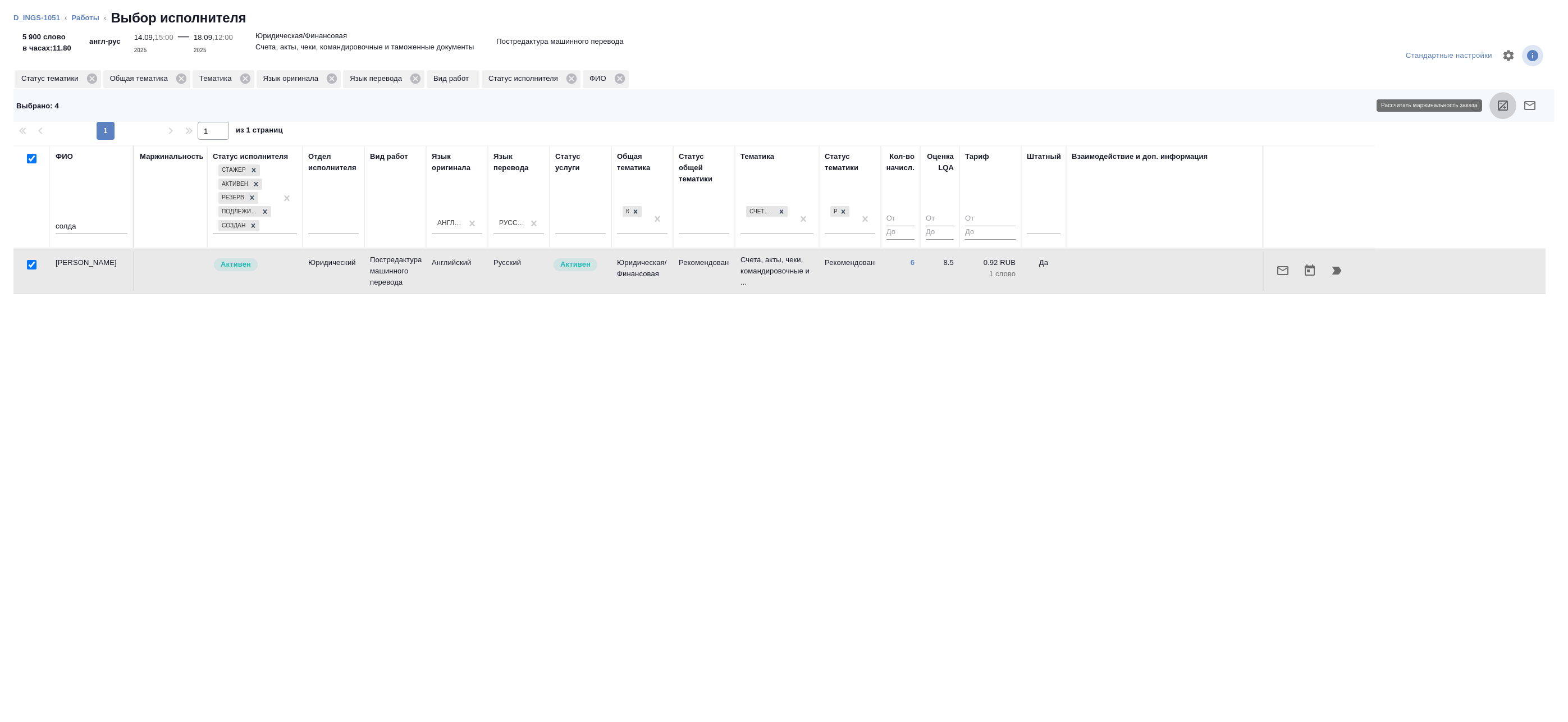
click at [1501, 102] on icon "button" at bounding box center [1503, 106] width 14 height 14
click at [87, 14] on link "Работы" at bounding box center [85, 17] width 28 height 8
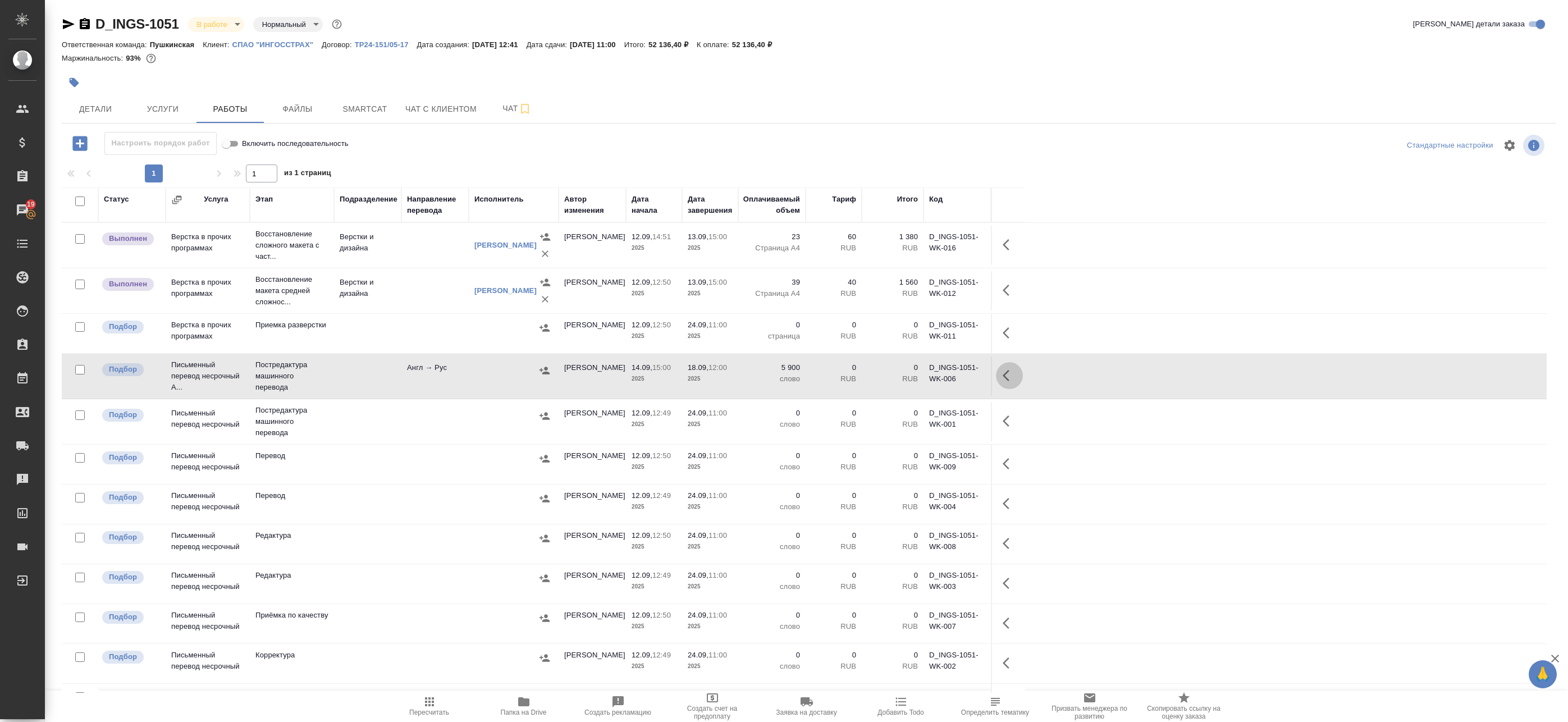
click at [1008, 376] on icon "button" at bounding box center [1010, 376] width 14 height 14
click at [928, 379] on icon "button" at bounding box center [927, 376] width 14 height 14
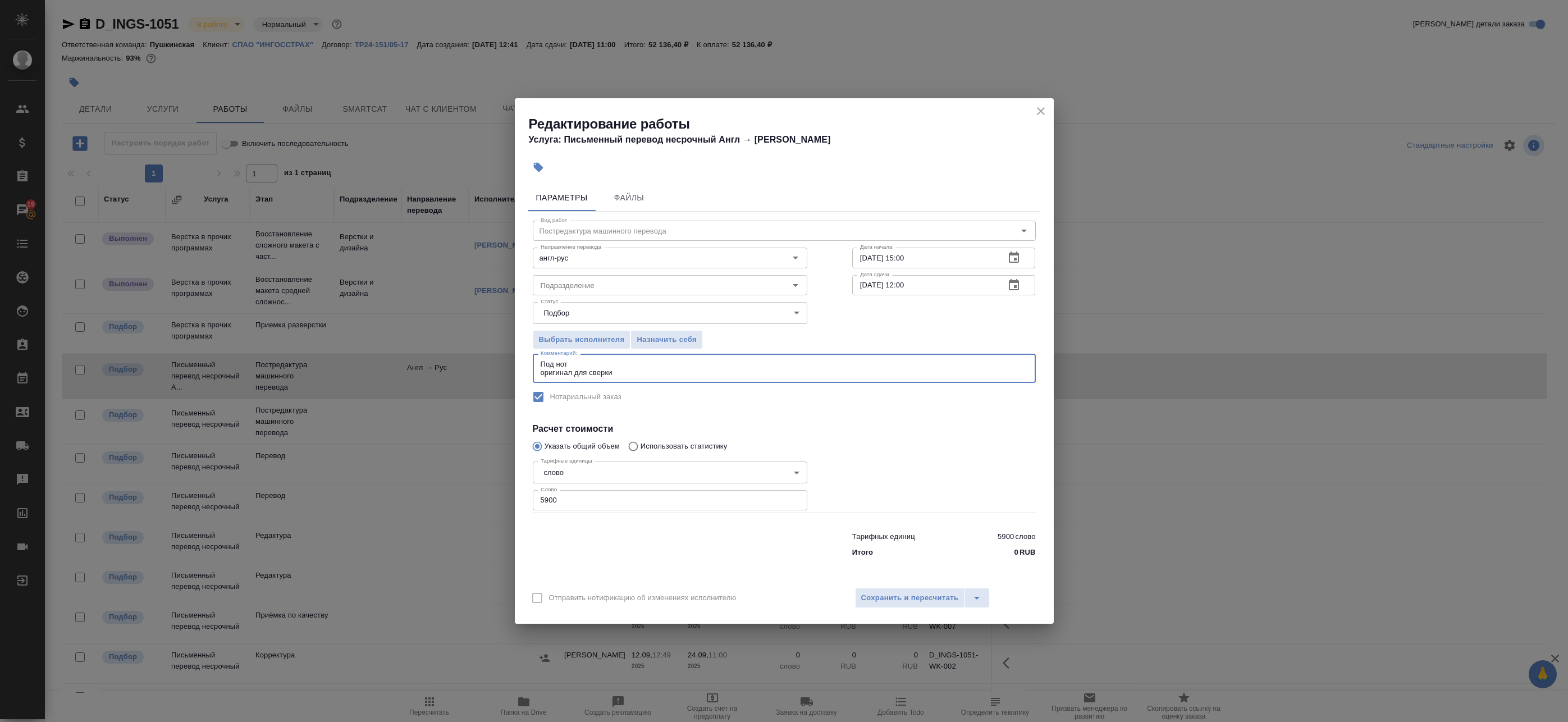
click at [633, 368] on textarea "Под нот оригинал для сверки" at bounding box center [784, 368] width 488 height 17
click at [630, 370] on textarea "Под нот оригинал для сверки" at bounding box center [784, 368] width 488 height 17
paste textarea "https://drive.awatera.com/s/bFT3z24Y4r6QYCN"
type textarea "Под нот оригинал для сверки:[URL][DOMAIN_NAME]"
click at [895, 594] on span "Сохранить и пересчитать" at bounding box center [911, 598] width 98 height 13
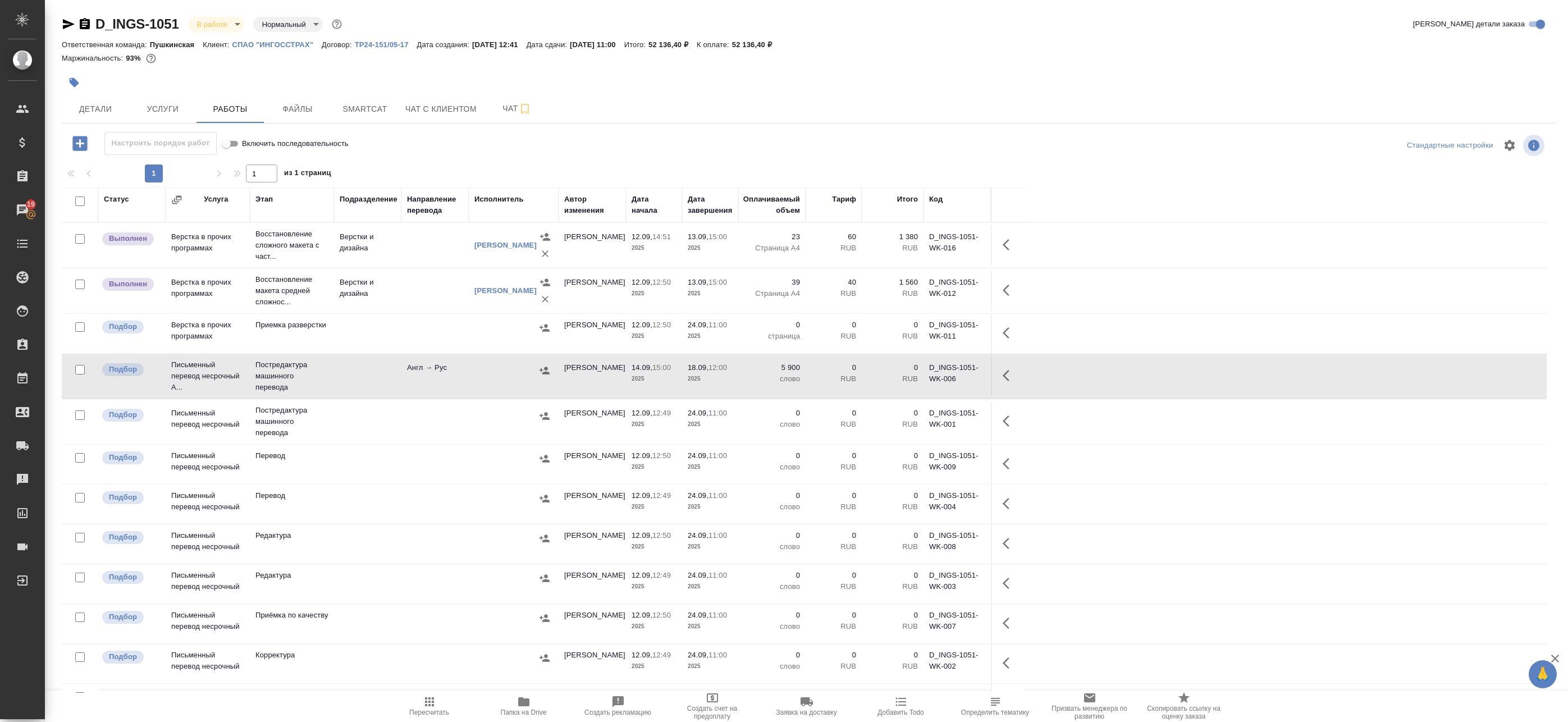
click at [1011, 378] on icon "button" at bounding box center [1010, 376] width 14 height 14
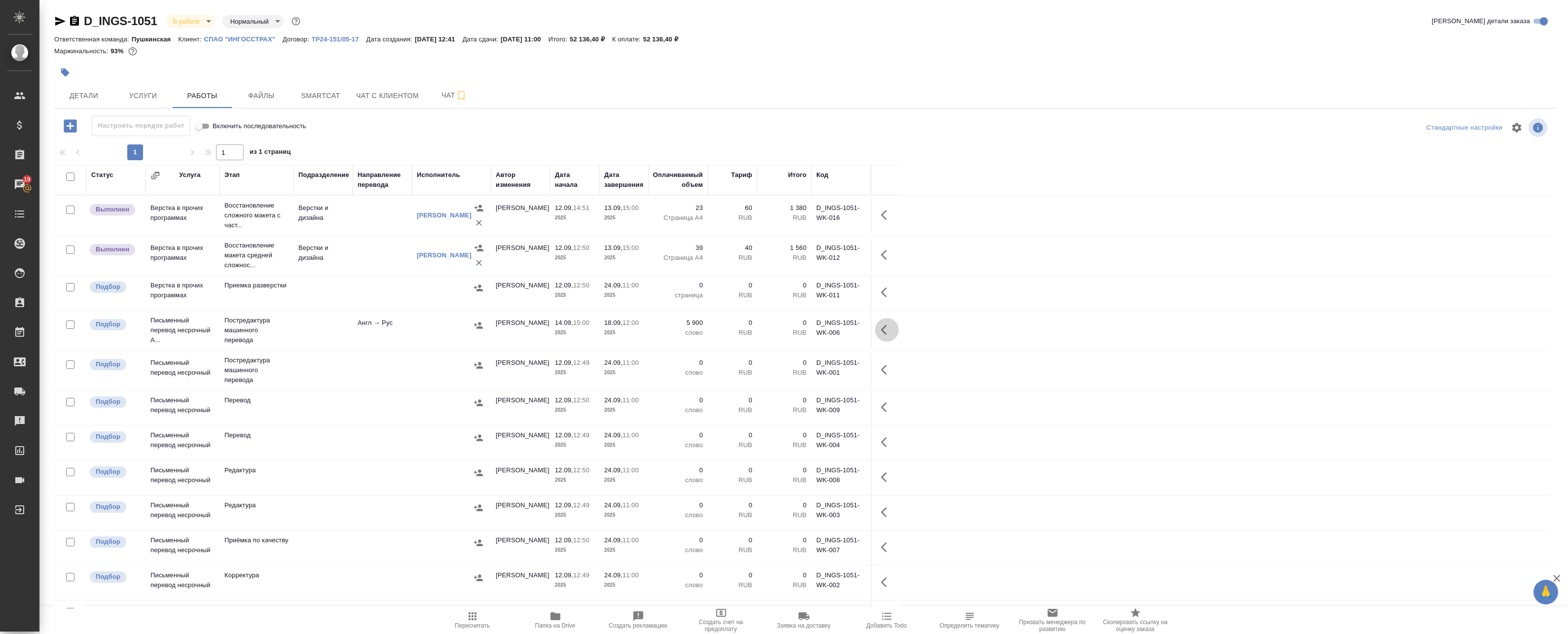
click at [885, 332] on icon "button" at bounding box center [887, 330] width 12 height 12
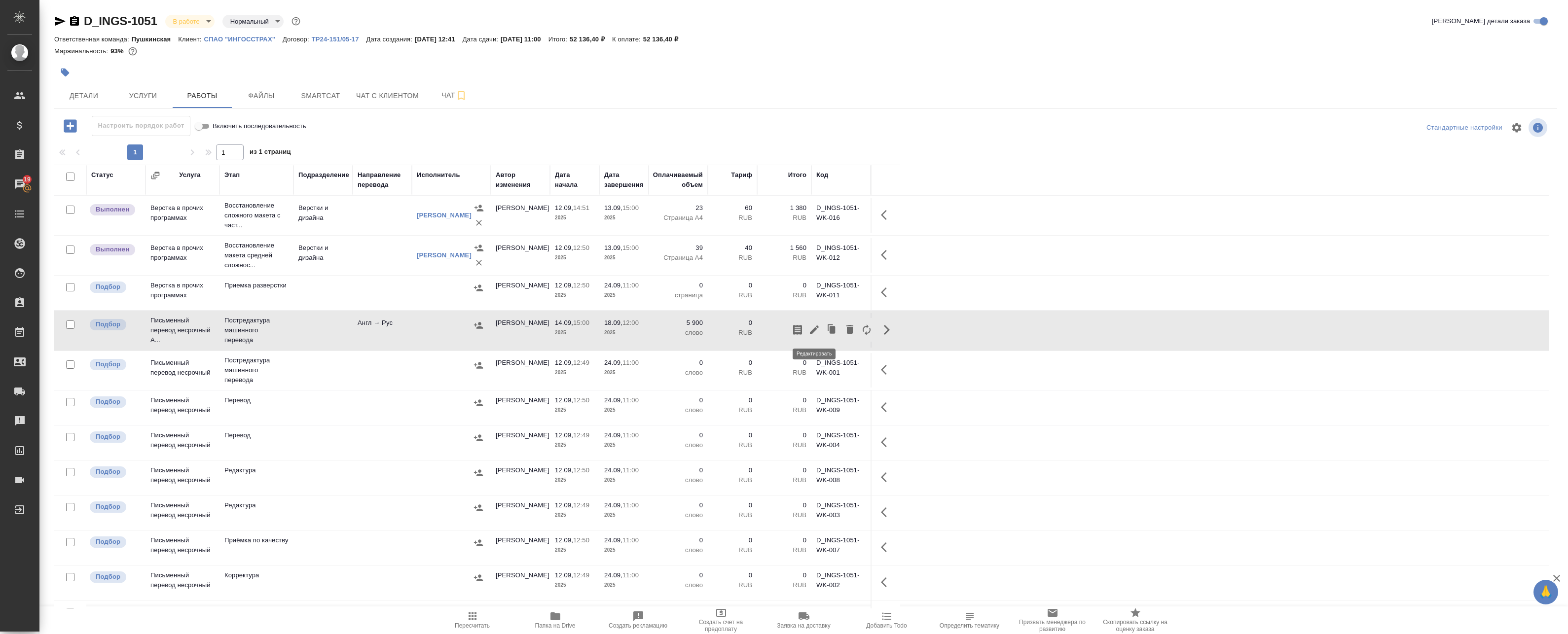
click at [810, 334] on icon "button" at bounding box center [814, 329] width 9 height 9
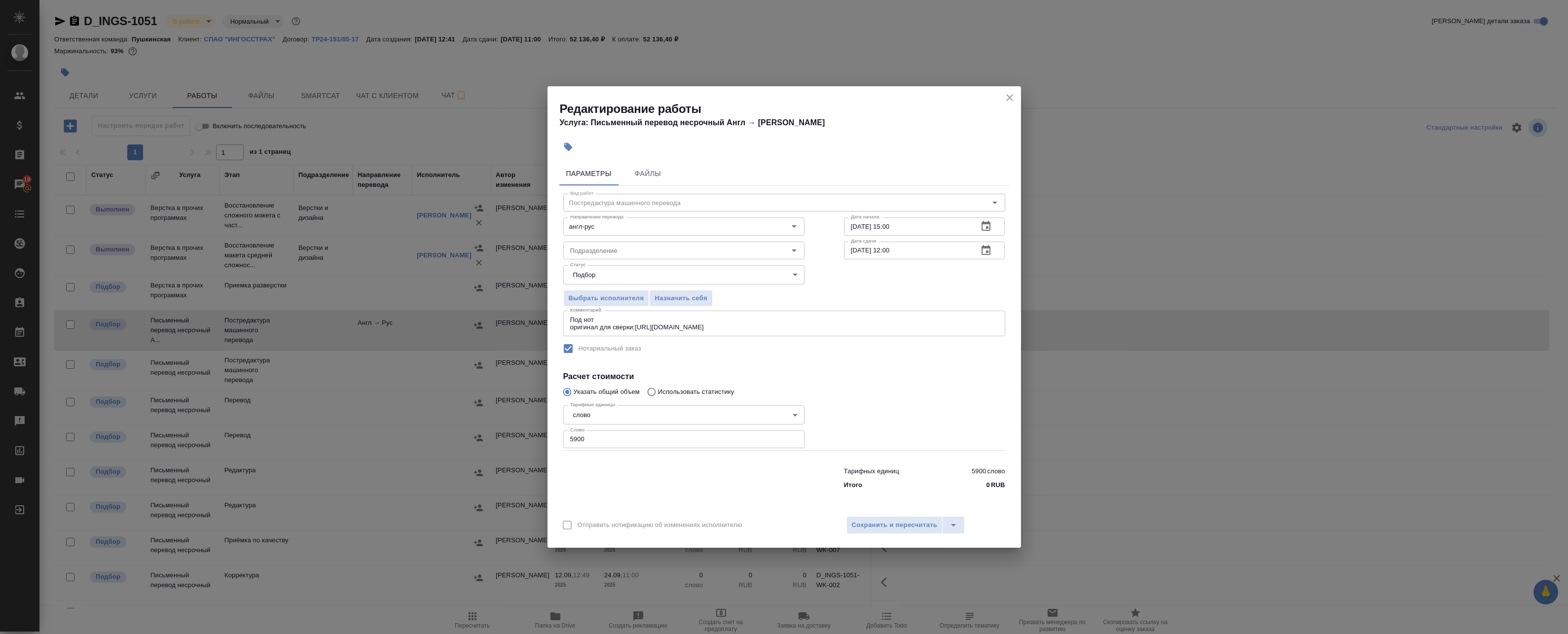
click at [682, 428] on div "Тарифные единицы слово 5a8b1489cc6b4906c91bfd90 Тарифные единицы Слово 5900 Сло…" at bounding box center [684, 426] width 241 height 49
drag, startPoint x: 682, startPoint y: 428, endPoint x: 678, endPoint y: 433, distance: 6.4
click at [678, 433] on input "5900" at bounding box center [684, 439] width 241 height 18
paste input "591"
type input "5591"
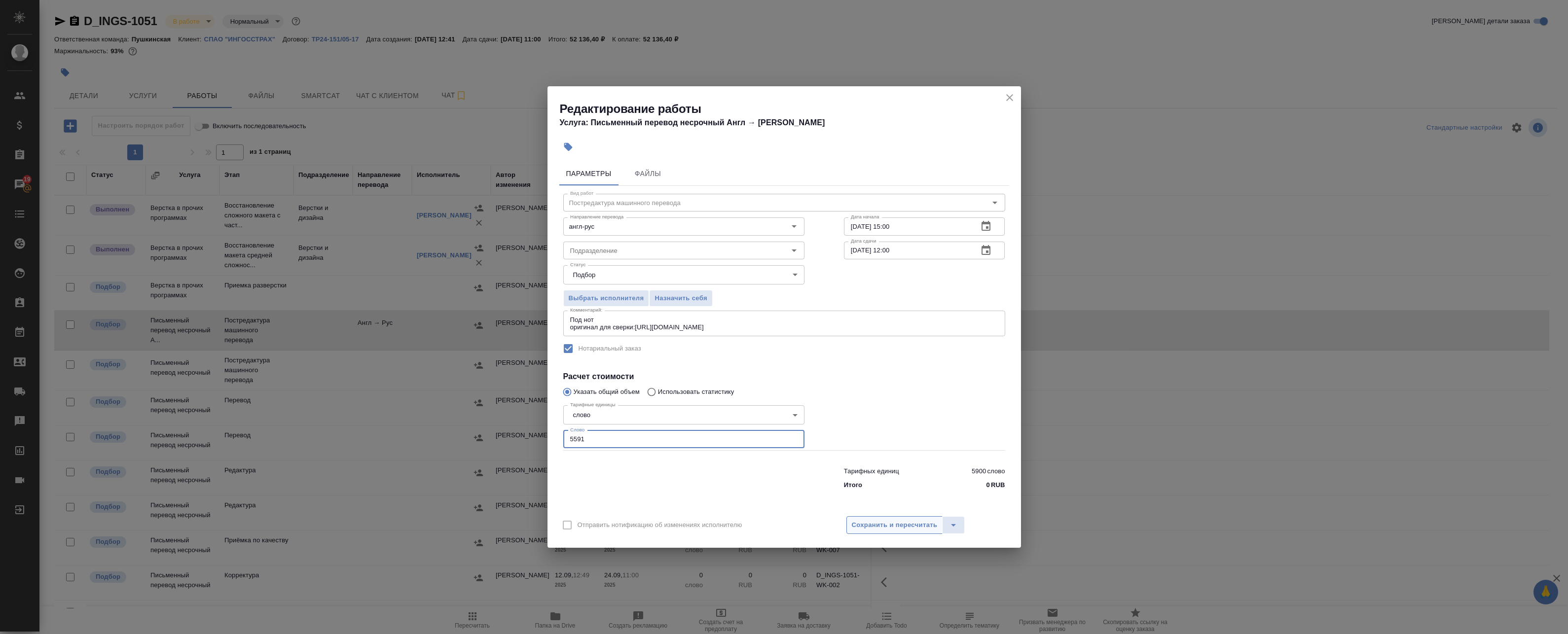
click at [898, 525] on span "Сохранить и пересчитать" at bounding box center [895, 525] width 86 height 11
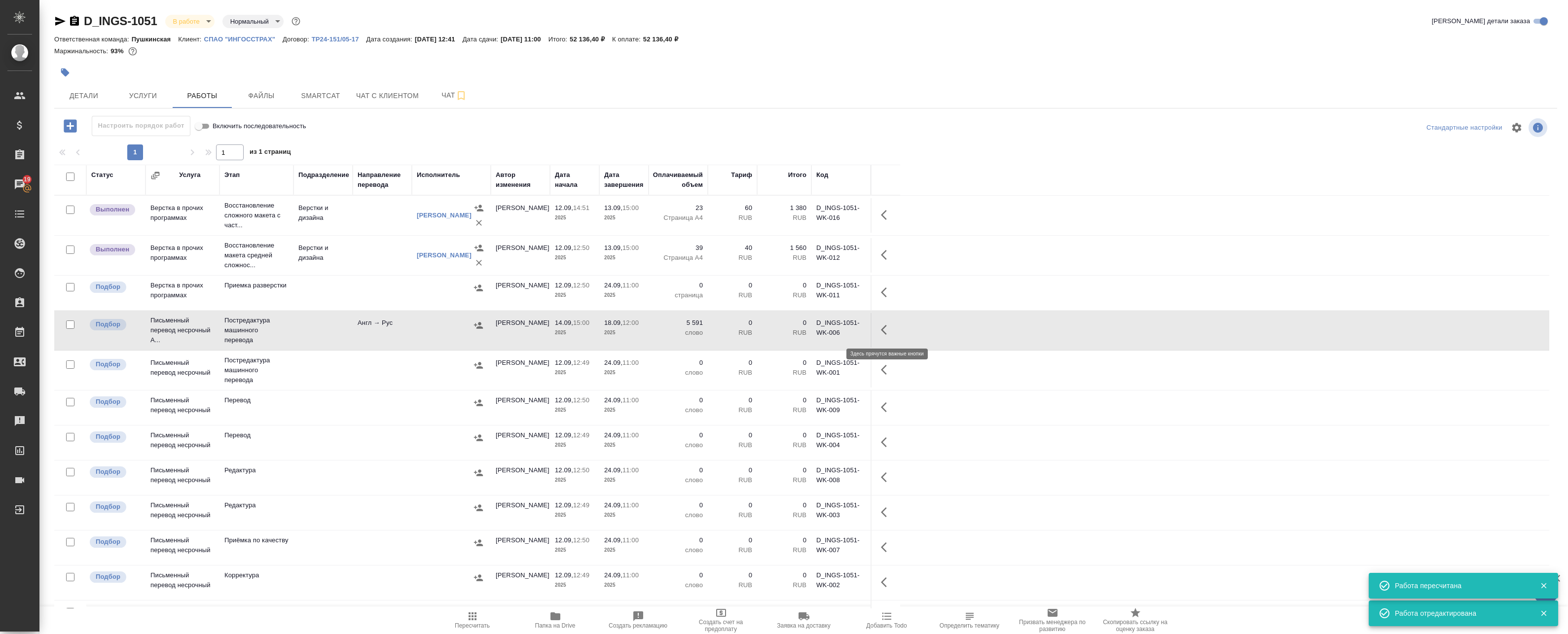
click at [887, 334] on icon "button" at bounding box center [887, 330] width 12 height 12
click at [802, 327] on icon "button" at bounding box center [797, 330] width 9 height 10
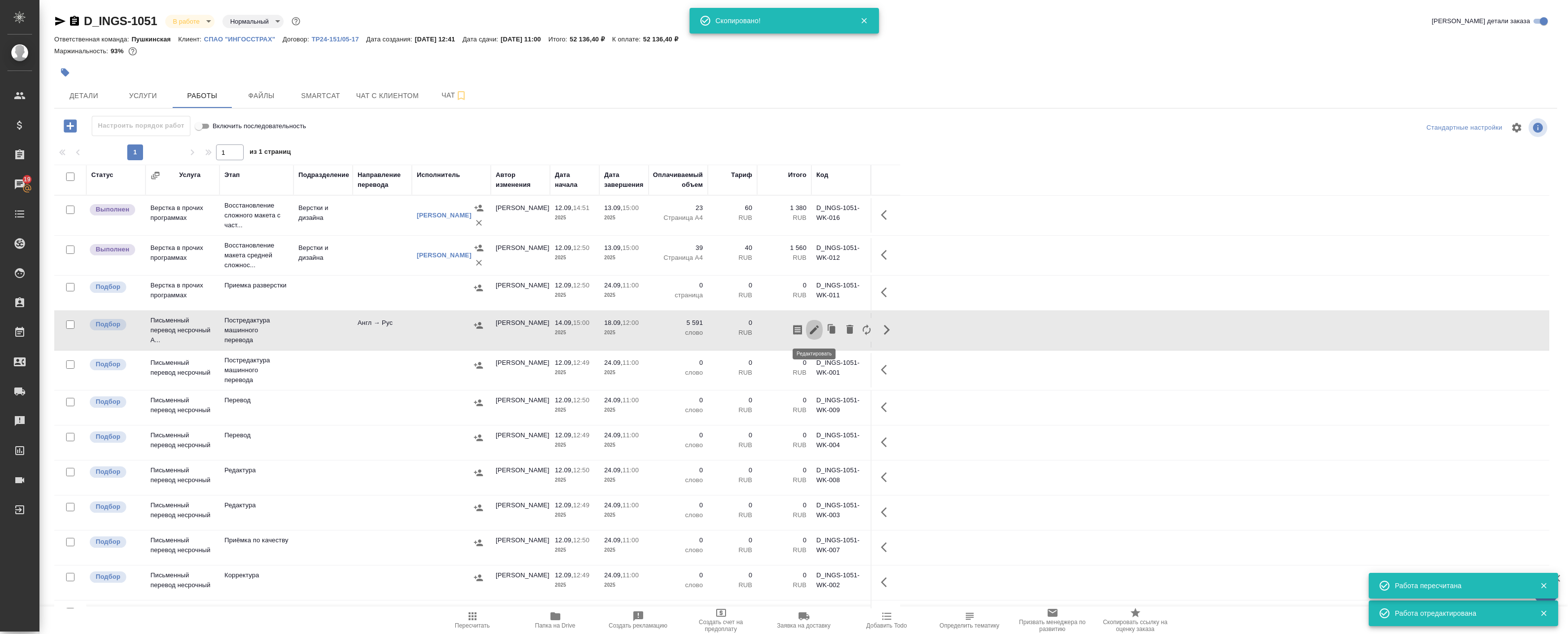
click at [819, 330] on icon "button" at bounding box center [814, 330] width 12 height 12
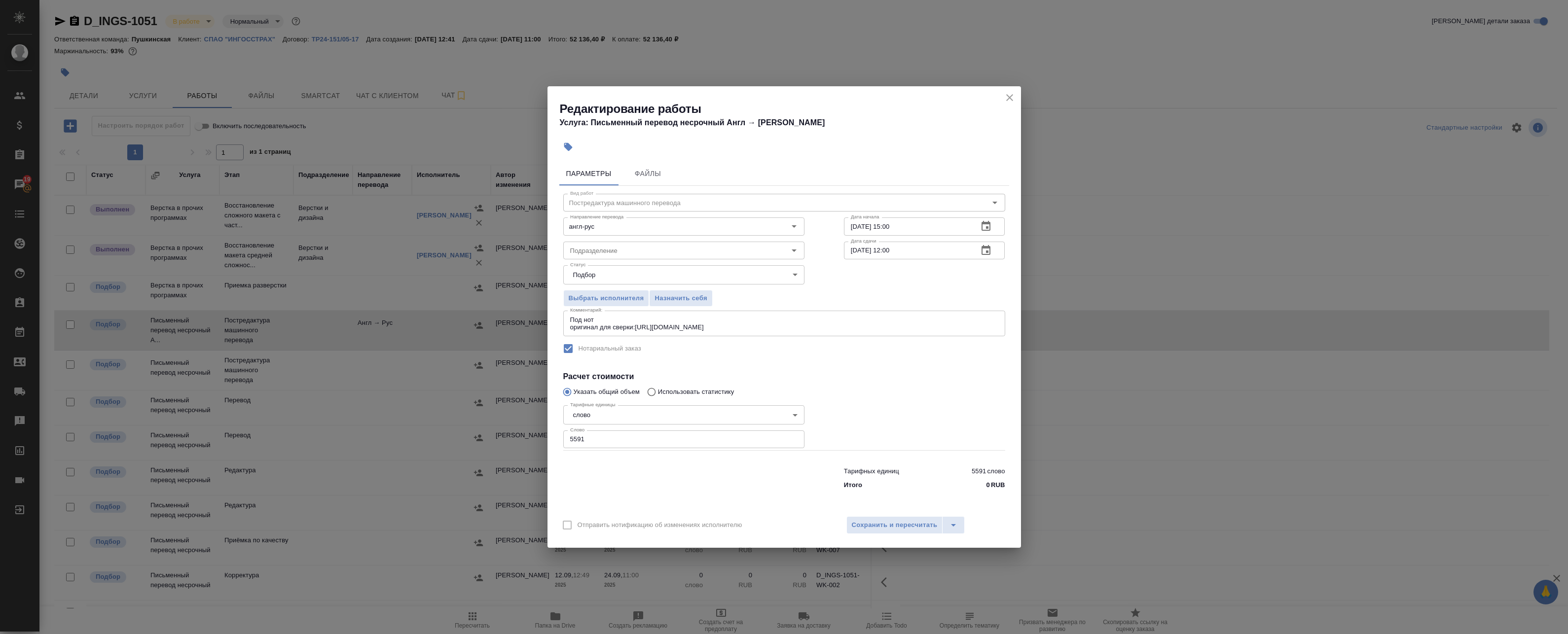
click at [1012, 94] on icon "close" at bounding box center [1010, 98] width 12 height 12
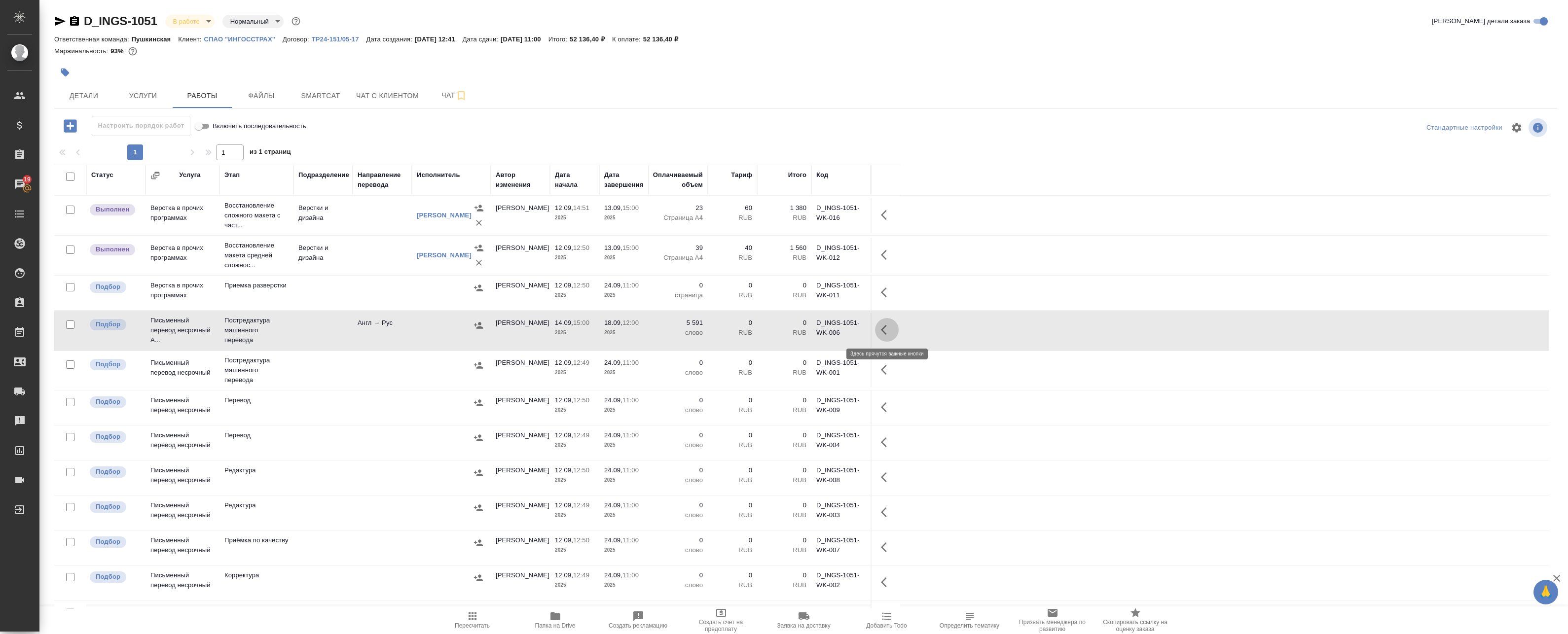
click at [890, 328] on icon "button" at bounding box center [887, 330] width 12 height 12
click at [798, 331] on icon "button" at bounding box center [797, 330] width 9 height 10
click at [369, 362] on td at bounding box center [382, 370] width 59 height 34
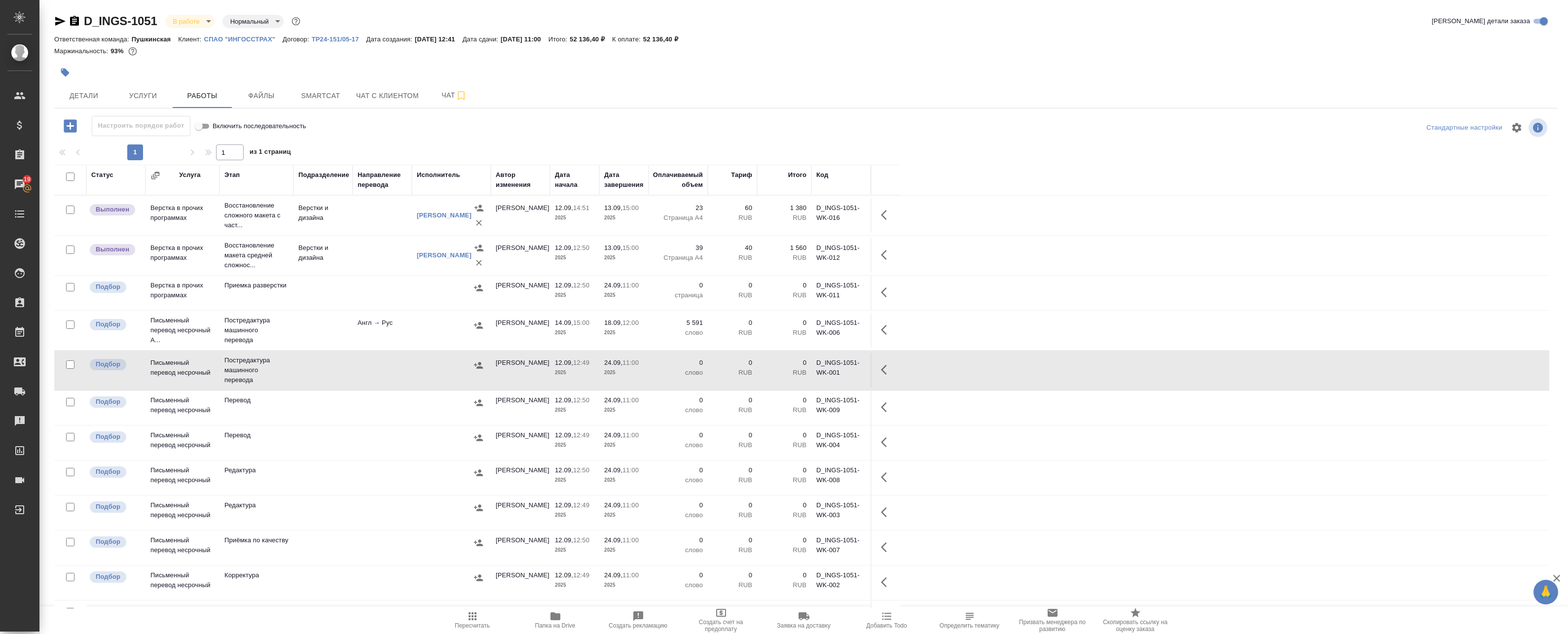
click at [882, 371] on icon "button" at bounding box center [884, 369] width 6 height 10
click at [813, 369] on icon "button" at bounding box center [814, 369] width 9 height 9
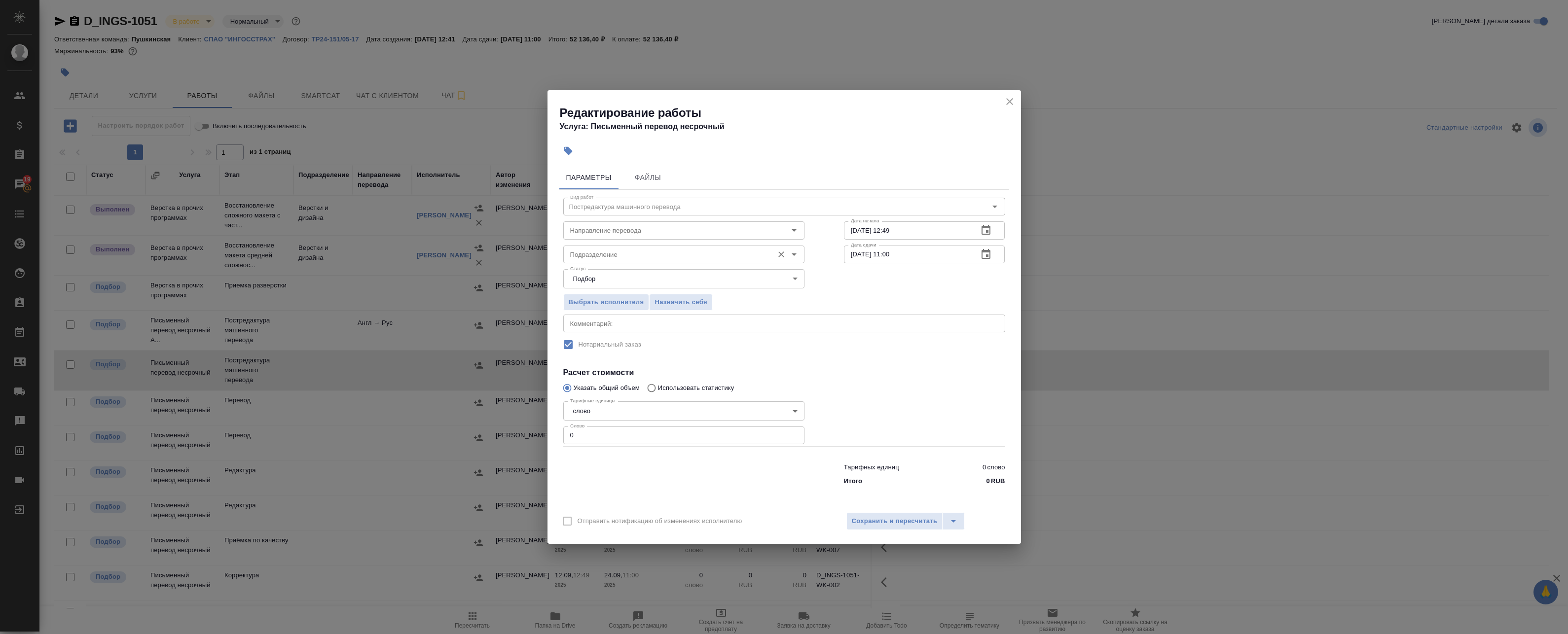
click at [642, 254] on input "Подразделение" at bounding box center [667, 255] width 202 height 12
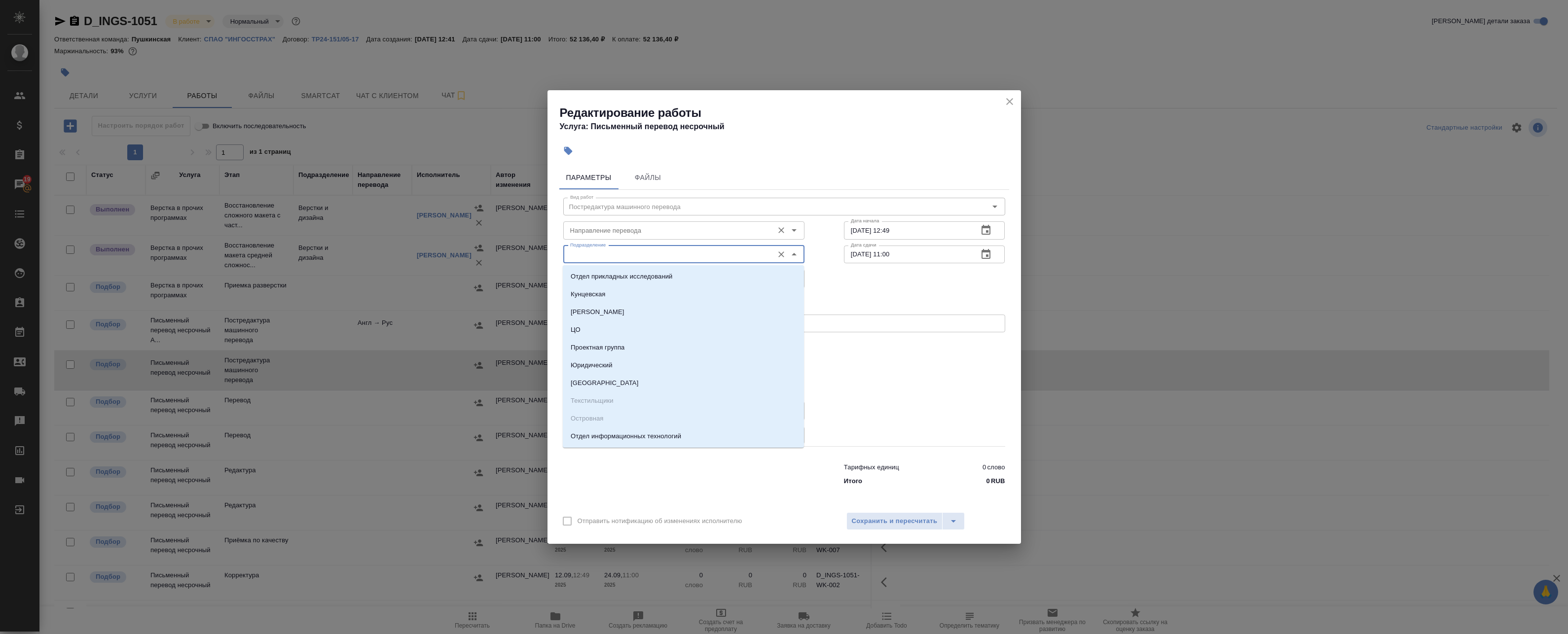
click at [632, 232] on input "Направление перевода" at bounding box center [667, 230] width 202 height 12
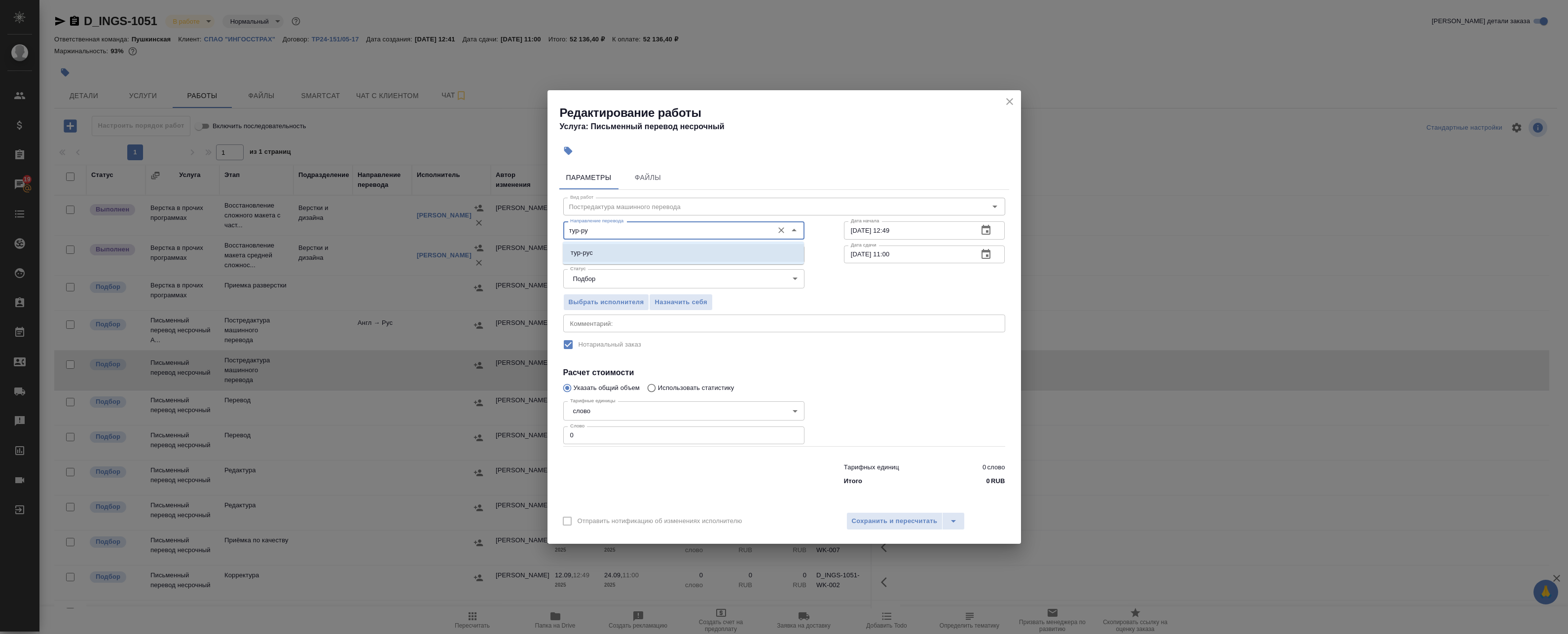
click at [601, 258] on li "тур-рус" at bounding box center [683, 253] width 241 height 18
type input "тур-рус"
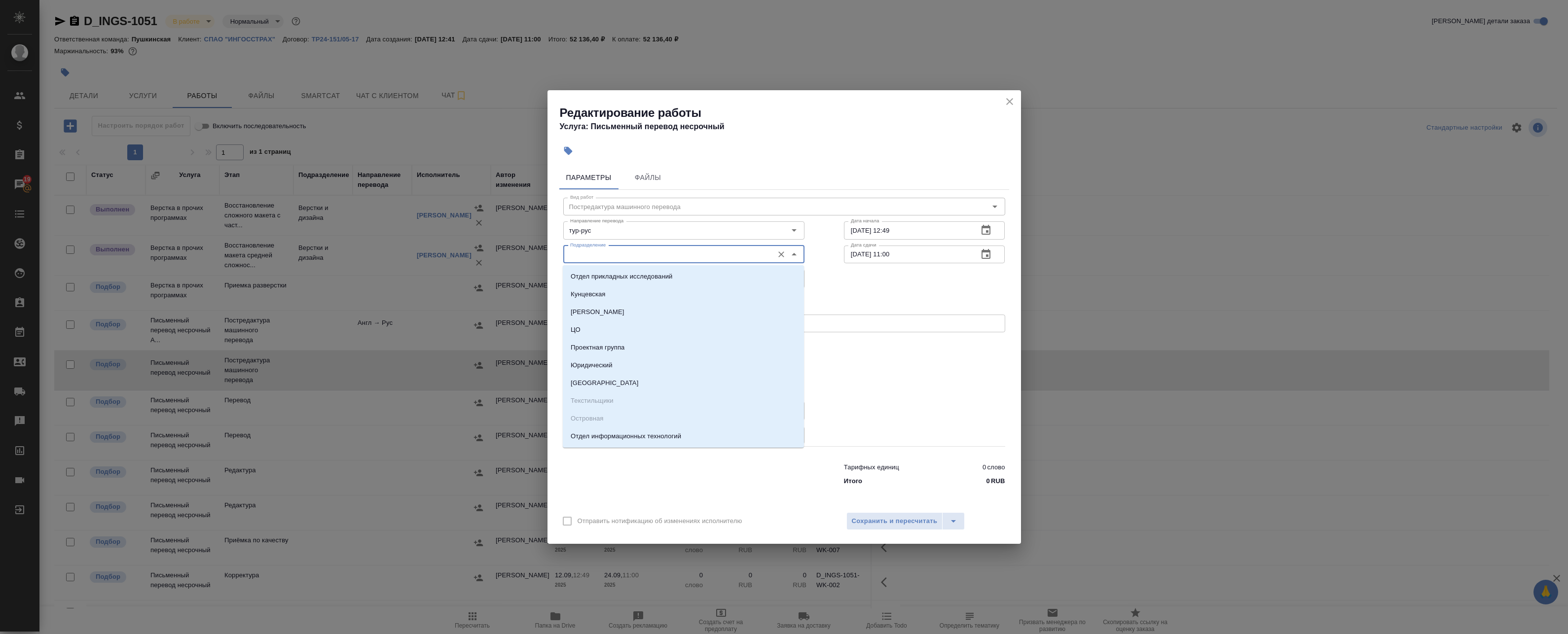
click at [601, 255] on input "Подразделение" at bounding box center [667, 255] width 202 height 12
click at [878, 301] on div "Выбрать исполнителя Назначить себя" at bounding box center [784, 300] width 481 height 60
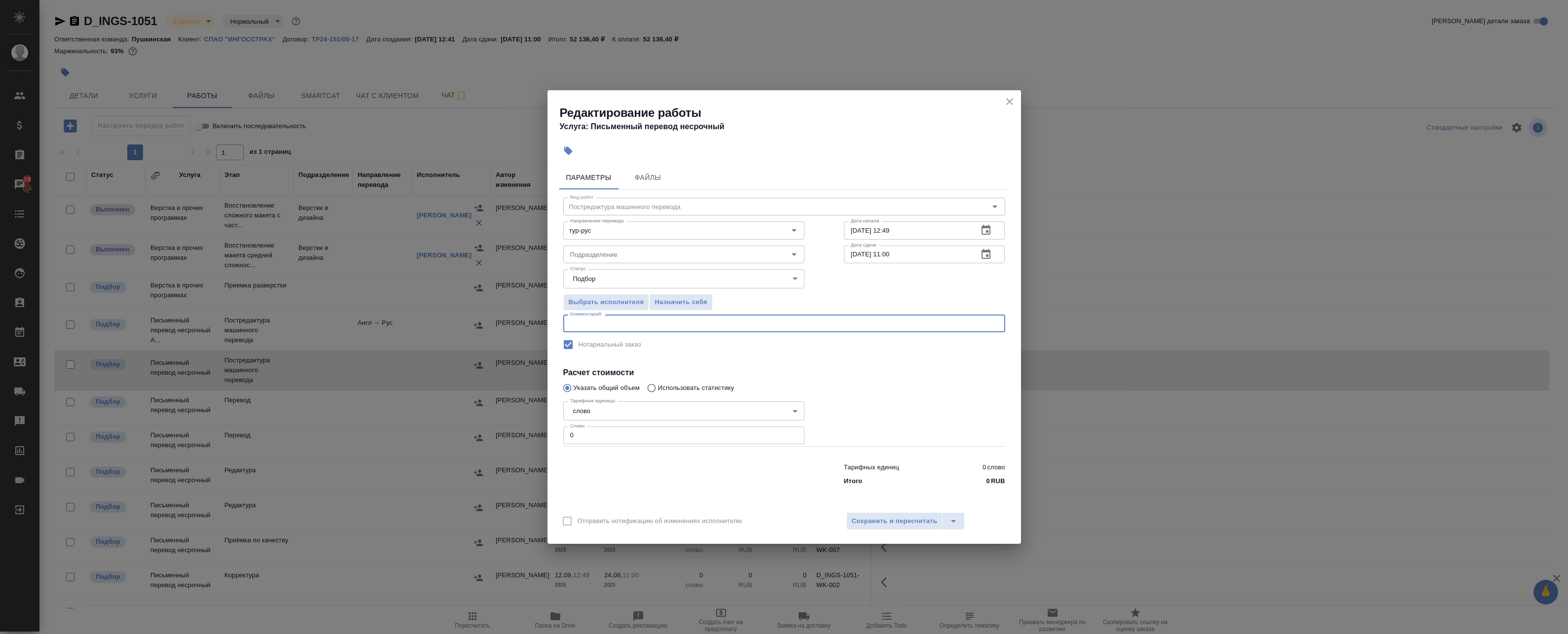
click at [705, 326] on textarea at bounding box center [784, 323] width 428 height 7
click at [601, 439] on input "0" at bounding box center [684, 435] width 241 height 18
click at [990, 249] on icon "button" at bounding box center [986, 255] width 12 height 12
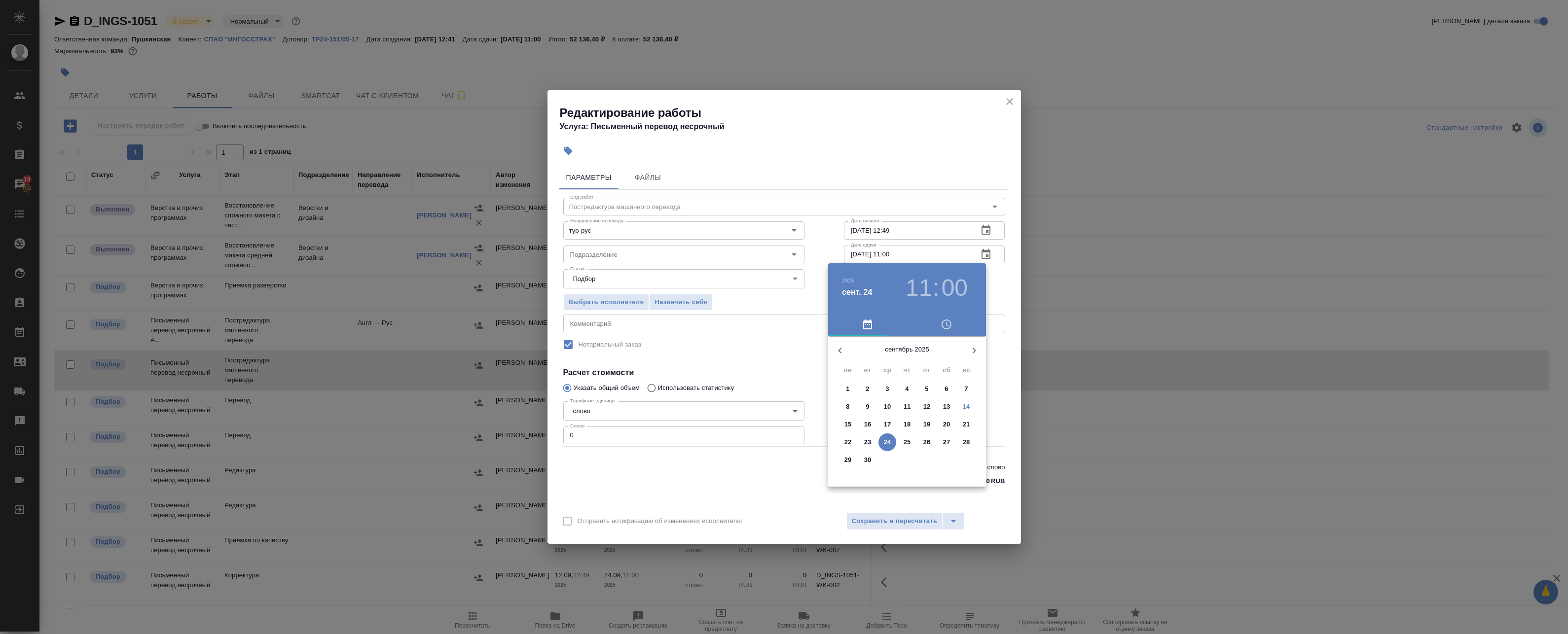
click at [985, 252] on div at bounding box center [784, 317] width 1568 height 634
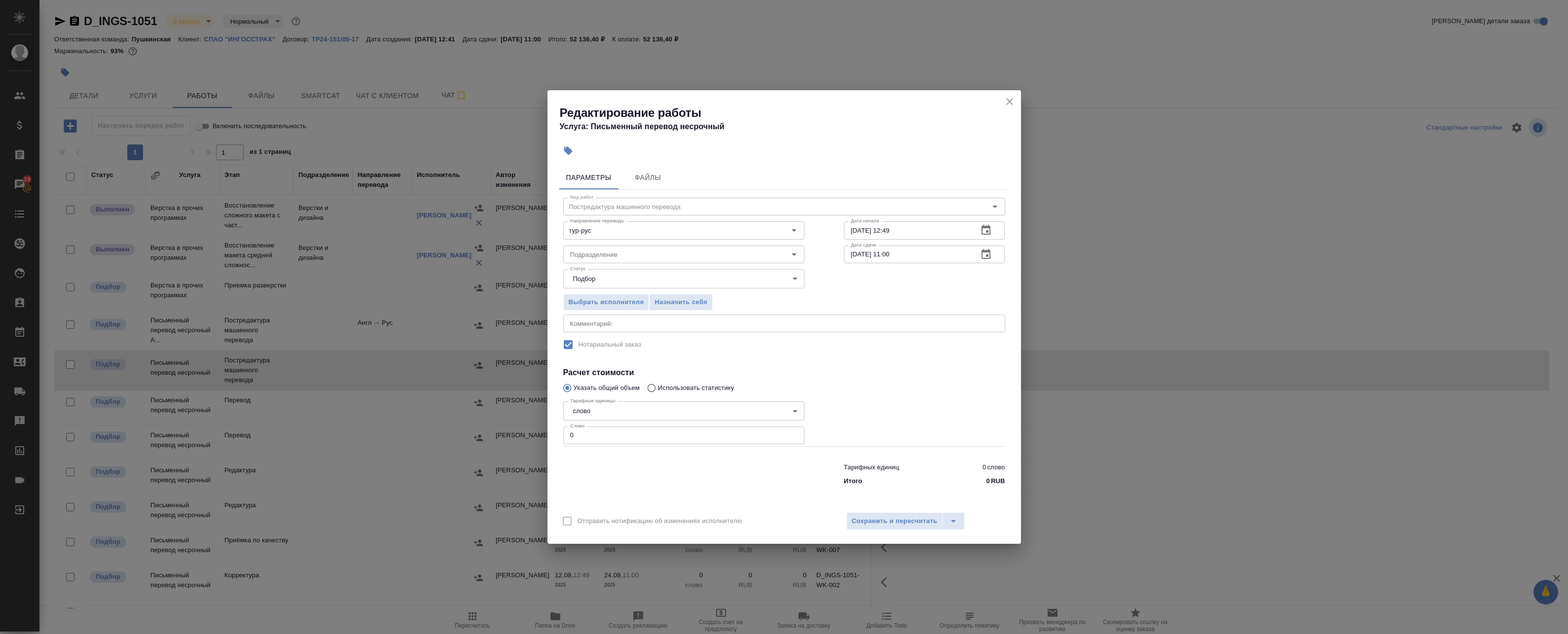
click at [985, 252] on icon "button" at bounding box center [985, 253] width 9 height 10
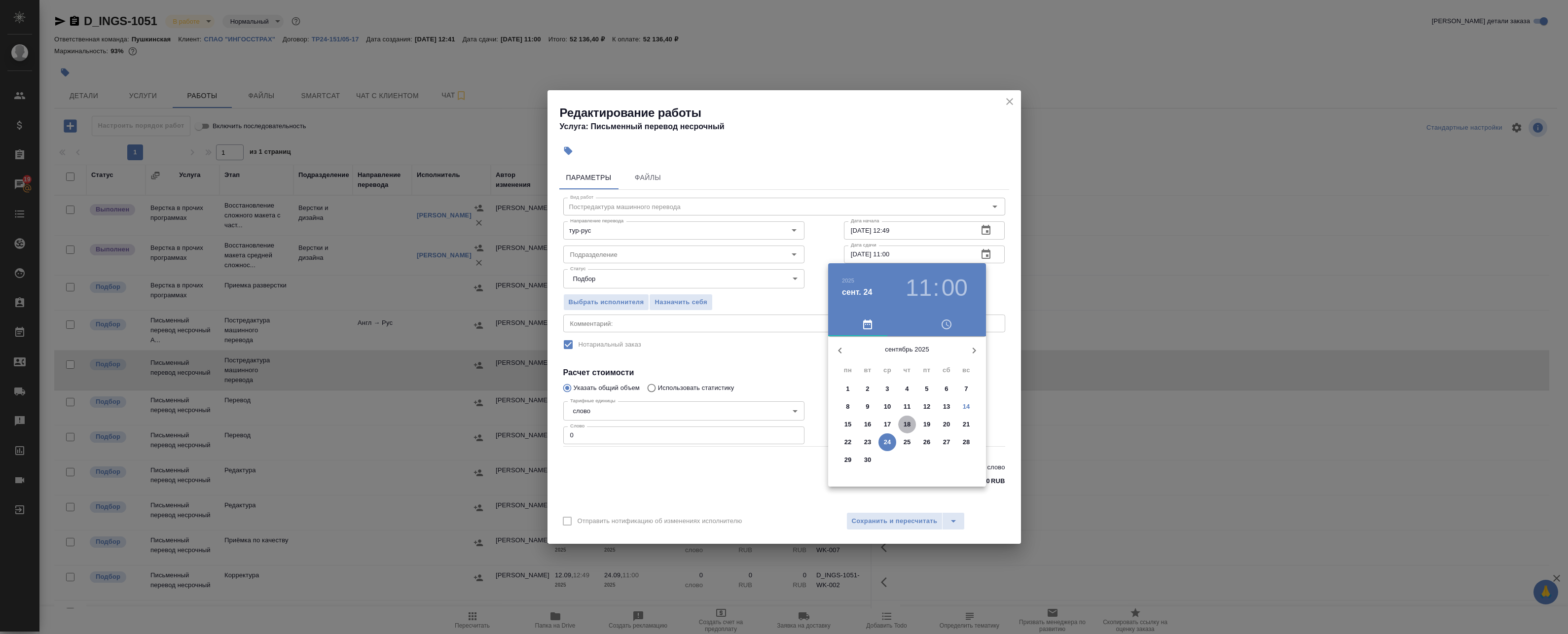
click at [905, 422] on p "18" at bounding box center [907, 424] width 7 height 10
click at [906, 362] on div at bounding box center [907, 414] width 128 height 128
type input "18.09.2025 12:00"
click at [909, 360] on div at bounding box center [907, 414] width 128 height 128
click at [1015, 280] on div at bounding box center [784, 317] width 1568 height 634
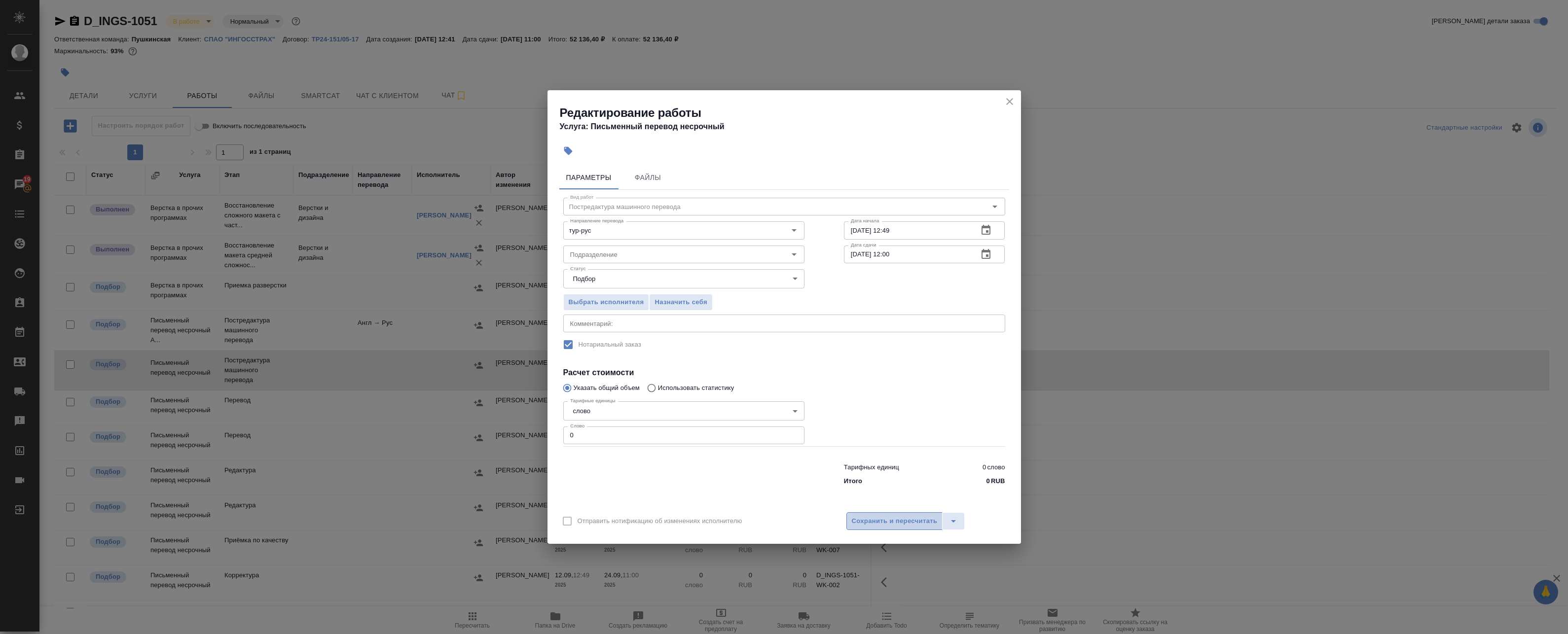
click at [896, 522] on span "Сохранить и пересчитать" at bounding box center [895, 521] width 86 height 11
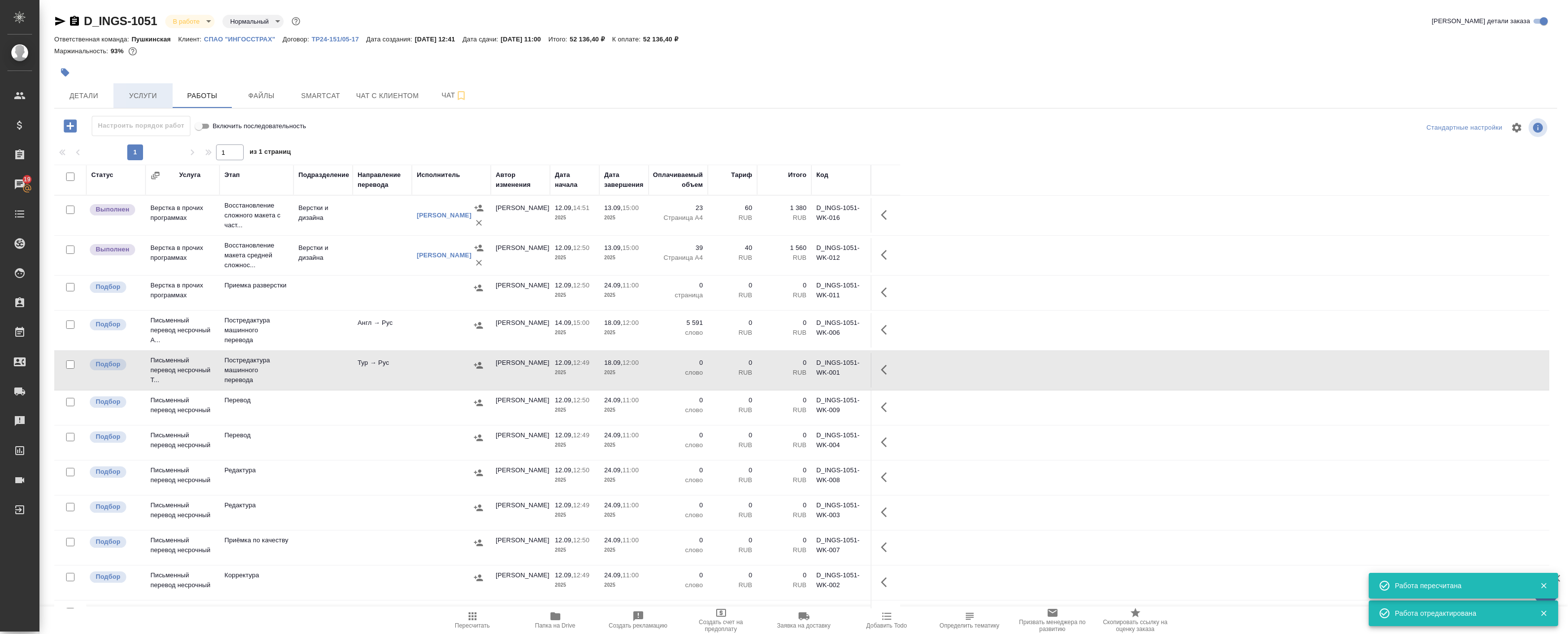
click at [151, 87] on button "Услуги" at bounding box center [143, 95] width 59 height 24
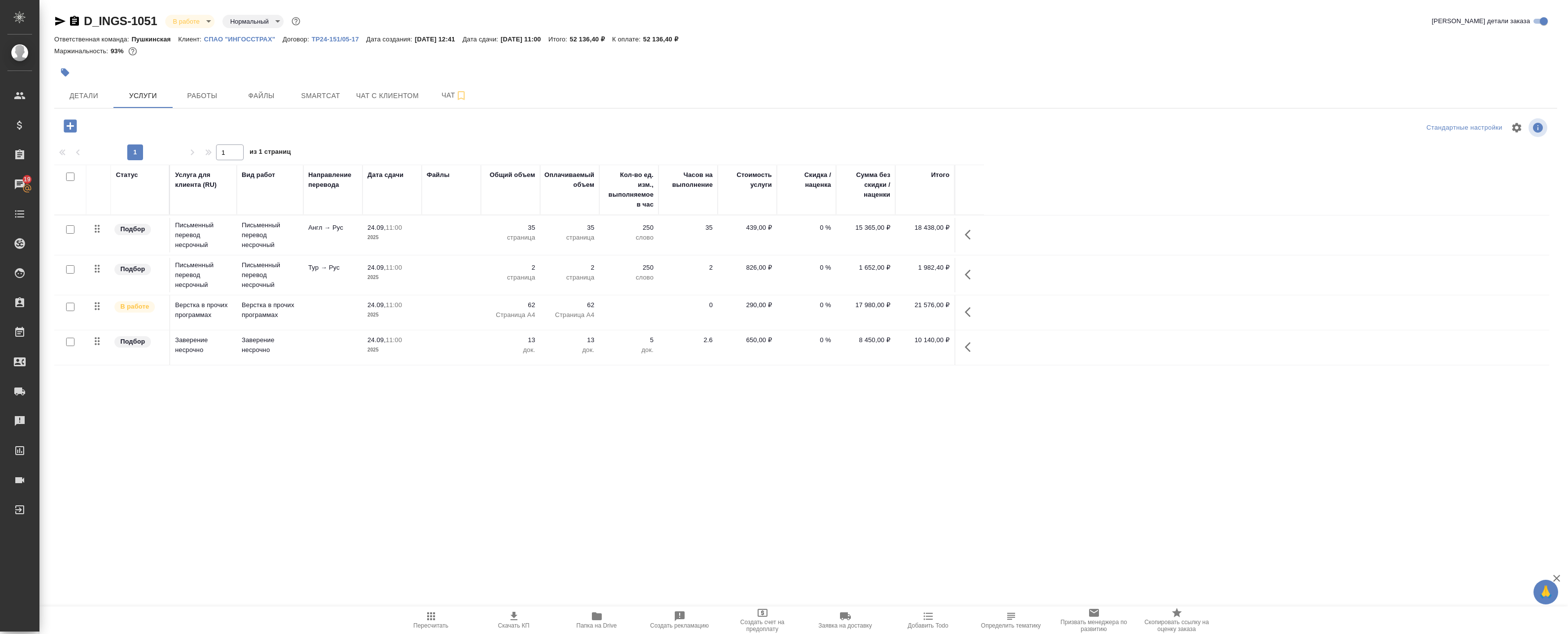
click at [69, 270] on input "checkbox" at bounding box center [70, 269] width 9 height 9
checkbox input "true"
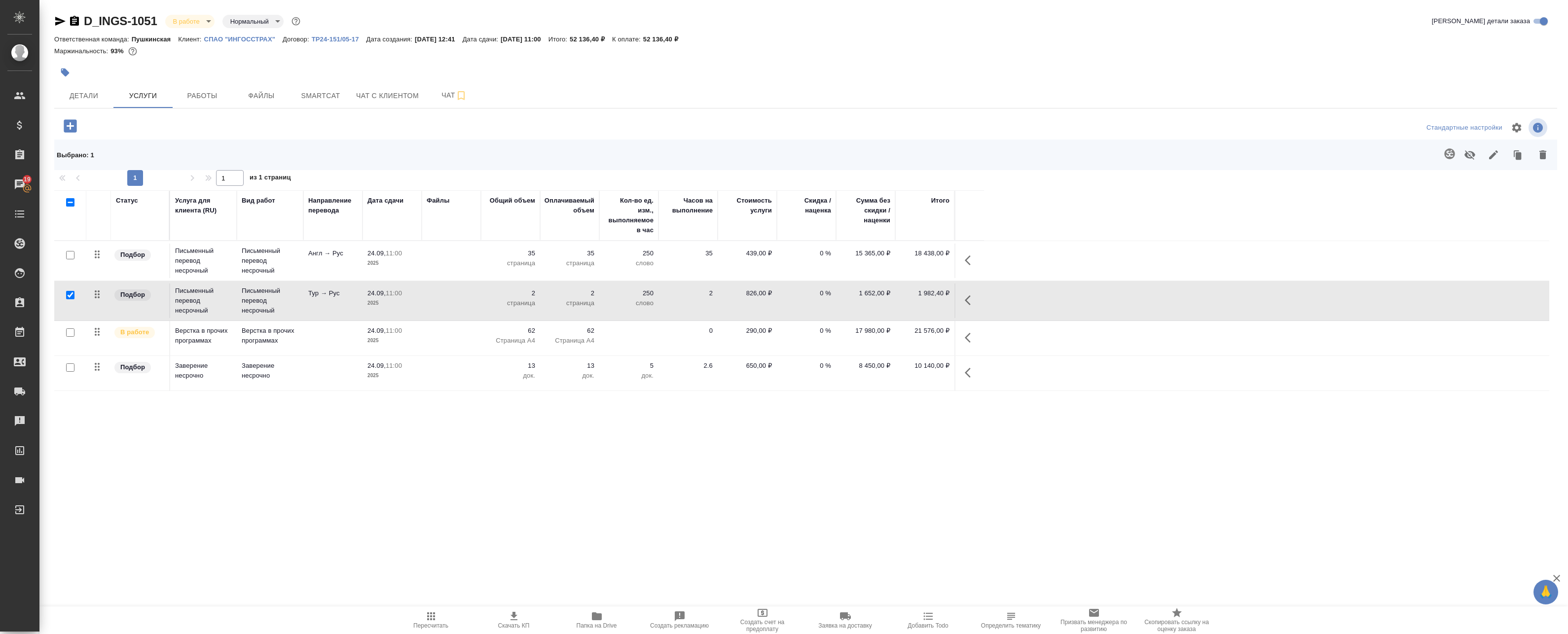
click at [1444, 151] on icon "button" at bounding box center [1449, 154] width 11 height 11
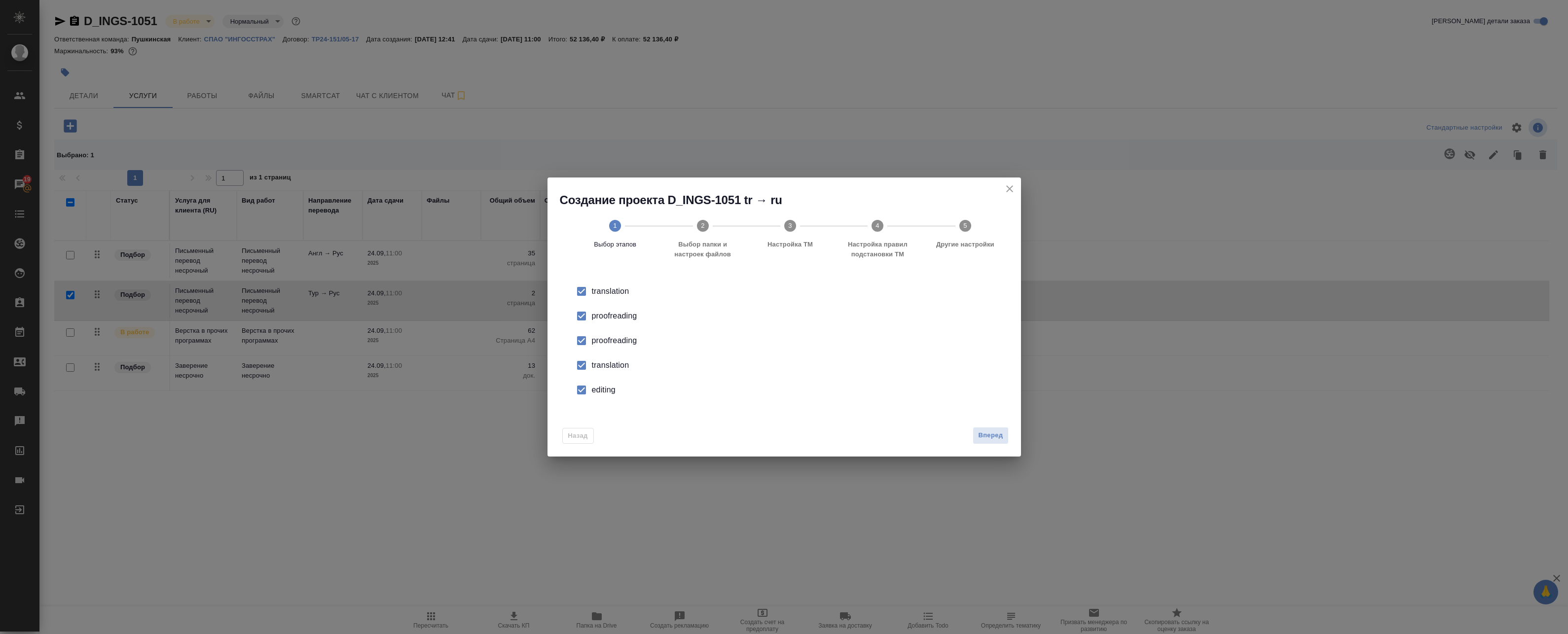
click at [599, 314] on div "proofreading" at bounding box center [795, 316] width 405 height 12
click at [597, 341] on div "proofreading" at bounding box center [795, 340] width 405 height 12
click at [594, 368] on div "translation" at bounding box center [795, 365] width 405 height 12
click at [602, 397] on li "editing" at bounding box center [785, 390] width 442 height 24
click at [993, 431] on span "Вперед" at bounding box center [990, 435] width 24 height 11
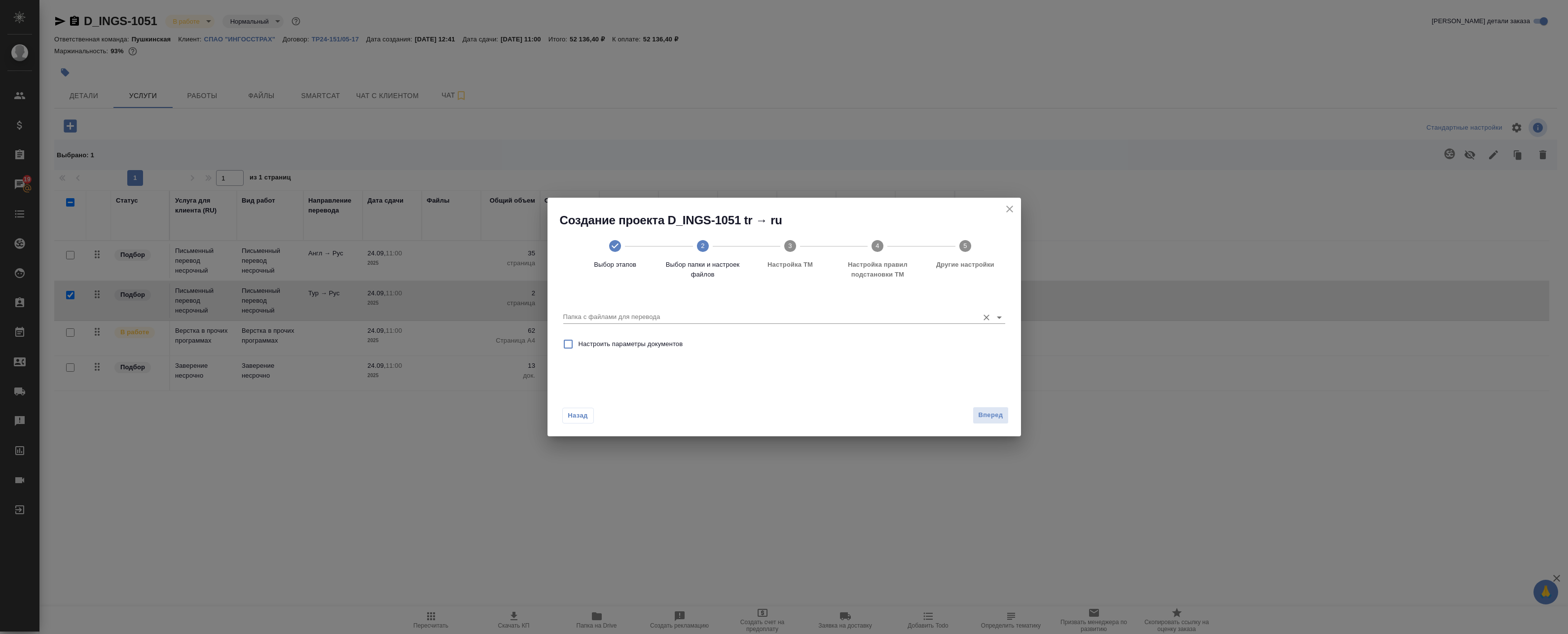
click at [634, 313] on input "Папка с файлами для перевода" at bounding box center [769, 317] width 410 height 12
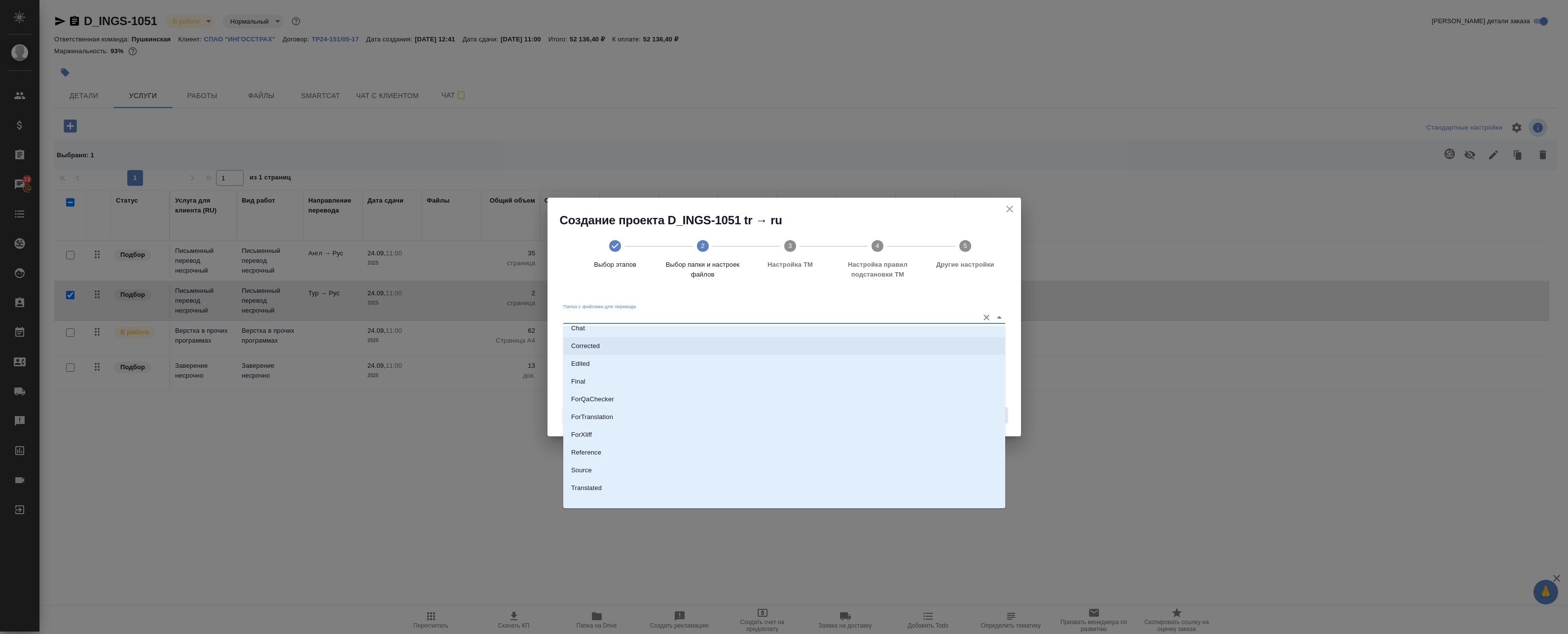
scroll to position [51, 0]
click at [1012, 207] on icon "close" at bounding box center [1010, 209] width 7 height 7
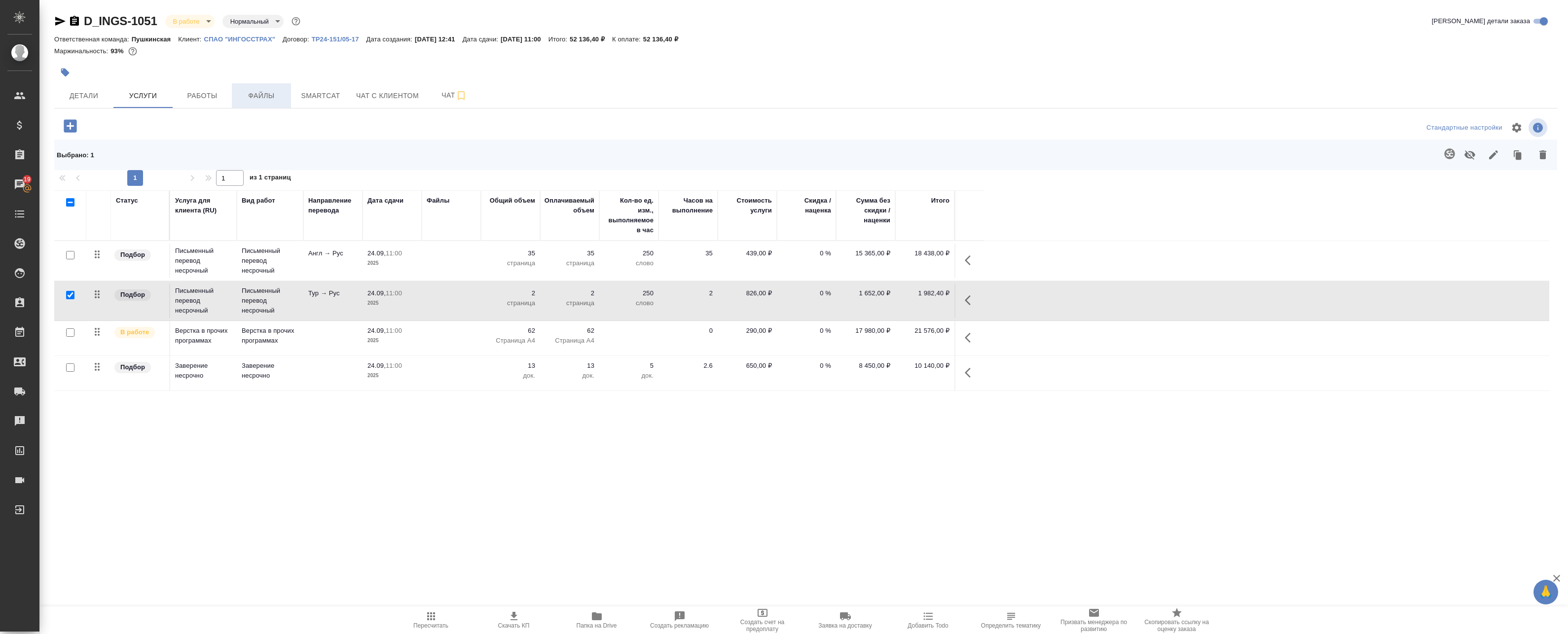
click at [248, 92] on span "Файлы" at bounding box center [261, 96] width 48 height 13
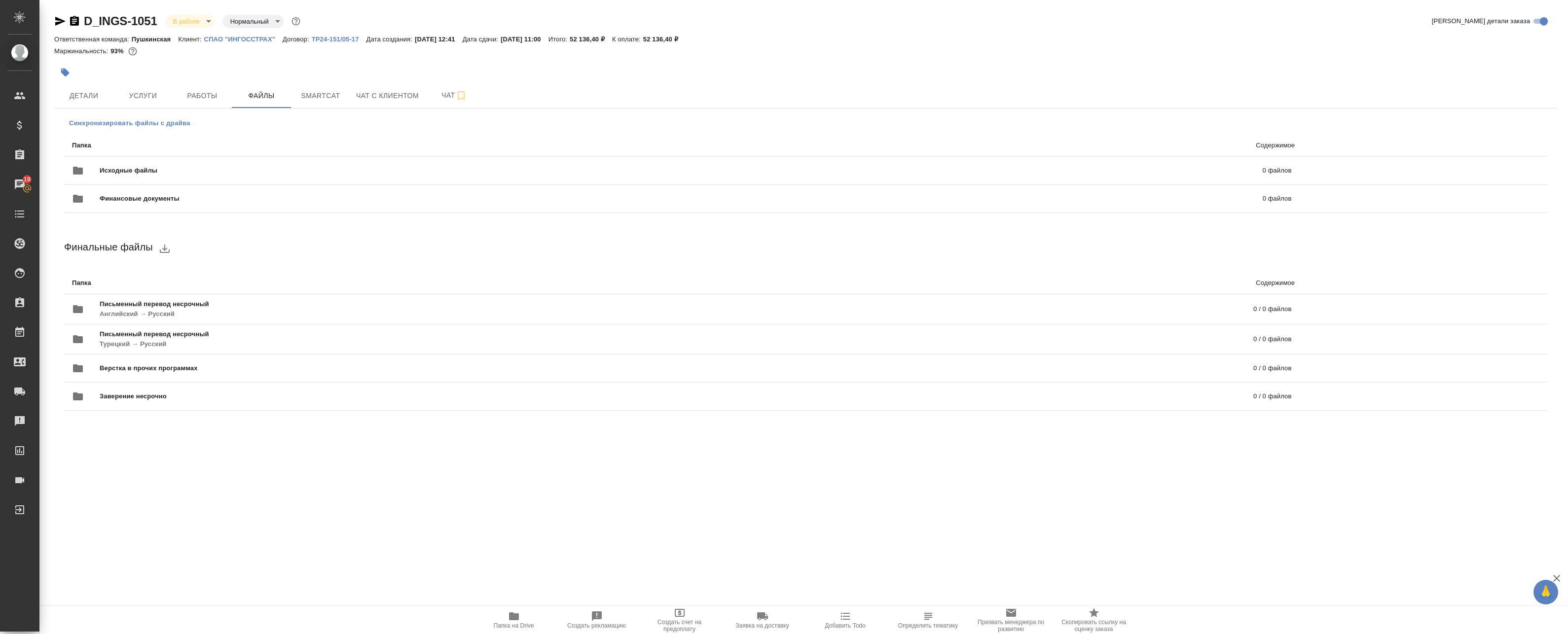
click at [154, 119] on span "Синхронизировать файлы с драйва" at bounding box center [130, 123] width 121 height 10
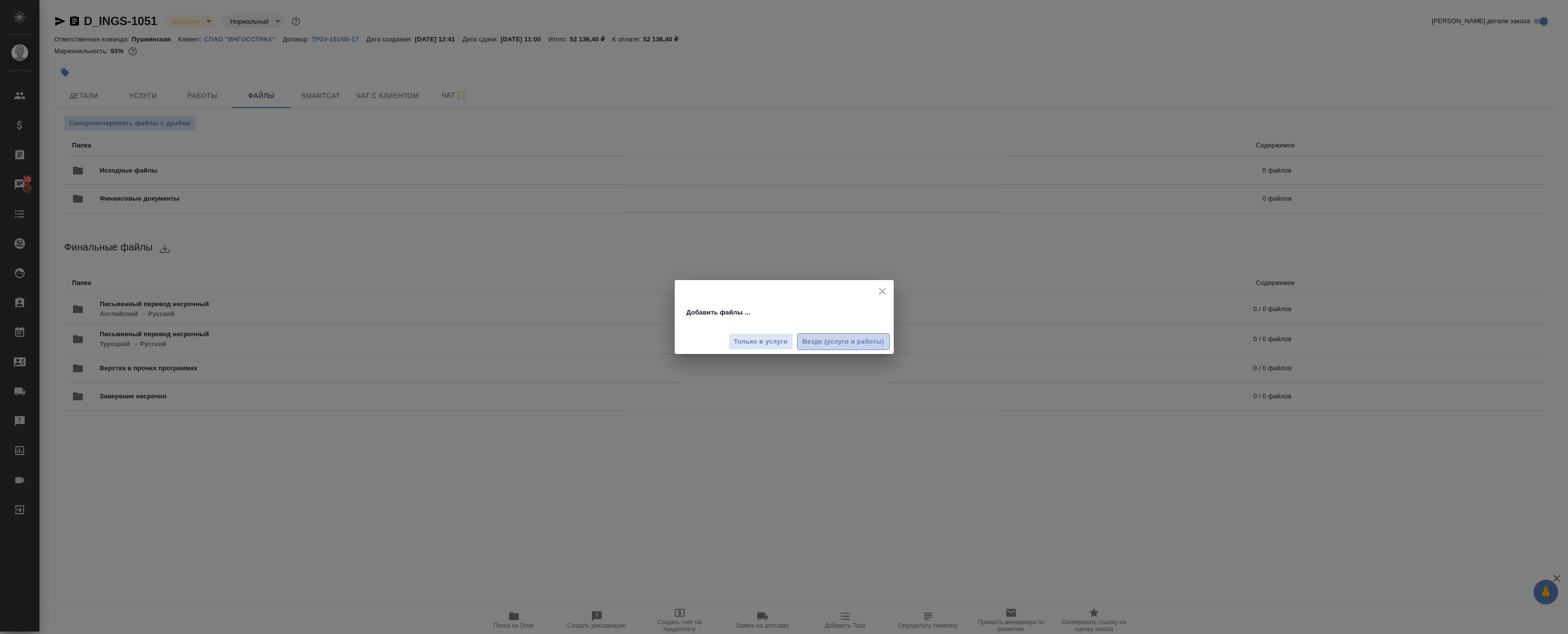
click at [851, 341] on span "Везде (услуги и работы)" at bounding box center [843, 342] width 82 height 11
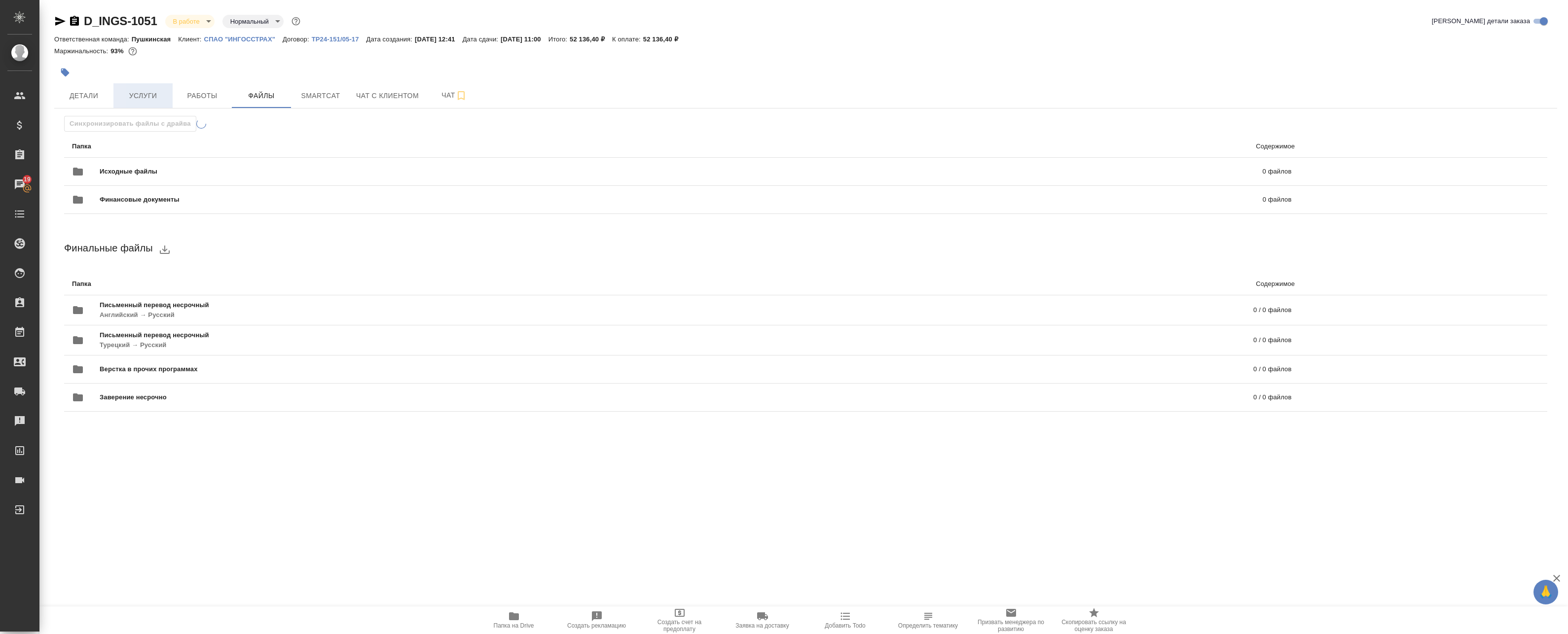
click at [159, 92] on span "Услуги" at bounding box center [143, 96] width 48 height 13
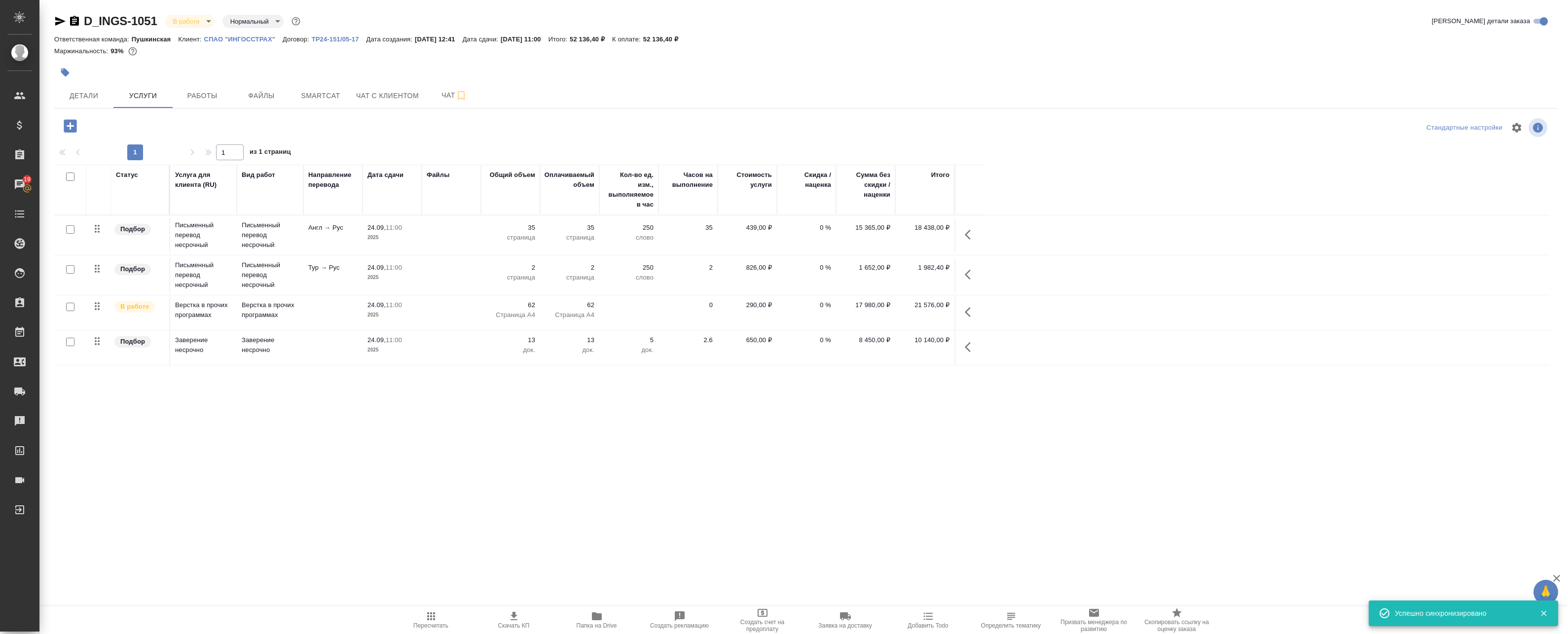
click at [71, 269] on input "checkbox" at bounding box center [70, 269] width 9 height 9
checkbox input "true"
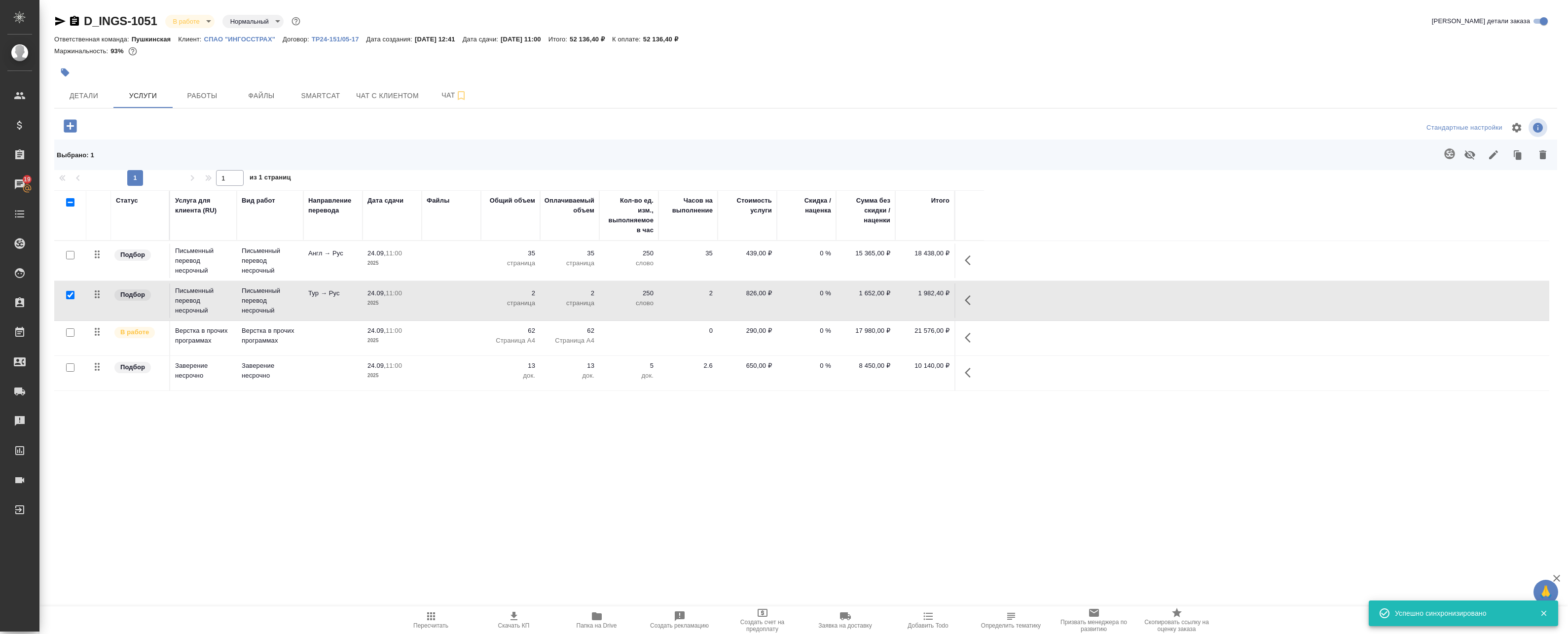
click at [1444, 156] on icon "button" at bounding box center [1450, 154] width 12 height 12
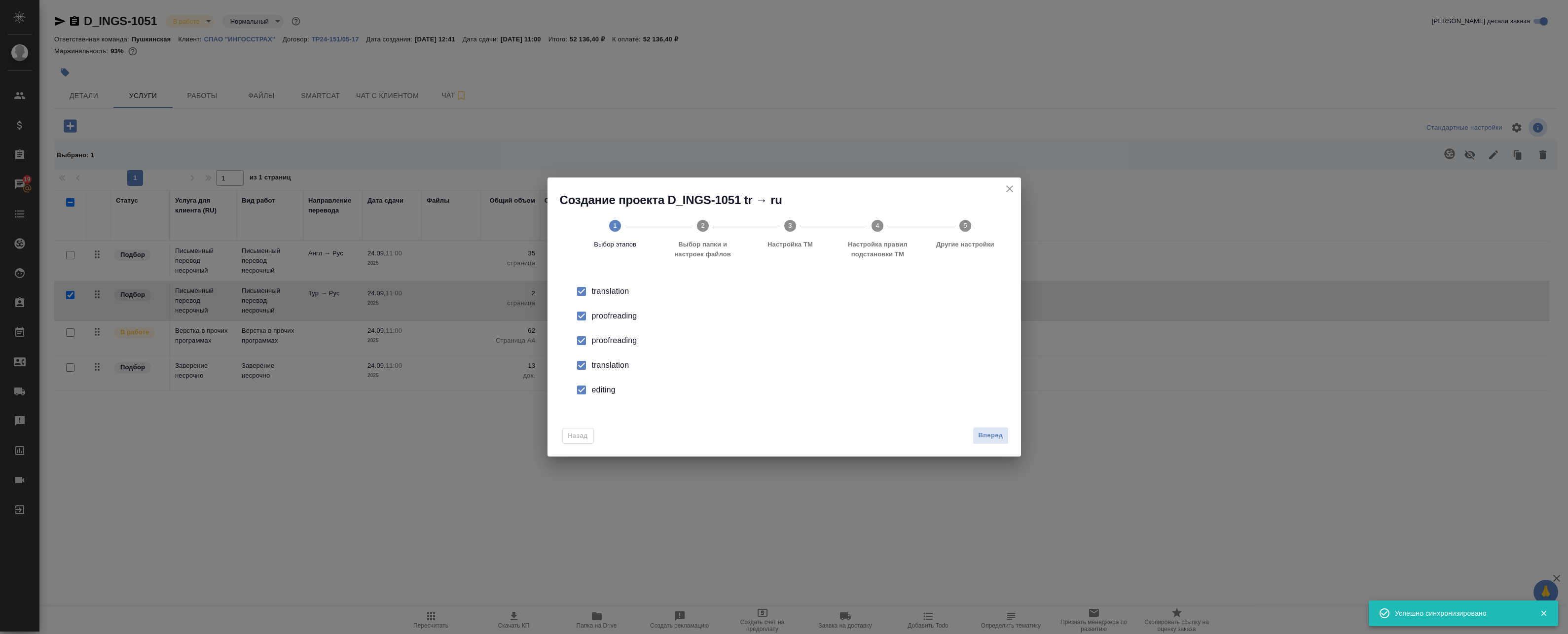
click at [601, 315] on div "proofreading" at bounding box center [795, 316] width 405 height 12
click at [604, 344] on div "proofreading" at bounding box center [795, 340] width 405 height 12
click at [598, 366] on div "translation" at bounding box center [795, 365] width 405 height 12
click at [602, 397] on li "editing" at bounding box center [785, 390] width 442 height 24
click at [1002, 431] on span "Вперед" at bounding box center [990, 435] width 24 height 11
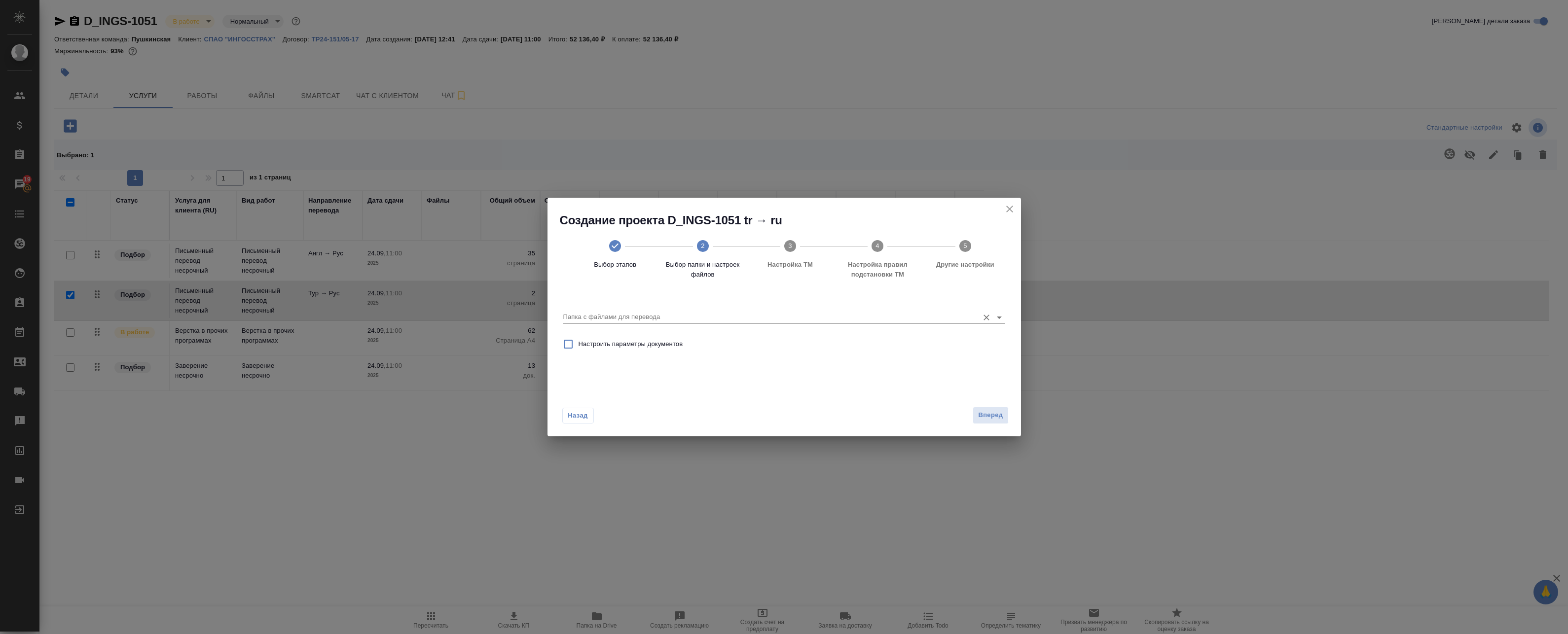
click at [601, 315] on input "Папка с файлами для перевода" at bounding box center [769, 317] width 410 height 12
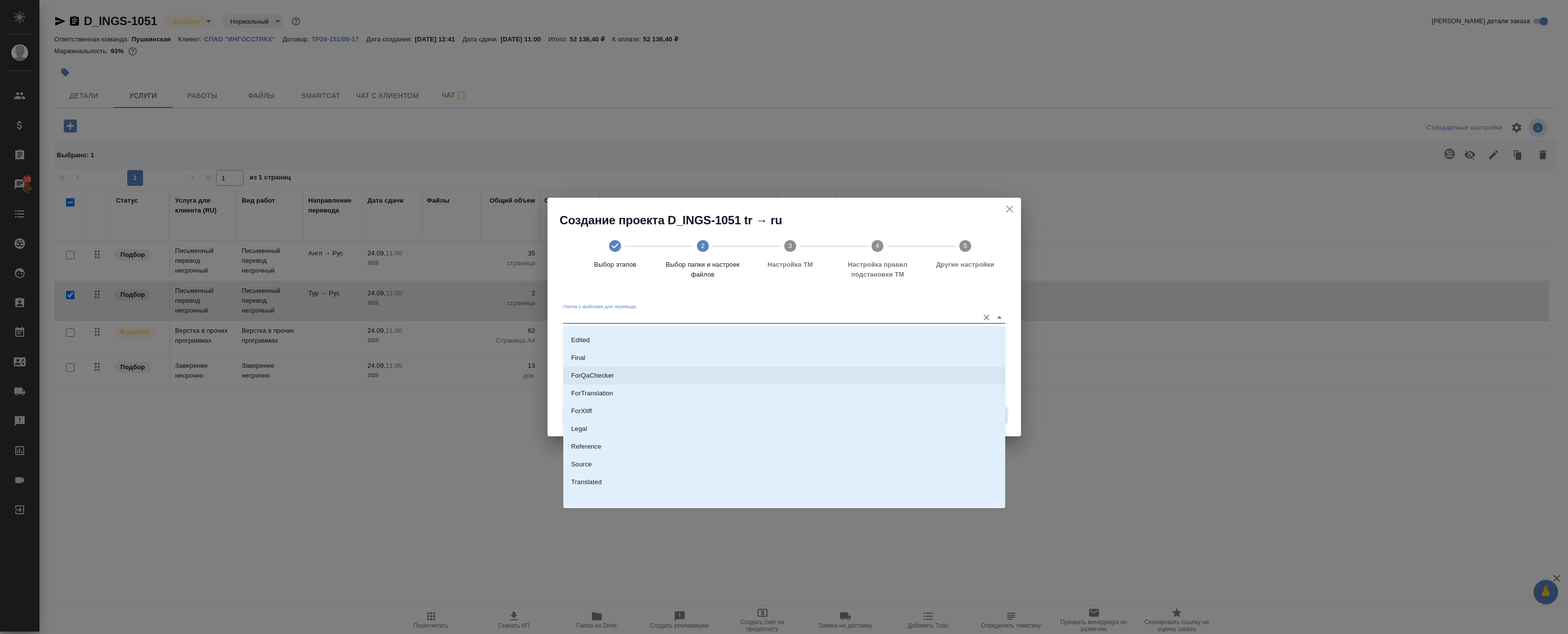
scroll to position [87, 0]
click at [620, 385] on li "ForTranslation" at bounding box center [785, 392] width 442 height 18
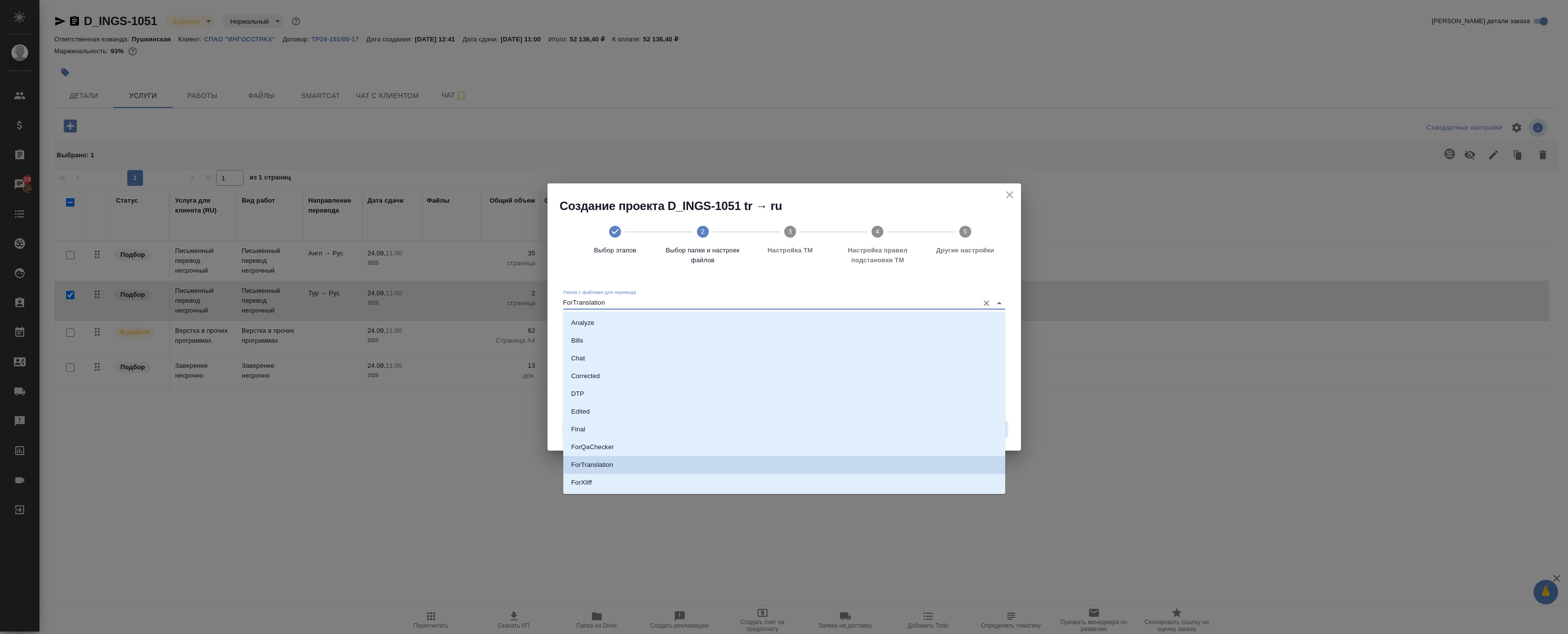
click at [678, 301] on input "ForTranslation" at bounding box center [769, 303] width 410 height 12
click at [608, 394] on li "DTP" at bounding box center [785, 394] width 442 height 18
type input "DTP"
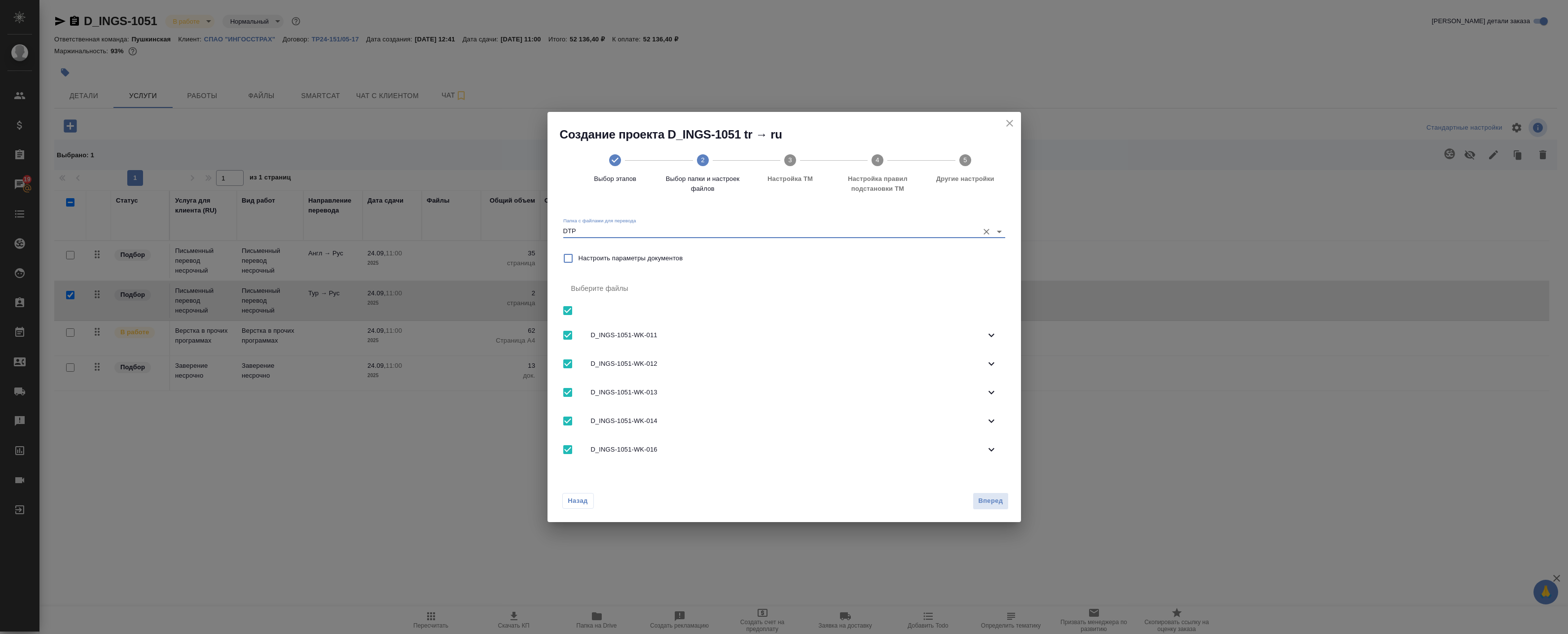
click at [572, 307] on input "checkbox" at bounding box center [568, 310] width 20 height 20
checkbox input "false"
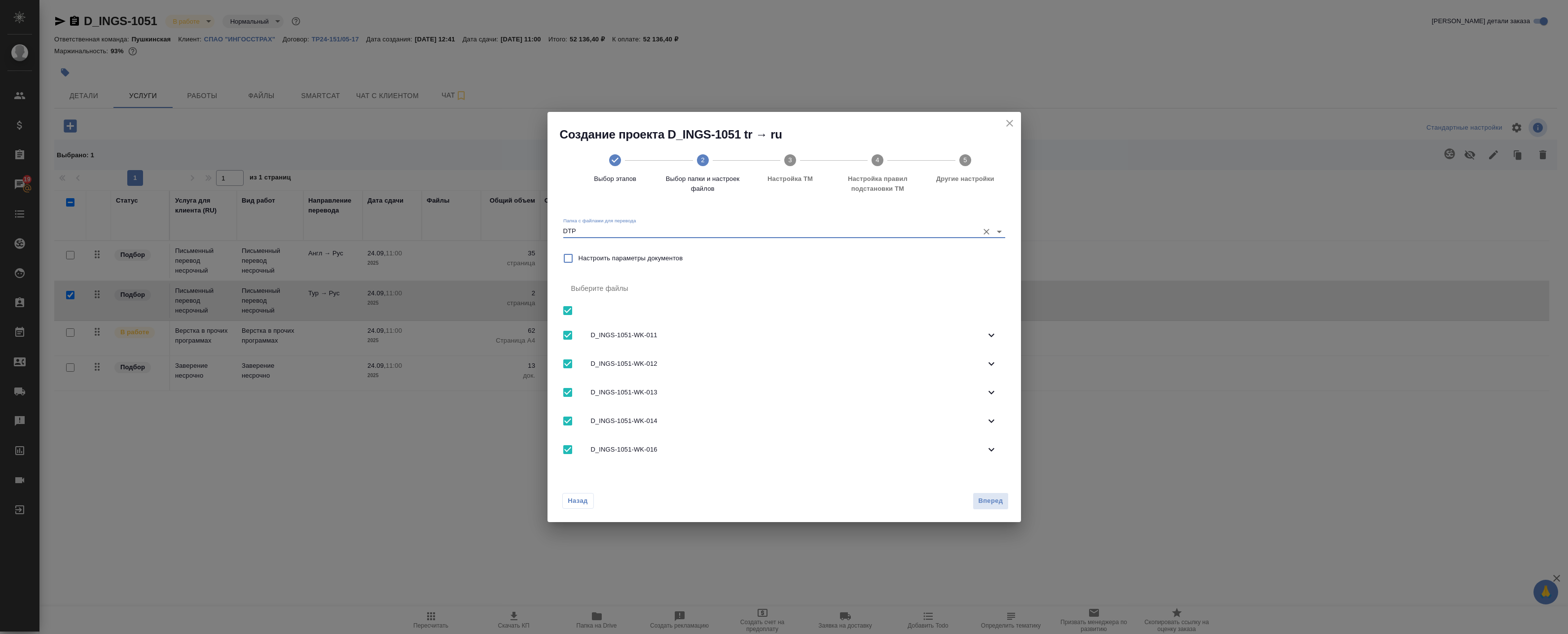
checkbox input "false"
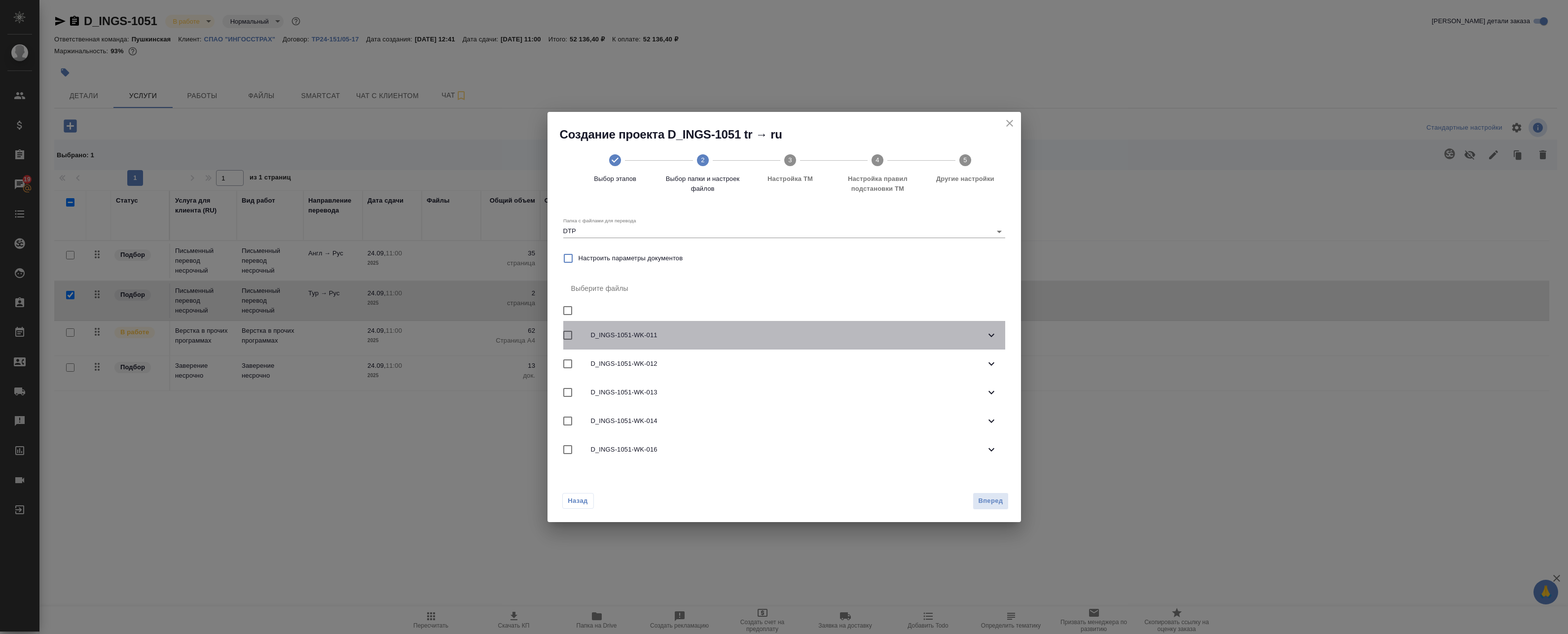
click at [665, 335] on span "D_INGS-1051-WK-011" at bounding box center [788, 335] width 395 height 10
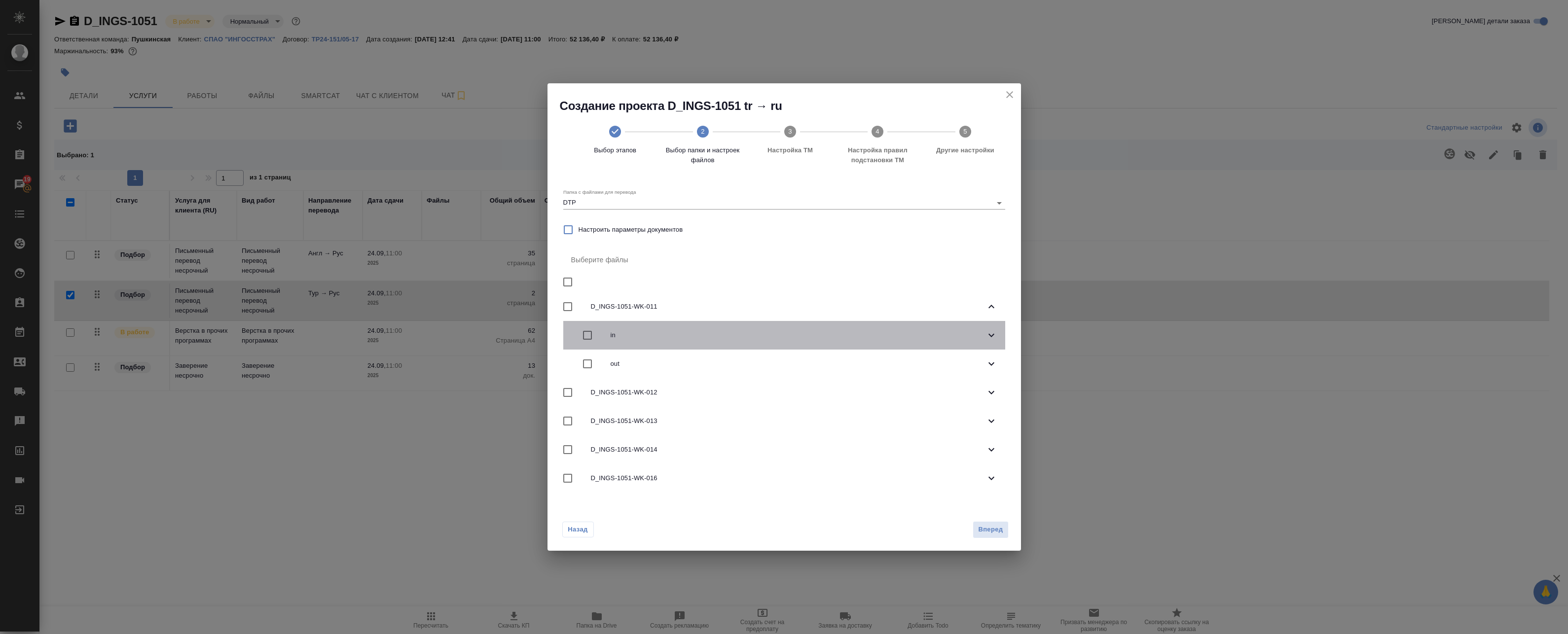
click at [665, 340] on div "in" at bounding box center [785, 335] width 442 height 28
click at [990, 334] on icon at bounding box center [991, 334] width 6 height 3
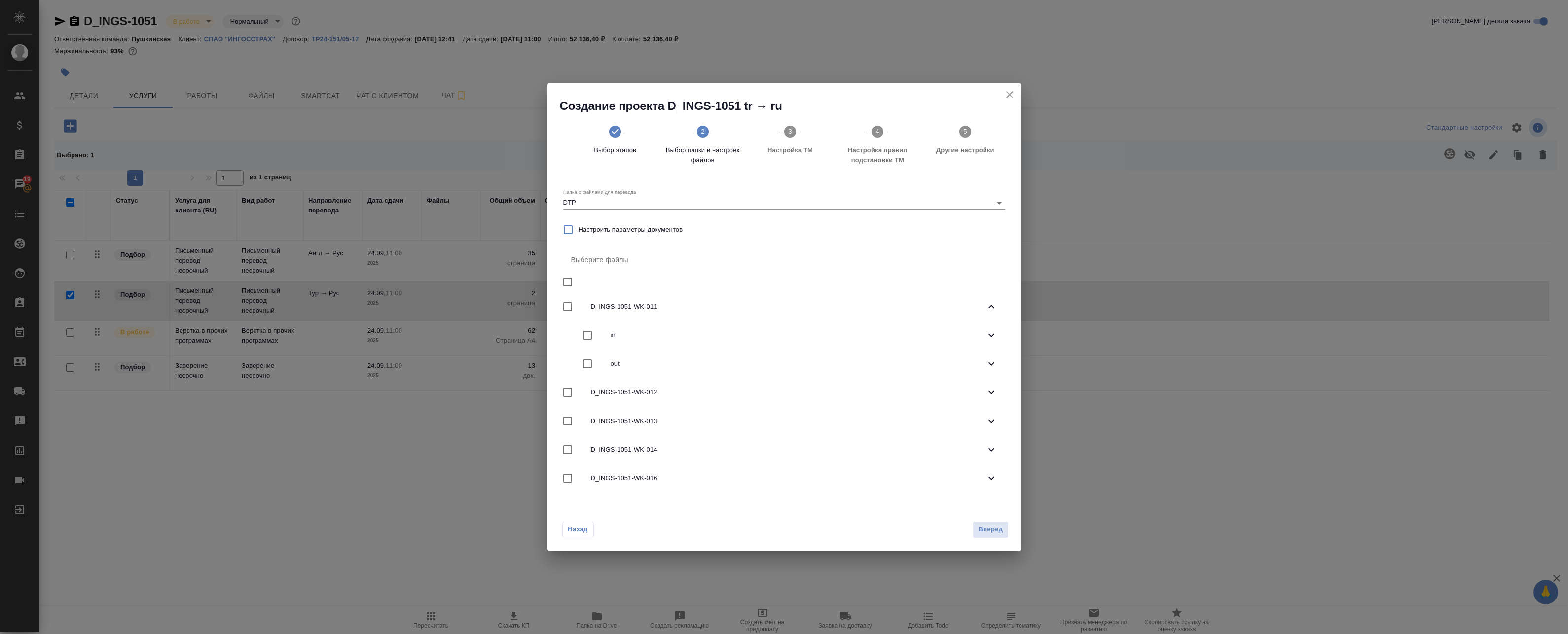
click at [958, 391] on span "D_INGS-1051-WK-012" at bounding box center [788, 392] width 395 height 10
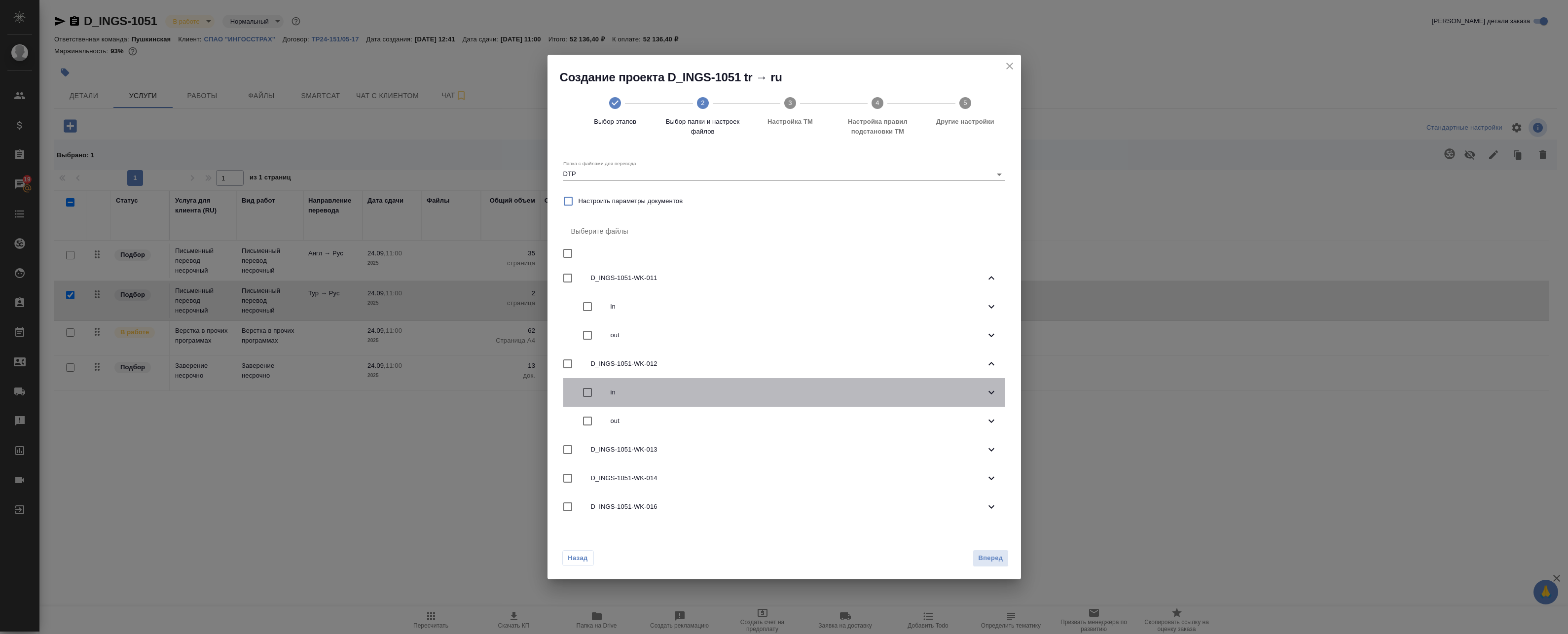
click at [925, 391] on span "in" at bounding box center [798, 392] width 375 height 10
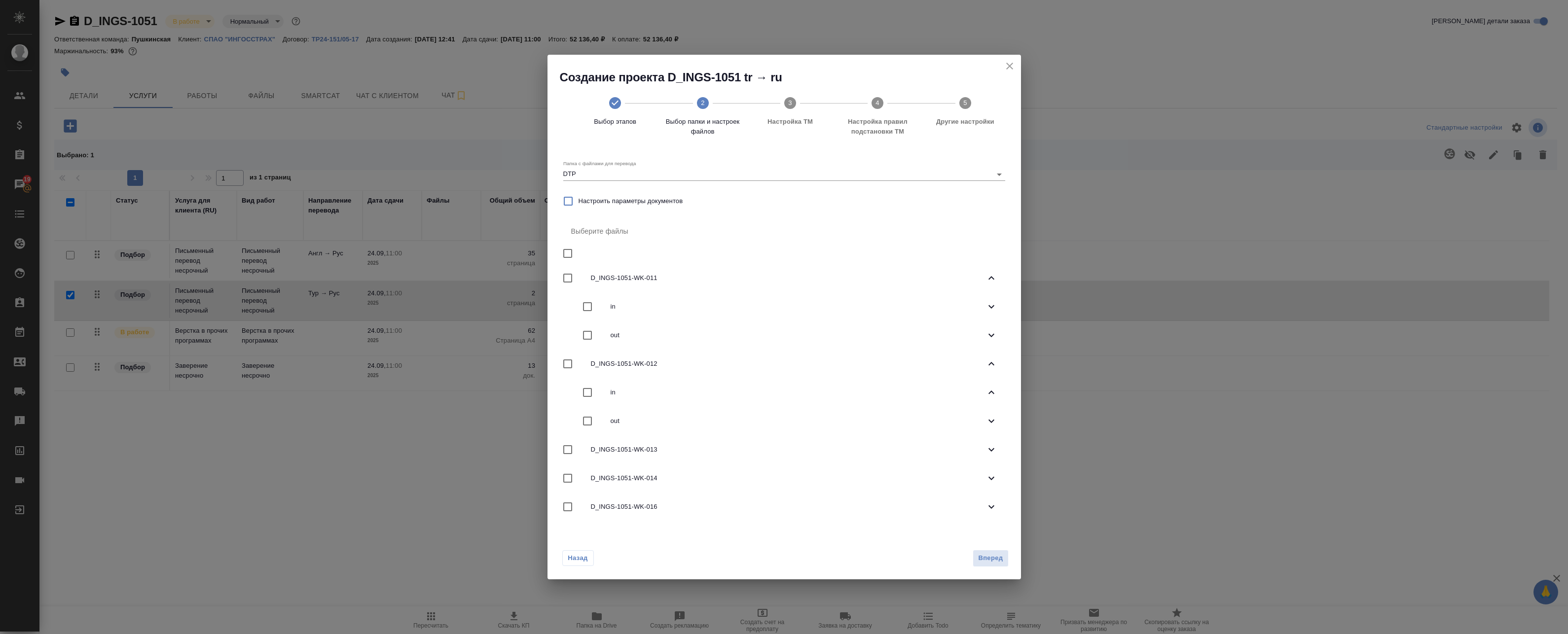
click at [954, 397] on div "in" at bounding box center [785, 392] width 442 height 28
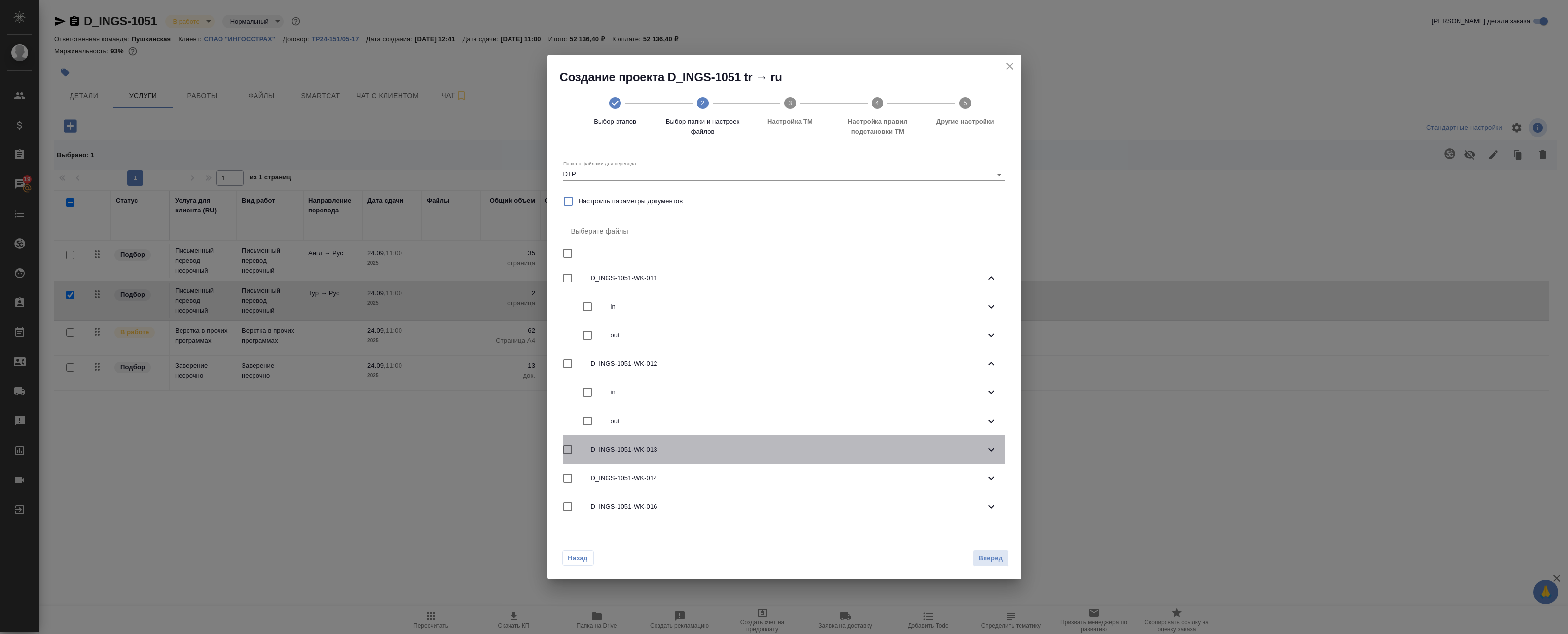
click at [979, 445] on span "D_INGS-1051-WK-013" at bounding box center [788, 449] width 395 height 10
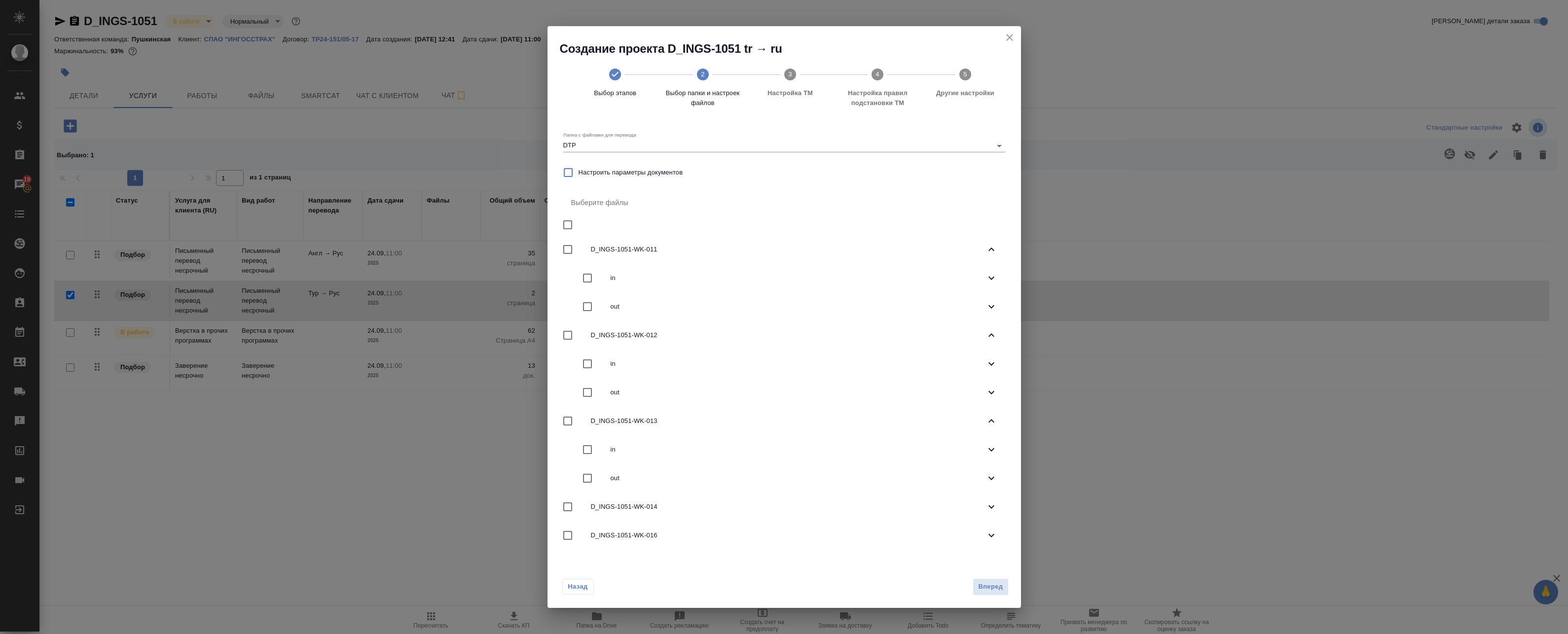
click at [981, 462] on div "in" at bounding box center [785, 449] width 442 height 28
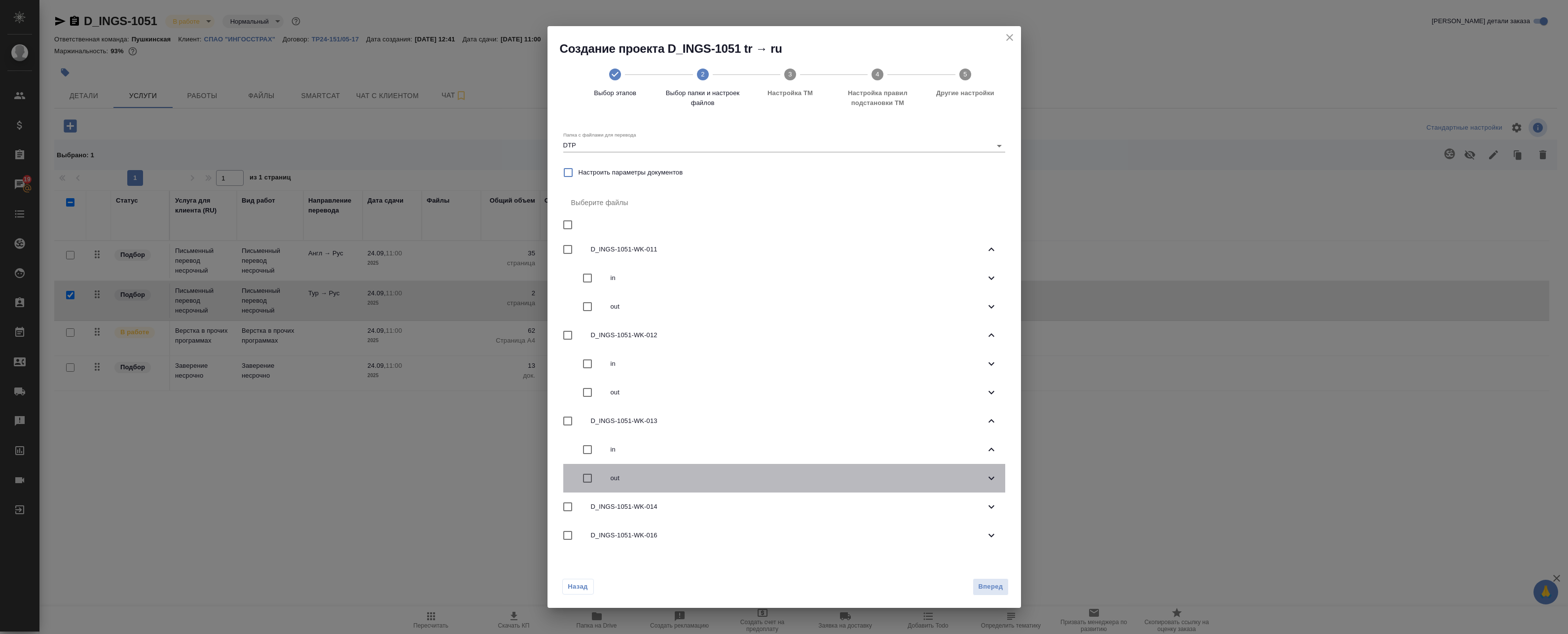
click at [981, 464] on div "out" at bounding box center [785, 478] width 442 height 28
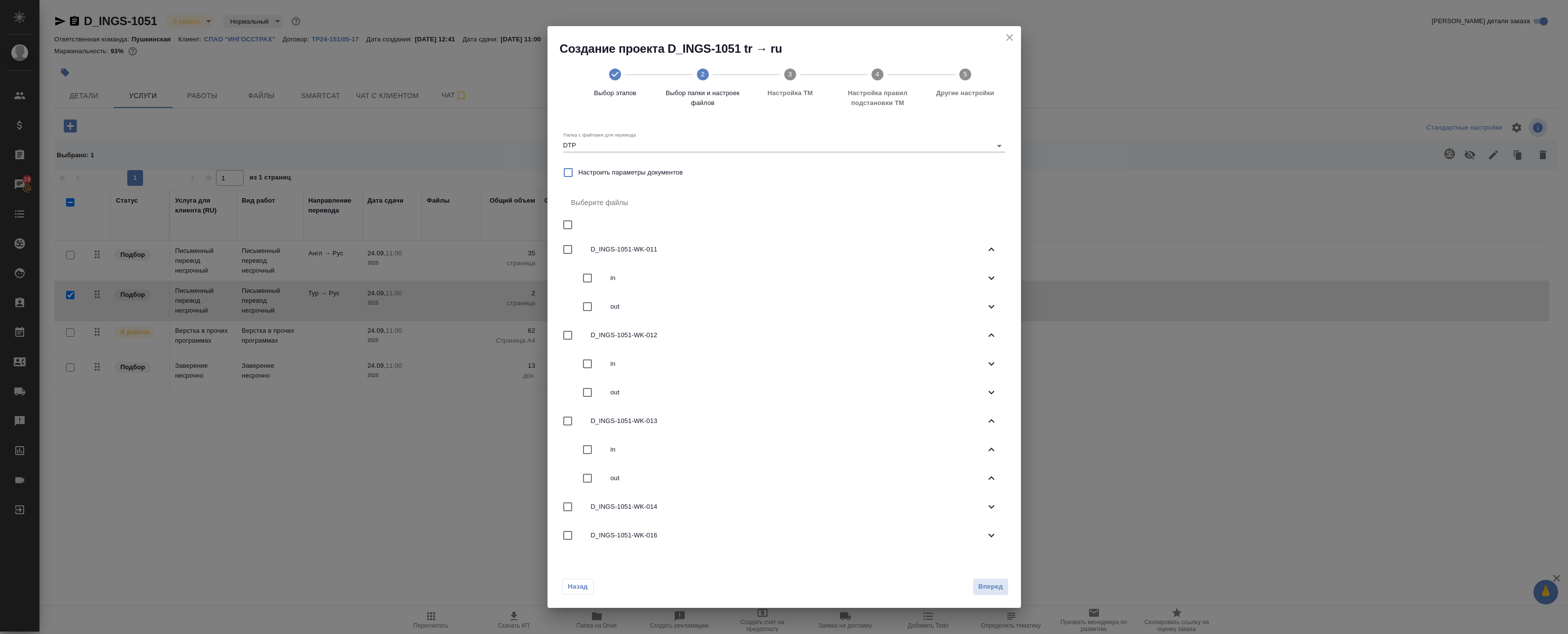
click at [979, 455] on div "in" at bounding box center [785, 449] width 442 height 28
click at [960, 395] on span "out" at bounding box center [798, 392] width 375 height 10
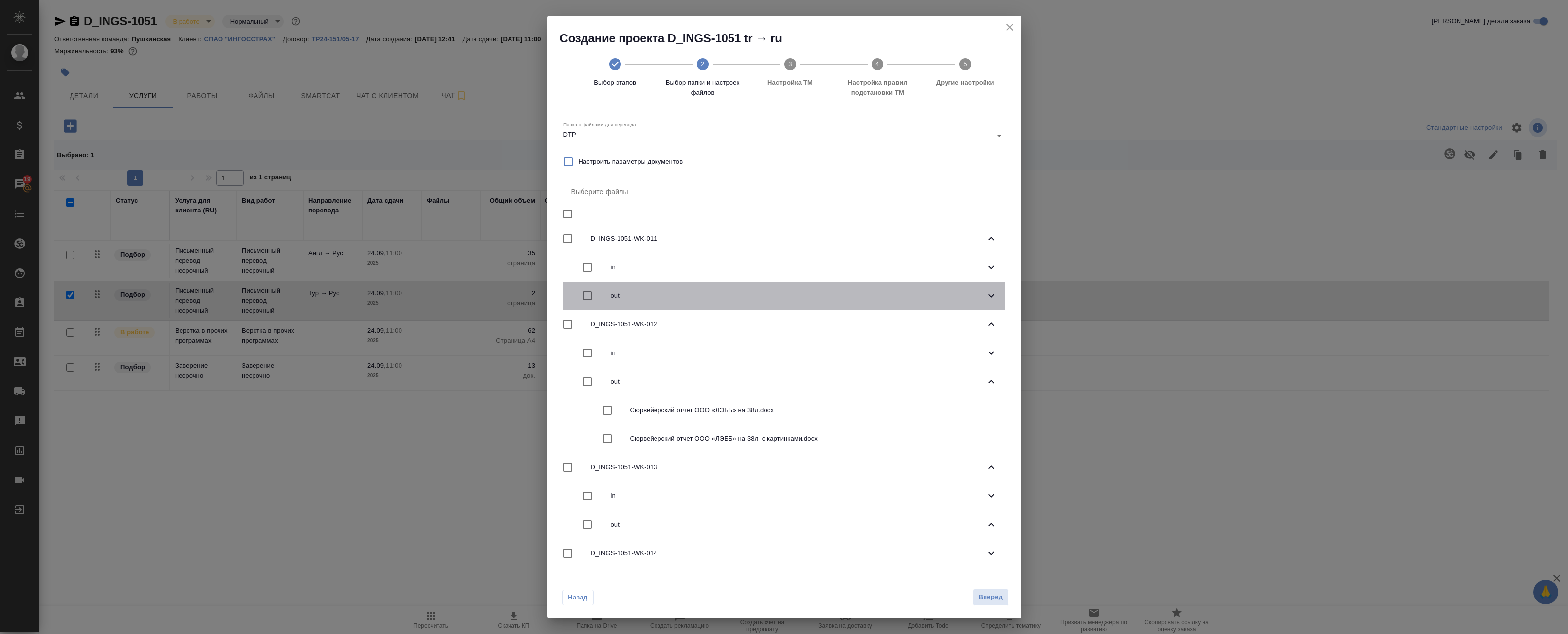
click at [957, 301] on div "out" at bounding box center [785, 296] width 442 height 28
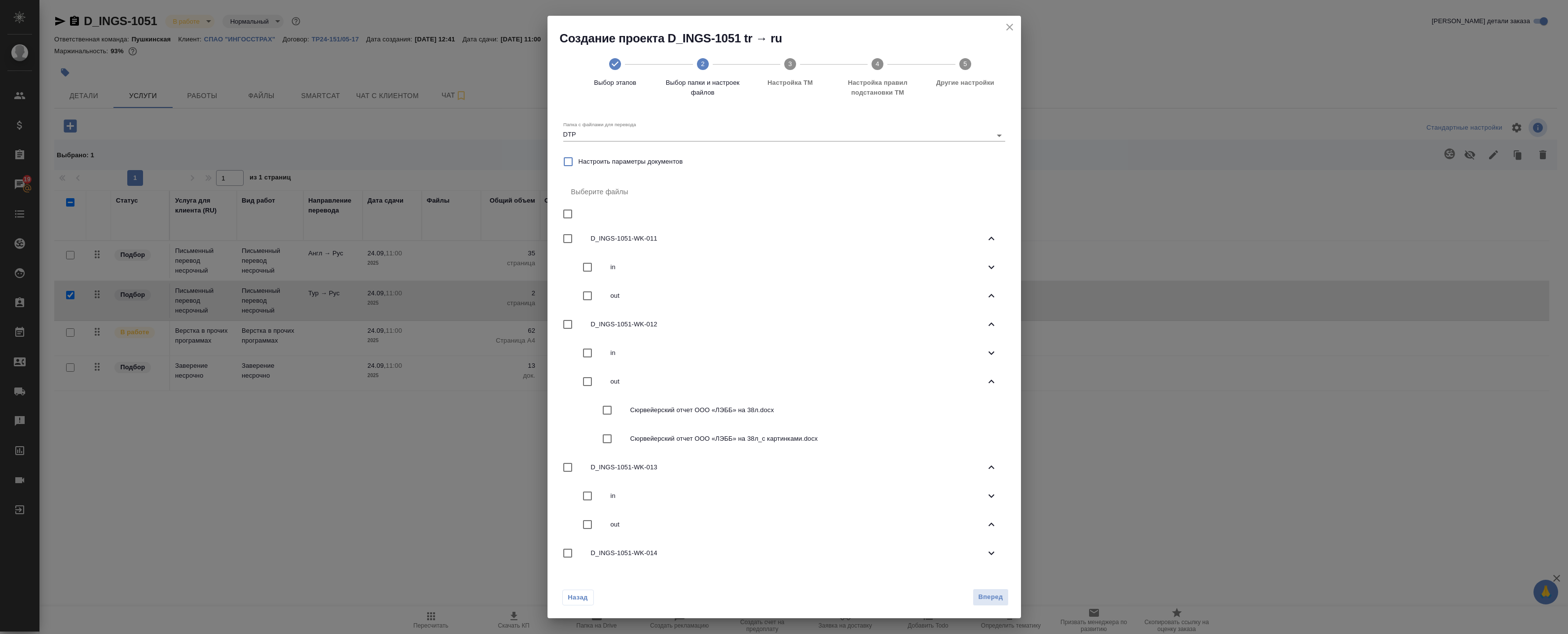
click at [989, 267] on icon at bounding box center [991, 267] width 6 height 3
click at [989, 294] on icon at bounding box center [991, 296] width 12 height 12
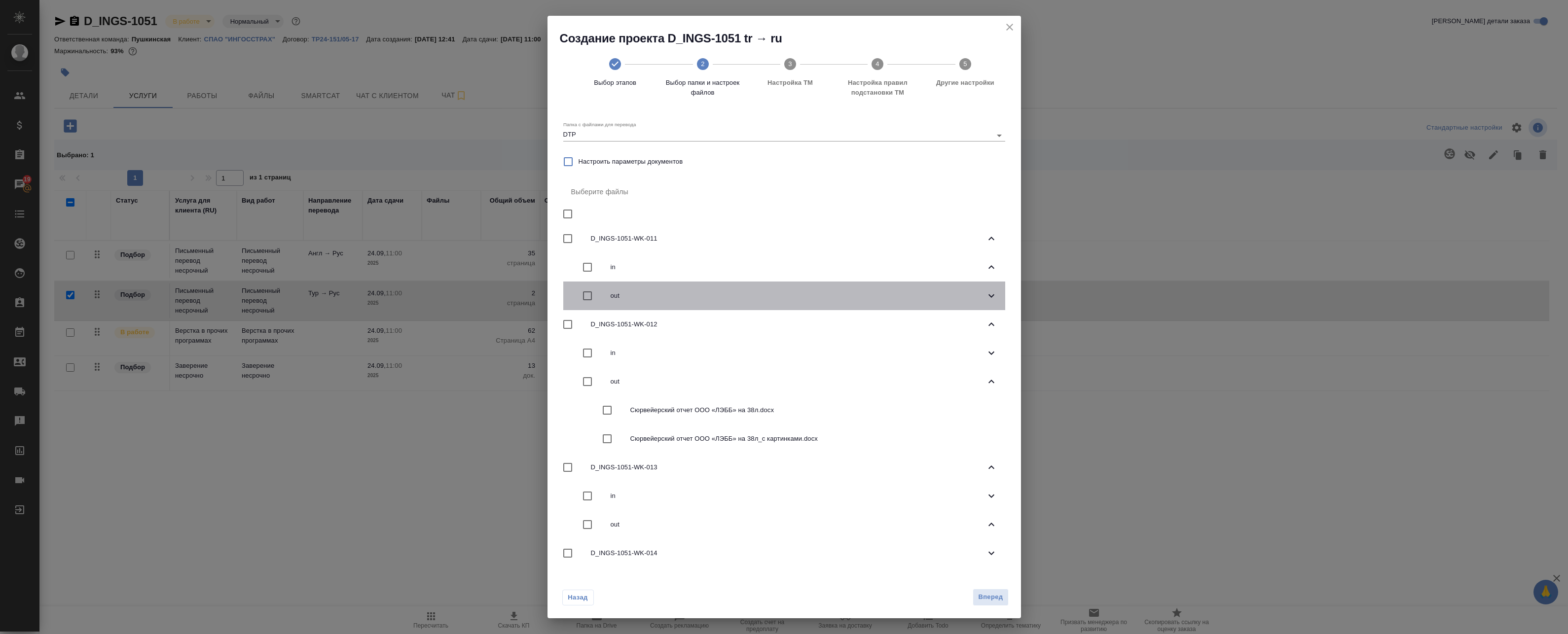
click at [991, 297] on div "out" at bounding box center [785, 296] width 442 height 28
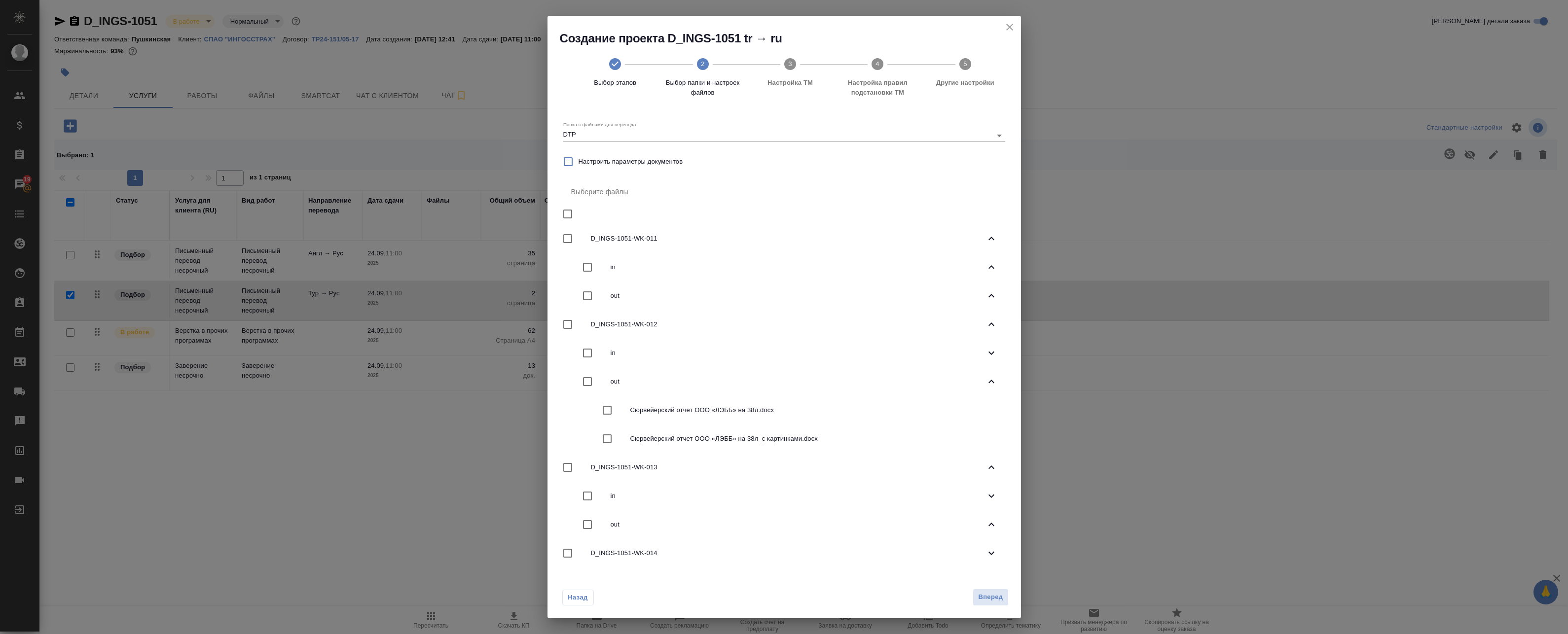
click at [991, 297] on div "out" at bounding box center [785, 296] width 442 height 28
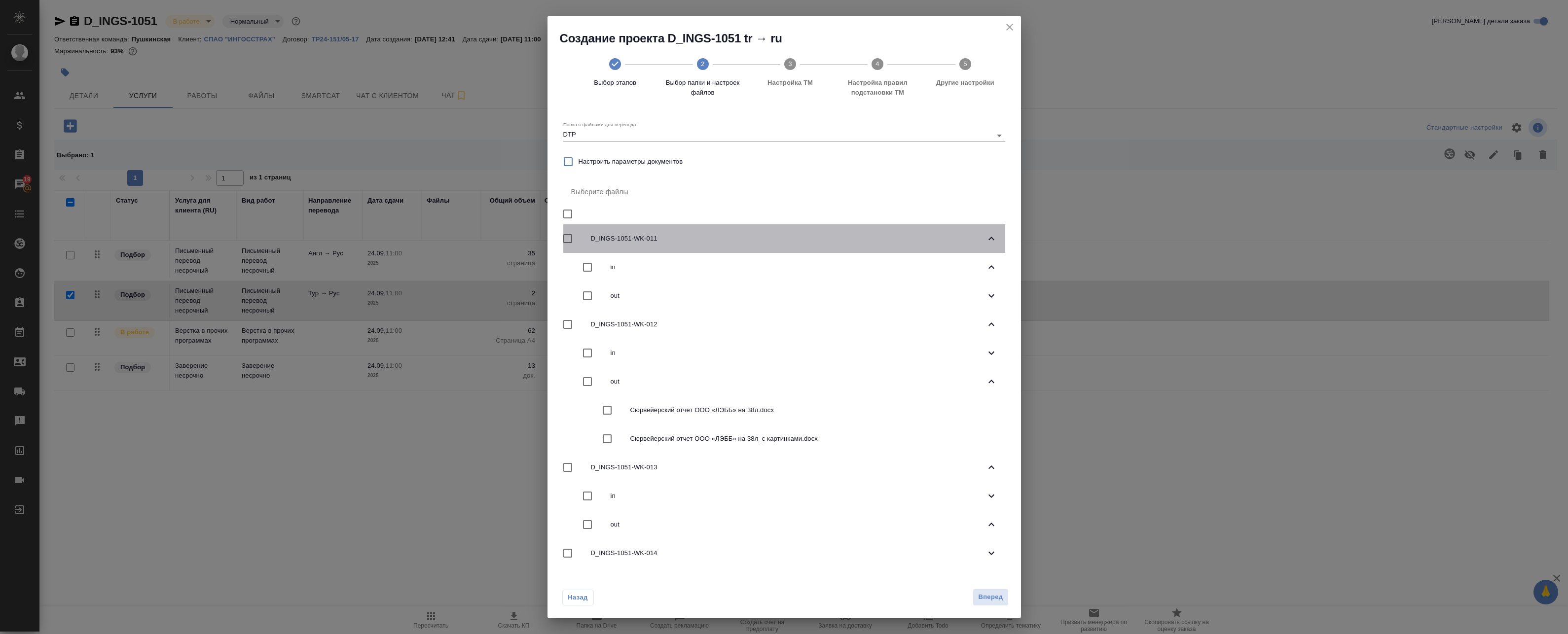
click at [985, 241] on icon at bounding box center [991, 239] width 12 height 12
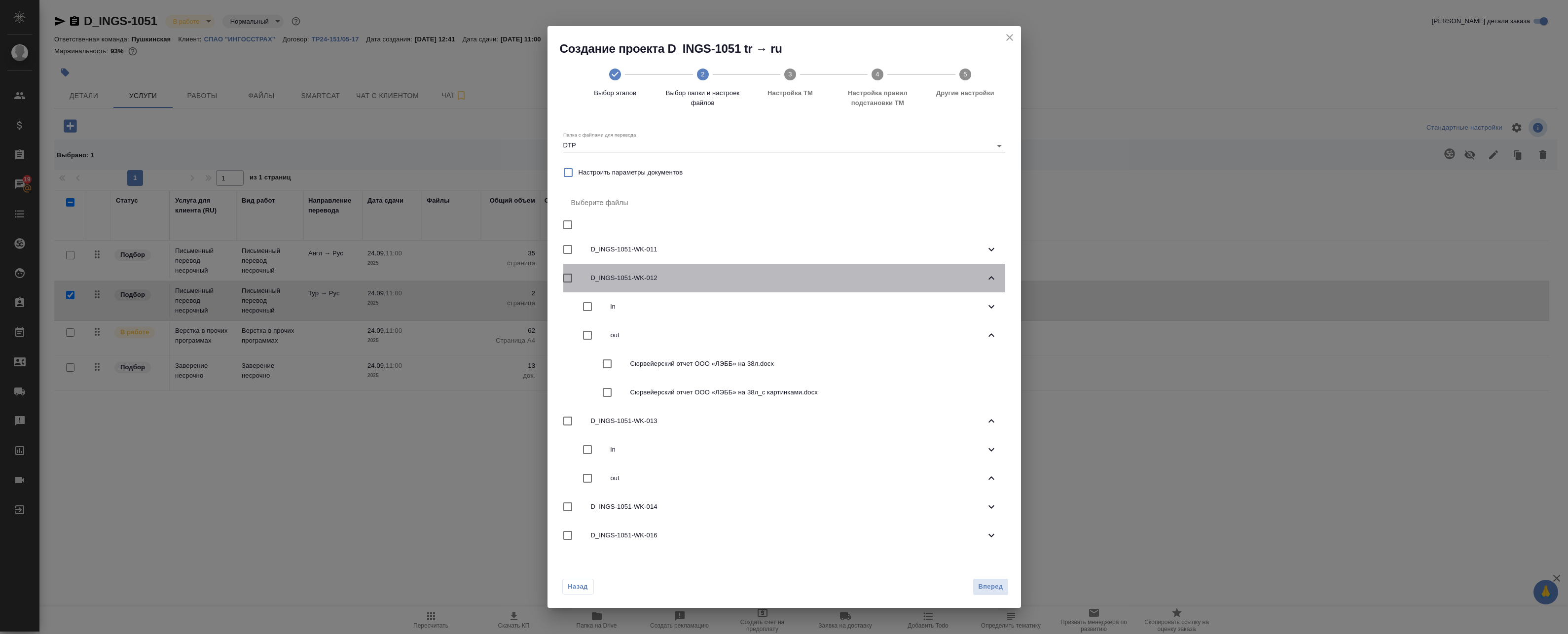
click at [993, 278] on icon at bounding box center [991, 278] width 12 height 12
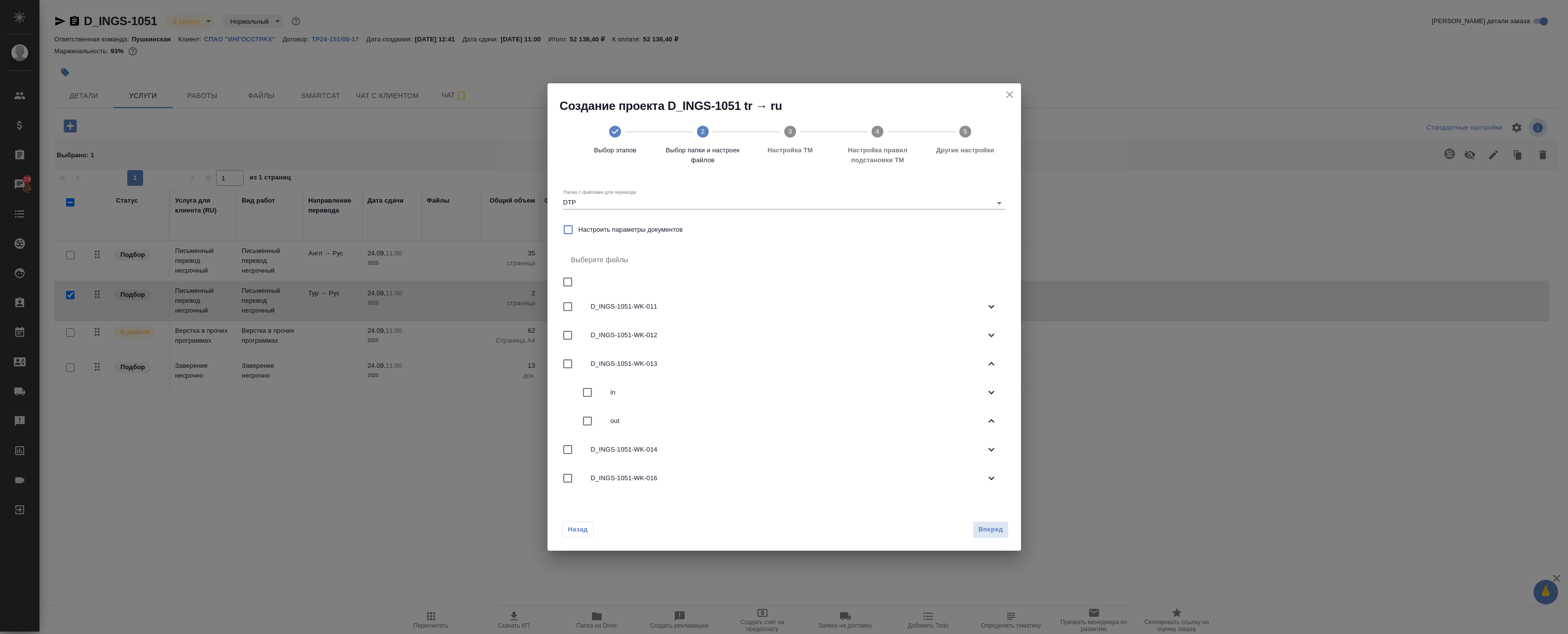
click at [989, 333] on icon at bounding box center [991, 335] width 12 height 12
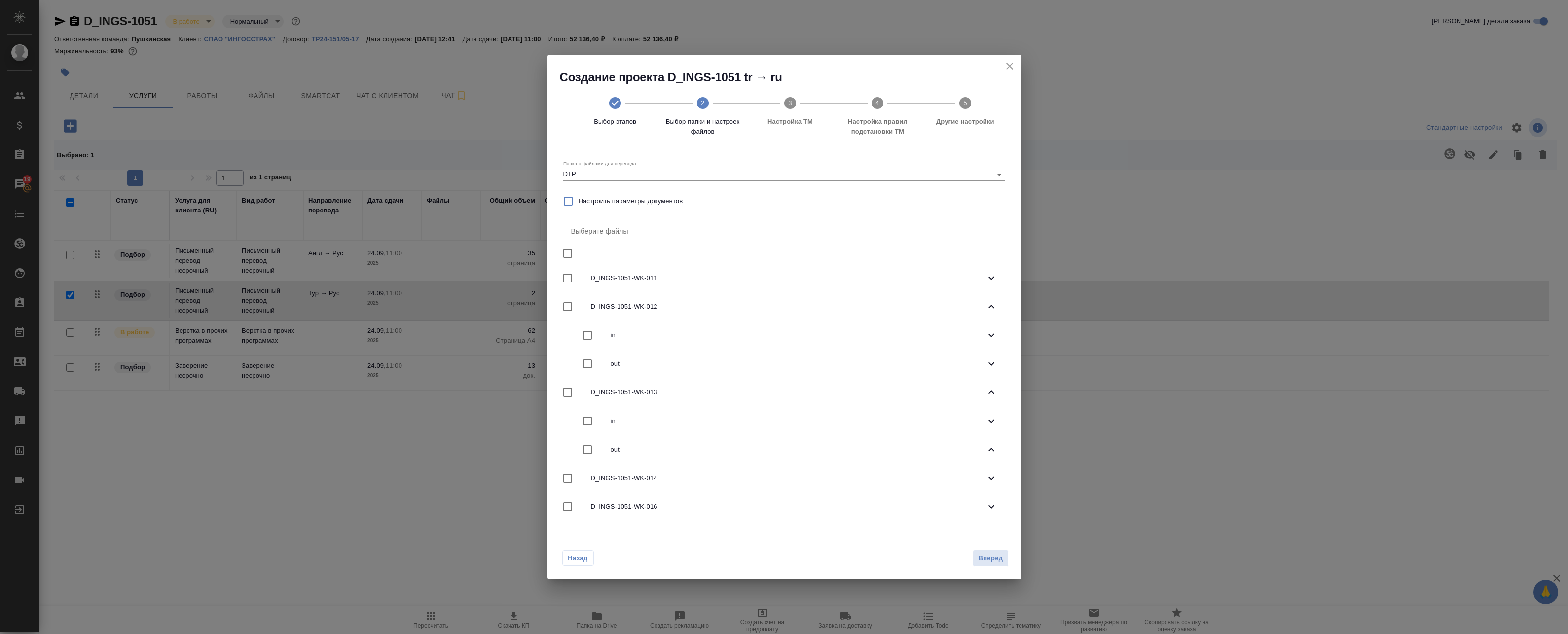
click at [852, 363] on span "out" at bounding box center [798, 364] width 375 height 10
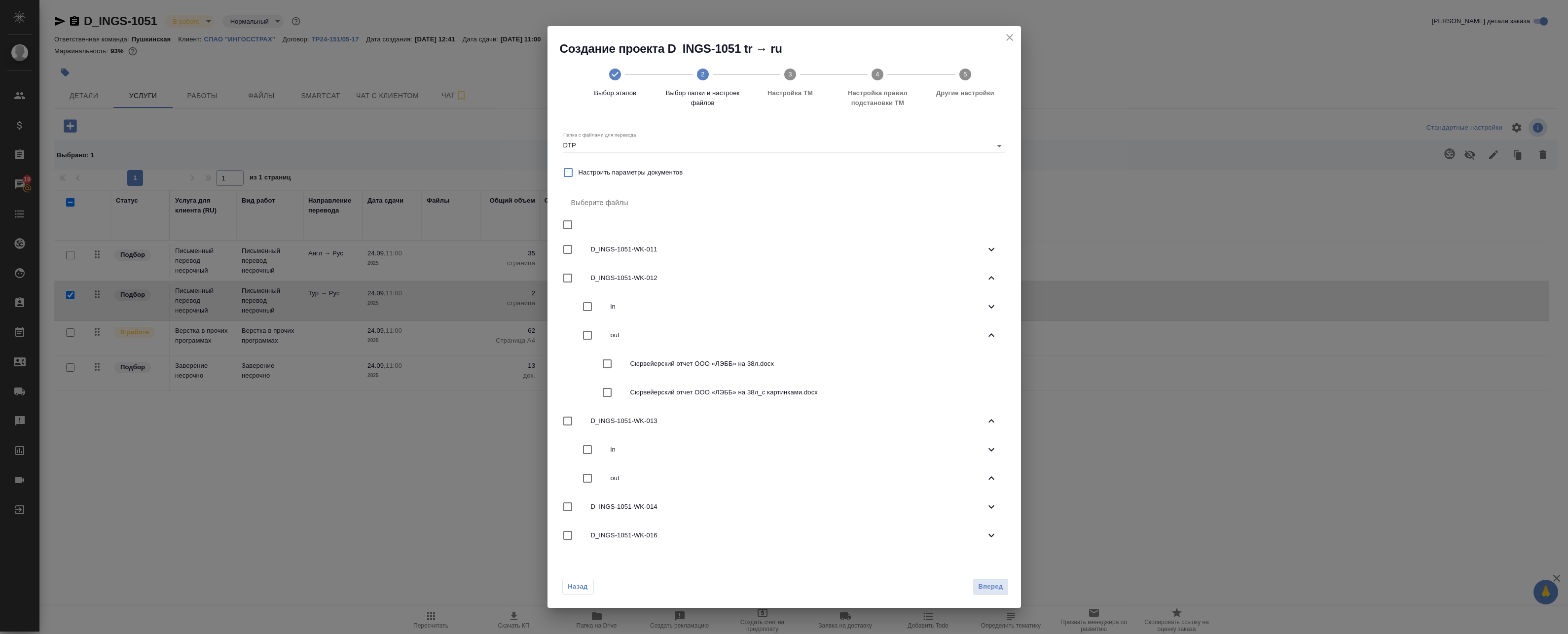
click at [1002, 339] on div "out" at bounding box center [785, 335] width 442 height 28
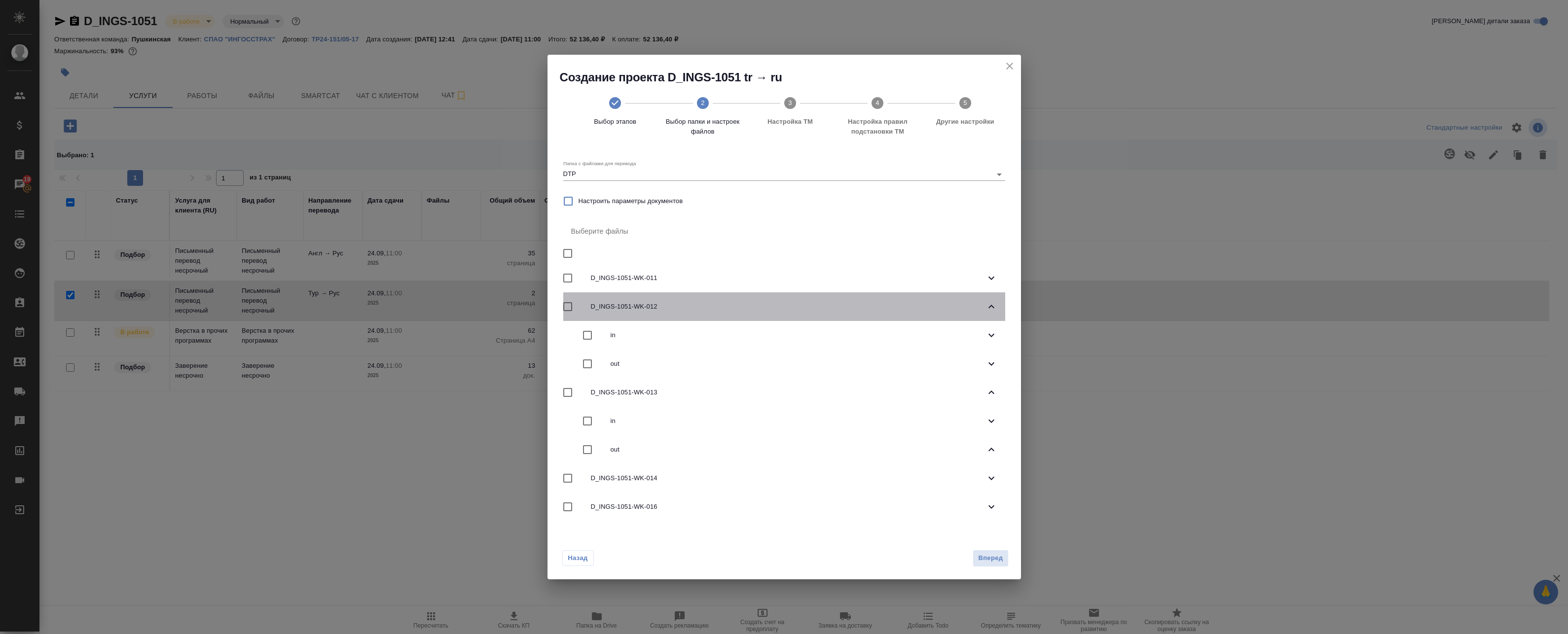
click at [996, 305] on icon at bounding box center [991, 307] width 12 height 12
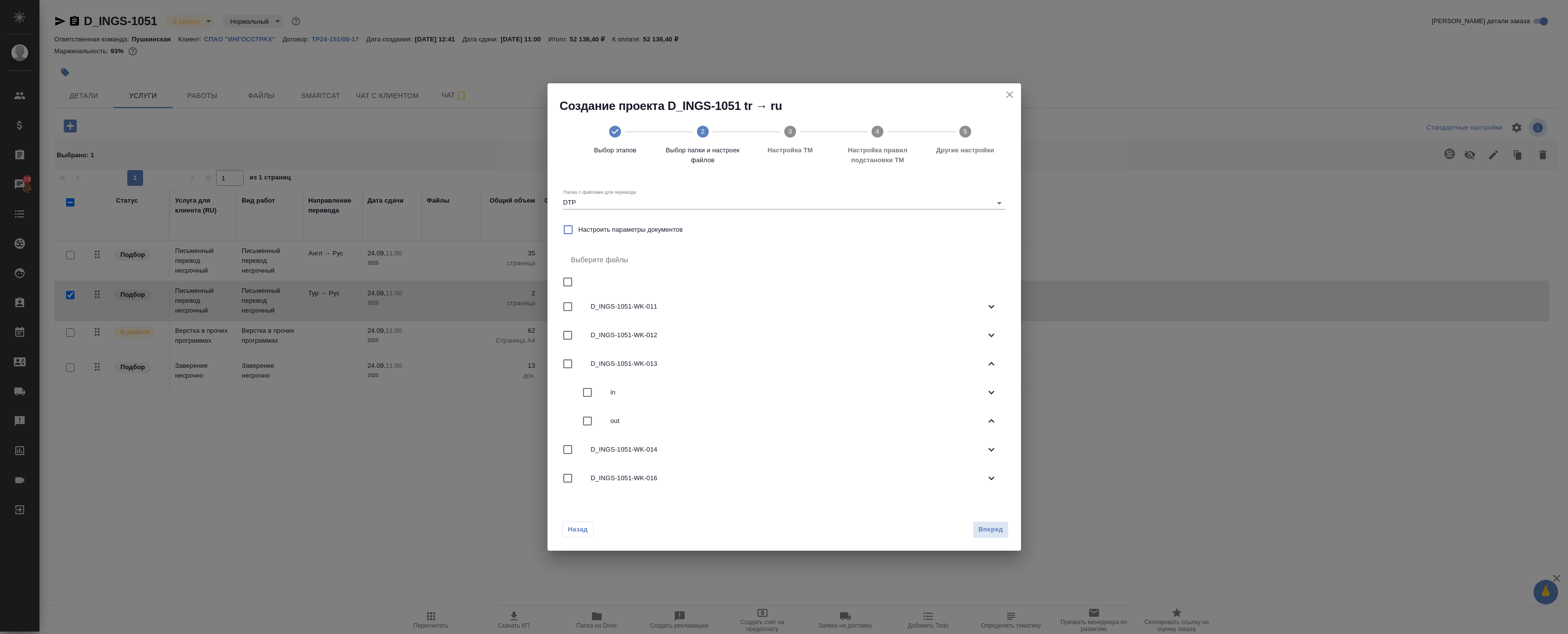
click at [995, 416] on icon at bounding box center [991, 421] width 12 height 12
click at [992, 401] on div "in" at bounding box center [785, 392] width 442 height 28
click at [994, 363] on icon at bounding box center [991, 364] width 12 height 12
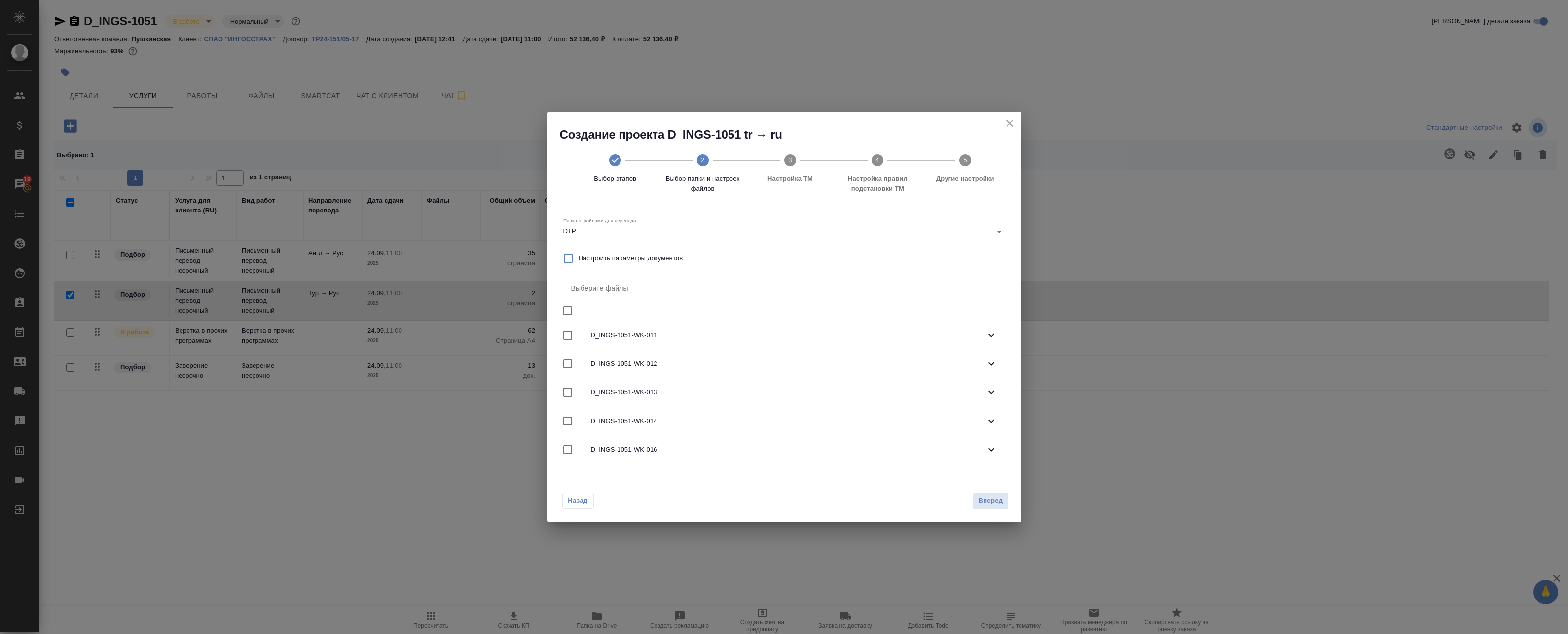
click at [991, 422] on icon at bounding box center [991, 420] width 6 height 3
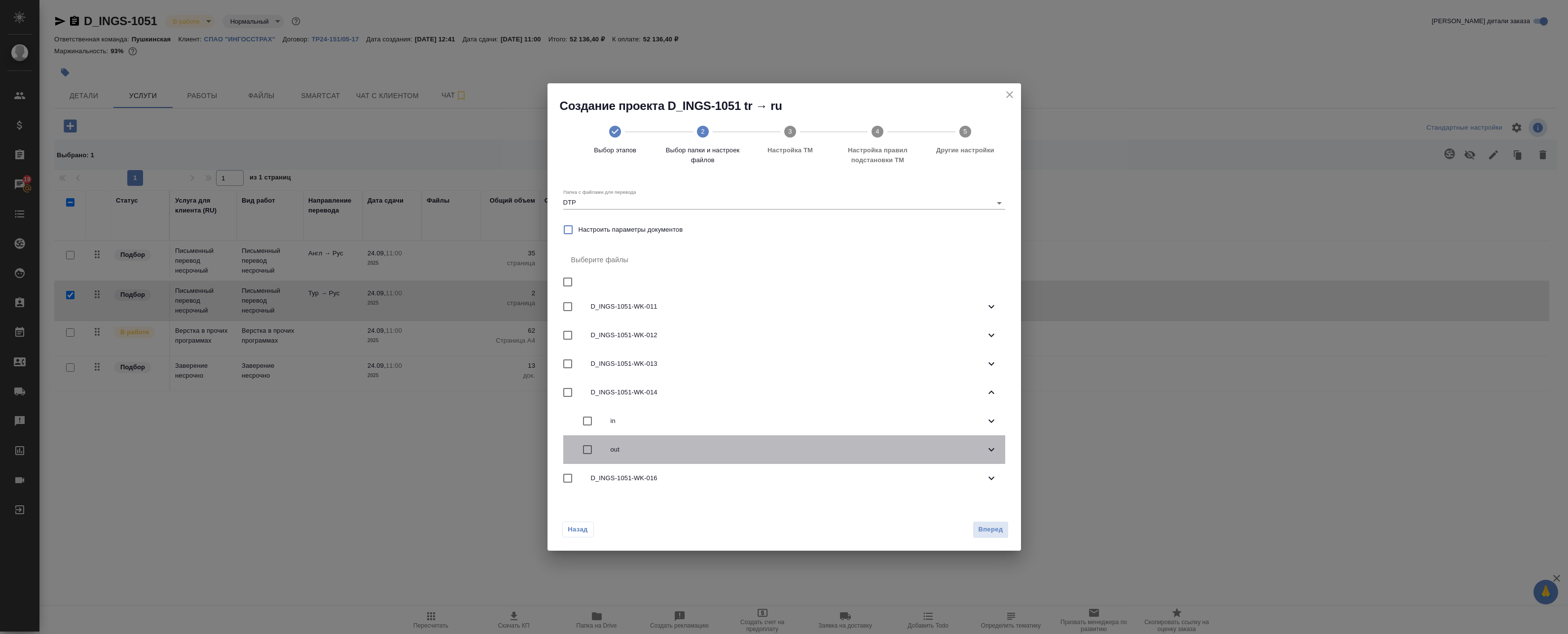
click at [984, 453] on span "out" at bounding box center [798, 449] width 375 height 10
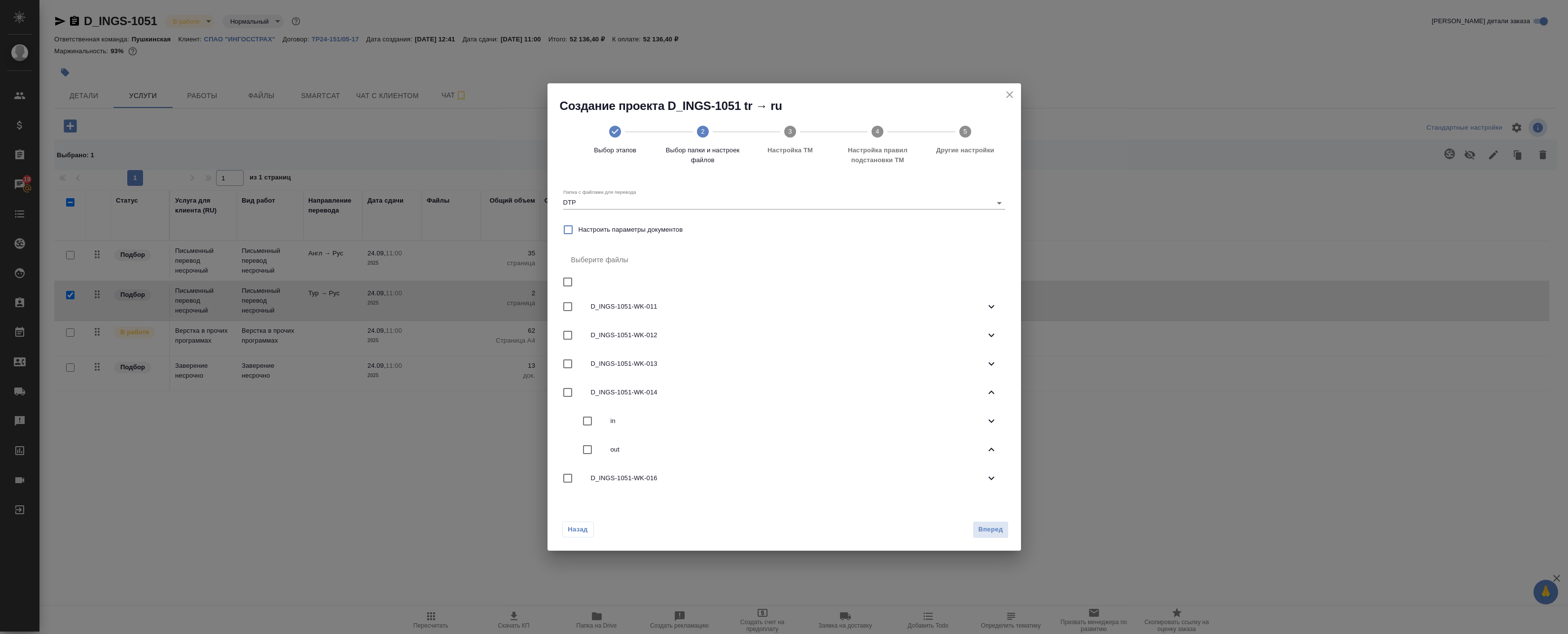
click at [993, 426] on icon at bounding box center [991, 421] width 12 height 12
click at [993, 480] on icon at bounding box center [991, 478] width 12 height 12
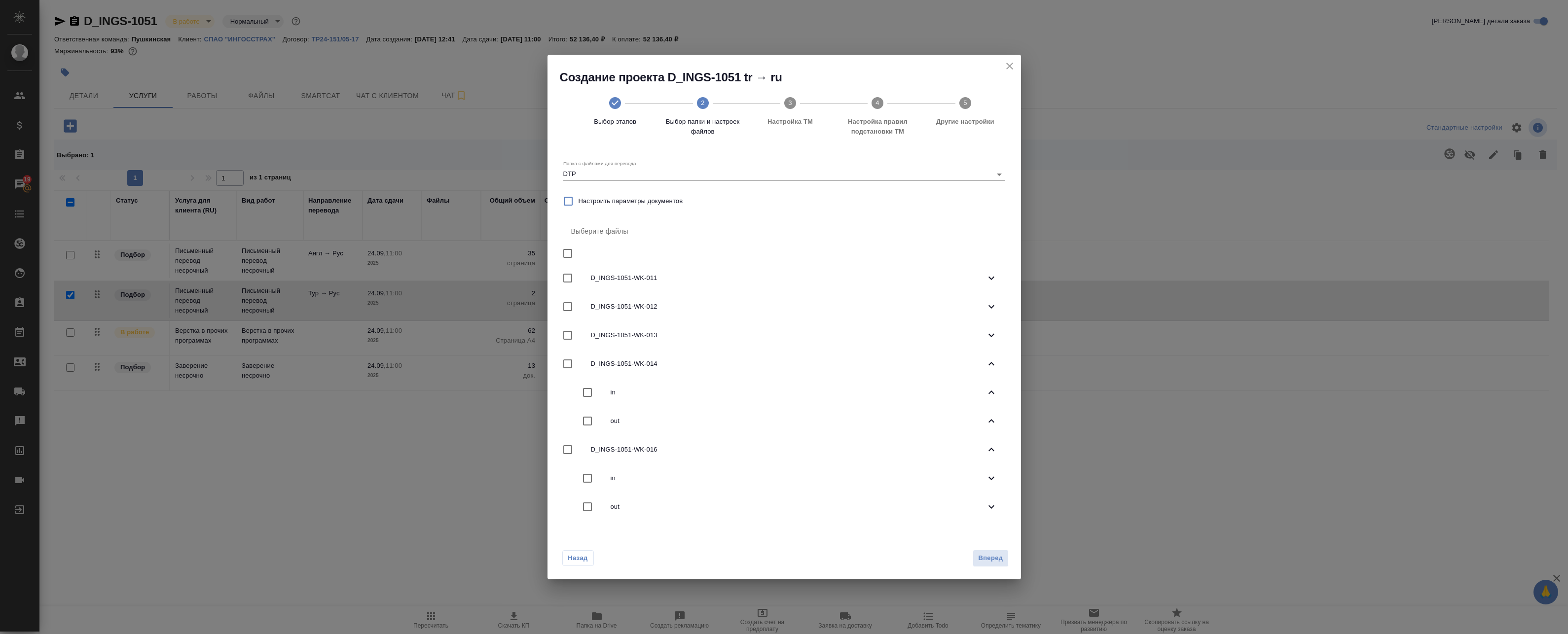
click at [988, 509] on icon at bounding box center [991, 507] width 12 height 12
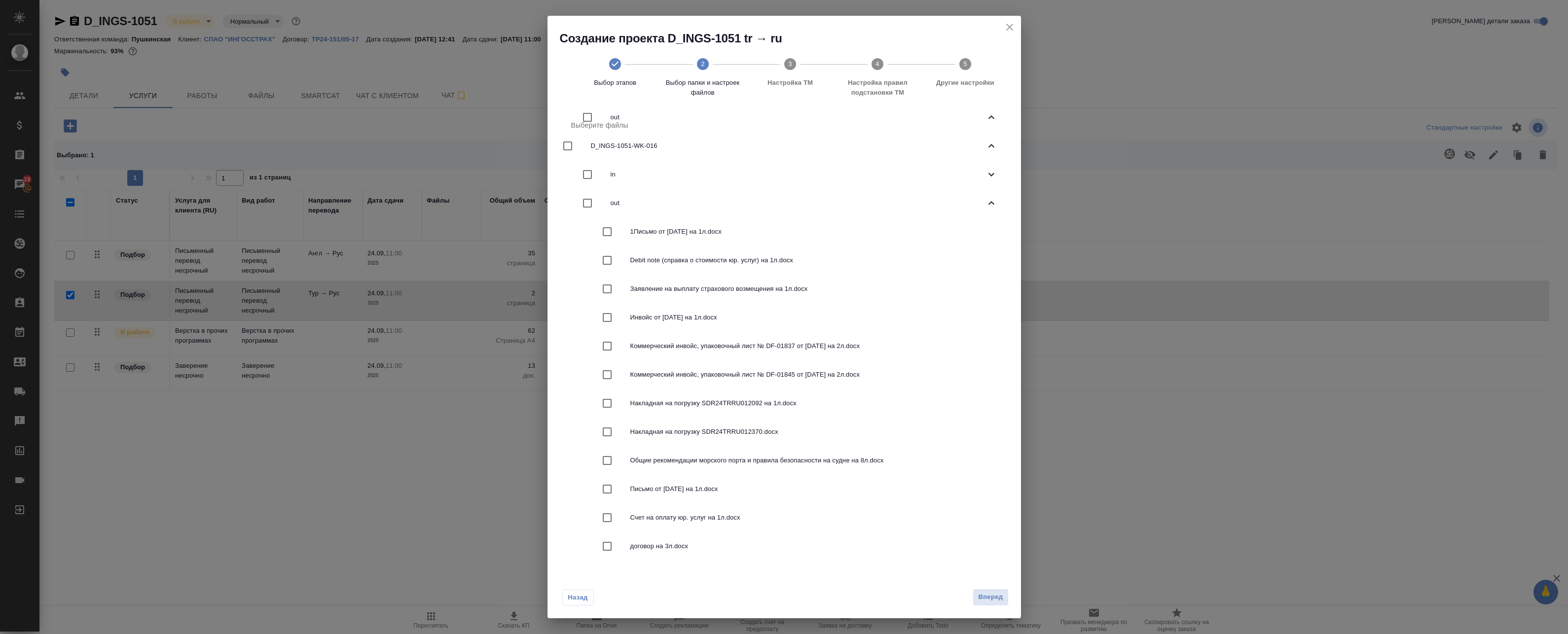
scroll to position [265, 0]
click at [596, 493] on div "Письмо от 20.01.2025 на 1л.docx" at bounding box center [785, 488] width 442 height 28
checkbox input "true"
click at [606, 320] on input "checkbox" at bounding box center [606, 317] width 20 height 20
checkbox input "true"
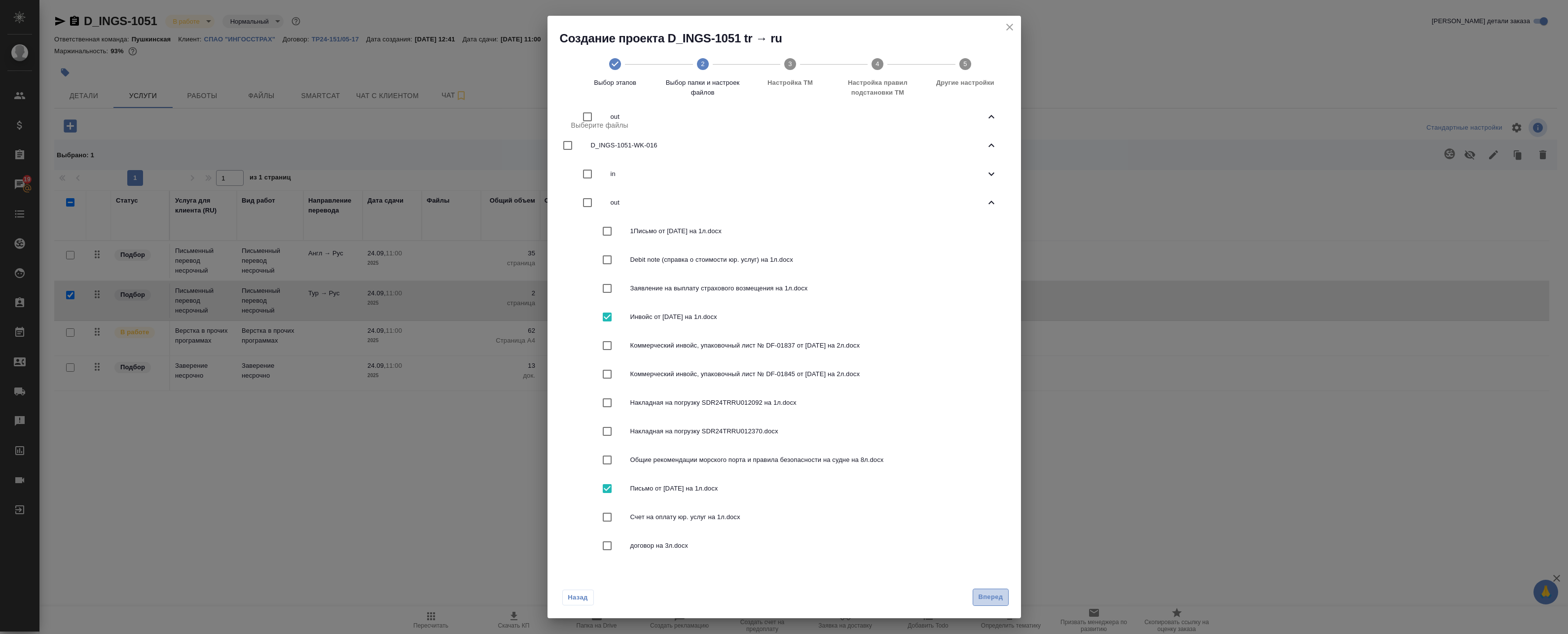
click at [1000, 596] on span "Вперед" at bounding box center [990, 597] width 24 height 11
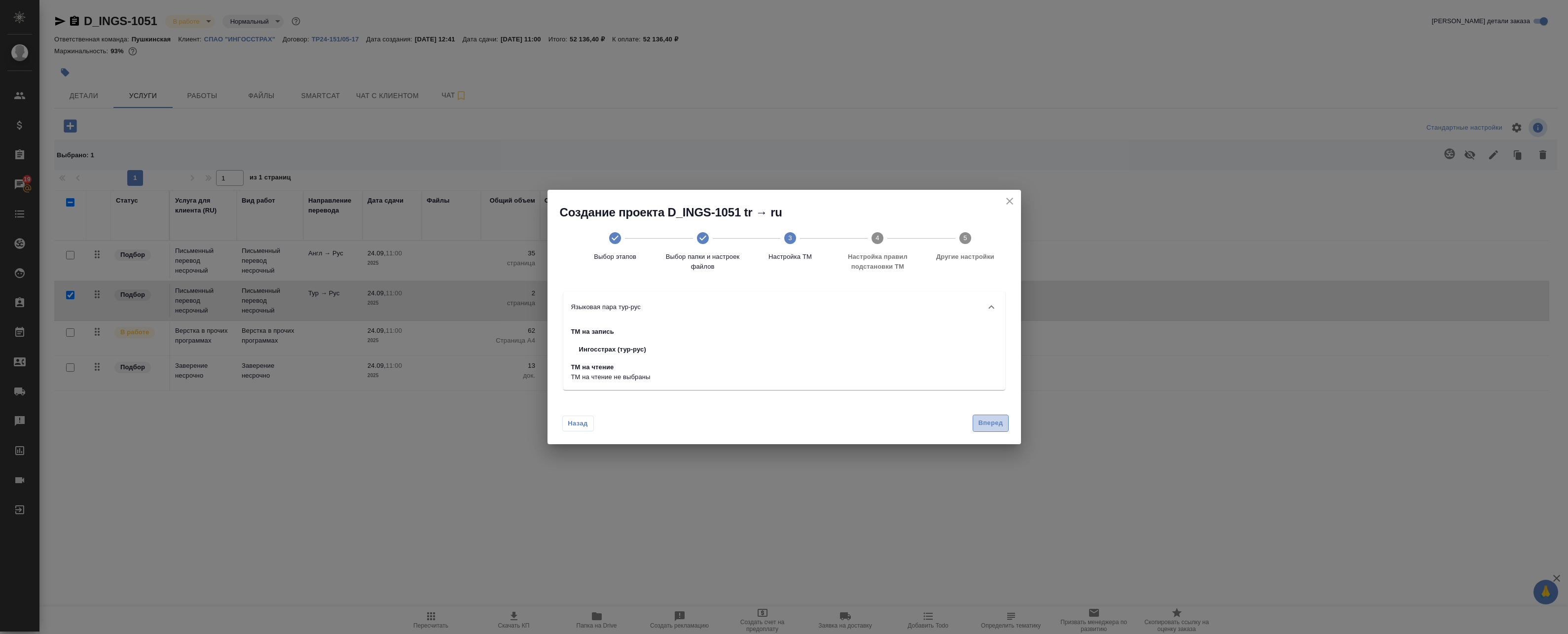
click at [993, 421] on span "Вперед" at bounding box center [990, 423] width 24 height 11
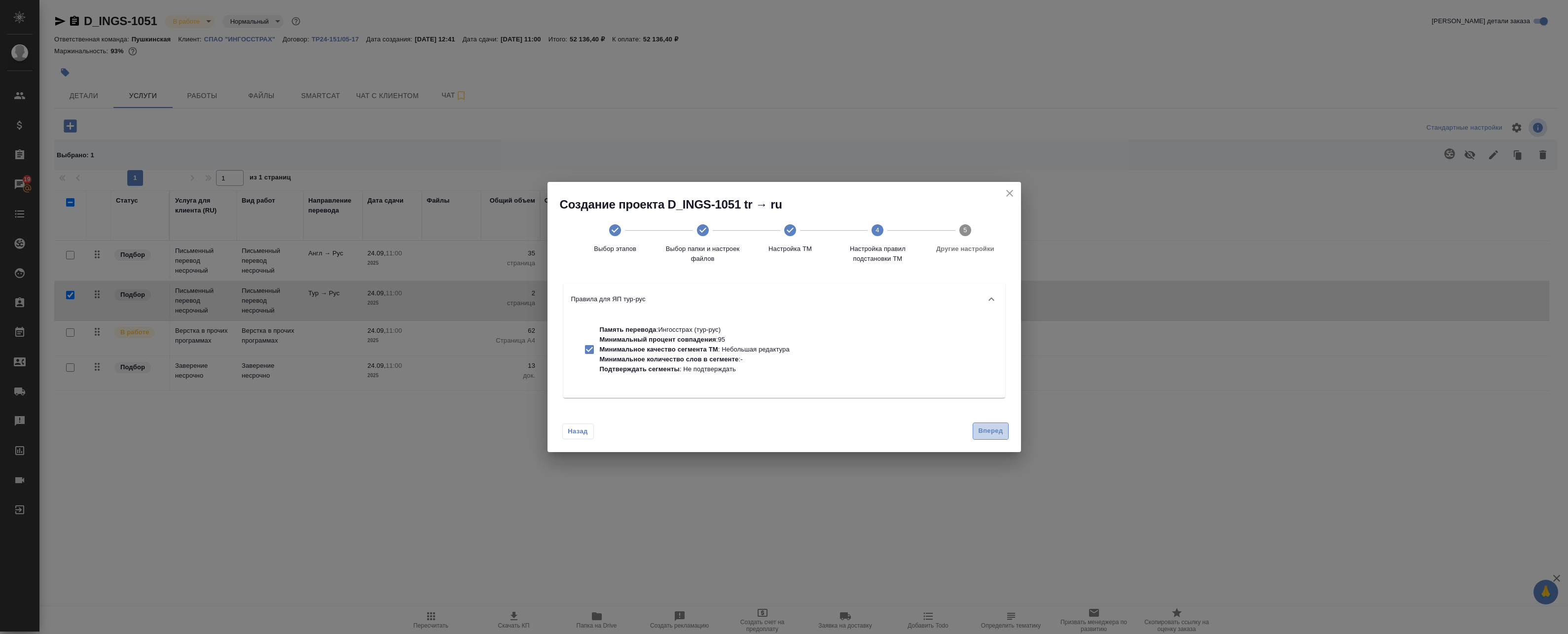
click at [993, 431] on span "Вперед" at bounding box center [990, 431] width 24 height 11
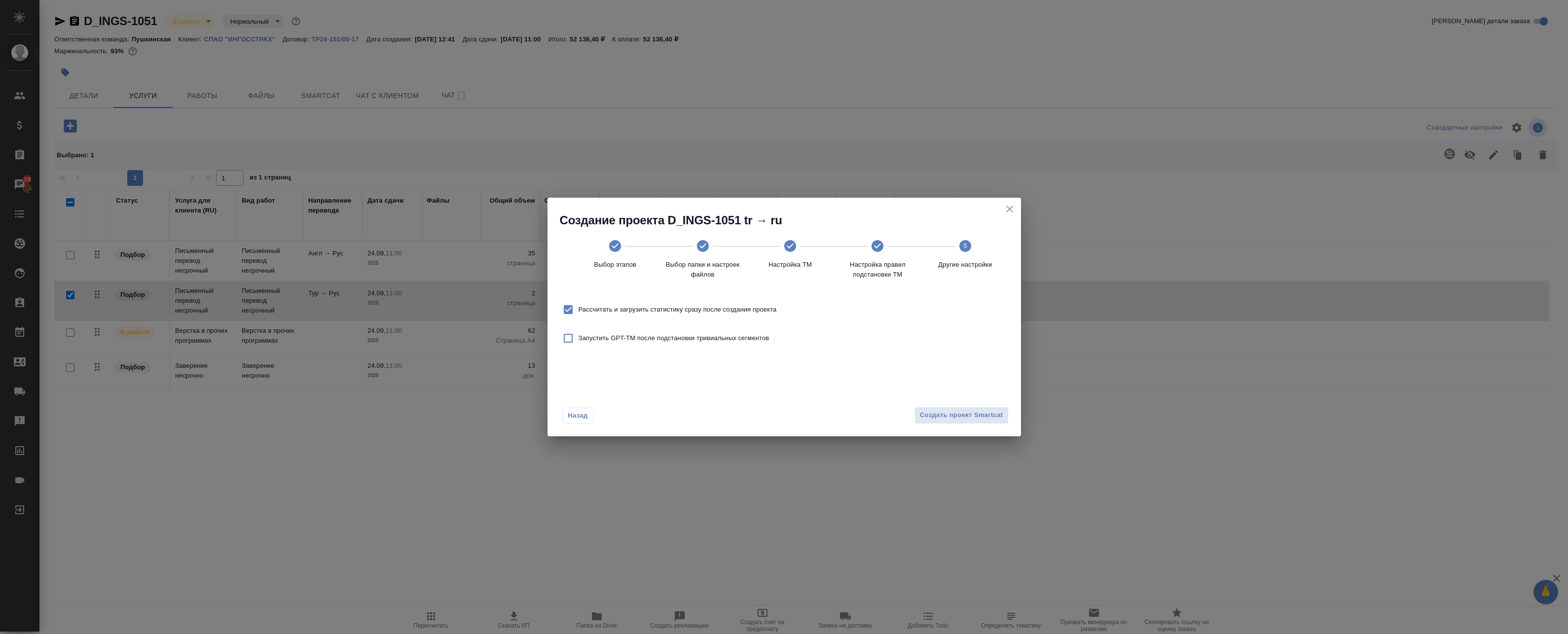
click at [977, 424] on div "Назад Создать проект Smartcat" at bounding box center [785, 413] width 474 height 46
click at [977, 419] on span "Создать проект Smartcat" at bounding box center [962, 415] width 83 height 11
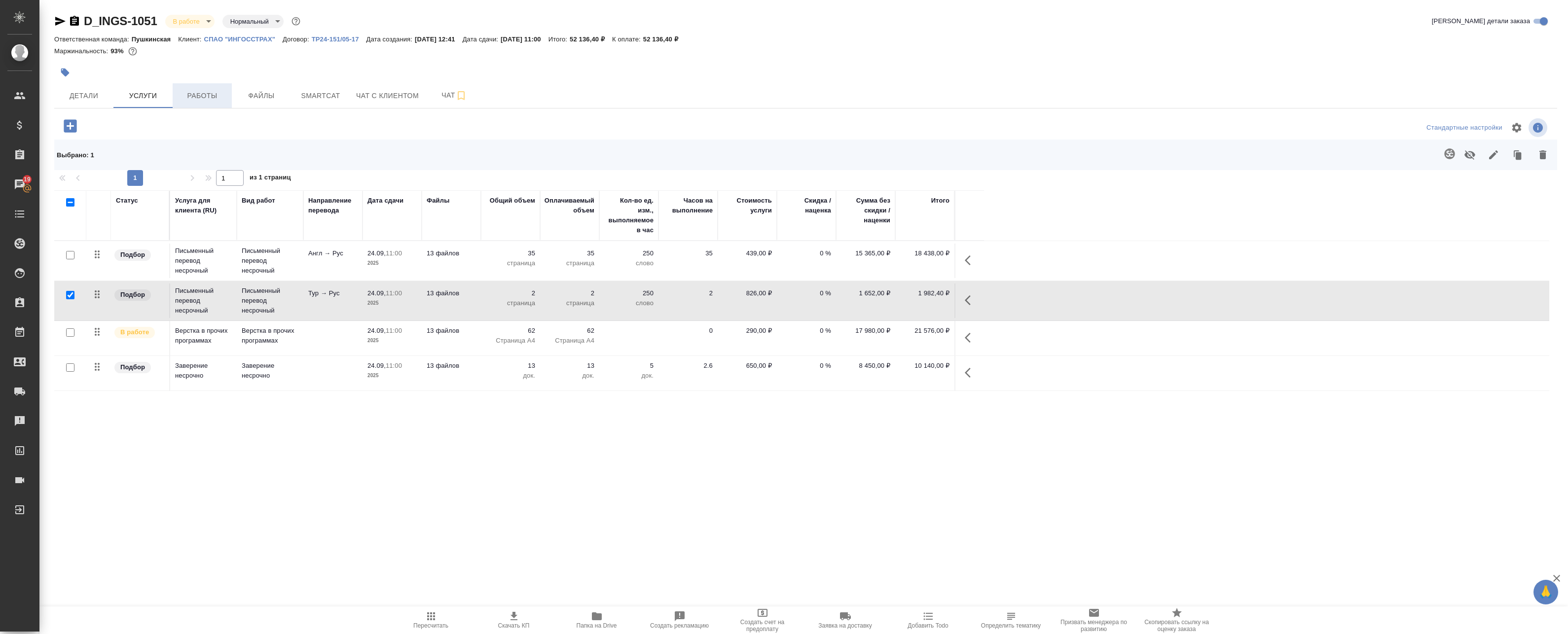
click at [199, 98] on span "Работы" at bounding box center [203, 96] width 48 height 13
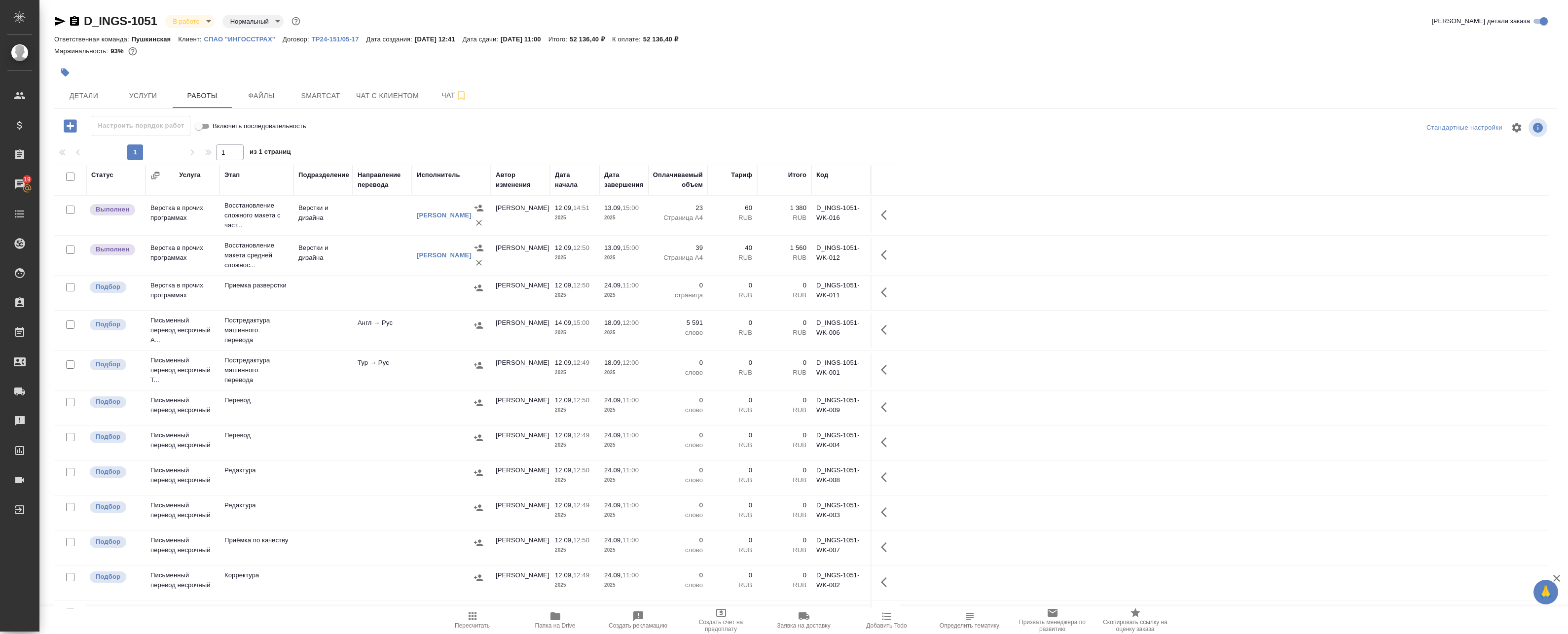
click at [445, 362] on div at bounding box center [451, 365] width 69 height 15
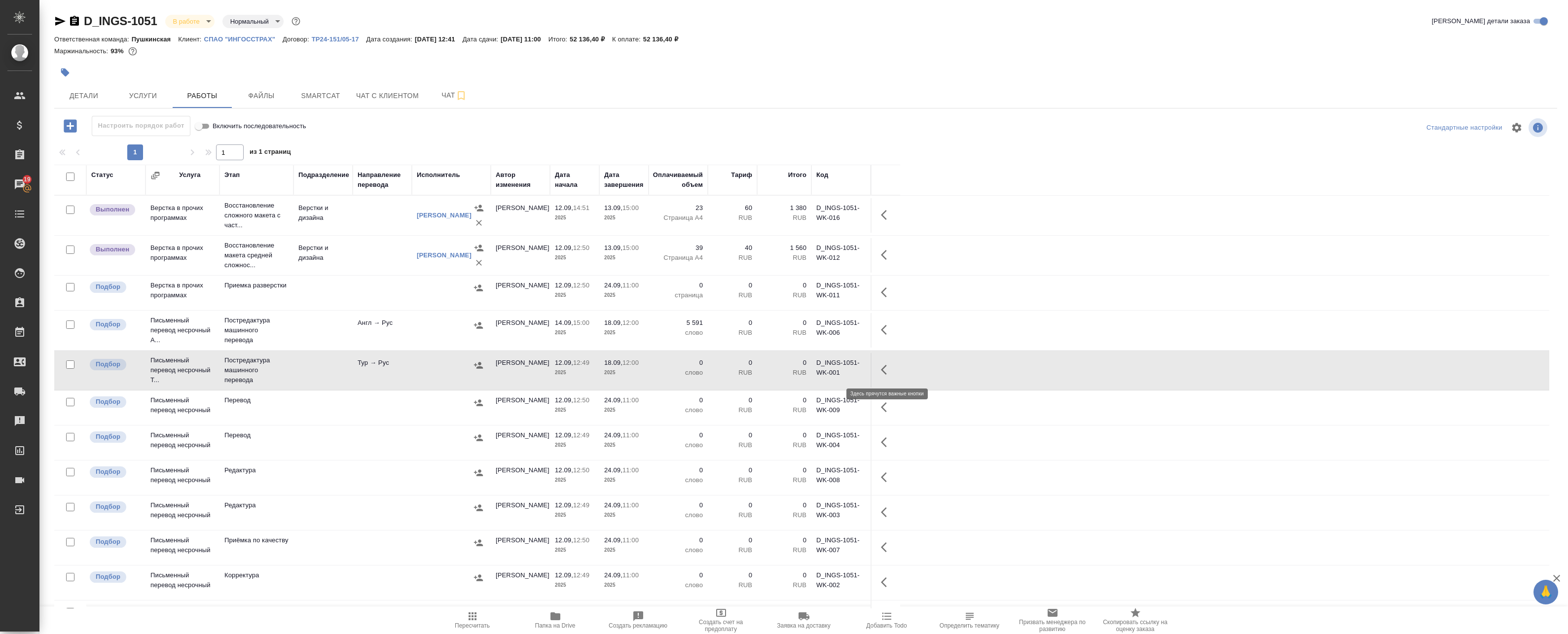
click at [888, 364] on icon "button" at bounding box center [887, 370] width 12 height 12
click at [815, 368] on icon "button" at bounding box center [814, 369] width 9 height 9
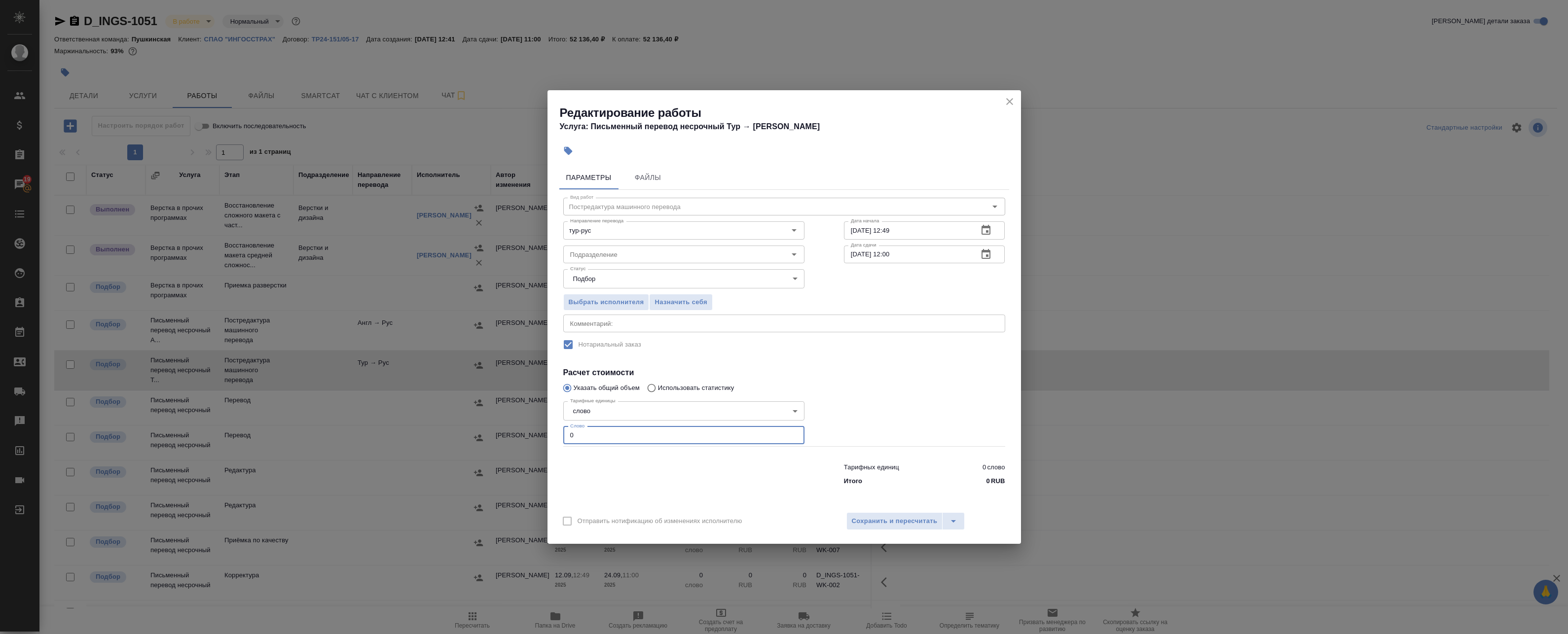
drag, startPoint x: 648, startPoint y: 433, endPoint x: 485, endPoint y: 415, distance: 164.0
click at [484, 416] on div "Редактирование работы Услуга: Письменный перевод несрочный Тур → Рус Параметры …" at bounding box center [784, 317] width 1568 height 634
paste input "355"
type input "355"
click at [890, 515] on button "Сохранить и пересчитать" at bounding box center [895, 521] width 96 height 18
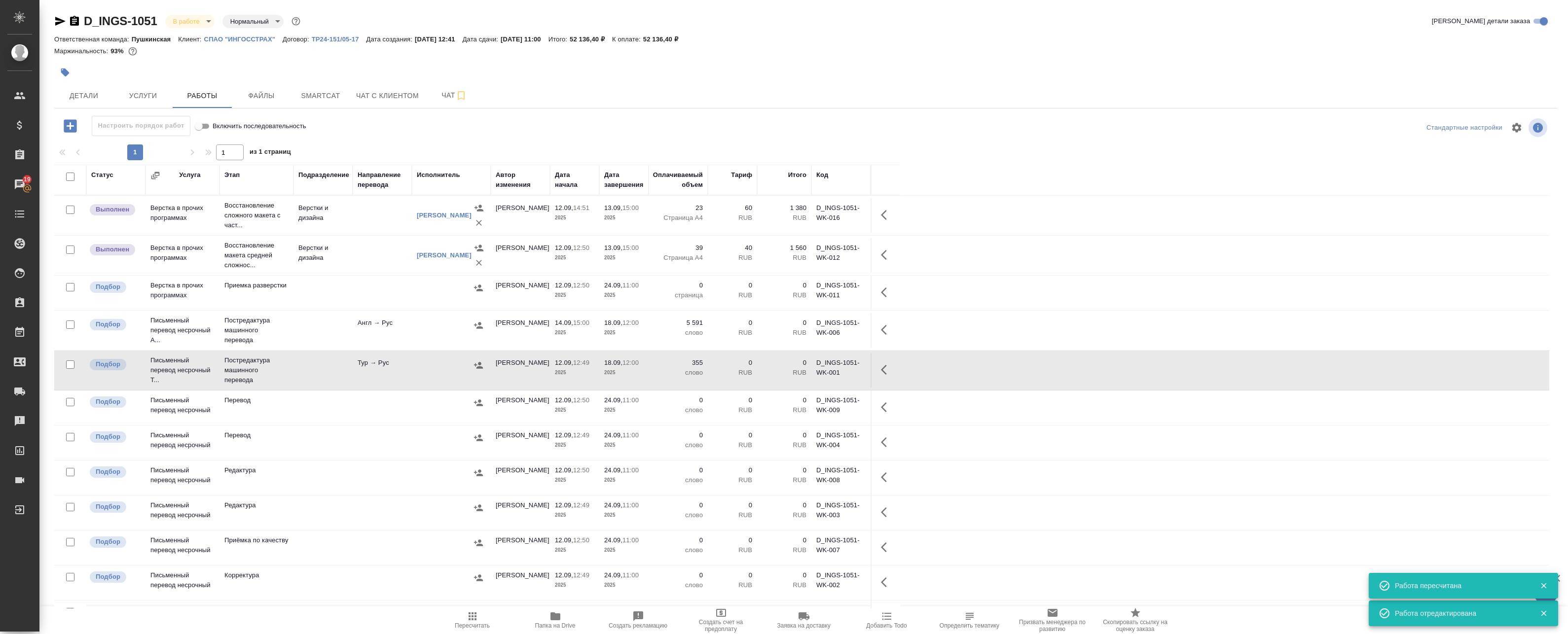
click at [574, 588] on tbody "Выполнен Верстка в прочих программах Восстановление сложного макета с част... В…" at bounding box center [801, 488] width 1495 height 585
click at [556, 621] on icon "button" at bounding box center [556, 616] width 12 height 12
click at [887, 369] on icon "button" at bounding box center [887, 370] width 12 height 12
click at [816, 376] on button "button" at bounding box center [814, 370] width 16 height 24
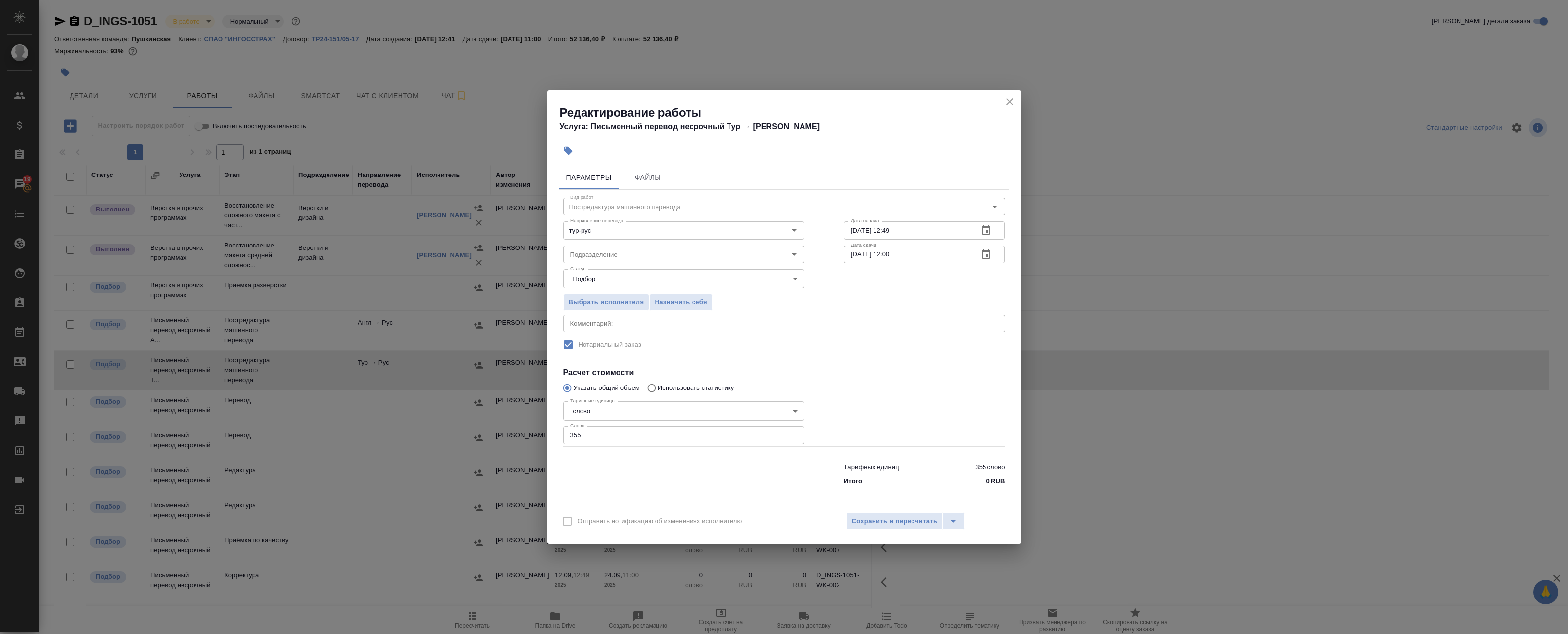
click at [583, 319] on div "x Комментарий:" at bounding box center [785, 323] width 442 height 18
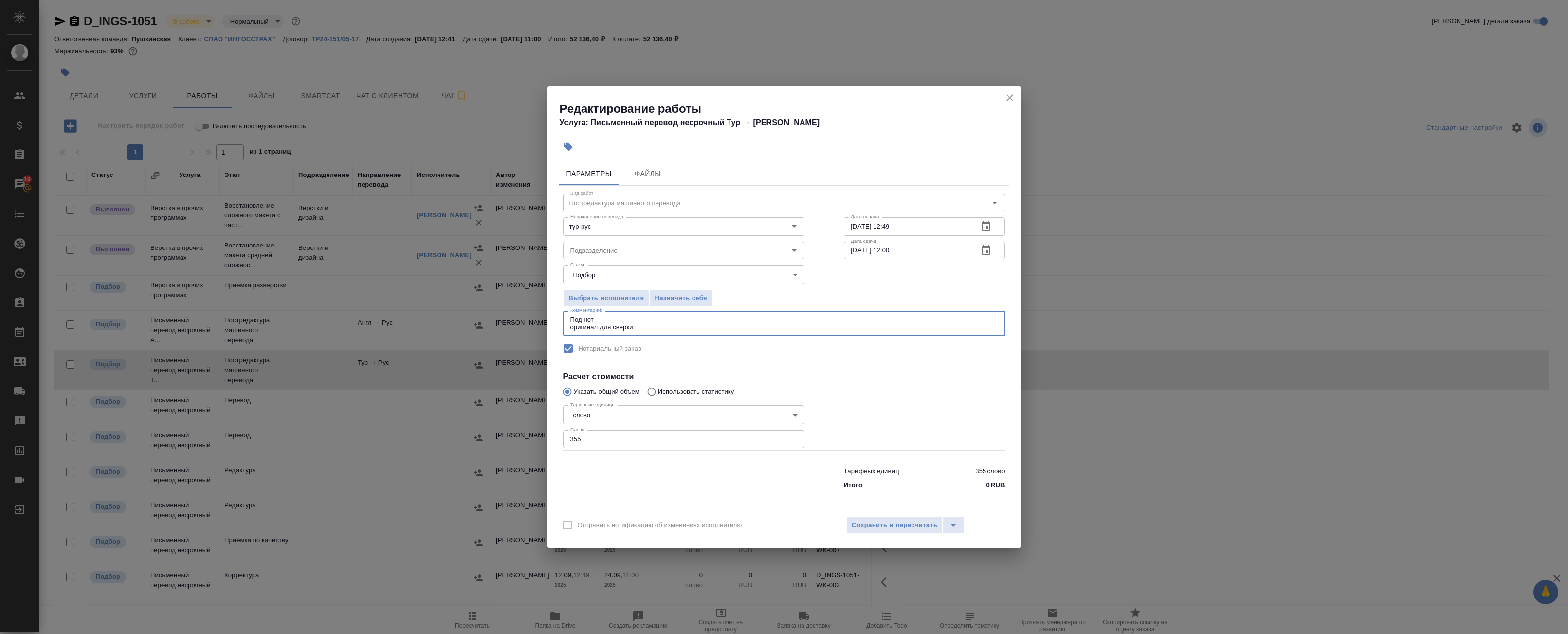
paste textarea "https://drive.awatera.com/s/8cyxc3eDyqNGZ5X"
type textarea "Под нот оригинал для сверки: https://drive.awatera.com/s/8cyxc3eDyqNGZ5X"
click at [884, 525] on span "Сохранить и пересчитать" at bounding box center [895, 525] width 86 height 11
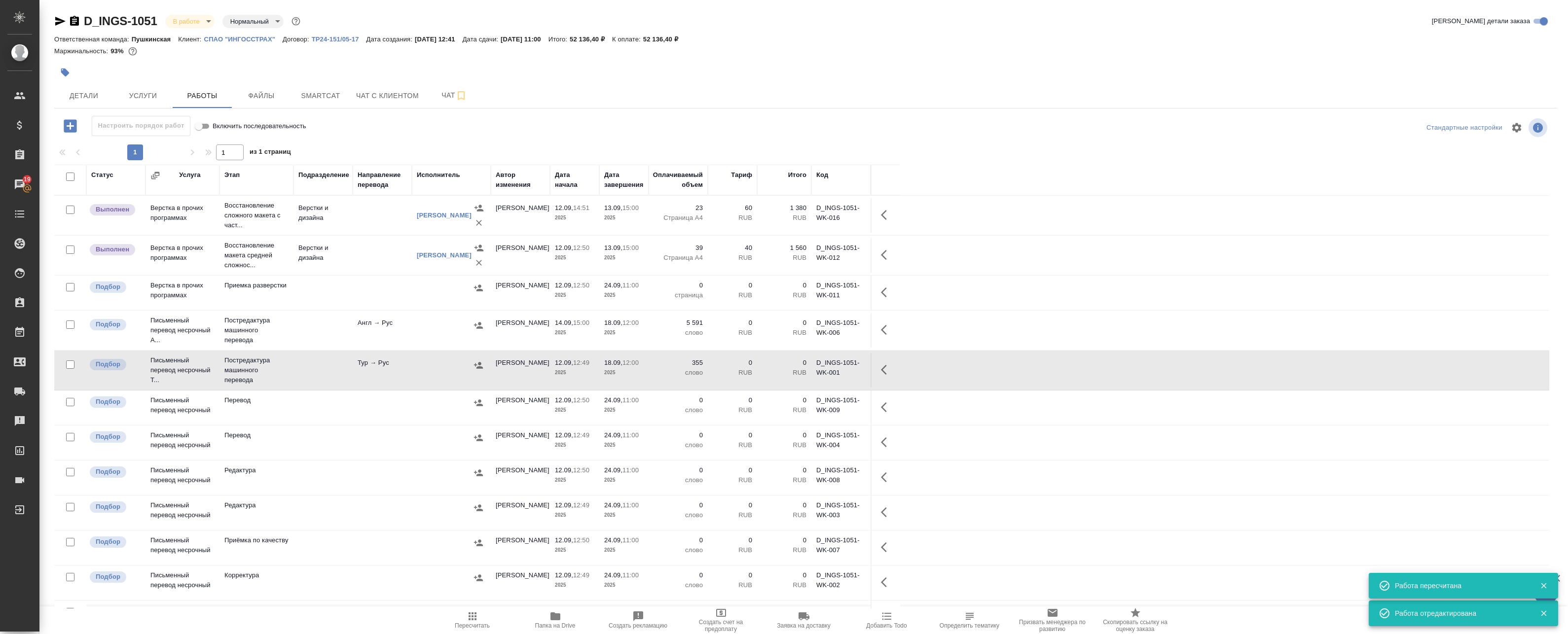
click at [476, 364] on icon "button" at bounding box center [478, 365] width 10 height 10
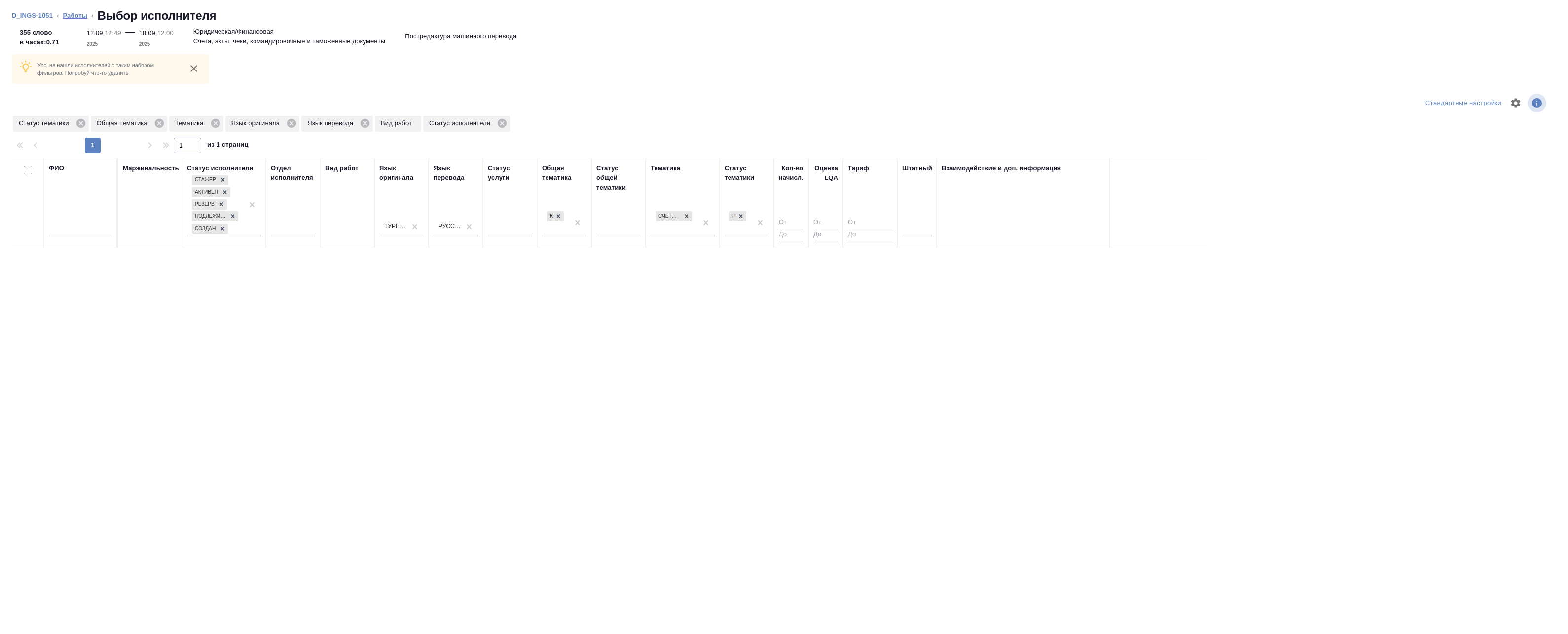
click at [76, 15] on link "Работы" at bounding box center [75, 15] width 24 height 7
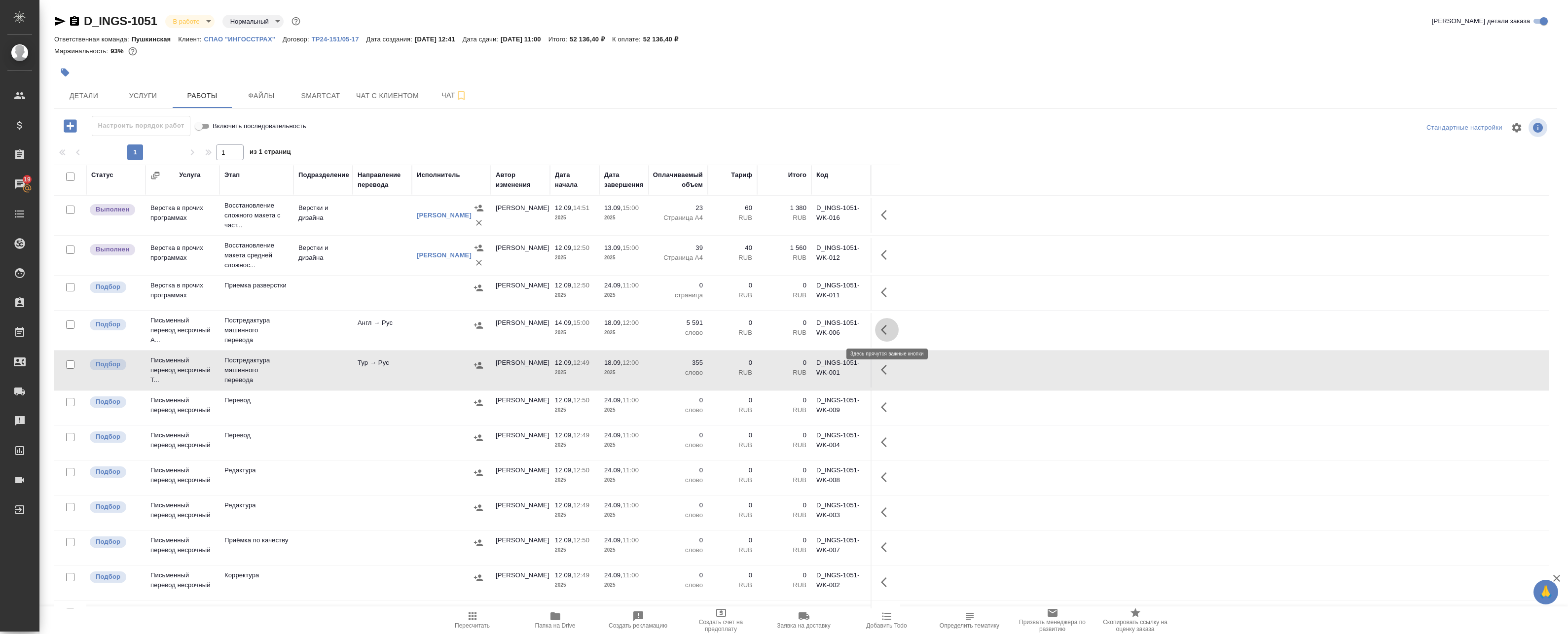
click at [879, 327] on button "button" at bounding box center [887, 330] width 24 height 24
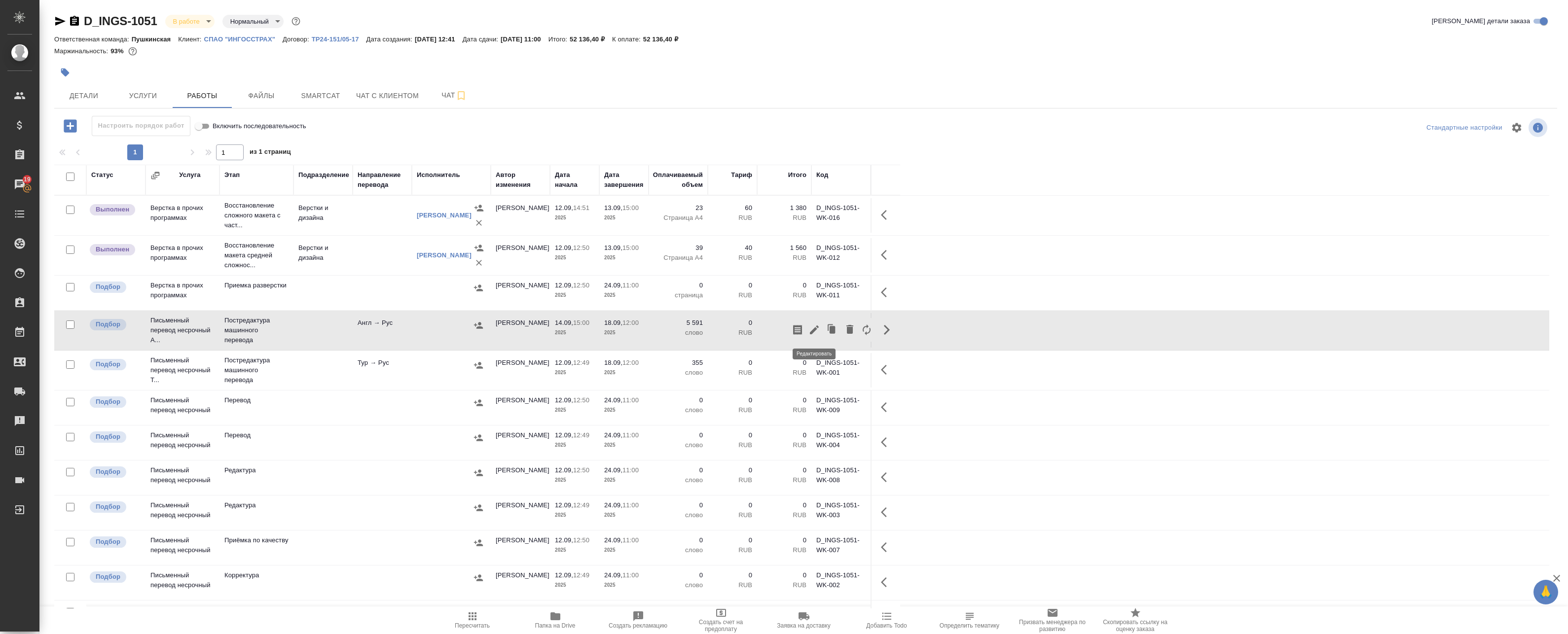
click at [815, 325] on icon "button" at bounding box center [814, 330] width 12 height 12
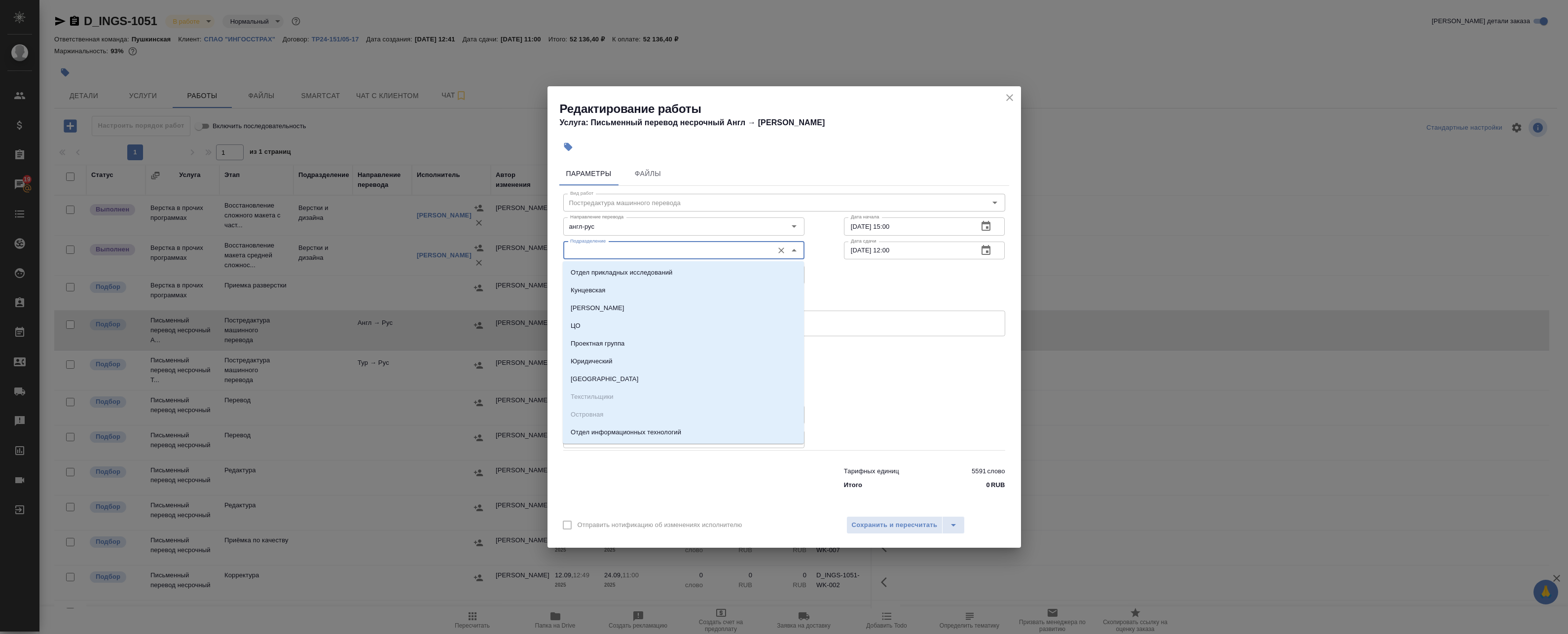
click at [653, 245] on input "Подразделение" at bounding box center [667, 251] width 202 height 12
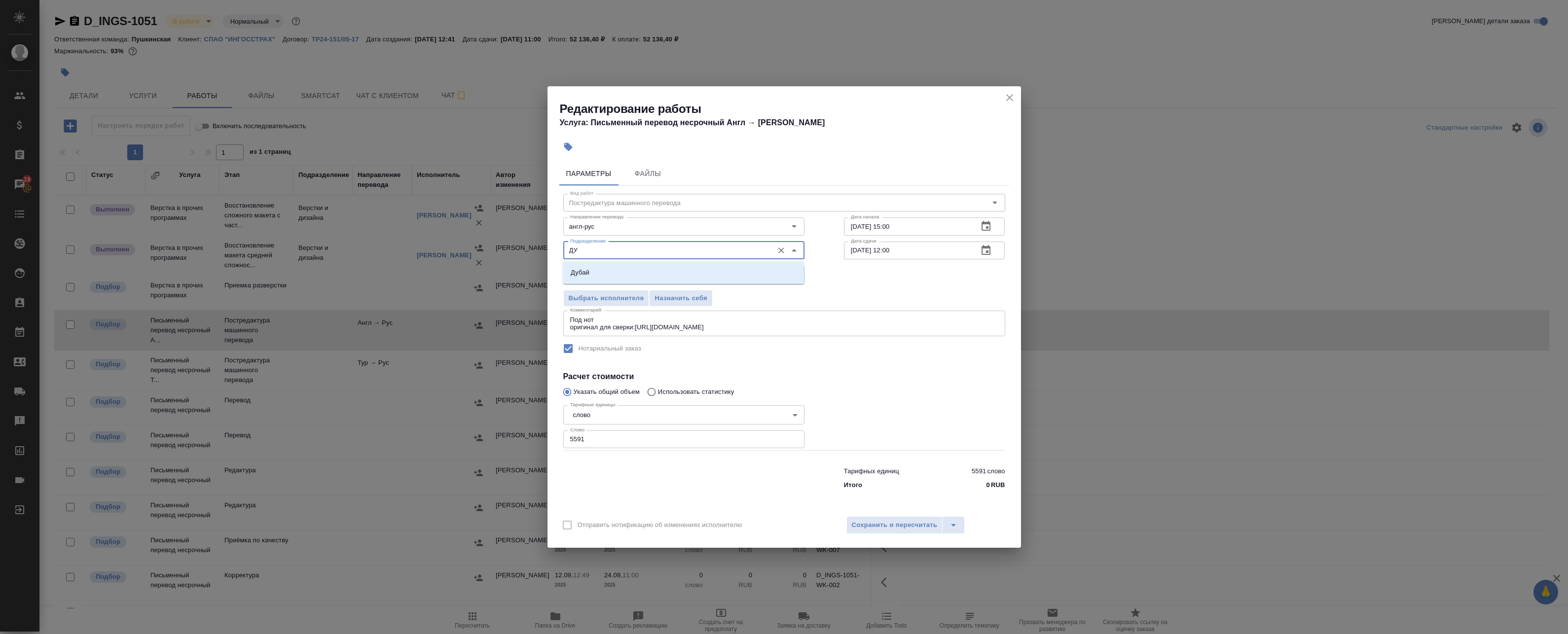
type input "Д"
click at [634, 303] on li "LegalLinguists" at bounding box center [683, 308] width 241 height 18
type input "LegalLinguists"
click at [886, 521] on span "Сохранить и пересчитать" at bounding box center [895, 525] width 86 height 11
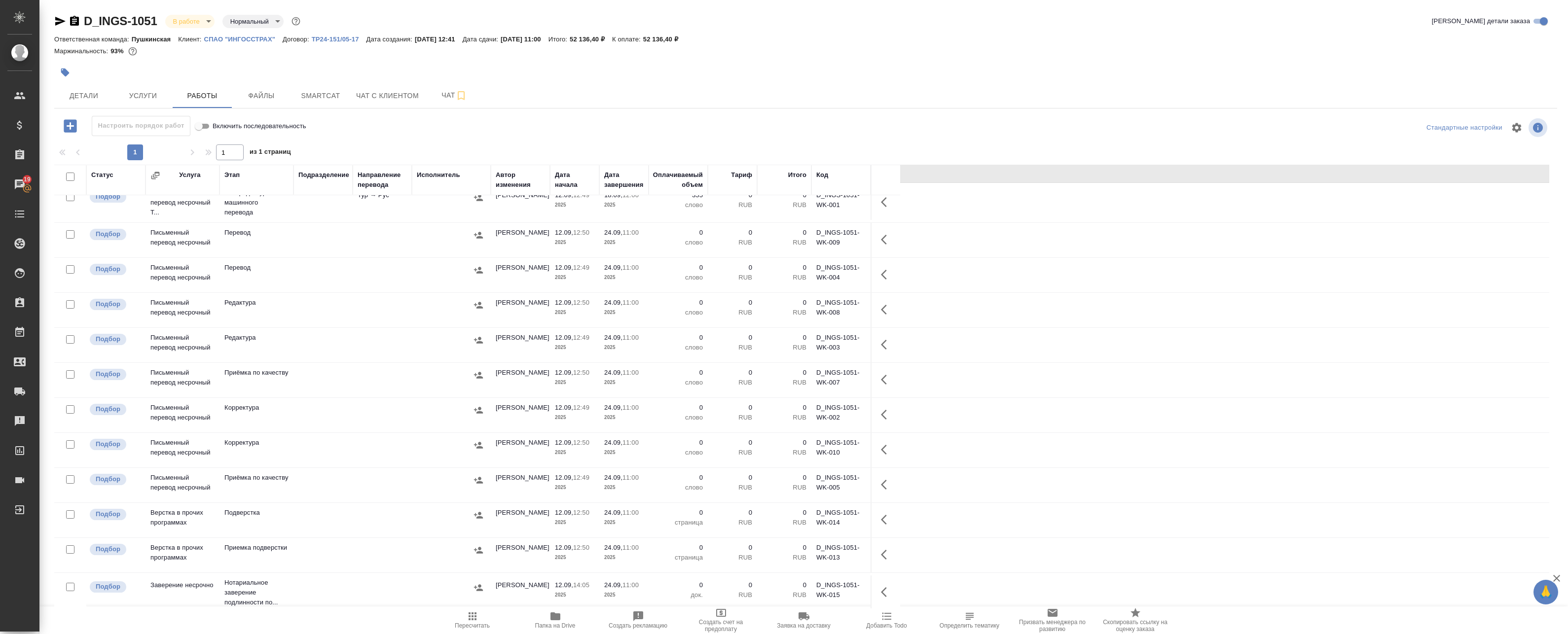
scroll to position [172, 0]
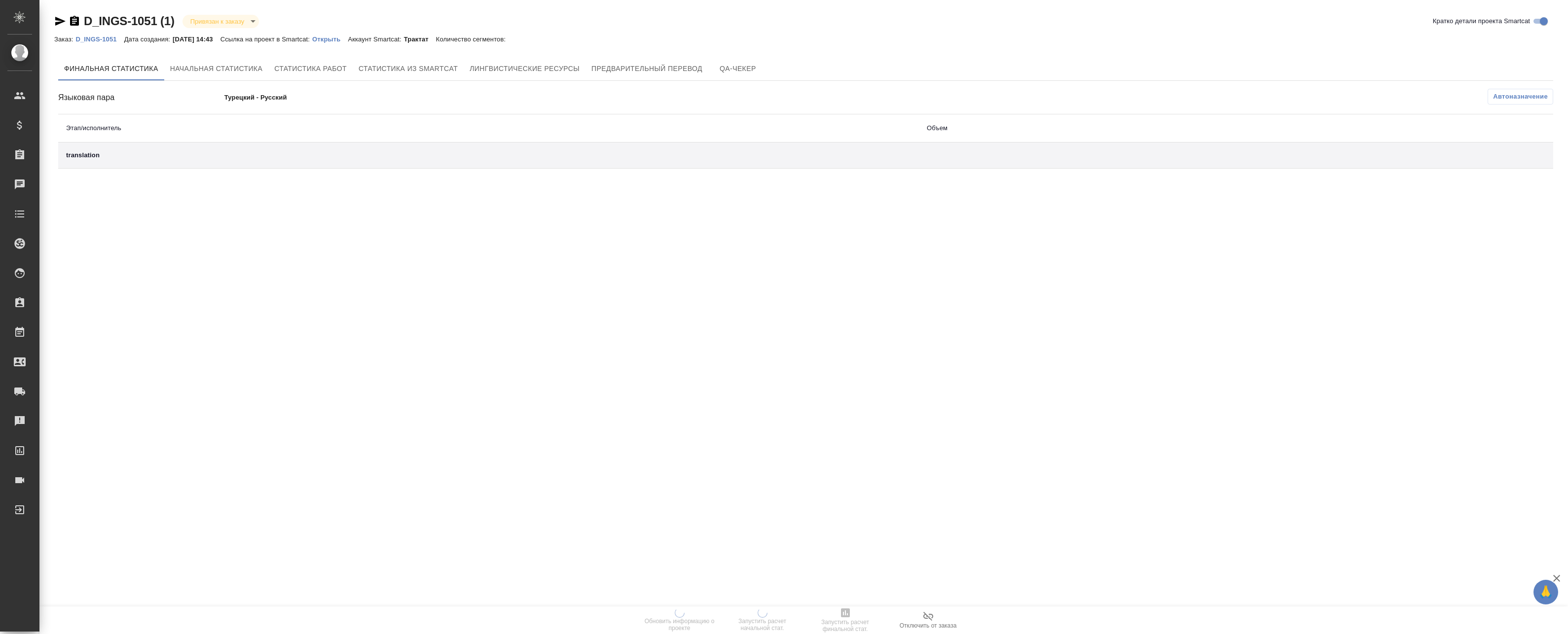
click at [337, 38] on p "Открыть" at bounding box center [330, 39] width 36 height 7
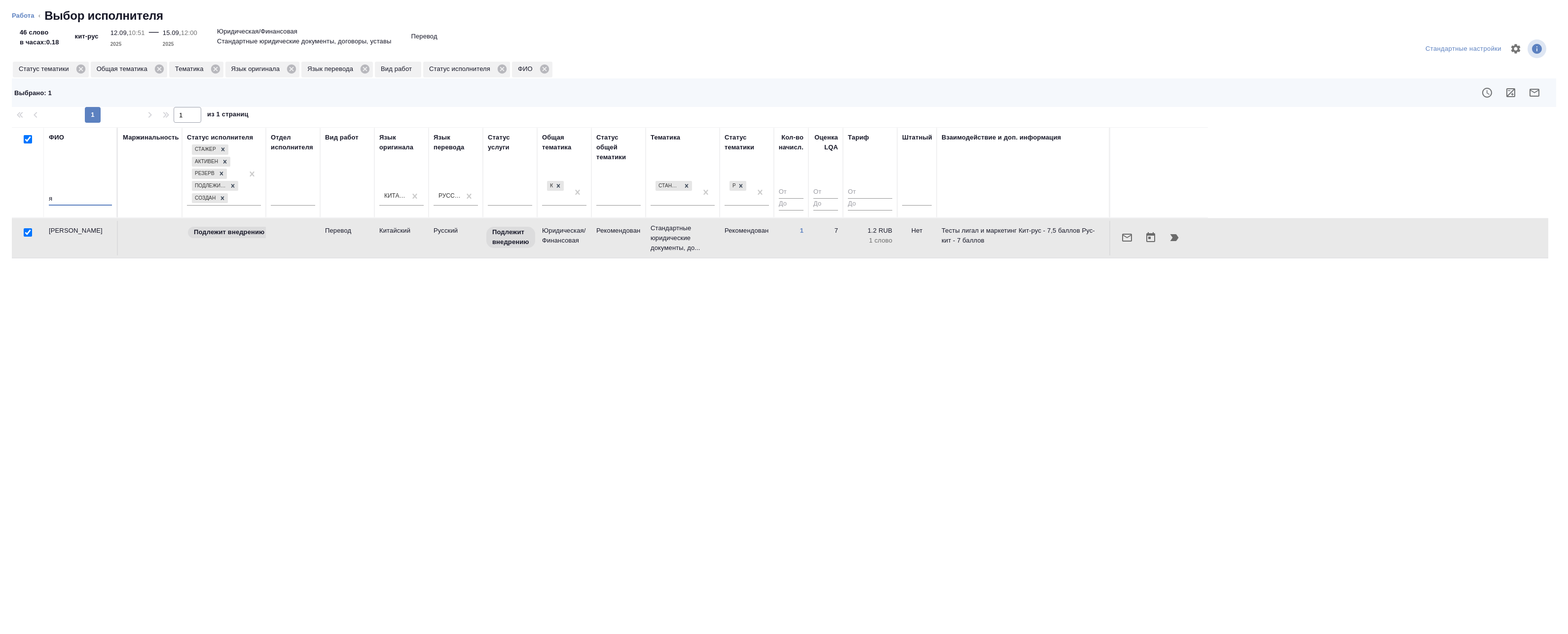
type input "яф"
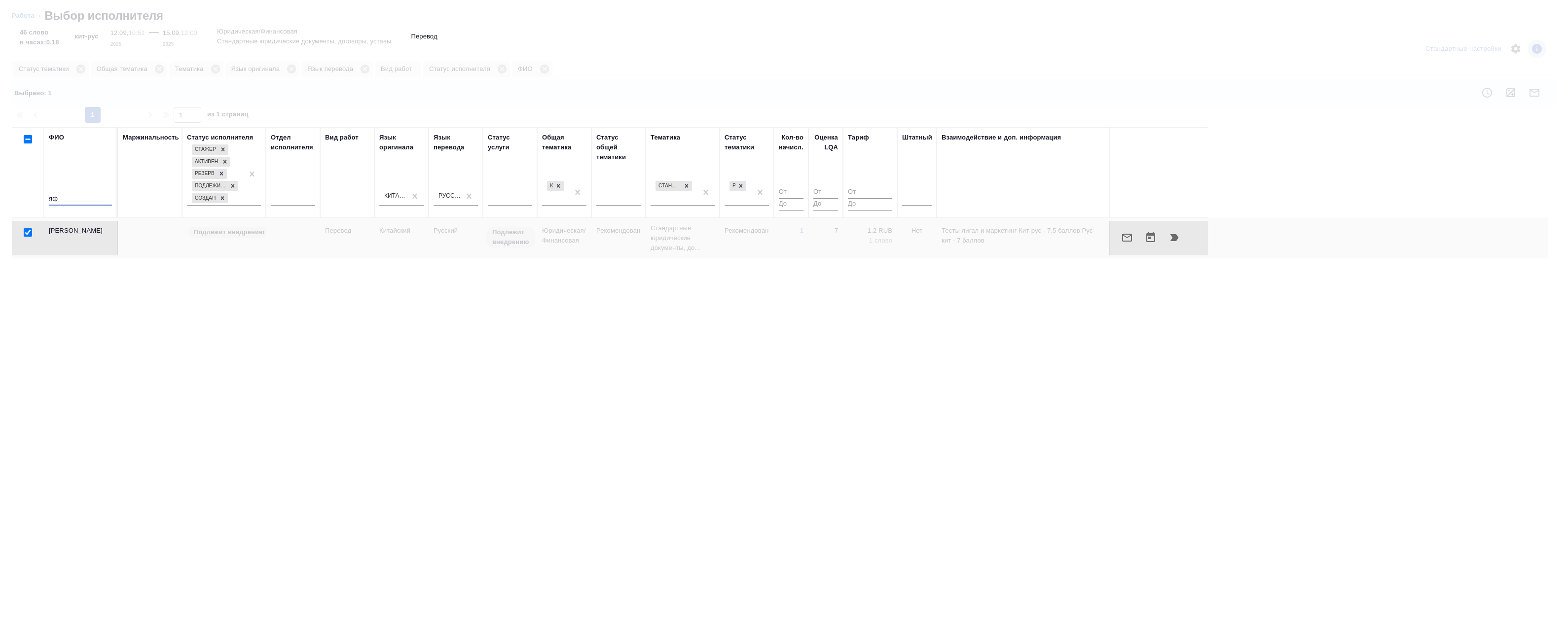
checkbox input "false"
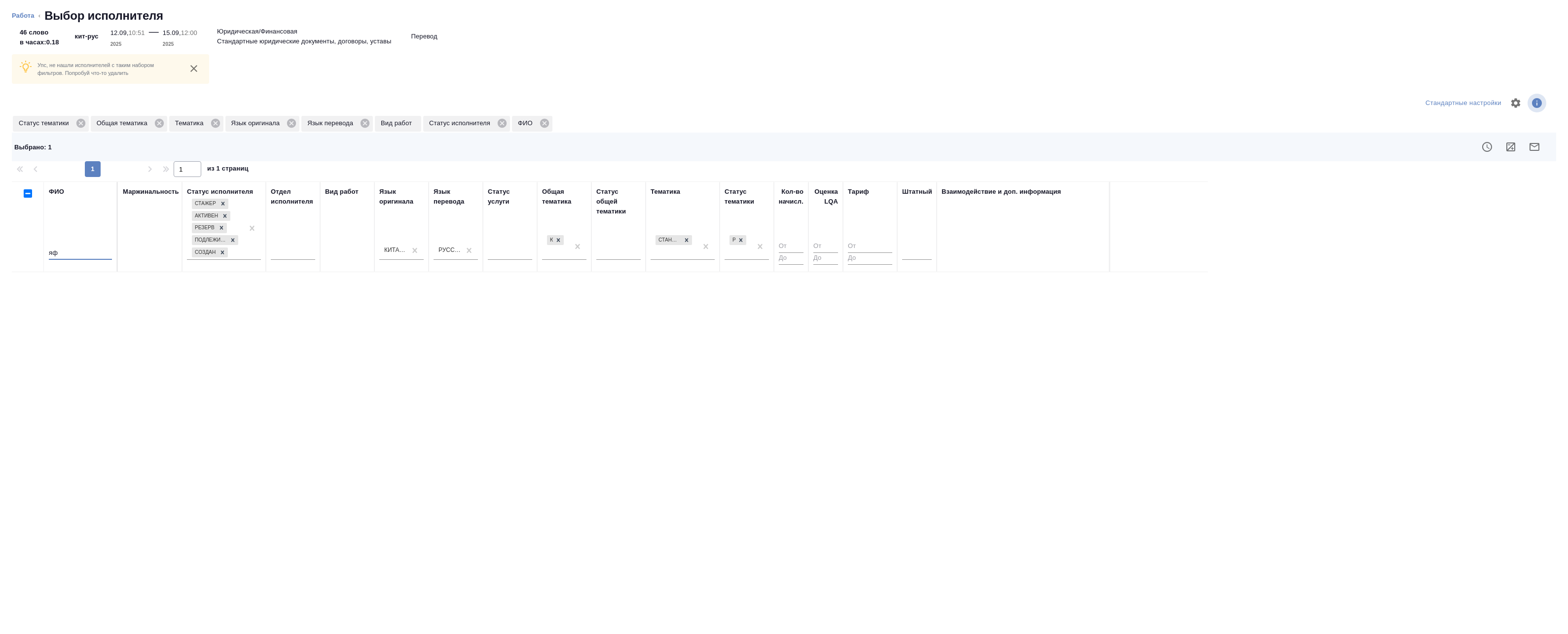
type input "я"
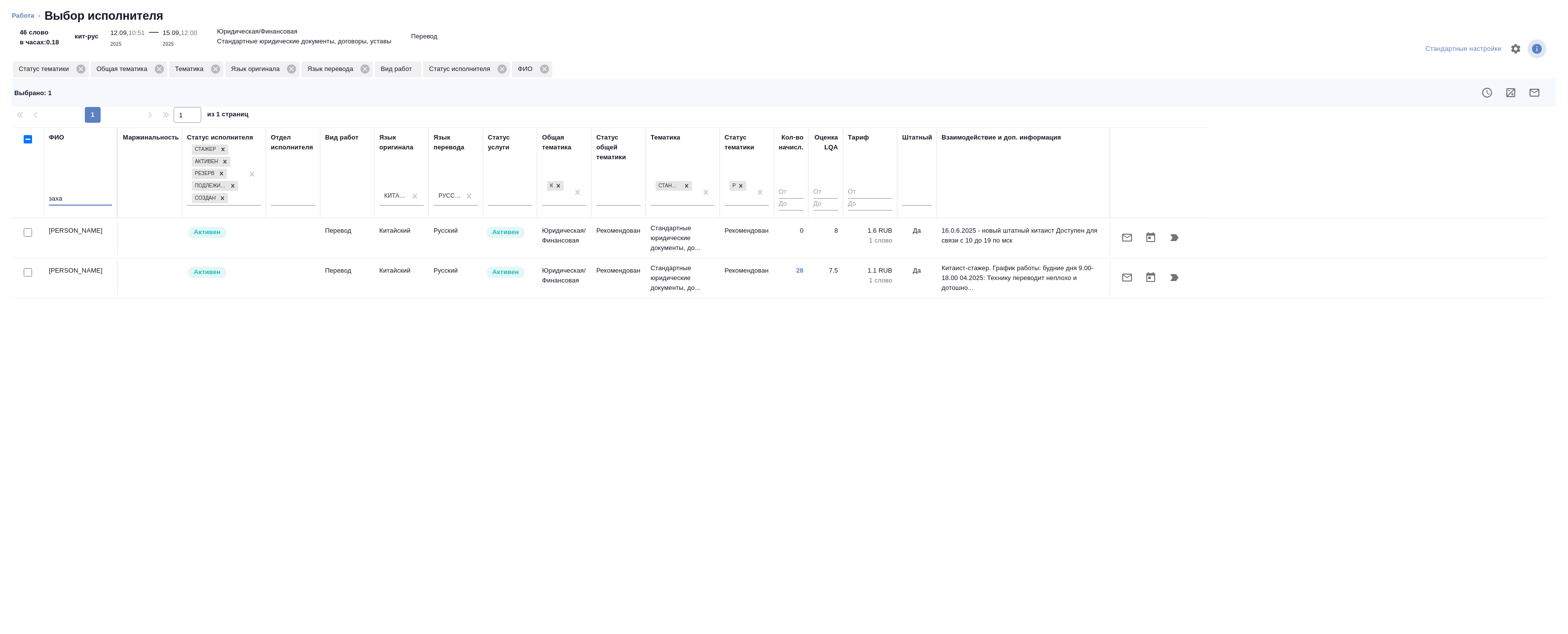
type input "заха"
click at [28, 274] on input "checkbox" at bounding box center [28, 272] width 9 height 9
checkbox input "true"
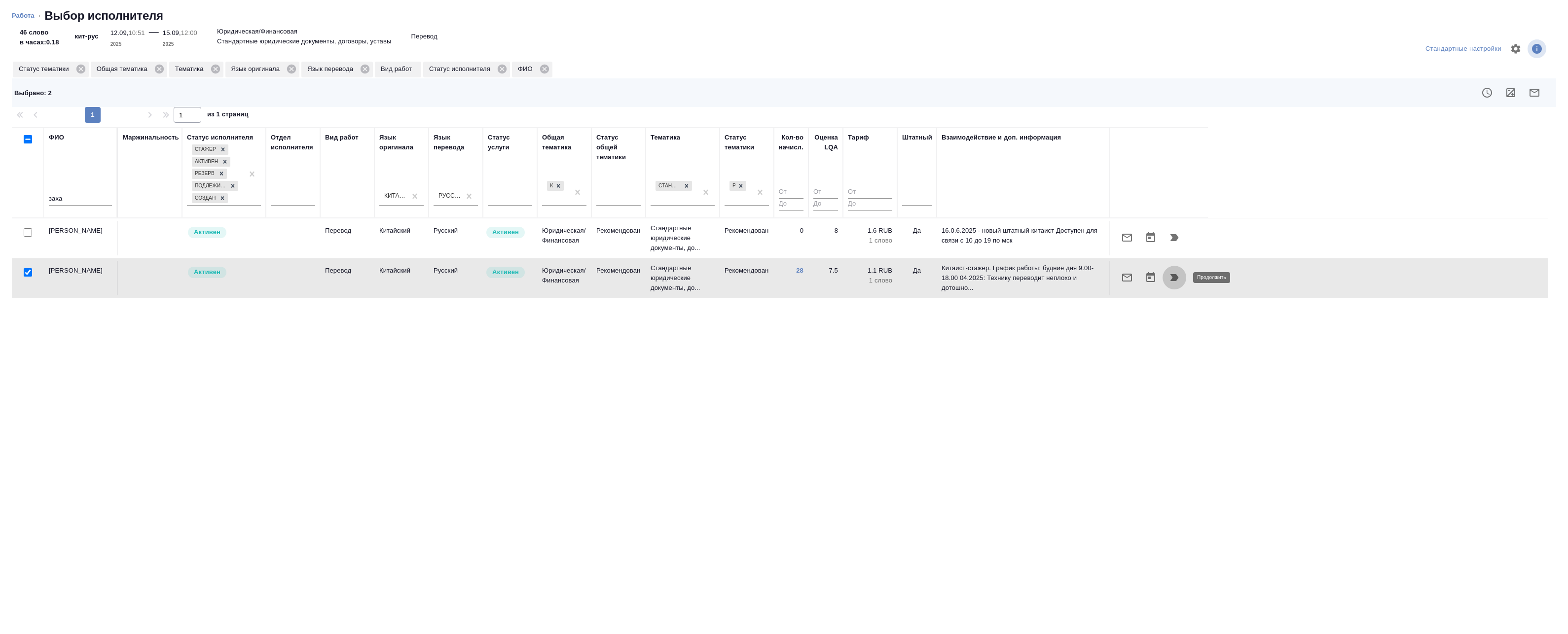
click at [1176, 282] on icon "button" at bounding box center [1175, 278] width 12 height 12
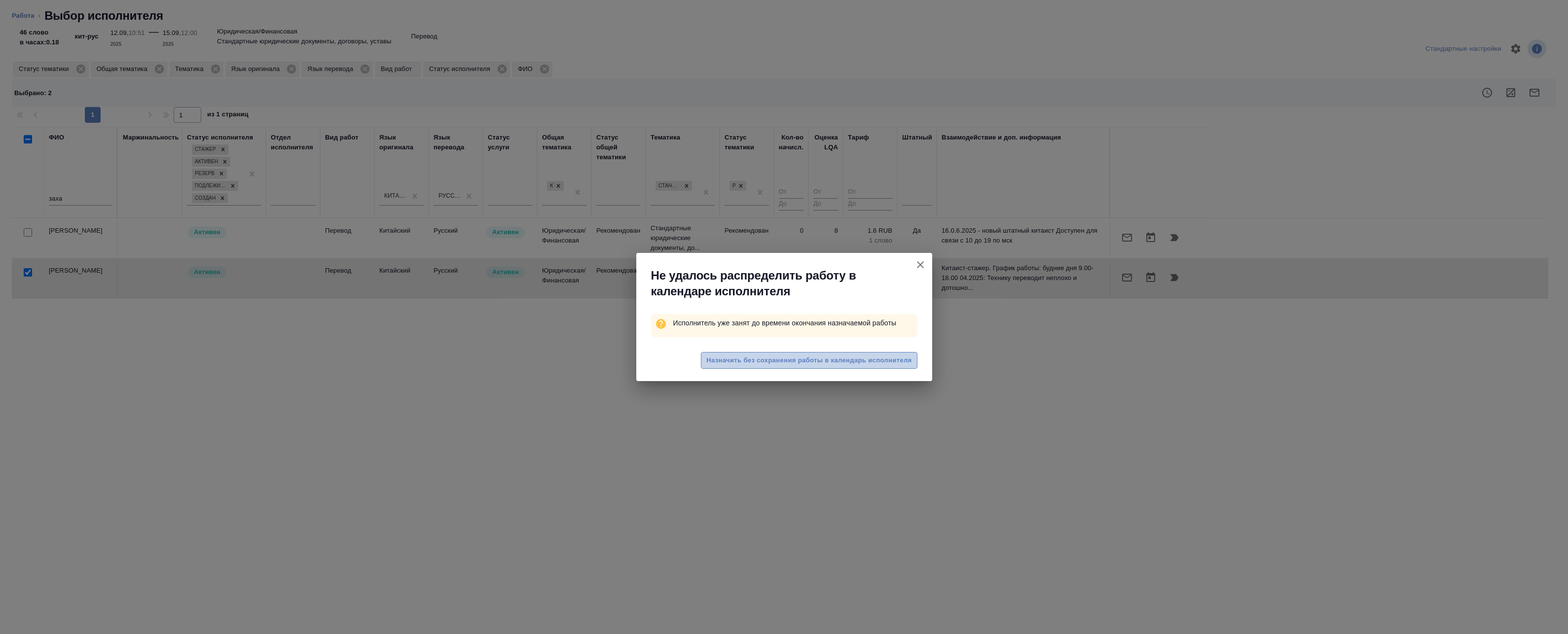
click at [831, 362] on span "Назначить без сохранения работы в календарь исполнителя" at bounding box center [808, 360] width 205 height 11
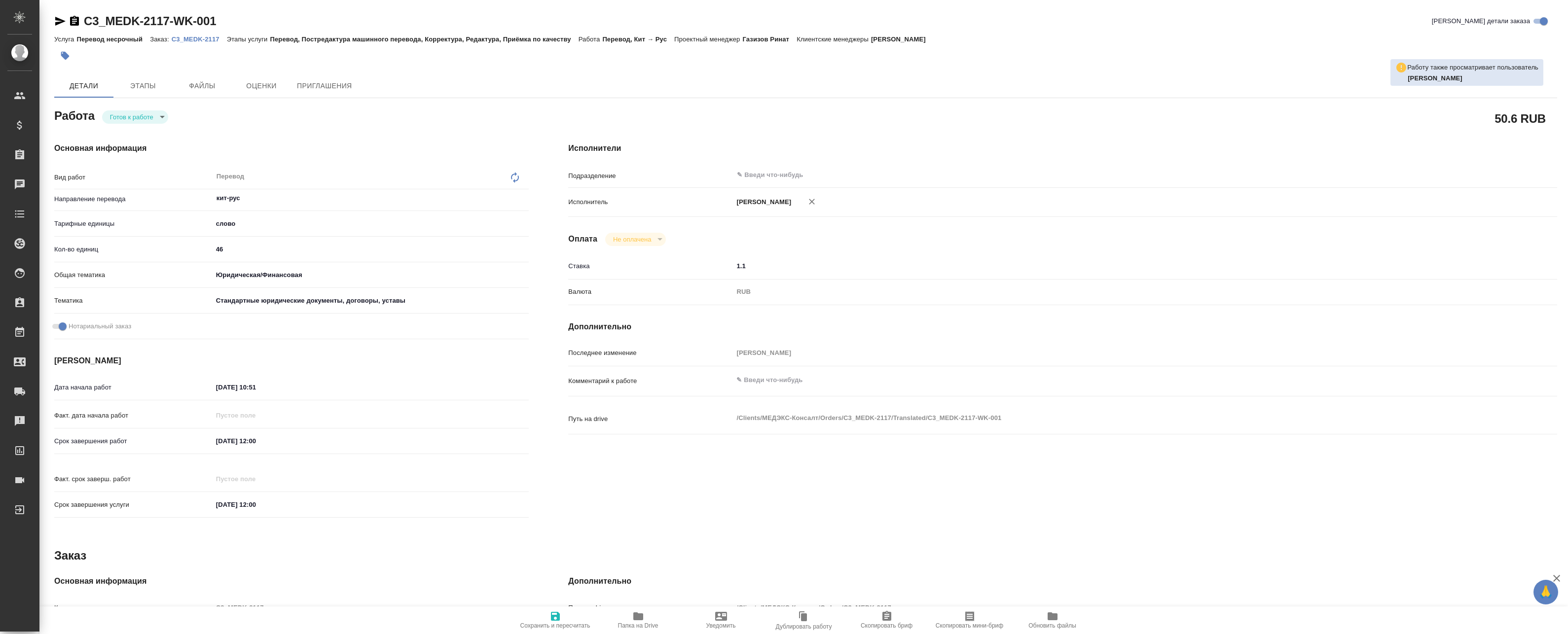
type textarea "x"
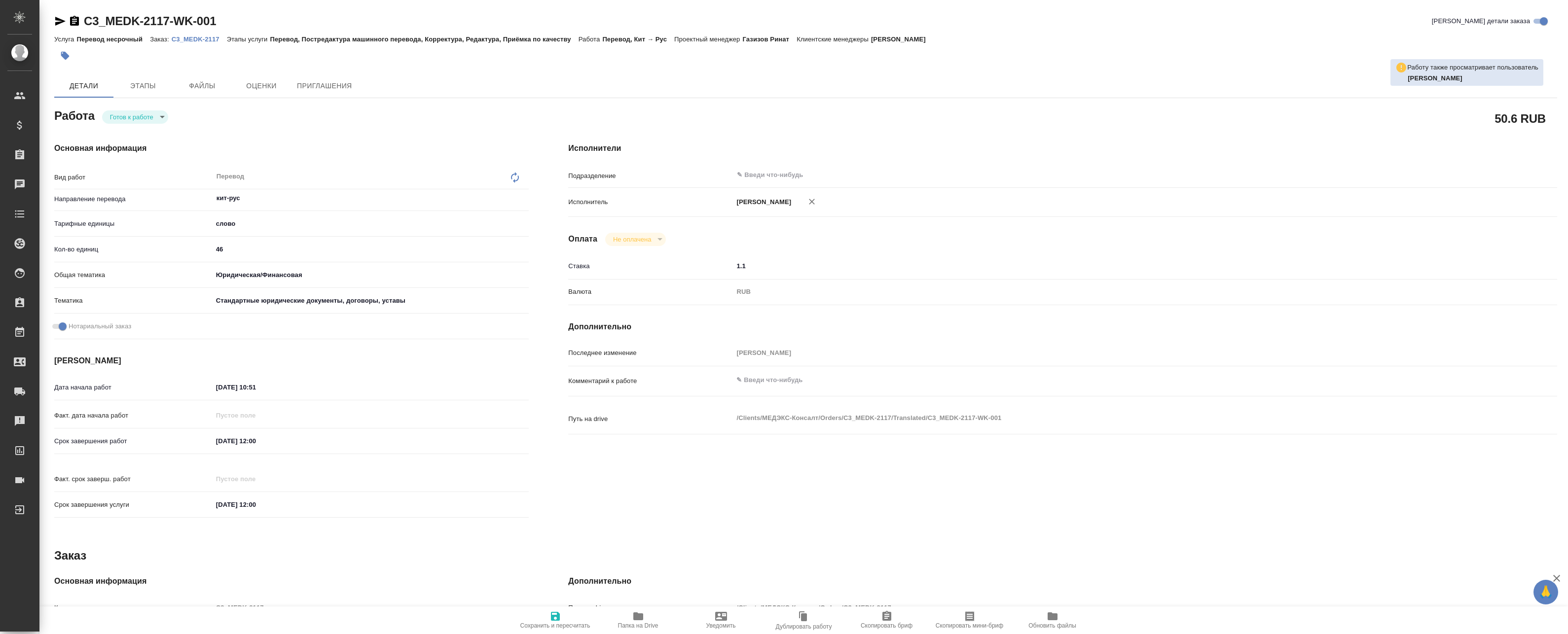
type textarea "x"
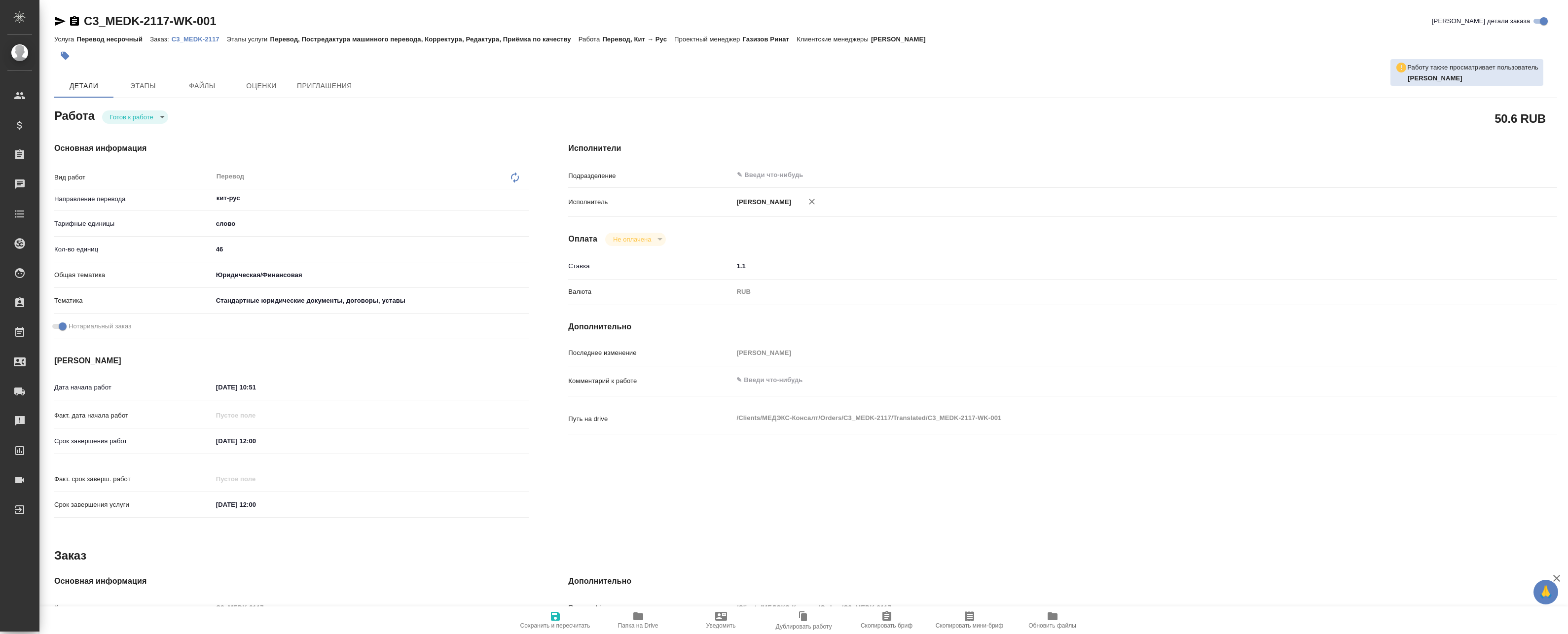
type textarea "x"
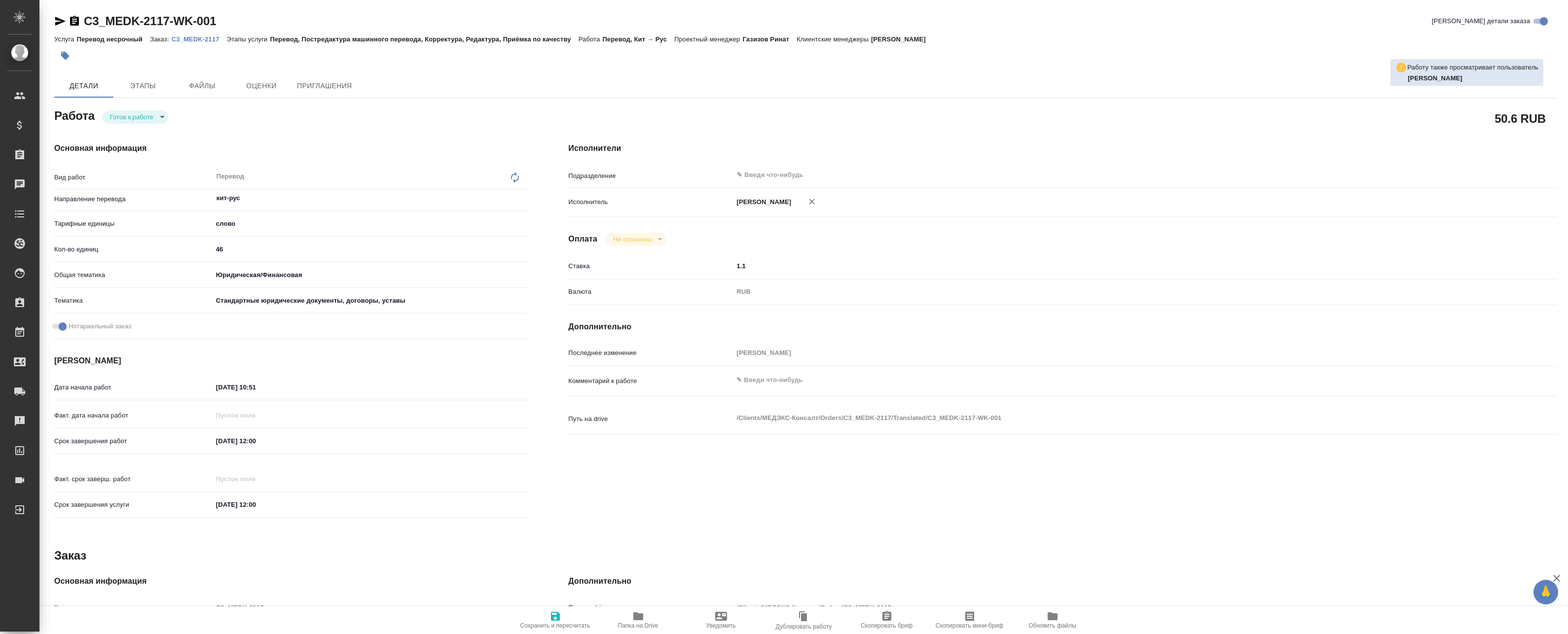
type textarea "x"
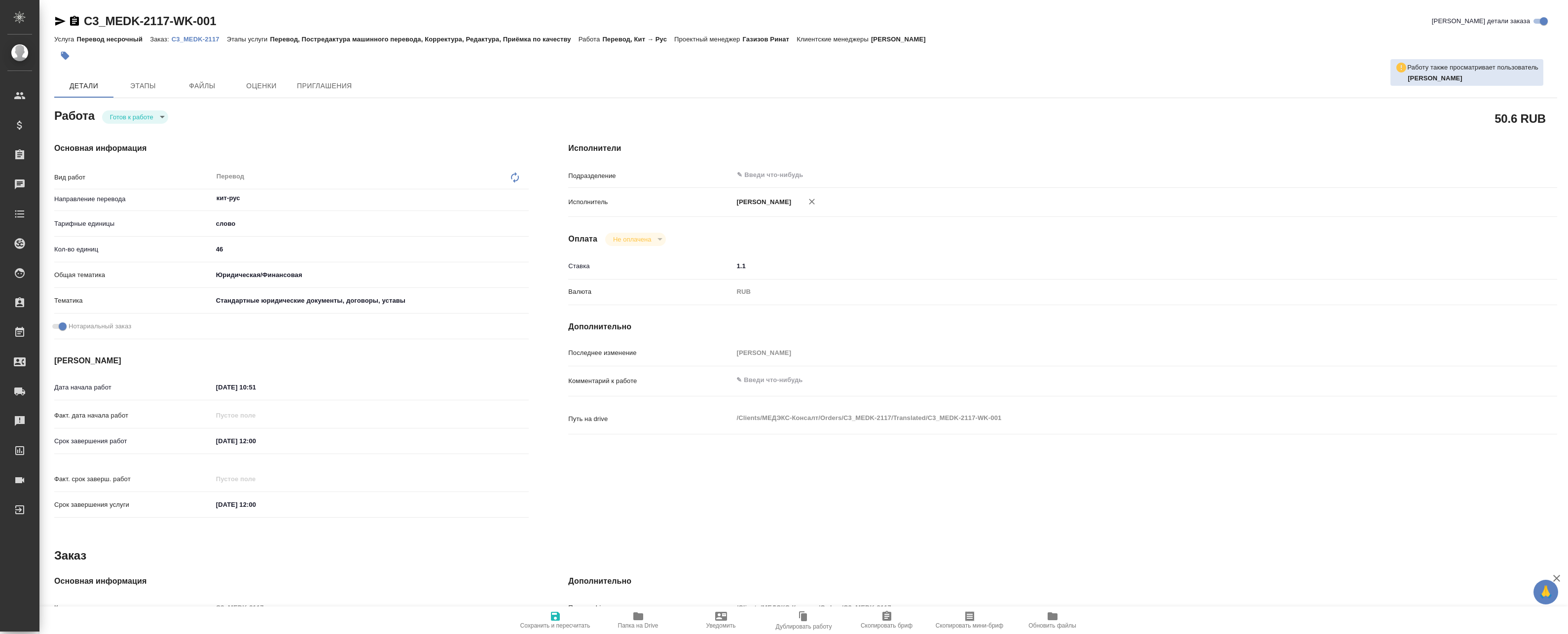
type textarea "x"
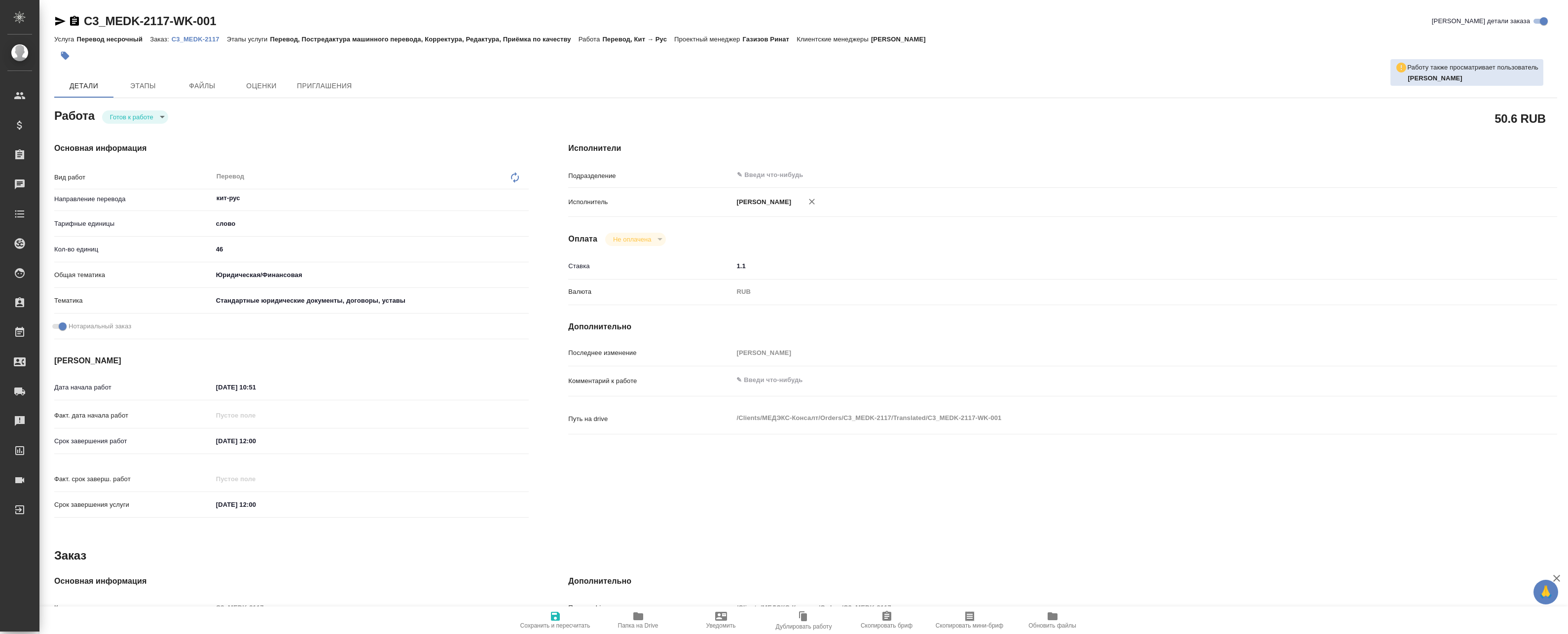
type textarea "x"
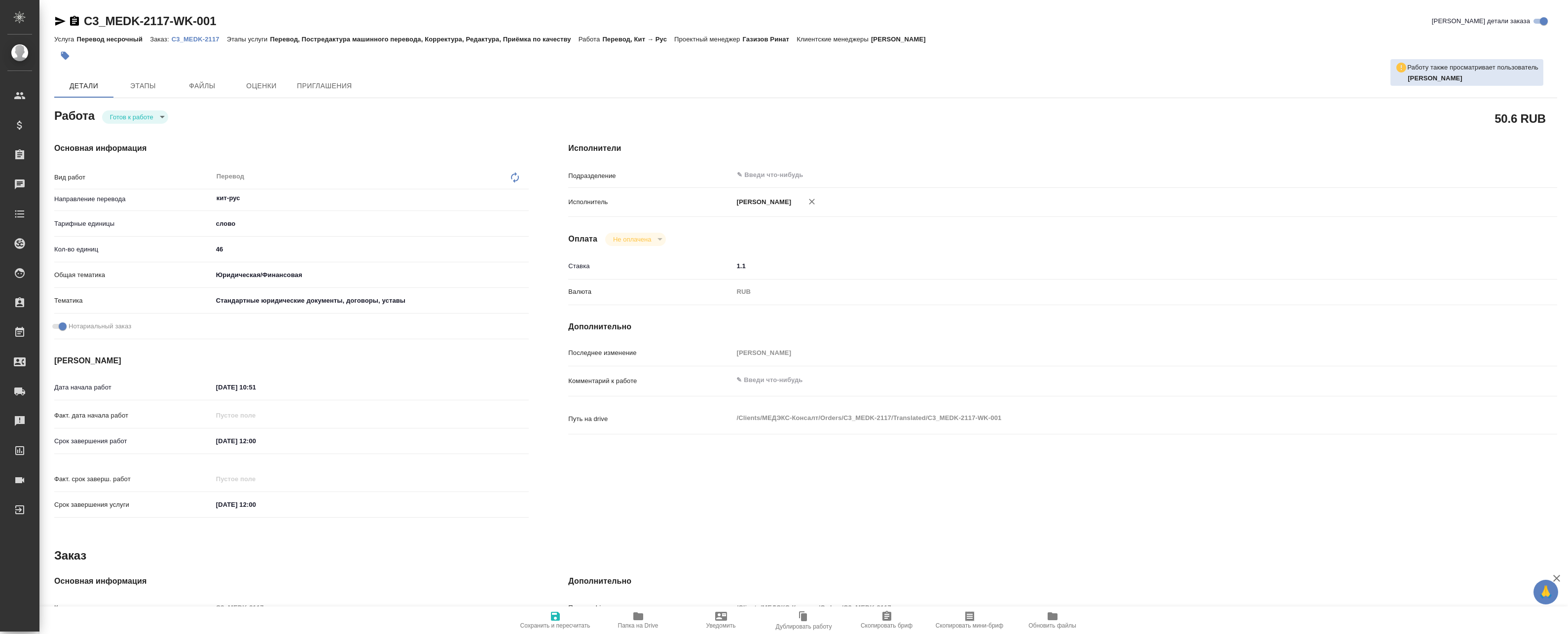
type textarea "x"
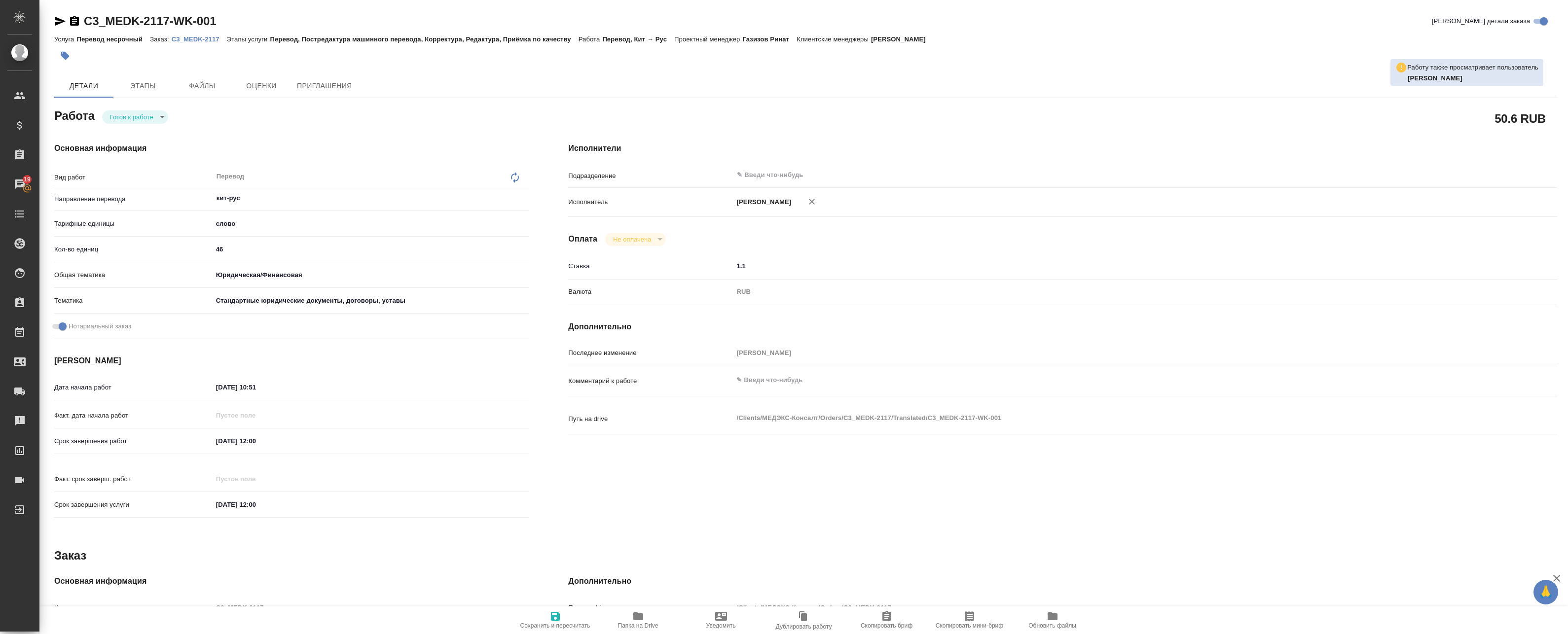
type textarea "x"
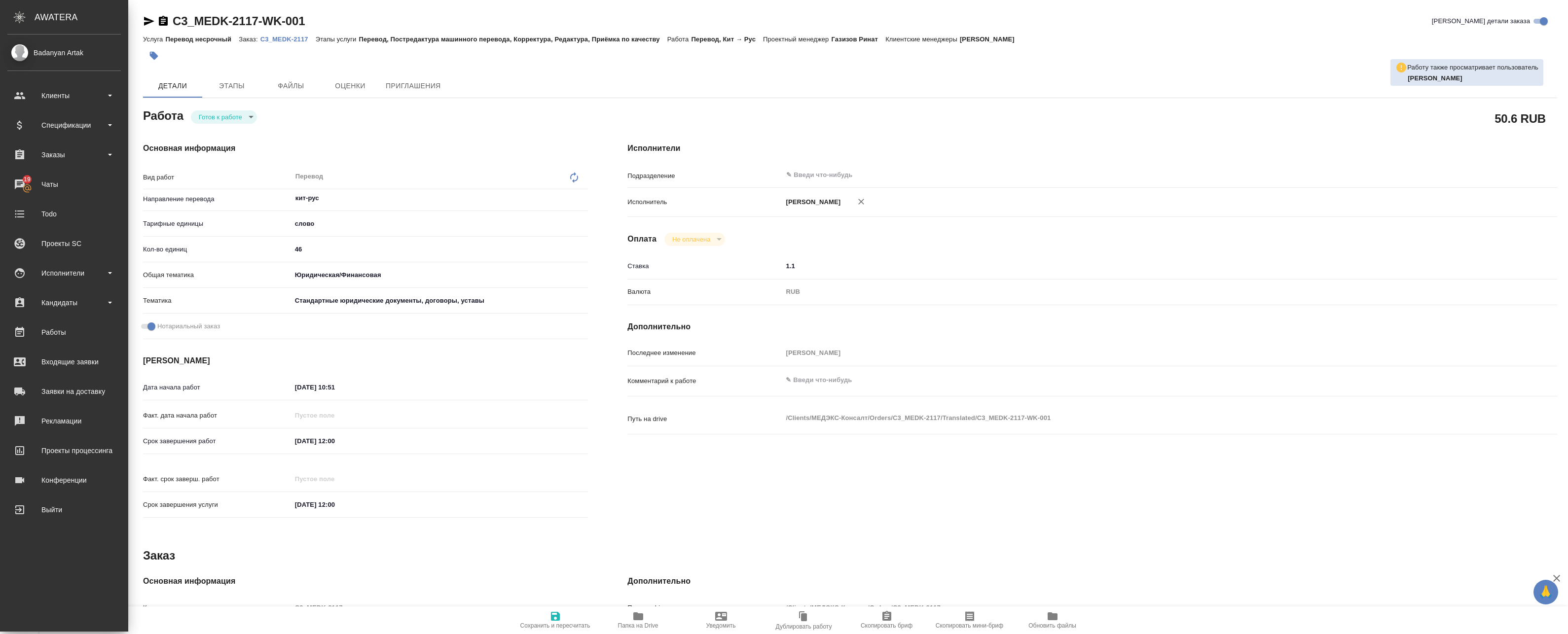
type textarea "x"
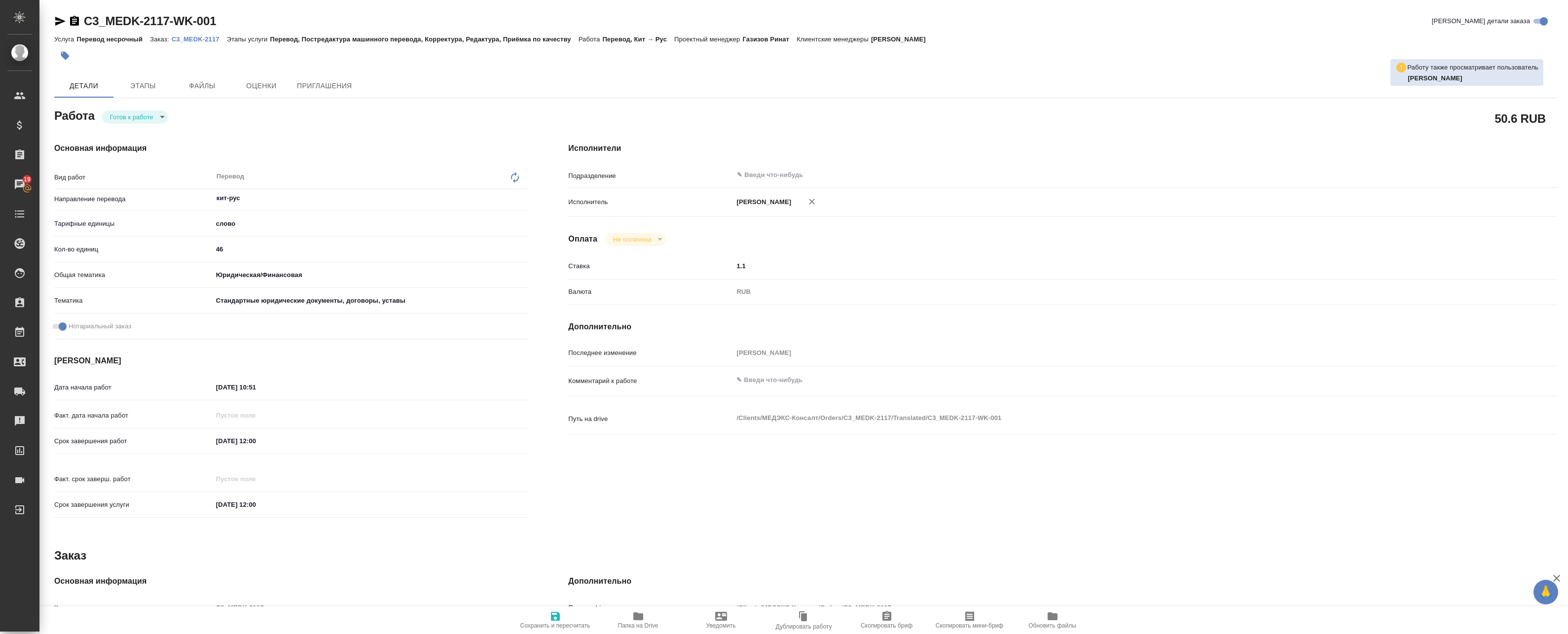
type textarea "x"
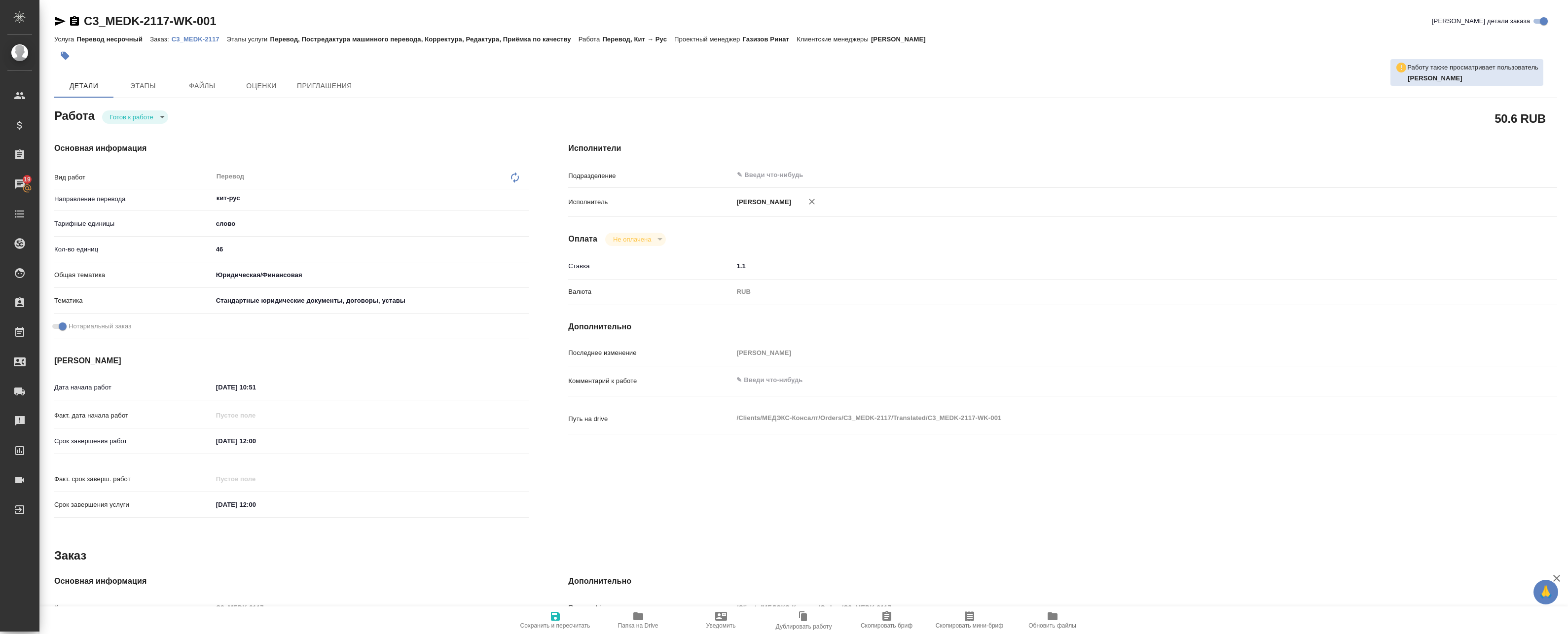
type textarea "x"
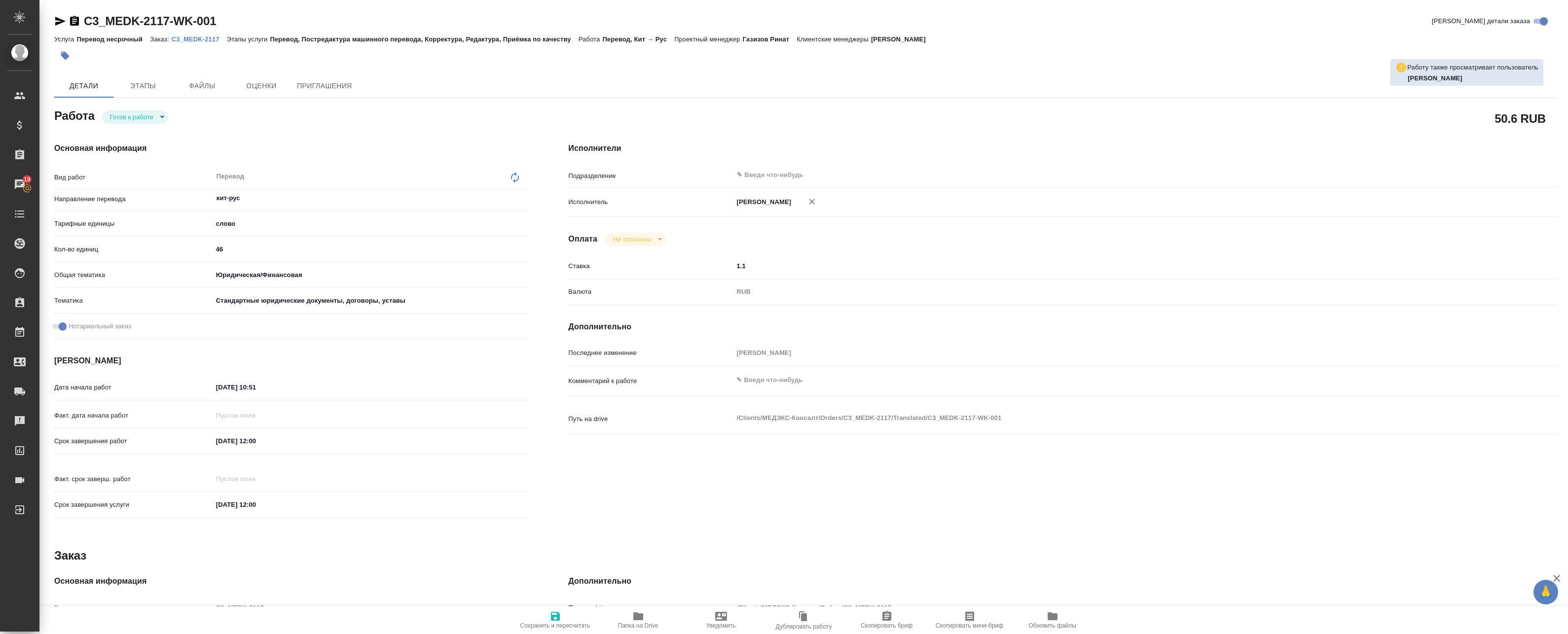
click at [188, 40] on p "C3_MEDK-2117" at bounding box center [199, 39] width 55 height 7
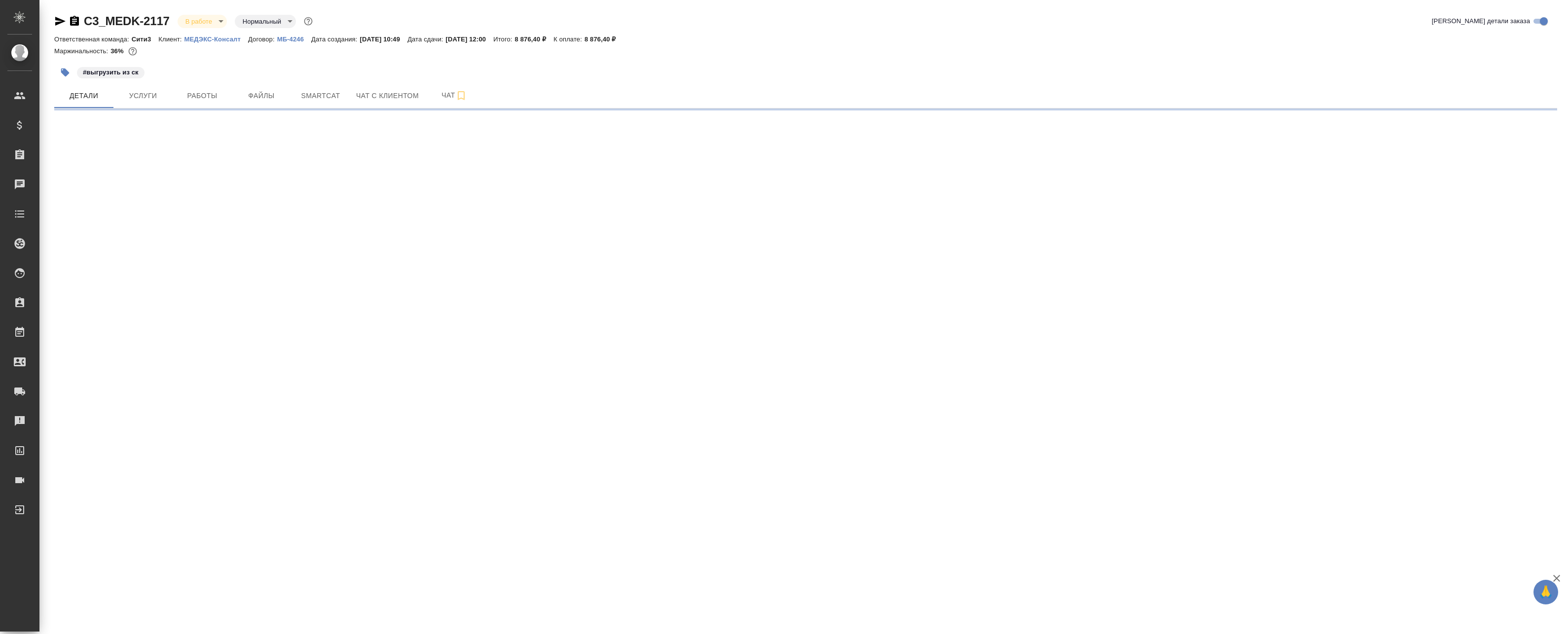
select select "RU"
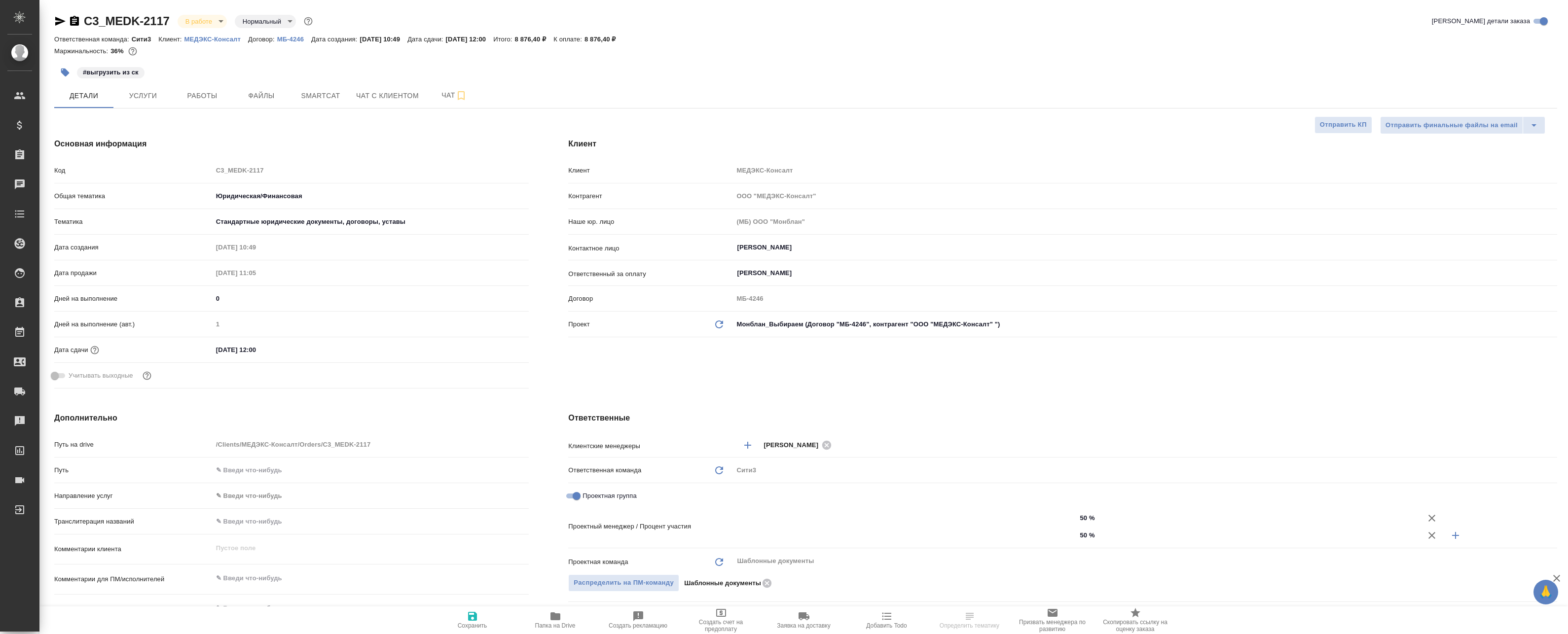
type textarea "x"
type input "Газизов Ринат"
type input "[PERSON_NAME]"
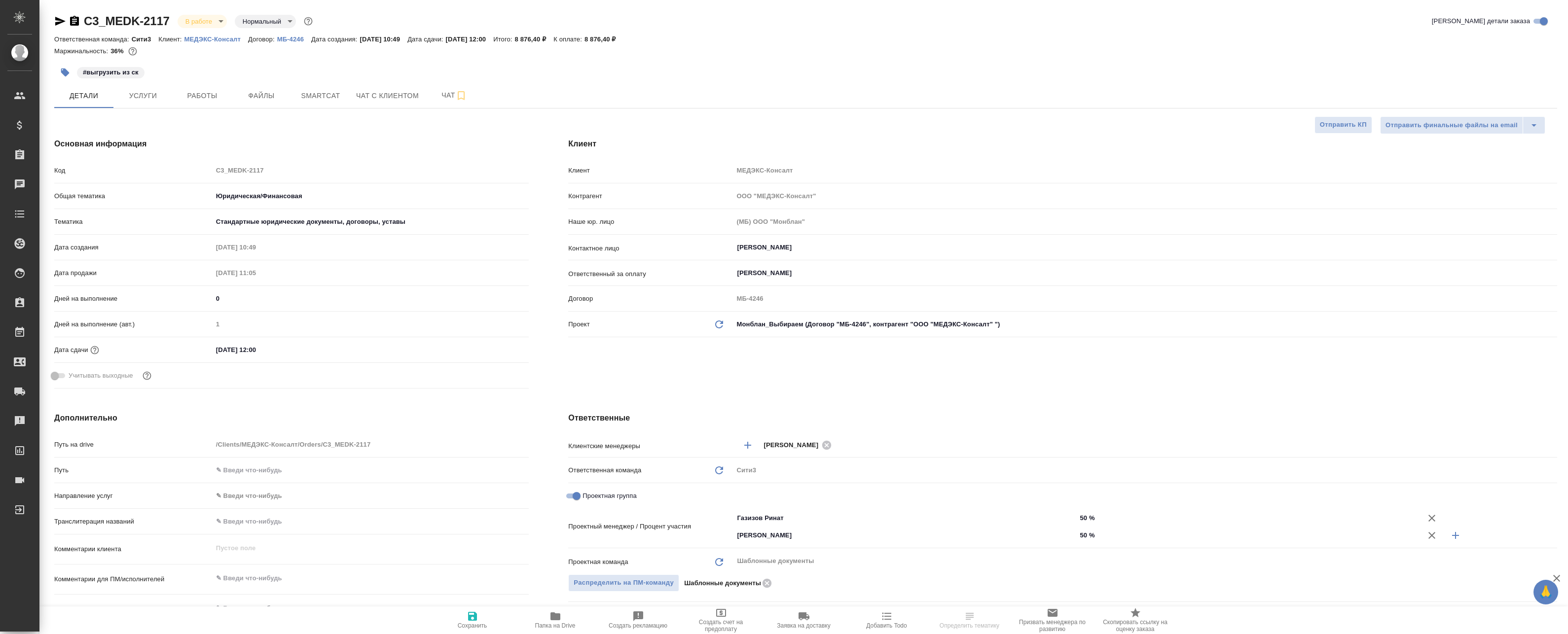
type textarea "x"
click at [179, 93] on span "Работы" at bounding box center [203, 96] width 48 height 13
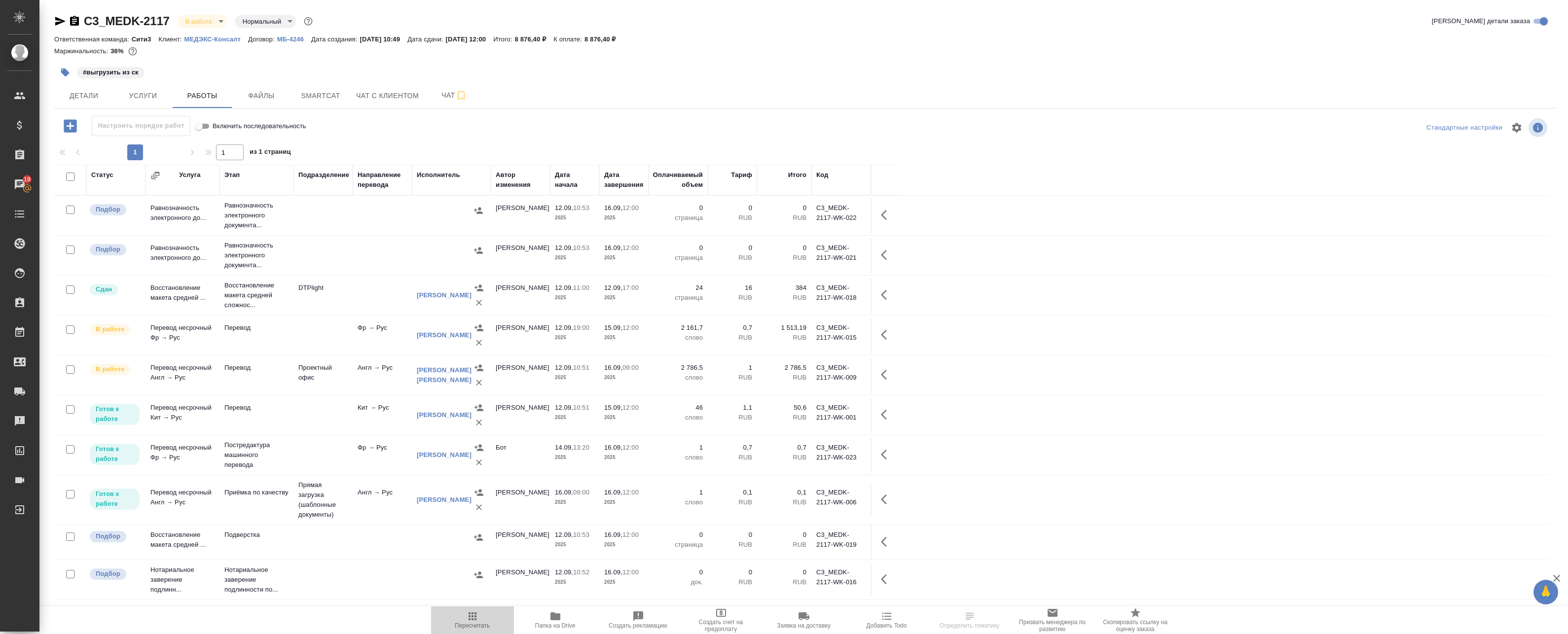
click at [474, 622] on span "Пересчитать" at bounding box center [472, 625] width 35 height 7
click at [313, 97] on span "Smartcat" at bounding box center [321, 96] width 48 height 13
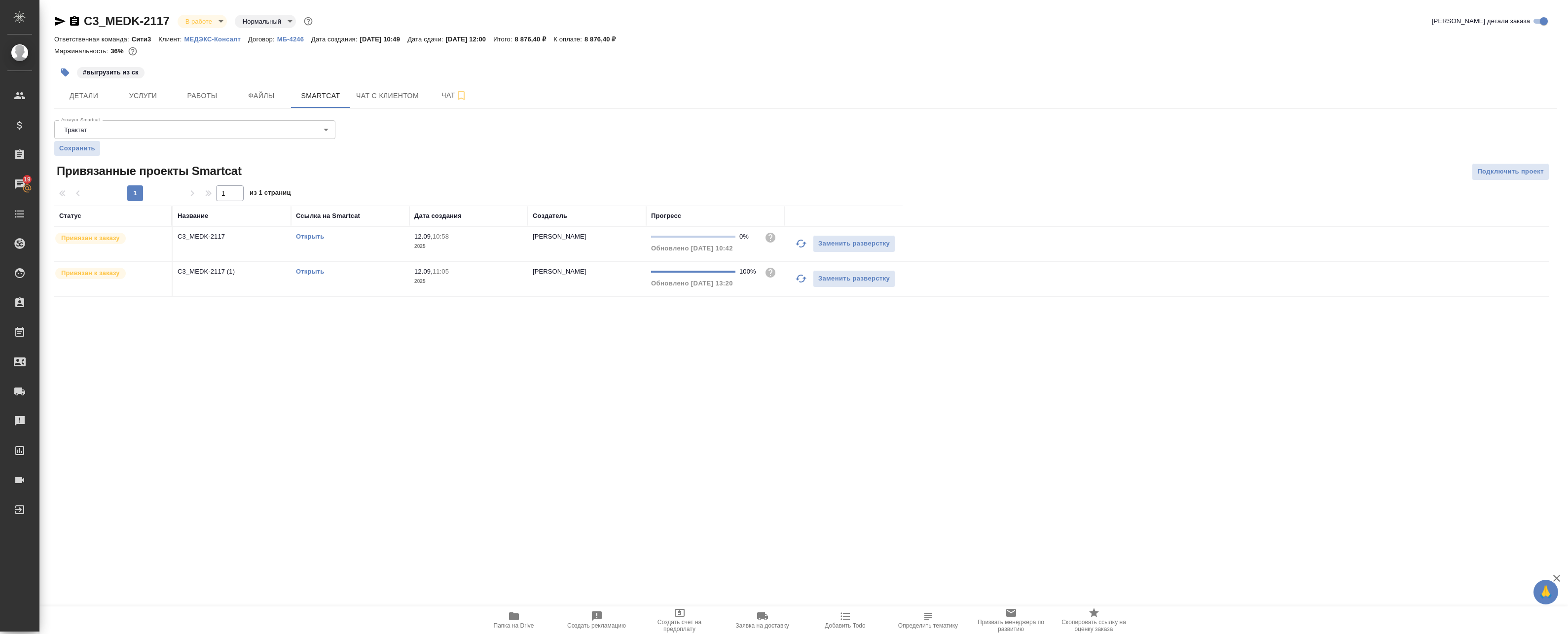
click at [806, 239] on icon "button" at bounding box center [801, 243] width 12 height 12
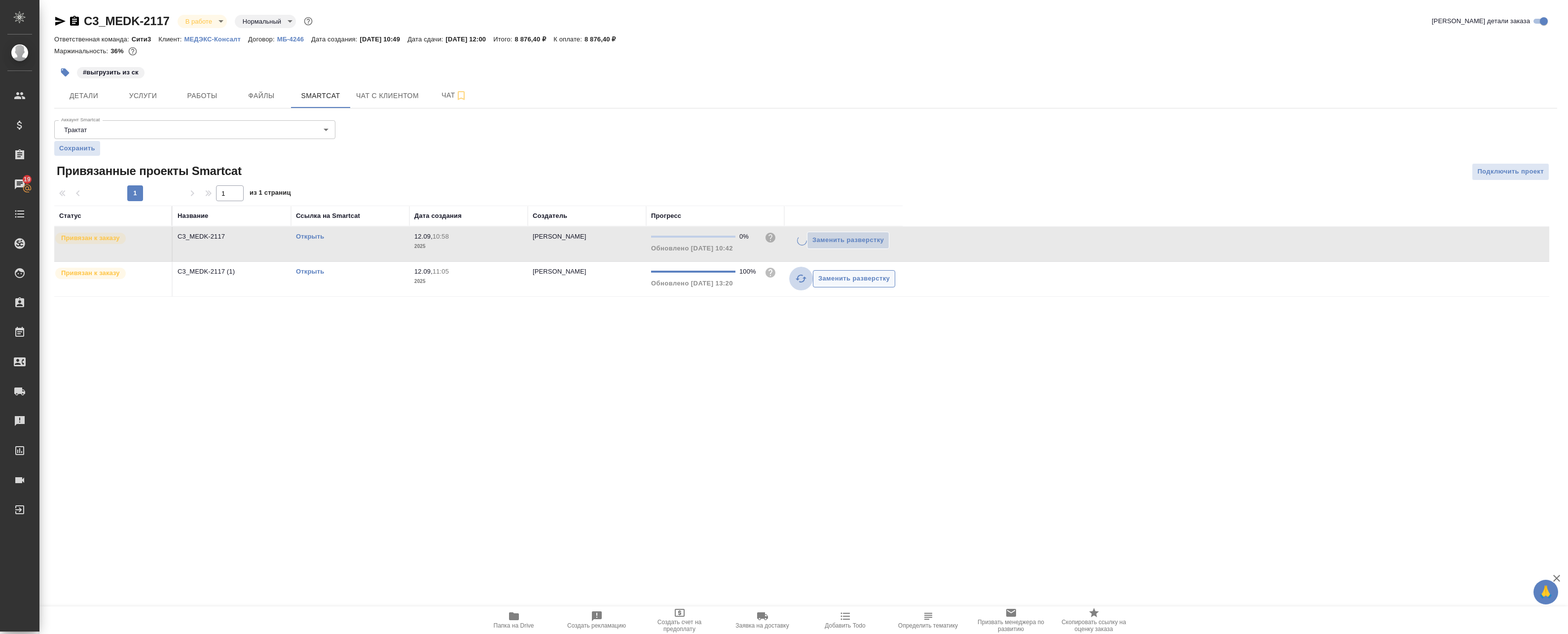
click at [799, 281] on icon "button" at bounding box center [801, 278] width 12 height 12
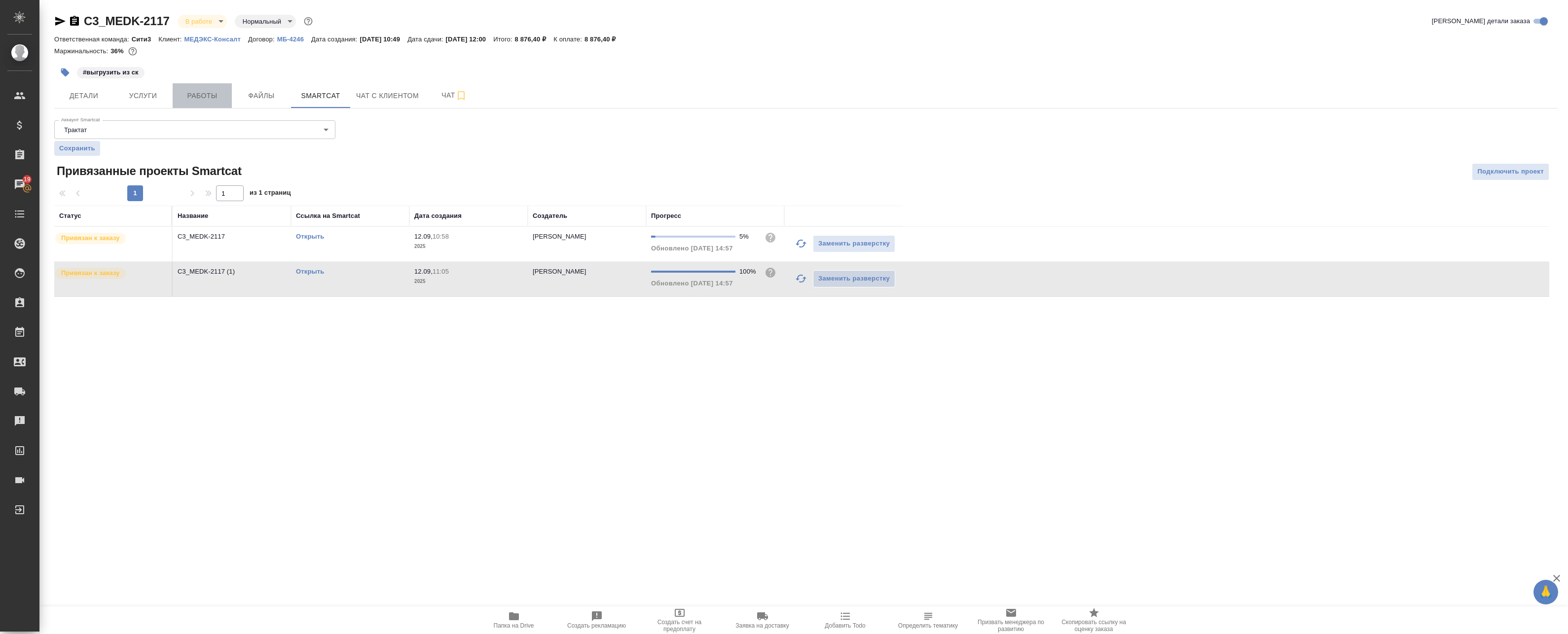
click at [193, 98] on span "Работы" at bounding box center [203, 96] width 48 height 13
